Goal: Task Accomplishment & Management: Manage account settings

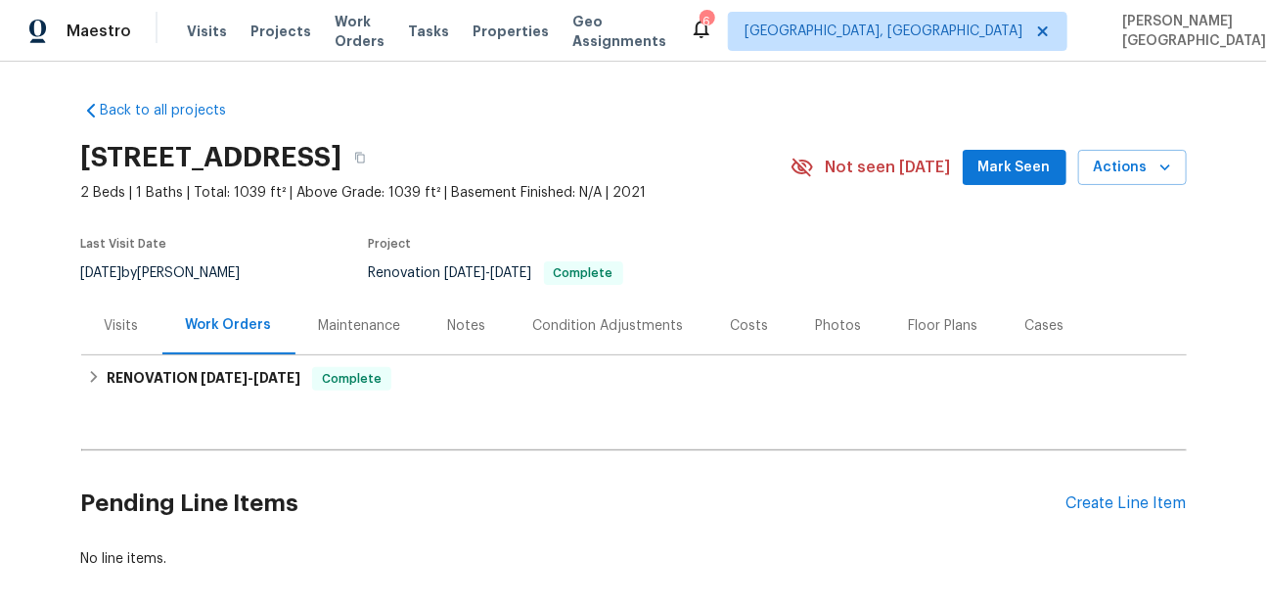
scroll to position [94, 0]
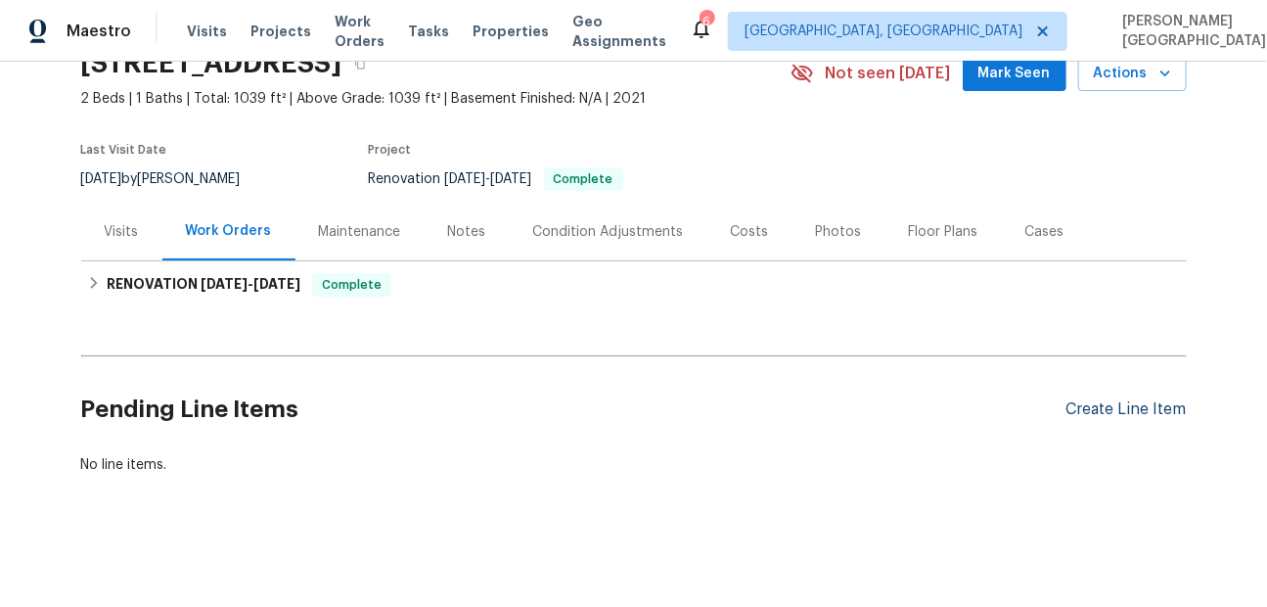
click at [1100, 406] on div "Create Line Item" at bounding box center [1126, 409] width 120 height 19
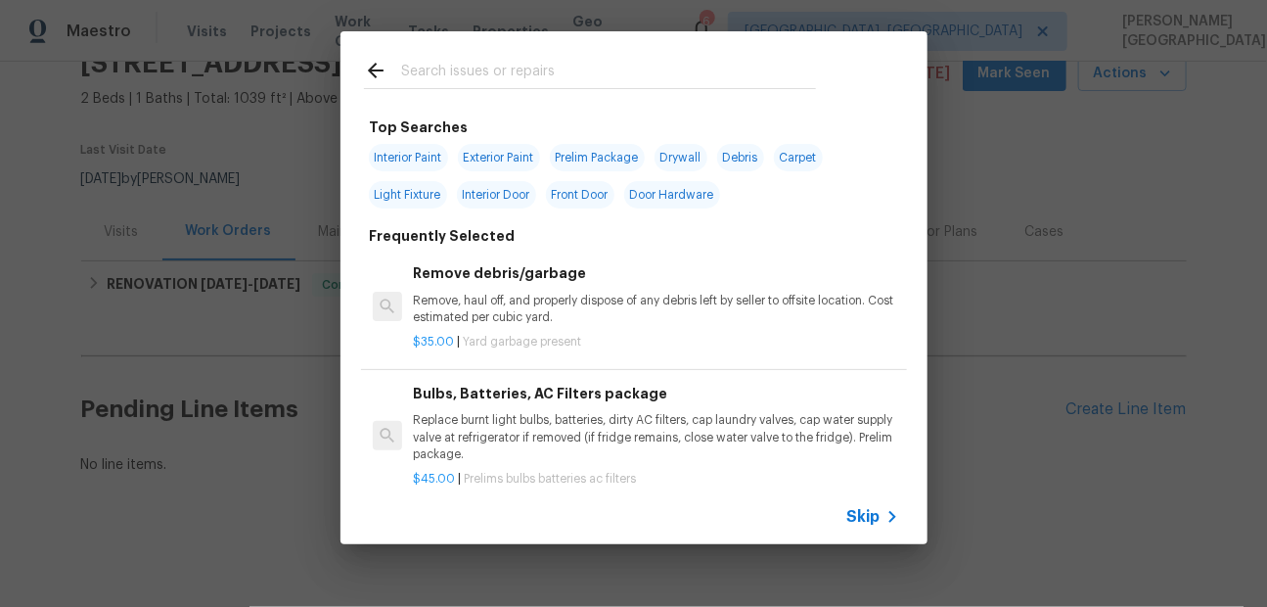
click at [854, 510] on span "Skip" at bounding box center [863, 517] width 33 height 20
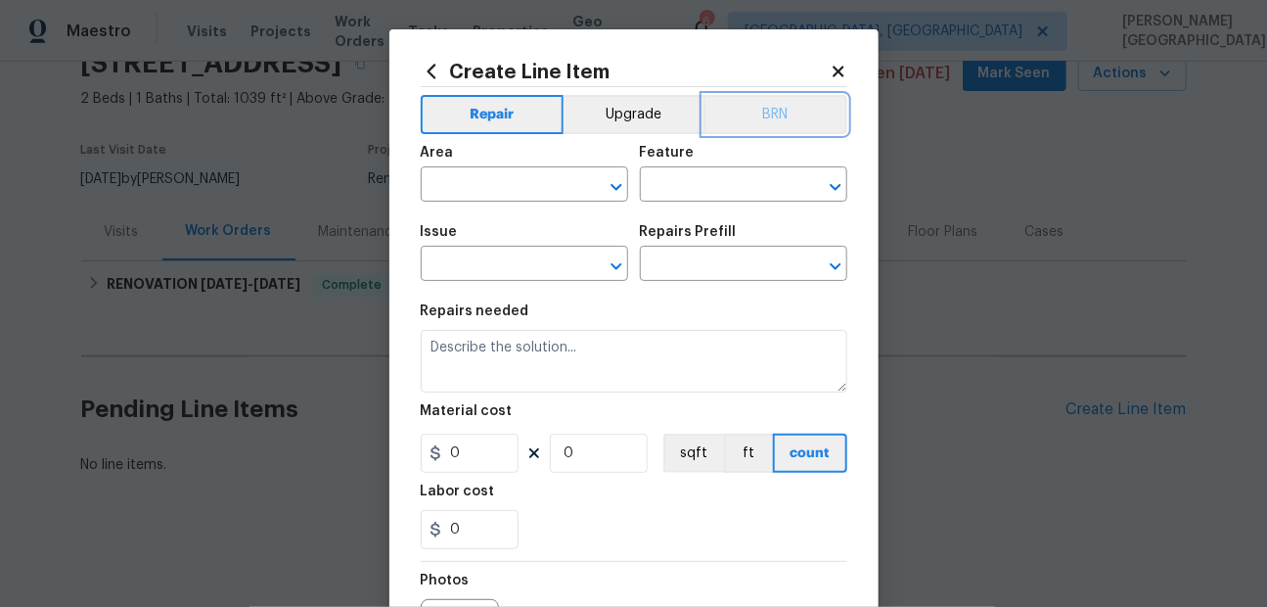
click at [760, 112] on button "BRN" at bounding box center [775, 114] width 144 height 39
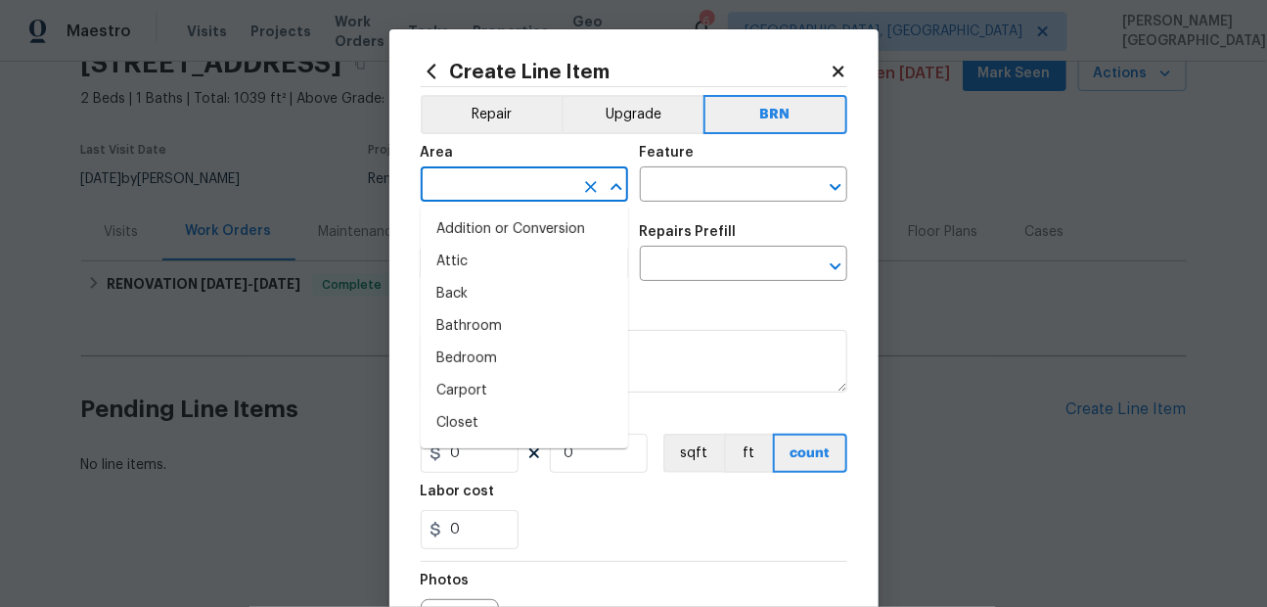
click at [526, 175] on input "text" at bounding box center [497, 186] width 153 height 30
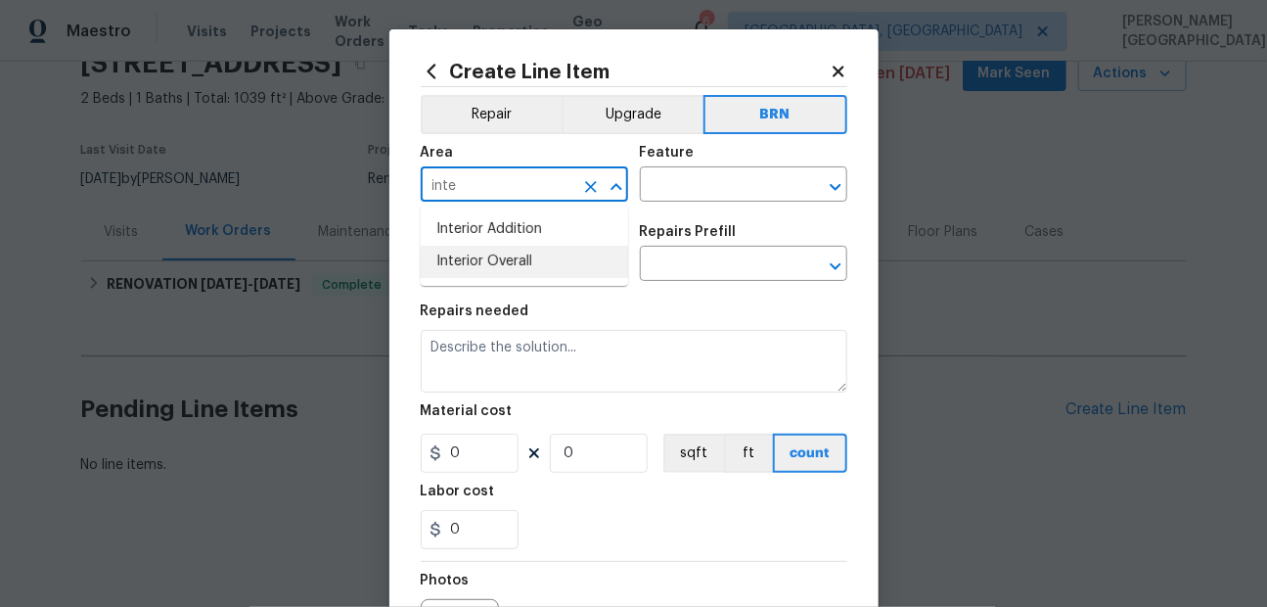
drag, startPoint x: 515, startPoint y: 257, endPoint x: 531, endPoint y: 257, distance: 16.6
click at [515, 257] on li "Interior Overall" at bounding box center [524, 262] width 207 height 32
type input "Interior Overall"
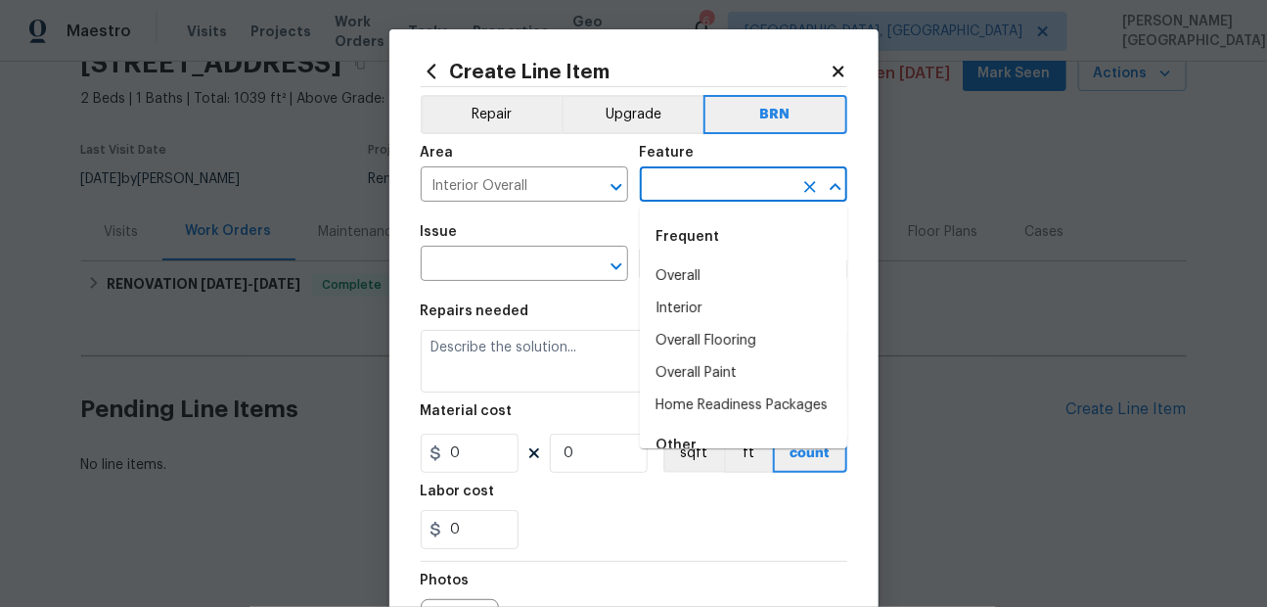
click at [658, 193] on input "text" at bounding box center [716, 186] width 153 height 30
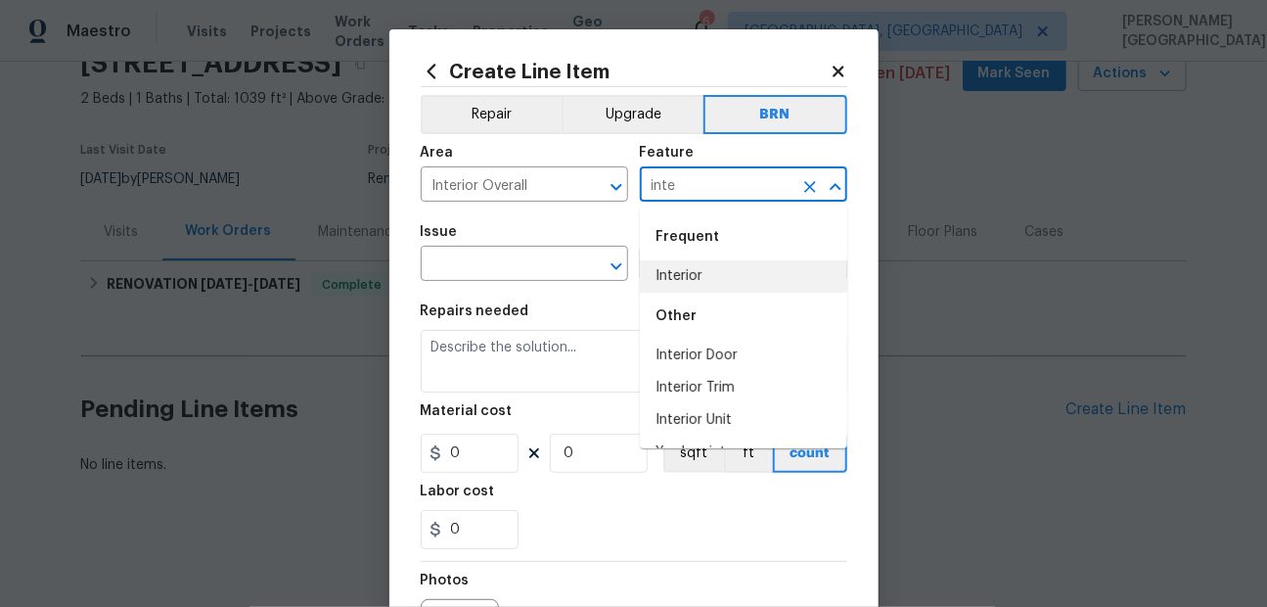
click at [665, 272] on li "Interior" at bounding box center [743, 276] width 207 height 32
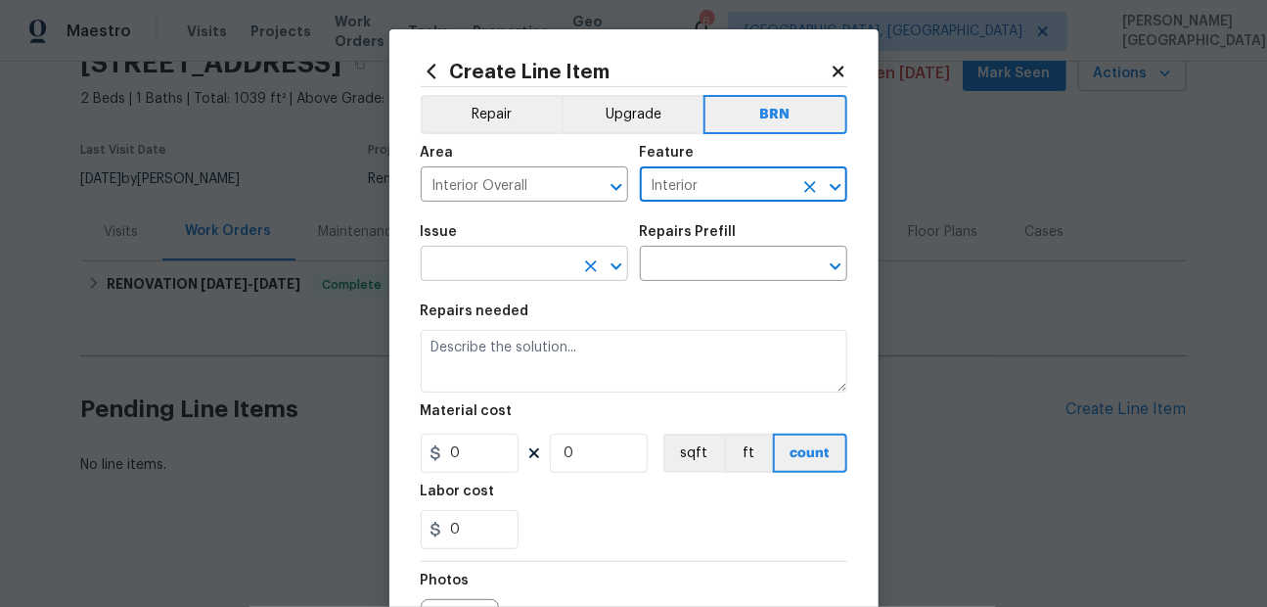
type input "Interior"
click at [476, 264] on input "text" at bounding box center [497, 265] width 153 height 30
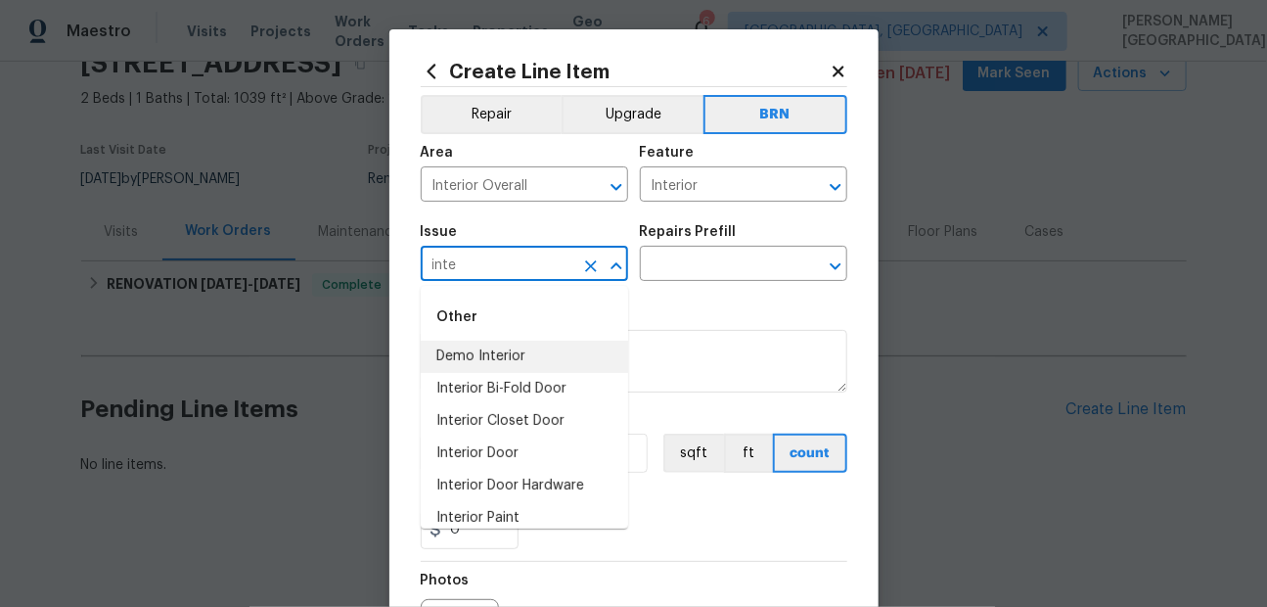
click at [492, 352] on li "Demo Interior" at bounding box center [524, 356] width 207 height 32
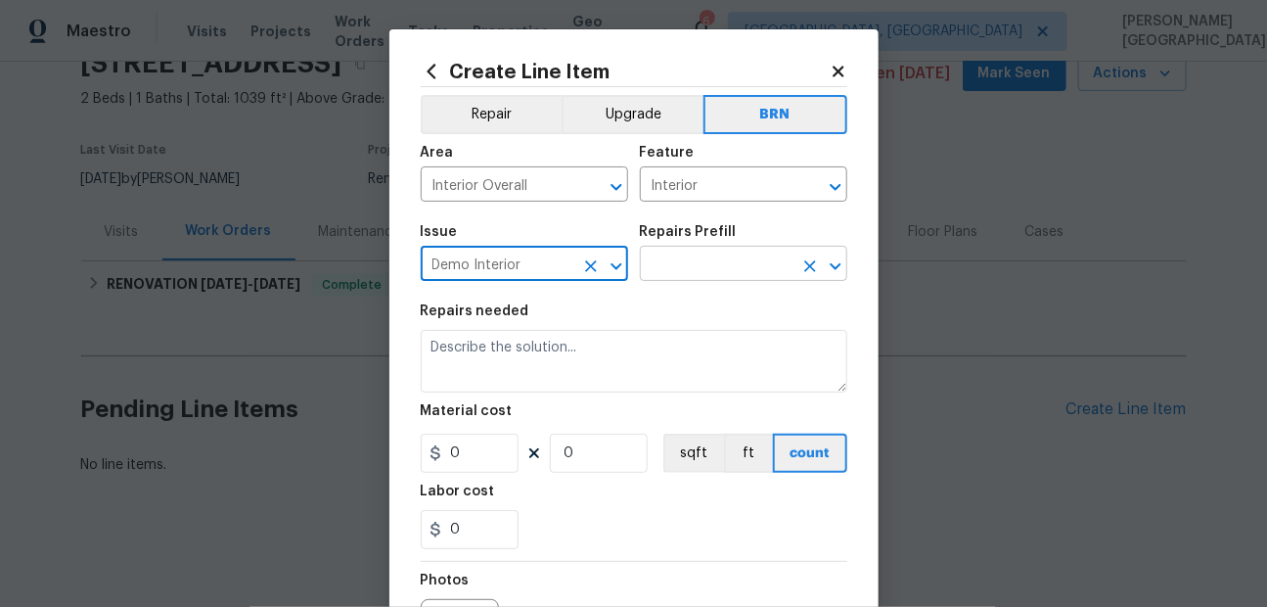
type input "Demo Interior"
click at [652, 267] on input "text" at bounding box center [716, 265] width 153 height 30
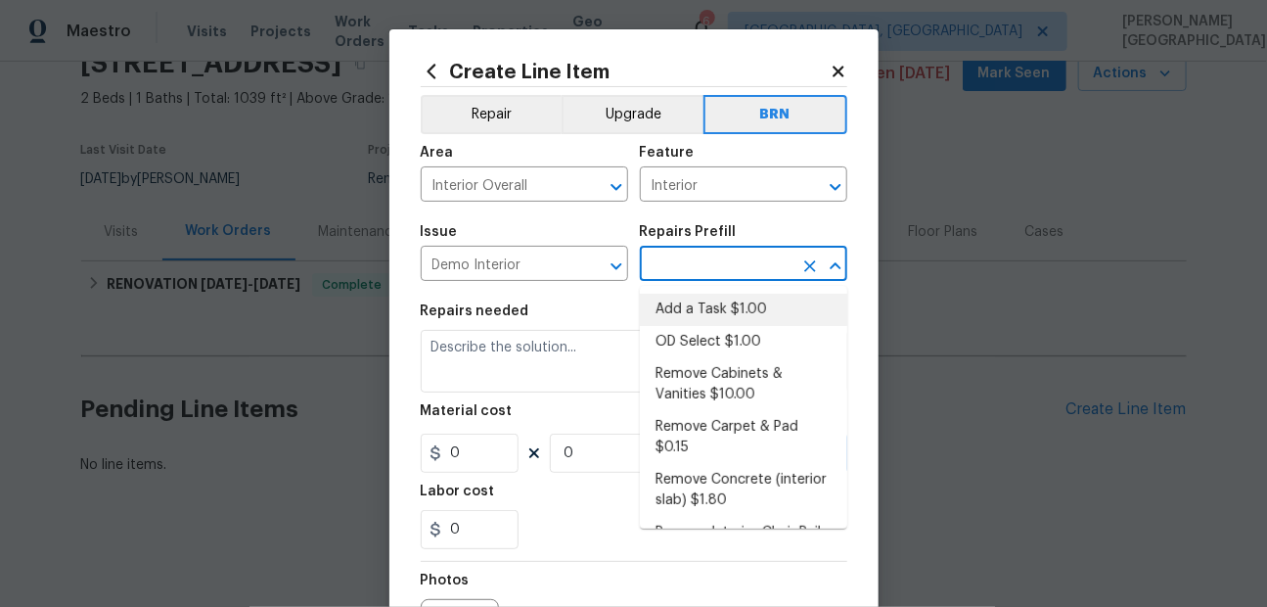
click at [701, 293] on ul "Add a Task $1.00 OD Select $1.00 Remove Cabinets & Vanities $10.00 Remove Carpe…" at bounding box center [743, 407] width 207 height 243
click at [679, 322] on li "Add a Task $1.00" at bounding box center [743, 309] width 207 height 32
type input "Demolition"
type input "Add a Task $1.00"
type textarea "HPM to detail"
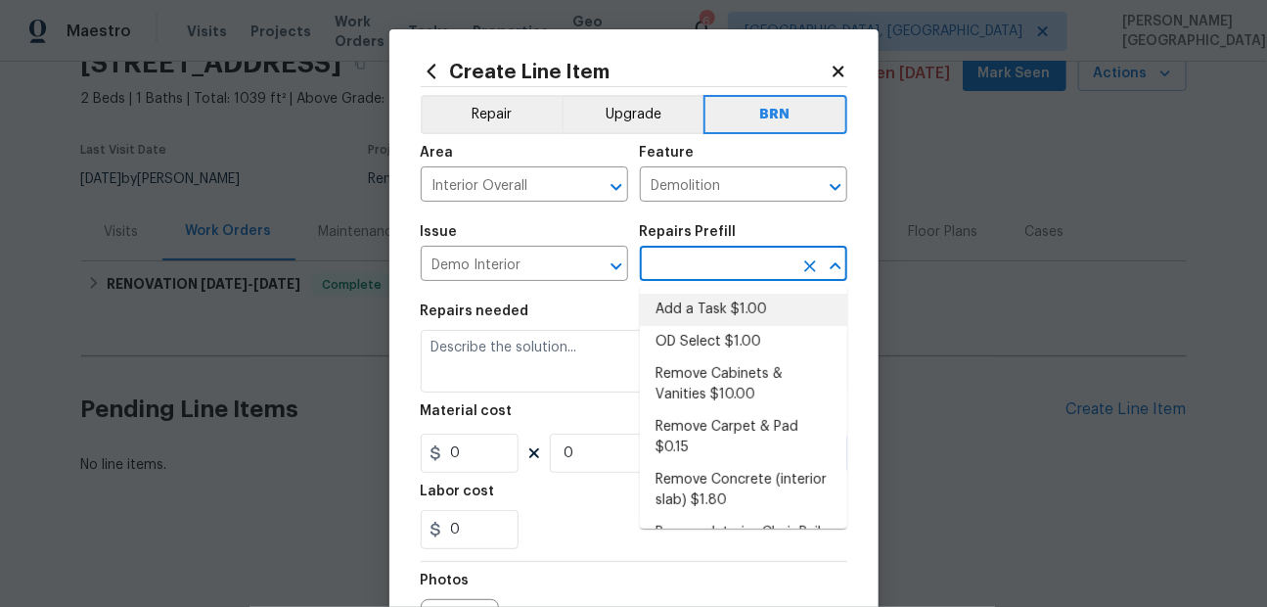
type input "1"
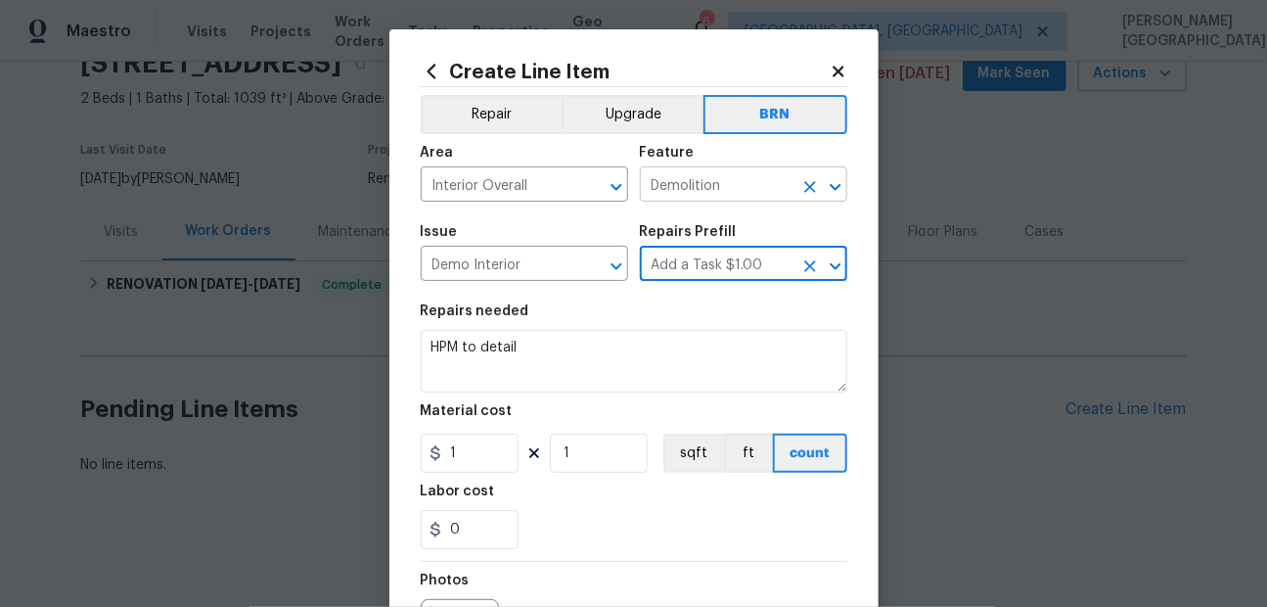
click at [672, 191] on input "Demolition" at bounding box center [716, 186] width 153 height 30
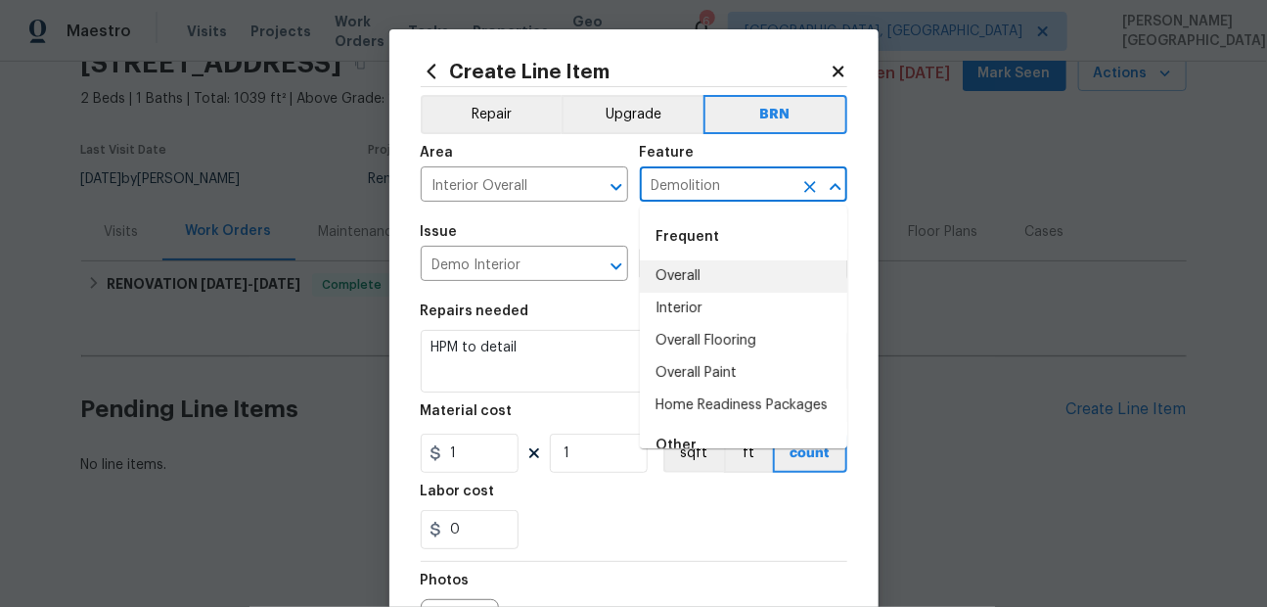
click at [672, 191] on input "Demolition" at bounding box center [716, 186] width 153 height 30
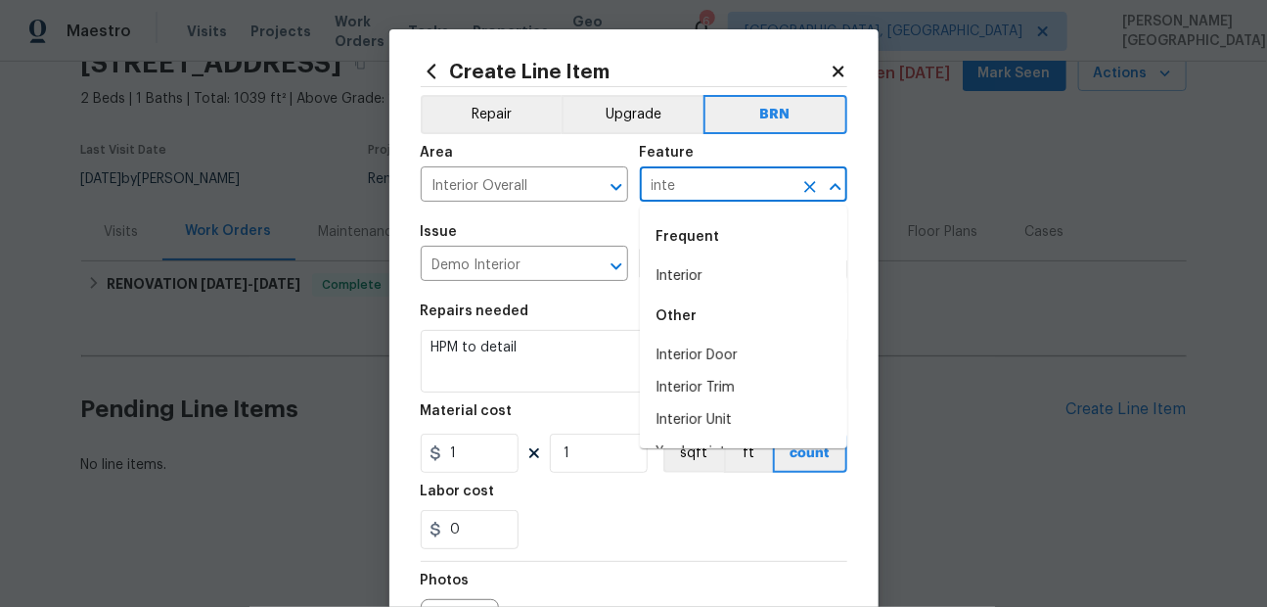
click at [700, 255] on div "Frequent" at bounding box center [743, 236] width 207 height 47
click at [700, 267] on li "Interior" at bounding box center [743, 276] width 207 height 32
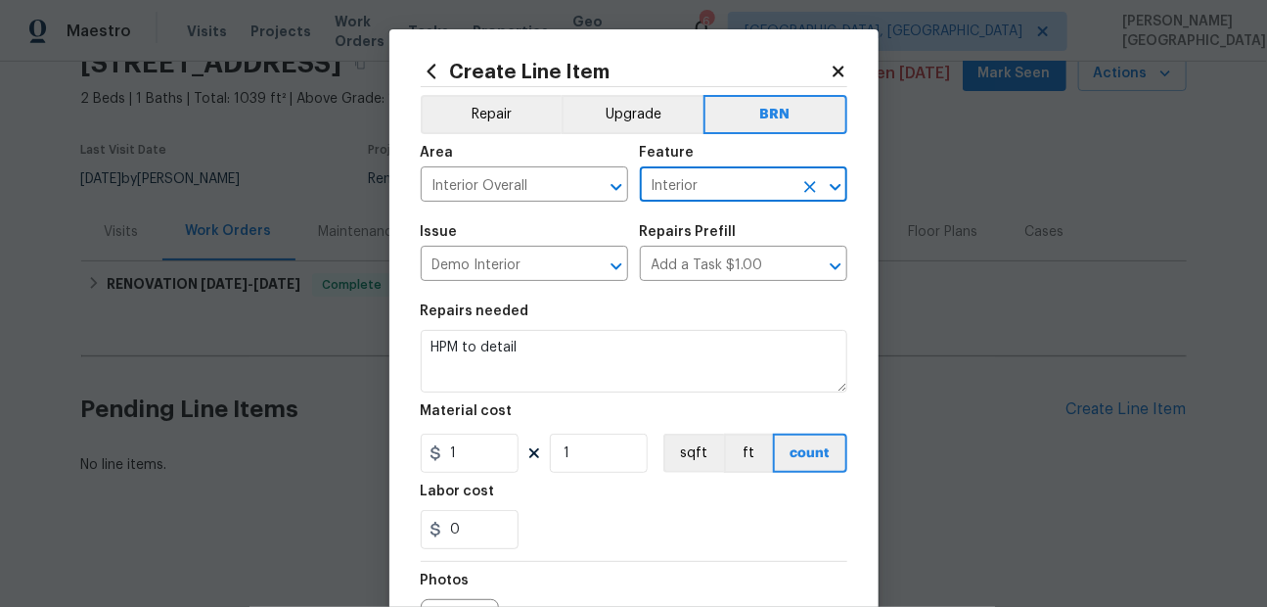
type input "Interior"
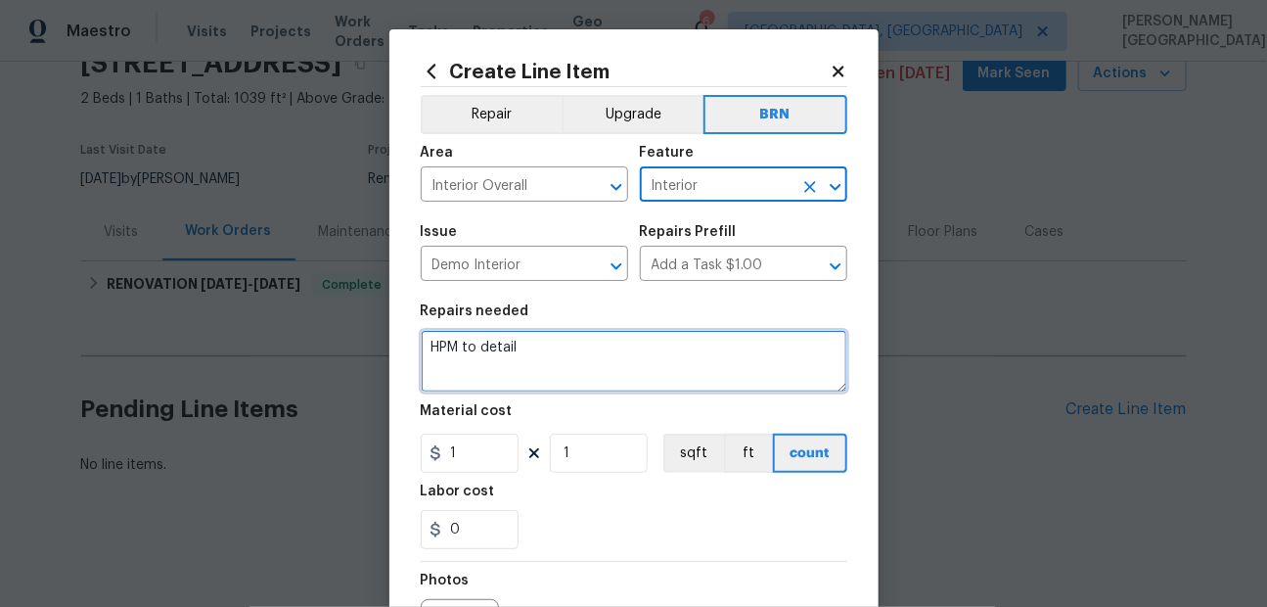
click at [568, 368] on textarea "HPM to detail" at bounding box center [634, 361] width 427 height 63
paste textarea "The water service should be turned back on today. Please check the main valve a…"
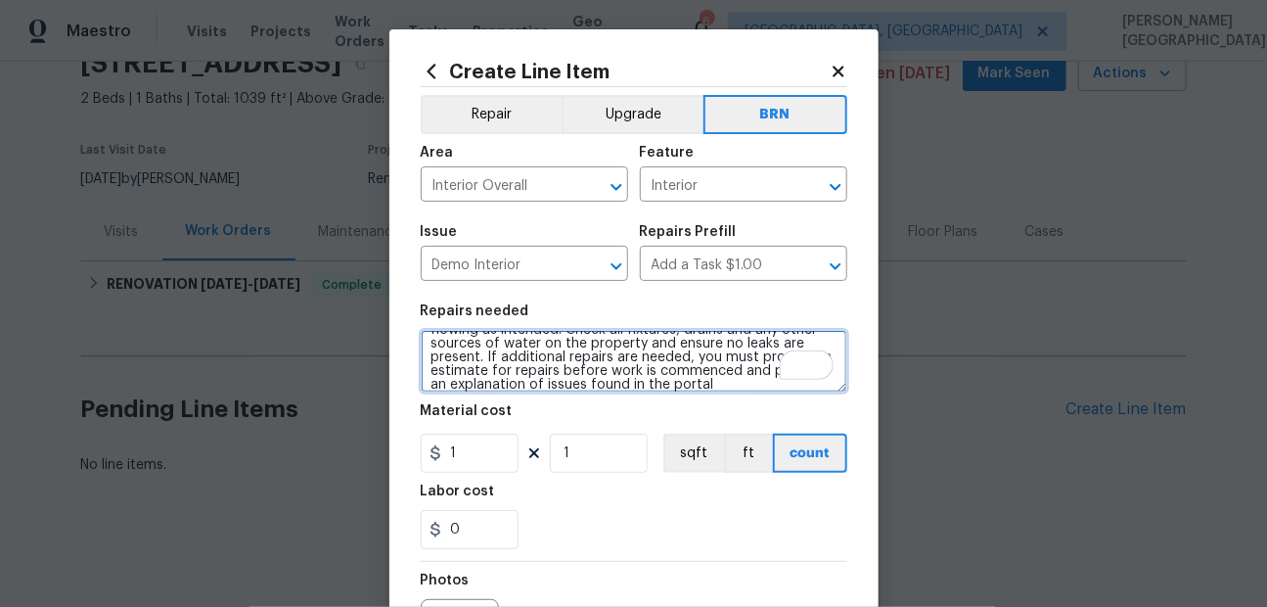
scroll to position [118, 0]
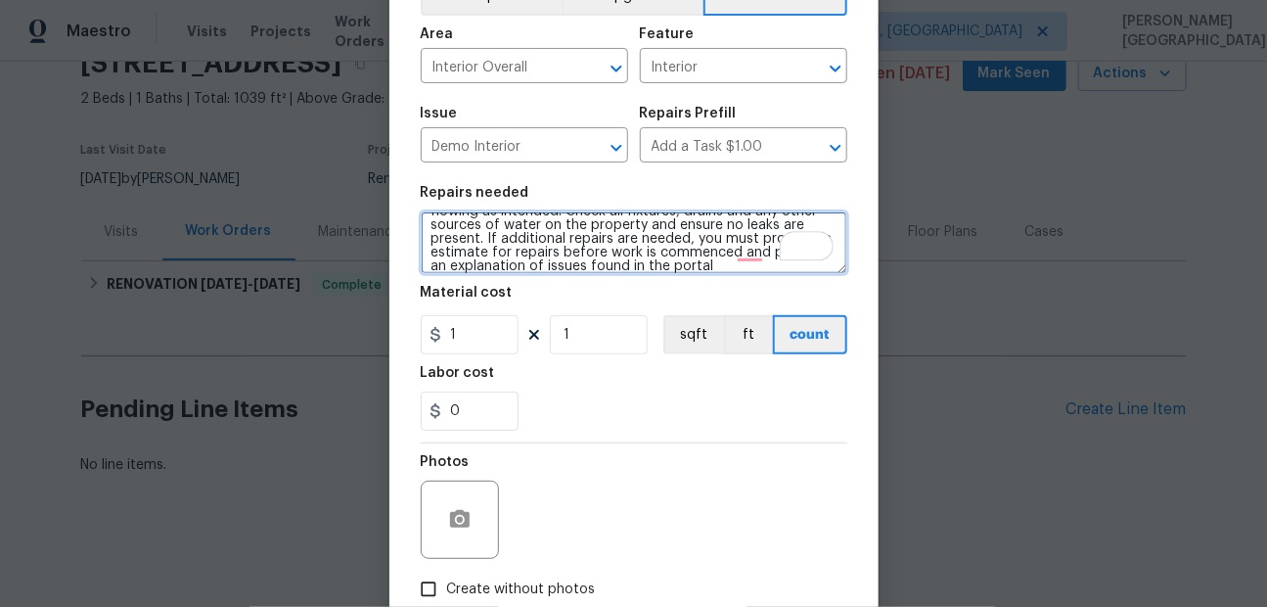
type textarea "The water service should be turned back on today. Please check the main valve a…"
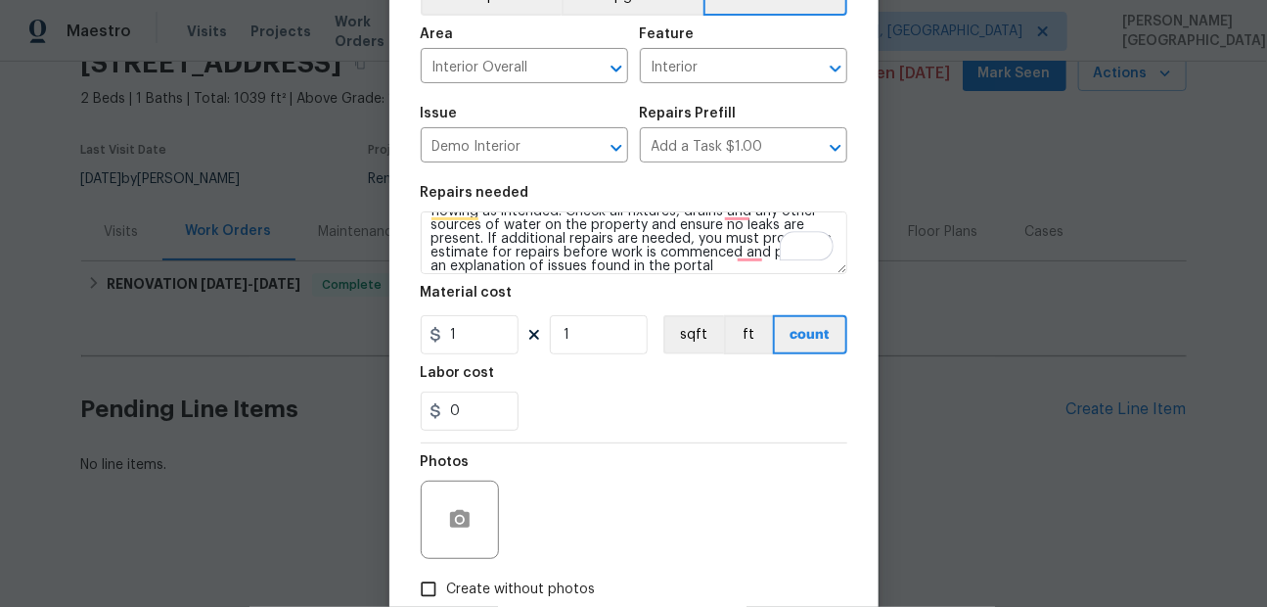
click at [480, 311] on figure "Material cost 1 1 sqft ft count" at bounding box center [634, 320] width 427 height 68
click at [491, 338] on input "1" at bounding box center [470, 334] width 98 height 39
type input "0"
click at [467, 413] on input "0" at bounding box center [470, 410] width 98 height 39
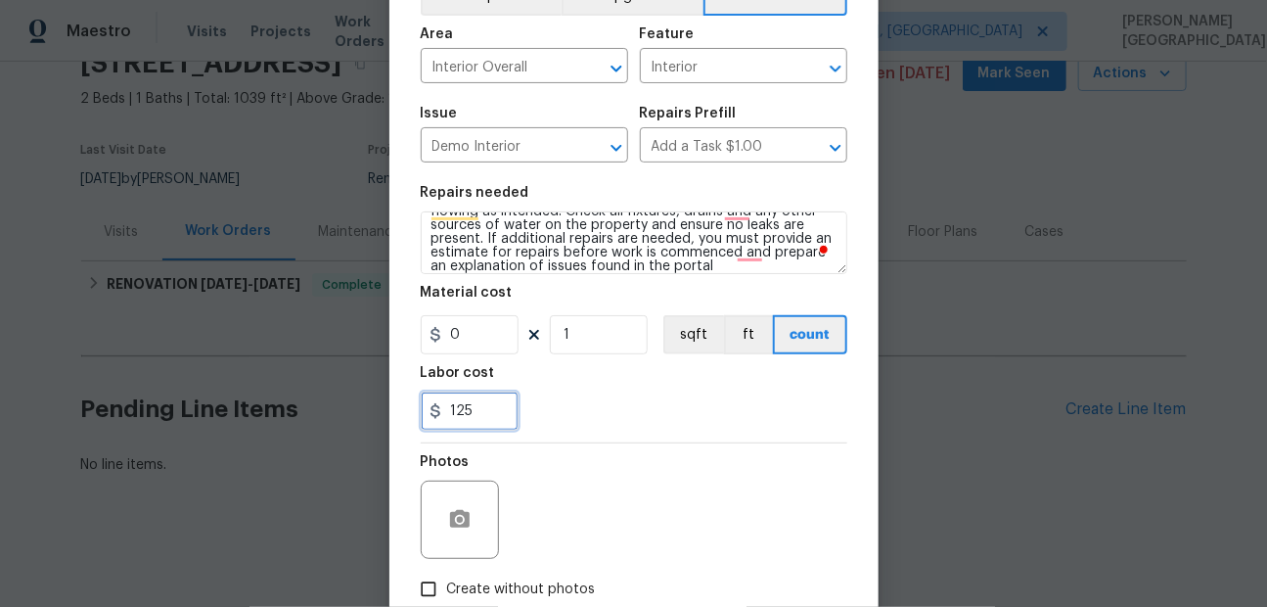
type input "125"
click at [508, 579] on span "Create without photos" at bounding box center [521, 589] width 149 height 21
click at [447, 578] on input "Create without photos" at bounding box center [428, 588] width 37 height 37
checkbox input "true"
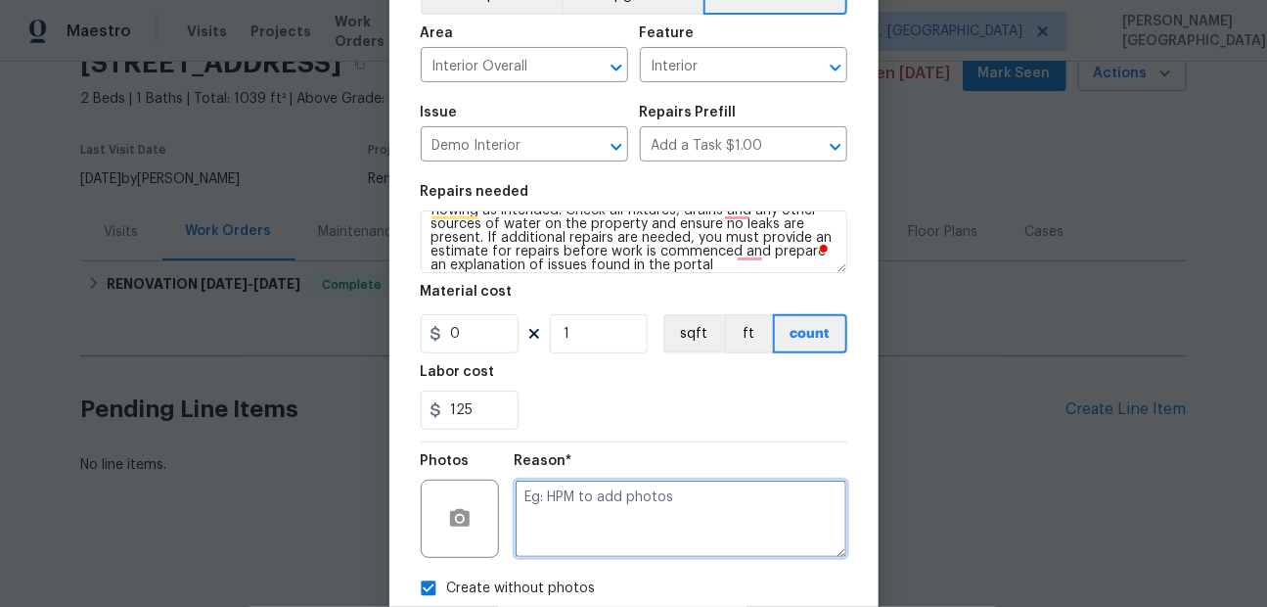
click at [543, 542] on textarea at bounding box center [681, 518] width 333 height 78
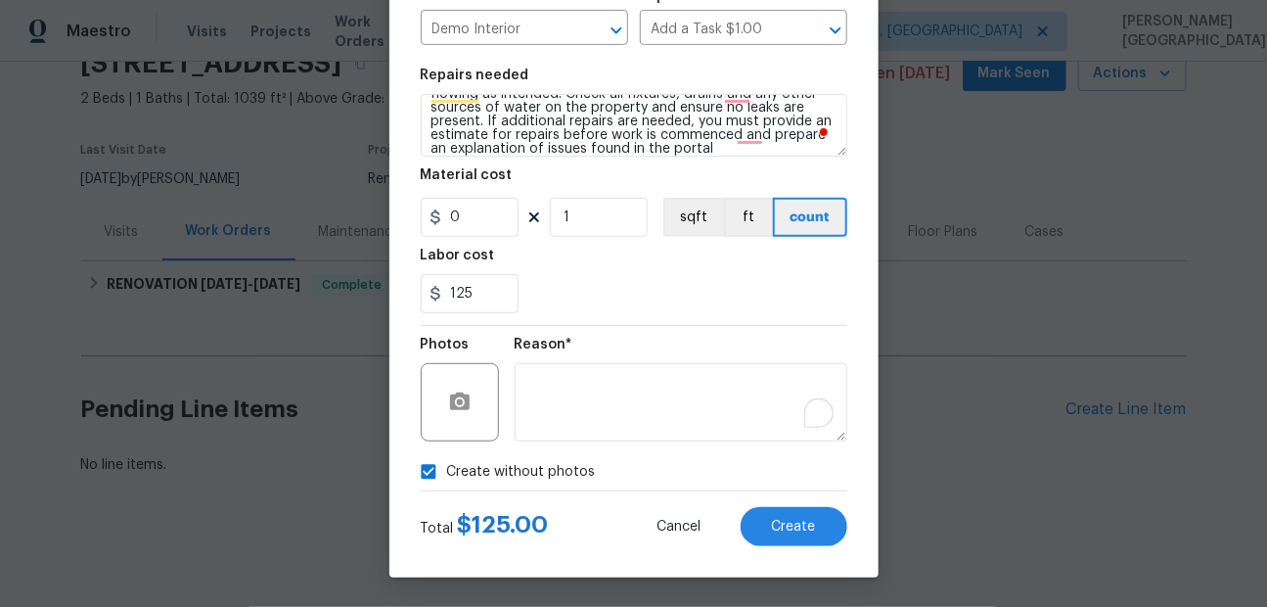
click at [726, 548] on div "Create Line Item Repair Upgrade BRN Area Interior Overall ​ Feature Interior ​ …" at bounding box center [633, 186] width 489 height 784
click at [783, 526] on span "Create" at bounding box center [794, 526] width 44 height 15
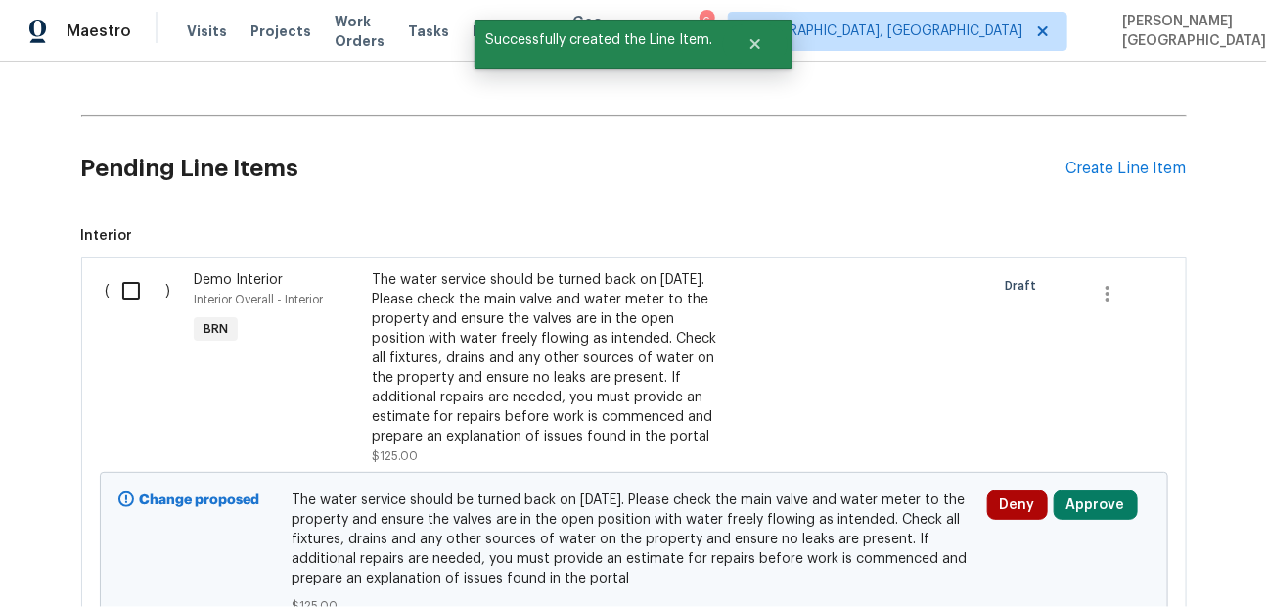
scroll to position [405, 0]
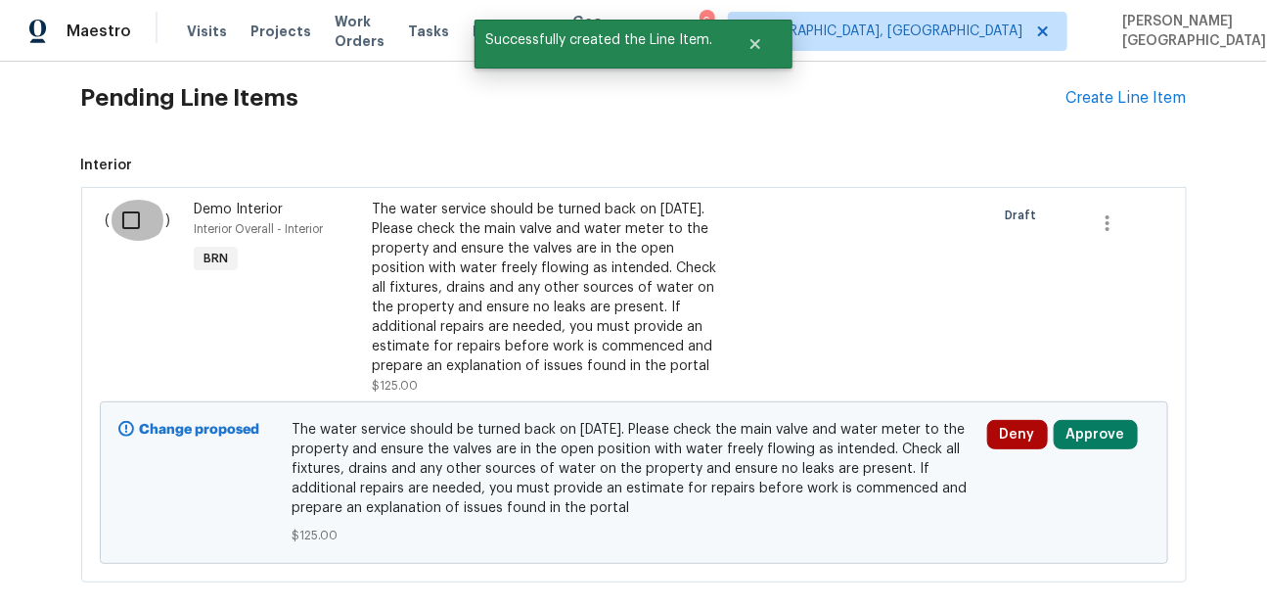
click at [133, 228] on input "checkbox" at bounding box center [139, 220] width 56 height 41
checkbox input "true"
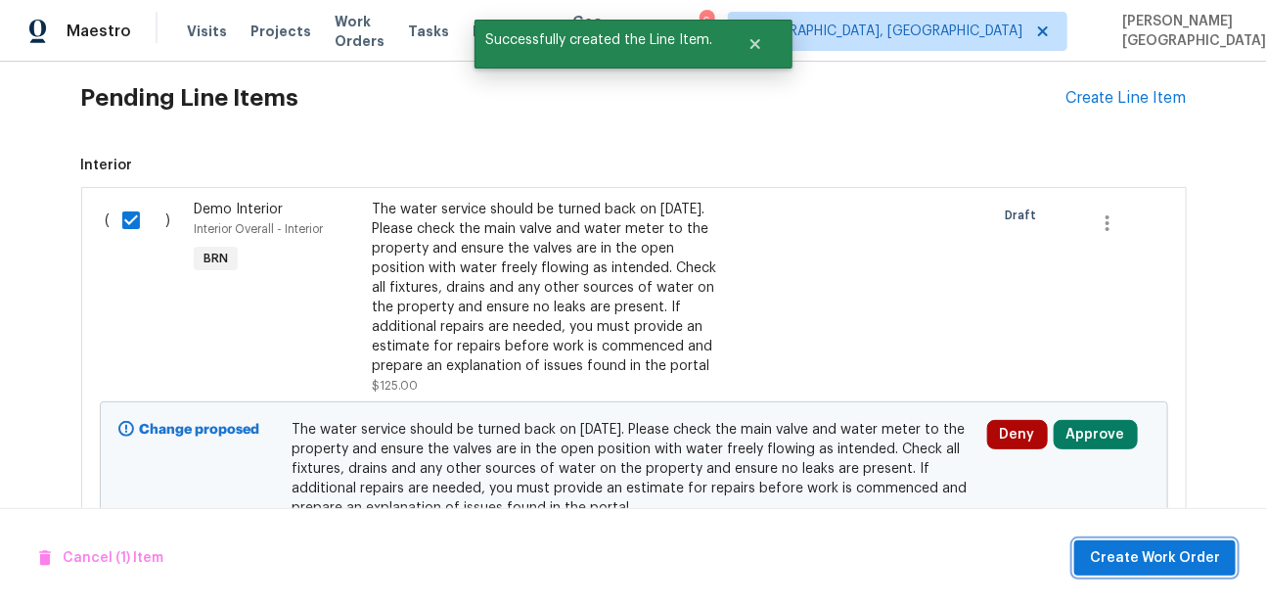
click at [1129, 560] on span "Create Work Order" at bounding box center [1155, 558] width 130 height 24
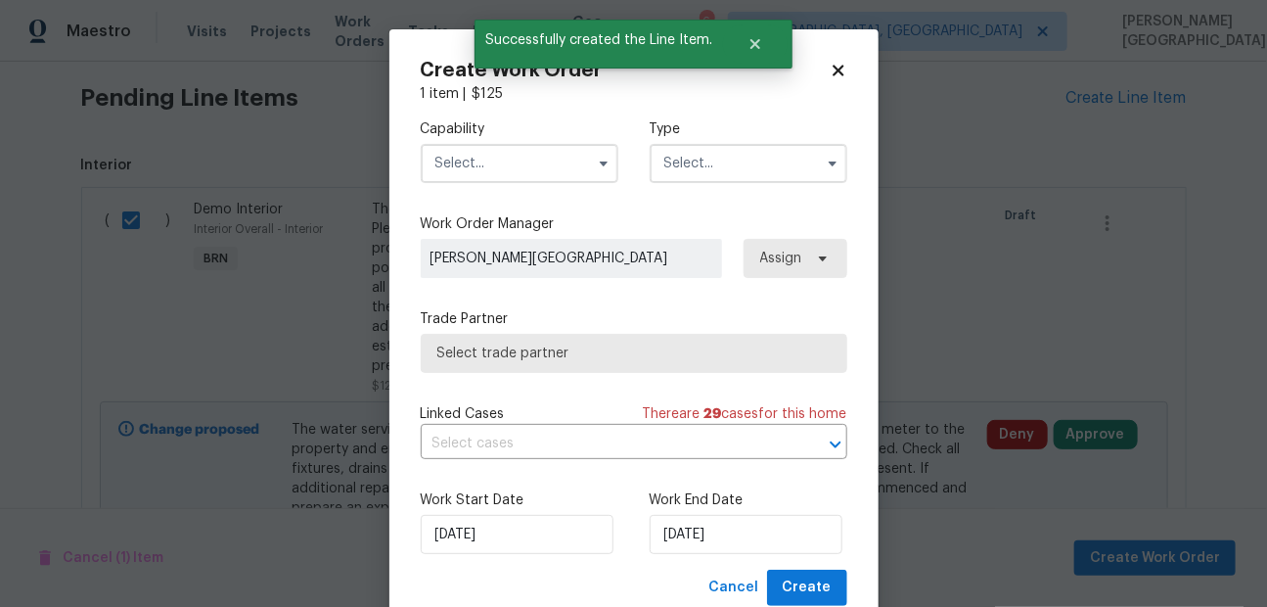
click at [505, 146] on input "text" at bounding box center [520, 163] width 198 height 39
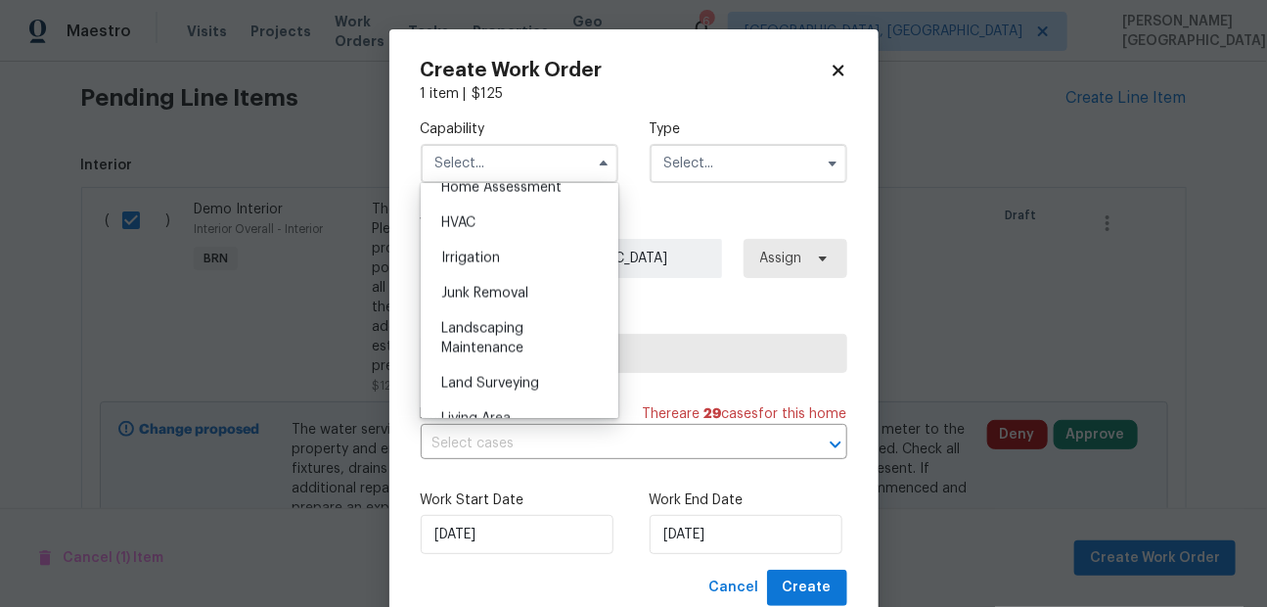
scroll to position [1040, 0]
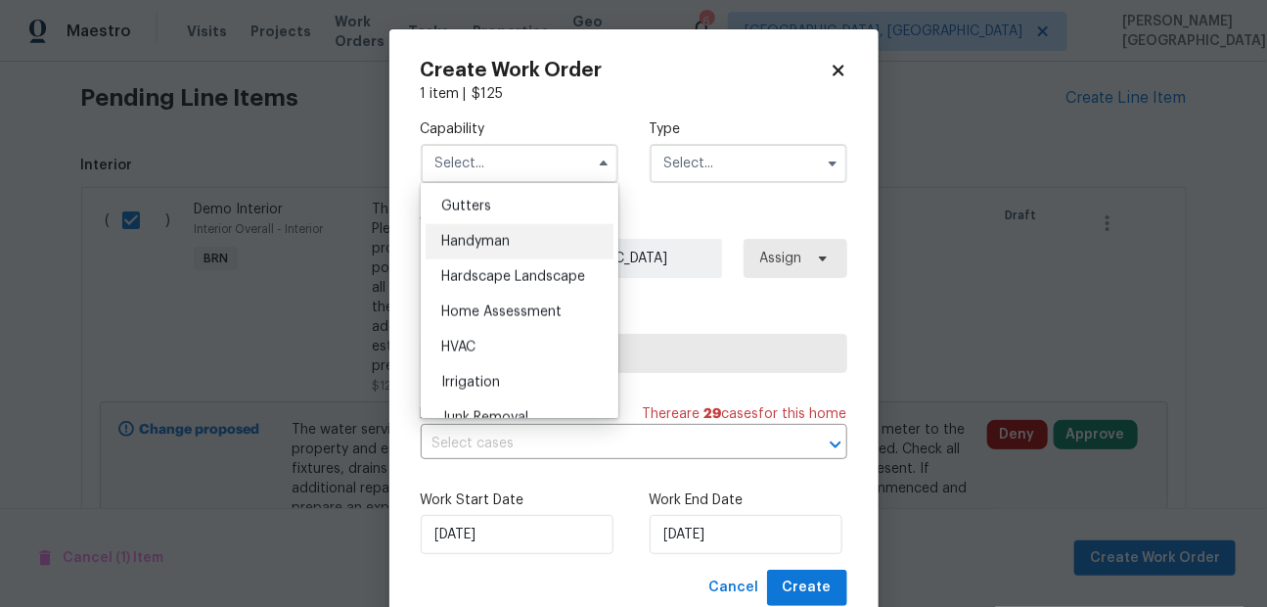
click at [502, 237] on span "Handyman" at bounding box center [475, 242] width 68 height 14
type input "Handyman"
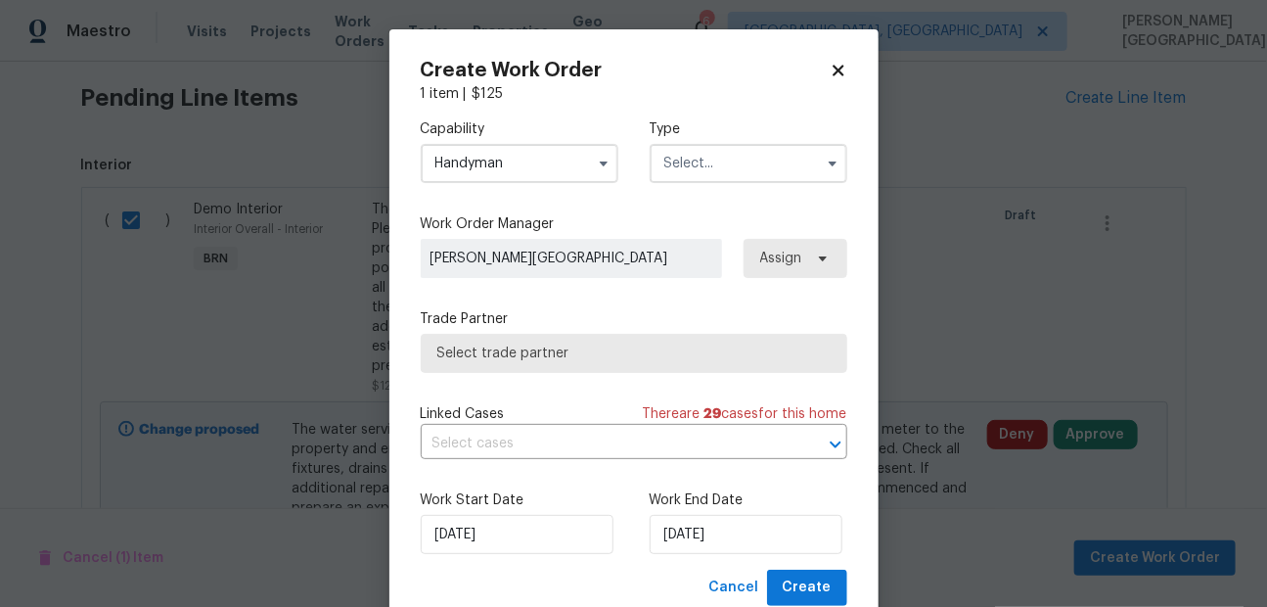
click at [734, 157] on input "text" at bounding box center [749, 163] width 198 height 39
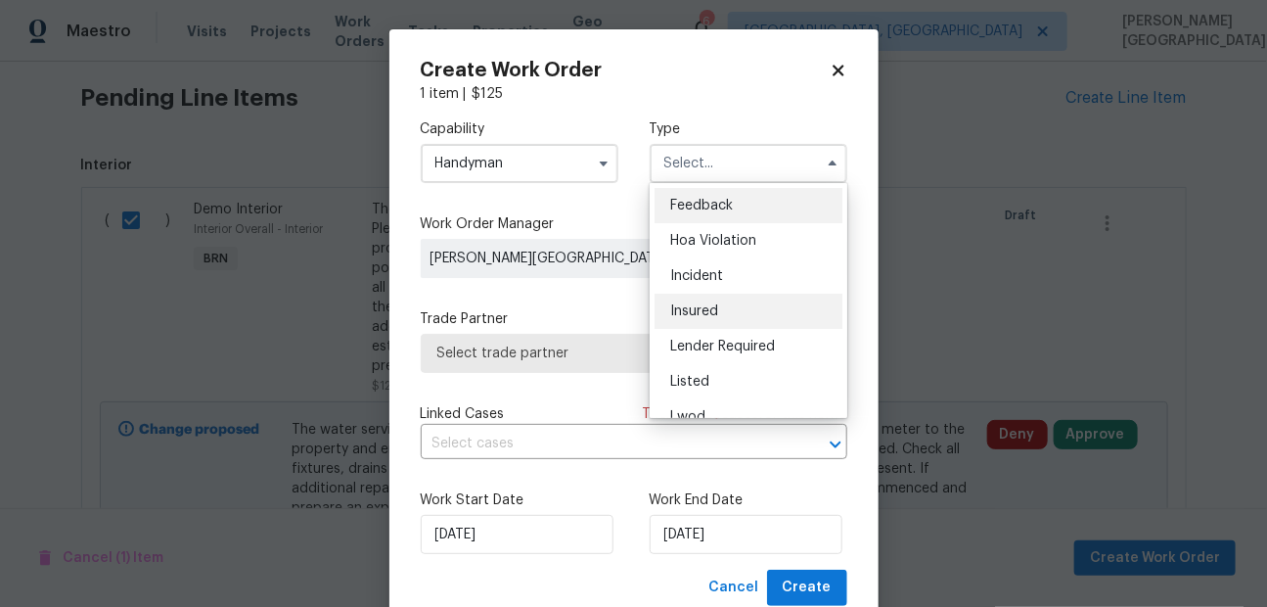
scroll to position [232, 0]
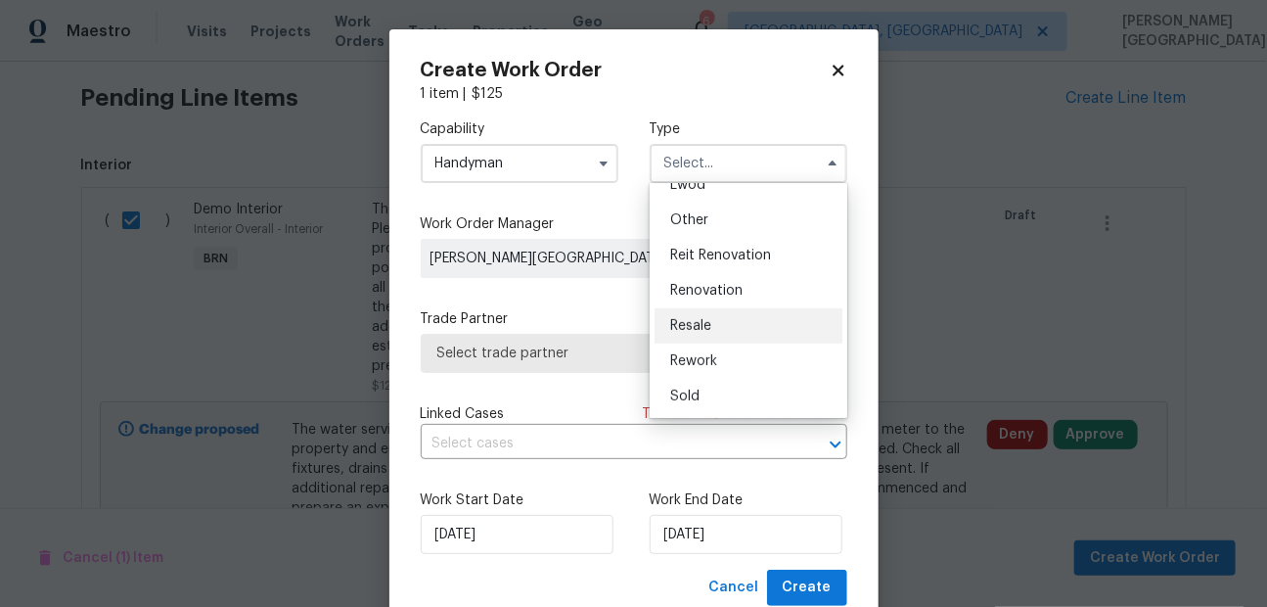
click at [729, 311] on div "Resale" at bounding box center [748, 325] width 188 height 35
type input "Resale"
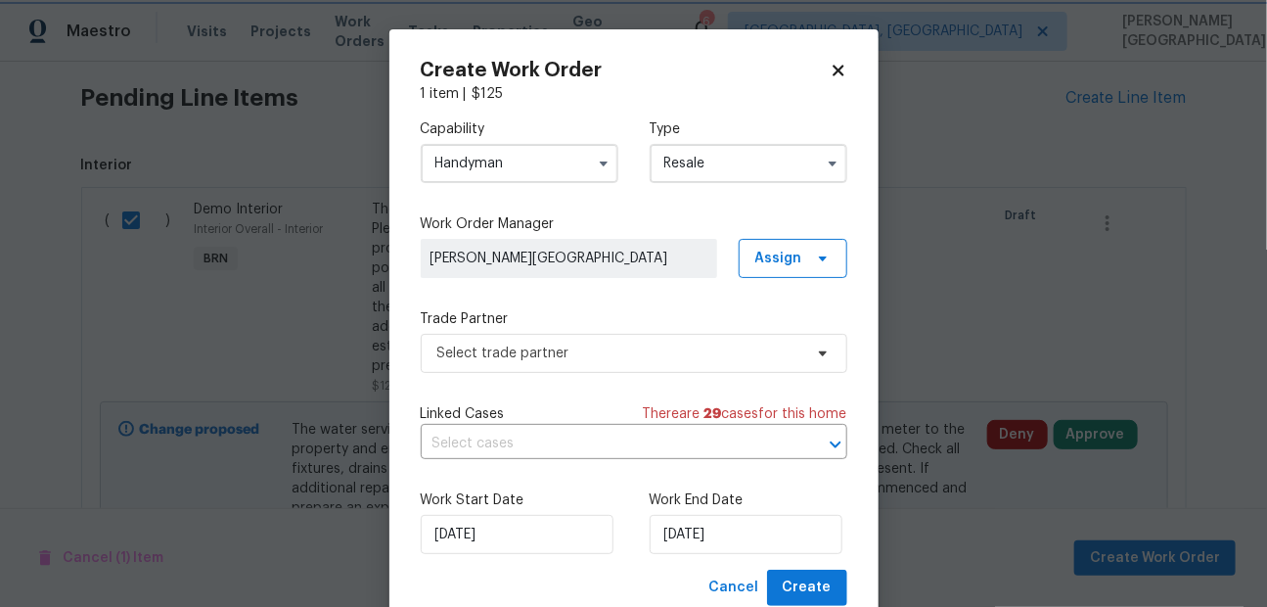
scroll to position [0, 0]
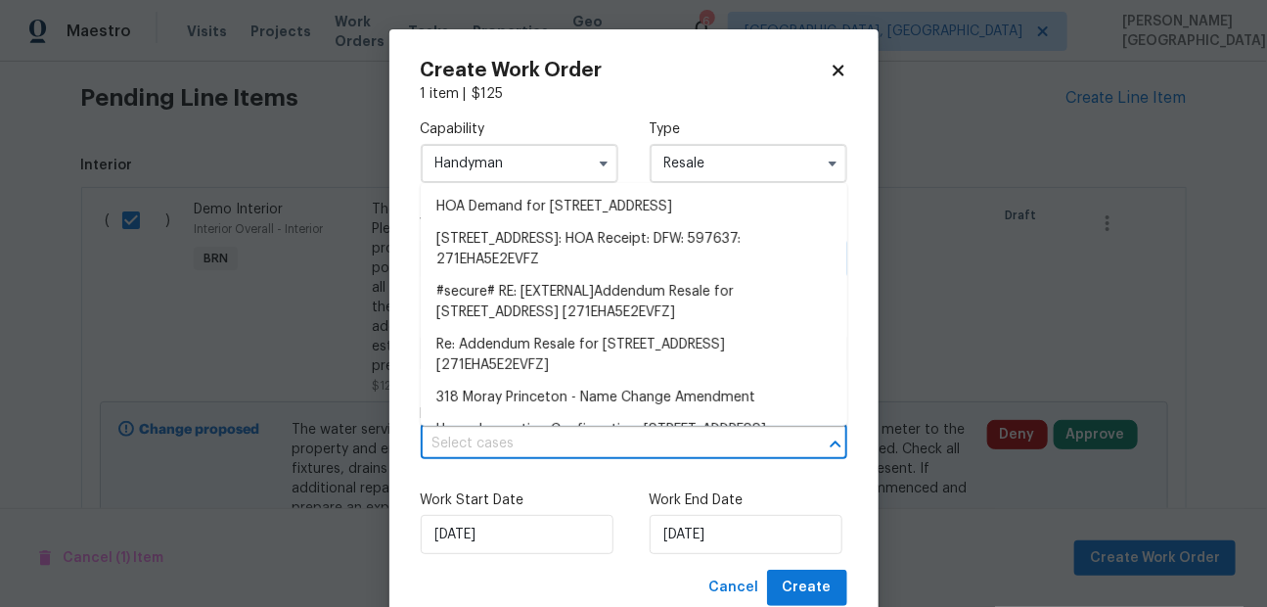
click at [604, 432] on input "text" at bounding box center [607, 443] width 372 height 30
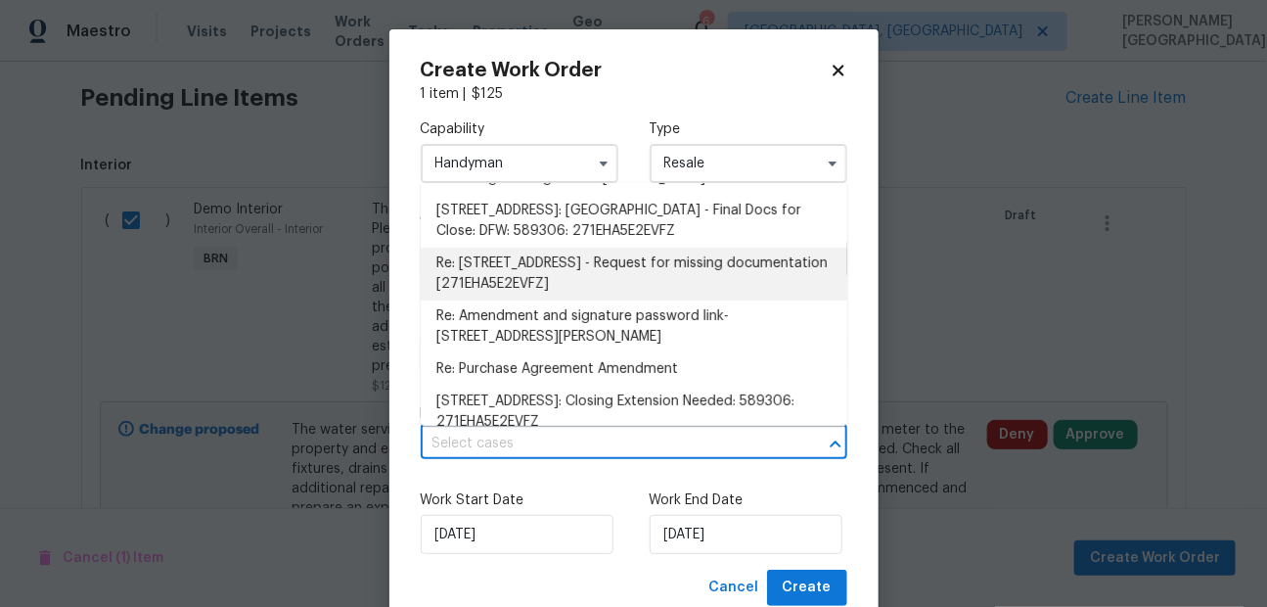
scroll to position [387, 0]
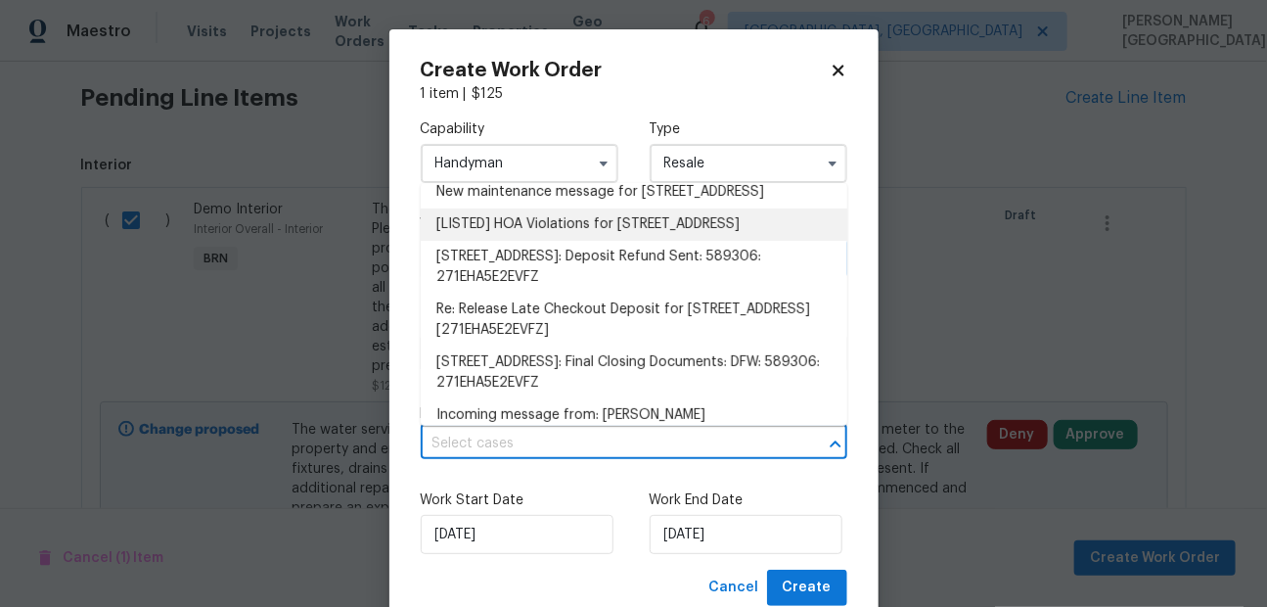
click at [582, 241] on li "[LISTED] HOA Violations for 318 Moray Dr, Princeton, TX 75407" at bounding box center [634, 224] width 427 height 32
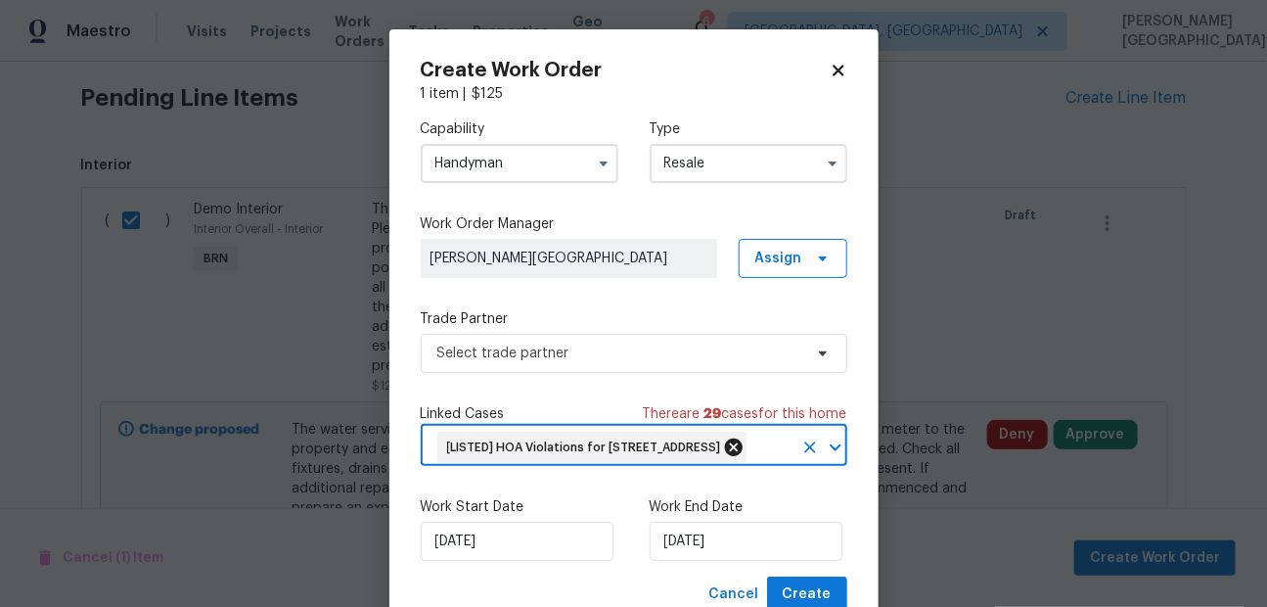
click at [744, 446] on icon at bounding box center [734, 447] width 22 height 22
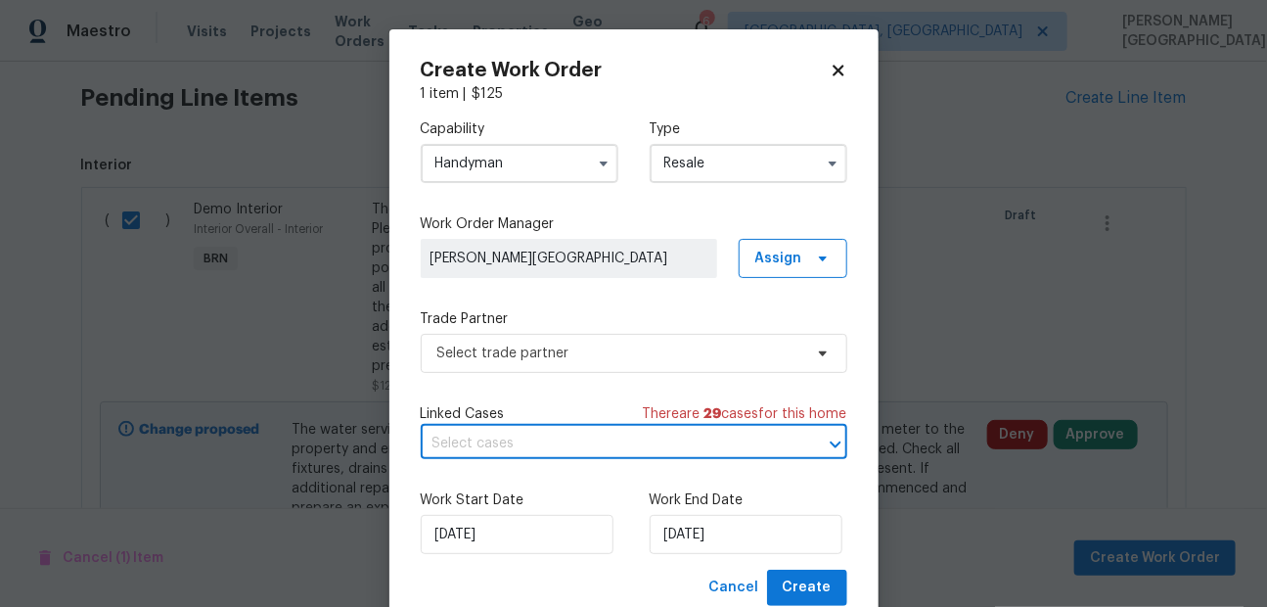
click at [580, 443] on input "text" at bounding box center [607, 443] width 372 height 30
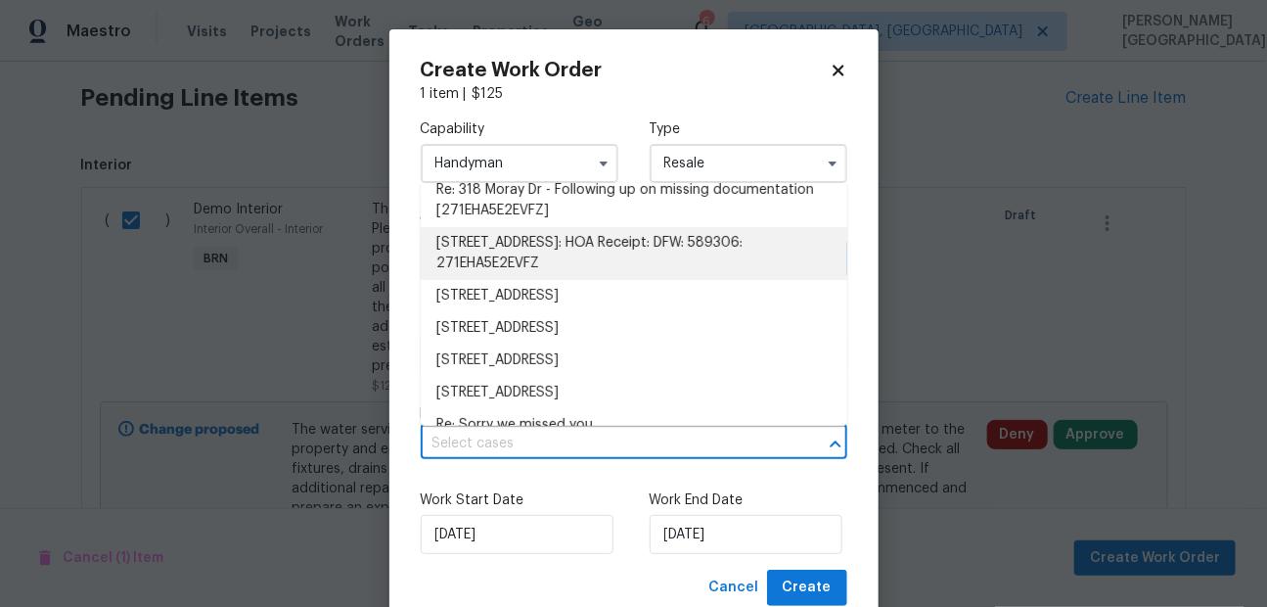
scroll to position [981, 0]
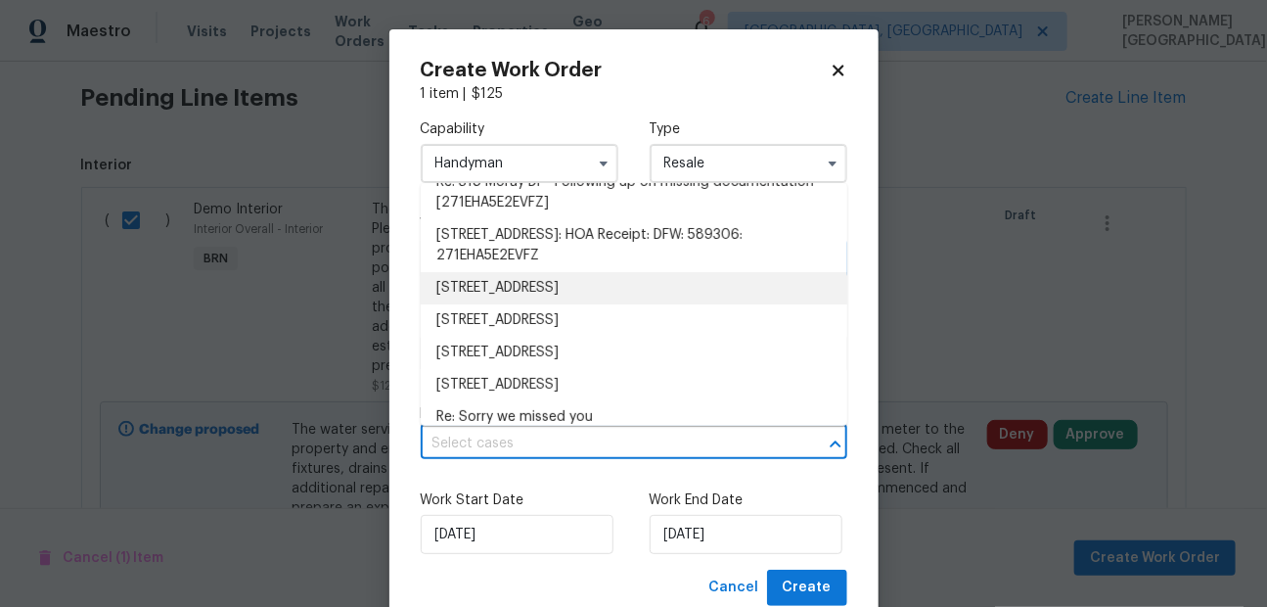
click at [598, 304] on li "318 Moray Dr, Princeton, TX 75407" at bounding box center [634, 288] width 427 height 32
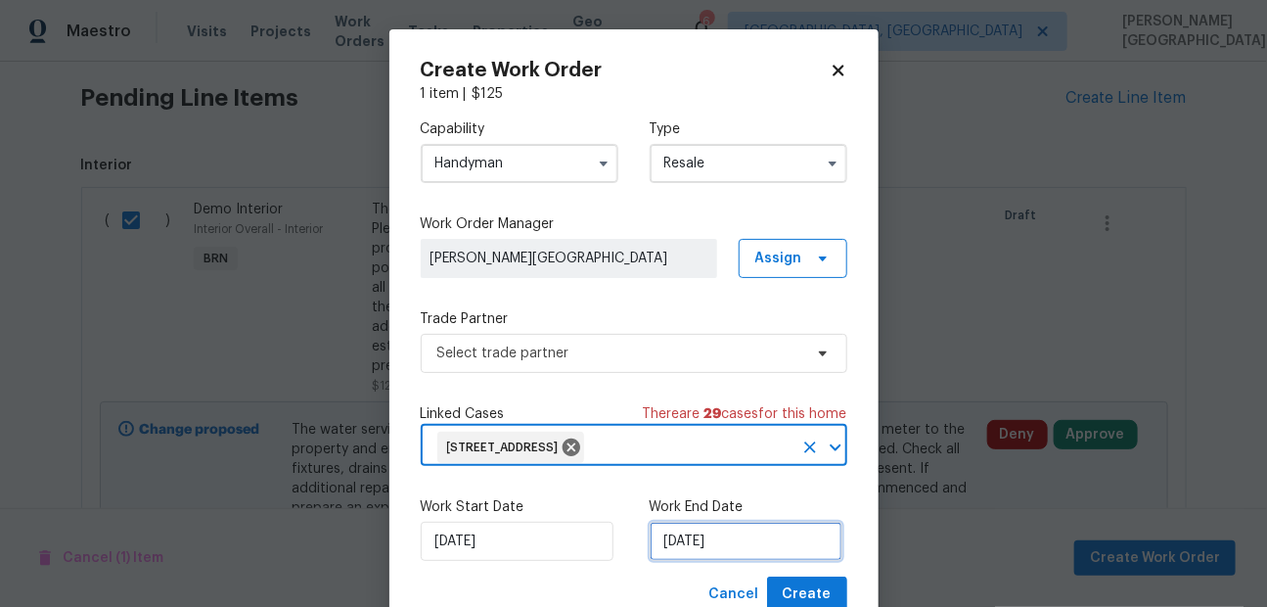
click at [708, 545] on input "10/14/2025" at bounding box center [746, 540] width 193 height 39
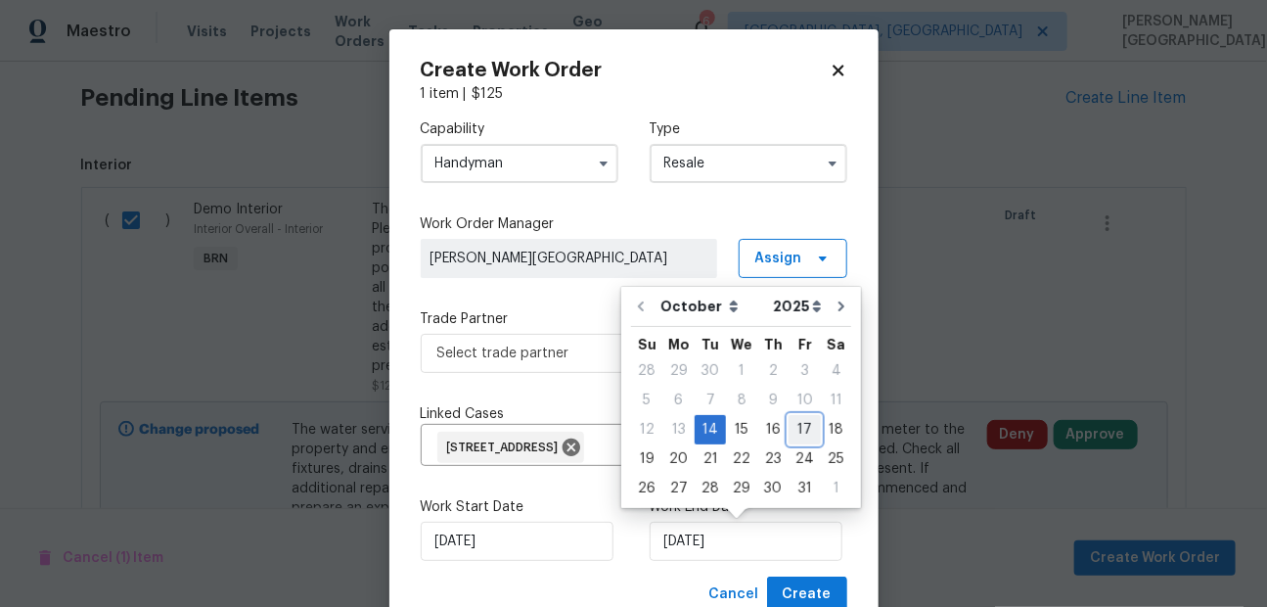
click at [789, 422] on div "17" at bounding box center [805, 429] width 32 height 27
type input "10/17/2025"
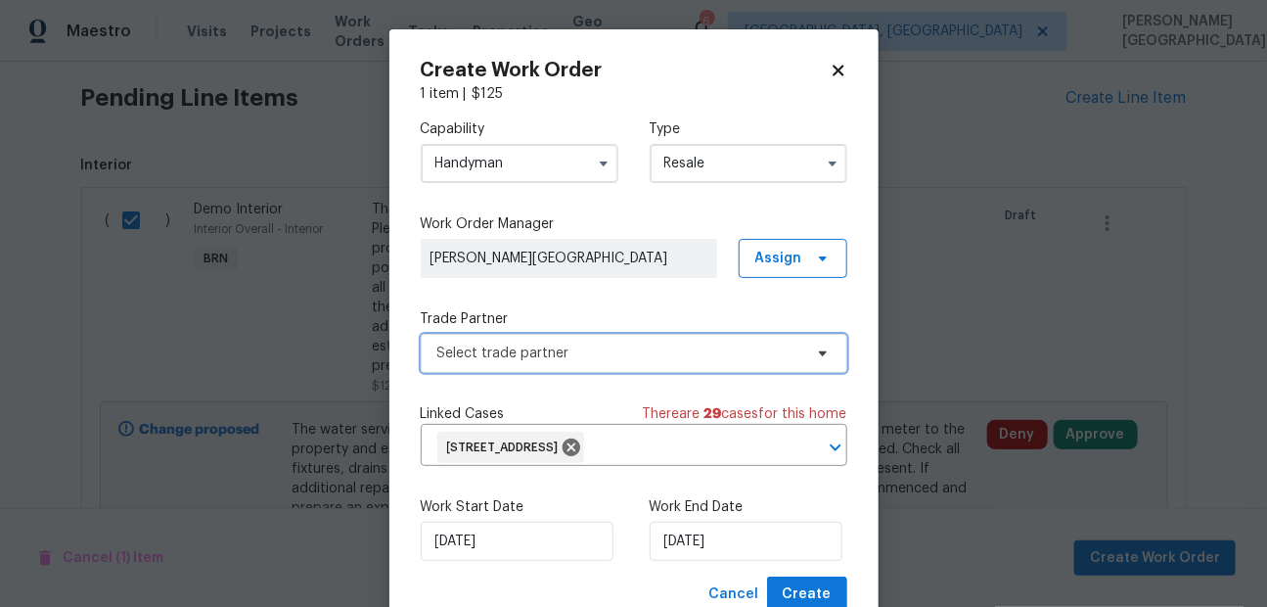
click at [566, 352] on span "Select trade partner" at bounding box center [619, 353] width 365 height 20
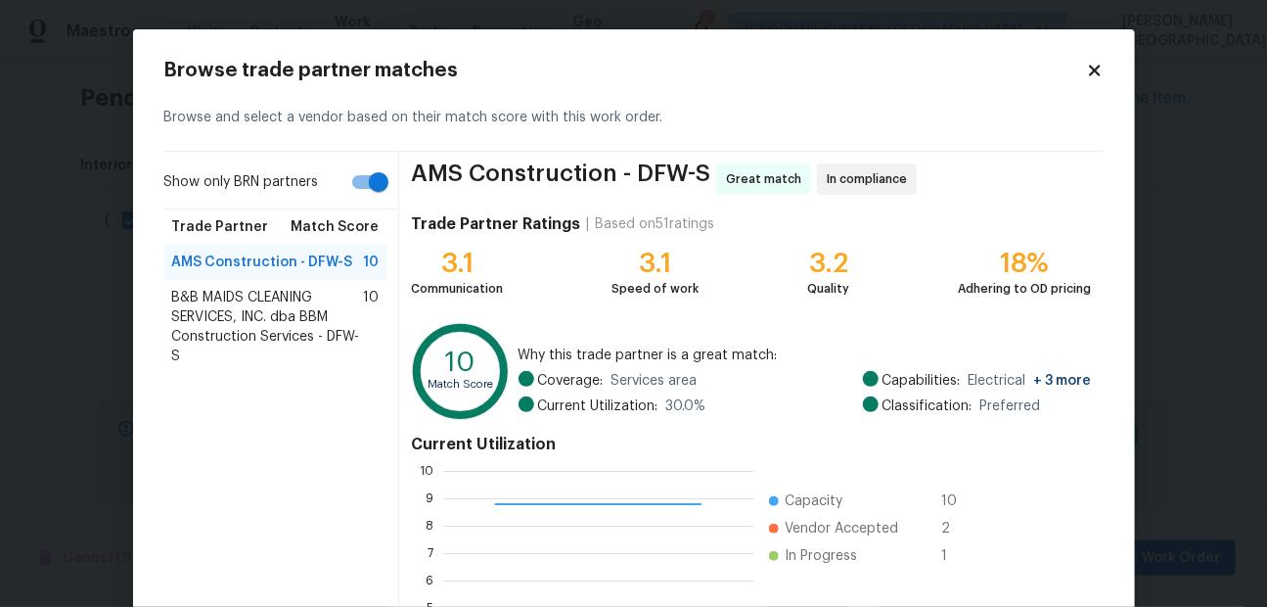
scroll to position [256, 0]
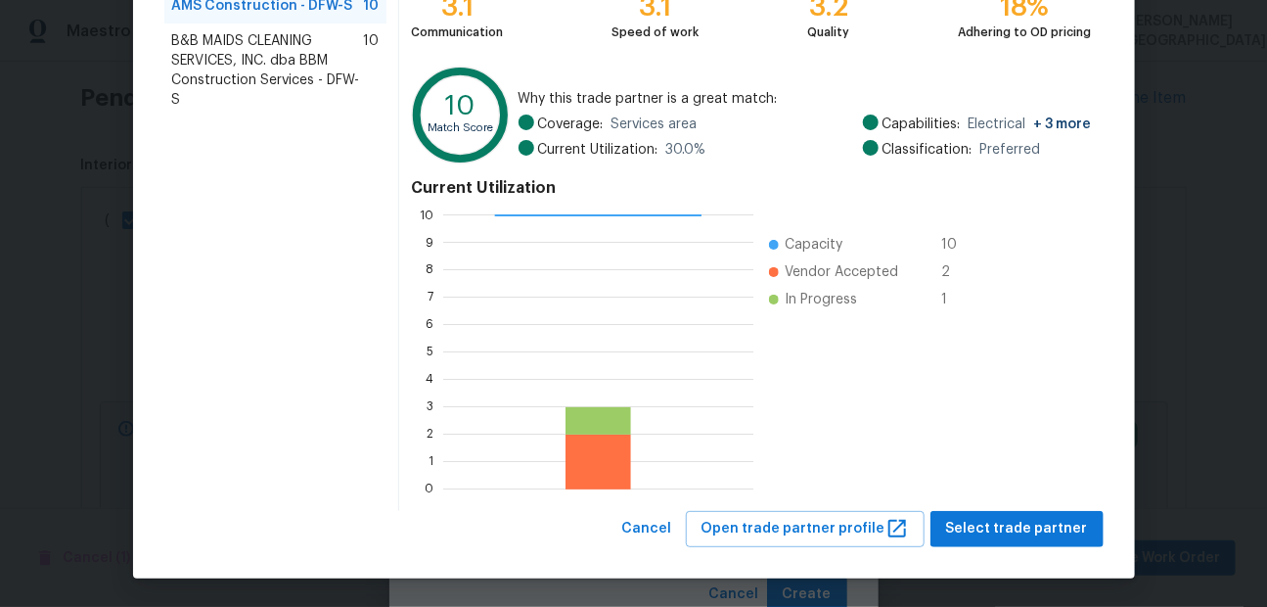
click at [996, 565] on div "Browse trade partner matches Browse and select a vendor based on their match sc…" at bounding box center [634, 175] width 1002 height 805
click at [996, 532] on span "Select trade partner" at bounding box center [1017, 529] width 142 height 24
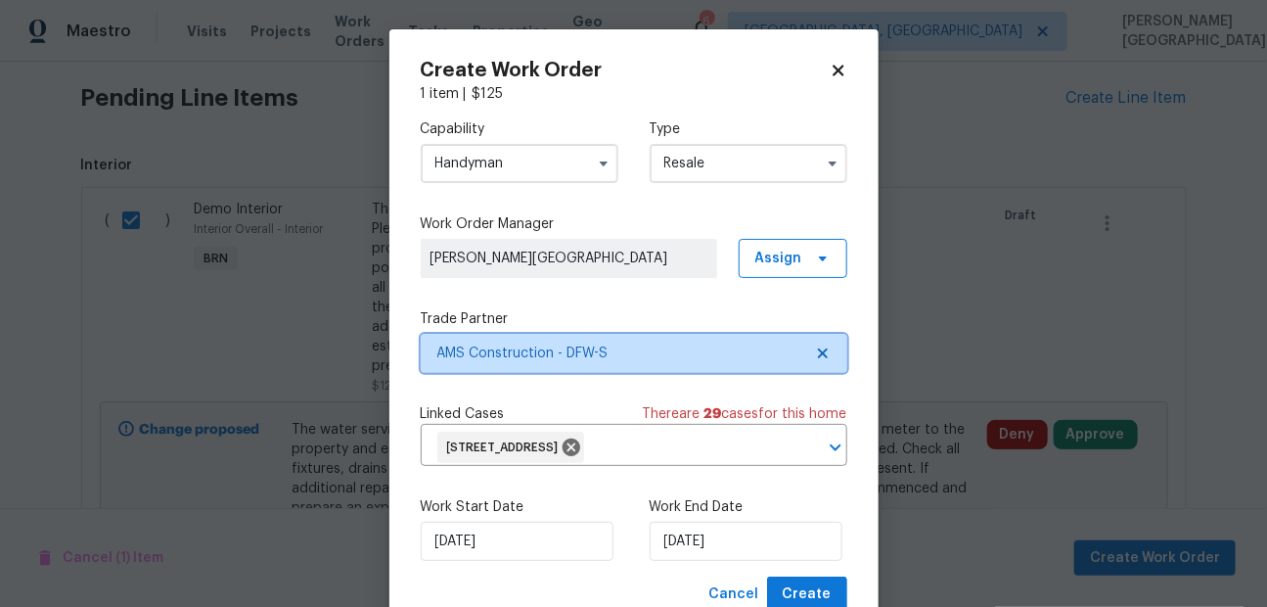
scroll to position [67, 0]
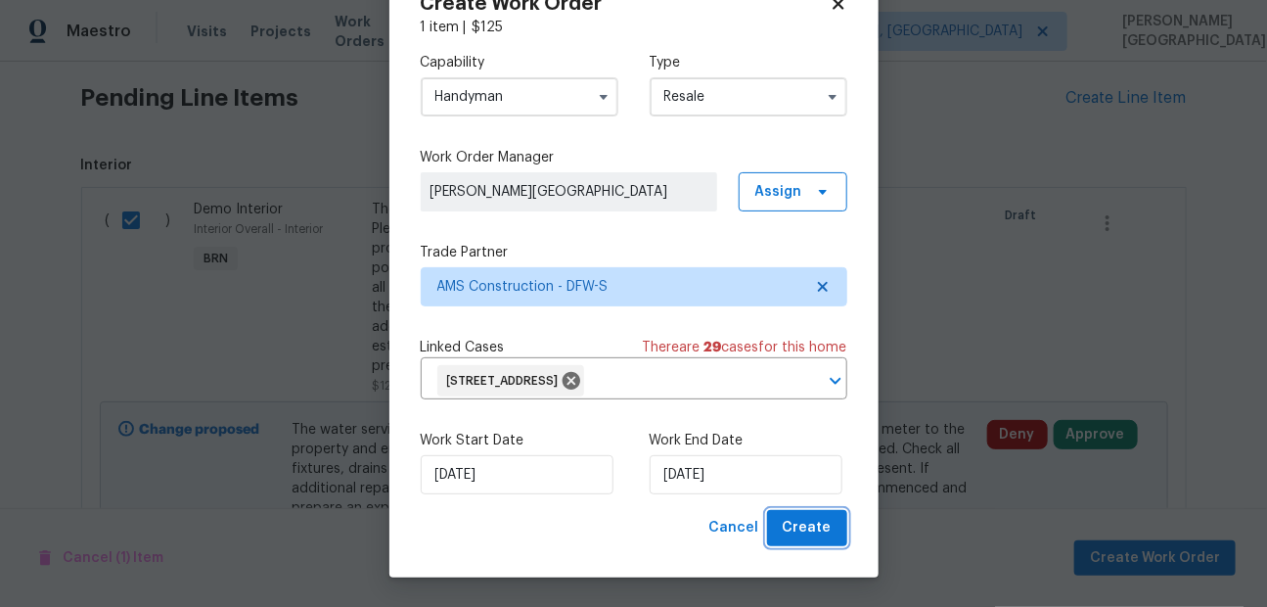
click at [820, 524] on span "Create" at bounding box center [807, 528] width 49 height 24
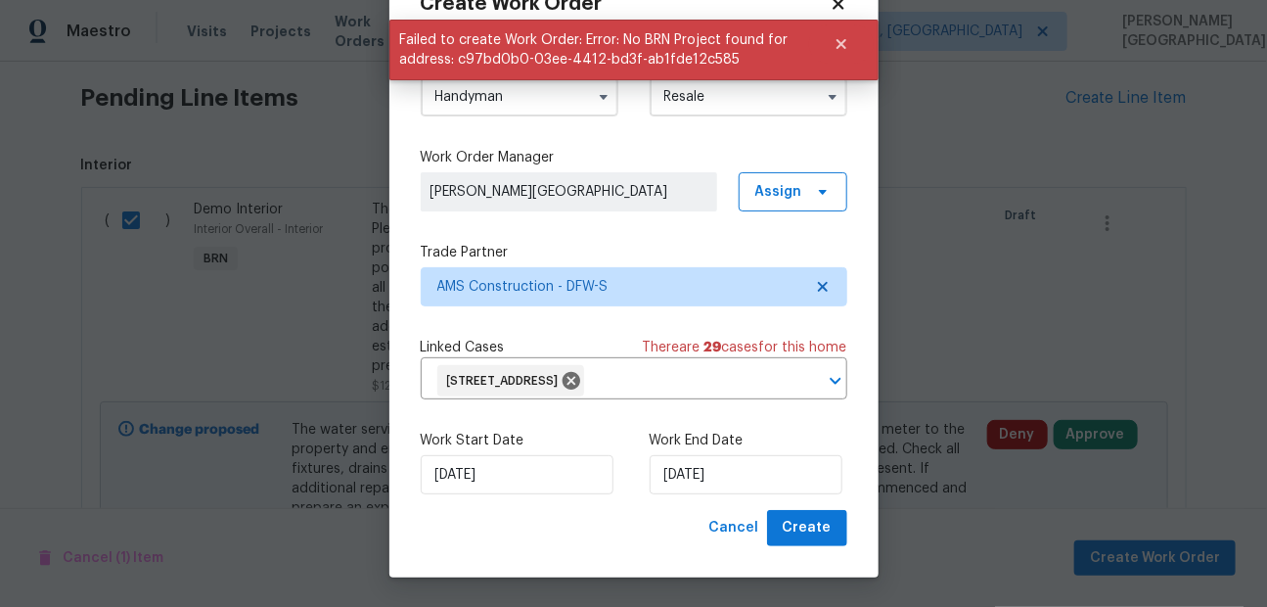
click at [702, 100] on input "Resale" at bounding box center [749, 96] width 198 height 39
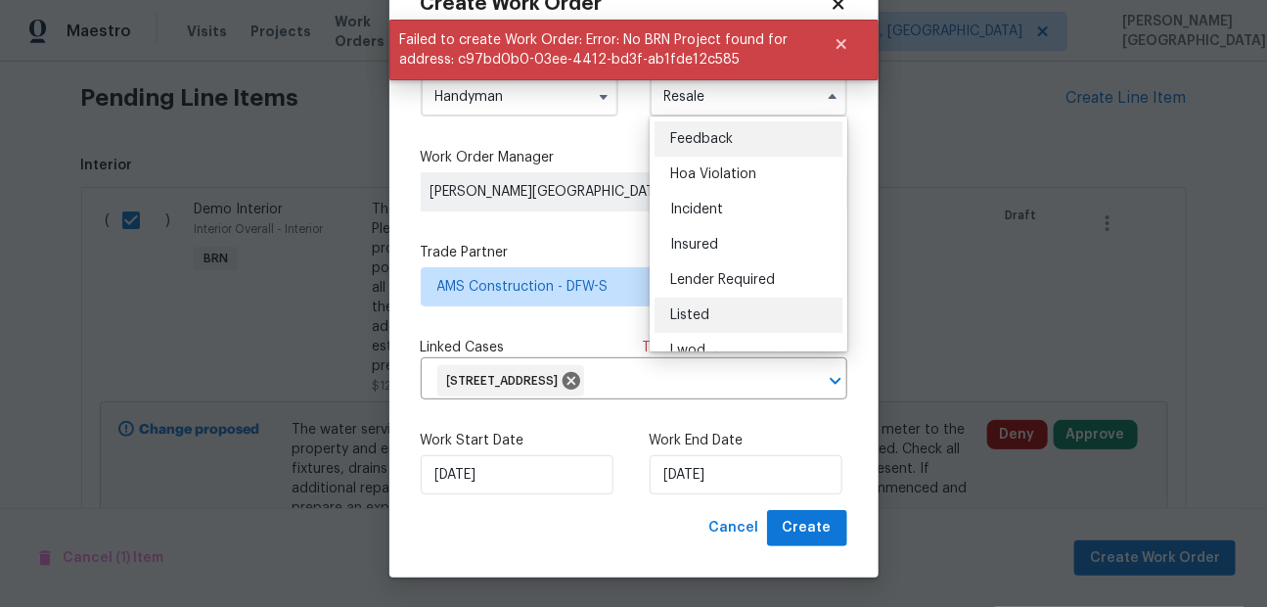
scroll to position [5, 0]
click at [715, 301] on div "Listed" at bounding box center [748, 310] width 188 height 35
type input "Listed"
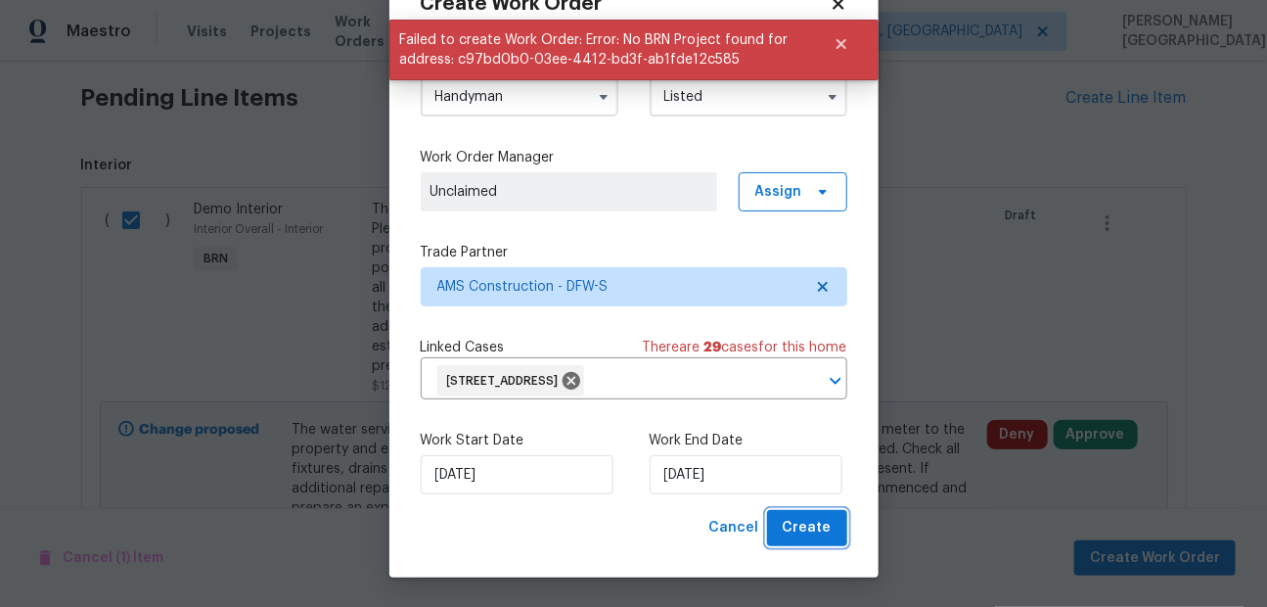
click at [805, 527] on span "Create" at bounding box center [807, 528] width 49 height 24
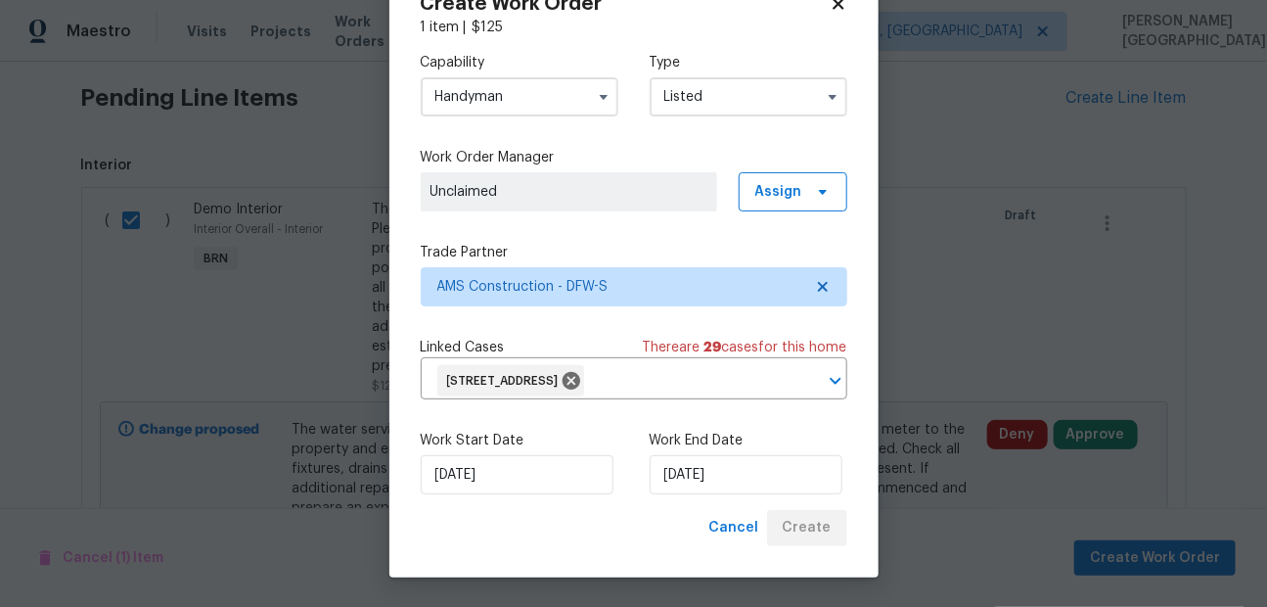
checkbox input "false"
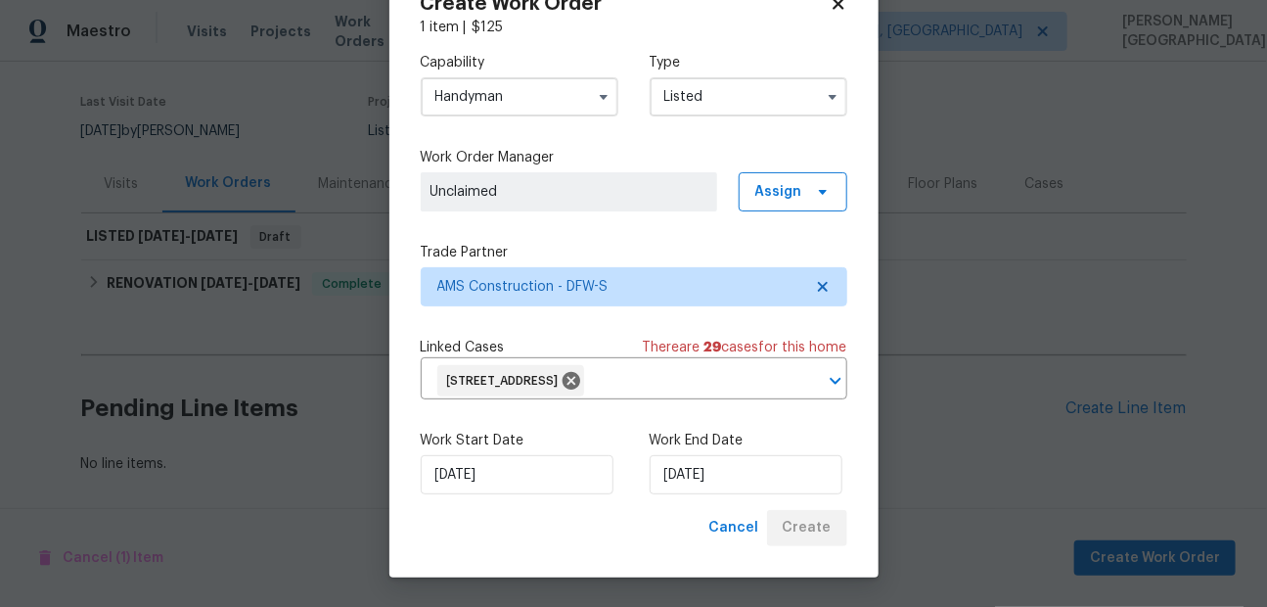
scroll to position [141, 0]
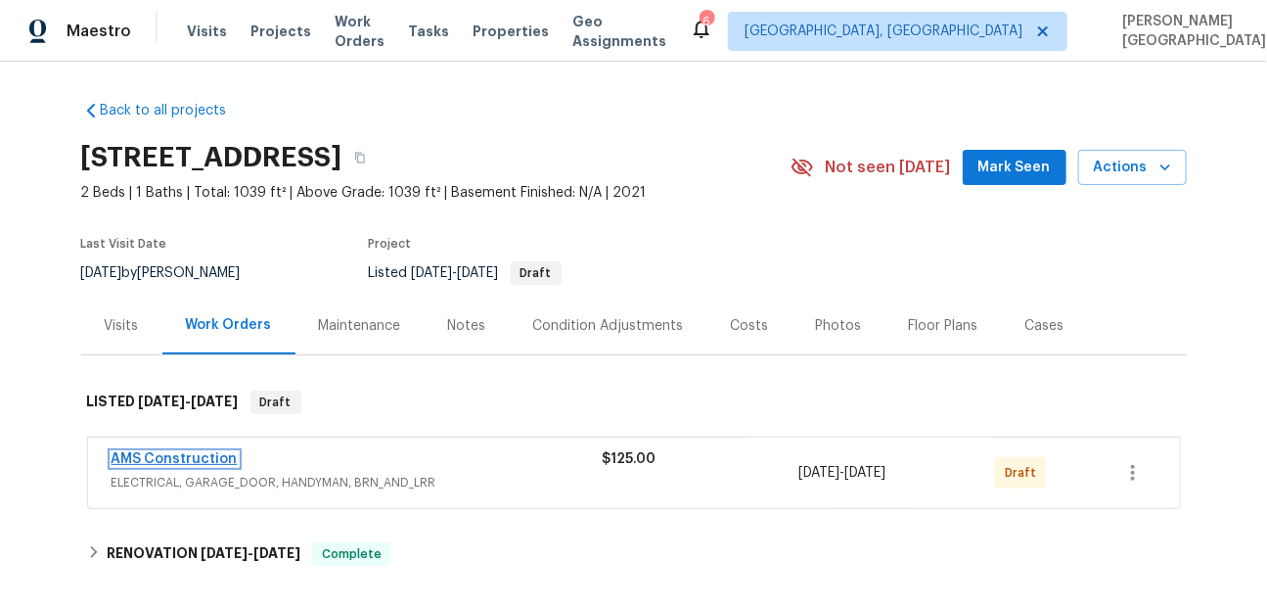
click at [194, 457] on link "AMS Construction" at bounding box center [175, 459] width 126 height 14
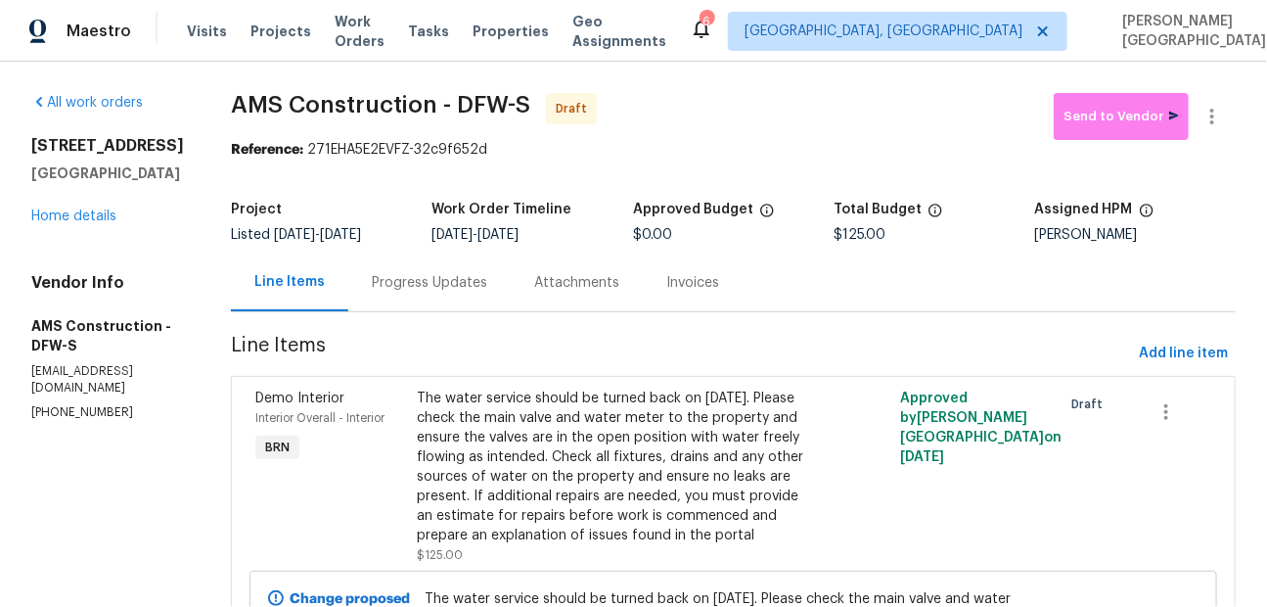
click at [443, 285] on div "Progress Updates" at bounding box center [429, 283] width 115 height 20
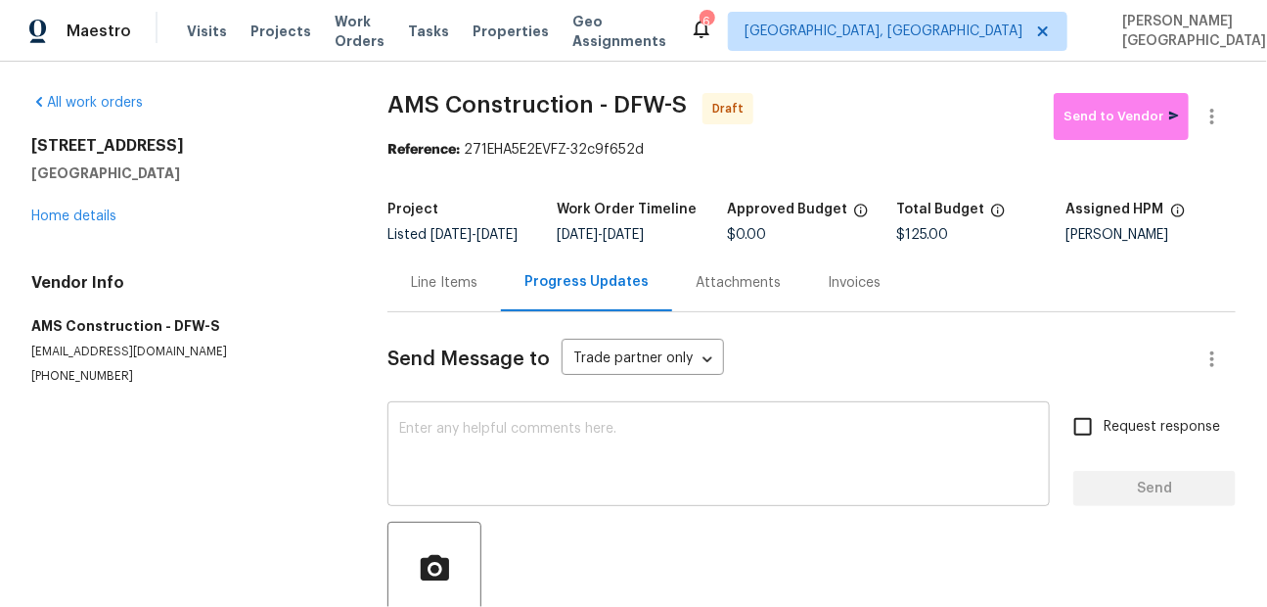
click at [435, 452] on textarea at bounding box center [718, 456] width 639 height 68
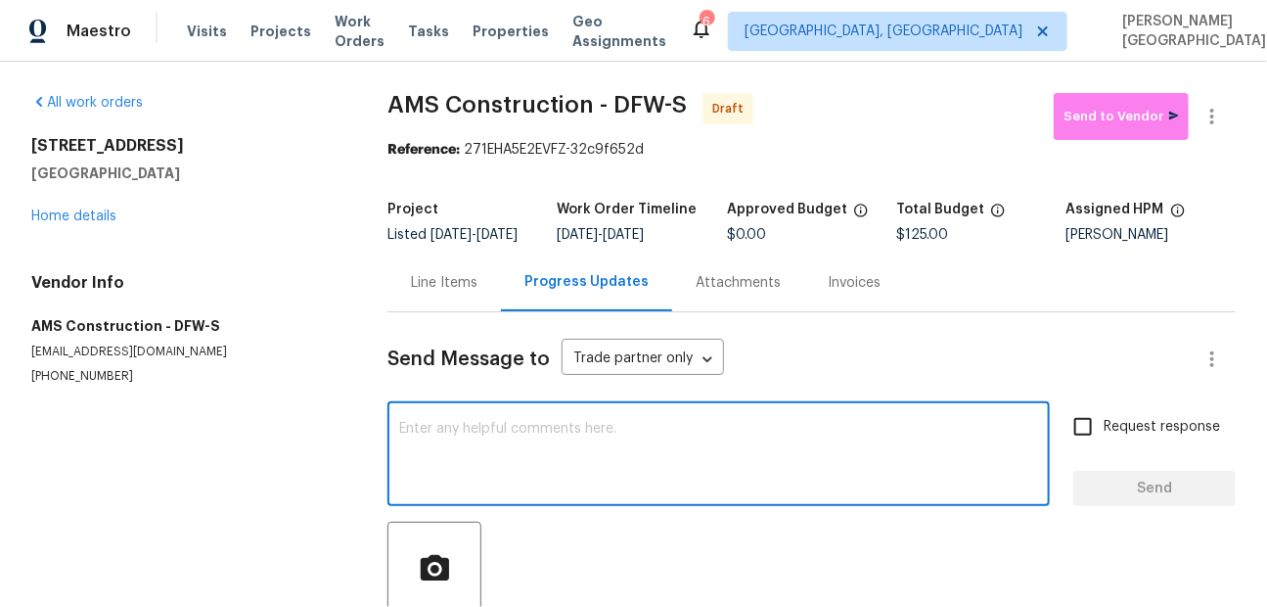
paste textarea "This is Isabel from Opendoor. Please confirm receipt of the work order due on 0…"
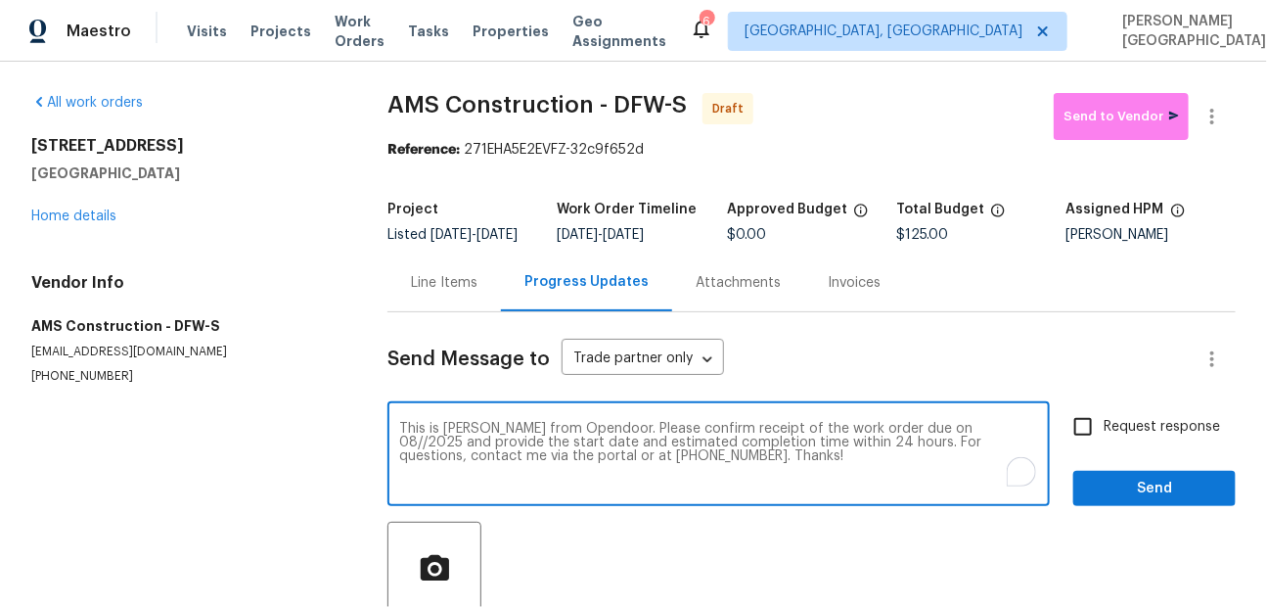
click at [918, 440] on textarea "This is Isabel from Opendoor. Please confirm receipt of the work order due on 0…" at bounding box center [718, 456] width 639 height 68
type textarea "This is Isabel from Opendoor. Please confirm receipt of the work order due on 1…"
click at [1174, 429] on label "Request response" at bounding box center [1141, 426] width 158 height 41
click at [1104, 429] on input "Request response" at bounding box center [1082, 426] width 41 height 41
checkbox input "true"
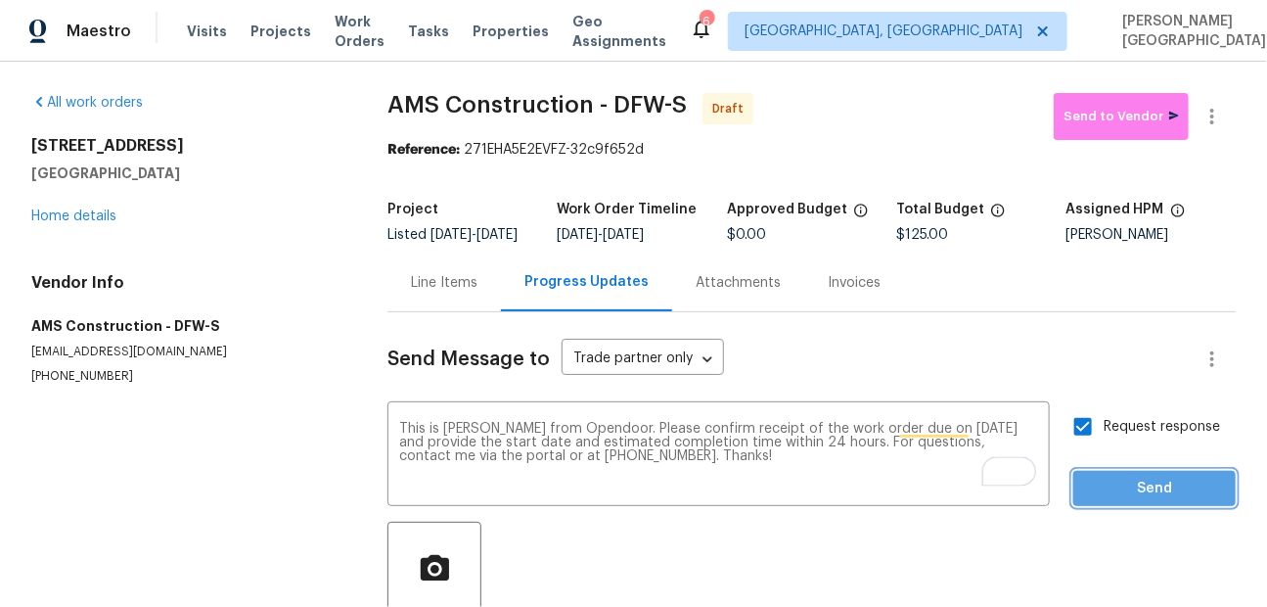
click at [1167, 507] on button "Send" at bounding box center [1154, 489] width 162 height 36
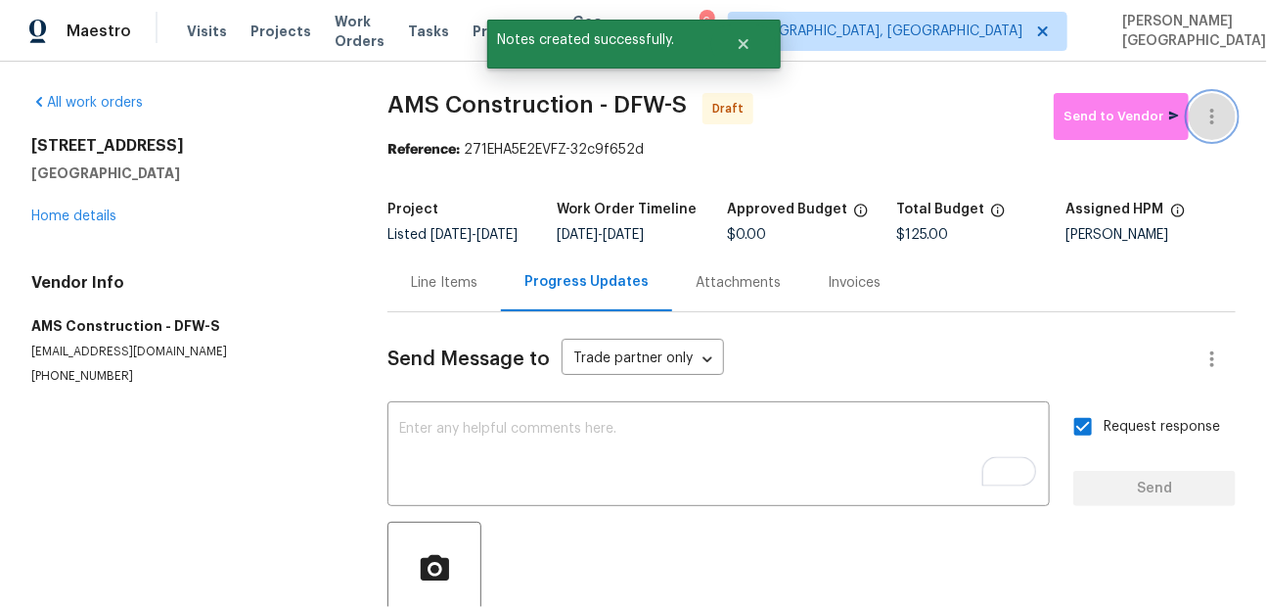
click at [1216, 115] on icon "button" at bounding box center [1211, 116] width 23 height 23
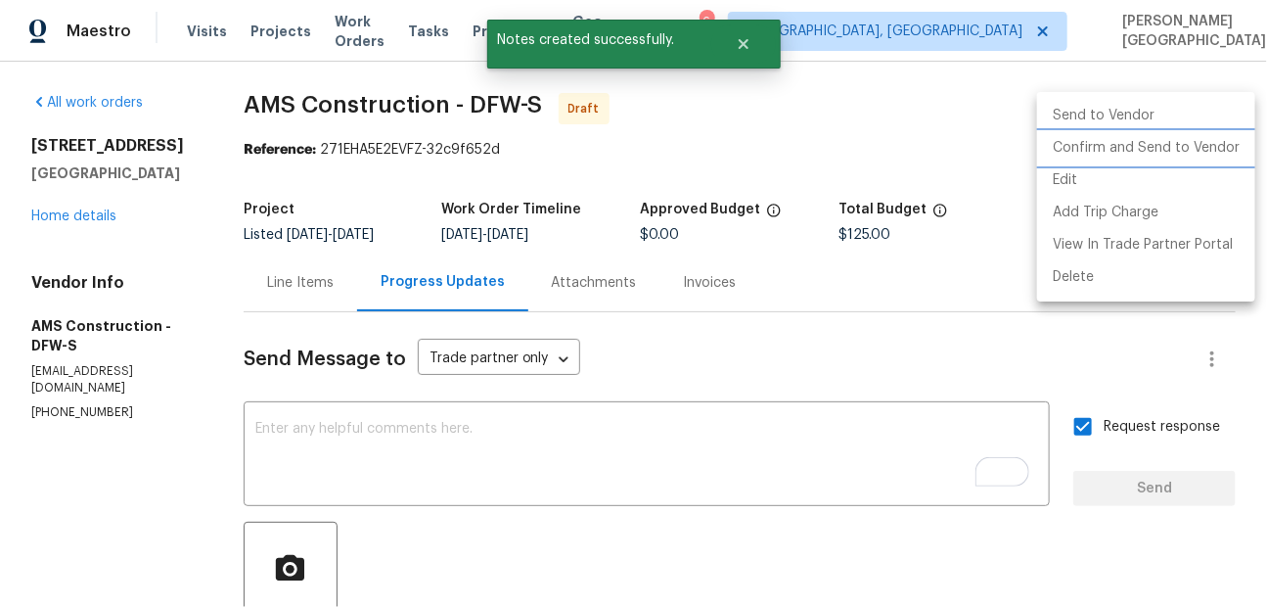
click at [1158, 151] on li "Confirm and Send to Vendor" at bounding box center [1146, 148] width 218 height 32
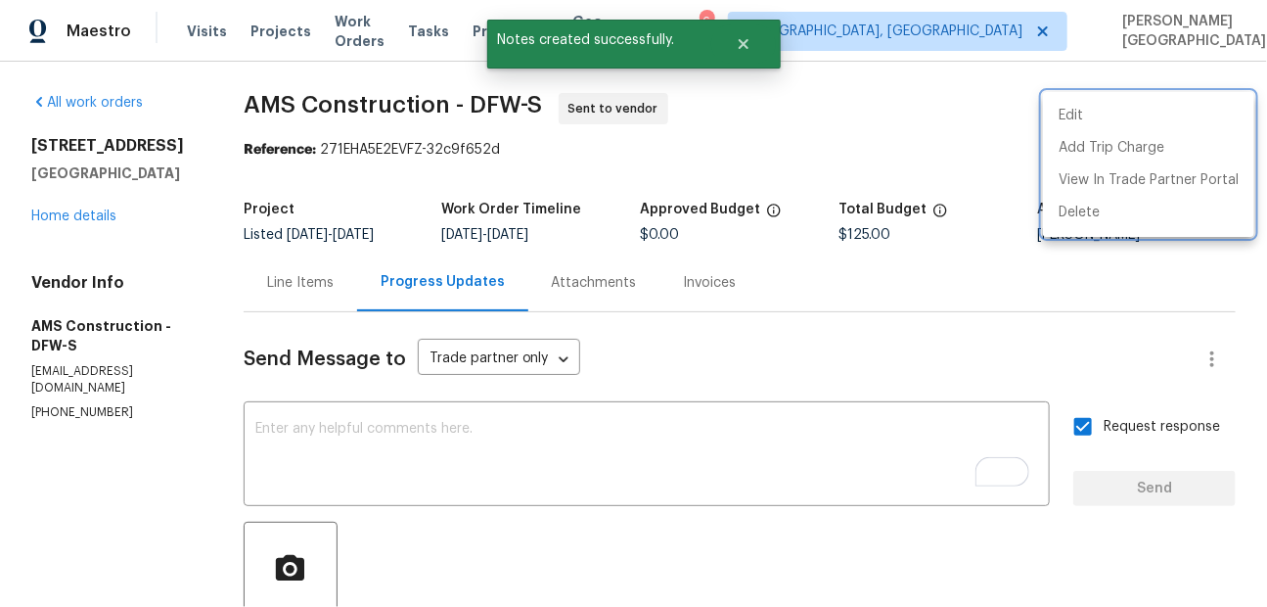
click at [86, 209] on div at bounding box center [633, 303] width 1267 height 607
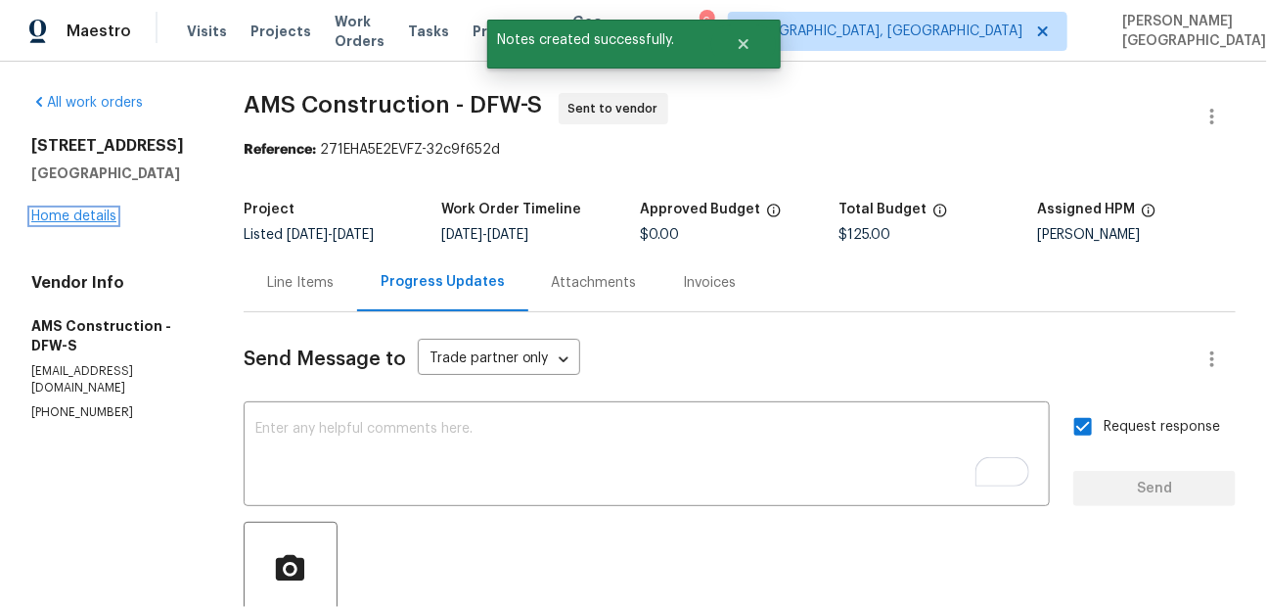
click at [86, 209] on link "Home details" at bounding box center [73, 216] width 85 height 14
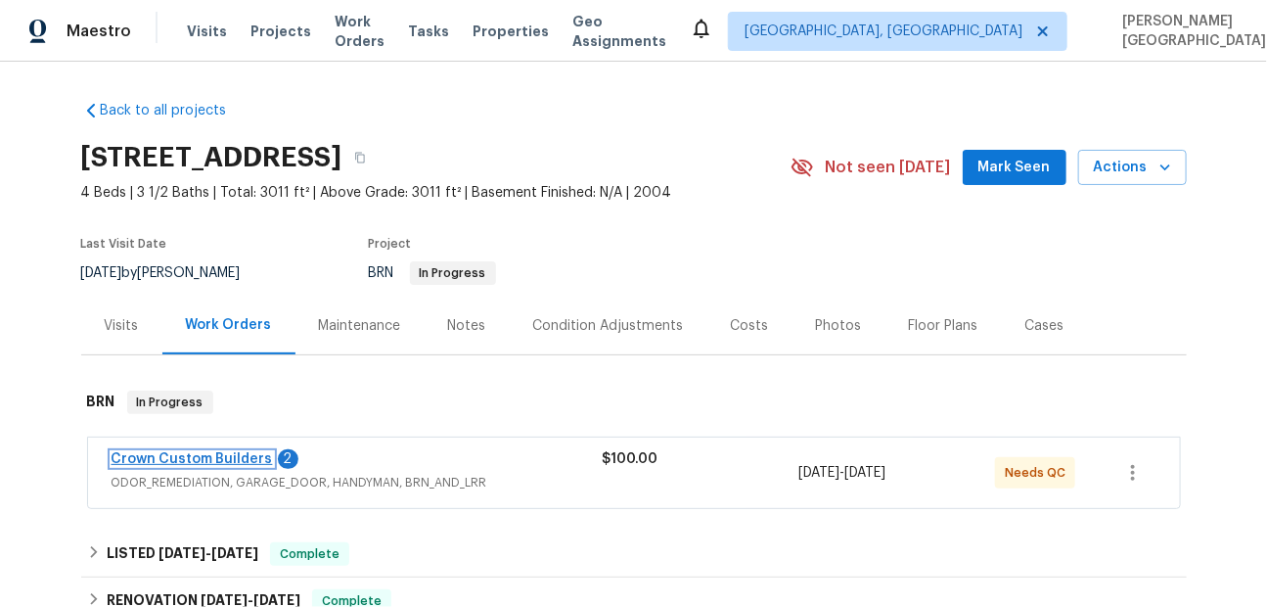
click at [229, 454] on link "Crown Custom Builders" at bounding box center [192, 459] width 161 height 14
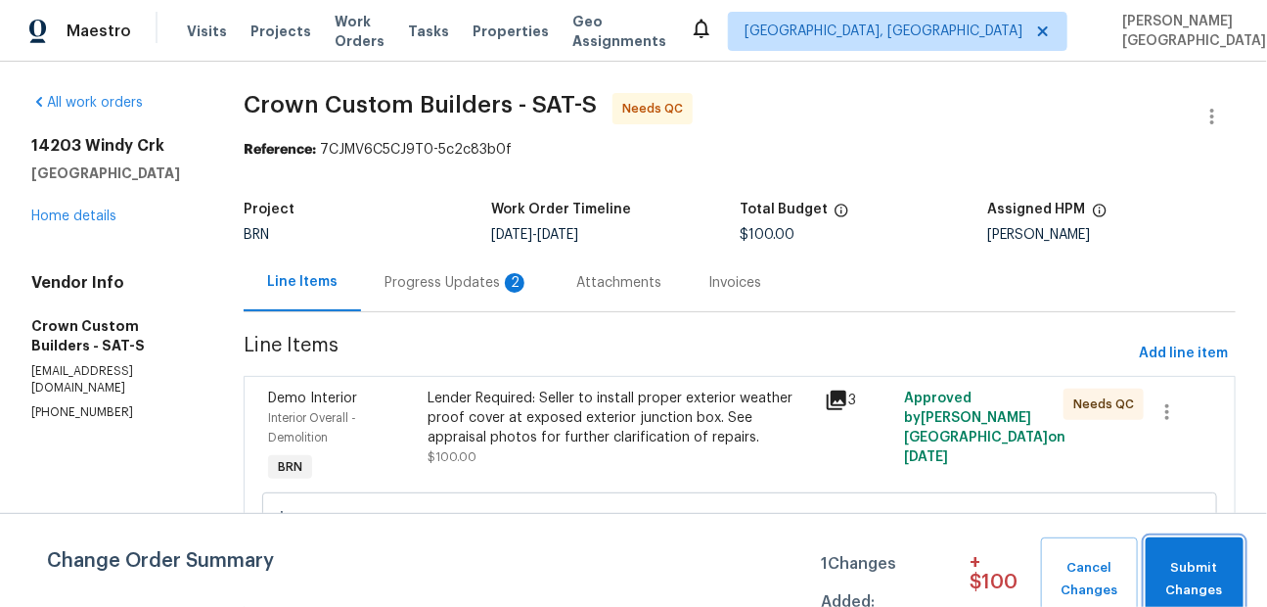
click at [1214, 562] on span "Submit Changes" at bounding box center [1194, 579] width 78 height 45
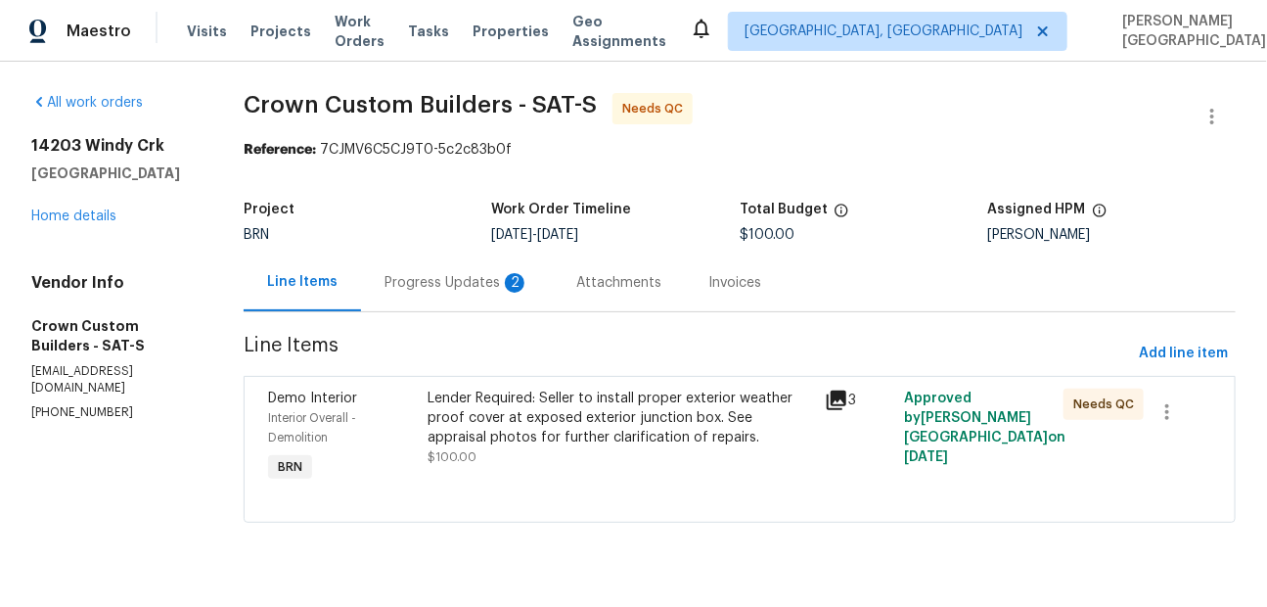
click at [480, 279] on div "Progress Updates 2" at bounding box center [456, 283] width 145 height 20
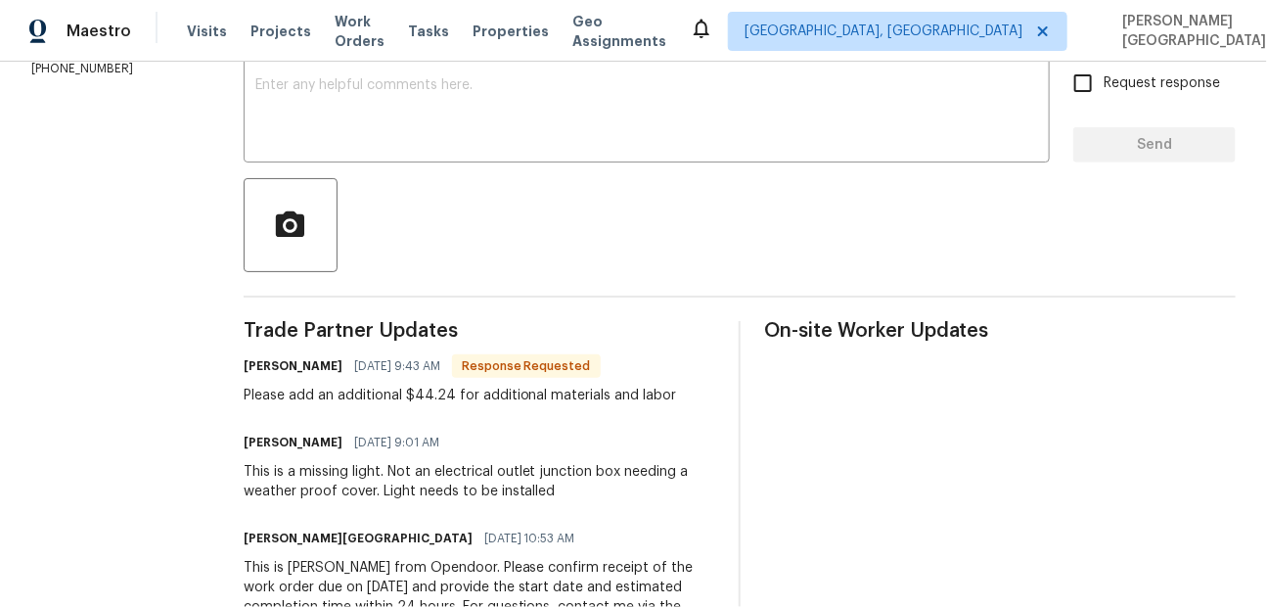
scroll to position [360, 0]
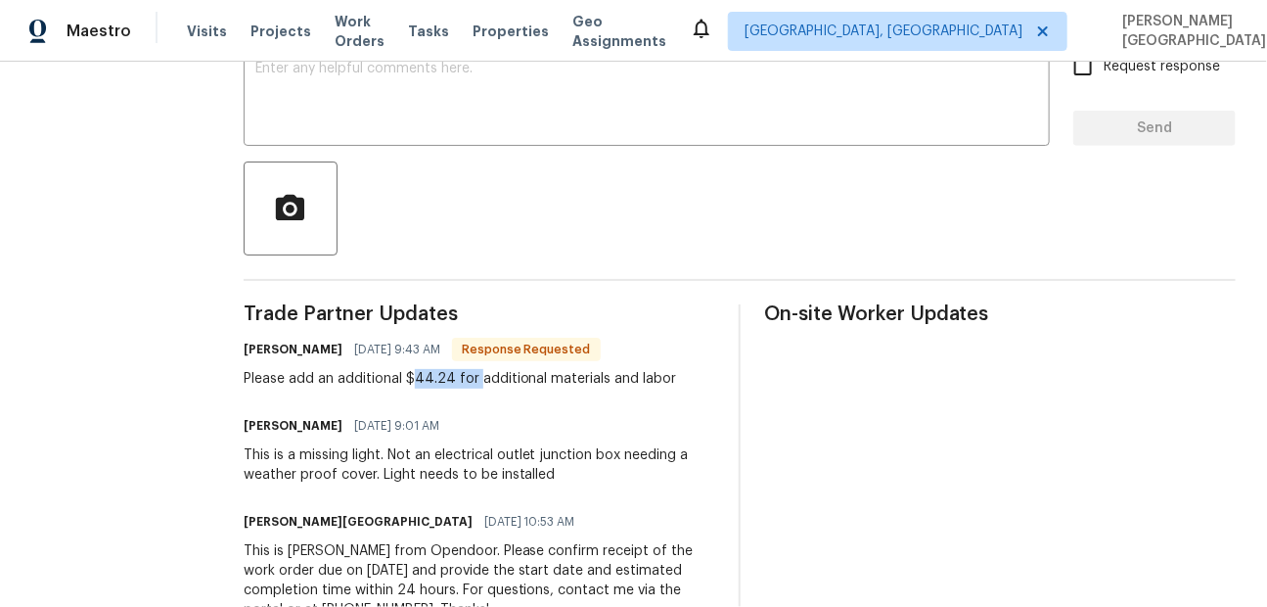
drag, startPoint x: 419, startPoint y: 379, endPoint x: 476, endPoint y: 380, distance: 57.7
click at [477, 380] on div "Please add an additional $44.24 for additional materials and labor" at bounding box center [460, 379] width 433 height 20
copy div "44.24 for"
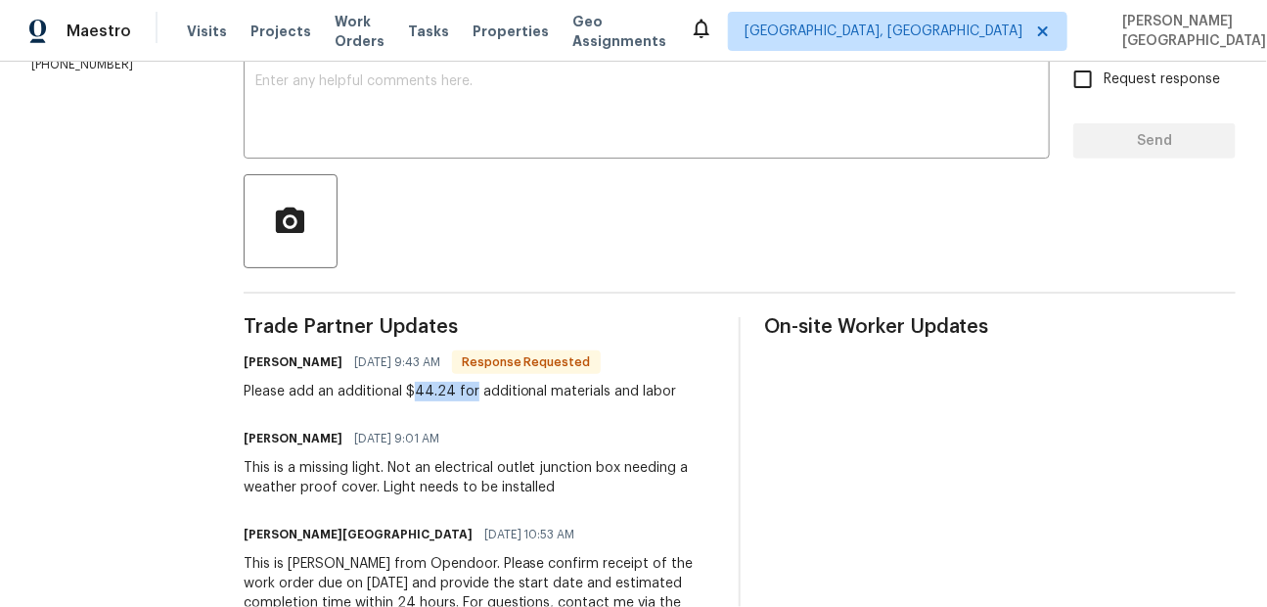
scroll to position [336, 0]
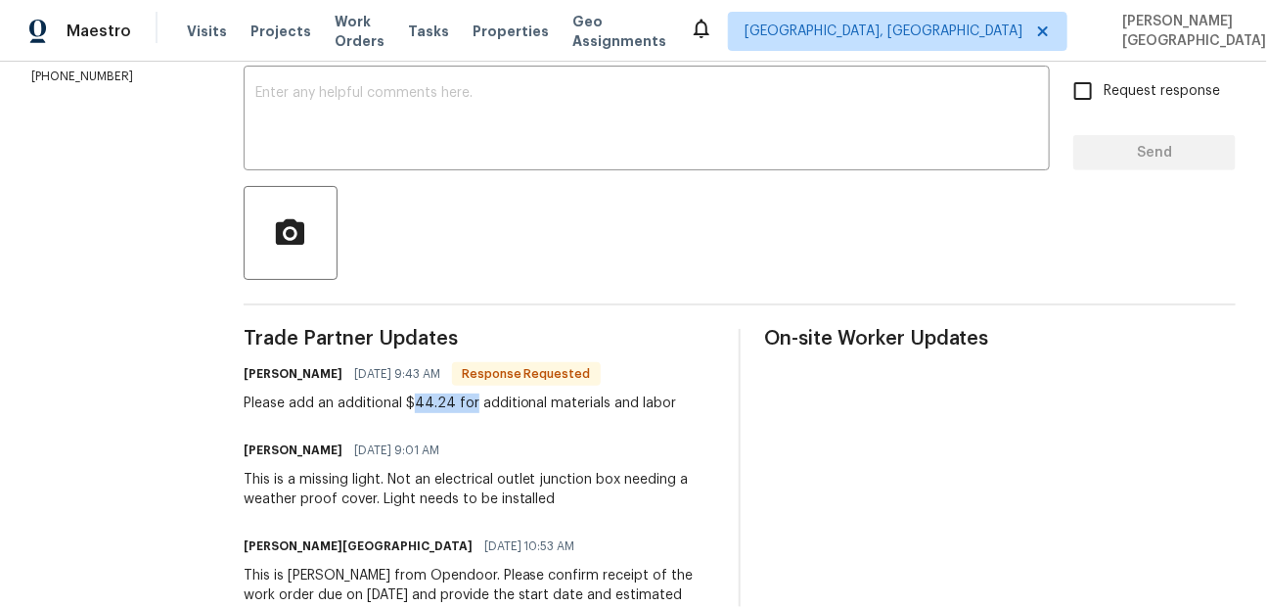
copy div "44.24 for"
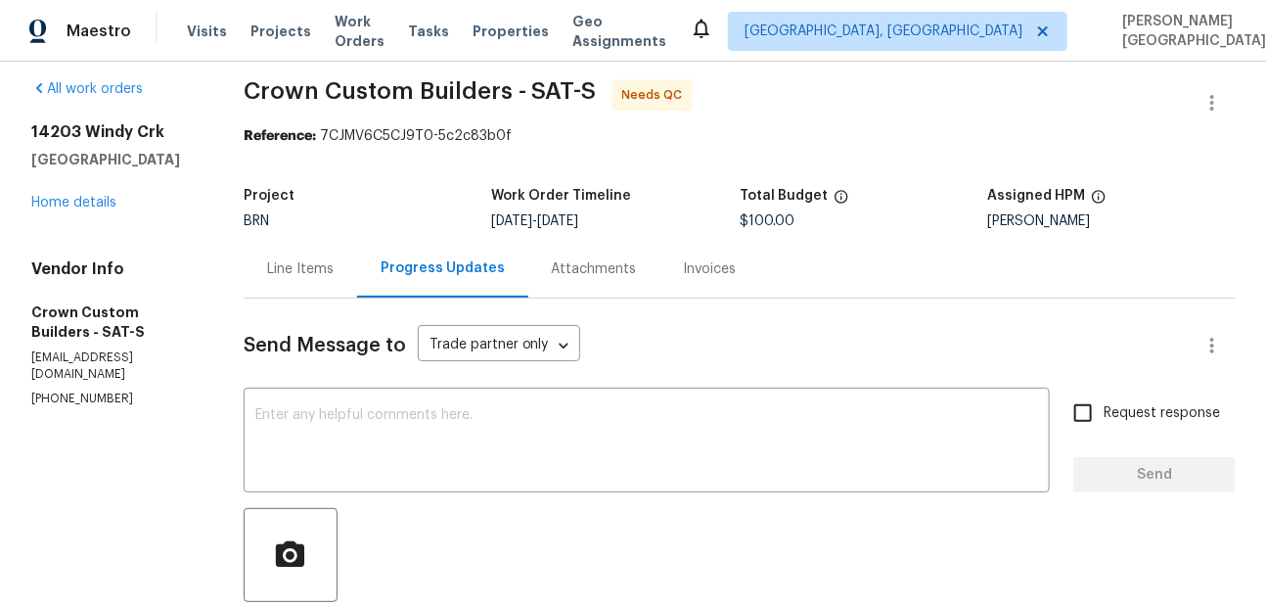
scroll to position [0, 0]
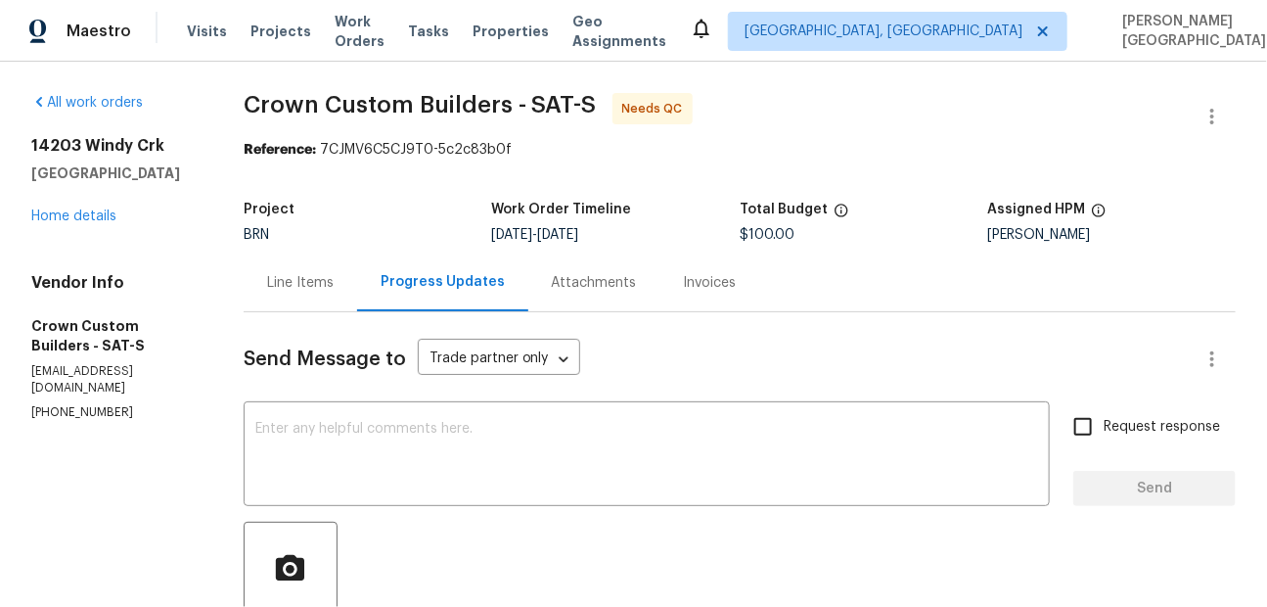
click at [287, 278] on div "Line Items" at bounding box center [300, 283] width 67 height 20
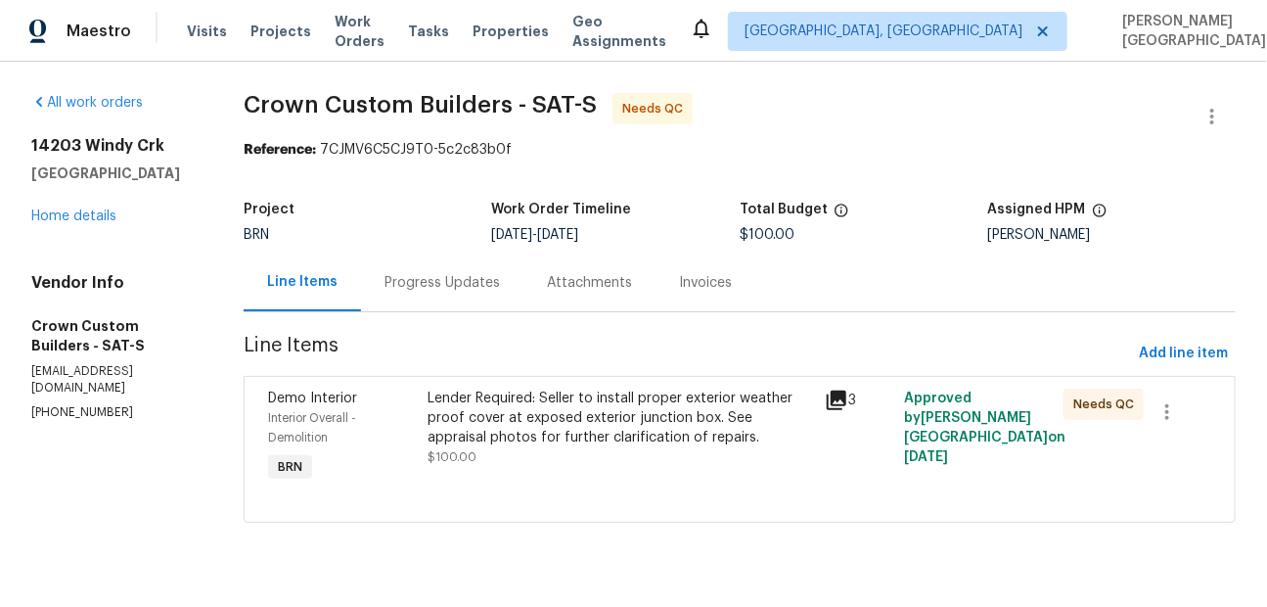
click at [574, 438] on div "Lender Required: Seller to install proper exterior weather proof cover at expos…" at bounding box center [621, 417] width 386 height 59
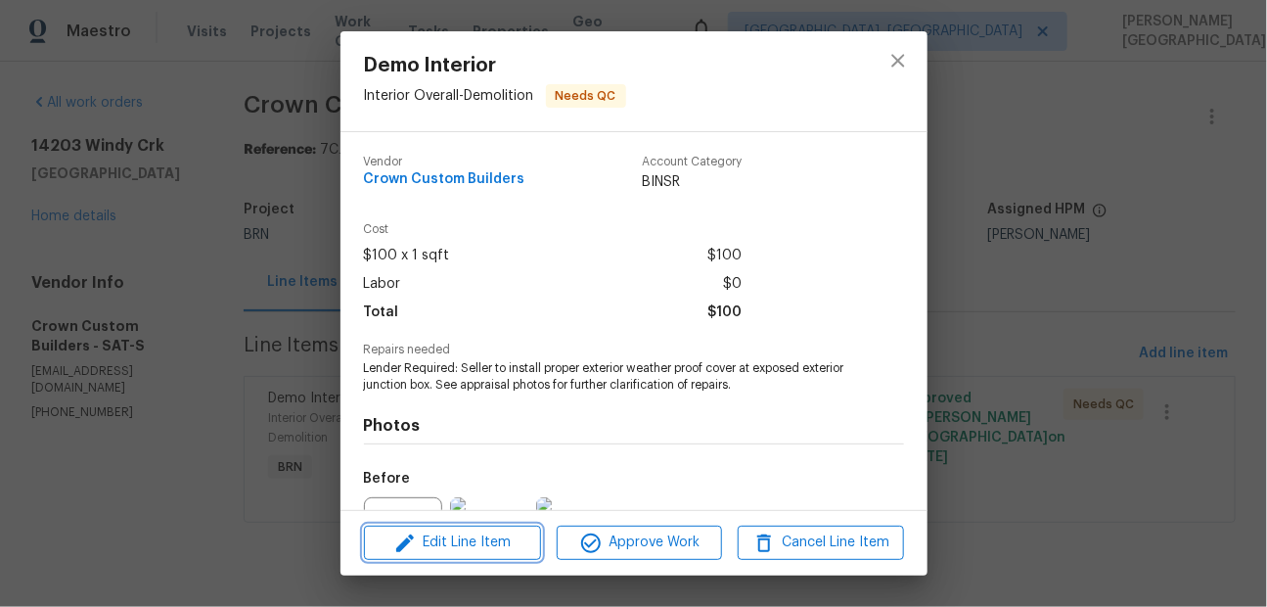
click at [471, 542] on span "Edit Line Item" at bounding box center [452, 542] width 165 height 24
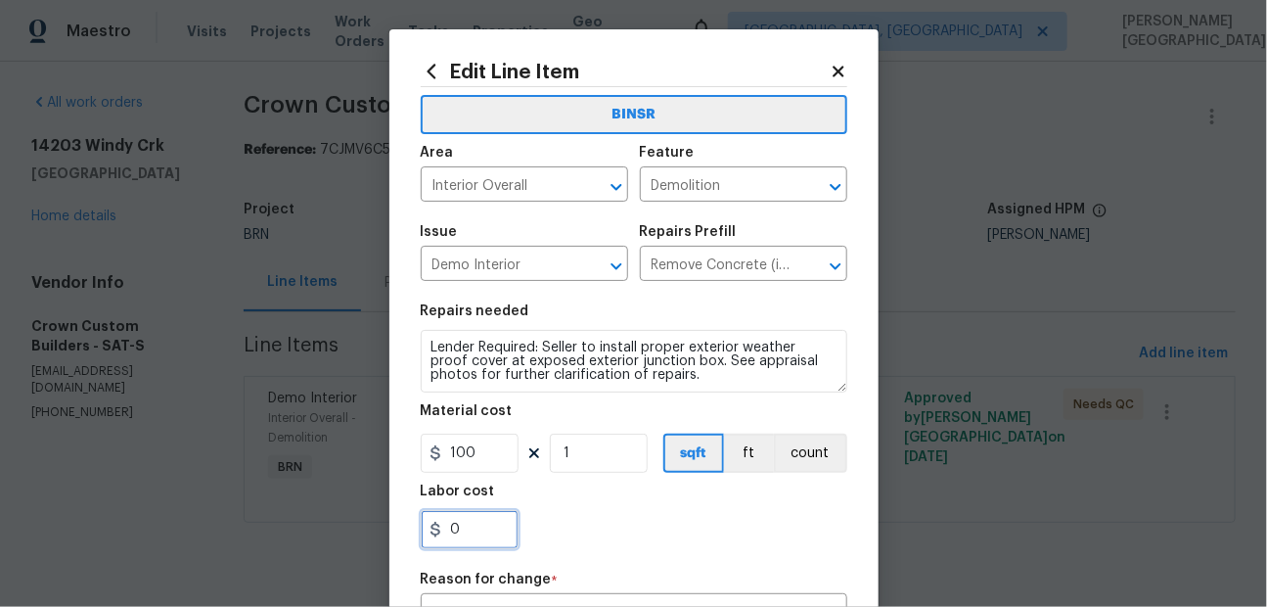
click at [456, 523] on input "0" at bounding box center [470, 529] width 98 height 39
paste input "44.24"
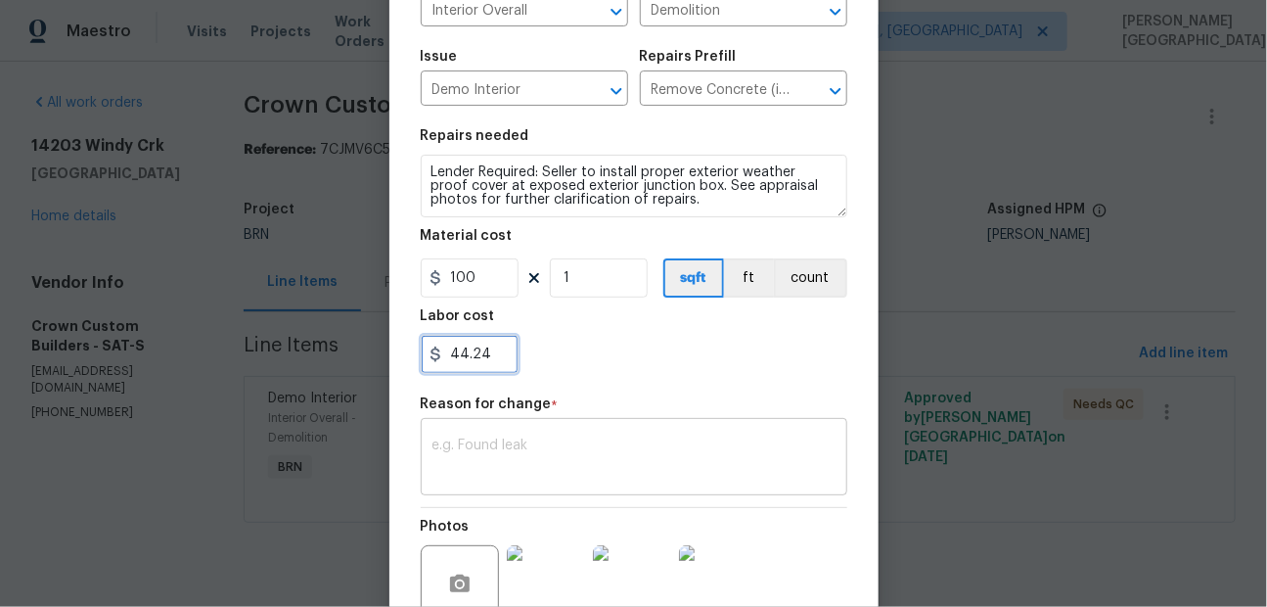
type input "44.24"
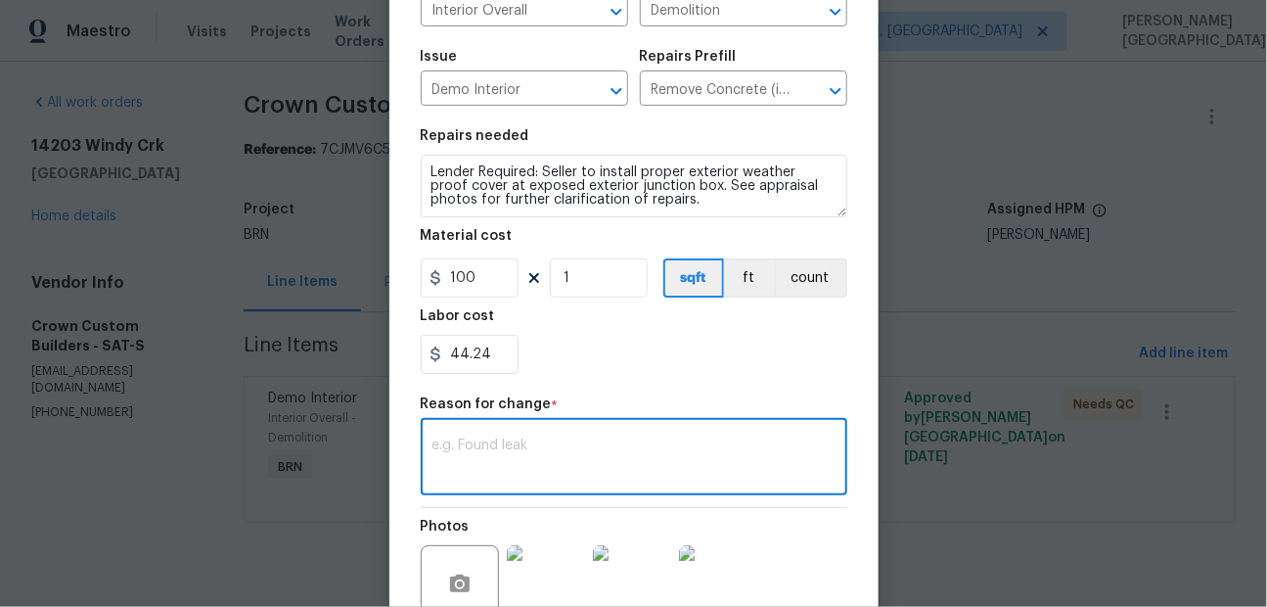
click at [491, 442] on textarea at bounding box center [633, 458] width 403 height 41
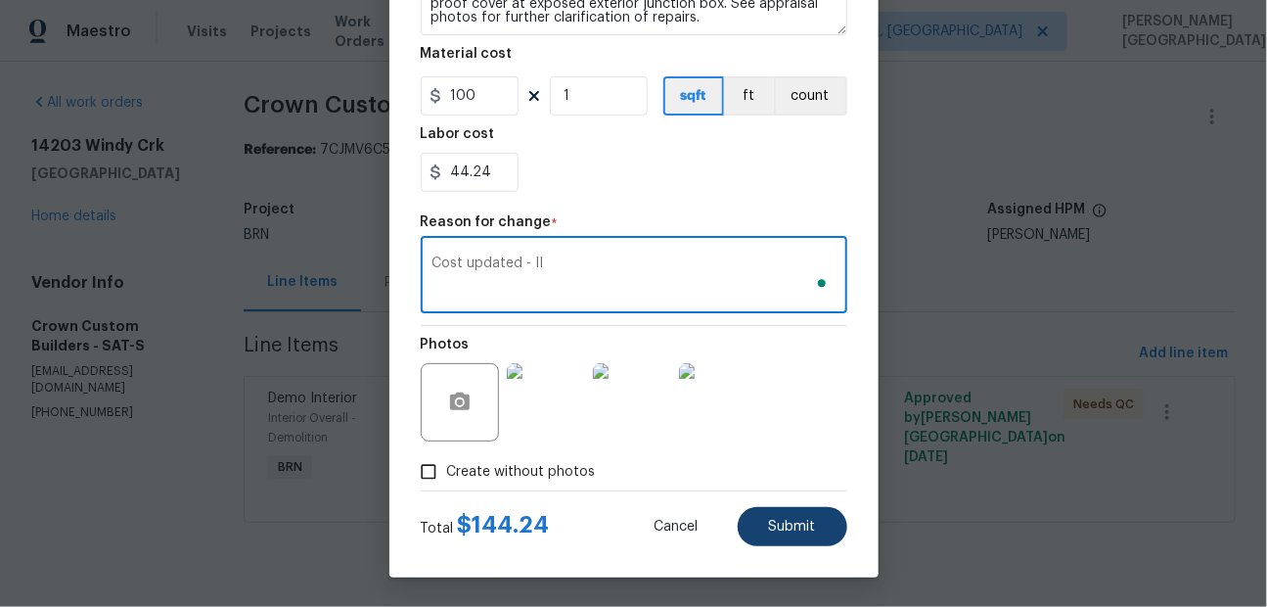
type textarea "Cost updated - II"
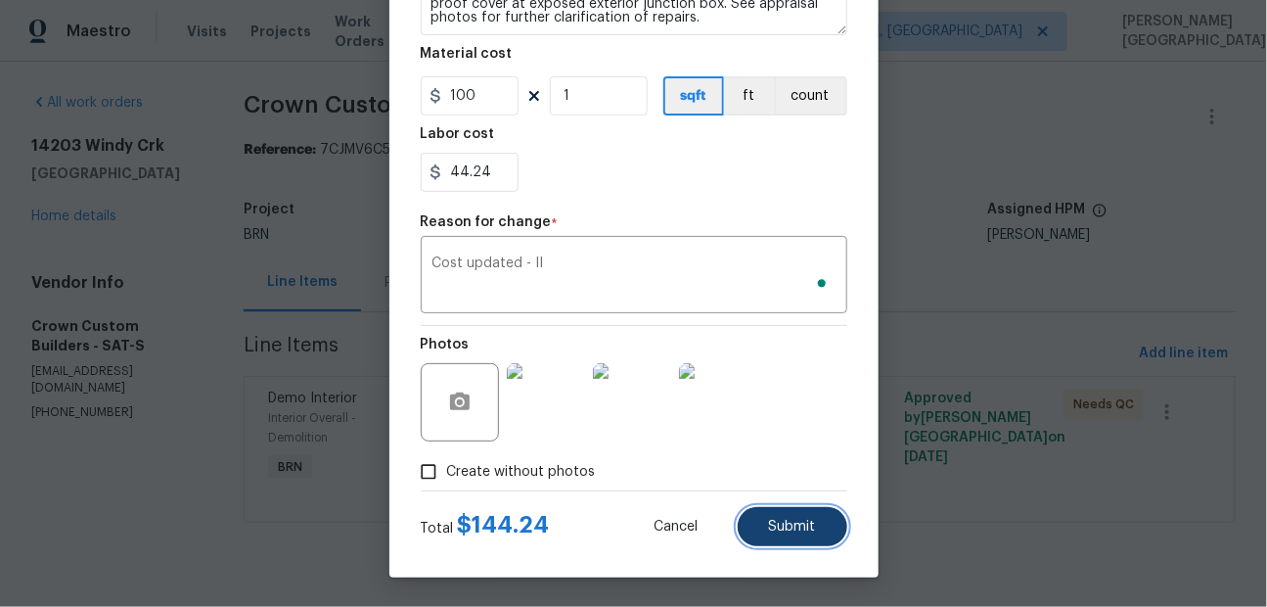
click at [774, 535] on button "Submit" at bounding box center [793, 526] width 110 height 39
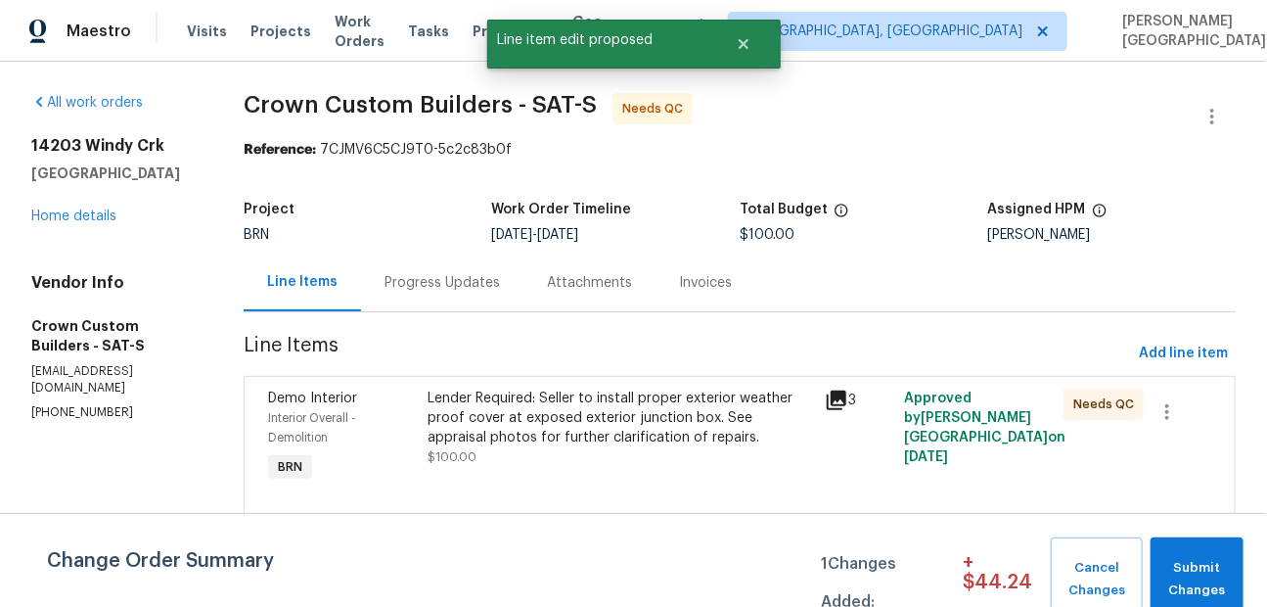
scroll to position [0, 0]
click at [1178, 578] on span "Submit Changes" at bounding box center [1196, 579] width 73 height 45
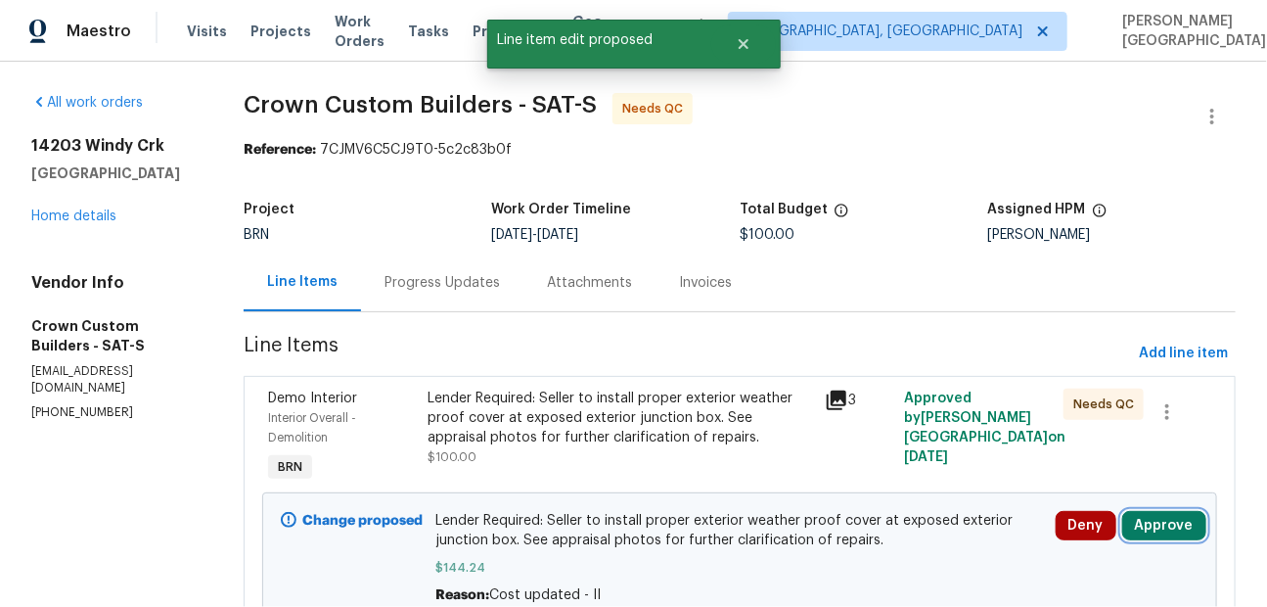
click at [1159, 535] on button "Approve" at bounding box center [1164, 525] width 84 height 29
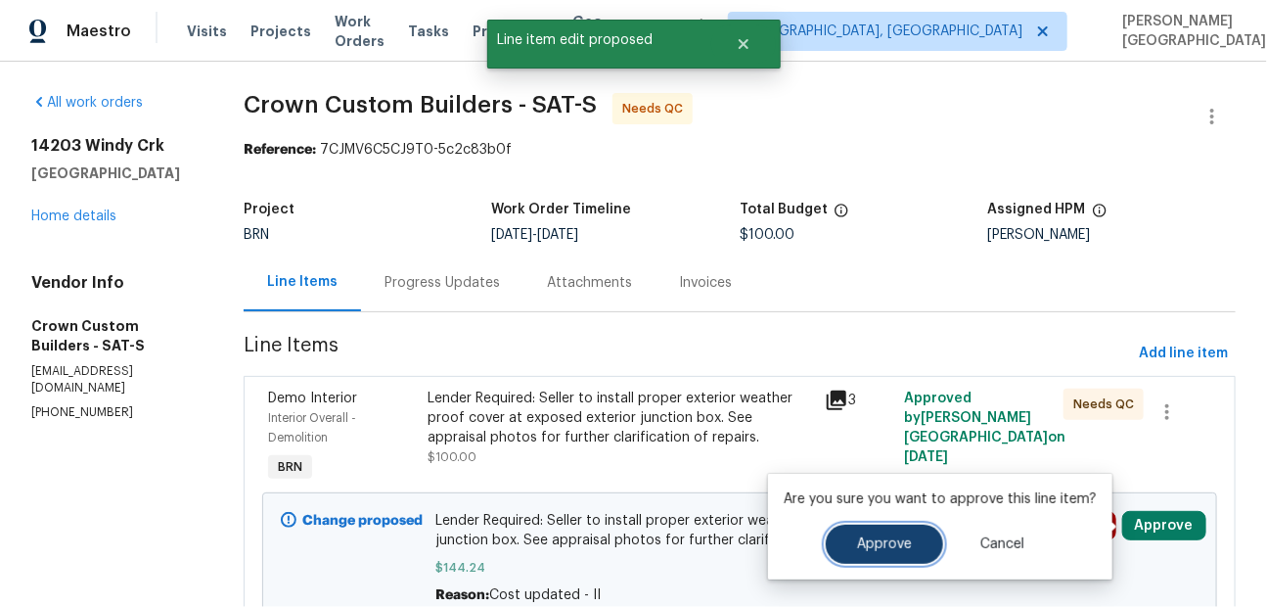
click at [897, 552] on button "Approve" at bounding box center [884, 543] width 117 height 39
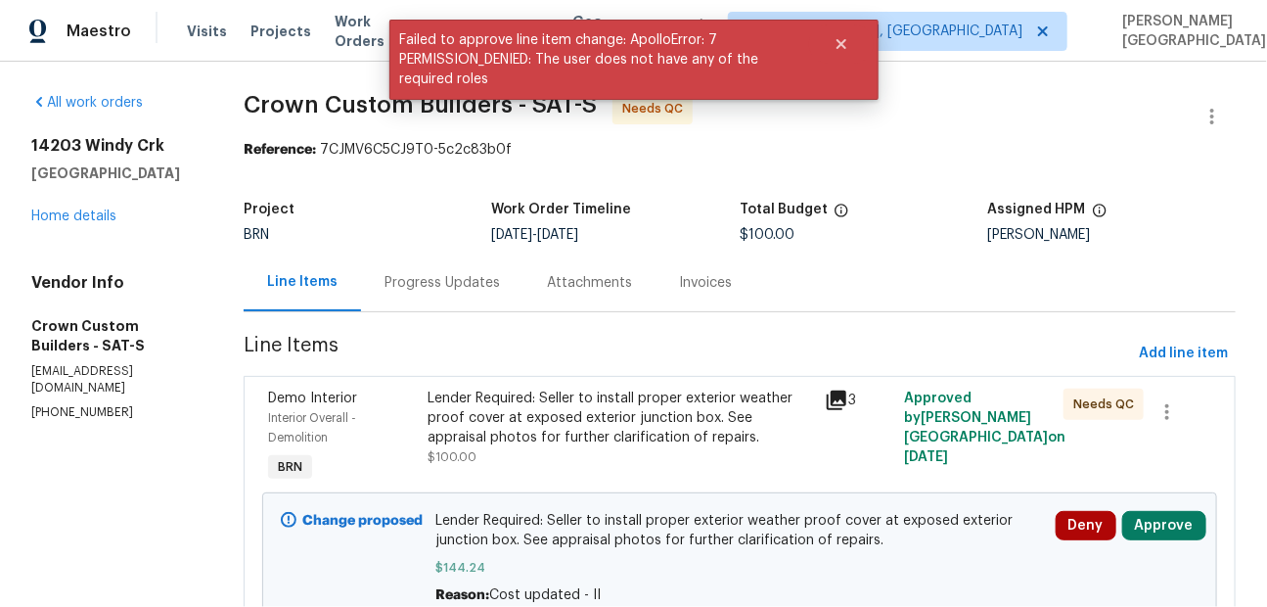
click at [445, 289] on div "Progress Updates" at bounding box center [441, 283] width 115 height 20
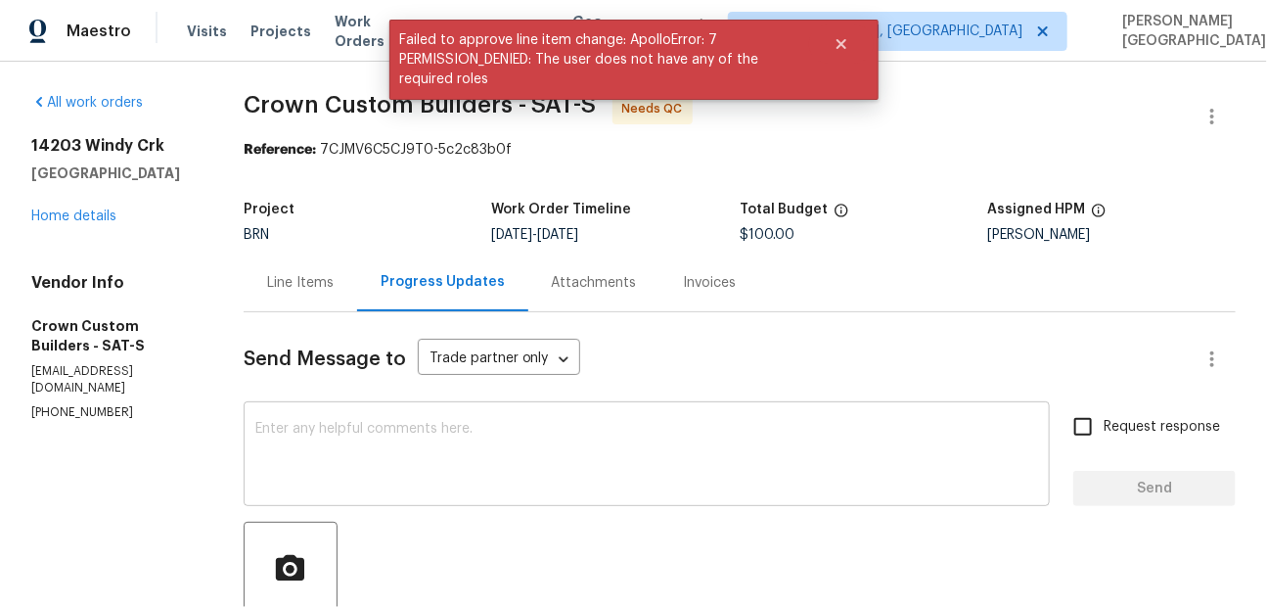
click at [478, 446] on textarea at bounding box center [646, 456] width 783 height 68
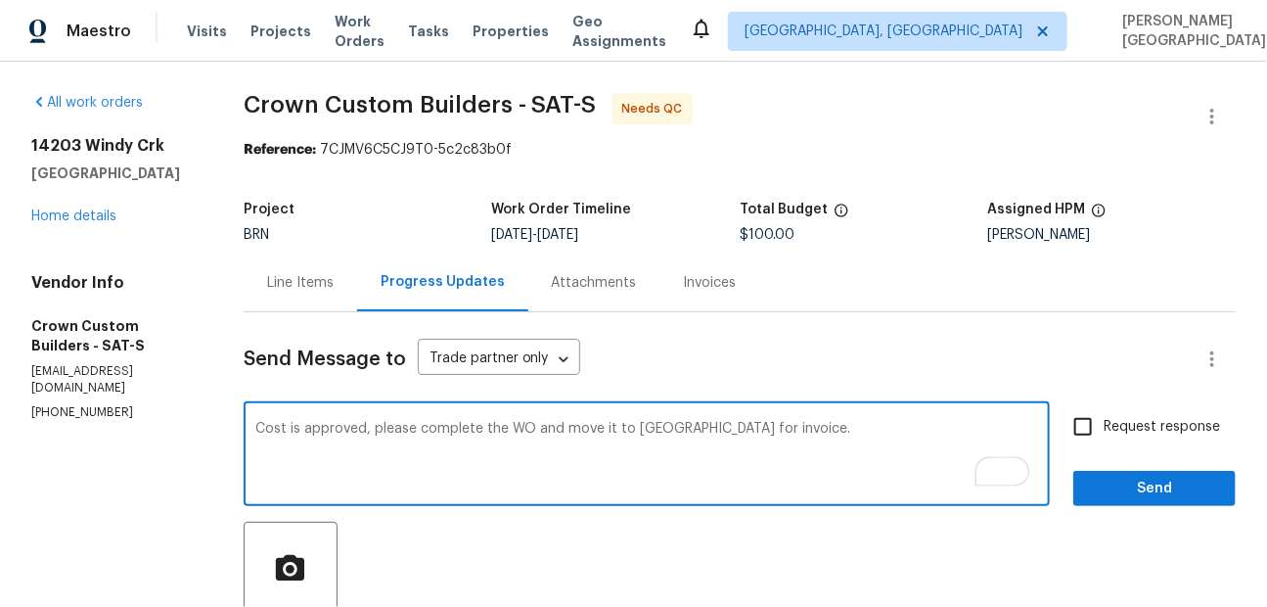
type textarea "Cost is approved, please complete the WO and move it to QC for invoice."
click at [1122, 433] on span "Request response" at bounding box center [1162, 427] width 116 height 21
click at [1104, 433] on input "Request response" at bounding box center [1082, 426] width 41 height 41
checkbox input "true"
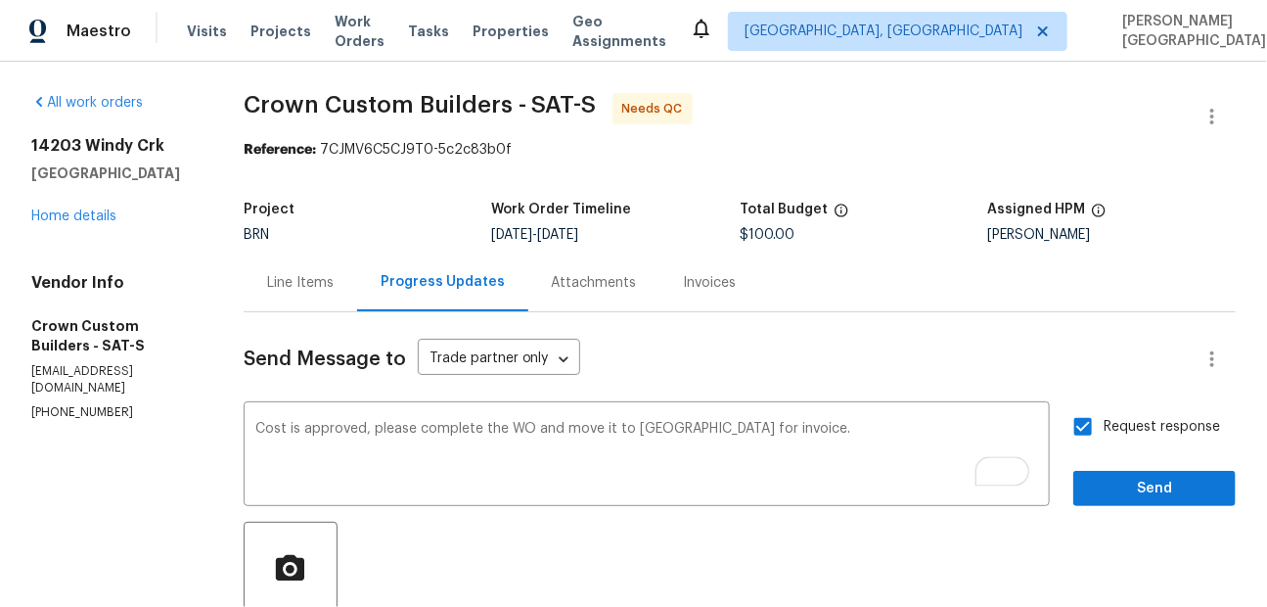
click at [1124, 498] on span "Send" at bounding box center [1154, 488] width 131 height 24
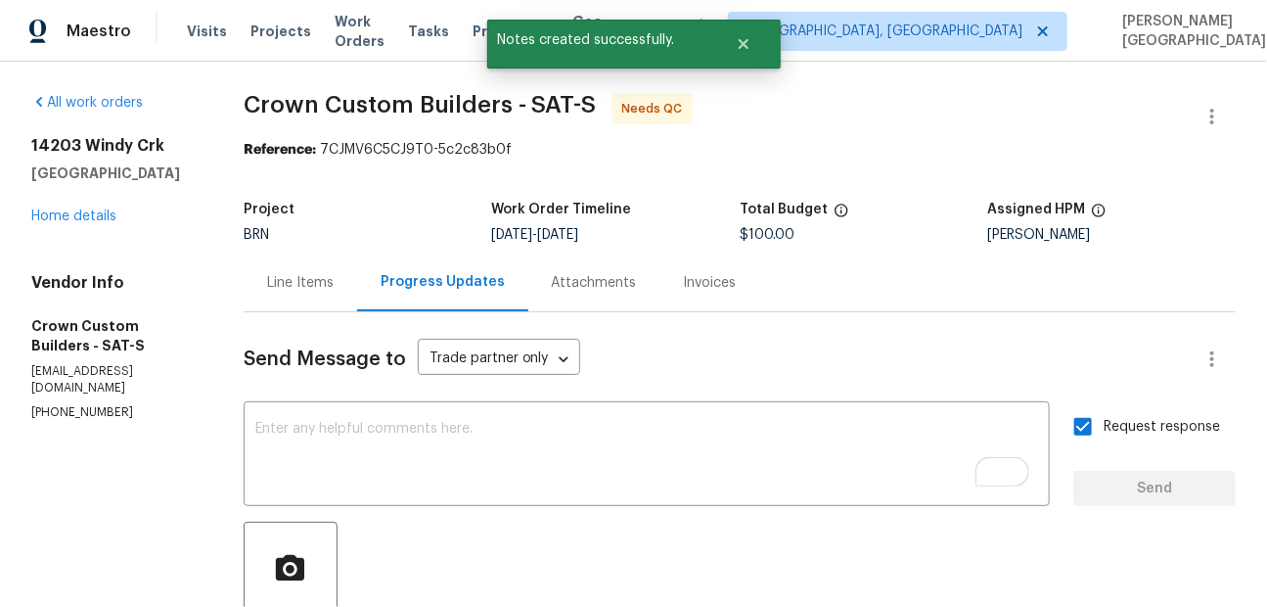
click at [276, 270] on div "Line Items" at bounding box center [300, 282] width 113 height 58
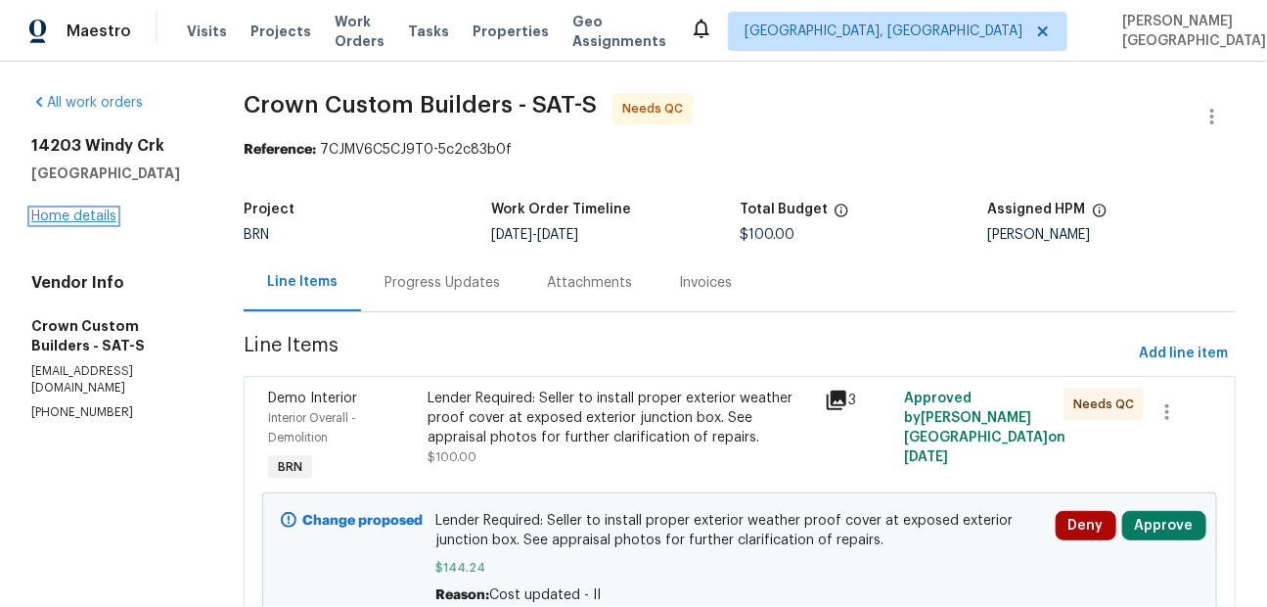
click at [95, 217] on link "Home details" at bounding box center [73, 216] width 85 height 14
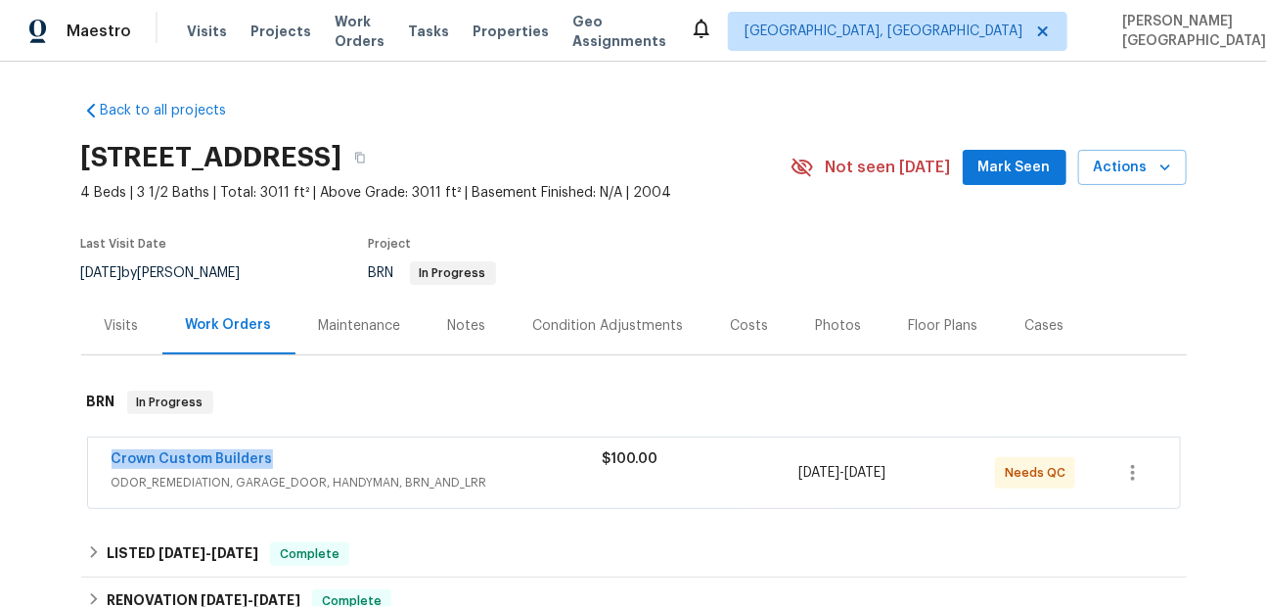
drag, startPoint x: 289, startPoint y: 465, endPoint x: 108, endPoint y: 464, distance: 181.0
click at [106, 463] on div "Crown Custom Builders ODOR_REMEDIATION, GARAGE_DOOR, HANDYMAN, BRN_AND_LRR $100…" at bounding box center [634, 472] width 1092 height 70
copy link "Crown Custom Builders"
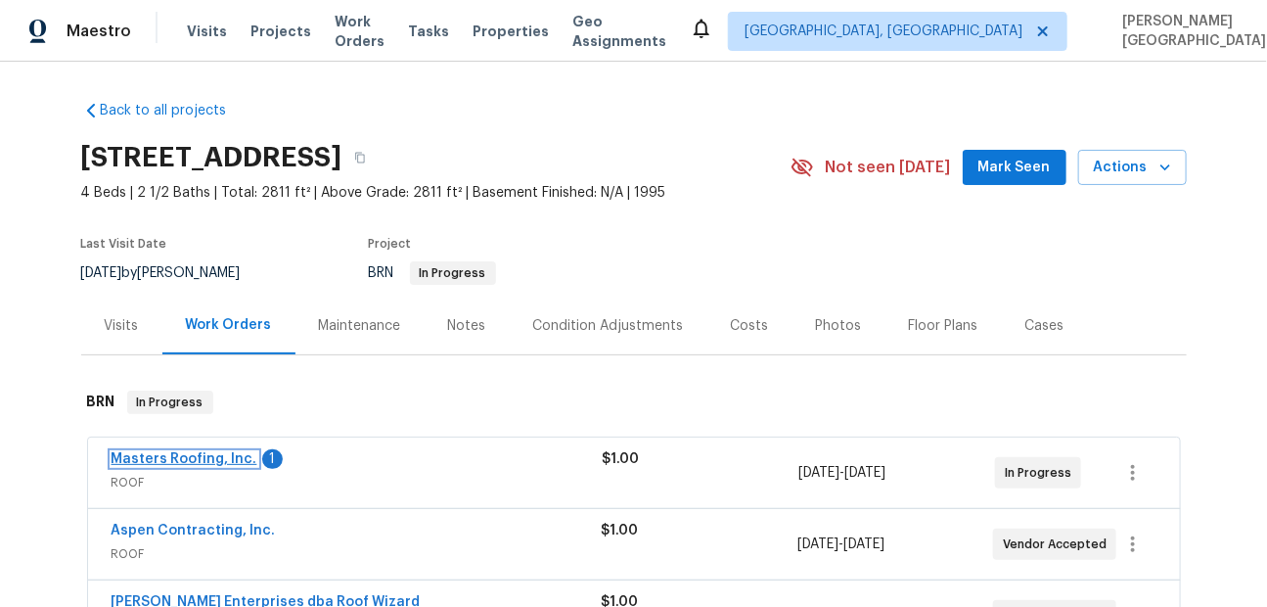
click at [197, 460] on link "Masters Roofing, Inc." at bounding box center [185, 459] width 146 height 14
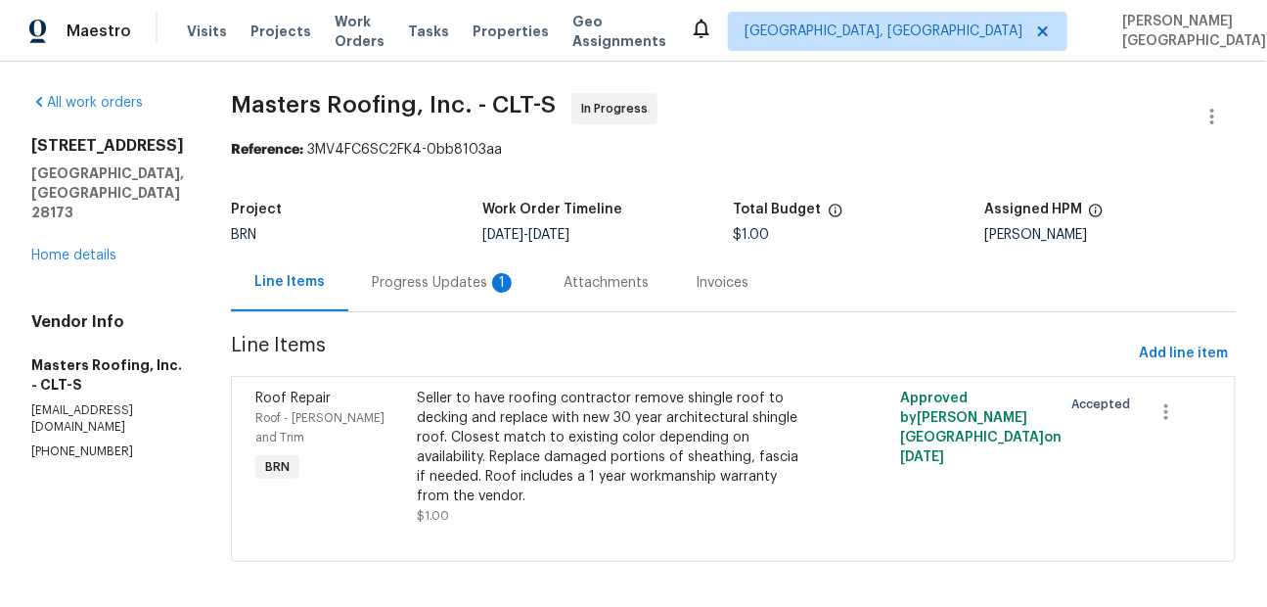
click at [491, 296] on div "Progress Updates 1" at bounding box center [444, 282] width 192 height 58
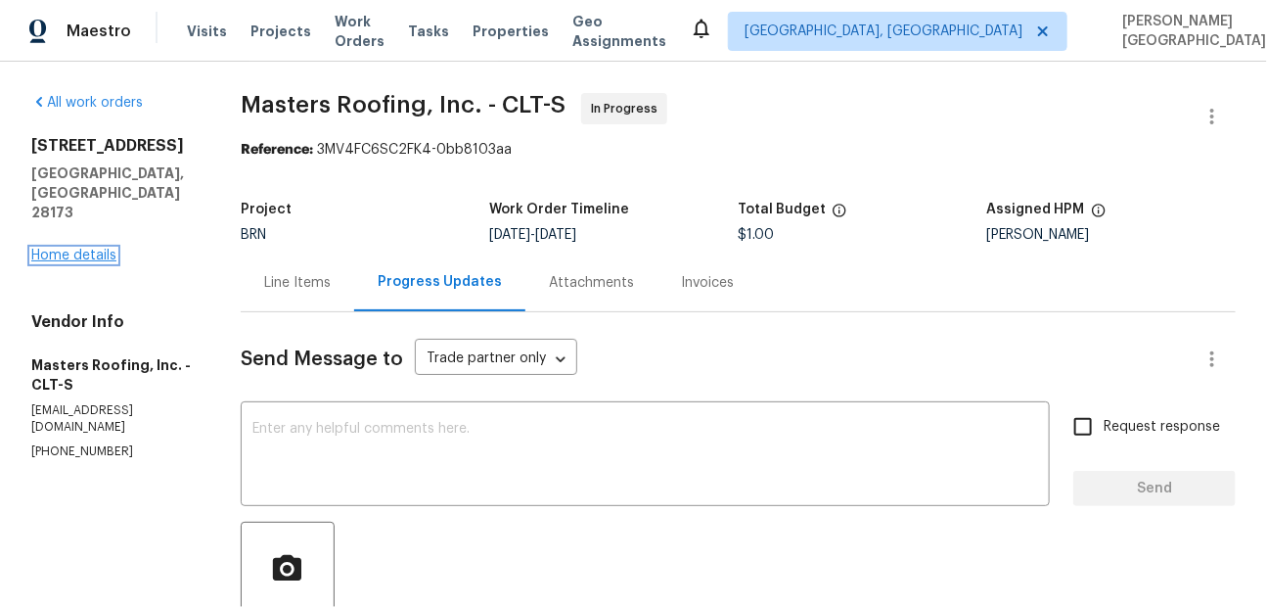
click at [107, 248] on link "Home details" at bounding box center [73, 255] width 85 height 14
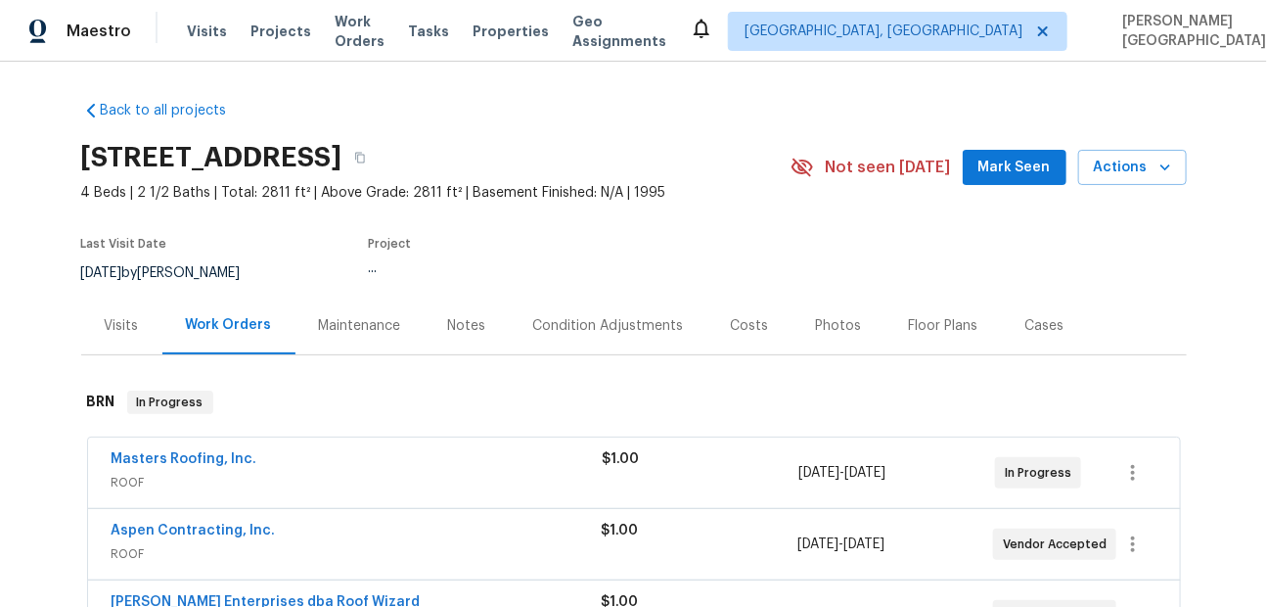
scroll to position [234, 0]
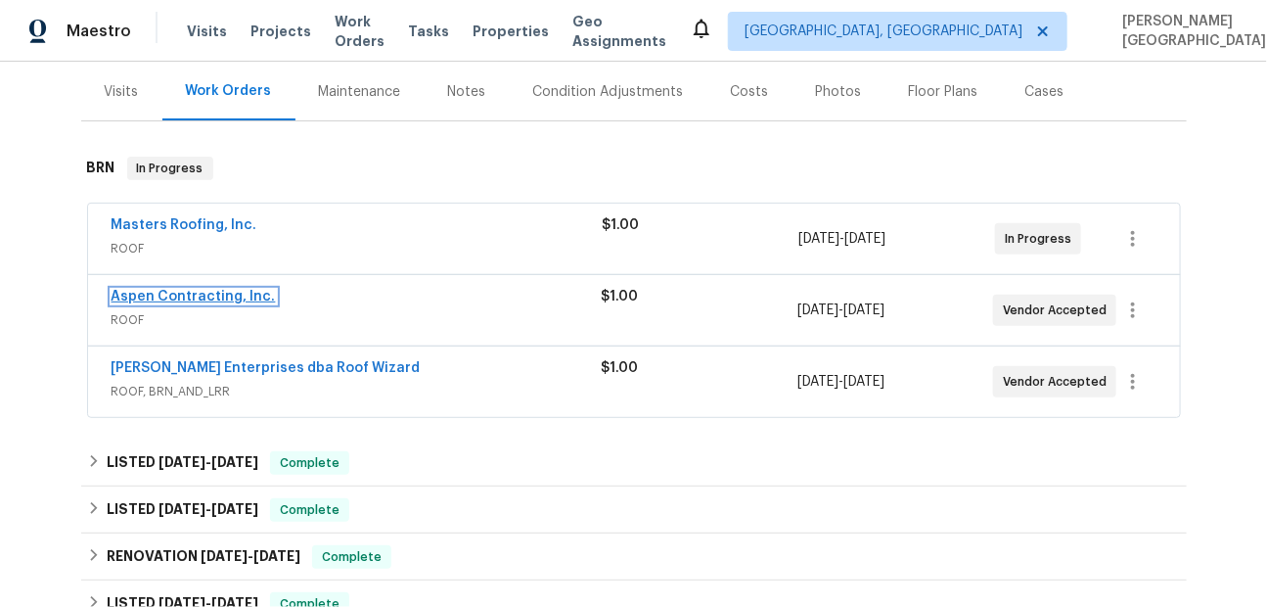
click at [225, 293] on link "Aspen Contracting, Inc." at bounding box center [194, 297] width 164 height 14
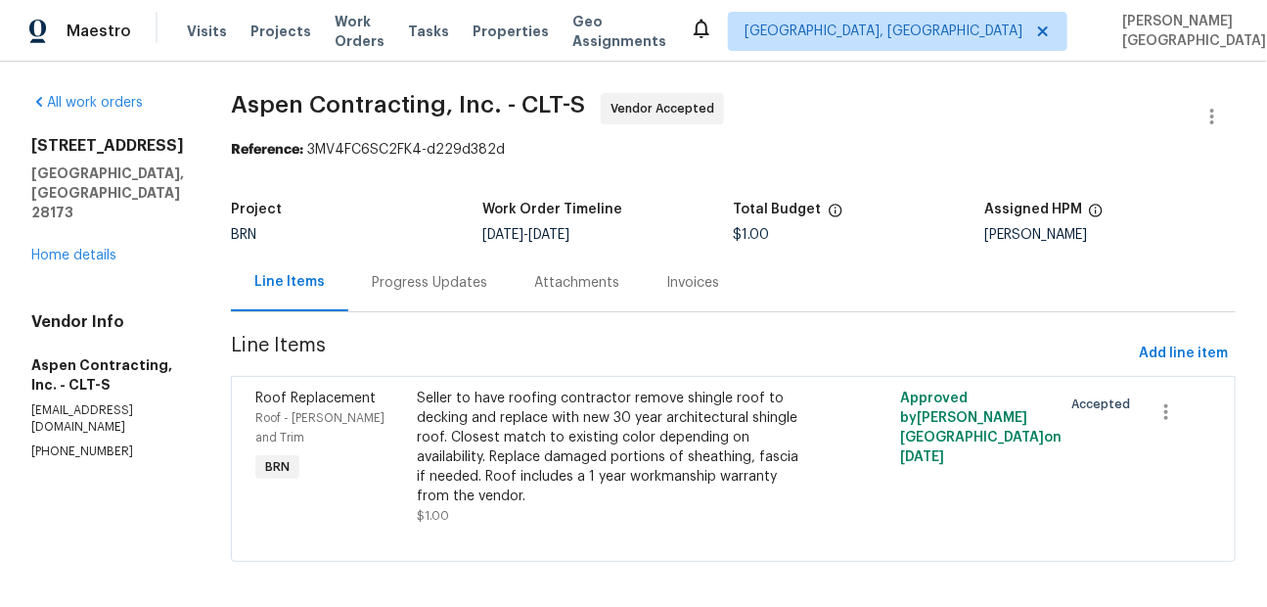
click at [464, 291] on div "Progress Updates" at bounding box center [429, 283] width 115 height 20
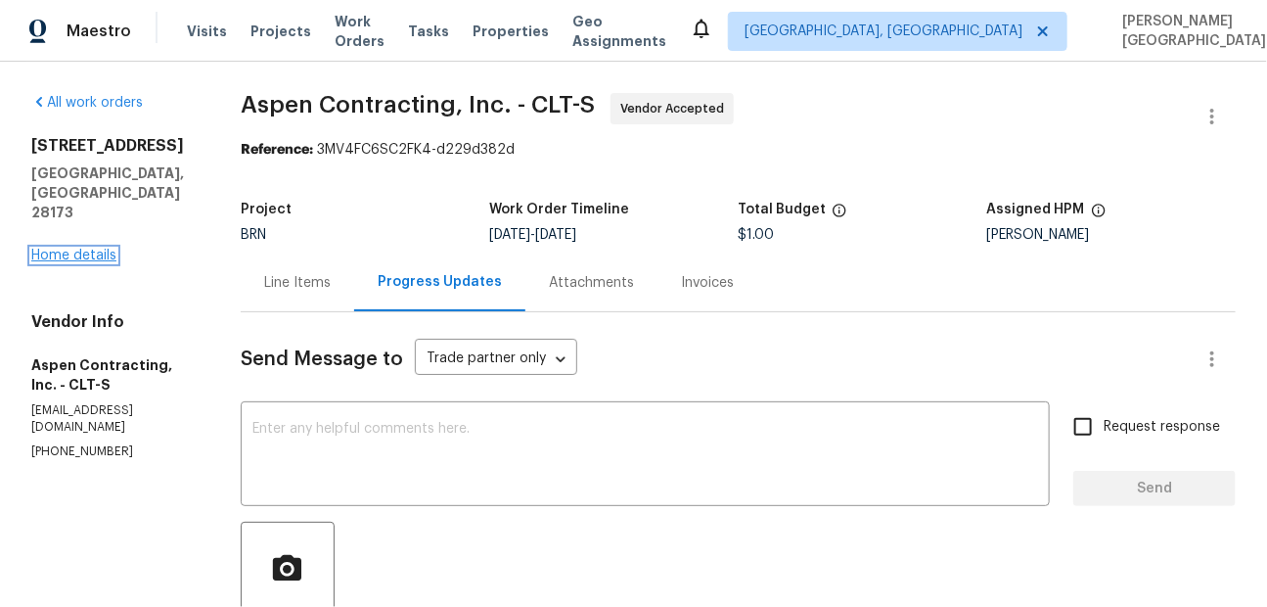
click at [96, 248] on link "Home details" at bounding box center [73, 255] width 85 height 14
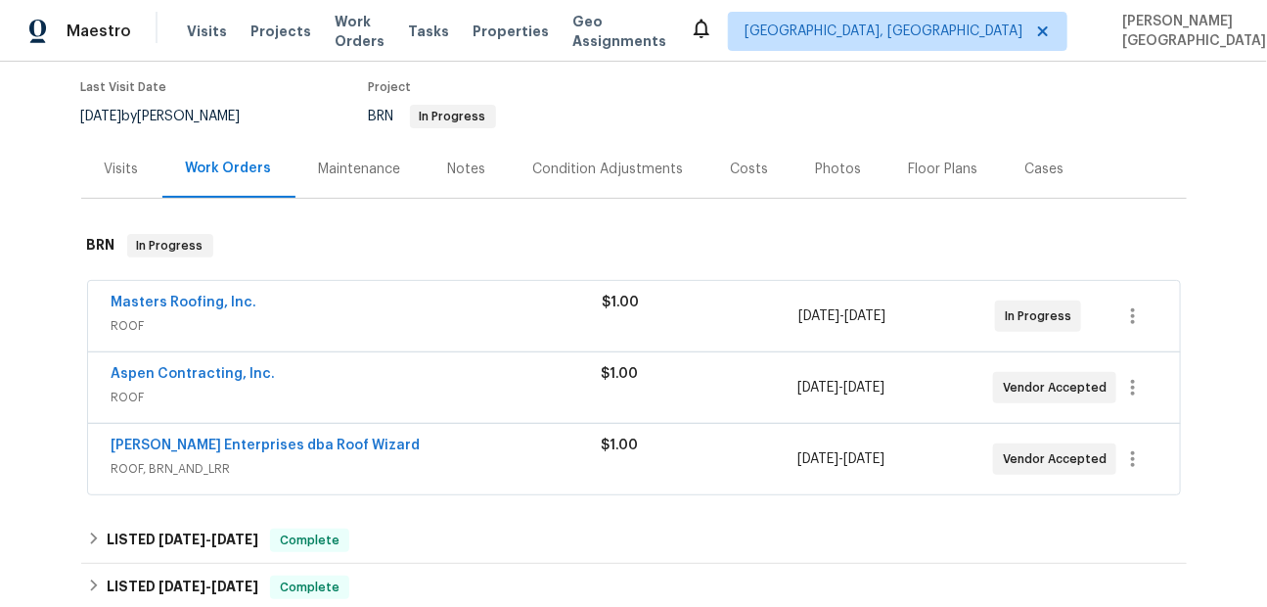
scroll to position [167, 0]
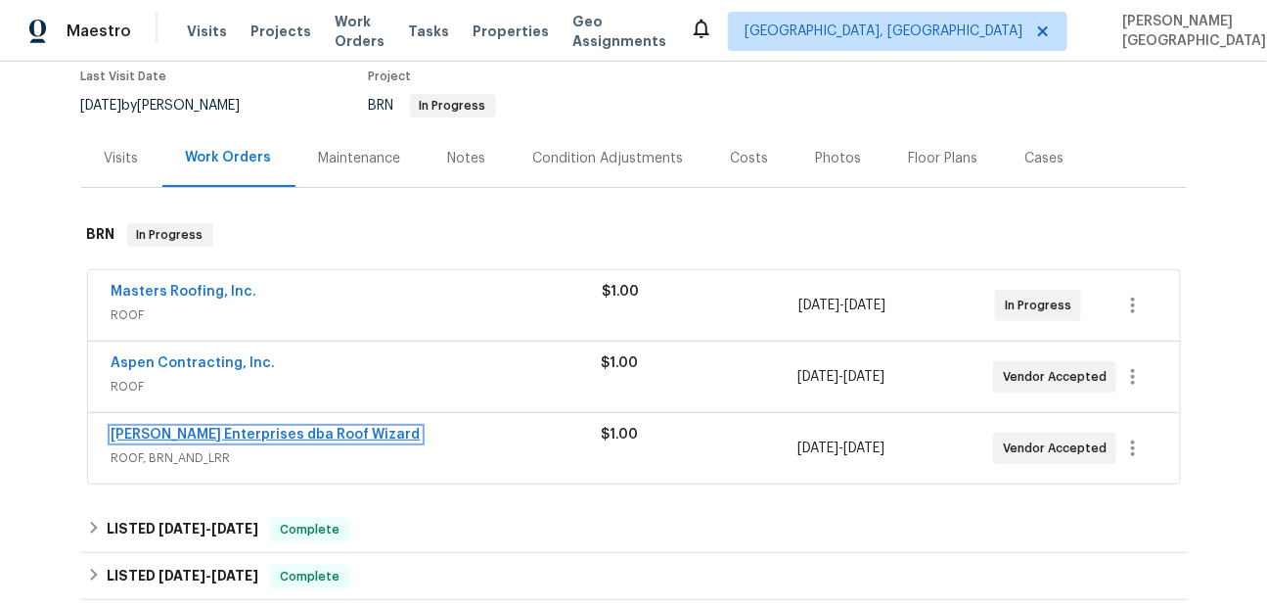
click at [231, 433] on link "Nordman Enterprises dba Roof Wizard" at bounding box center [266, 435] width 309 height 14
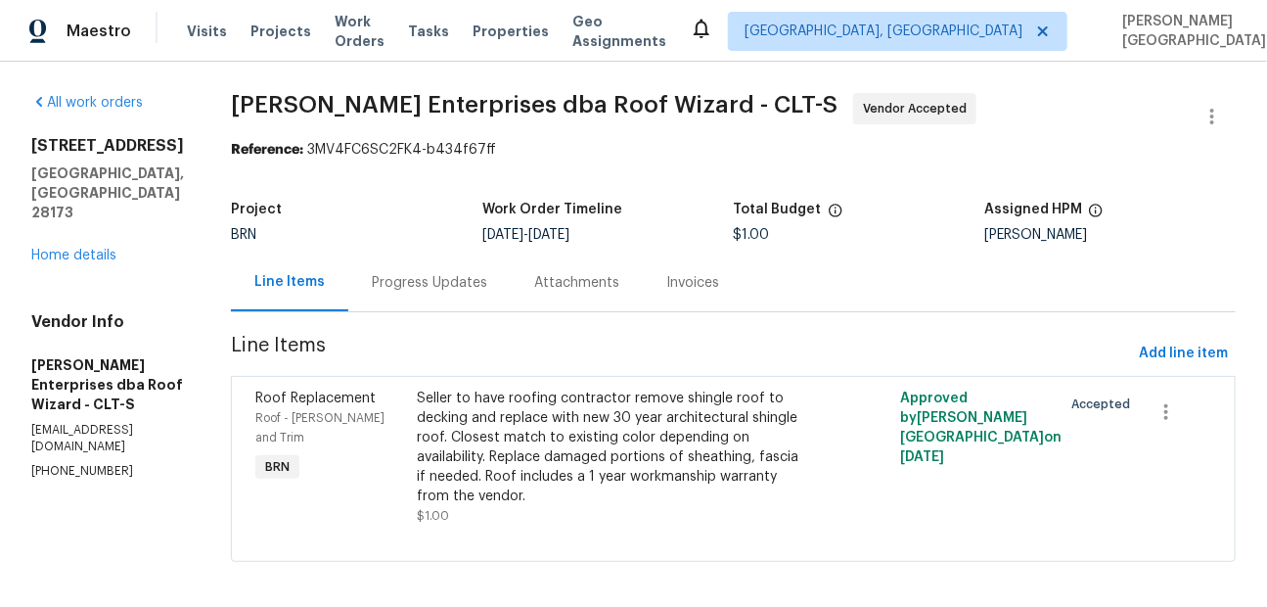
click at [433, 293] on div "Progress Updates" at bounding box center [429, 282] width 162 height 58
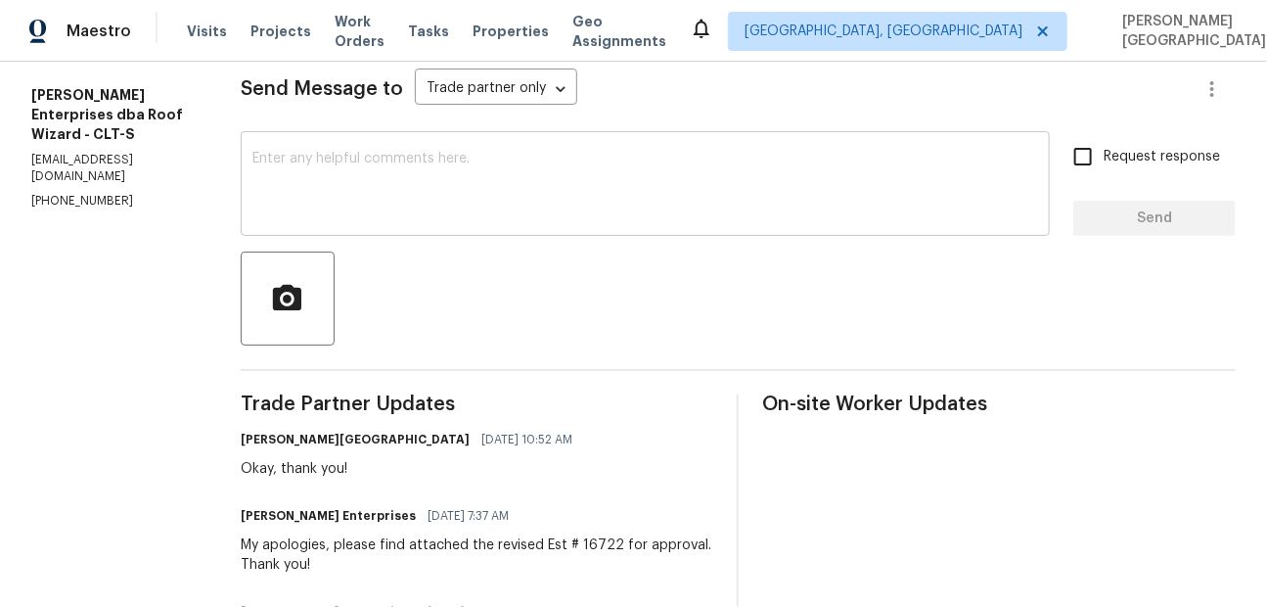
scroll to position [137, 0]
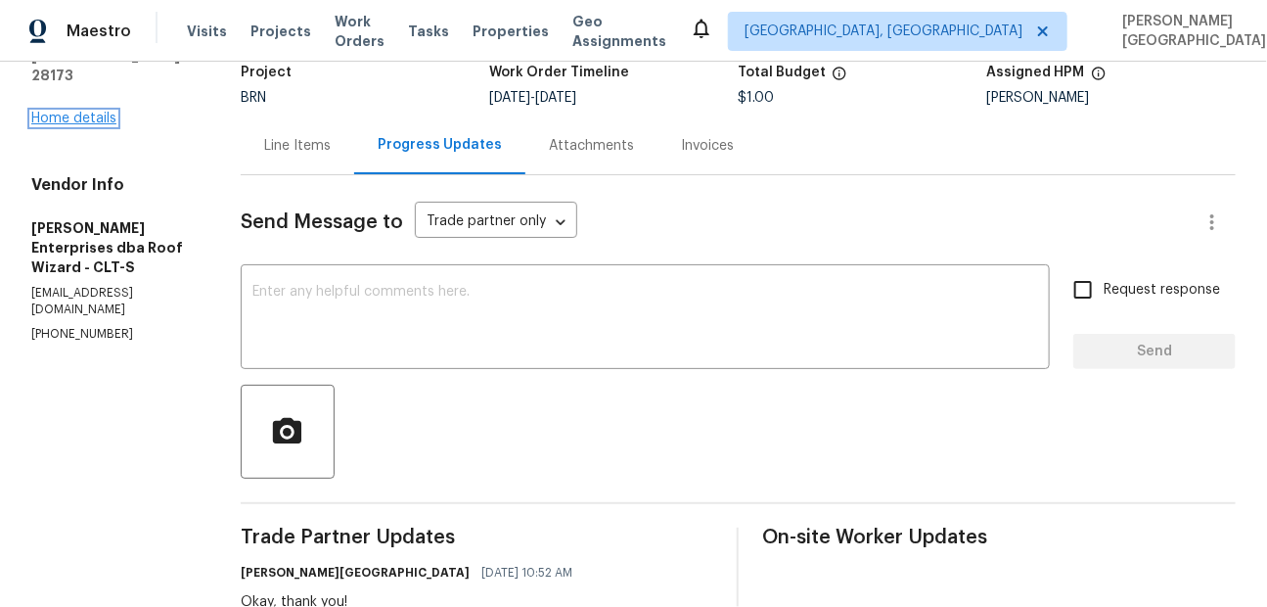
click at [62, 112] on link "Home details" at bounding box center [73, 119] width 85 height 14
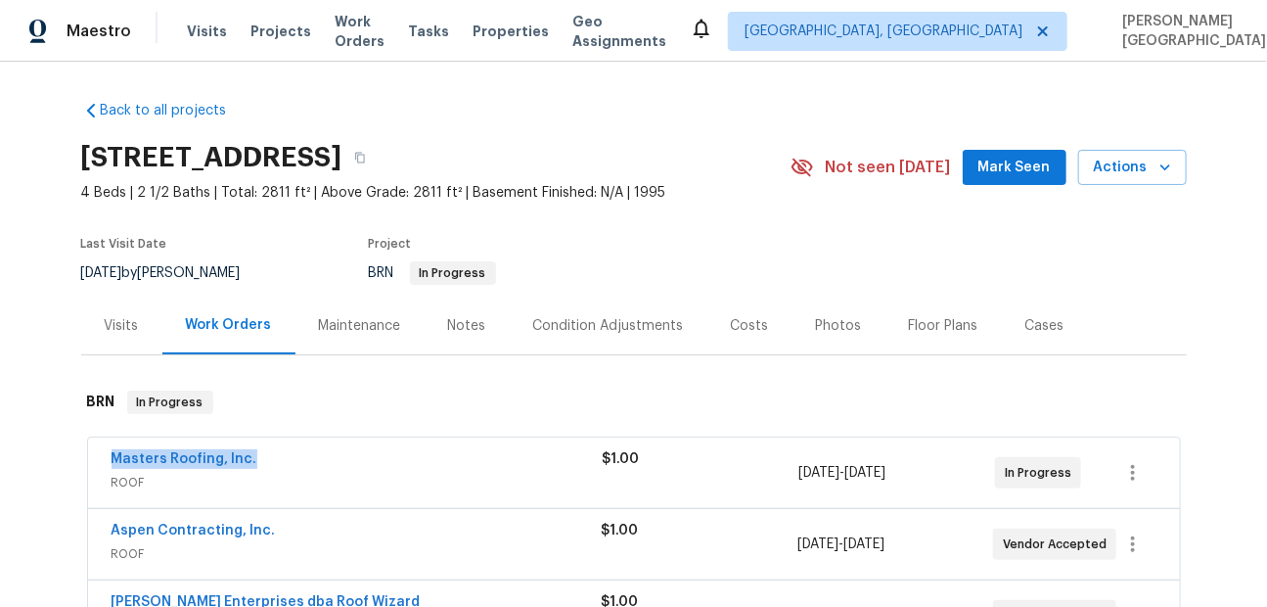
drag, startPoint x: 258, startPoint y: 459, endPoint x: 100, endPoint y: 460, distance: 158.5
click at [99, 460] on div "Masters Roofing, Inc. ROOF $1.00 10/9/2025 - 10/13/2025 In Progress" at bounding box center [634, 472] width 1092 height 70
copy link "Masters Roofing, Inc."
drag, startPoint x: 268, startPoint y: 529, endPoint x: 103, endPoint y: 528, distance: 165.3
click at [103, 528] on div "Aspen Contracting, Inc. ROOF $1.00 10/9/2025 - 10/11/2025 Vendor Accepted" at bounding box center [634, 544] width 1092 height 70
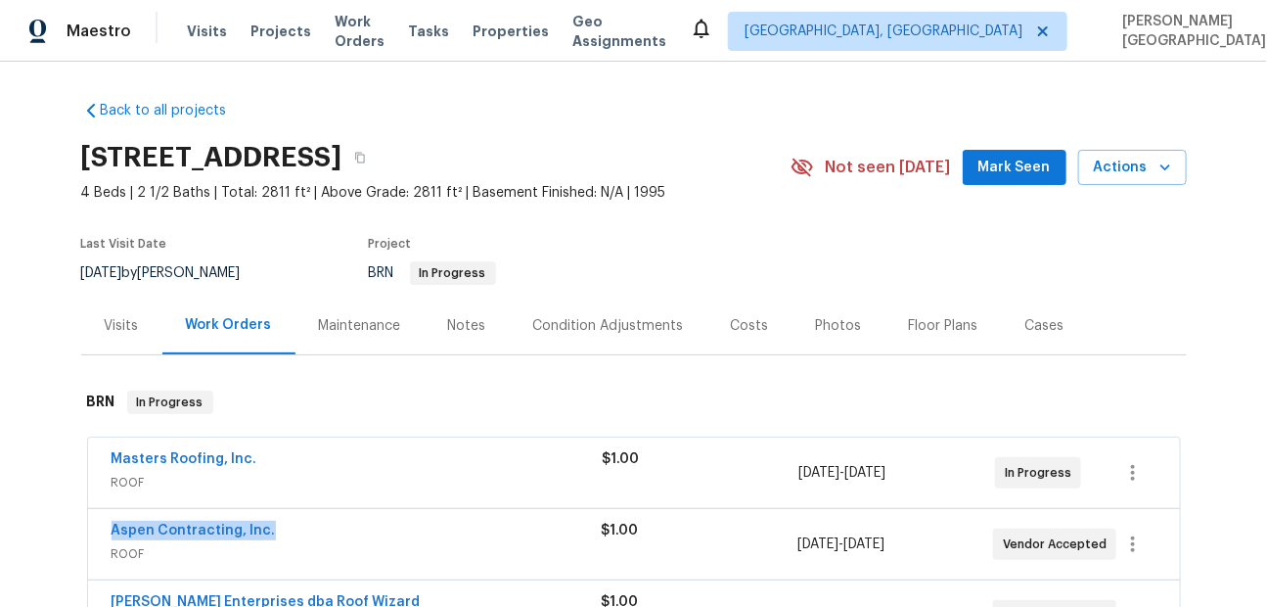
copy link "Aspen Contracting, Inc."
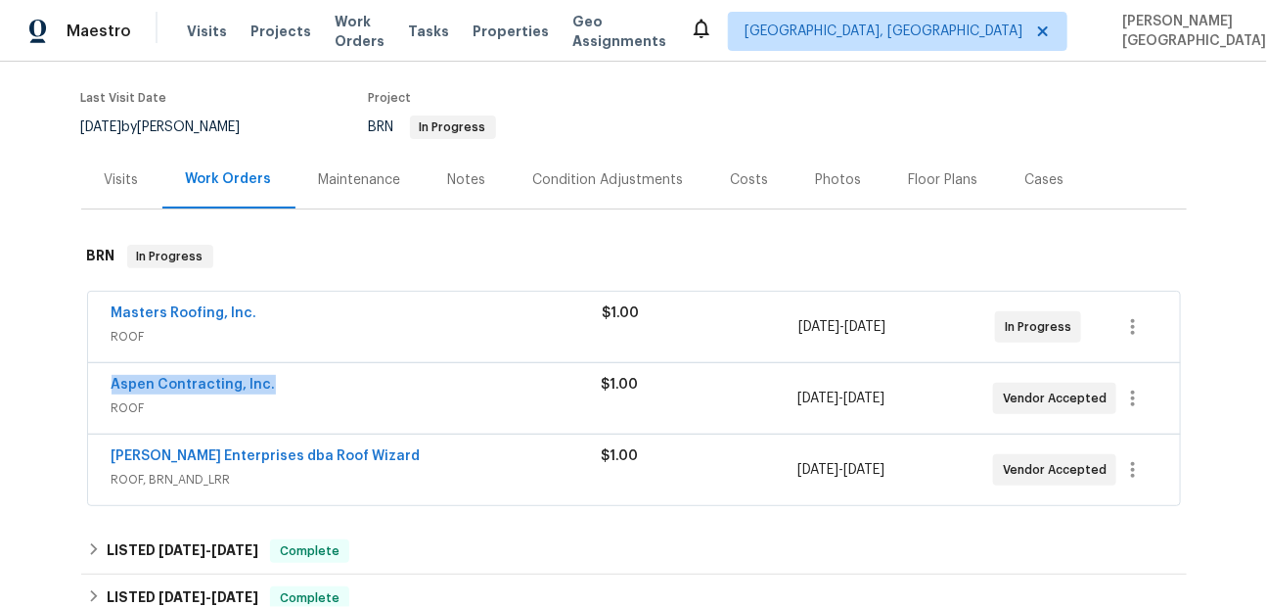
scroll to position [160, 0]
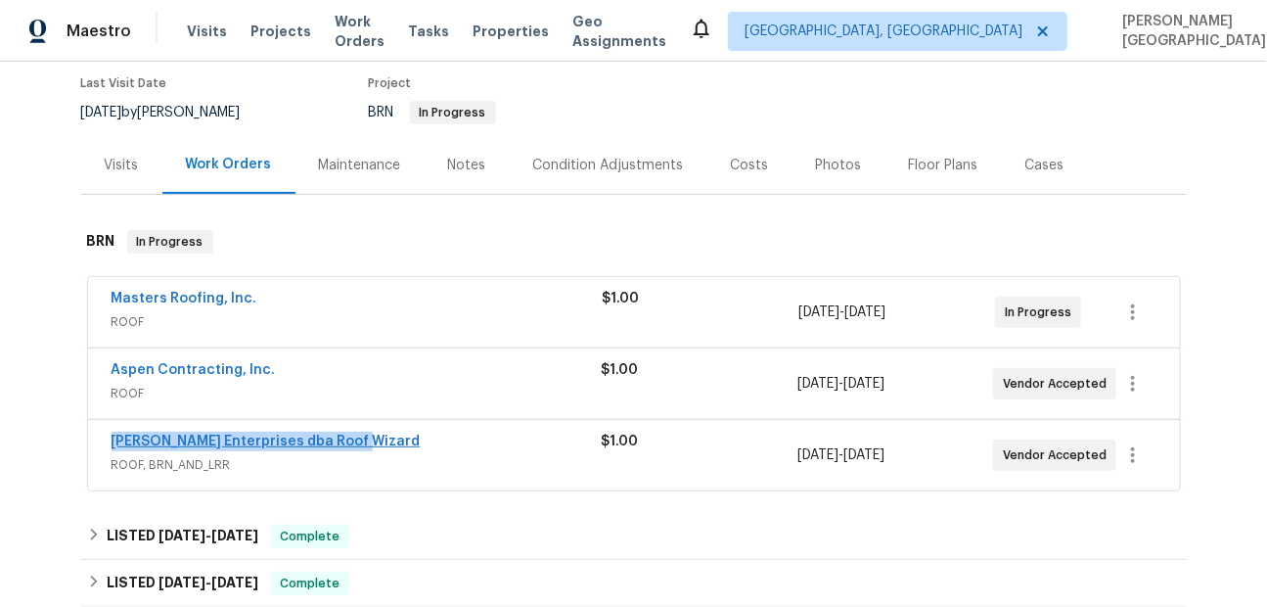
drag, startPoint x: 376, startPoint y: 445, endPoint x: 113, endPoint y: 443, distance: 262.2
click at [112, 442] on div "Nordman Enterprises dba Roof Wizard" at bounding box center [357, 442] width 490 height 23
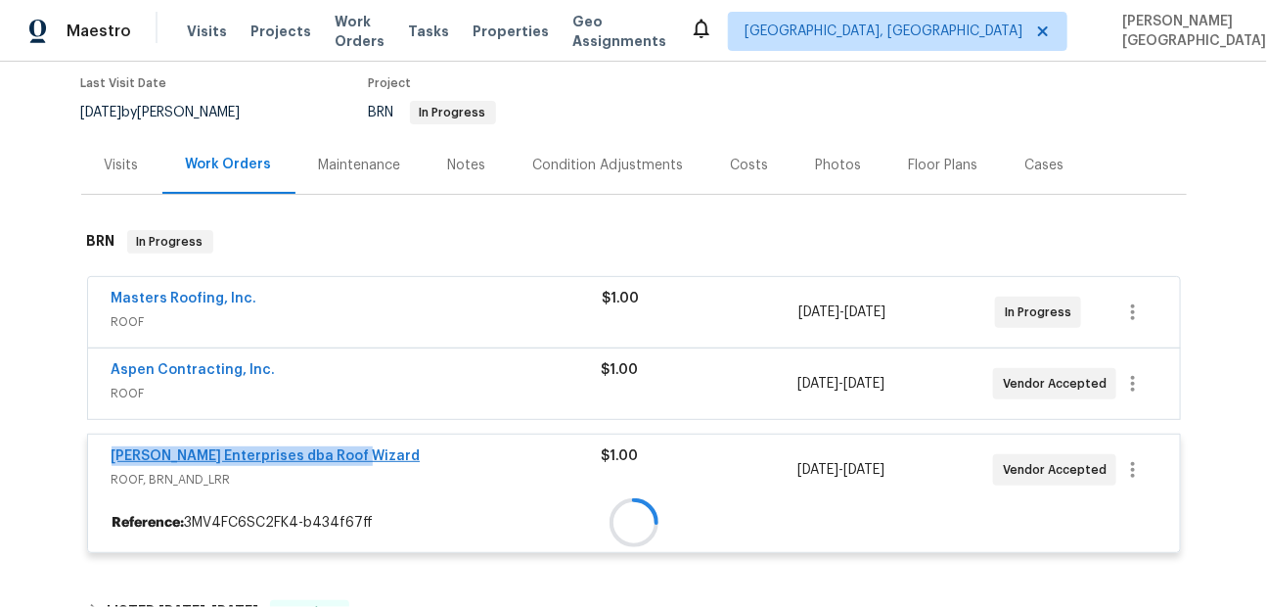
copy link "Nordman Enterprises dba Roof Wizard"
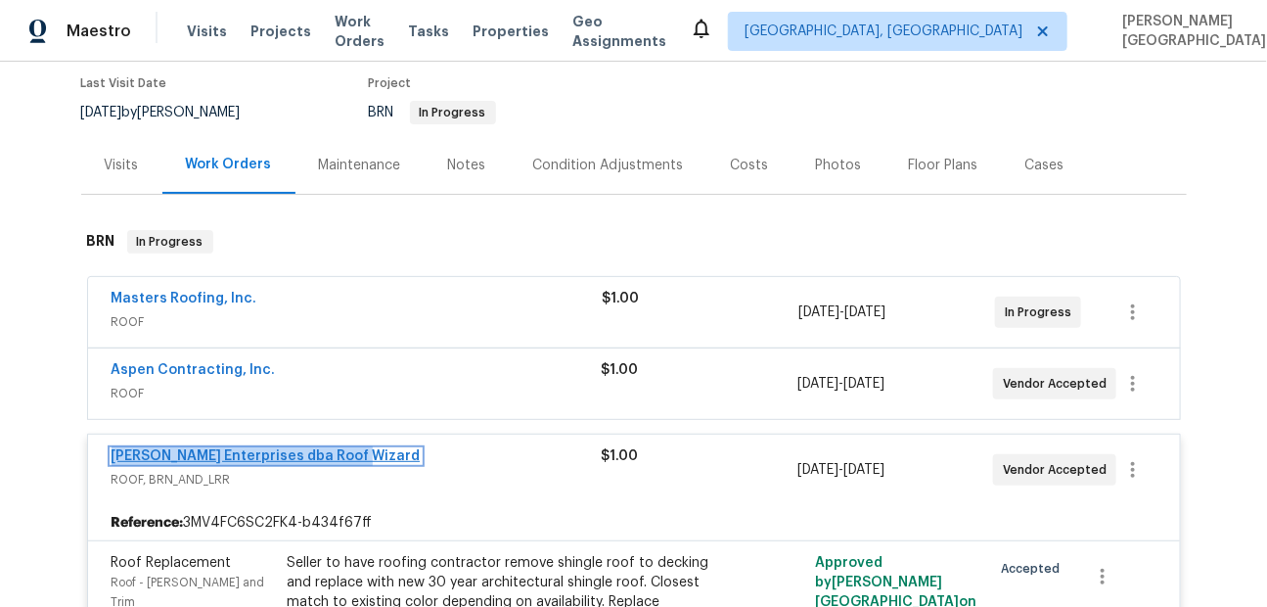
click at [247, 450] on link "Nordman Enterprises dba Roof Wizard" at bounding box center [266, 456] width 309 height 14
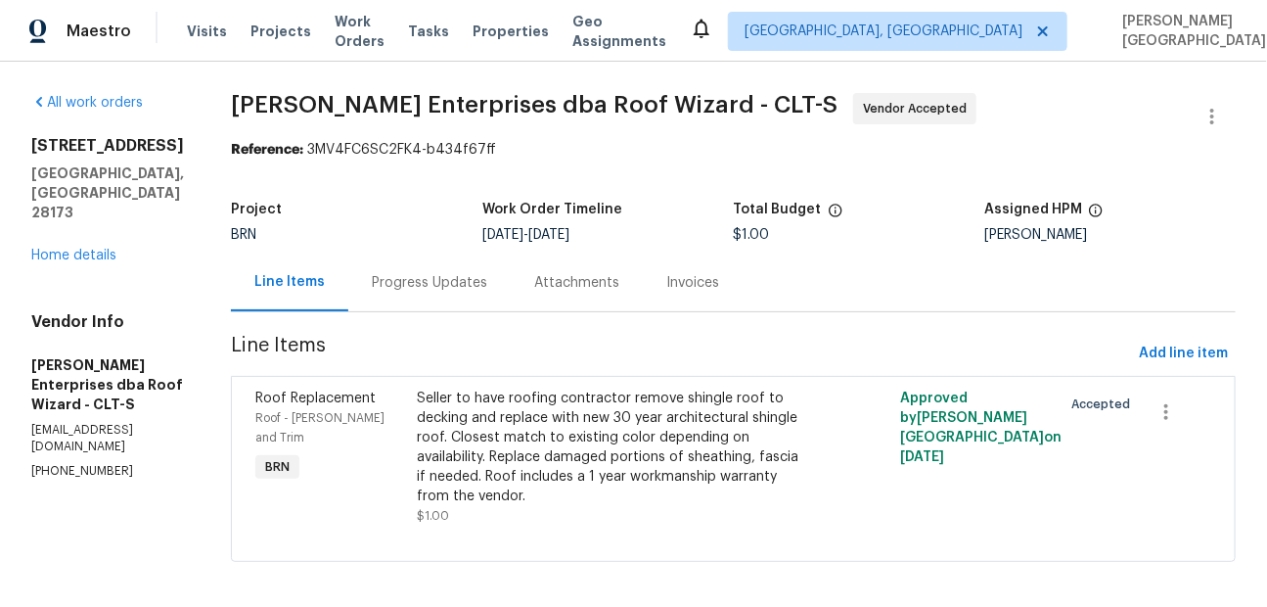
click at [471, 413] on div "Seller to have roofing contractor remove shingle roof to decking and replace wi…" at bounding box center [612, 446] width 391 height 117
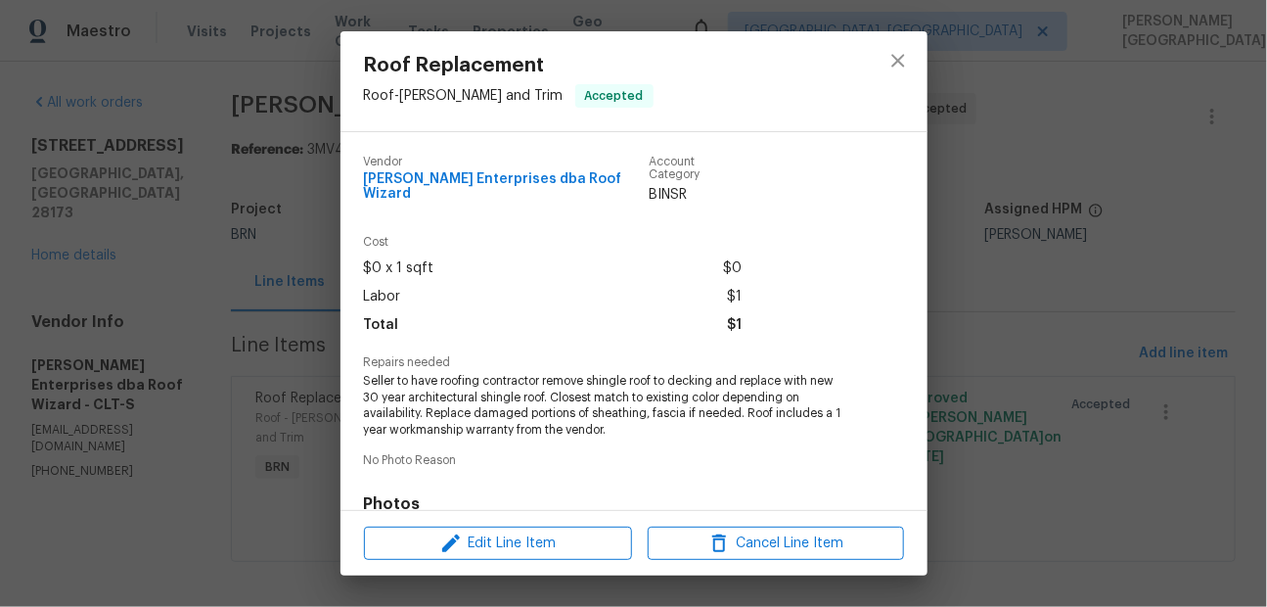
click at [472, 396] on span "Seller to have roofing contractor remove shingle roof to decking and replace wi…" at bounding box center [607, 406] width 486 height 66
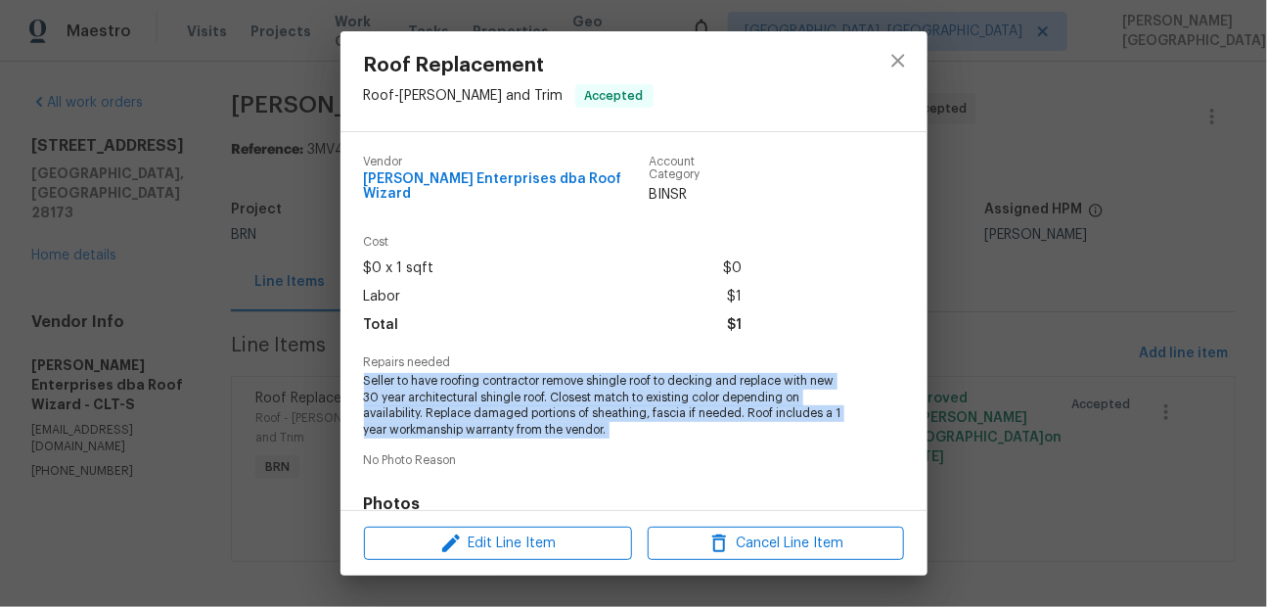
click at [472, 396] on span "Seller to have roofing contractor remove shingle roof to decking and replace wi…" at bounding box center [607, 406] width 486 height 66
copy span "Seller to have roofing contractor remove shingle roof to decking and replace wi…"
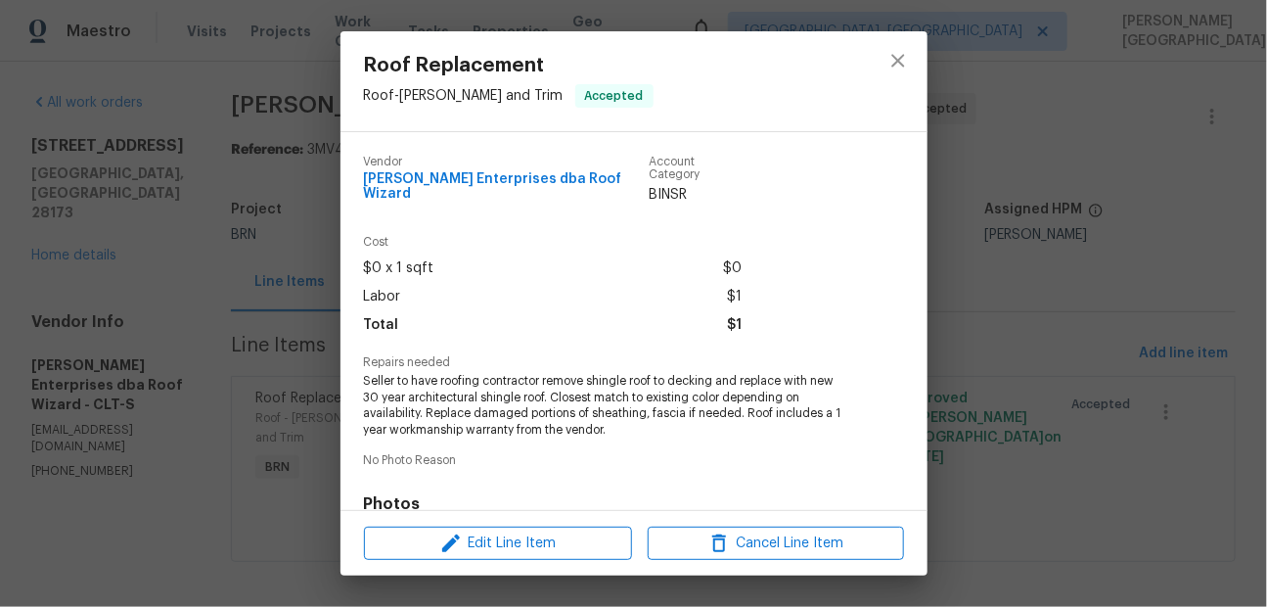
click at [216, 275] on div "Roof Replacement Roof - Eaves and Trim Accepted Vendor Nordman Enterprises dba …" at bounding box center [633, 303] width 1267 height 607
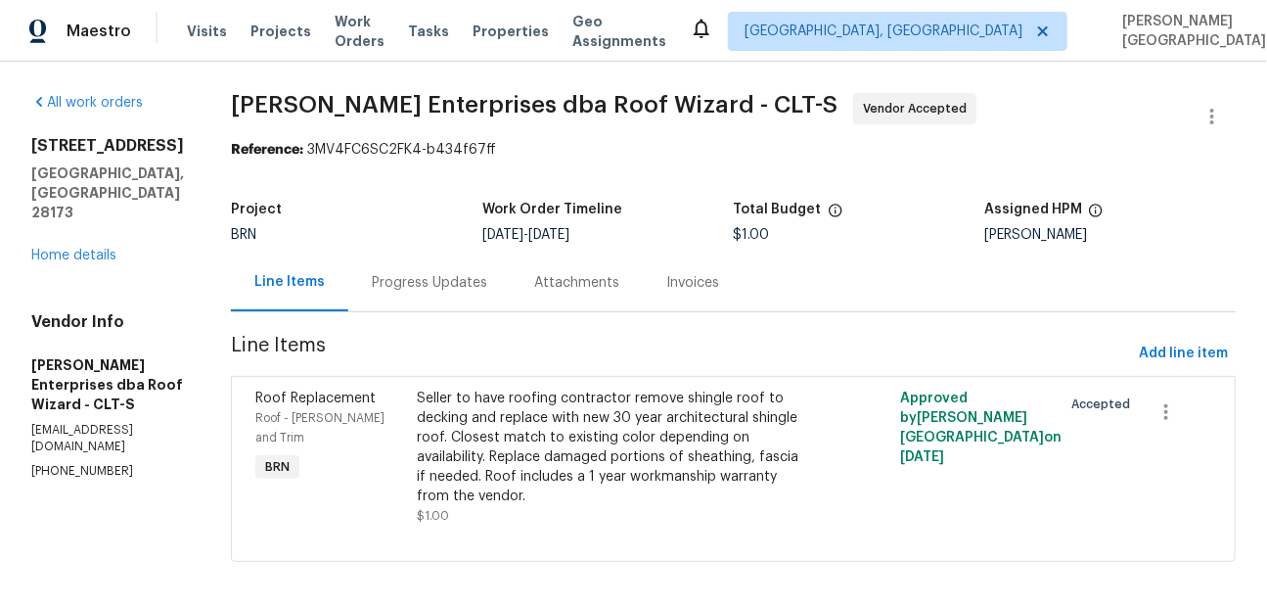
click at [356, 301] on div "Progress Updates" at bounding box center [429, 282] width 162 height 58
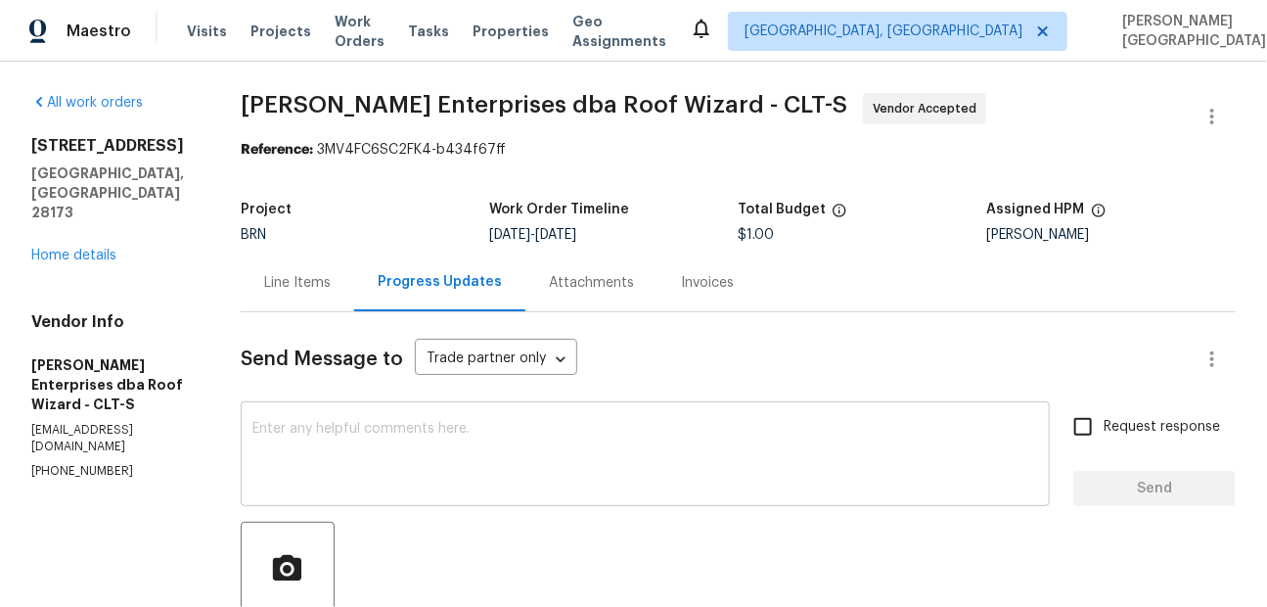
scroll to position [344, 0]
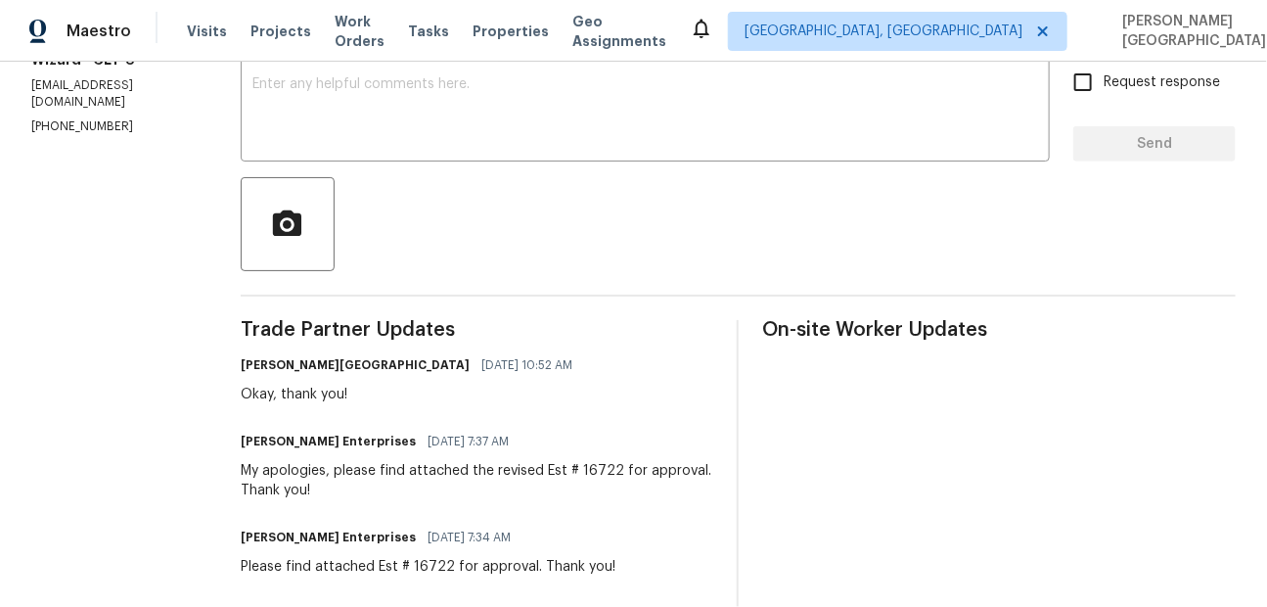
click at [379, 468] on div "My apologies, please find attached the revised Est # 16722 for approval. Thank …" at bounding box center [478, 480] width 474 height 39
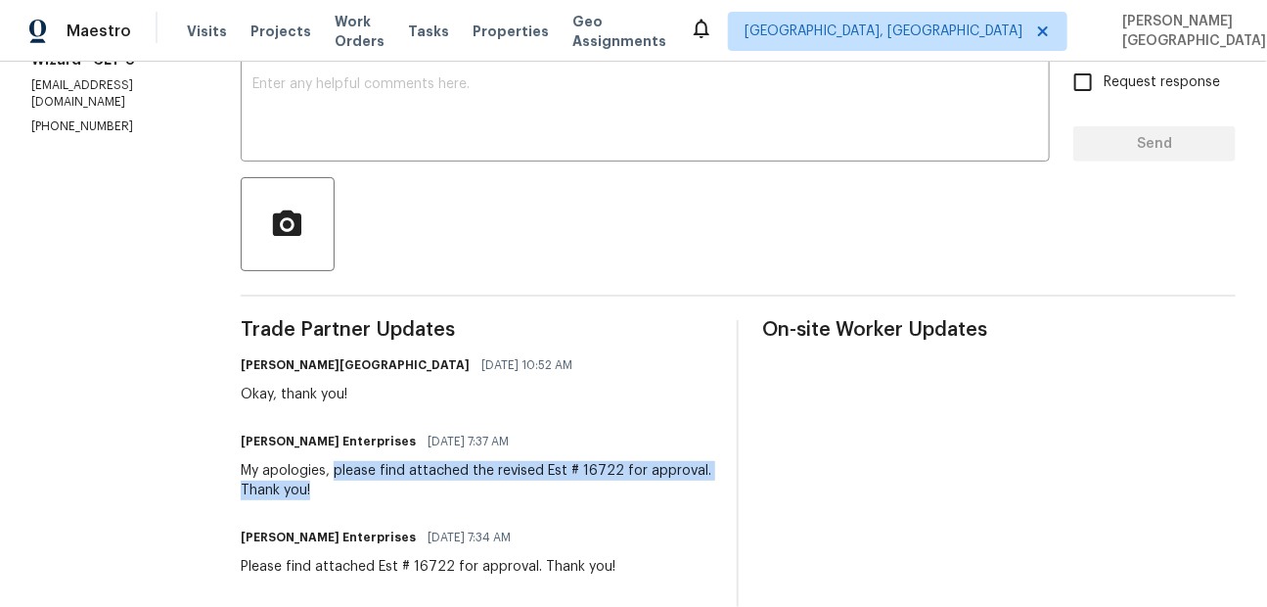
drag, startPoint x: 342, startPoint y: 470, endPoint x: 376, endPoint y: 488, distance: 38.1
click at [376, 489] on div "My apologies, please find attached the revised Est # 16722 for approval. Thank …" at bounding box center [478, 480] width 474 height 39
copy div "please find attached the revised Est # 16722 for approval. Thank you!"
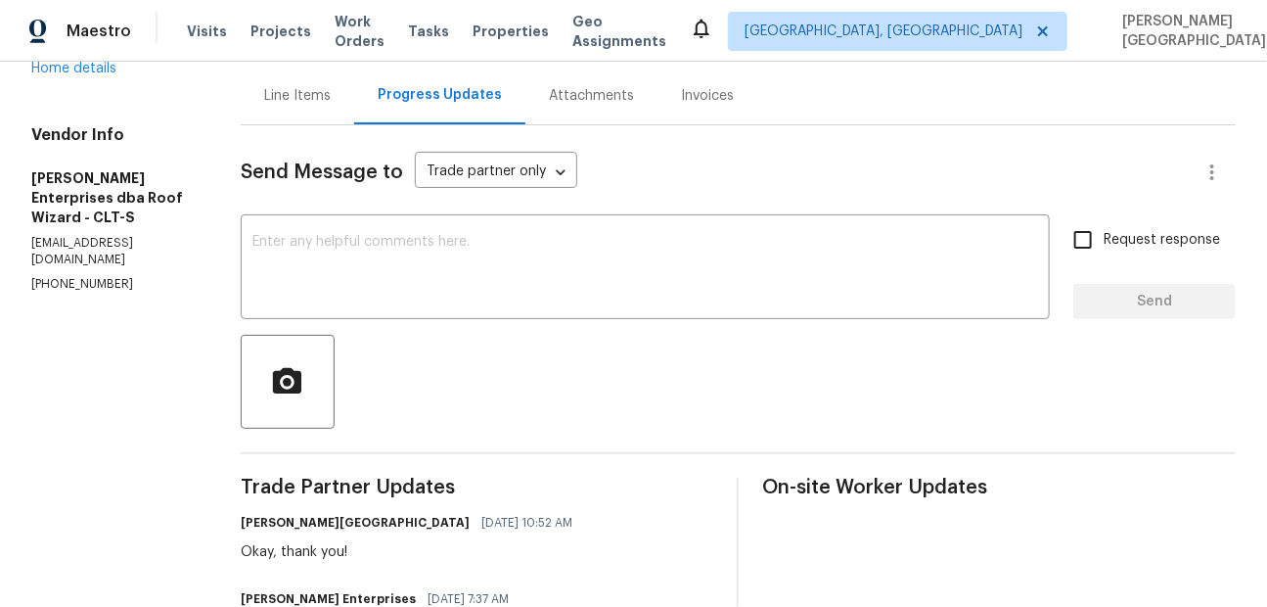
scroll to position [0, 0]
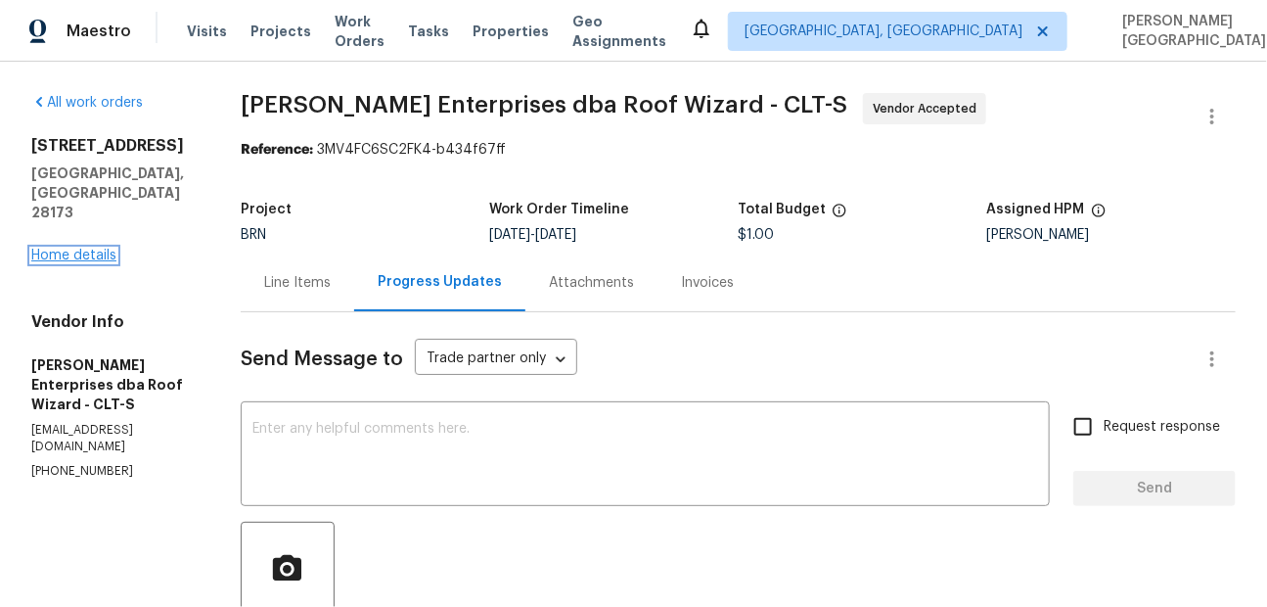
click at [92, 248] on link "Home details" at bounding box center [73, 255] width 85 height 14
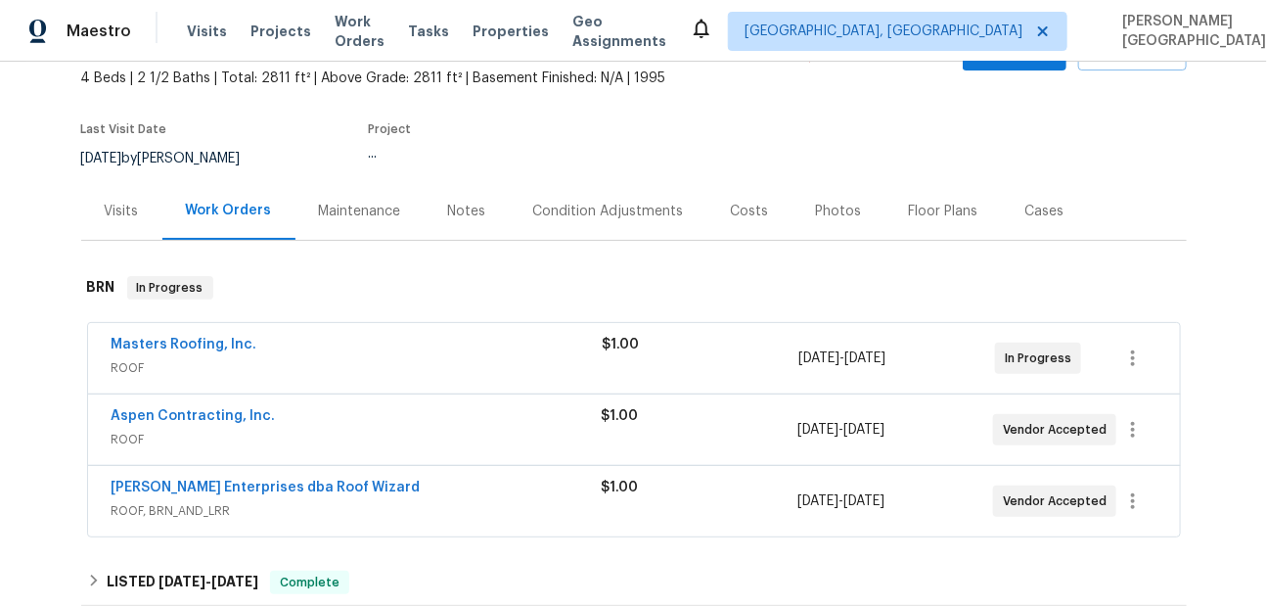
scroll to position [355, 0]
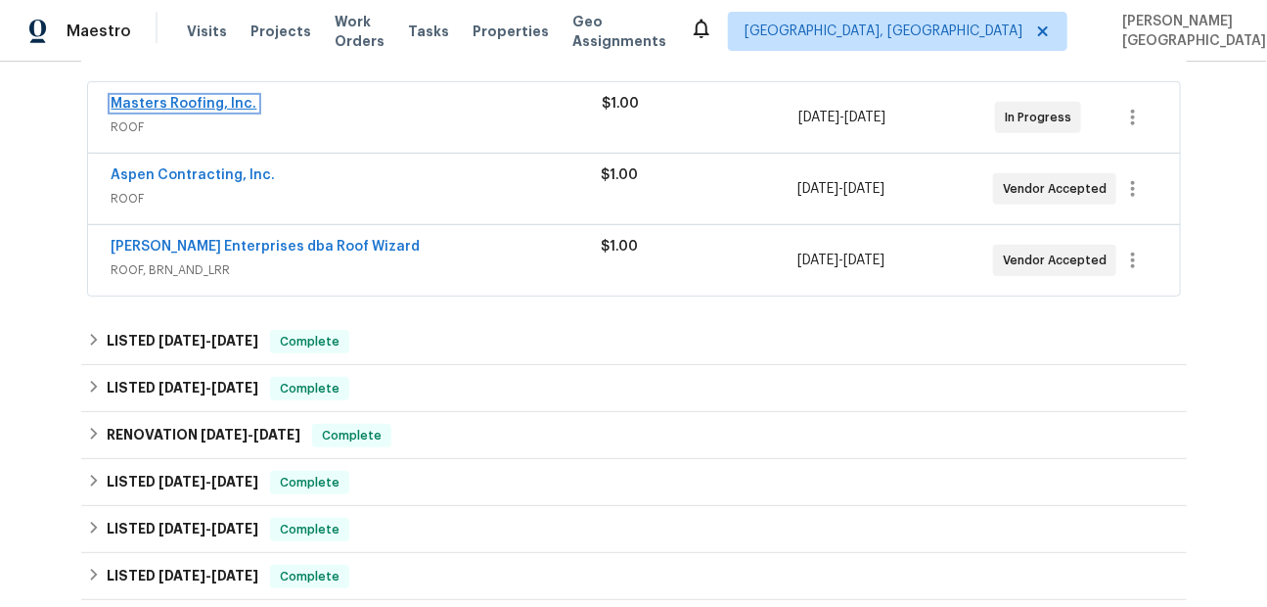
click at [183, 102] on link "Masters Roofing, Inc." at bounding box center [185, 104] width 146 height 14
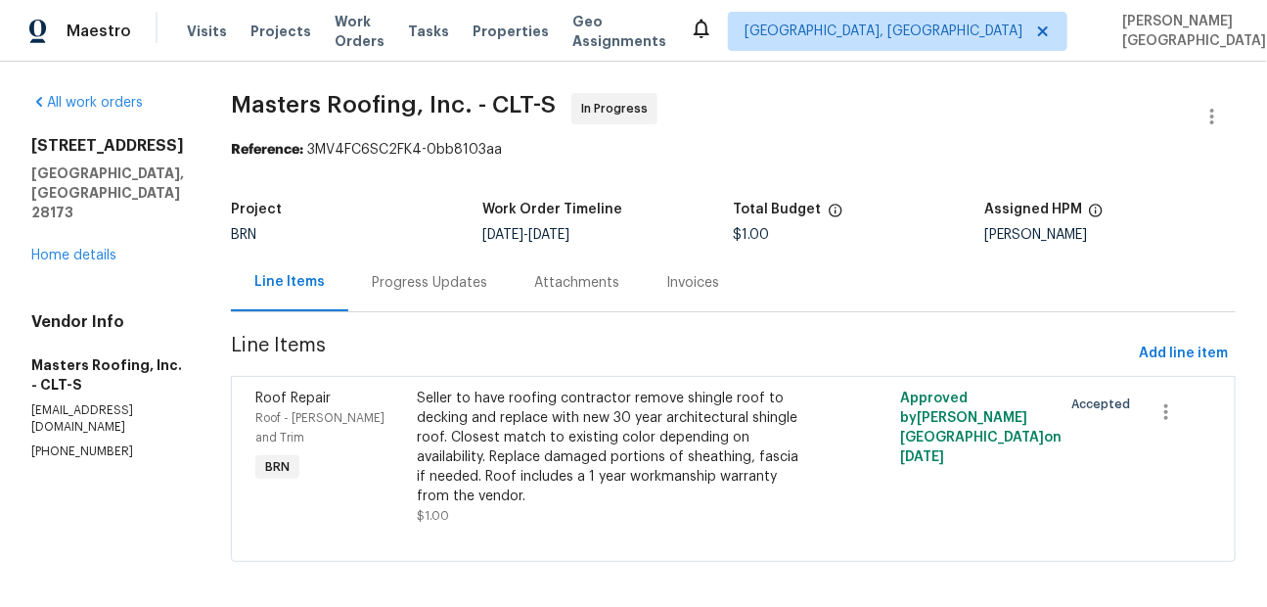
click at [412, 300] on div "Progress Updates" at bounding box center [429, 282] width 162 height 58
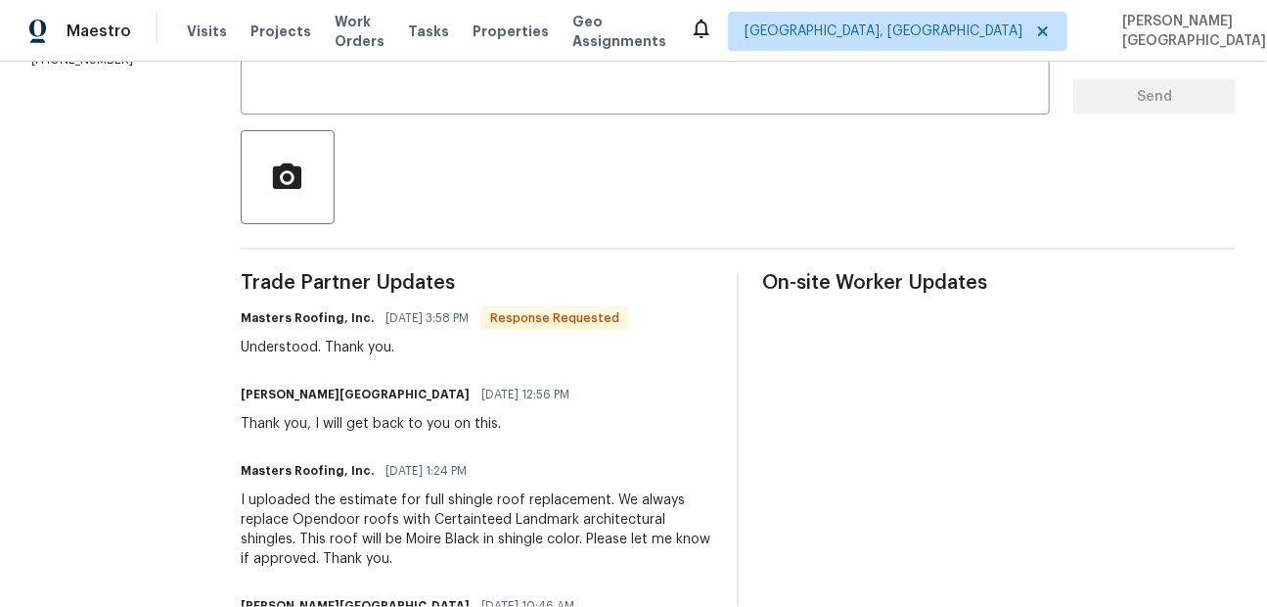
scroll to position [428, 0]
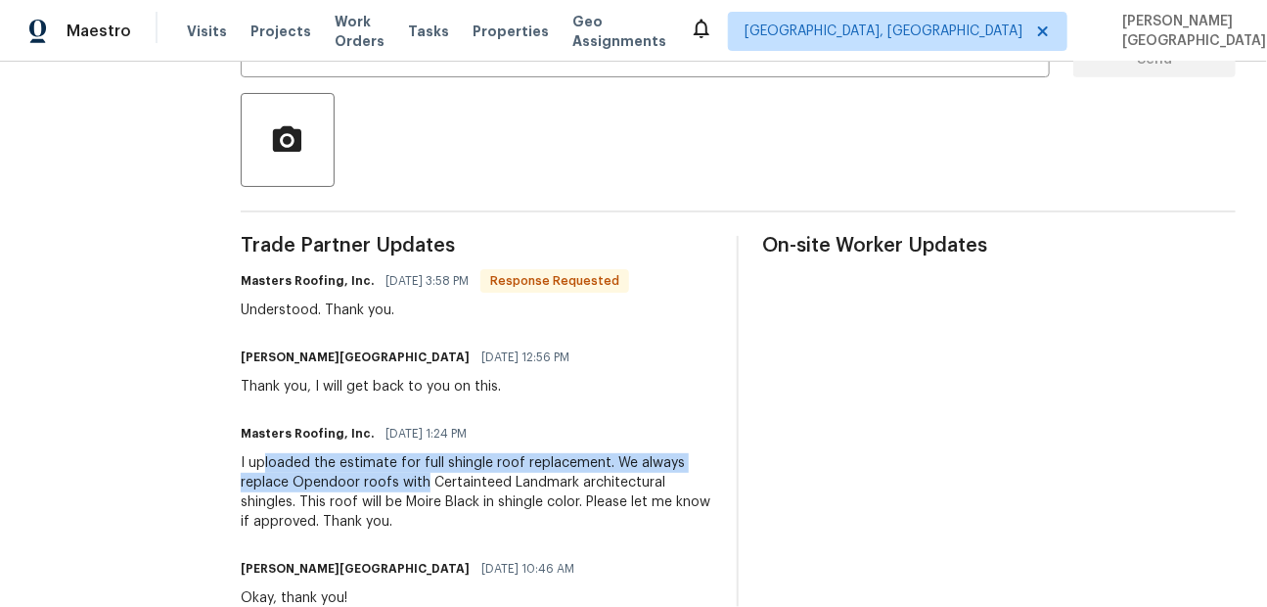
drag, startPoint x: 274, startPoint y: 463, endPoint x: 433, endPoint y: 483, distance: 160.8
click at [434, 483] on div "I uploaded the estimate for full shingle roof replacement. We always replace Op…" at bounding box center [478, 492] width 474 height 78
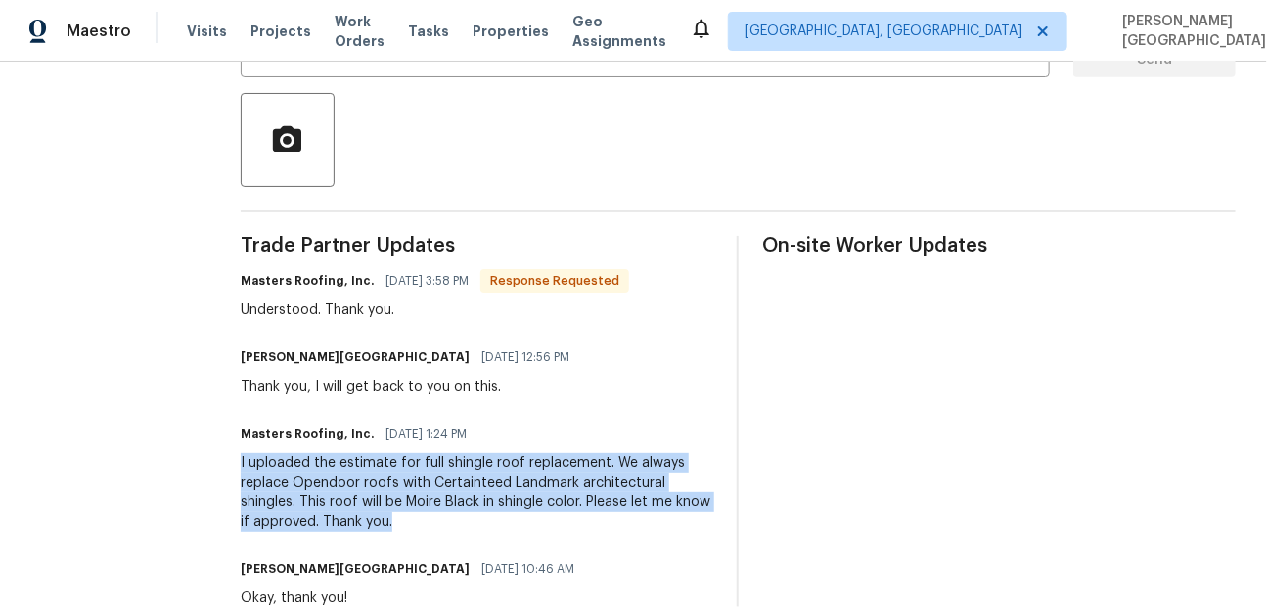
drag, startPoint x: 240, startPoint y: 458, endPoint x: 479, endPoint y: 531, distance: 250.7
click at [479, 531] on div "All work orders 8803 Sweetwater Pl Waxhaw, NC 28173 Home details Vendor Info Ma…" at bounding box center [633, 349] width 1267 height 1432
copy div "I uploaded the estimate for full shingle roof replacement. We always replace Op…"
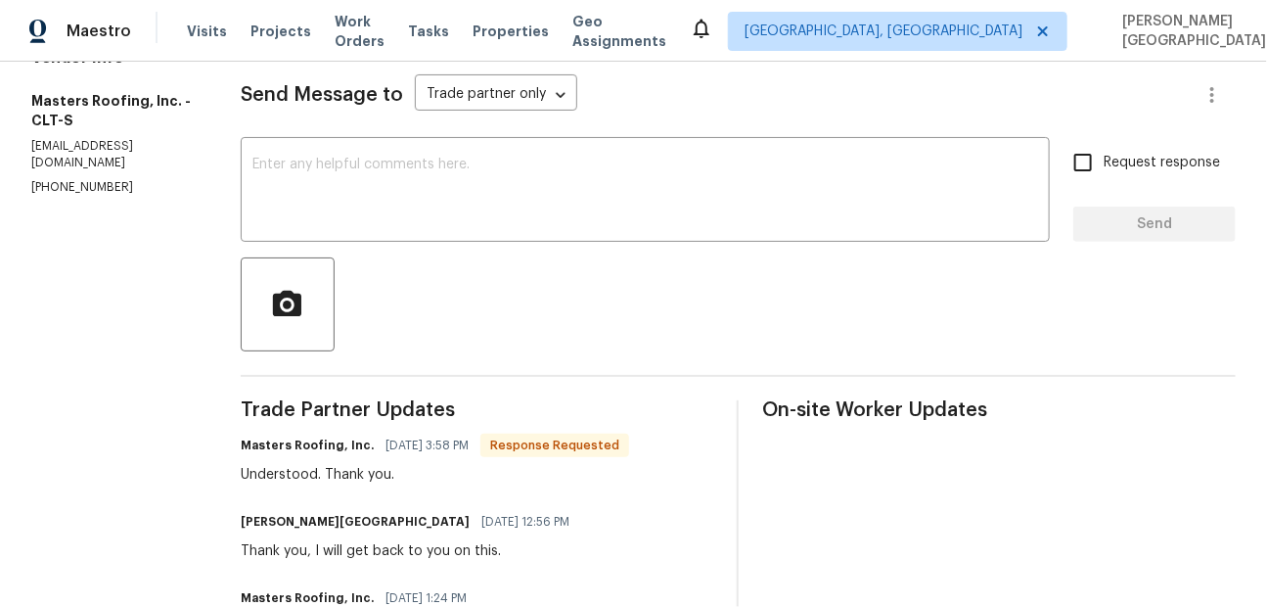
scroll to position [0, 0]
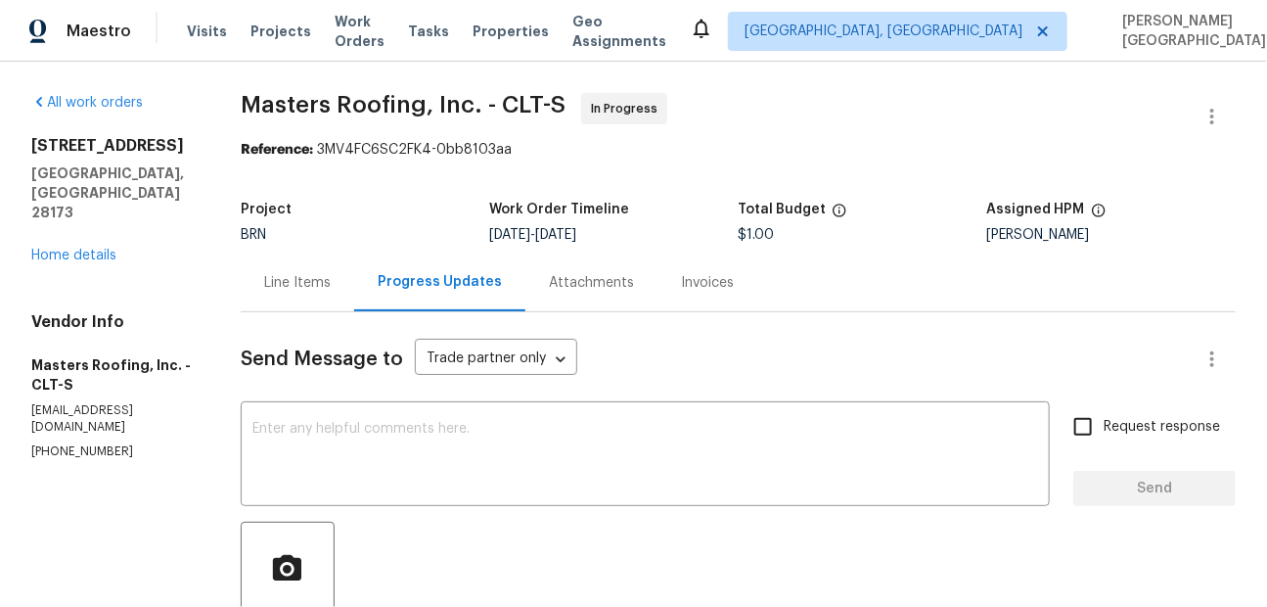
click at [74, 224] on div "8803 Sweetwater Pl Waxhaw, NC 28173 Home details" at bounding box center [112, 200] width 162 height 129
click at [91, 248] on link "Home details" at bounding box center [73, 255] width 85 height 14
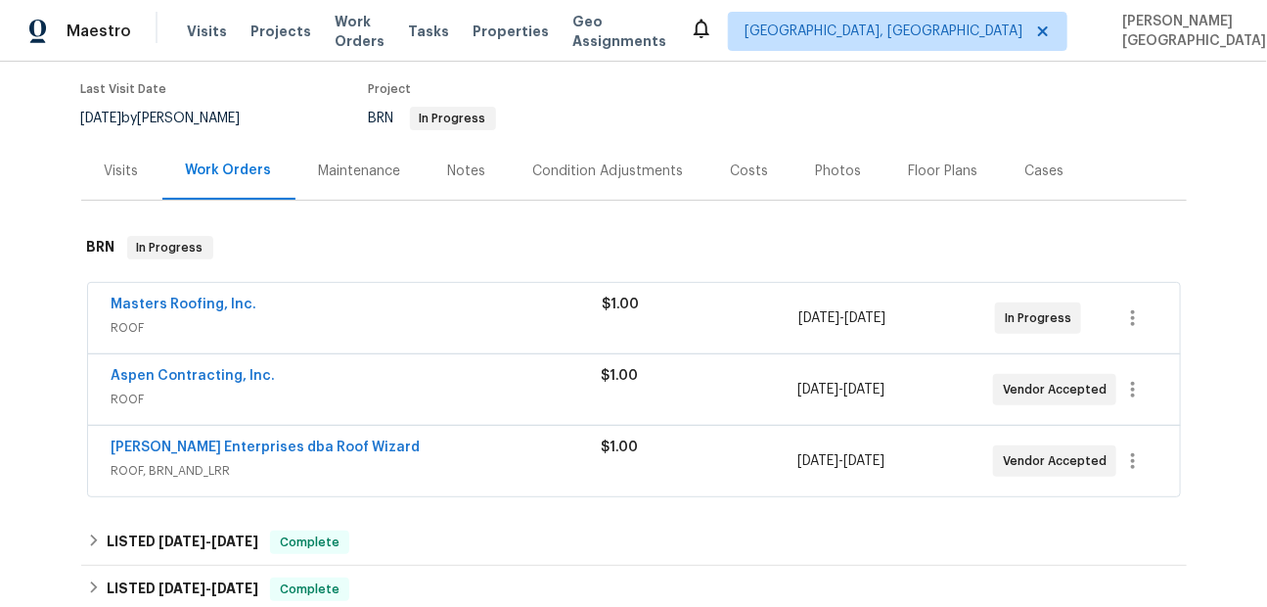
scroll to position [227, 0]
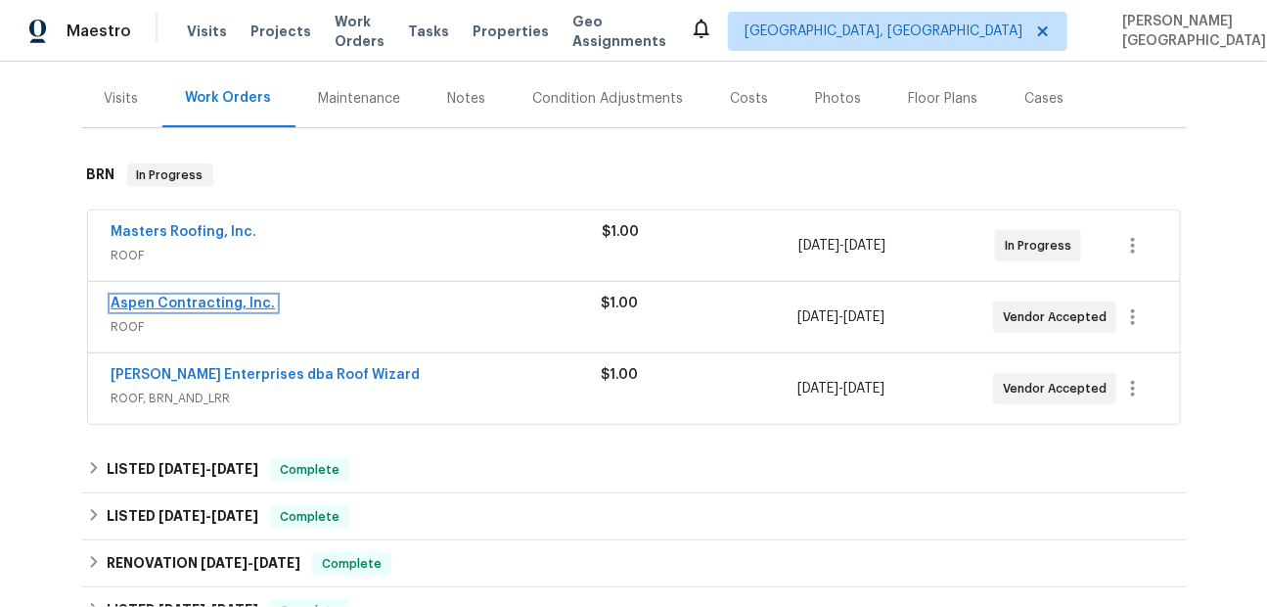
click at [187, 303] on link "Aspen Contracting, Inc." at bounding box center [194, 303] width 164 height 14
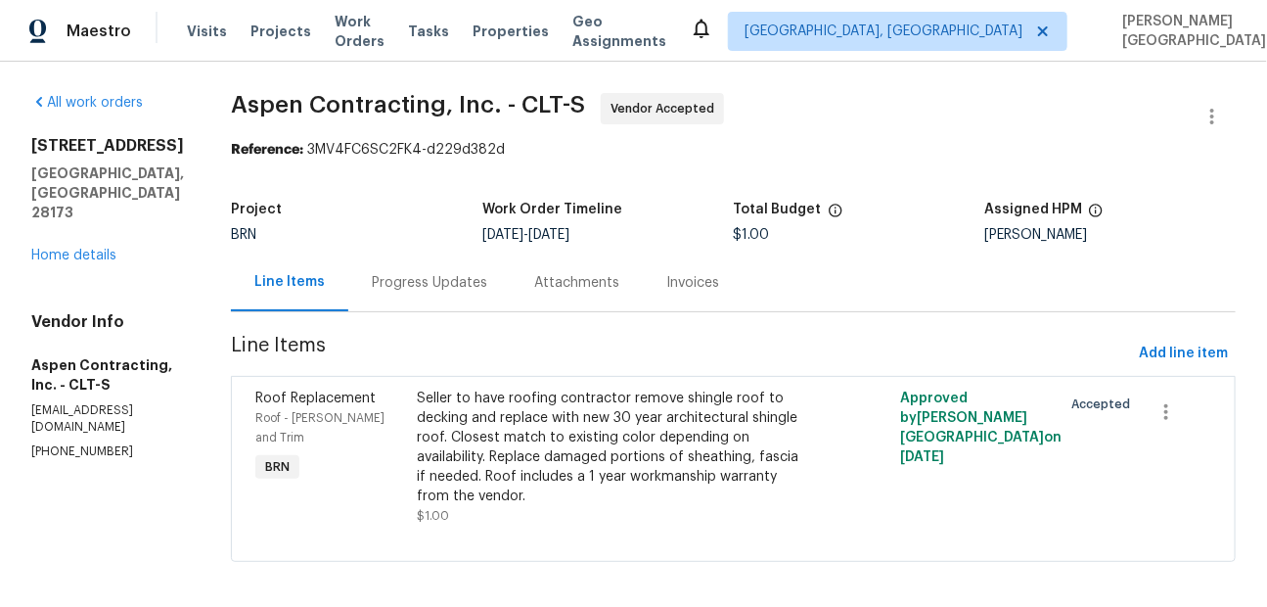
click at [464, 295] on div "Progress Updates" at bounding box center [429, 282] width 162 height 58
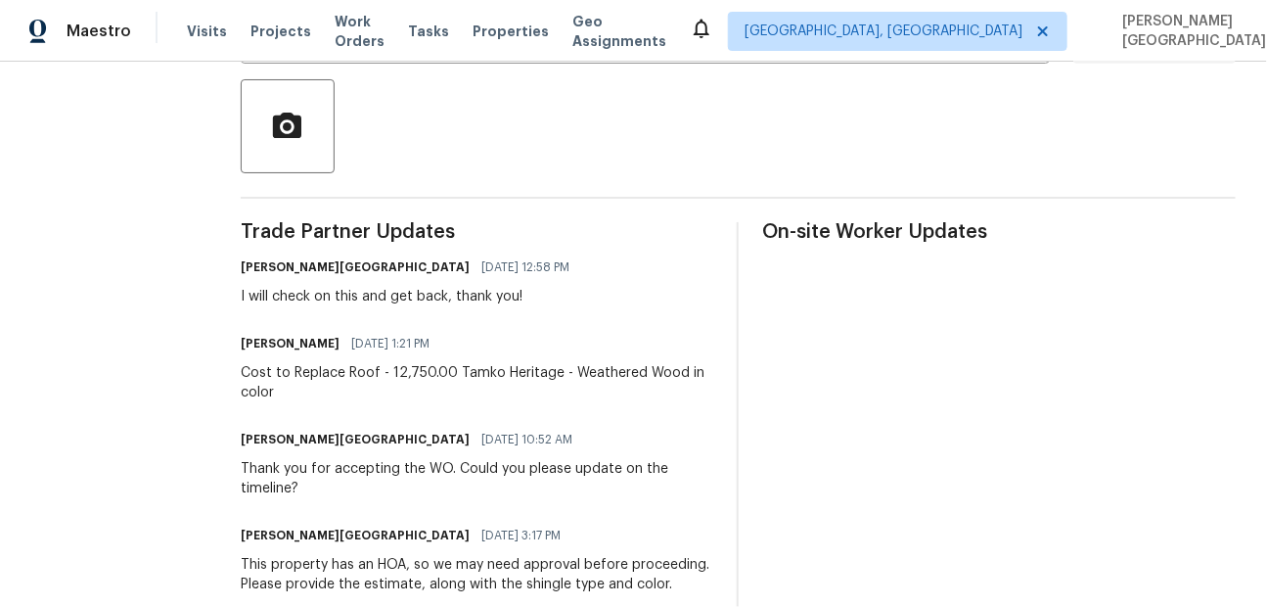
scroll to position [479, 0]
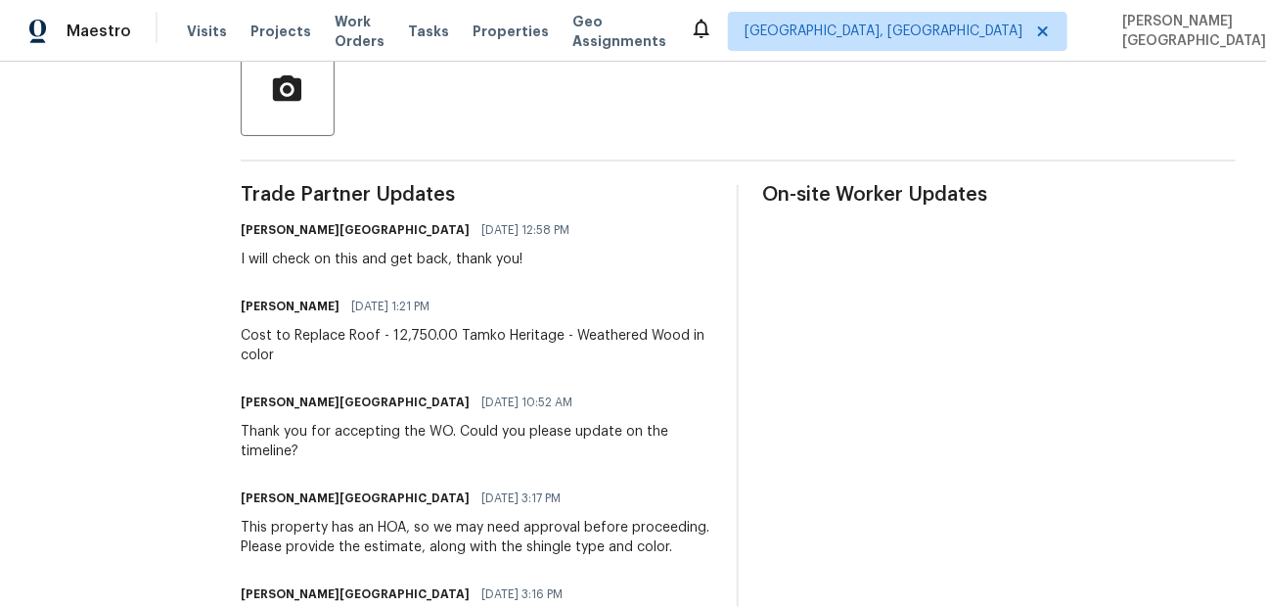
click at [336, 341] on div "Cost to Replace Roof - 12,750.00 Tamko Heritage - Weathered Wood in color" at bounding box center [478, 345] width 474 height 39
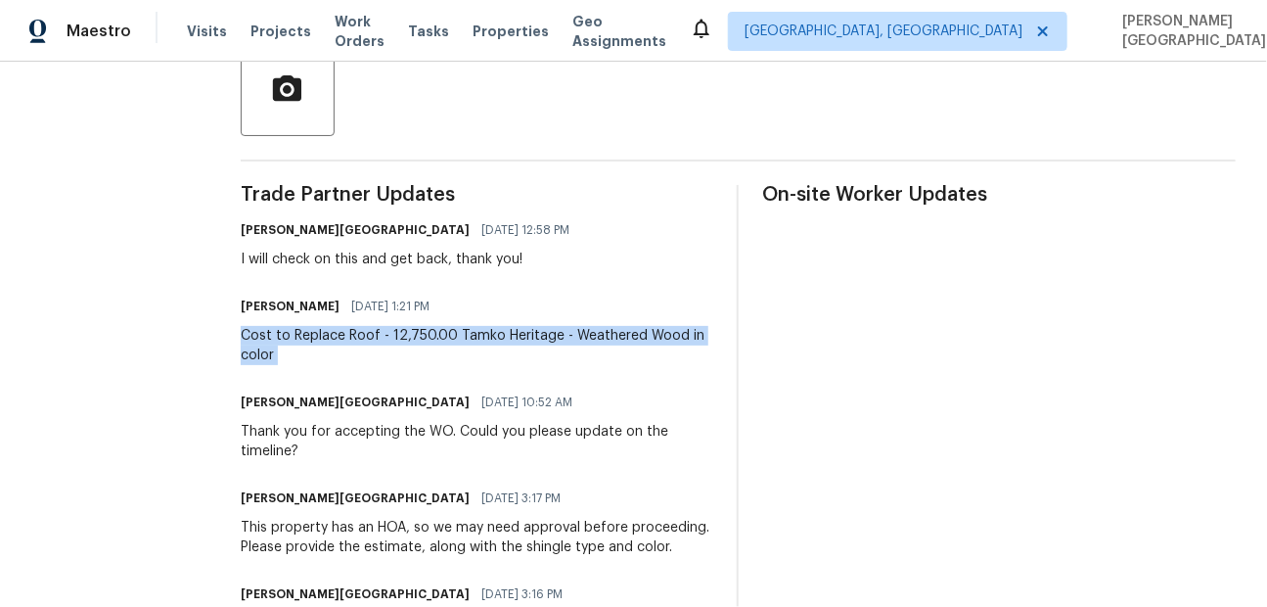
click at [336, 341] on div "Cost to Replace Roof - 12,750.00 Tamko Heritage - Weathered Wood in color" at bounding box center [478, 345] width 474 height 39
copy div "Cost to Replace Roof - 12,750.00 Tamko Heritage - Weathered Wood in color"
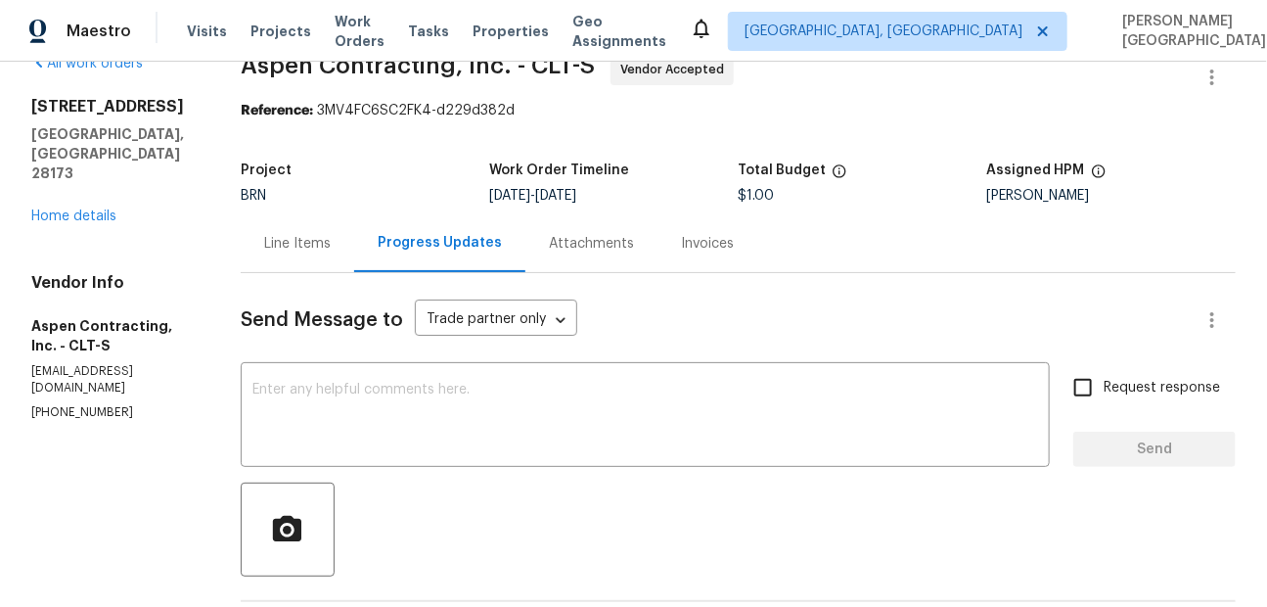
scroll to position [0, 0]
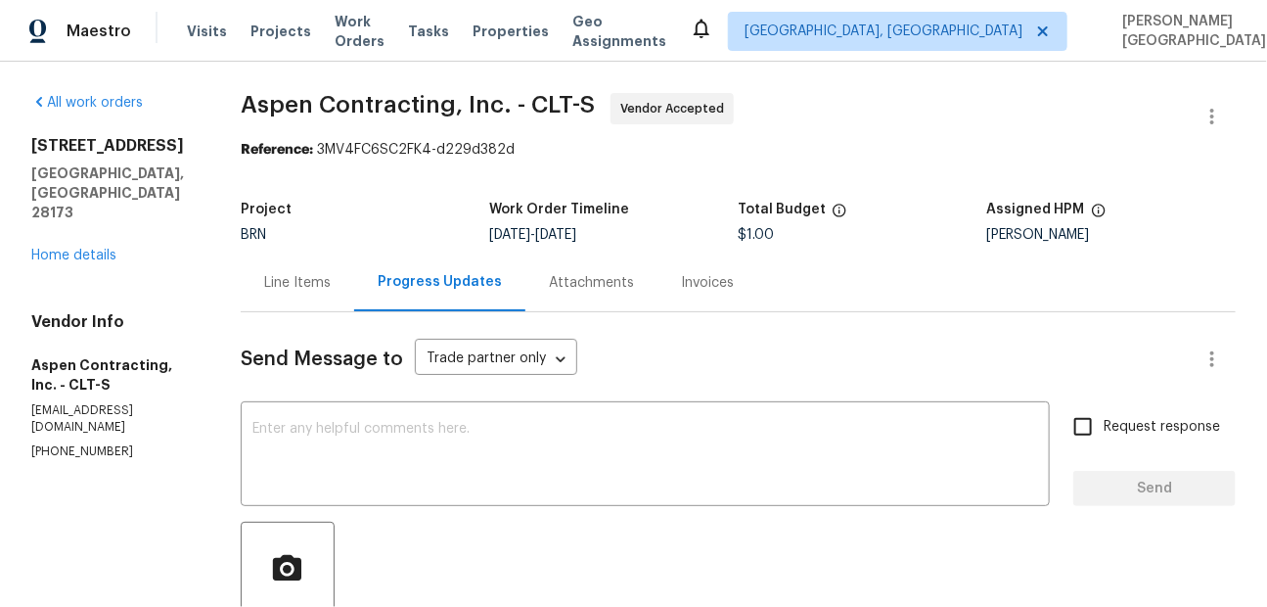
click at [284, 113] on span "Aspen Contracting, Inc. - CLT-S" at bounding box center [418, 104] width 354 height 23
click at [354, 113] on span "Aspen Contracting, Inc. - CLT-S" at bounding box center [418, 104] width 354 height 23
copy span "Aspen Contracting"
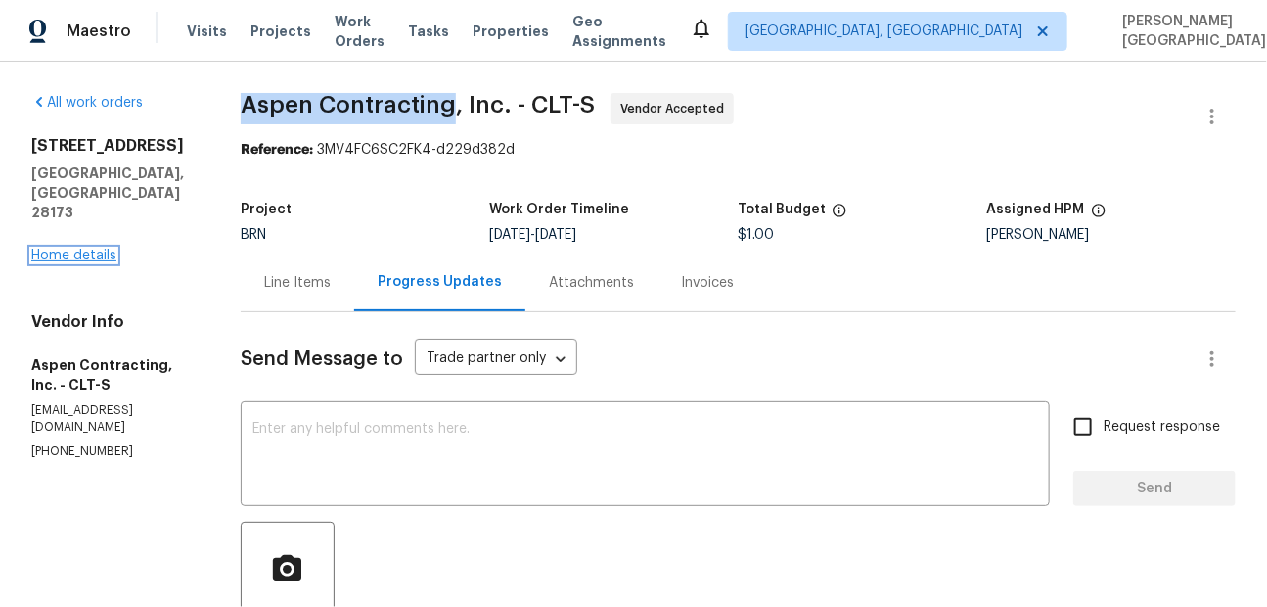
click at [47, 248] on link "Home details" at bounding box center [73, 255] width 85 height 14
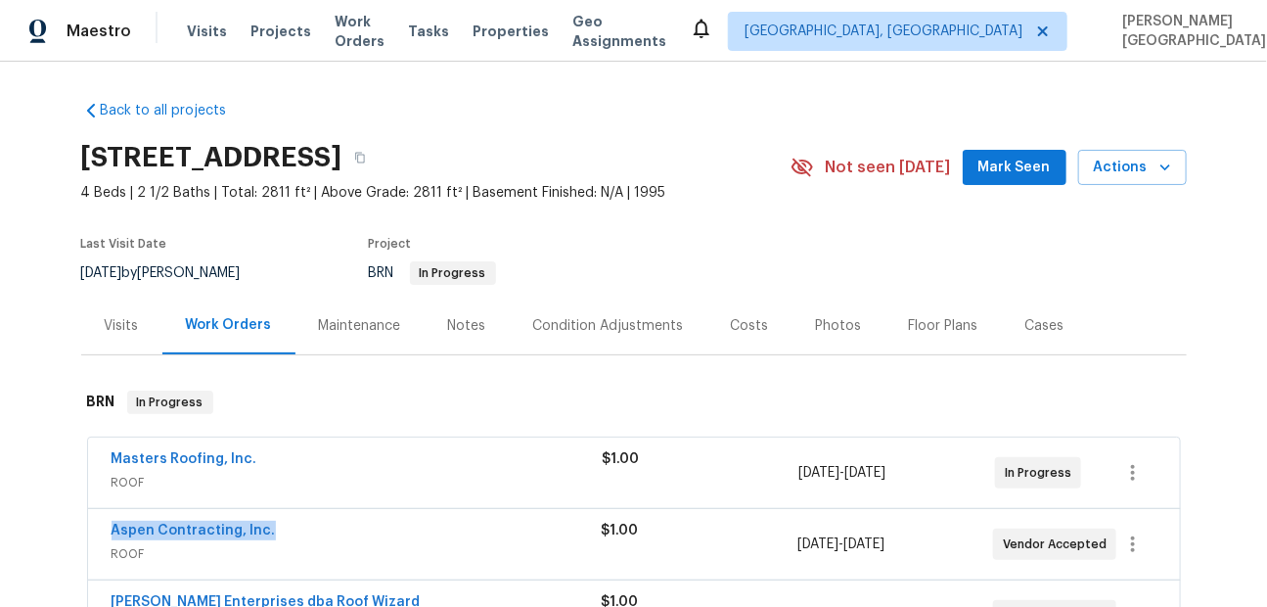
drag, startPoint x: 286, startPoint y: 535, endPoint x: 103, endPoint y: 529, distance: 183.0
click at [103, 529] on div "Aspen Contracting, Inc. ROOF $1.00 10/9/2025 - 10/11/2025 Vendor Accepted" at bounding box center [634, 544] width 1092 height 70
copy link "Aspen Contracting, Inc."
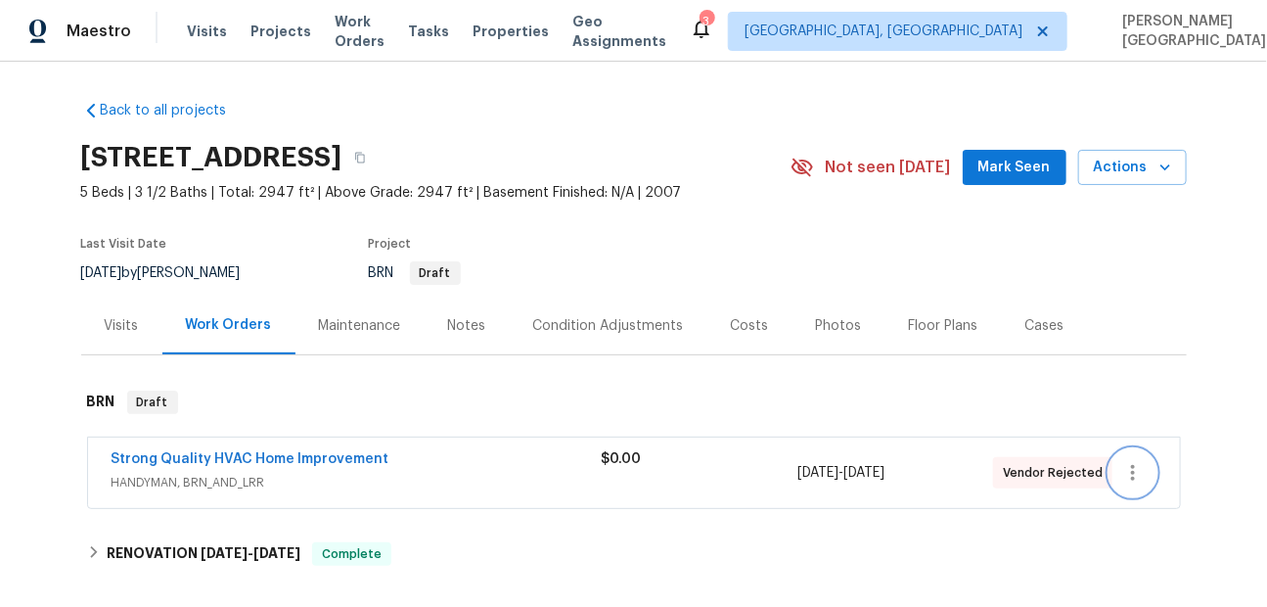
click at [1116, 463] on button "button" at bounding box center [1132, 472] width 47 height 47
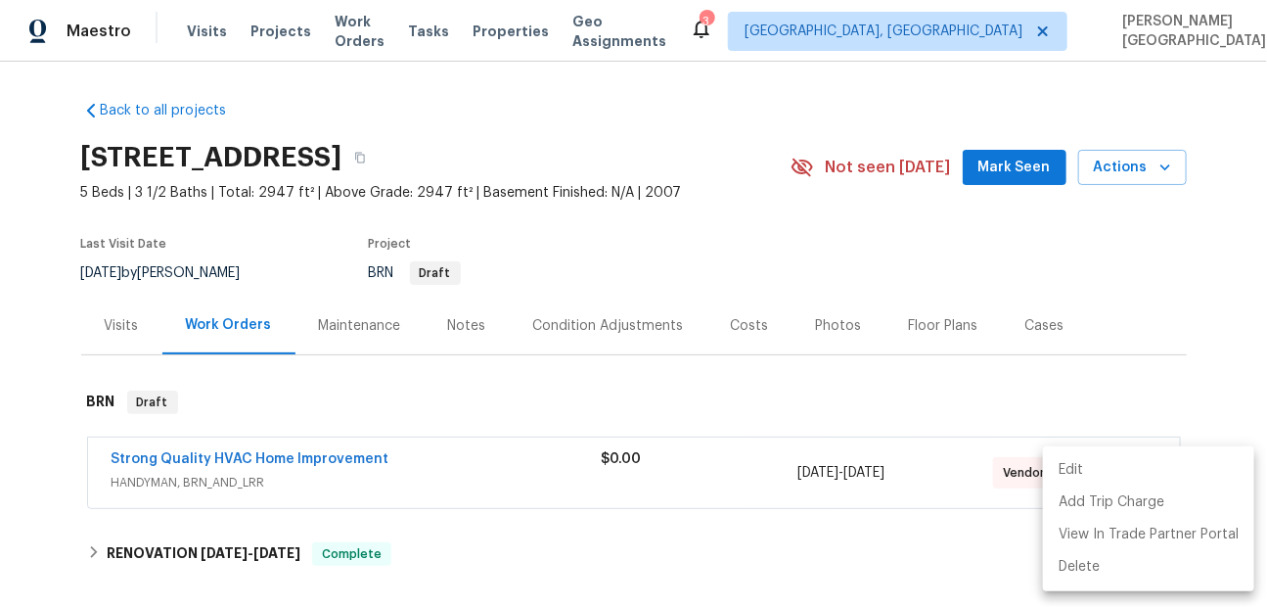
click at [1091, 471] on li "Edit" at bounding box center [1148, 470] width 211 height 32
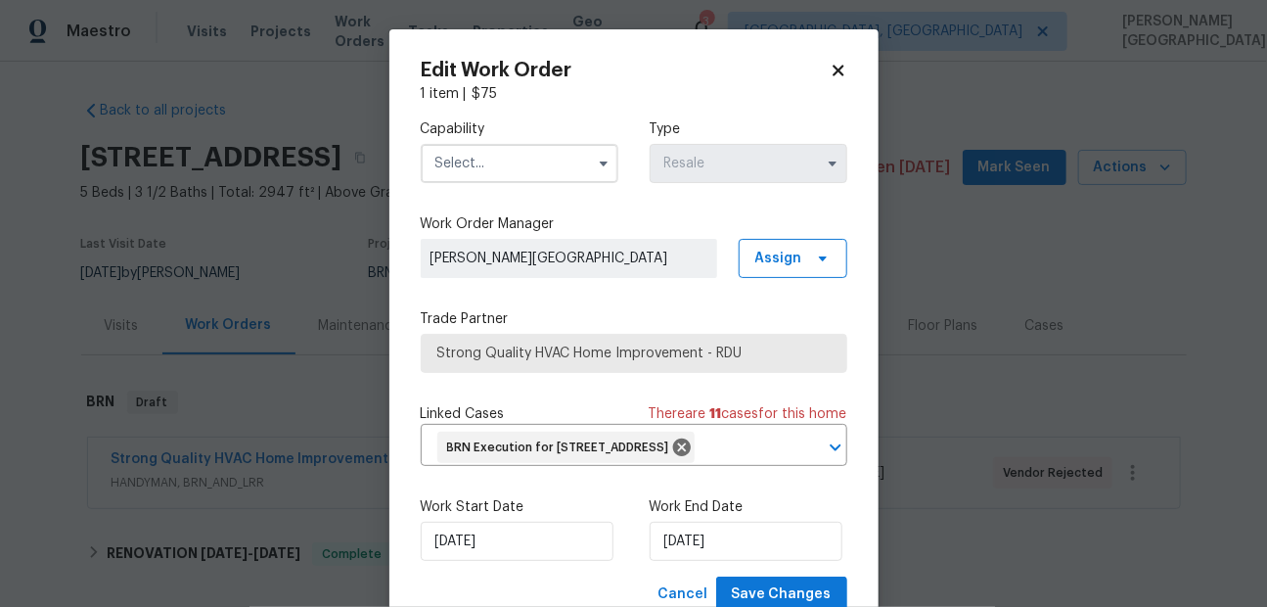
click at [464, 150] on input "text" at bounding box center [520, 163] width 198 height 39
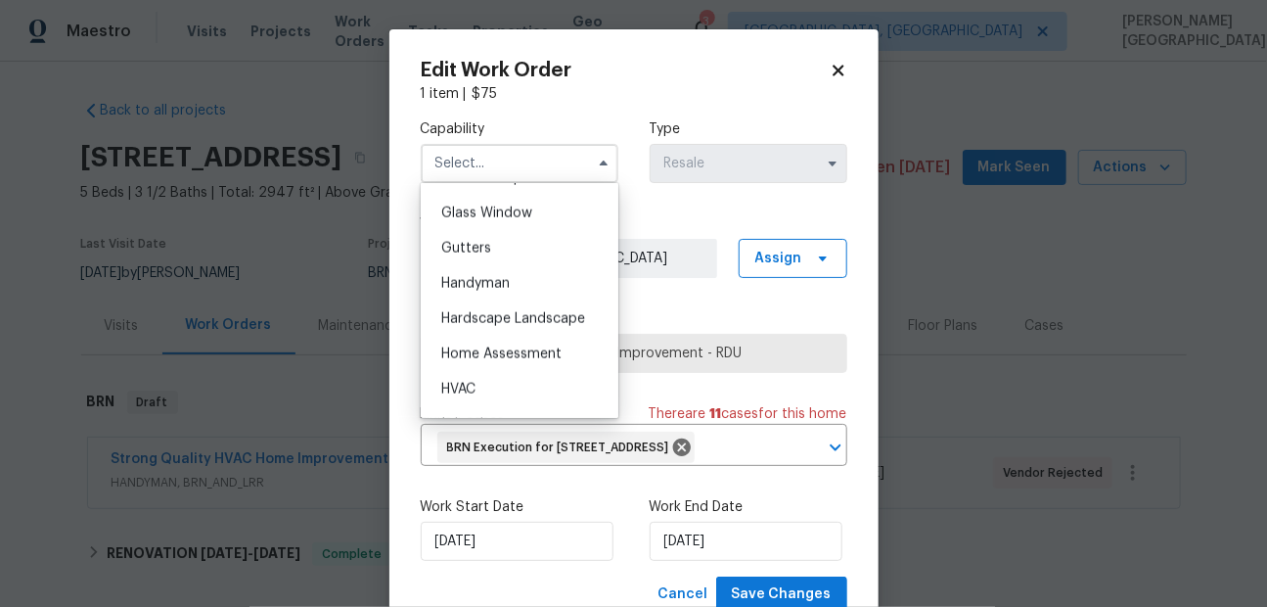
scroll to position [1008, 0]
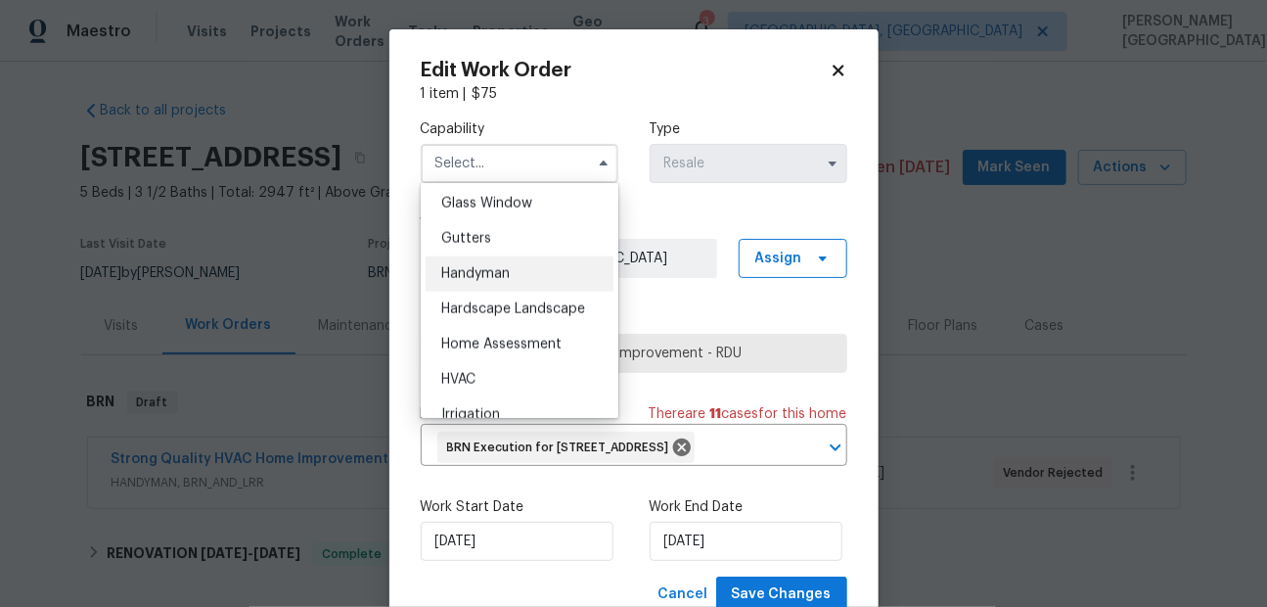
click at [491, 274] on span "Handyman" at bounding box center [475, 274] width 68 height 14
type input "Handyman"
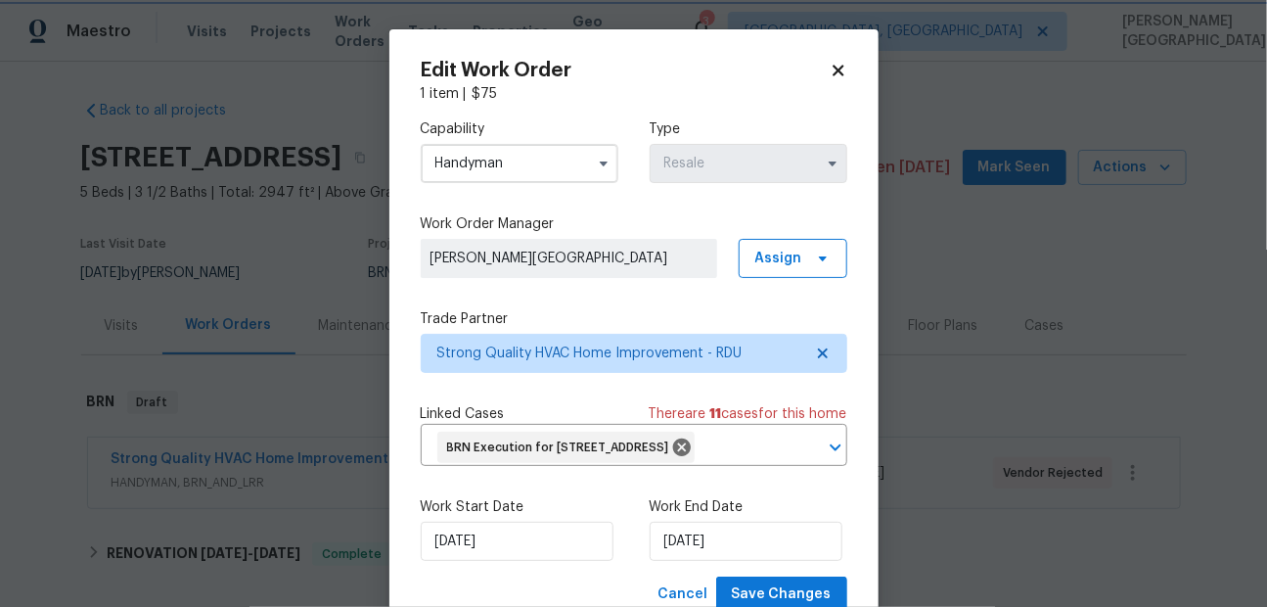
scroll to position [97, 0]
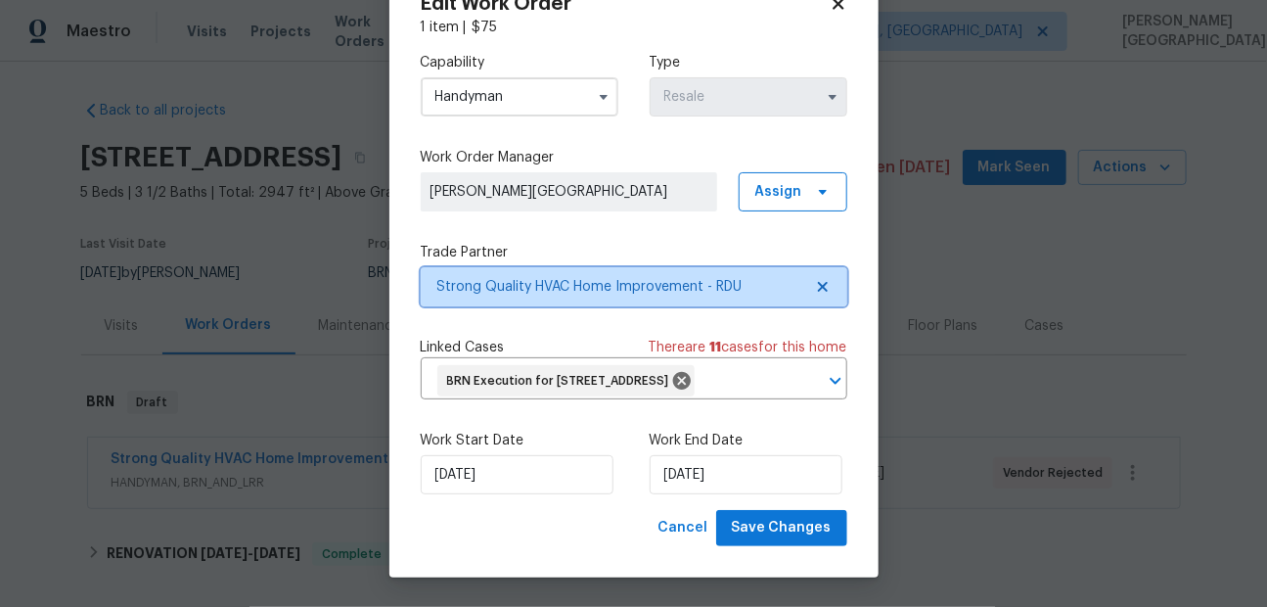
click at [803, 267] on span "Strong Quality HVAC Home Improvement - RDU" at bounding box center [634, 286] width 427 height 39
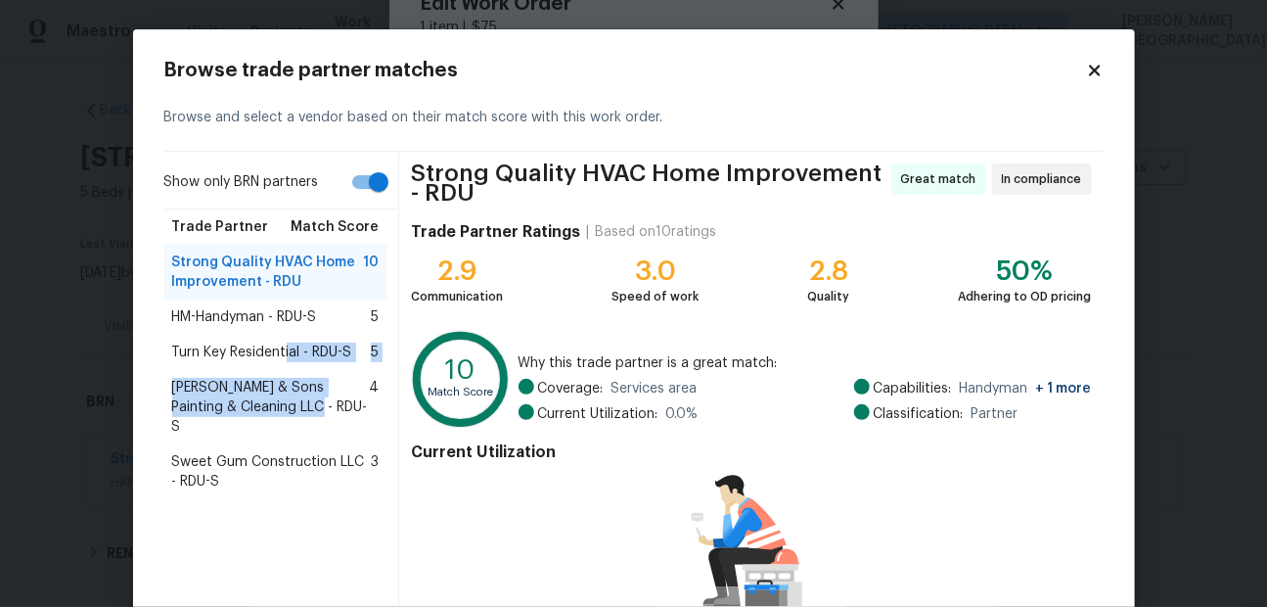
drag, startPoint x: 286, startPoint y: 346, endPoint x: 336, endPoint y: 410, distance: 80.8
click at [332, 410] on div "Show only BRN partners Trade Partner Match Score Strong Quality HVAC Home Impro…" at bounding box center [282, 424] width 236 height 544
click at [299, 315] on span "HM-Handyman - RDU-S" at bounding box center [244, 317] width 145 height 20
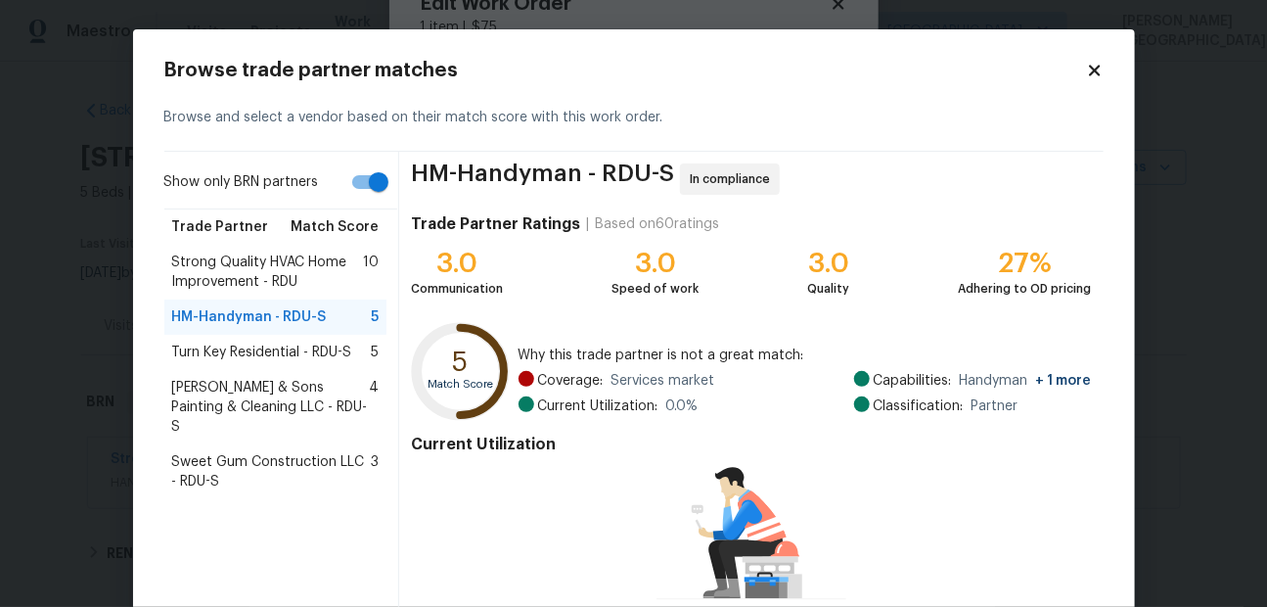
click at [377, 188] on input "Show only BRN partners" at bounding box center [379, 181] width 112 height 37
checkbox input "false"
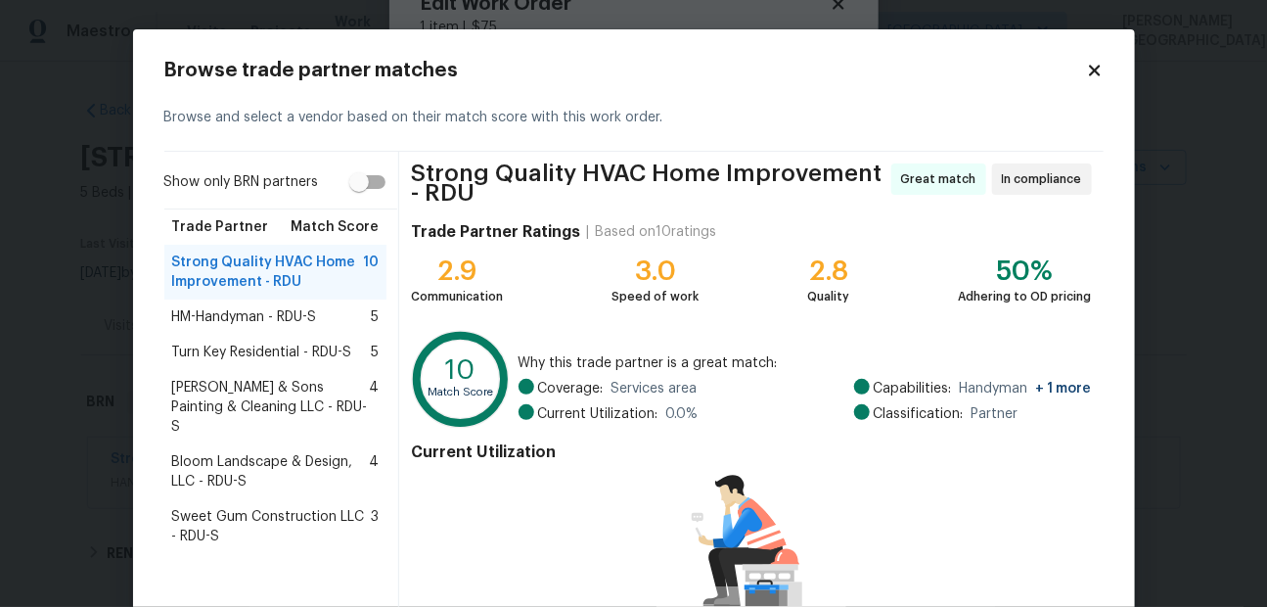
click at [304, 315] on span "HM-Handyman - RDU-S" at bounding box center [244, 317] width 145 height 20
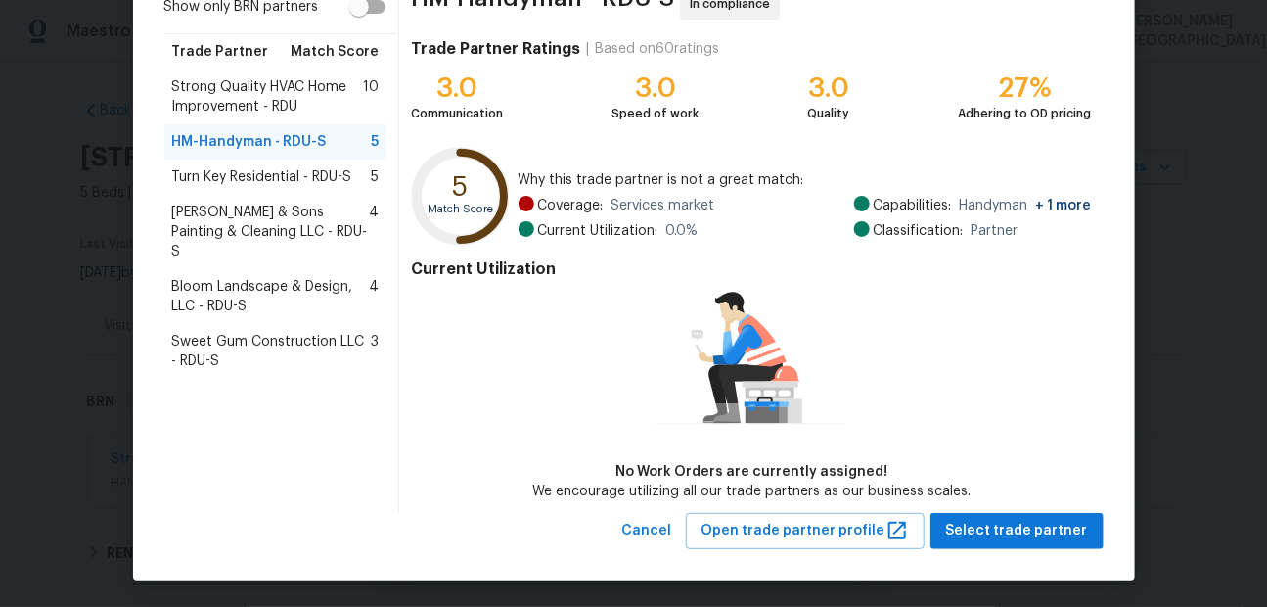
scroll to position [177, 0]
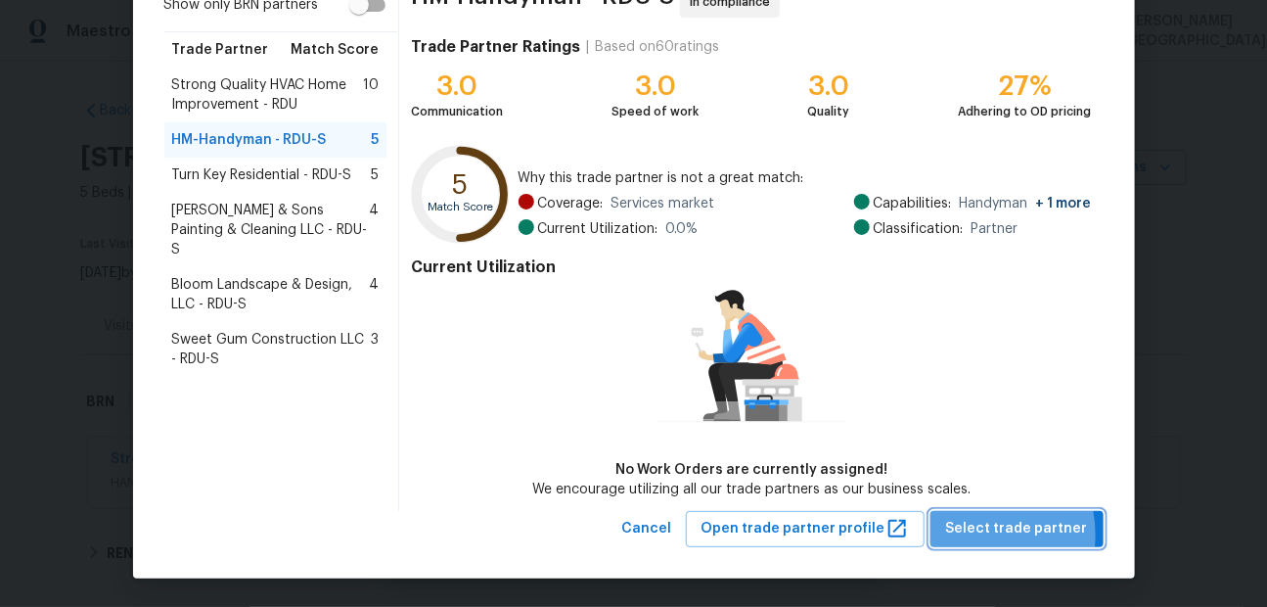
click at [979, 533] on span "Select trade partner" at bounding box center [1017, 529] width 142 height 24
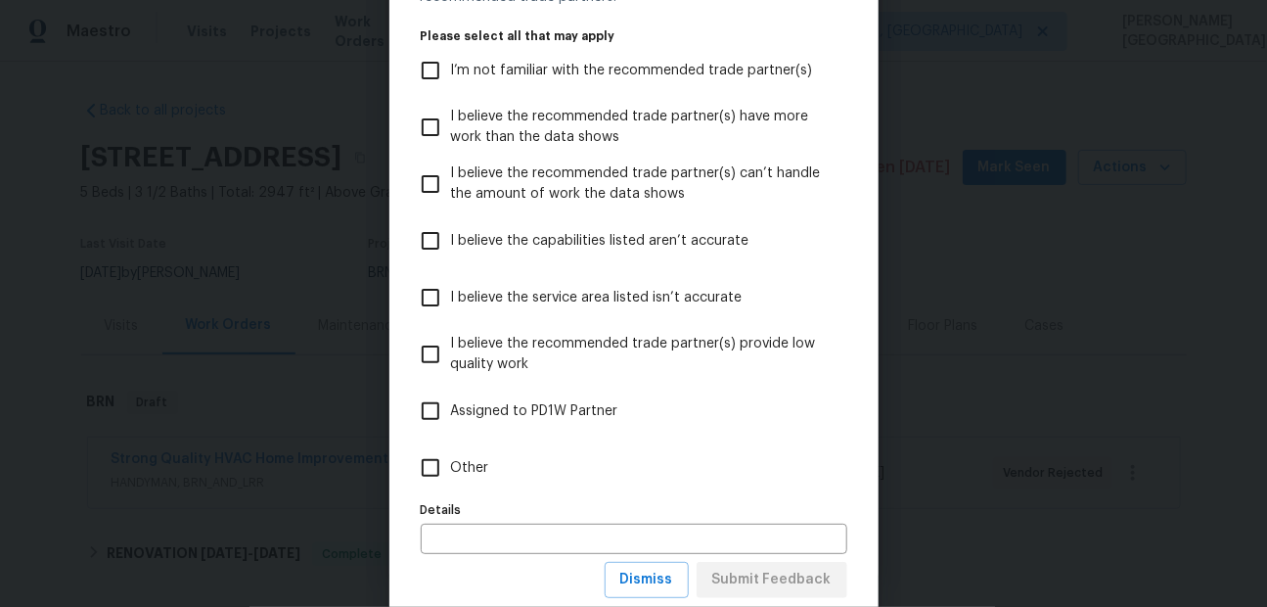
scroll to position [167, 0]
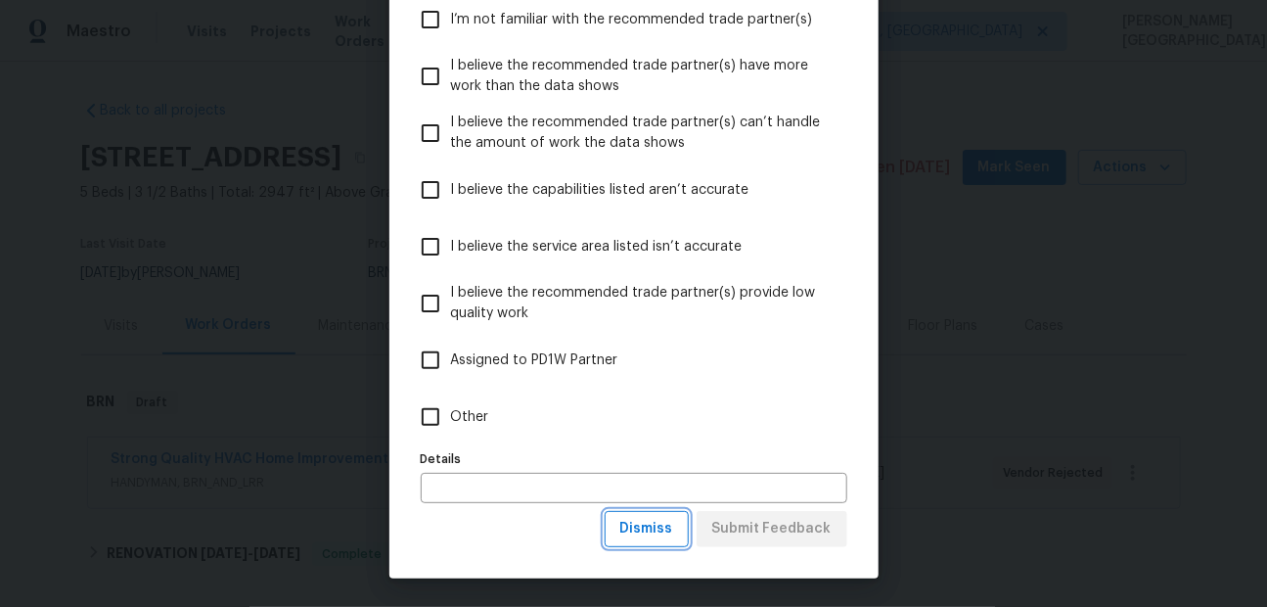
click at [636, 529] on span "Dismiss" at bounding box center [646, 529] width 53 height 24
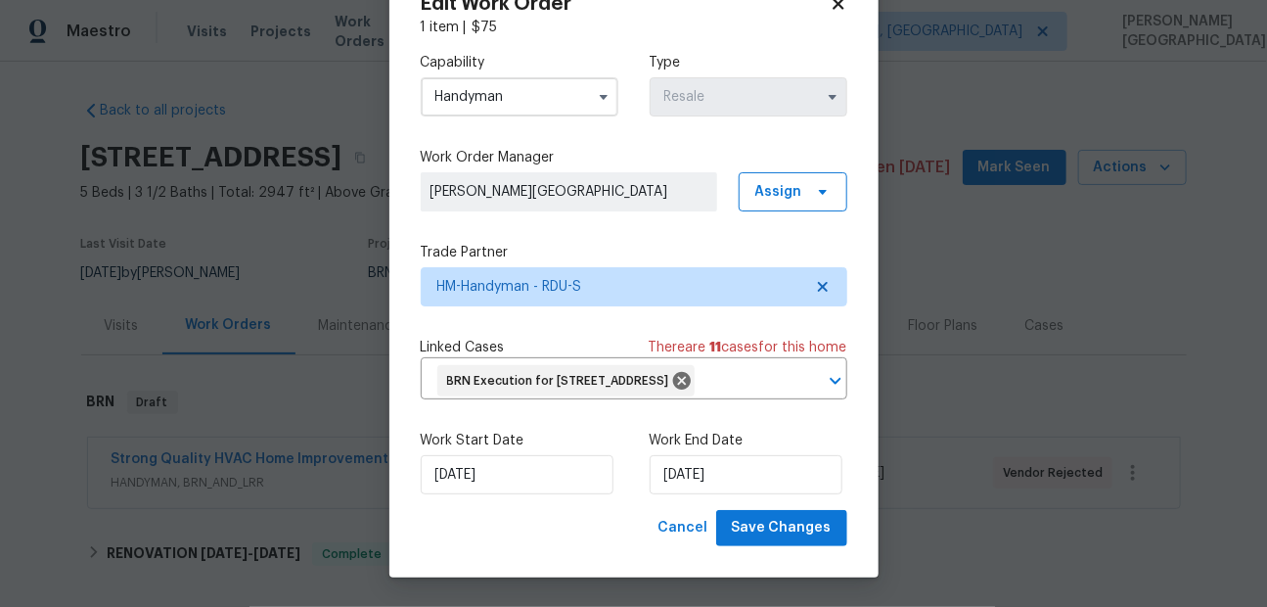
scroll to position [0, 0]
click at [796, 535] on span "Save Changes" at bounding box center [782, 528] width 100 height 24
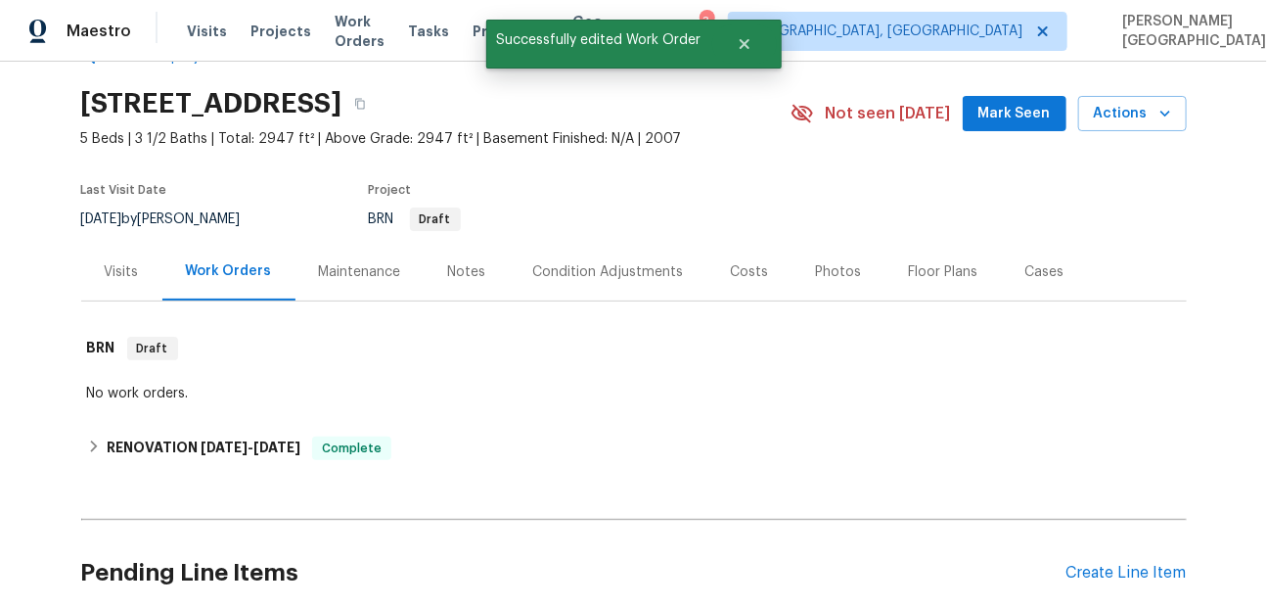
scroll to position [63, 0]
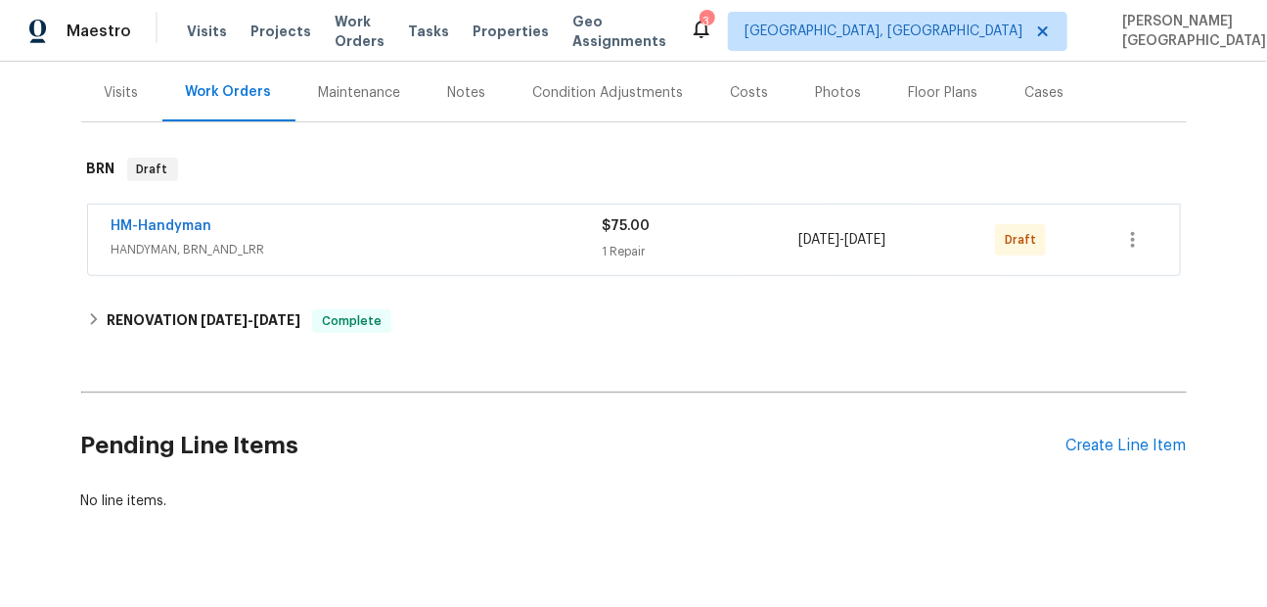
scroll to position [249, 0]
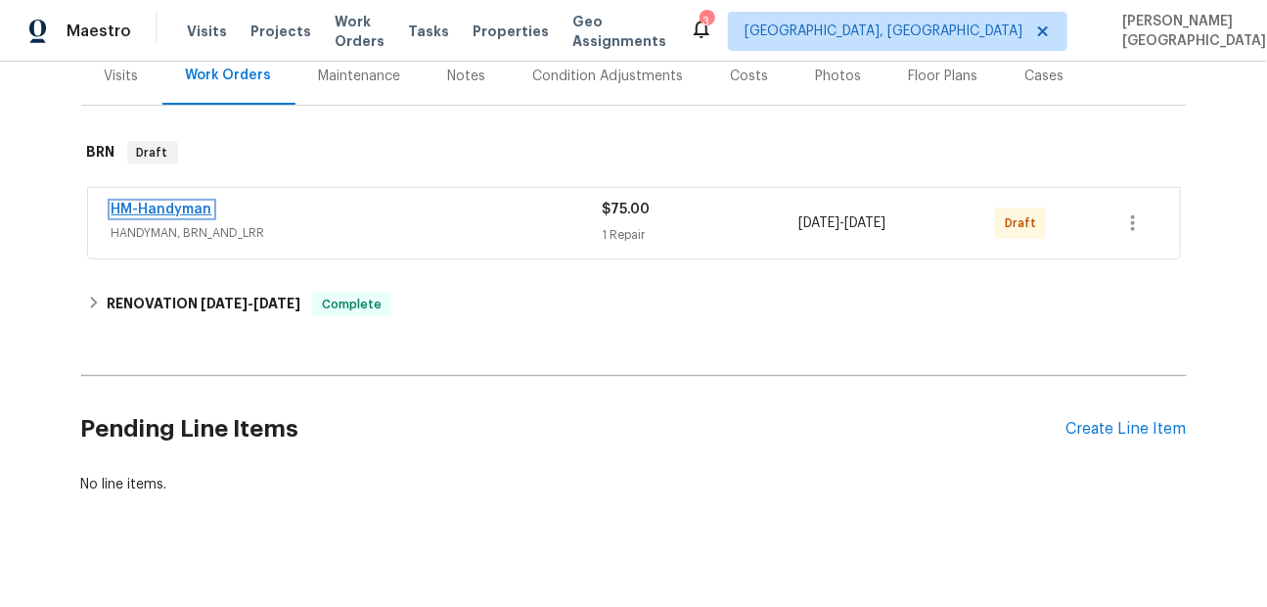
click at [180, 207] on link "HM-Handyman" at bounding box center [162, 210] width 101 height 14
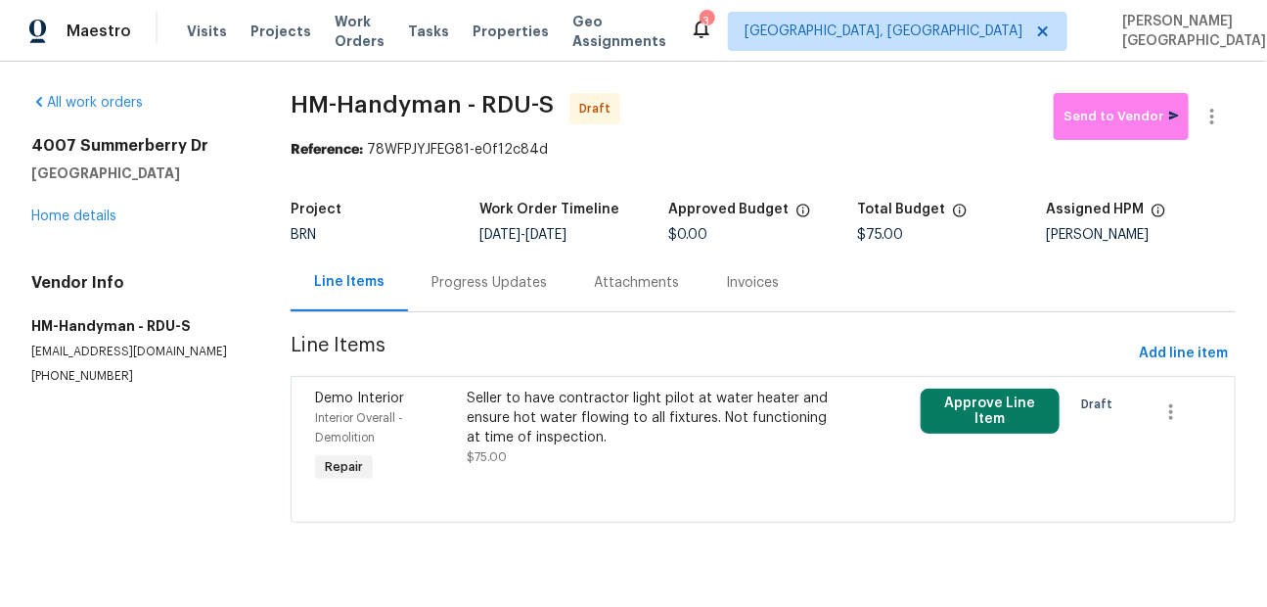
click at [463, 281] on div "Progress Updates" at bounding box center [488, 283] width 115 height 20
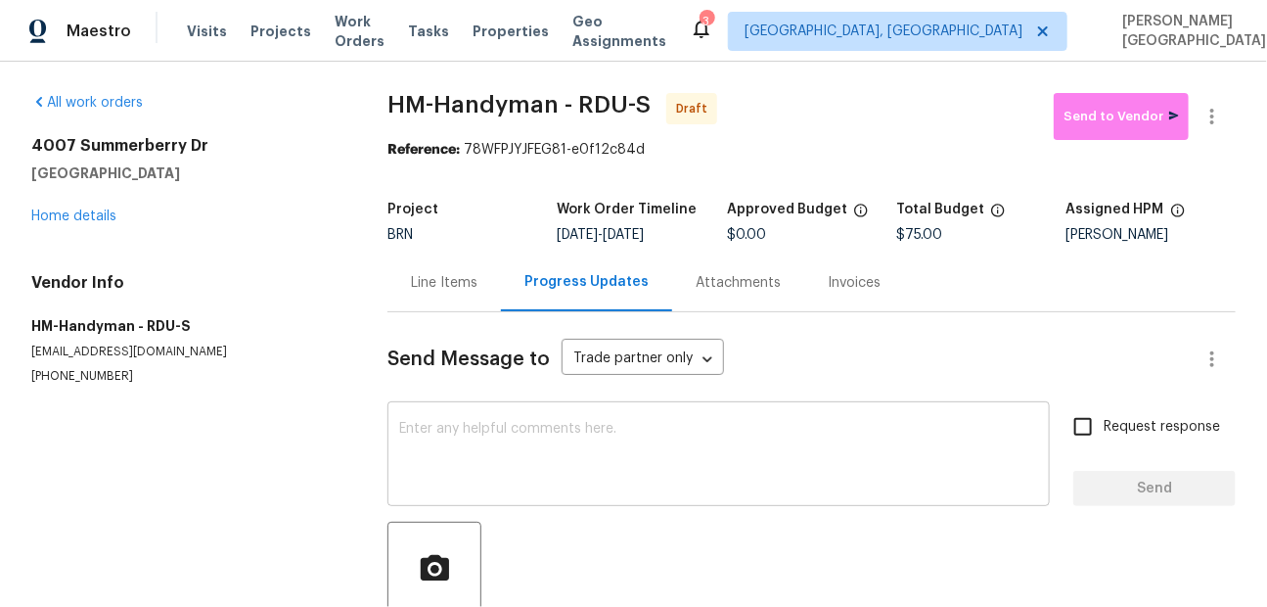
click at [491, 471] on textarea at bounding box center [718, 456] width 639 height 68
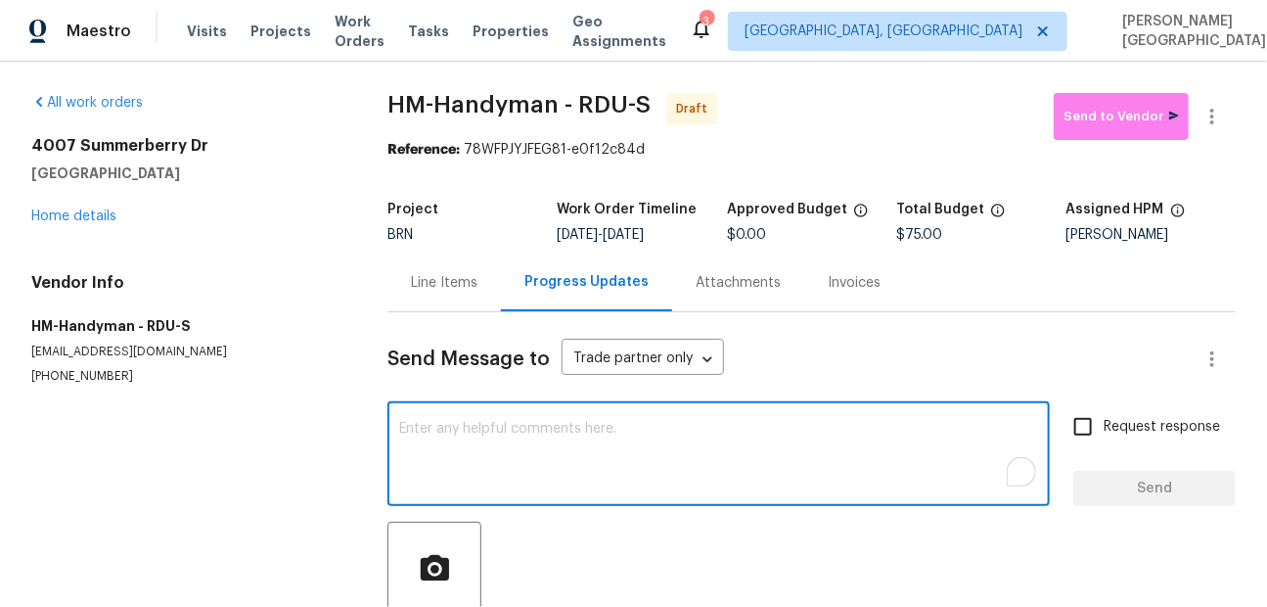
paste textarea "This is [PERSON_NAME] from Opendoor. Please confirm receipt of the work order d…"
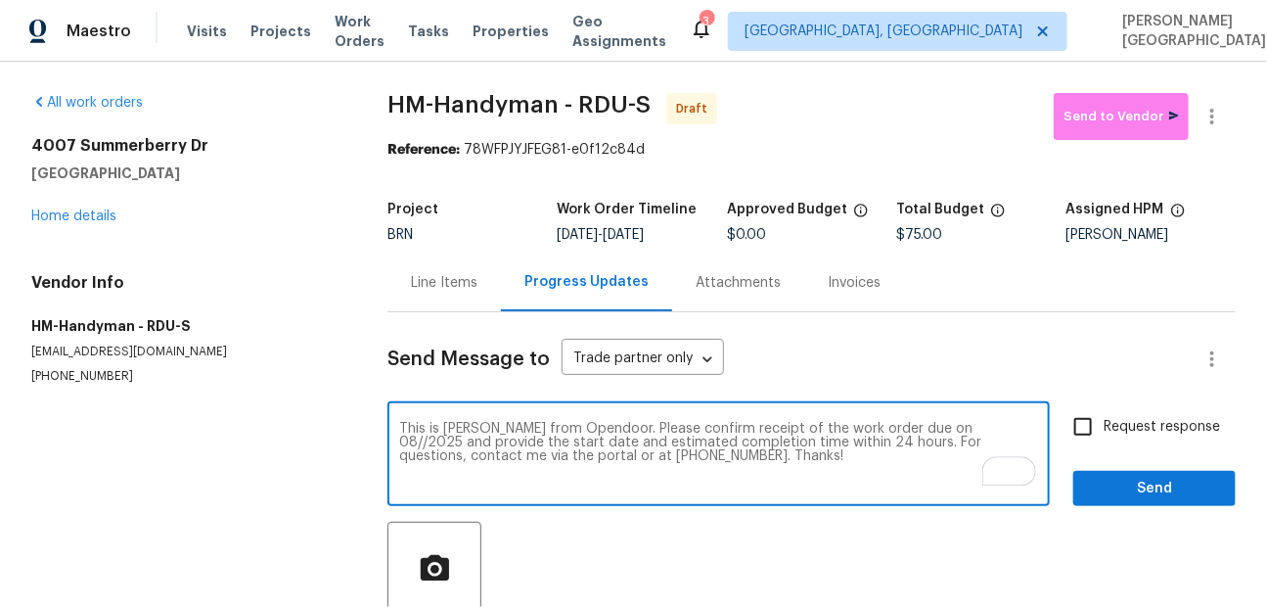
click at [910, 429] on textarea "This is [PERSON_NAME] from Opendoor. Please confirm receipt of the work order d…" at bounding box center [718, 456] width 639 height 68
click at [920, 427] on textarea "This is [PERSON_NAME] from Opendoor. Please confirm receipt of the work order d…" at bounding box center [718, 456] width 639 height 68
type textarea "This is [PERSON_NAME] from Opendoor. Please confirm receipt of the work order d…"
click at [1104, 423] on input "Request response" at bounding box center [1082, 426] width 41 height 41
checkbox input "true"
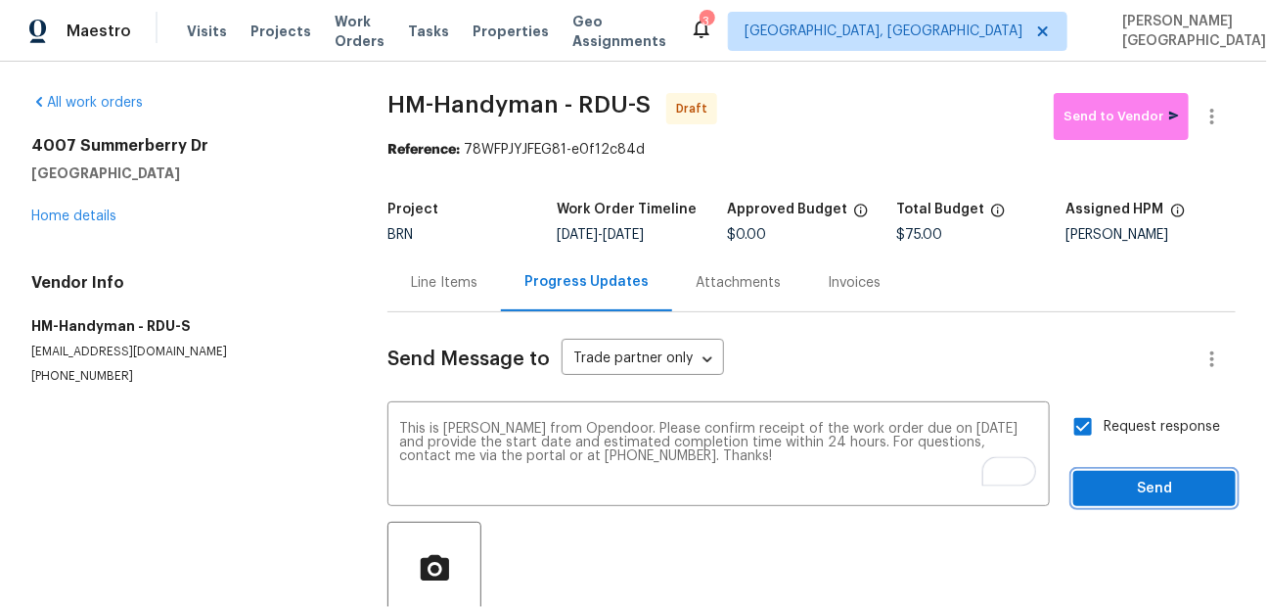
click at [1124, 488] on span "Send" at bounding box center [1154, 488] width 131 height 24
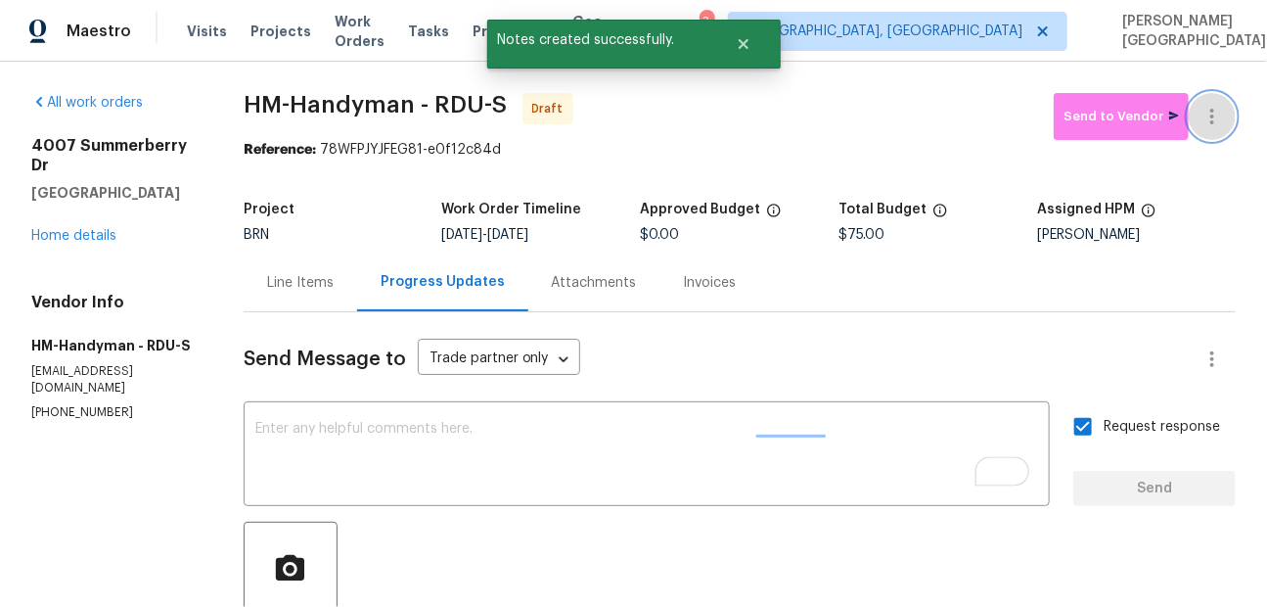
click at [1207, 113] on icon "button" at bounding box center [1211, 116] width 23 height 23
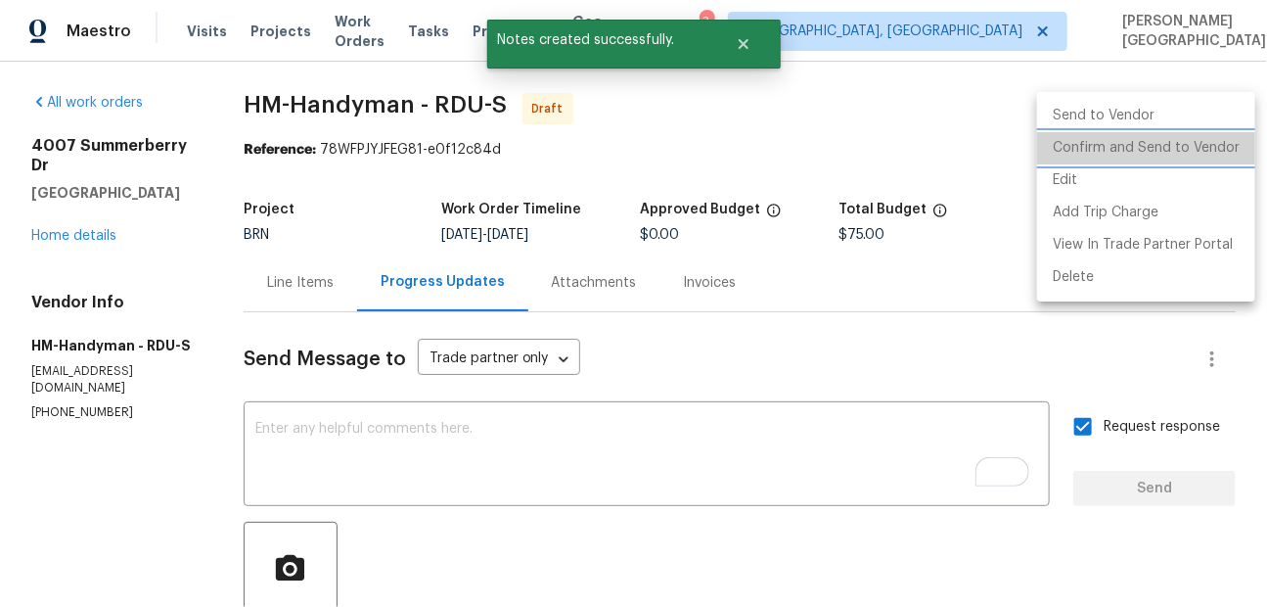
click at [1150, 151] on li "Confirm and Send to Vendor" at bounding box center [1146, 148] width 218 height 32
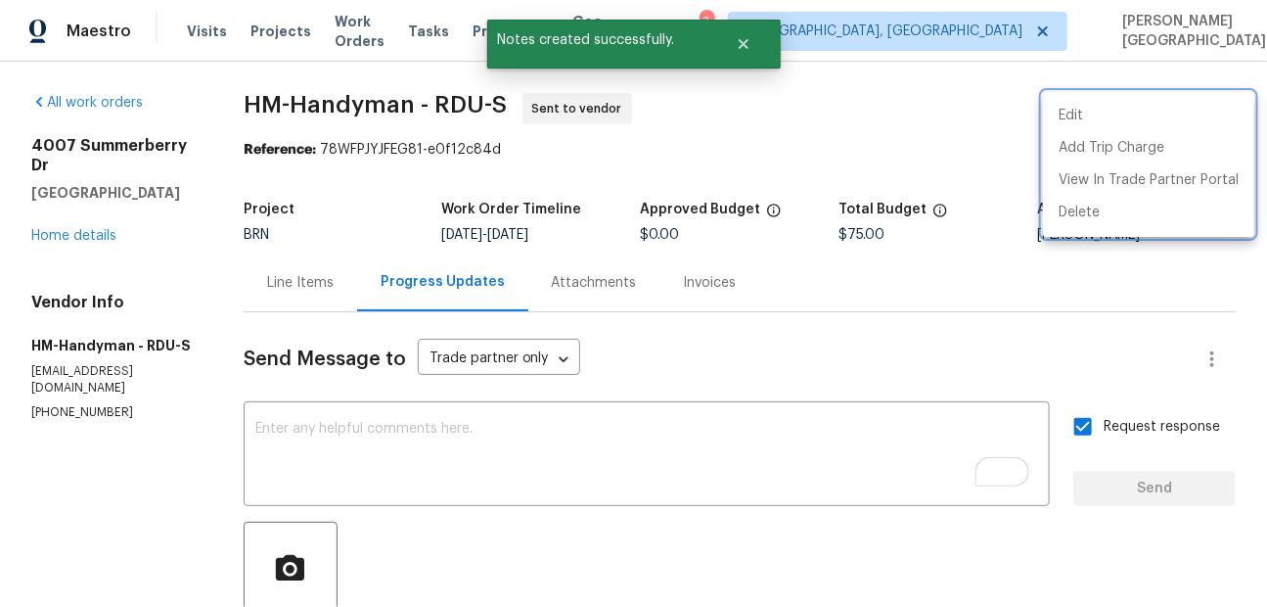
click at [72, 209] on div at bounding box center [633, 303] width 1267 height 607
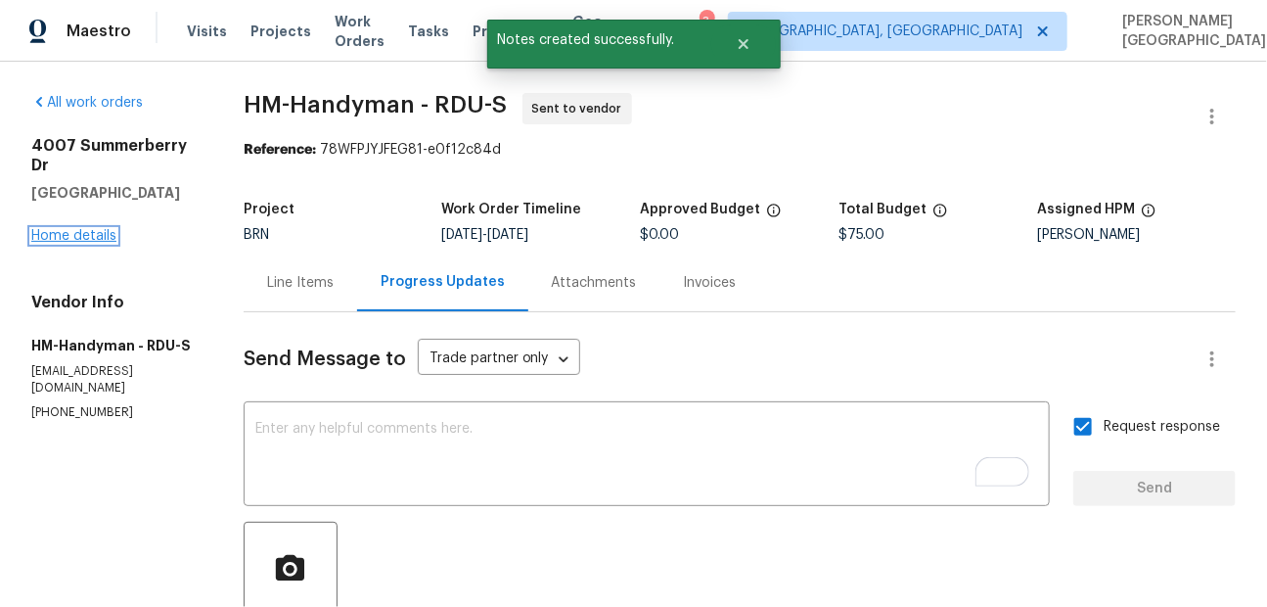
click at [74, 229] on link "Home details" at bounding box center [73, 236] width 85 height 14
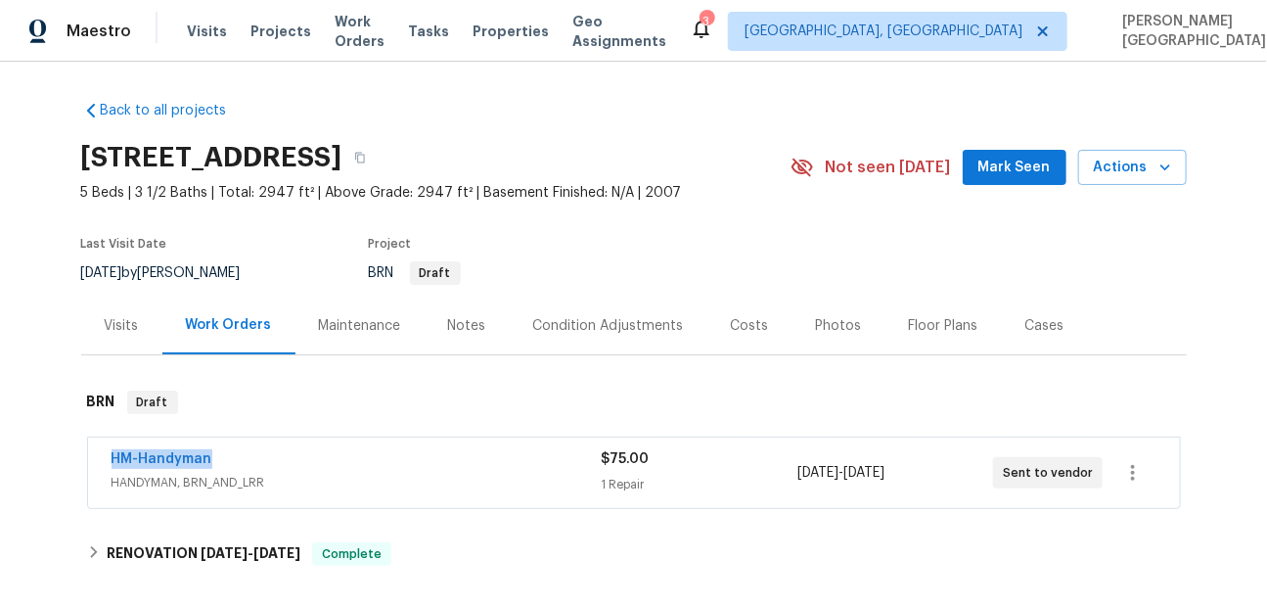
drag, startPoint x: 228, startPoint y: 461, endPoint x: 59, endPoint y: 461, distance: 169.2
click at [59, 461] on div "Back to all projects [STREET_ADDRESS] 5 Beds | 3 1/2 Baths | Total: 2947 ft² | …" at bounding box center [633, 334] width 1267 height 545
copy link "HM-Handyman"
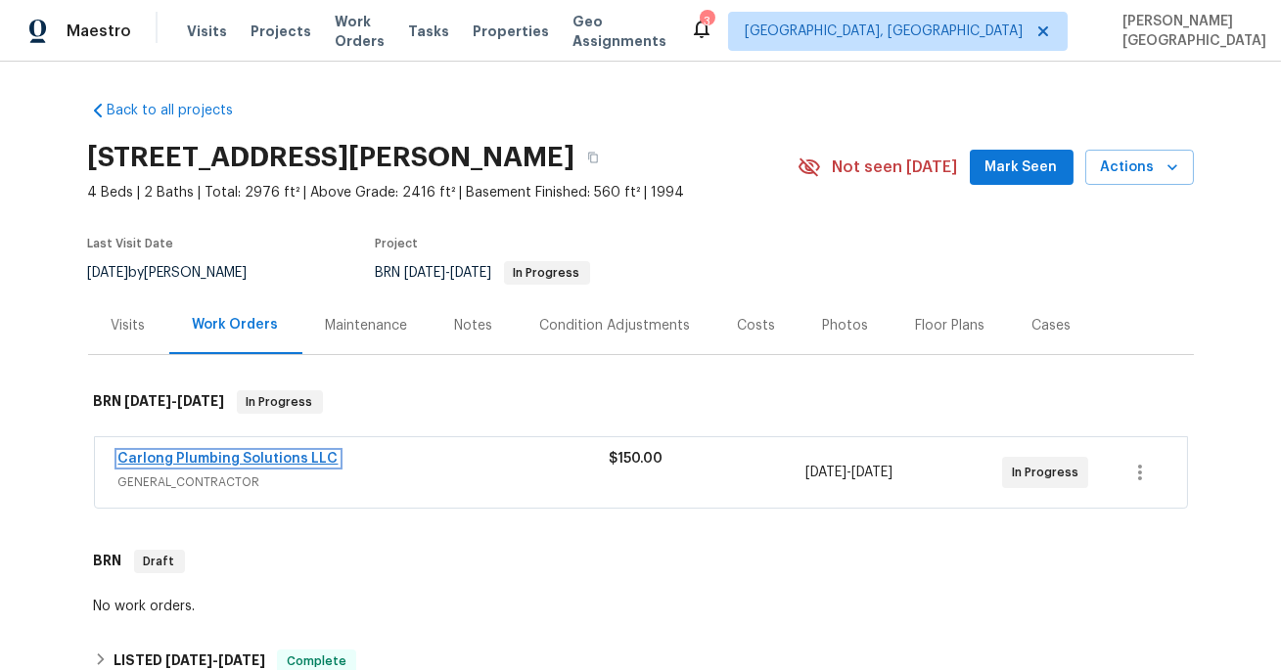
click at [240, 462] on link "Carlong Plumbing Solutions LLC" at bounding box center [228, 459] width 220 height 14
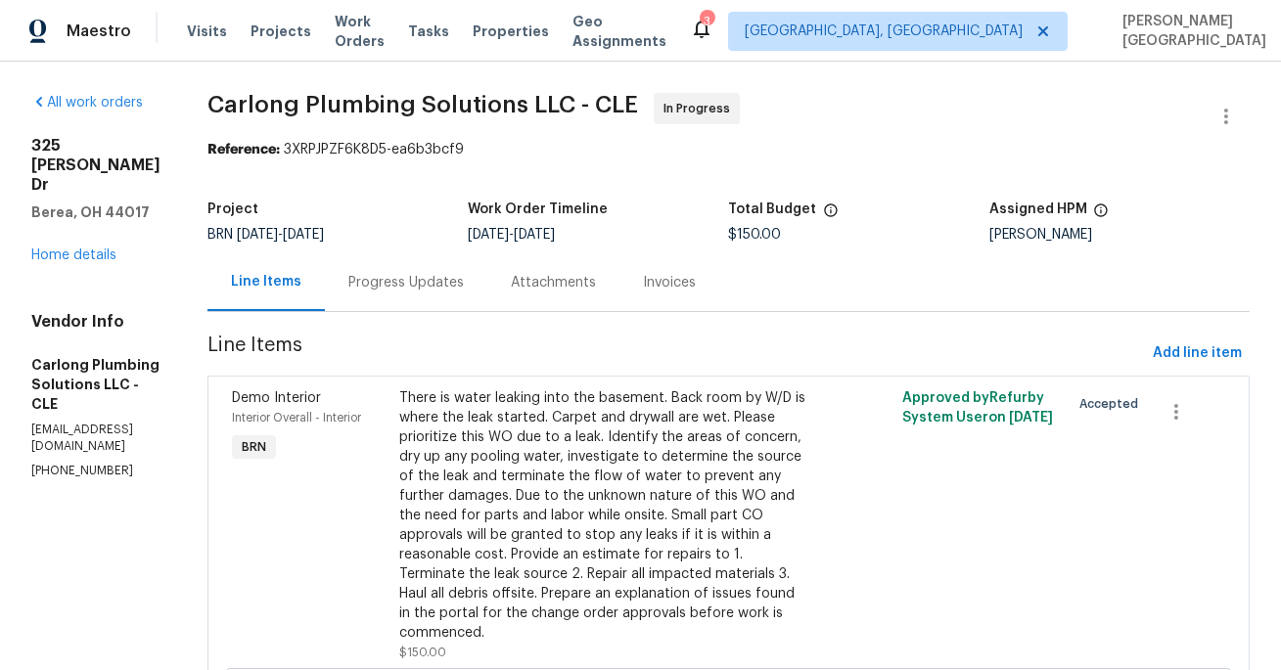
click at [464, 287] on div "Progress Updates" at bounding box center [405, 283] width 115 height 20
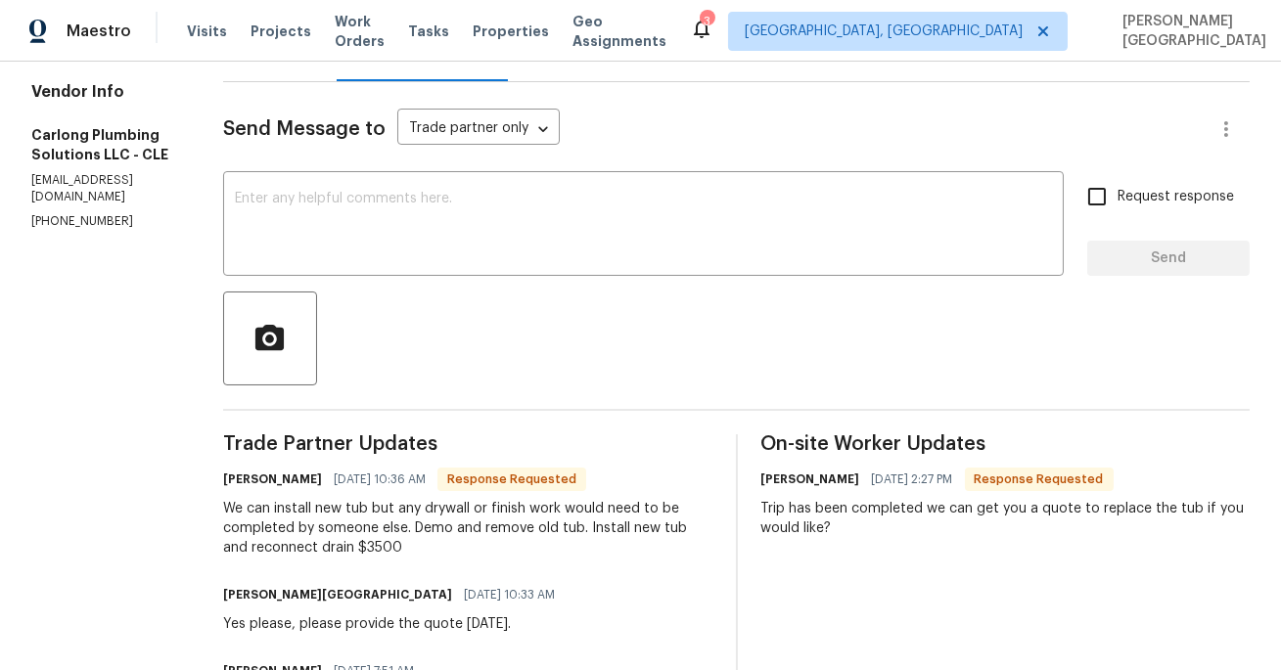
scroll to position [53, 0]
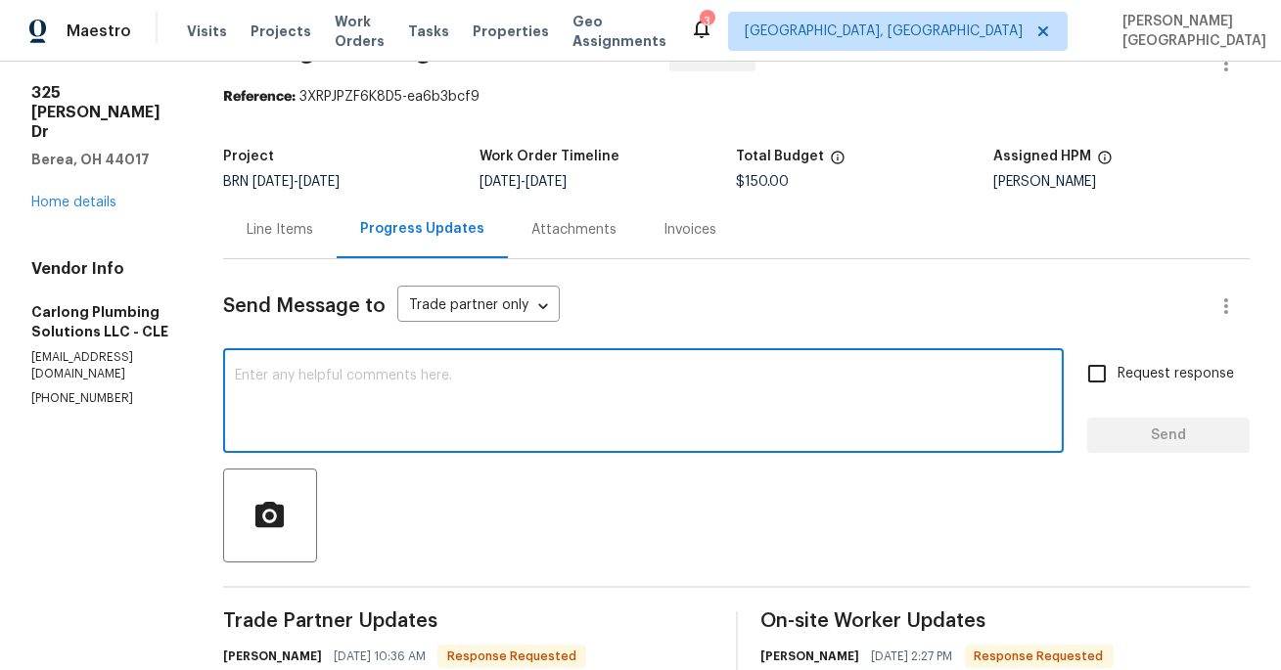
click at [310, 378] on textarea at bounding box center [643, 403] width 817 height 68
type textarea "Sure, I will check and update shortly."
click at [1130, 360] on label "Request response" at bounding box center [1155, 373] width 158 height 41
click at [1117, 360] on input "Request response" at bounding box center [1096, 373] width 41 height 41
checkbox input "true"
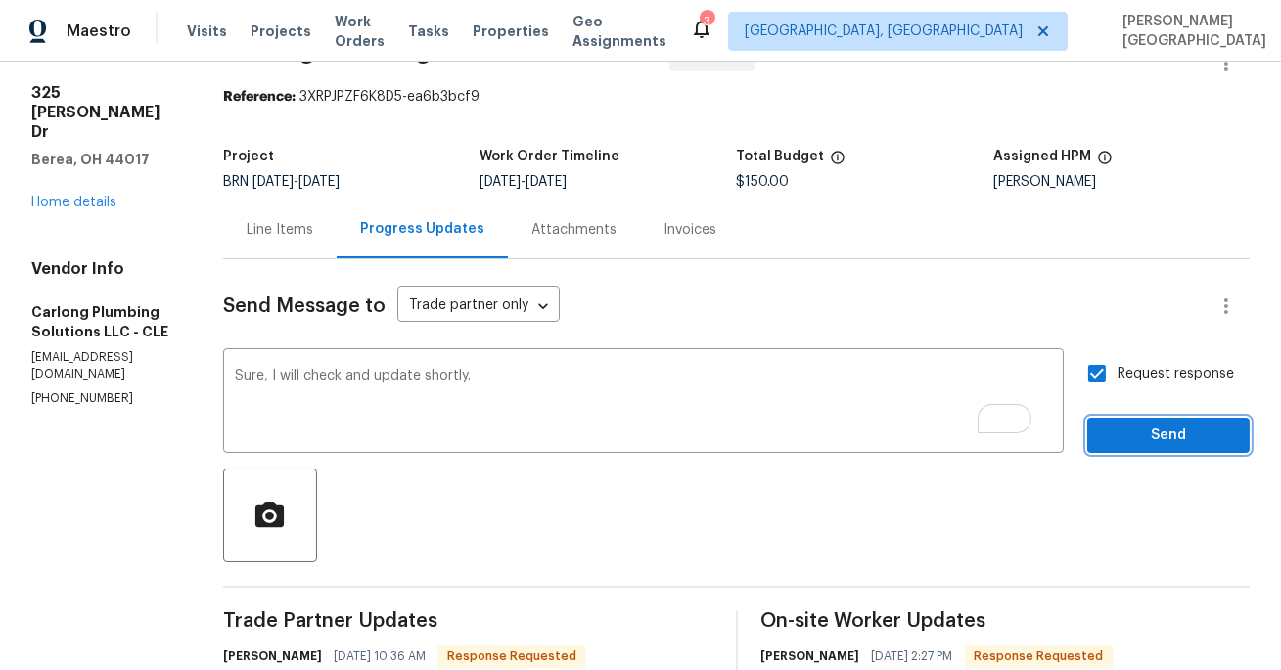
click at [1131, 423] on button "Send" at bounding box center [1168, 436] width 162 height 36
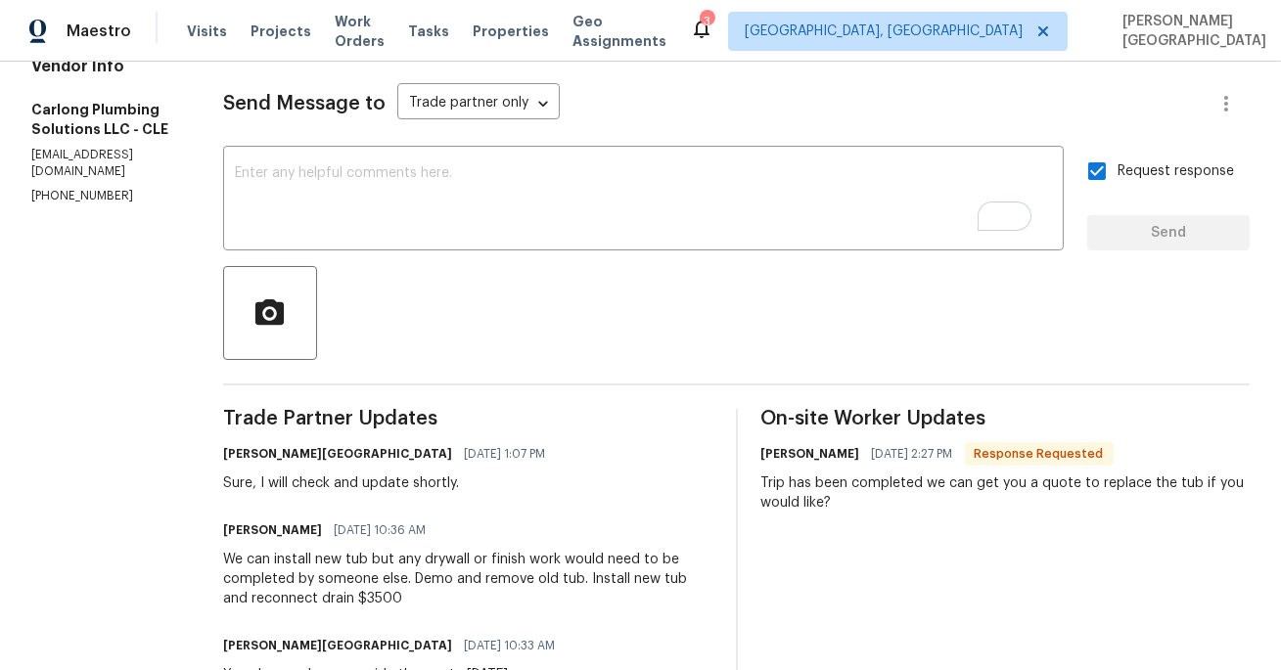
scroll to position [0, 0]
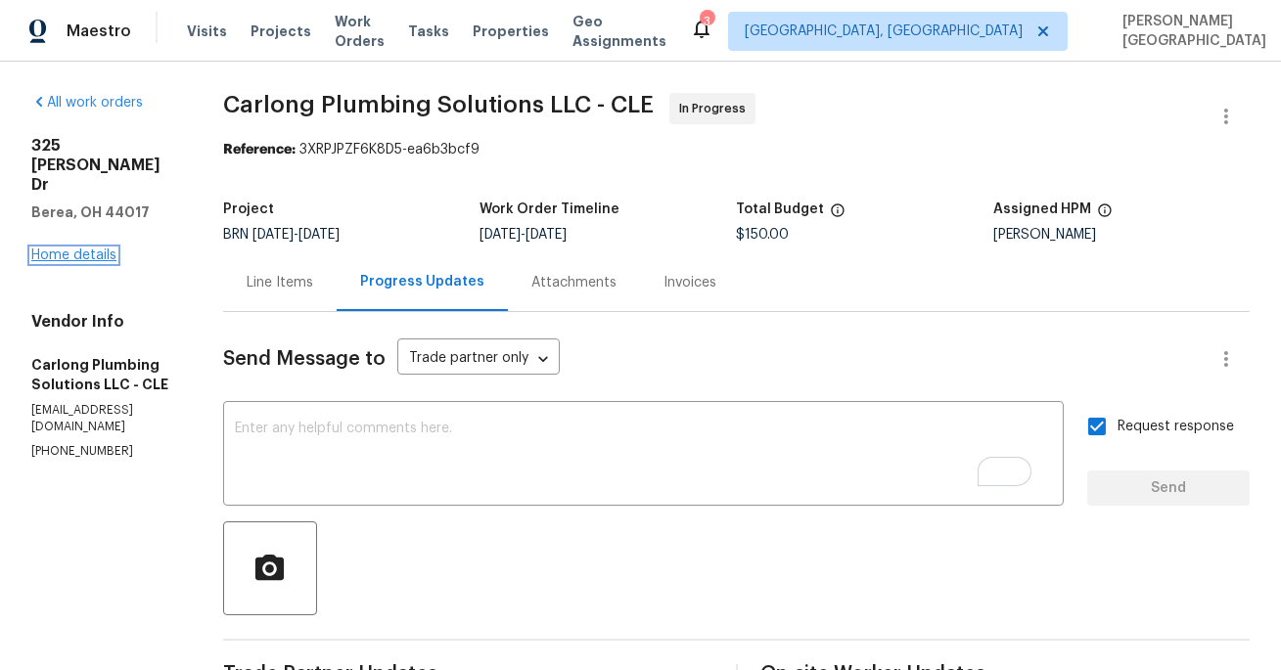
click at [63, 248] on link "Home details" at bounding box center [73, 255] width 85 height 14
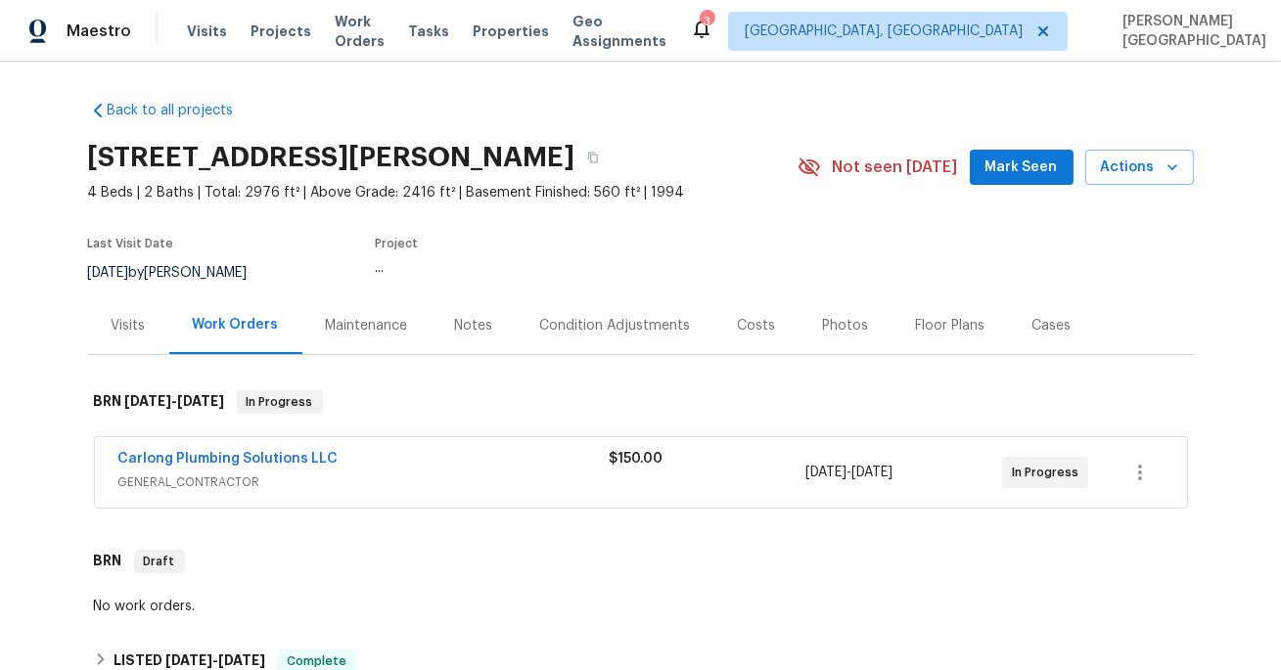
scroll to position [114, 0]
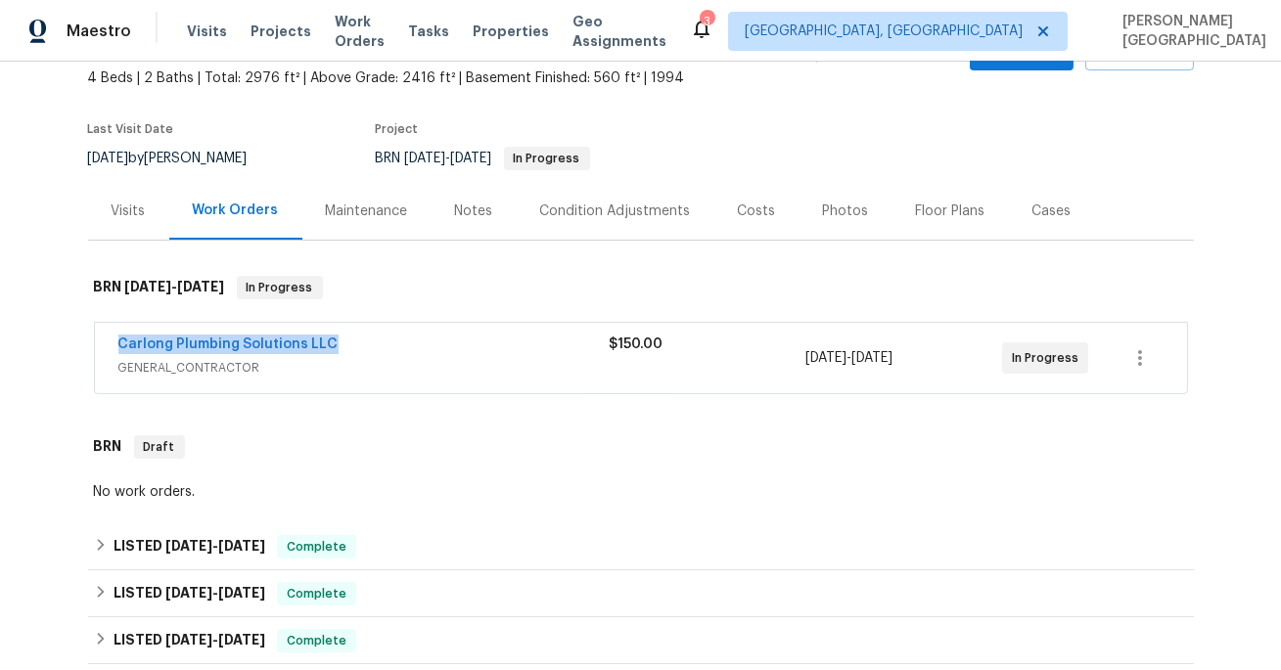
drag, startPoint x: 364, startPoint y: 337, endPoint x: 62, endPoint y: 346, distance: 302.5
click at [62, 346] on div "Back to all projects [STREET_ADDRESS][PERSON_NAME] 4 Beds | 2 Baths | Total: 29…" at bounding box center [640, 366] width 1281 height 609
copy link "Carlong Plumbing Solutions LLC"
click at [214, 342] on link "Carlong Plumbing Solutions LLC" at bounding box center [228, 345] width 220 height 14
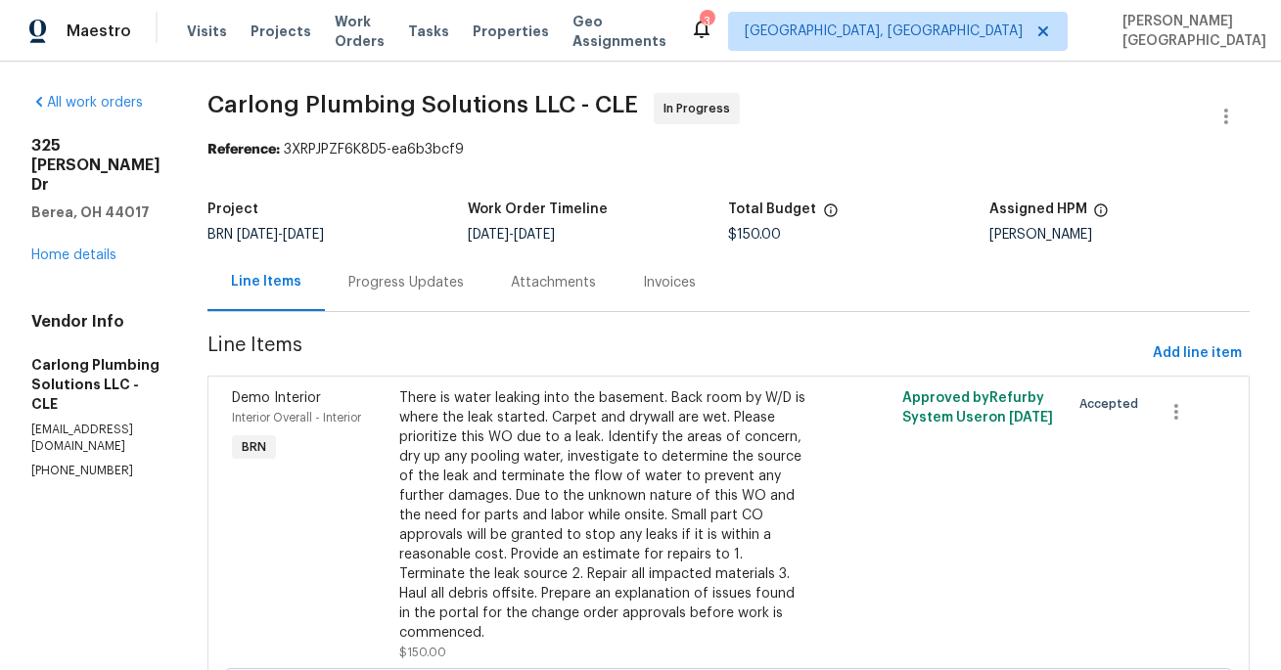
click at [510, 415] on div "There is water leaking into the basement. Back room by W/D is where the leak st…" at bounding box center [602, 515] width 407 height 254
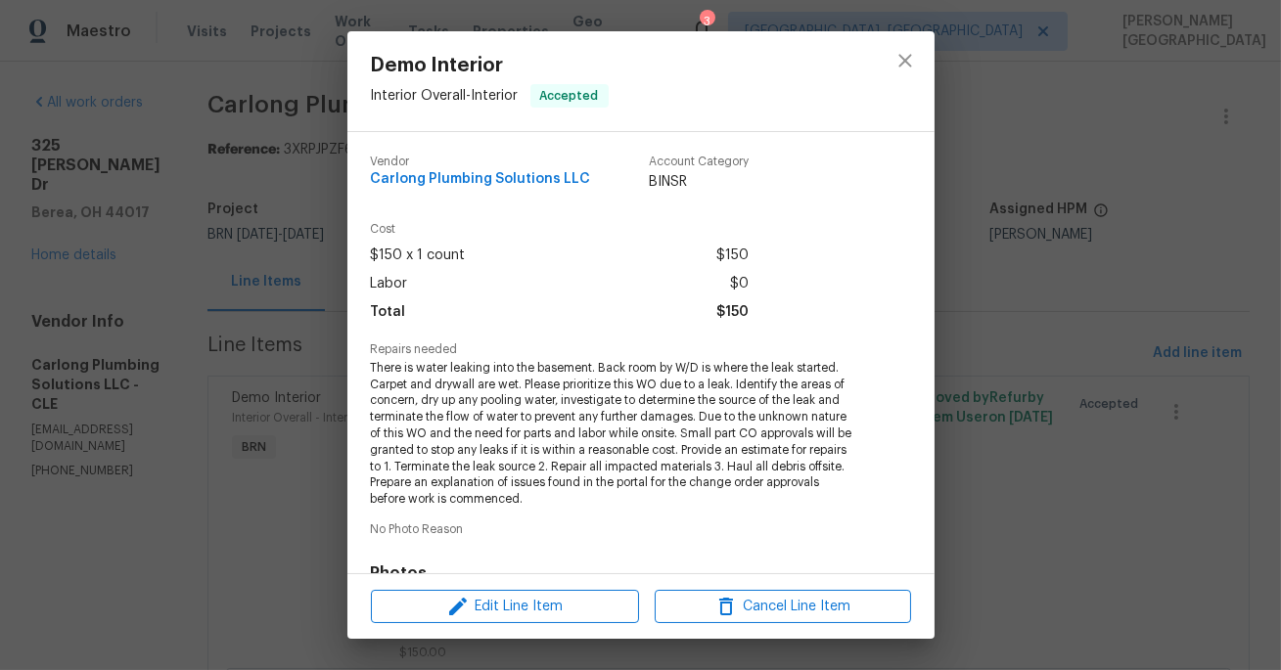
click at [537, 395] on span "There is water leaking into the basement. Back room by W/D is where the leak st…" at bounding box center [614, 434] width 486 height 148
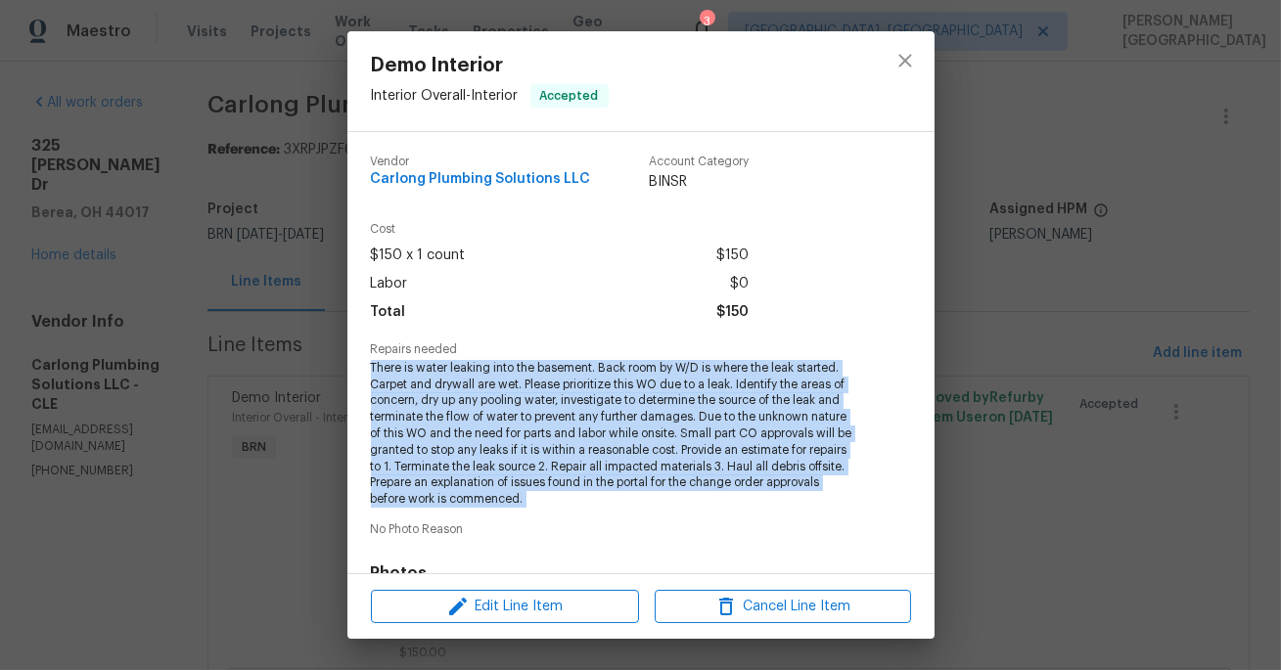
click at [537, 395] on span "There is water leaking into the basement. Back room by W/D is where the leak st…" at bounding box center [614, 434] width 486 height 148
copy span "There is water leaking into the basement. Back room by W/D is where the leak st…"
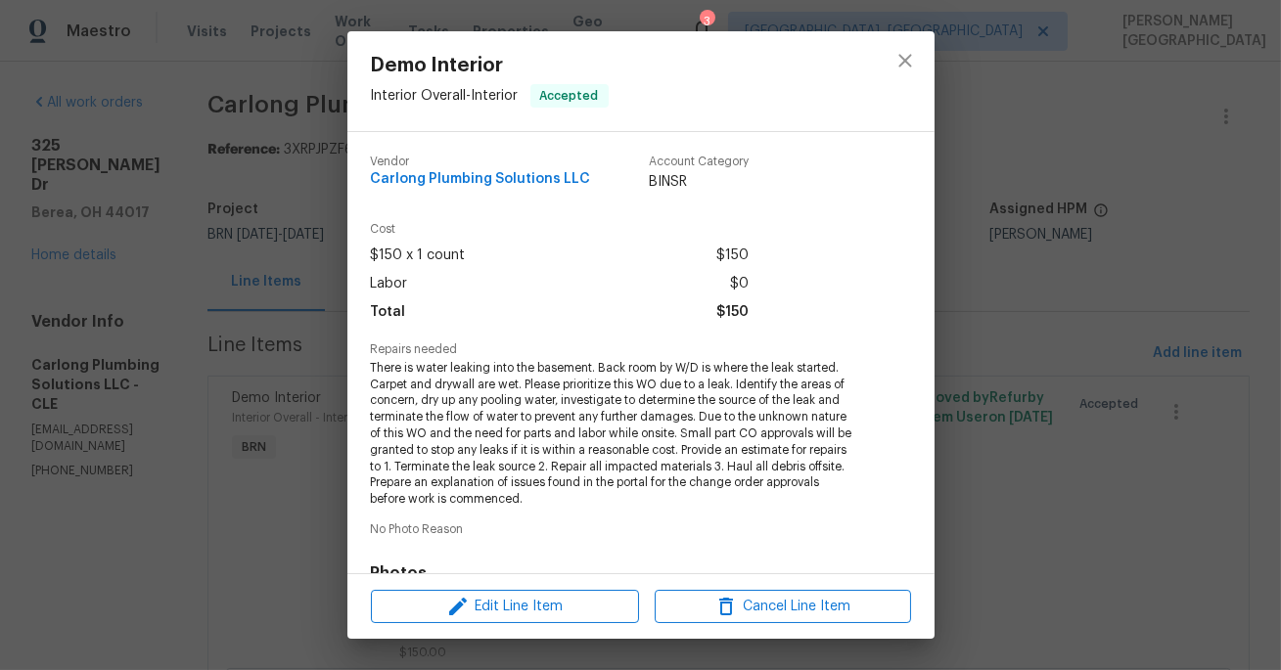
click at [916, 343] on div "Vendor Carlong Plumbing Solutions LLC Account Category BINSR Cost $150 x 1 coun…" at bounding box center [640, 352] width 587 height 441
click at [1030, 264] on div "Demo Interior Interior Overall - Interior Accepted Vendor Carlong Plumbing Solu…" at bounding box center [640, 335] width 1281 height 670
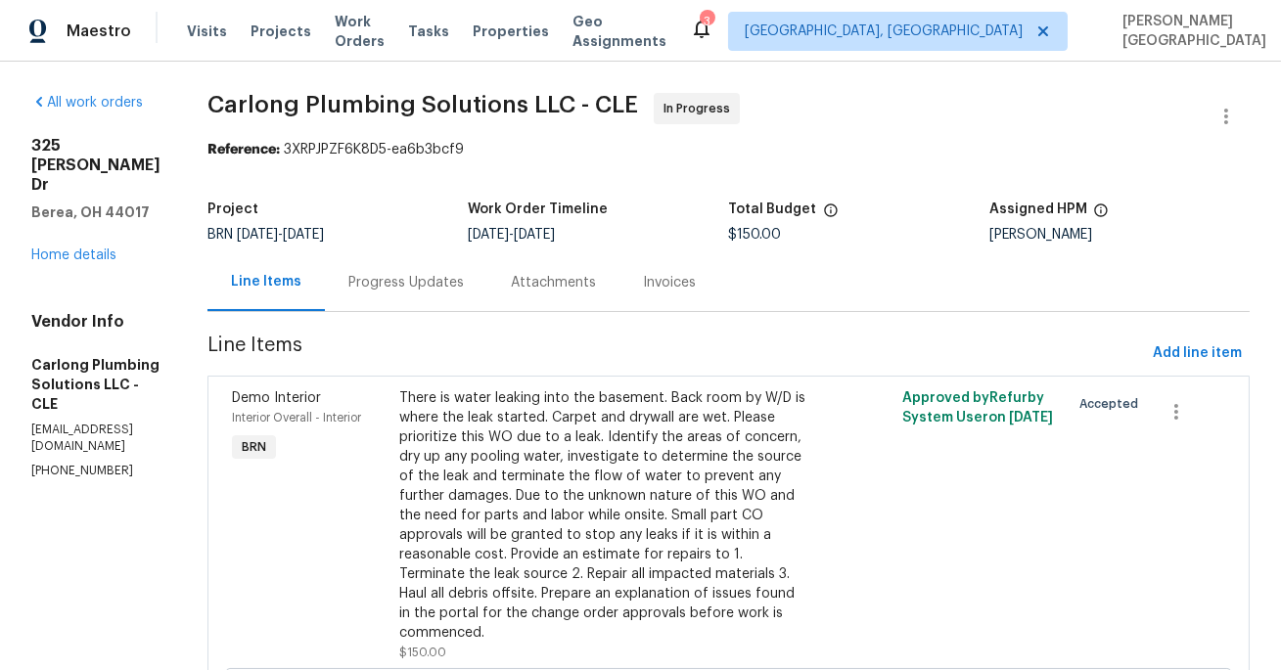
click at [454, 295] on div "Progress Updates" at bounding box center [406, 282] width 162 height 58
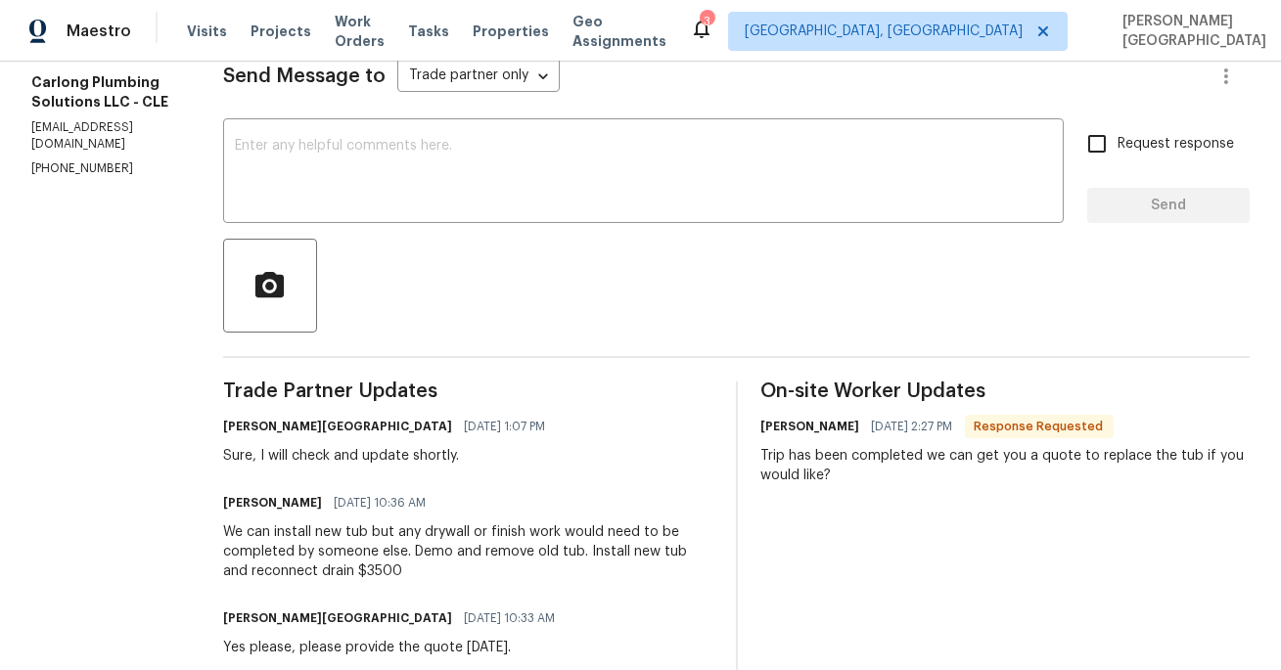
scroll to position [290, 0]
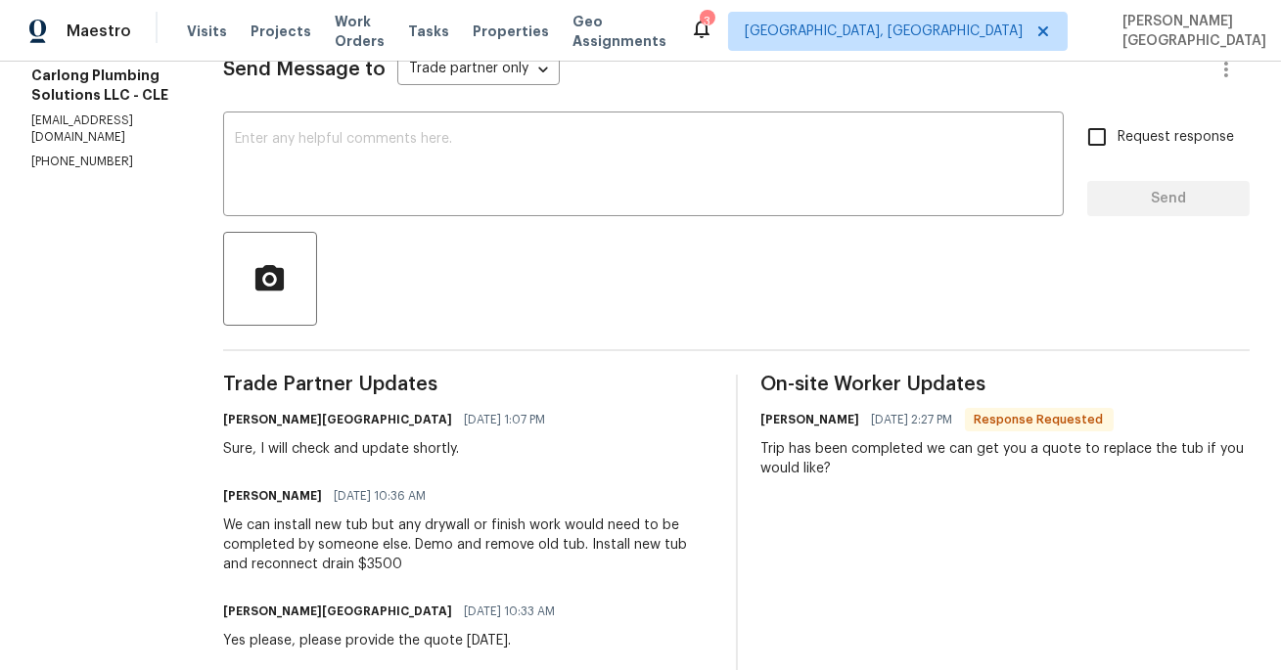
click at [383, 542] on div "We can install new tub but any drywall or finish work would need to be complete…" at bounding box center [467, 545] width 489 height 59
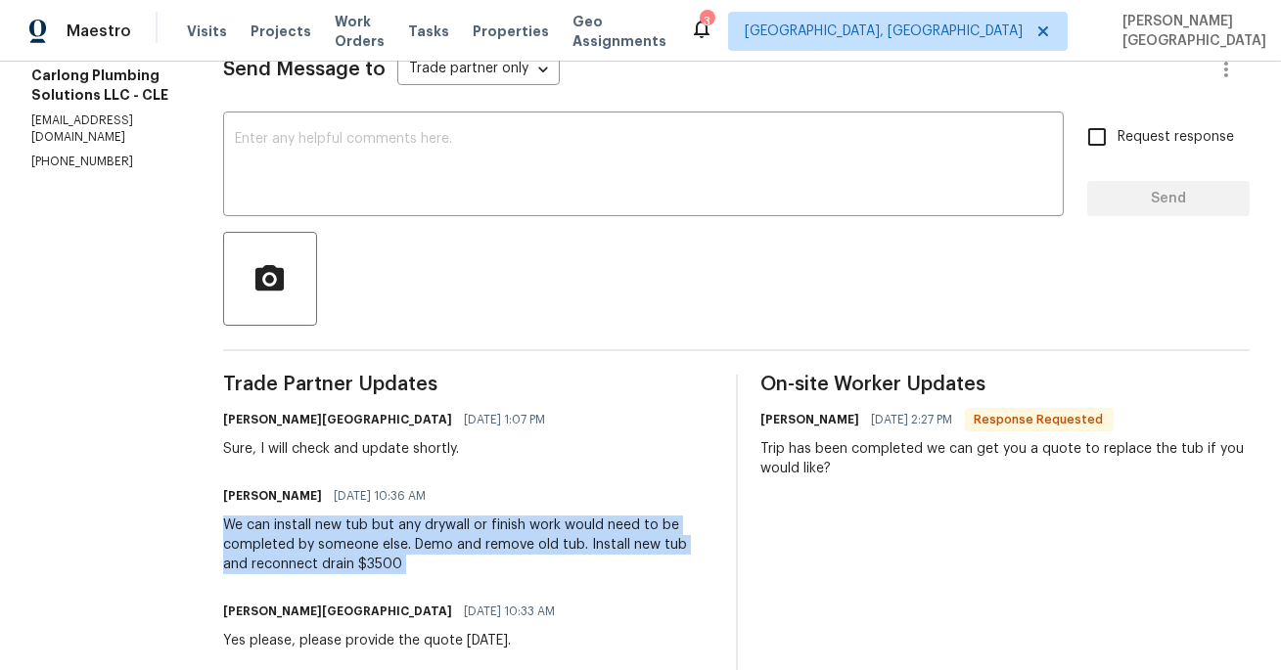
click at [383, 542] on div "We can install new tub but any drywall or finish work would need to be complete…" at bounding box center [467, 545] width 489 height 59
copy div "We can install new tub but any drywall or finish work would need to be complete…"
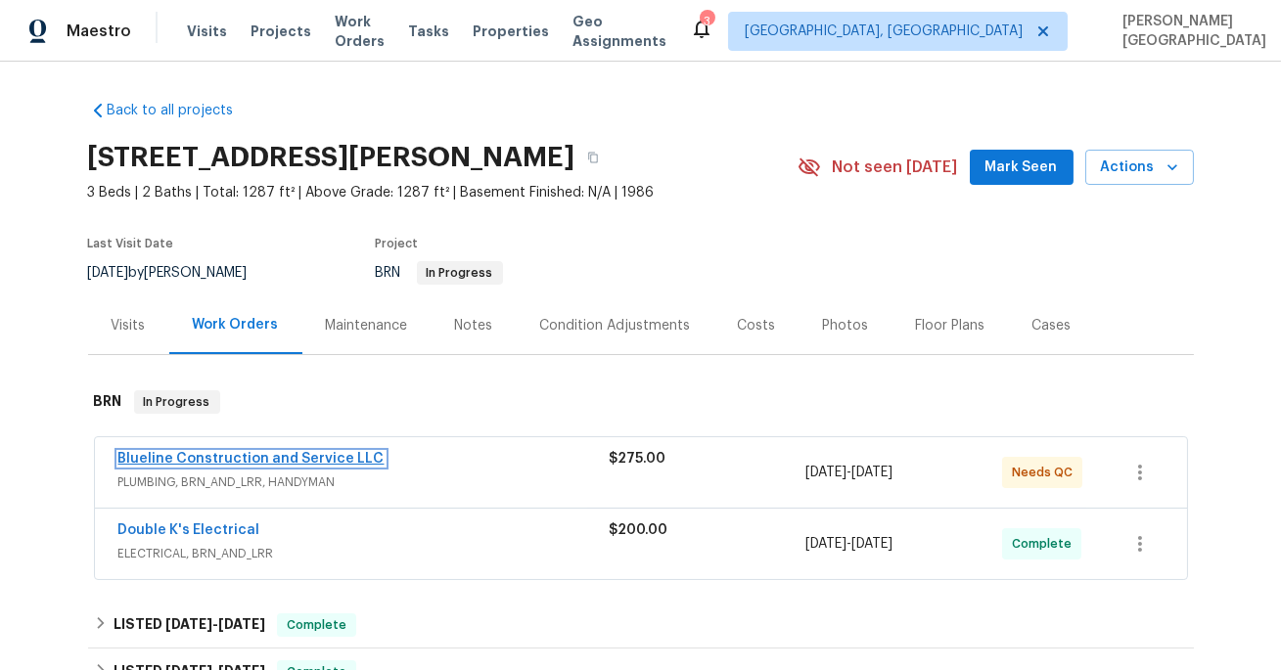
click at [320, 457] on link "Blueline Construction and Service LLC" at bounding box center [251, 459] width 266 height 14
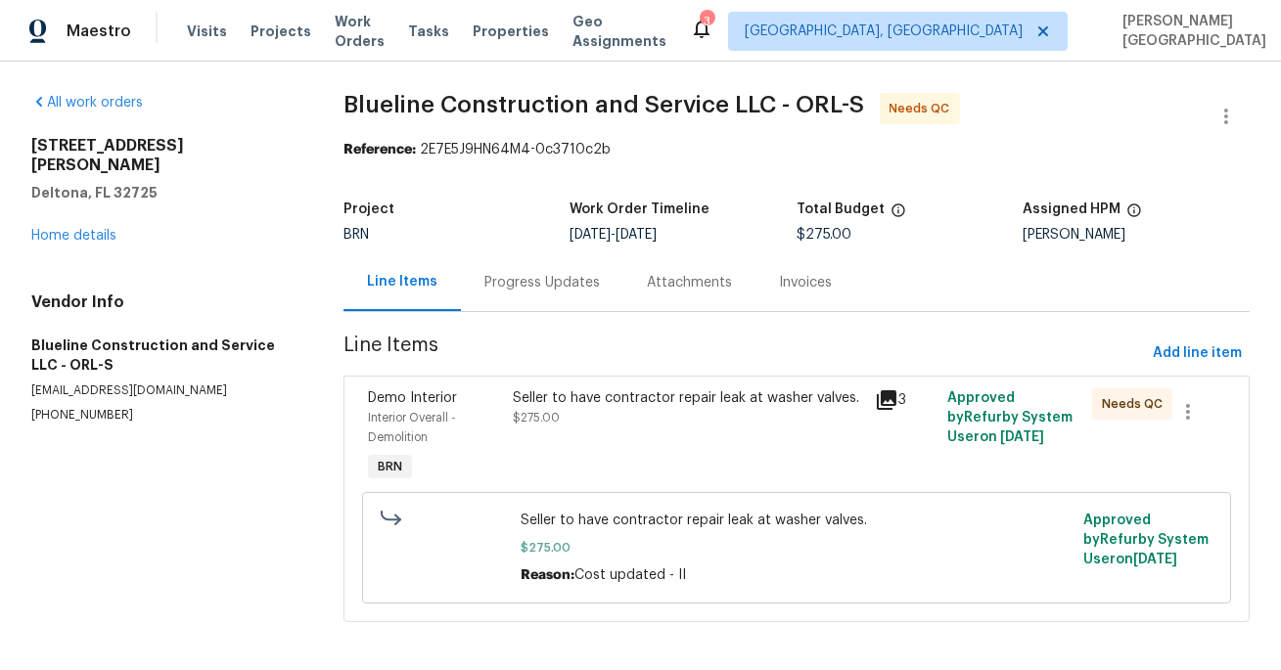
click at [515, 291] on div "Progress Updates" at bounding box center [541, 283] width 115 height 20
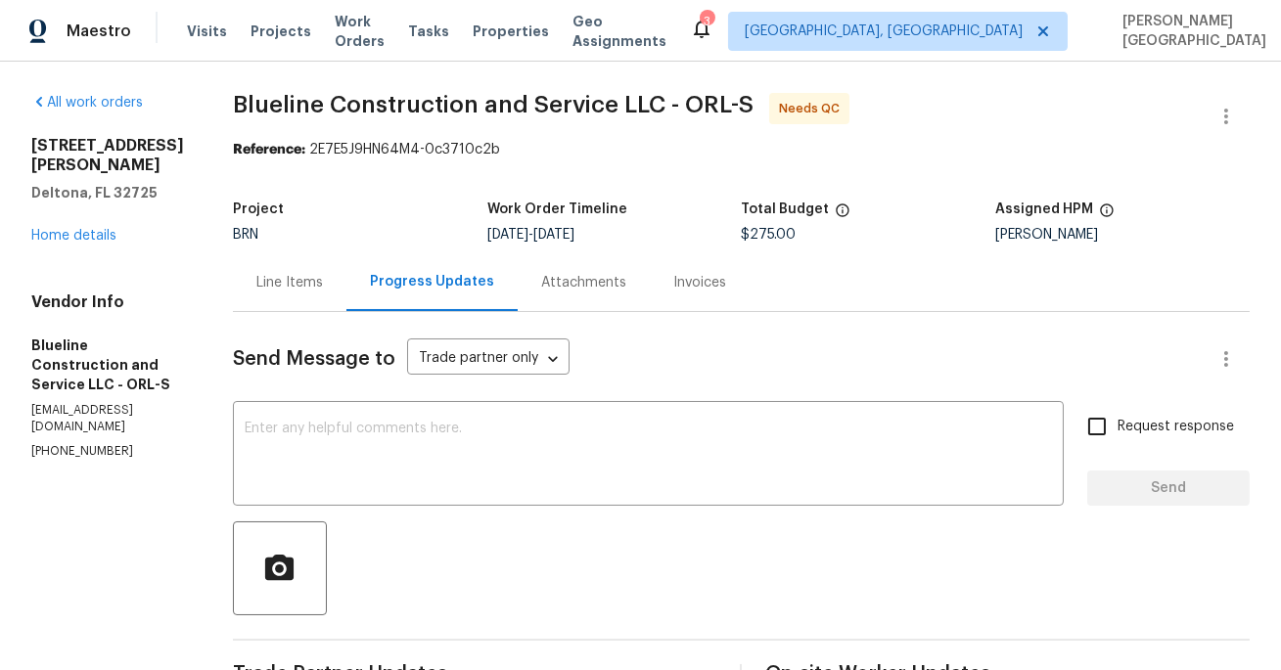
click at [323, 290] on div "Line Items" at bounding box center [289, 283] width 67 height 20
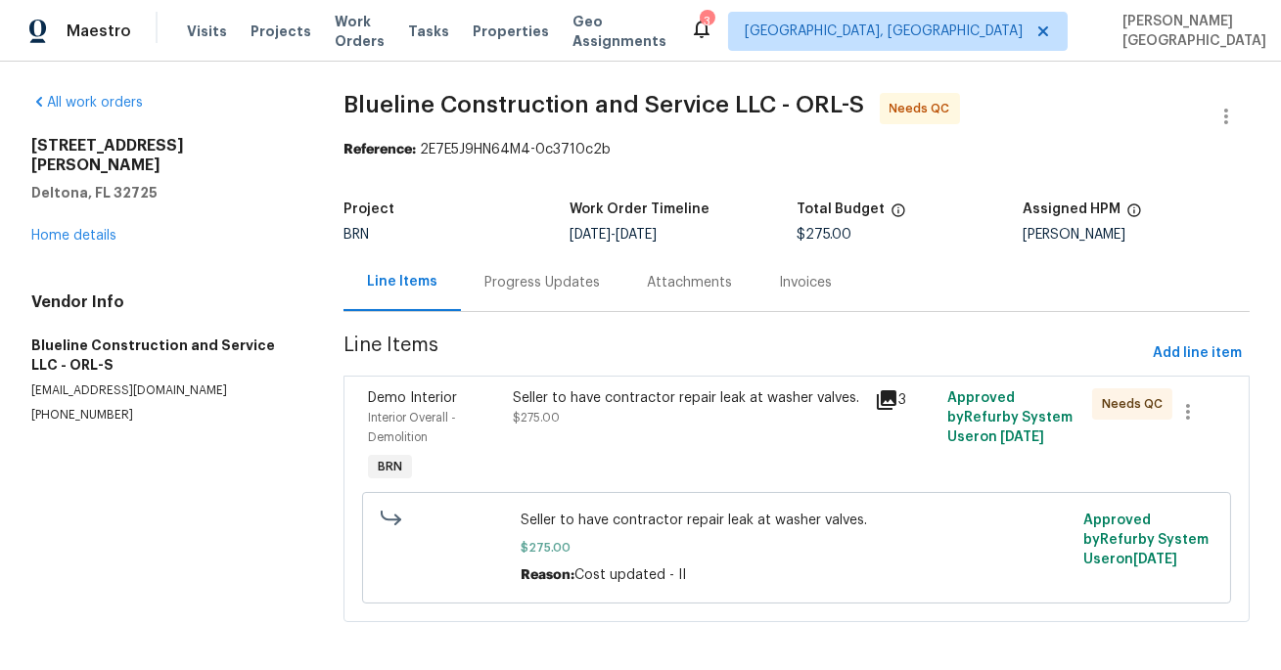
click at [537, 443] on div "Seller to have contractor repair leak at washer valves. $275.00" at bounding box center [688, 438] width 362 height 110
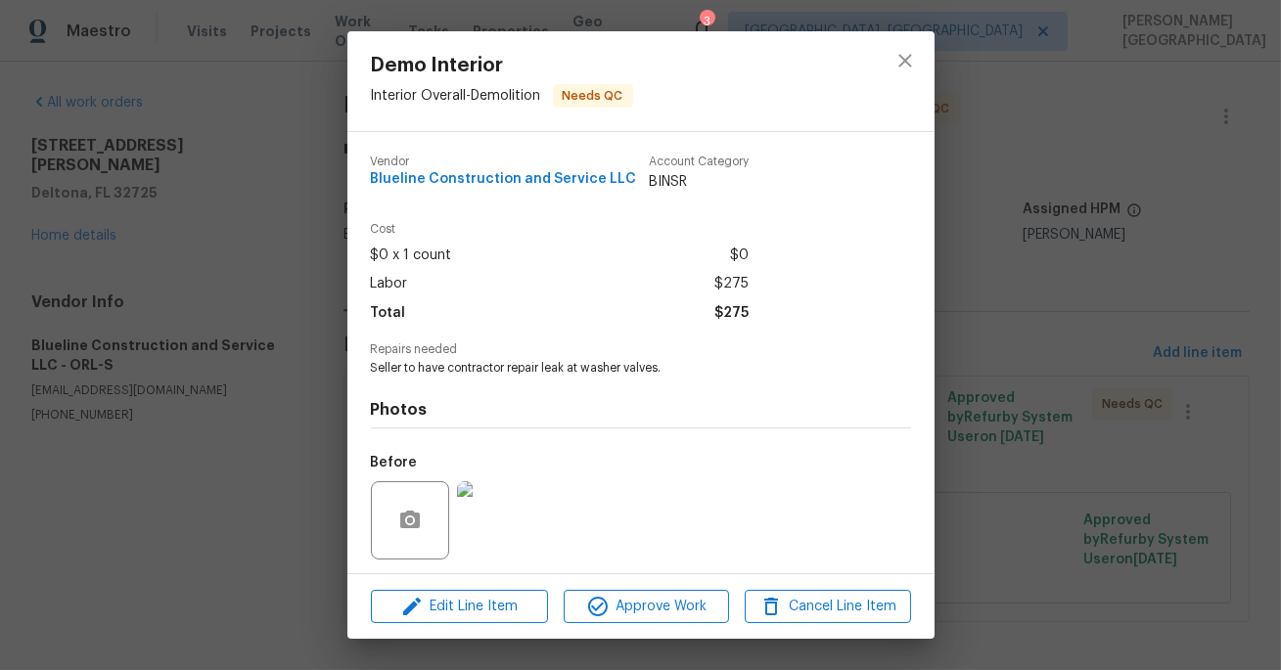
scroll to position [133, 0]
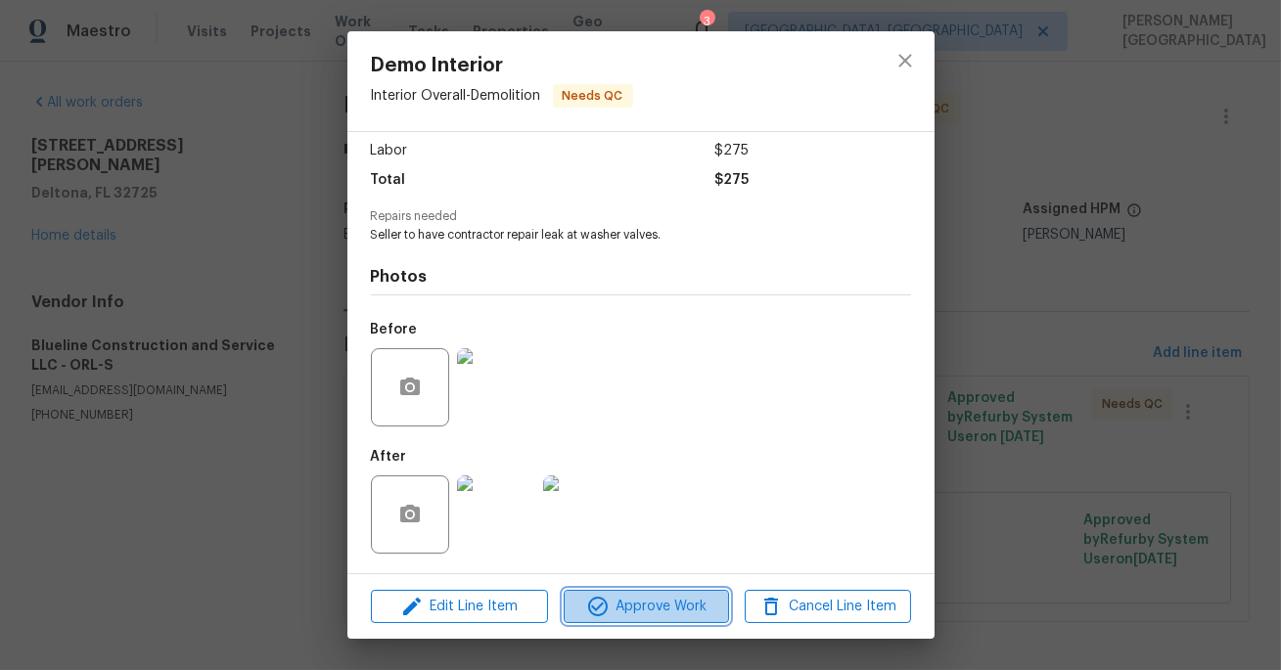
click at [643, 593] on button "Approve Work" at bounding box center [646, 607] width 165 height 34
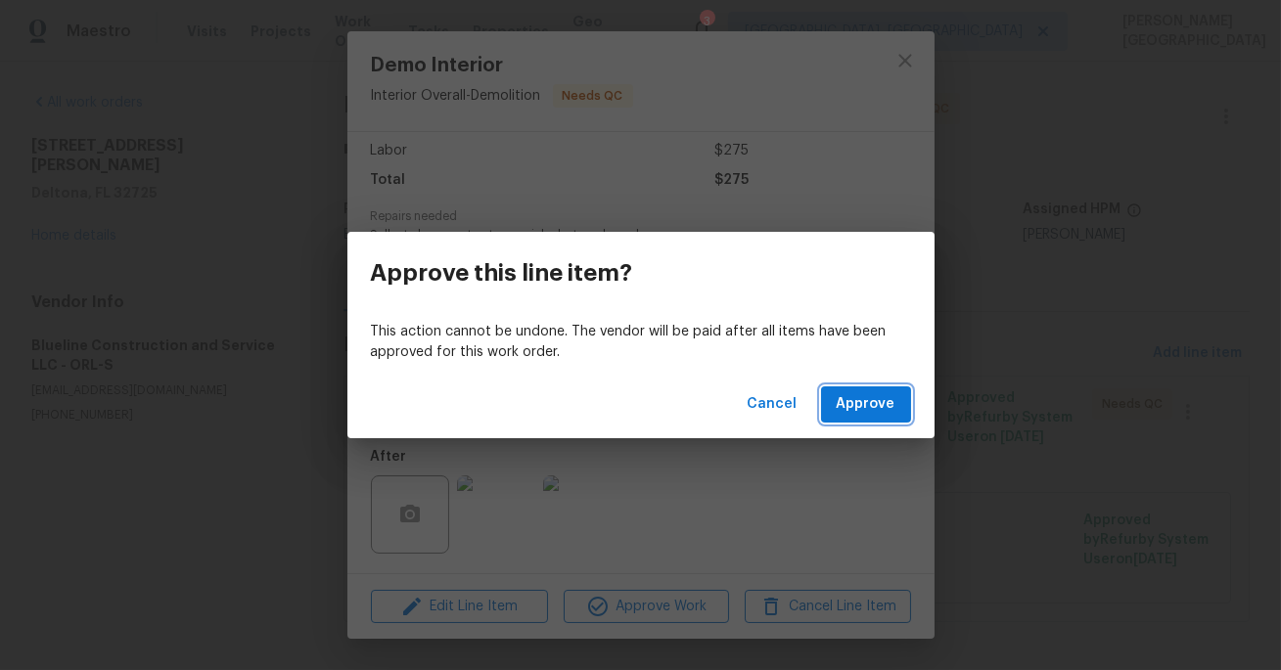
click at [859, 398] on span "Approve" at bounding box center [865, 404] width 59 height 24
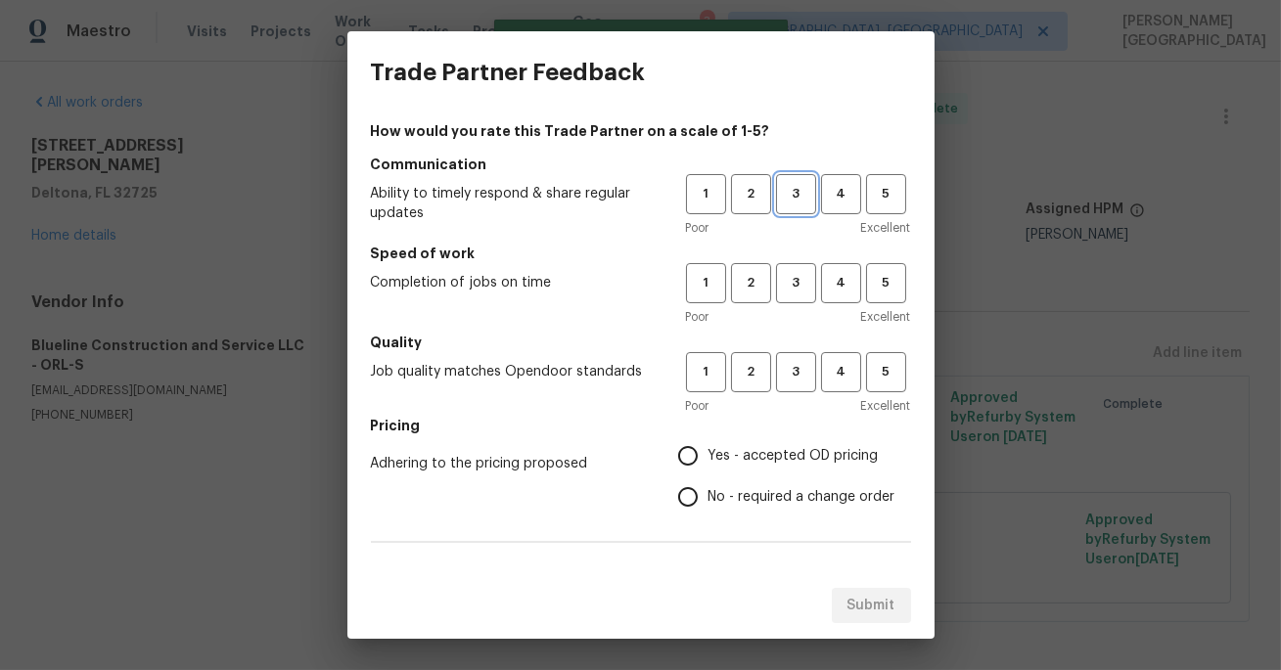
click at [789, 189] on span "3" at bounding box center [796, 194] width 36 height 23
click at [790, 284] on span "3" at bounding box center [796, 283] width 36 height 23
click at [794, 383] on button "3" at bounding box center [796, 372] width 40 height 40
click at [688, 497] on input "No - required a change order" at bounding box center [687, 496] width 41 height 41
radio input "true"
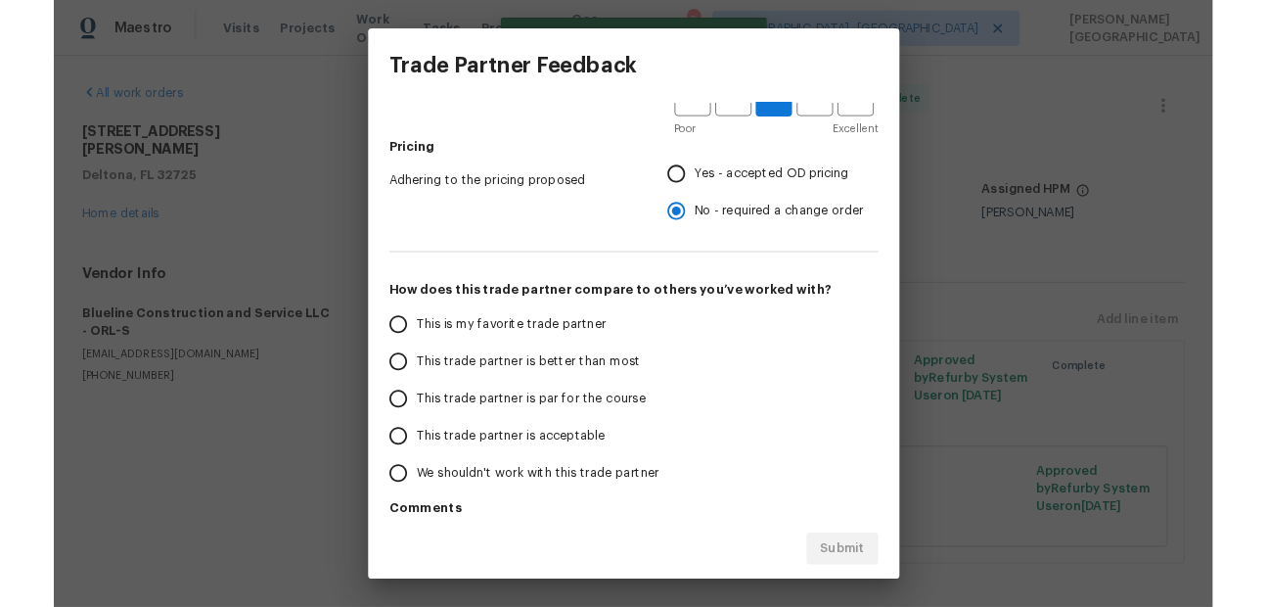
scroll to position [314, 0]
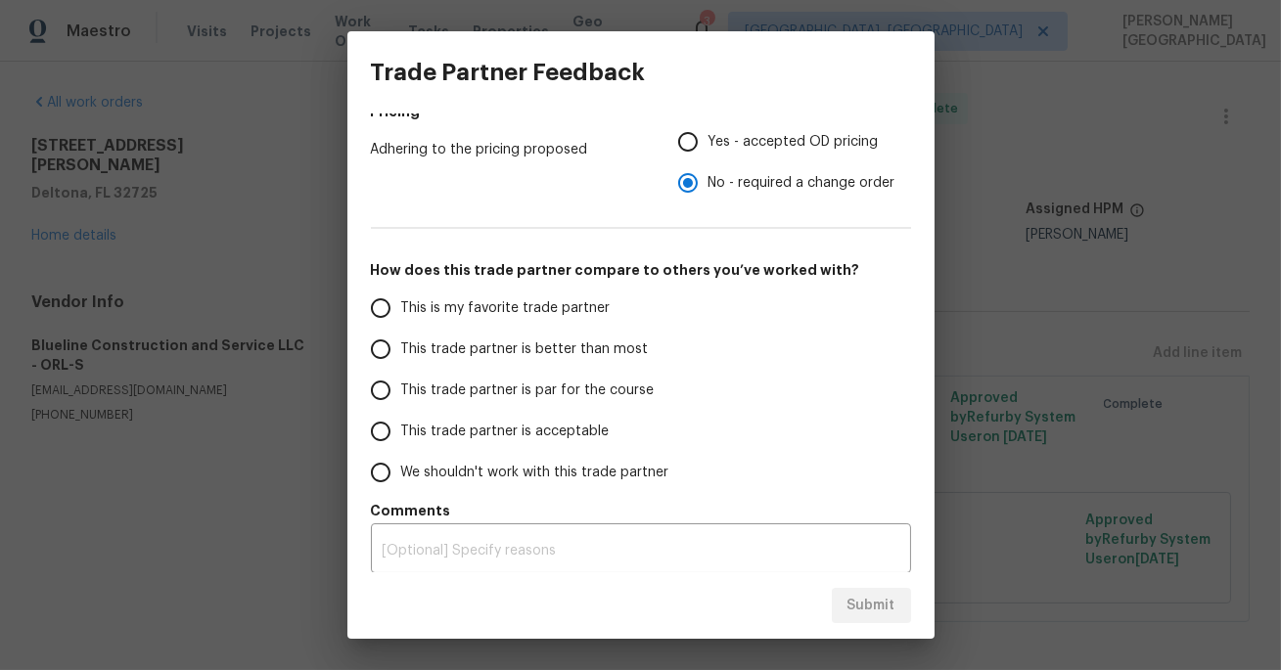
click at [501, 348] on span "This trade partner is better than most" at bounding box center [525, 349] width 248 height 21
click at [401, 348] on input "This trade partner is better than most" at bounding box center [380, 349] width 41 height 41
click at [856, 596] on span "Submit" at bounding box center [871, 606] width 48 height 24
radio input "true"
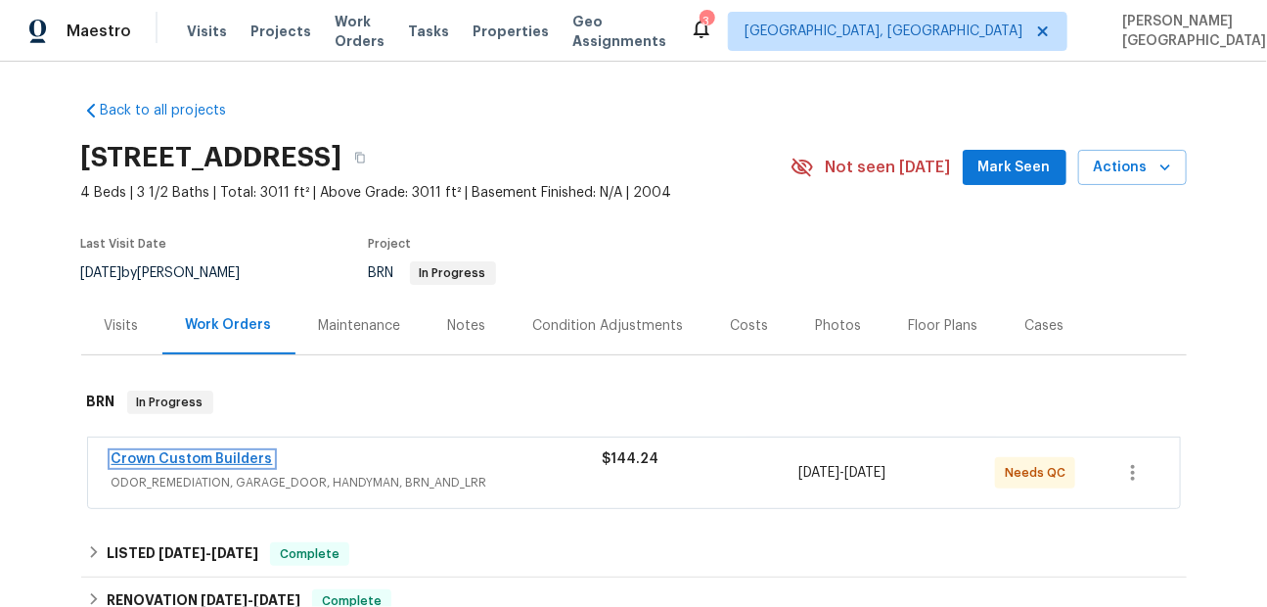
click at [204, 462] on link "Crown Custom Builders" at bounding box center [192, 459] width 161 height 14
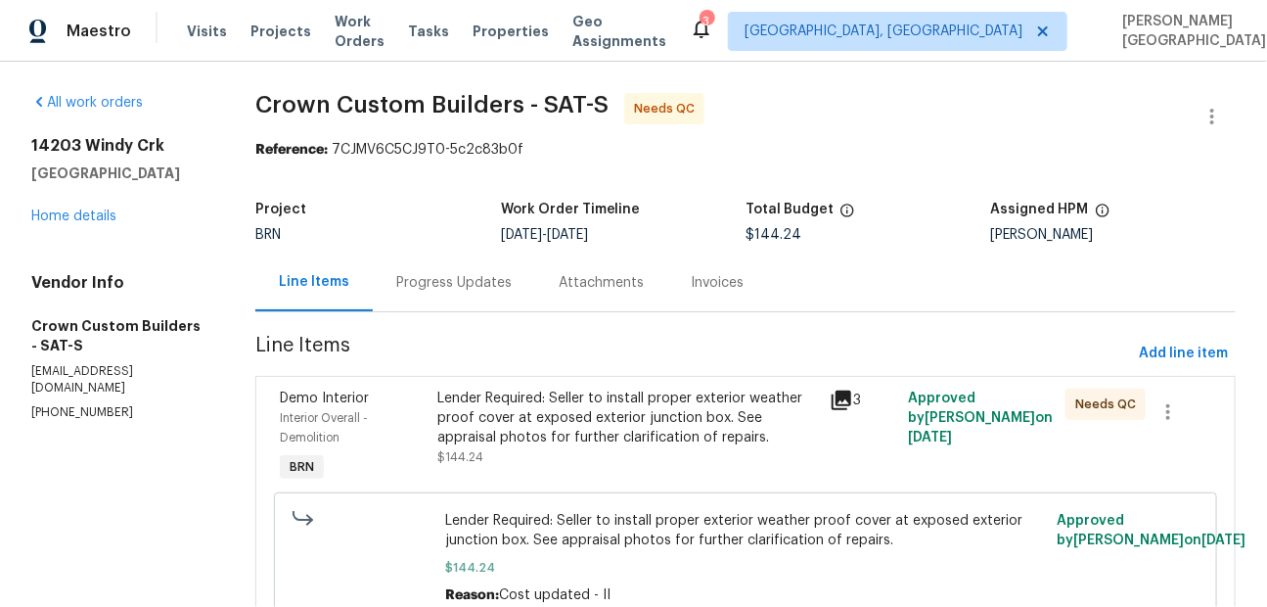
click at [204, 462] on section "All work orders [STREET_ADDRESS] Home details Vendor Info Crown Custom Builders…" at bounding box center [119, 379] width 177 height 572
click at [1222, 110] on icon "button" at bounding box center [1211, 116] width 23 height 23
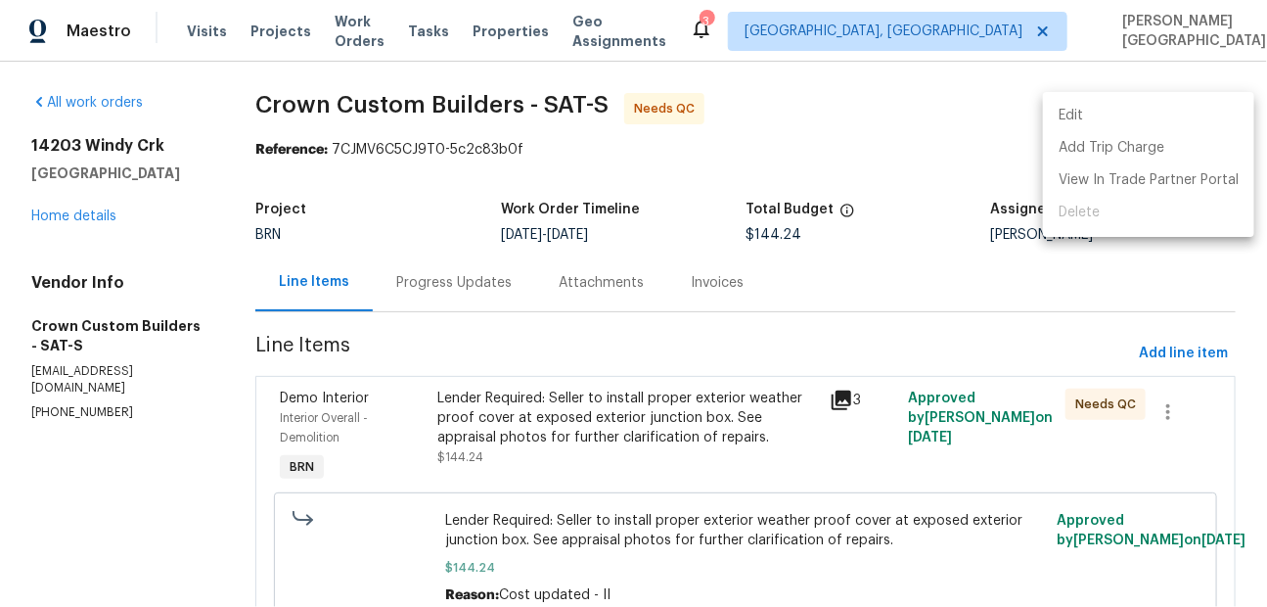
click at [1124, 119] on li "Edit" at bounding box center [1148, 116] width 211 height 32
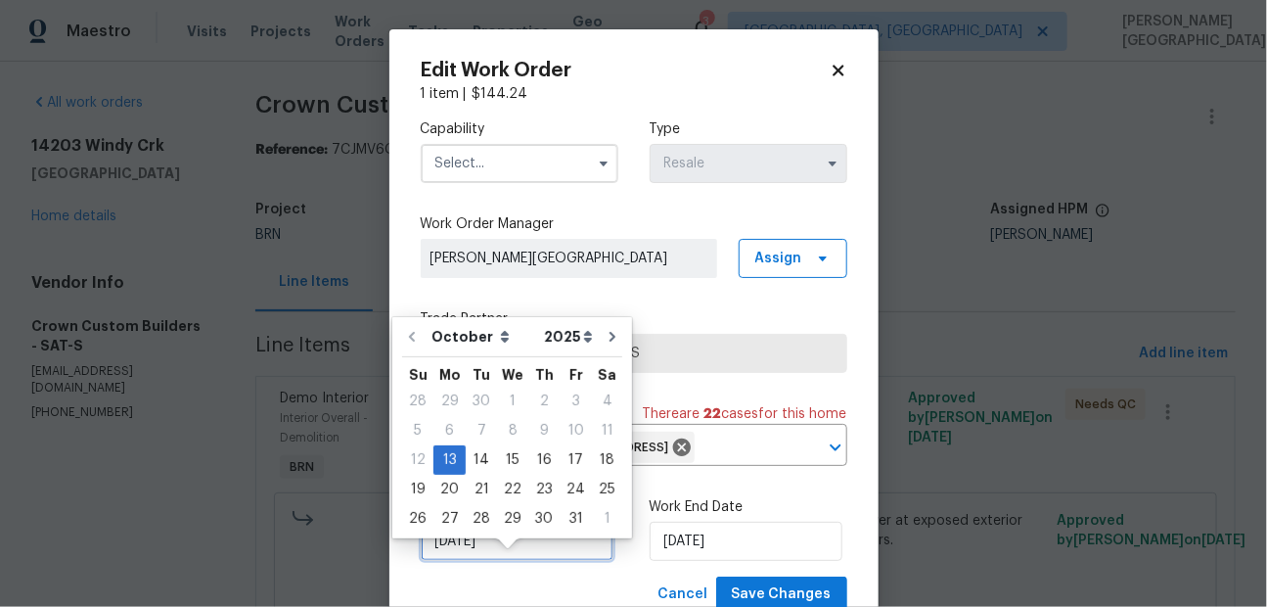
click at [532, 561] on input "[DATE]" at bounding box center [517, 540] width 193 height 39
click at [481, 453] on div "14" at bounding box center [481, 459] width 31 height 27
type input "10/14/2025"
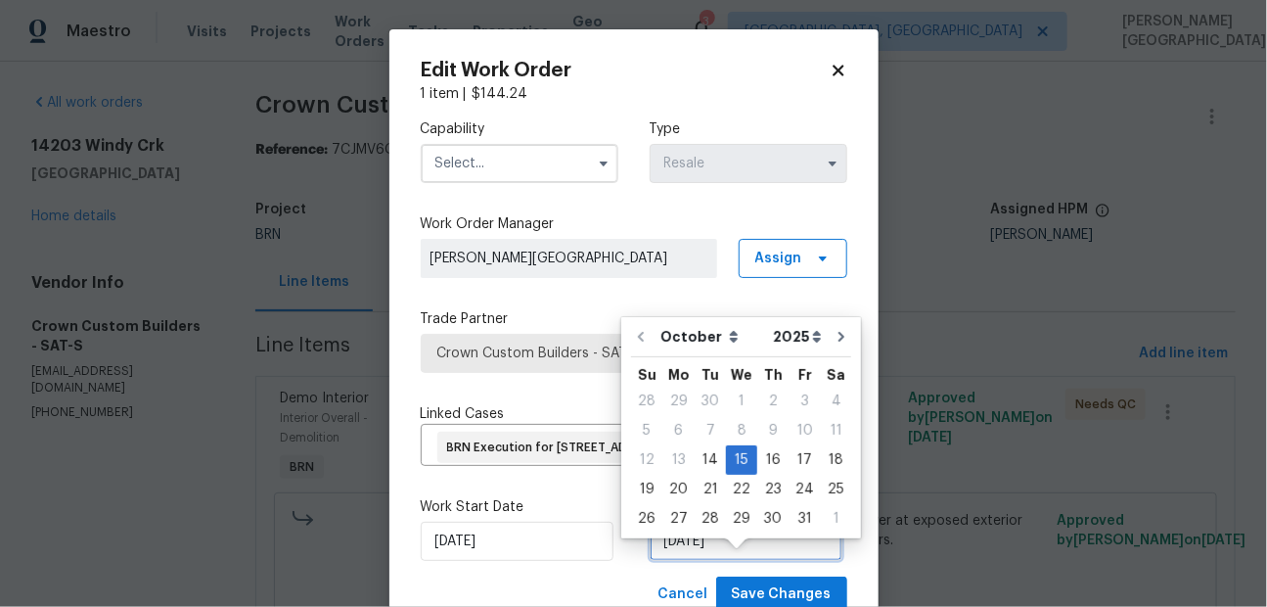
click at [749, 561] on input "10/15/2025" at bounding box center [746, 540] width 193 height 39
click at [705, 447] on div "14" at bounding box center [710, 459] width 31 height 27
type input "10/14/2025"
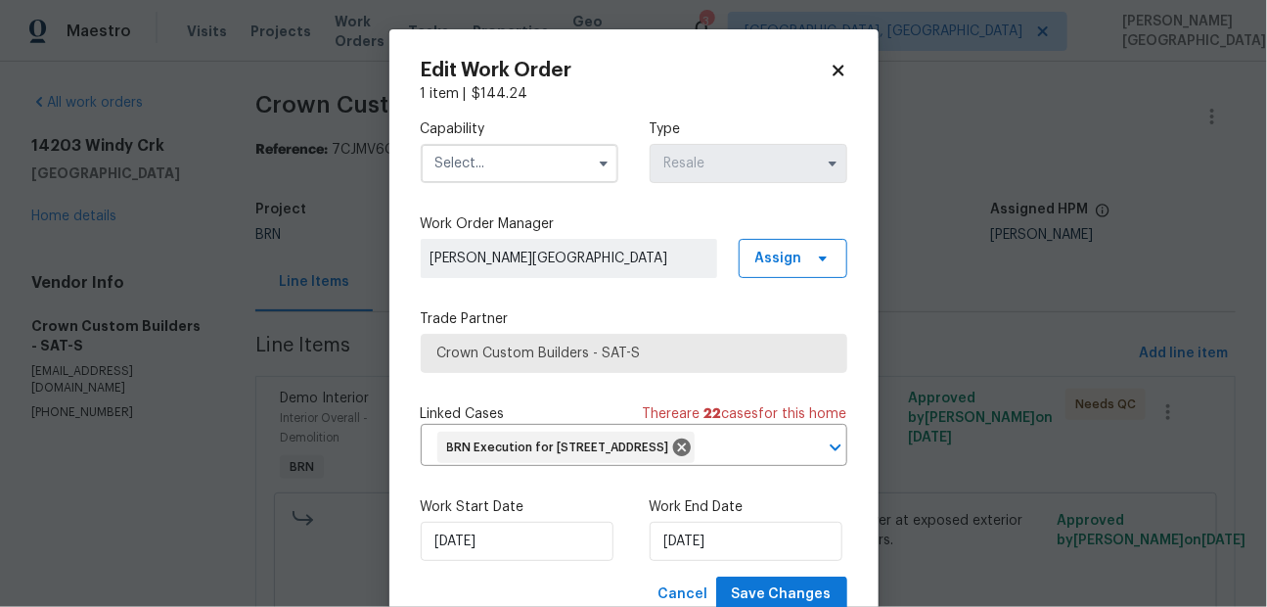
click at [447, 160] on input "text" at bounding box center [520, 163] width 198 height 39
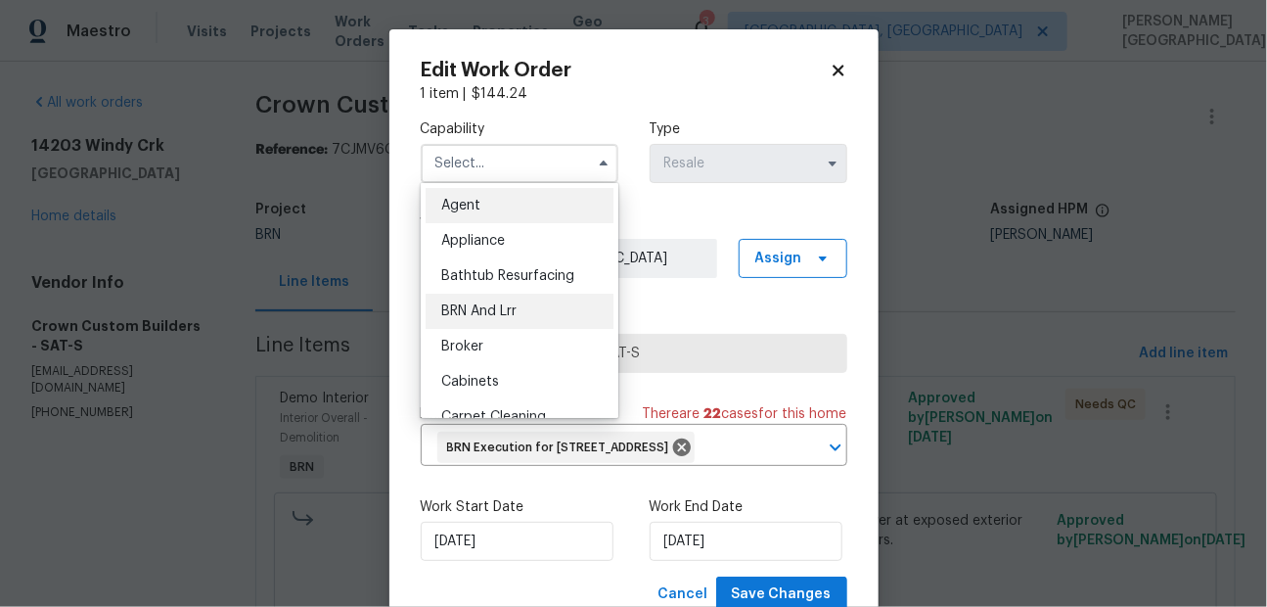
click at [489, 305] on span "BRN And Lrr" at bounding box center [478, 311] width 75 height 14
type input "BRN And Lrr"
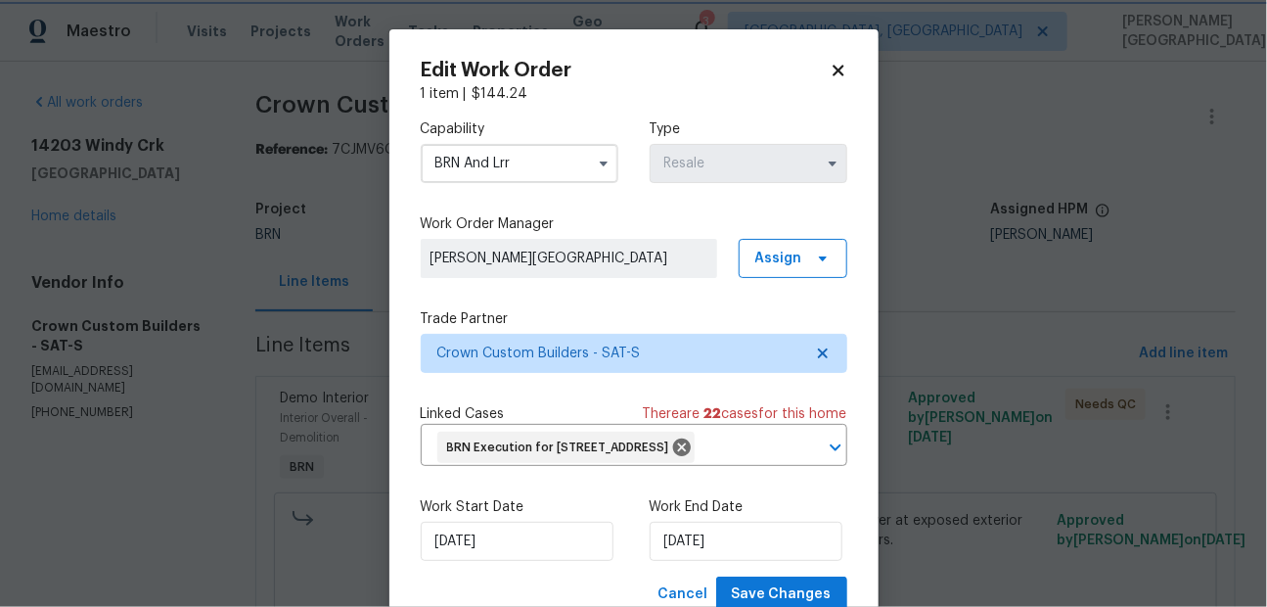
scroll to position [97, 0]
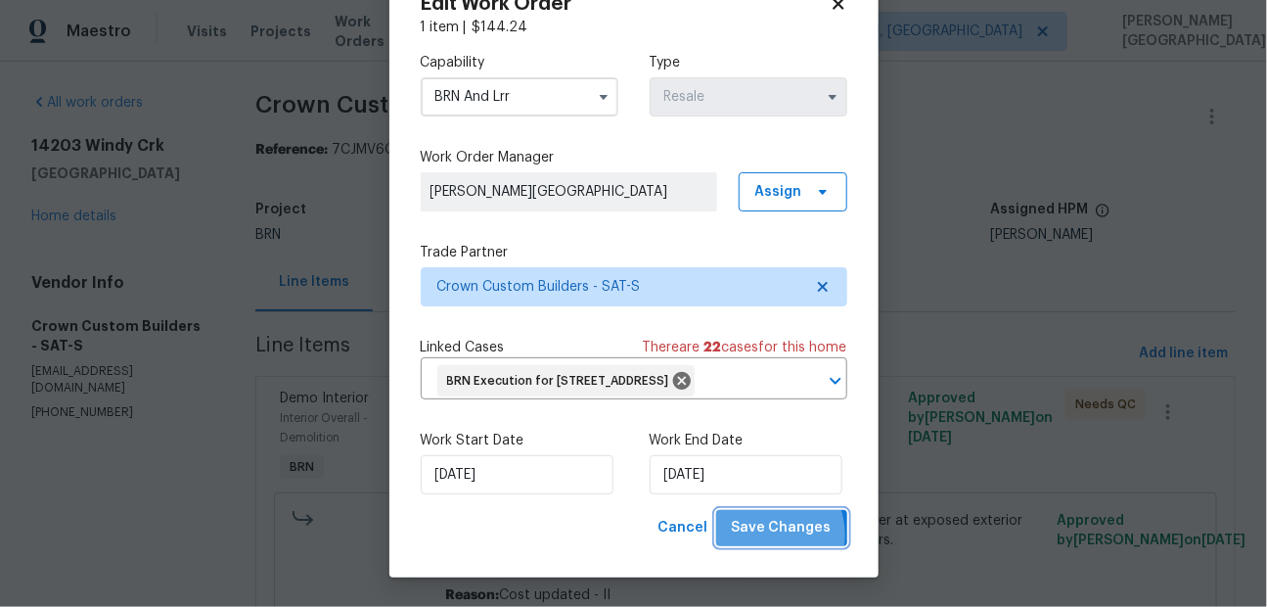
click at [764, 536] on span "Save Changes" at bounding box center [782, 528] width 100 height 24
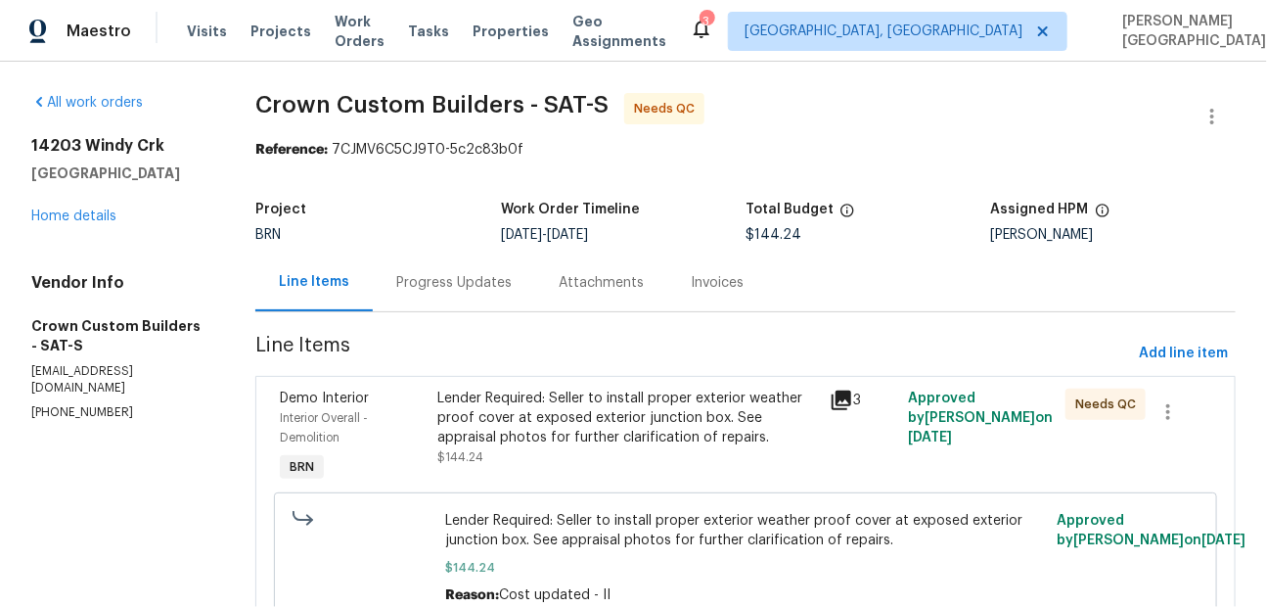
scroll to position [91, 0]
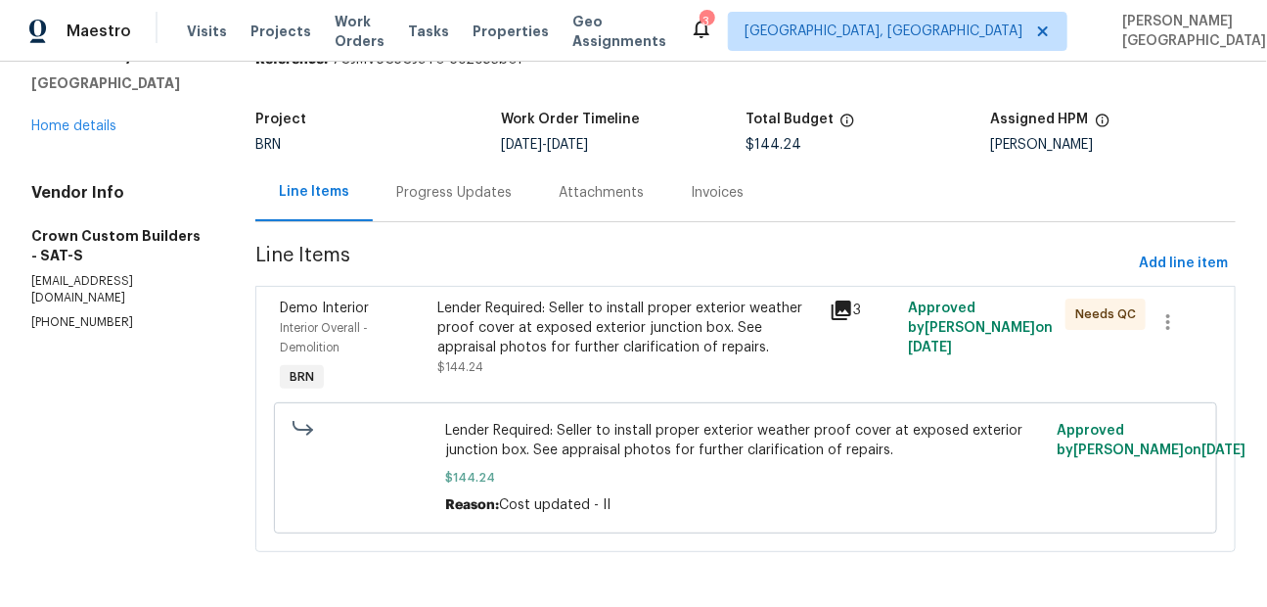
click at [570, 314] on div "Lender Required: Seller to install proper exterior weather proof cover at expos…" at bounding box center [628, 327] width 382 height 59
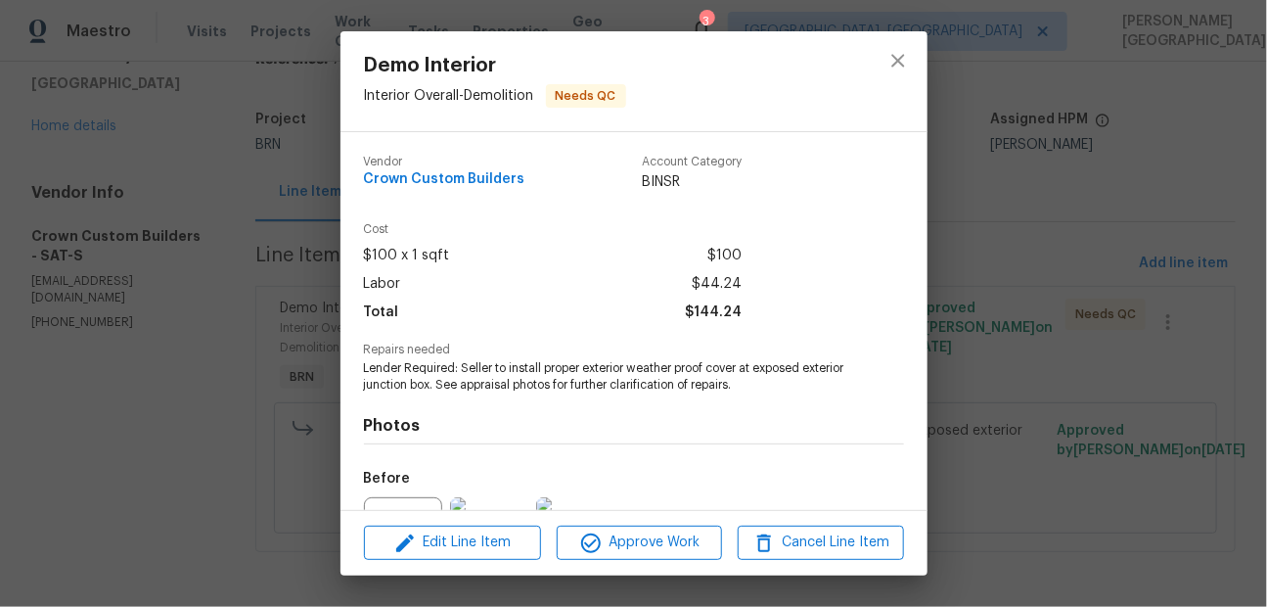
scroll to position [213, 0]
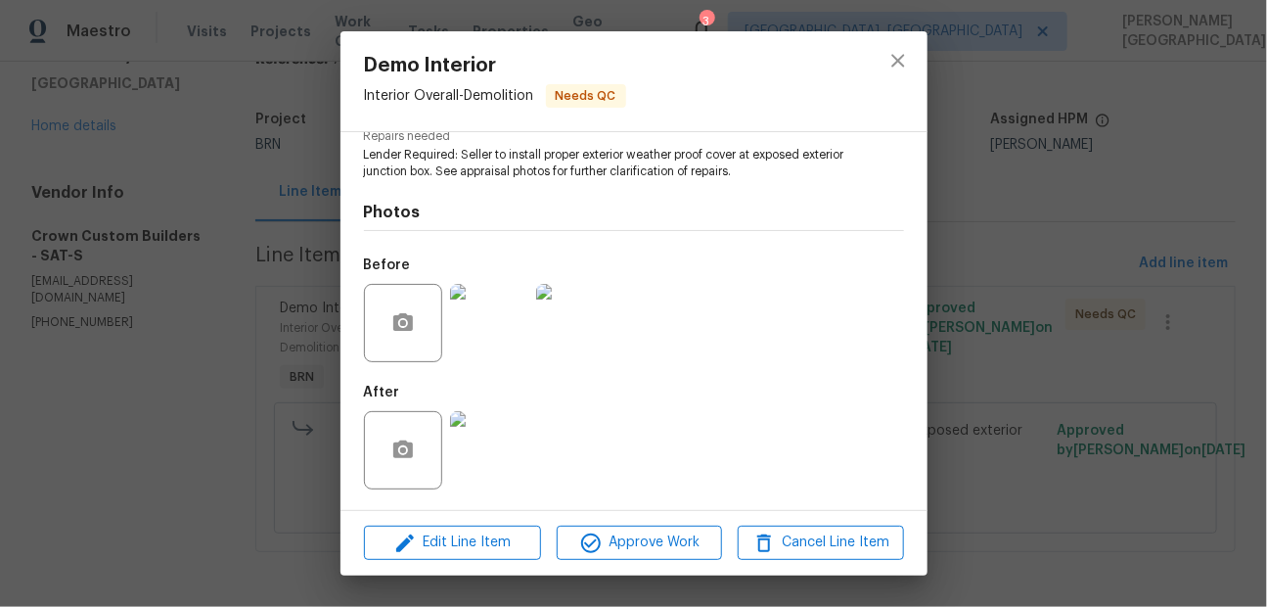
click at [494, 333] on img at bounding box center [489, 323] width 78 height 78
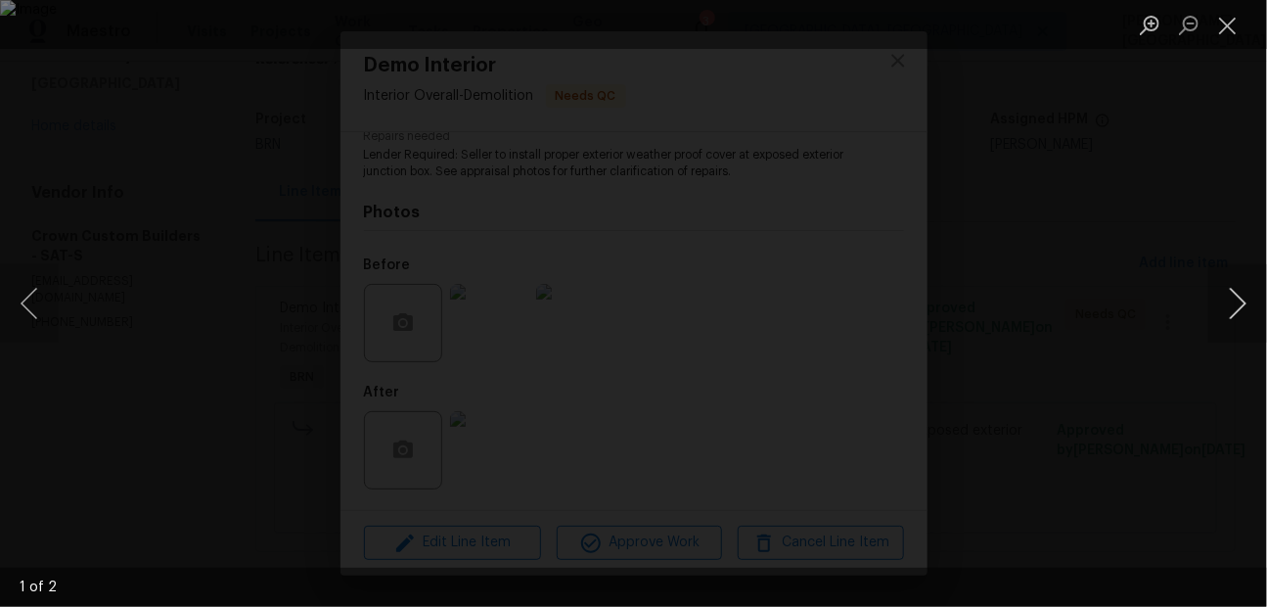
click at [1217, 294] on button "Next image" at bounding box center [1237, 303] width 59 height 78
click at [1150, 199] on div "Lightbox" at bounding box center [633, 303] width 1267 height 607
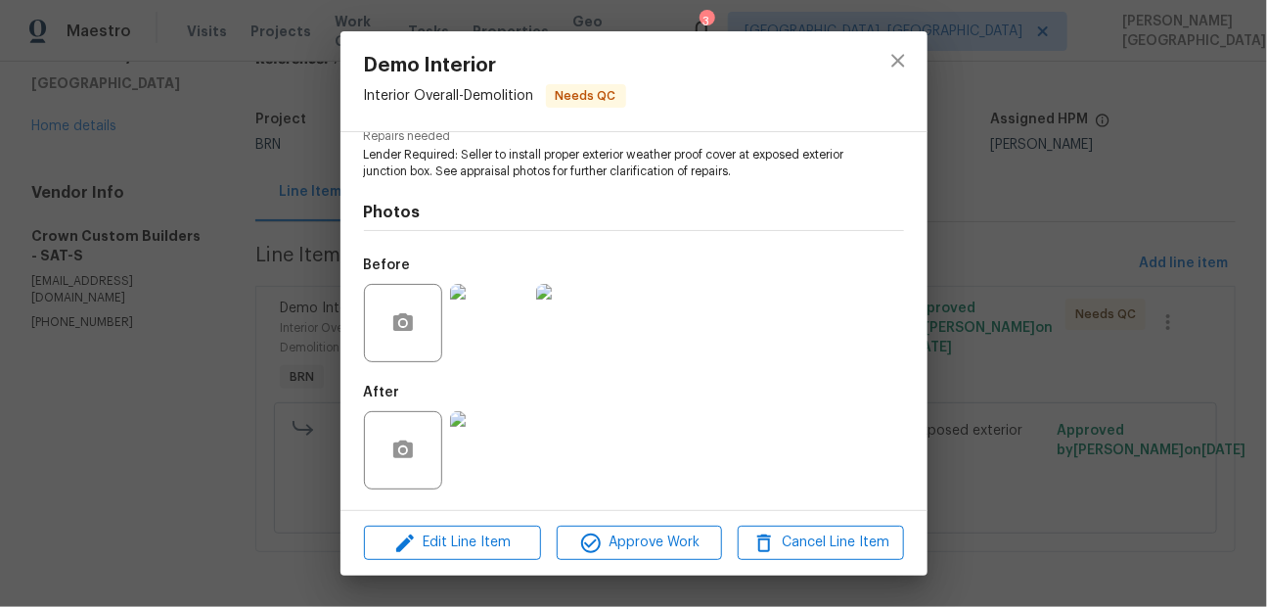
click at [968, 327] on div "Demo Interior Interior Overall - Demolition Needs QC Vendor Crown Custom Builde…" at bounding box center [633, 303] width 1267 height 607
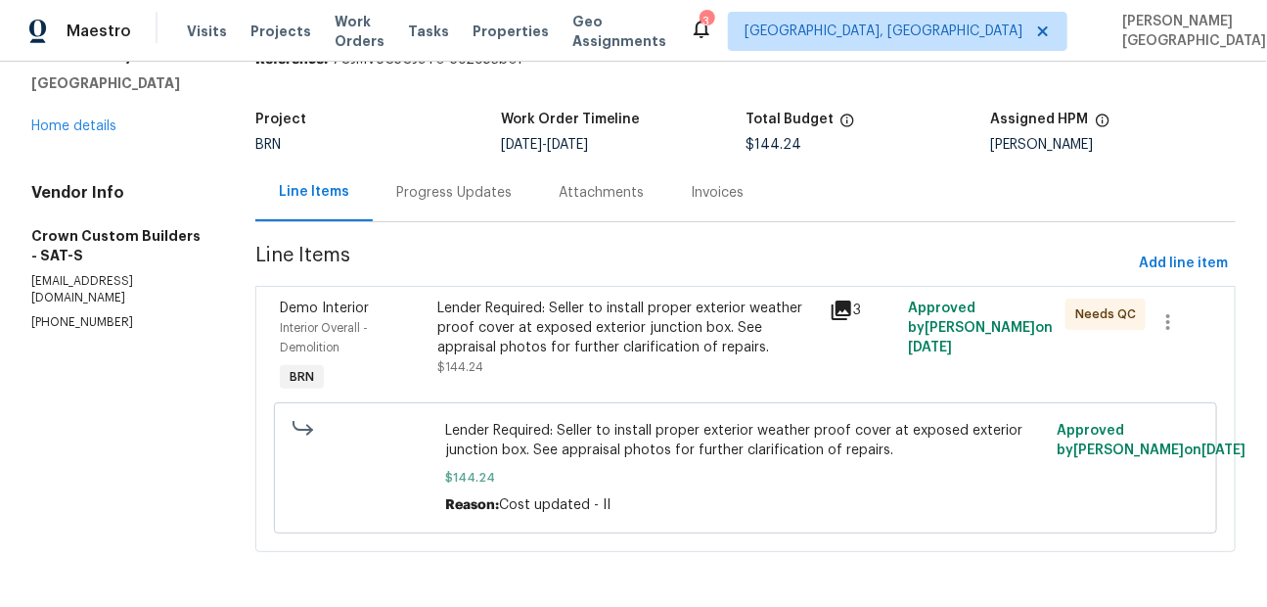
click at [592, 309] on div "Lender Required: Seller to install proper exterior weather proof cover at expos…" at bounding box center [628, 327] width 382 height 59
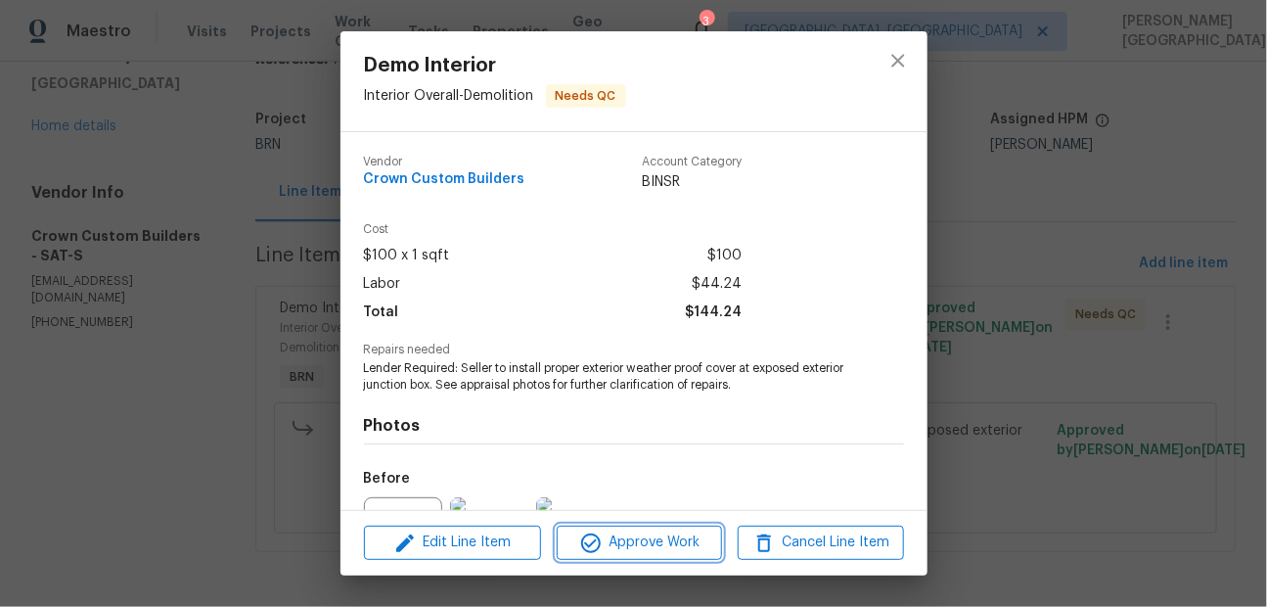
click at [628, 547] on span "Approve Work" at bounding box center [640, 542] width 154 height 24
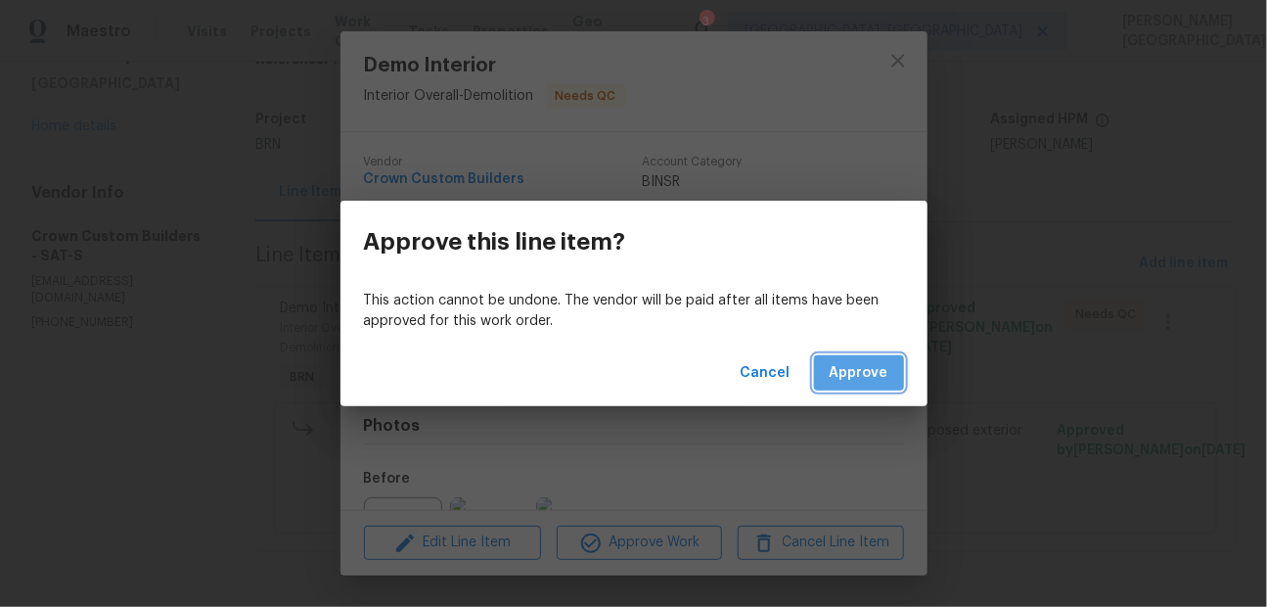
click at [861, 358] on button "Approve" at bounding box center [859, 373] width 90 height 36
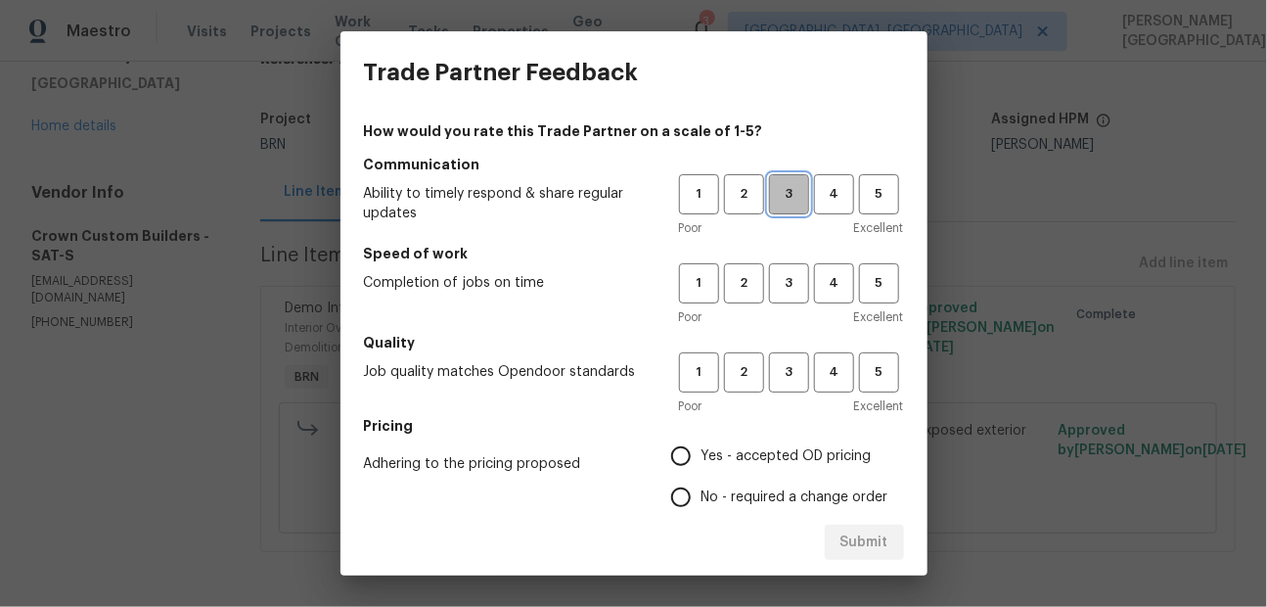
click at [793, 183] on span "3" at bounding box center [789, 194] width 36 height 23
click at [792, 277] on span "3" at bounding box center [789, 283] width 36 height 23
click at [774, 387] on button "3" at bounding box center [789, 372] width 40 height 40
click at [713, 487] on span "No - required a change order" at bounding box center [794, 497] width 187 height 21
click at [701, 486] on input "No - required a change order" at bounding box center [680, 496] width 41 height 41
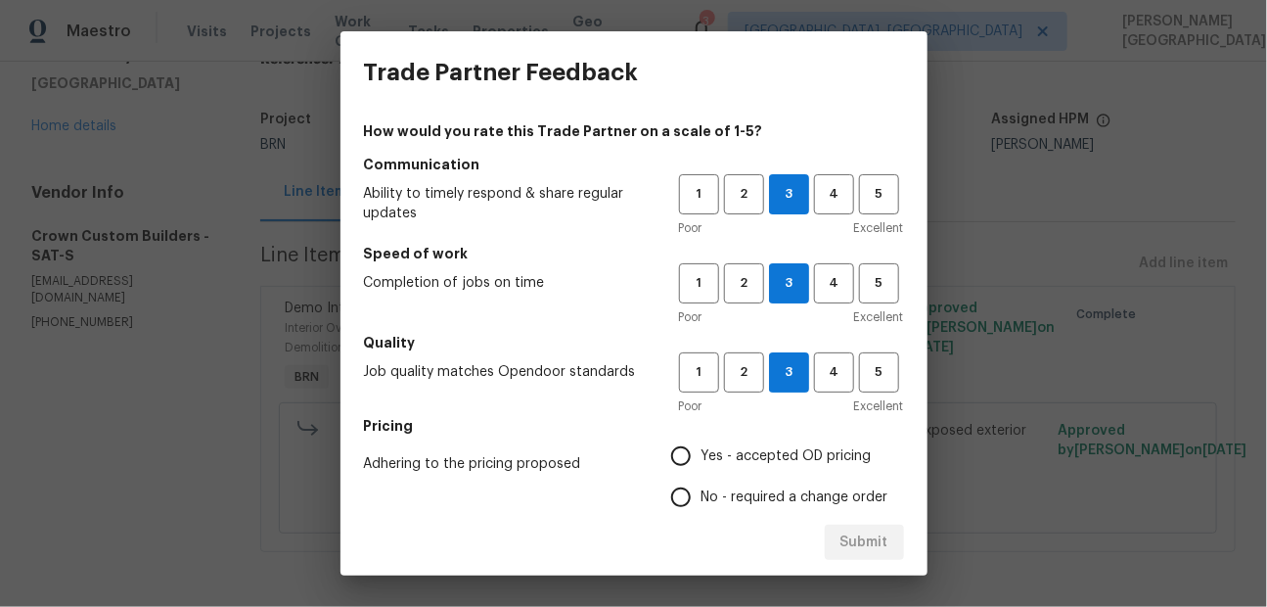
radio input "true"
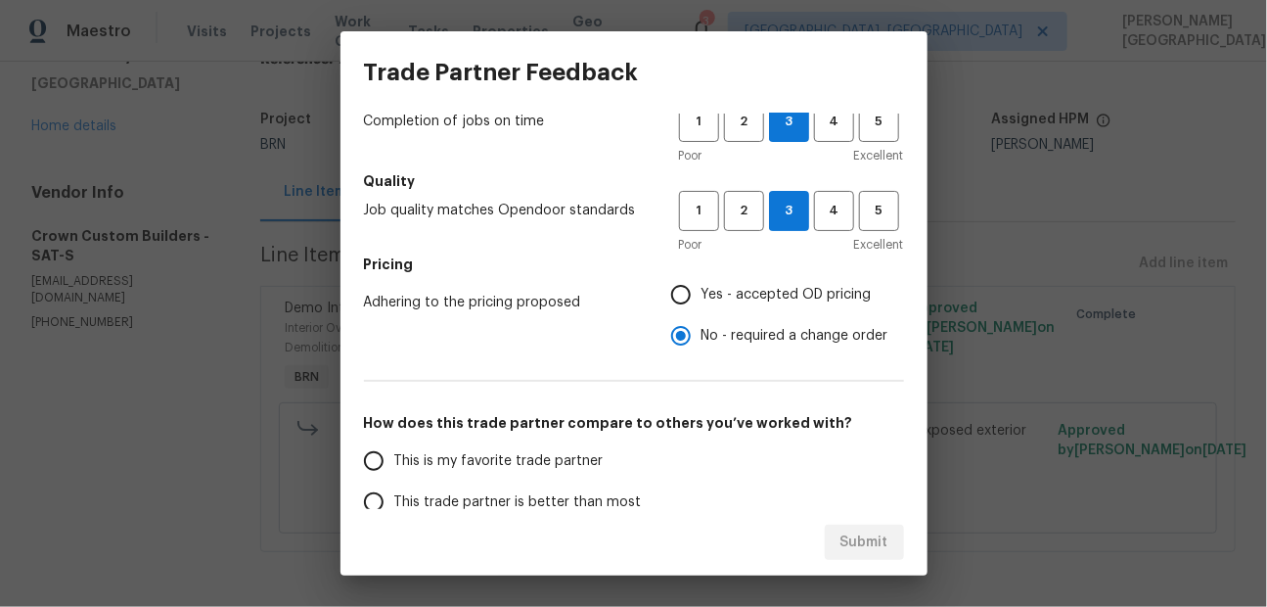
scroll to position [173, 0]
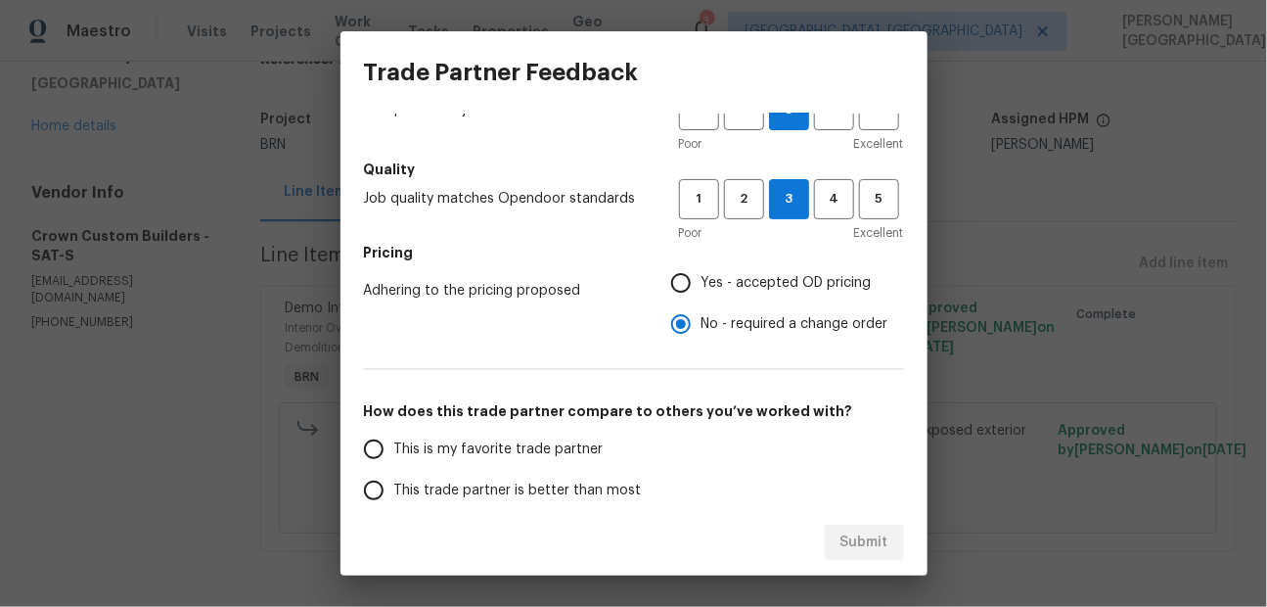
click at [546, 453] on span "This is my favorite trade partner" at bounding box center [498, 449] width 209 height 21
click at [394, 453] on input "This is my favorite trade partner" at bounding box center [373, 448] width 41 height 41
radio input "false"
click at [554, 480] on span "This trade partner is better than most" at bounding box center [518, 490] width 248 height 21
click at [394, 479] on input "This trade partner is better than most" at bounding box center [373, 490] width 41 height 41
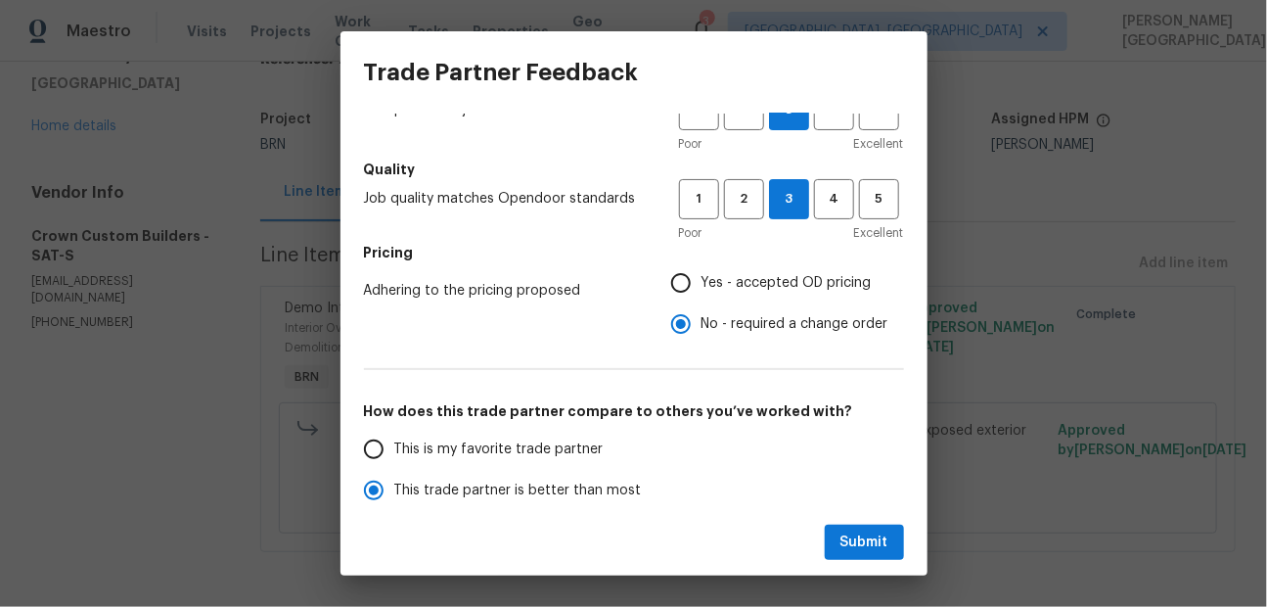
scroll to position [175, 0]
click at [834, 536] on button "Submit" at bounding box center [864, 542] width 79 height 36
radio input "true"
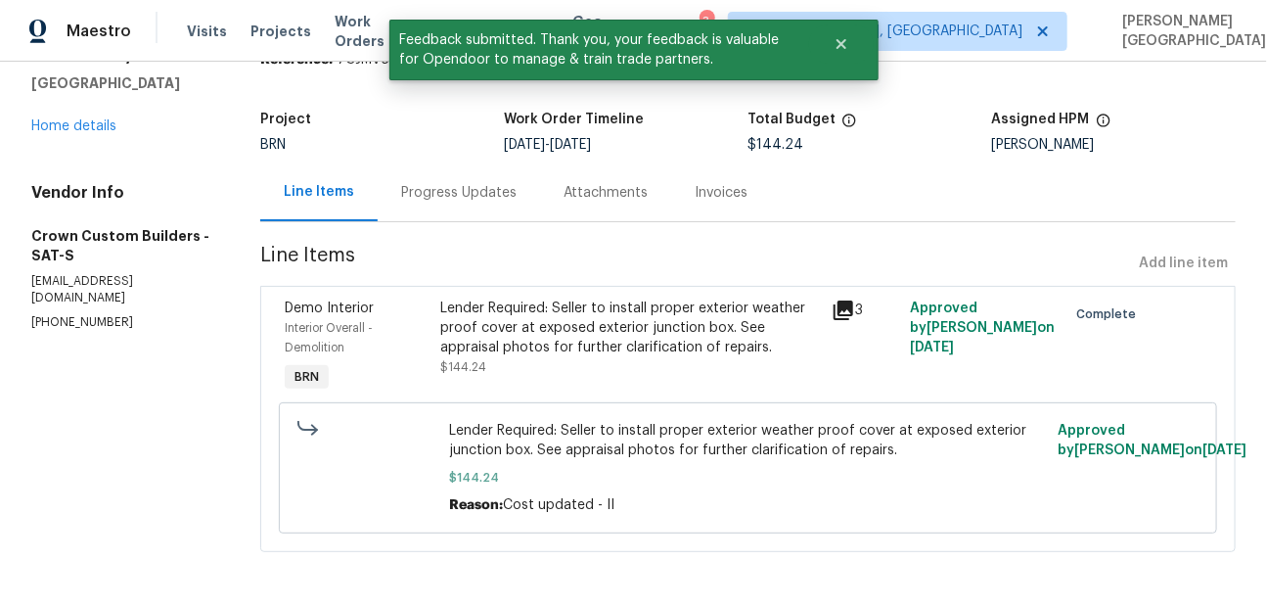
click at [701, 195] on div "Invoices" at bounding box center [722, 193] width 53 height 20
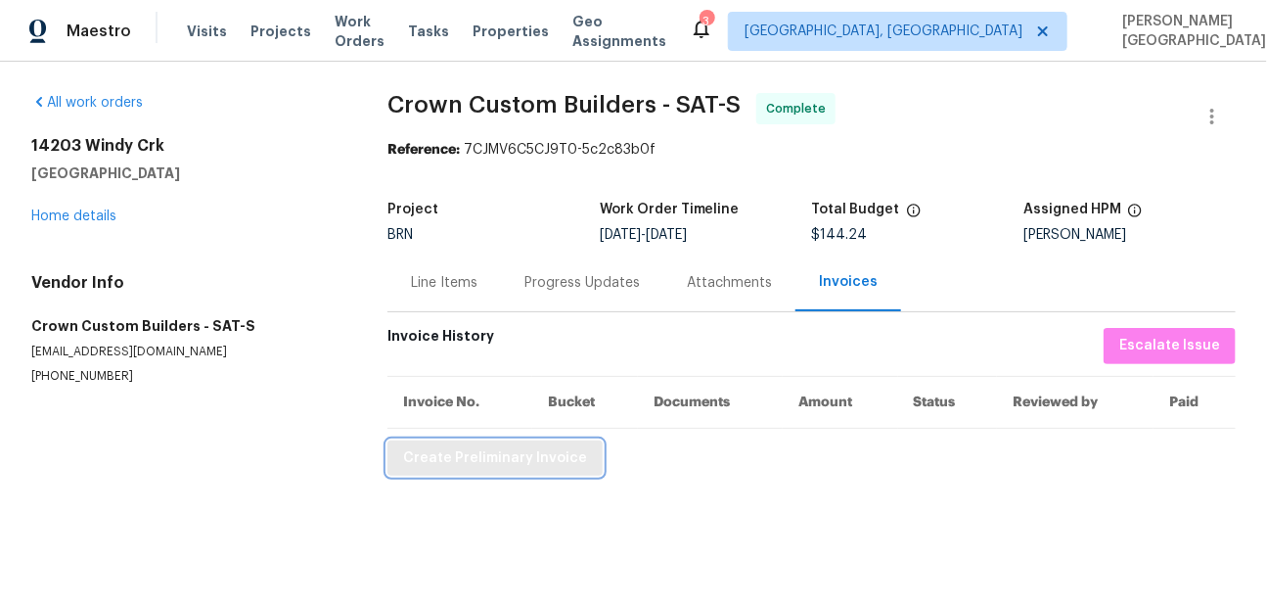
click at [525, 473] on button "Create Preliminary Invoice" at bounding box center [494, 458] width 215 height 36
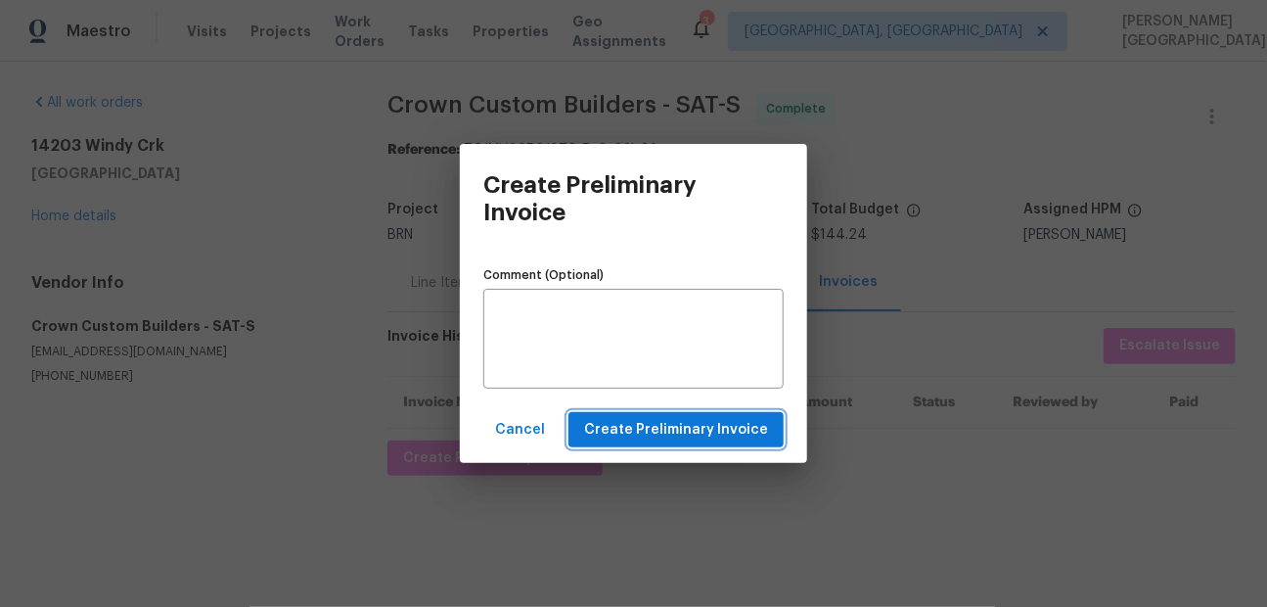
click at [676, 414] on button "Create Preliminary Invoice" at bounding box center [675, 430] width 215 height 36
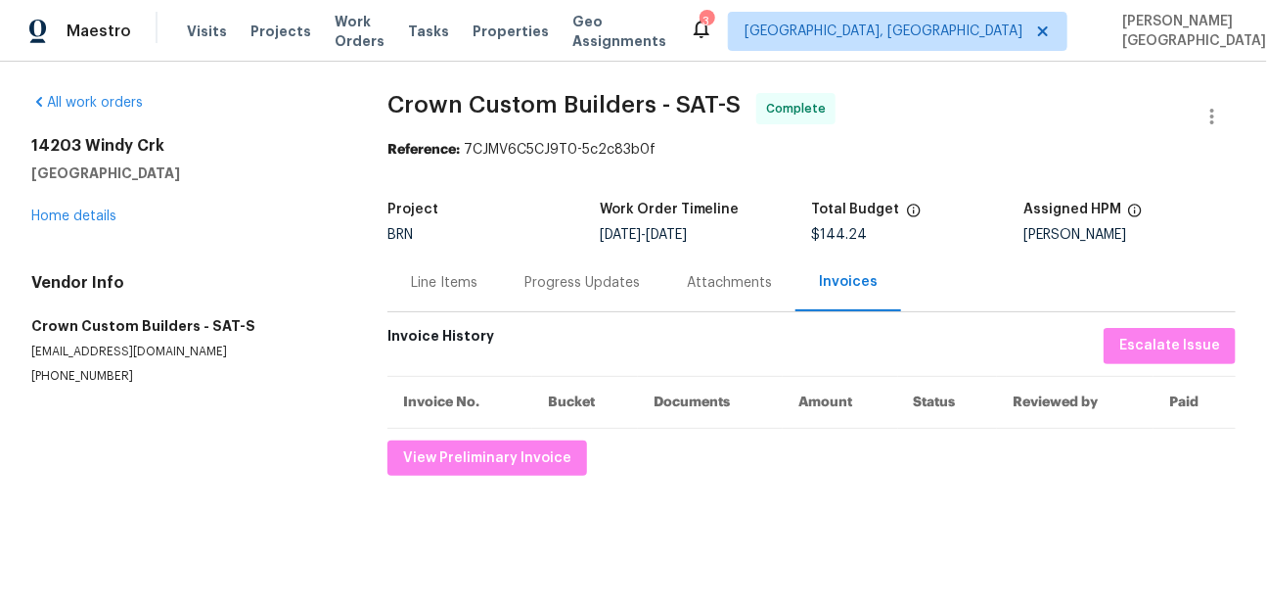
click at [421, 97] on span "Crown Custom Builders - SAT-S" at bounding box center [563, 104] width 353 height 23
click at [593, 96] on span "Crown Custom Builders - SAT-S" at bounding box center [563, 104] width 353 height 23
copy span "Crown Custom Builders"
click at [465, 305] on div "Line Items" at bounding box center [443, 282] width 113 height 58
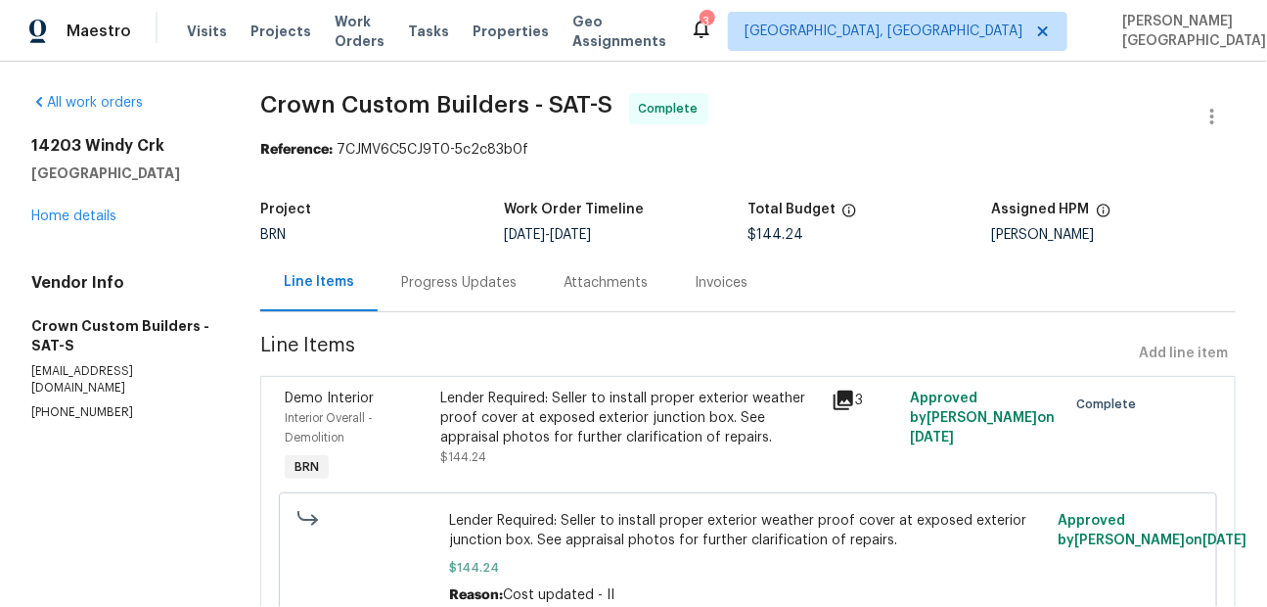
click at [614, 449] on div "Lender Required: Seller to install proper exterior weather proof cover at expos…" at bounding box center [631, 427] width 380 height 78
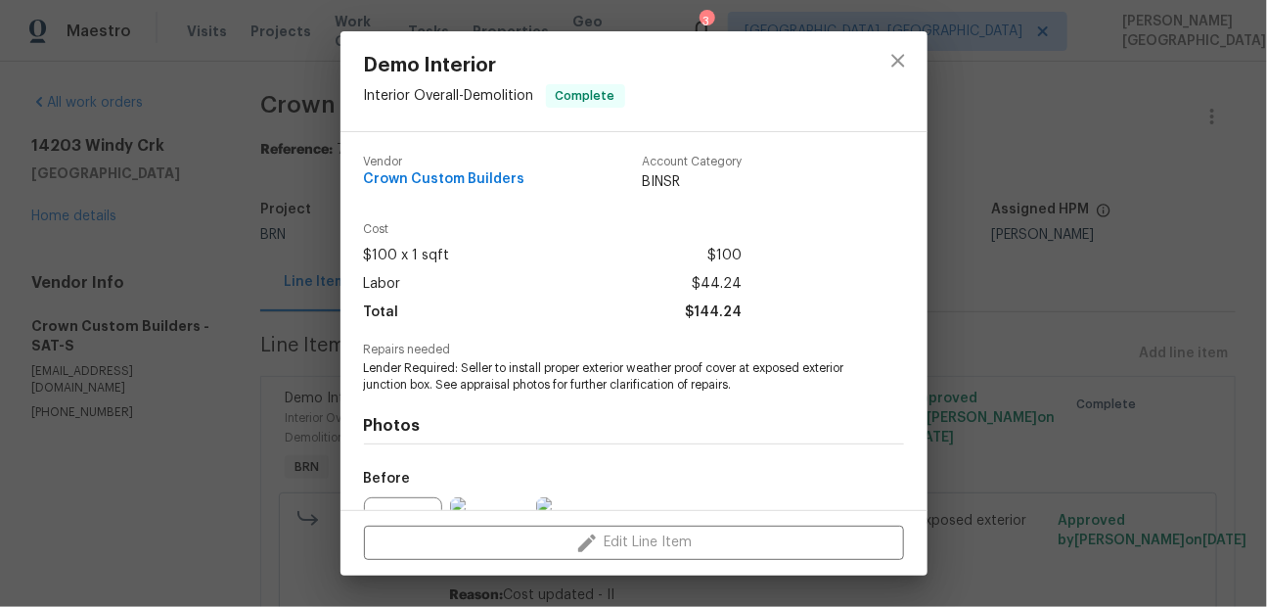
click at [576, 367] on span "Lender Required: Seller to install proper exterior weather proof cover at expos…" at bounding box center [607, 376] width 486 height 33
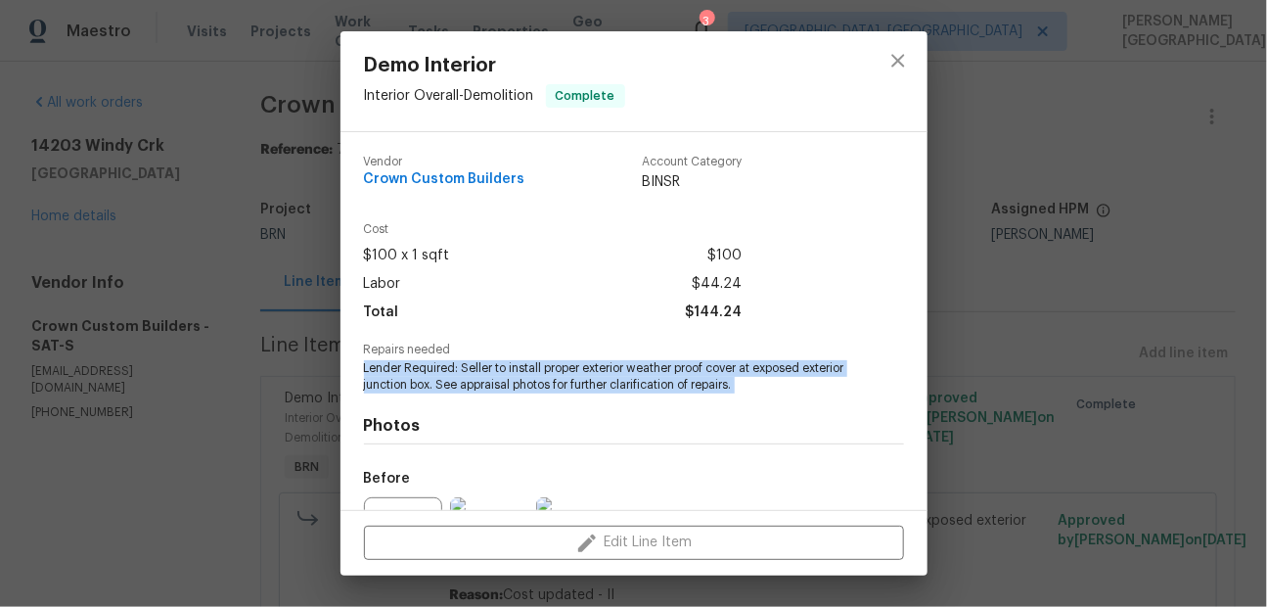
click at [576, 367] on span "Lender Required: Seller to install proper exterior weather proof cover at expos…" at bounding box center [607, 376] width 486 height 33
copy span "Lender Required: Seller to install proper exterior weather proof cover at expos…"
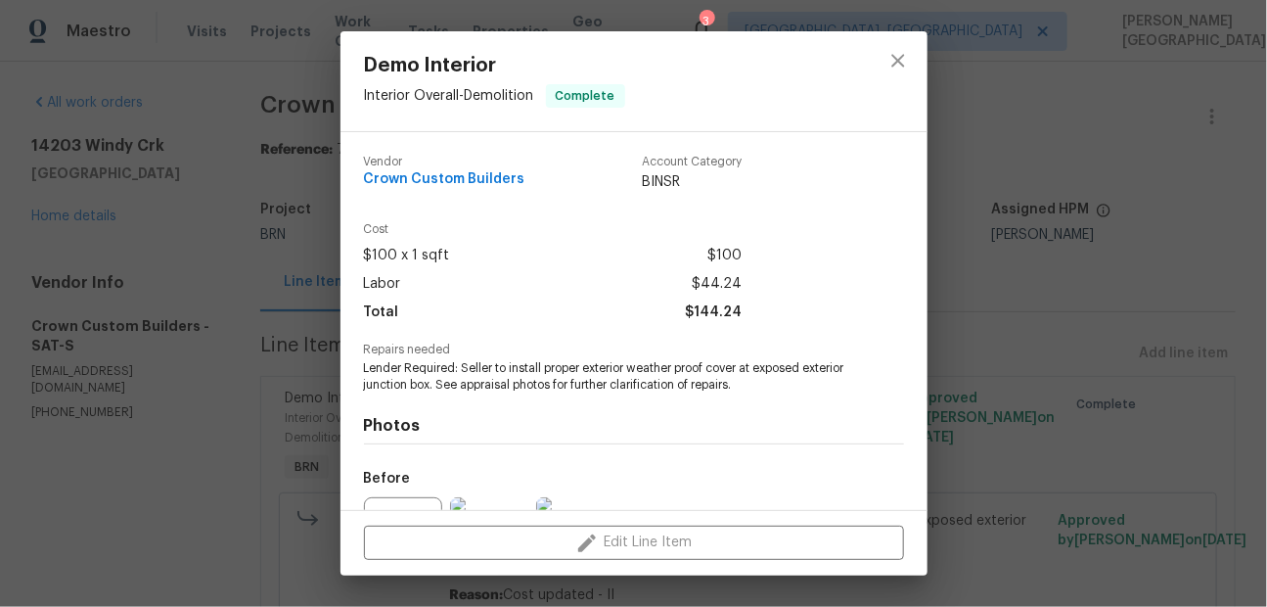
click at [1195, 353] on div "Demo Interior Interior Overall - Demolition Complete Vendor Crown Custom Builde…" at bounding box center [633, 303] width 1267 height 607
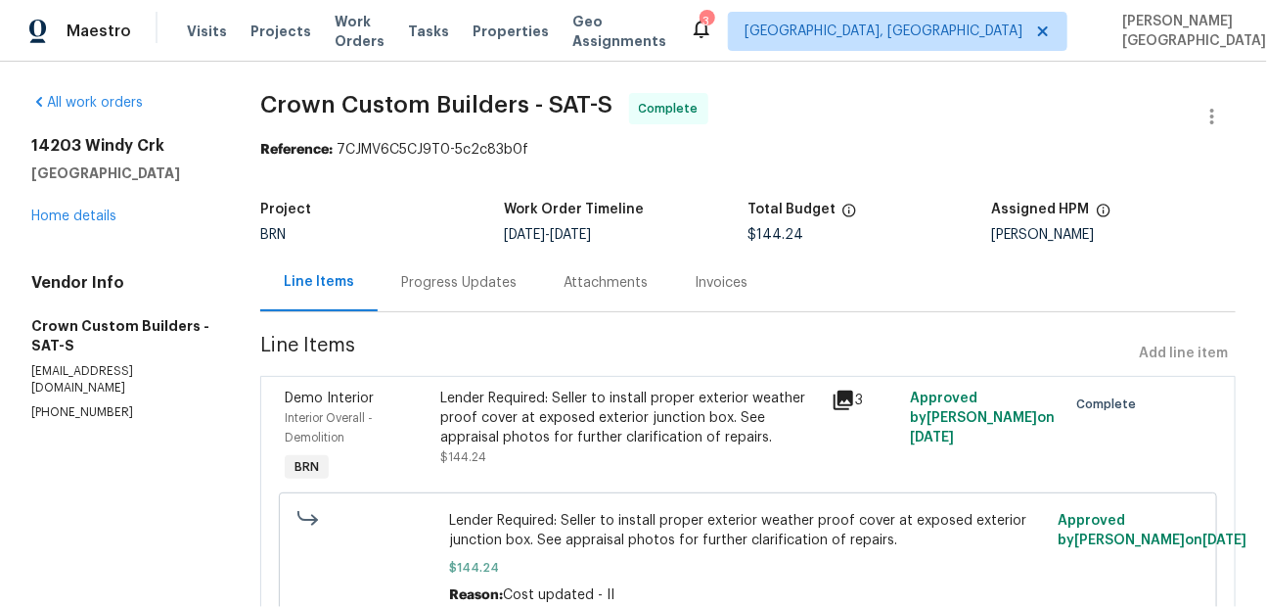
scroll to position [91, 0]
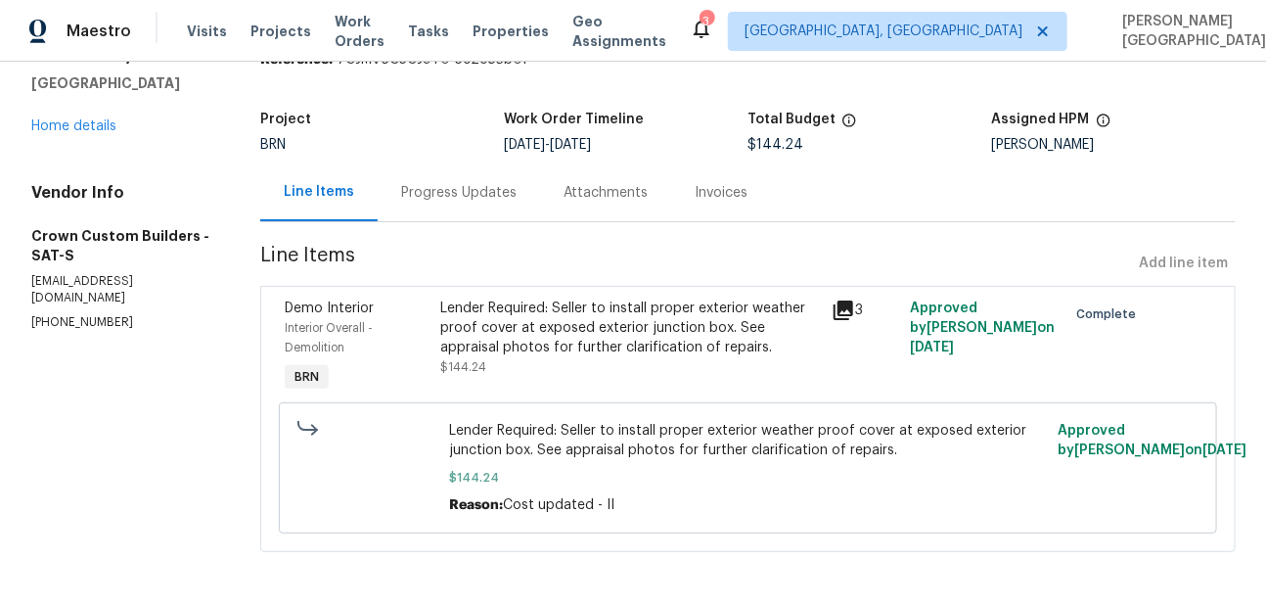
click at [565, 335] on div "Lender Required: Seller to install proper exterior weather proof cover at expos…" at bounding box center [631, 327] width 380 height 59
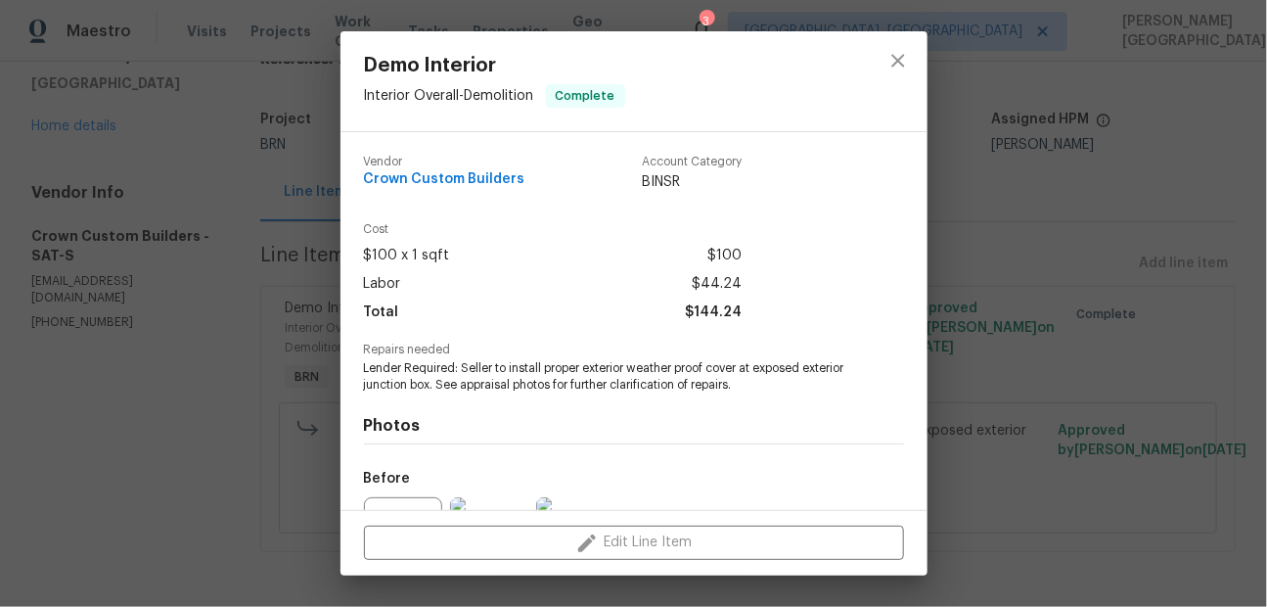
click at [491, 384] on span "Lender Required: Seller to install proper exterior weather proof cover at expos…" at bounding box center [607, 376] width 486 height 33
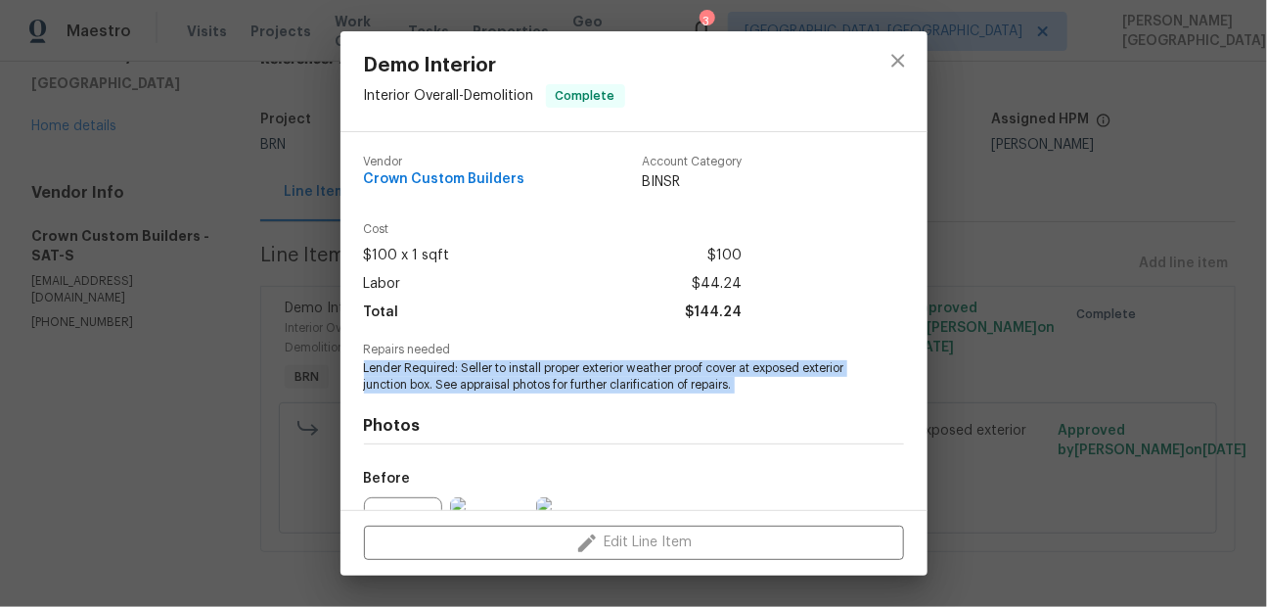
click at [491, 384] on span "Lender Required: Seller to install proper exterior weather proof cover at expos…" at bounding box center [607, 376] width 486 height 33
copy span "Lender Required: Seller to install proper exterior weather proof cover at expos…"
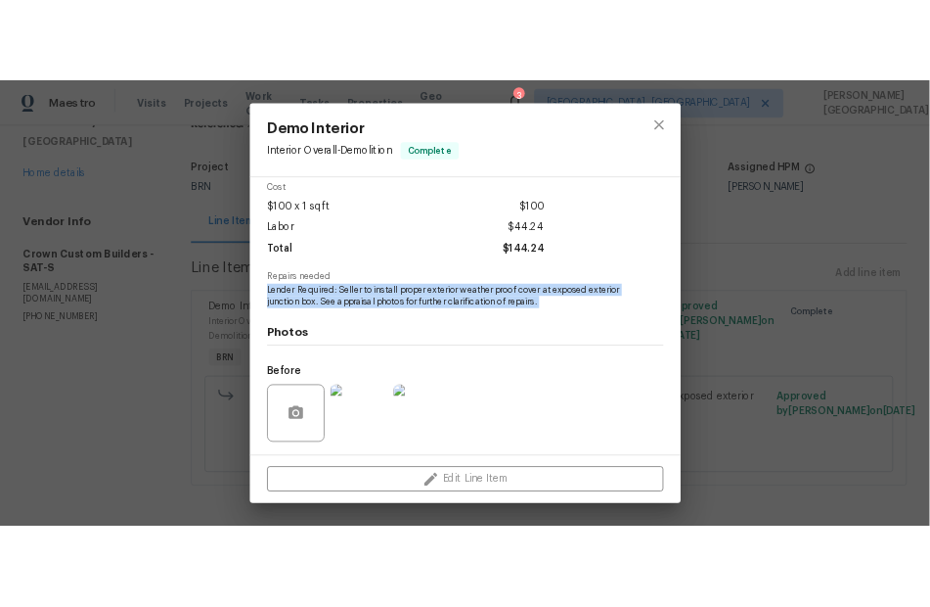
scroll to position [213, 0]
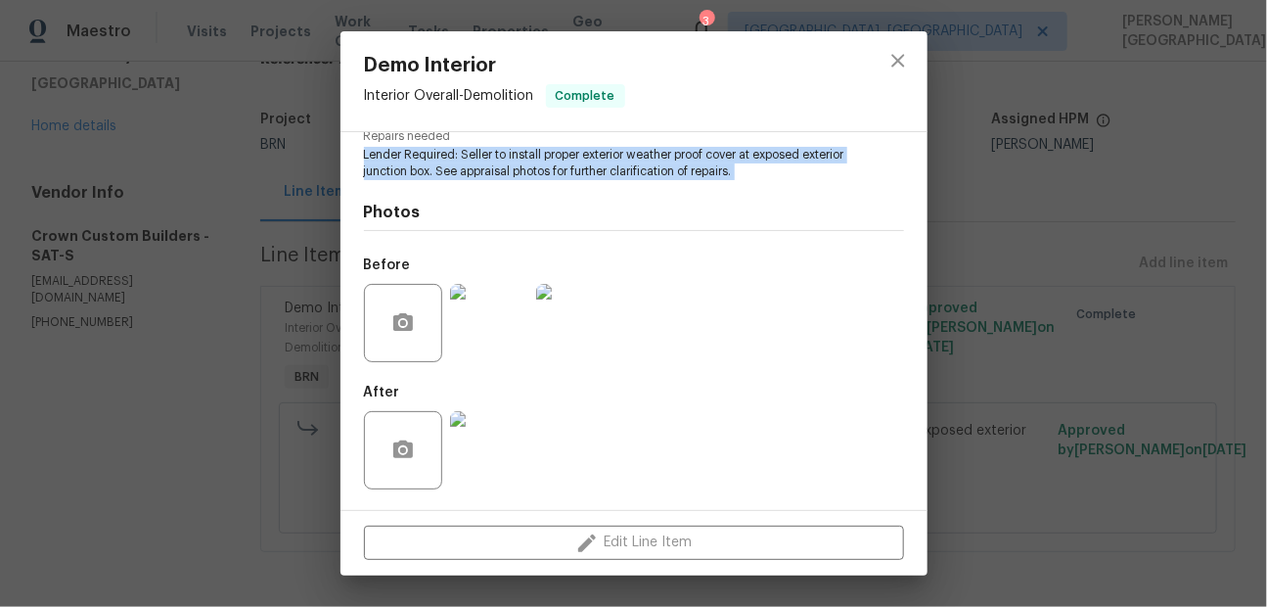
click at [490, 345] on img at bounding box center [489, 323] width 78 height 78
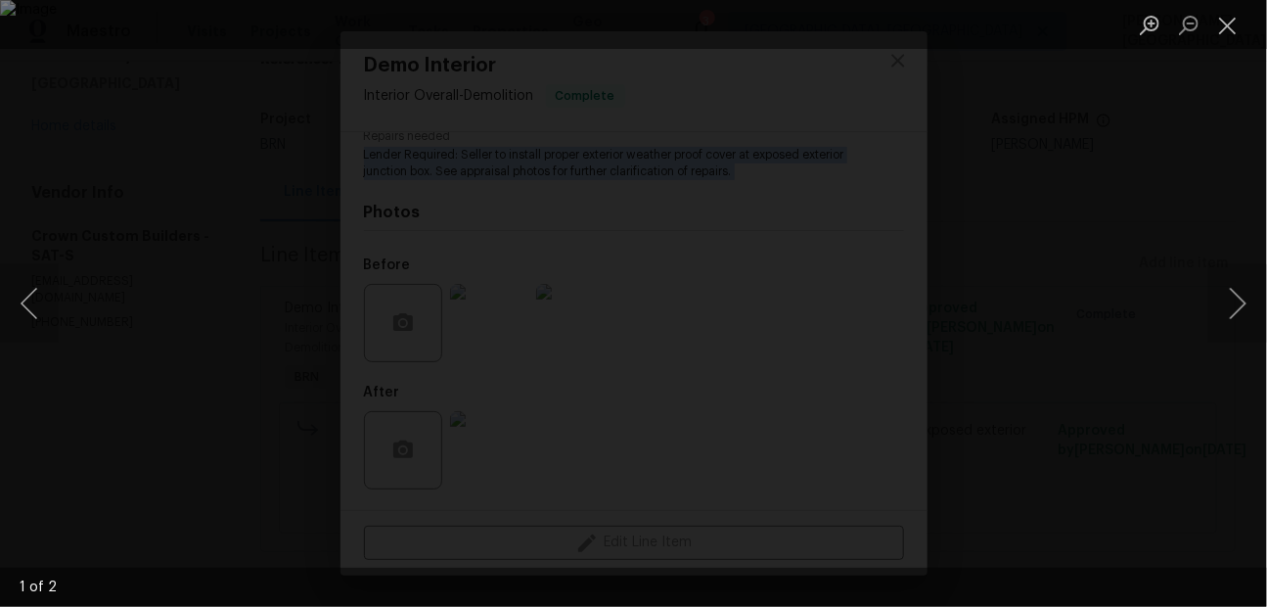
click at [1183, 160] on div "Lightbox" at bounding box center [633, 303] width 1267 height 607
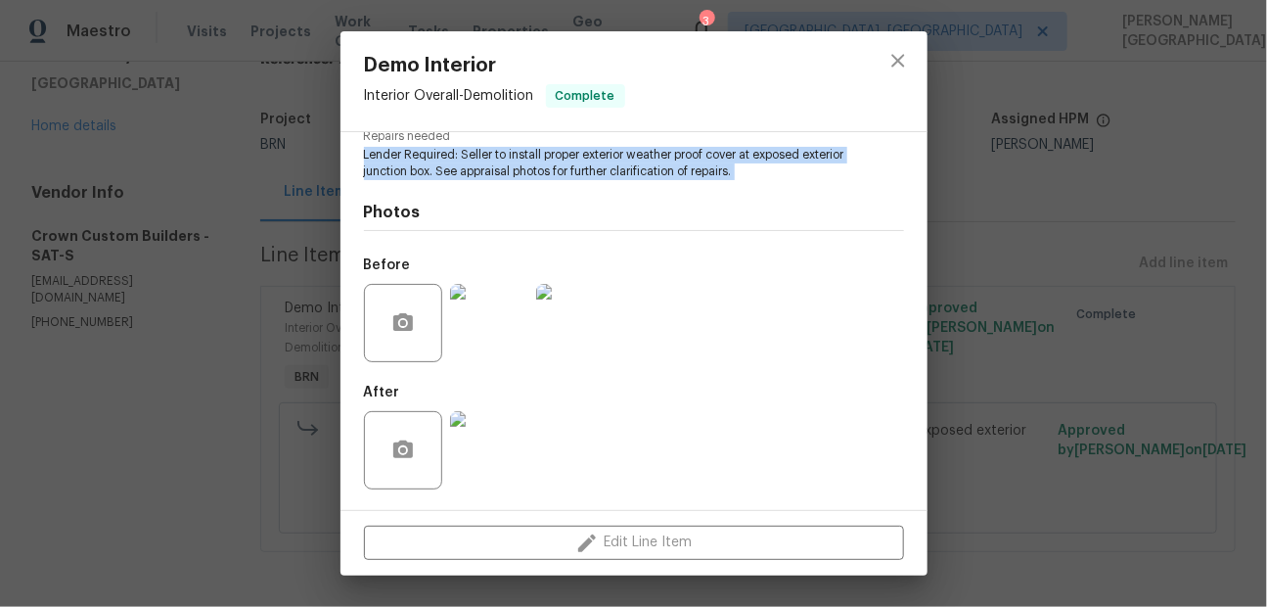
click at [506, 440] on img at bounding box center [489, 450] width 78 height 78
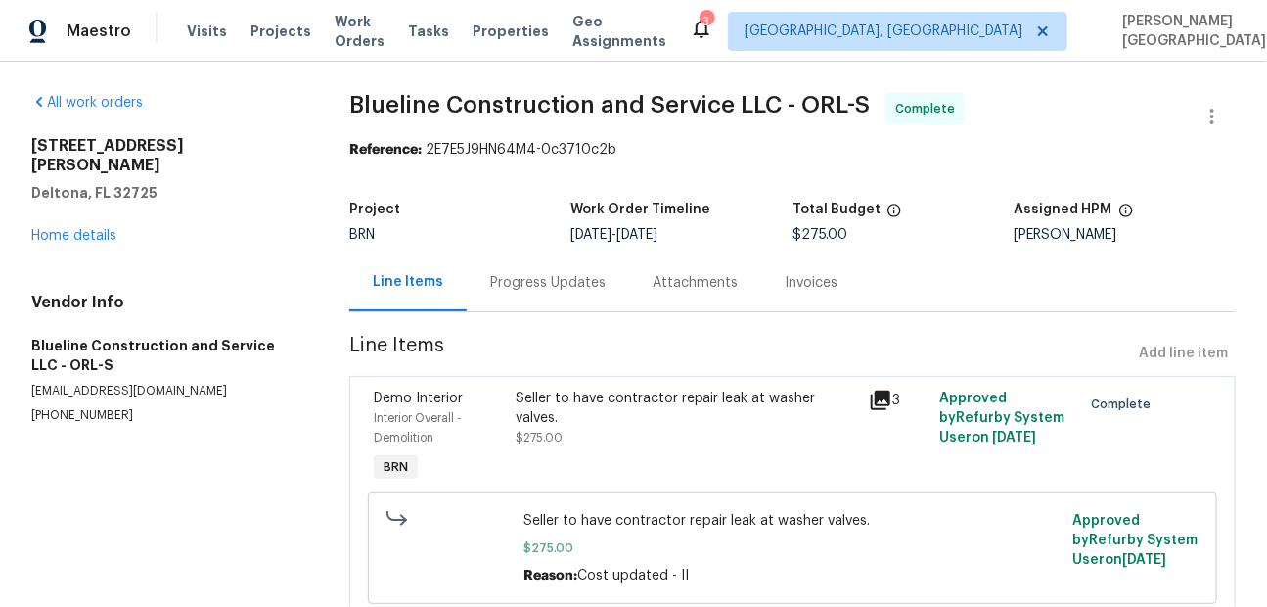
scroll to position [74, 0]
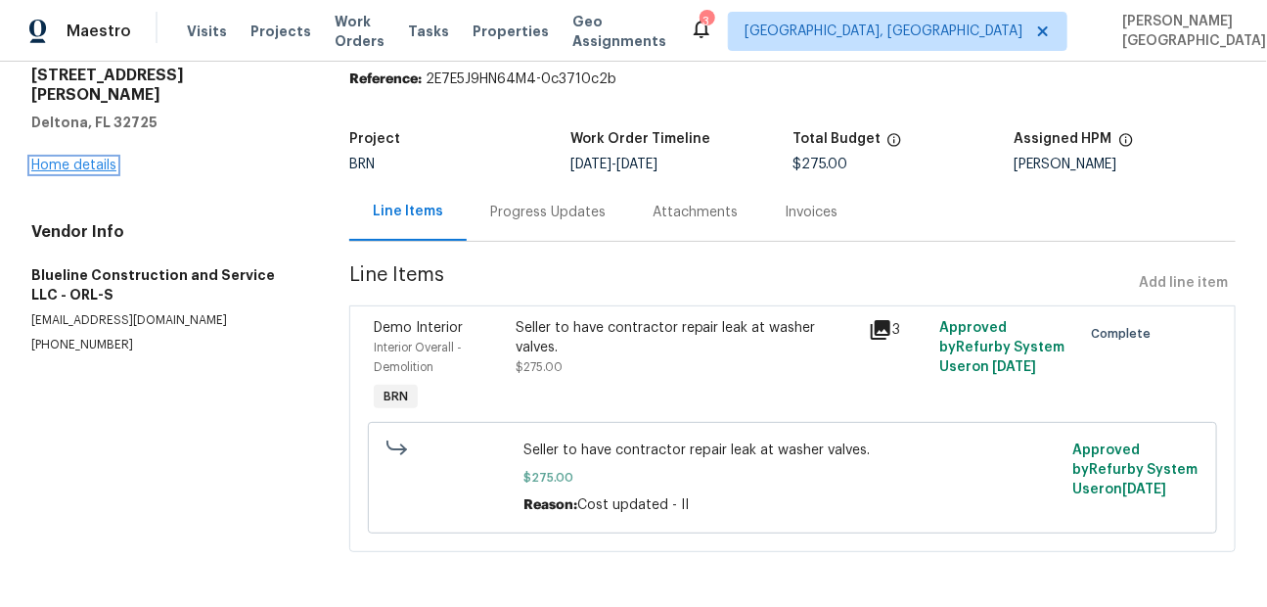
click at [79, 158] on link "Home details" at bounding box center [73, 165] width 85 height 14
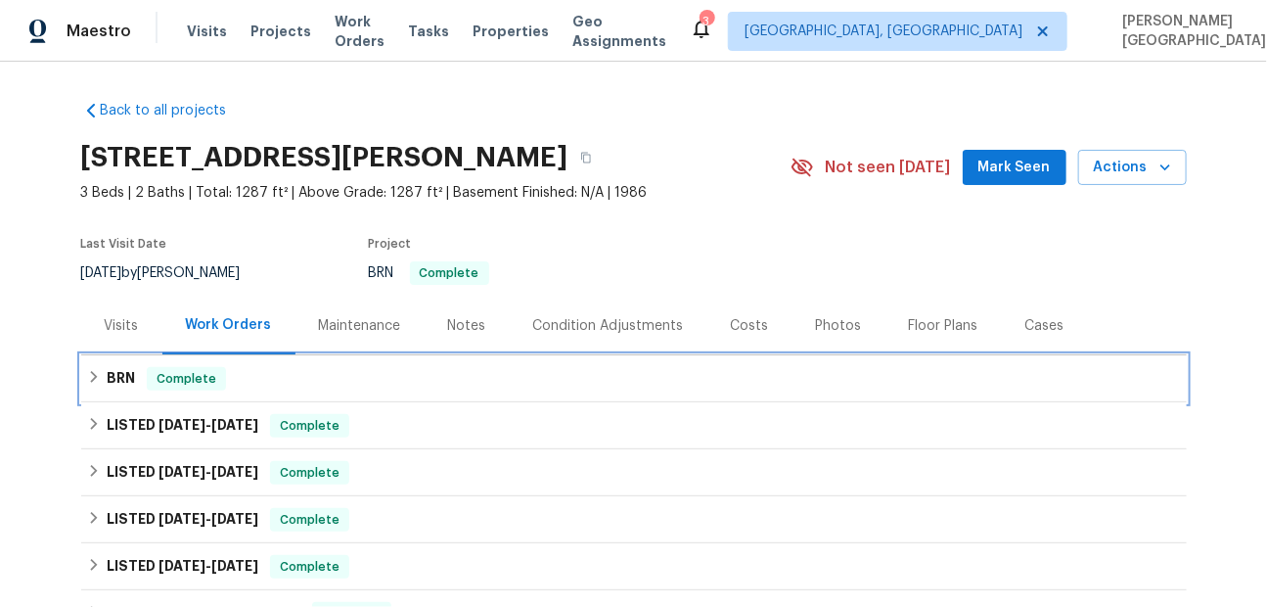
click at [108, 367] on h6 "BRN" at bounding box center [121, 378] width 28 height 23
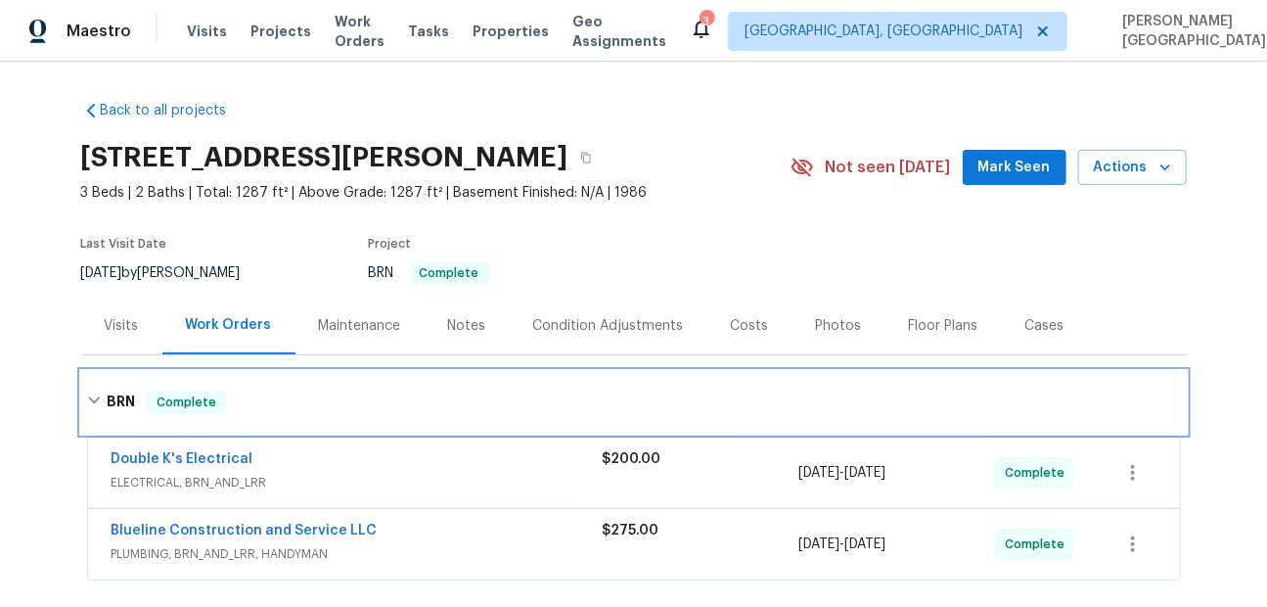
scroll to position [167, 0]
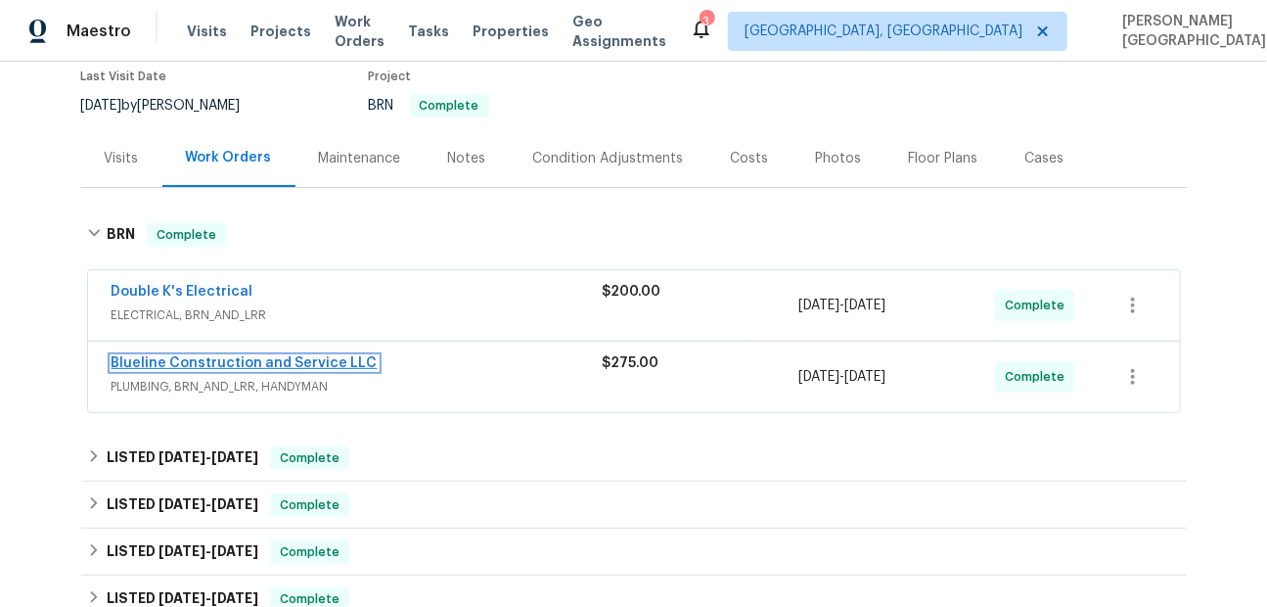
click at [267, 362] on link "Blueline Construction and Service LLC" at bounding box center [245, 363] width 266 height 14
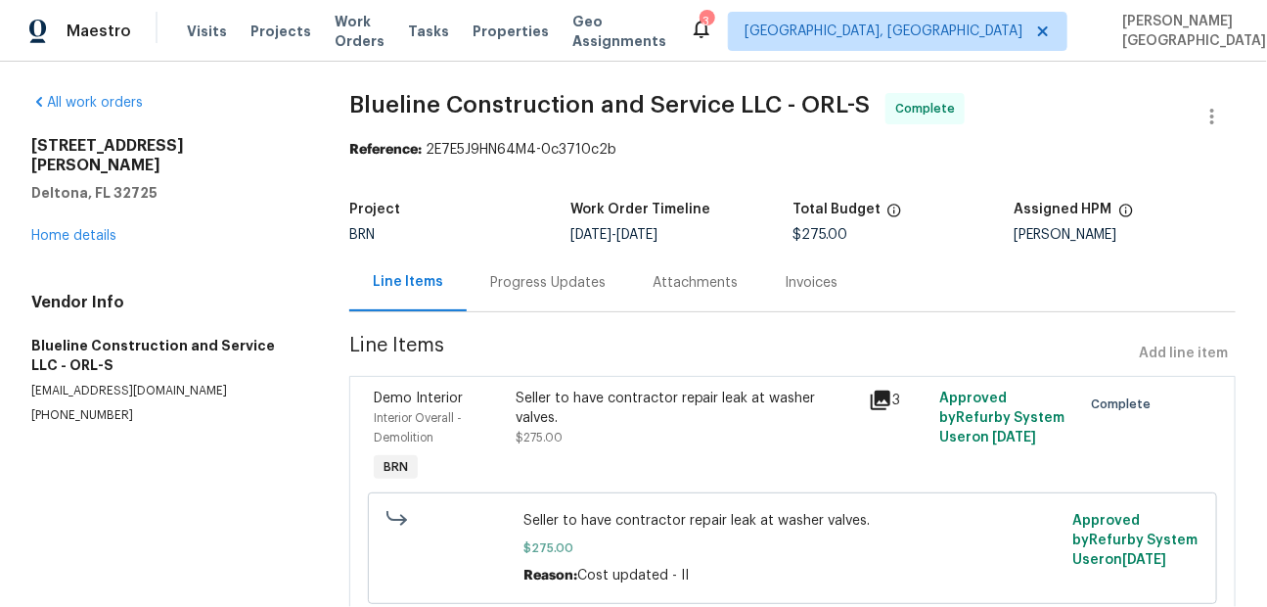
click at [794, 275] on div "Invoices" at bounding box center [811, 283] width 53 height 20
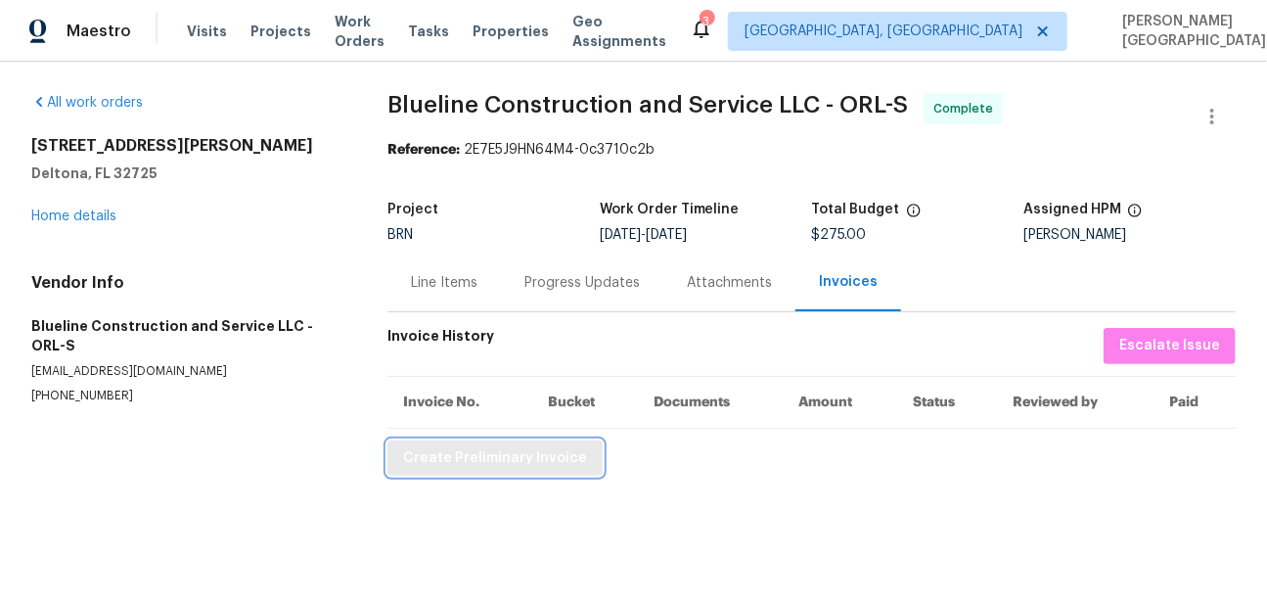
click at [518, 456] on span "Create Preliminary Invoice" at bounding box center [495, 458] width 184 height 24
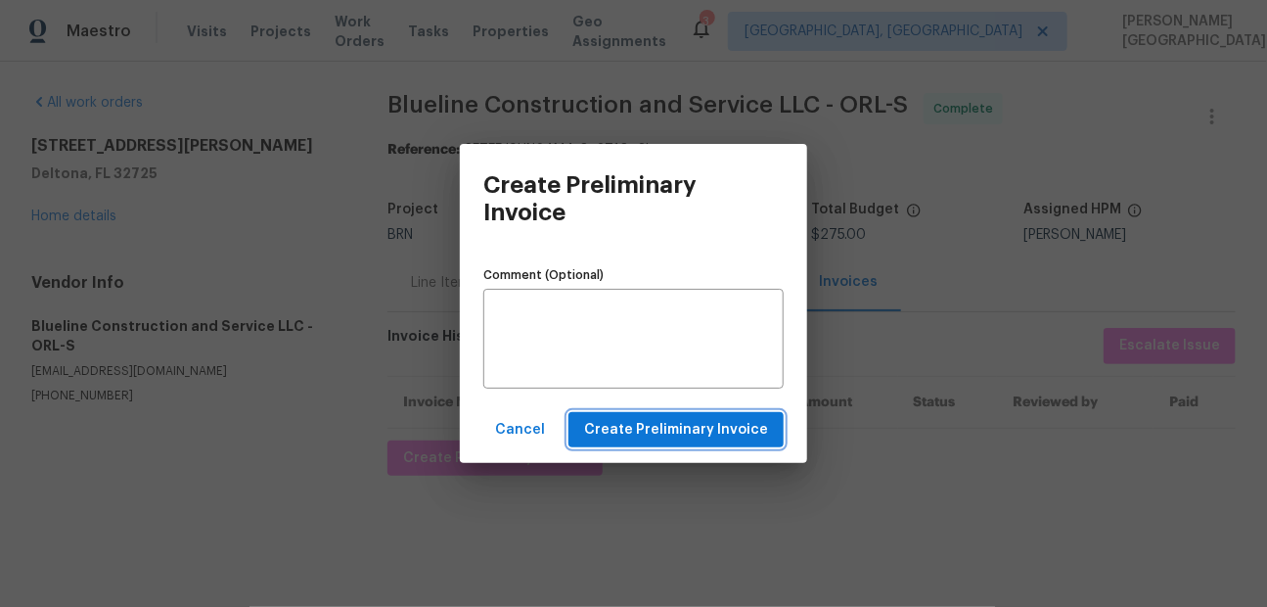
click at [665, 436] on span "Create Preliminary Invoice" at bounding box center [676, 430] width 184 height 24
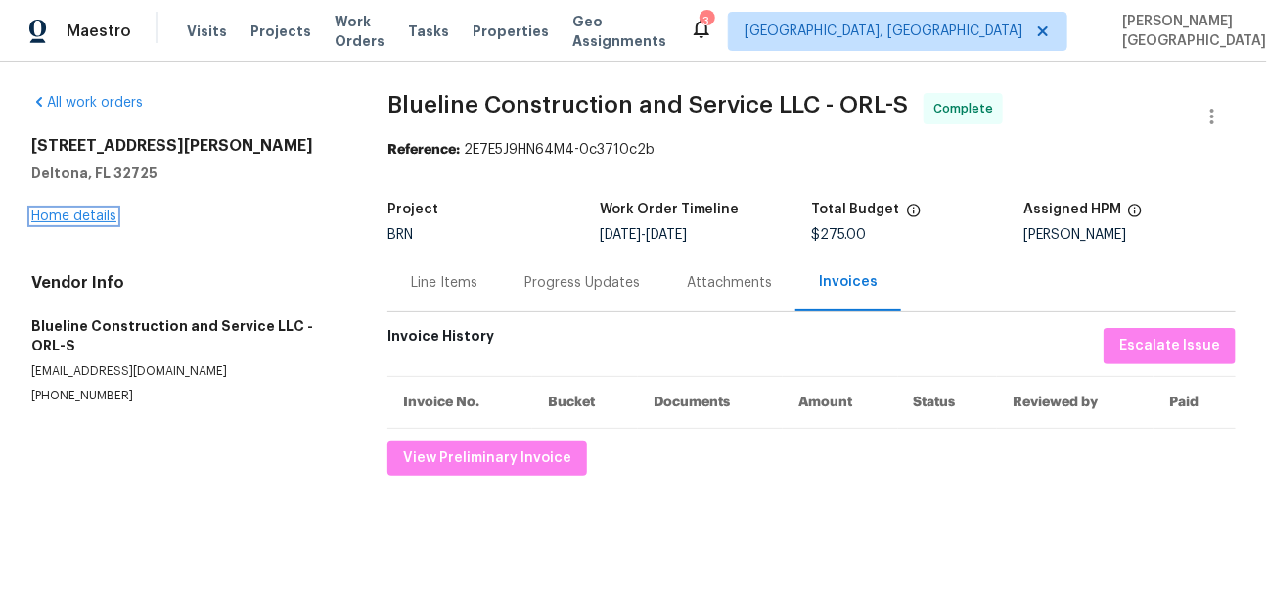
click at [82, 216] on link "Home details" at bounding box center [73, 216] width 85 height 14
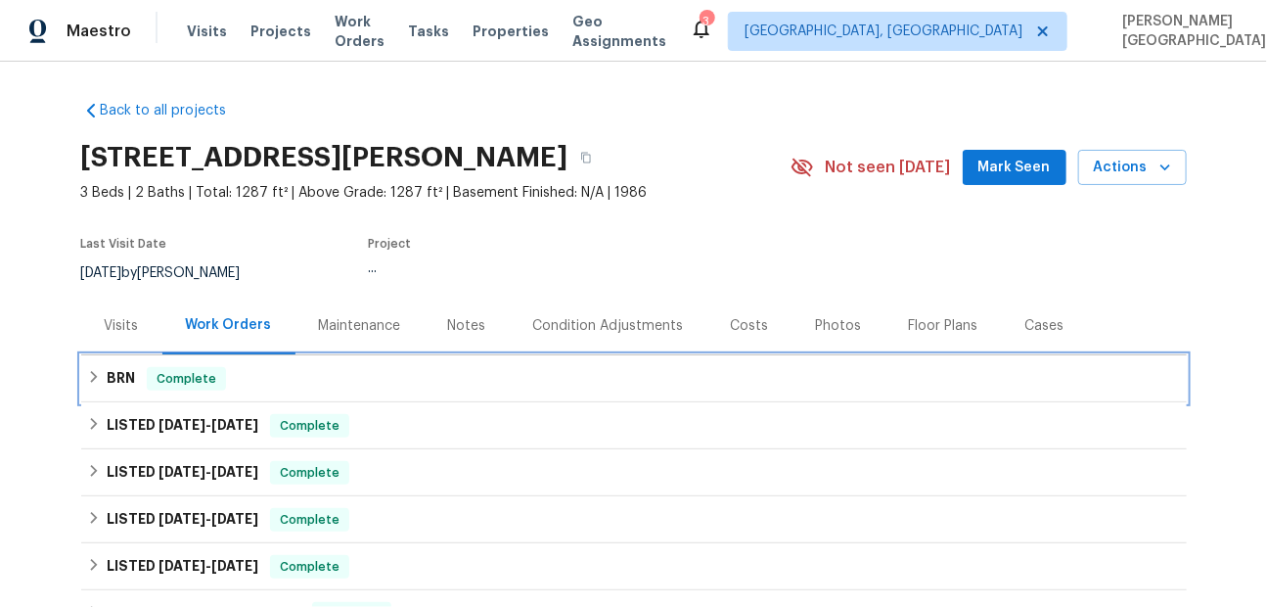
click at [157, 386] on span "Complete" at bounding box center [186, 379] width 75 height 20
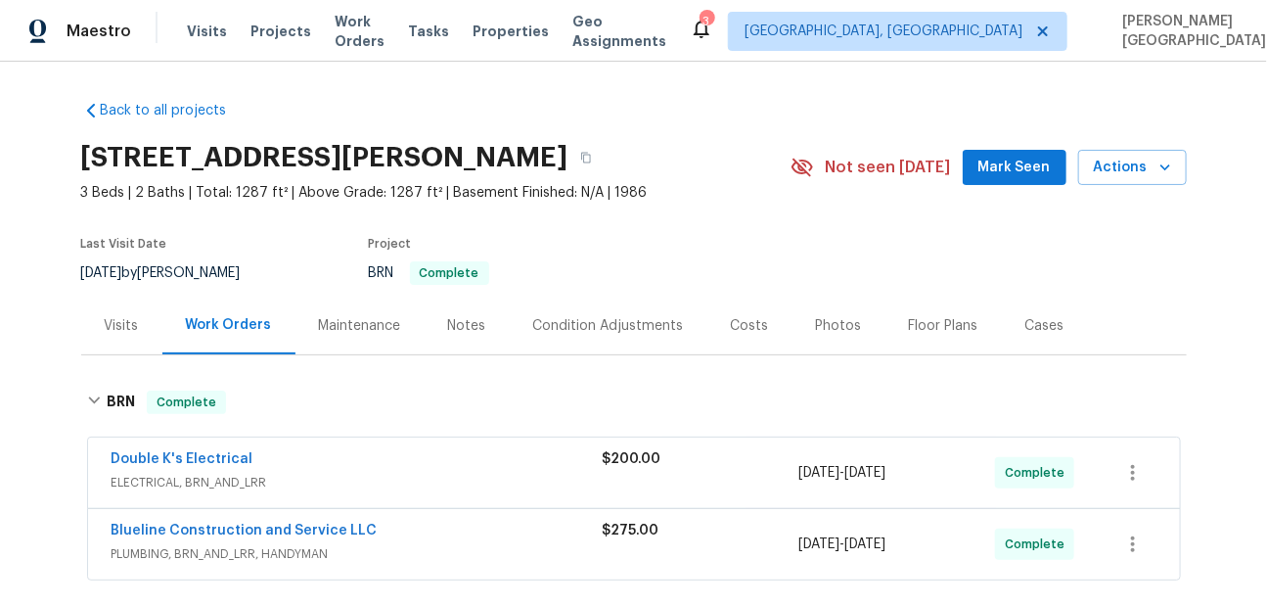
click at [190, 447] on div "Double K's Electrical ELECTRICAL, BRN_AND_LRR $200.00 [DATE] - [DATE] Complete" at bounding box center [634, 472] width 1092 height 70
click at [195, 464] on link "Double K's Electrical" at bounding box center [183, 459] width 142 height 14
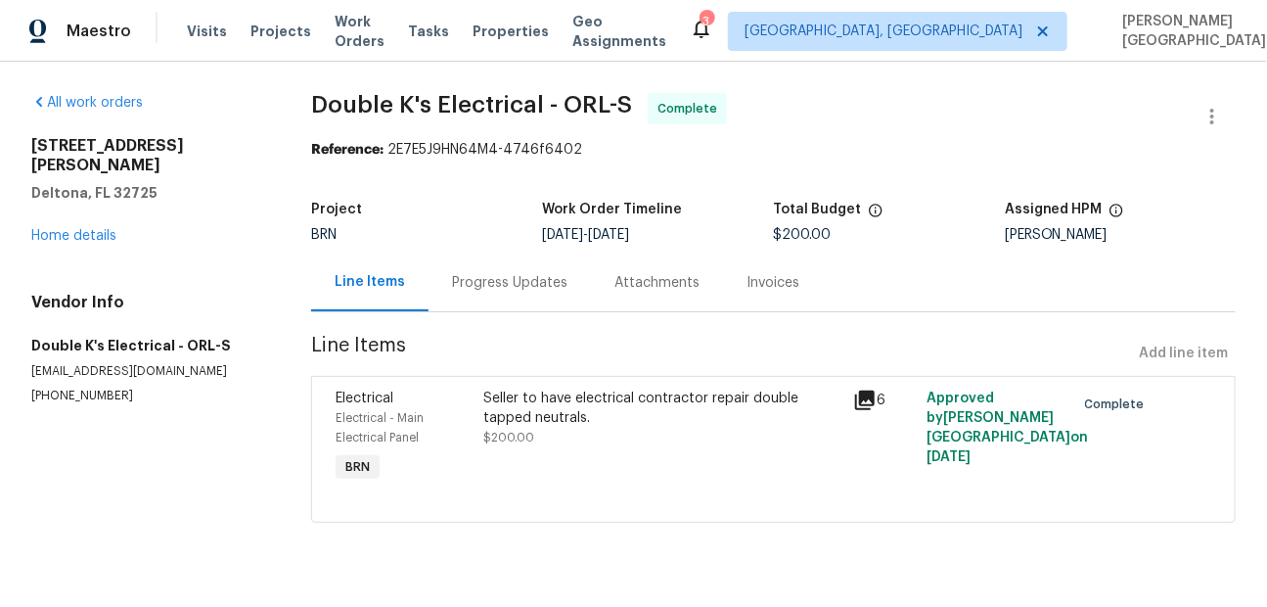
click at [749, 298] on div "Invoices" at bounding box center [773, 282] width 100 height 58
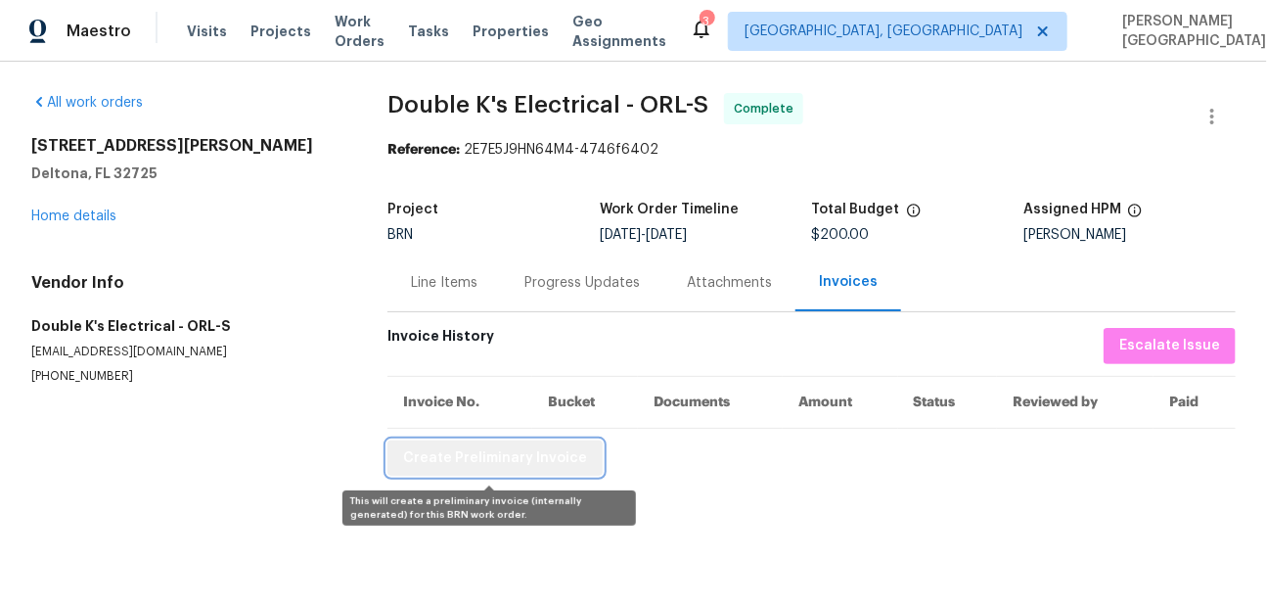
click at [515, 465] on span "Create Preliminary Invoice" at bounding box center [495, 458] width 184 height 24
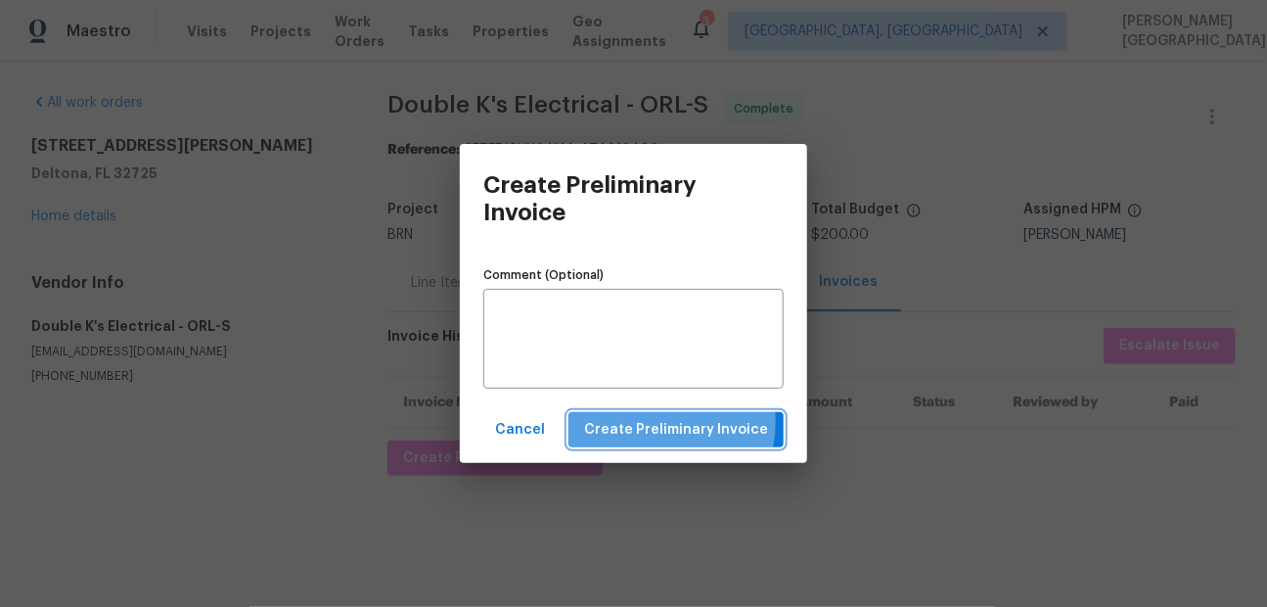
click at [649, 422] on span "Create Preliminary Invoice" at bounding box center [676, 430] width 184 height 24
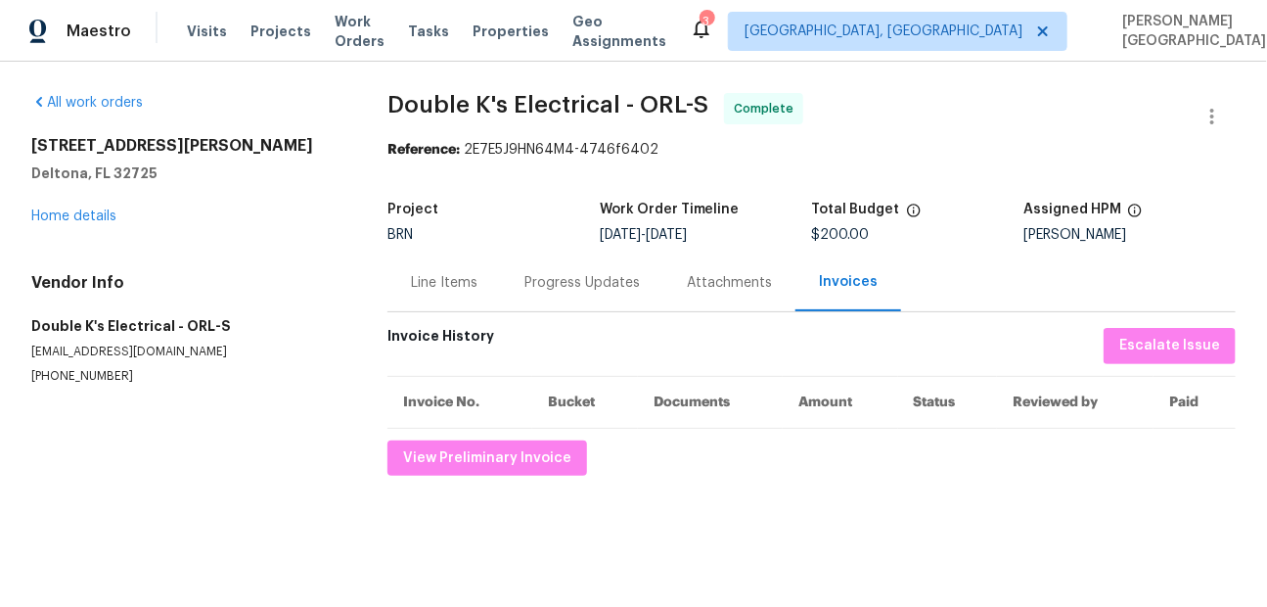
click at [432, 113] on span "Double K's Electrical - ORL-S" at bounding box center [547, 104] width 321 height 23
click at [563, 89] on div "All work orders [STREET_ADDRESS][PERSON_NAME] Home details Vendor Info Double K…" at bounding box center [633, 284] width 1267 height 445
click at [565, 102] on span "Double K's Electrical - ORL-S" at bounding box center [547, 104] width 321 height 23
copy span "Double K's Electrical"
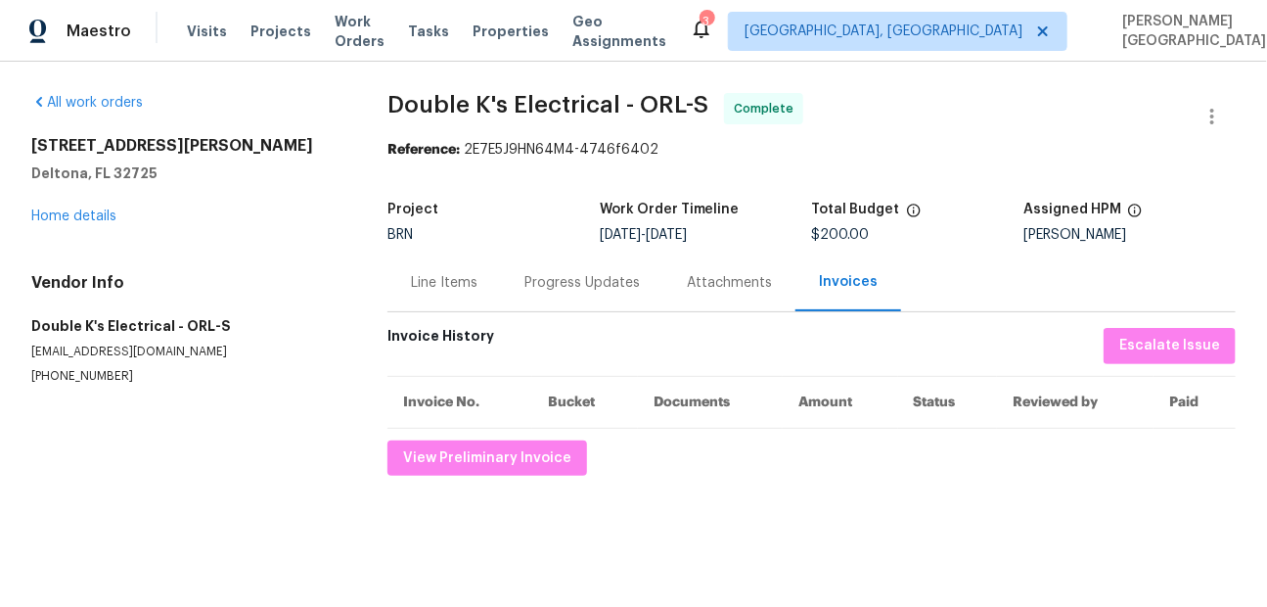
click at [443, 293] on div "Line Items" at bounding box center [443, 282] width 113 height 58
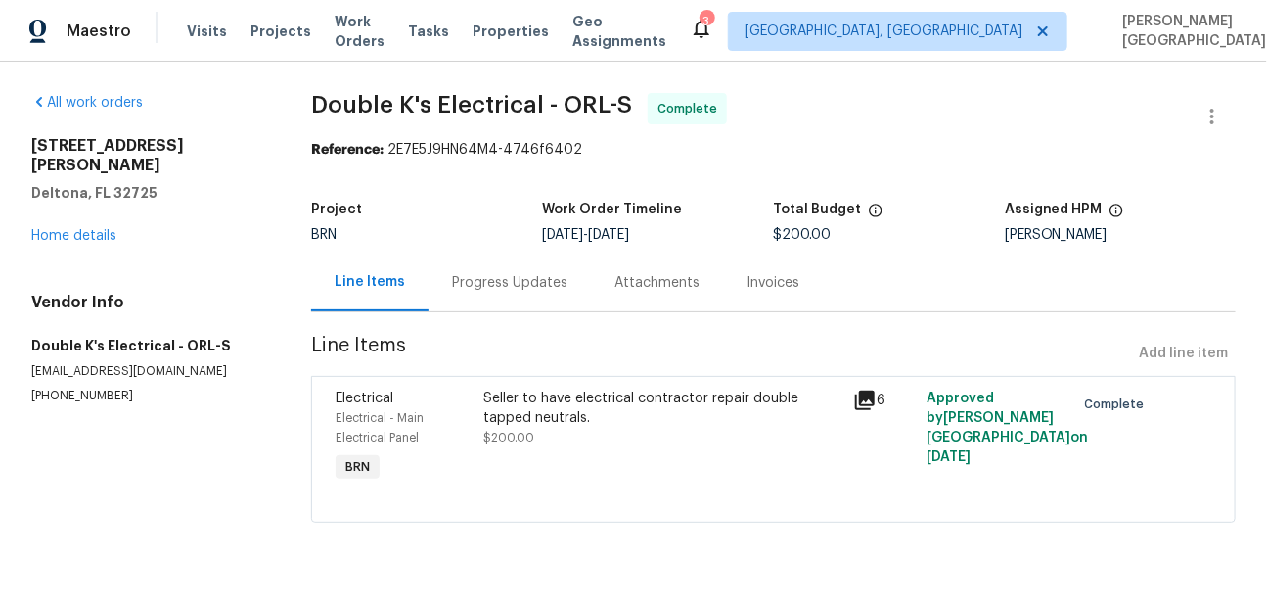
click at [561, 431] on div "Seller to have electrical contractor repair double tapped neutrals. $200.00" at bounding box center [663, 417] width 358 height 59
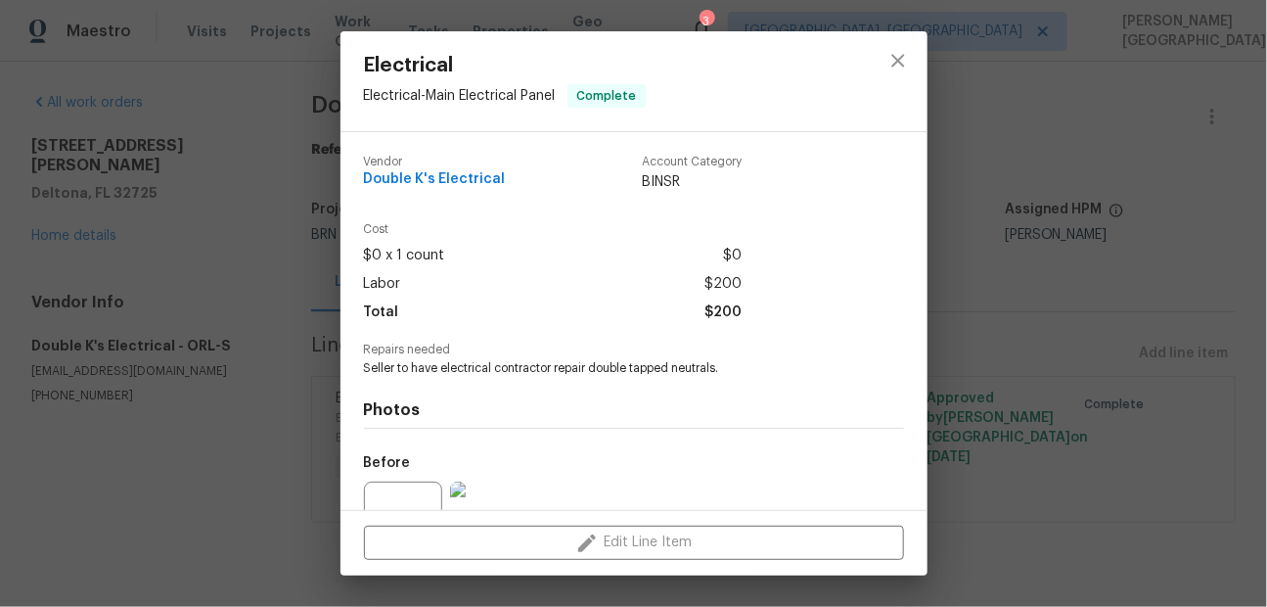
click at [500, 367] on span "Seller to have electrical contractor repair double tapped neutrals." at bounding box center [607, 368] width 486 height 17
copy span "Seller to have electrical contractor repair double tapped neutrals."
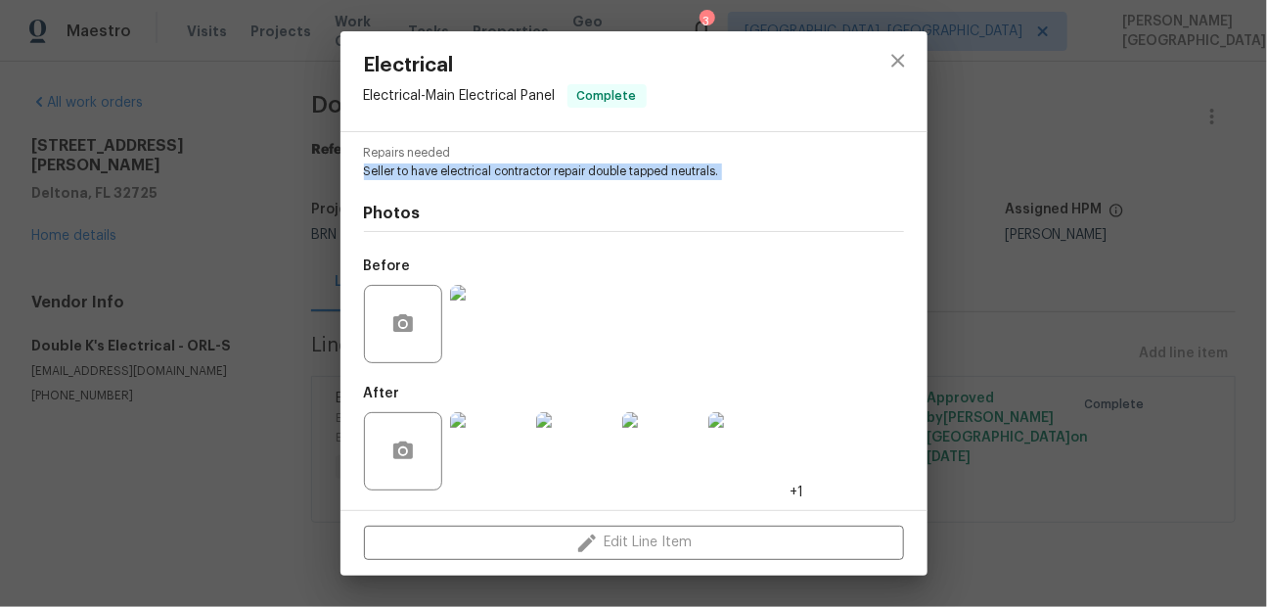
click at [490, 327] on img at bounding box center [489, 324] width 78 height 78
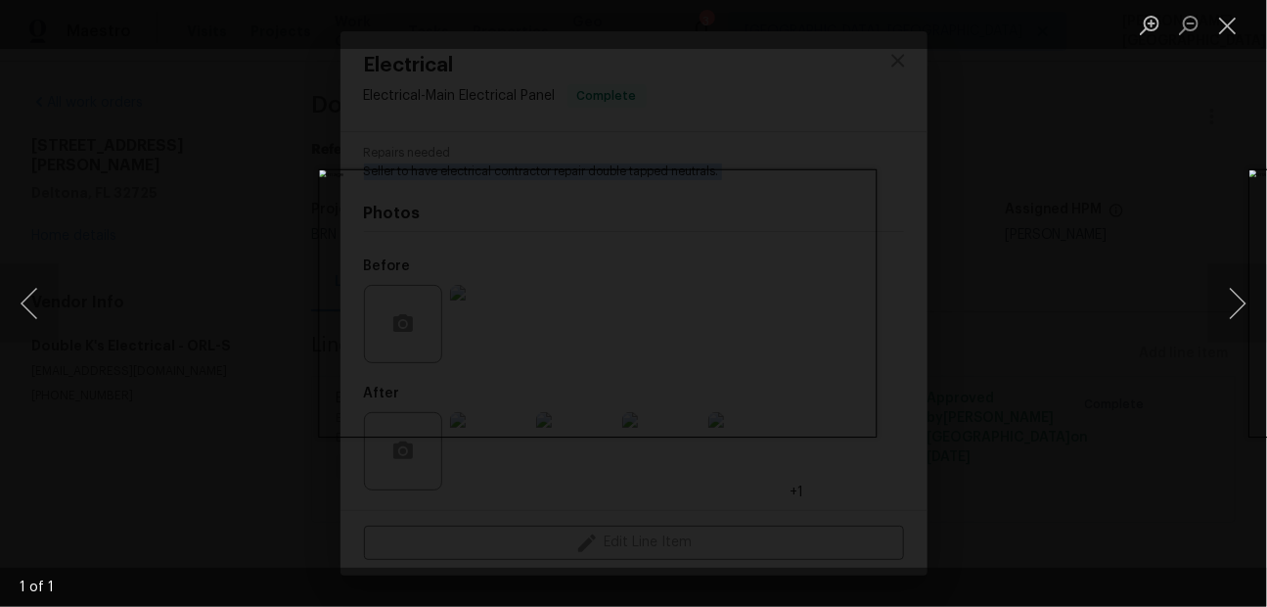
click at [1013, 171] on div "Lightbox" at bounding box center [633, 303] width 1267 height 607
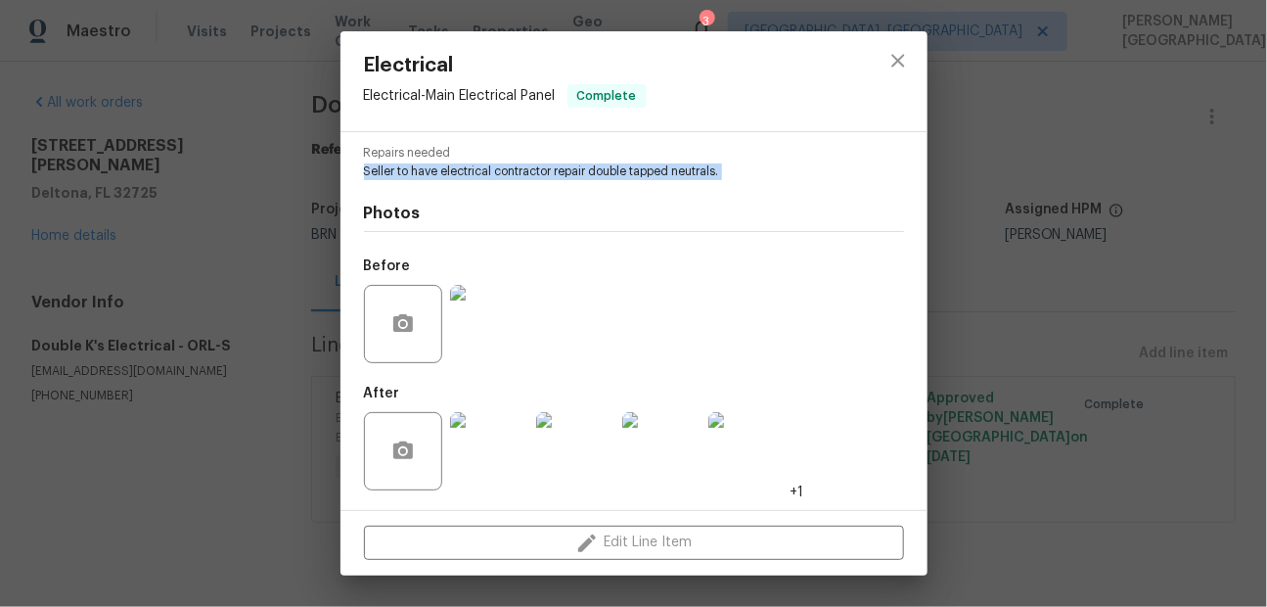
click at [571, 432] on img at bounding box center [575, 451] width 78 height 78
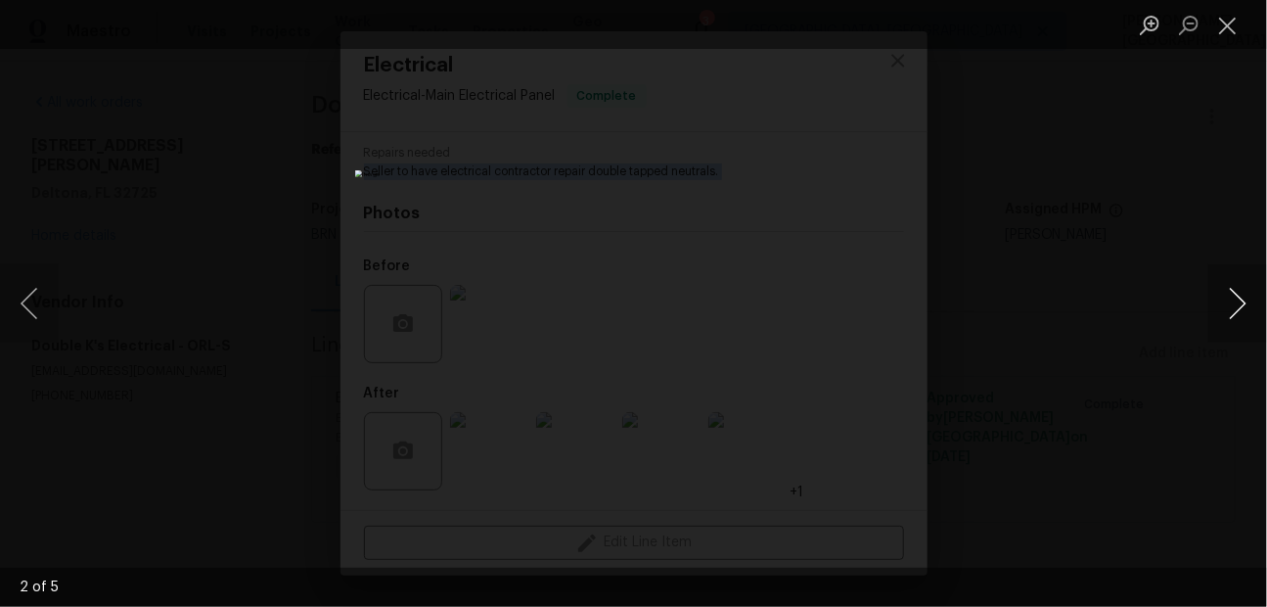
click at [1235, 296] on button "Next image" at bounding box center [1237, 303] width 59 height 78
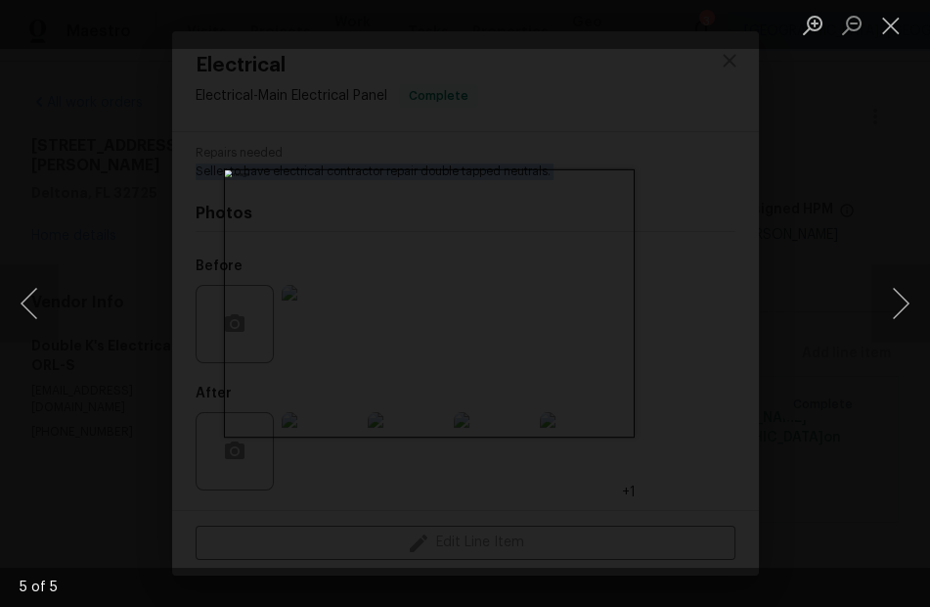
click at [871, 231] on div "Lightbox" at bounding box center [465, 303] width 930 height 607
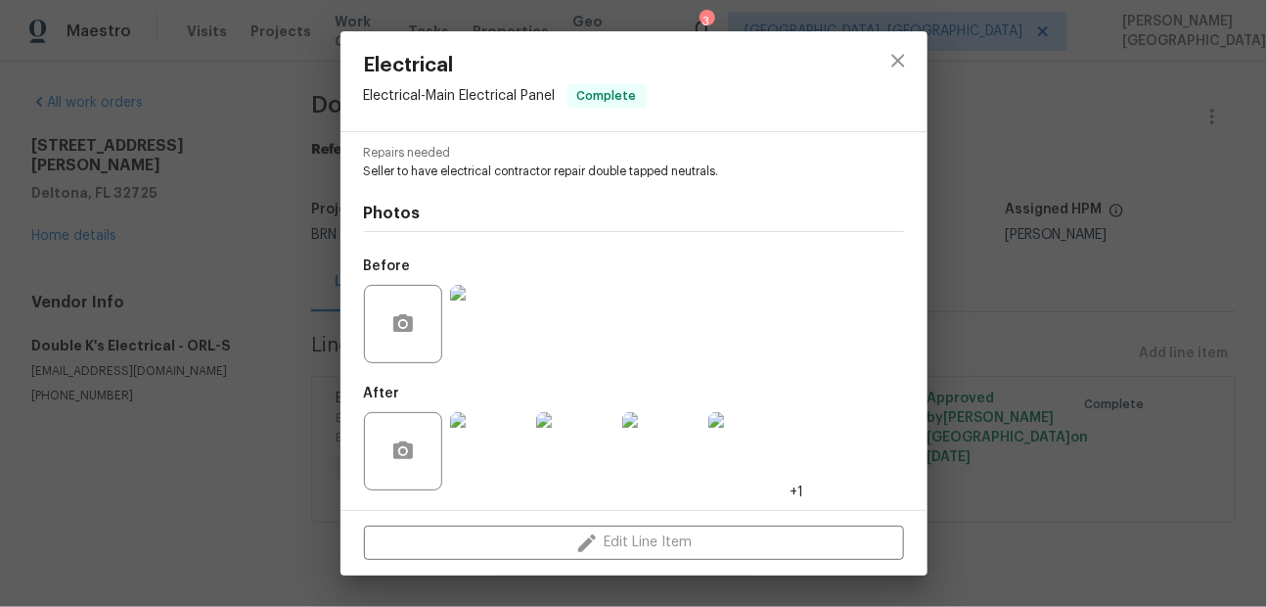
click at [1105, 199] on div "Electrical Electrical - Main Electrical Panel Complete Vendor Double K's Electr…" at bounding box center [633, 303] width 1267 height 607
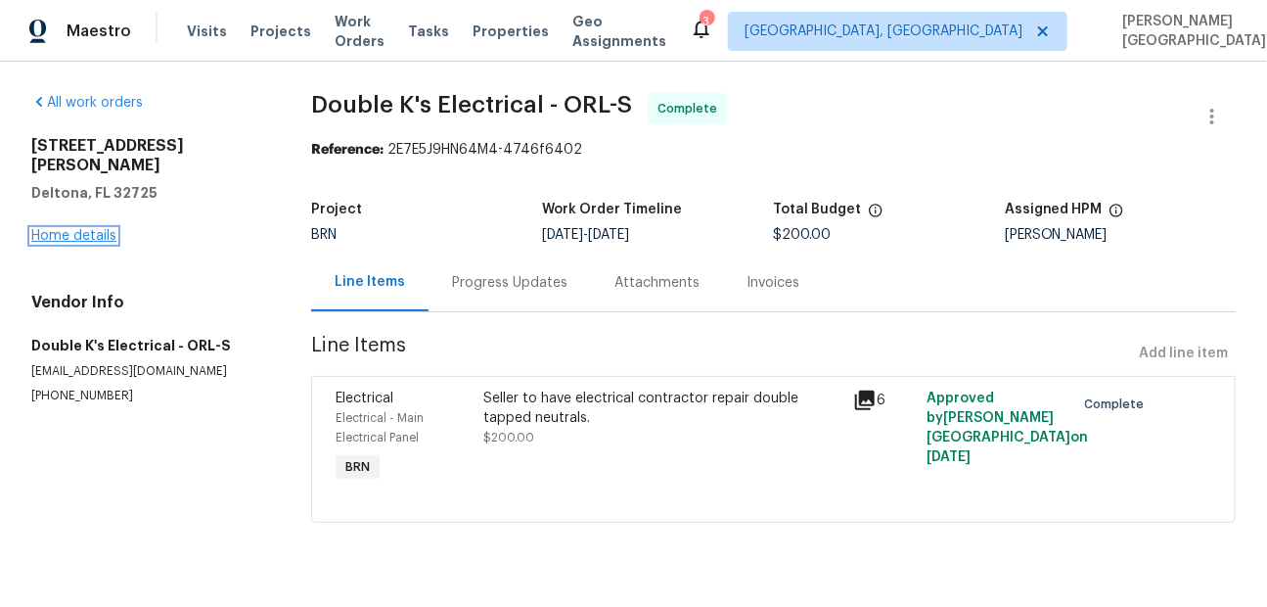
click at [83, 229] on link "Home details" at bounding box center [73, 236] width 85 height 14
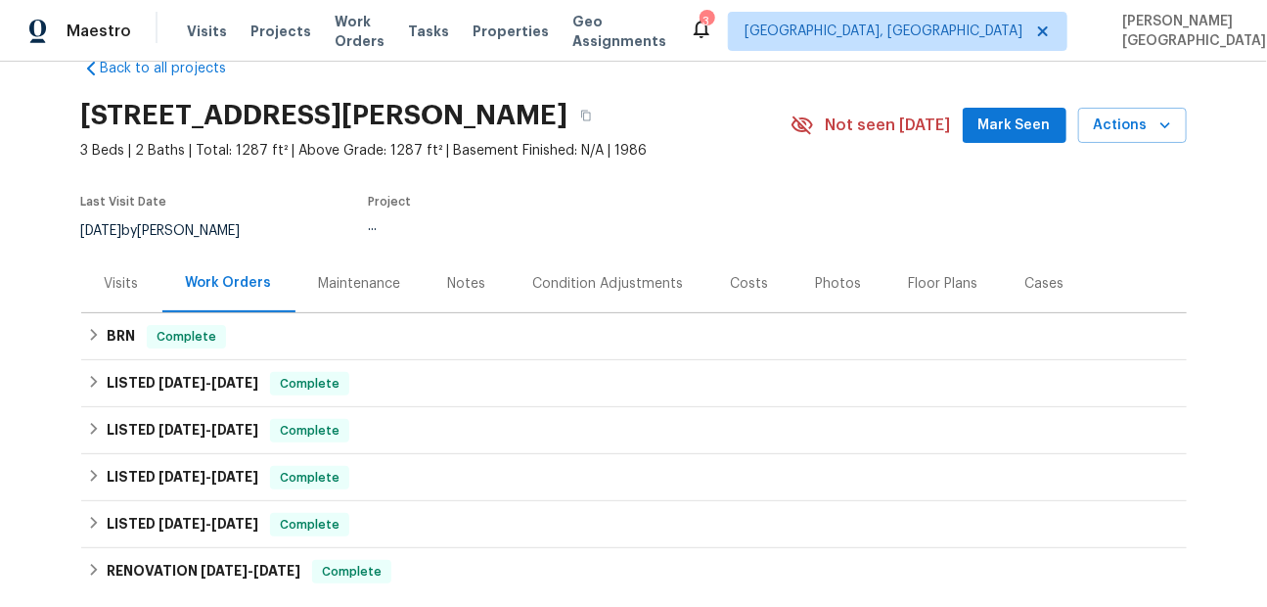
scroll to position [62, 0]
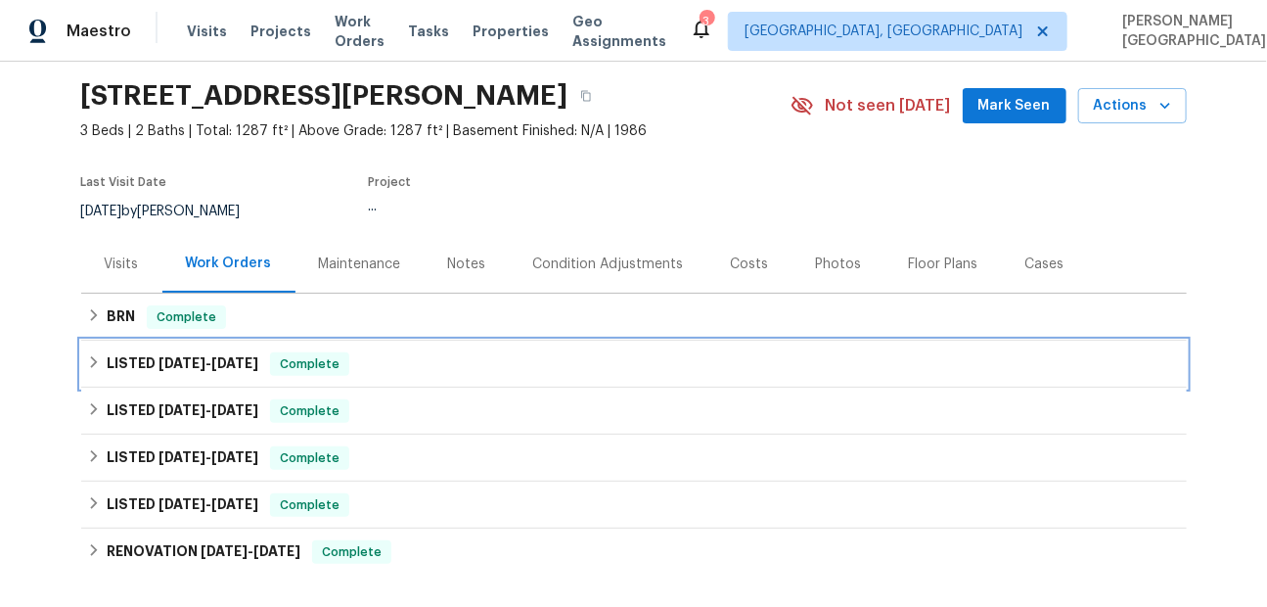
click at [179, 356] on span "9/12/25" at bounding box center [181, 363] width 47 height 14
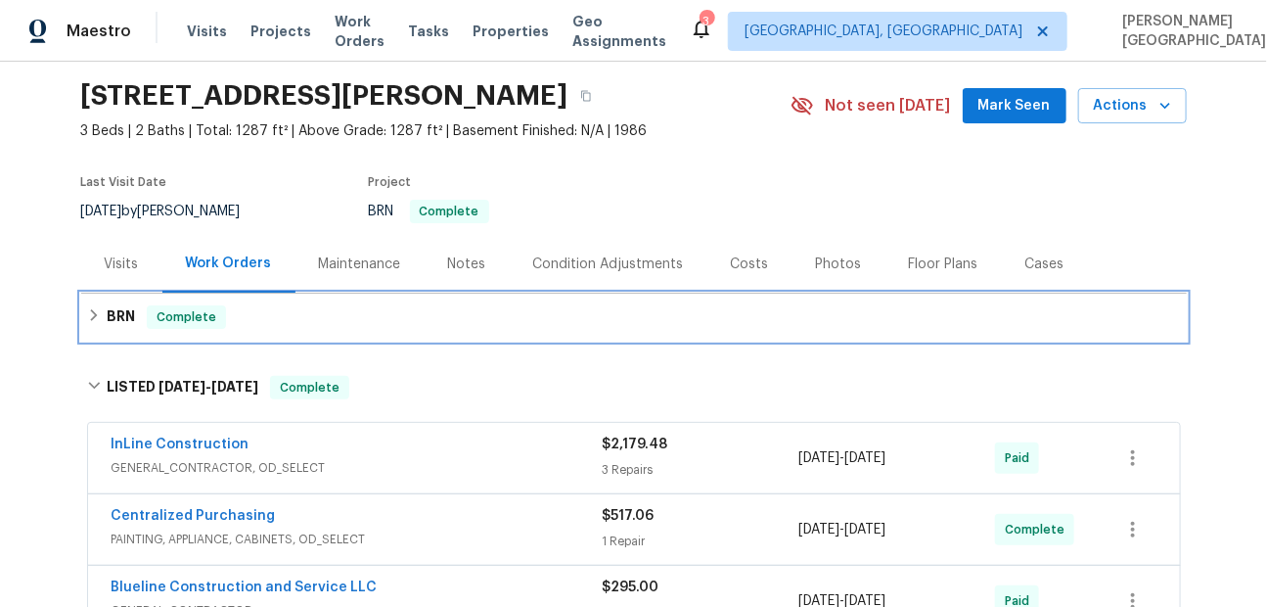
click at [169, 338] on div "BRN Complete" at bounding box center [633, 316] width 1105 height 47
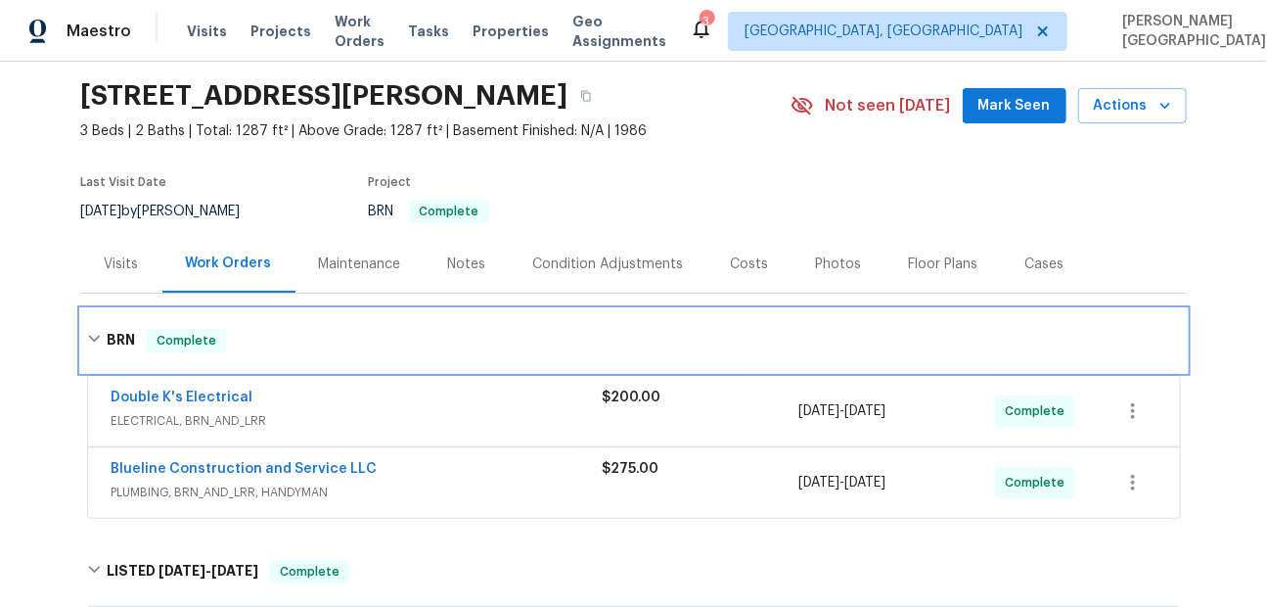
scroll to position [63, 0]
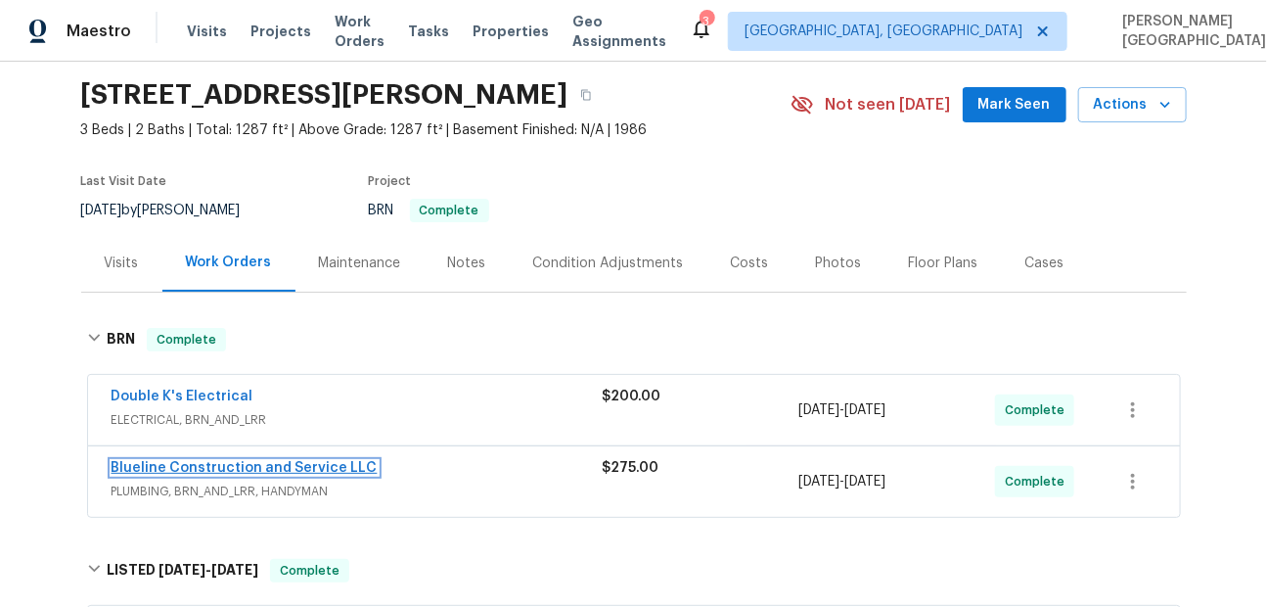
click at [232, 468] on link "Blueline Construction and Service LLC" at bounding box center [245, 468] width 266 height 14
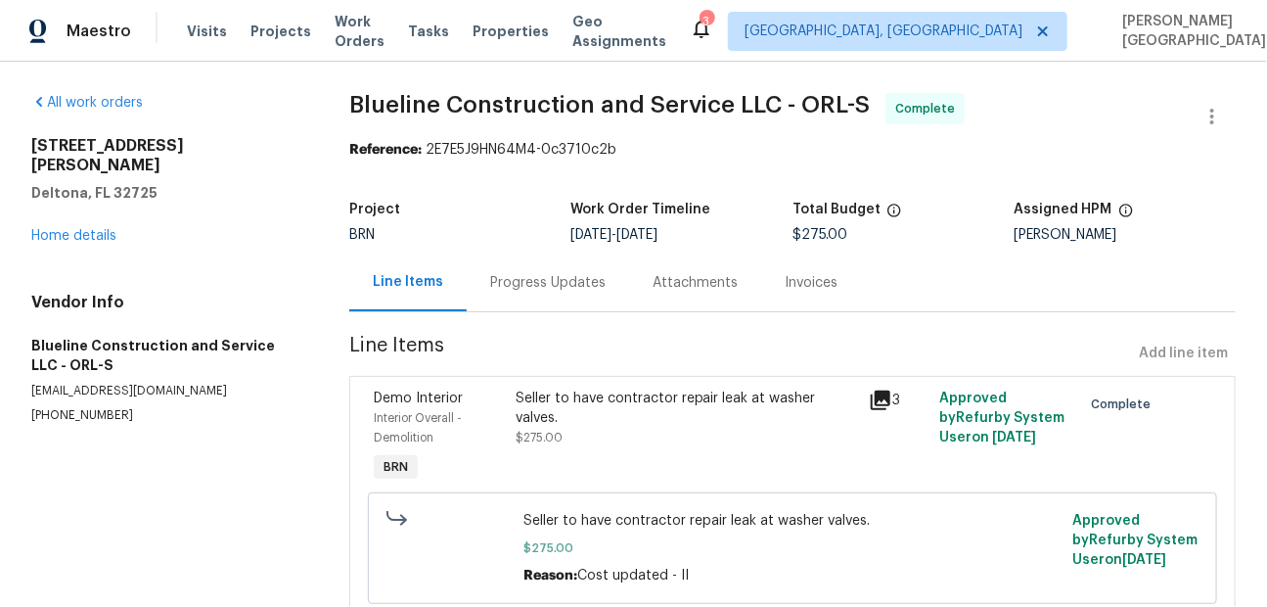
click at [358, 99] on span "Blueline Construction and Service LLC - ORL-S" at bounding box center [609, 104] width 520 height 23
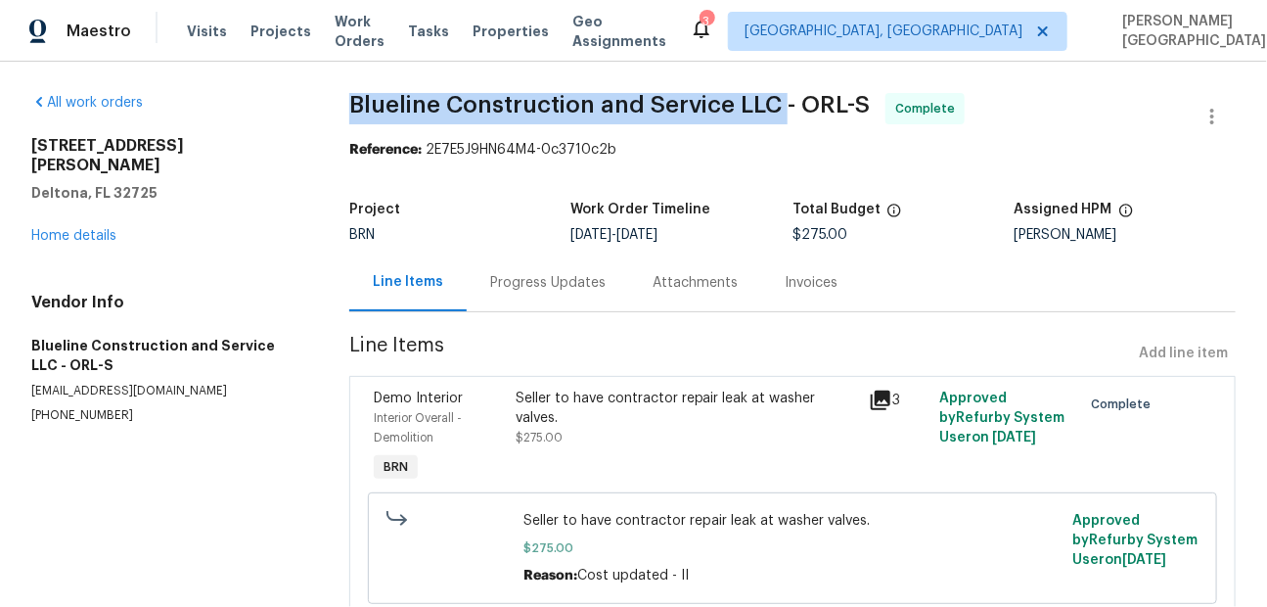
click at [773, 102] on span "Blueline Construction and Service LLC - ORL-S" at bounding box center [609, 104] width 520 height 23
copy span "Blueline Construction and Service LLC"
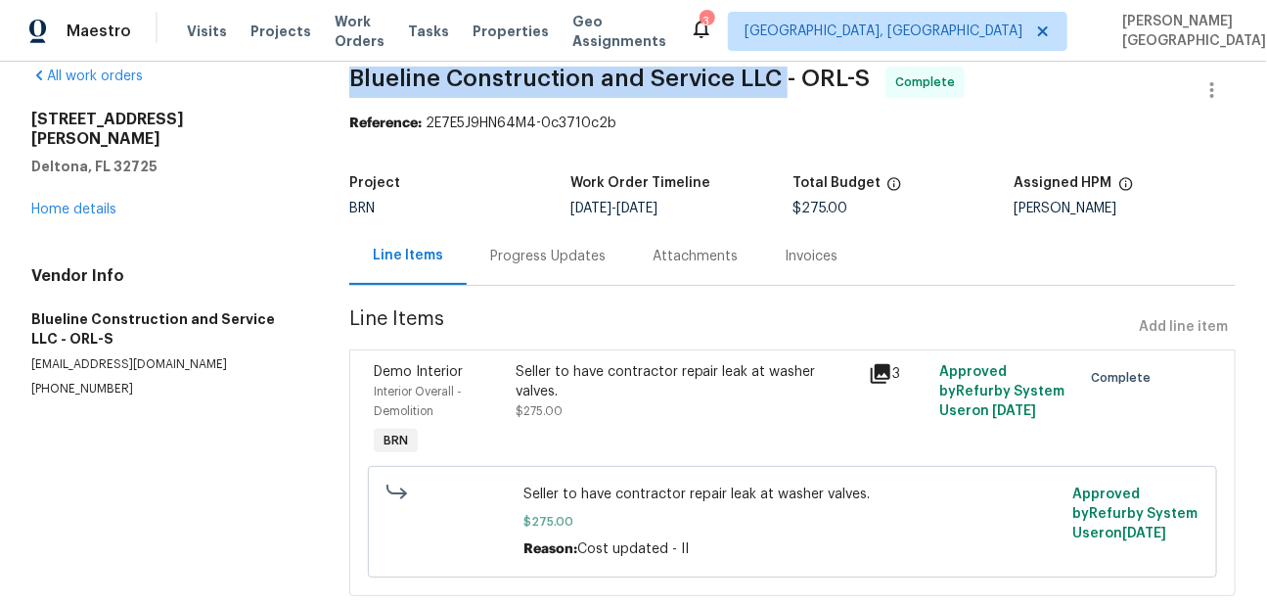
scroll to position [74, 0]
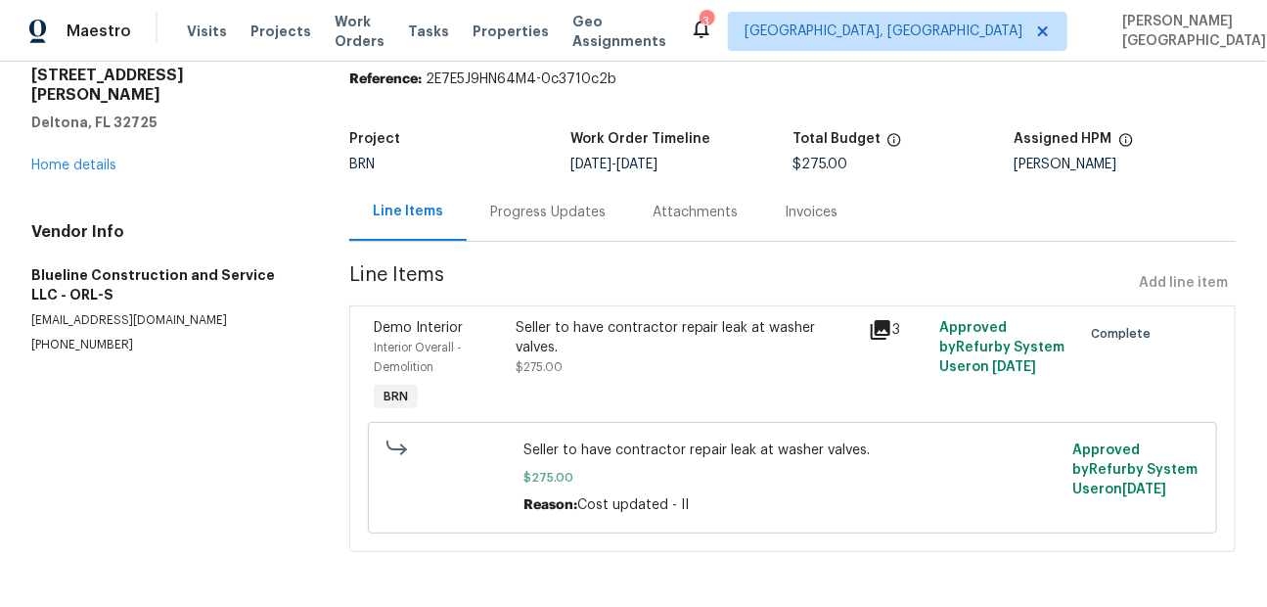
click at [555, 357] on div "Seller to have contractor repair leak at washer valves. $275.00" at bounding box center [687, 367] width 354 height 110
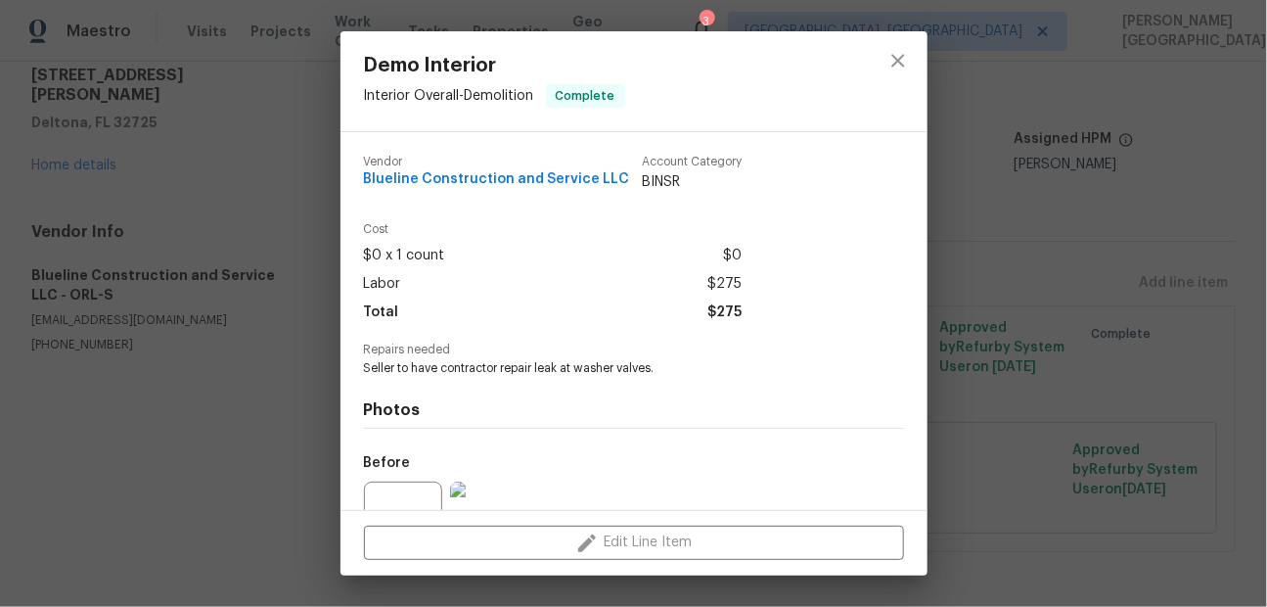
click at [513, 366] on span "Seller to have contractor repair leak at washer valves." at bounding box center [607, 368] width 486 height 17
copy span "Seller to have contractor repair leak at washer valves."
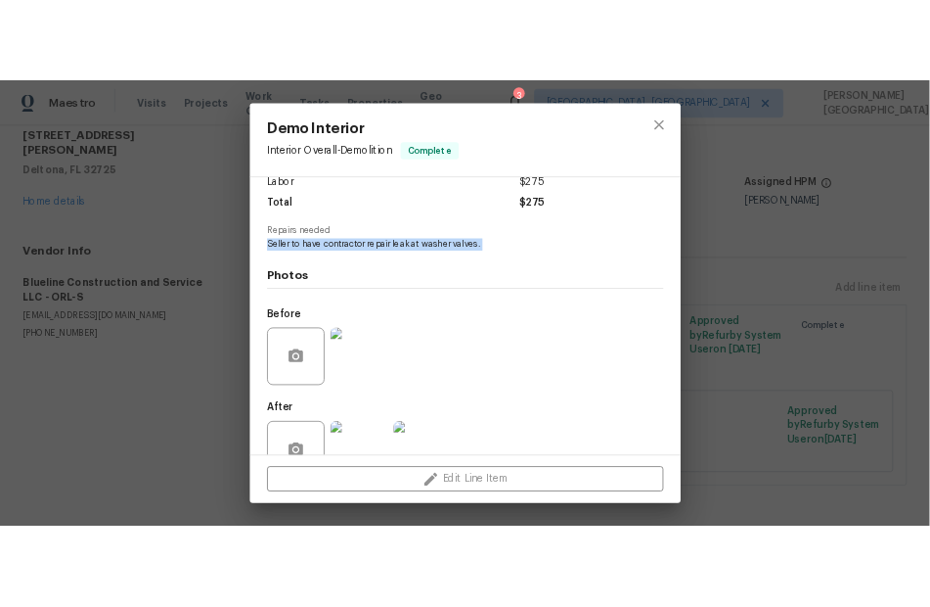
scroll to position [166, 0]
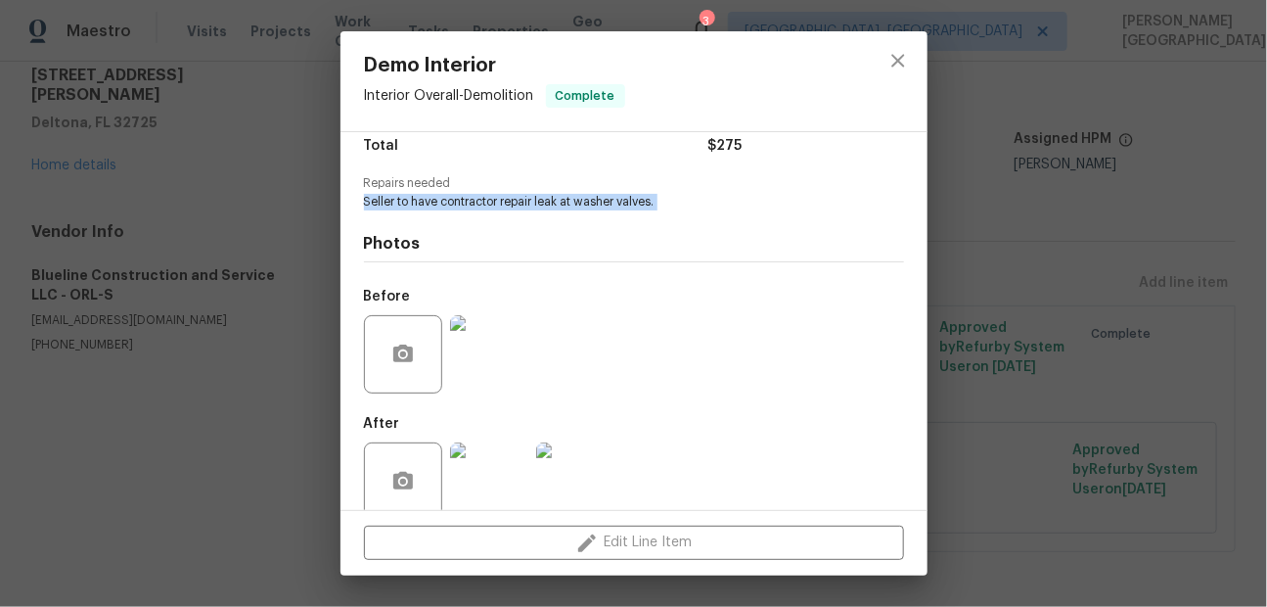
click at [491, 386] on img at bounding box center [489, 354] width 78 height 78
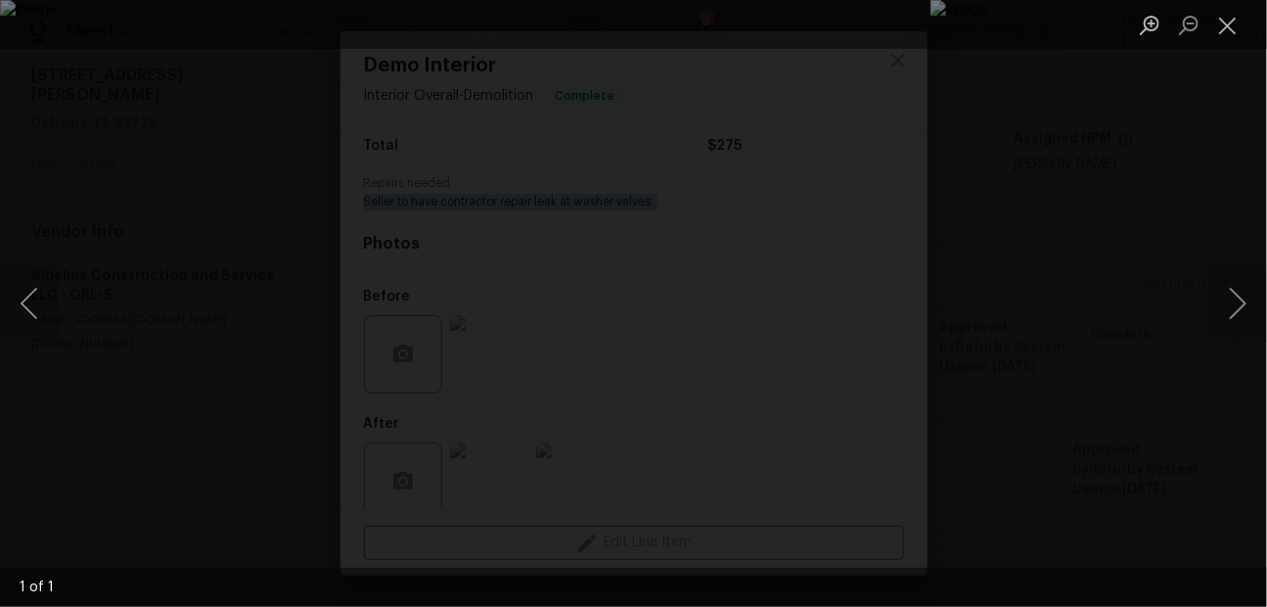
click at [1100, 143] on div "Lightbox" at bounding box center [633, 303] width 1267 height 607
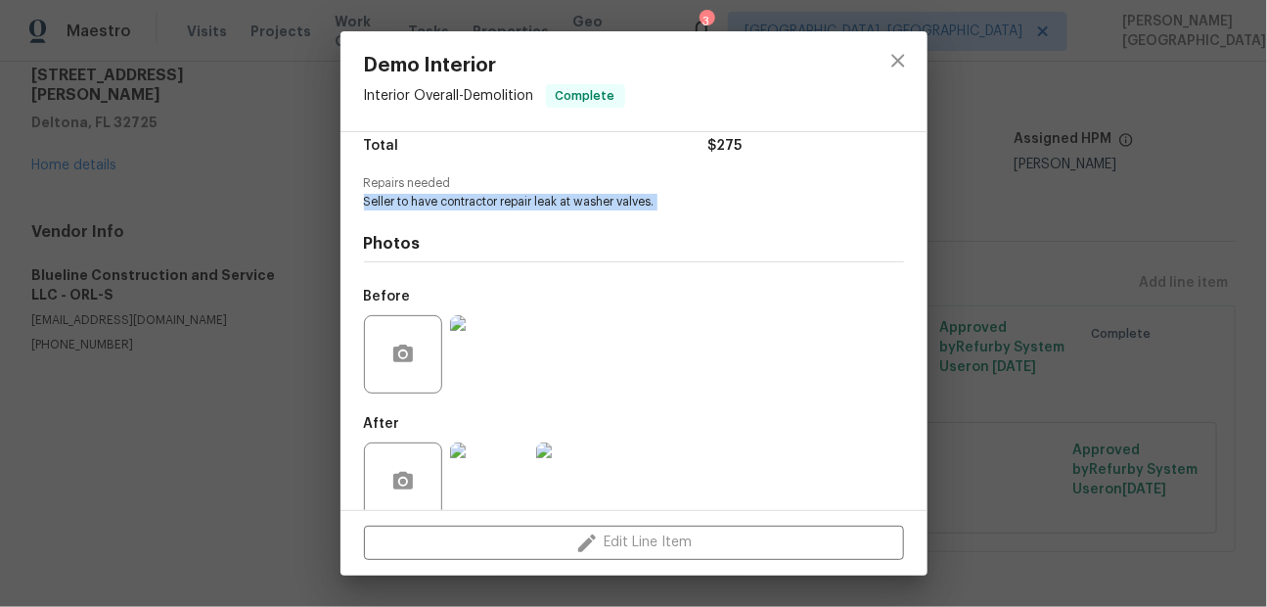
click at [477, 487] on img at bounding box center [489, 481] width 78 height 78
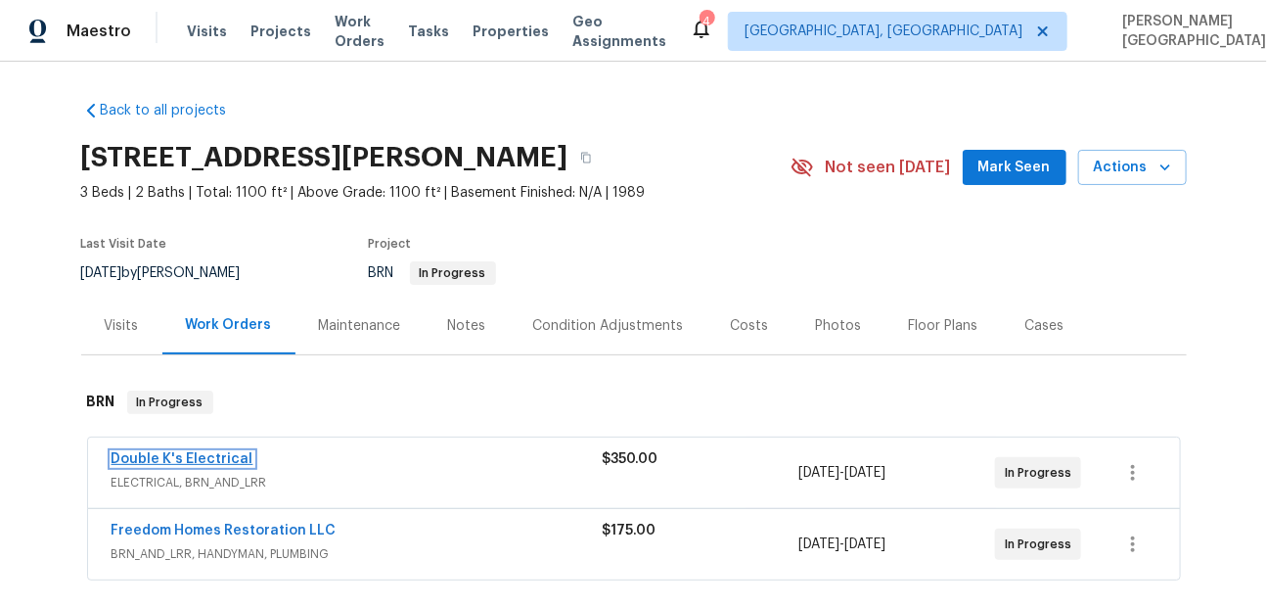
click at [161, 456] on link "Double K's Electrical" at bounding box center [183, 459] width 142 height 14
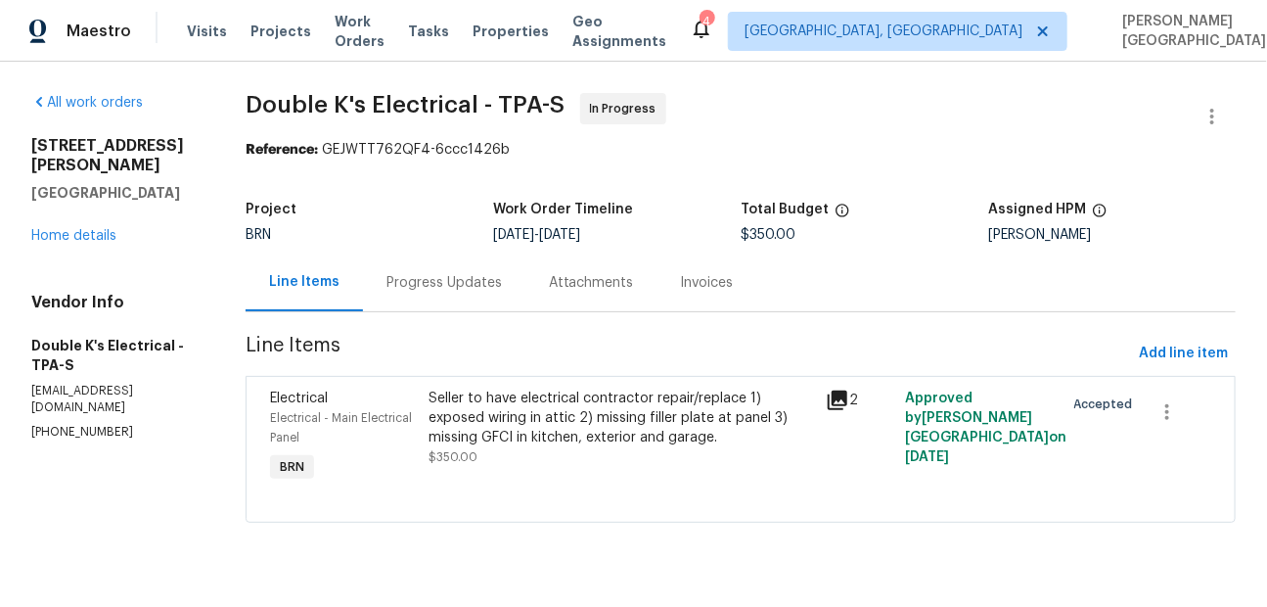
click at [447, 290] on div "Progress Updates" at bounding box center [443, 283] width 115 height 20
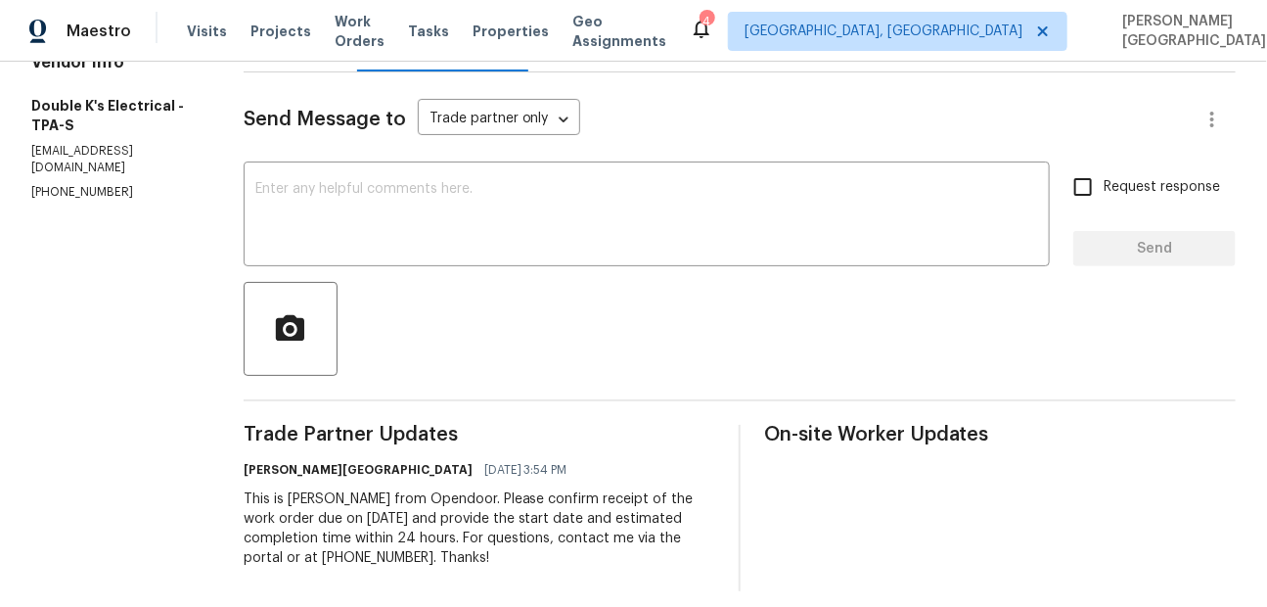
scroll to position [255, 0]
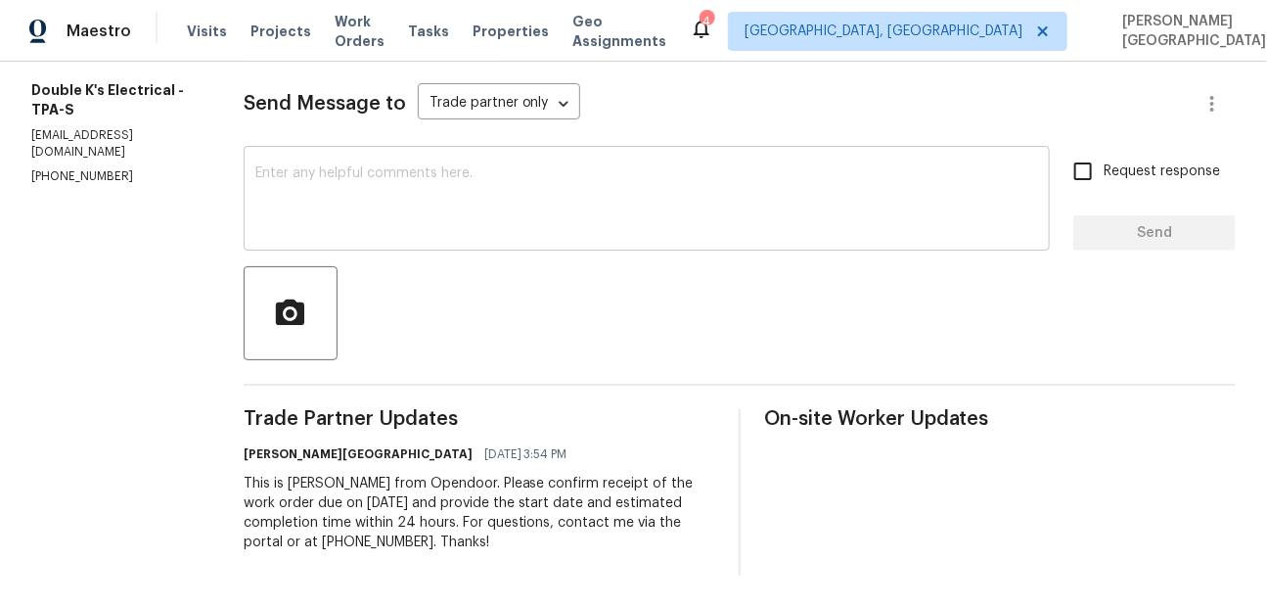
click at [384, 217] on textarea at bounding box center [646, 200] width 783 height 68
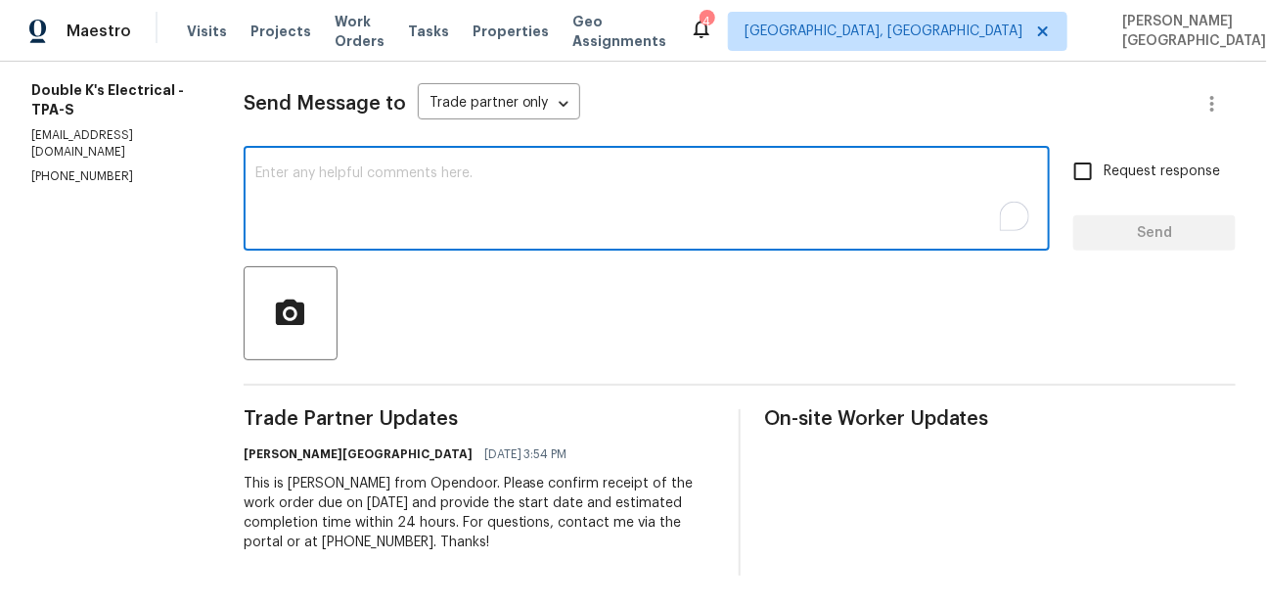
paste textarea "Thank you for accepting the WO. Could you please update on the timeline?"
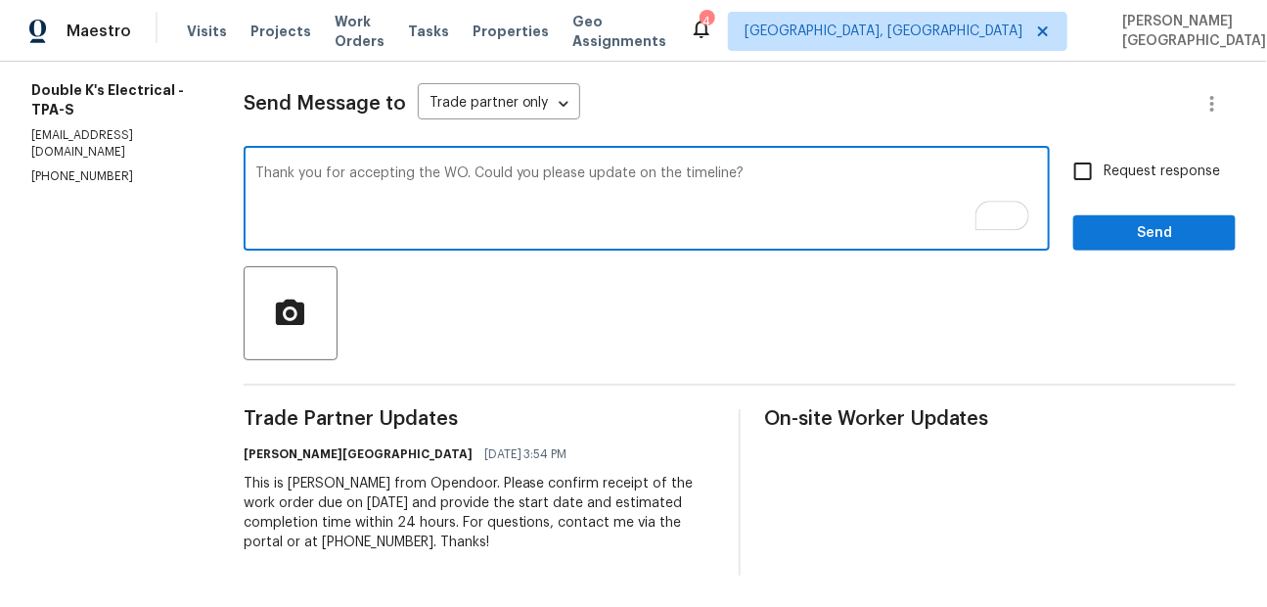
type textarea "Thank you for accepting the WO. Could you please update on the timeline?"
click at [1114, 169] on span "Request response" at bounding box center [1162, 171] width 116 height 21
click at [1104, 169] on input "Request response" at bounding box center [1082, 171] width 41 height 41
checkbox input "true"
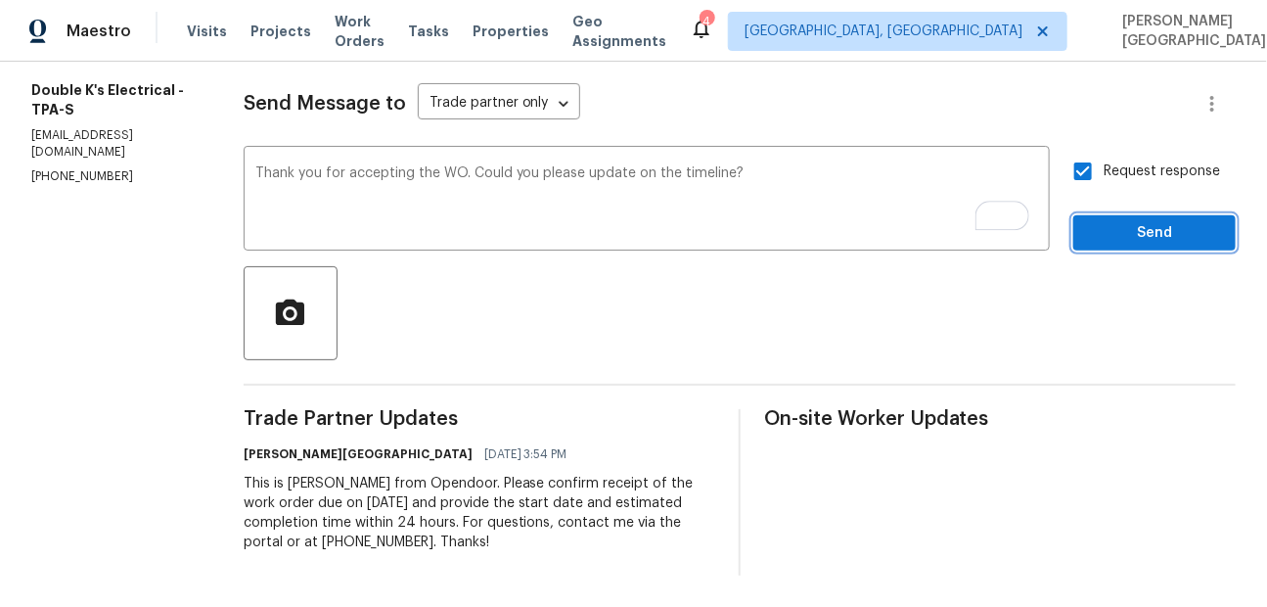
click at [1119, 228] on span "Send" at bounding box center [1154, 233] width 131 height 24
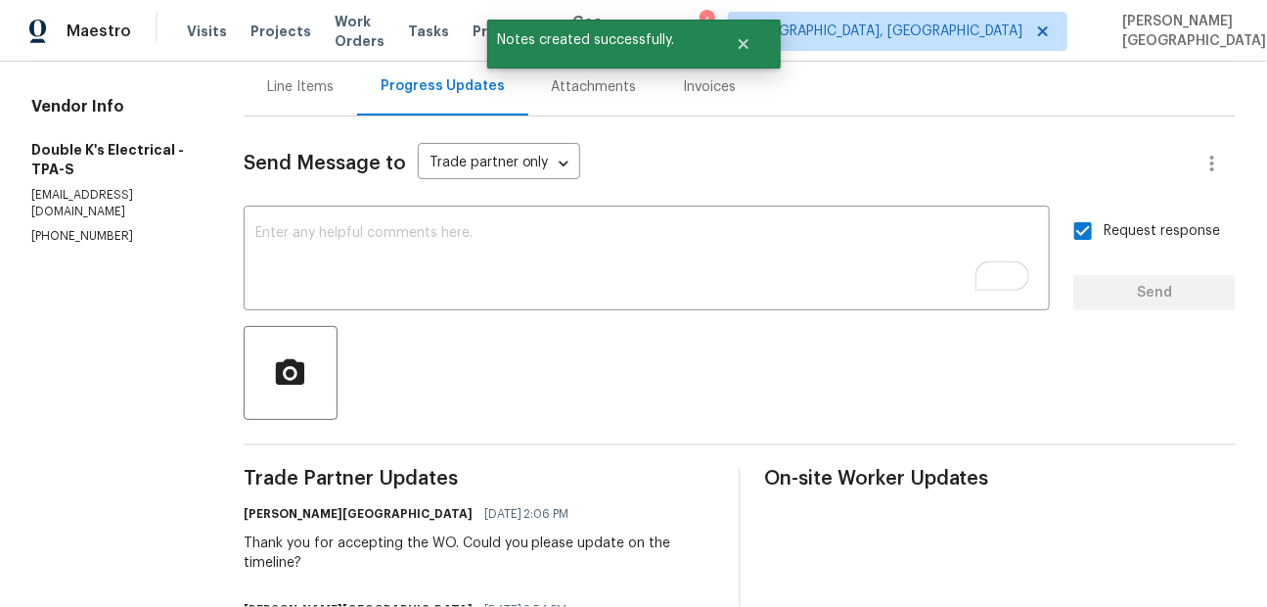
scroll to position [77, 0]
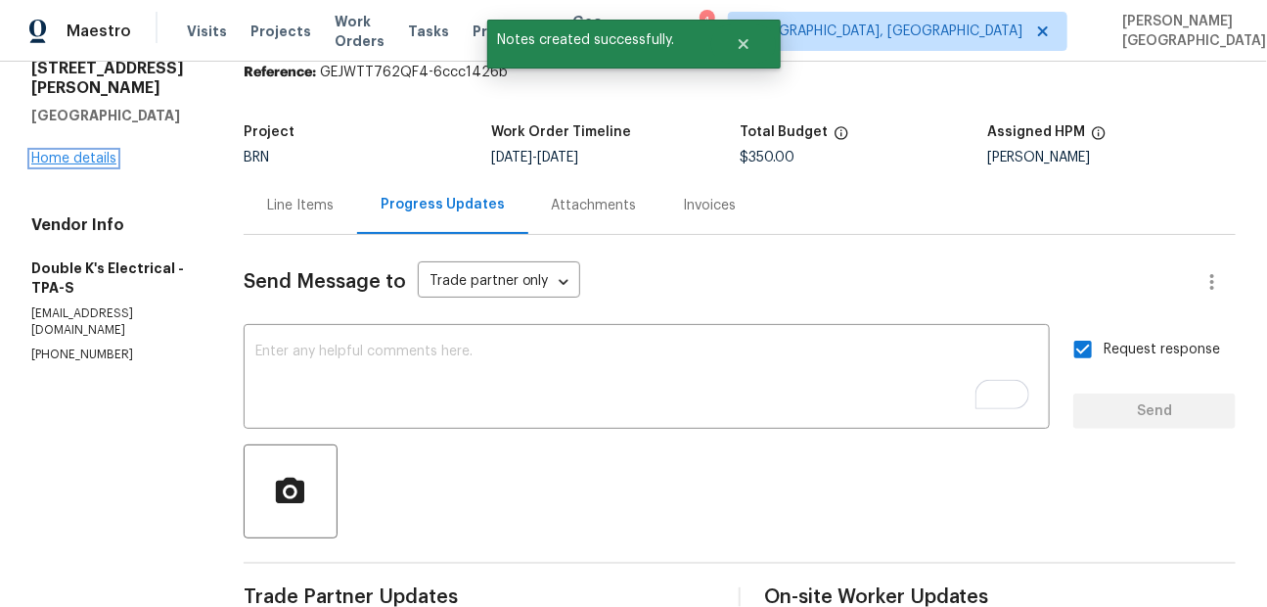
click at [84, 152] on link "Home details" at bounding box center [73, 159] width 85 height 14
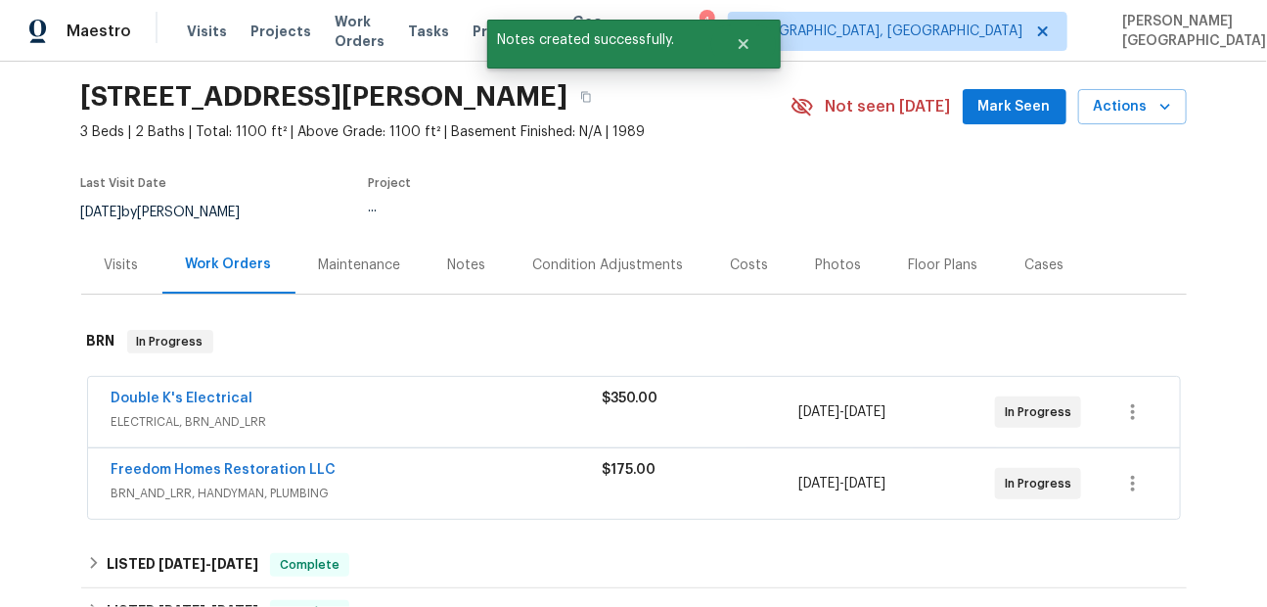
scroll to position [108, 0]
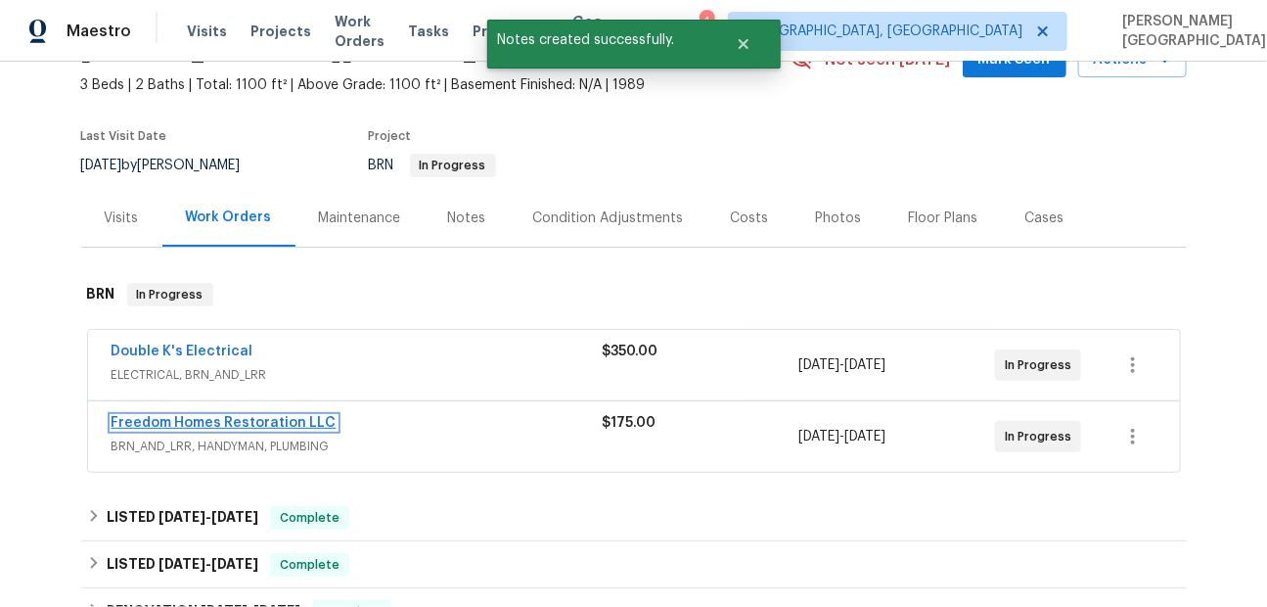
click at [227, 421] on link "Freedom Homes Restoration LLC" at bounding box center [224, 423] width 225 height 14
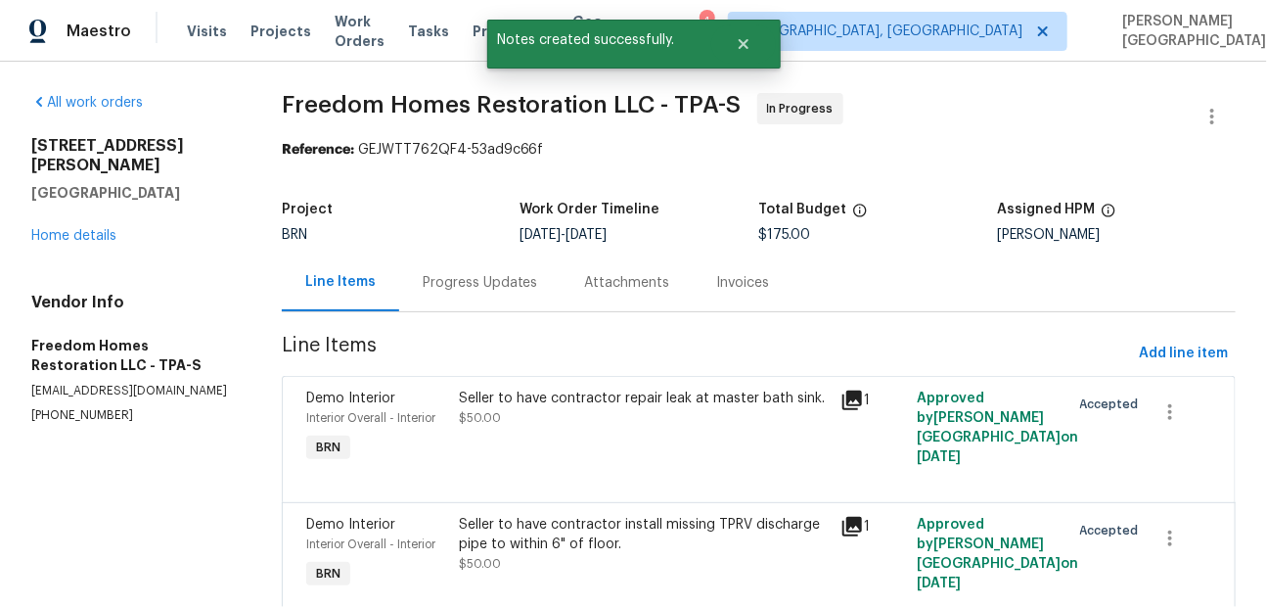
click at [491, 287] on div "Progress Updates" at bounding box center [480, 283] width 115 height 20
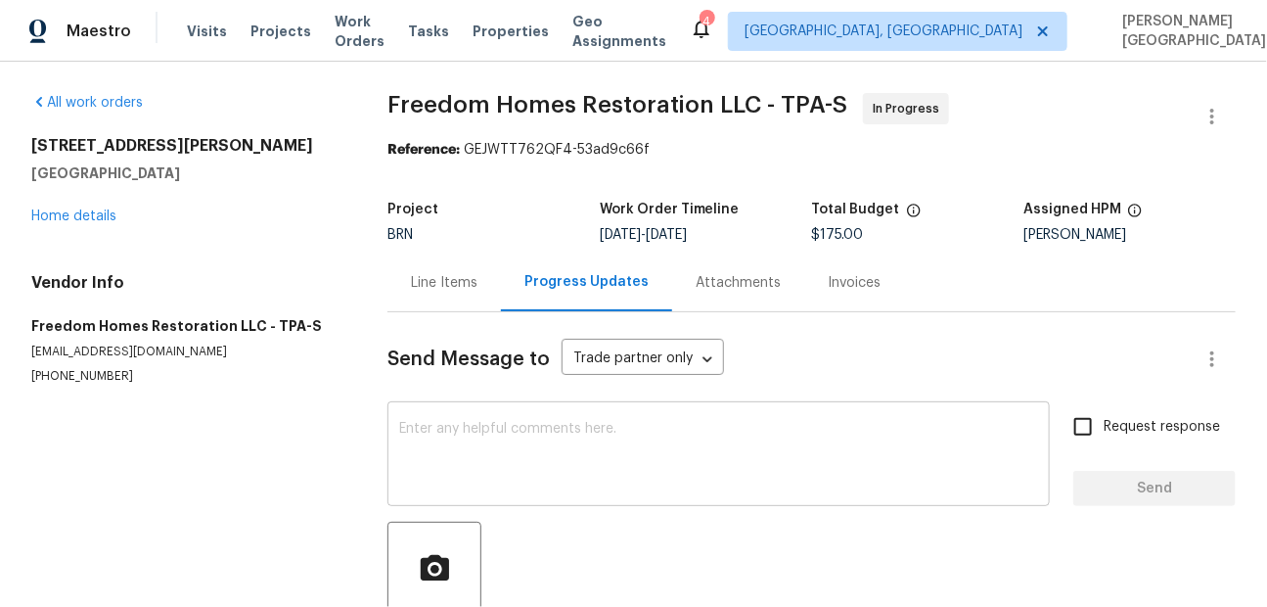
click at [447, 447] on textarea at bounding box center [718, 456] width 639 height 68
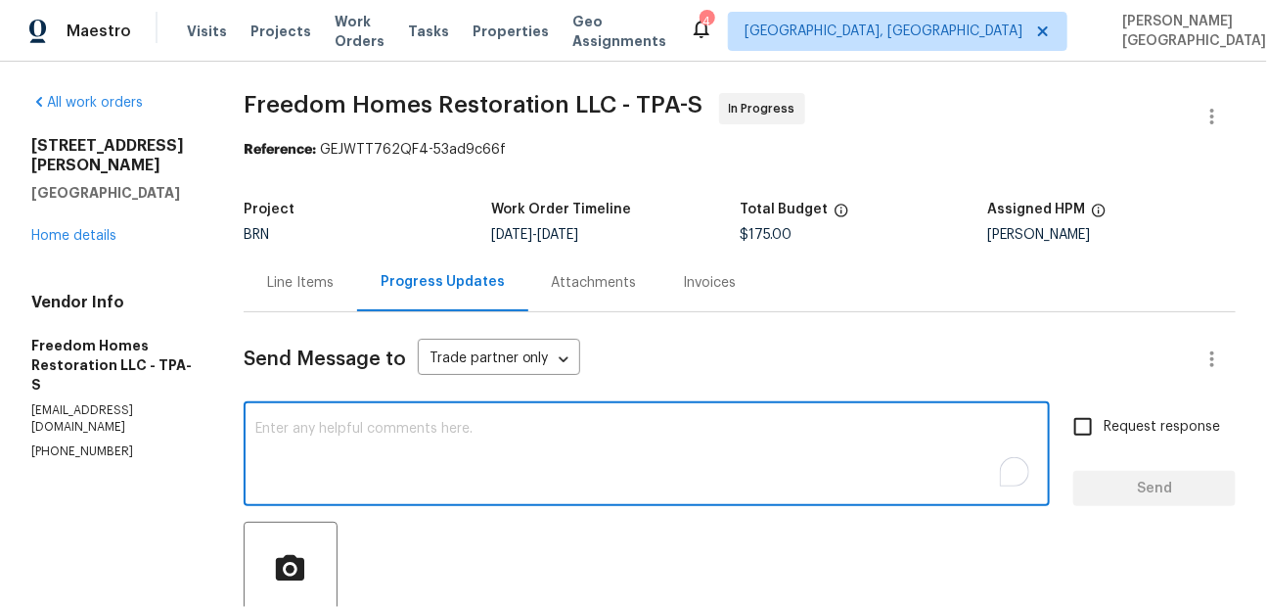
paste textarea "Thank you for accepting the WO. Could you please update on the timeline?"
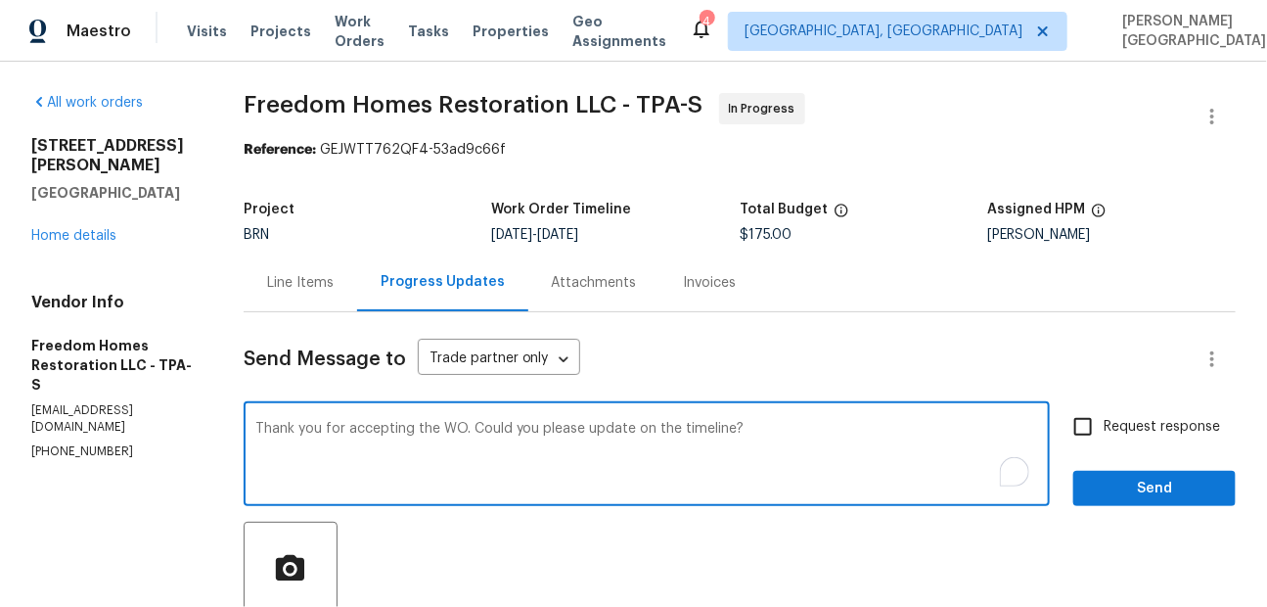
type textarea "Thank you for accepting the WO. Could you please update on the timeline?"
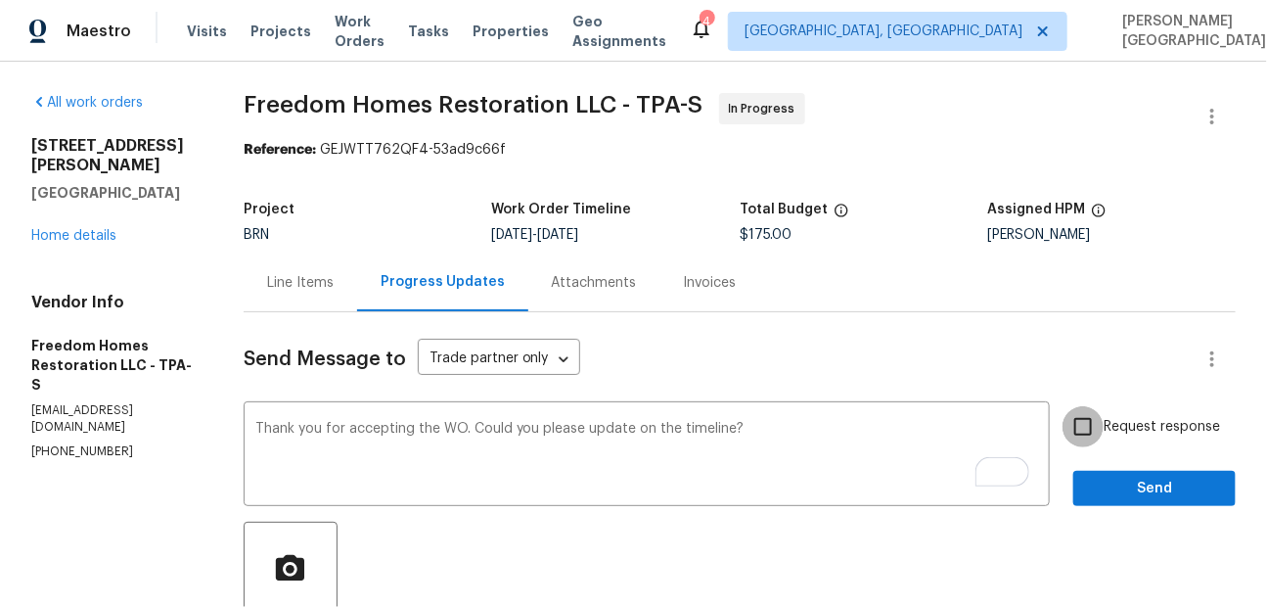
click at [1104, 409] on input "Request response" at bounding box center [1082, 426] width 41 height 41
checkbox input "true"
click at [1114, 477] on span "Send" at bounding box center [1154, 488] width 131 height 24
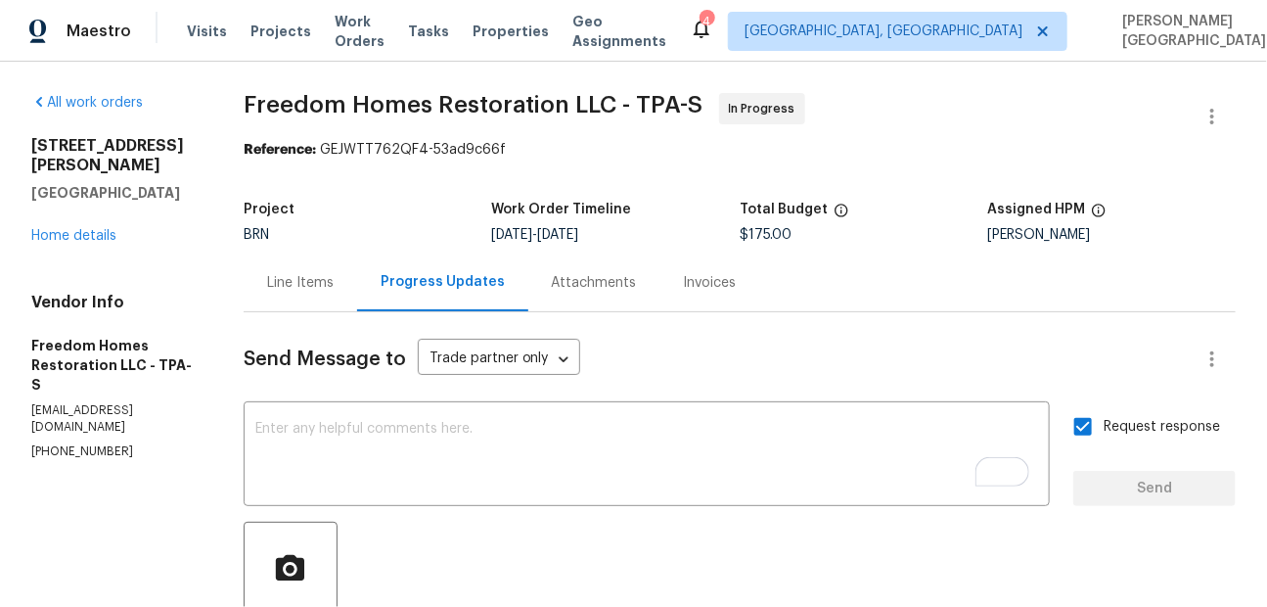
click at [264, 97] on span "Freedom Homes Restoration LLC - TPA-S" at bounding box center [474, 104] width 460 height 23
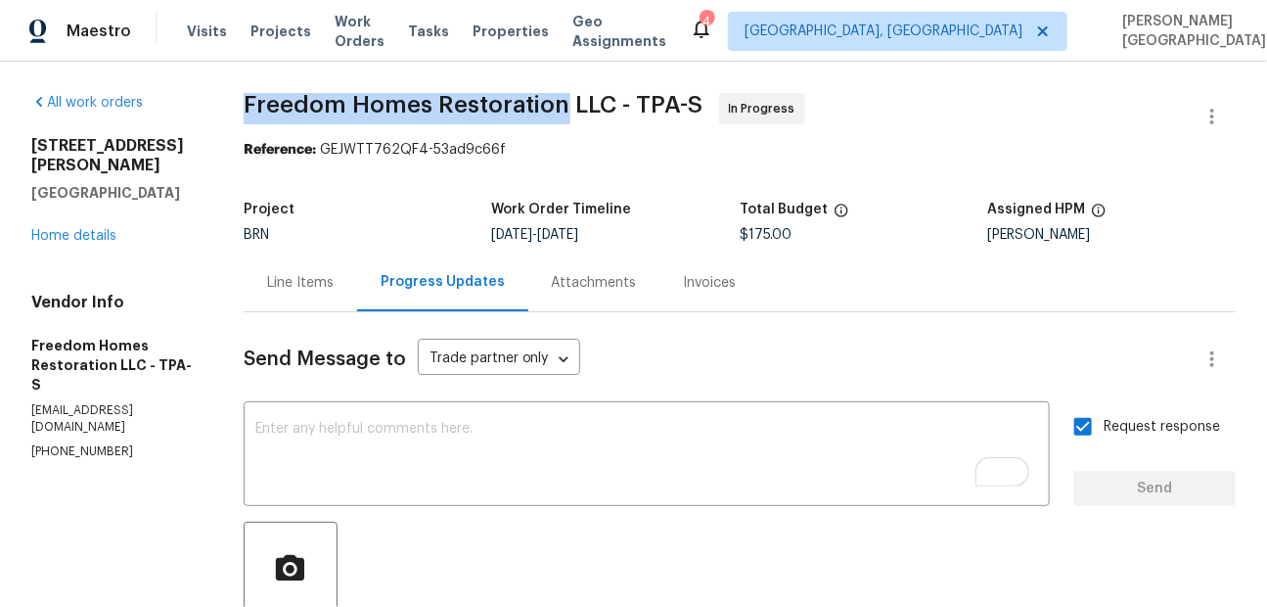
click at [536, 101] on span "Freedom Homes Restoration LLC - TPA-S" at bounding box center [474, 104] width 460 height 23
copy span "Freedom Homes Restoration"
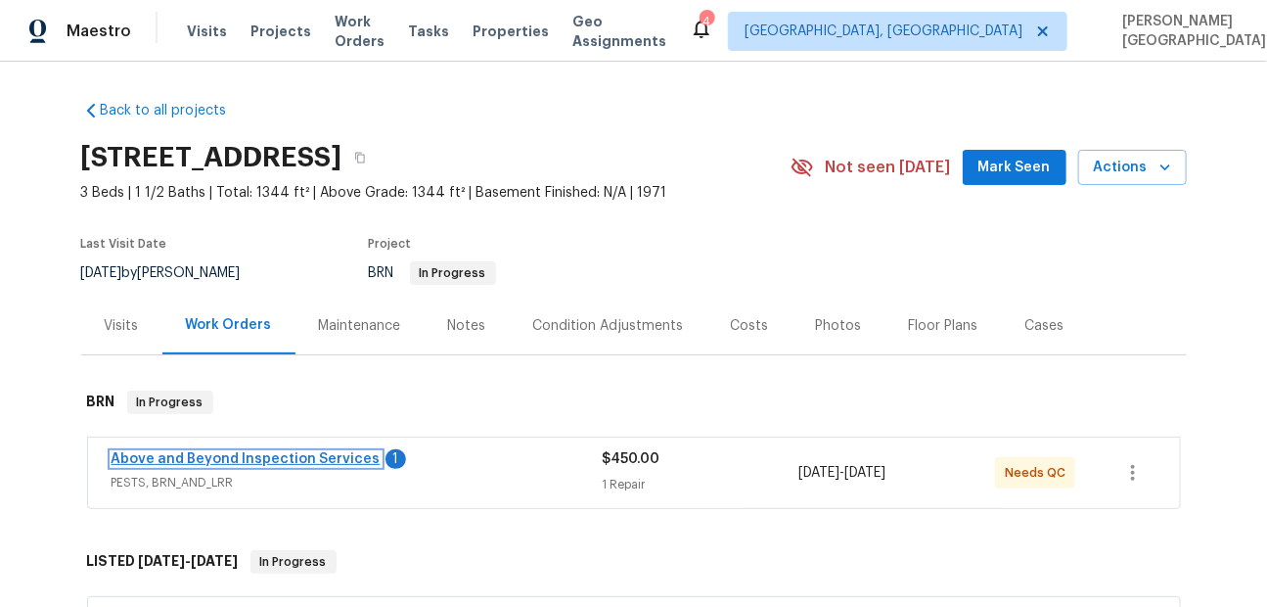
click at [288, 461] on link "Above and Beyond Inspection Services" at bounding box center [246, 459] width 269 height 14
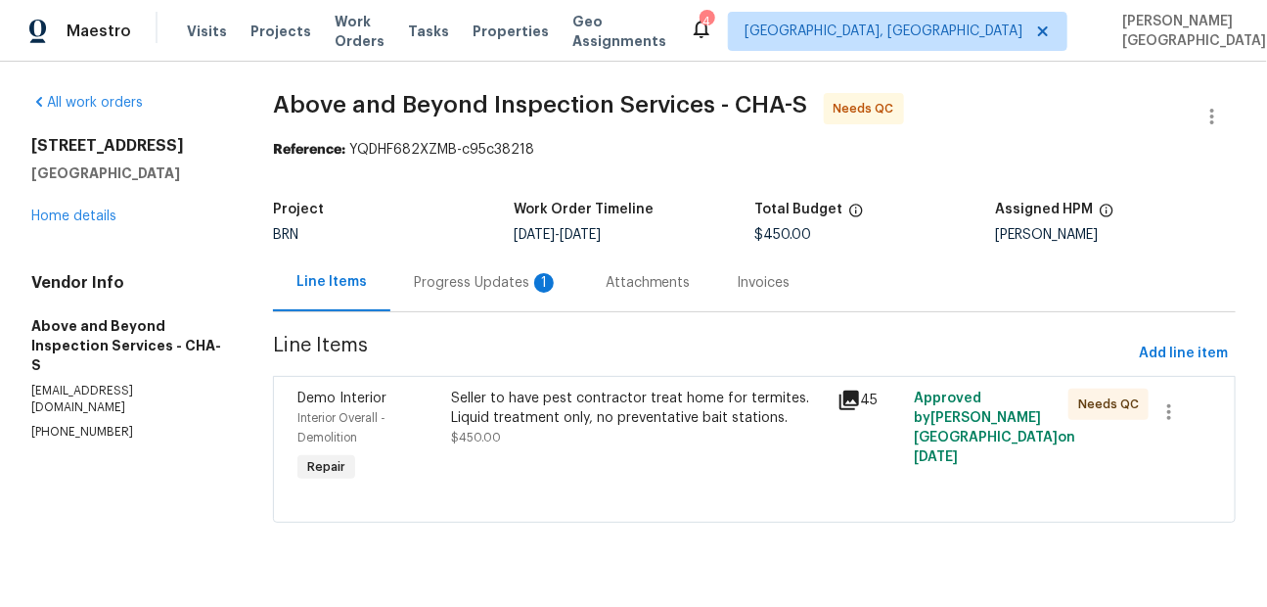
click at [473, 278] on div "Progress Updates 1" at bounding box center [486, 283] width 145 height 20
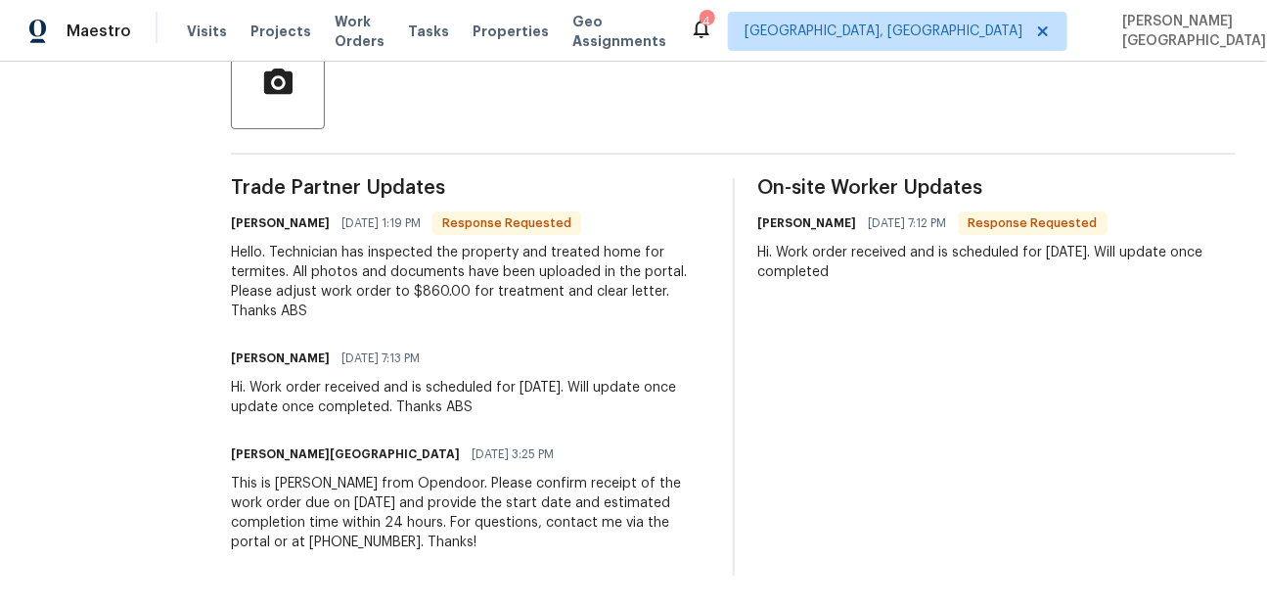
scroll to position [298, 0]
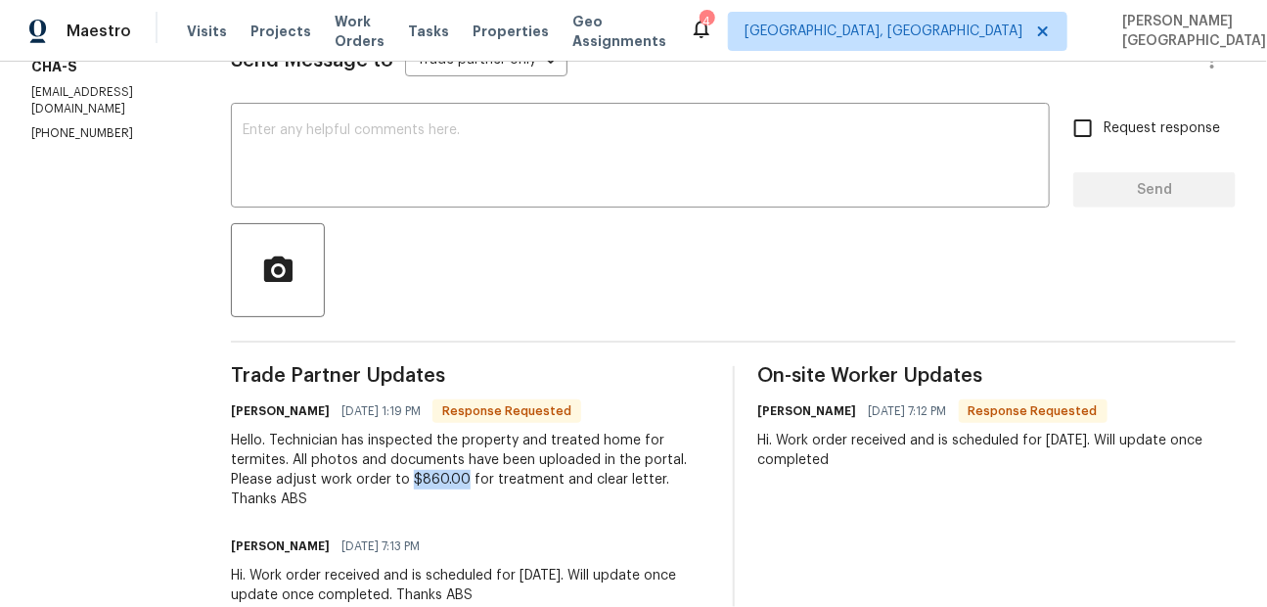
drag, startPoint x: 522, startPoint y: 478, endPoint x: 577, endPoint y: 479, distance: 54.8
click at [577, 479] on div "Hello. Technician has inspected the property and treated home for termites. All…" at bounding box center [470, 469] width 478 height 78
copy div "$860.00"
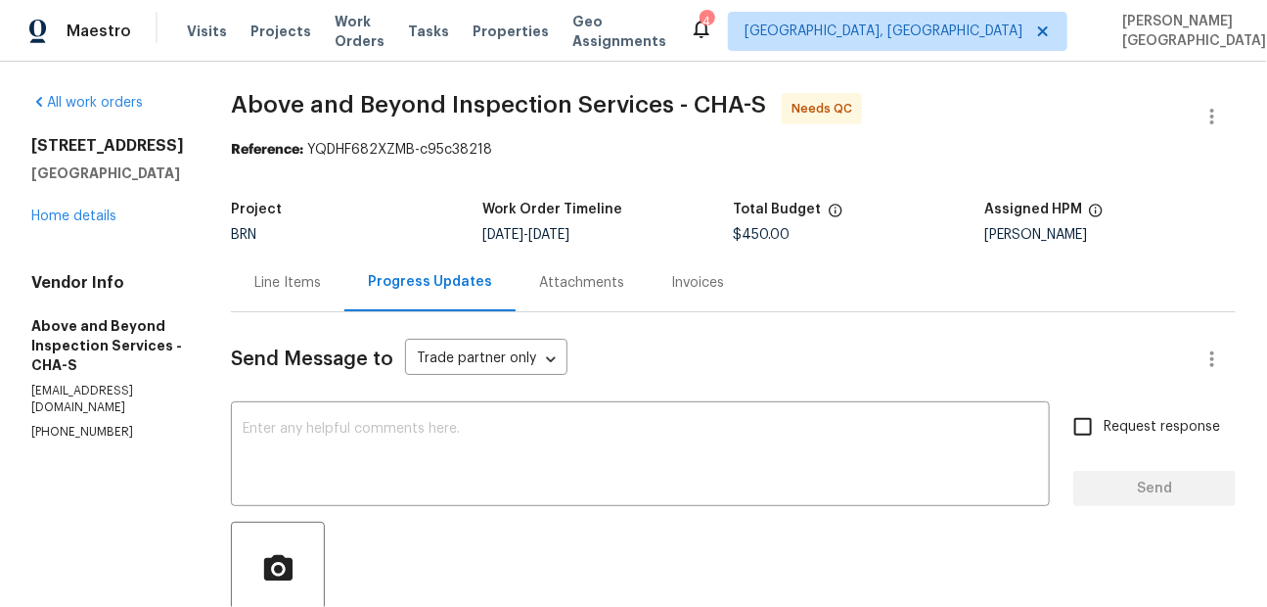
click at [321, 287] on div "Line Items" at bounding box center [287, 283] width 67 height 20
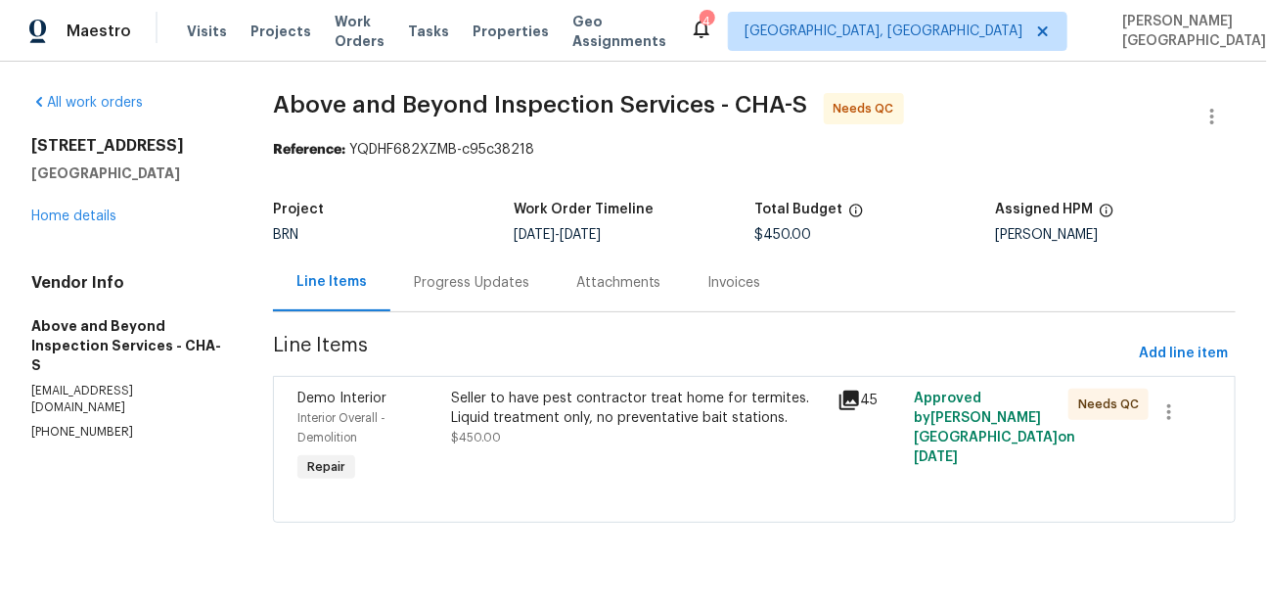
click at [529, 421] on div "Seller to have pest contractor treat home for termites. Liquid treatment only, …" at bounding box center [638, 407] width 374 height 39
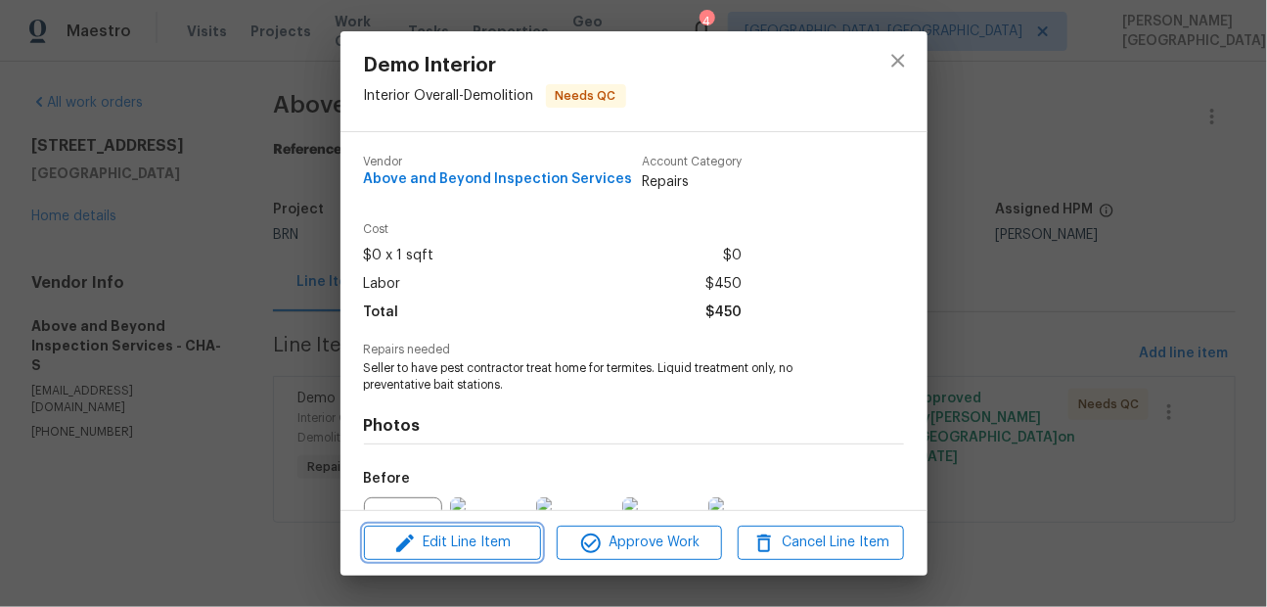
click at [478, 541] on span "Edit Line Item" at bounding box center [452, 542] width 165 height 24
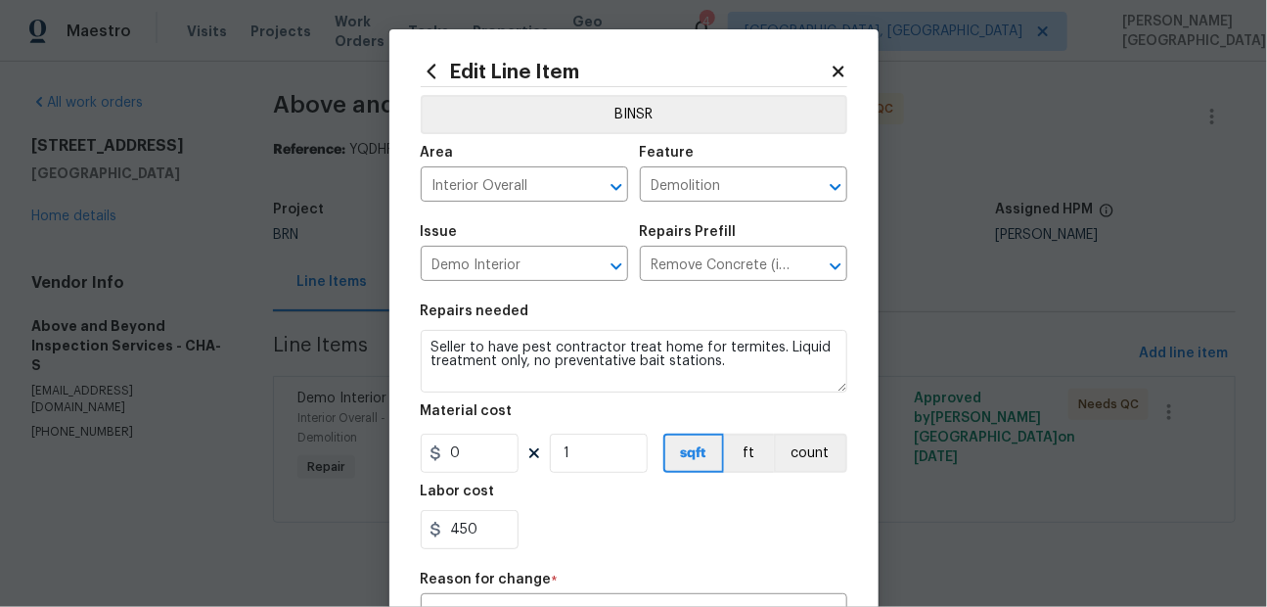
scroll to position [152, 0]
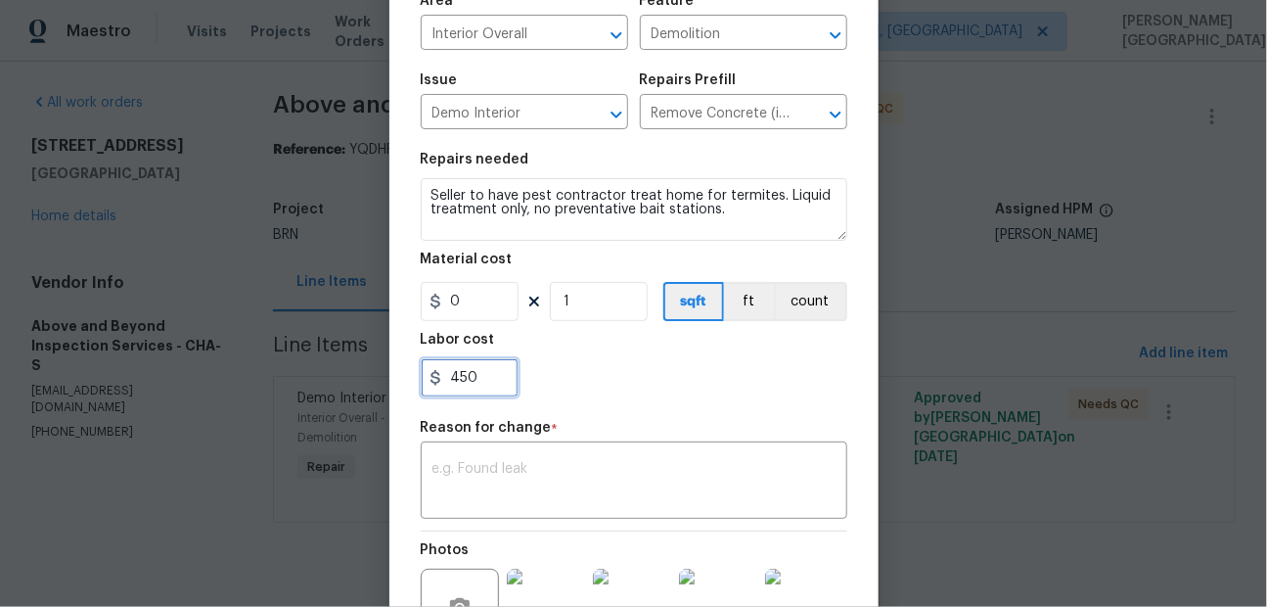
click at [472, 366] on input "450" at bounding box center [470, 377] width 98 height 39
paste input "860.0"
type input "860"
click at [481, 504] on div "x ​" at bounding box center [634, 482] width 427 height 72
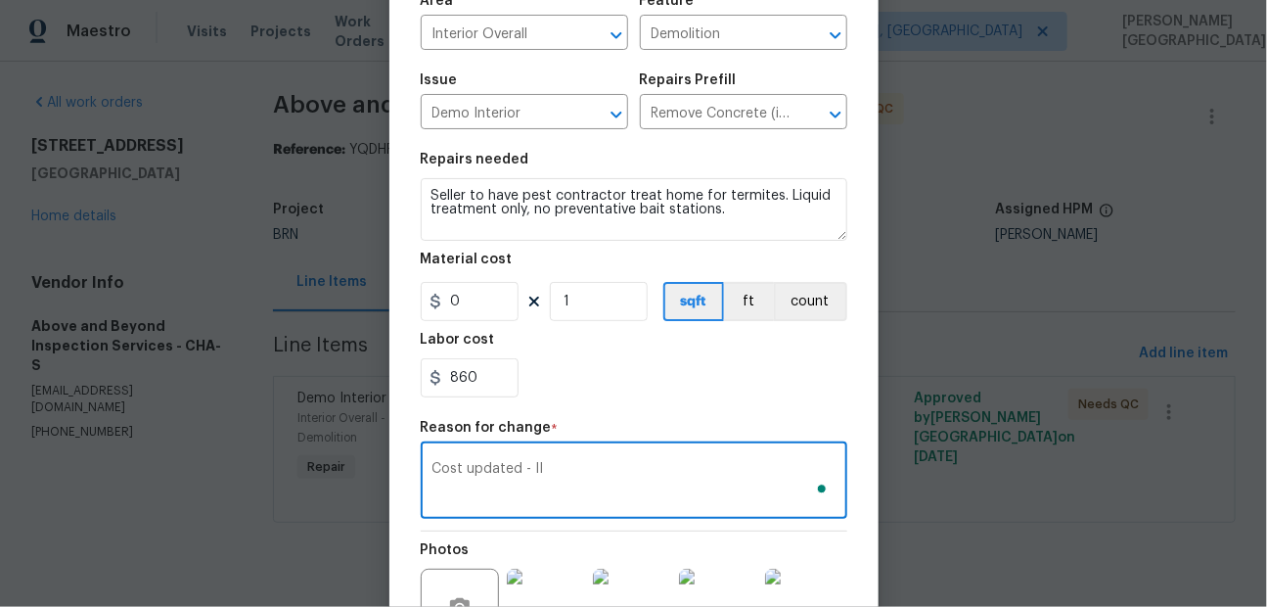
scroll to position [377, 0]
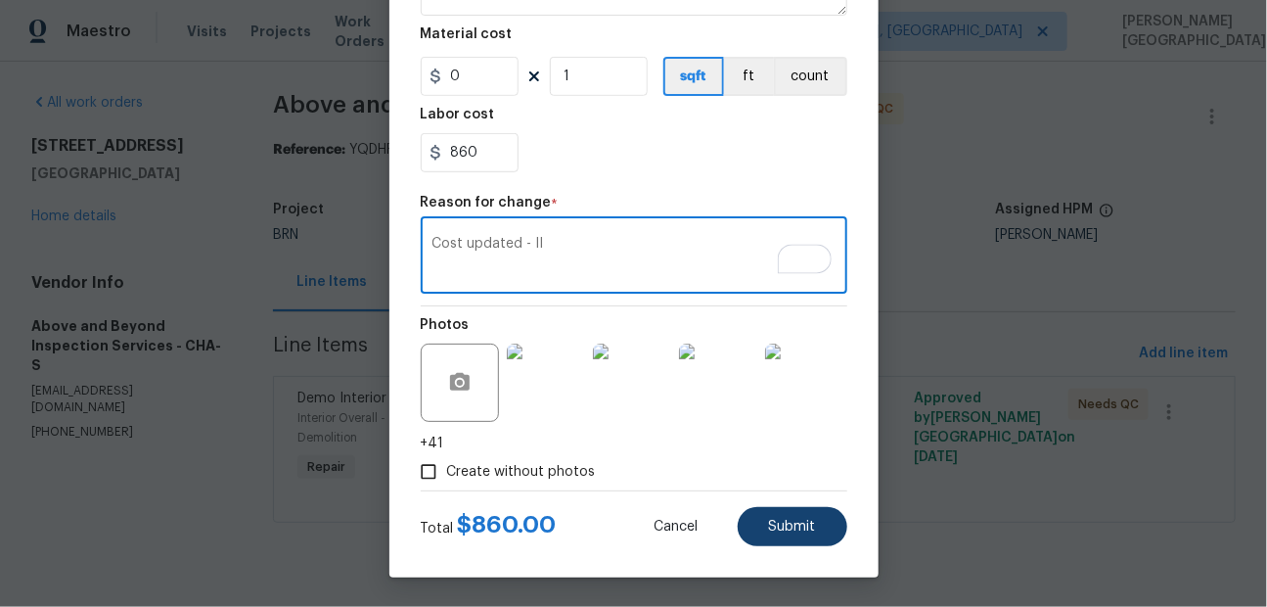
type textarea "Cost updated - II"
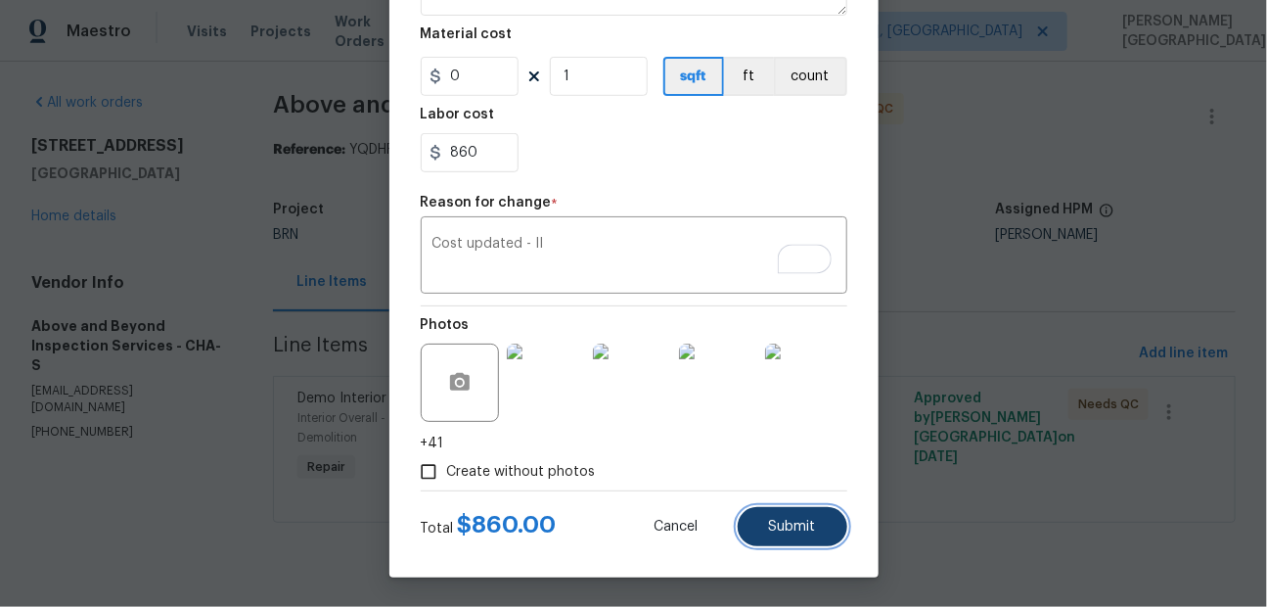
click at [781, 535] on button "Submit" at bounding box center [793, 526] width 110 height 39
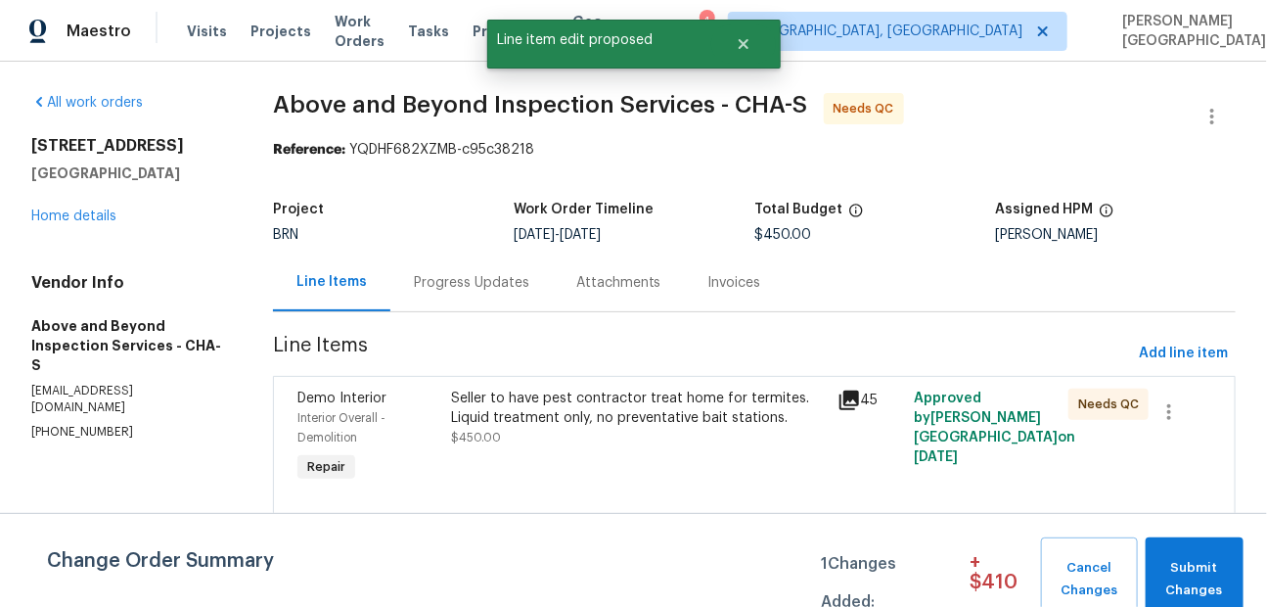
scroll to position [0, 0]
click at [1192, 556] on button "Submit Changes" at bounding box center [1195, 579] width 98 height 84
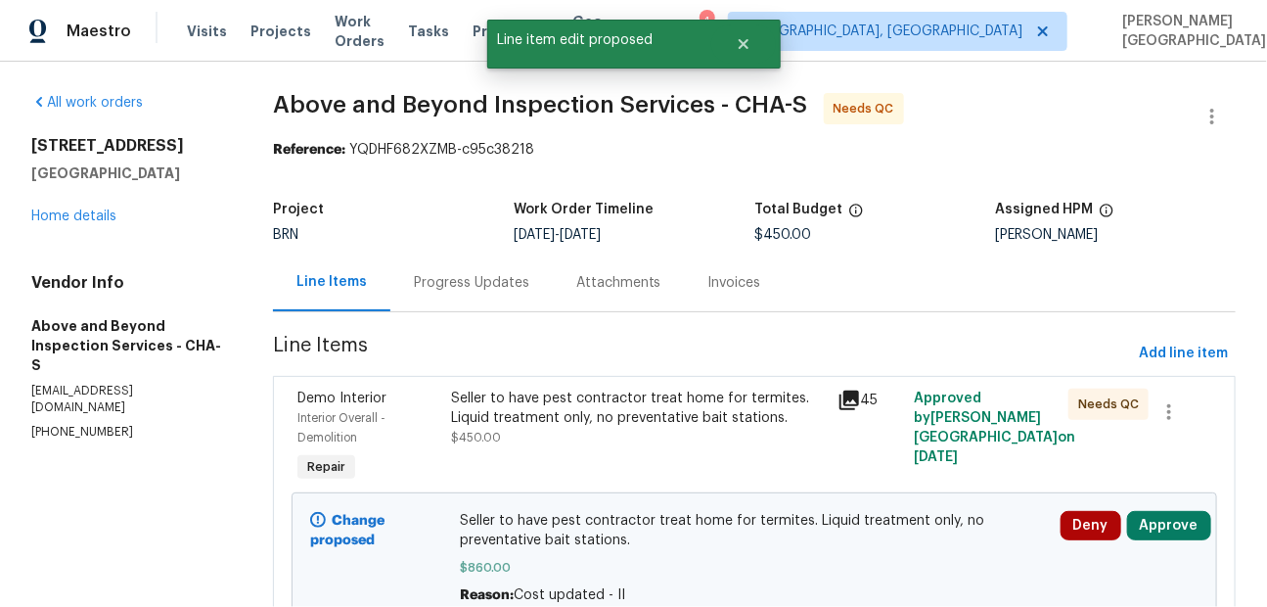
scroll to position [91, 0]
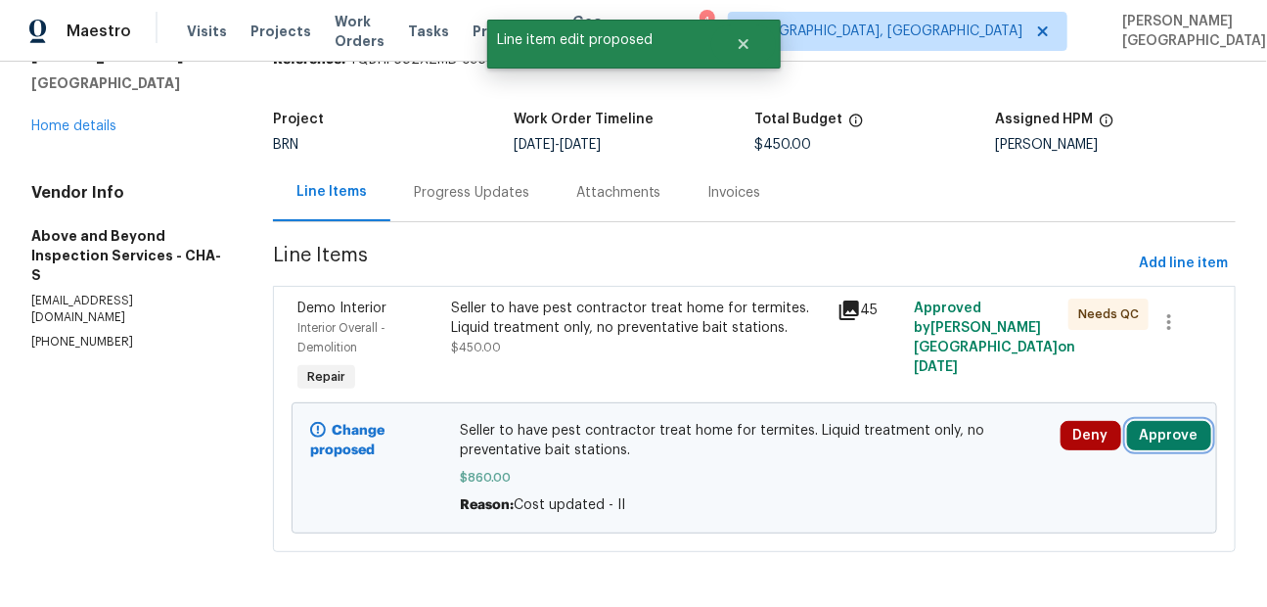
click at [1162, 433] on button "Approve" at bounding box center [1169, 435] width 84 height 29
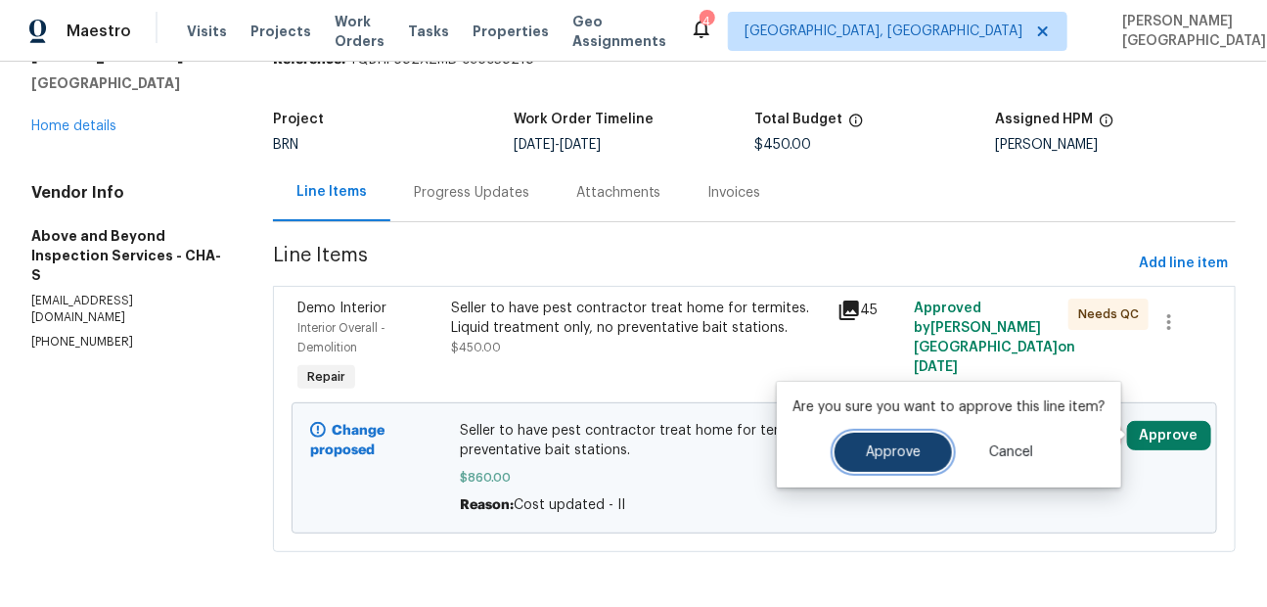
click at [901, 459] on button "Approve" at bounding box center [892, 451] width 117 height 39
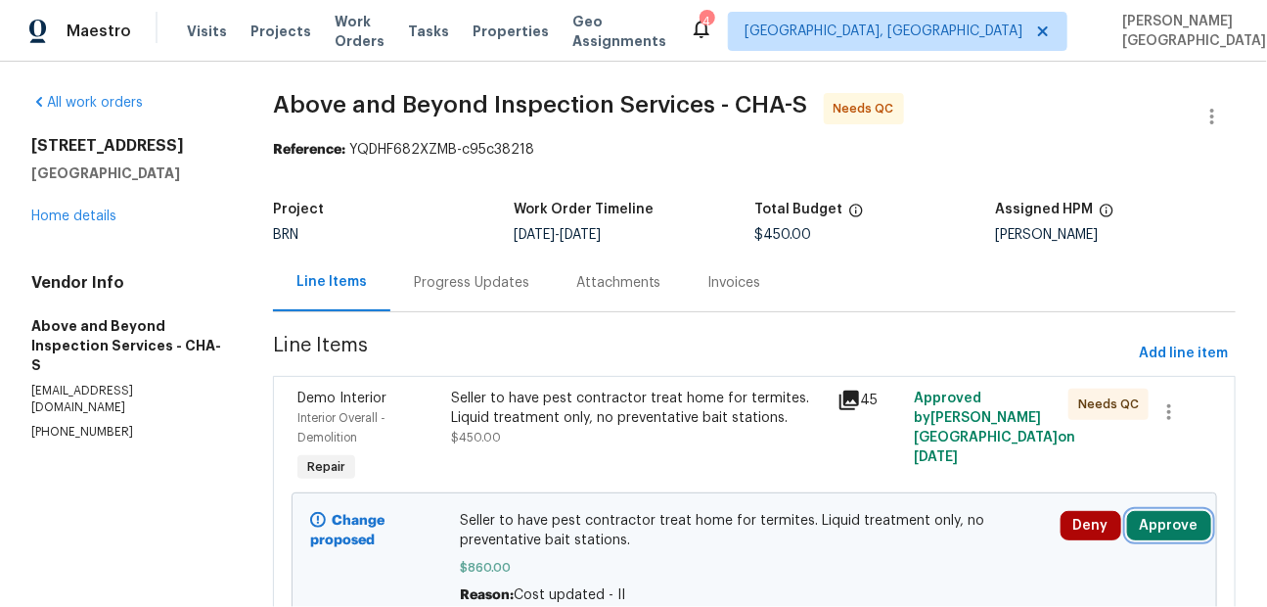
click at [1158, 522] on button "Approve" at bounding box center [1169, 525] width 84 height 29
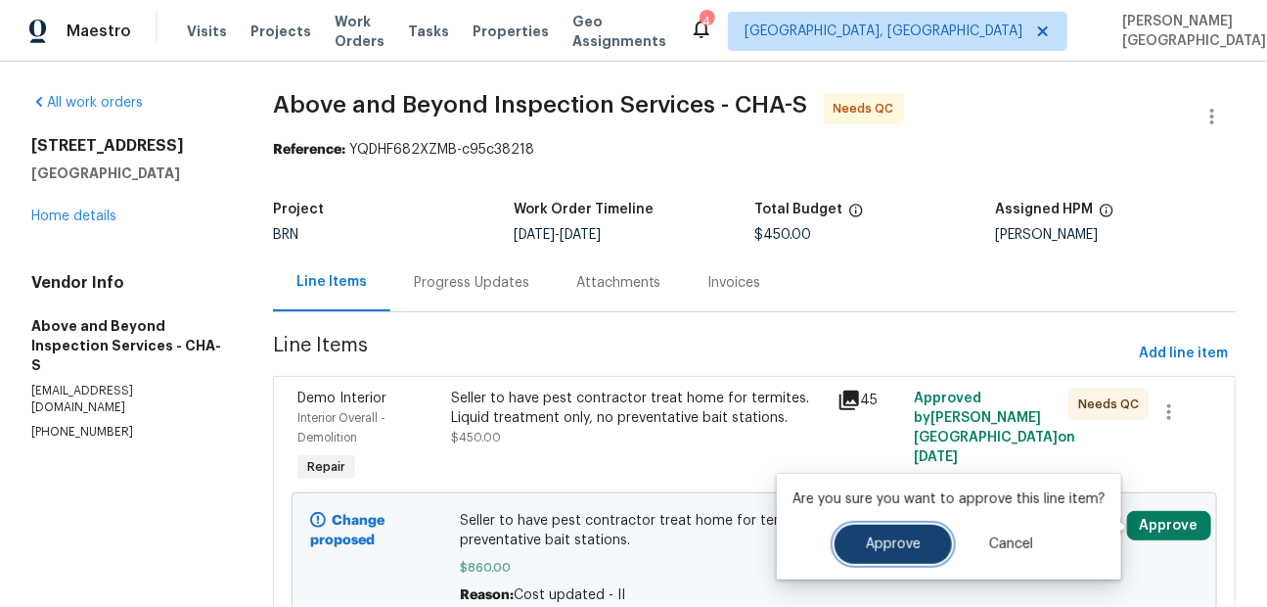
click at [892, 546] on span "Approve" at bounding box center [893, 544] width 55 height 15
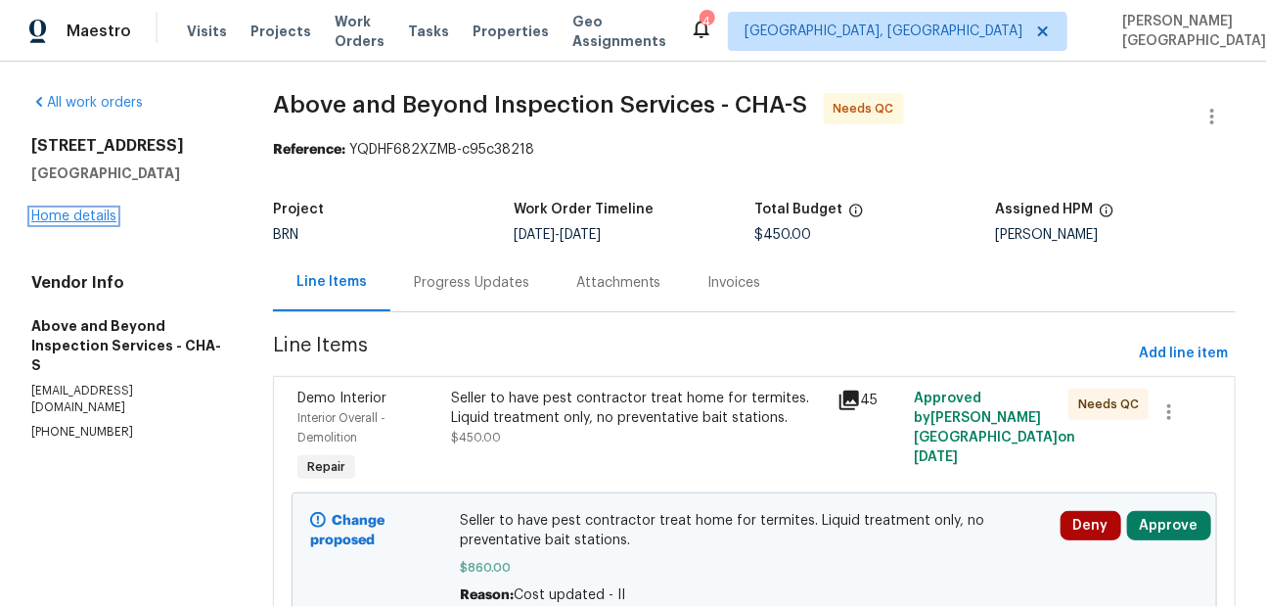
click at [95, 210] on link "Home details" at bounding box center [73, 216] width 85 height 14
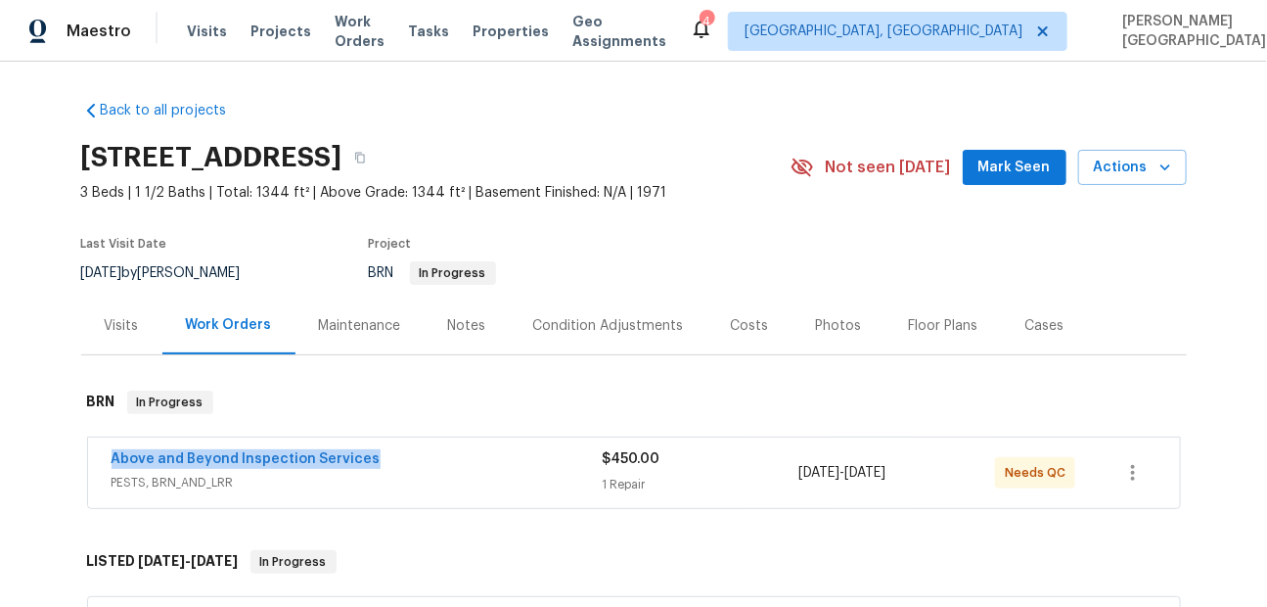
drag, startPoint x: 383, startPoint y: 461, endPoint x: -7, endPoint y: 458, distance: 389.4
click at [0, 458] on html "Maestro Visits Projects Work Orders Tasks Properties Geo Assignments 4 [GEOGRAP…" at bounding box center [633, 303] width 1267 height 607
copy link "Above and Beyond Inspection Services"
click at [342, 457] on link "Above and Beyond Inspection Services" at bounding box center [246, 459] width 269 height 14
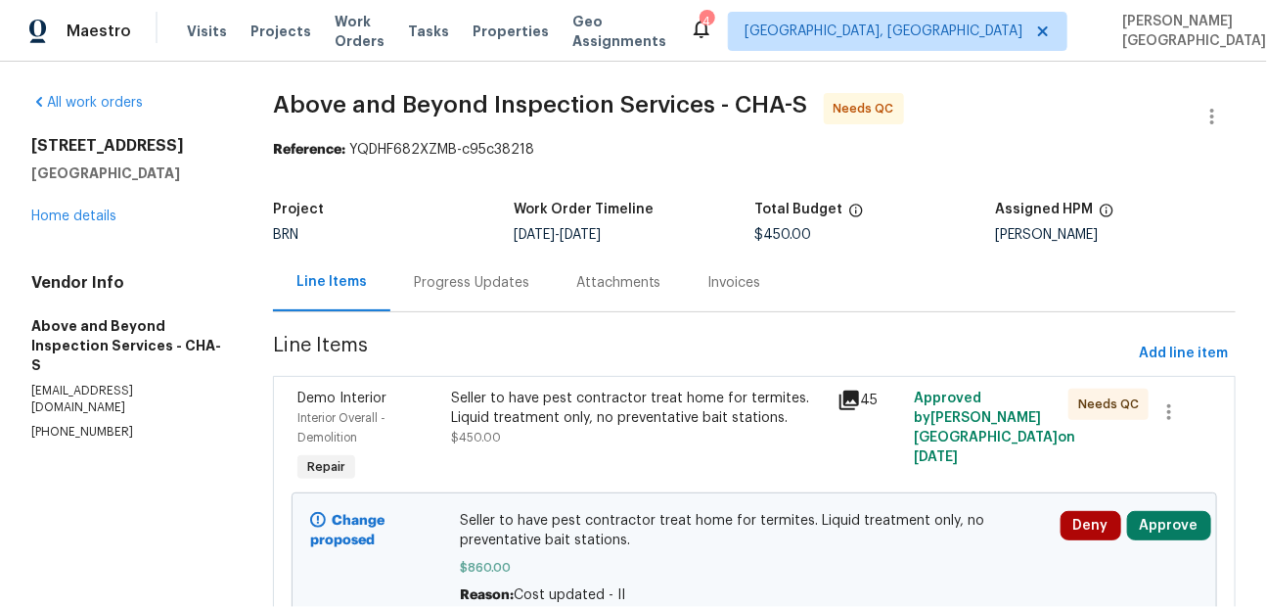
click at [506, 292] on div "Progress Updates" at bounding box center [471, 283] width 115 height 20
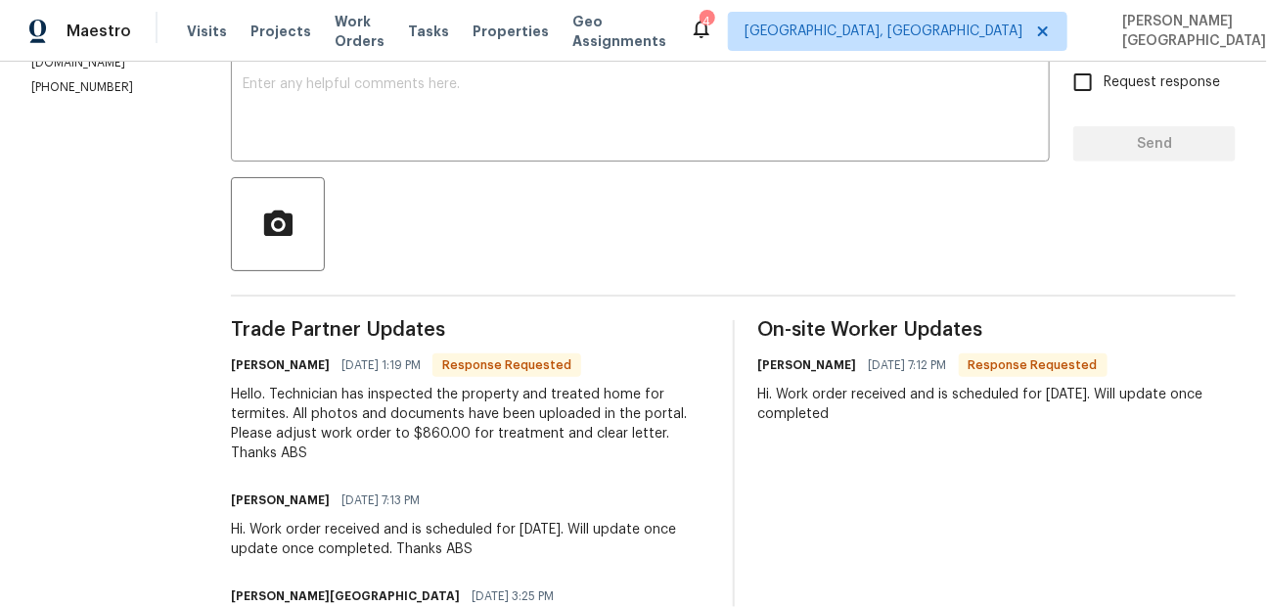
scroll to position [75, 0]
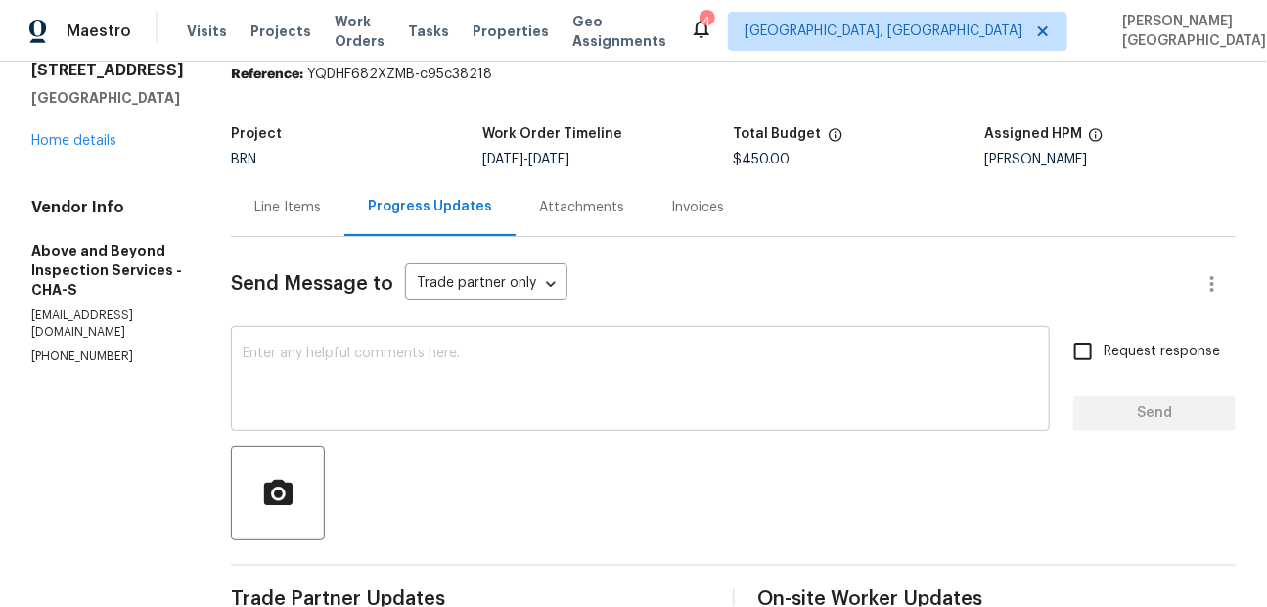
click at [444, 372] on textarea at bounding box center [640, 380] width 795 height 68
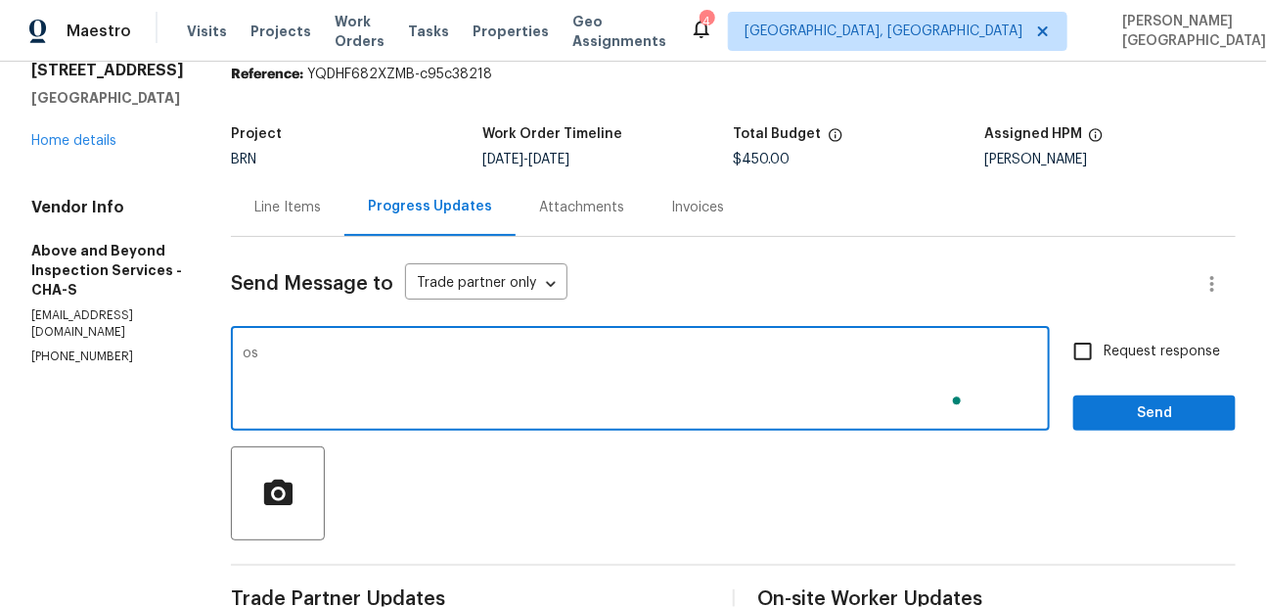
type textarea "o"
type textarea "Cost is approved, thanks for getting the job done."
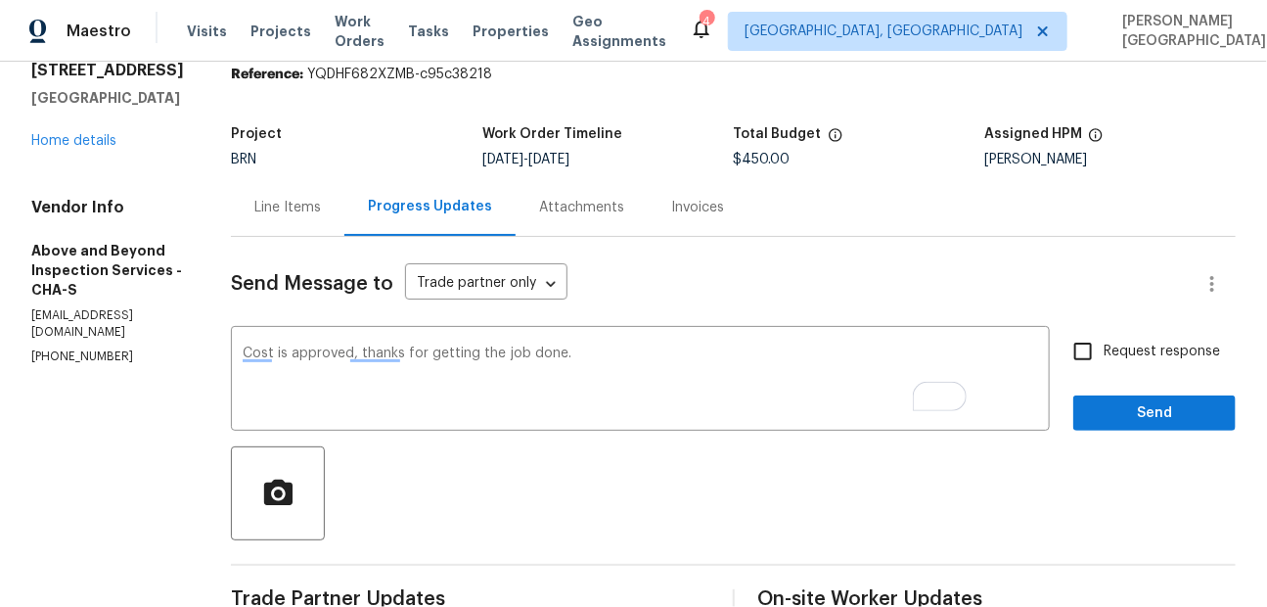
click at [1129, 343] on span "Request response" at bounding box center [1162, 351] width 116 height 21
click at [1104, 343] on input "Request response" at bounding box center [1082, 351] width 41 height 41
checkbox input "true"
click at [1133, 399] on button "Send" at bounding box center [1154, 413] width 162 height 36
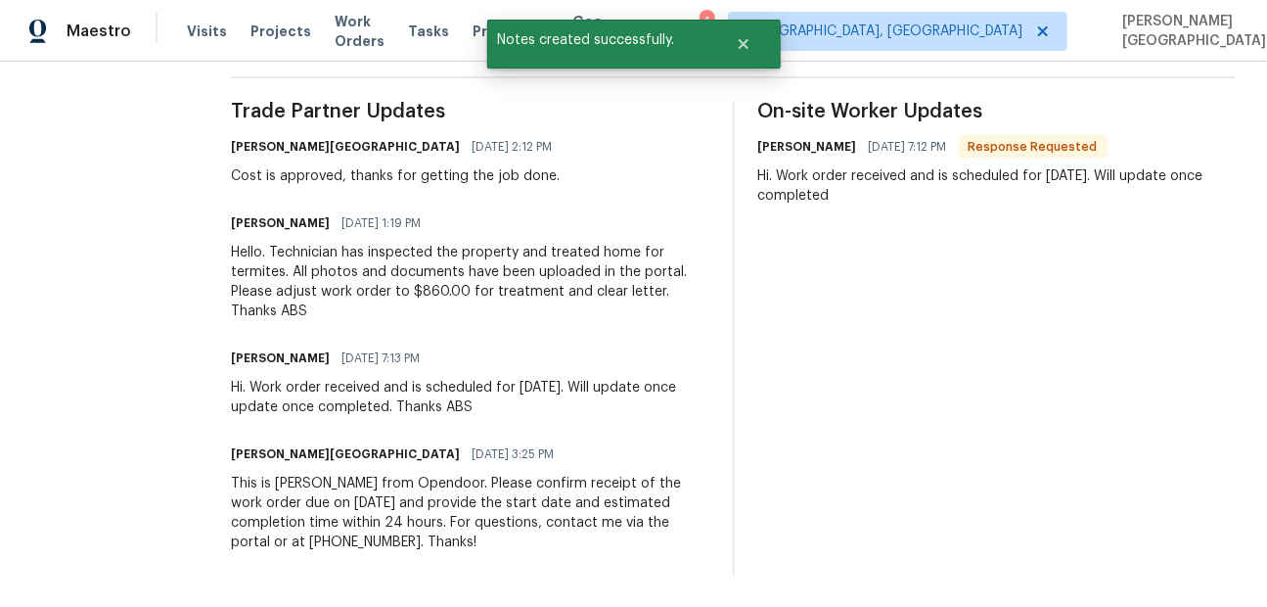
scroll to position [0, 0]
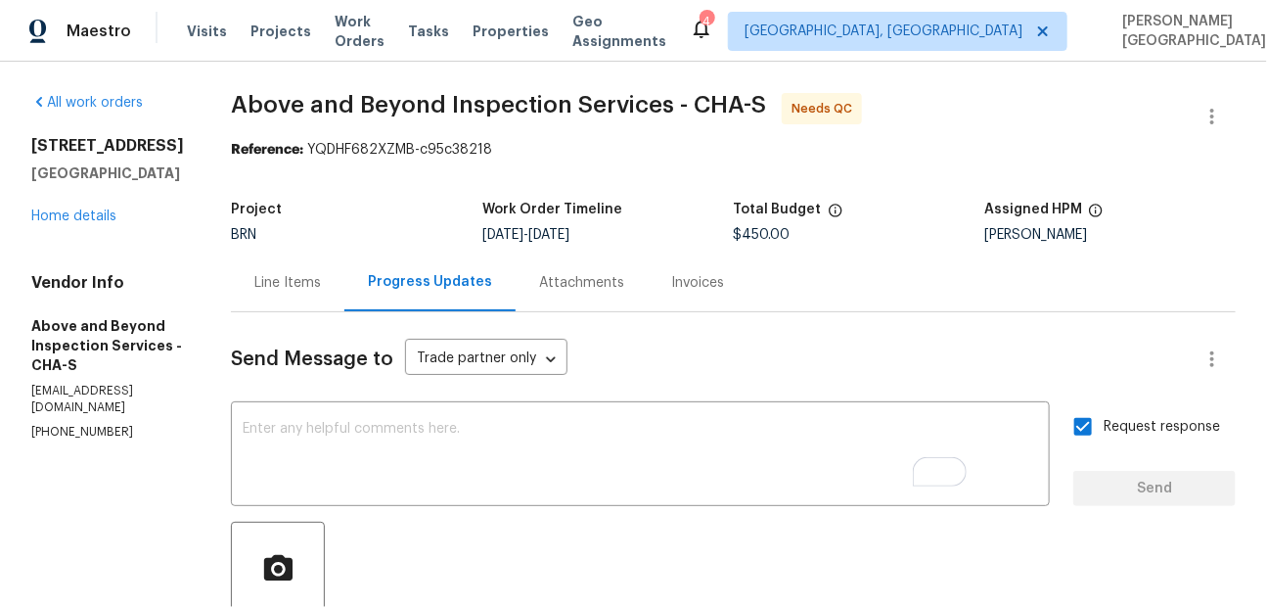
click at [344, 293] on div "Line Items" at bounding box center [287, 282] width 113 height 58
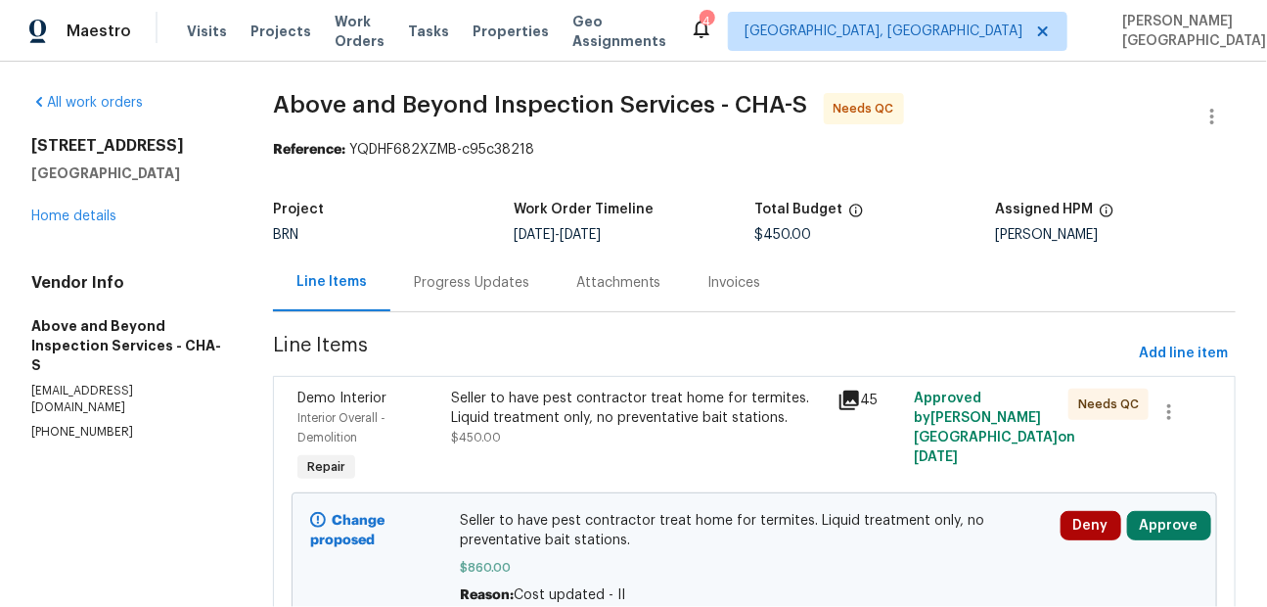
scroll to position [91, 0]
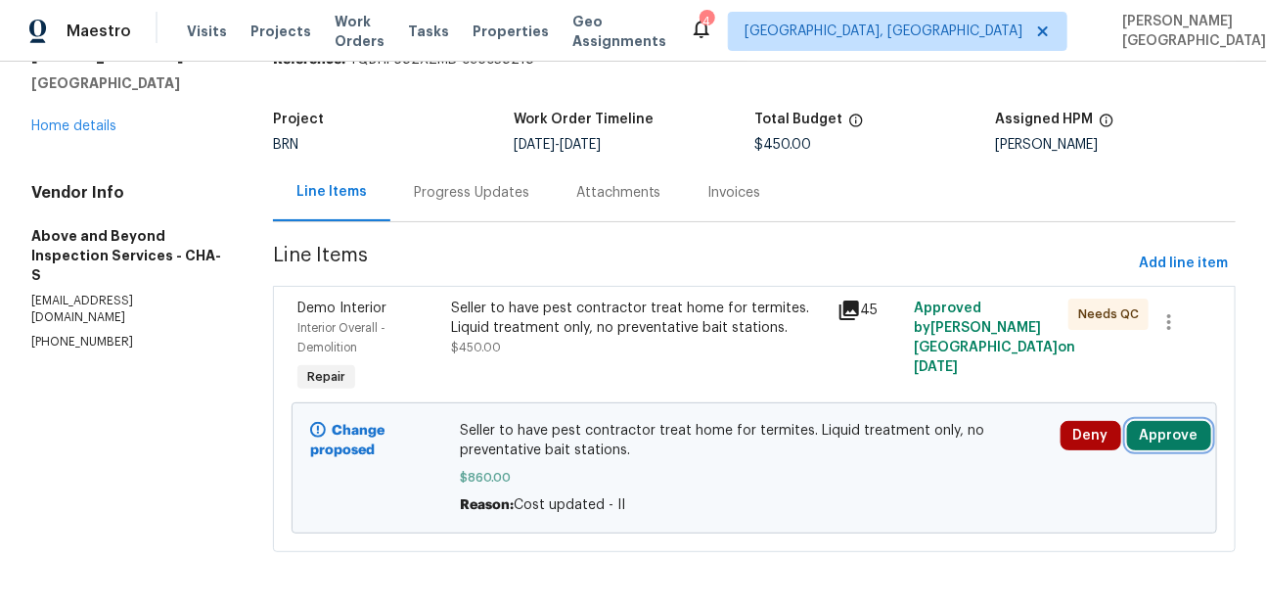
click at [1147, 436] on button "Approve" at bounding box center [1169, 435] width 84 height 29
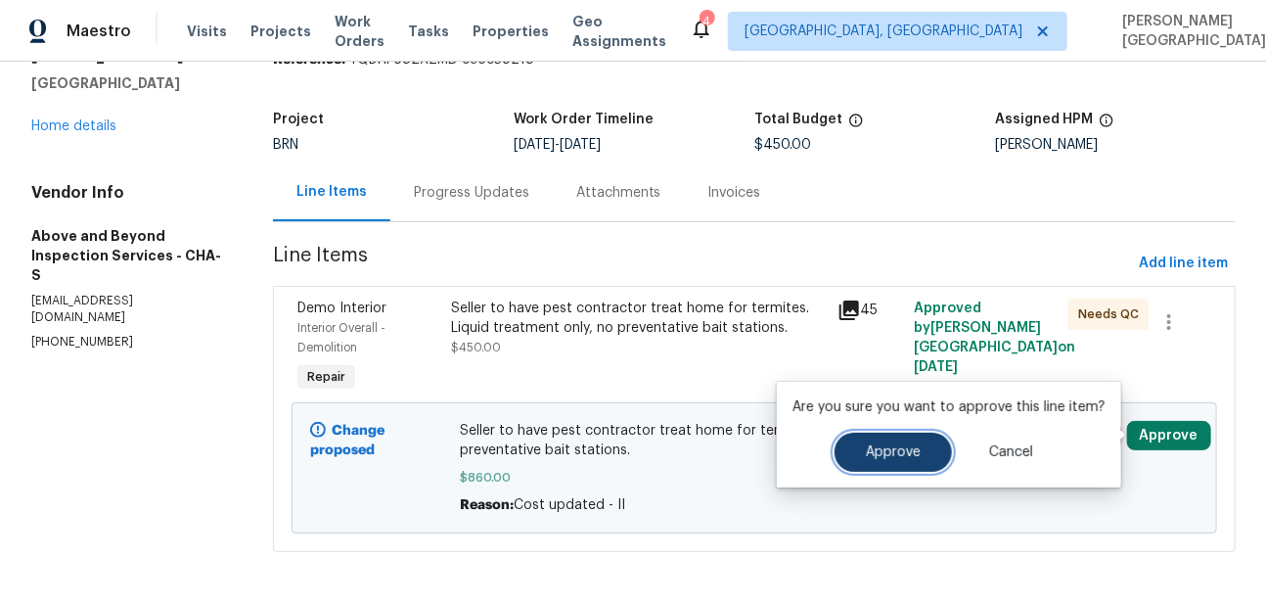
click at [914, 453] on span "Approve" at bounding box center [893, 452] width 55 height 15
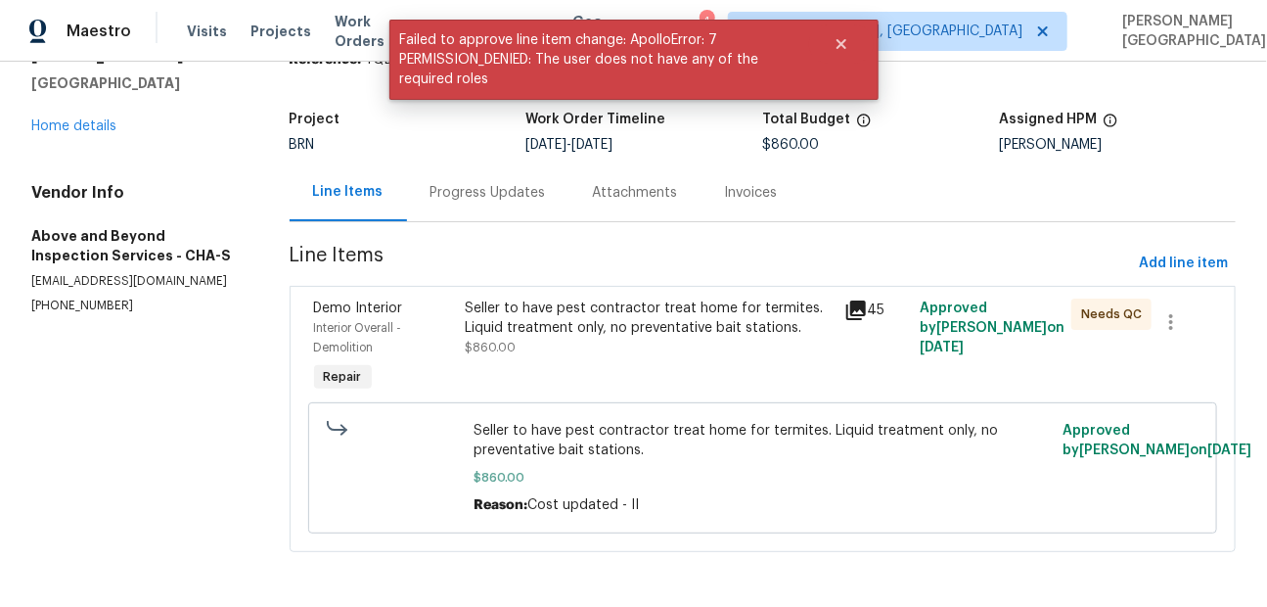
click at [534, 365] on div "Seller to have pest contractor treat home for termites. Liquid treatment only, …" at bounding box center [648, 348] width 379 height 110
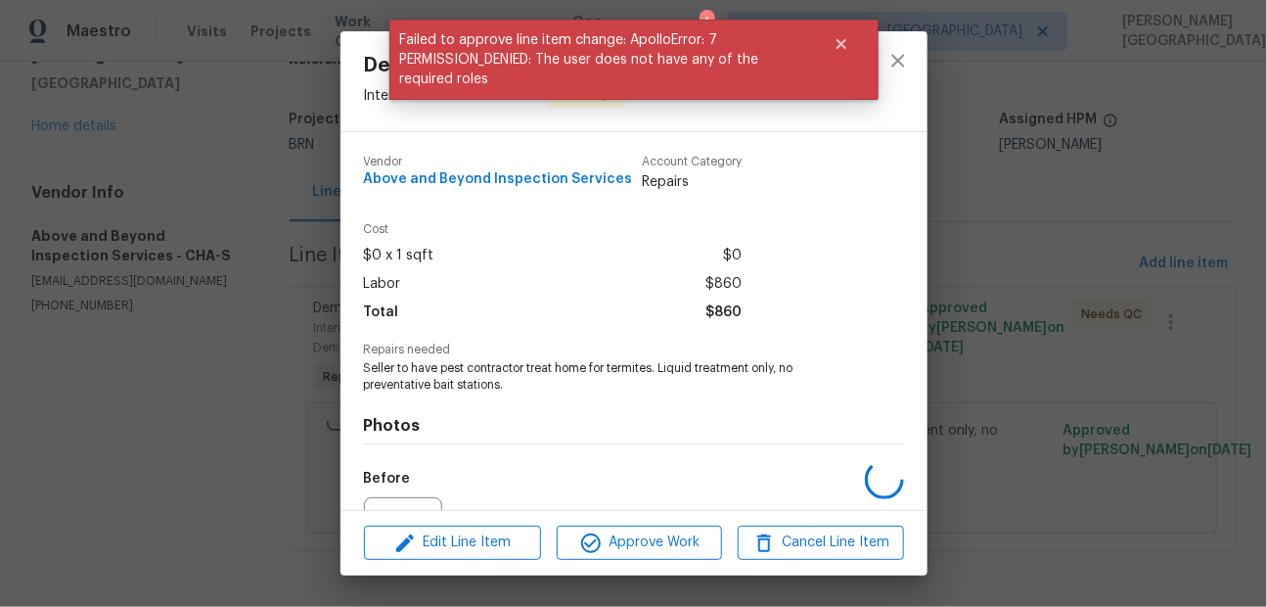
scroll to position [213, 0]
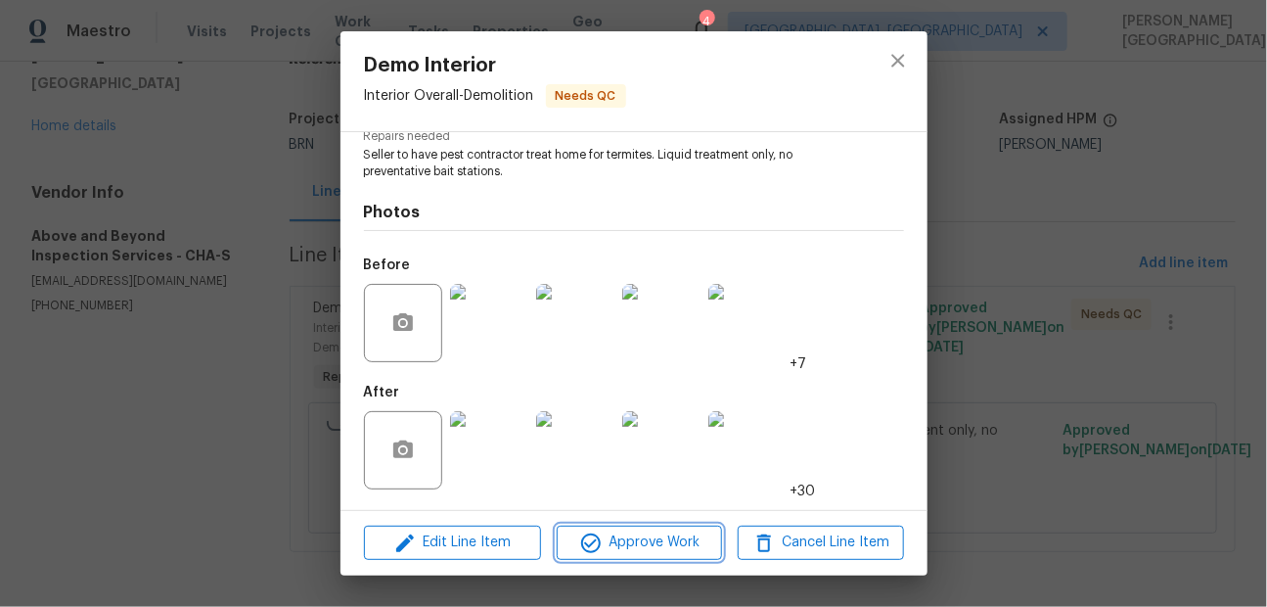
click at [613, 545] on span "Approve Work" at bounding box center [640, 542] width 154 height 24
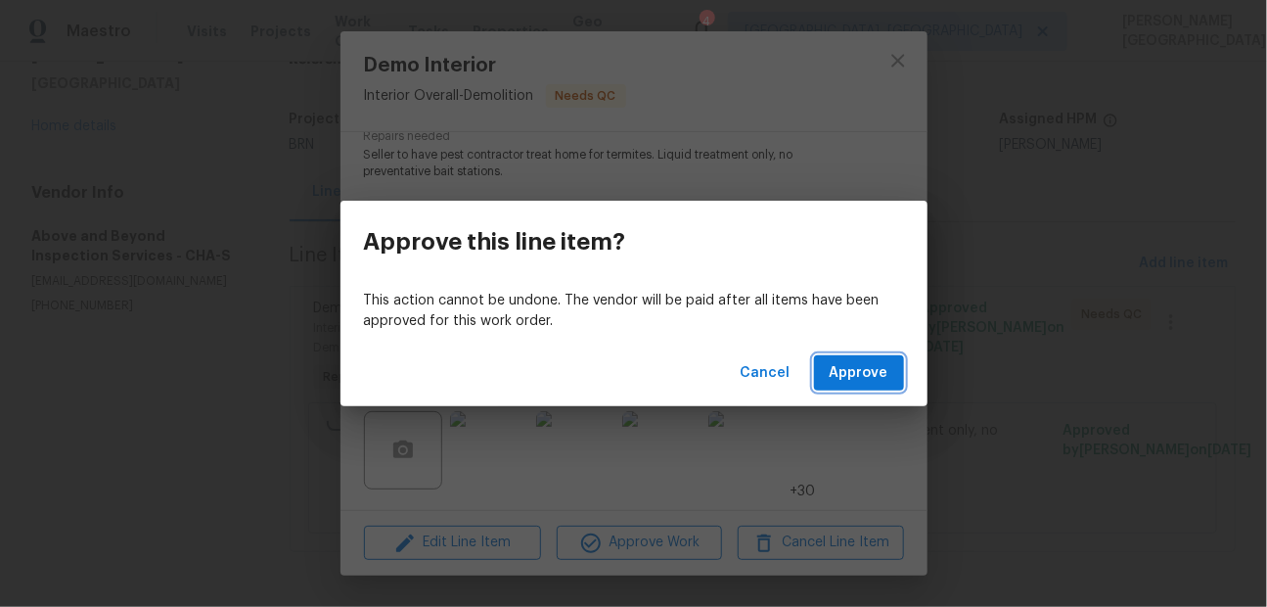
click at [842, 380] on span "Approve" at bounding box center [859, 373] width 59 height 24
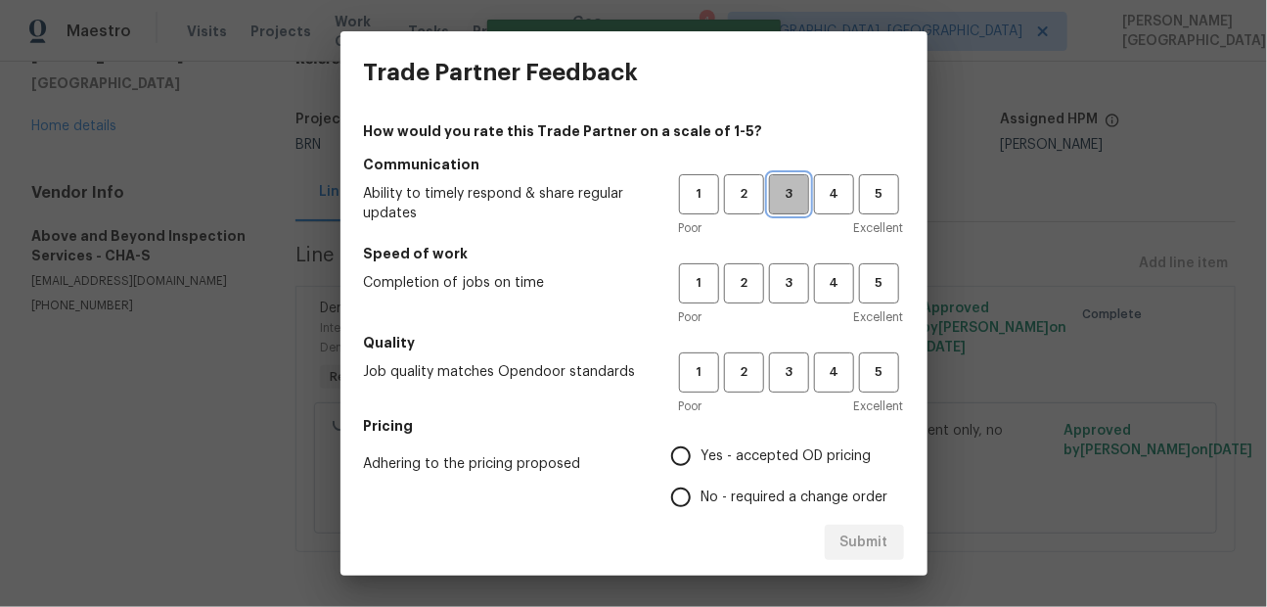
click at [796, 194] on span "3" at bounding box center [789, 194] width 36 height 23
drag, startPoint x: 801, startPoint y: 272, endPoint x: 801, endPoint y: 288, distance: 15.7
click at [801, 272] on span "3" at bounding box center [789, 283] width 36 height 23
click at [801, 373] on span "3" at bounding box center [789, 372] width 36 height 23
click at [687, 493] on input "No - required a change order" at bounding box center [680, 496] width 41 height 41
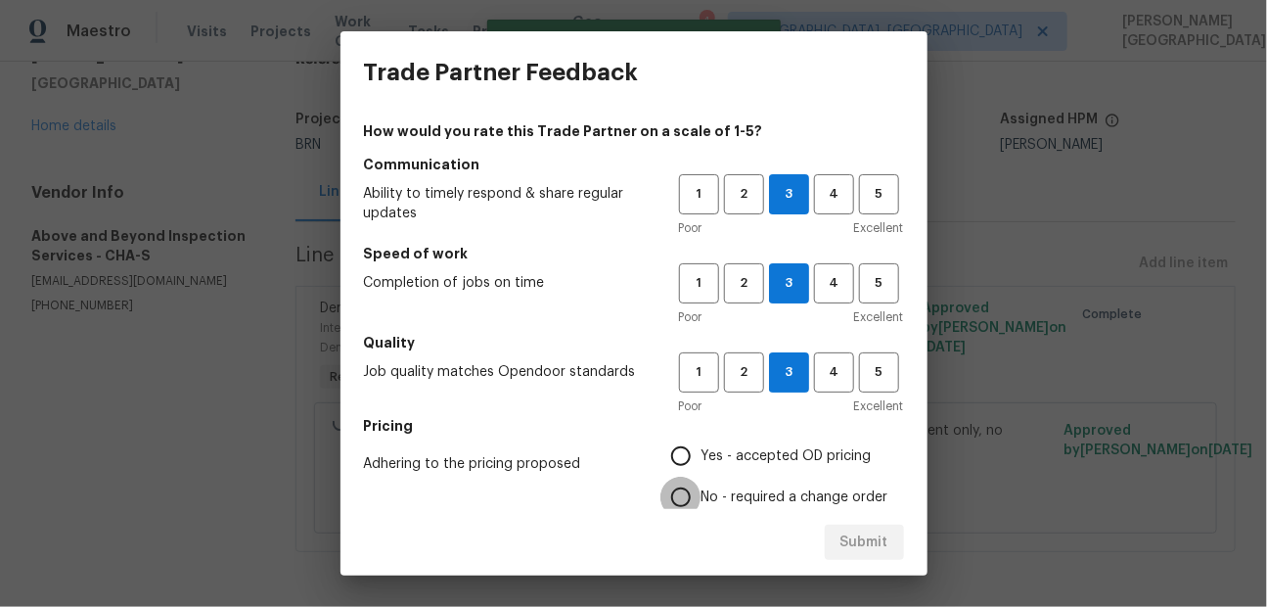
radio input "true"
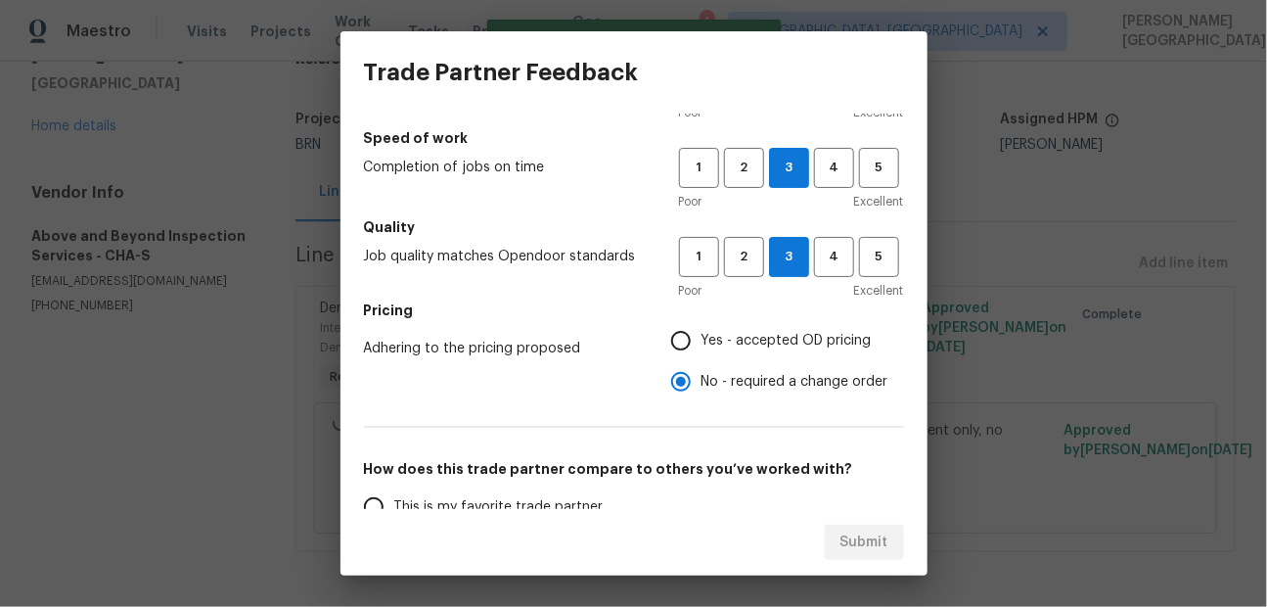
scroll to position [194, 0]
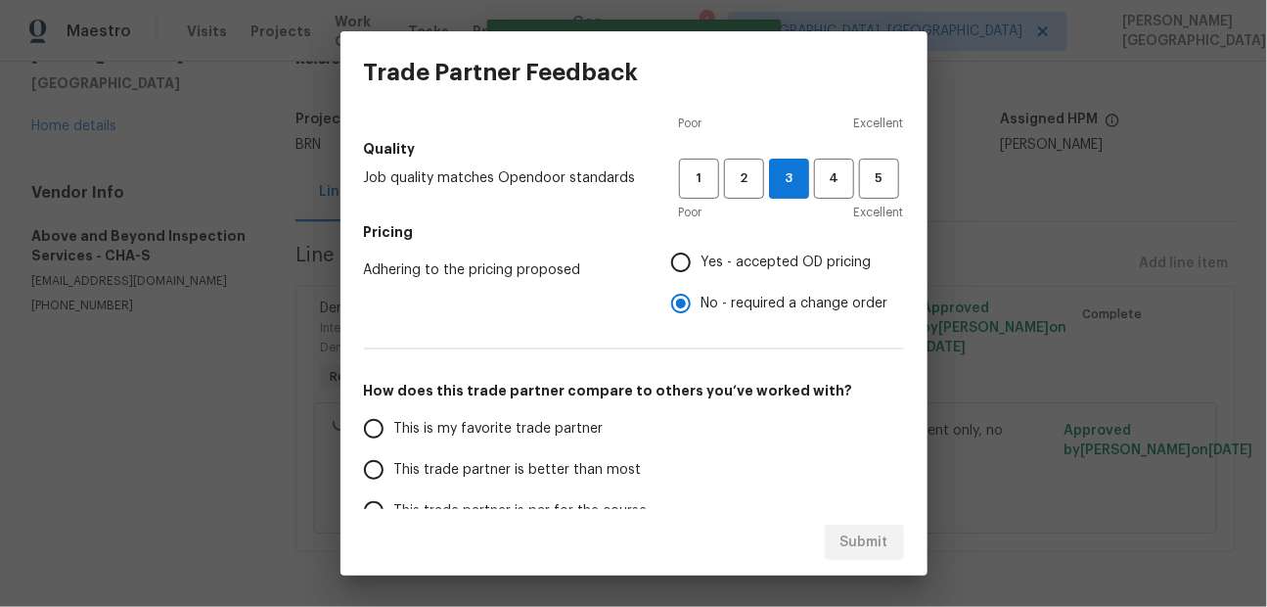
click at [501, 450] on label "This trade partner is better than most" at bounding box center [507, 469] width 309 height 41
click at [394, 450] on input "This trade partner is better than most" at bounding box center [373, 469] width 41 height 41
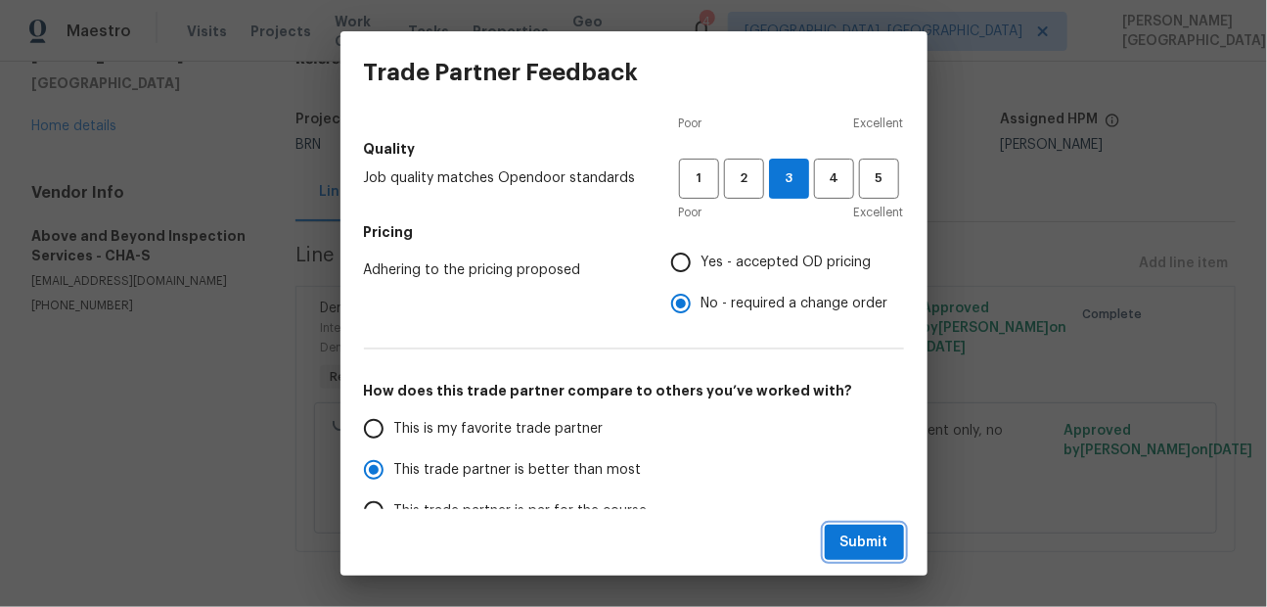
click at [838, 538] on button "Submit" at bounding box center [864, 542] width 79 height 36
radio input "true"
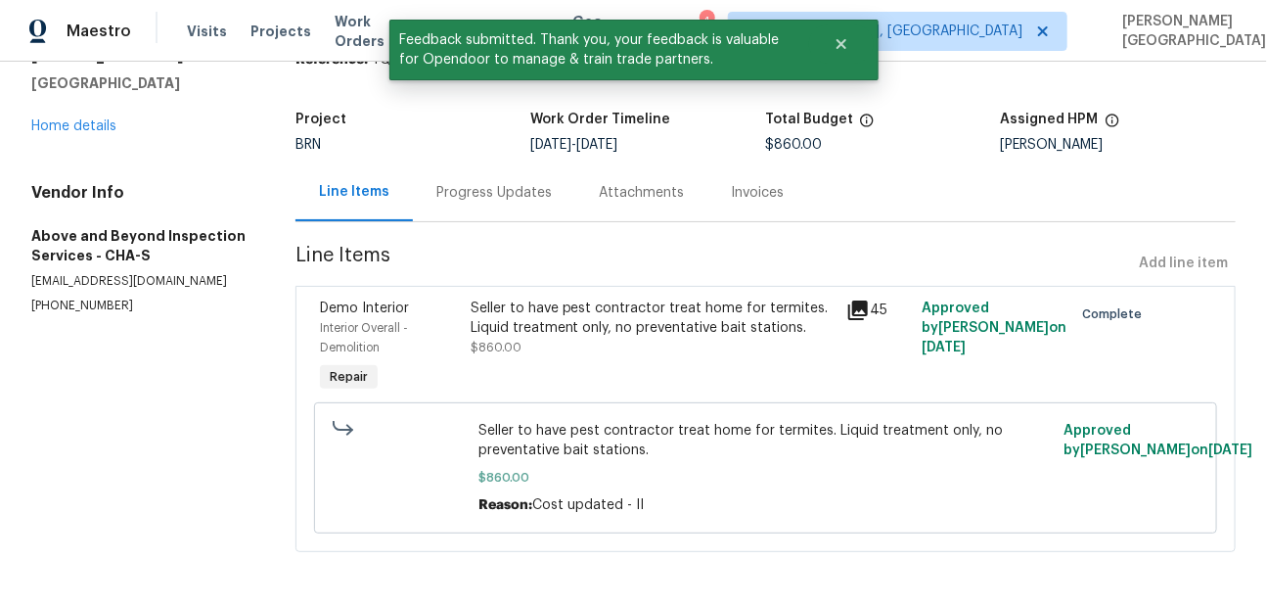
click at [510, 195] on div "Progress Updates" at bounding box center [493, 193] width 115 height 20
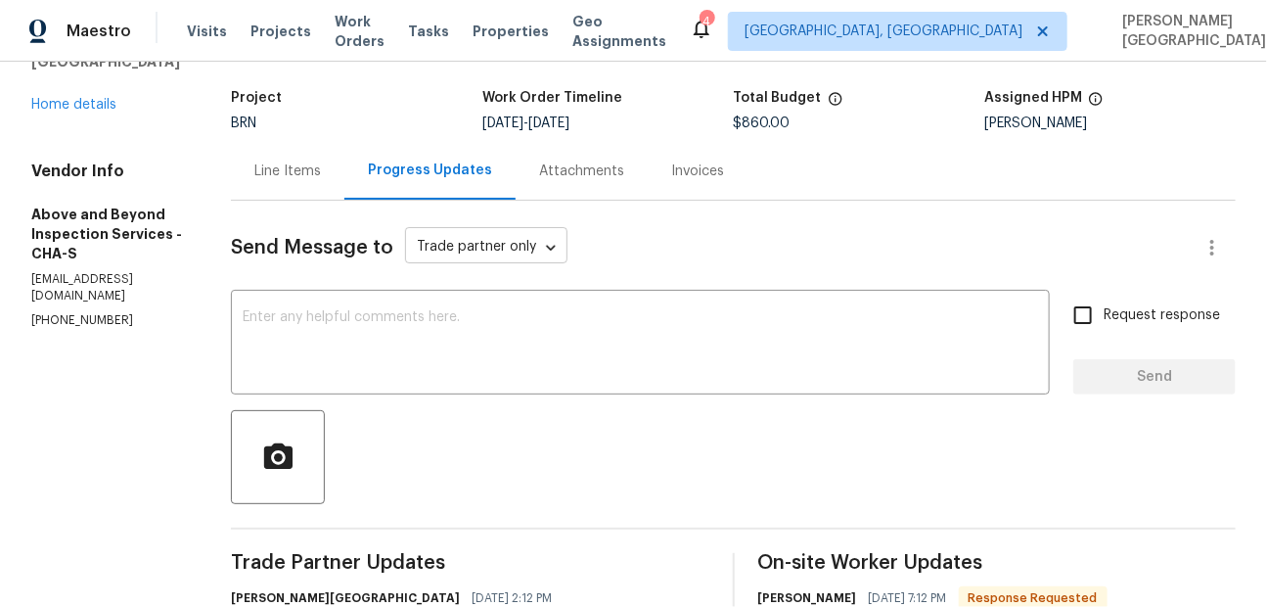
scroll to position [113, 0]
click at [724, 175] on div "Invoices" at bounding box center [697, 170] width 53 height 20
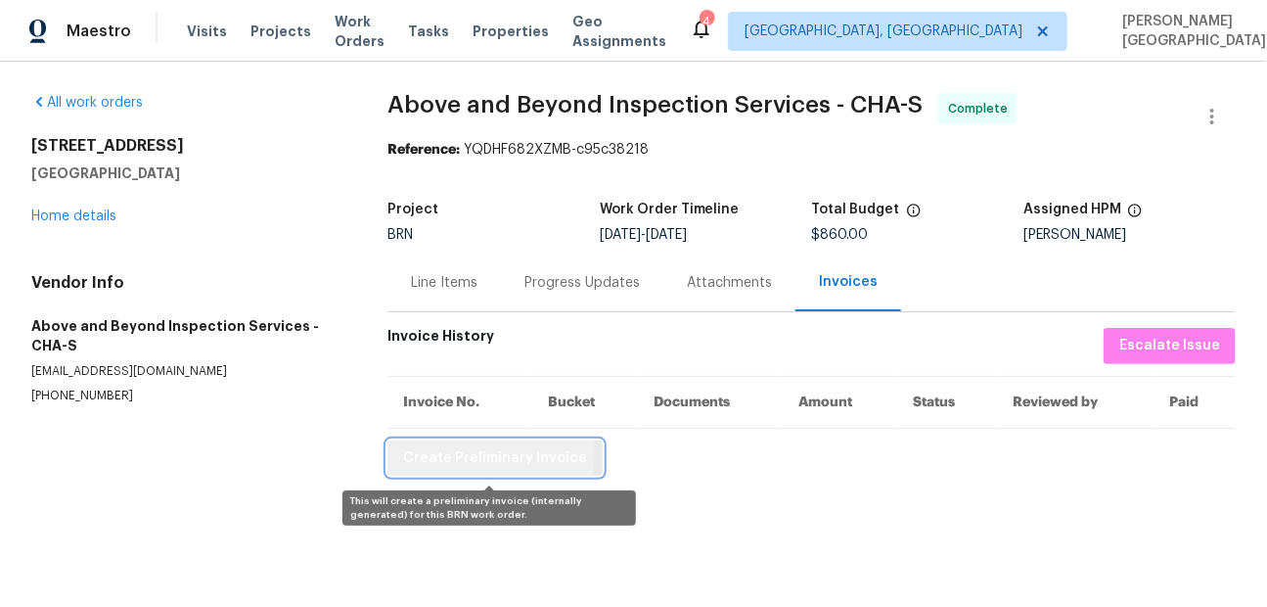
click at [466, 451] on span "Create Preliminary Invoice" at bounding box center [495, 458] width 184 height 24
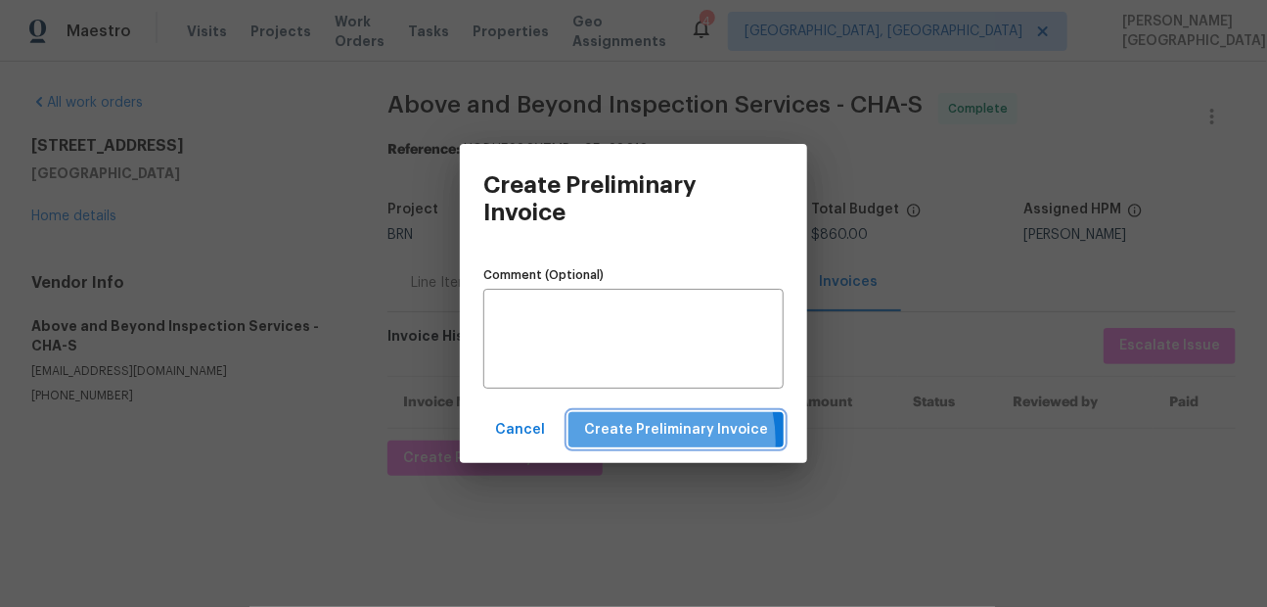
click at [642, 441] on button "Create Preliminary Invoice" at bounding box center [675, 430] width 215 height 36
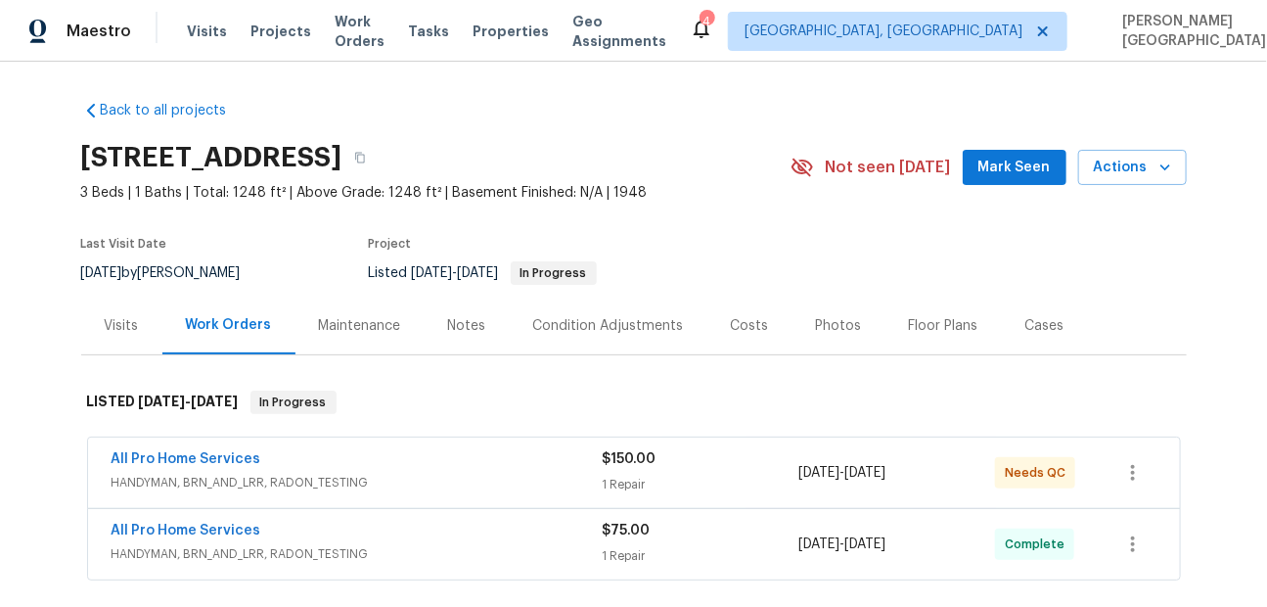
scroll to position [293, 0]
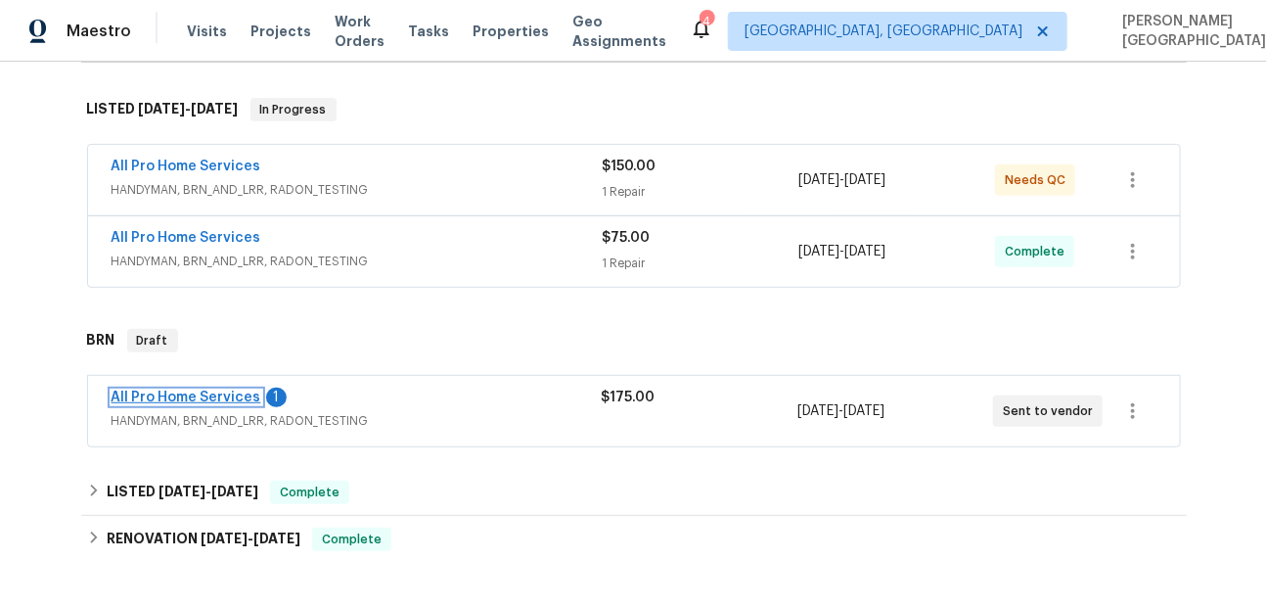
click at [212, 391] on link "All Pro Home Services" at bounding box center [187, 397] width 150 height 14
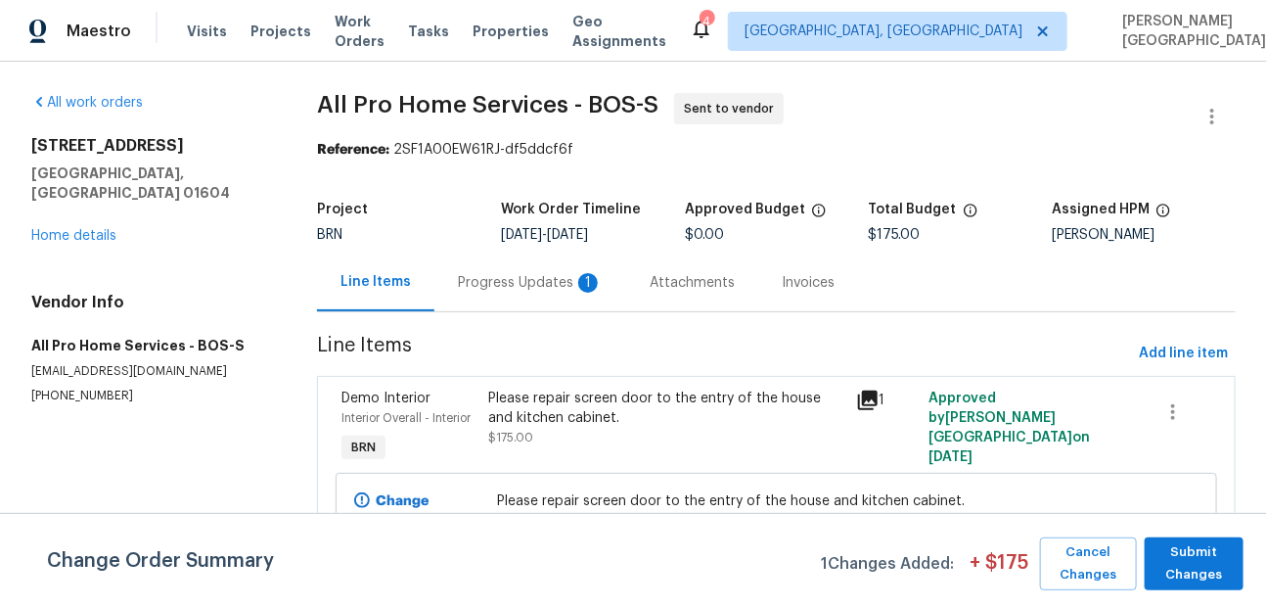
click at [577, 283] on div "Progress Updates 1" at bounding box center [530, 283] width 145 height 20
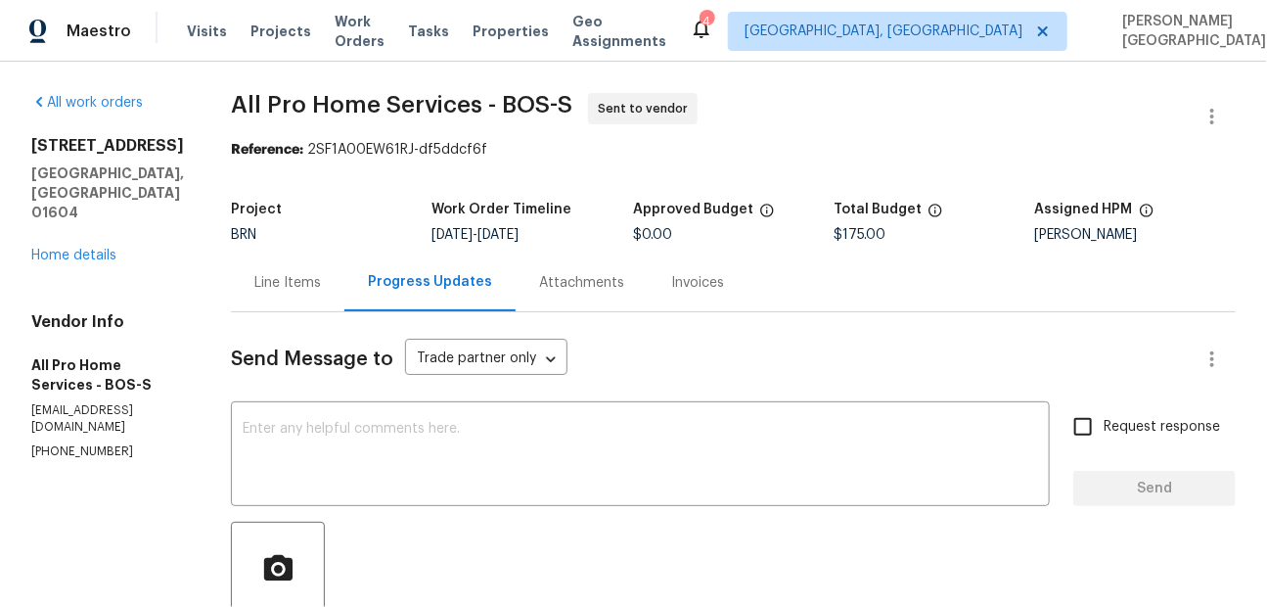
click at [338, 274] on div "Line Items" at bounding box center [287, 282] width 113 height 58
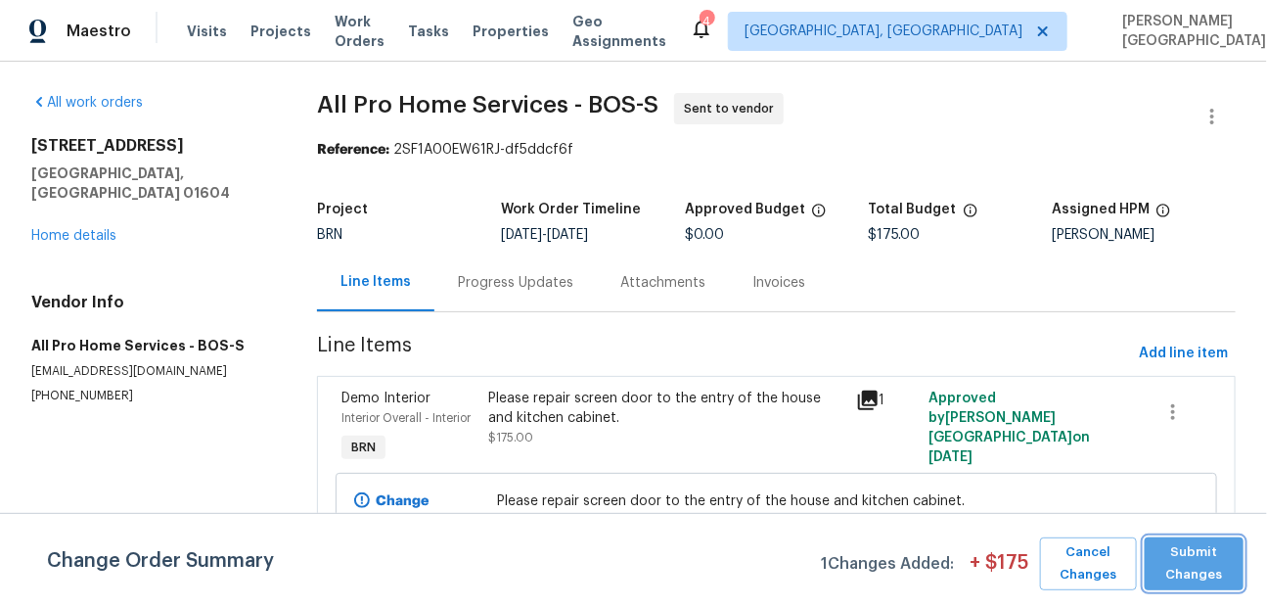
click at [1194, 572] on span "Submit Changes" at bounding box center [1193, 563] width 79 height 45
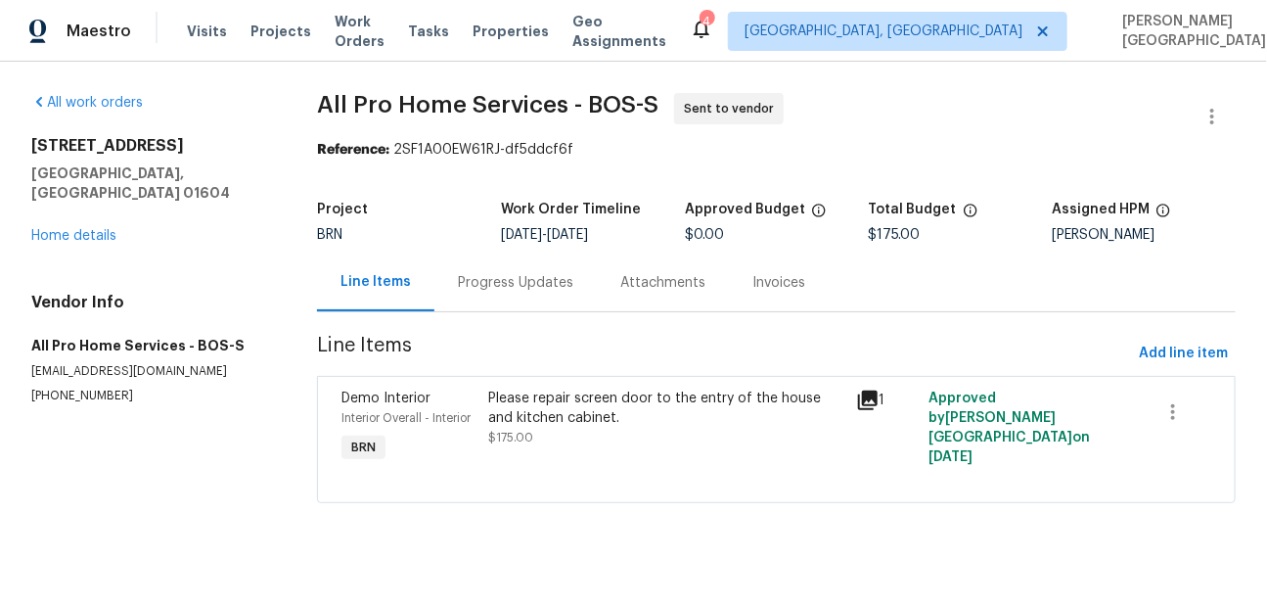
click at [552, 292] on div "Progress Updates" at bounding box center [515, 283] width 115 height 20
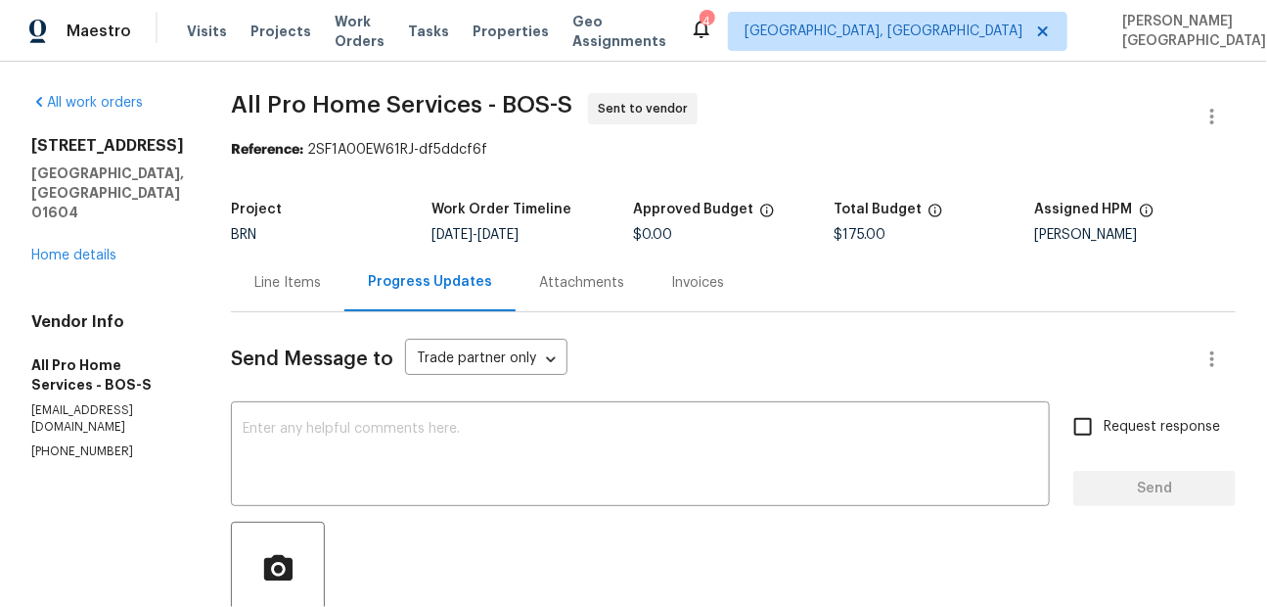
click at [289, 289] on div "Line Items" at bounding box center [287, 283] width 67 height 20
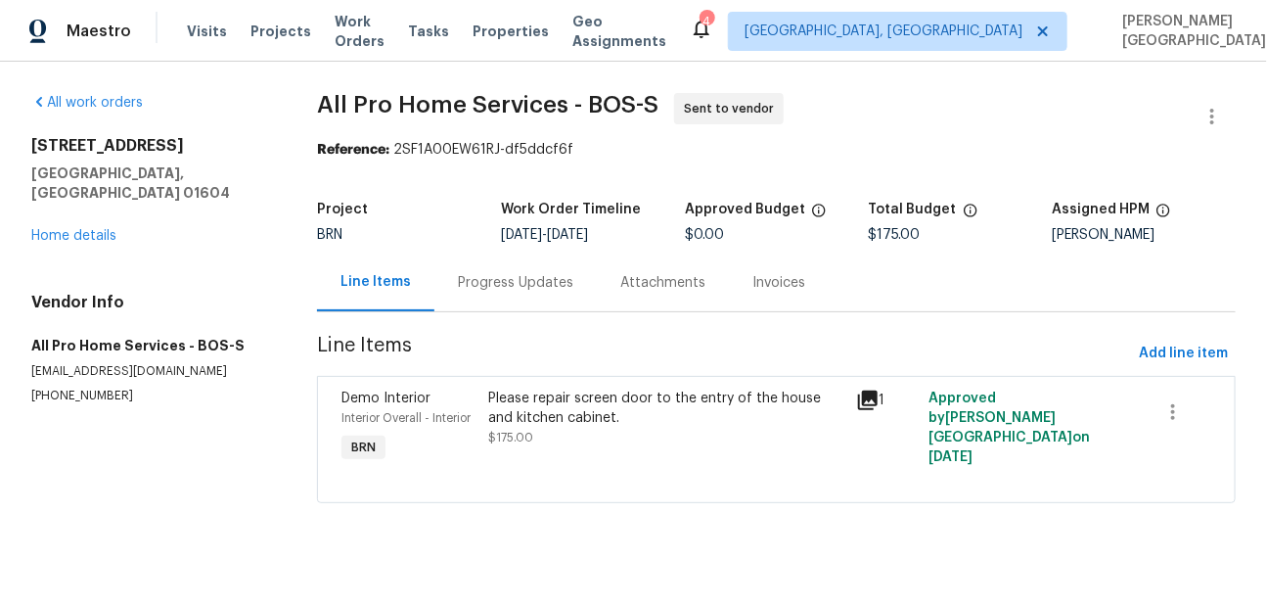
click at [502, 431] on span "$175.00" at bounding box center [511, 437] width 45 height 12
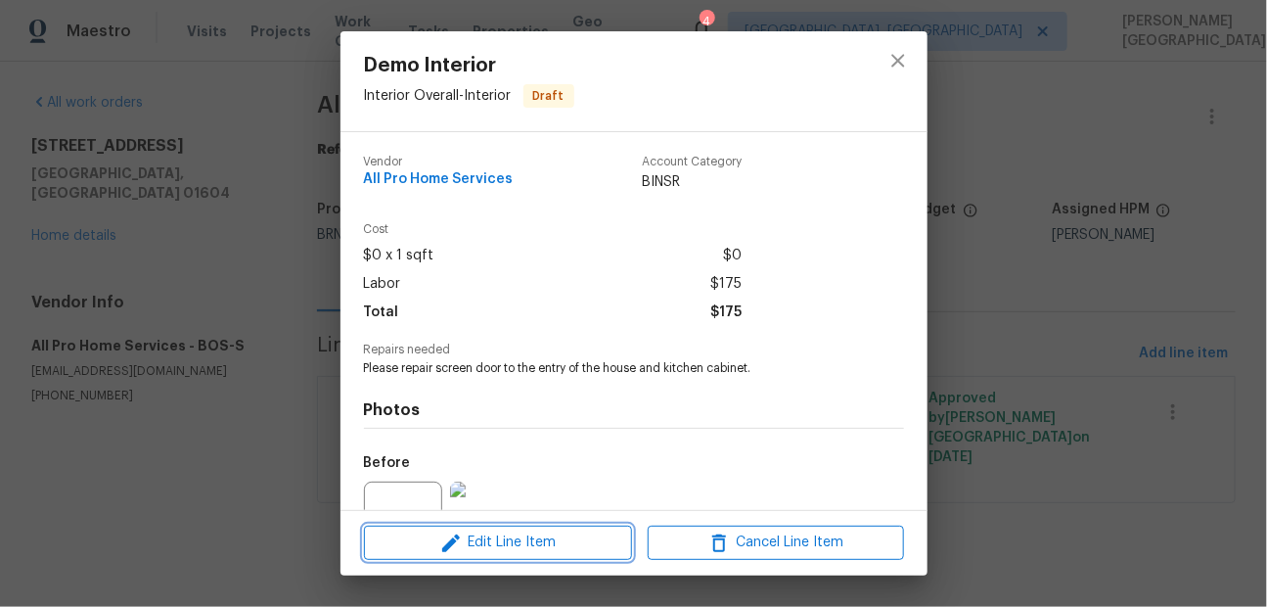
click at [494, 545] on span "Edit Line Item" at bounding box center [498, 542] width 256 height 24
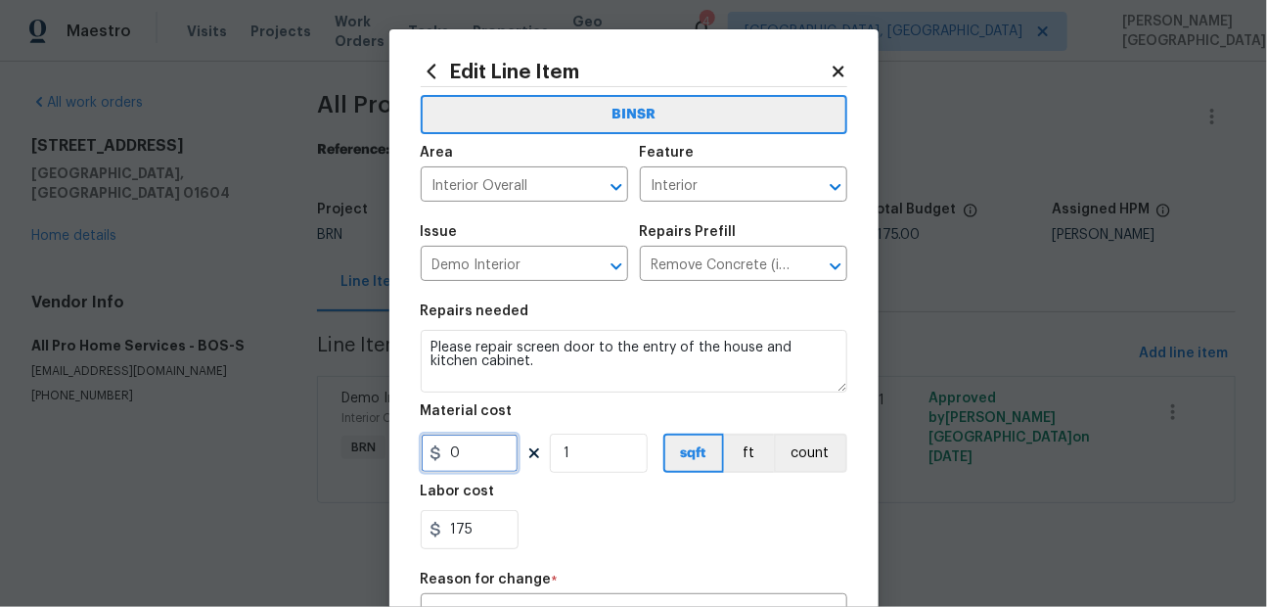
click at [503, 453] on input "0" at bounding box center [470, 452] width 98 height 39
click at [474, 518] on input "175" at bounding box center [470, 529] width 98 height 39
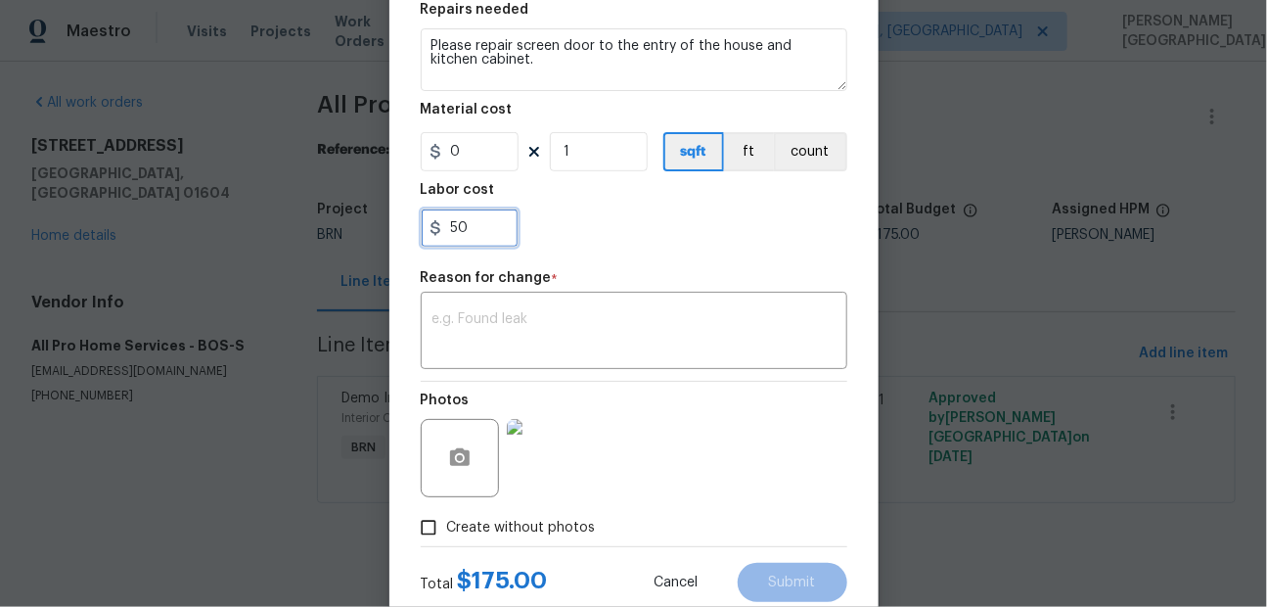
scroll to position [325, 0]
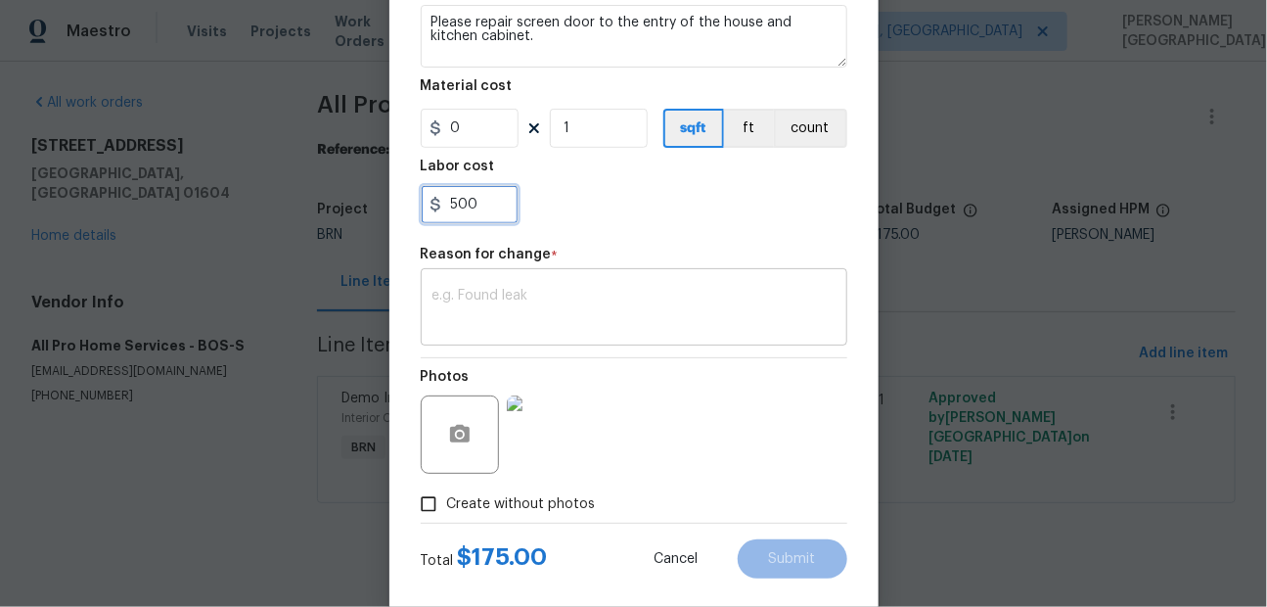
type input "500"
click at [470, 294] on textarea at bounding box center [633, 309] width 403 height 41
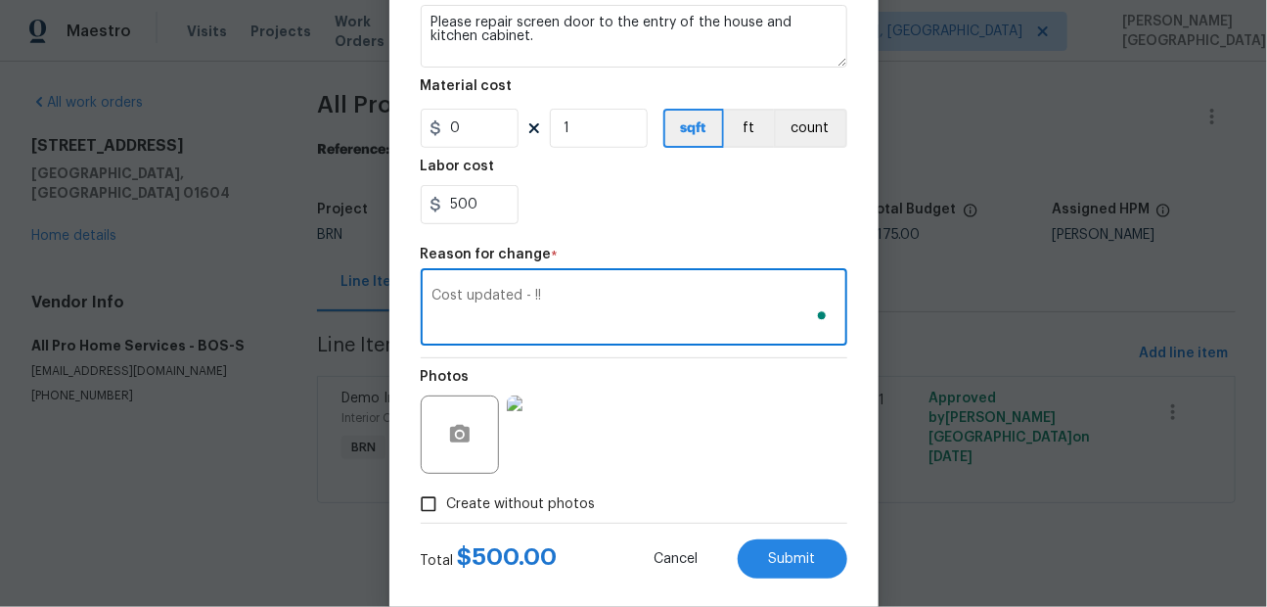
type textarea "Cost updated - !!"
click at [625, 403] on div "Photos" at bounding box center [634, 421] width 427 height 127
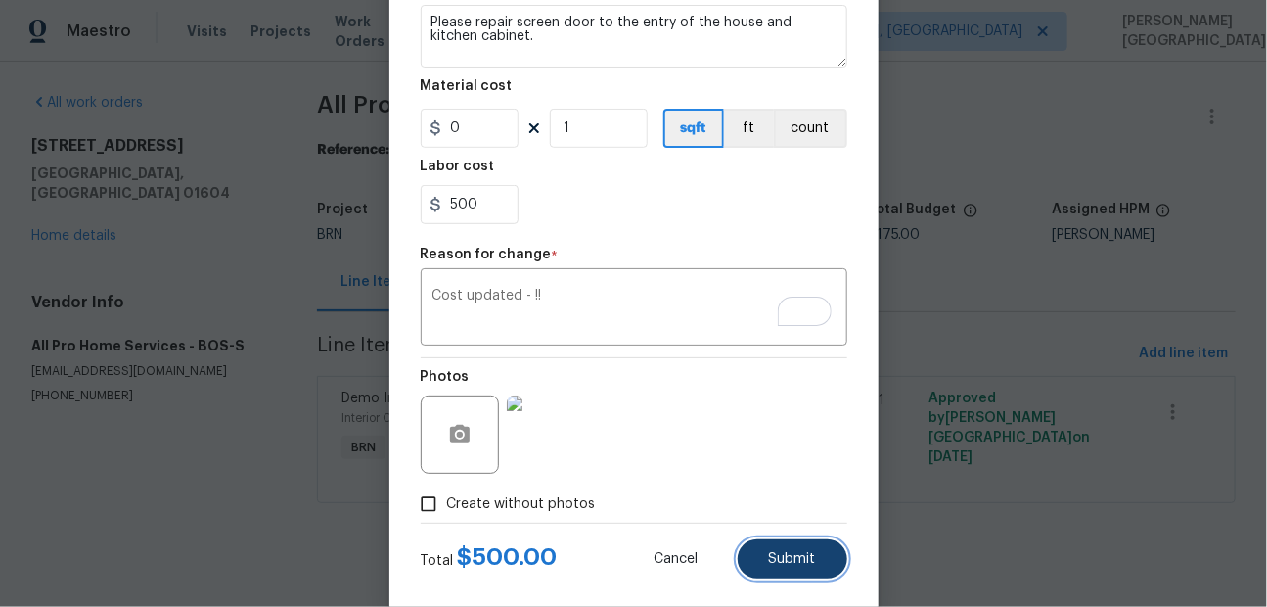
click at [770, 552] on span "Submit" at bounding box center [792, 559] width 47 height 15
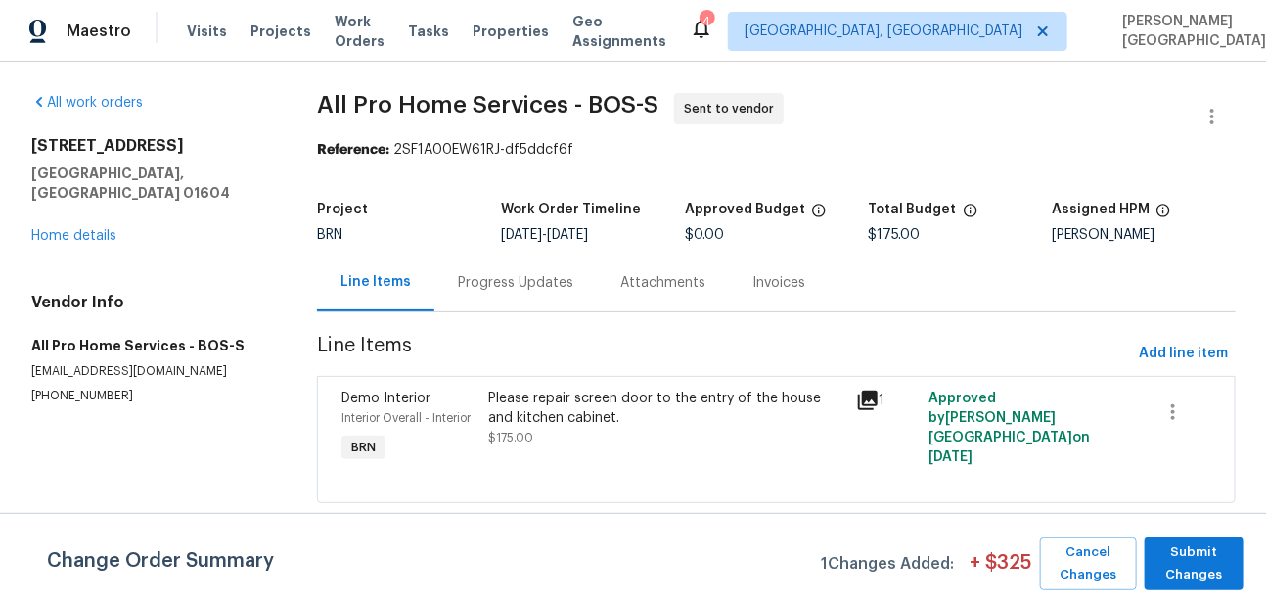
scroll to position [0, 0]
click at [1176, 569] on span "Submit Changes" at bounding box center [1193, 563] width 79 height 45
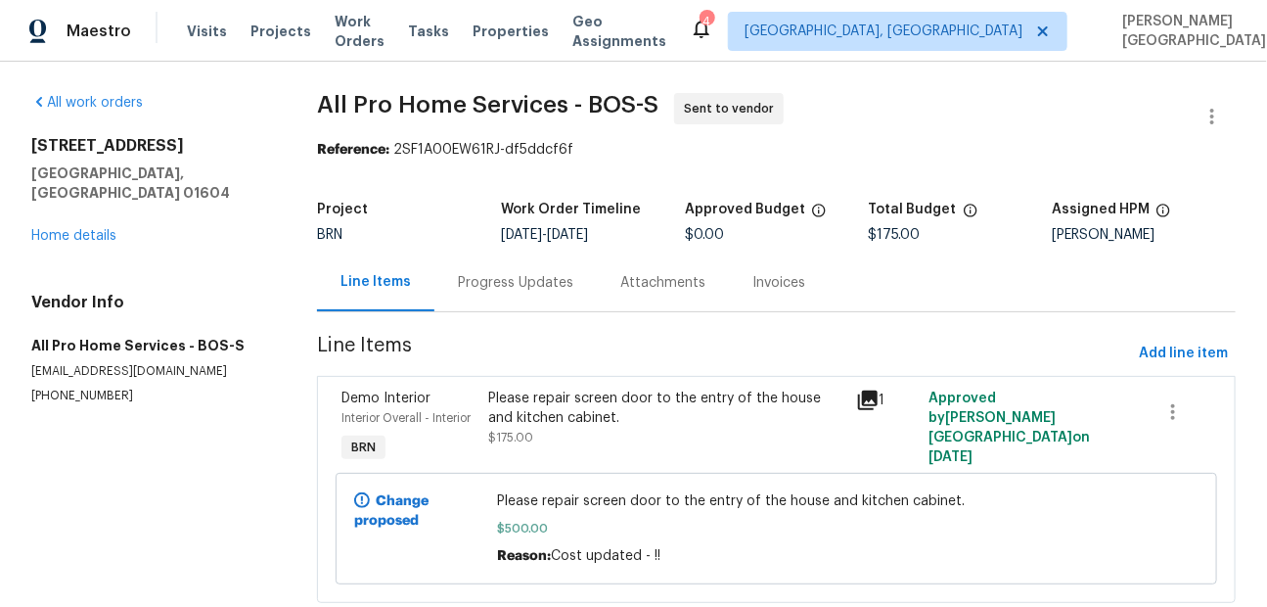
click at [519, 284] on div "Progress Updates" at bounding box center [515, 283] width 115 height 20
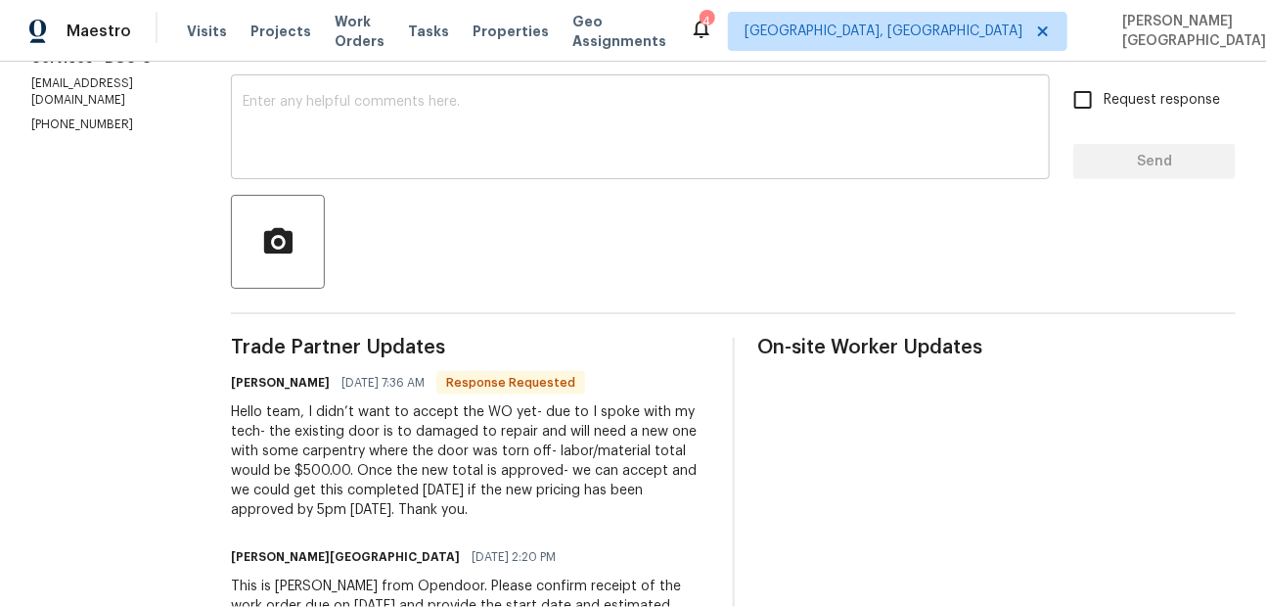
scroll to position [236, 0]
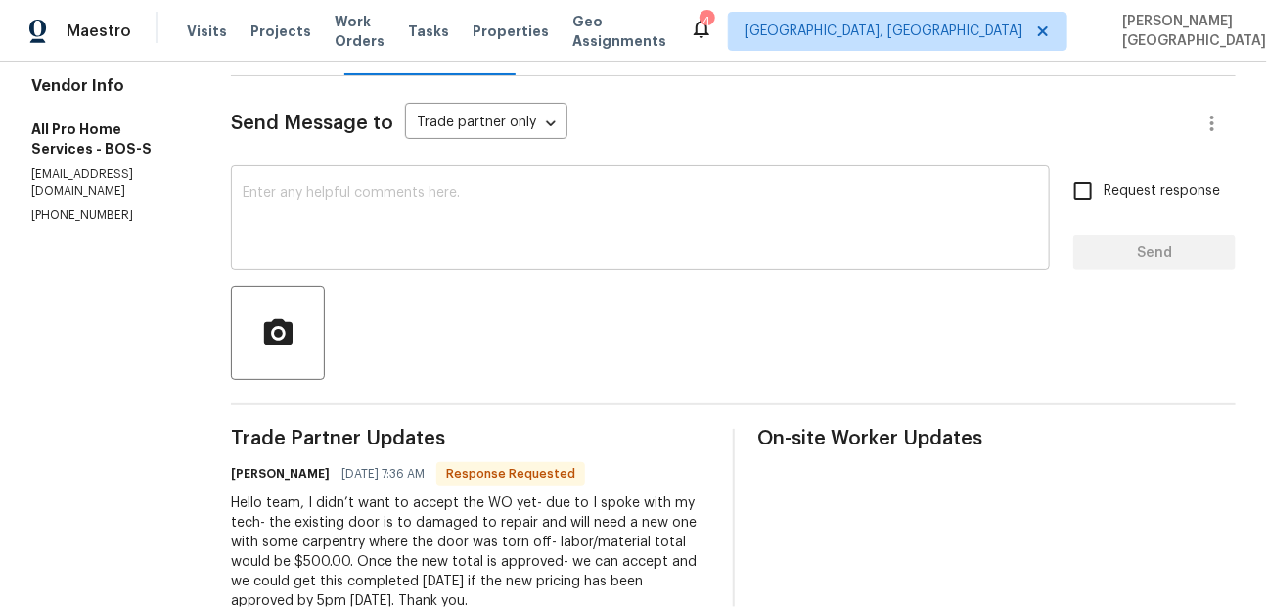
click at [384, 237] on textarea at bounding box center [640, 220] width 795 height 68
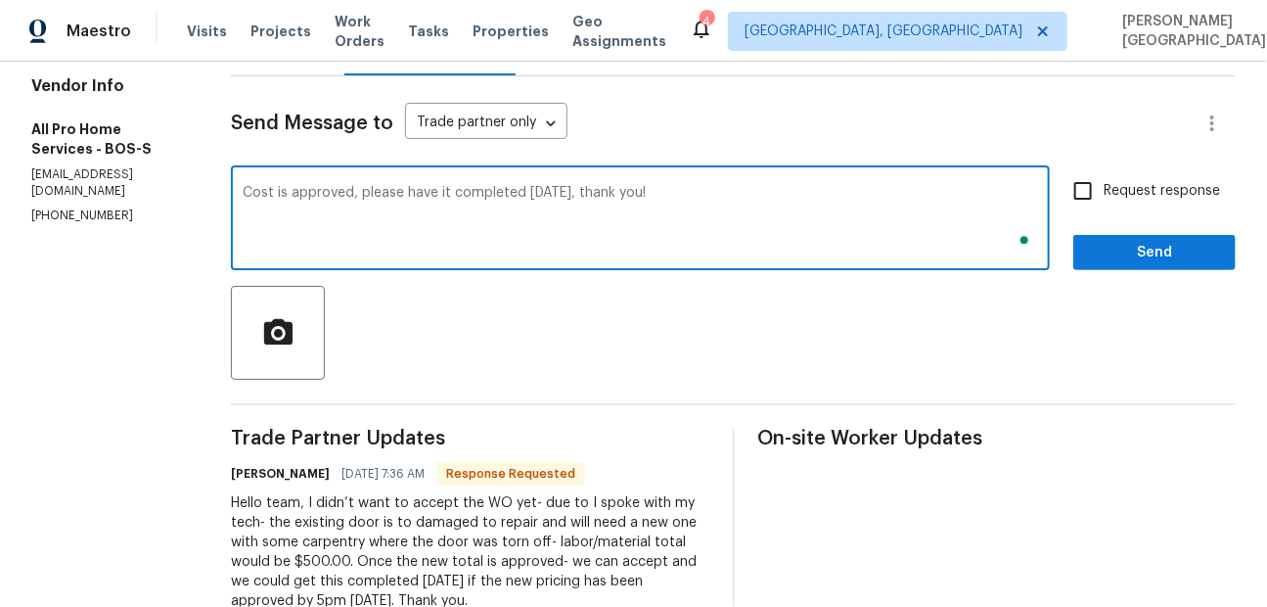
type textarea "Cost is approved, please have it completed tomorrow, thank you!"
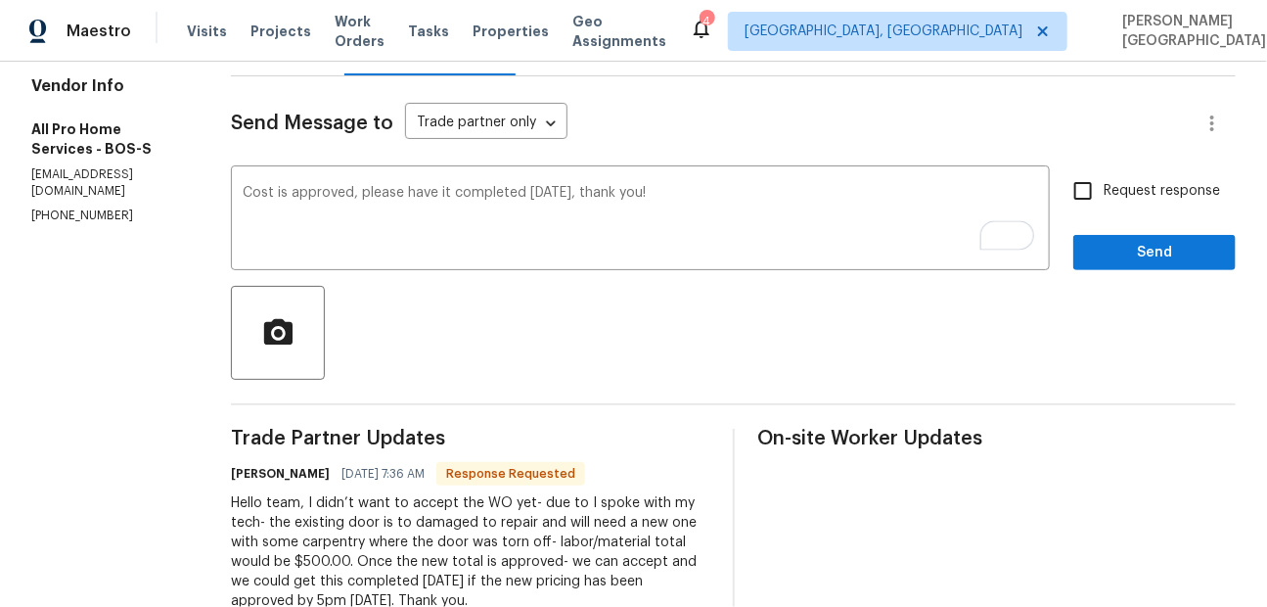
click at [1114, 187] on span "Request response" at bounding box center [1162, 191] width 116 height 21
click at [1104, 187] on input "Request response" at bounding box center [1082, 190] width 41 height 41
checkbox input "true"
click at [1122, 259] on span "Send" at bounding box center [1154, 253] width 131 height 24
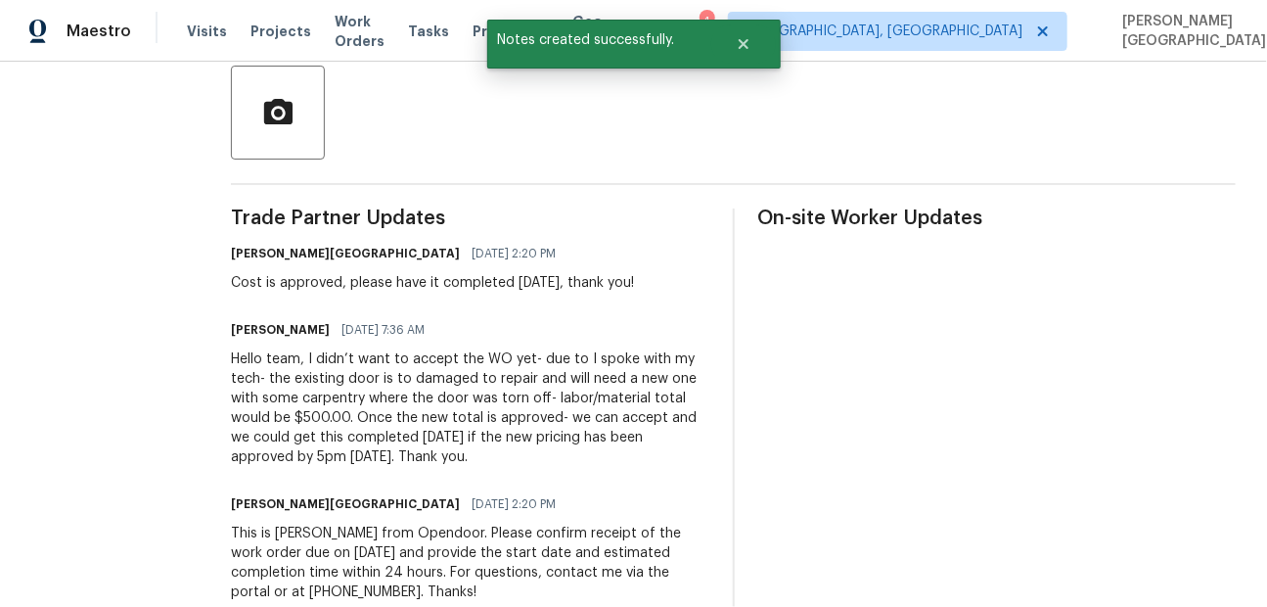
scroll to position [475, 0]
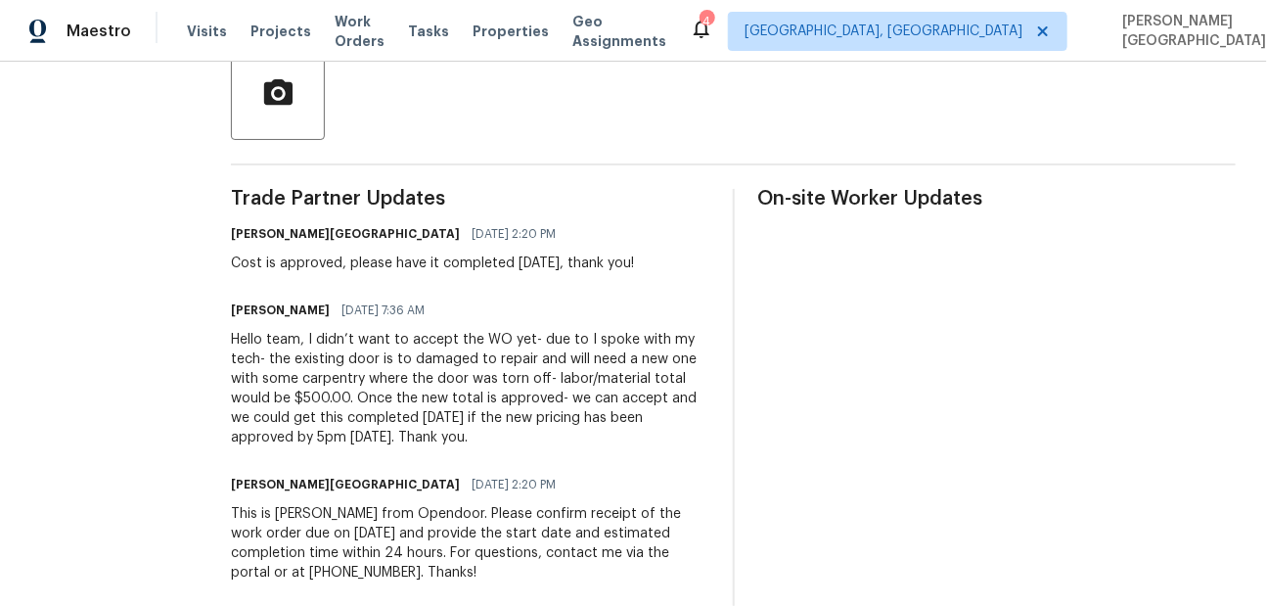
click at [354, 418] on div "Hello team, I didn’t want to accept the WO yet- due to I spoke with my tech- th…" at bounding box center [470, 388] width 478 height 117
click at [431, 420] on div "Hello team, I didn’t want to accept the WO yet- due to I spoke with my tech- th…" at bounding box center [470, 388] width 478 height 117
copy div "completed tomorrow"
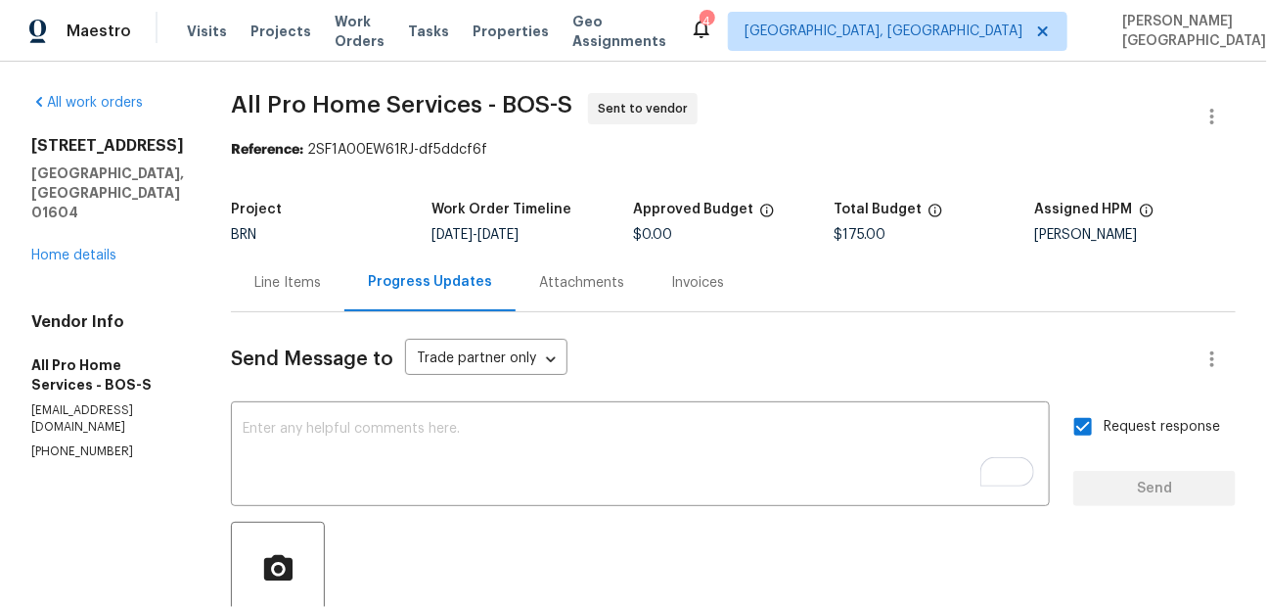
click at [246, 105] on span "All Pro Home Services - BOS-S" at bounding box center [401, 104] width 341 height 23
click at [345, 105] on span "All Pro Home Services - BOS-S" at bounding box center [401, 104] width 341 height 23
copy span "All Pro Home"
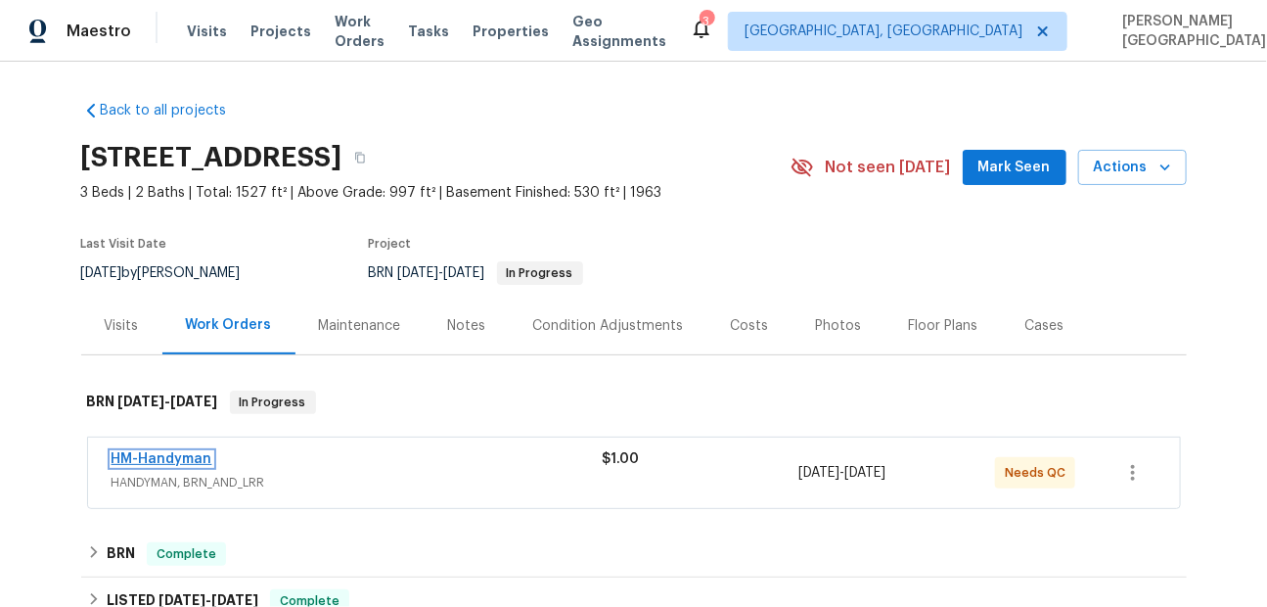
click at [173, 461] on link "HM-Handyman" at bounding box center [162, 459] width 101 height 14
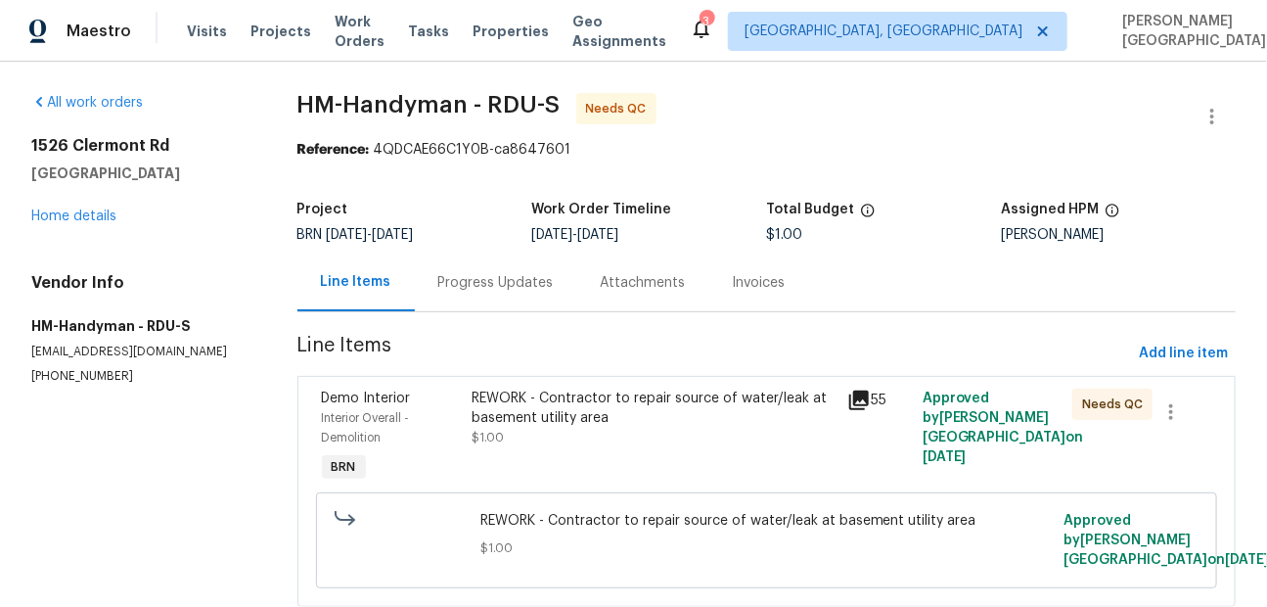
click at [507, 286] on div "Progress Updates" at bounding box center [495, 283] width 115 height 20
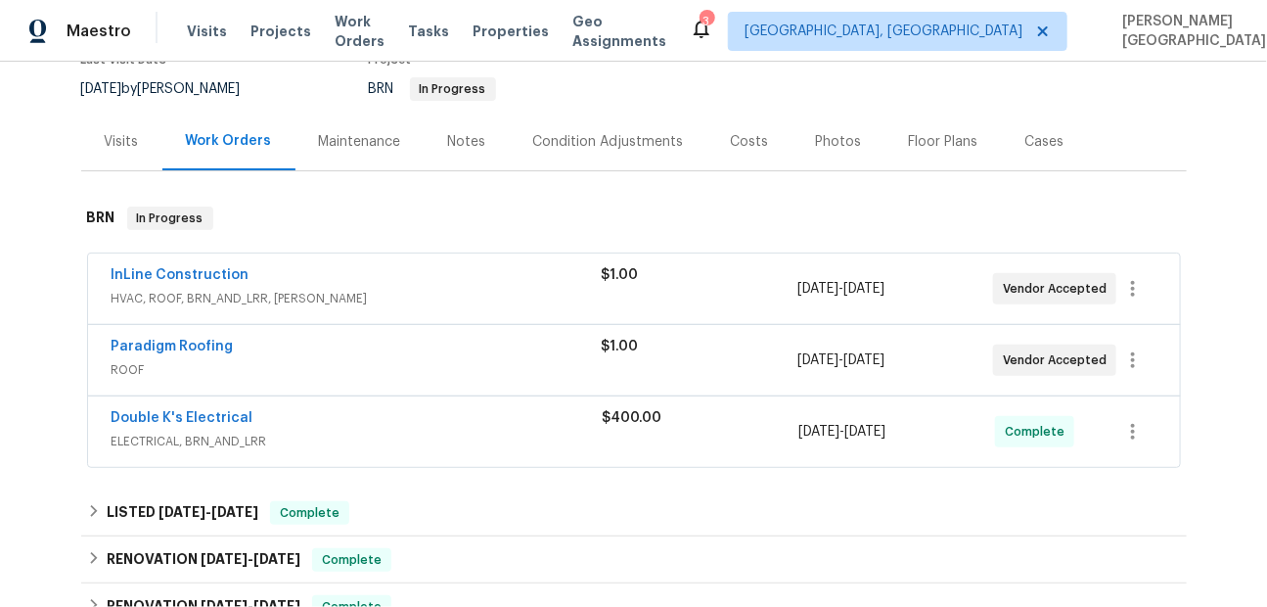
scroll to position [200, 0]
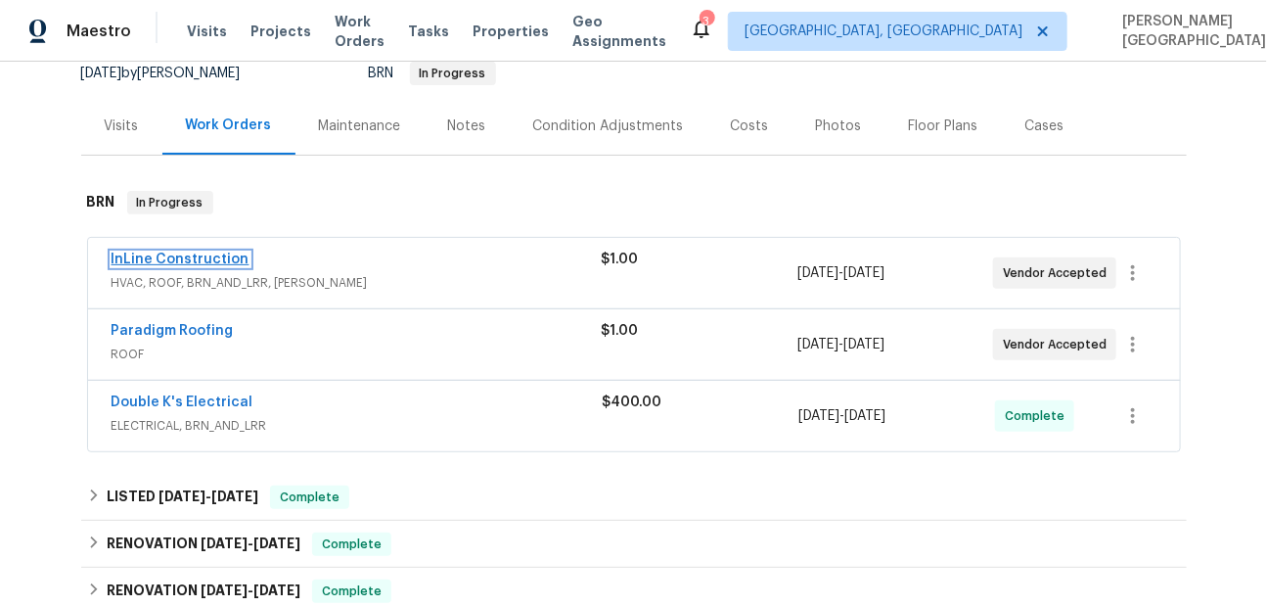
click at [205, 258] on link "InLine Construction" at bounding box center [181, 259] width 138 height 14
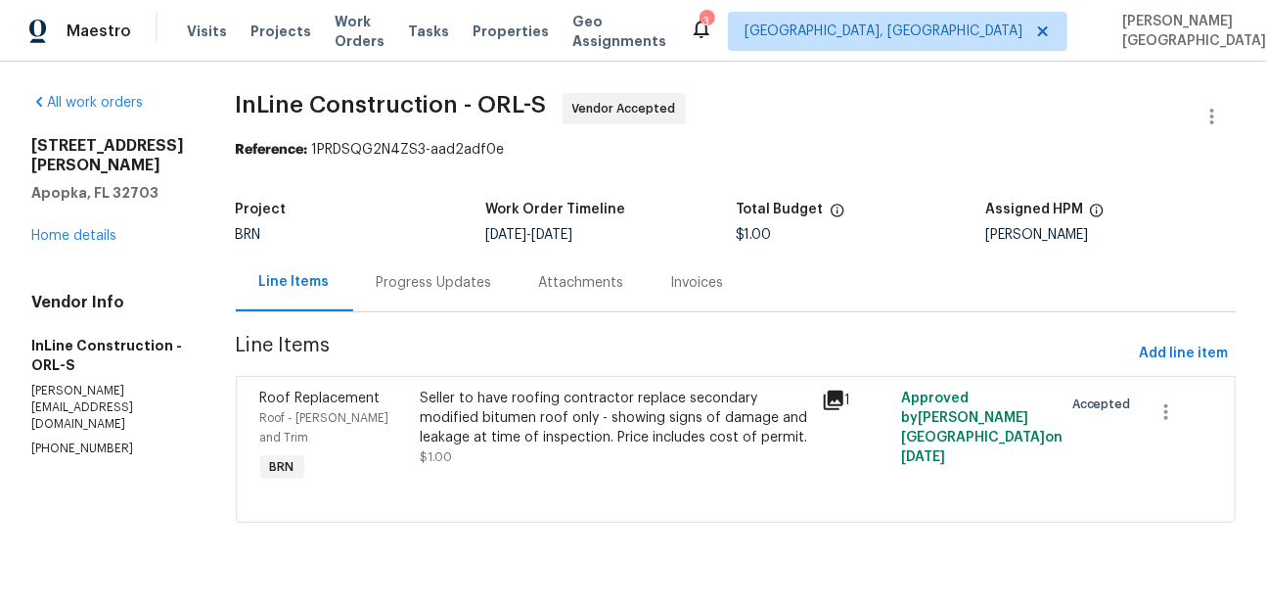
click at [473, 277] on div "Progress Updates" at bounding box center [434, 283] width 115 height 20
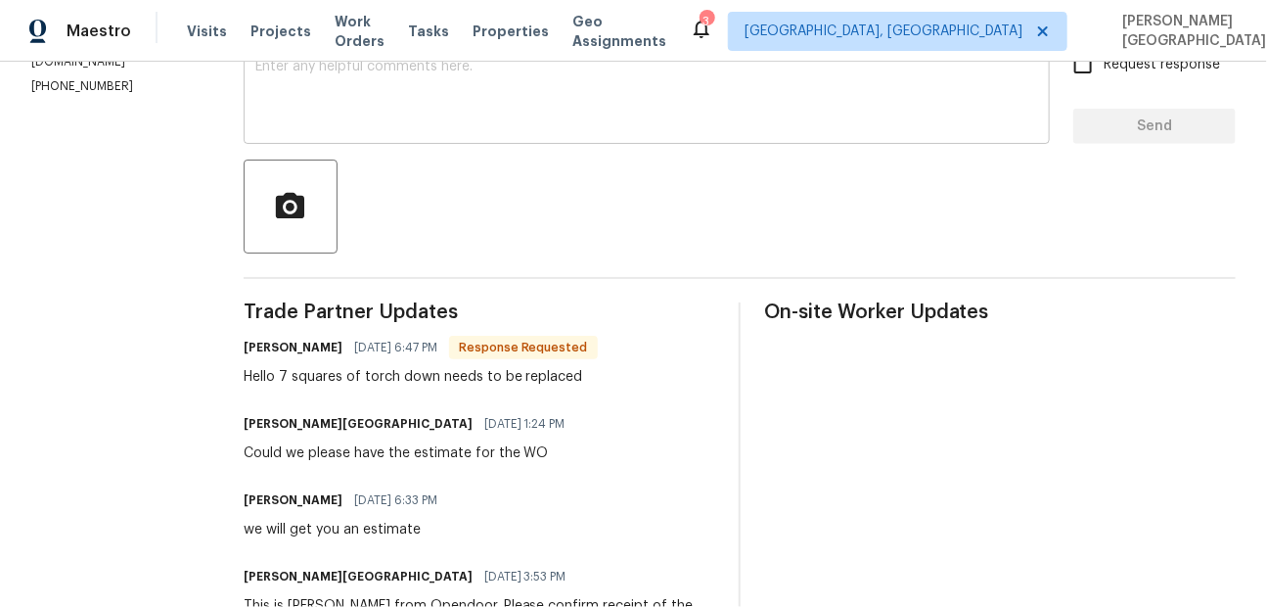
scroll to position [287, 0]
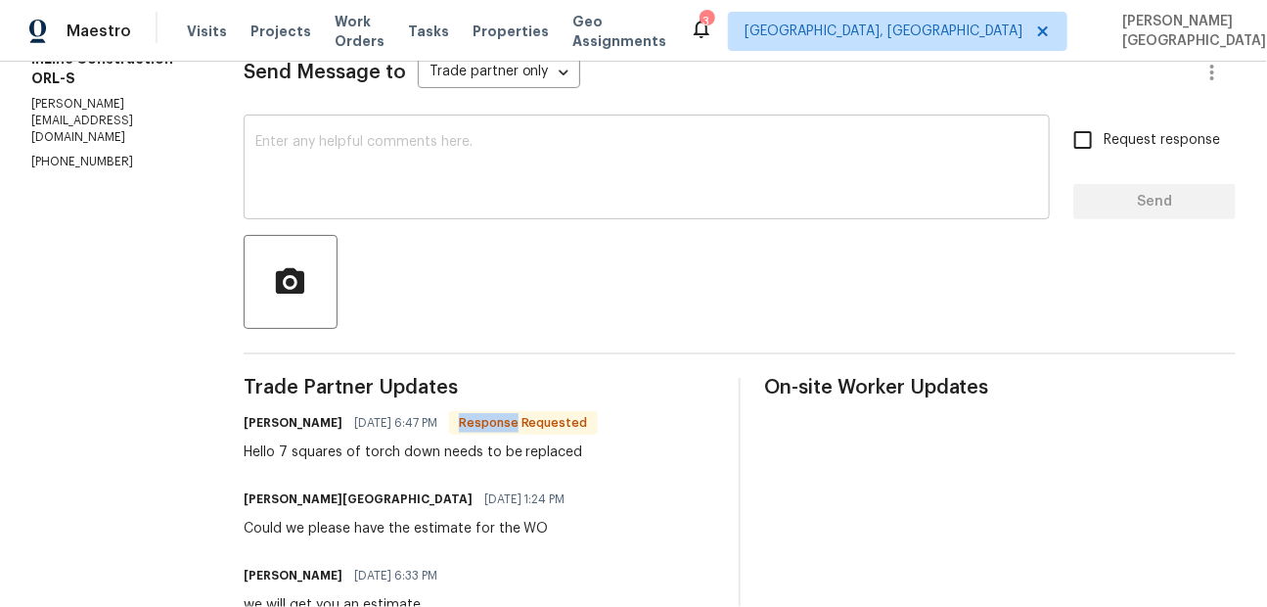
click at [359, 161] on textarea at bounding box center [646, 169] width 783 height 68
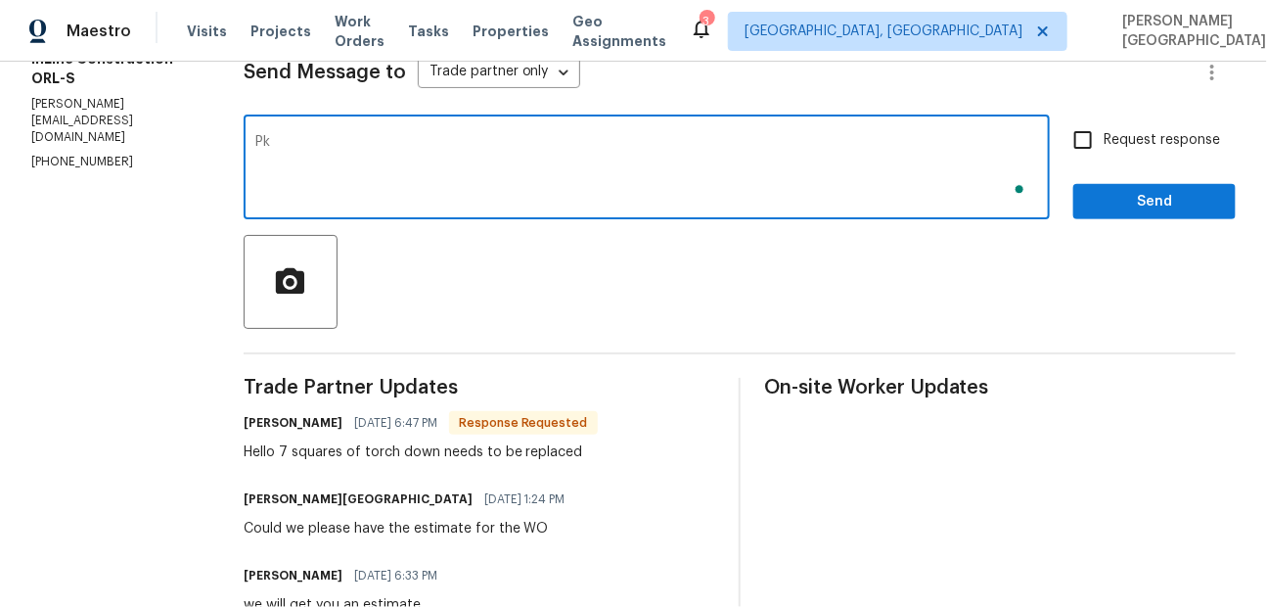
type textarea "P"
type textarea "Okay, could you please provide the estimate for it?"
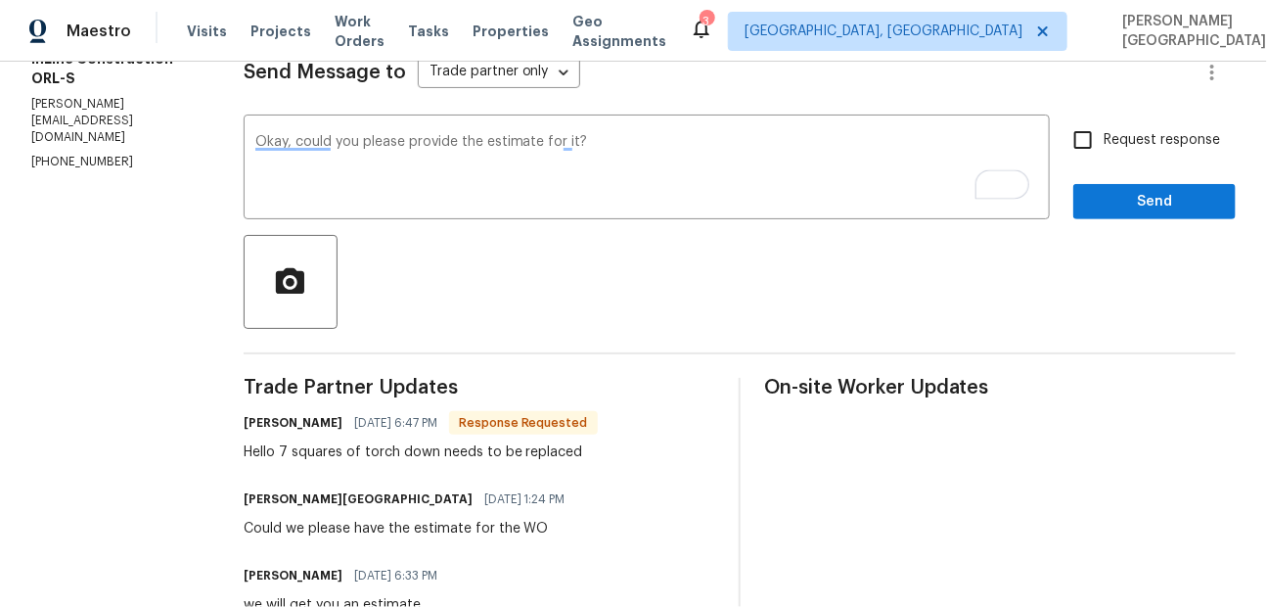
click at [1121, 140] on span "Request response" at bounding box center [1162, 140] width 116 height 21
click at [1104, 140] on input "Request response" at bounding box center [1082, 139] width 41 height 41
checkbox input "true"
click at [1118, 203] on span "Send" at bounding box center [1154, 202] width 131 height 24
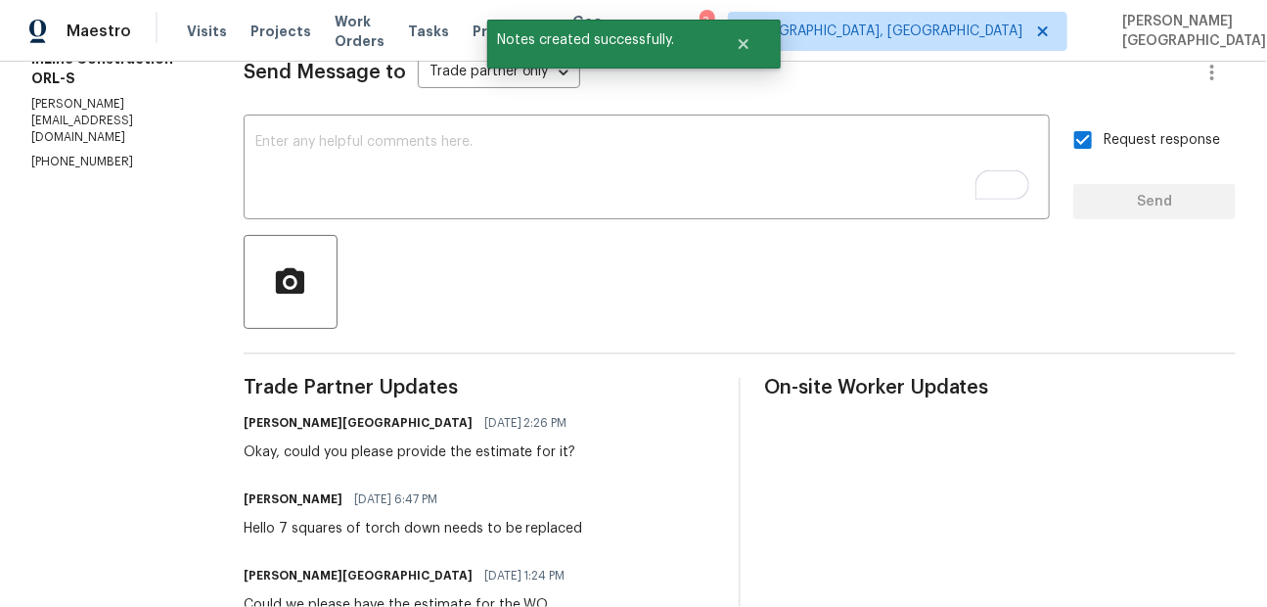
scroll to position [0, 0]
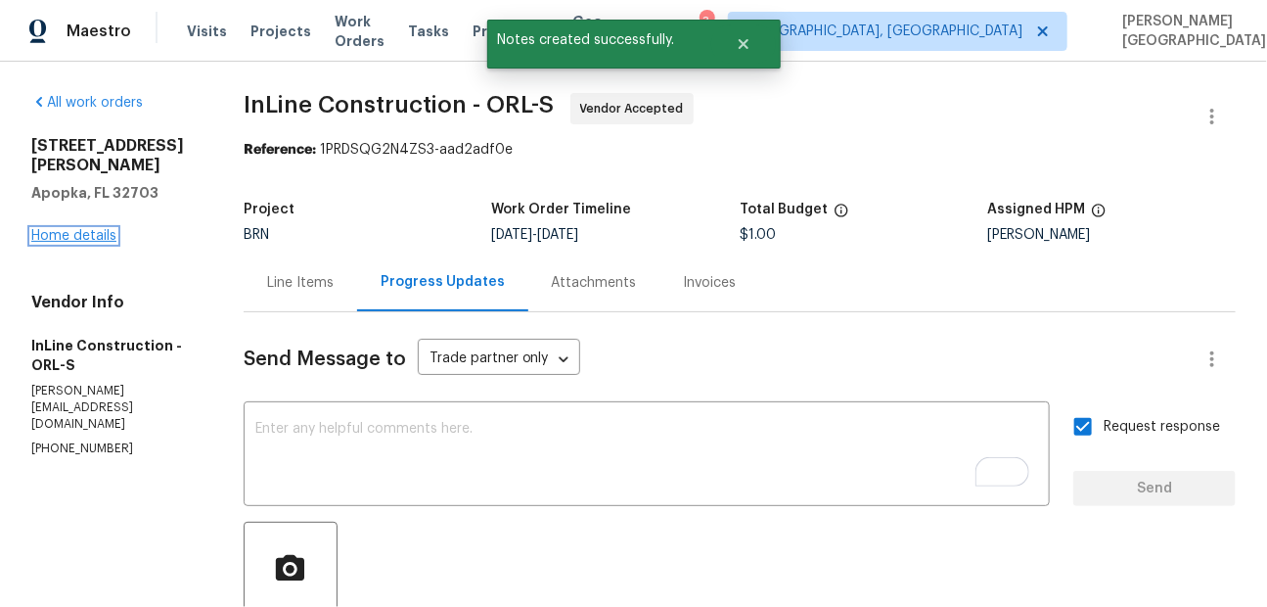
click at [80, 229] on link "Home details" at bounding box center [73, 236] width 85 height 14
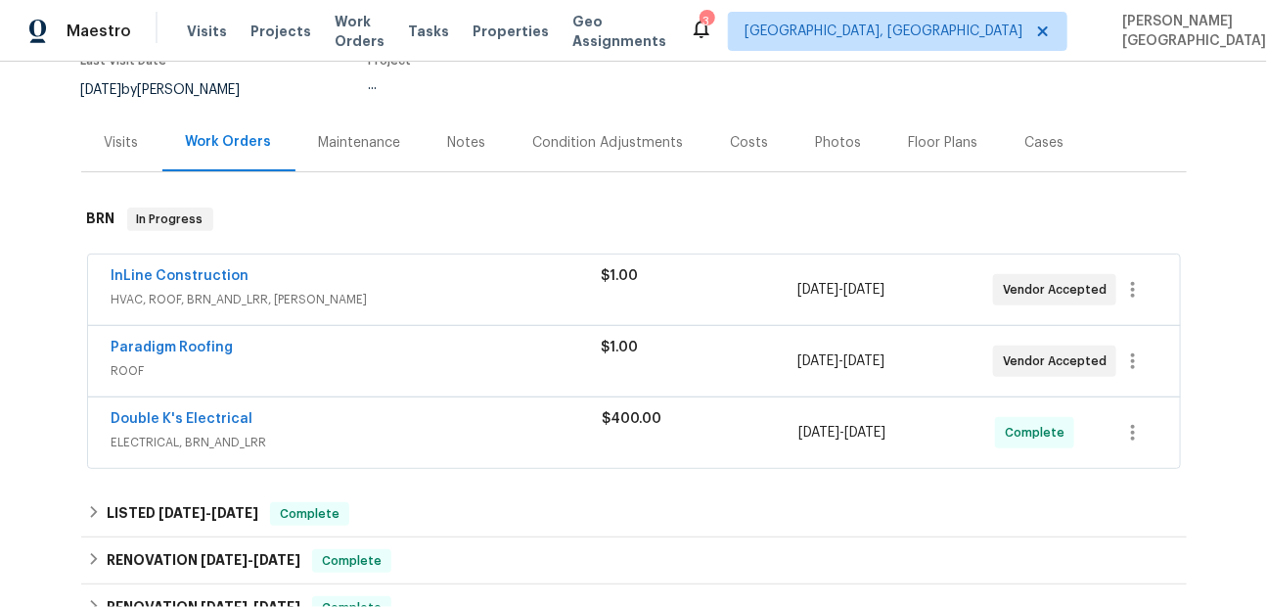
scroll to position [157, 0]
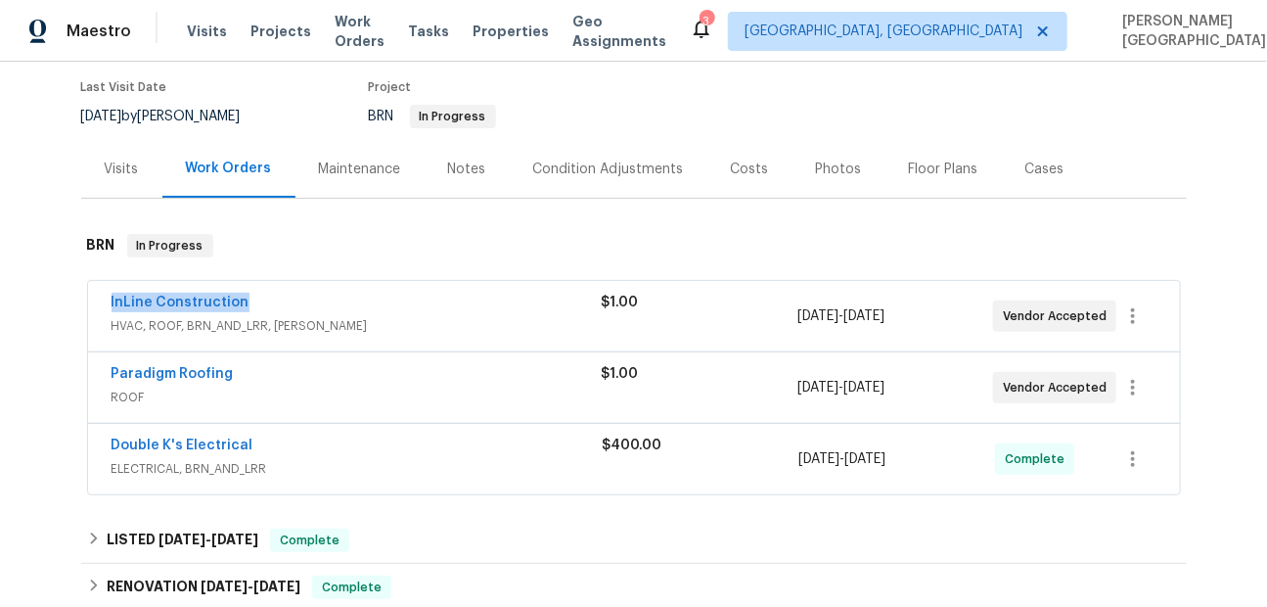
drag, startPoint x: 258, startPoint y: 304, endPoint x: 83, endPoint y: 301, distance: 175.1
click at [83, 301] on div "InLine Construction HVAC, ROOF, BRN_AND_LRR, WELLS $1.00 10/10/2025 - 10/13/202…" at bounding box center [633, 389] width 1105 height 224
copy link "InLine Construction"
click at [219, 303] on link "InLine Construction" at bounding box center [181, 302] width 138 height 14
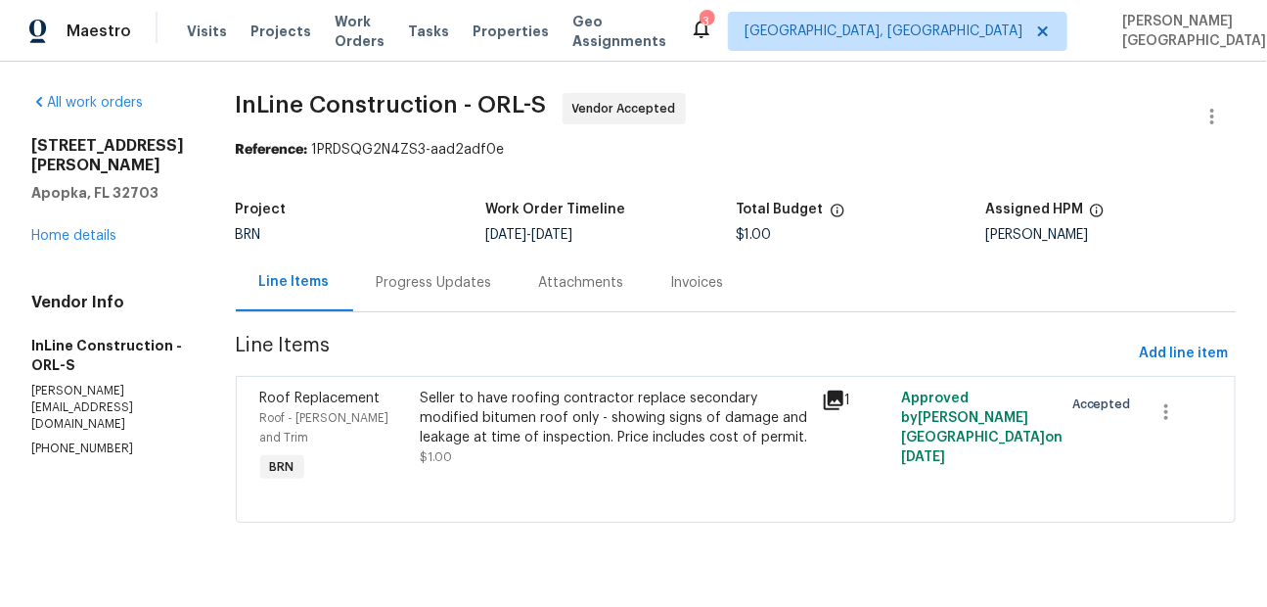
click at [444, 293] on div "Progress Updates" at bounding box center [434, 283] width 115 height 20
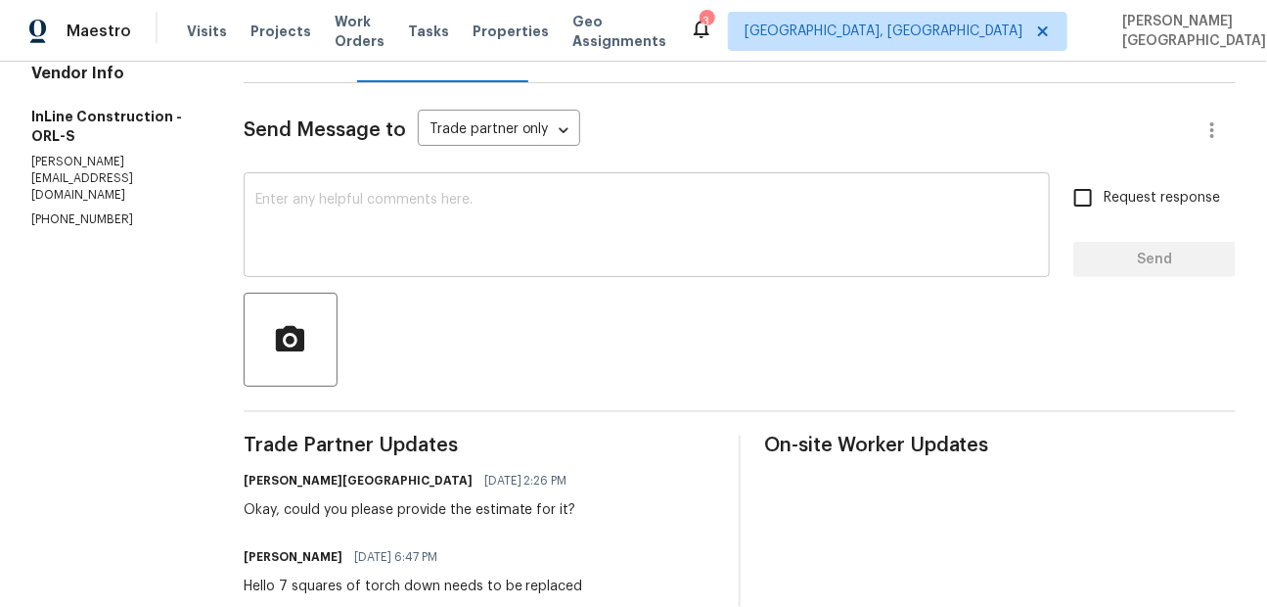
scroll to position [305, 0]
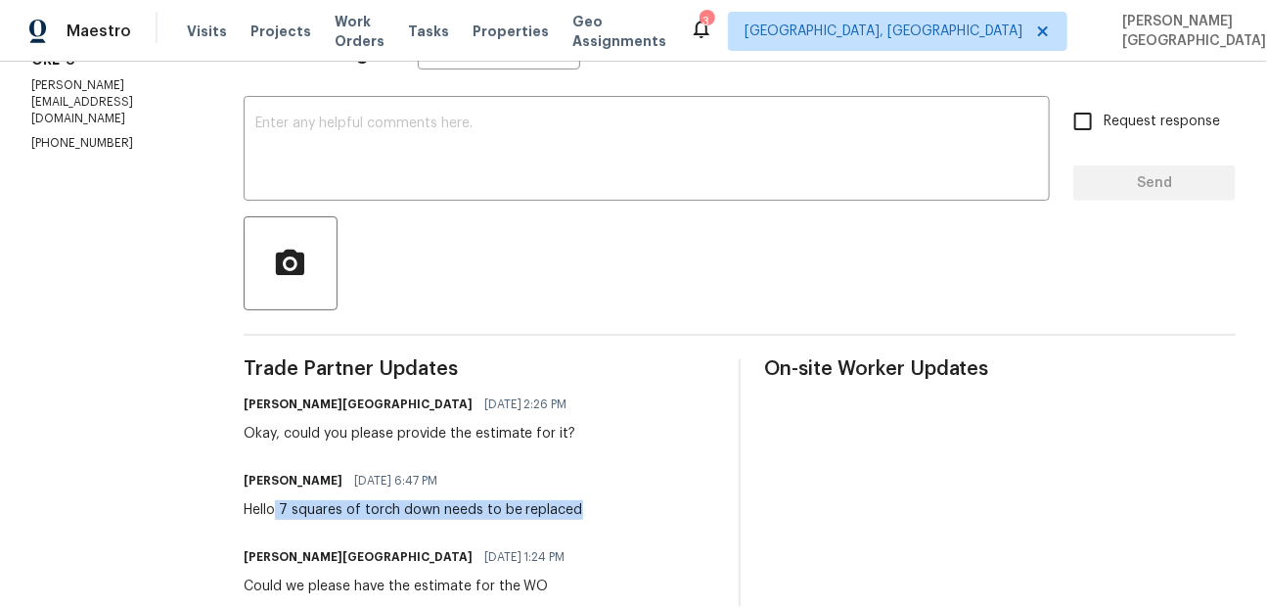
drag, startPoint x: 286, startPoint y: 508, endPoint x: 598, endPoint y: 513, distance: 312.1
click at [598, 513] on div "Michael Zakrajsek 10/13/2025 6:47 PM Hello 7 squares of torch down needs to be …" at bounding box center [480, 493] width 472 height 53
copy div "7 squares of torch down needs to be replaced"
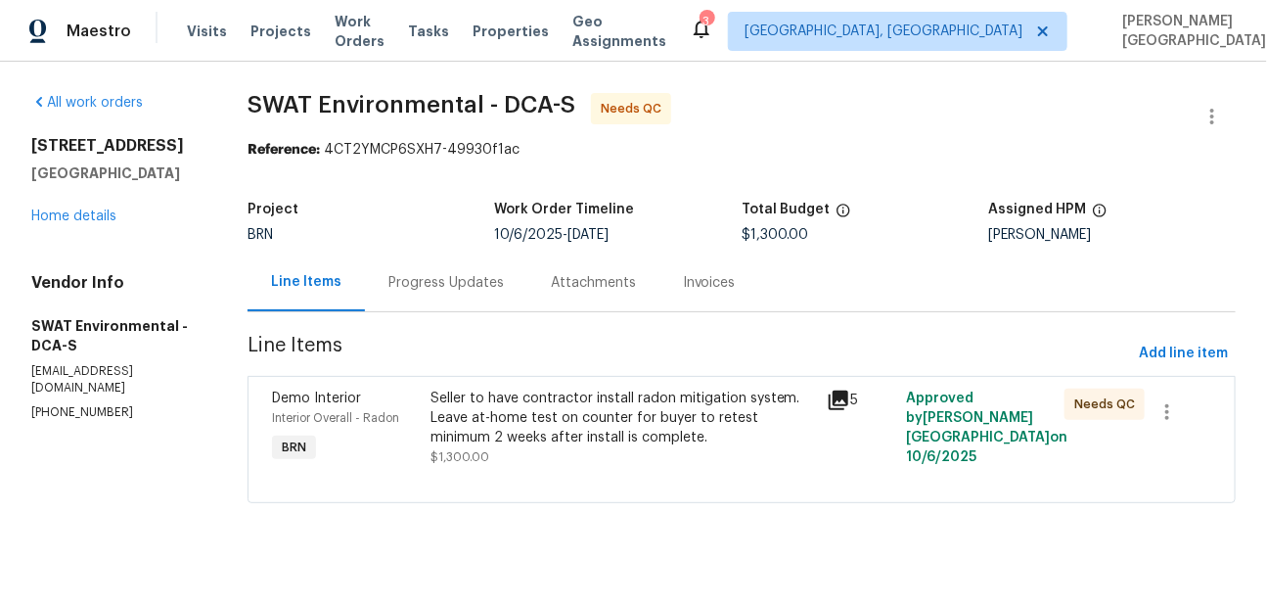
click at [514, 413] on div "Seller to have contractor install radon mitigation system. Leave at-home test o…" at bounding box center [622, 417] width 384 height 59
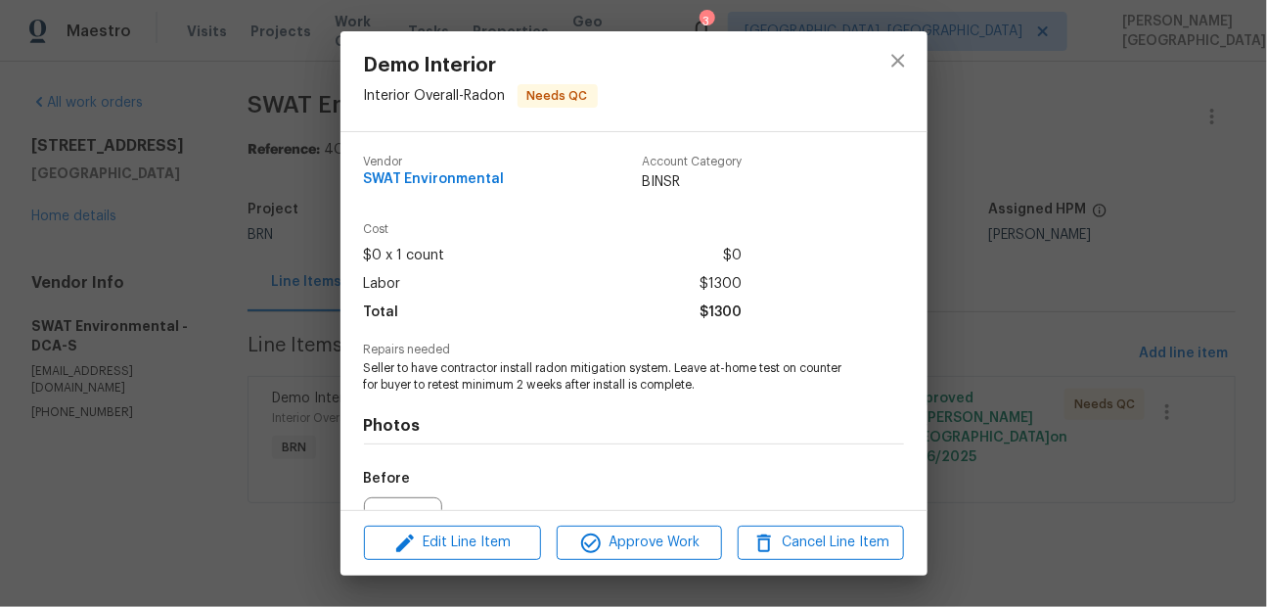
scroll to position [213, 0]
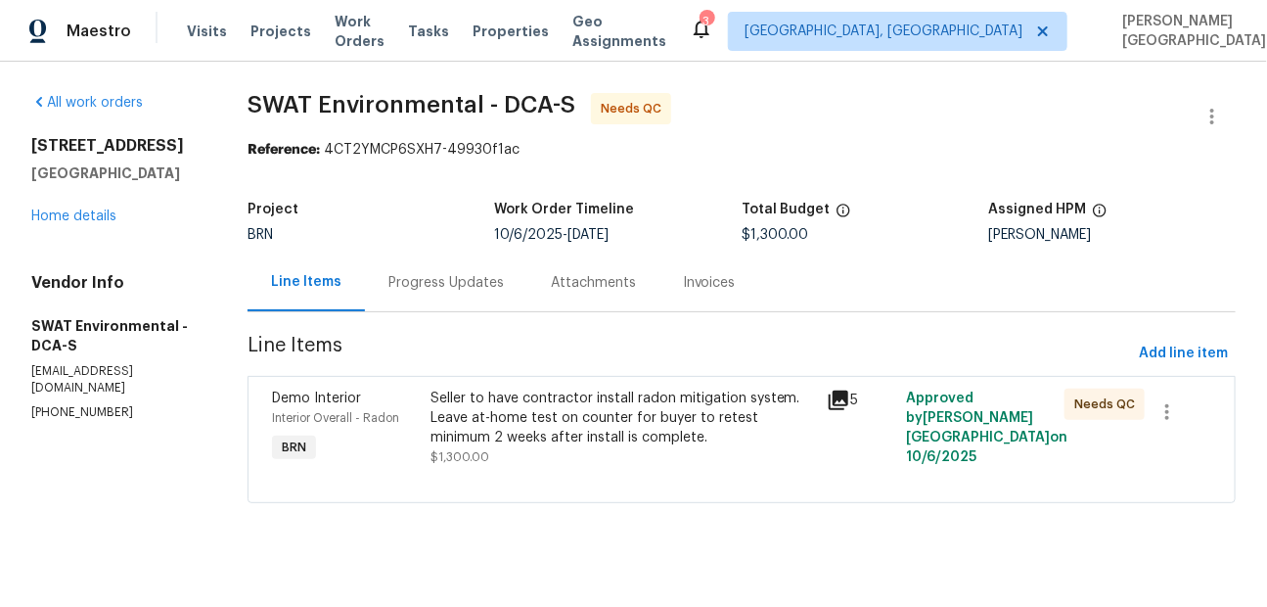
click at [428, 294] on div "Progress Updates" at bounding box center [446, 282] width 162 height 58
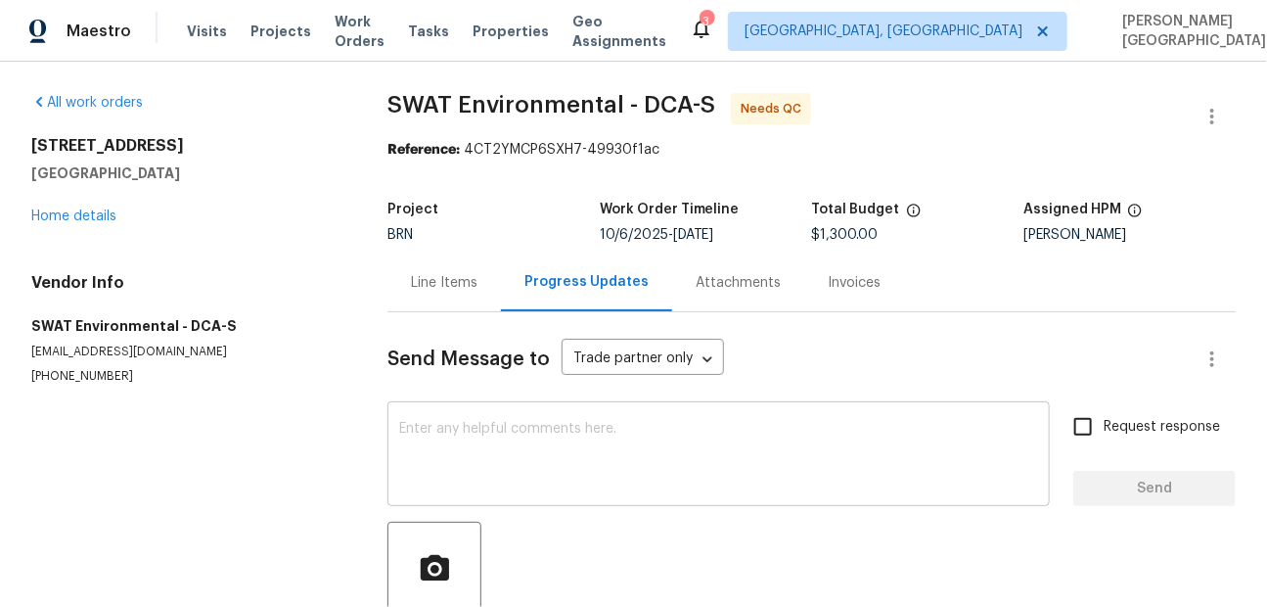
click at [408, 486] on textarea at bounding box center [718, 456] width 639 height 68
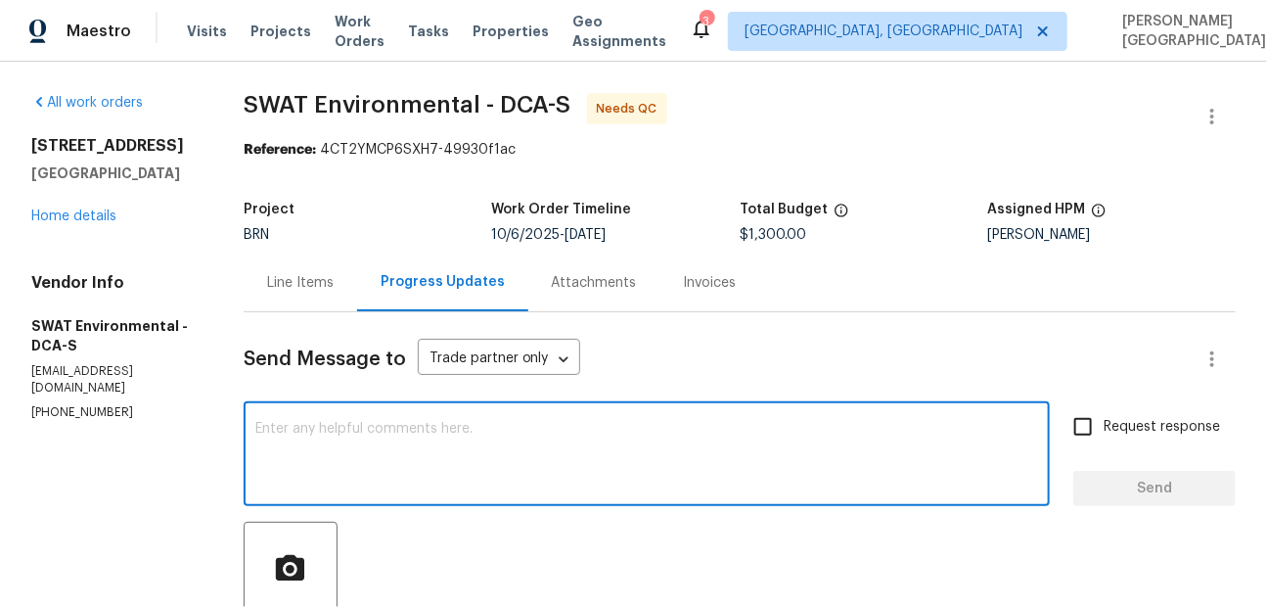
paste textarea "The buyers are asking about the warranty that comes with the radon mitigation s…"
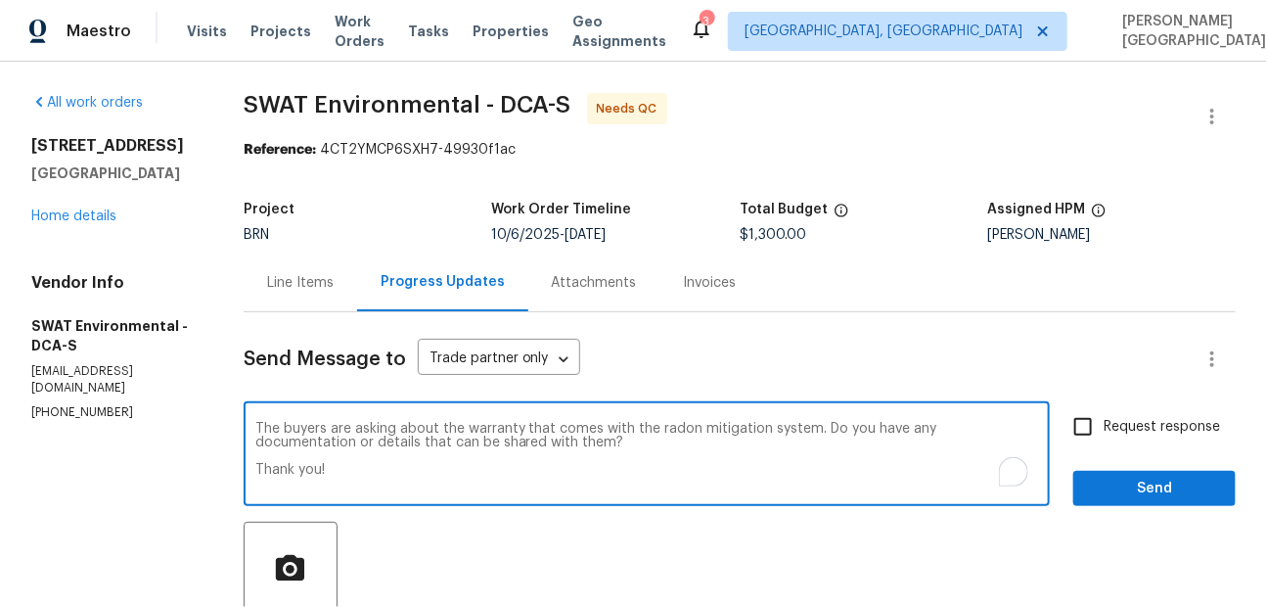
type textarea "The buyers are asking about the warranty that comes with the radon mitigation s…"
click at [1082, 428] on input "Request response" at bounding box center [1082, 426] width 41 height 41
checkbox input "true"
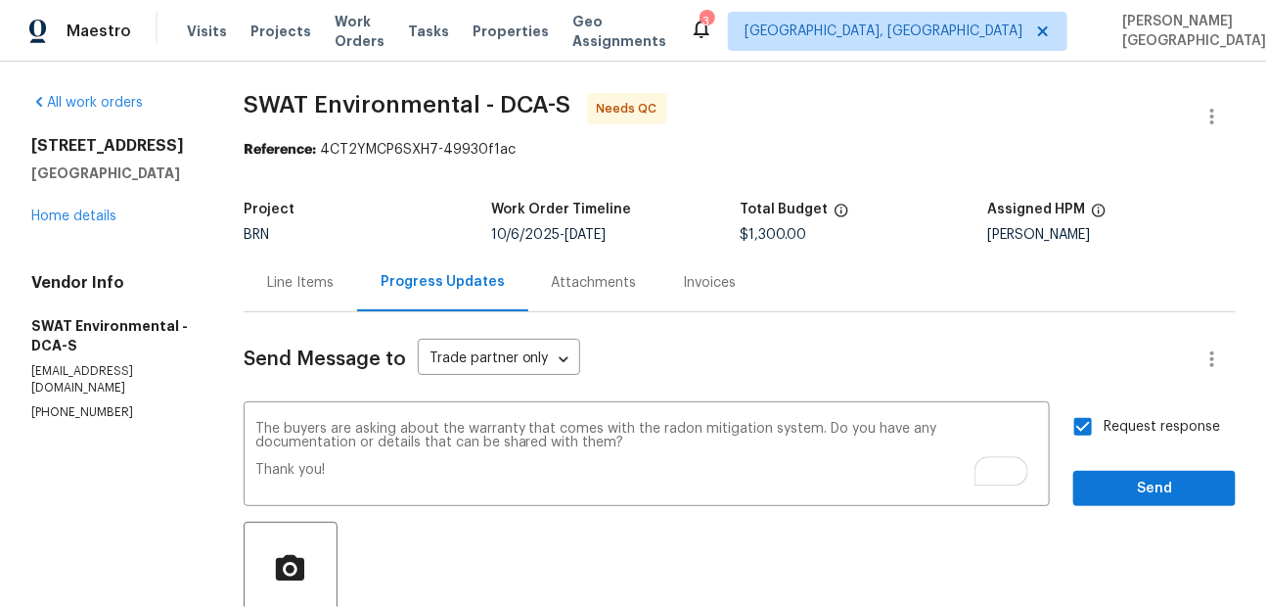
click at [1100, 464] on div "Request response Send" at bounding box center [1154, 456] width 162 height 100
click at [1100, 471] on div "Request response Send" at bounding box center [1154, 456] width 162 height 100
click at [1131, 487] on span "Send" at bounding box center [1154, 488] width 131 height 24
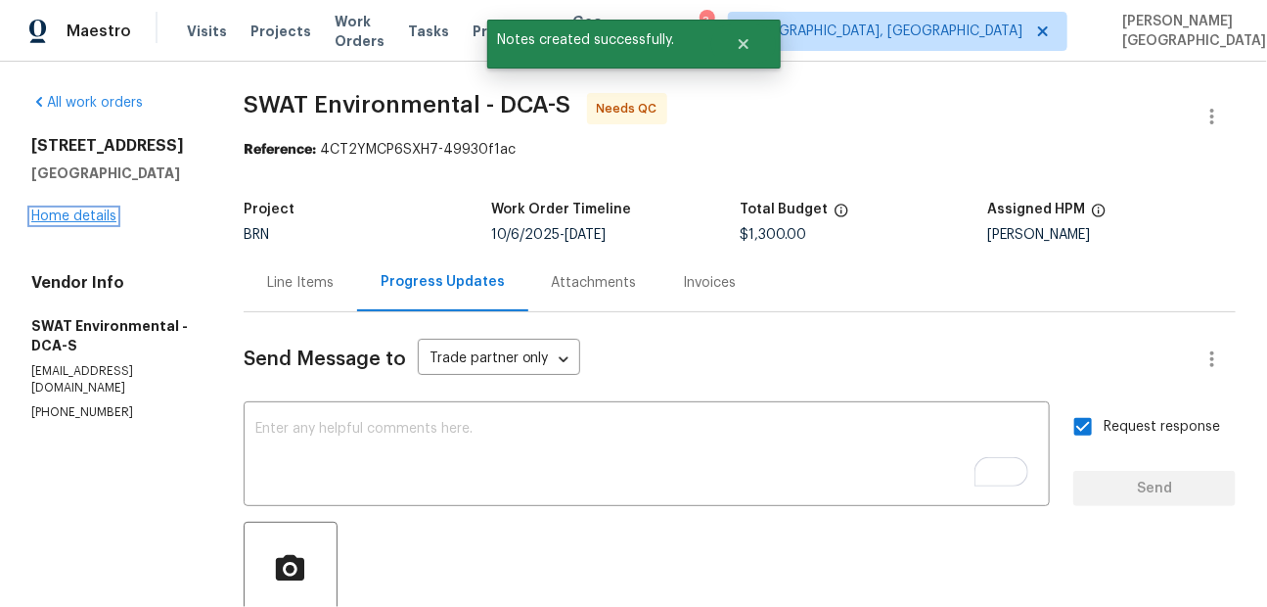
click at [94, 223] on link "Home details" at bounding box center [73, 216] width 85 height 14
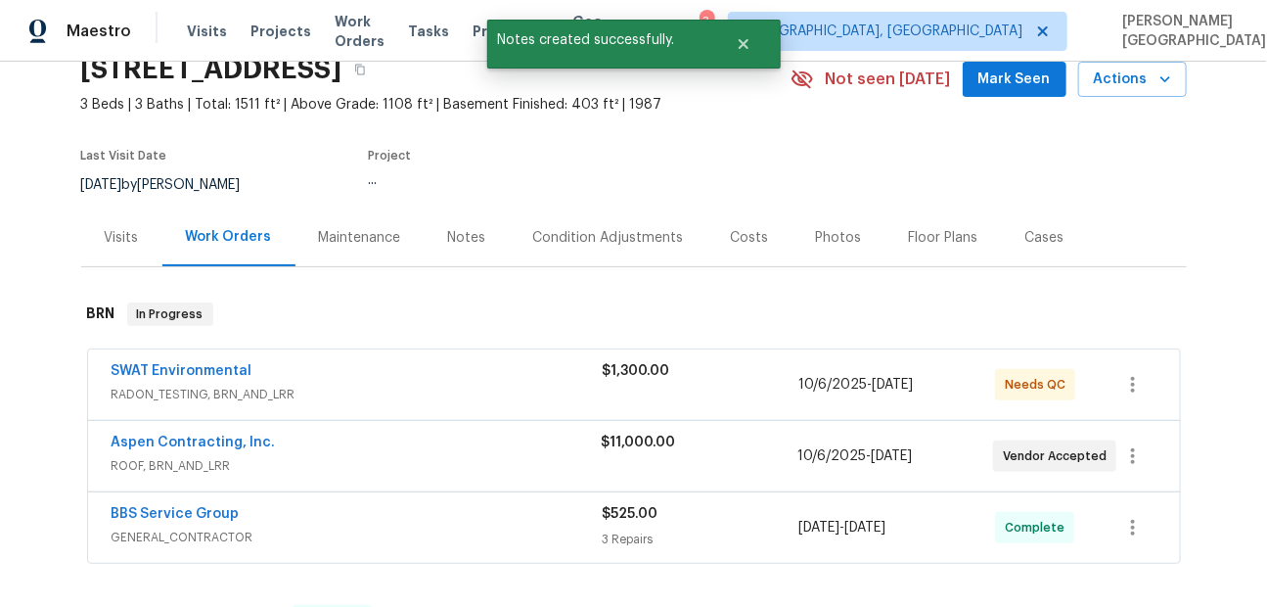
scroll to position [250, 0]
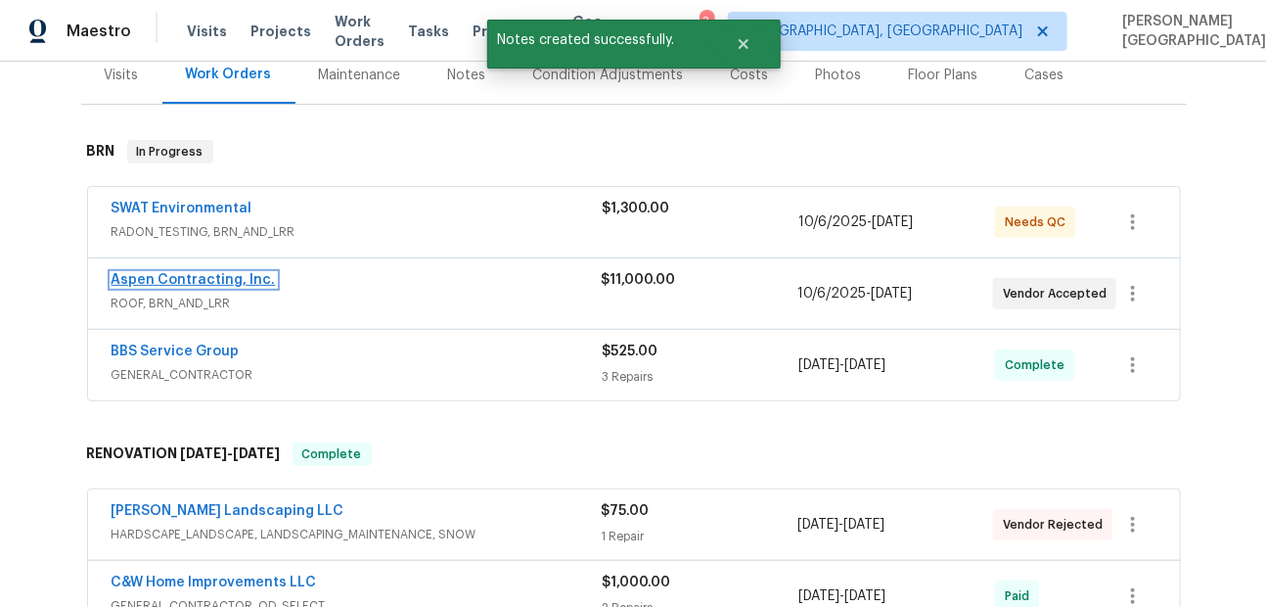
click at [227, 279] on link "Aspen Contracting, Inc." at bounding box center [194, 280] width 164 height 14
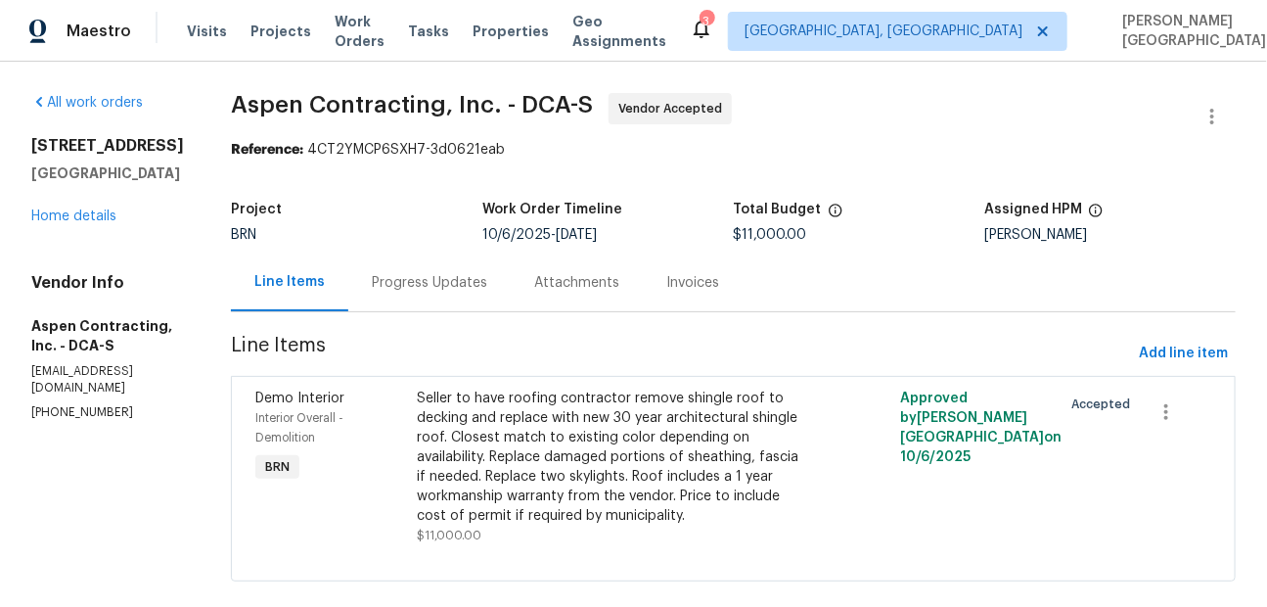
click at [471, 281] on div "Progress Updates" at bounding box center [429, 283] width 115 height 20
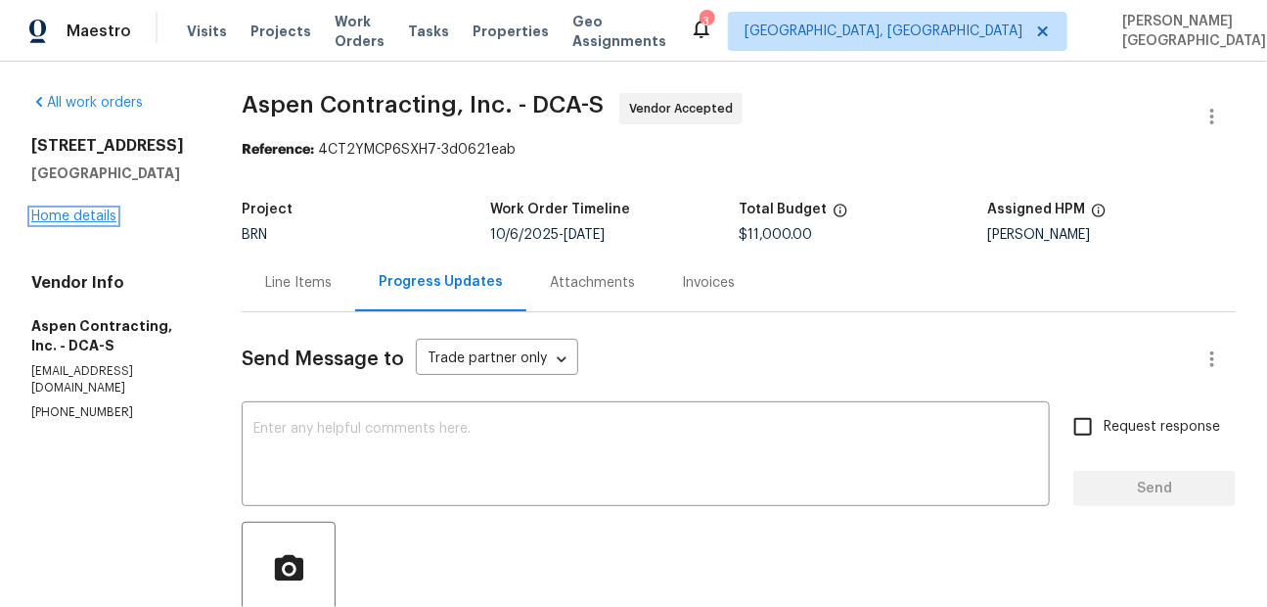
click at [71, 223] on link "Home details" at bounding box center [73, 216] width 85 height 14
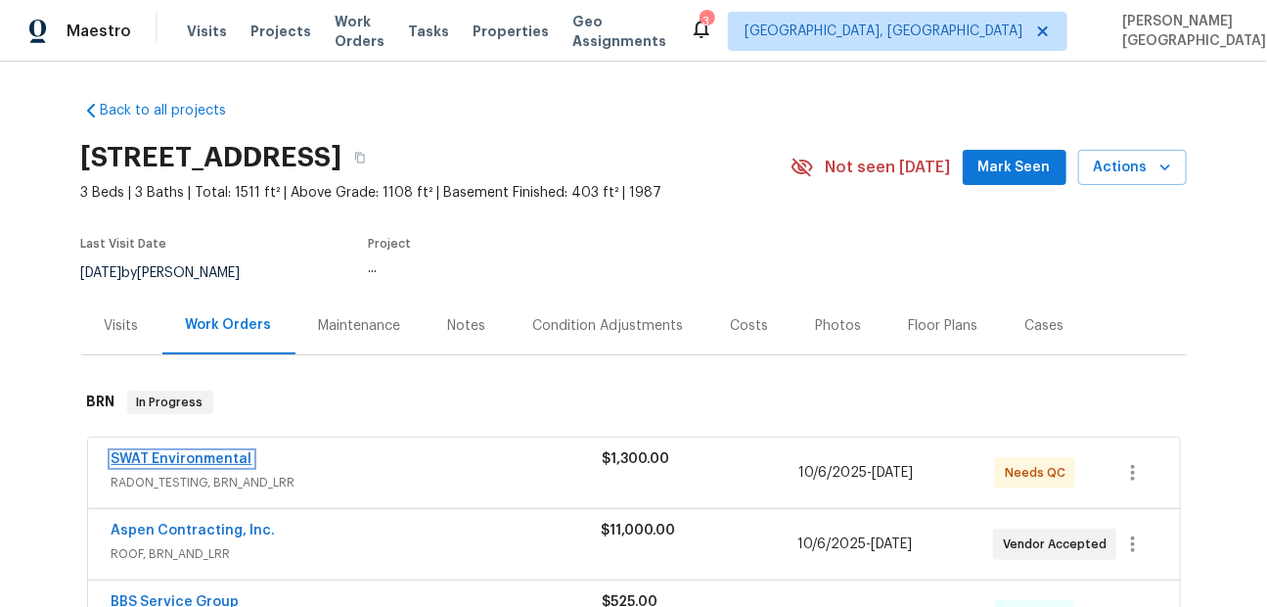
click at [225, 455] on link "SWAT Environmental" at bounding box center [182, 459] width 141 height 14
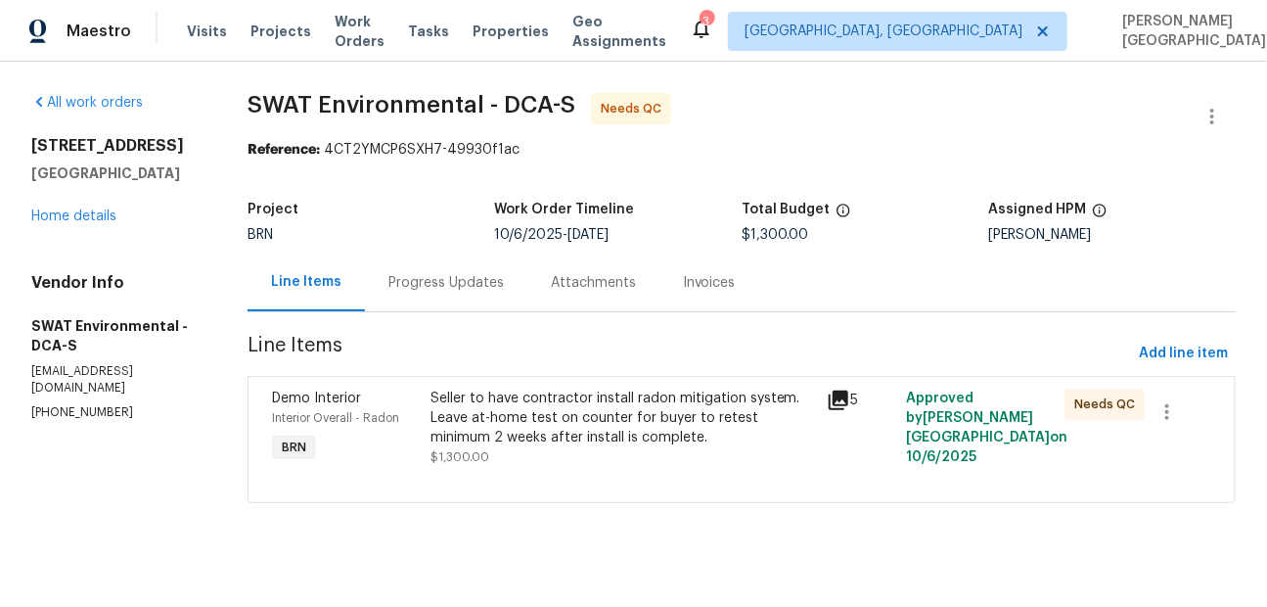
click at [525, 401] on div "Seller to have contractor install radon mitigation system. Leave at-home test o…" at bounding box center [622, 417] width 384 height 59
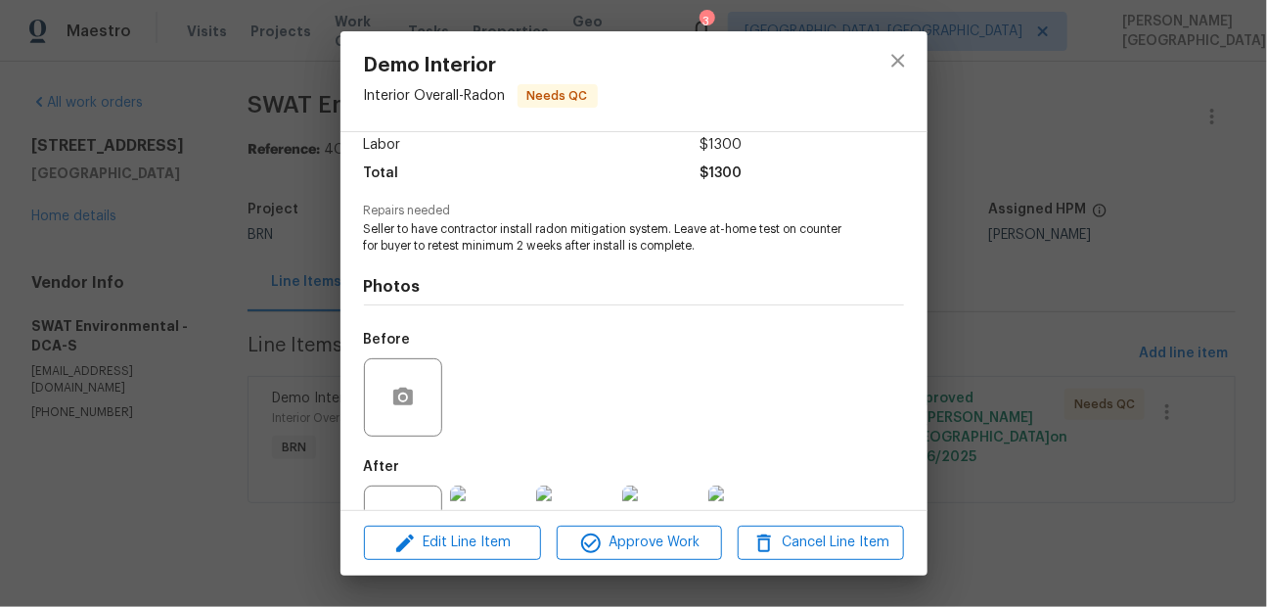
scroll to position [213, 0]
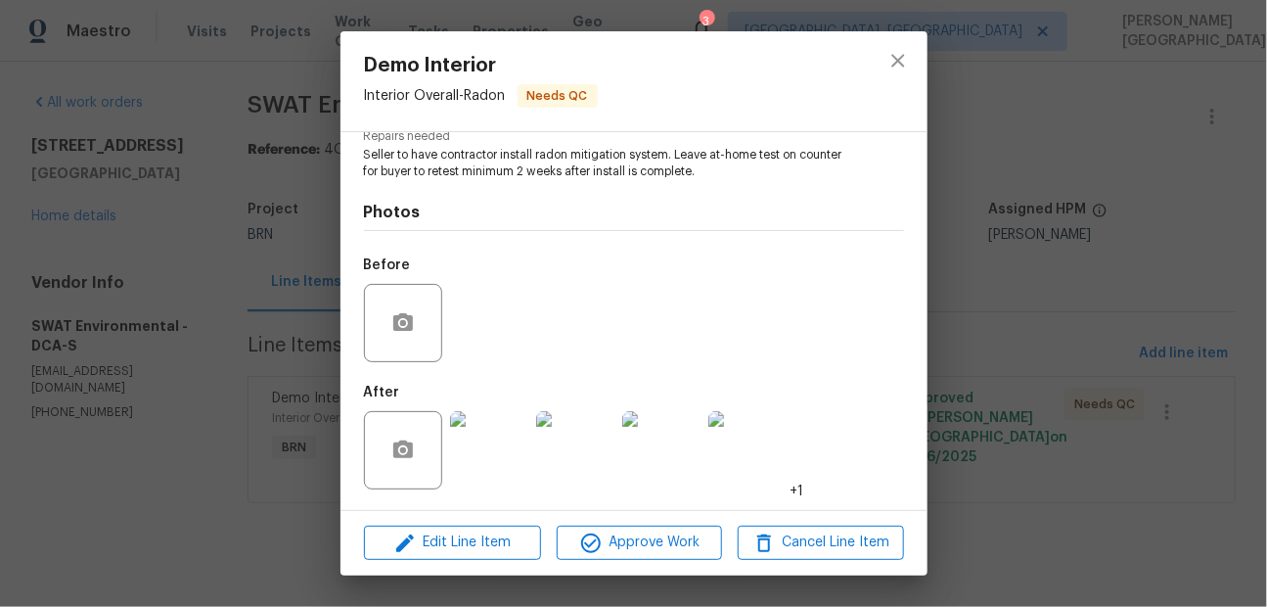
click at [1007, 236] on div "Demo Interior Interior Overall - Radon Needs QC Vendor SWAT Environmental Accou…" at bounding box center [633, 303] width 1267 height 607
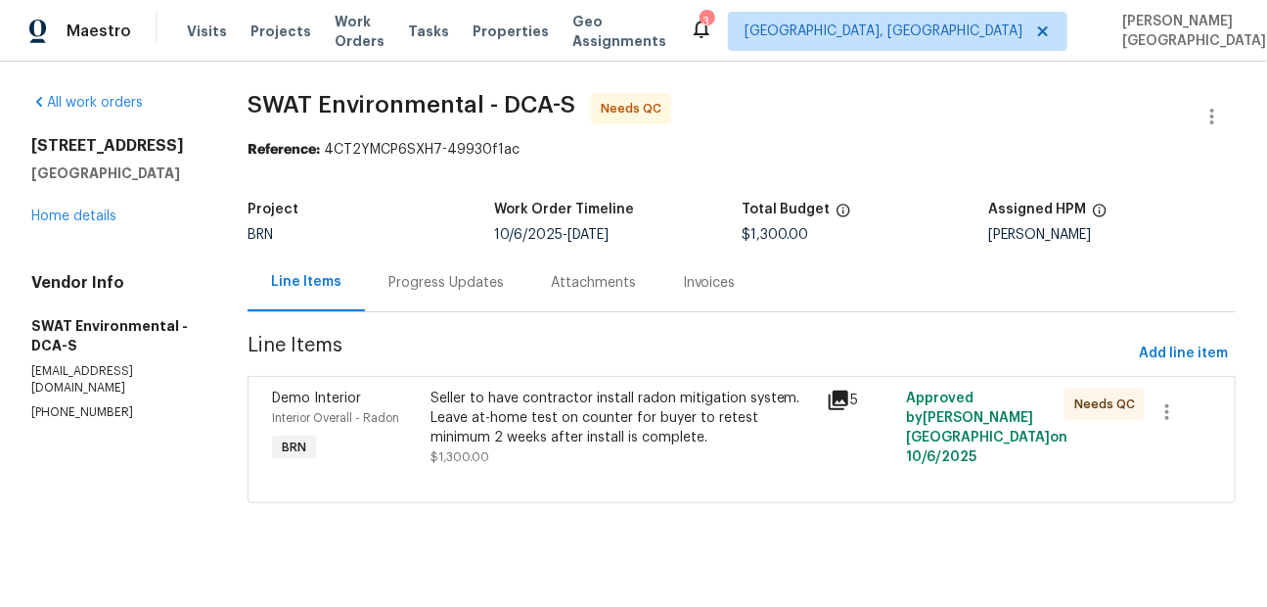
click at [259, 102] on span "SWAT Environmental - DCA-S" at bounding box center [412, 104] width 328 height 23
click at [259, 101] on span "SWAT Environmental - DCA-S" at bounding box center [412, 104] width 328 height 23
drag, startPoint x: 391, startPoint y: 99, endPoint x: 366, endPoint y: 95, distance: 25.7
click at [391, 99] on span "SWAT Environmental - DCA-S" at bounding box center [412, 104] width 328 height 23
copy span "SWAT Environmental"
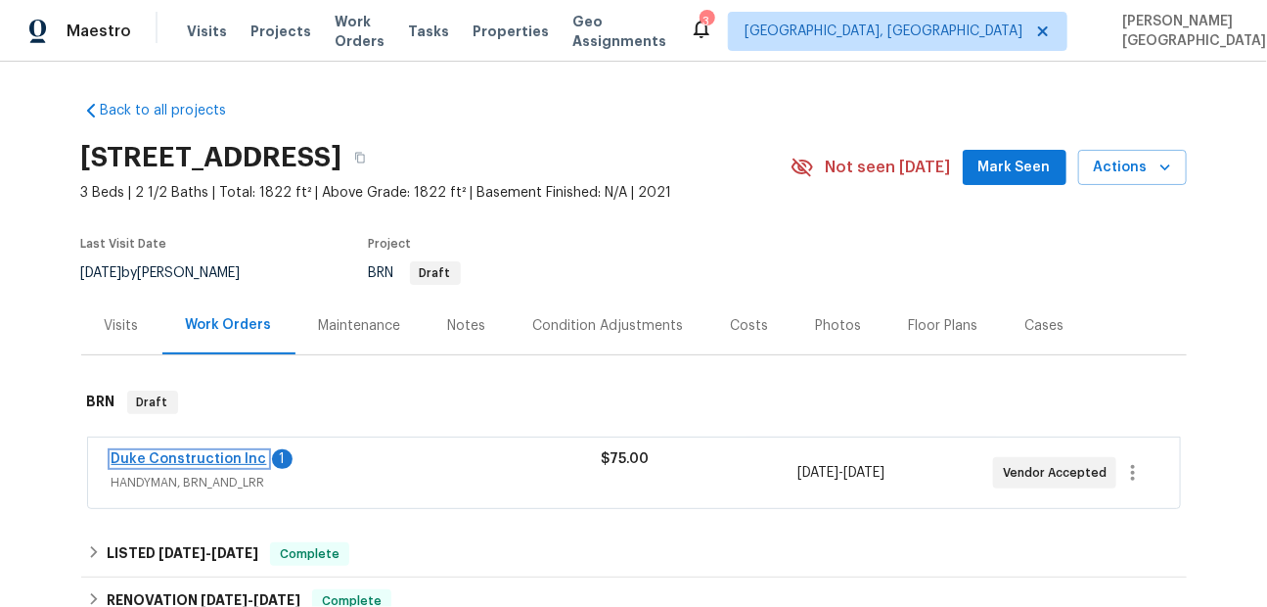
click at [204, 461] on link "Duke Construction Inc" at bounding box center [190, 459] width 156 height 14
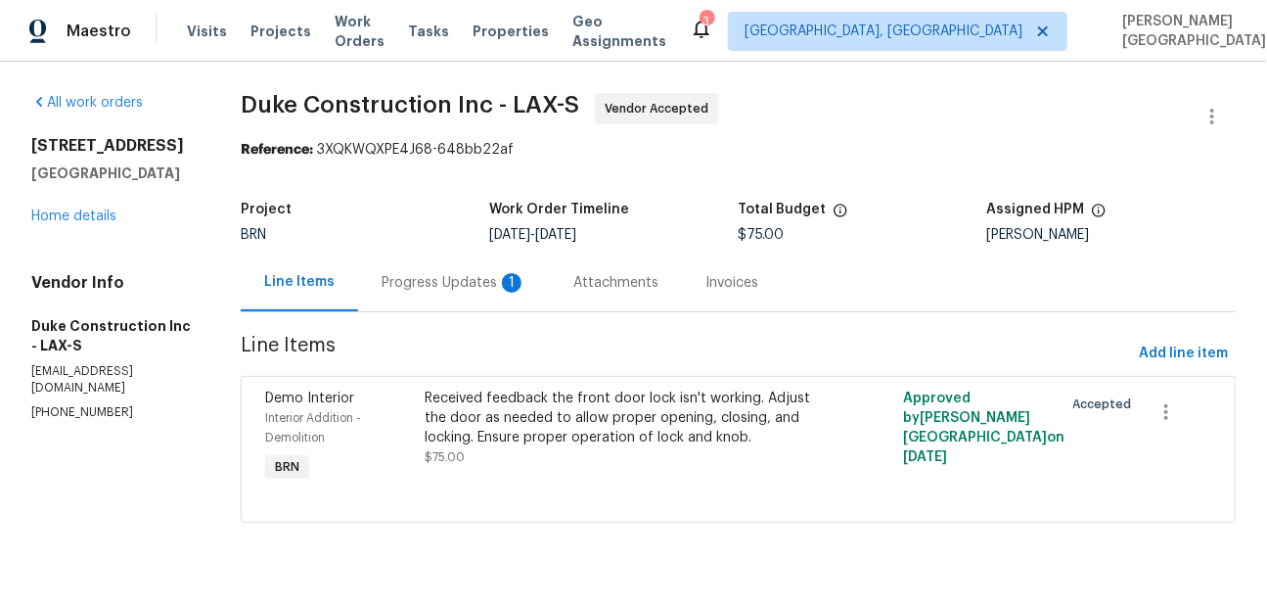
click at [500, 292] on div "Progress Updates 1" at bounding box center [454, 283] width 145 height 20
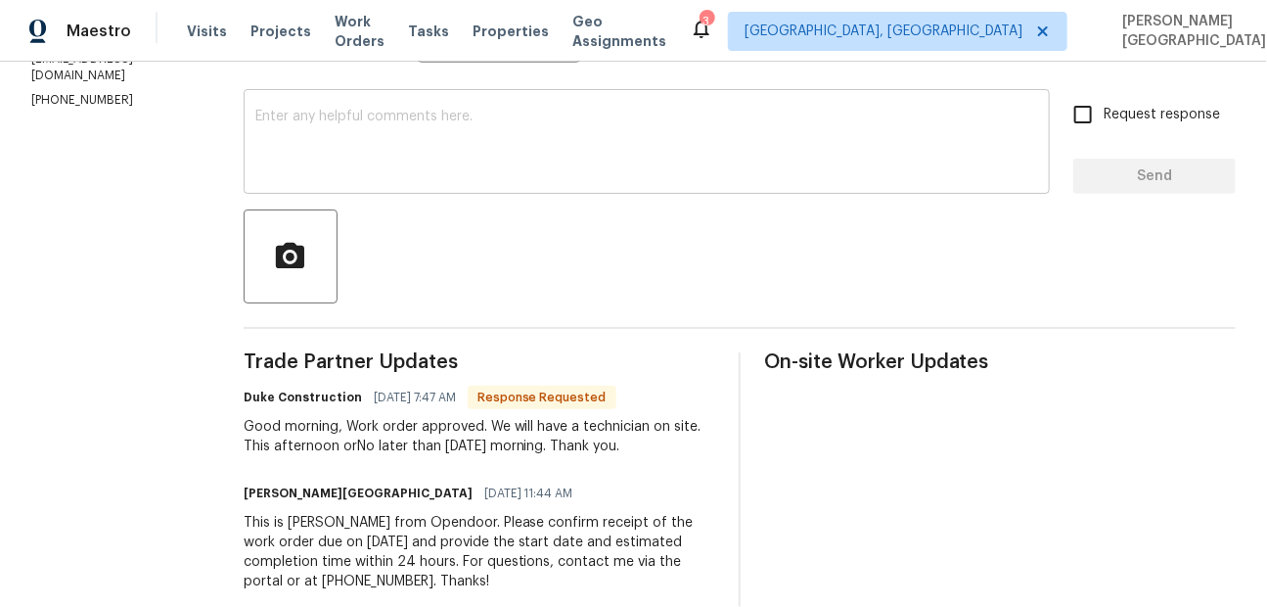
scroll to position [146, 0]
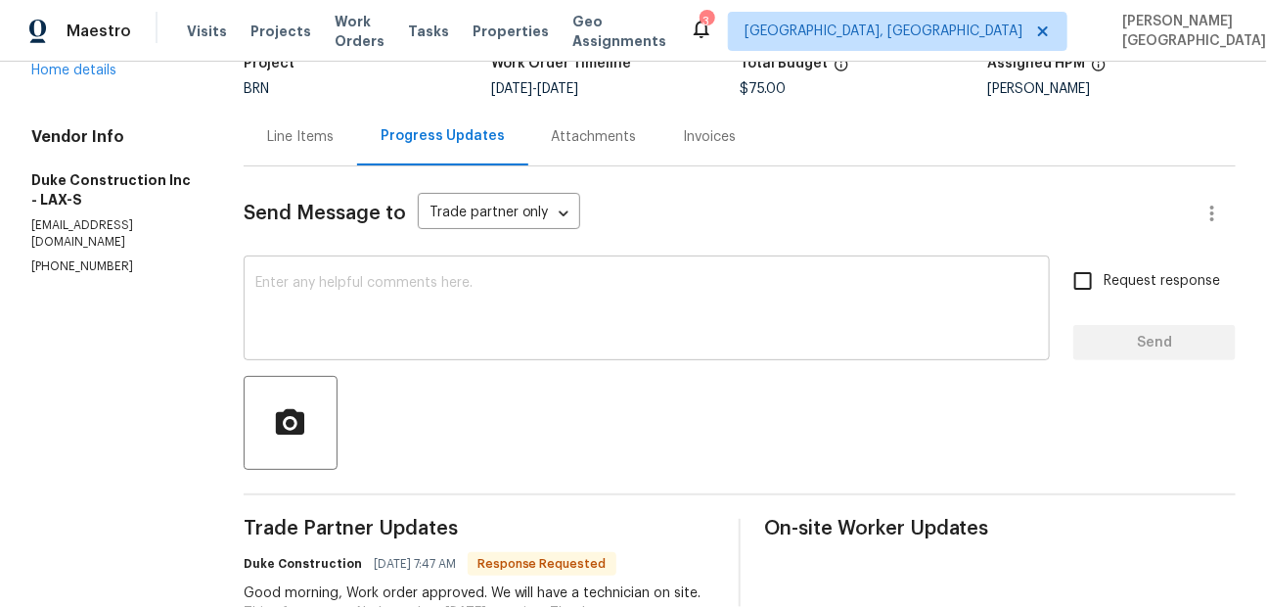
click at [357, 299] on textarea at bounding box center [646, 310] width 783 height 68
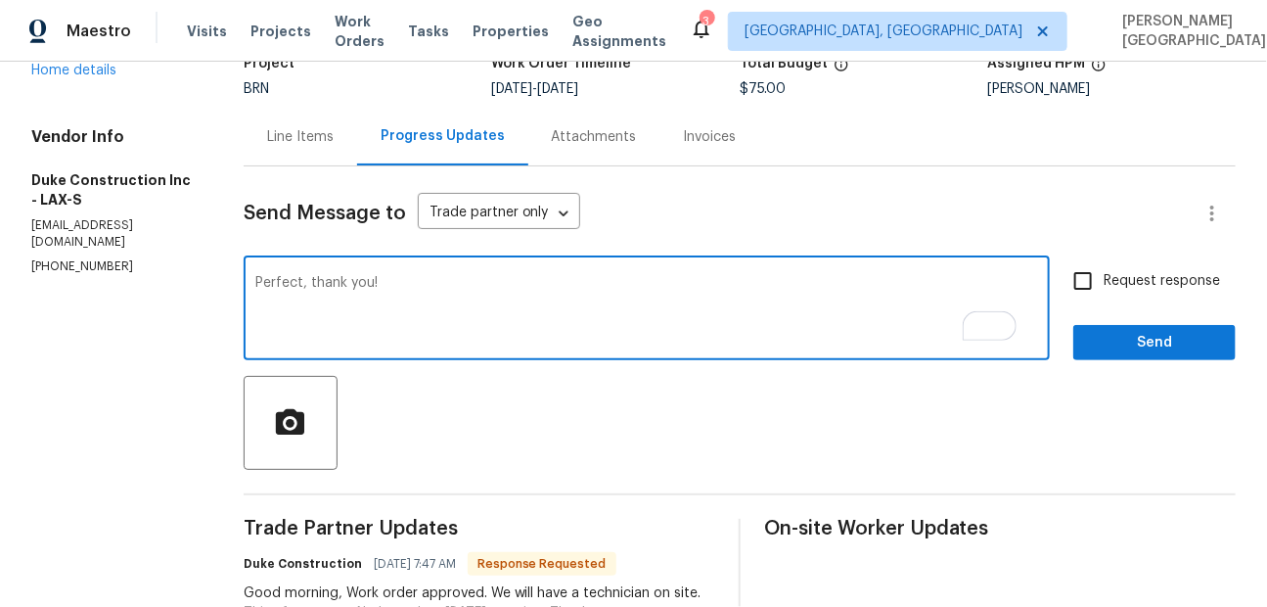
type textarea "Perfect, thank you!"
click at [1123, 265] on label "Request response" at bounding box center [1141, 280] width 158 height 41
click at [1104, 265] on input "Request response" at bounding box center [1082, 280] width 41 height 41
checkbox input "true"
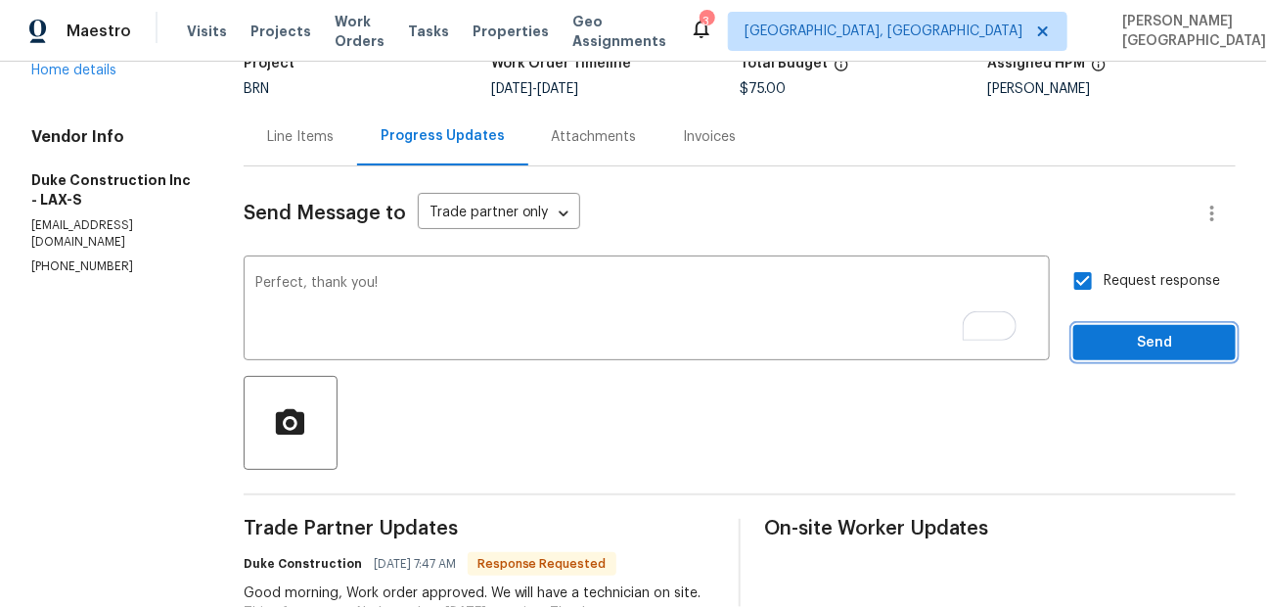
click at [1119, 348] on span "Send" at bounding box center [1154, 343] width 131 height 24
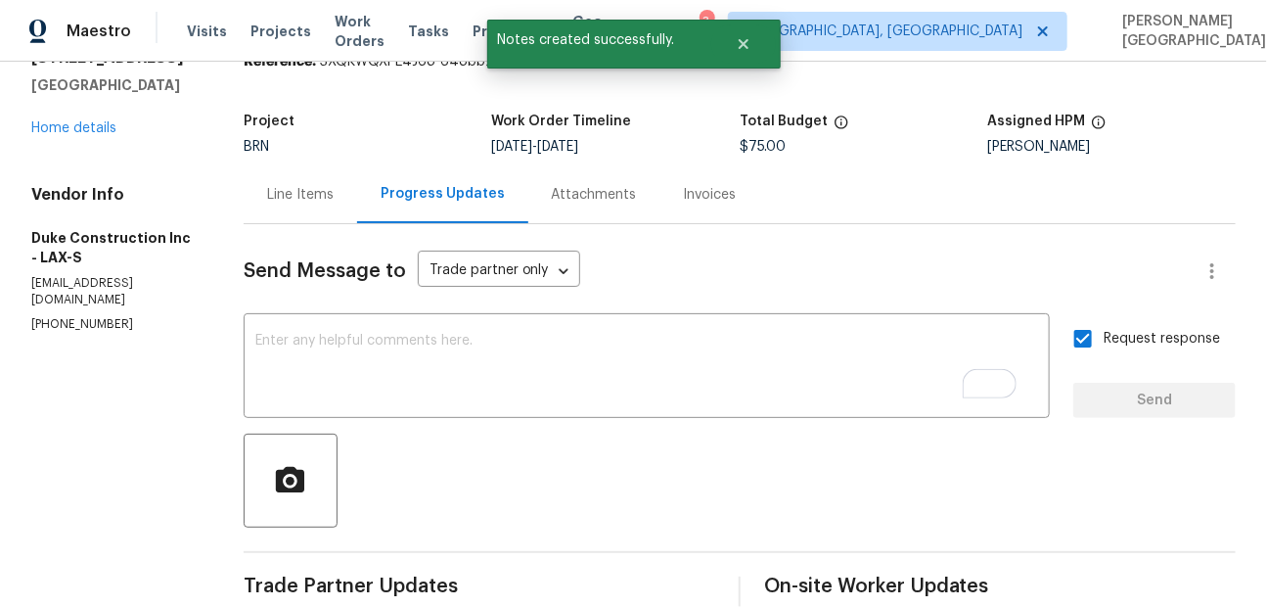
scroll to position [0, 0]
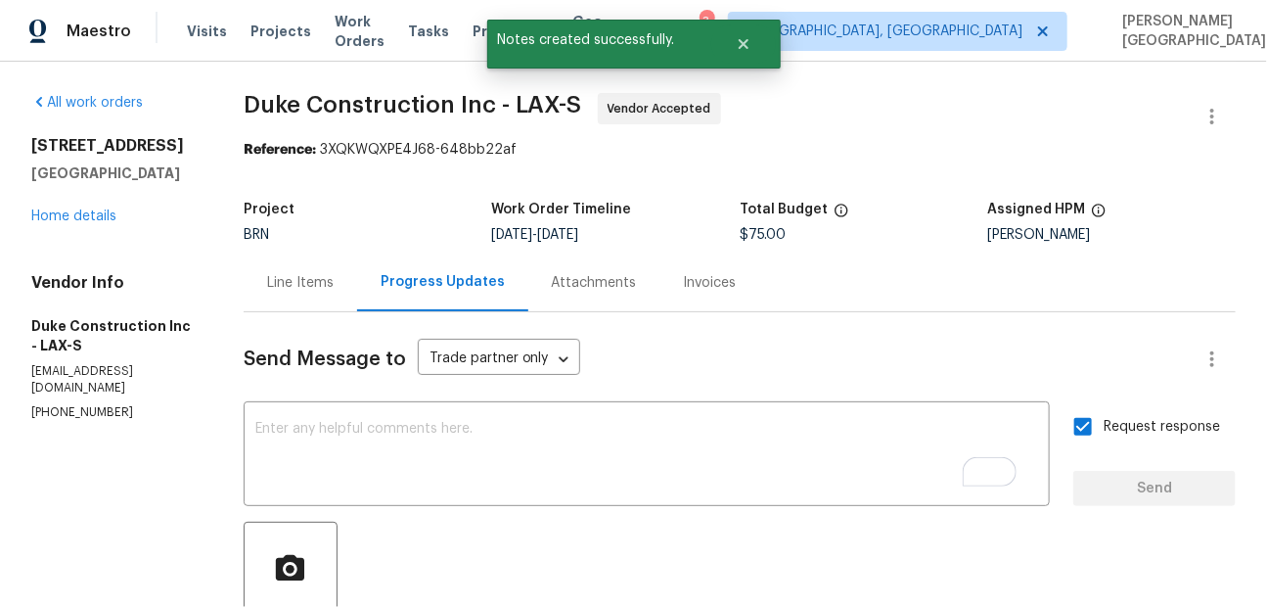
click at [287, 101] on span "Duke Construction Inc - LAX-S" at bounding box center [413, 104] width 338 height 23
click at [361, 101] on span "Duke Construction Inc - LAX-S" at bounding box center [413, 104] width 338 height 23
copy span "Duke Construction"
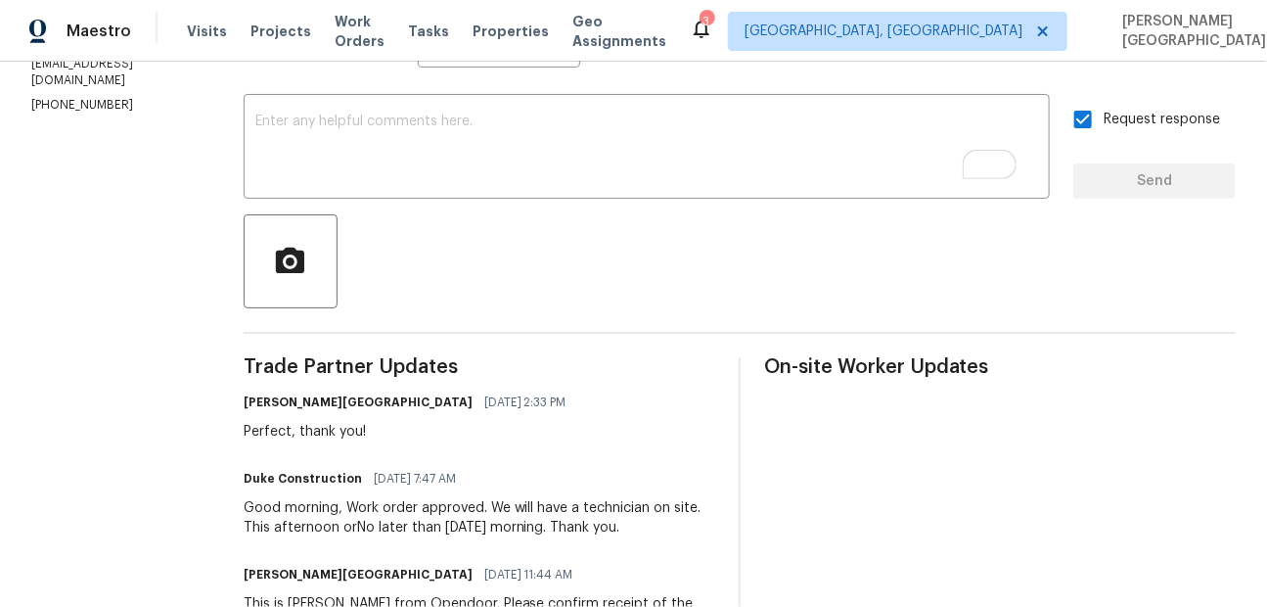
scroll to position [393, 0]
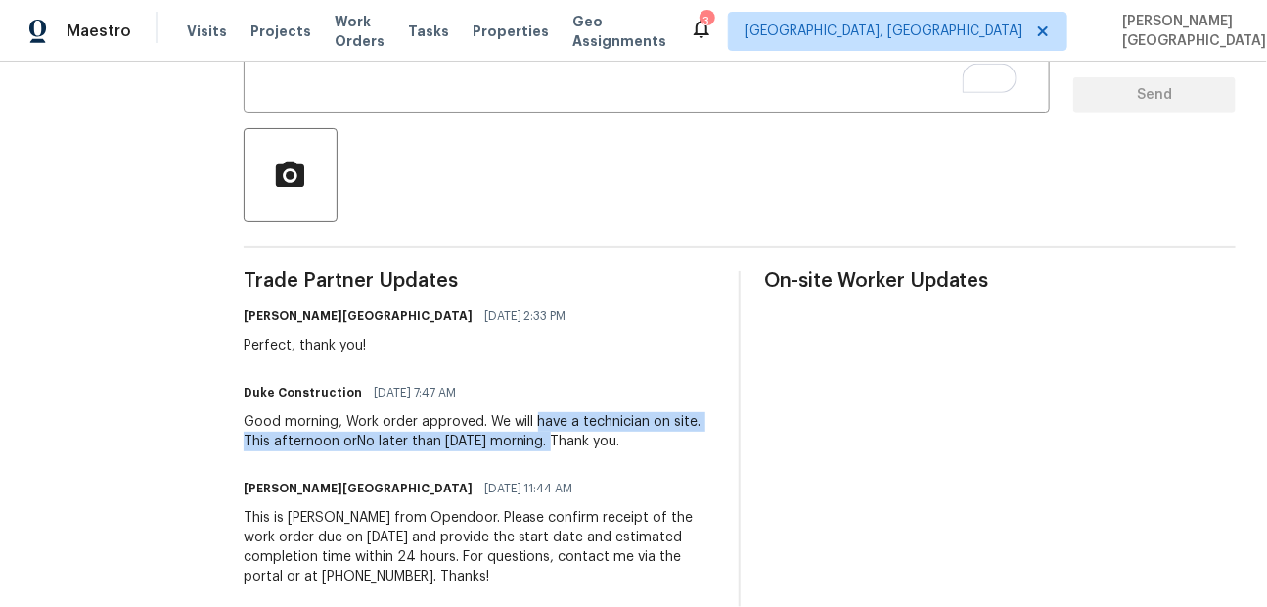
drag, startPoint x: 557, startPoint y: 419, endPoint x: 580, endPoint y: 449, distance: 38.4
click at [580, 449] on div "Good morning, Work order approved. We will have a technician on site. This afte…" at bounding box center [480, 431] width 472 height 39
copy div "have a technician on site. This afternoon orNo later than [DATE] morning"
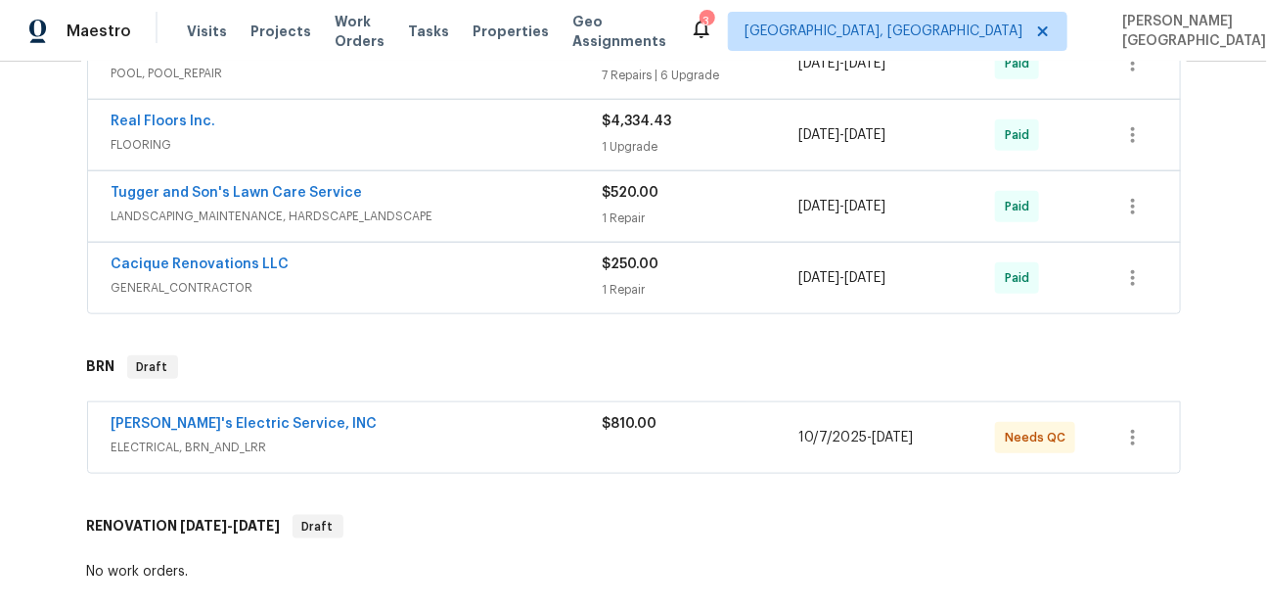
scroll to position [750, 0]
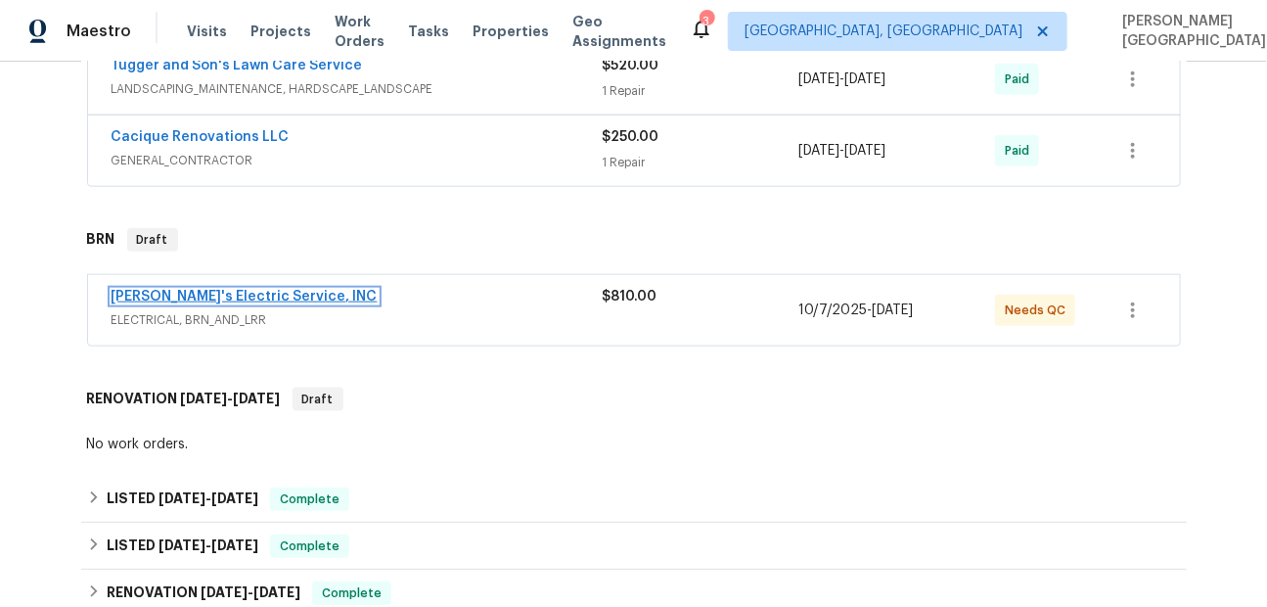
click at [258, 298] on link "[PERSON_NAME]'s Electric Service, INC" at bounding box center [245, 297] width 266 height 14
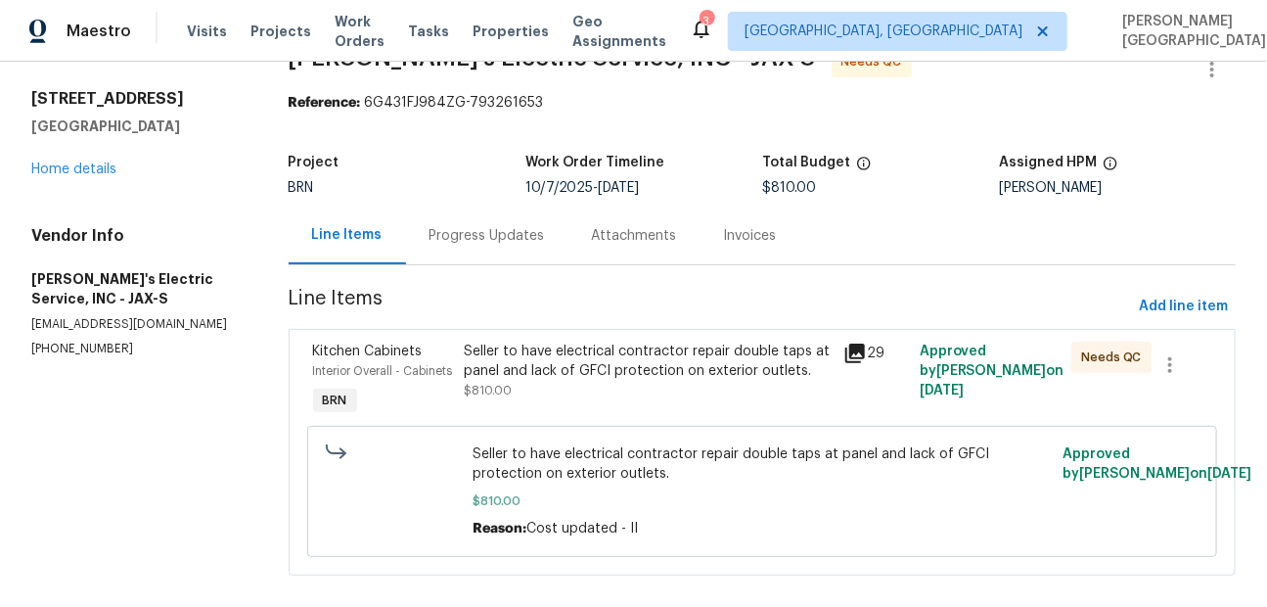
scroll to position [91, 0]
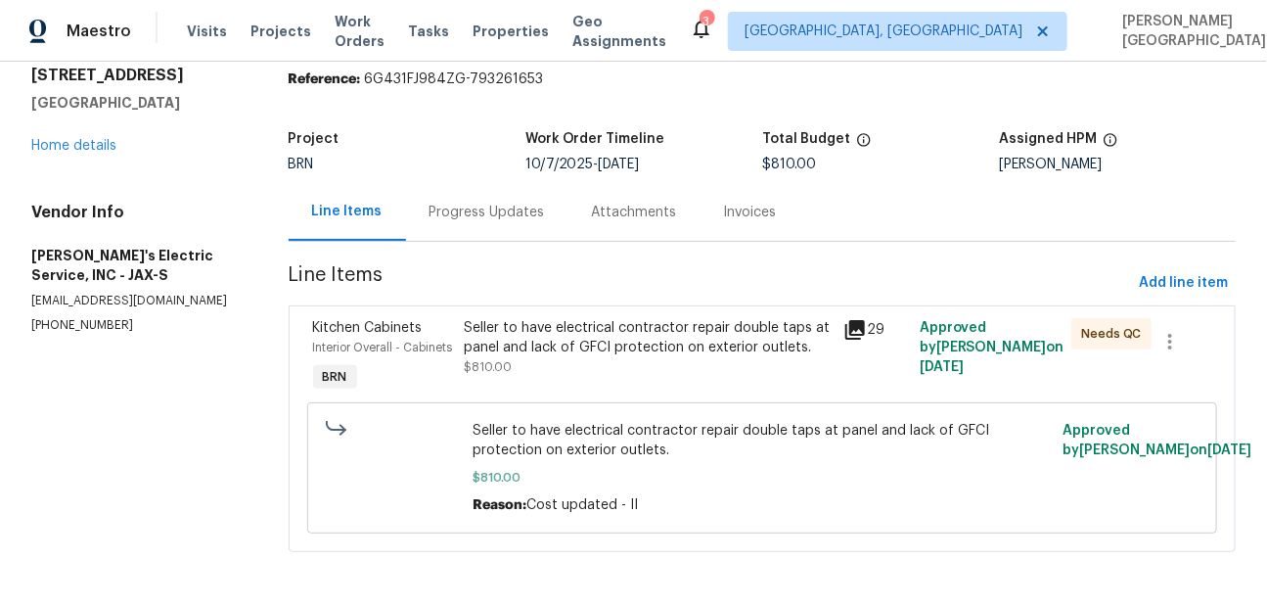
click at [458, 203] on div "Progress Updates" at bounding box center [486, 213] width 115 height 20
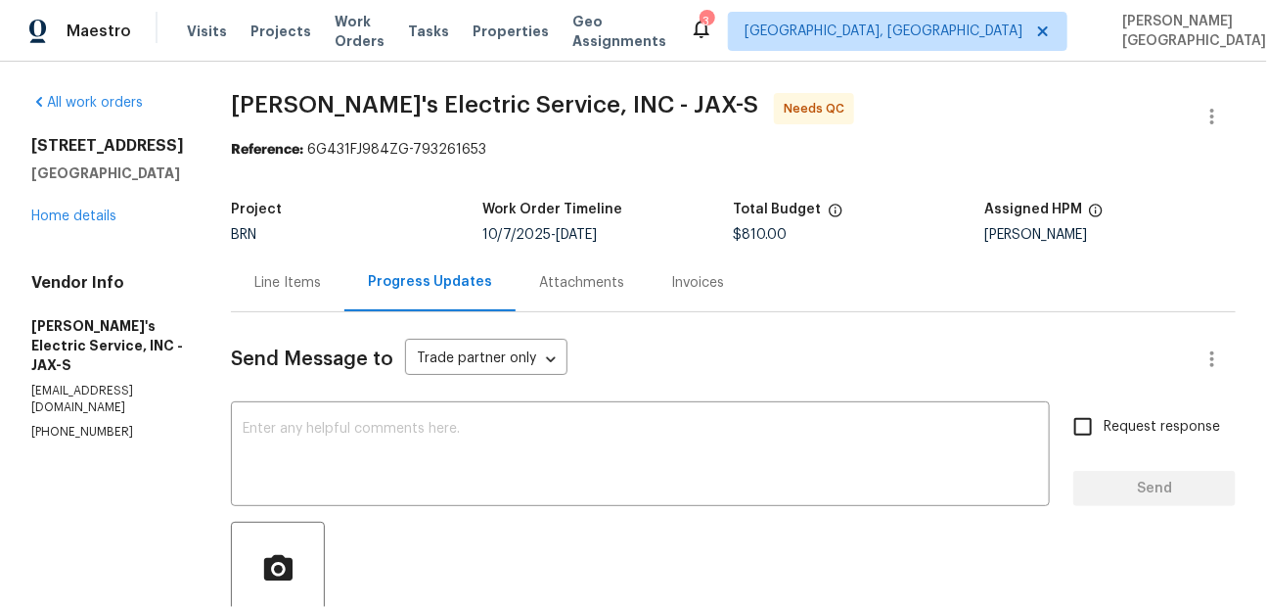
click at [256, 270] on div "Line Items" at bounding box center [287, 282] width 113 height 58
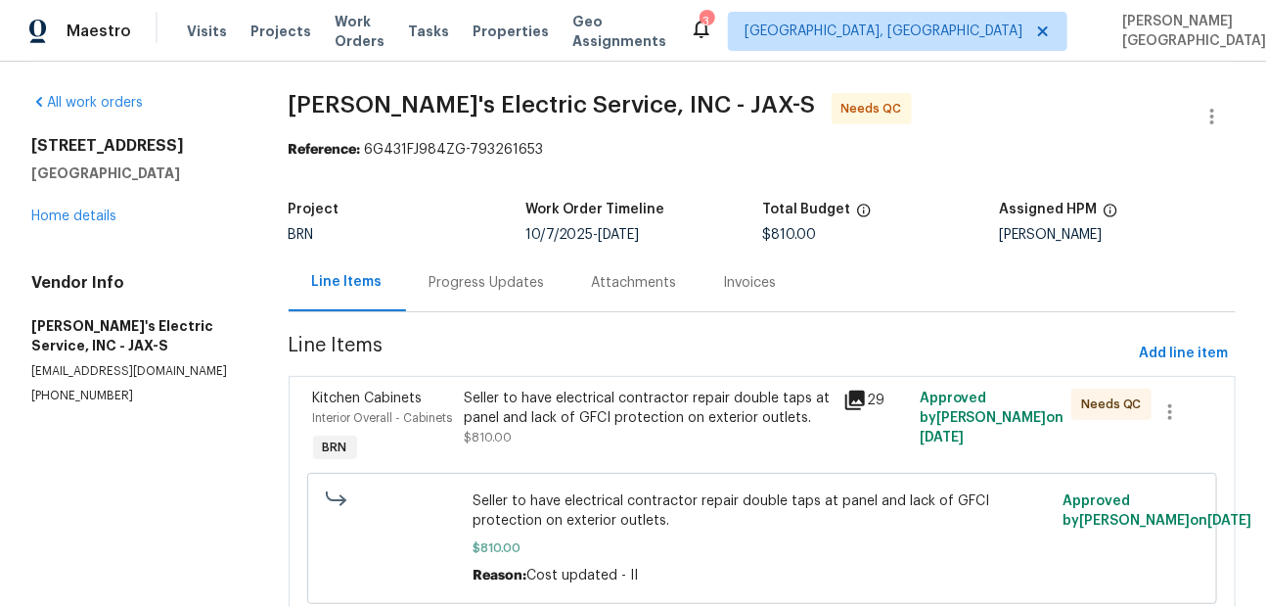
click at [541, 427] on div "Seller to have electrical contractor repair double taps at panel and lack of GF…" at bounding box center [649, 407] width 368 height 39
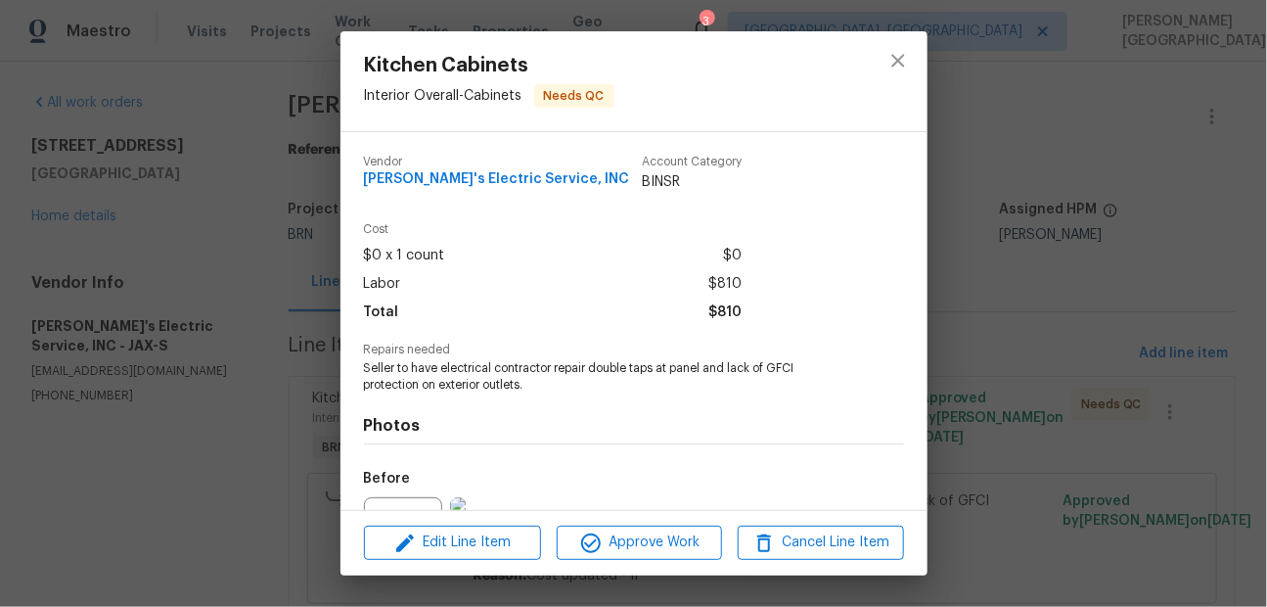
scroll to position [213, 0]
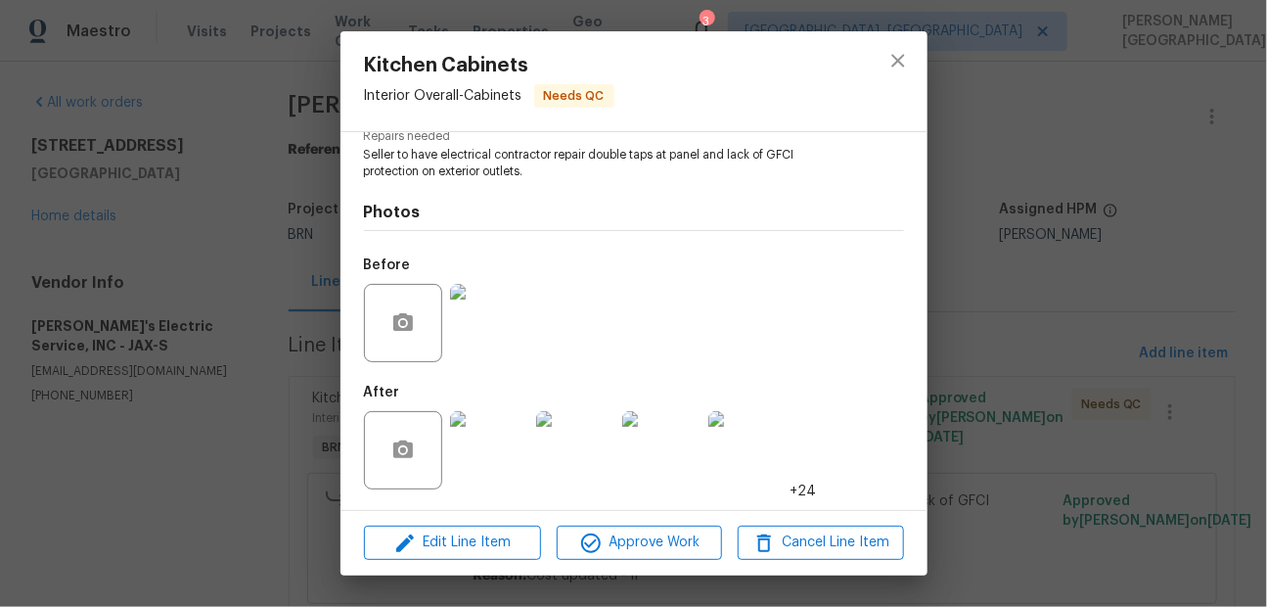
click at [505, 433] on img at bounding box center [489, 450] width 78 height 78
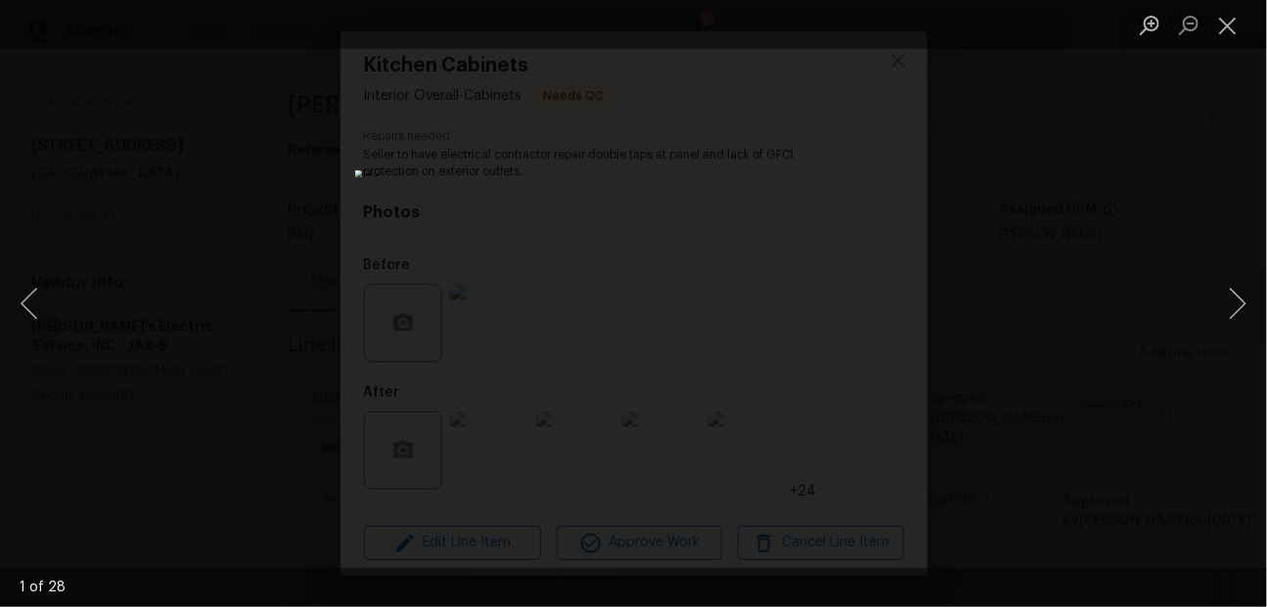
click at [1152, 250] on div "Lightbox" at bounding box center [633, 303] width 1267 height 607
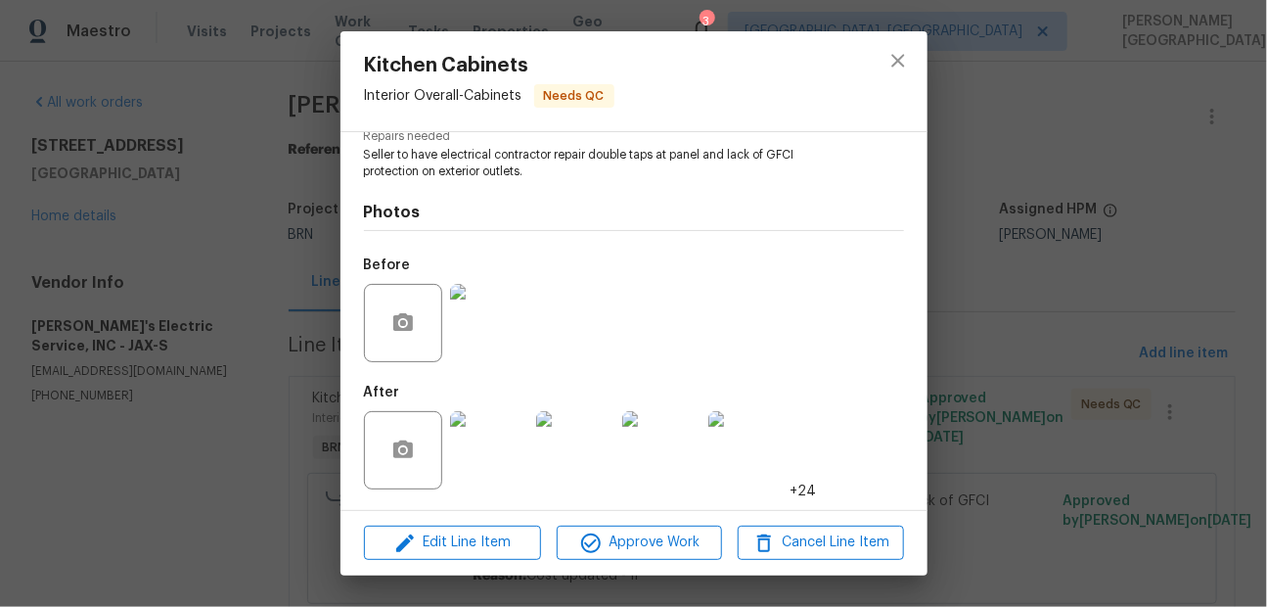
click at [499, 316] on img at bounding box center [489, 323] width 78 height 78
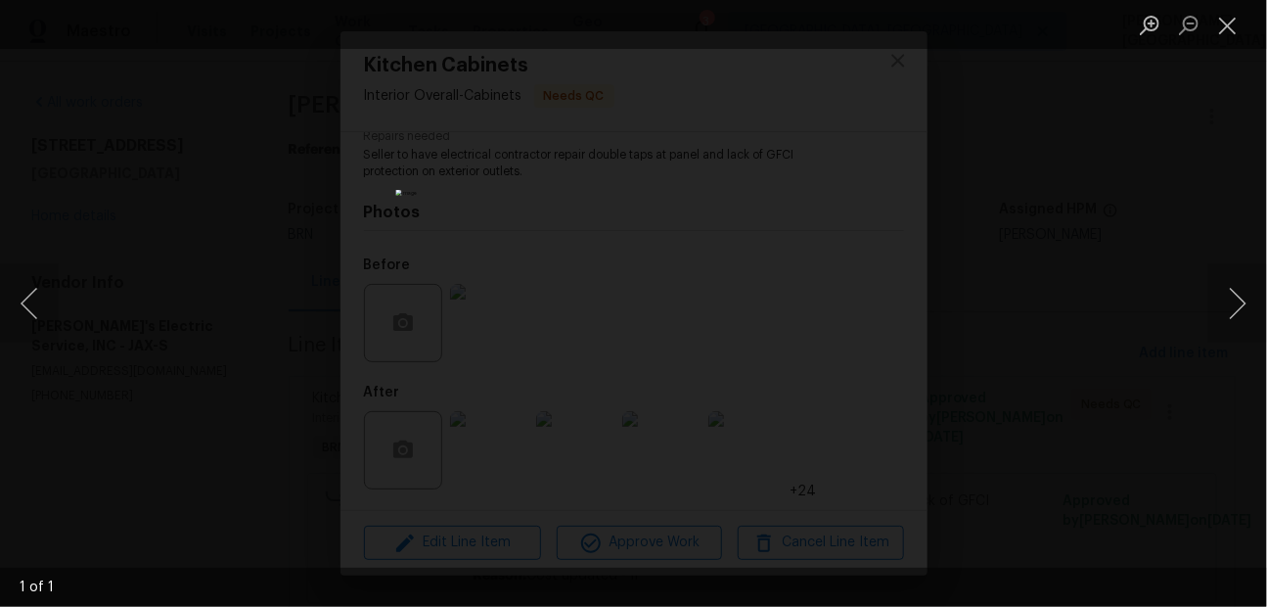
click at [1150, 247] on div "Lightbox" at bounding box center [633, 303] width 1267 height 607
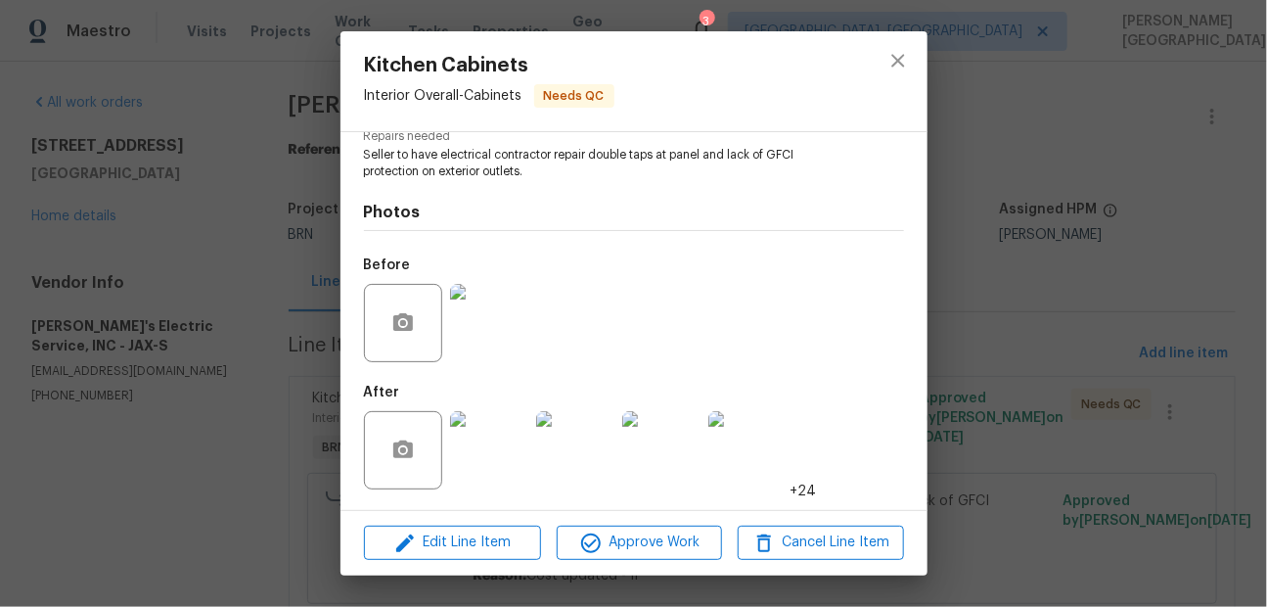
click at [470, 445] on img at bounding box center [489, 450] width 78 height 78
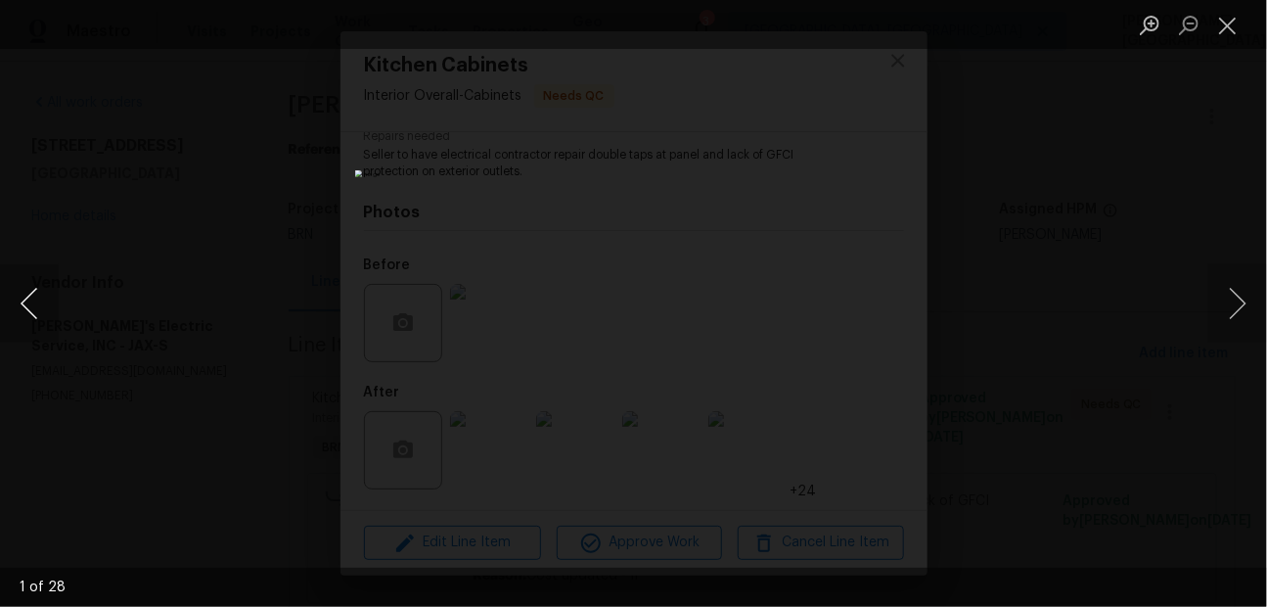
click at [45, 298] on button "Previous image" at bounding box center [29, 303] width 59 height 78
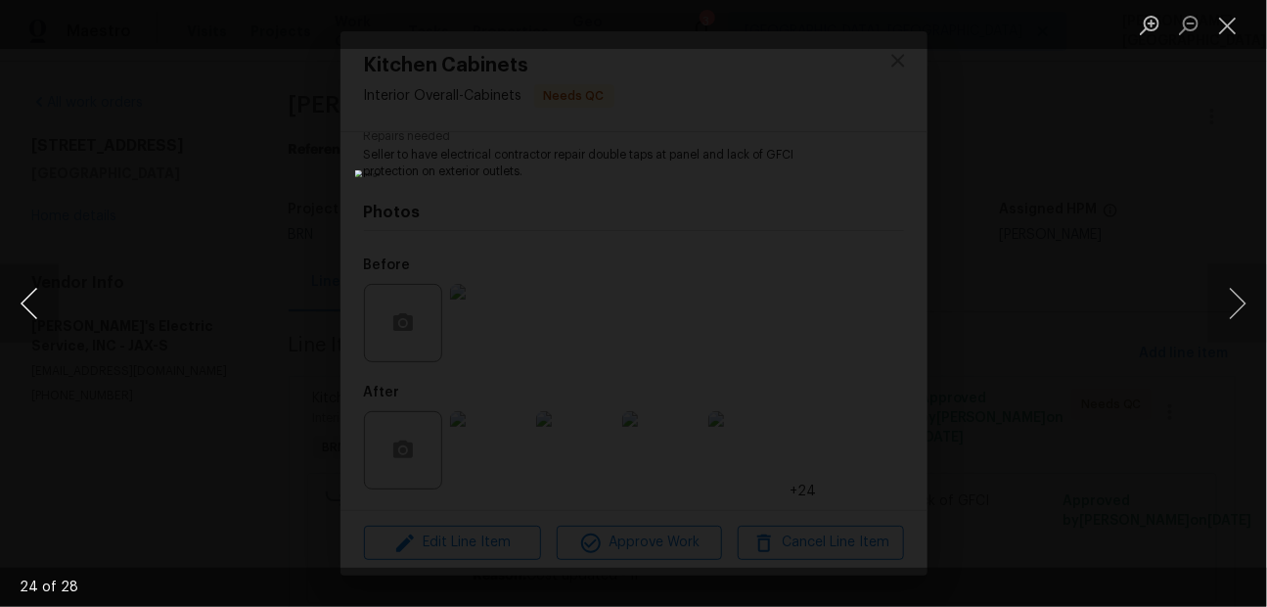
click at [45, 298] on button "Previous image" at bounding box center [29, 303] width 59 height 78
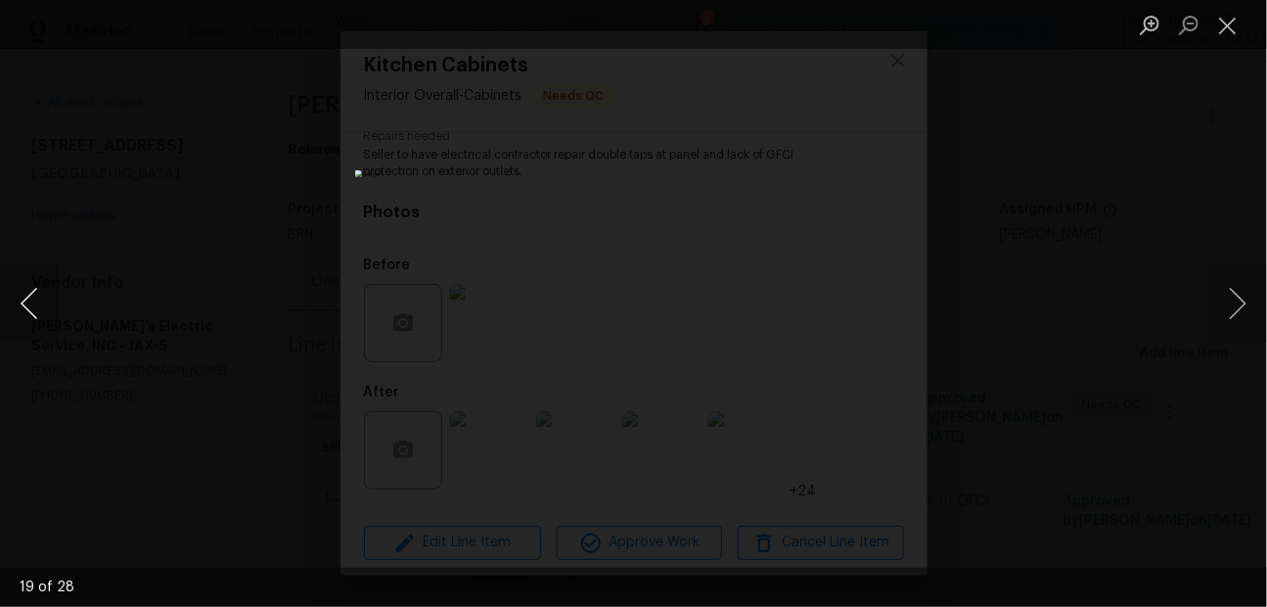
click at [45, 298] on button "Previous image" at bounding box center [29, 303] width 59 height 78
click at [46, 301] on button "Previous image" at bounding box center [29, 303] width 59 height 78
click at [46, 302] on button "Previous image" at bounding box center [29, 303] width 59 height 78
click at [46, 304] on button "Previous image" at bounding box center [29, 303] width 59 height 78
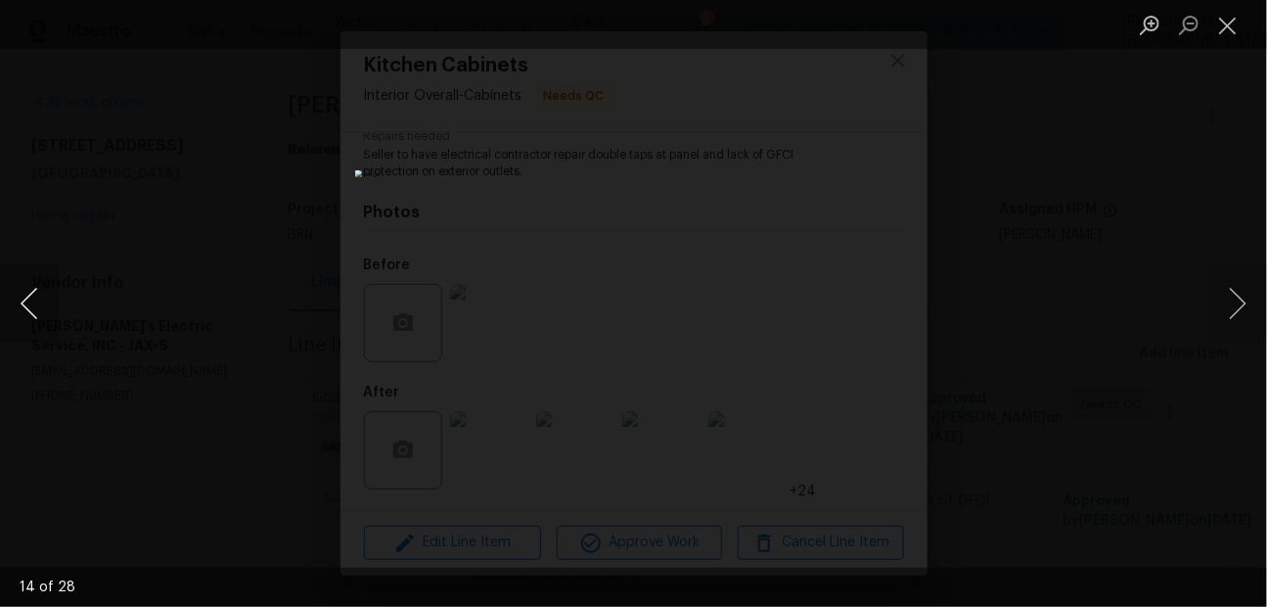
click at [46, 304] on button "Previous image" at bounding box center [29, 303] width 59 height 78
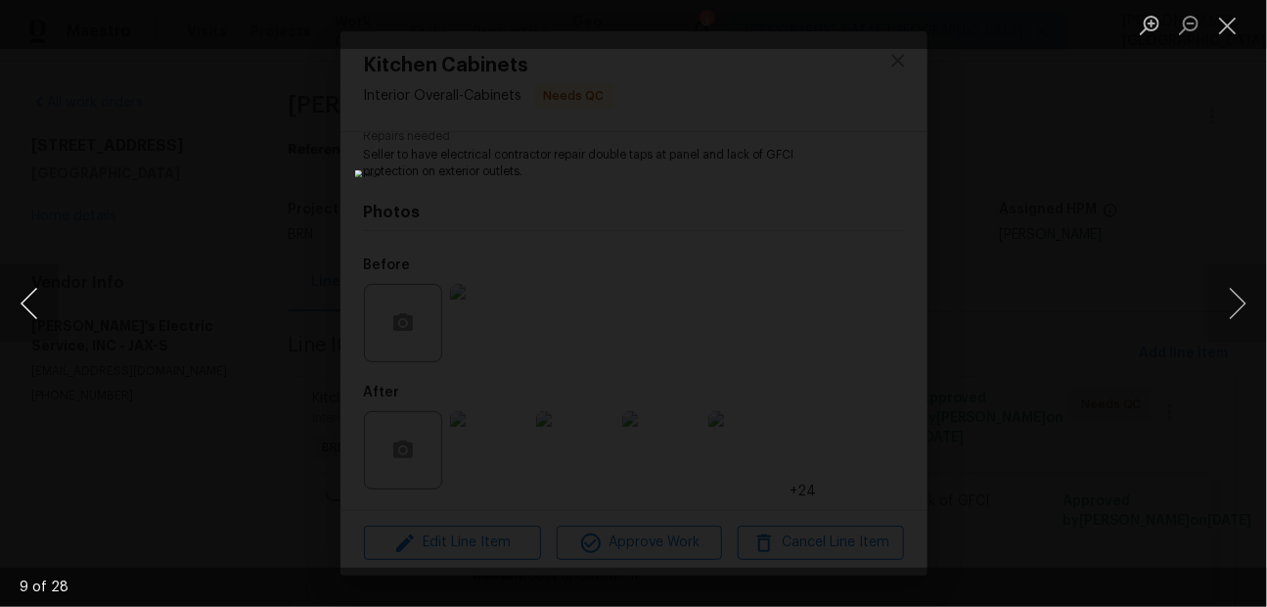
click at [46, 304] on button "Previous image" at bounding box center [29, 303] width 59 height 78
click at [1082, 252] on div "Lightbox" at bounding box center [633, 303] width 1267 height 607
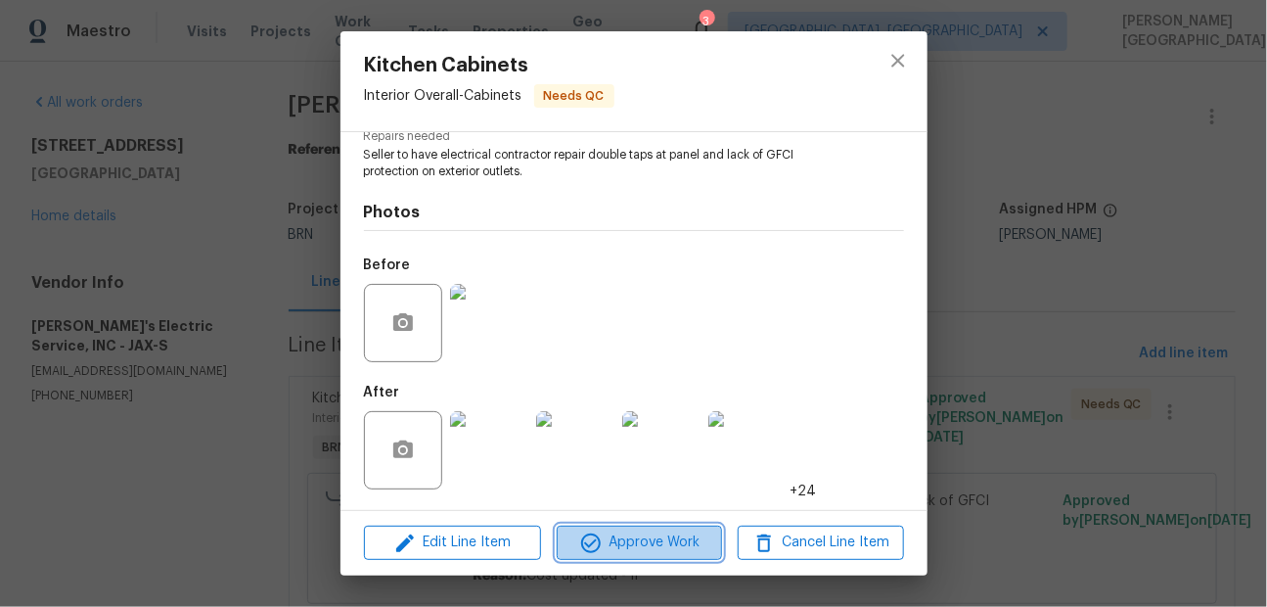
click at [621, 541] on span "Approve Work" at bounding box center [640, 542] width 154 height 24
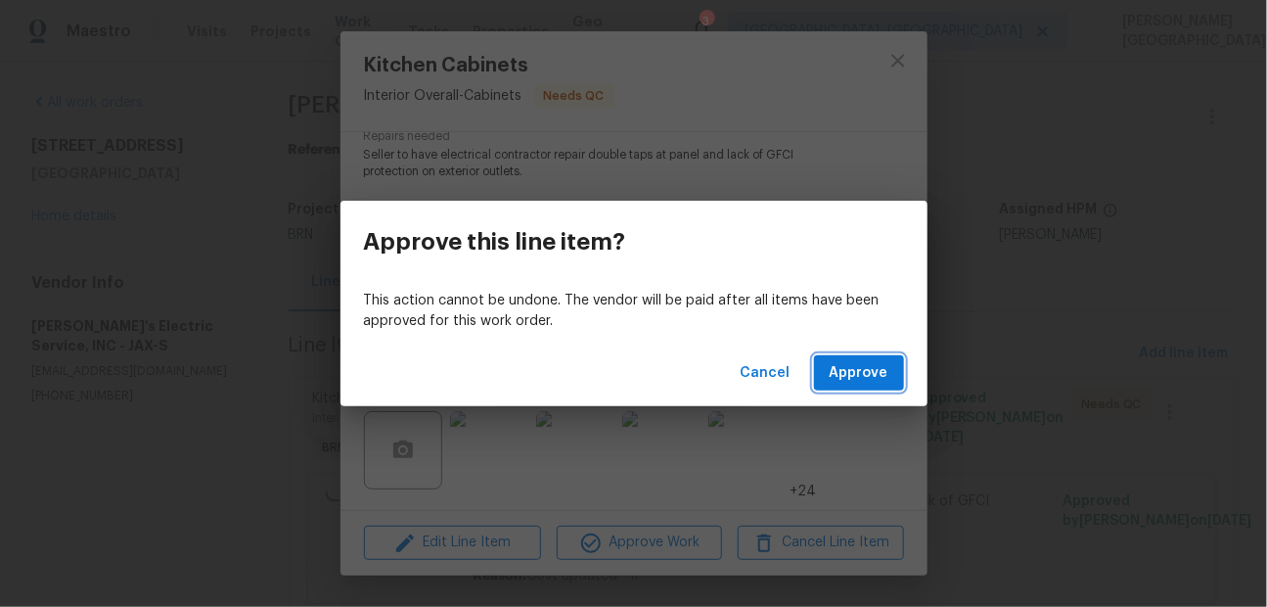
click at [848, 362] on span "Approve" at bounding box center [859, 373] width 59 height 24
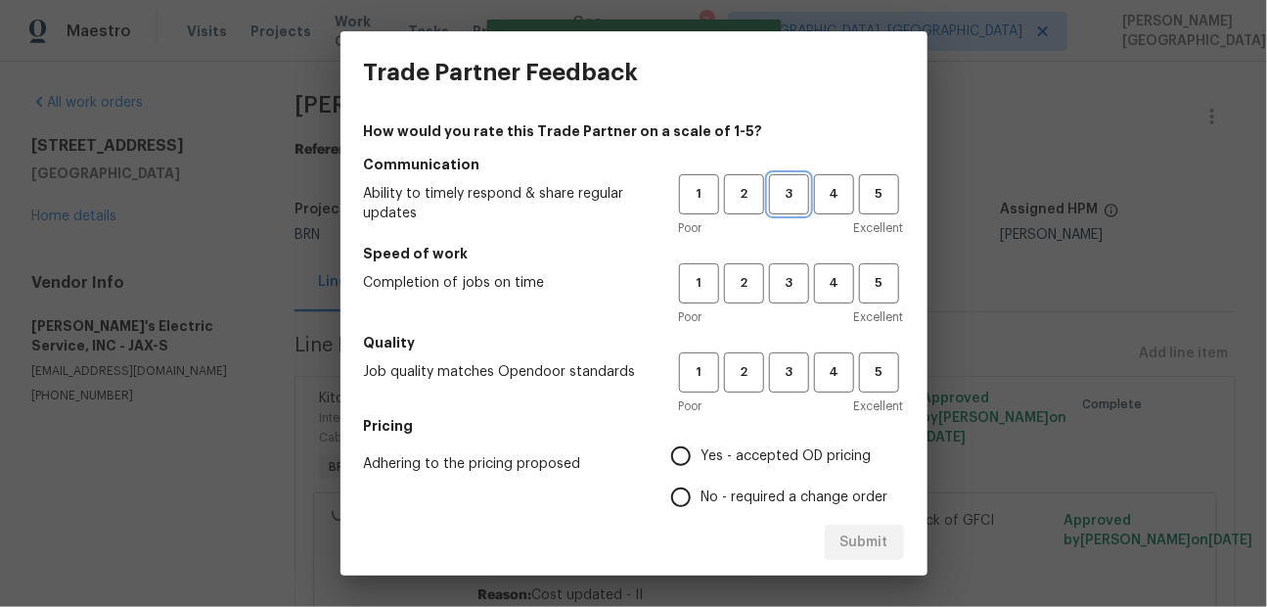
click at [790, 201] on span "3" at bounding box center [789, 194] width 36 height 23
click at [790, 289] on span "3" at bounding box center [789, 283] width 36 height 23
click at [790, 359] on button "3" at bounding box center [789, 372] width 40 height 40
click at [691, 494] on input "No - required a change order" at bounding box center [680, 496] width 41 height 41
radio input "true"
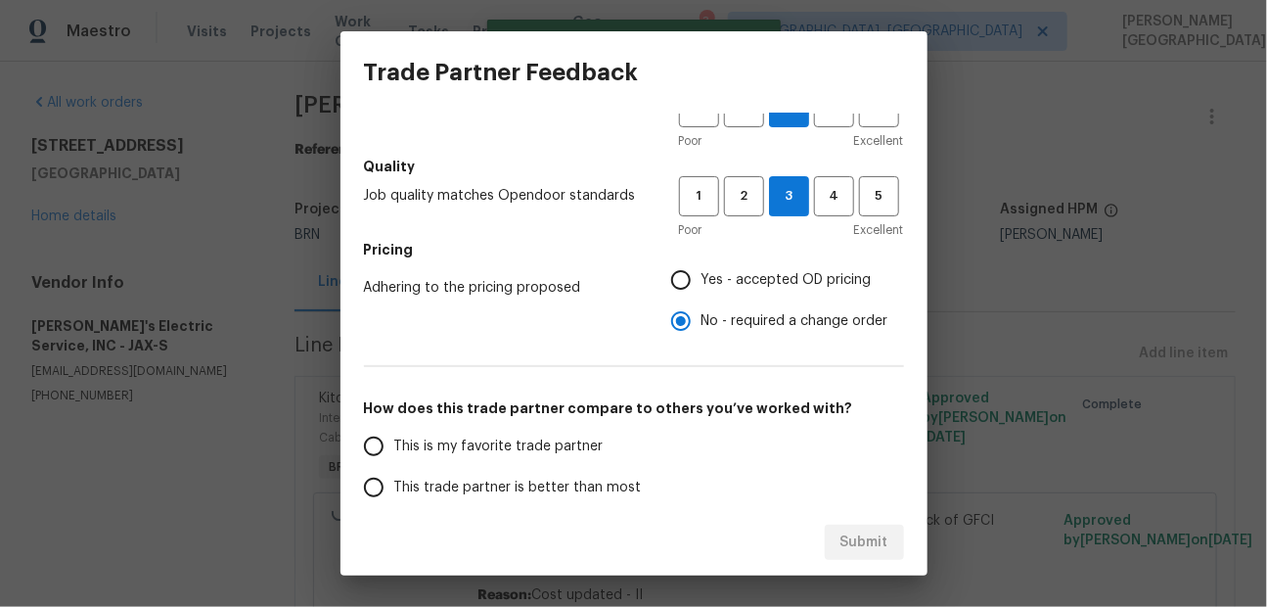
scroll to position [210, 0]
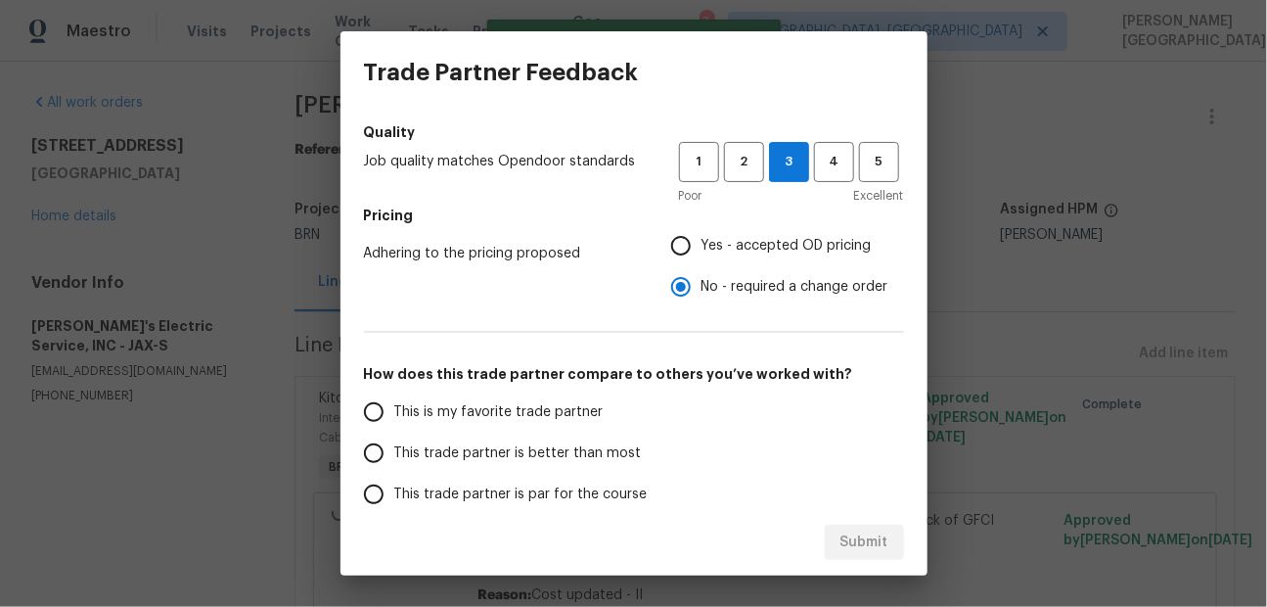
click at [490, 439] on label "This trade partner is better than most" at bounding box center [507, 452] width 309 height 41
click at [394, 439] on input "This trade partner is better than most" at bounding box center [373, 452] width 41 height 41
click at [866, 528] on button "Submit" at bounding box center [864, 542] width 79 height 36
radio input "true"
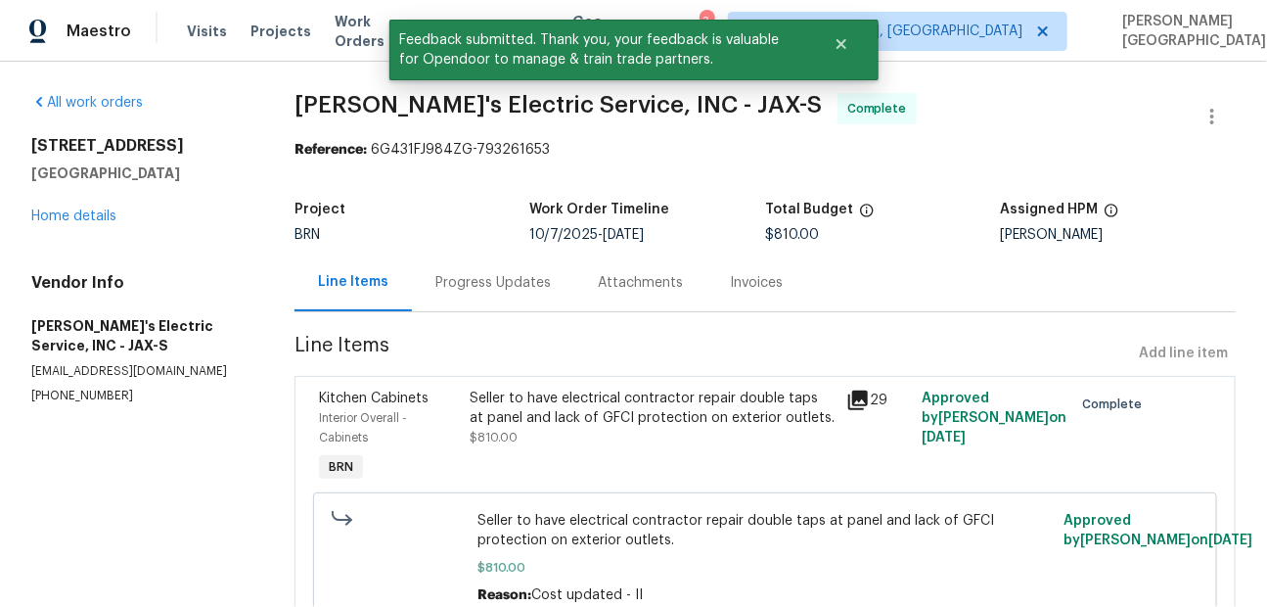
click at [741, 276] on div "Invoices" at bounding box center [756, 283] width 53 height 20
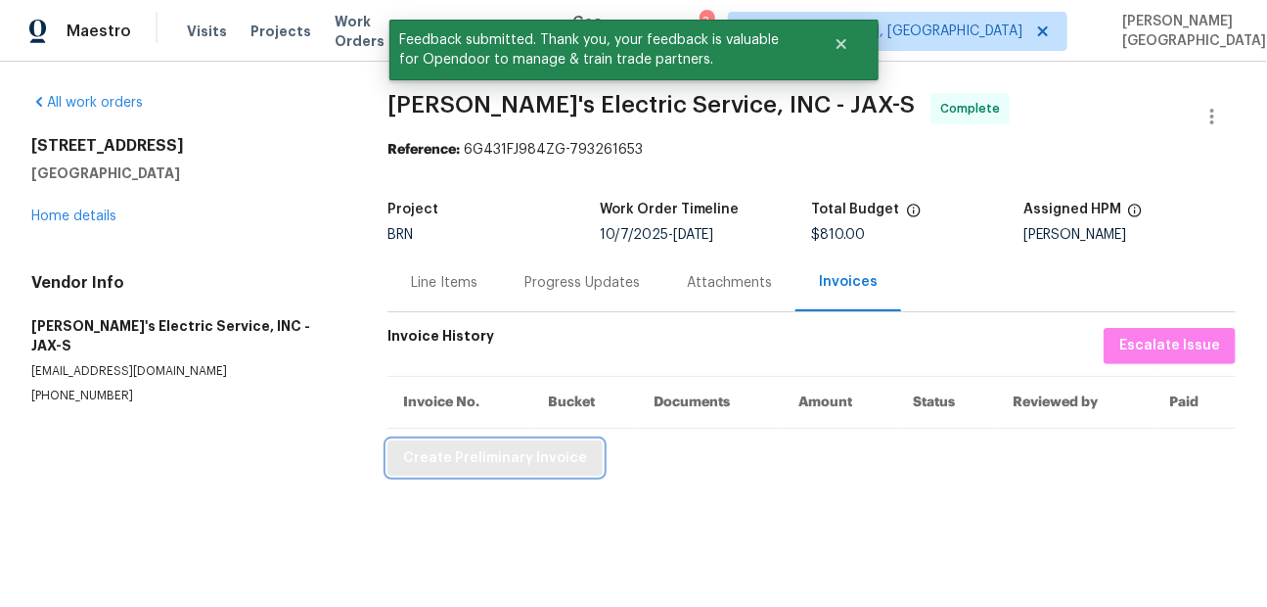
click at [504, 461] on span "Create Preliminary Invoice" at bounding box center [495, 458] width 184 height 24
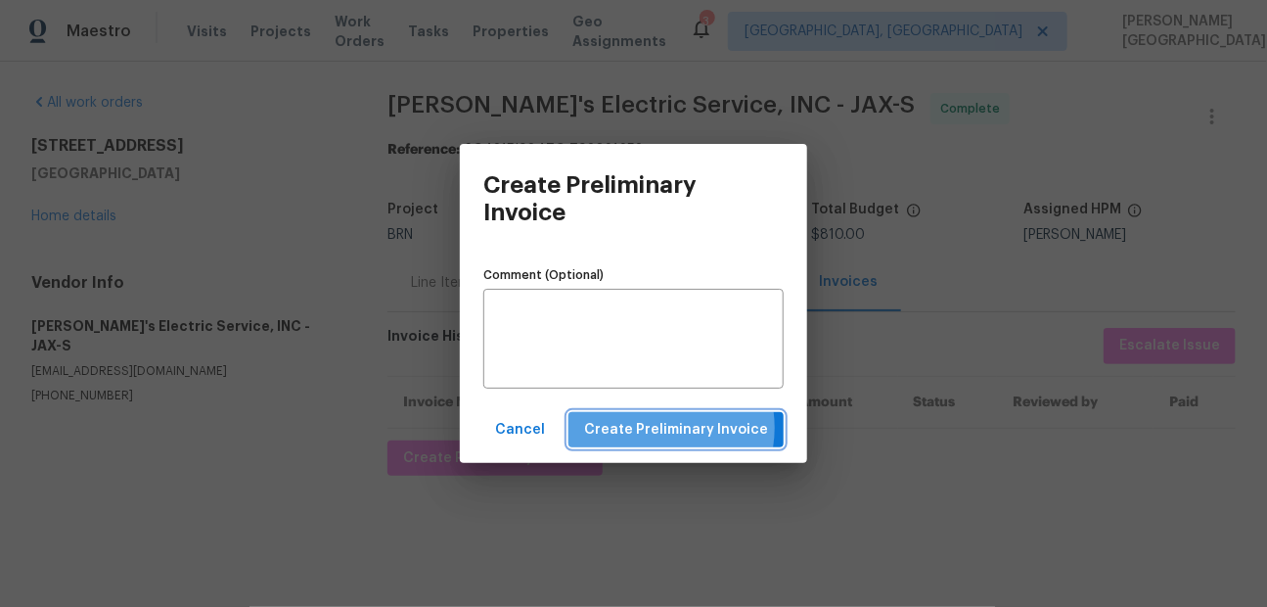
click at [663, 428] on span "Create Preliminary Invoice" at bounding box center [676, 430] width 184 height 24
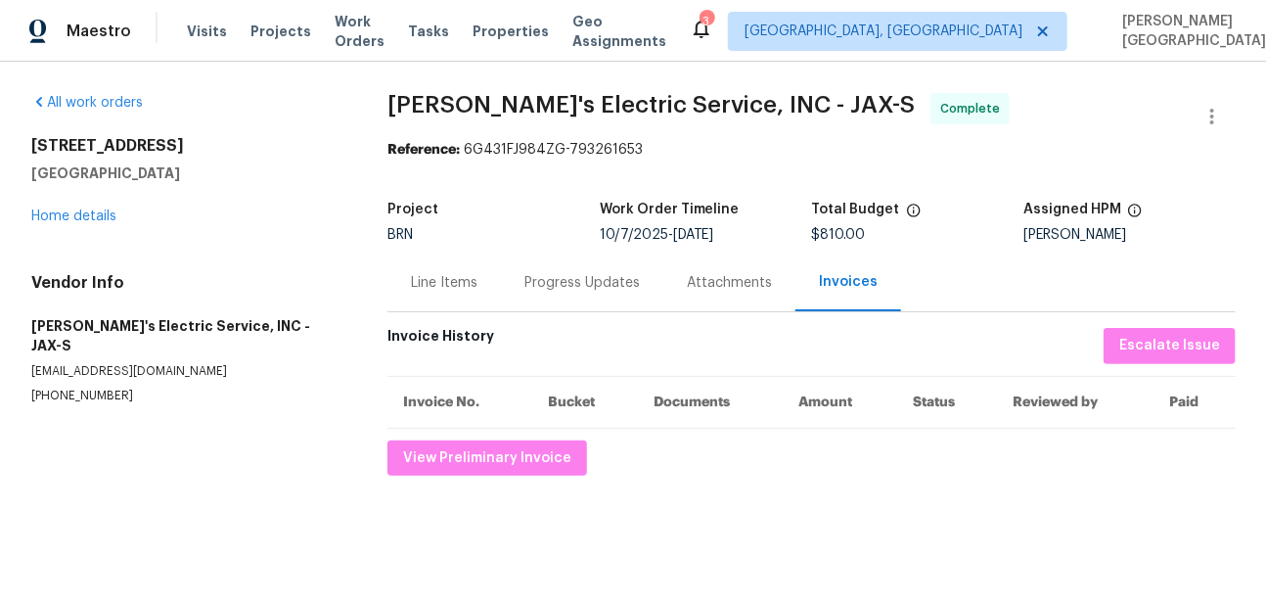
click at [409, 113] on span "[PERSON_NAME]'s Electric Service, INC - JAX-S" at bounding box center [650, 104] width 527 height 23
click at [730, 93] on span "[PERSON_NAME]'s Electric Service, INC - JAX-S" at bounding box center [650, 104] width 527 height 23
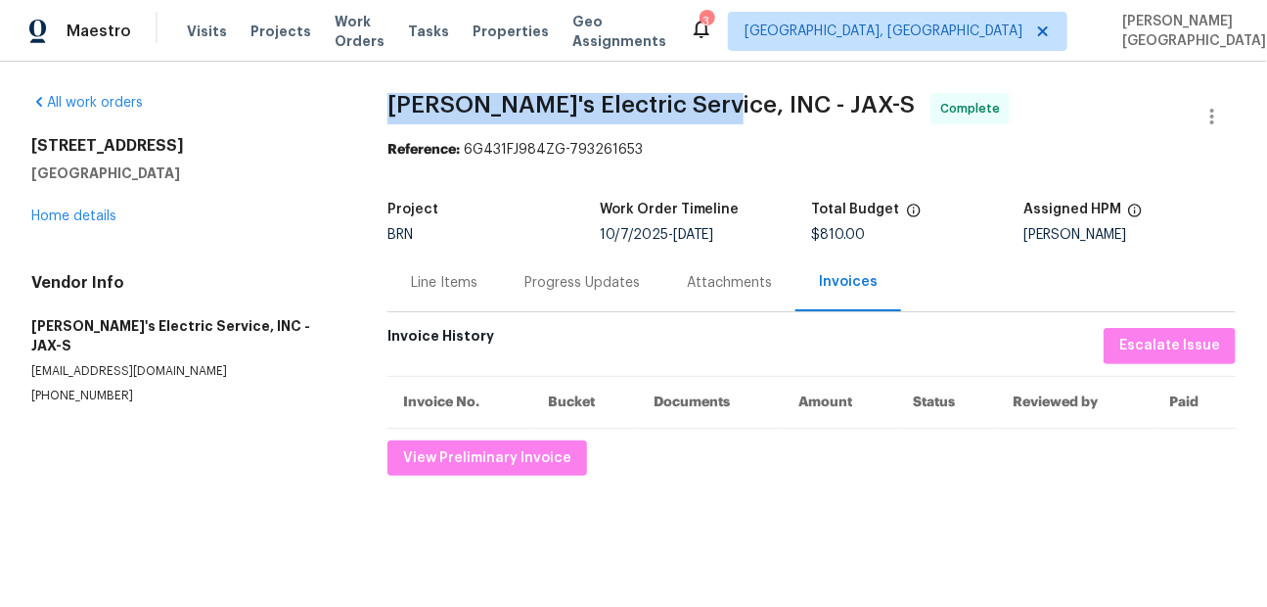
click at [686, 98] on span "[PERSON_NAME]'s Electric Service, INC - JAX-S" at bounding box center [650, 104] width 527 height 23
copy span "[PERSON_NAME]'s Electric Service, INC"
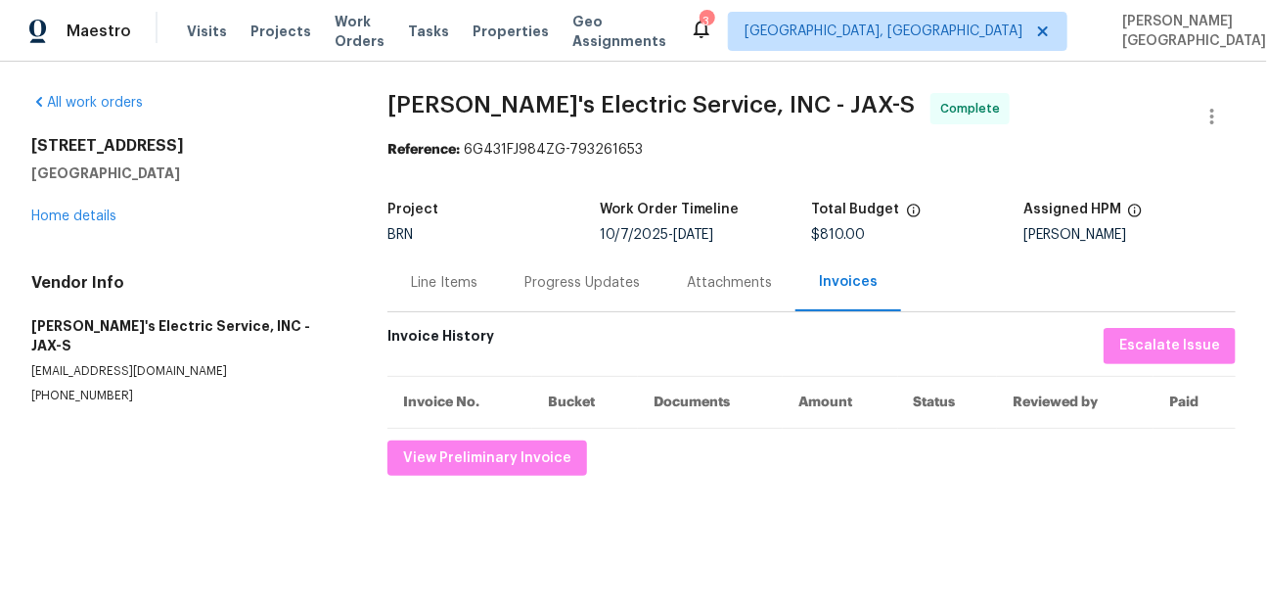
click at [427, 285] on div "Line Items" at bounding box center [444, 283] width 67 height 20
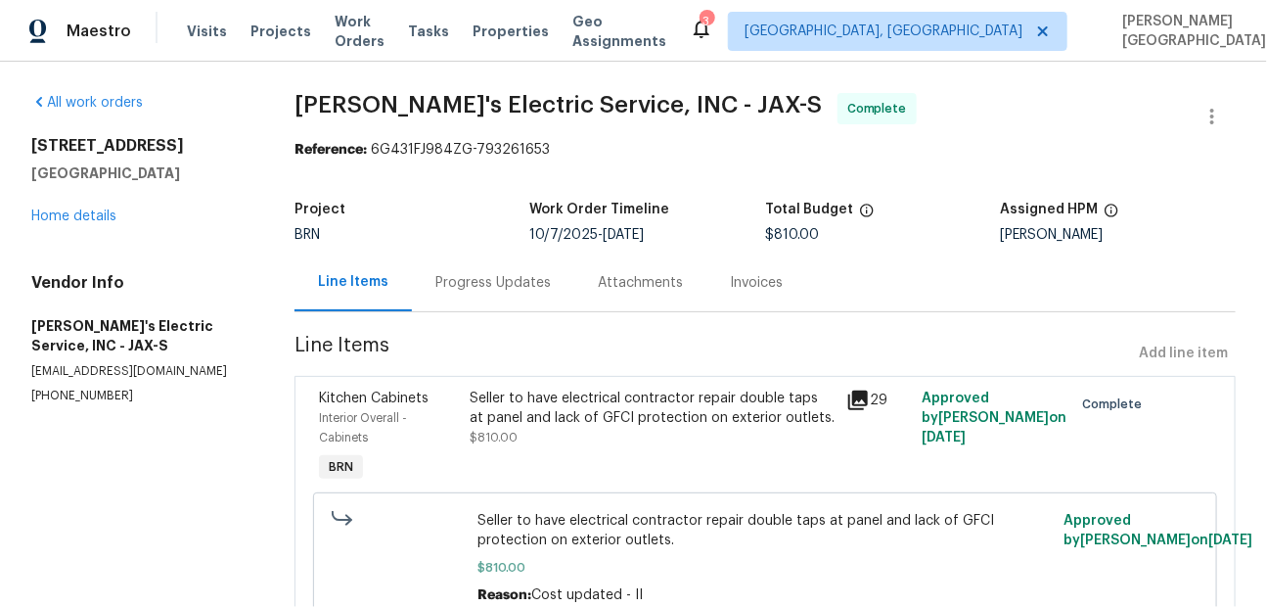
click at [549, 392] on div "Seller to have electrical contractor repair double taps at panel and lack of GF…" at bounding box center [652, 407] width 365 height 39
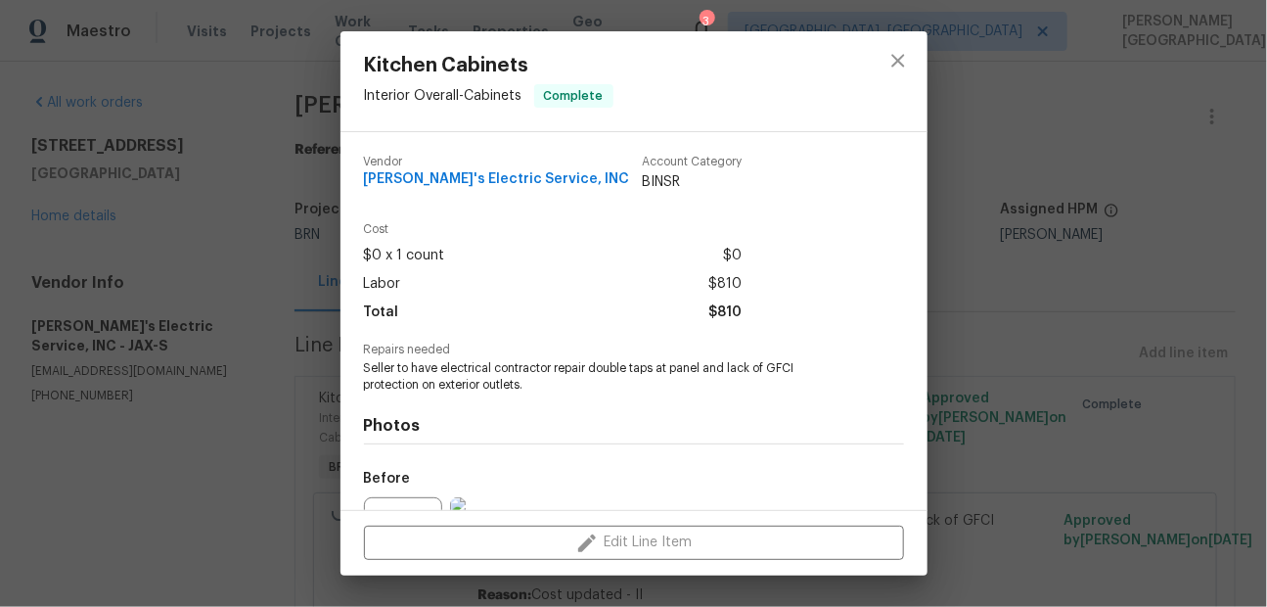
click at [502, 394] on div "Photos Before After +24" at bounding box center [634, 553] width 540 height 322
click at [502, 382] on span "Seller to have electrical contractor repair double taps at panel and lack of GF…" at bounding box center [607, 376] width 486 height 33
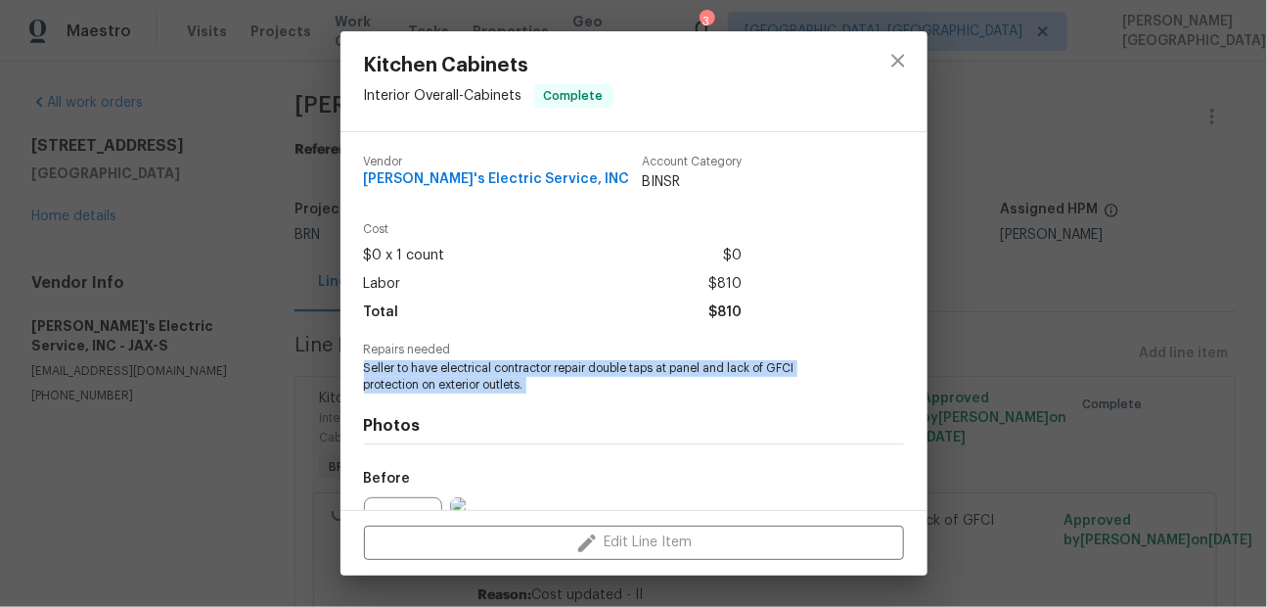
click at [502, 382] on span "Seller to have electrical contractor repair double taps at panel and lack of GF…" at bounding box center [607, 376] width 486 height 33
copy span "Seller to have electrical contractor repair double taps at panel and lack of GF…"
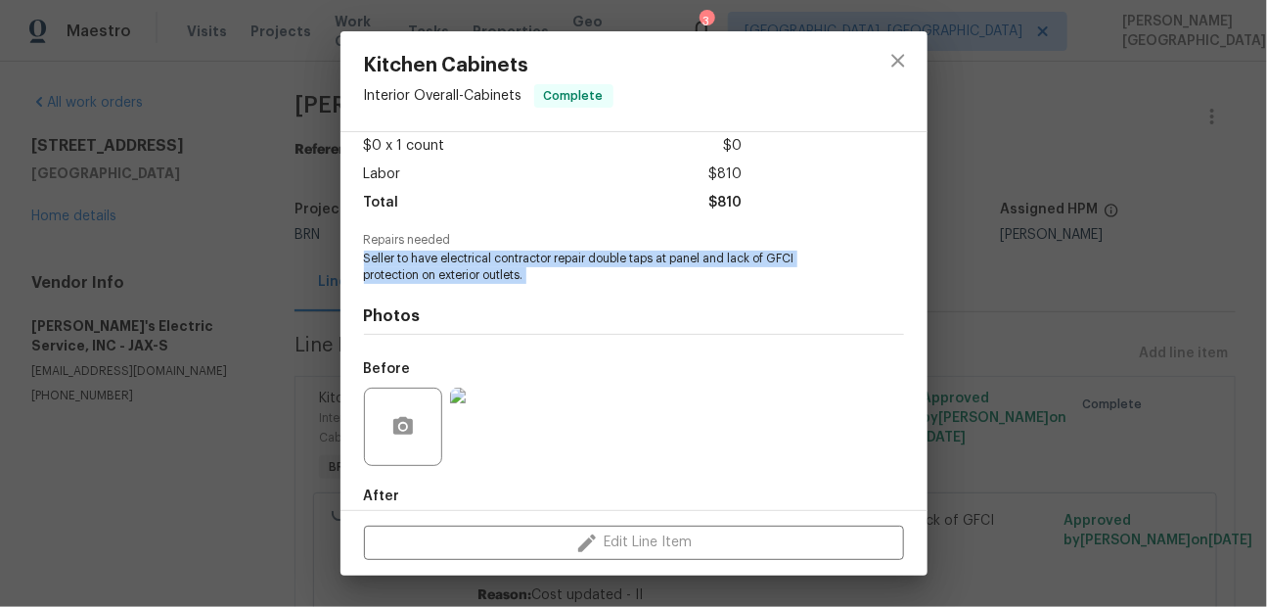
scroll to position [213, 0]
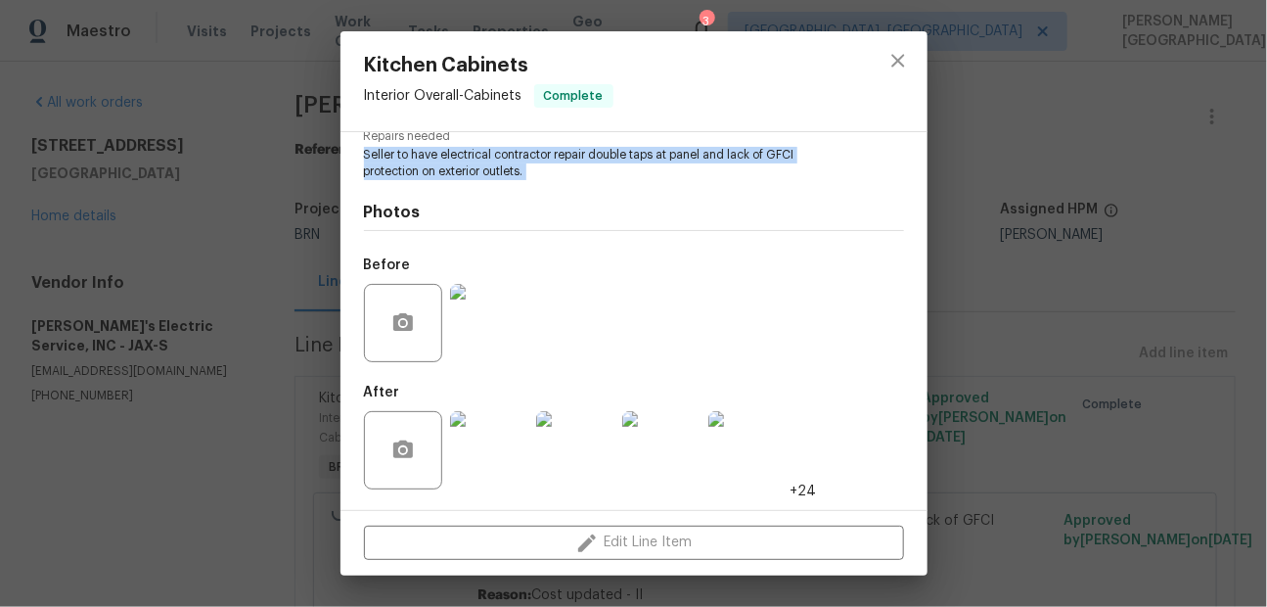
click at [506, 321] on img at bounding box center [489, 323] width 78 height 78
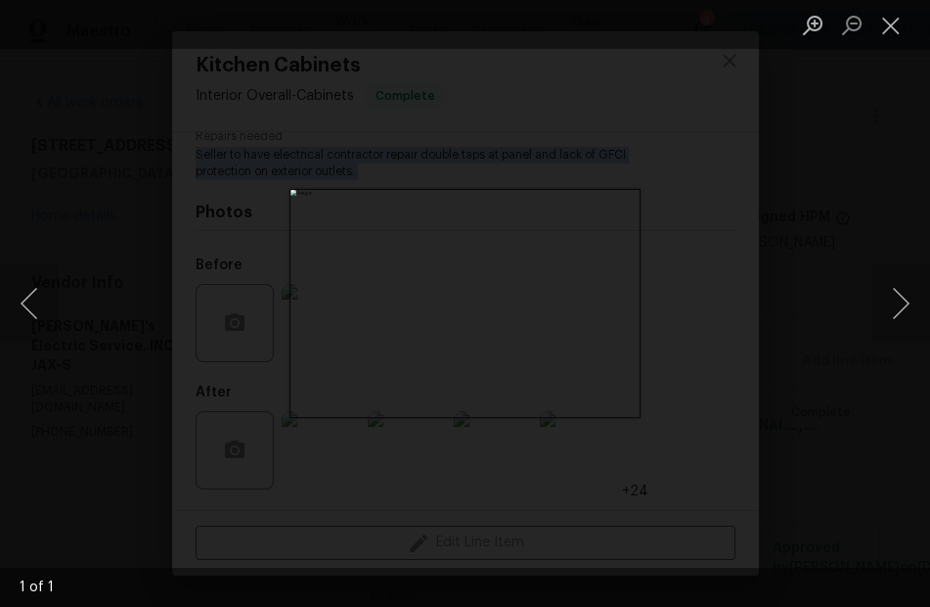
click at [745, 321] on div "Lightbox" at bounding box center [465, 303] width 930 height 607
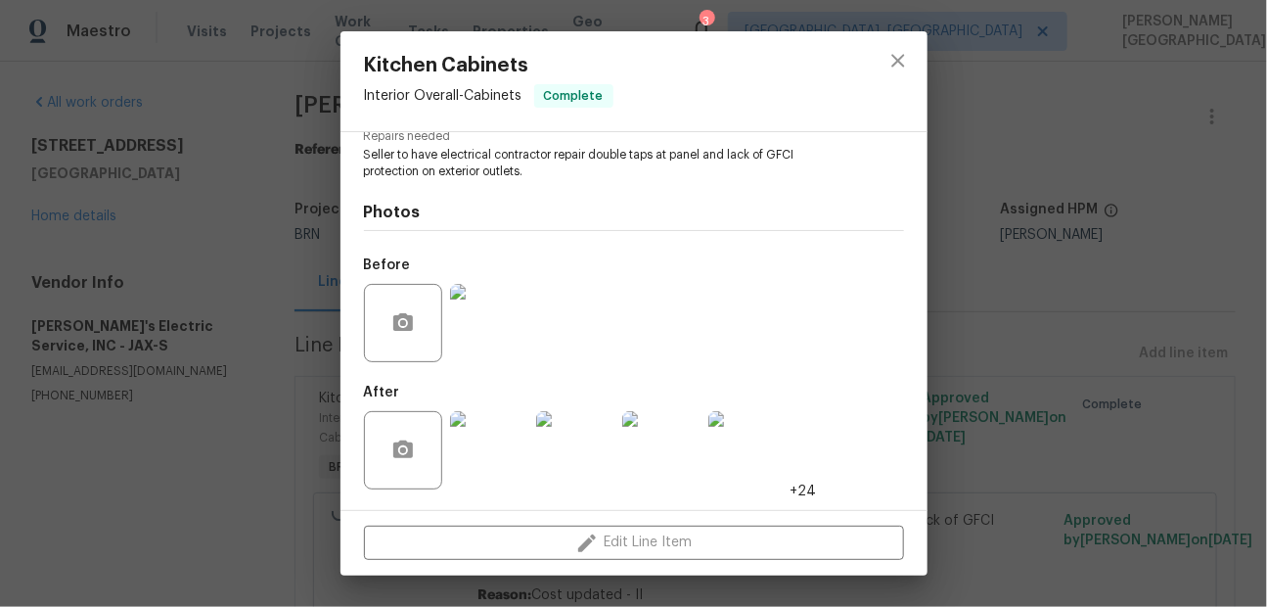
click at [997, 348] on div "Kitchen Cabinets Interior Overall - Cabinets Complete Vendor Jack's Electric Se…" at bounding box center [633, 303] width 1267 height 607
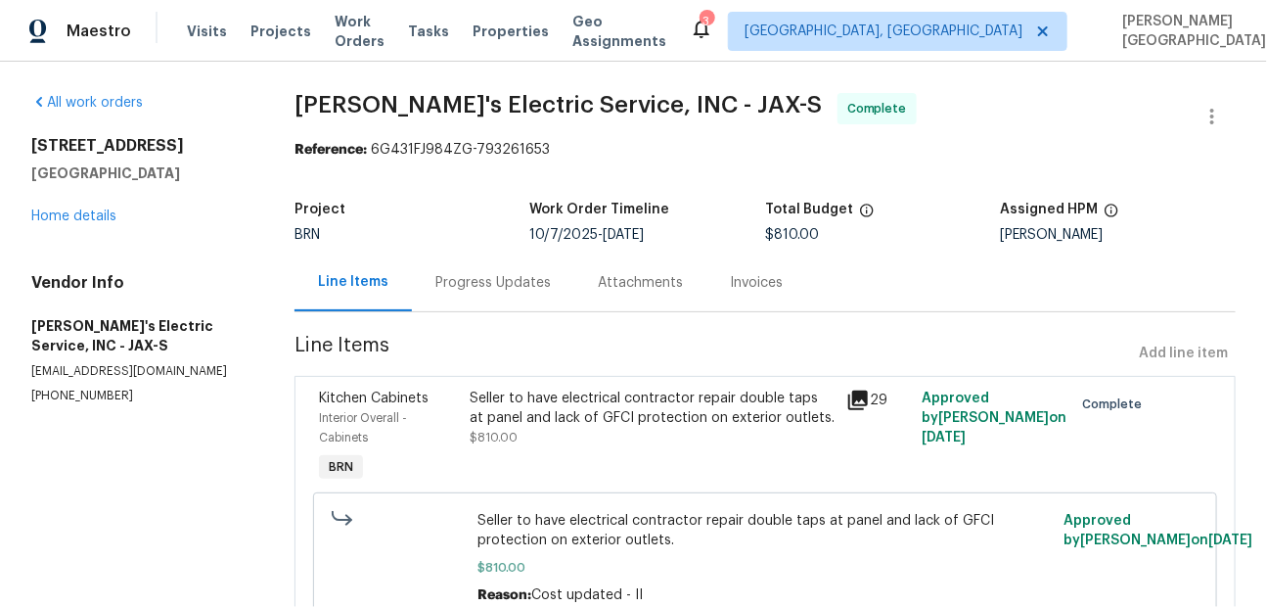
click at [574, 420] on div "Seller to have electrical contractor repair double taps at panel and lack of GF…" at bounding box center [652, 407] width 365 height 39
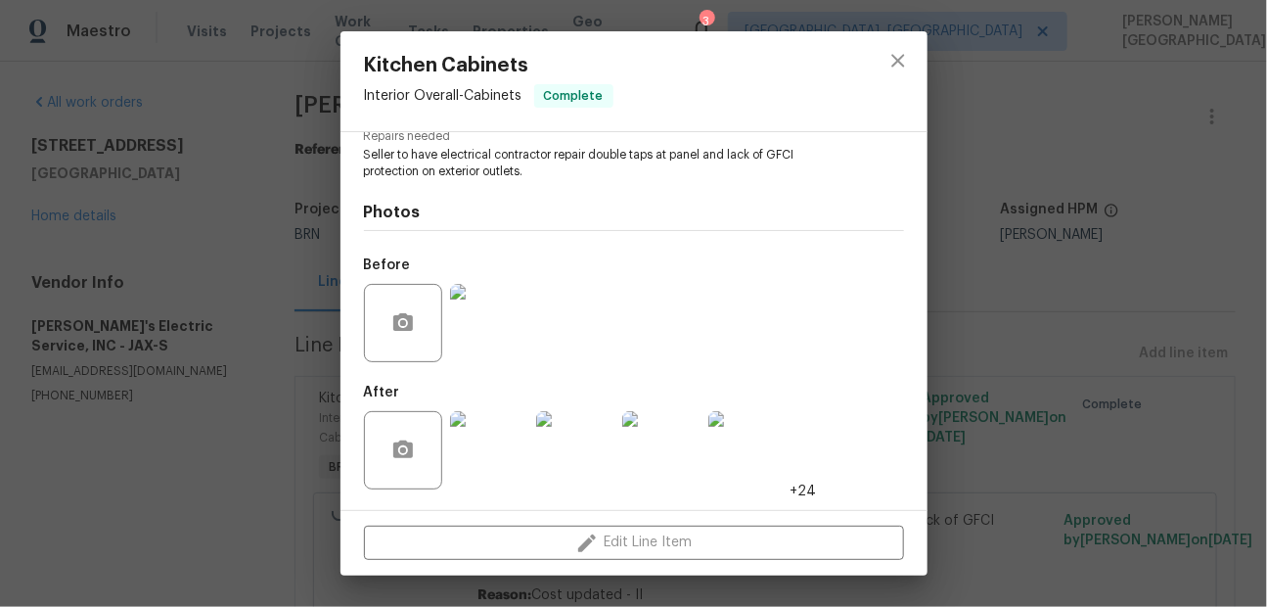
click at [423, 160] on span "Seller to have electrical contractor repair double taps at panel and lack of GF…" at bounding box center [607, 163] width 486 height 33
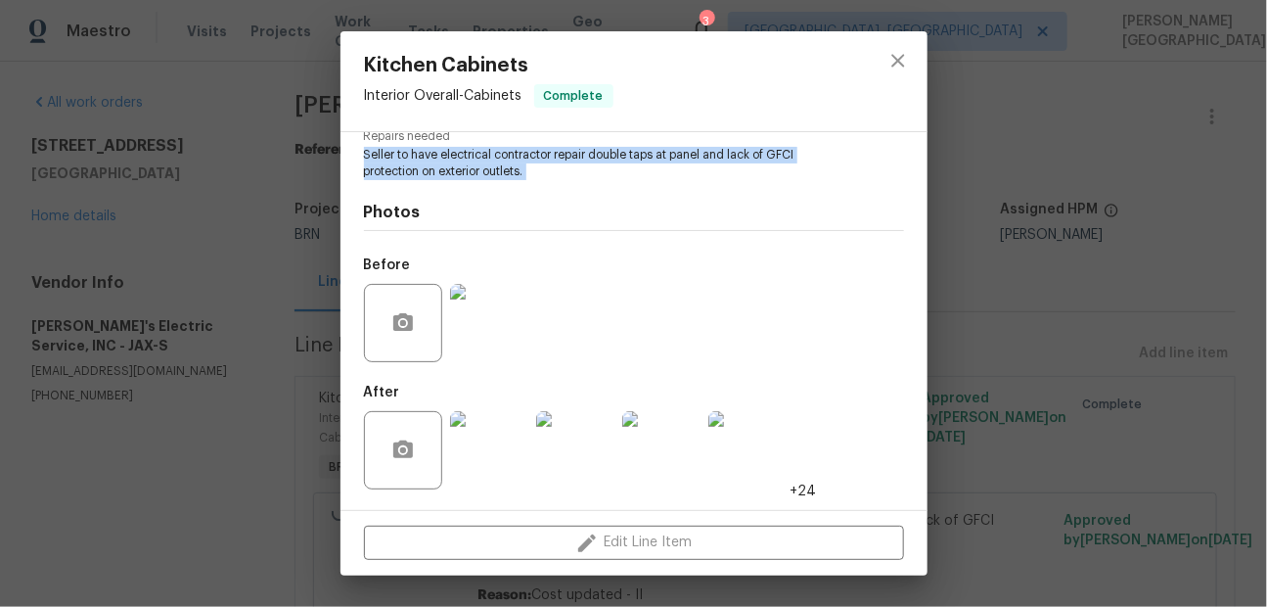
click at [423, 160] on span "Seller to have electrical contractor repair double taps at panel and lack of GF…" at bounding box center [607, 163] width 486 height 33
click at [550, 446] on img at bounding box center [575, 450] width 78 height 78
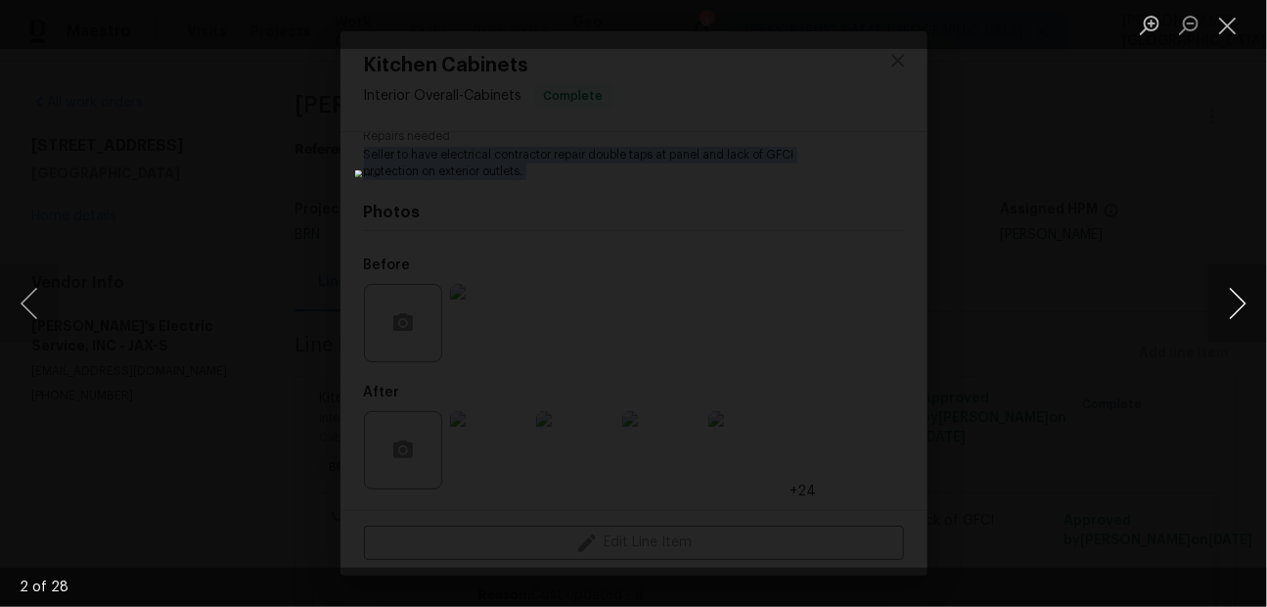
click at [1229, 293] on button "Next image" at bounding box center [1237, 303] width 59 height 78
click at [1240, 290] on button "Next image" at bounding box center [1237, 303] width 59 height 78
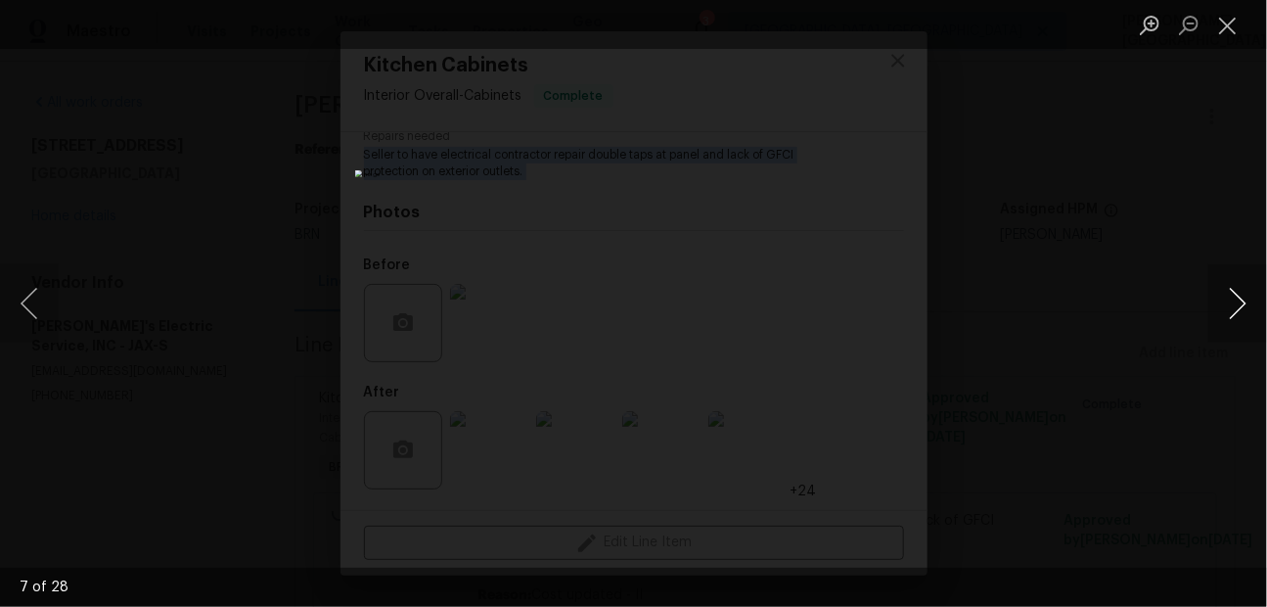
click at [1240, 290] on button "Next image" at bounding box center [1237, 303] width 59 height 78
click at [19, 287] on button "Previous image" at bounding box center [29, 303] width 59 height 78
click at [1223, 301] on button "Next image" at bounding box center [1237, 303] width 59 height 78
click at [1223, 302] on button "Next image" at bounding box center [1237, 303] width 59 height 78
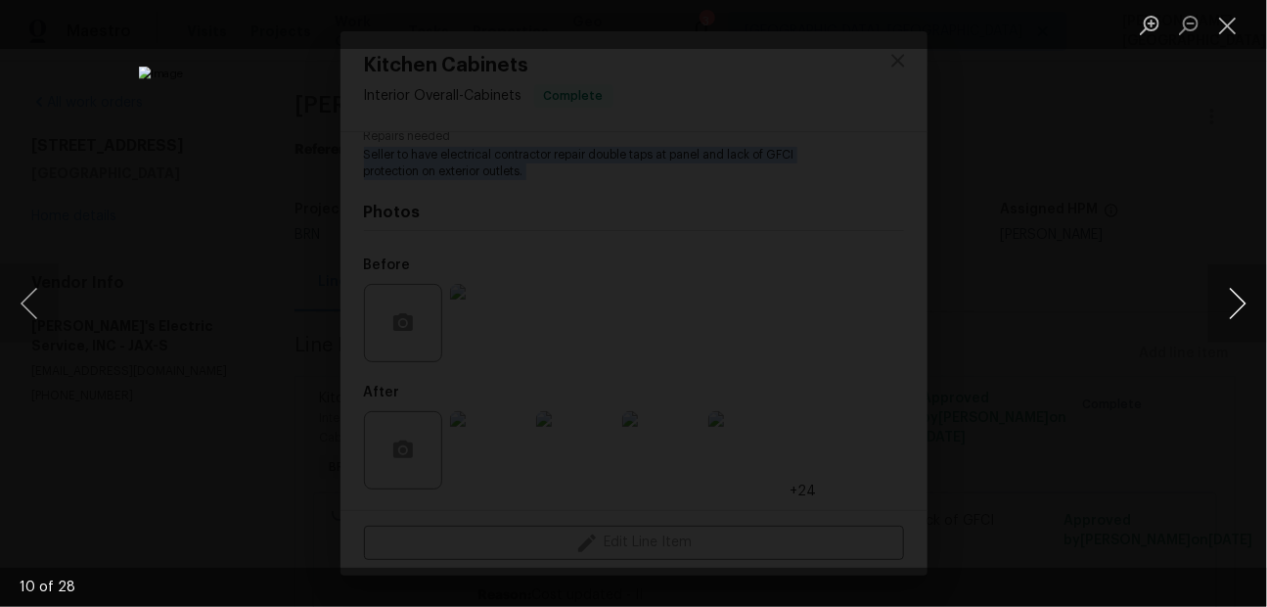
click at [1223, 302] on button "Next image" at bounding box center [1237, 303] width 59 height 78
click at [1223, 303] on button "Next image" at bounding box center [1237, 303] width 59 height 78
click at [1235, 293] on button "Next image" at bounding box center [1237, 303] width 59 height 78
click at [1235, 294] on button "Next image" at bounding box center [1237, 303] width 59 height 78
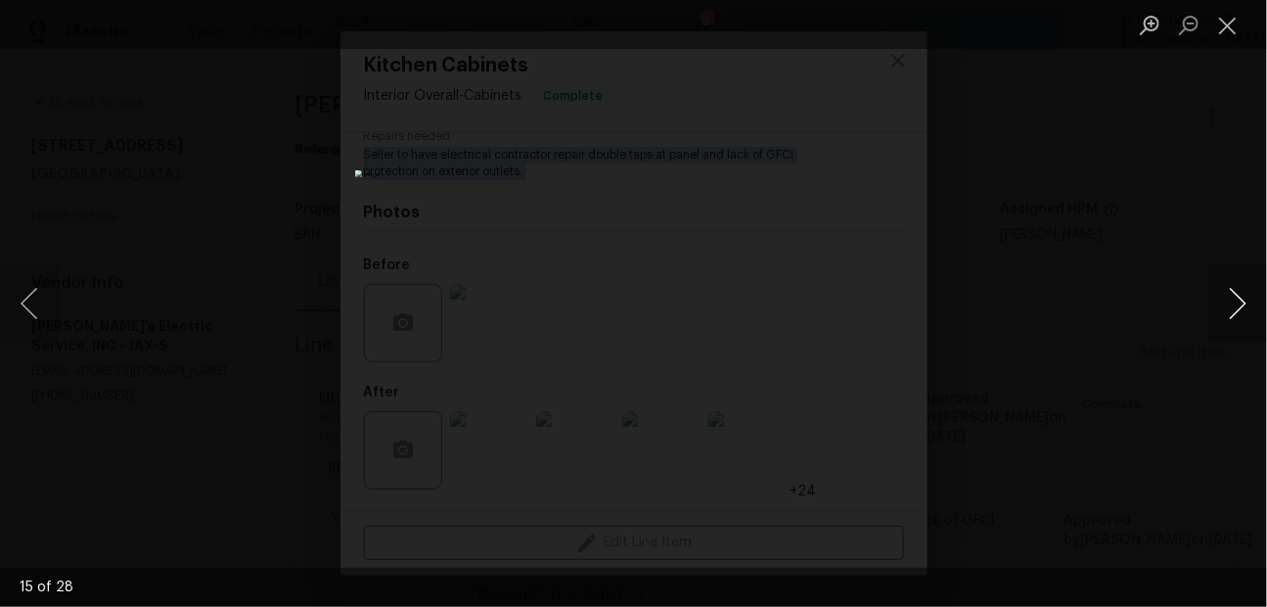
click at [1232, 298] on button "Next image" at bounding box center [1237, 303] width 59 height 78
click at [1234, 296] on button "Next image" at bounding box center [1237, 303] width 59 height 78
click at [1234, 297] on button "Next image" at bounding box center [1237, 303] width 59 height 78
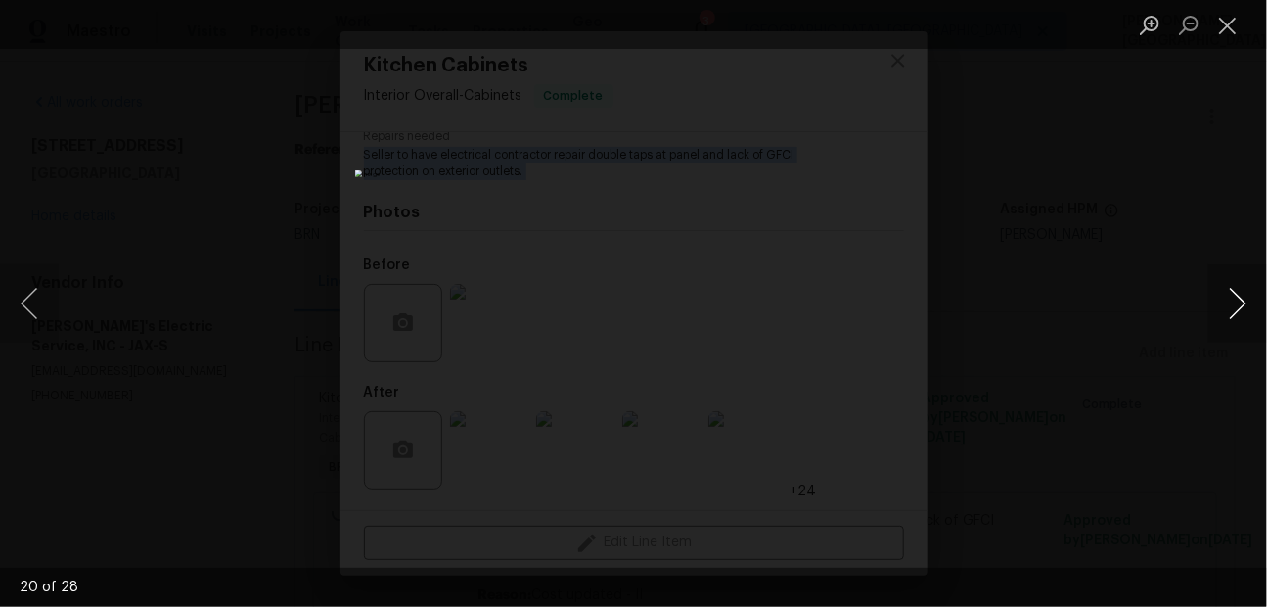
click at [1234, 298] on button "Next image" at bounding box center [1237, 303] width 59 height 78
click at [1232, 310] on button "Next image" at bounding box center [1237, 303] width 59 height 78
click at [1240, 297] on button "Next image" at bounding box center [1237, 303] width 59 height 78
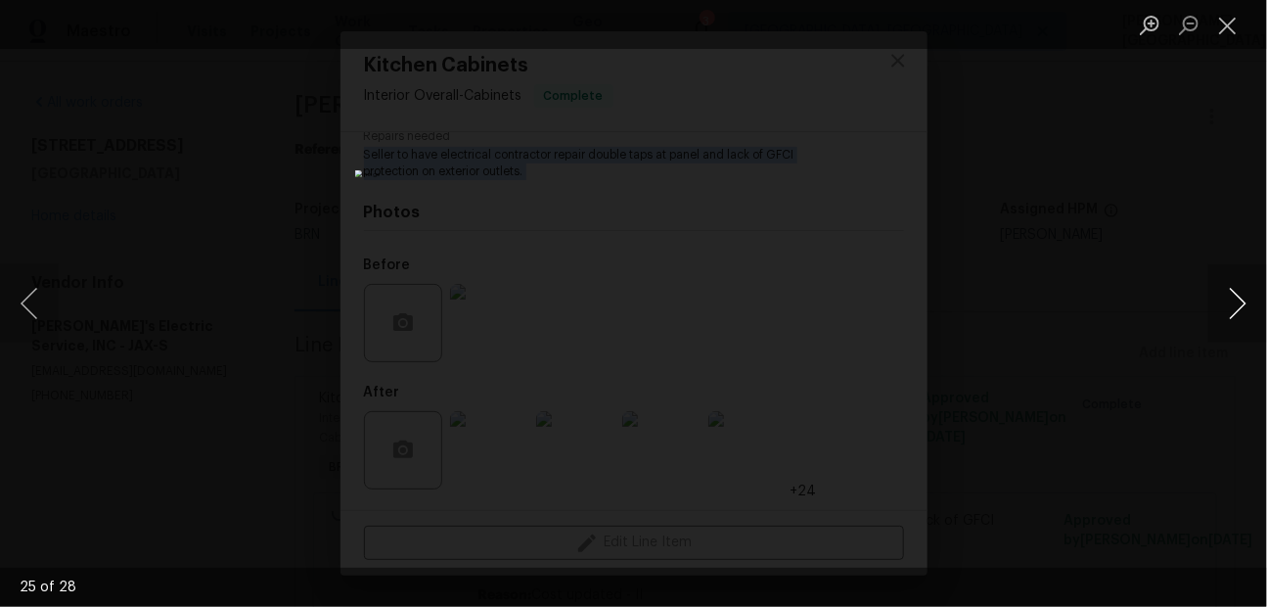
click at [1240, 297] on button "Next image" at bounding box center [1237, 303] width 59 height 78
click at [1092, 266] on div "Lightbox" at bounding box center [633, 303] width 1267 height 607
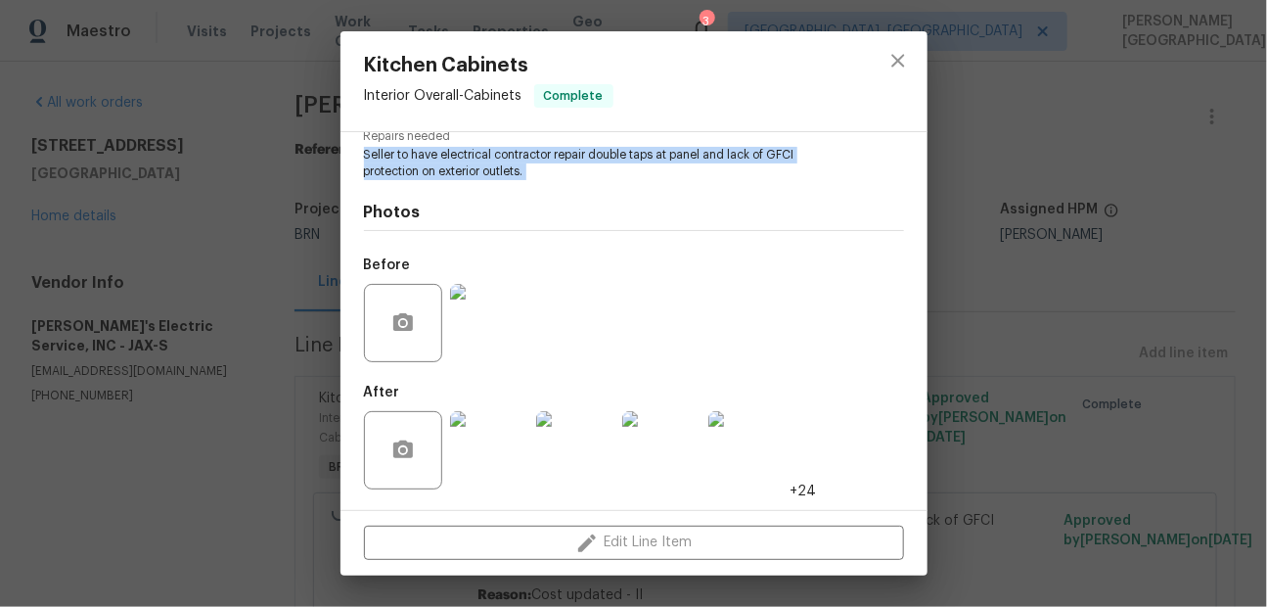
click at [1092, 266] on div "Kitchen Cabinets Interior Overall - Cabinets Complete Vendor Jack's Electric Se…" at bounding box center [633, 303] width 1267 height 607
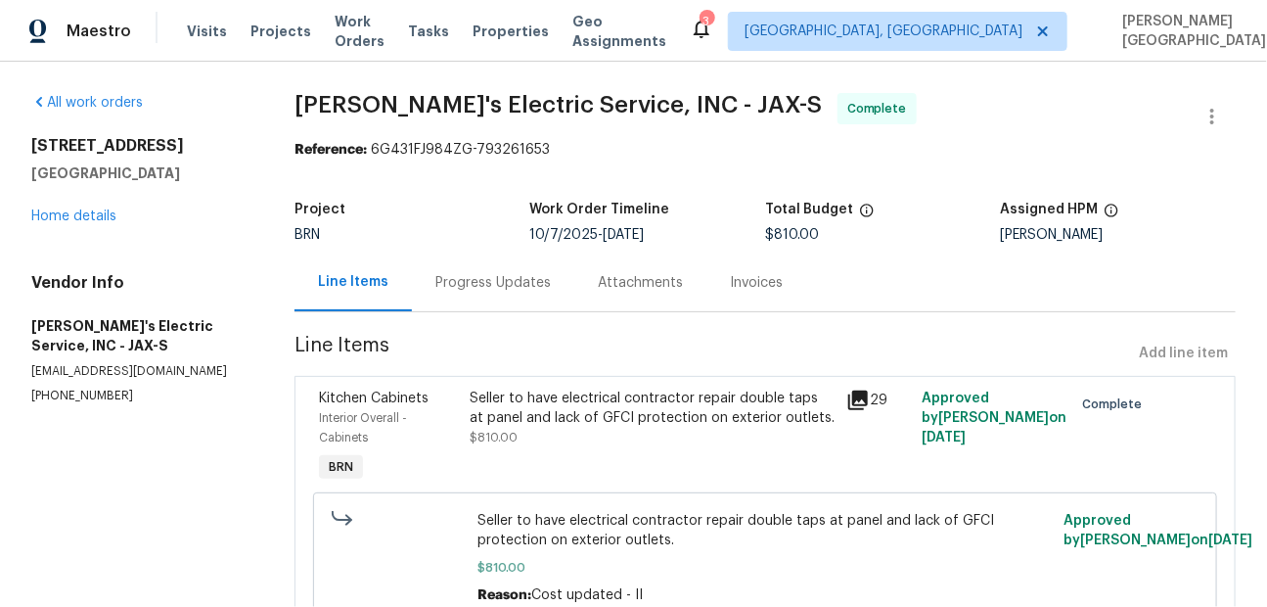
scroll to position [91, 0]
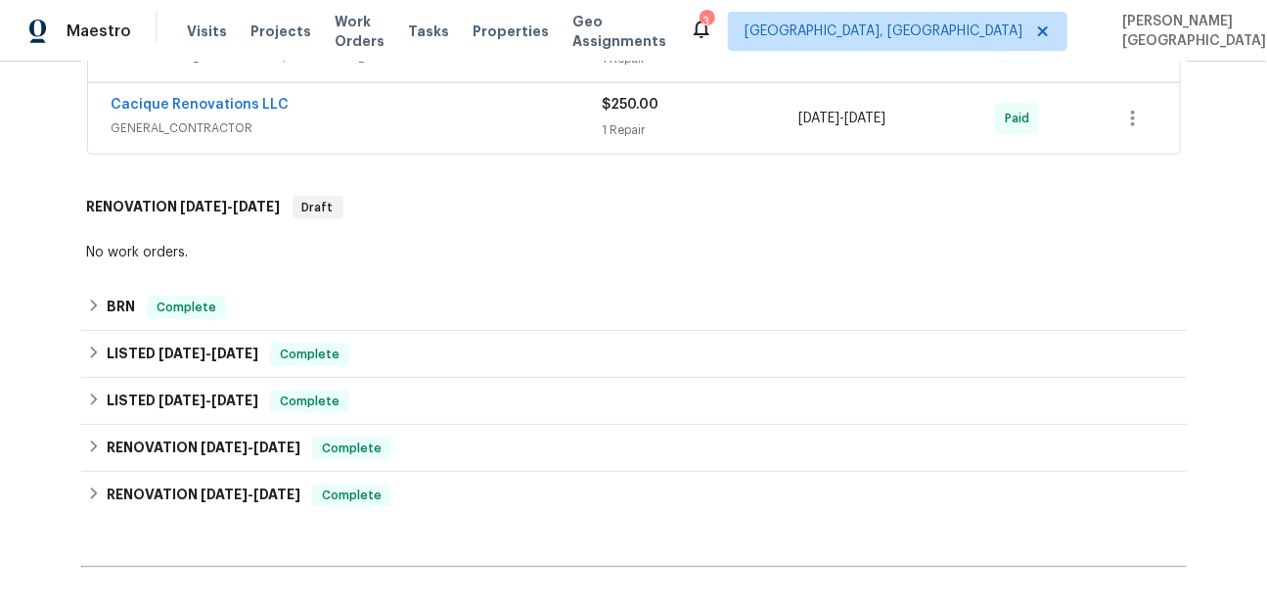
scroll to position [786, 0]
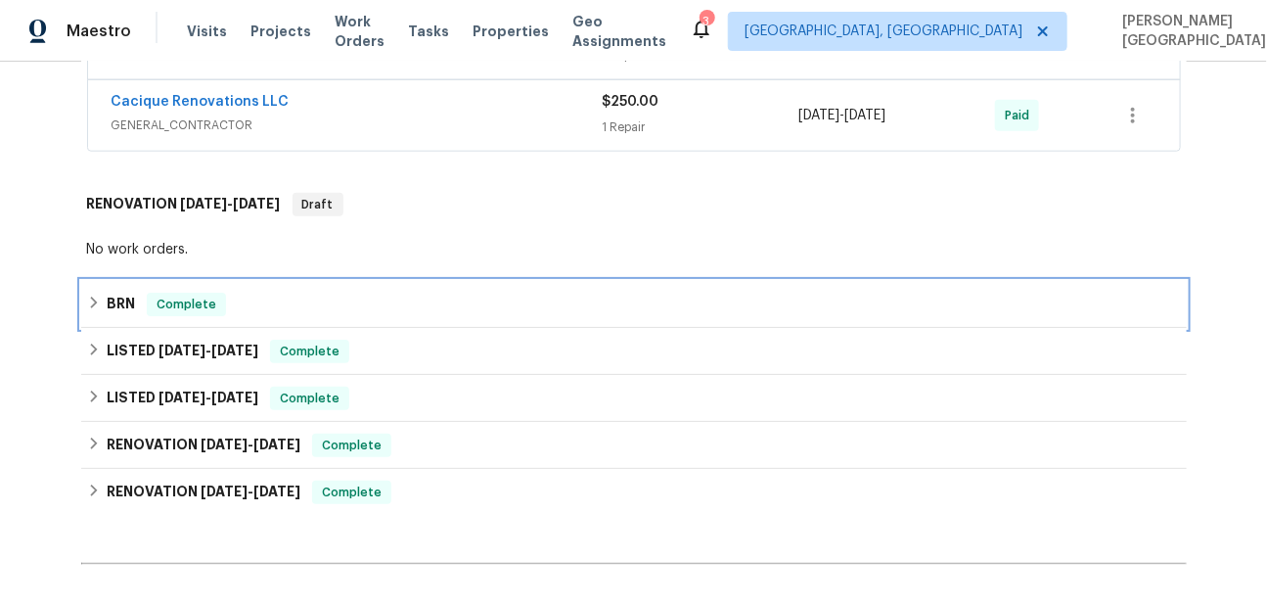
click at [144, 294] on div "BRN Complete" at bounding box center [634, 304] width 1094 height 23
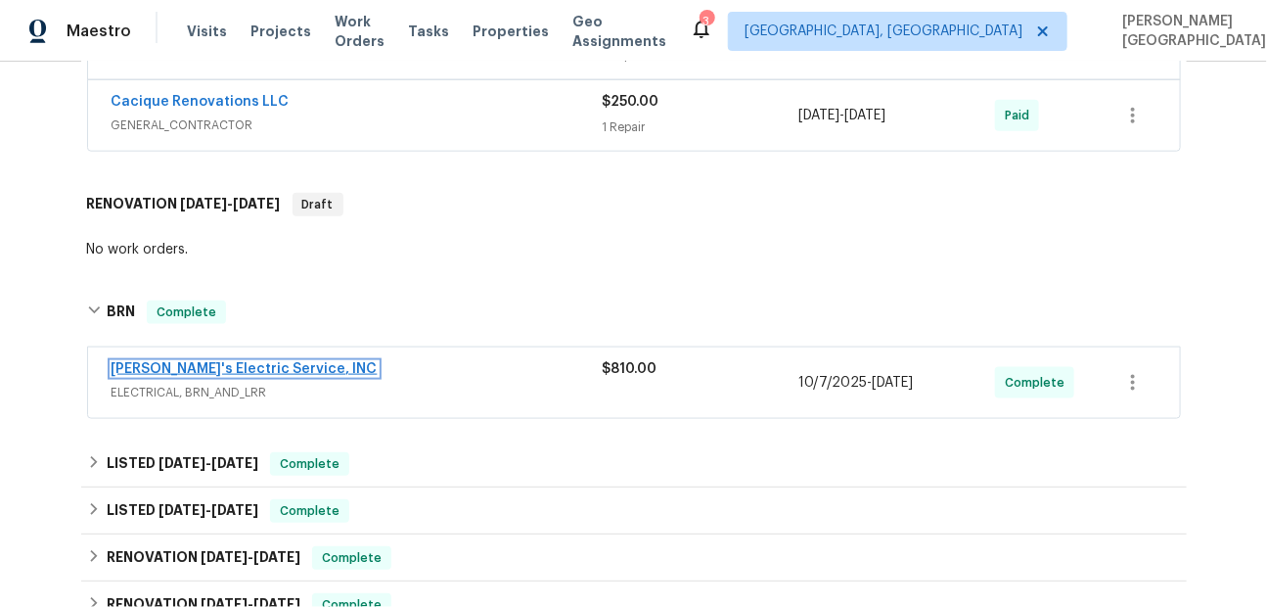
click at [179, 362] on link "[PERSON_NAME]'s Electric Service, INC" at bounding box center [245, 369] width 266 height 14
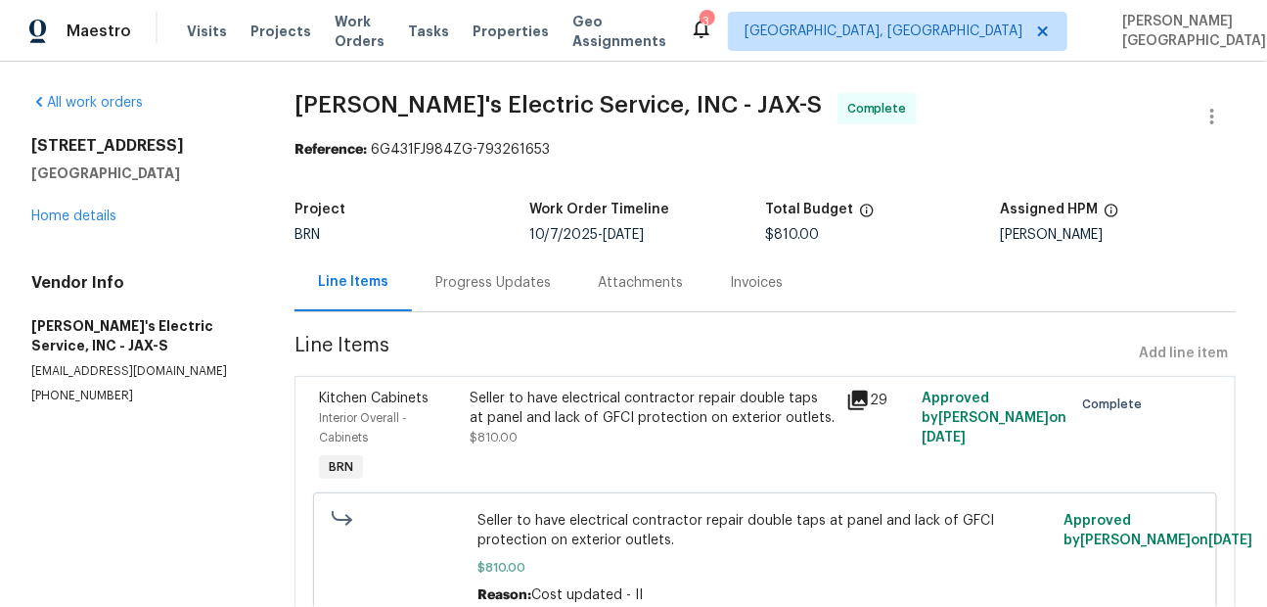
click at [515, 292] on div "Progress Updates" at bounding box center [492, 283] width 115 height 20
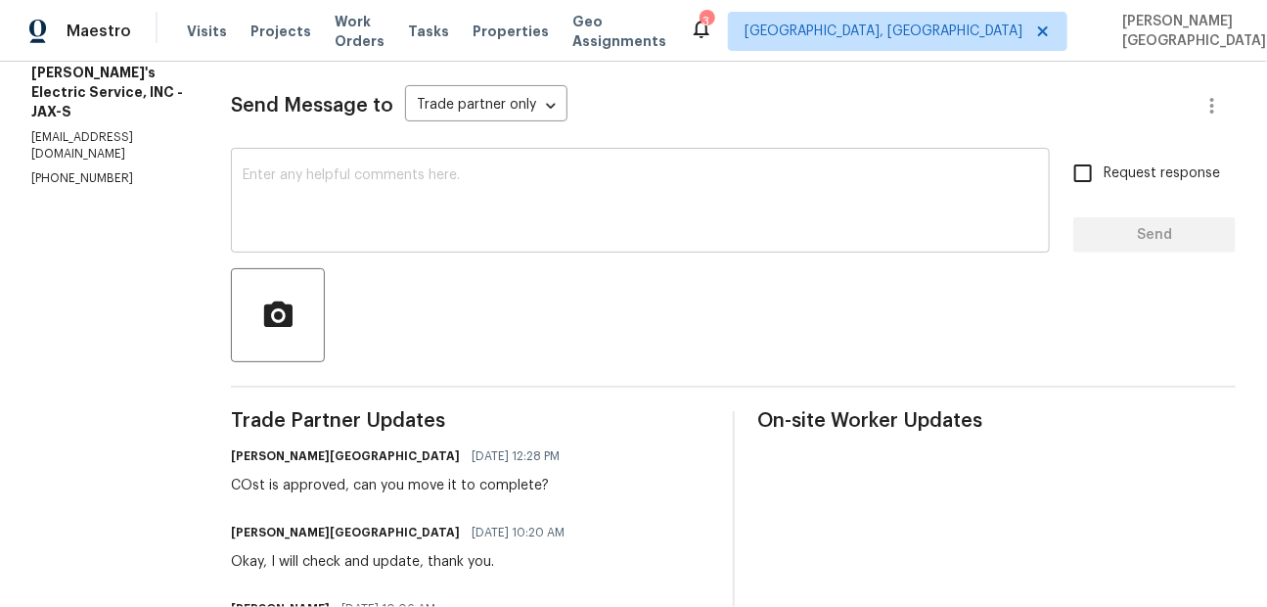
scroll to position [243, 0]
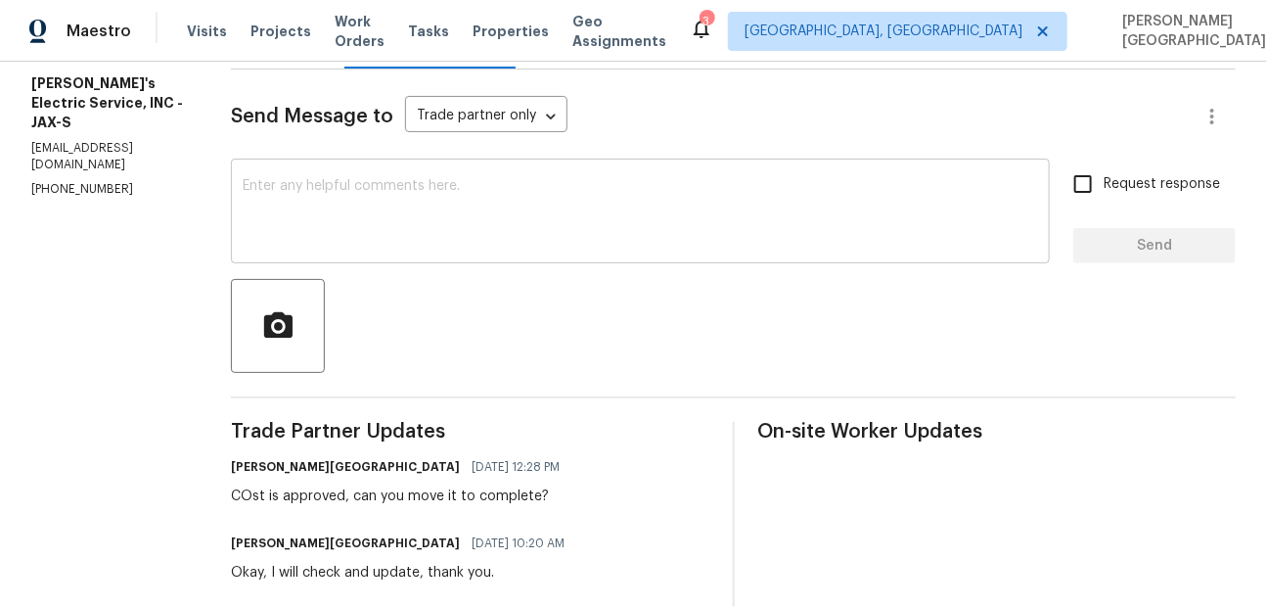
click at [311, 185] on textarea at bounding box center [640, 213] width 795 height 68
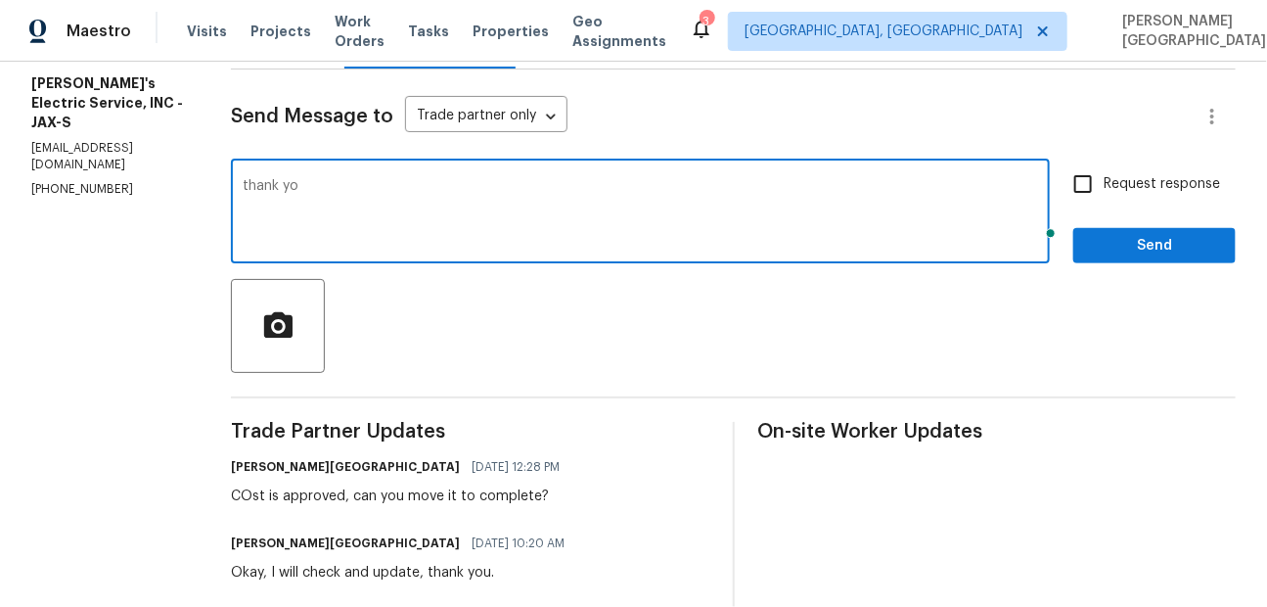
type textarea "thank you"
type textarea "Thank you!"
click at [1140, 188] on span "Request response" at bounding box center [1162, 184] width 116 height 21
click at [1104, 188] on input "Request response" at bounding box center [1082, 183] width 41 height 41
checkbox input "true"
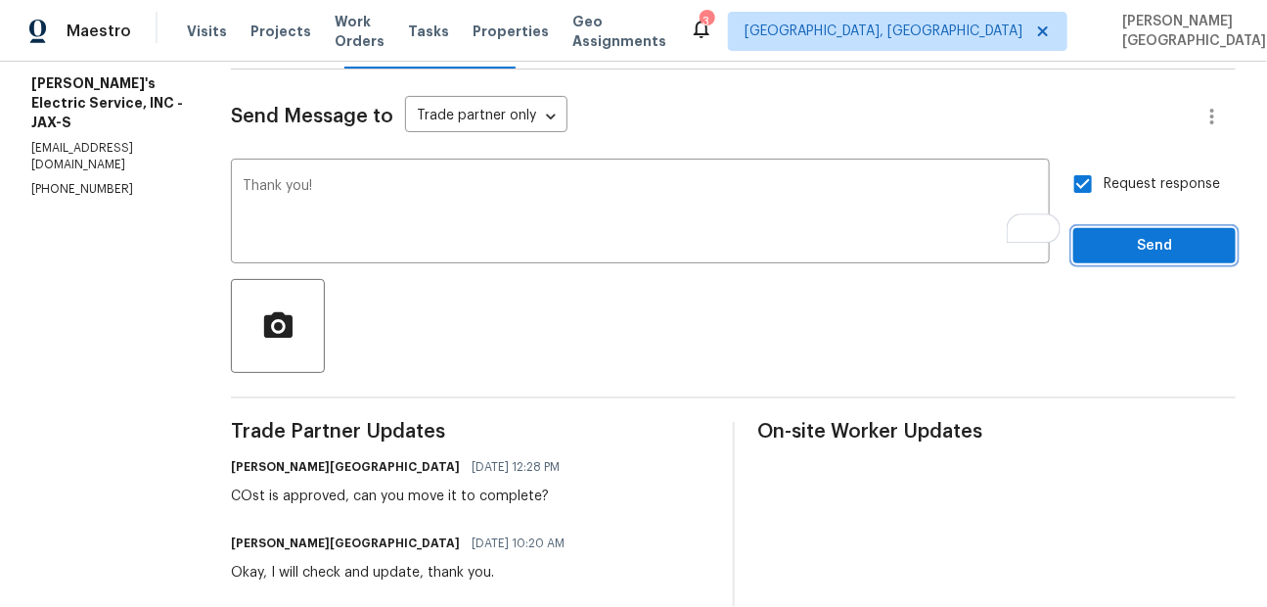
click at [1140, 245] on span "Send" at bounding box center [1154, 246] width 131 height 24
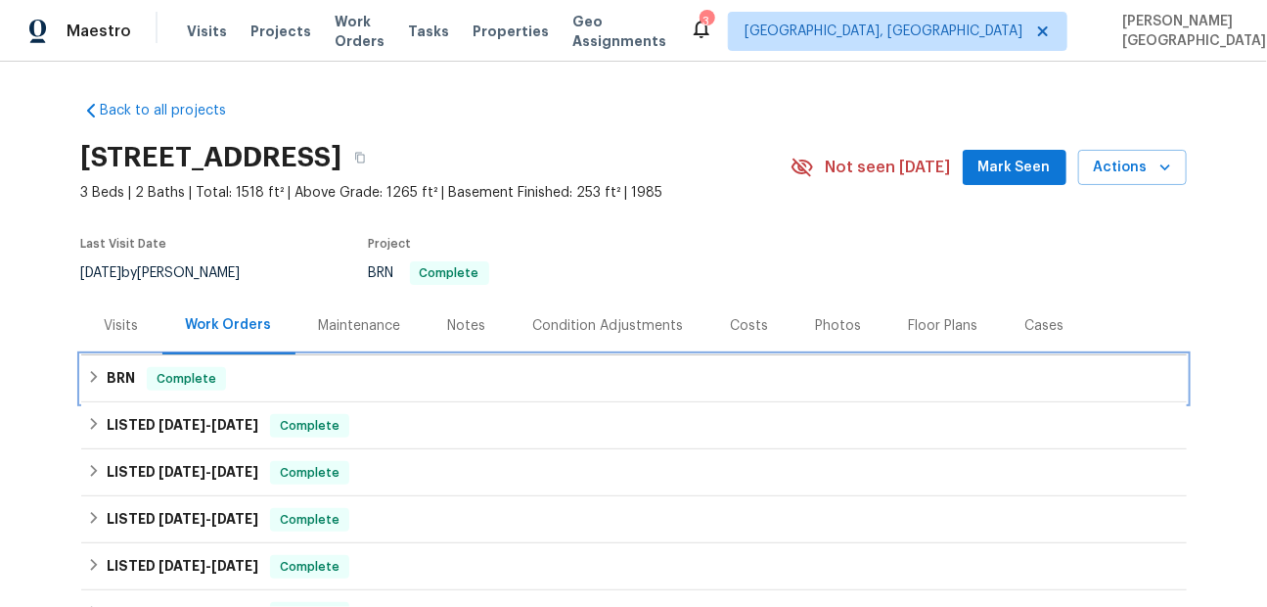
click at [114, 385] on h6 "BRN" at bounding box center [121, 378] width 28 height 23
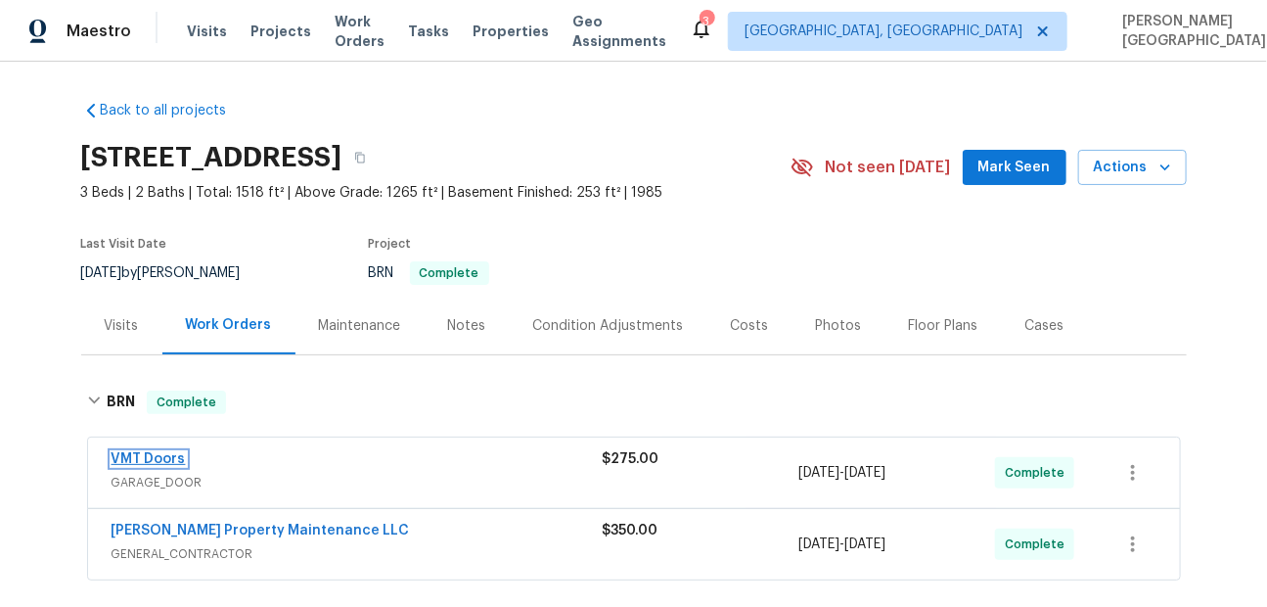
click at [171, 455] on link "VMT Doors" at bounding box center [149, 459] width 74 height 14
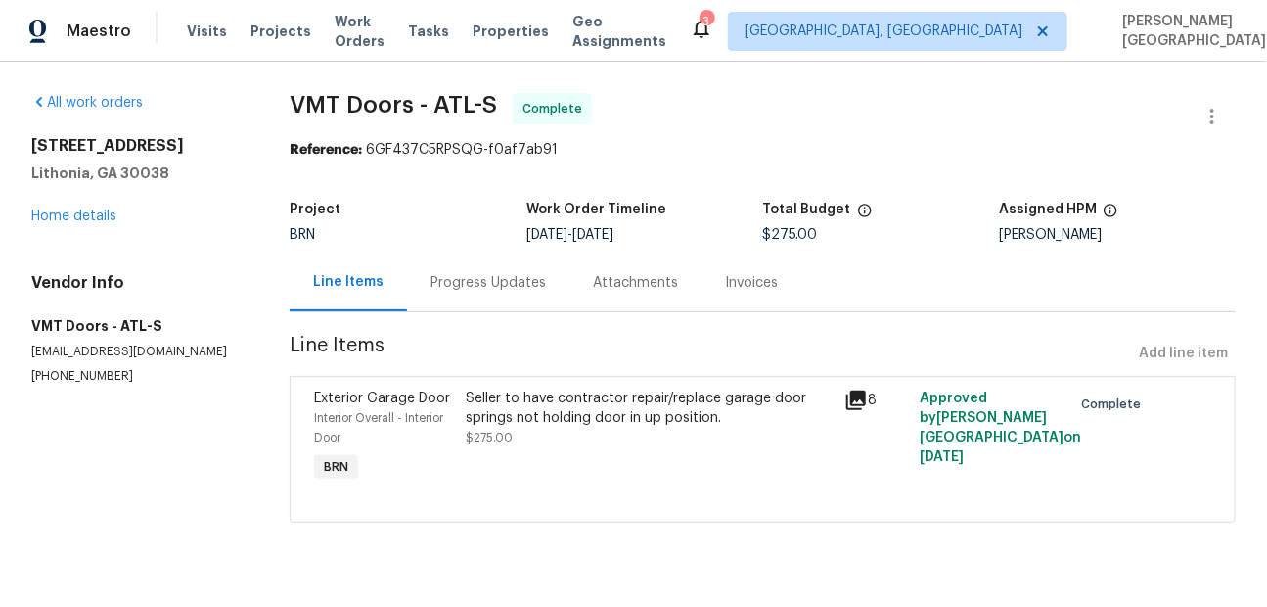
click at [484, 284] on div "Progress Updates" at bounding box center [487, 283] width 115 height 20
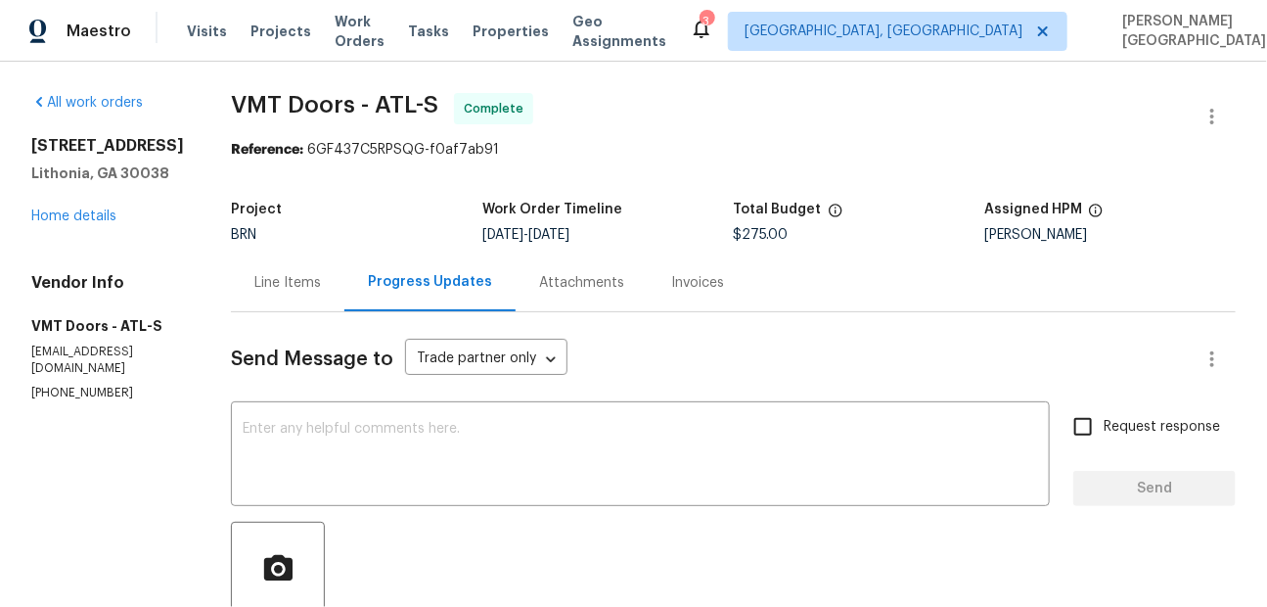
click at [671, 290] on div "Invoices" at bounding box center [697, 283] width 53 height 20
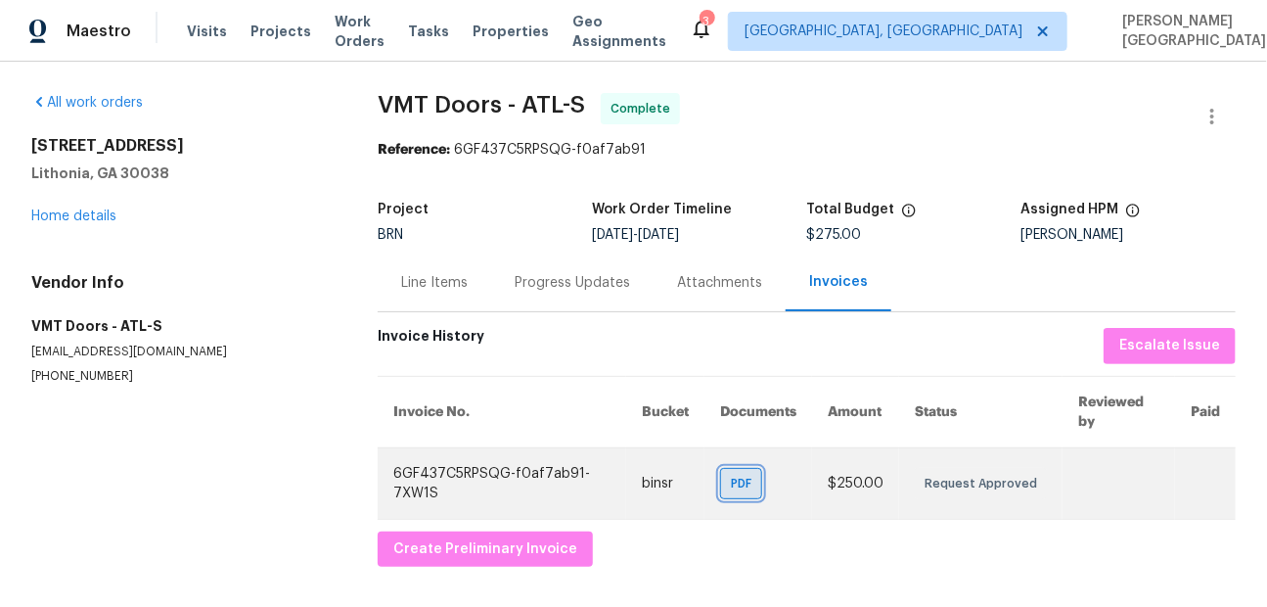
click at [749, 481] on span "PDF" at bounding box center [745, 484] width 28 height 20
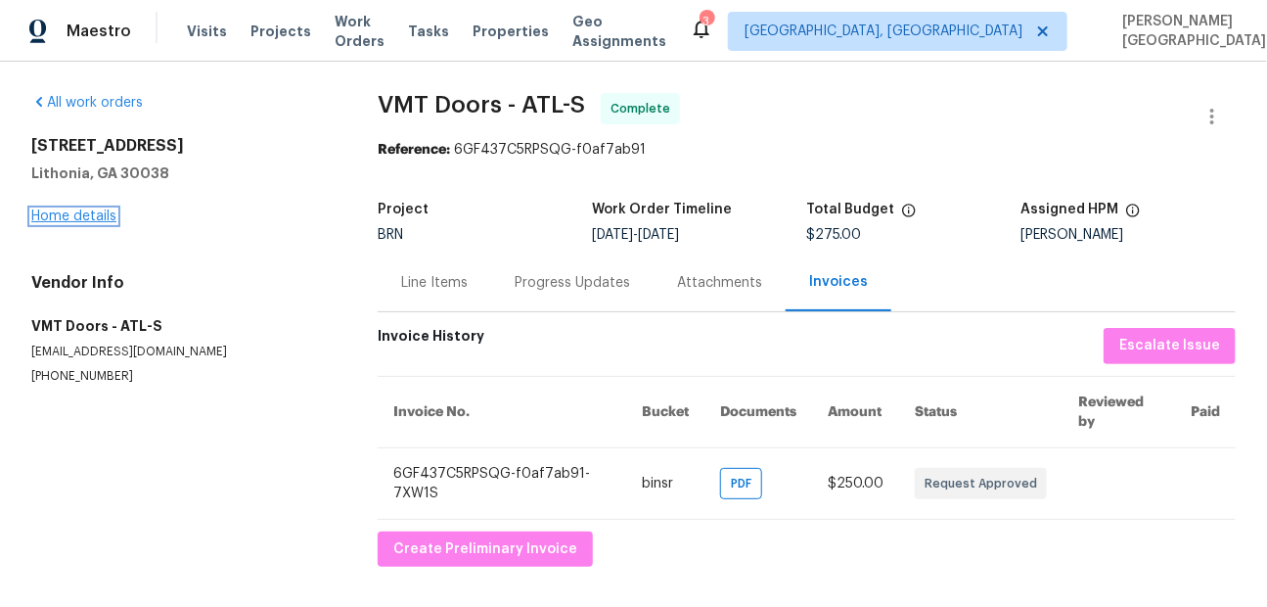
click at [89, 212] on link "Home details" at bounding box center [73, 216] width 85 height 14
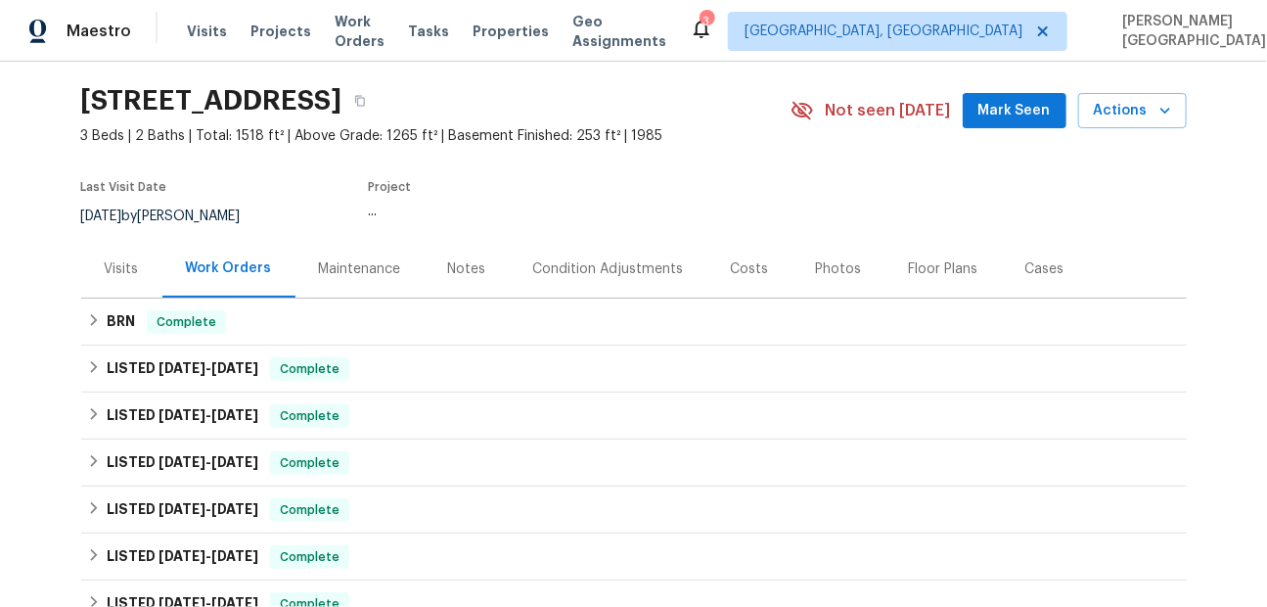
scroll to position [134, 0]
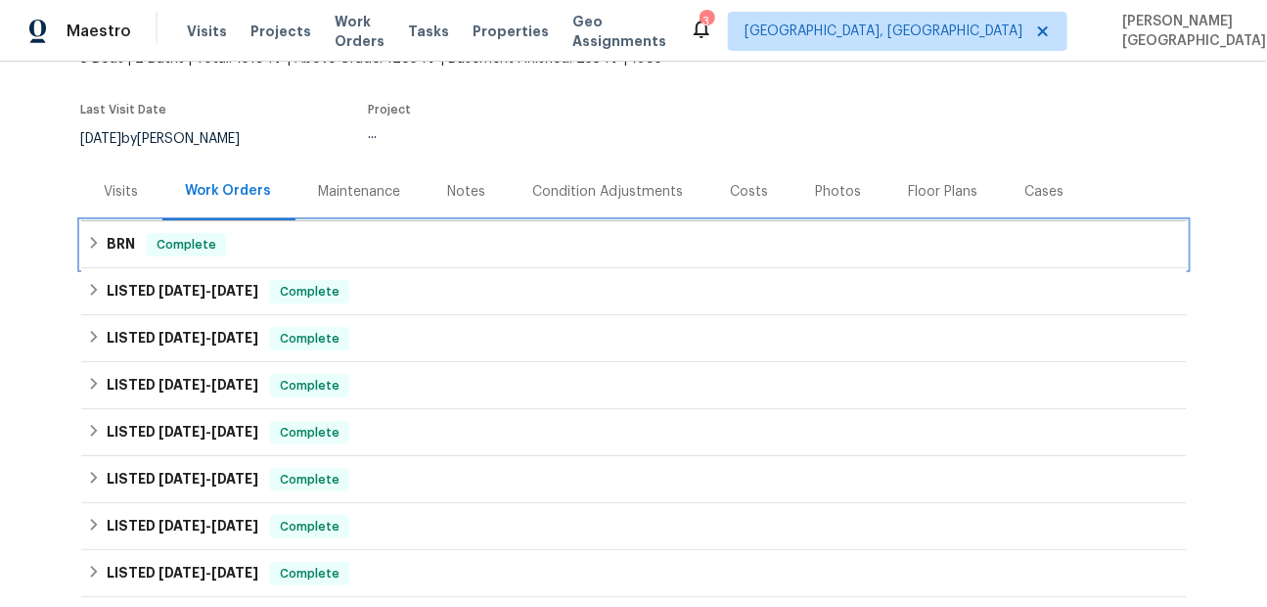
click at [188, 255] on div "BRN Complete" at bounding box center [633, 244] width 1105 height 47
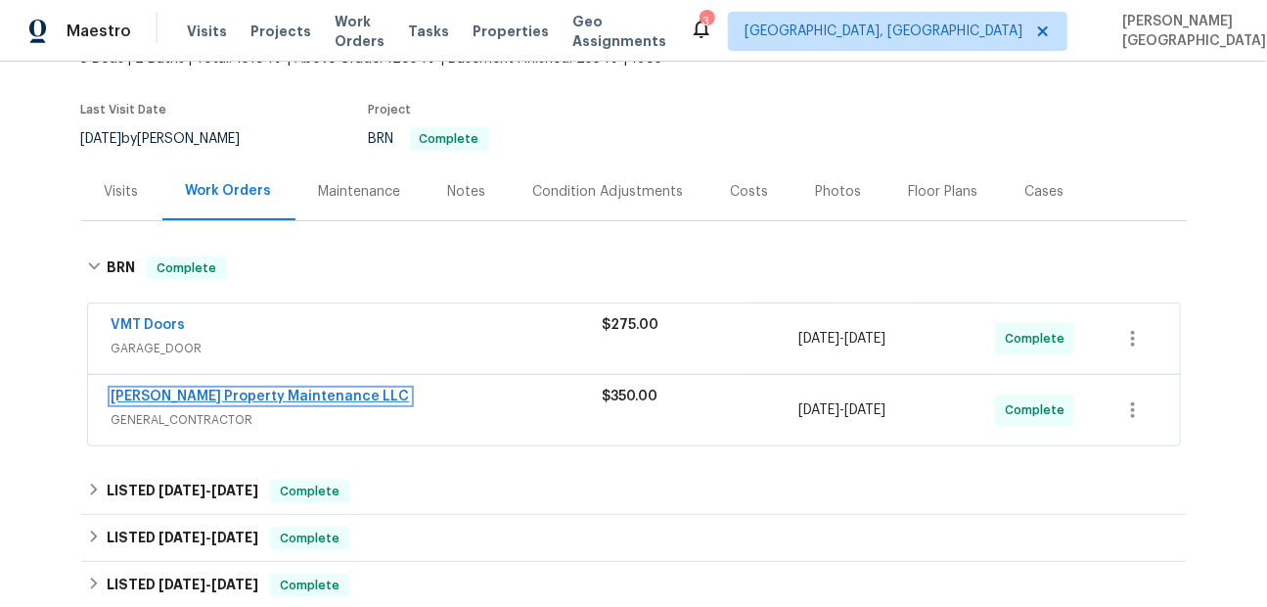
click at [196, 397] on link "[PERSON_NAME] Property Maintenance LLC" at bounding box center [261, 396] width 298 height 14
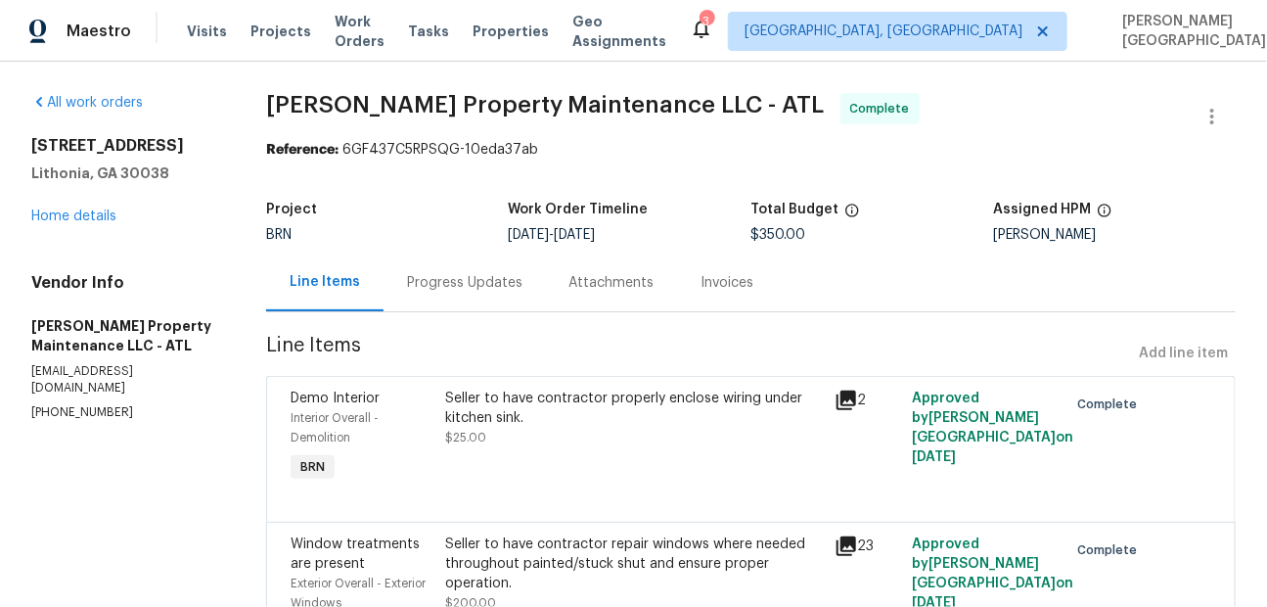
click at [724, 291] on div "Invoices" at bounding box center [727, 283] width 53 height 20
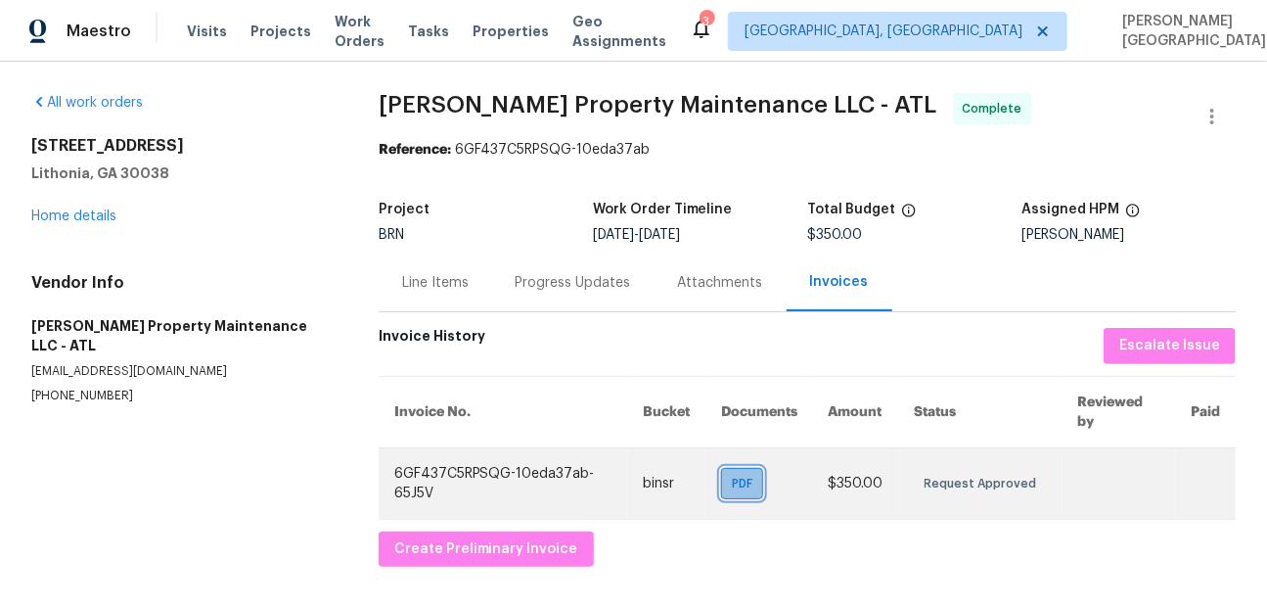
click at [747, 486] on span "PDF" at bounding box center [746, 484] width 28 height 20
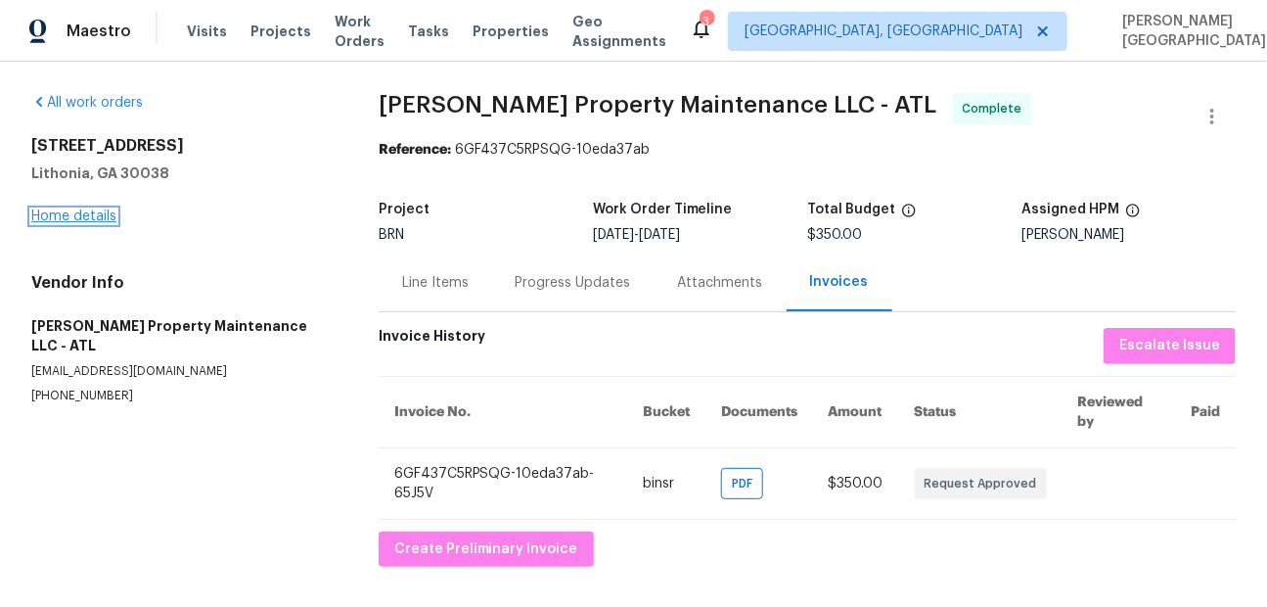
click at [101, 216] on link "Home details" at bounding box center [73, 216] width 85 height 14
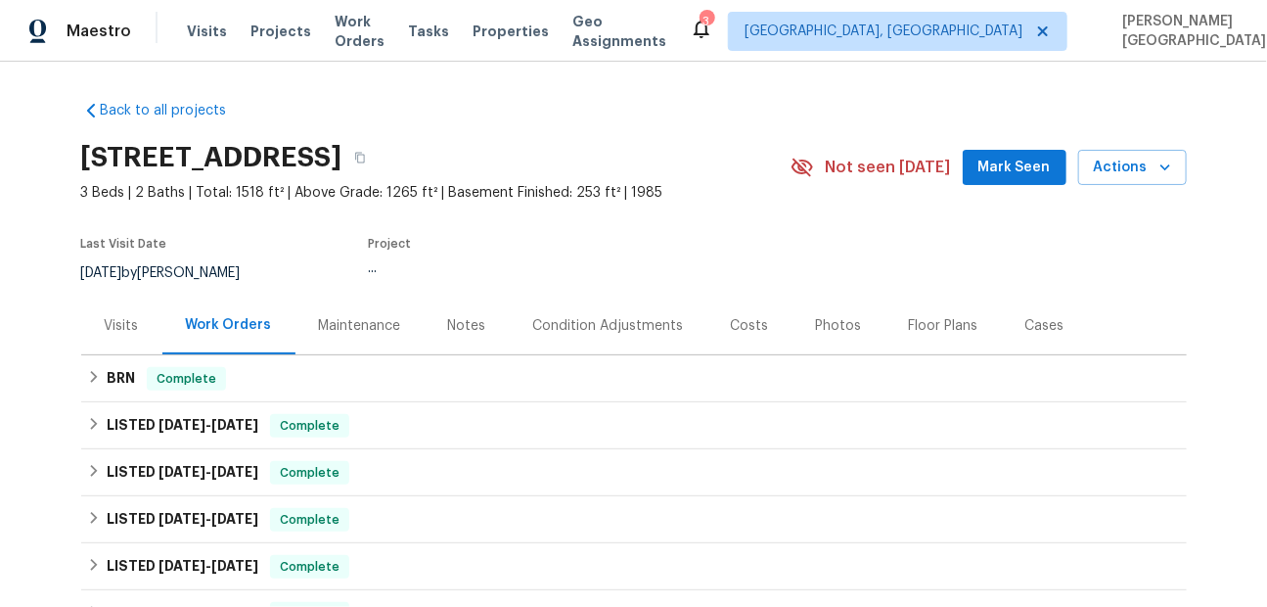
scroll to position [78, 0]
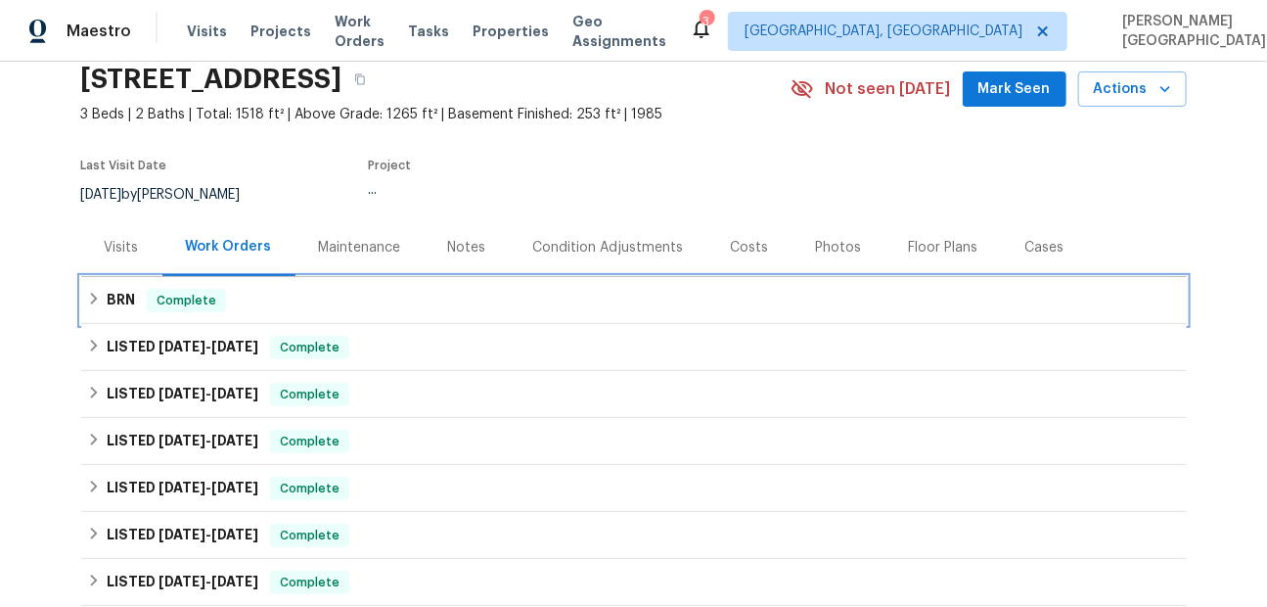
click at [105, 298] on div "BRN Complete" at bounding box center [634, 300] width 1094 height 23
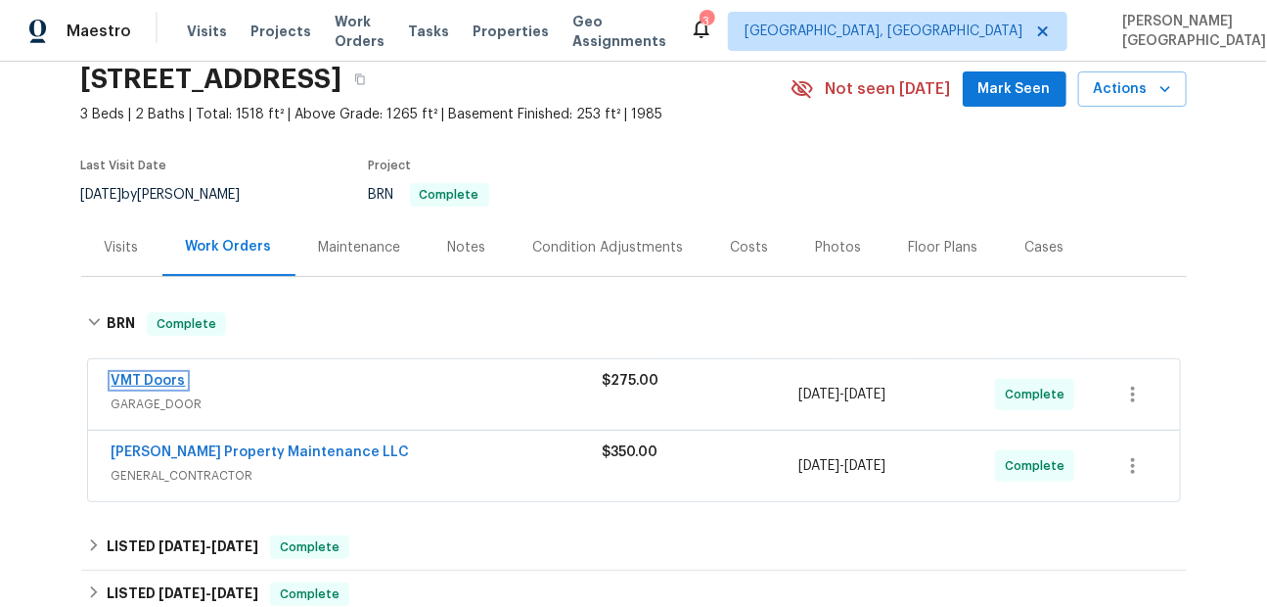
click at [140, 377] on link "VMT Doors" at bounding box center [149, 381] width 74 height 14
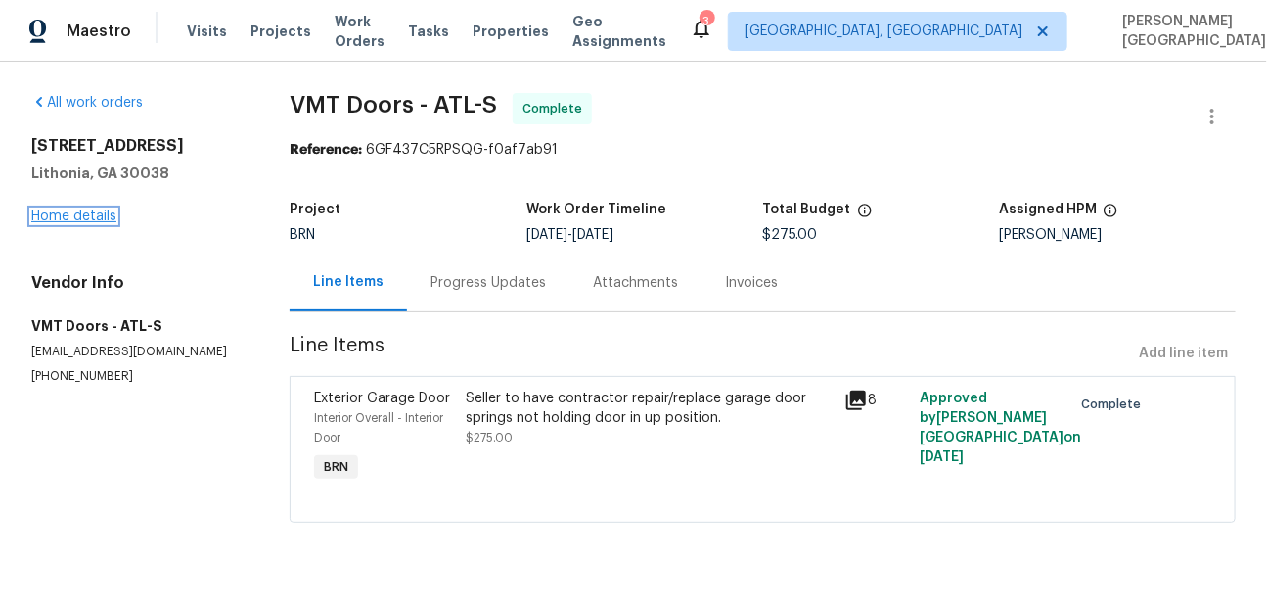
click at [54, 219] on link "Home details" at bounding box center [73, 216] width 85 height 14
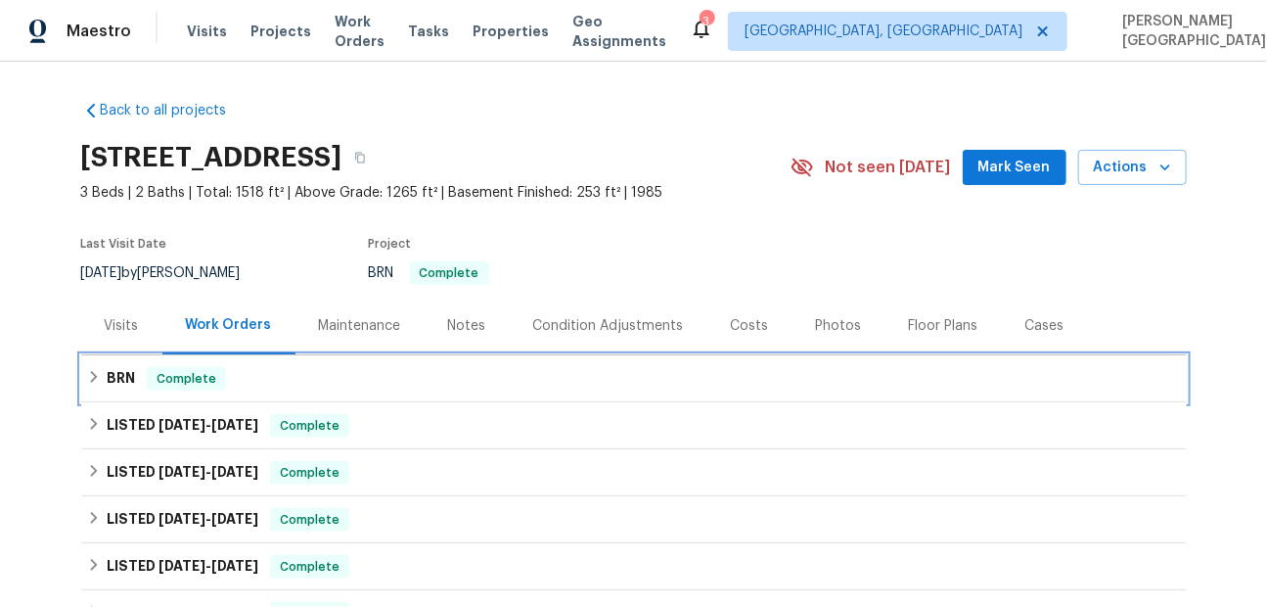
click at [132, 374] on h6 "BRN" at bounding box center [121, 378] width 28 height 23
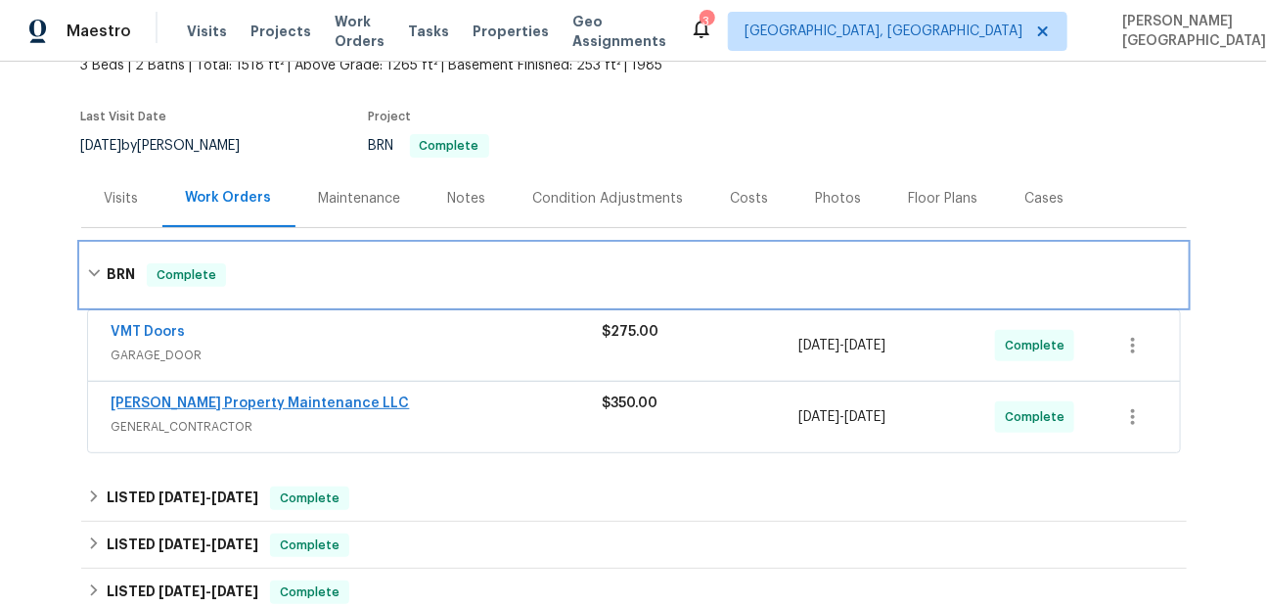
scroll to position [281, 0]
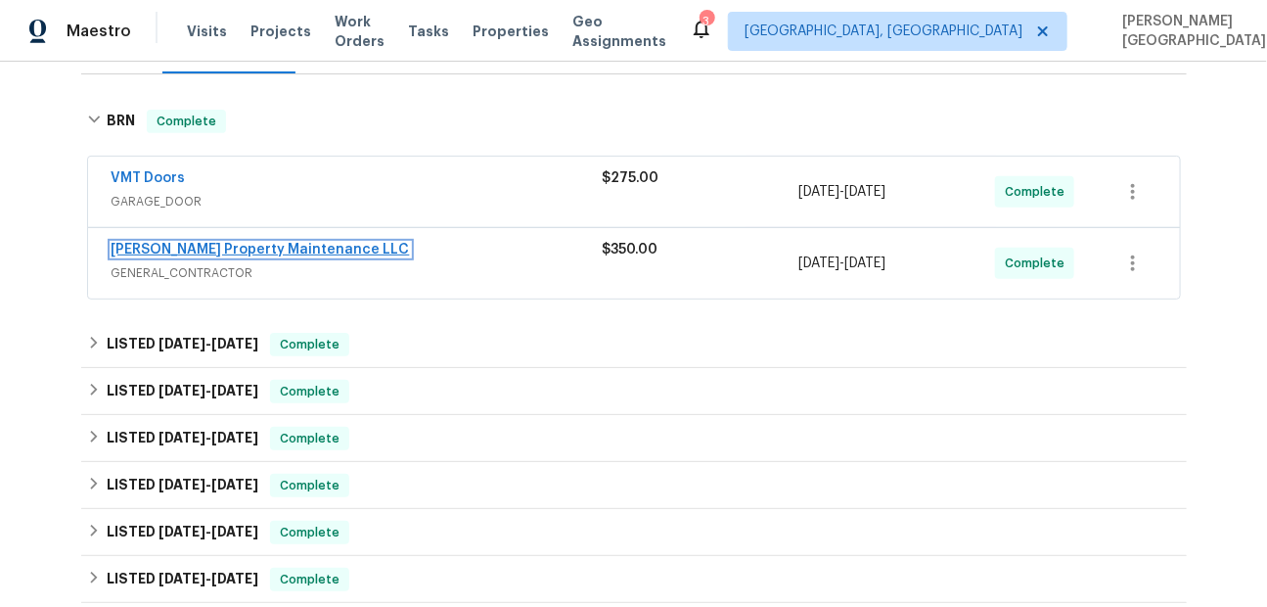
click at [281, 245] on link "[PERSON_NAME] Property Maintenance LLC" at bounding box center [261, 250] width 298 height 14
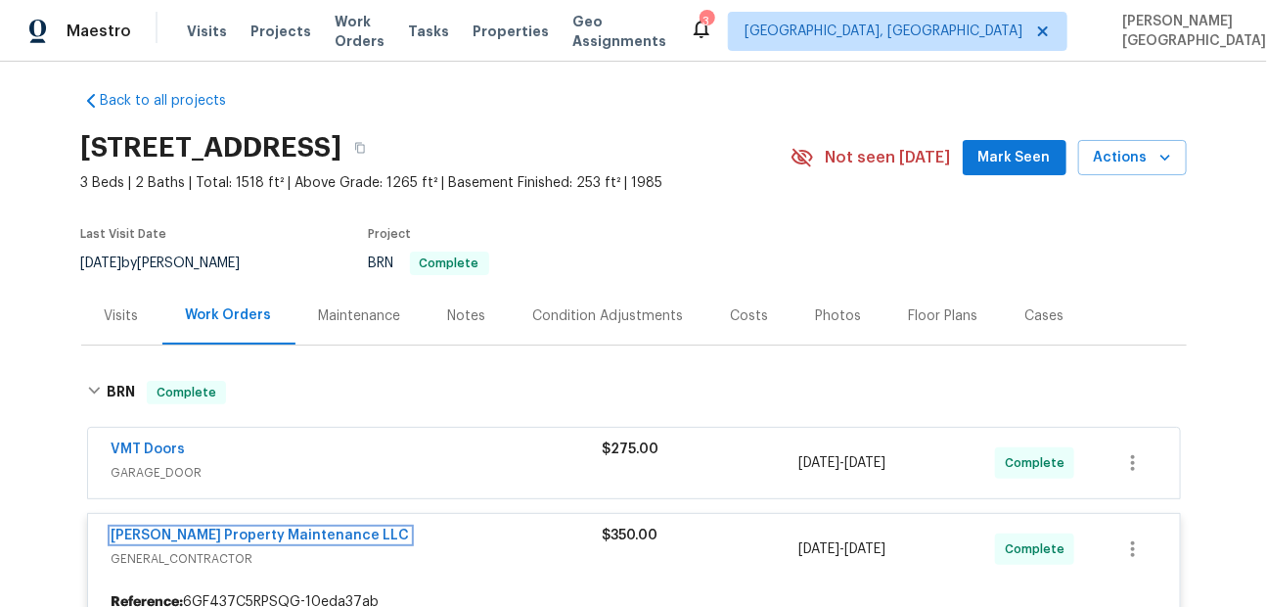
scroll to position [0, 0]
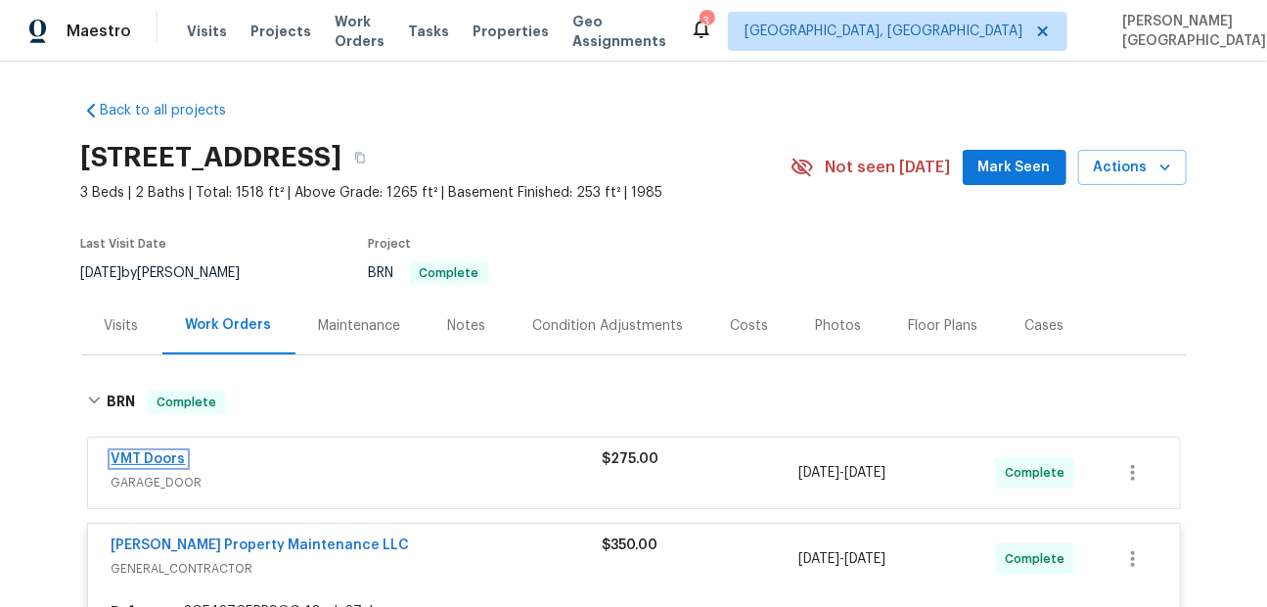
click at [138, 460] on link "VMT Doors" at bounding box center [149, 459] width 74 height 14
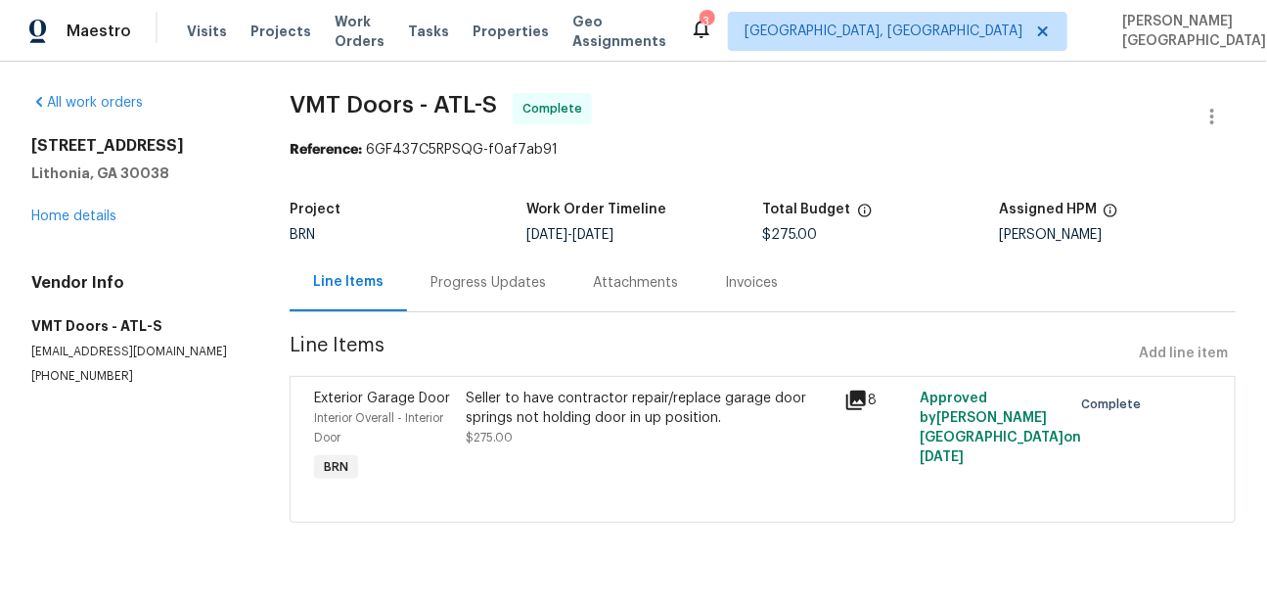
click at [331, 107] on span "VMT Doors - ATL-S" at bounding box center [393, 104] width 207 height 23
click at [383, 107] on span "VMT Doors - ATL-S" at bounding box center [393, 104] width 207 height 23
copy span "VMT Doors"
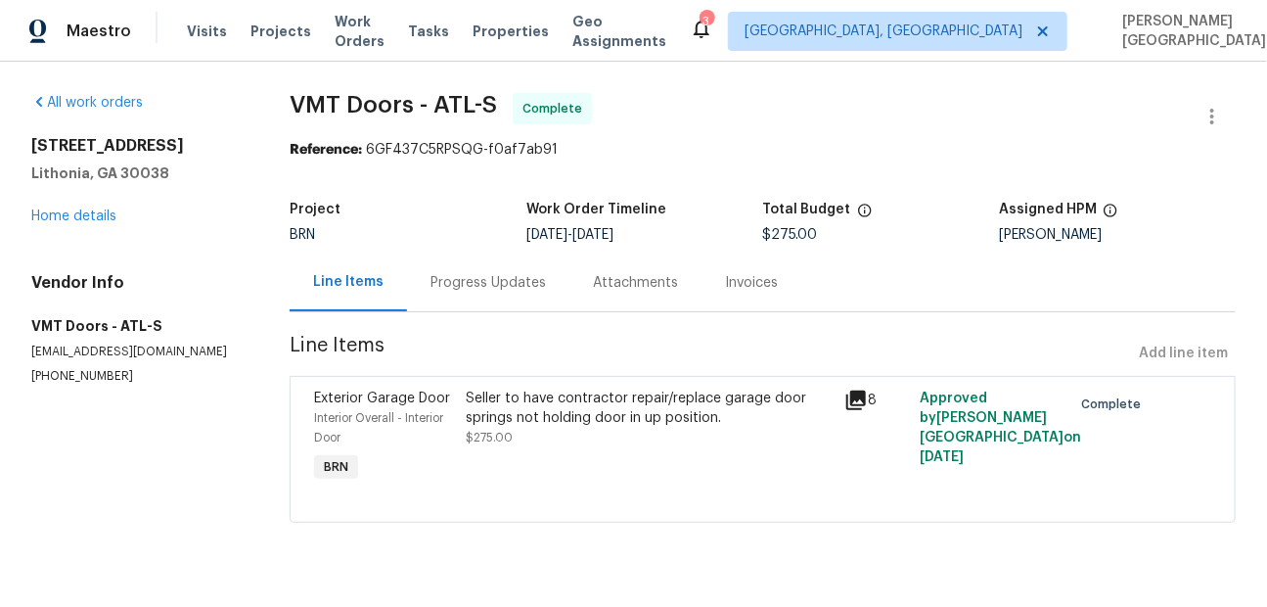
click at [555, 408] on div "Seller to have contractor repair/replace garage door springs not holding door i…" at bounding box center [649, 407] width 367 height 39
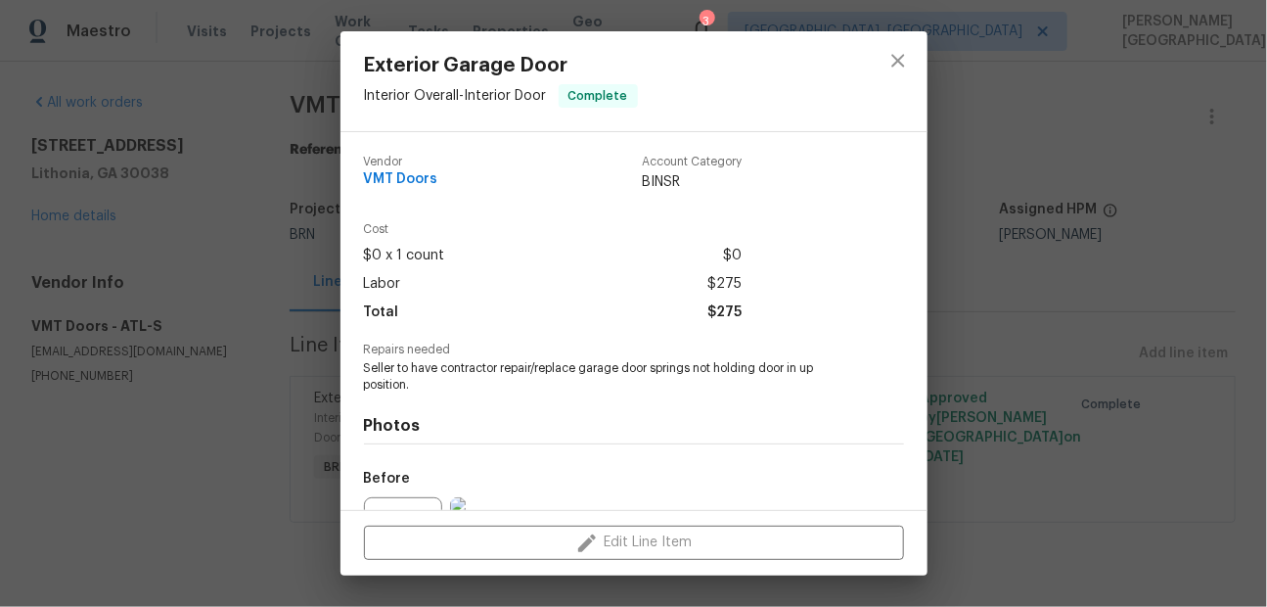
click at [493, 367] on span "Seller to have contractor repair/replace garage door springs not holding door i…" at bounding box center [607, 376] width 486 height 33
click at [493, 366] on span "Seller to have contractor repair/replace garage door springs not holding door i…" at bounding box center [607, 376] width 486 height 33
click at [494, 362] on span "Seller to have contractor repair/replace garage door springs not holding door i…" at bounding box center [607, 376] width 486 height 33
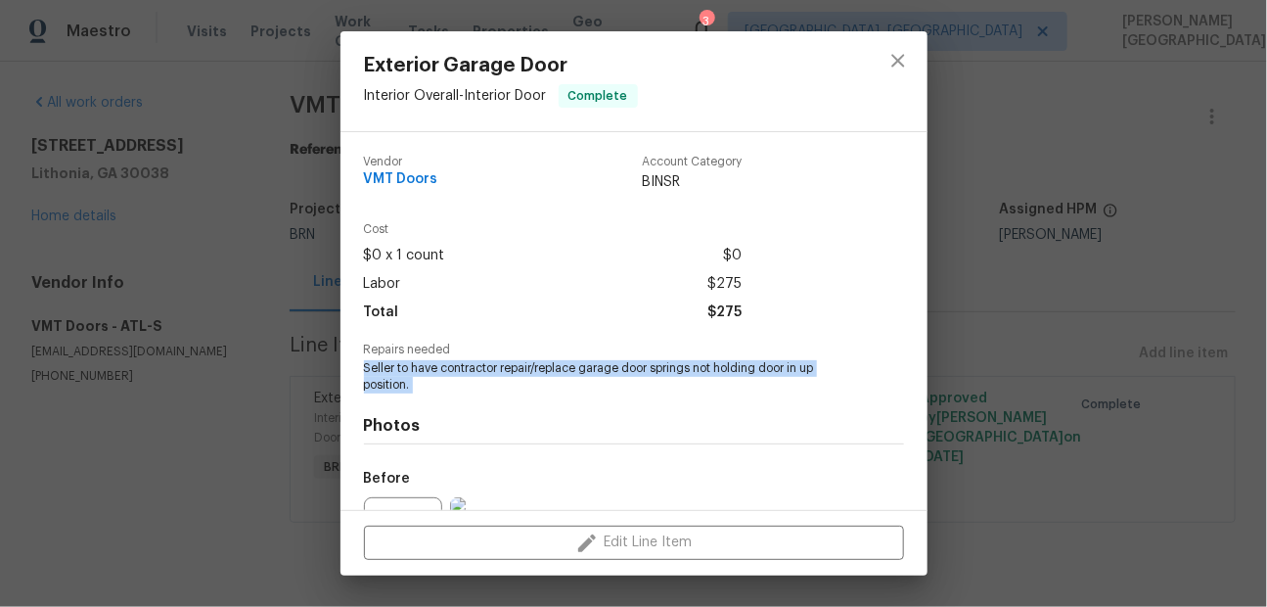
click at [494, 362] on span "Seller to have contractor repair/replace garage door springs not holding door i…" at bounding box center [607, 376] width 486 height 33
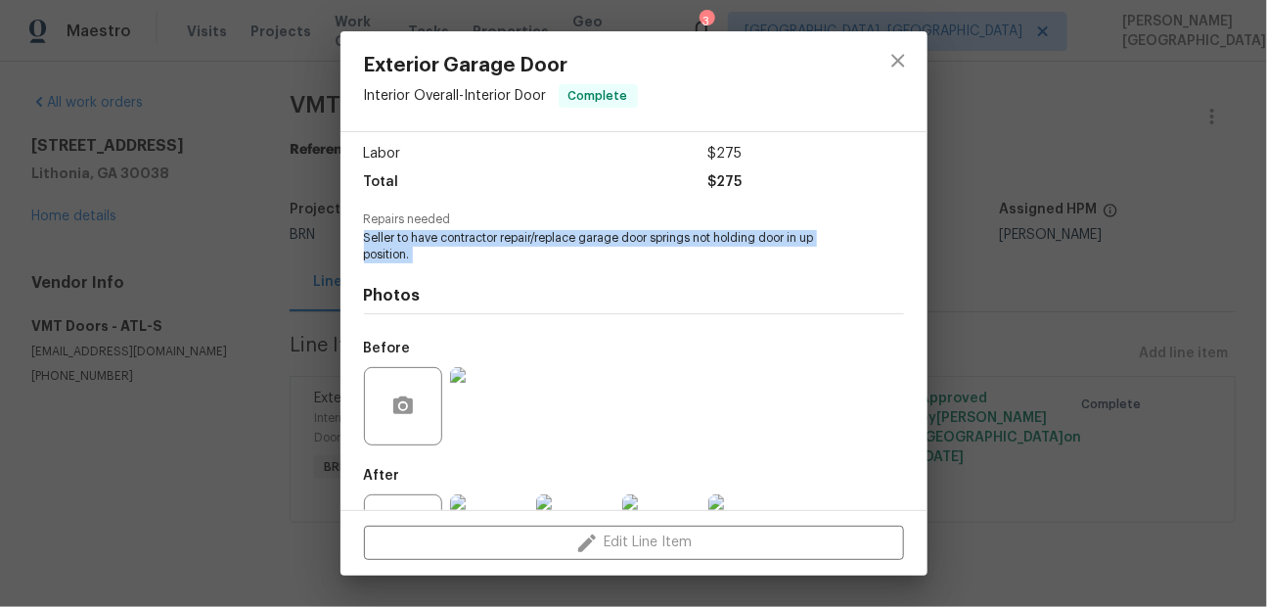
scroll to position [213, 0]
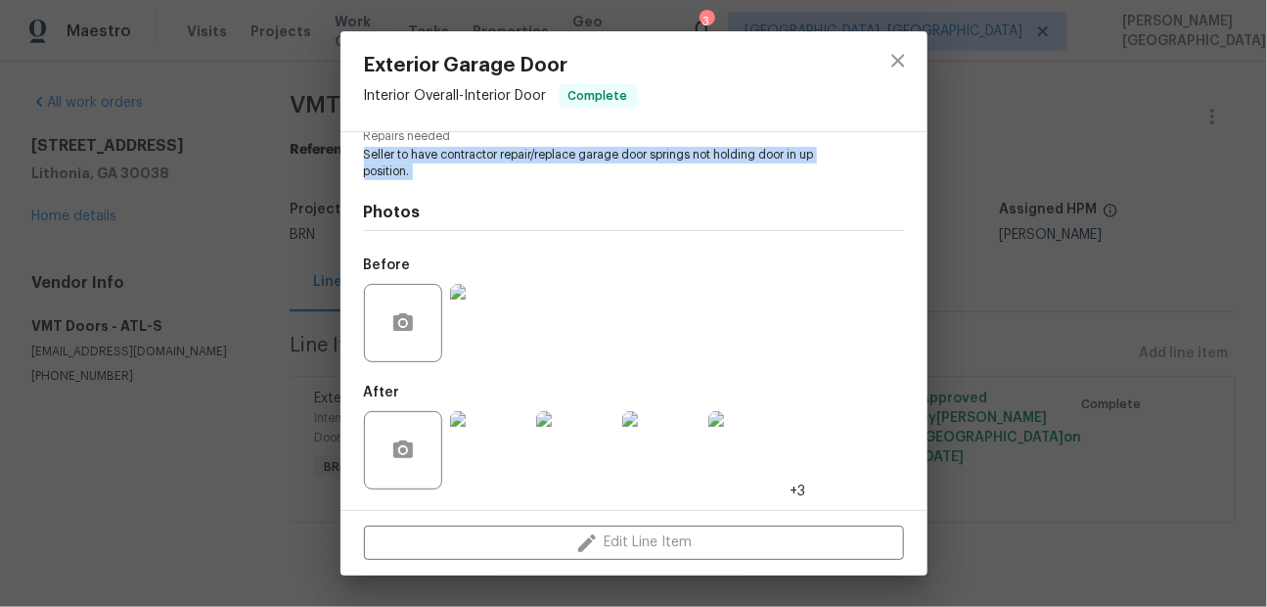
click at [481, 347] on img at bounding box center [489, 323] width 78 height 78
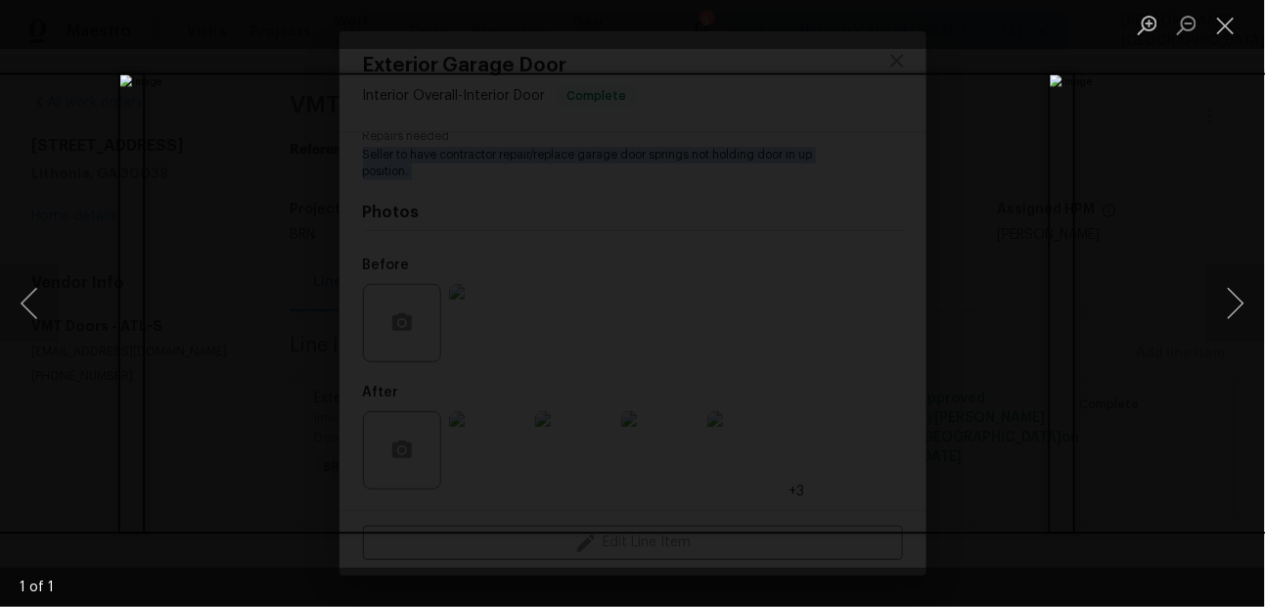
click at [1065, 165] on div "Lightbox" at bounding box center [632, 303] width 1265 height 607
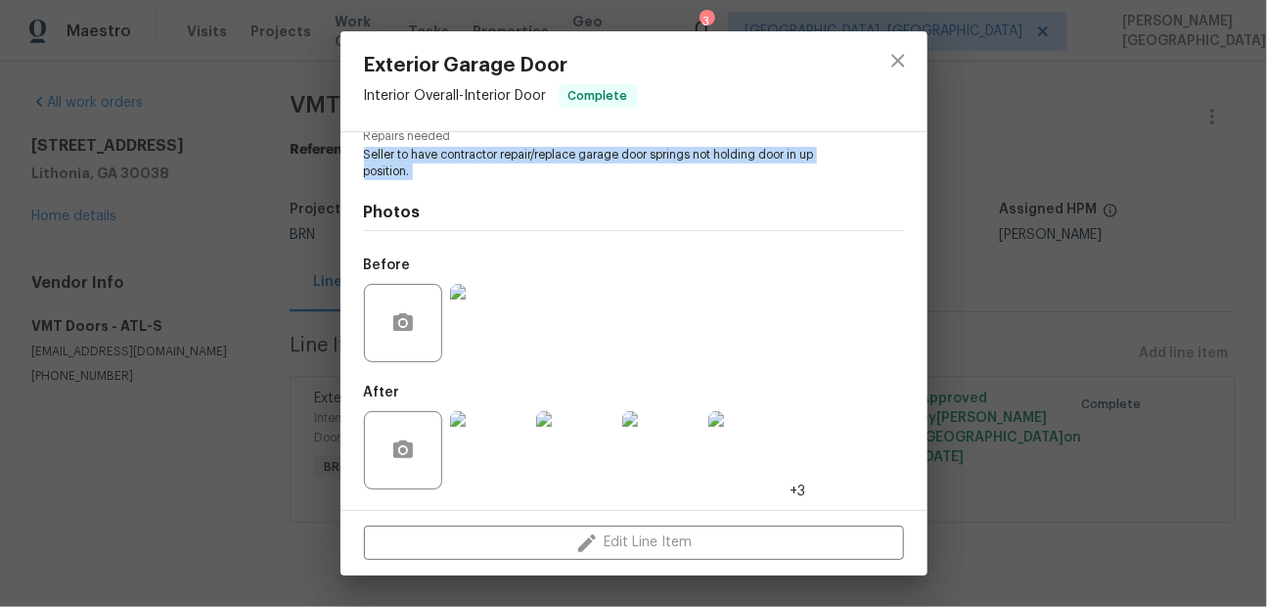
click at [561, 454] on img at bounding box center [575, 450] width 78 height 78
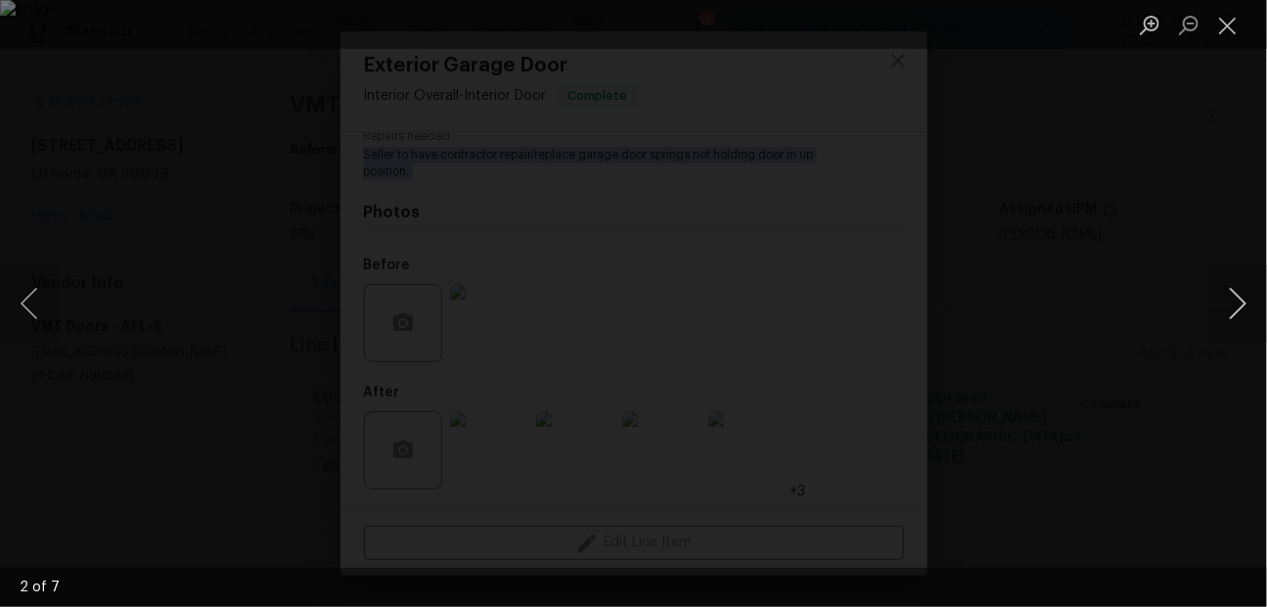
click at [1223, 303] on button "Next image" at bounding box center [1237, 303] width 59 height 78
click at [1223, 304] on button "Next image" at bounding box center [1237, 303] width 59 height 78
click at [1249, 287] on button "Next image" at bounding box center [1237, 303] width 59 height 78
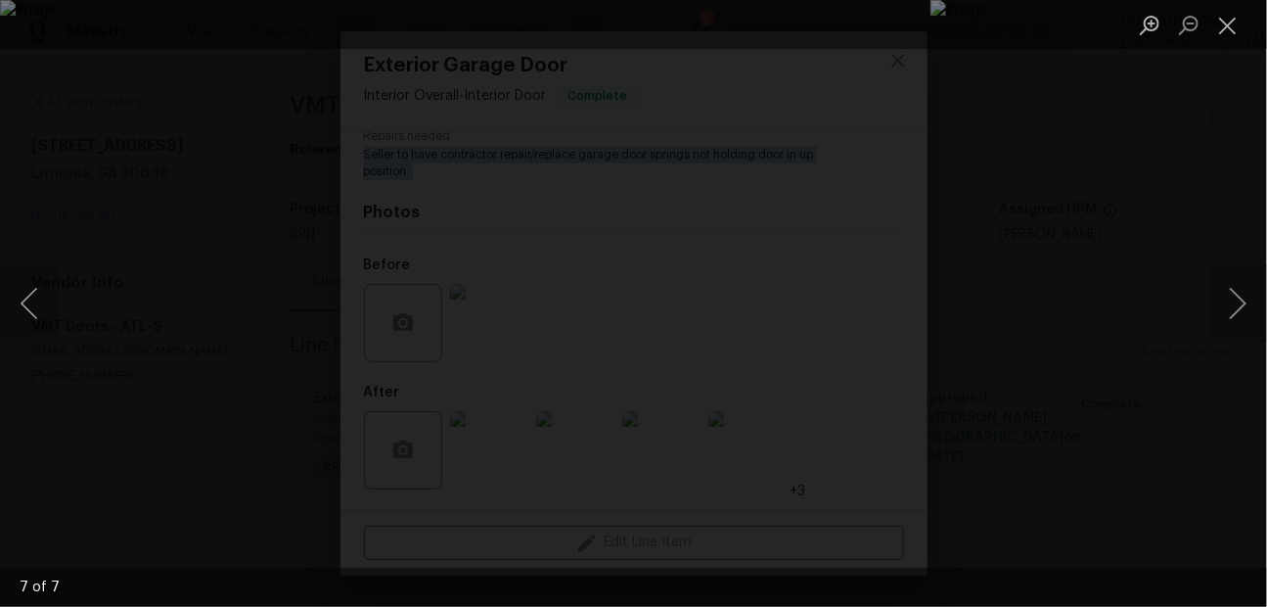
click at [961, 225] on div "Lightbox" at bounding box center [633, 303] width 1267 height 607
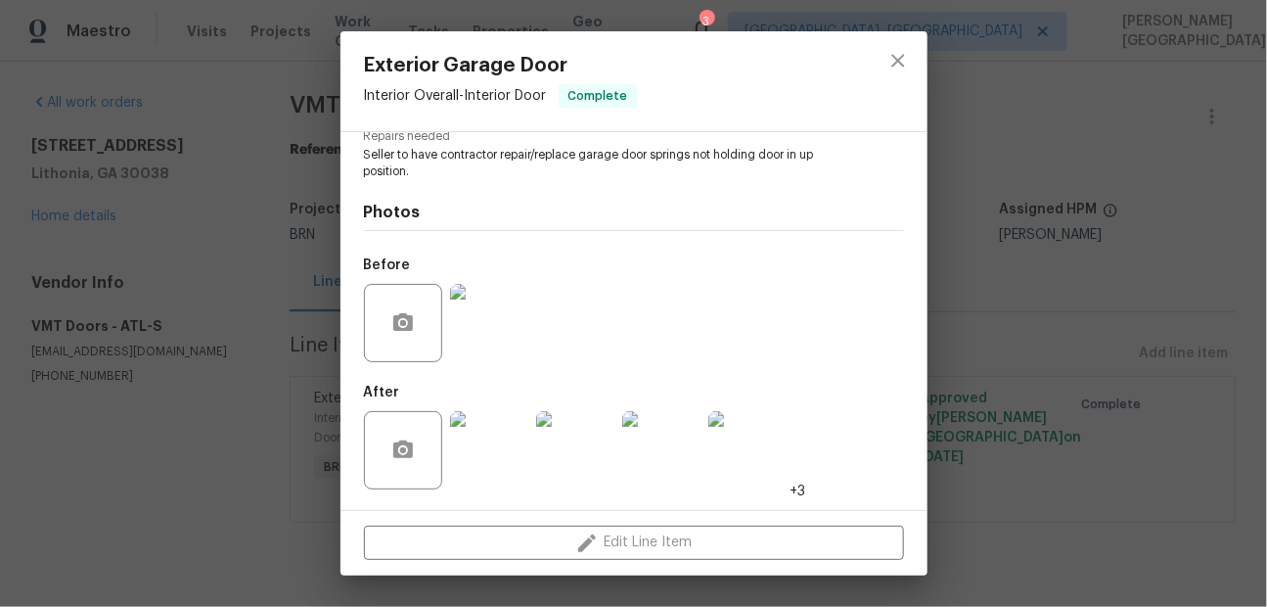
click at [1000, 241] on div "Exterior Garage Door Interior Overall - Interior Door Complete Vendor VMT Doors…" at bounding box center [633, 303] width 1267 height 607
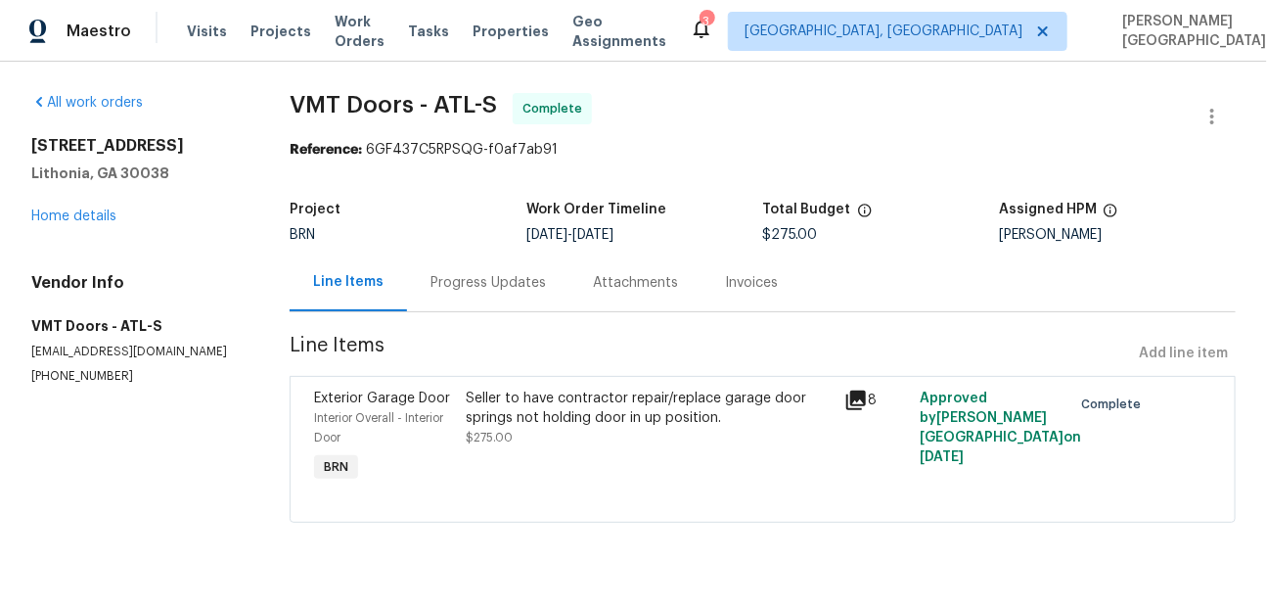
click at [83, 208] on div "[STREET_ADDRESS] Home details" at bounding box center [136, 181] width 211 height 90
click at [84, 219] on link "Home details" at bounding box center [73, 216] width 85 height 14
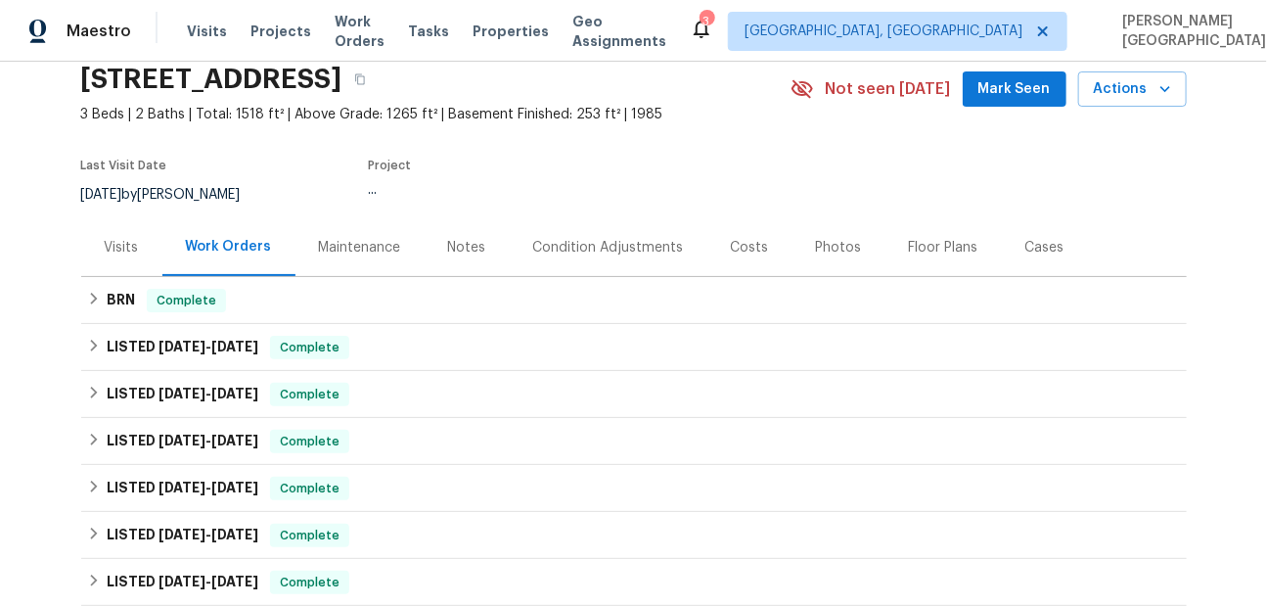
scroll to position [165, 0]
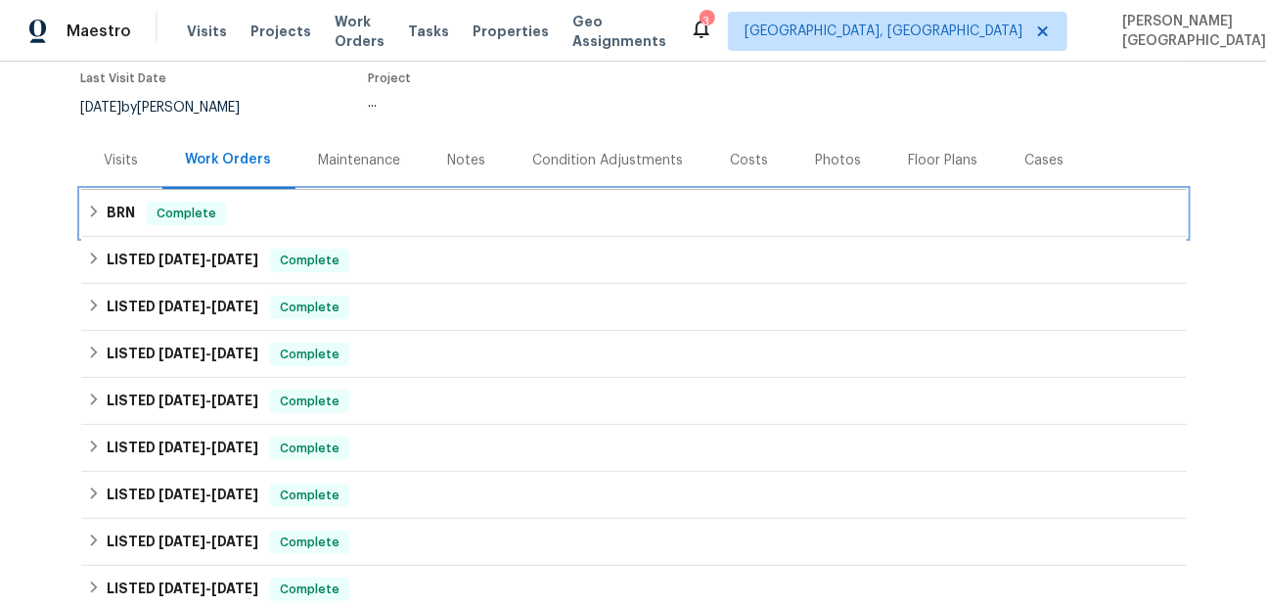
click at [144, 232] on div "BRN Complete" at bounding box center [633, 213] width 1105 height 47
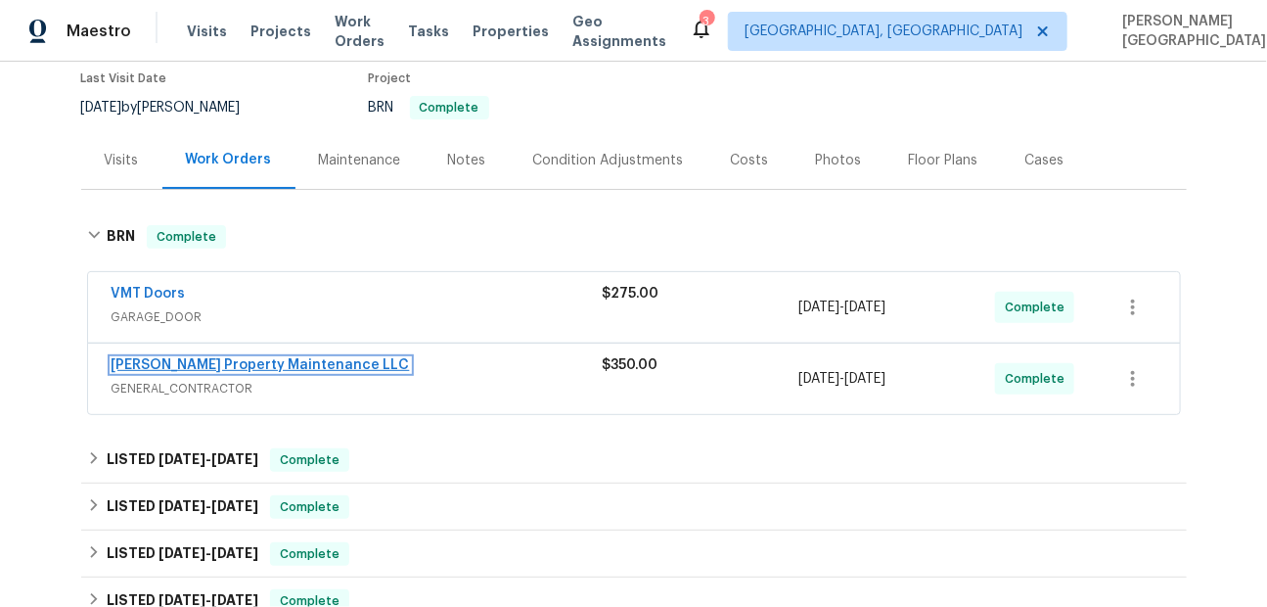
click at [208, 363] on link "[PERSON_NAME] Property Maintenance LLC" at bounding box center [261, 365] width 298 height 14
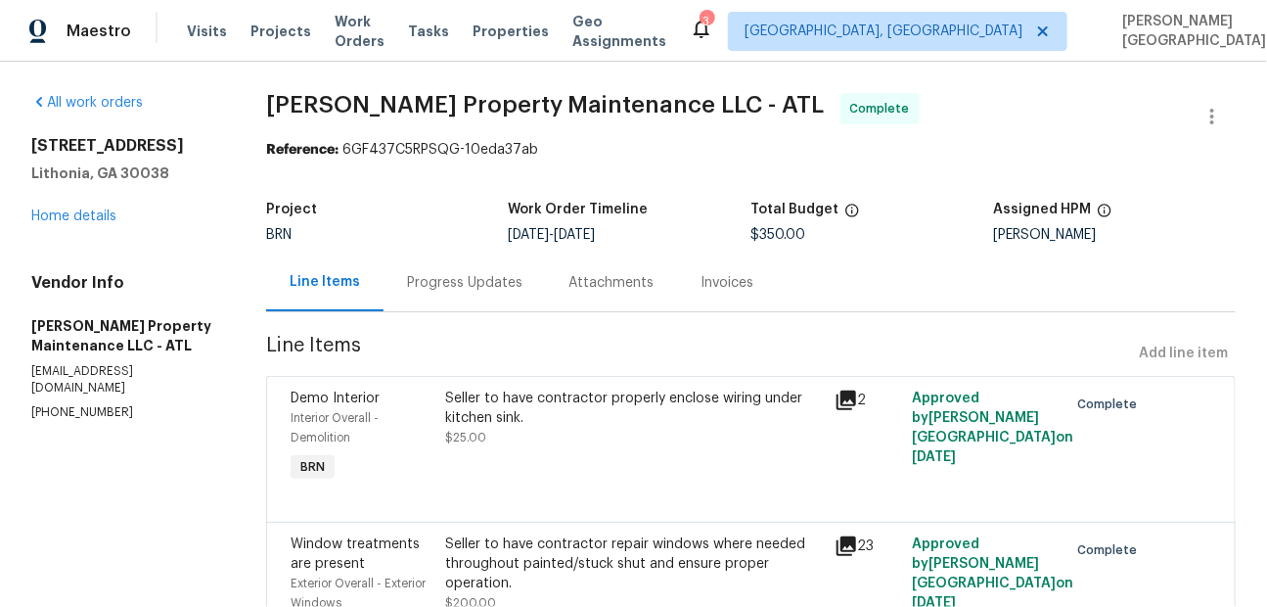
click at [315, 100] on span "[PERSON_NAME] Property Maintenance LLC - ATL" at bounding box center [545, 104] width 559 height 23
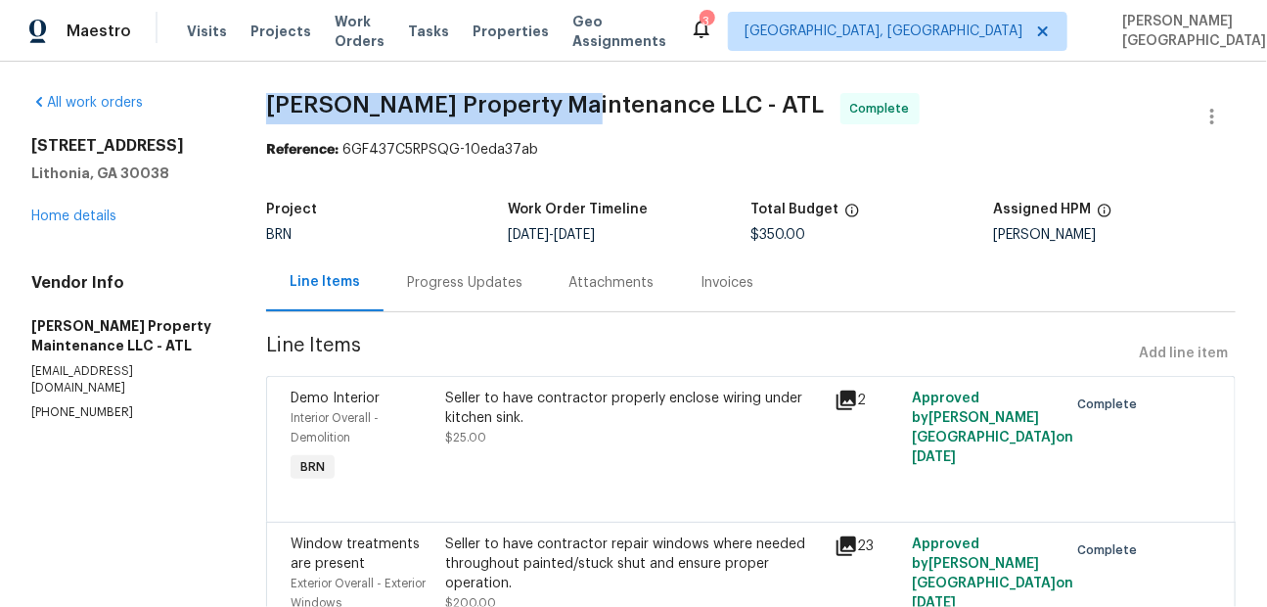
click at [521, 100] on span "[PERSON_NAME] Property Maintenance LLC - ATL" at bounding box center [545, 104] width 559 height 23
copy span "[PERSON_NAME] Property Maintenance"
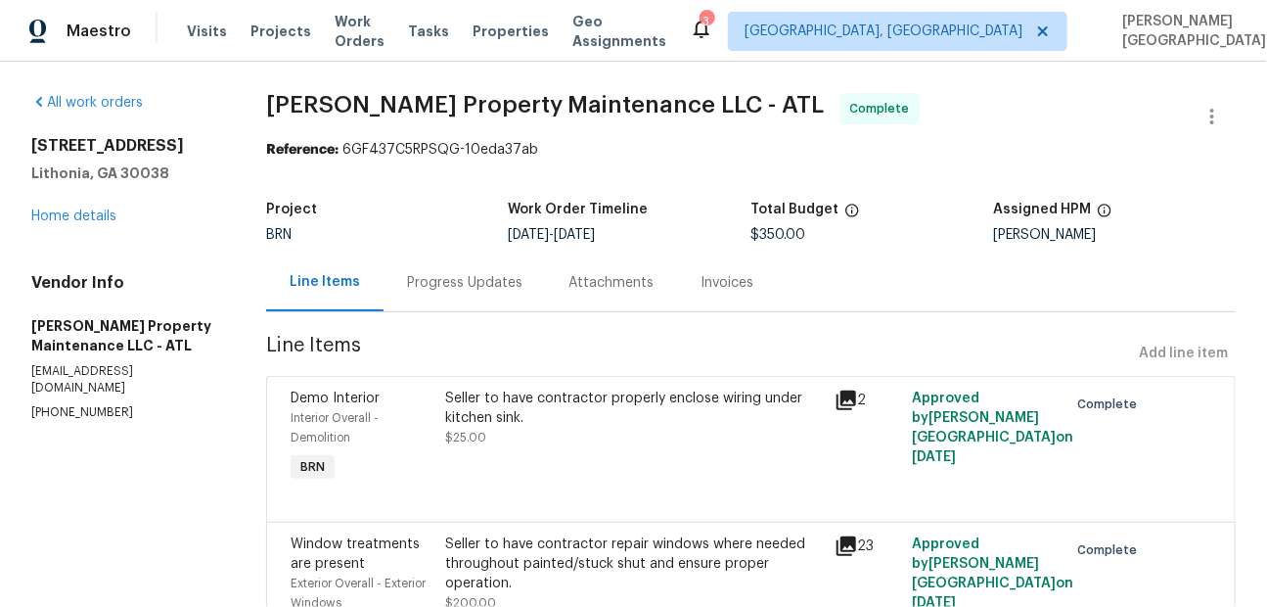
click at [505, 383] on div "Seller to have contractor properly enclose wiring under kitchen sink. $25.00" at bounding box center [634, 438] width 388 height 110
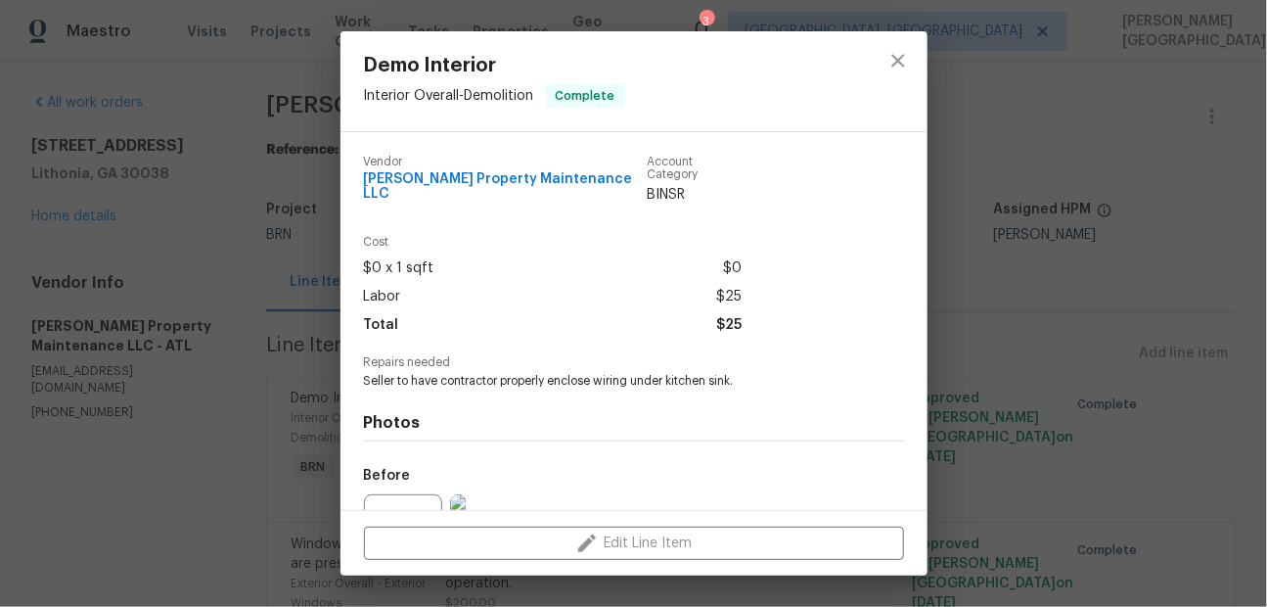
click at [455, 373] on span "Seller to have contractor properly enclose wiring under kitchen sink." at bounding box center [607, 381] width 486 height 17
copy span "Seller to have contractor properly enclose wiring under kitchen sink."
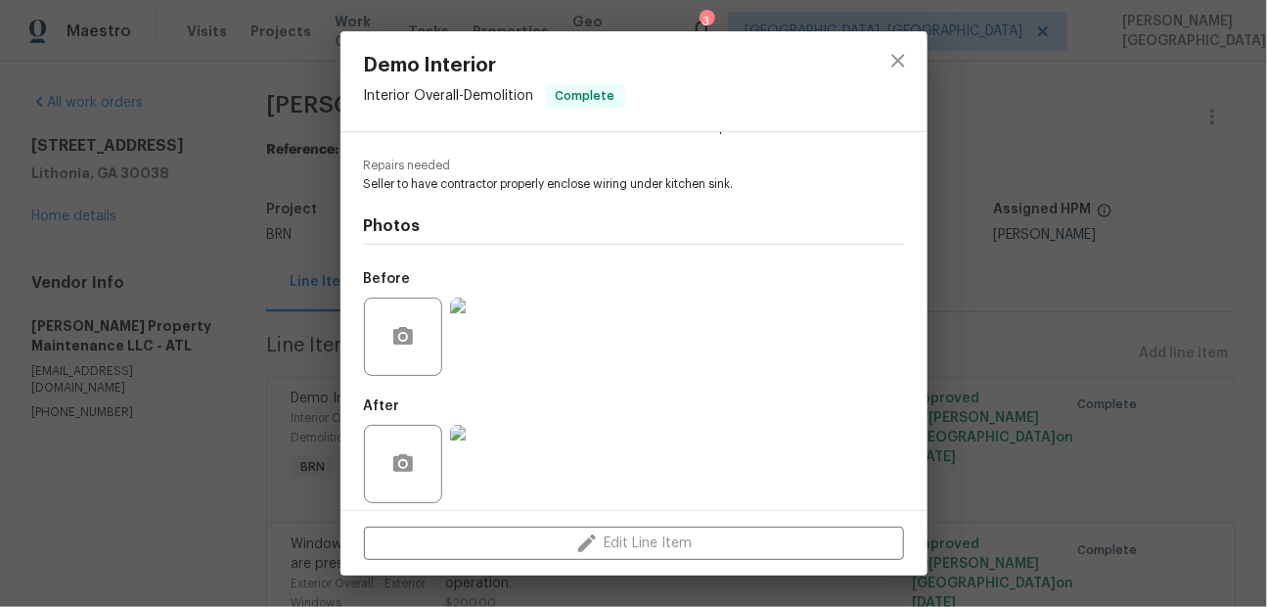
click at [1027, 265] on div "Demo Interior Interior Overall - Demolition Complete Vendor [PERSON_NAME] Prope…" at bounding box center [633, 303] width 1267 height 607
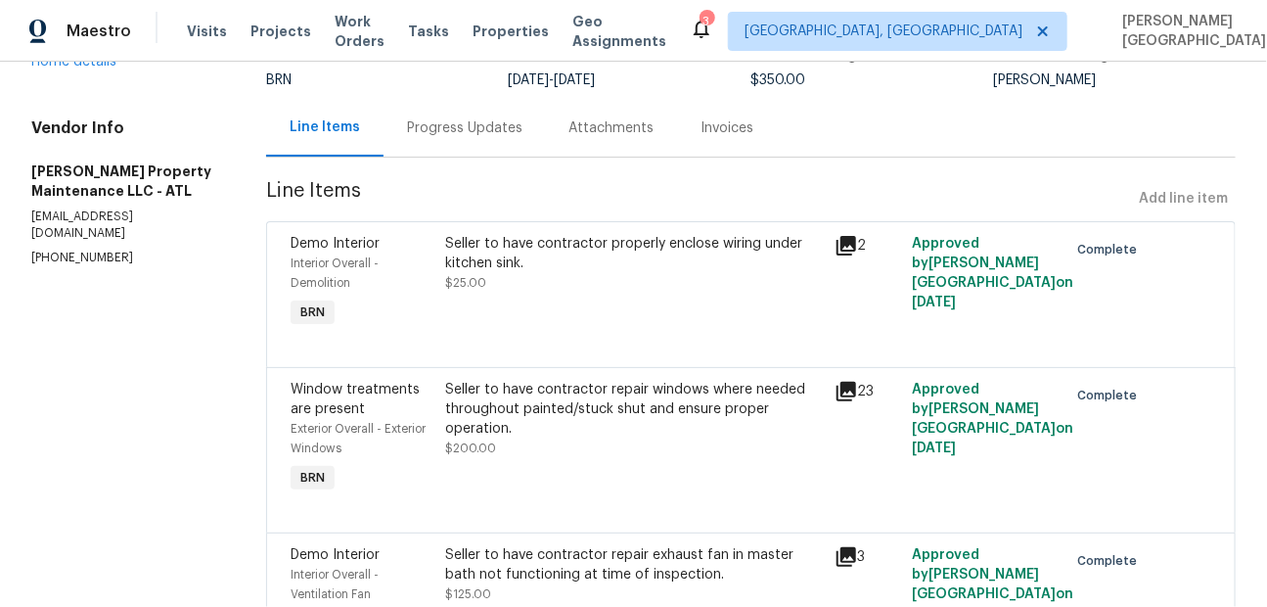
scroll to position [284, 0]
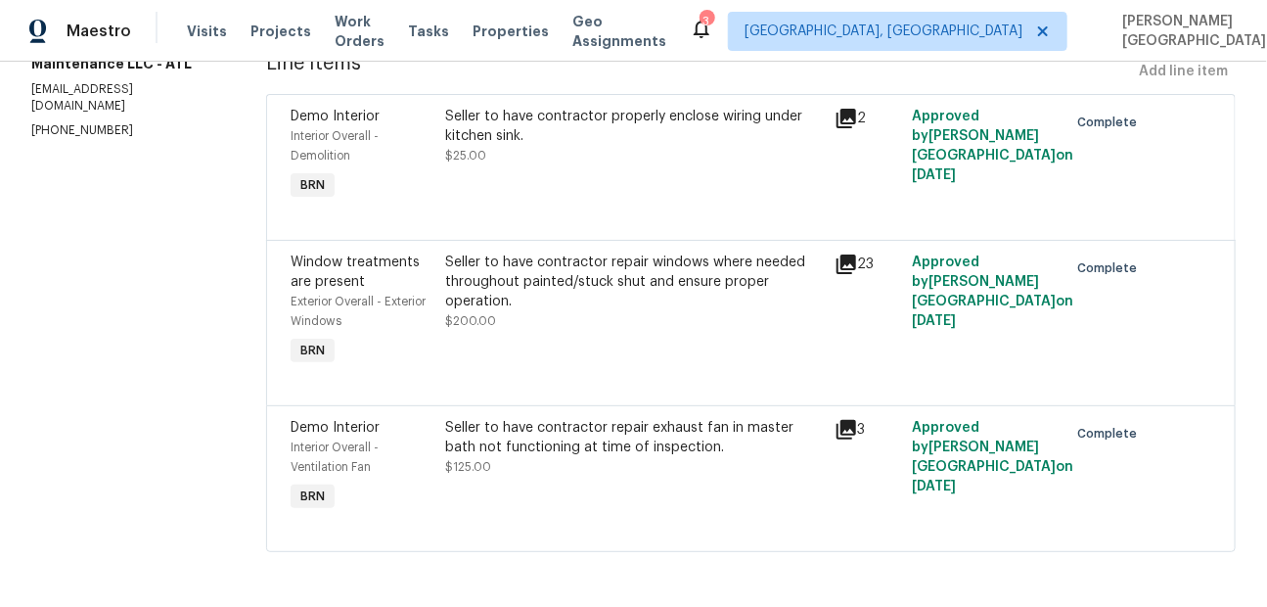
click at [621, 440] on div "Seller to have contractor repair exhaust fan in master bath not functioning at …" at bounding box center [634, 437] width 377 height 39
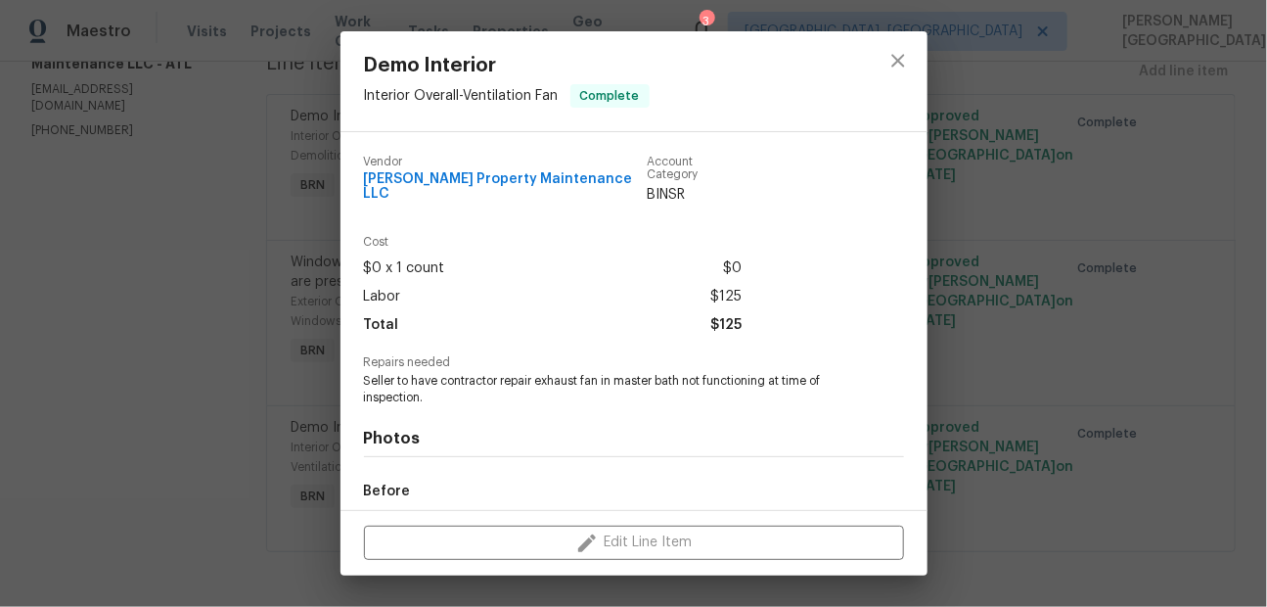
scroll to position [213, 0]
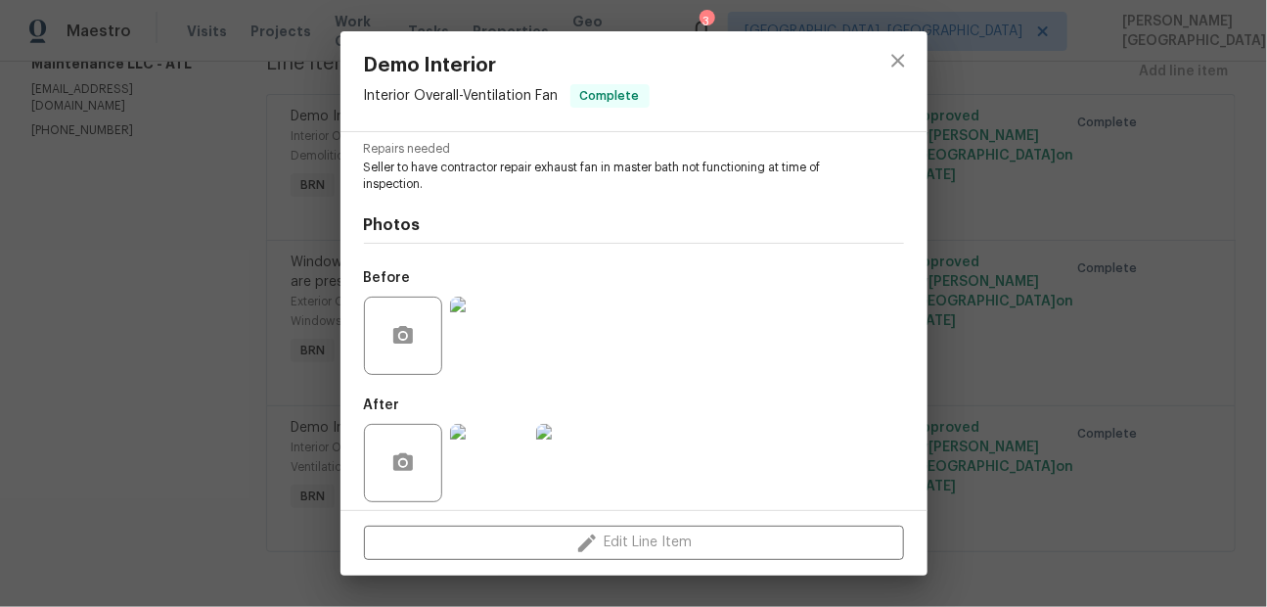
click at [936, 329] on div "Demo Interior Interior Overall - Ventilation Fan Complete Vendor [PERSON_NAME] …" at bounding box center [633, 303] width 1267 height 607
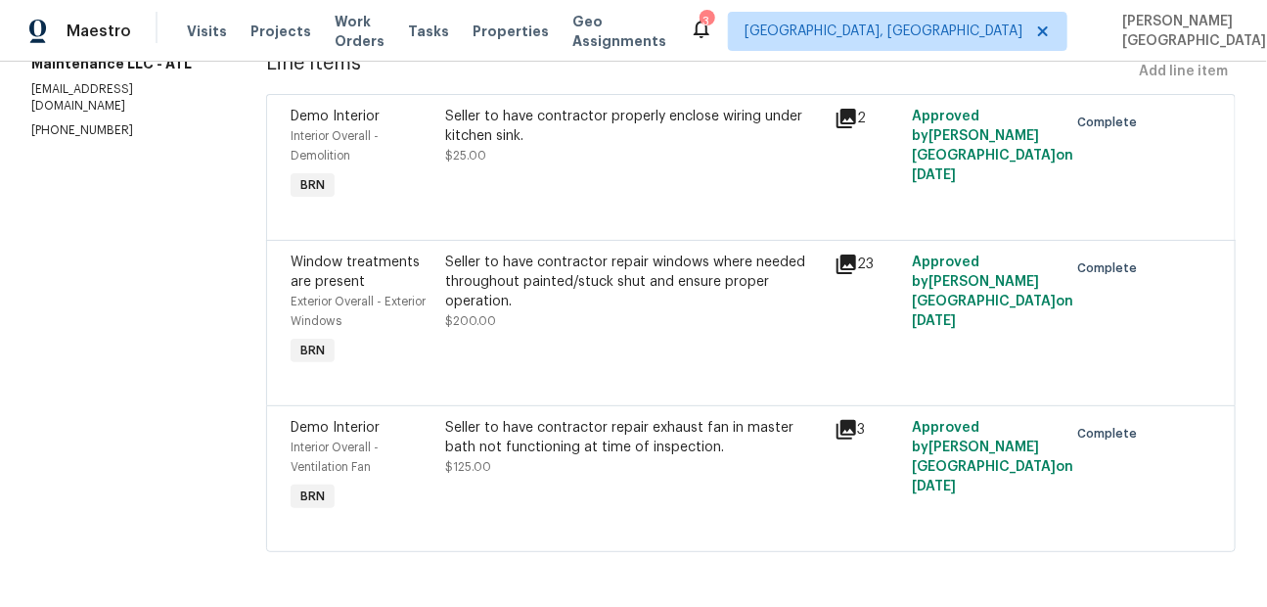
scroll to position [261, 0]
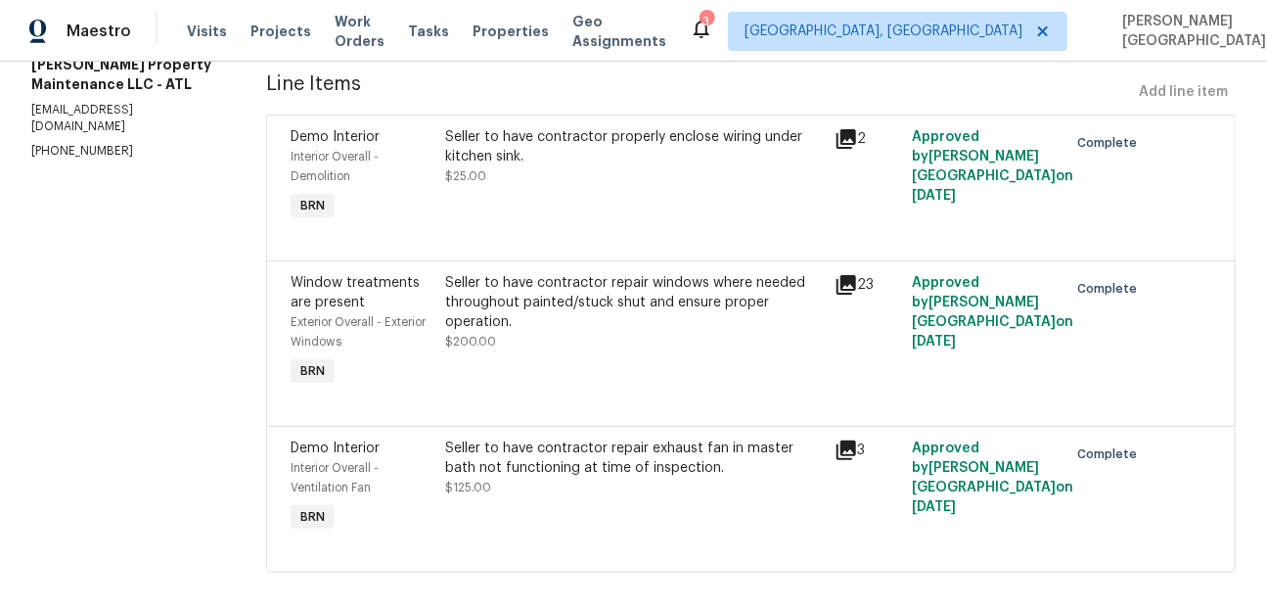
click at [644, 131] on div "Seller to have contractor properly enclose wiring under kitchen sink." at bounding box center [634, 146] width 377 height 39
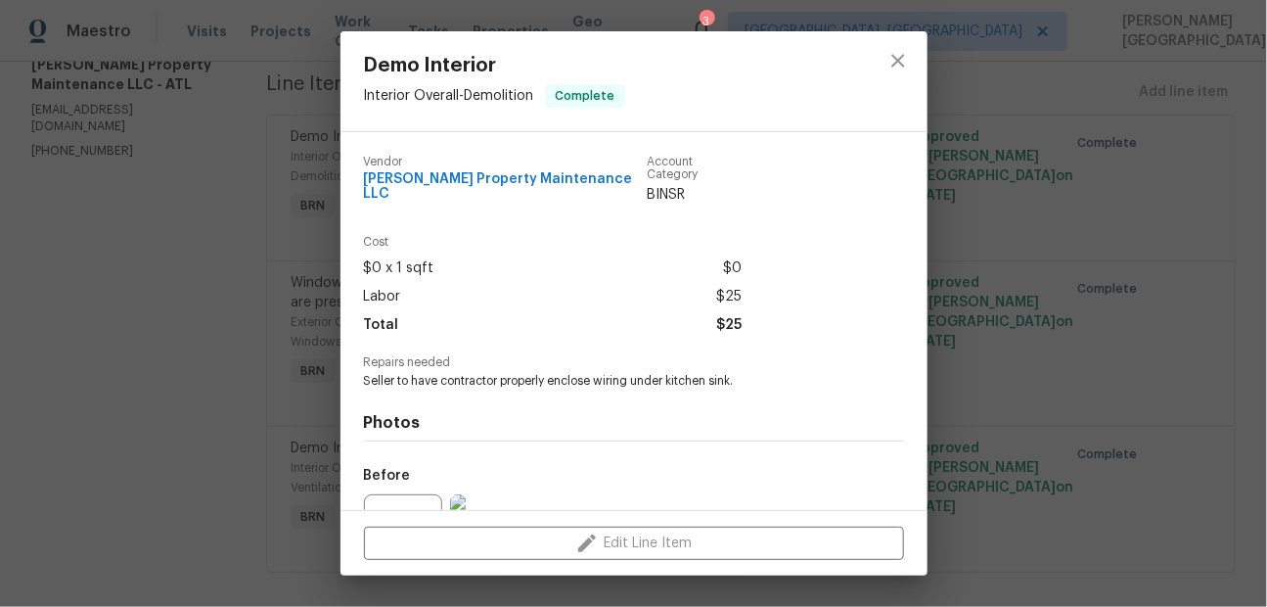
scroll to position [197, 0]
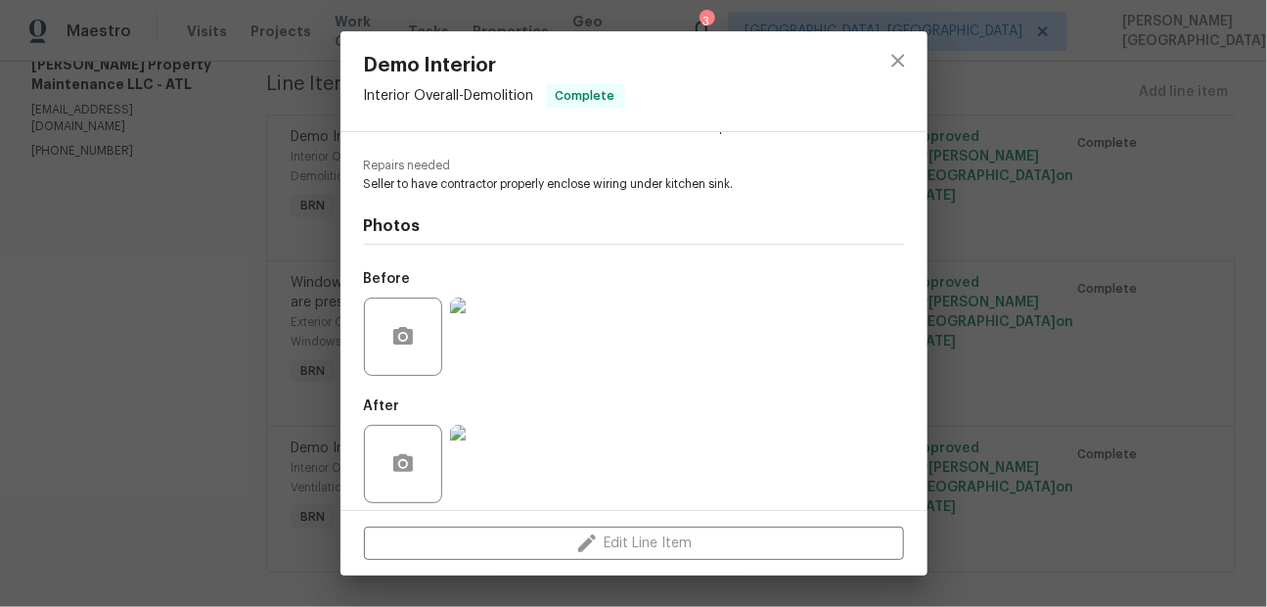
click at [1087, 367] on div "Demo Interior Interior Overall - Demolition Complete Vendor [PERSON_NAME] Prope…" at bounding box center [633, 303] width 1267 height 607
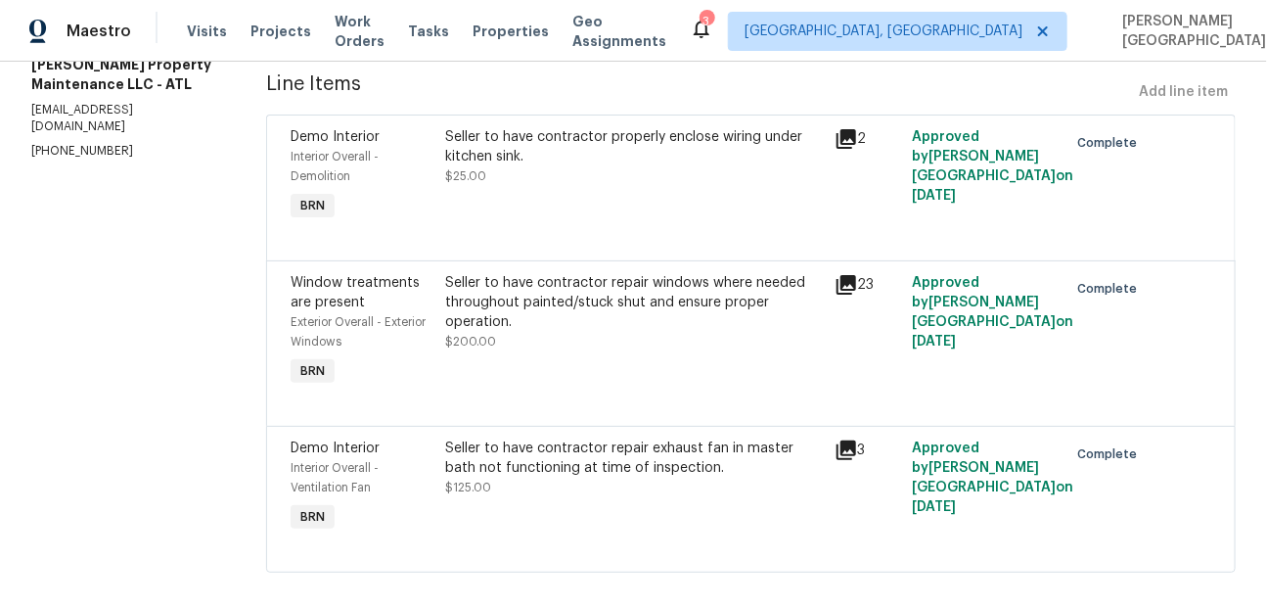
click at [518, 504] on div "Seller to have contractor repair exhaust fan in master bath not functioning at …" at bounding box center [634, 487] width 388 height 110
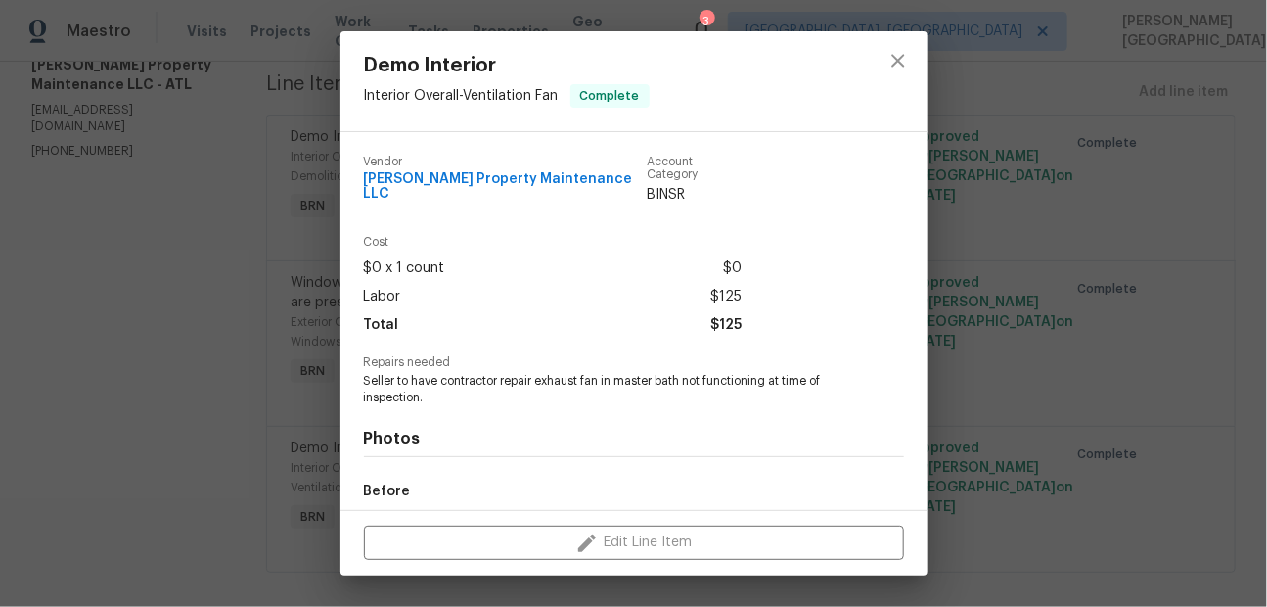
scroll to position [213, 0]
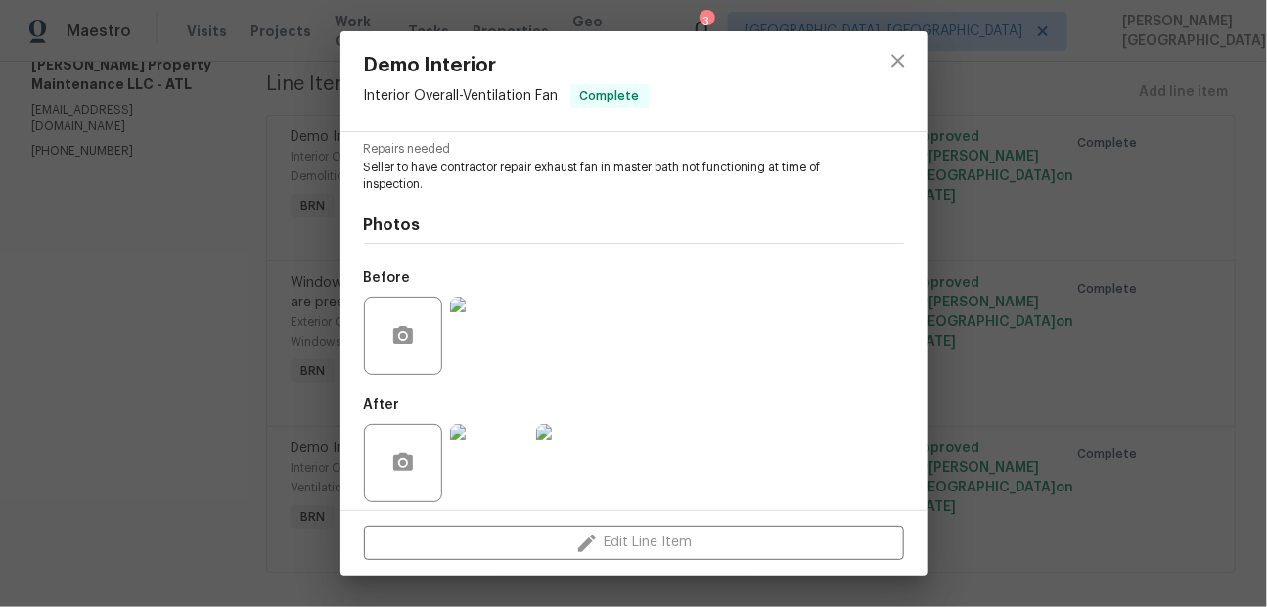
click at [1071, 293] on div "Demo Interior Interior Overall - Ventilation Fan Complete Vendor [PERSON_NAME] …" at bounding box center [633, 303] width 1267 height 607
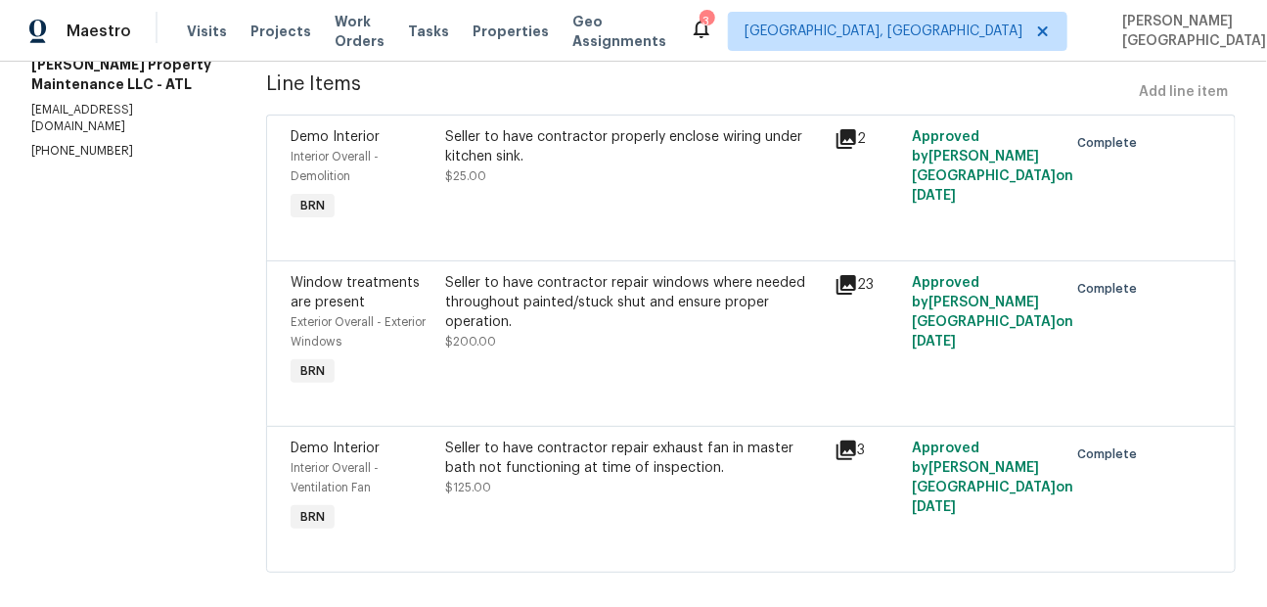
click at [523, 167] on div "Seller to have contractor properly enclose wiring under kitchen sink. $25.00" at bounding box center [634, 156] width 377 height 59
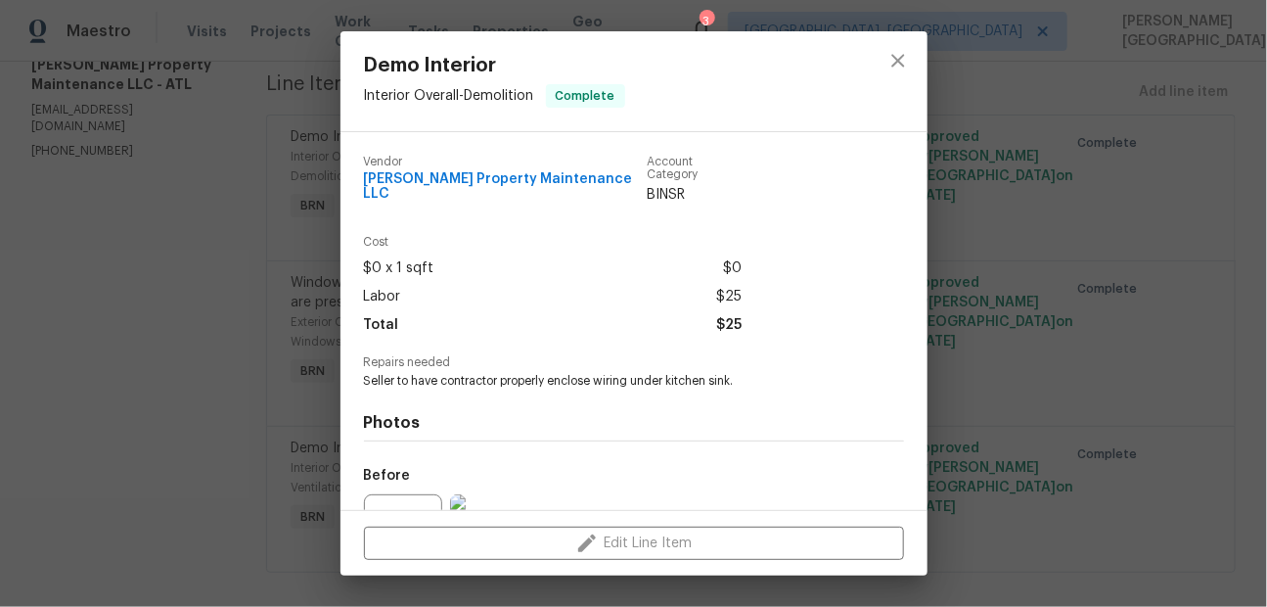
click at [467, 373] on span "Seller to have contractor properly enclose wiring under kitchen sink." at bounding box center [607, 381] width 486 height 17
copy span "Seller to have contractor properly enclose wiring under kitchen sink."
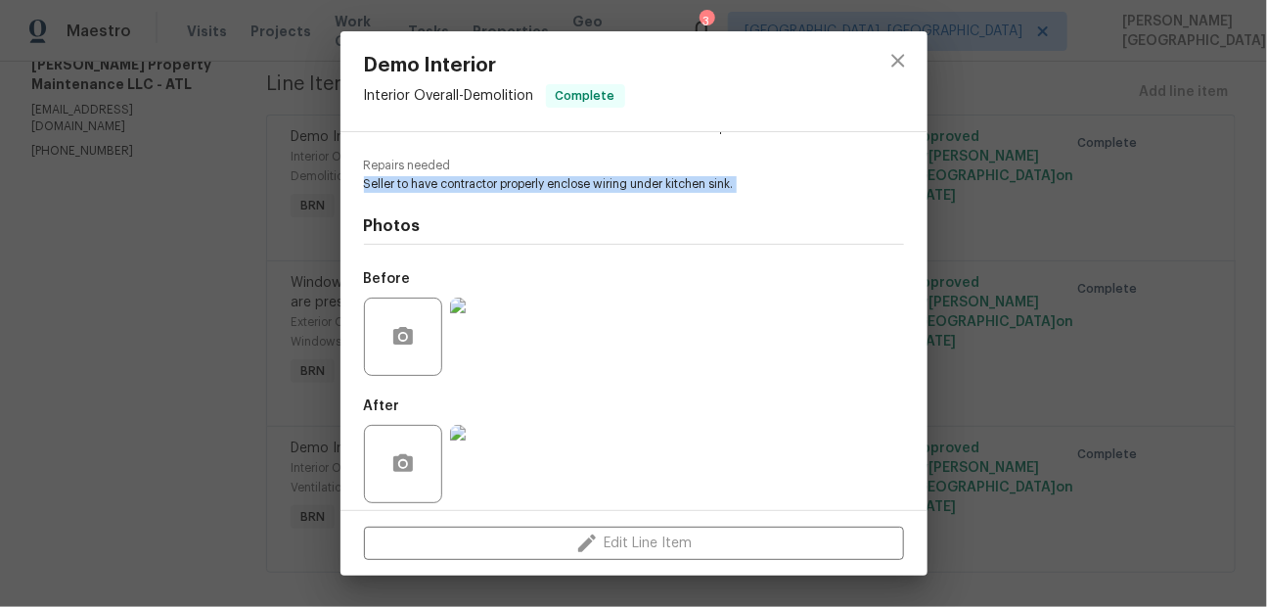
click at [491, 357] on img at bounding box center [489, 336] width 78 height 78
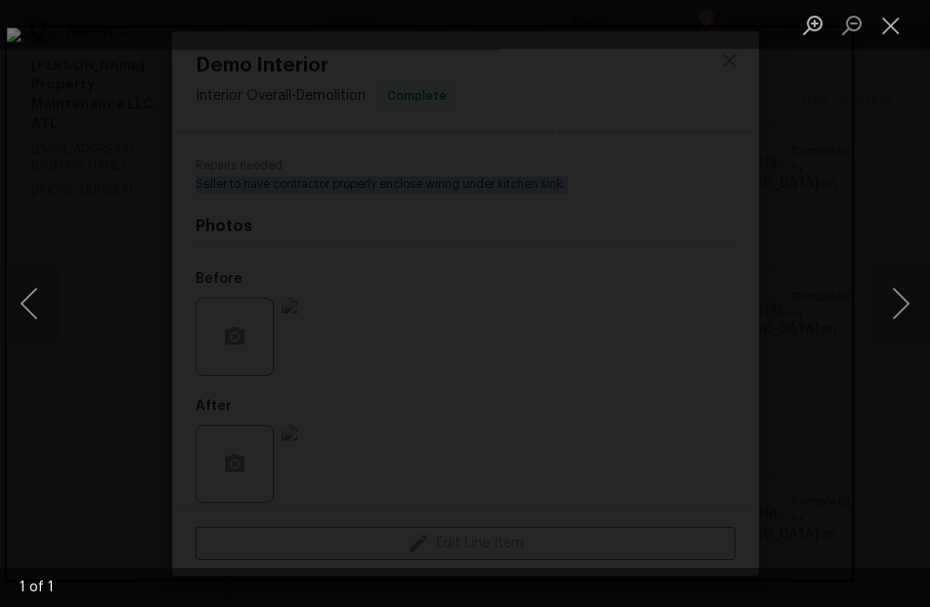
click at [745, 50] on div "Lightbox" at bounding box center [465, 303] width 930 height 607
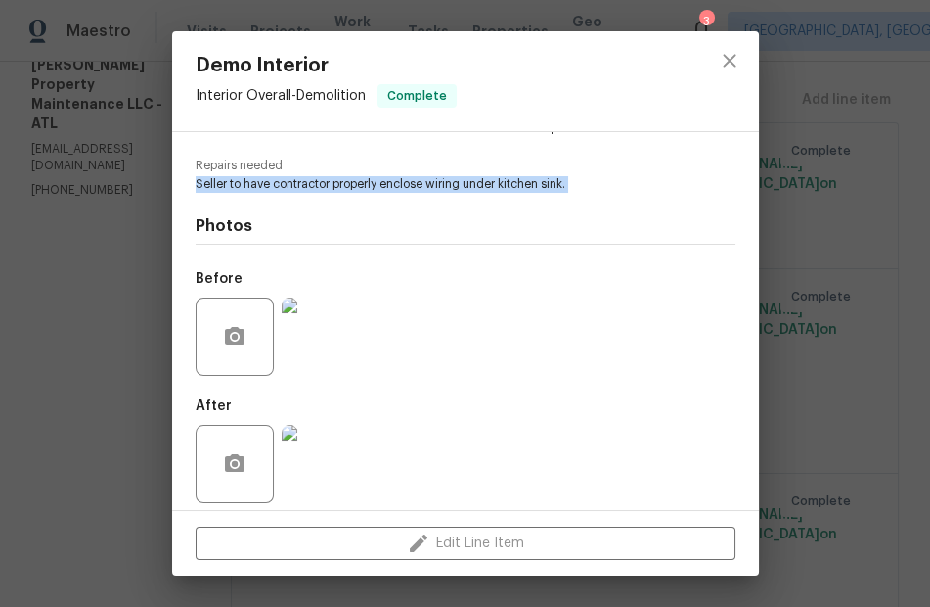
click at [328, 438] on img at bounding box center [321, 464] width 78 height 78
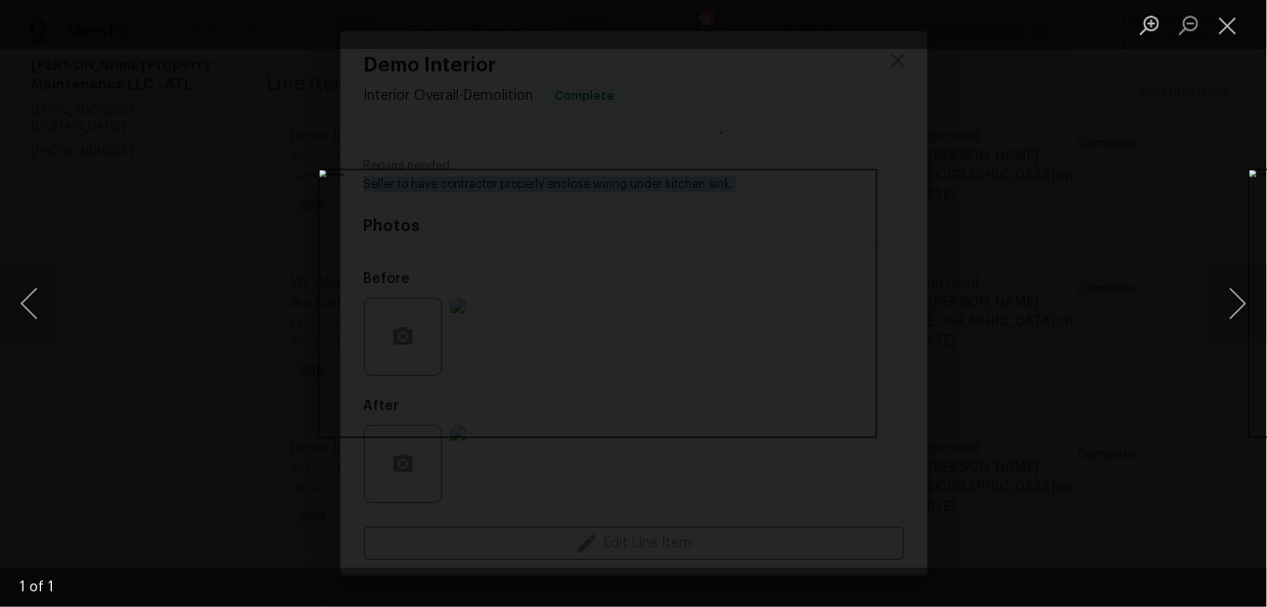
click at [1019, 201] on div "Lightbox" at bounding box center [633, 303] width 1267 height 607
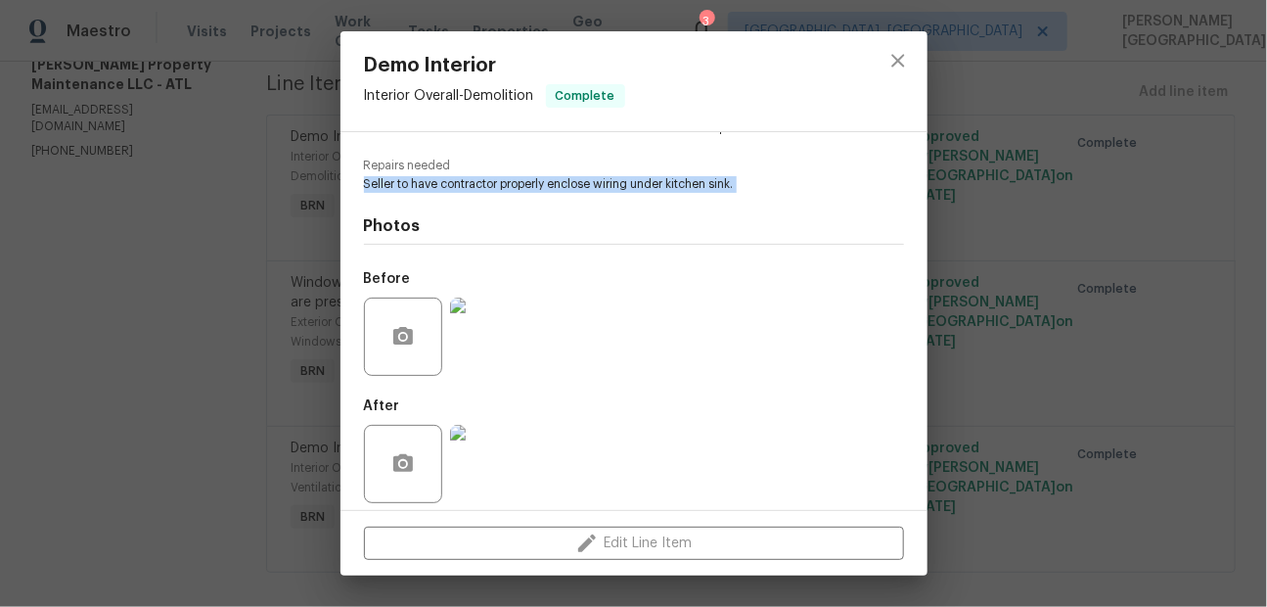
click at [1019, 201] on div "Demo Interior Interior Overall - Demolition Complete Vendor Glen Property Maint…" at bounding box center [633, 303] width 1267 height 607
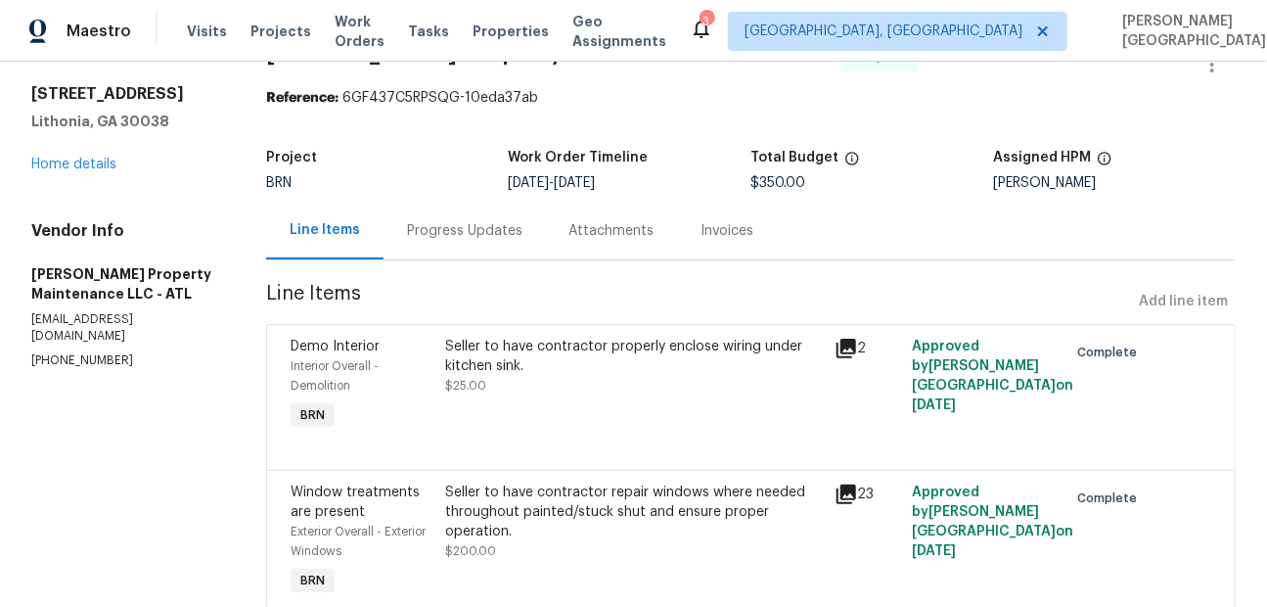
scroll to position [282, 0]
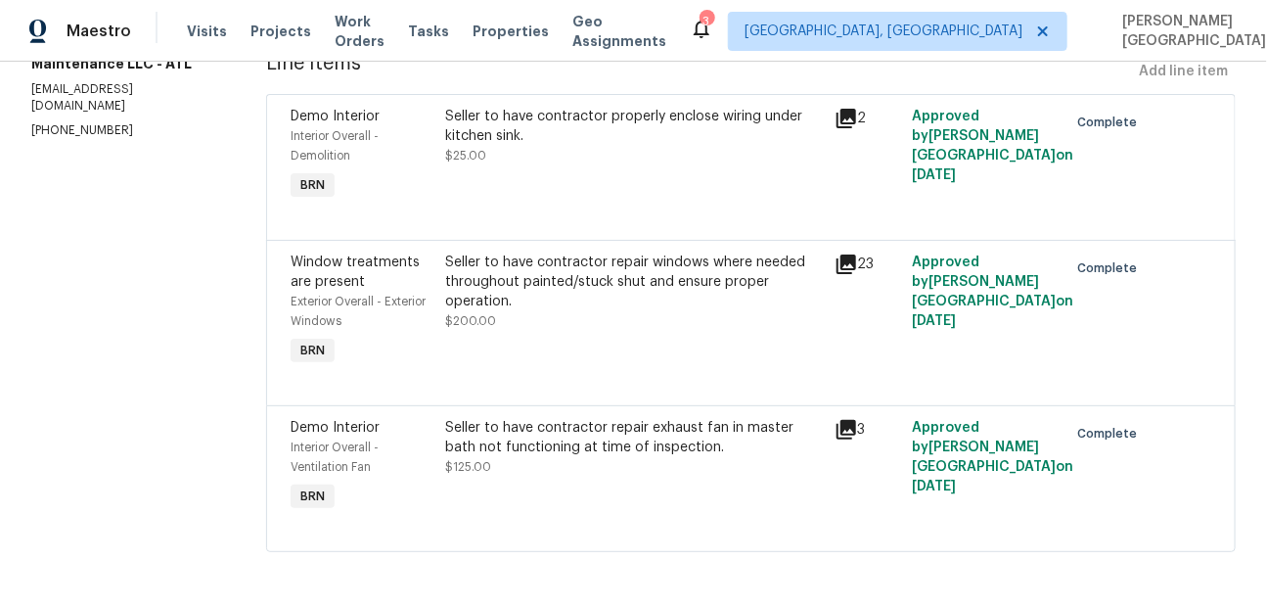
click at [546, 441] on div "Seller to have contractor repair exhaust fan in master bath not functioning at …" at bounding box center [634, 437] width 377 height 39
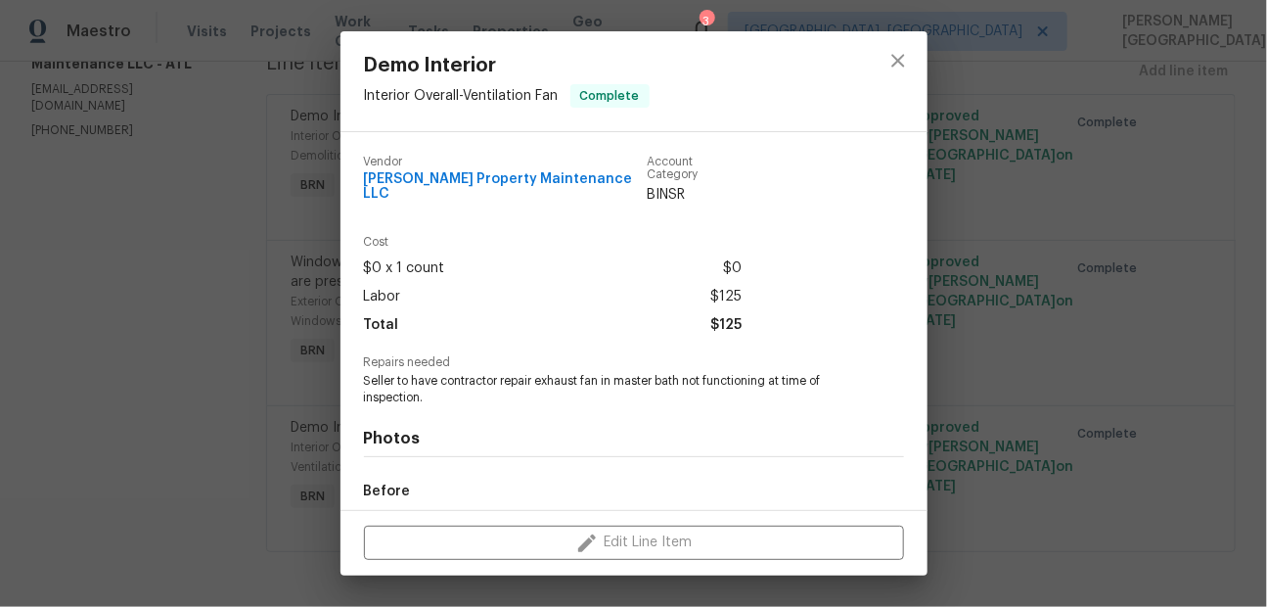
click at [443, 373] on span "Seller to have contractor repair exhaust fan in master bath not functioning at …" at bounding box center [607, 389] width 486 height 33
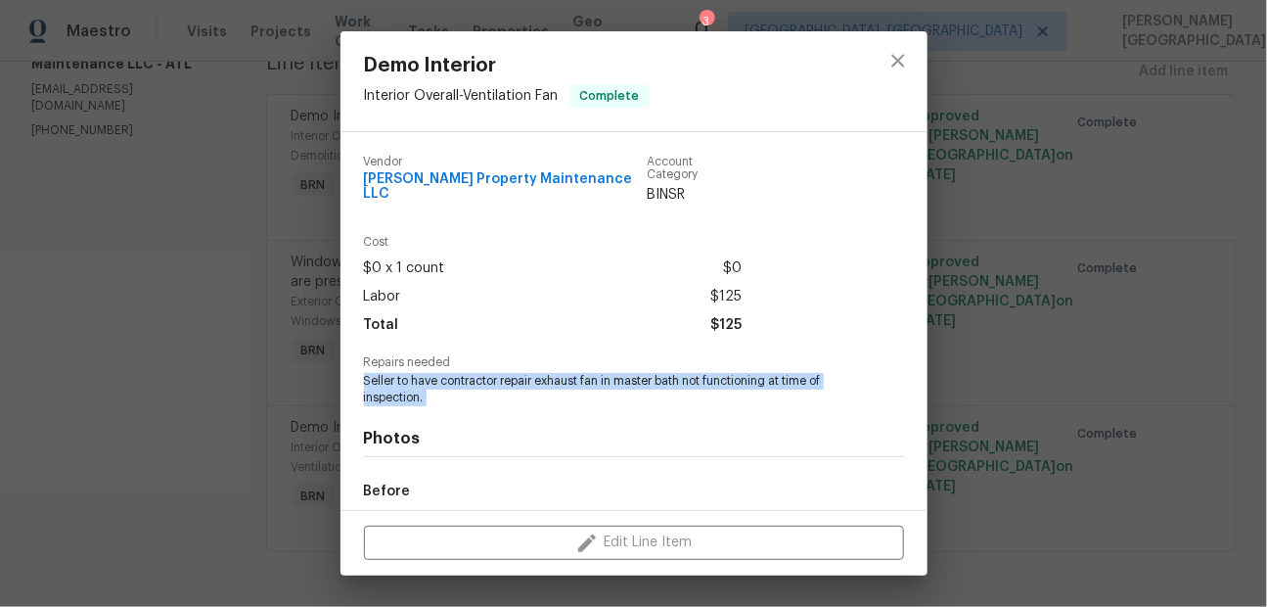
click at [443, 373] on span "Seller to have contractor repair exhaust fan in master bath not functioning at …" at bounding box center [607, 389] width 486 height 33
copy span "Seller to have contractor repair exhaust fan in master bath not functioning at …"
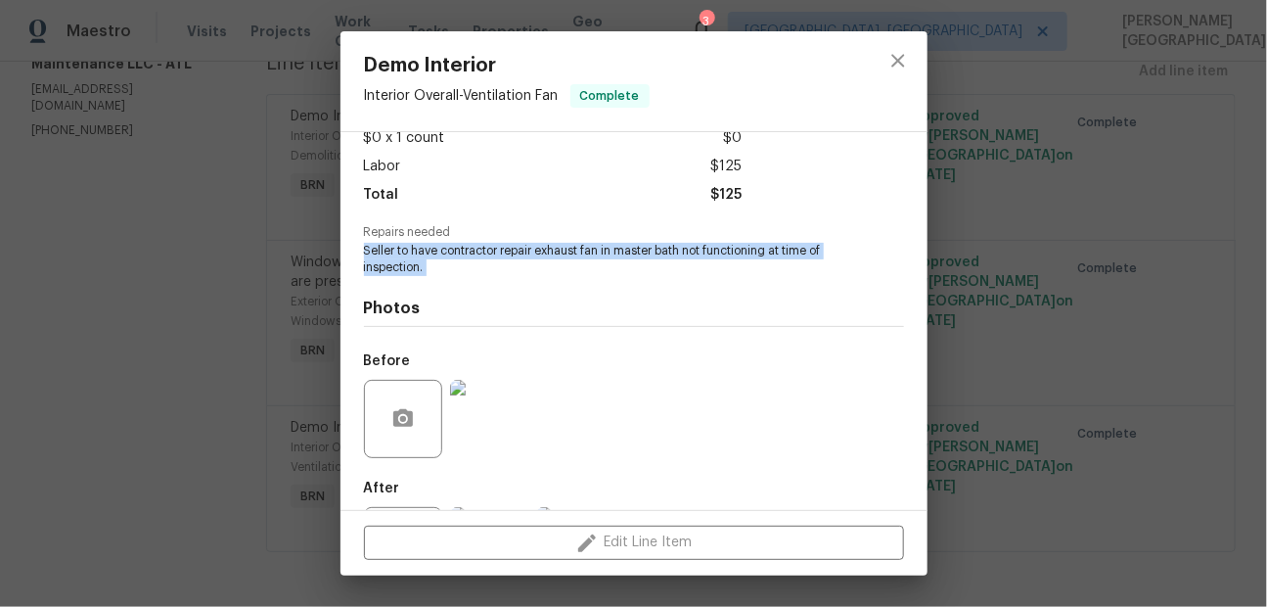
scroll to position [213, 0]
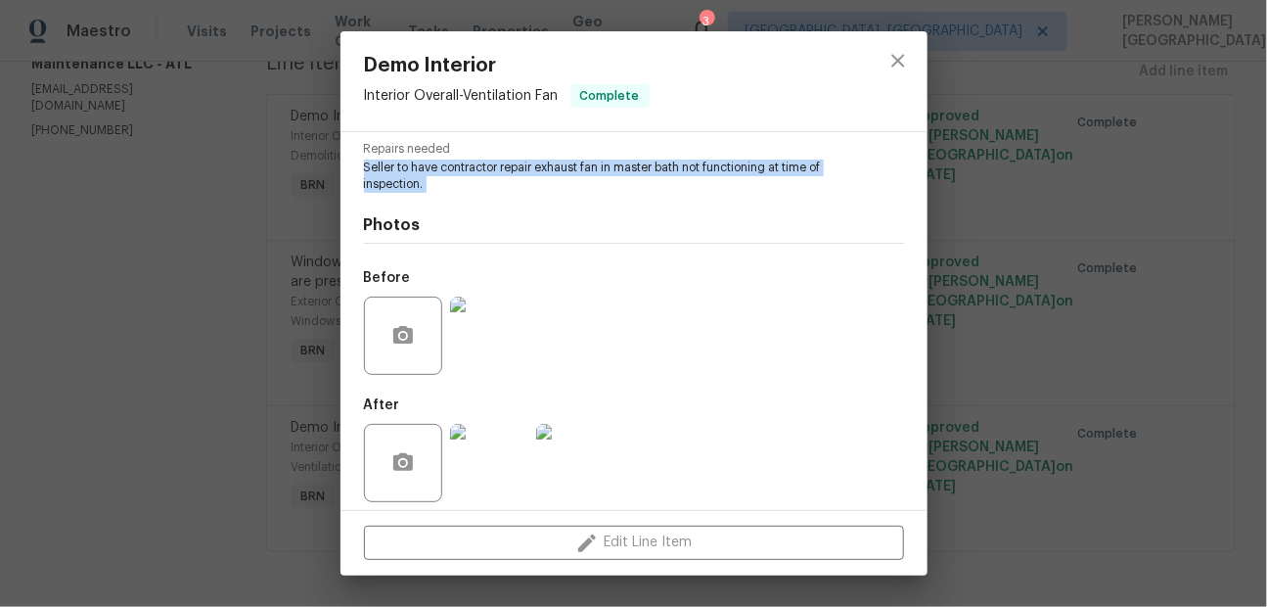
click at [500, 321] on img at bounding box center [489, 335] width 78 height 78
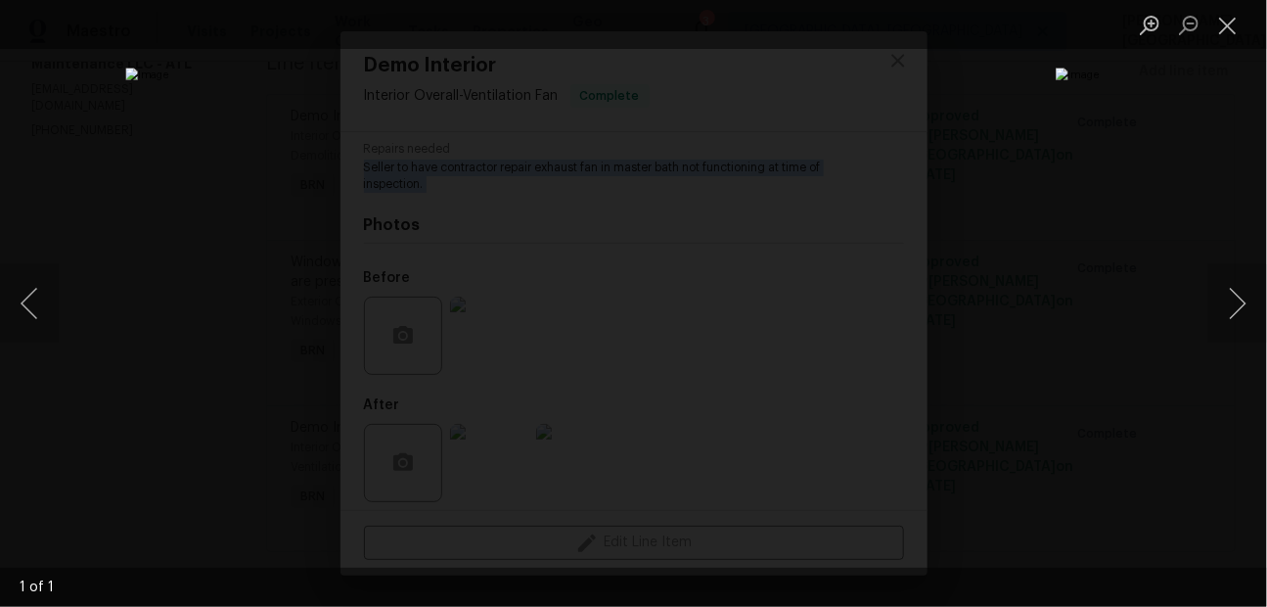
click at [1109, 259] on div "Lightbox" at bounding box center [633, 303] width 1267 height 607
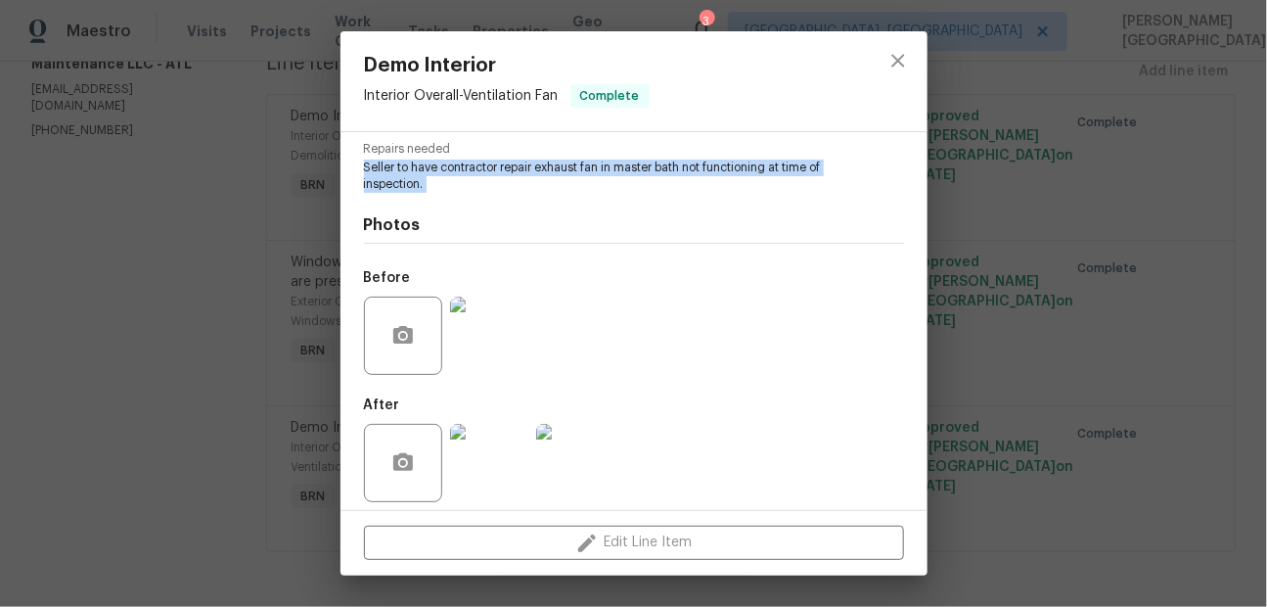
click at [502, 442] on img at bounding box center [489, 463] width 78 height 78
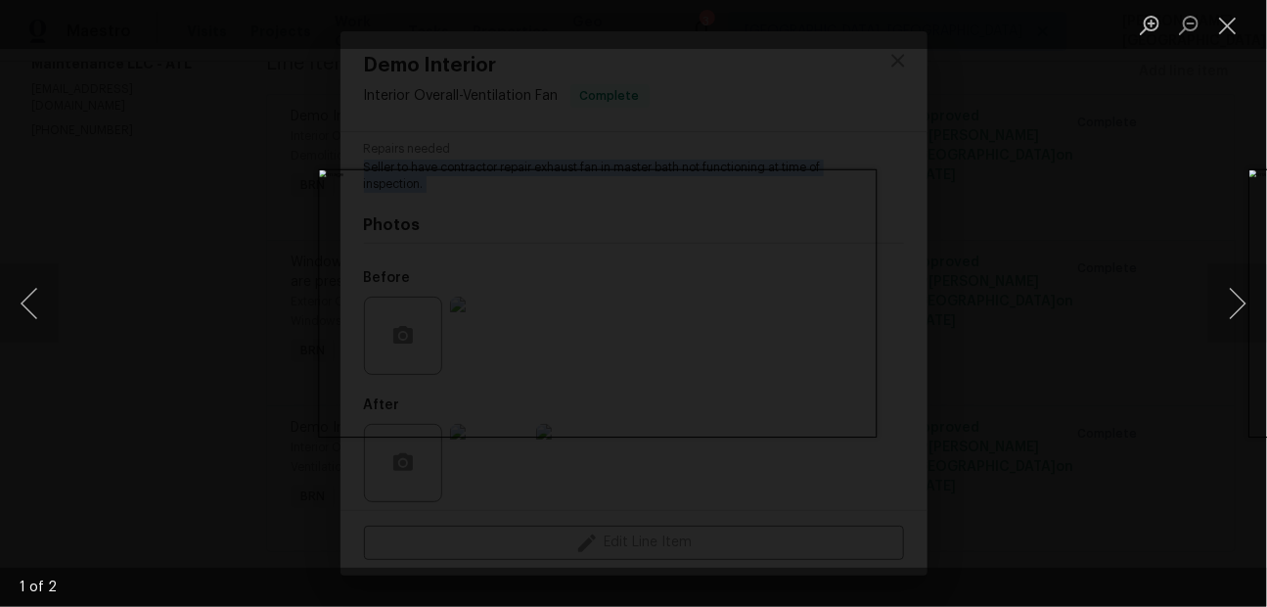
click at [1083, 219] on div "Lightbox" at bounding box center [633, 303] width 1267 height 607
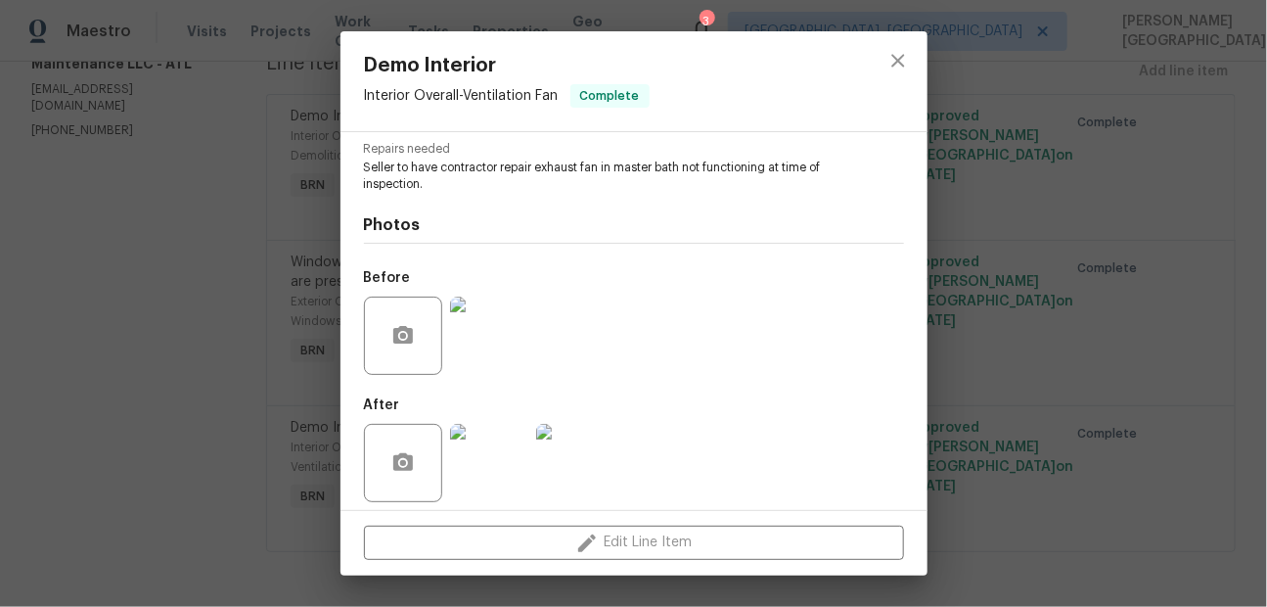
click at [1071, 234] on div "Demo Interior Interior Overall - Ventilation Fan Complete Vendor Glen Property …" at bounding box center [633, 303] width 1267 height 607
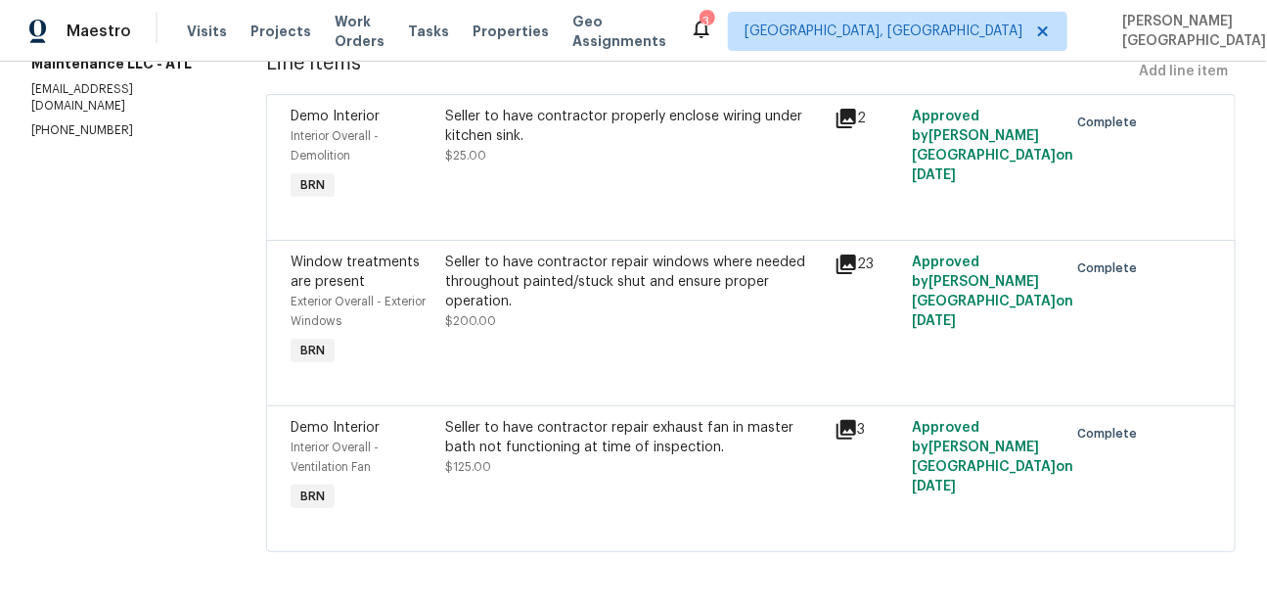
click at [580, 298] on div "Seller to have contractor repair windows where needed throughout painted/stuck …" at bounding box center [634, 281] width 377 height 59
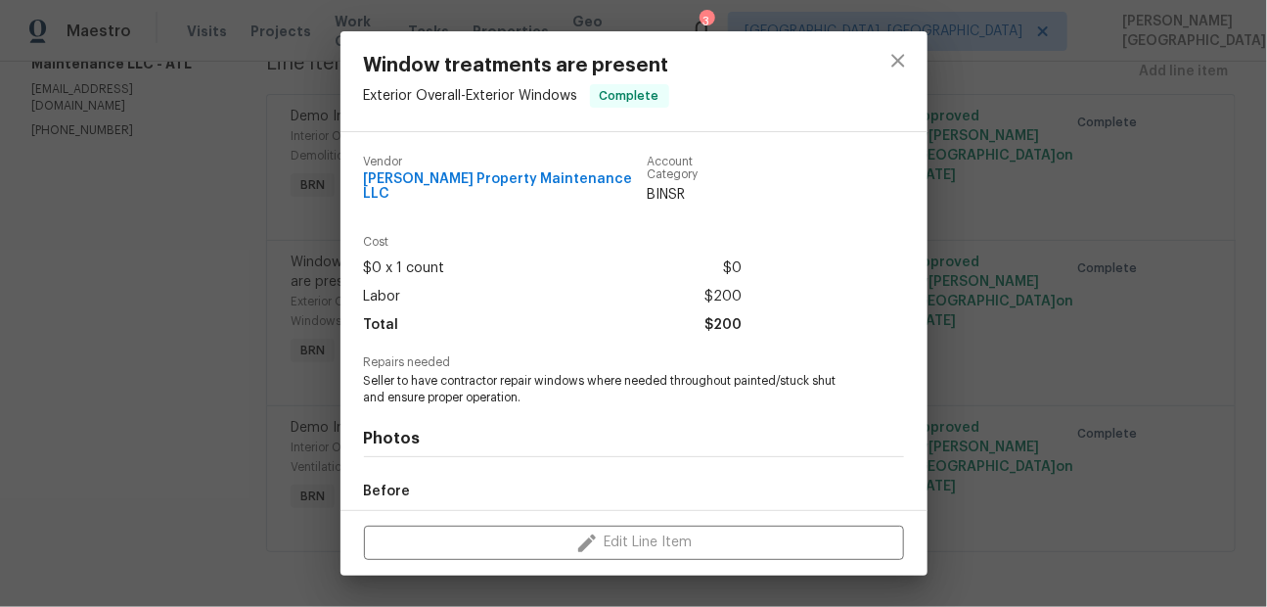
click at [521, 373] on span "Seller to have contractor repair windows where needed throughout painted/stuck …" at bounding box center [607, 389] width 486 height 33
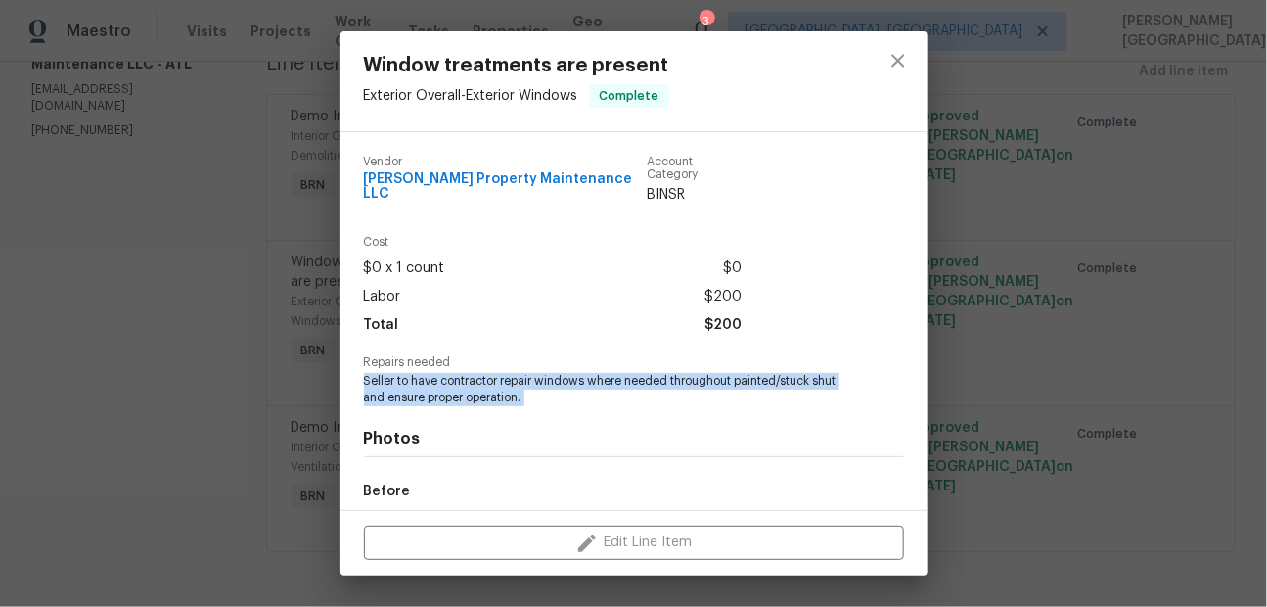
click at [521, 373] on span "Seller to have contractor repair windows where needed throughout painted/stuck …" at bounding box center [607, 389] width 486 height 33
copy span "Seller to have contractor repair windows where needed throughout painted/stuck …"
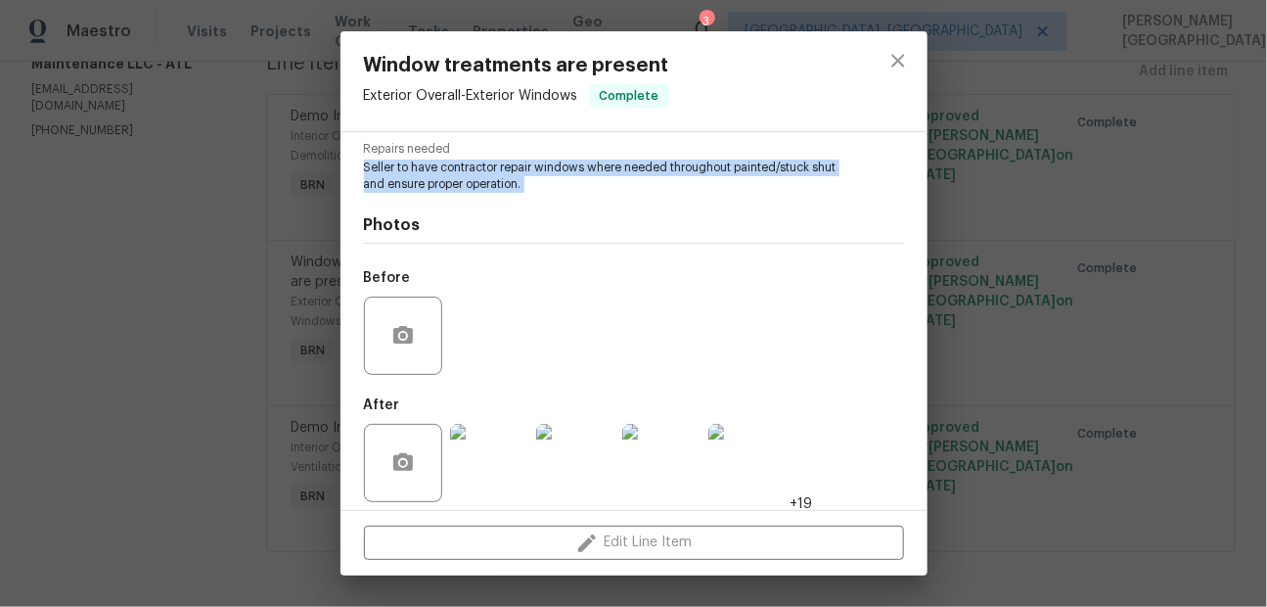
click at [536, 450] on img at bounding box center [575, 463] width 78 height 78
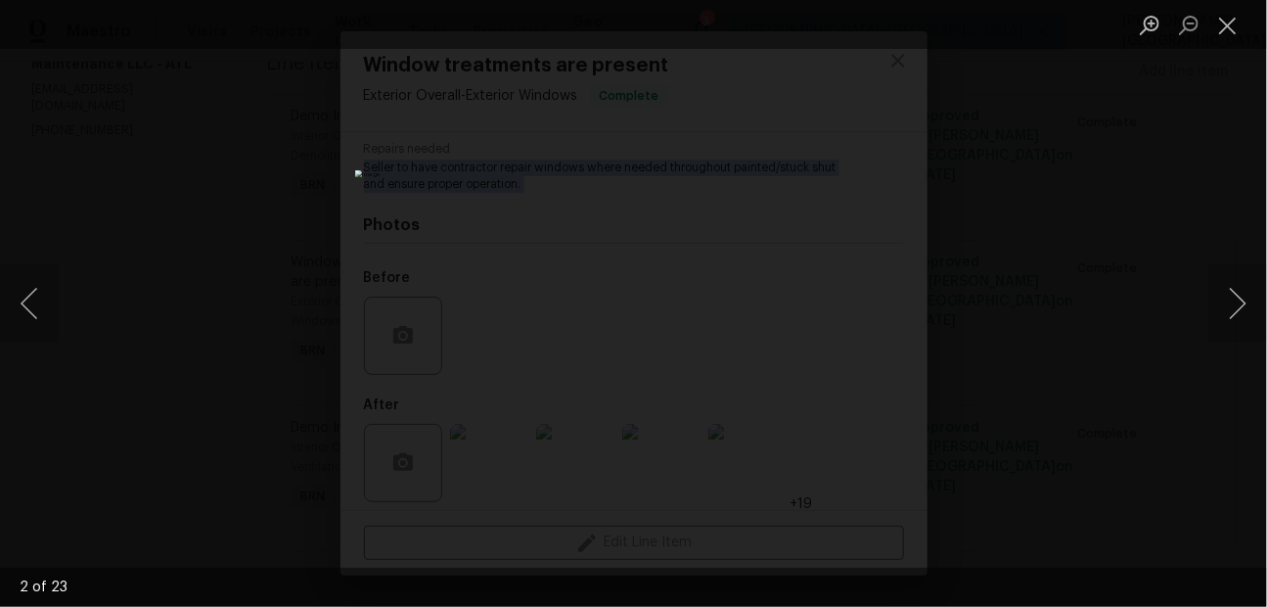
click at [1080, 326] on div "Lightbox" at bounding box center [633, 303] width 1267 height 607
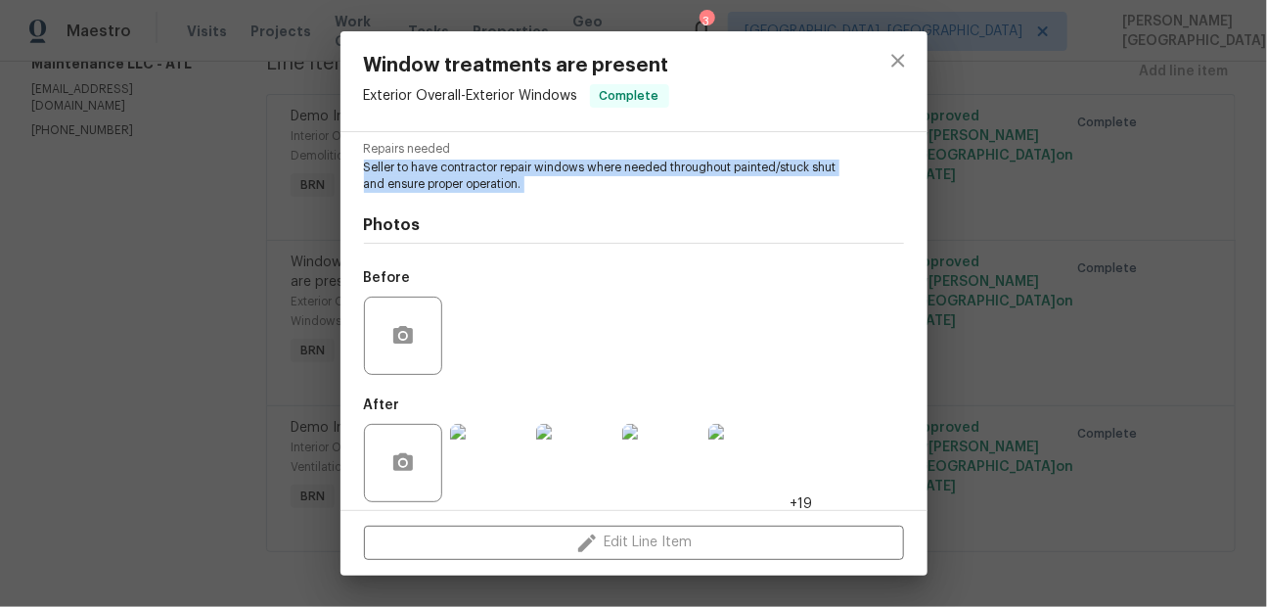
click at [578, 440] on img at bounding box center [575, 463] width 78 height 78
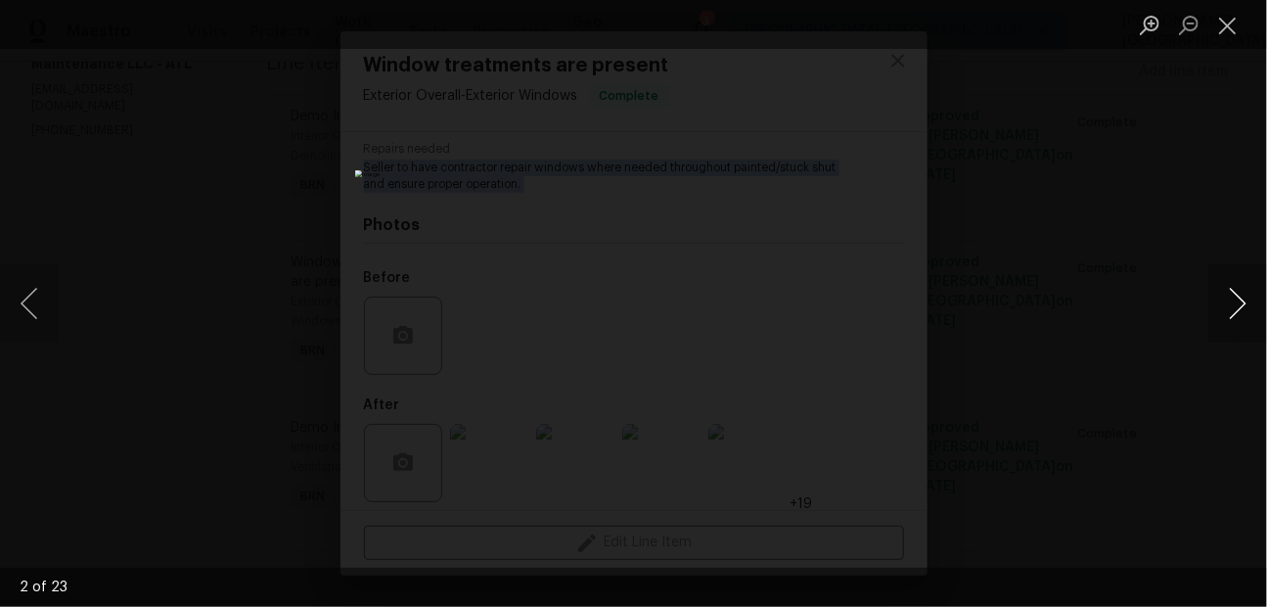
click at [1238, 303] on button "Next image" at bounding box center [1237, 303] width 59 height 78
click at [1238, 307] on button "Next image" at bounding box center [1237, 303] width 59 height 78
click at [1238, 311] on button "Next image" at bounding box center [1237, 303] width 59 height 78
click at [1229, 299] on button "Next image" at bounding box center [1237, 303] width 59 height 78
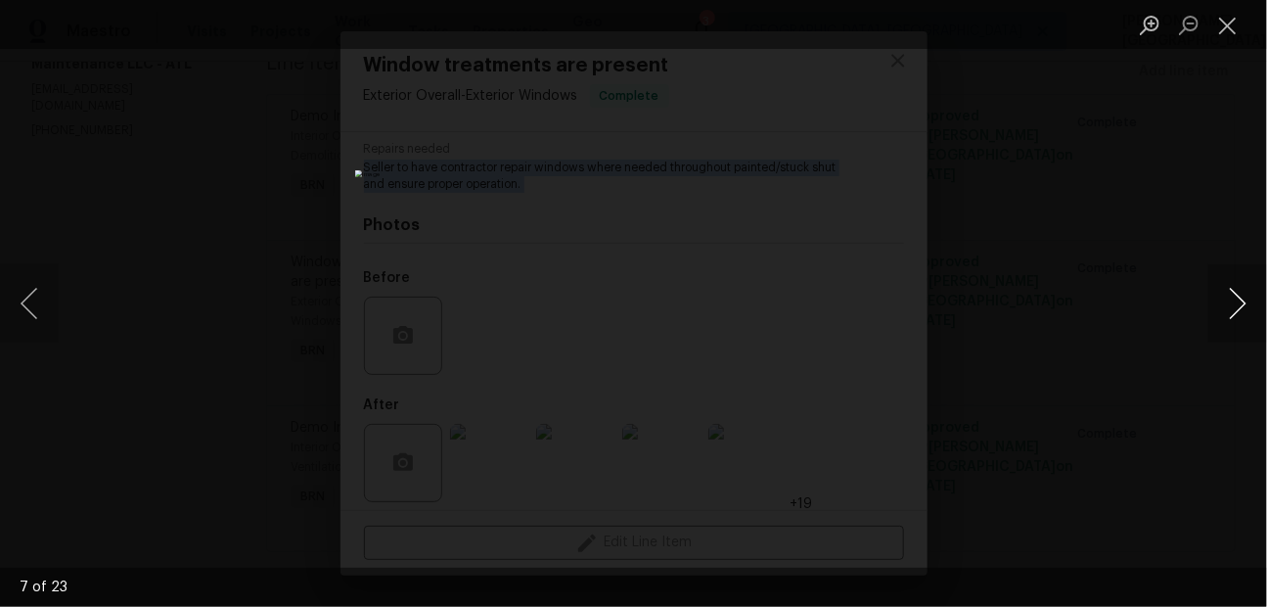
click at [1229, 299] on button "Next image" at bounding box center [1237, 303] width 59 height 78
click at [1229, 302] on button "Next image" at bounding box center [1237, 303] width 59 height 78
click at [1229, 308] on button "Next image" at bounding box center [1237, 303] width 59 height 78
click at [1229, 309] on button "Next image" at bounding box center [1237, 303] width 59 height 78
click at [1245, 320] on button "Next image" at bounding box center [1237, 303] width 59 height 78
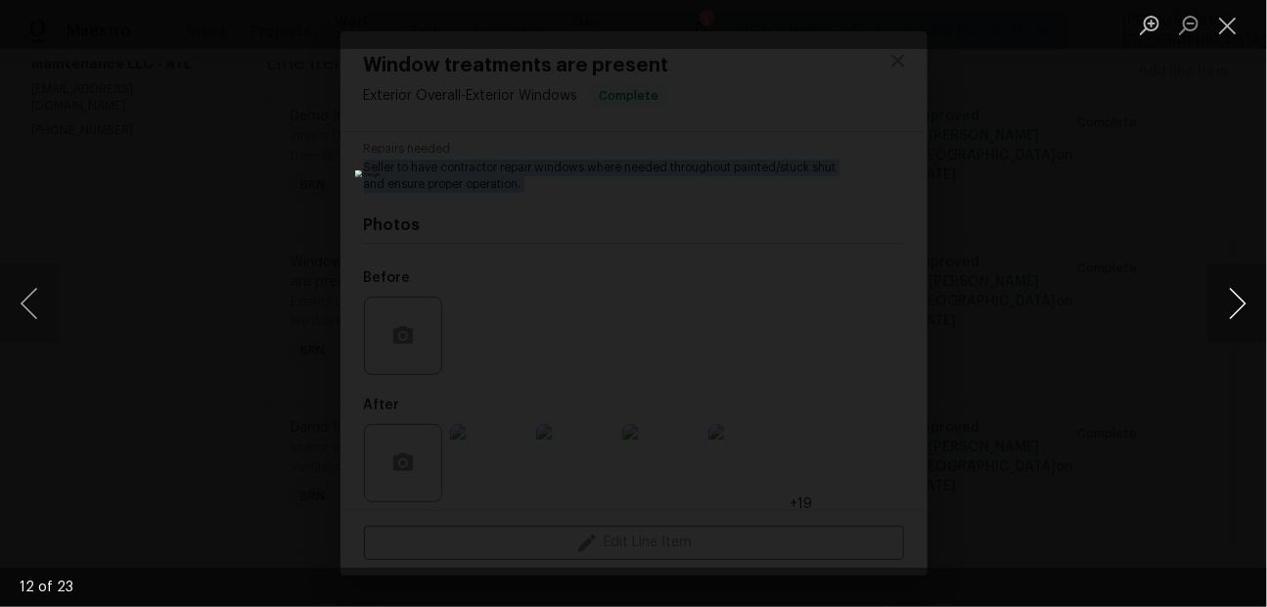
click at [1245, 320] on button "Next image" at bounding box center [1237, 303] width 59 height 78
click at [1237, 300] on button "Next image" at bounding box center [1237, 303] width 59 height 78
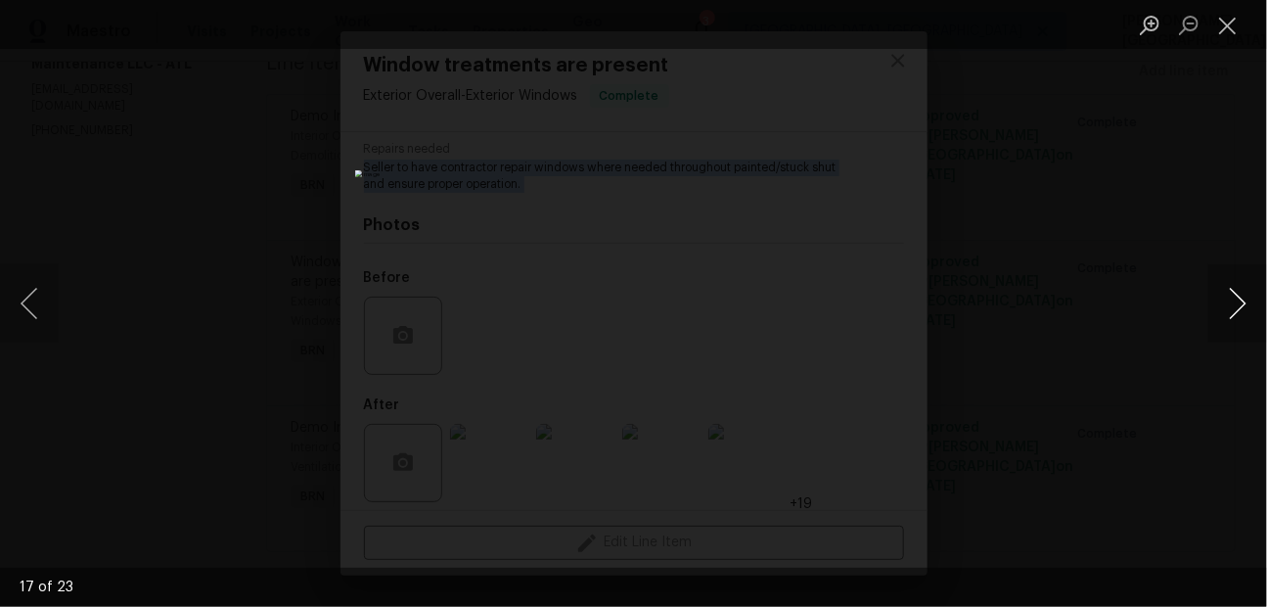
click at [1226, 309] on button "Next image" at bounding box center [1237, 303] width 59 height 78
click at [1223, 325] on button "Next image" at bounding box center [1237, 303] width 59 height 78
click at [1223, 326] on button "Next image" at bounding box center [1237, 303] width 59 height 78
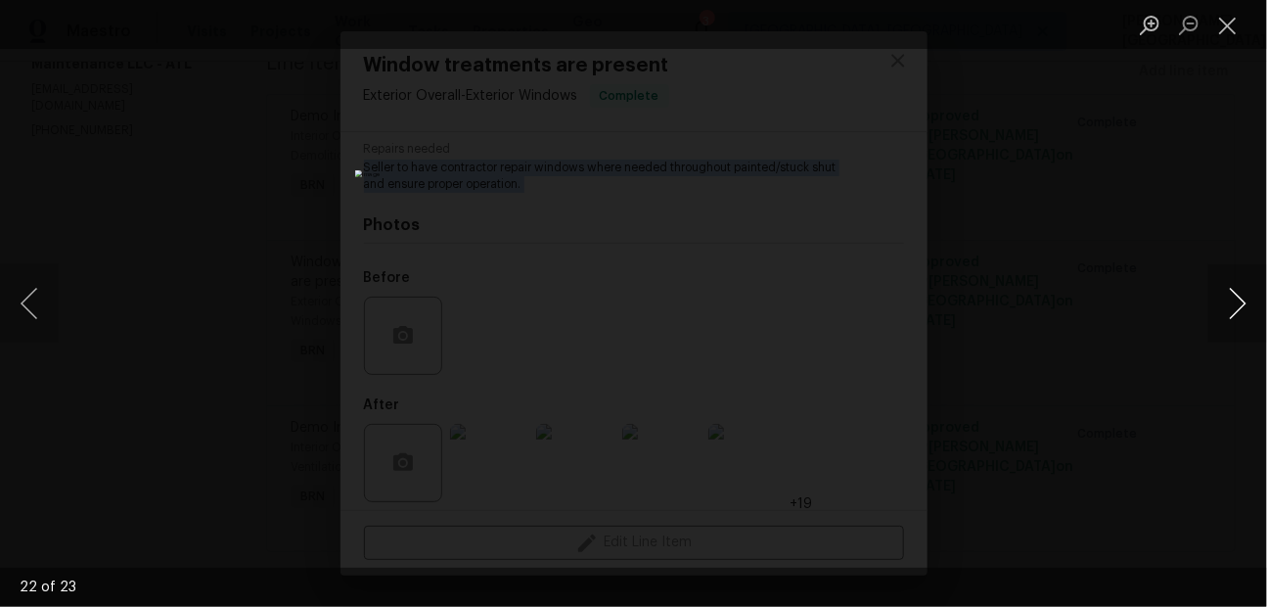
click at [1223, 326] on button "Next image" at bounding box center [1237, 303] width 59 height 78
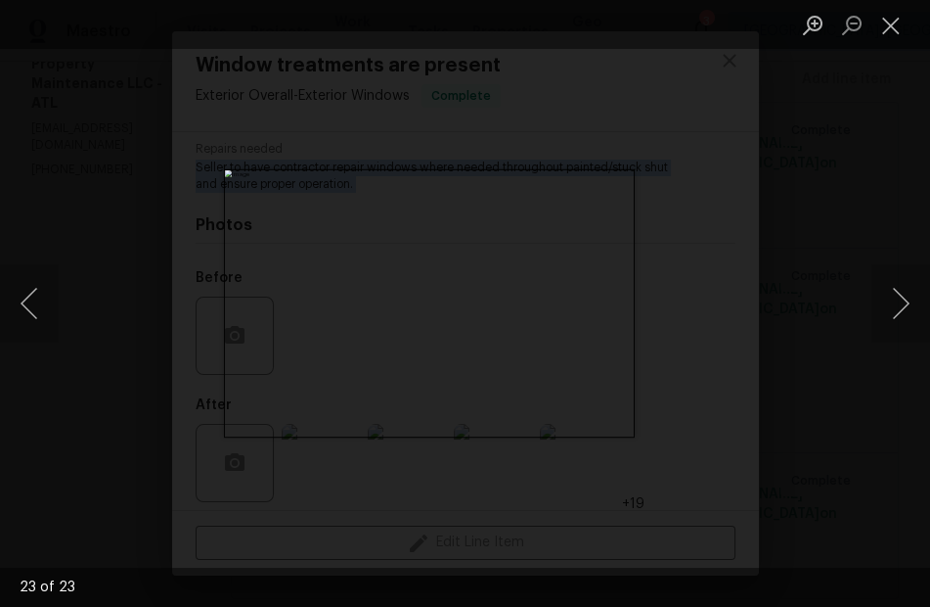
click at [883, 178] on div "Lightbox" at bounding box center [465, 303] width 930 height 607
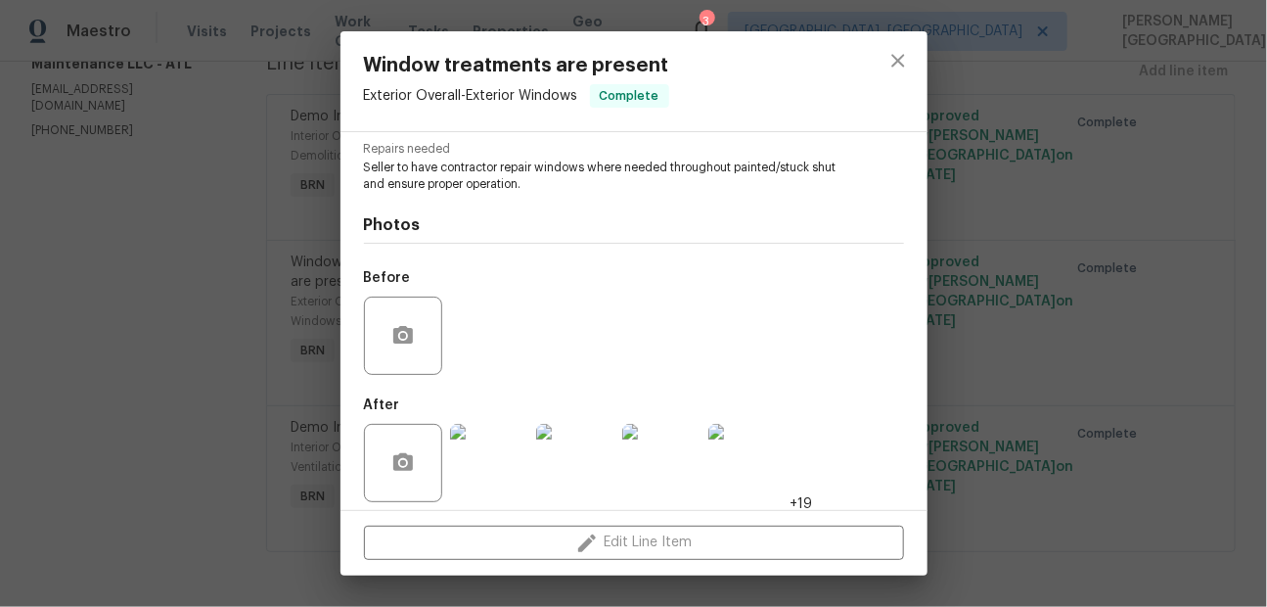
click at [994, 255] on div "Window treatments are present Exterior Overall - Exterior Windows Complete Vend…" at bounding box center [633, 303] width 1267 height 607
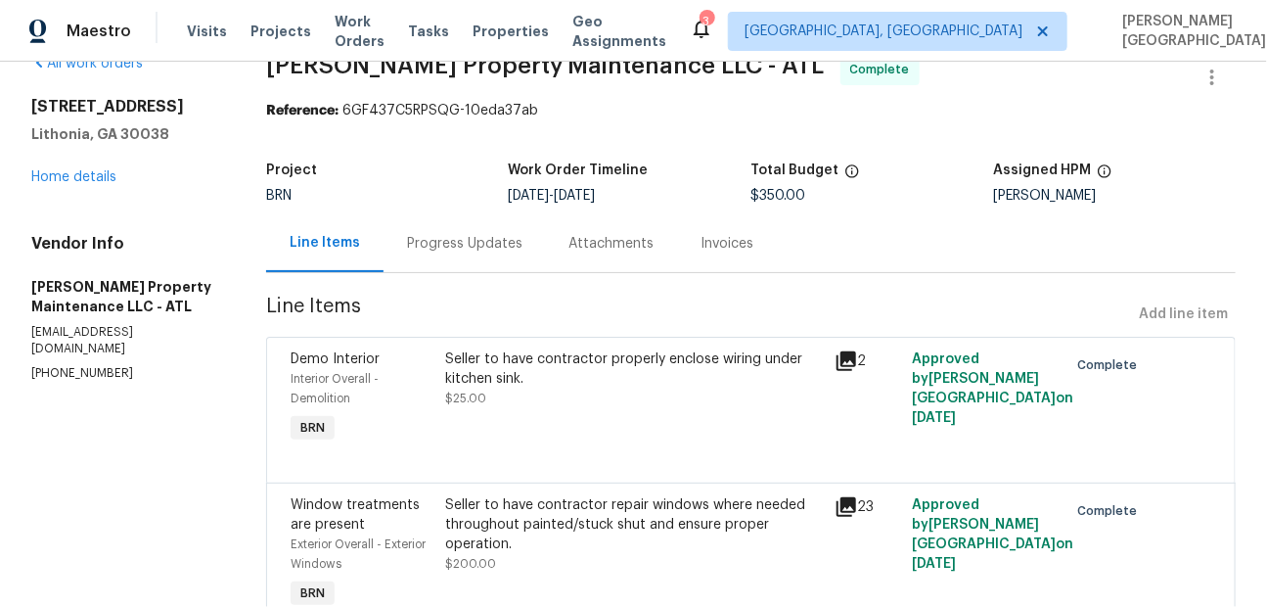
scroll to position [0, 0]
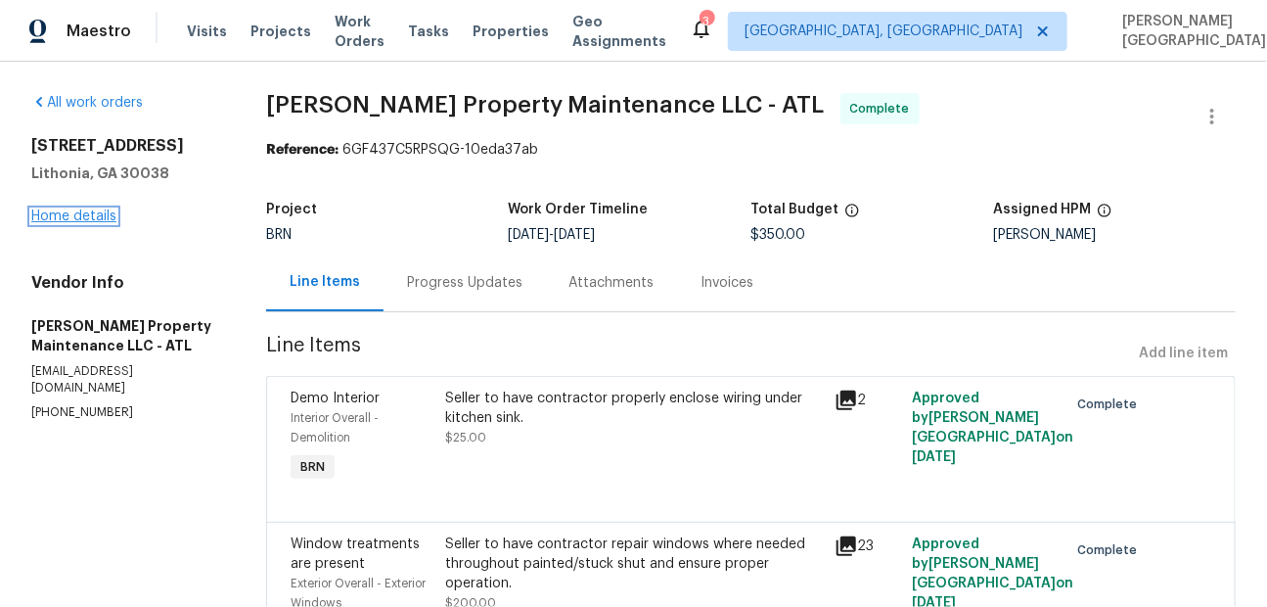
click at [96, 216] on link "Home details" at bounding box center [73, 216] width 85 height 14
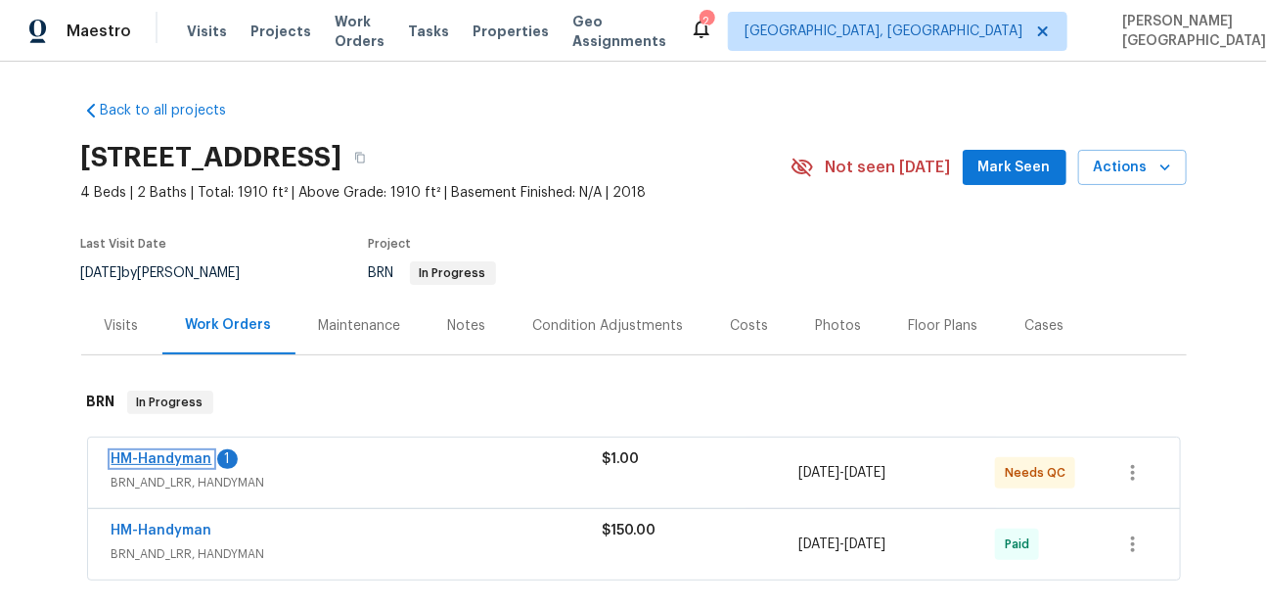
click at [179, 459] on link "HM-Handyman" at bounding box center [162, 459] width 101 height 14
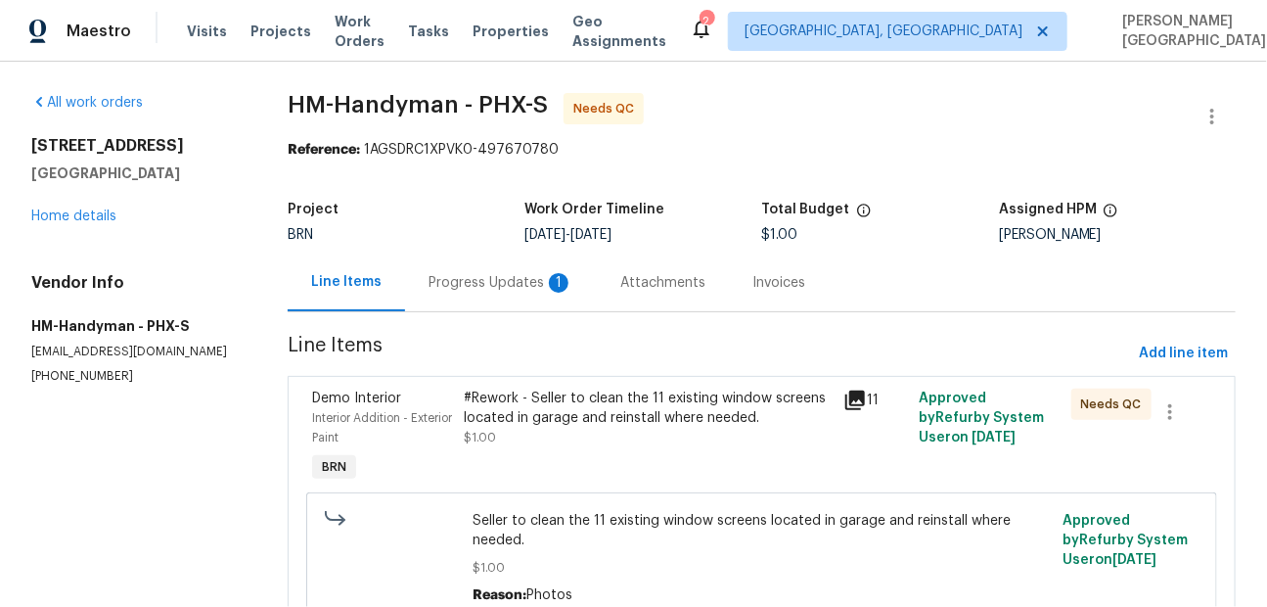
click at [511, 293] on div "Progress Updates 1" at bounding box center [501, 282] width 192 height 58
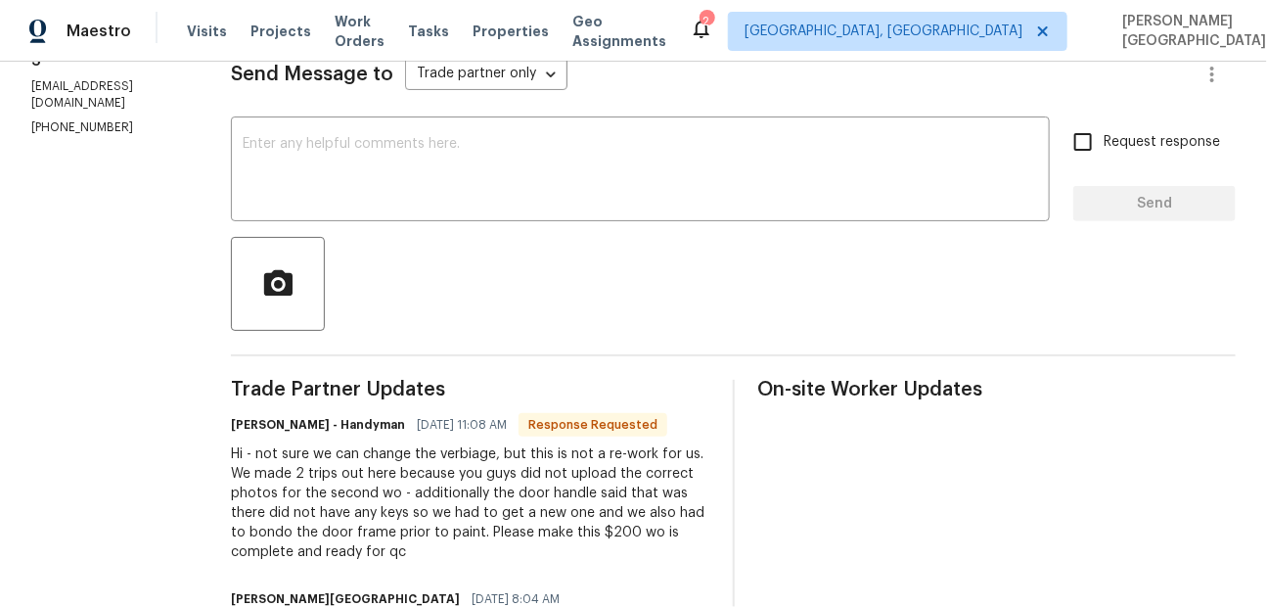
scroll to position [316, 0]
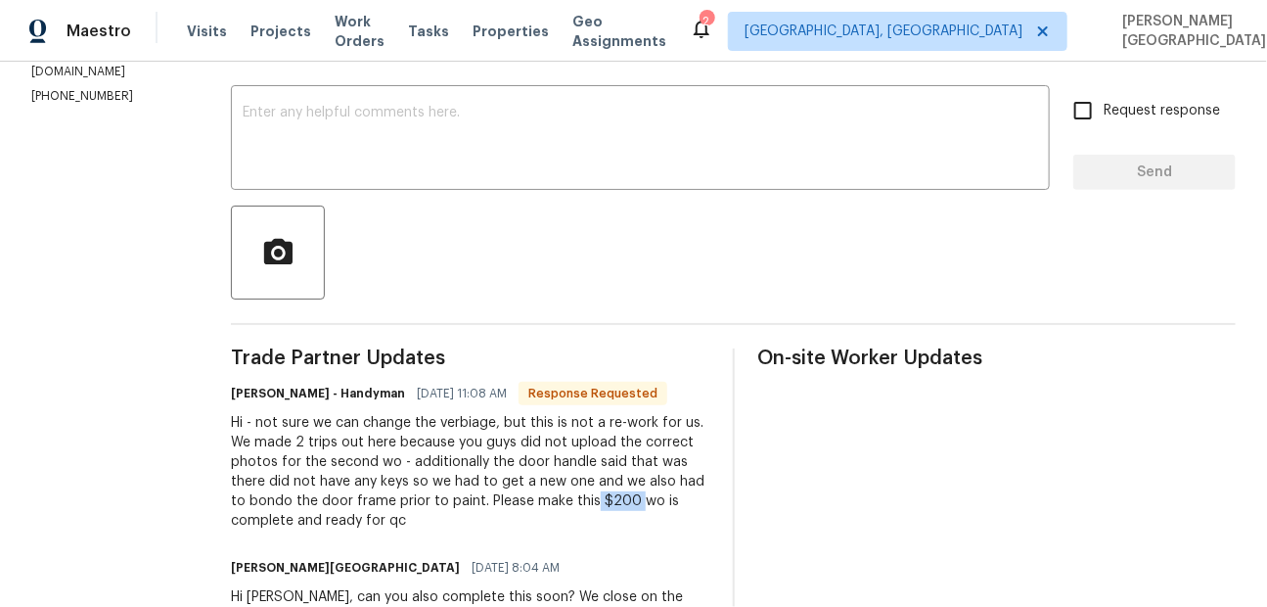
drag, startPoint x: 609, startPoint y: 502, endPoint x: 650, endPoint y: 506, distance: 41.3
click at [650, 506] on div "Hi - not sure we can change the verbiage, but this is not a re-work for us. We …" at bounding box center [470, 471] width 478 height 117
copy div "$200"
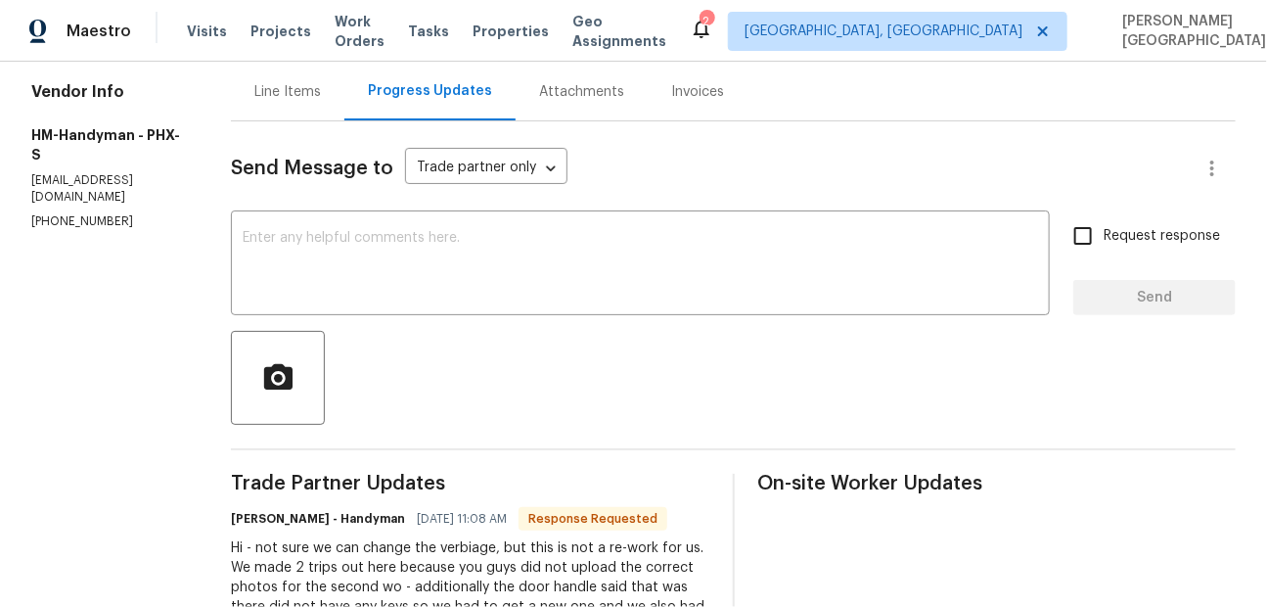
scroll to position [157, 0]
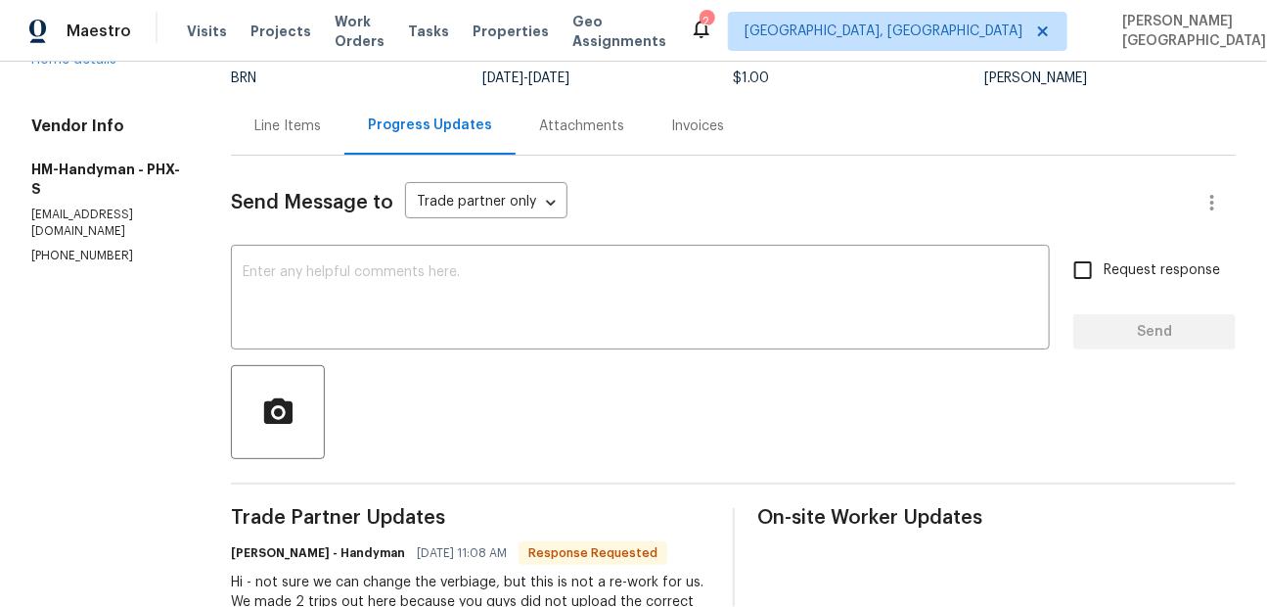
click at [300, 131] on div "Line Items" at bounding box center [287, 126] width 67 height 20
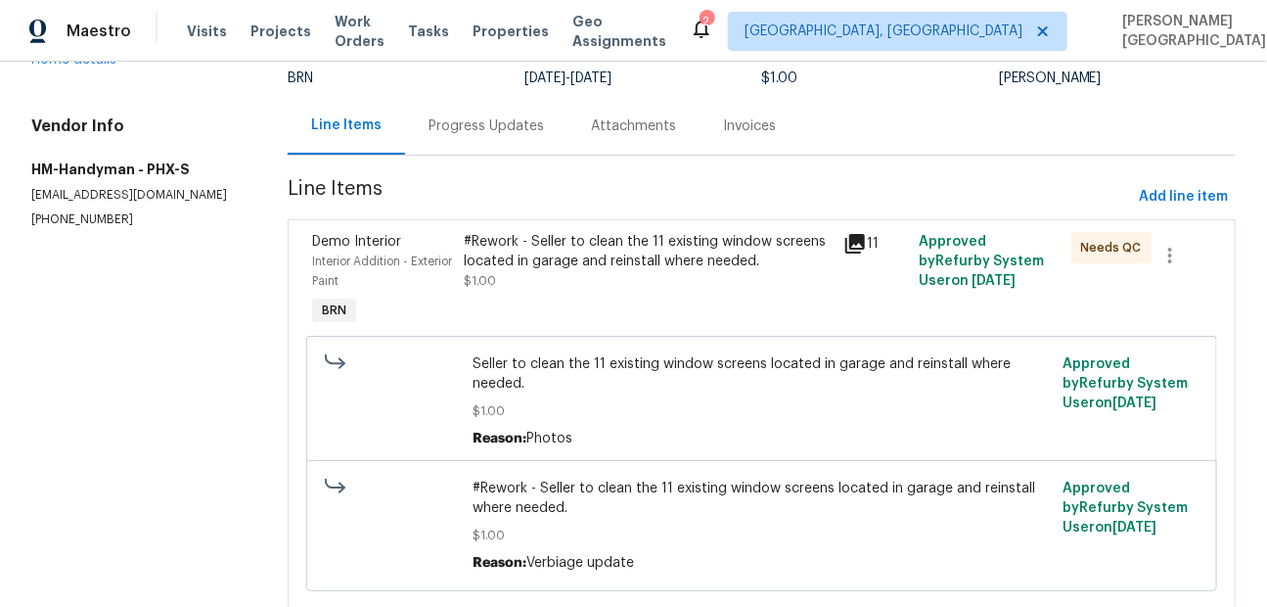
click at [531, 292] on div "#Rework - Seller to clean the 11 existing window screens located in garage and …" at bounding box center [649, 281] width 380 height 110
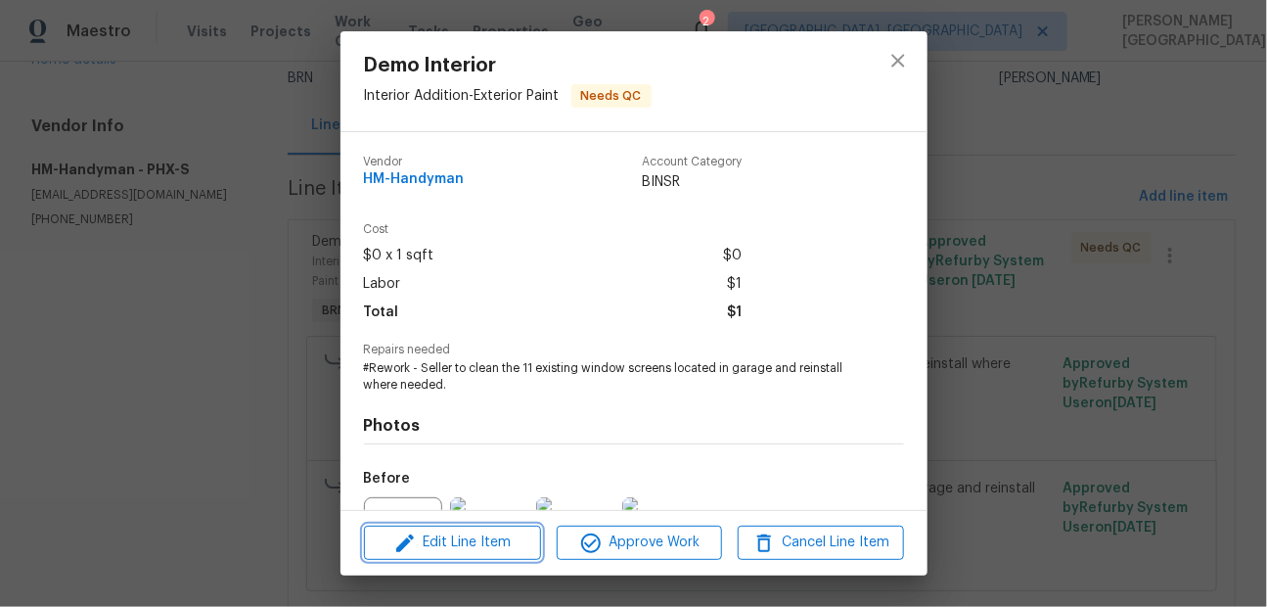
click at [481, 539] on span "Edit Line Item" at bounding box center [452, 542] width 165 height 24
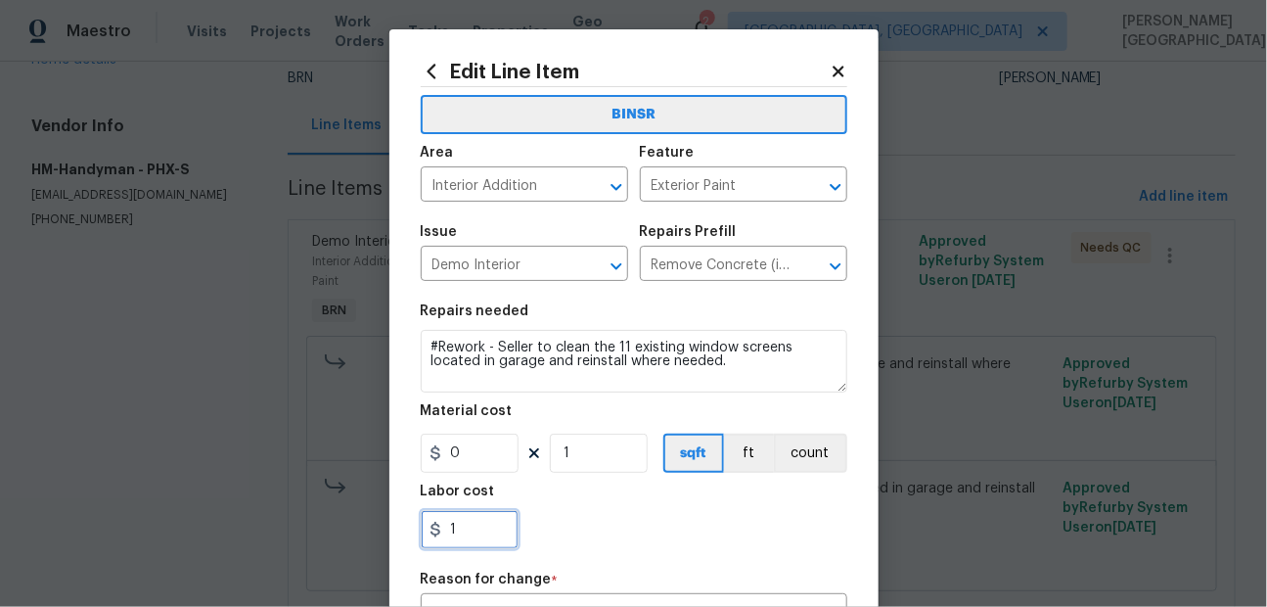
click at [468, 537] on input "1" at bounding box center [470, 529] width 98 height 39
paste input "200"
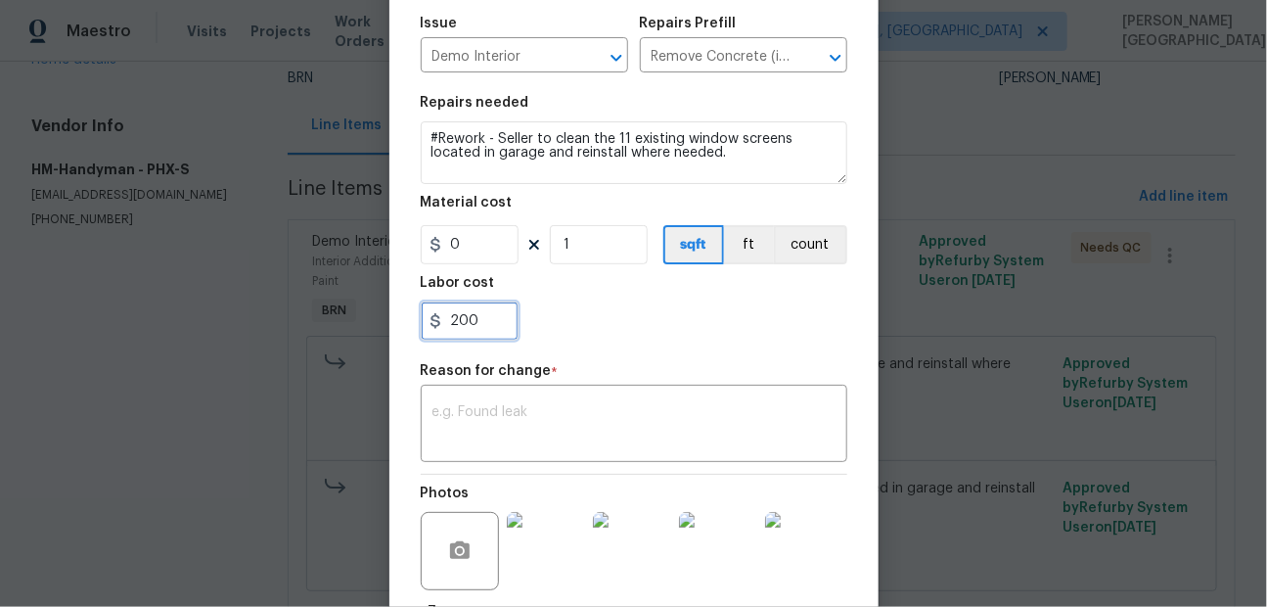
scroll to position [377, 0]
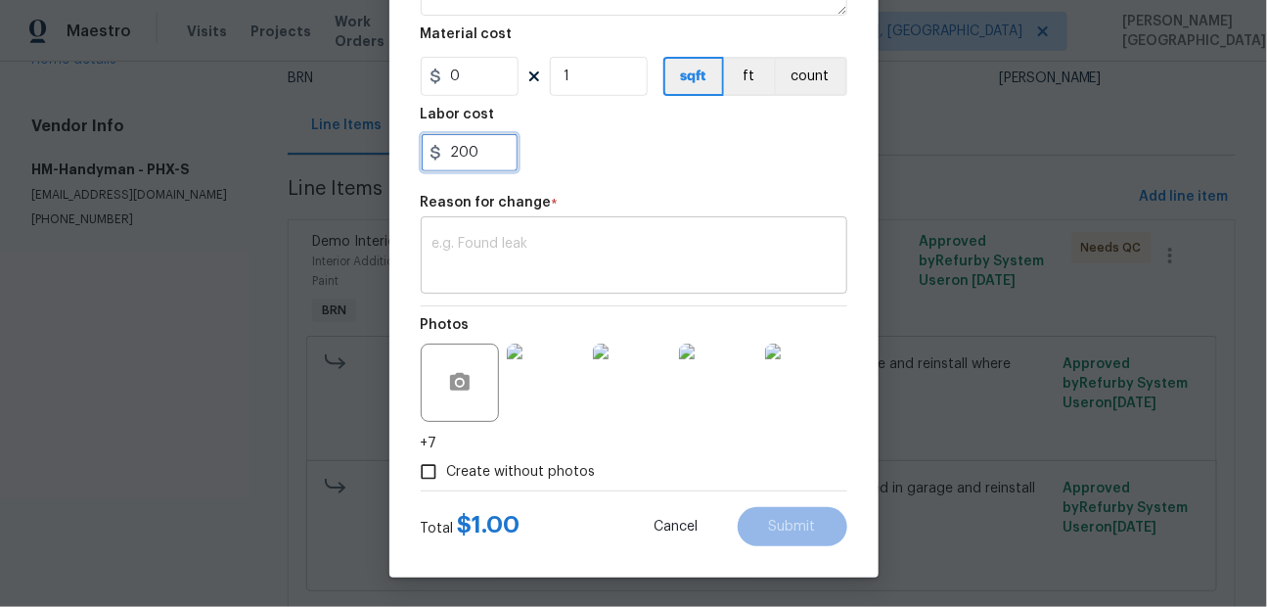
type input "200"
click at [484, 268] on textarea at bounding box center [633, 257] width 403 height 41
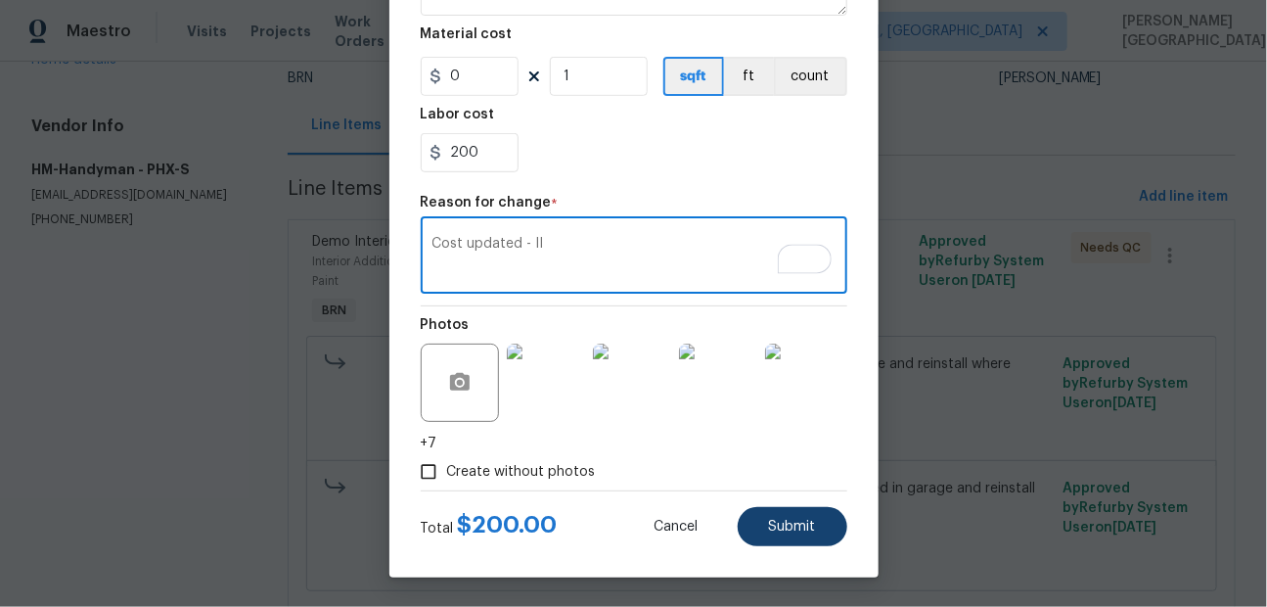
type textarea "Cost updated - II"
click at [794, 528] on span "Submit" at bounding box center [792, 526] width 47 height 15
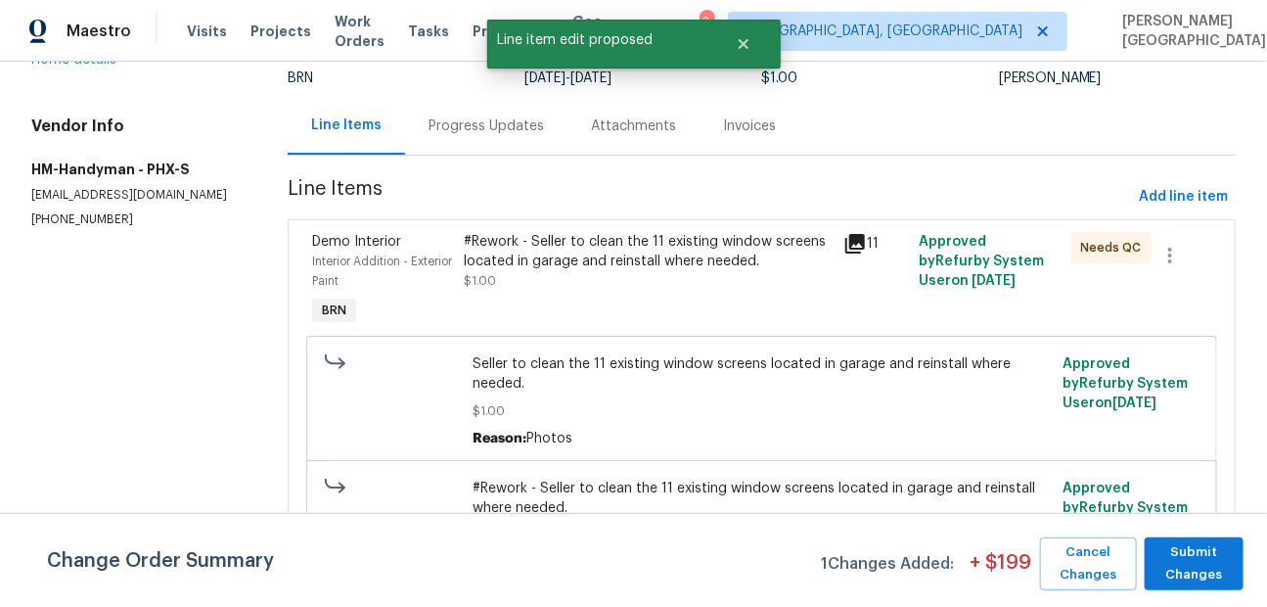
scroll to position [0, 0]
click at [1175, 595] on div "Change Order Summary 1 Changes Added: + $ 199 Cancel Changes Submit Changes" at bounding box center [633, 560] width 1267 height 94
click at [1177, 567] on span "Submit Changes" at bounding box center [1193, 563] width 79 height 45
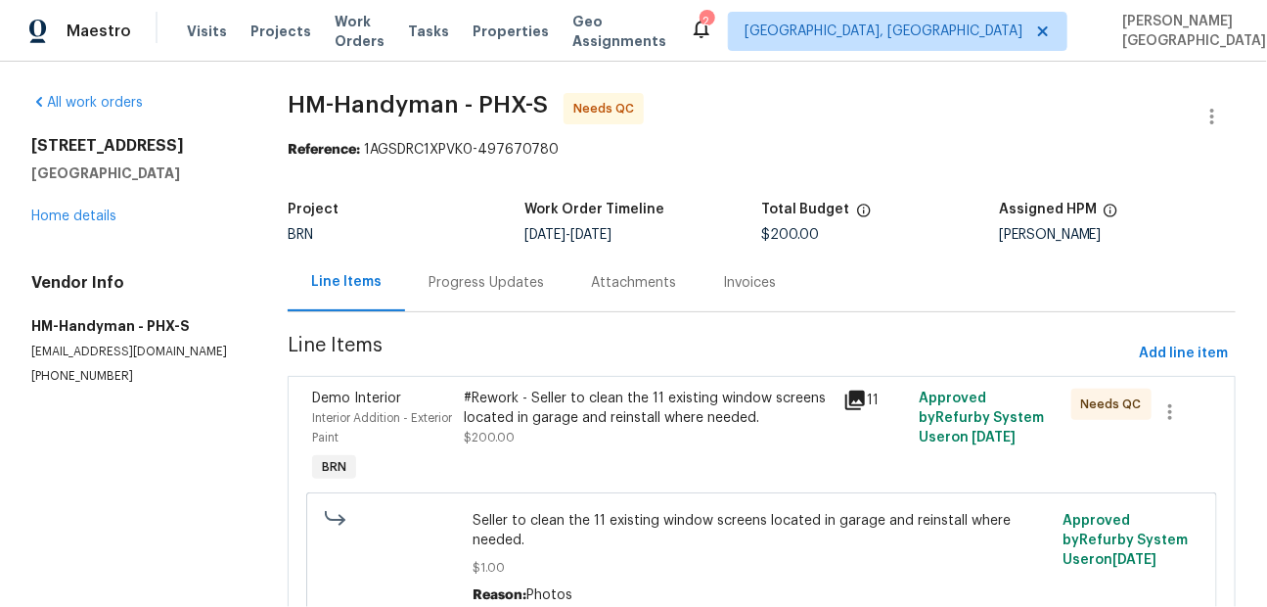
click at [538, 403] on div "#Rework - Seller to clean the 11 existing window screens located in garage and …" at bounding box center [649, 407] width 368 height 39
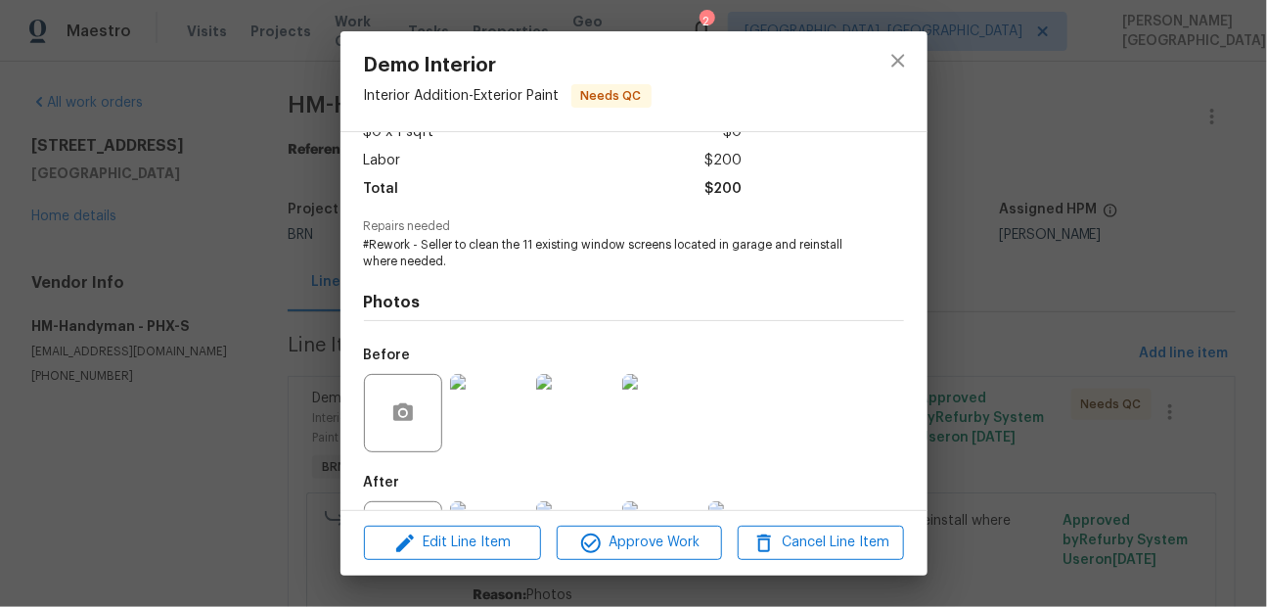
scroll to position [213, 0]
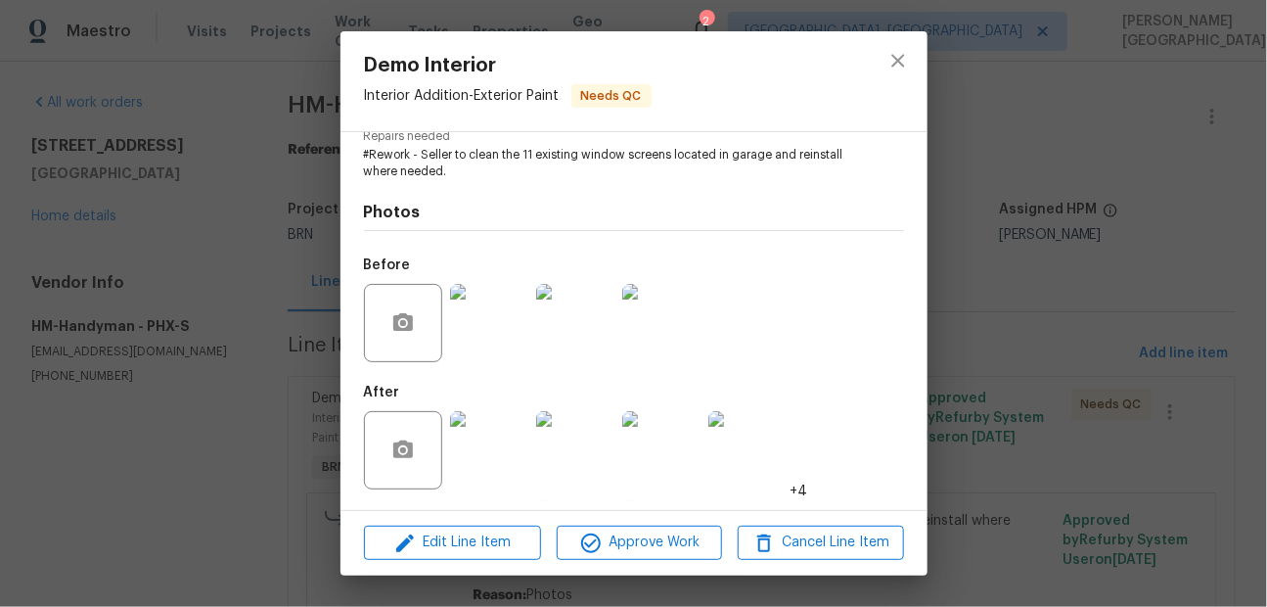
click at [575, 461] on img at bounding box center [575, 450] width 78 height 78
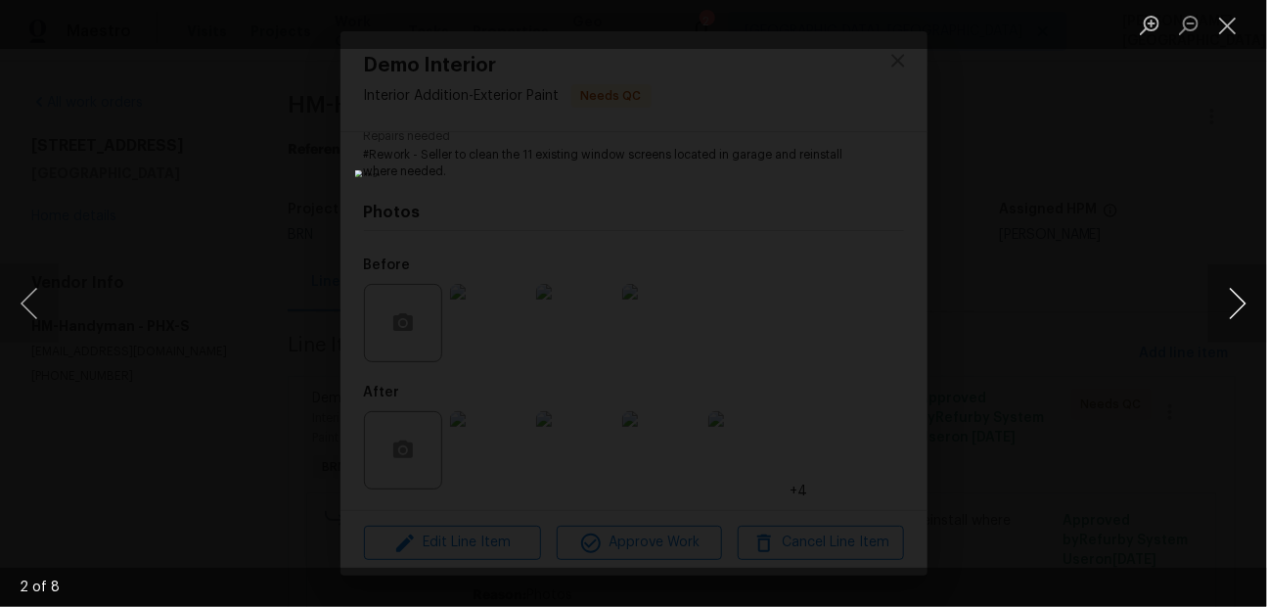
click at [1242, 312] on button "Next image" at bounding box center [1237, 303] width 59 height 78
click at [1242, 313] on button "Next image" at bounding box center [1237, 303] width 59 height 78
click at [1231, 322] on button "Next image" at bounding box center [1237, 303] width 59 height 78
click at [1221, 316] on button "Next image" at bounding box center [1237, 303] width 59 height 78
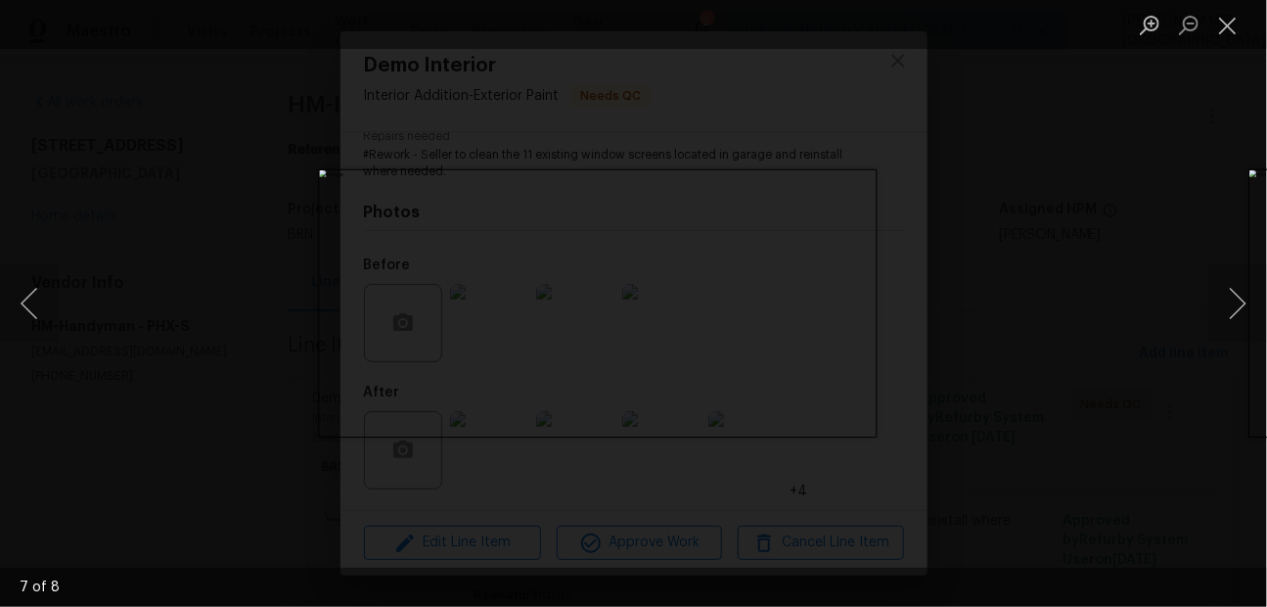
click at [1119, 120] on div "Lightbox" at bounding box center [633, 303] width 1267 height 607
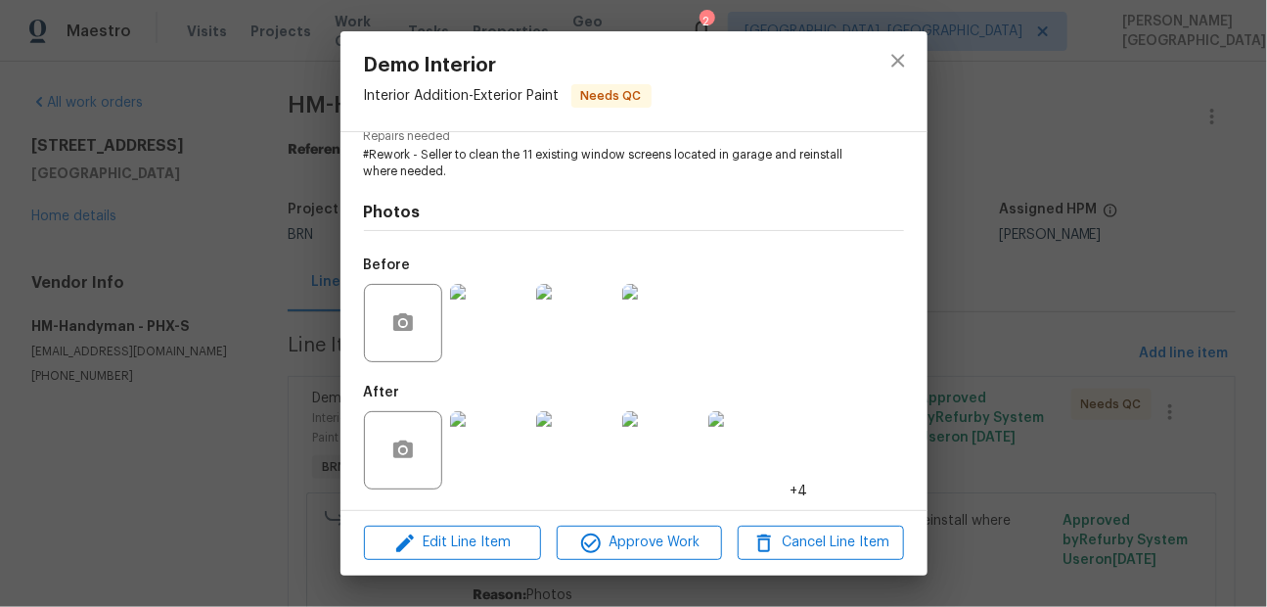
click at [1108, 132] on div "Demo Interior Interior Addition - Exterior Paint Needs QC Vendor HM-Handyman Ac…" at bounding box center [633, 303] width 1267 height 607
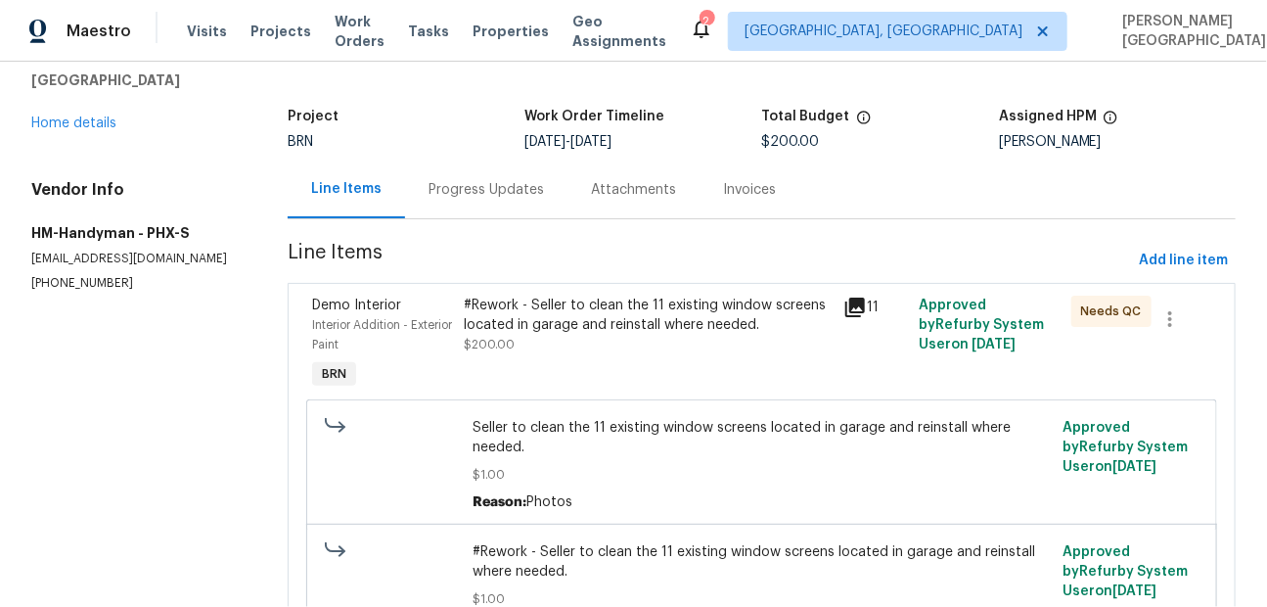
scroll to position [0, 0]
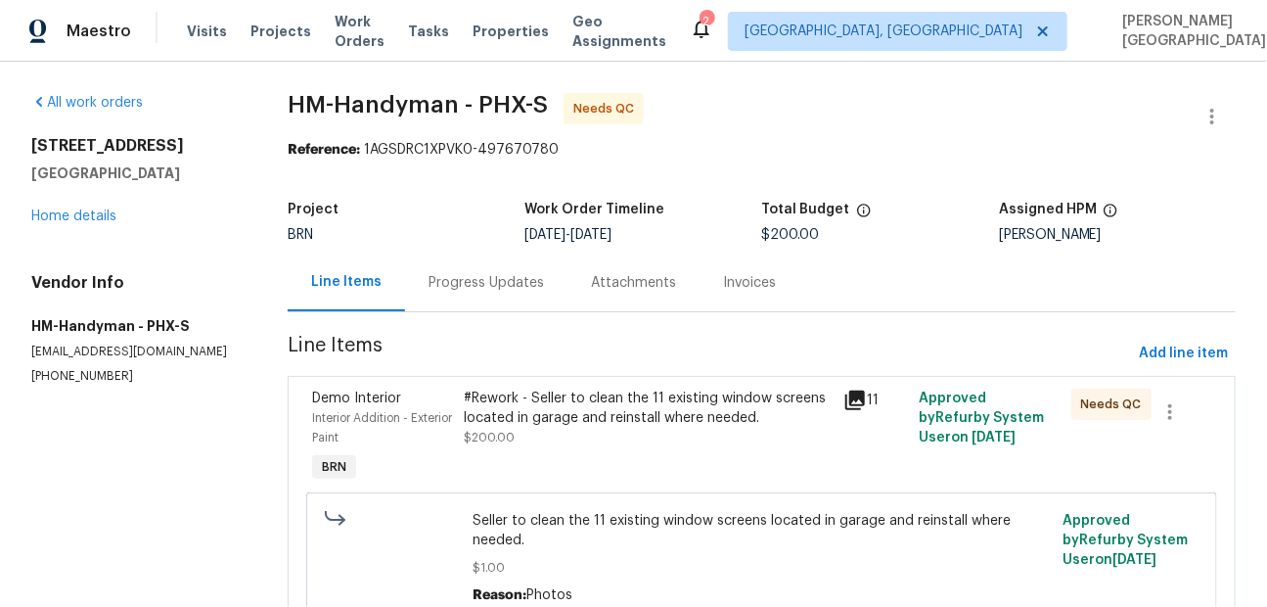
click at [469, 284] on div "Progress Updates" at bounding box center [485, 283] width 115 height 20
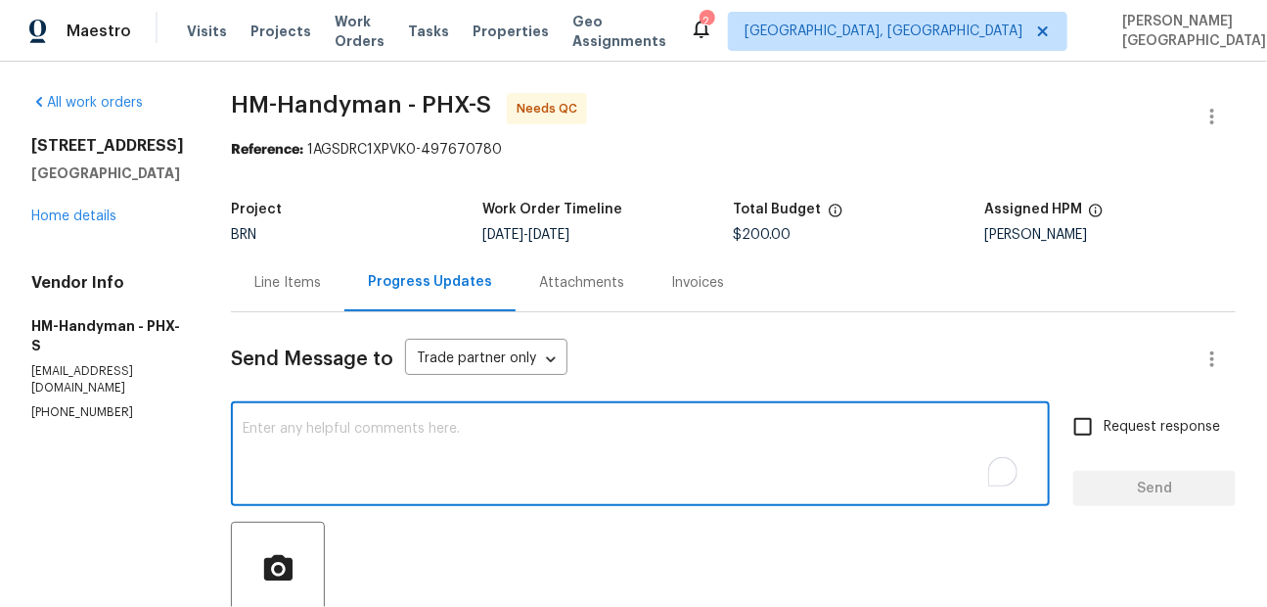
click at [302, 444] on textarea "To enrich screen reader interactions, please activate Accessibility in Grammarl…" at bounding box center [640, 456] width 795 height 68
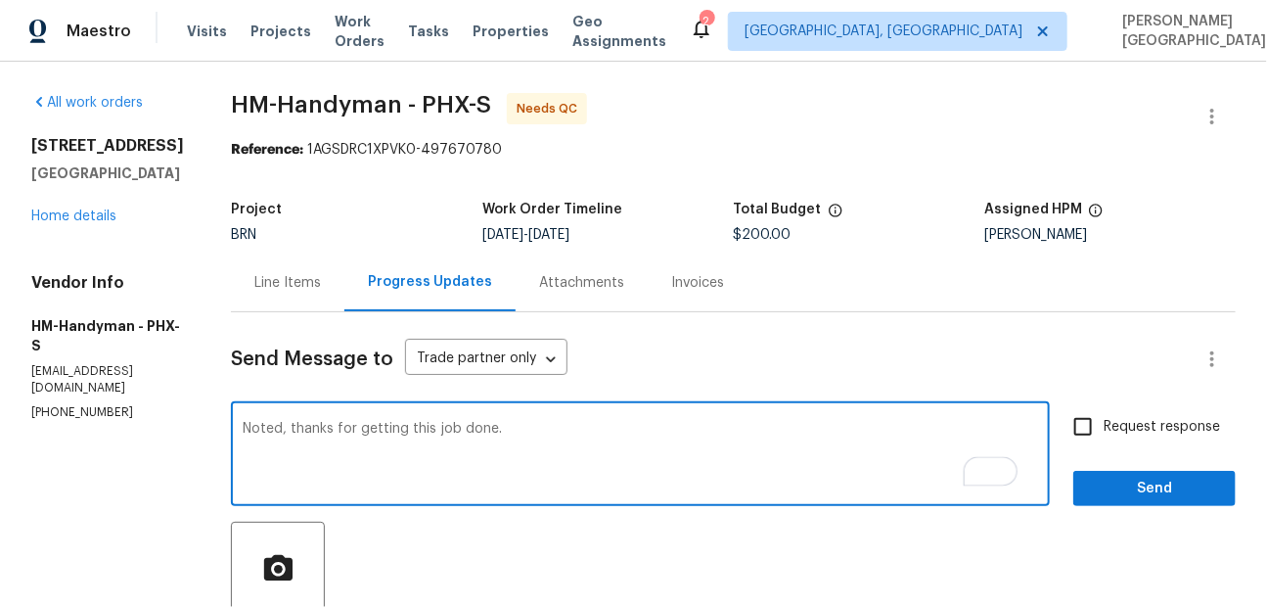
type textarea "Noted, thanks for getting this job done."
click at [1119, 422] on span "Request response" at bounding box center [1162, 427] width 116 height 21
click at [1104, 422] on input "Request response" at bounding box center [1082, 426] width 41 height 41
checkbox input "true"
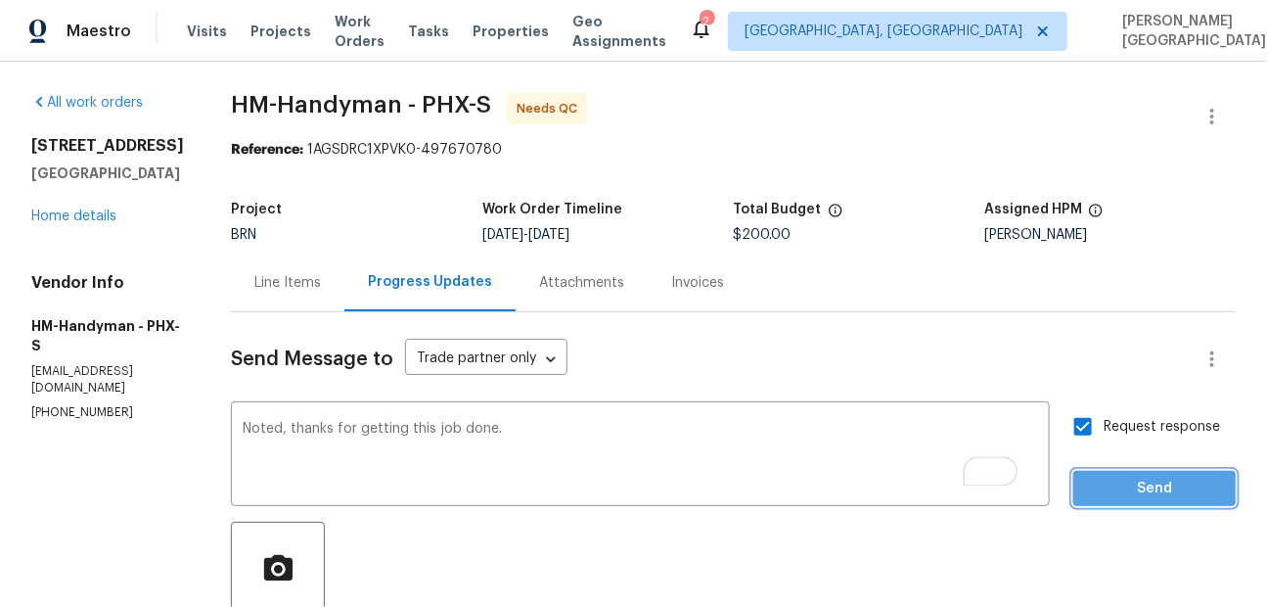
click at [1114, 488] on span "Send" at bounding box center [1154, 488] width 131 height 24
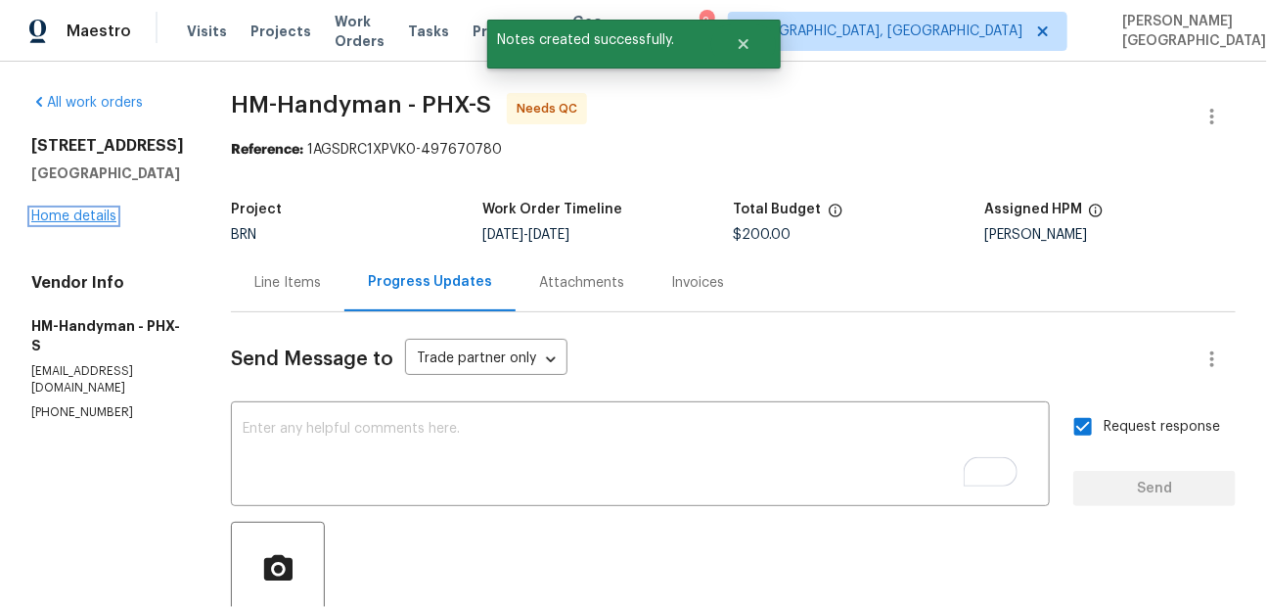
click at [98, 211] on link "Home details" at bounding box center [73, 216] width 85 height 14
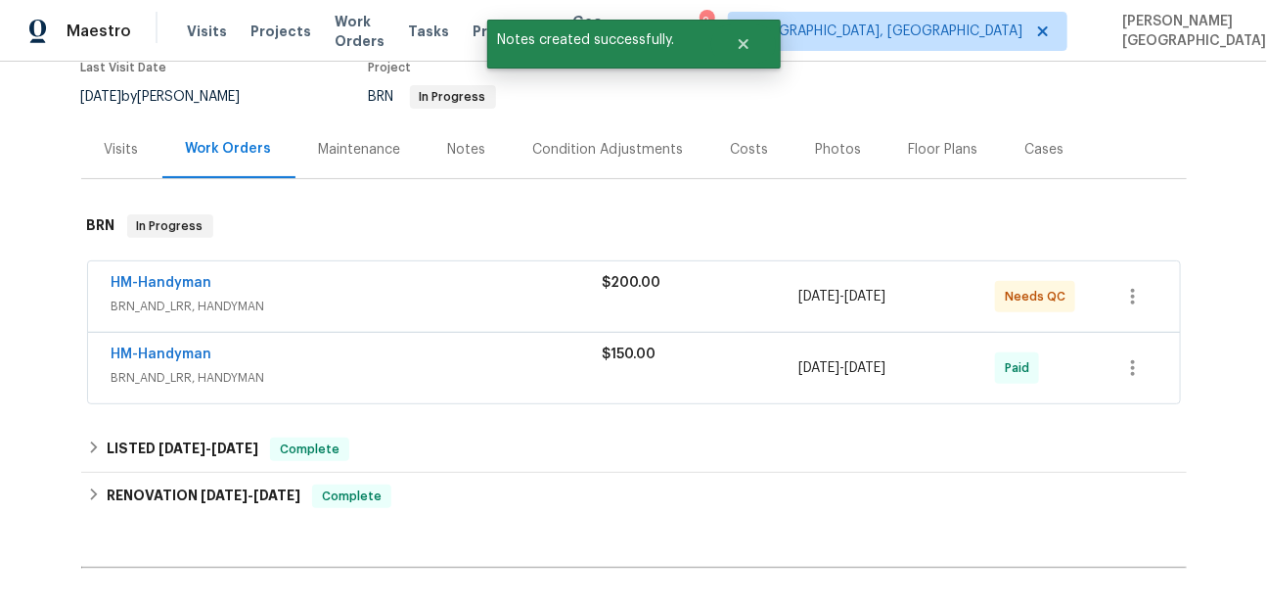
scroll to position [150, 0]
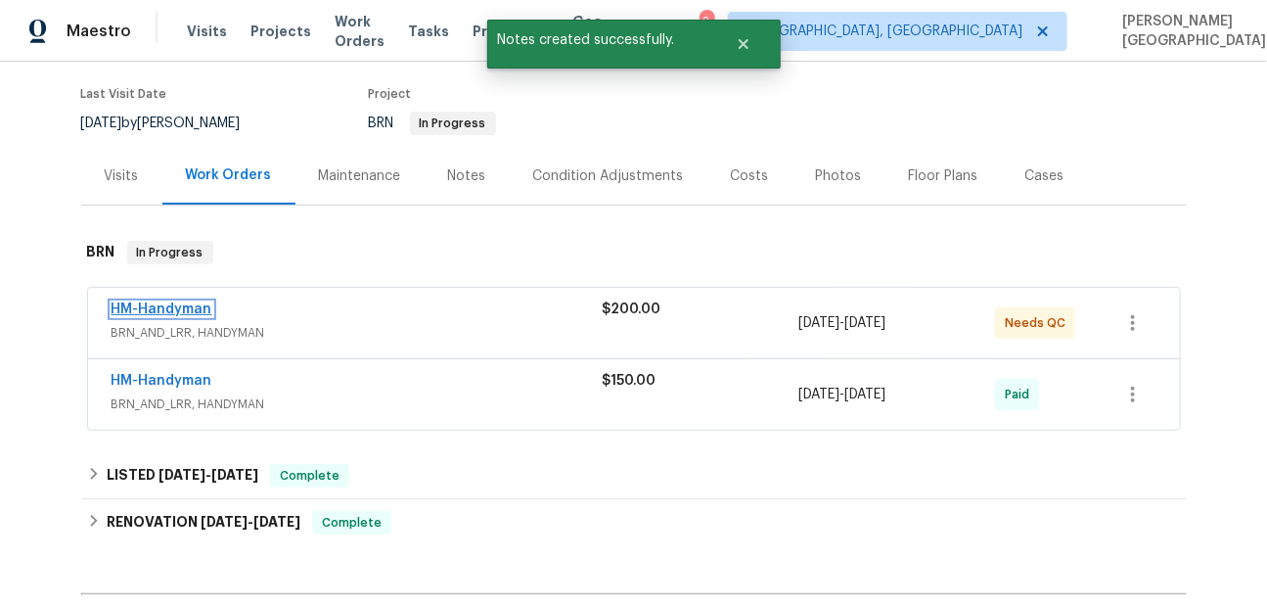
click at [182, 311] on link "HM-Handyman" at bounding box center [162, 309] width 101 height 14
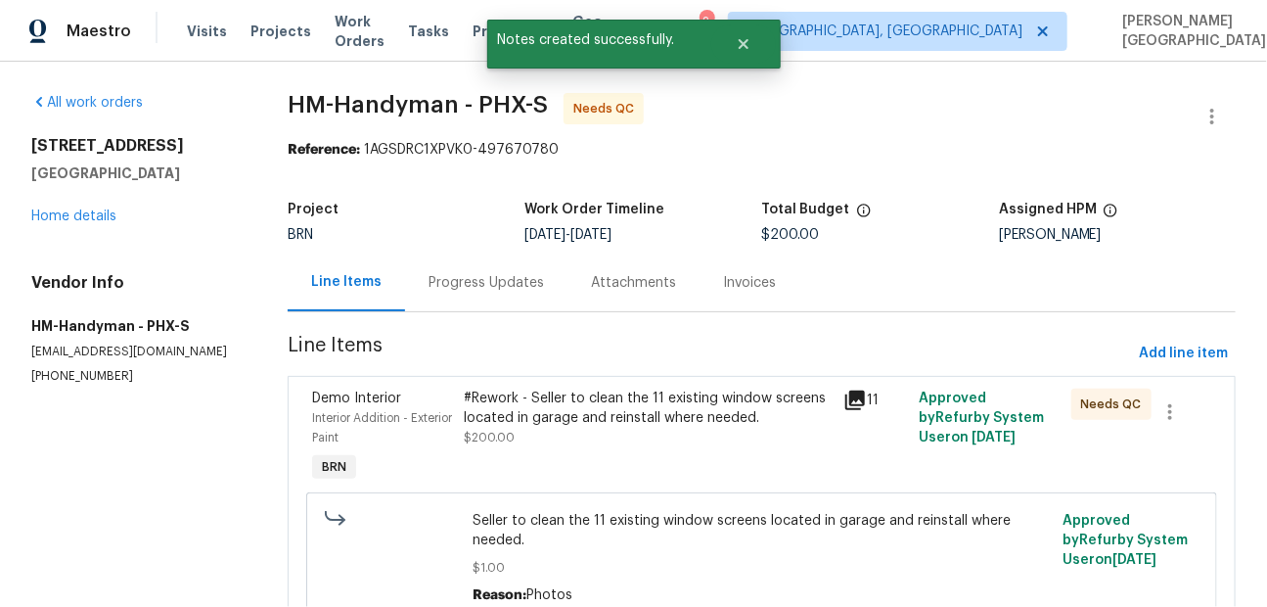
click at [681, 449] on div "#Rework - Seller to clean the 11 existing window screens located in garage and …" at bounding box center [649, 438] width 380 height 110
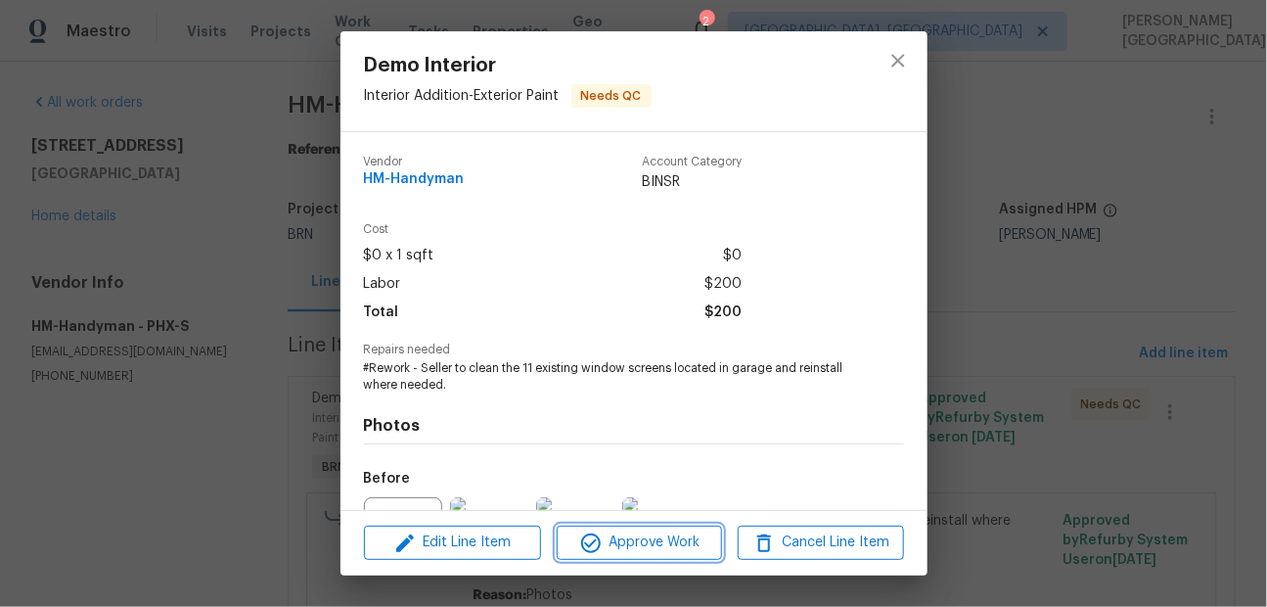
click at [626, 532] on span "Approve Work" at bounding box center [640, 542] width 154 height 24
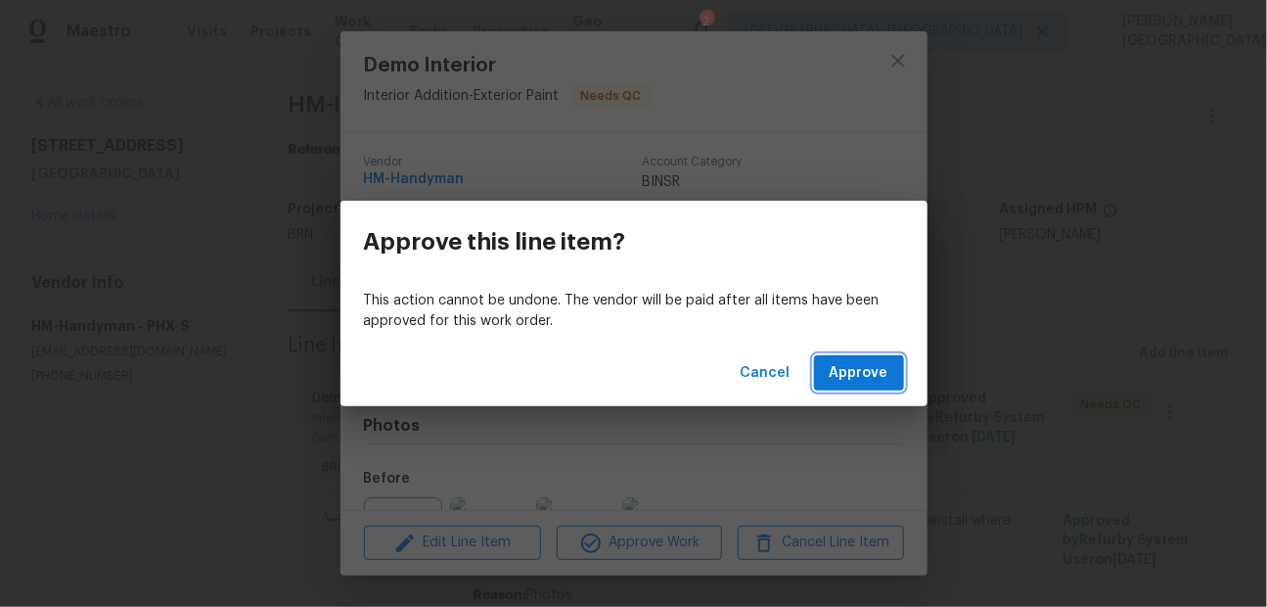
click at [861, 383] on span "Approve" at bounding box center [859, 373] width 59 height 24
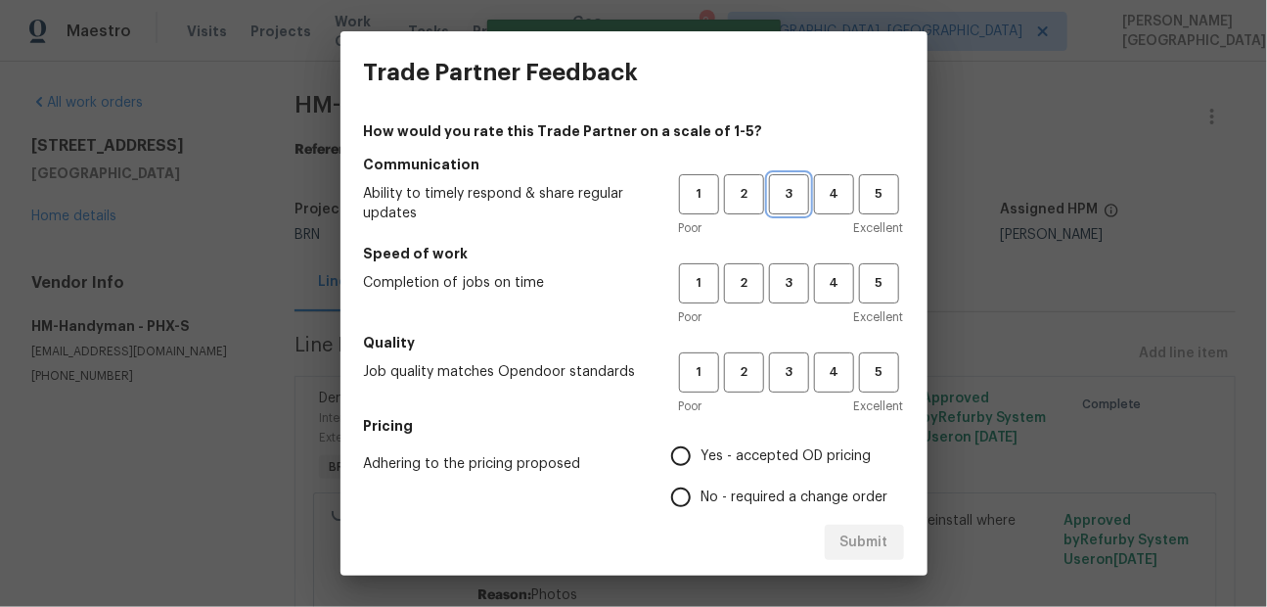
click at [799, 196] on span "3" at bounding box center [789, 194] width 36 height 23
drag, startPoint x: 795, startPoint y: 279, endPoint x: 795, endPoint y: 305, distance: 26.4
click at [795, 279] on span "3" at bounding box center [789, 283] width 36 height 23
click at [786, 370] on span "3" at bounding box center [789, 372] width 36 height 23
click at [721, 491] on span "No - required a change order" at bounding box center [794, 497] width 187 height 21
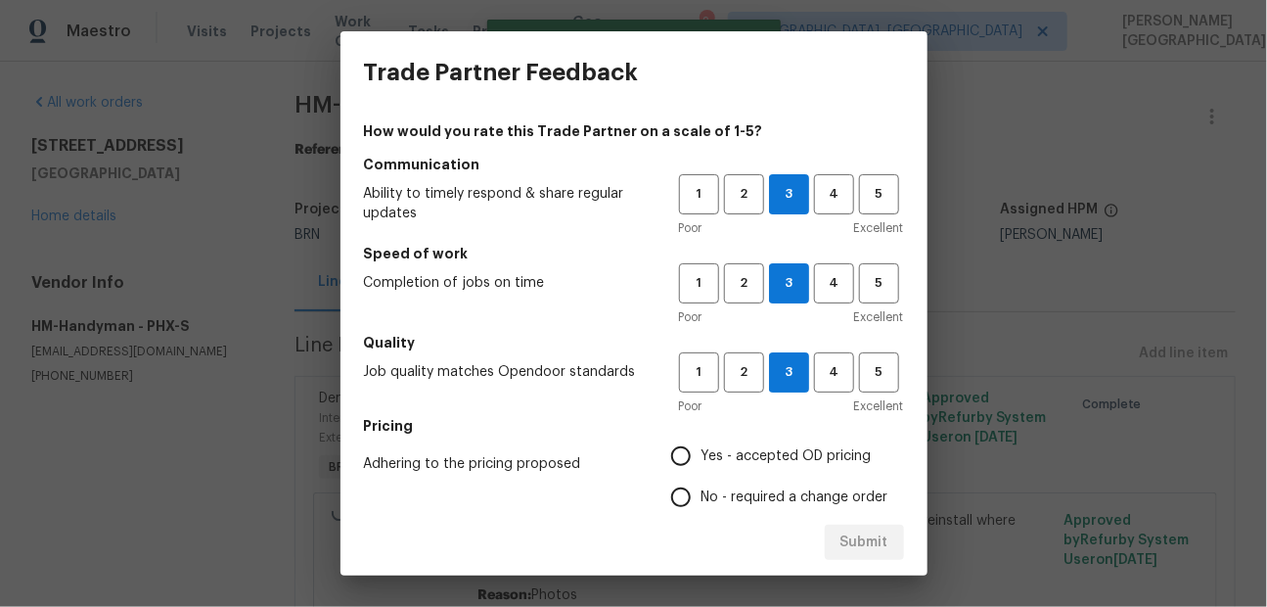
click at [701, 491] on input "No - required a change order" at bounding box center [680, 496] width 41 height 41
radio input "true"
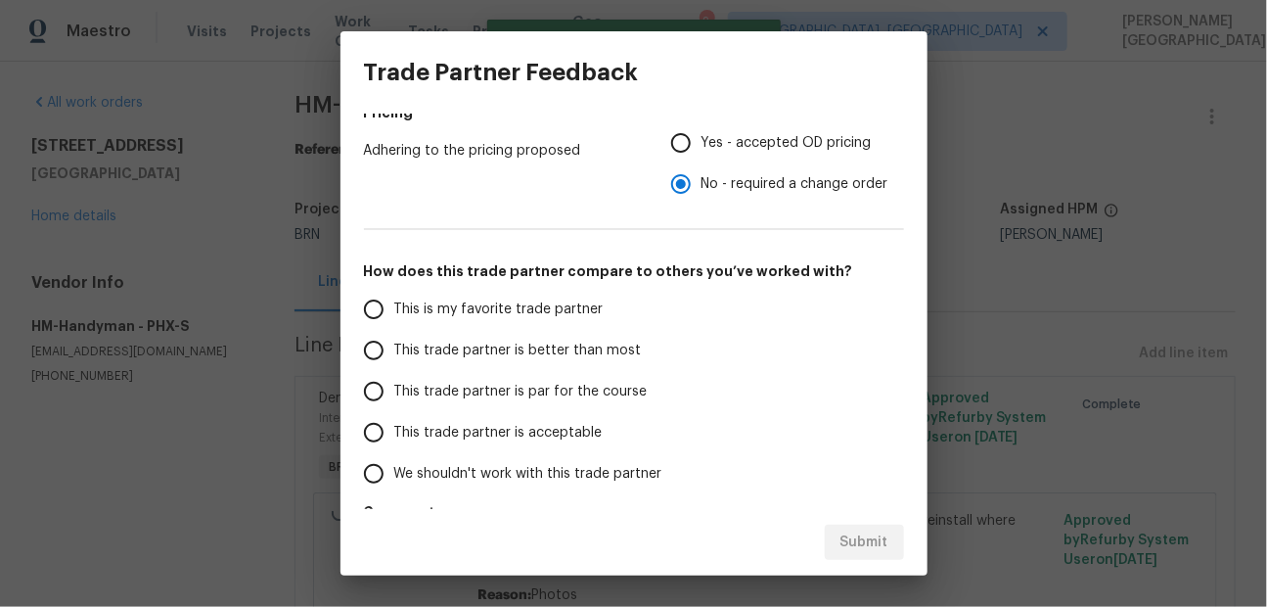
scroll to position [338, 0]
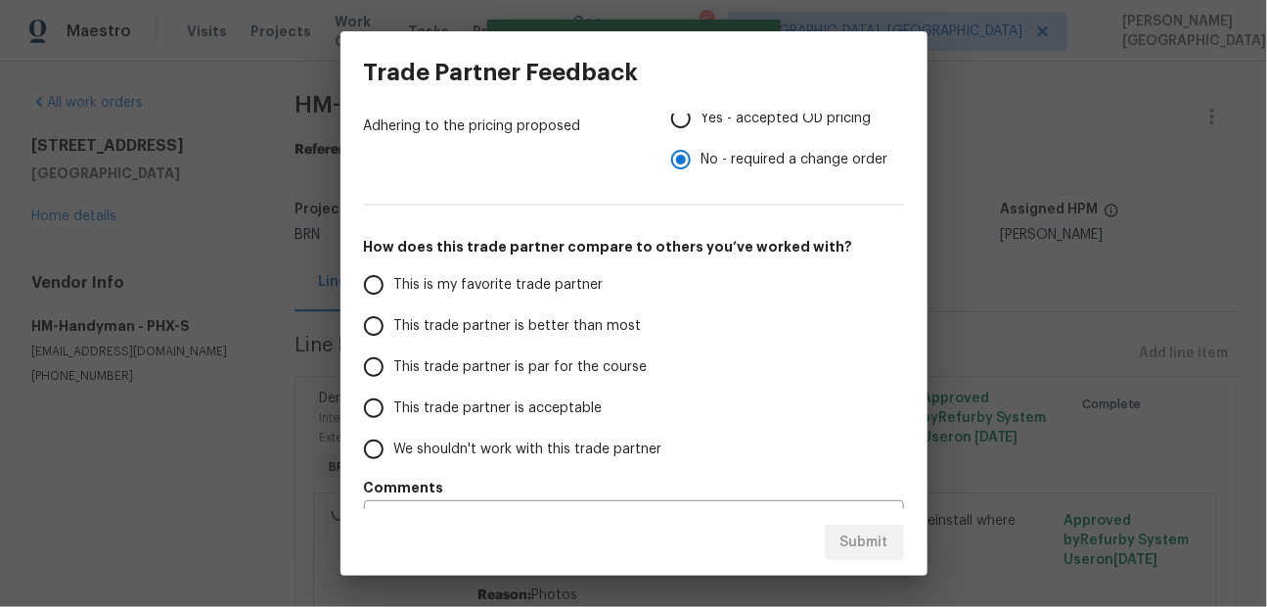
click at [502, 308] on label "This trade partner is better than most" at bounding box center [507, 325] width 309 height 41
click at [394, 308] on input "This trade partner is better than most" at bounding box center [373, 325] width 41 height 41
click at [872, 531] on span "Submit" at bounding box center [864, 542] width 48 height 24
radio input "true"
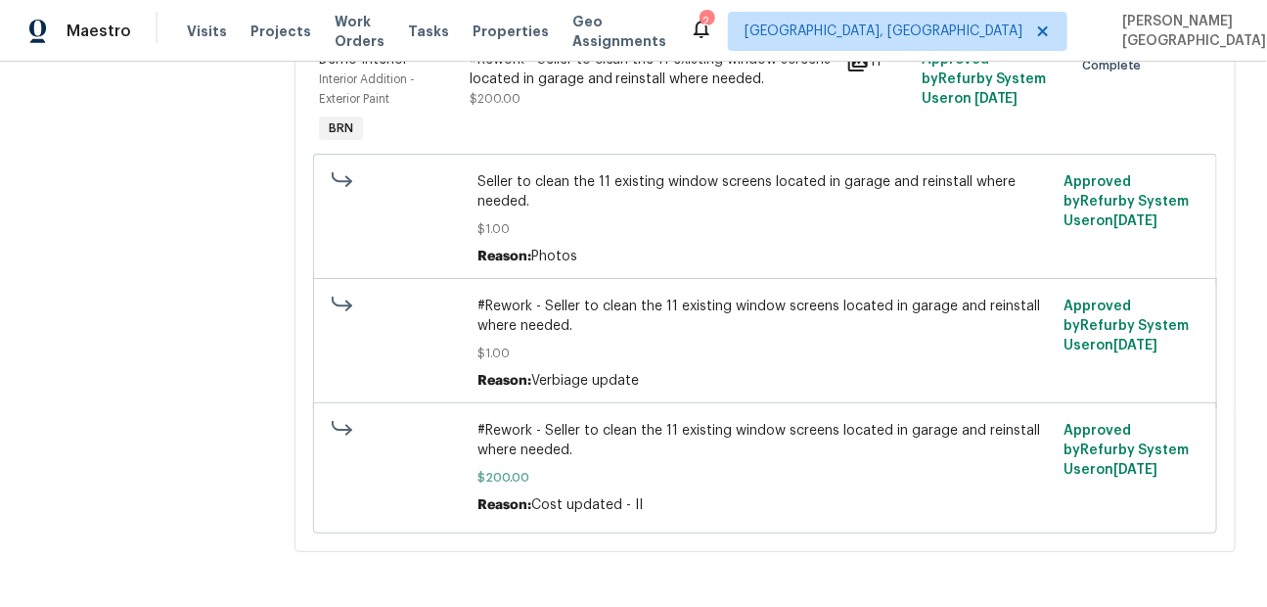
scroll to position [0, 0]
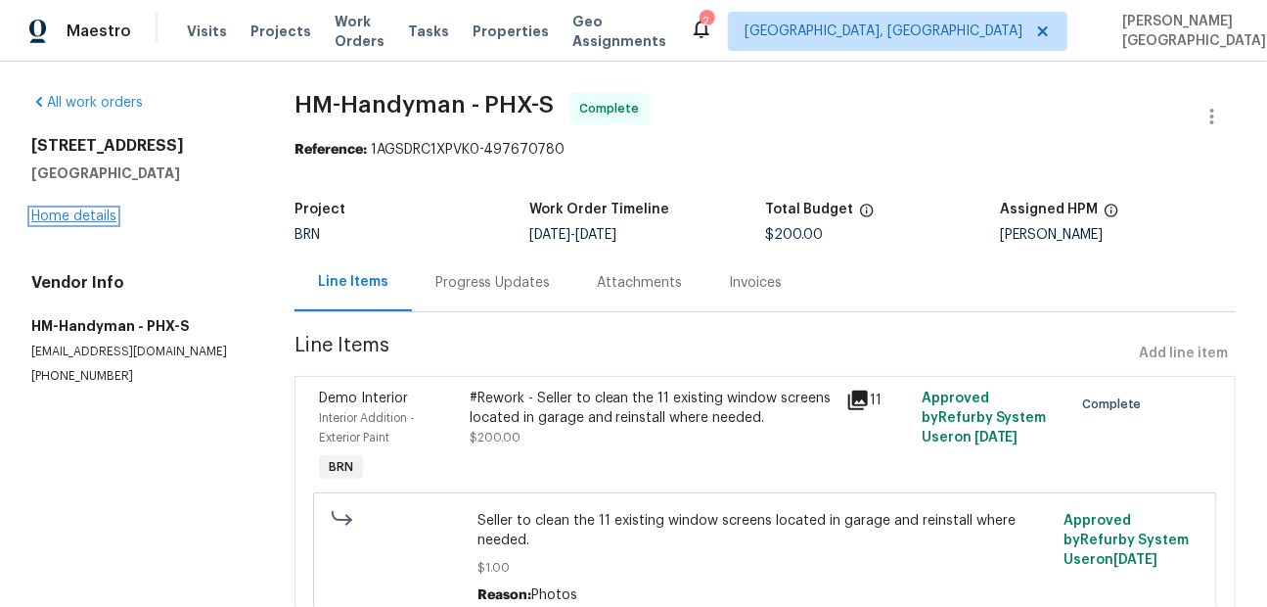
click at [92, 220] on link "Home details" at bounding box center [73, 216] width 85 height 14
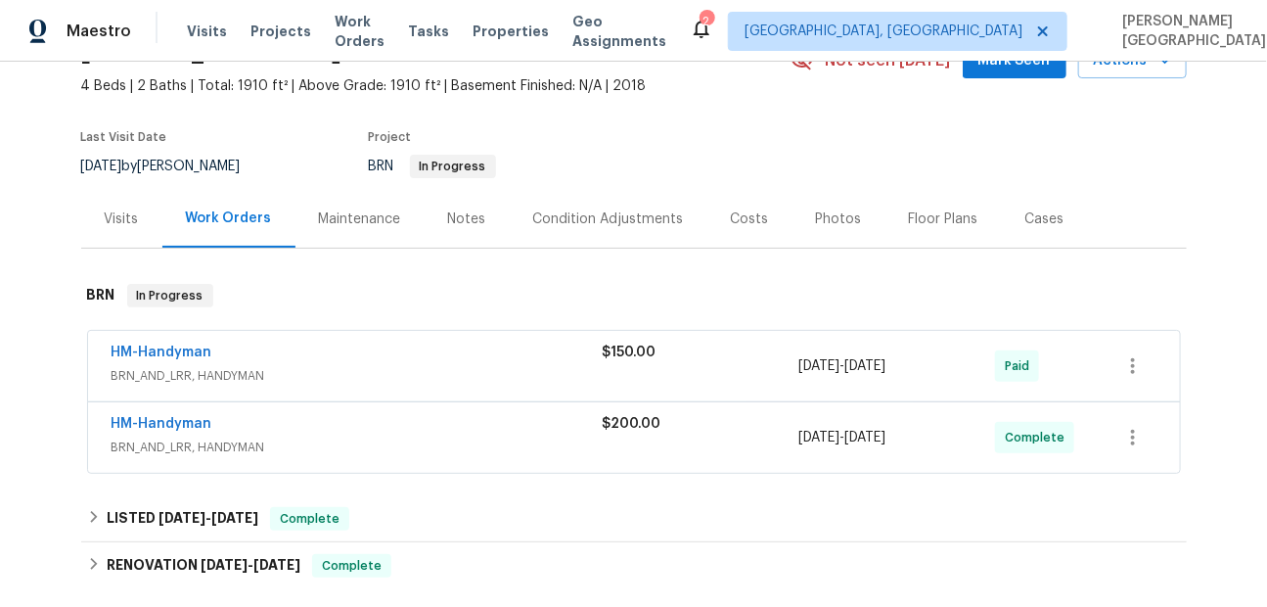
scroll to position [41, 0]
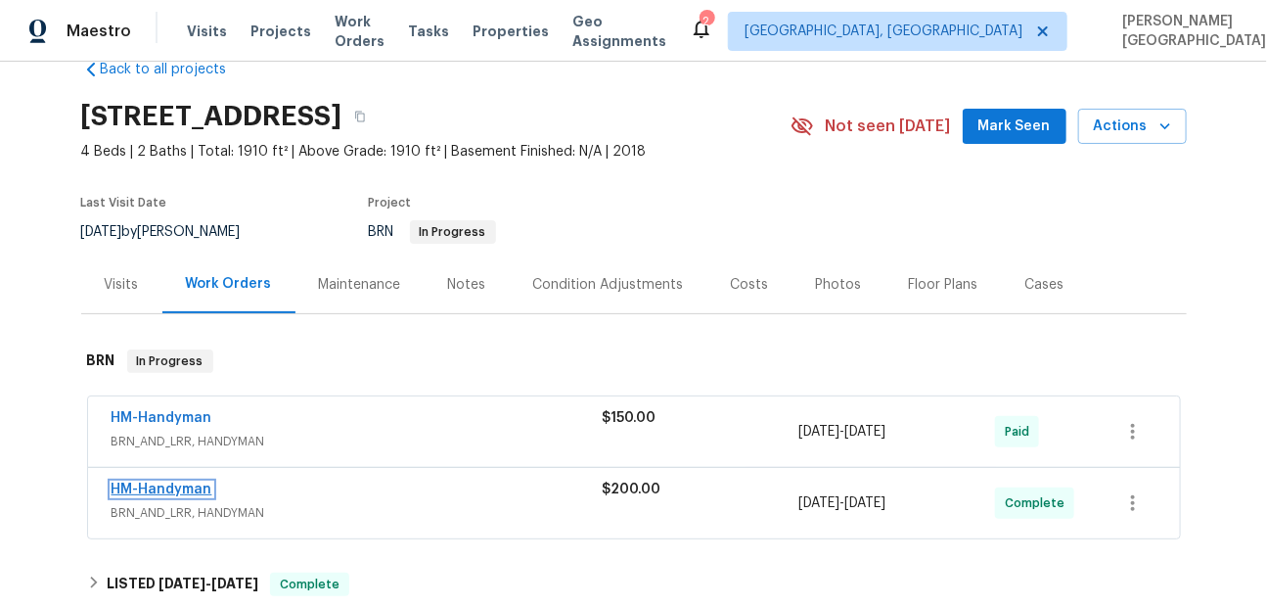
click at [136, 485] on link "HM-Handyman" at bounding box center [162, 489] width 101 height 14
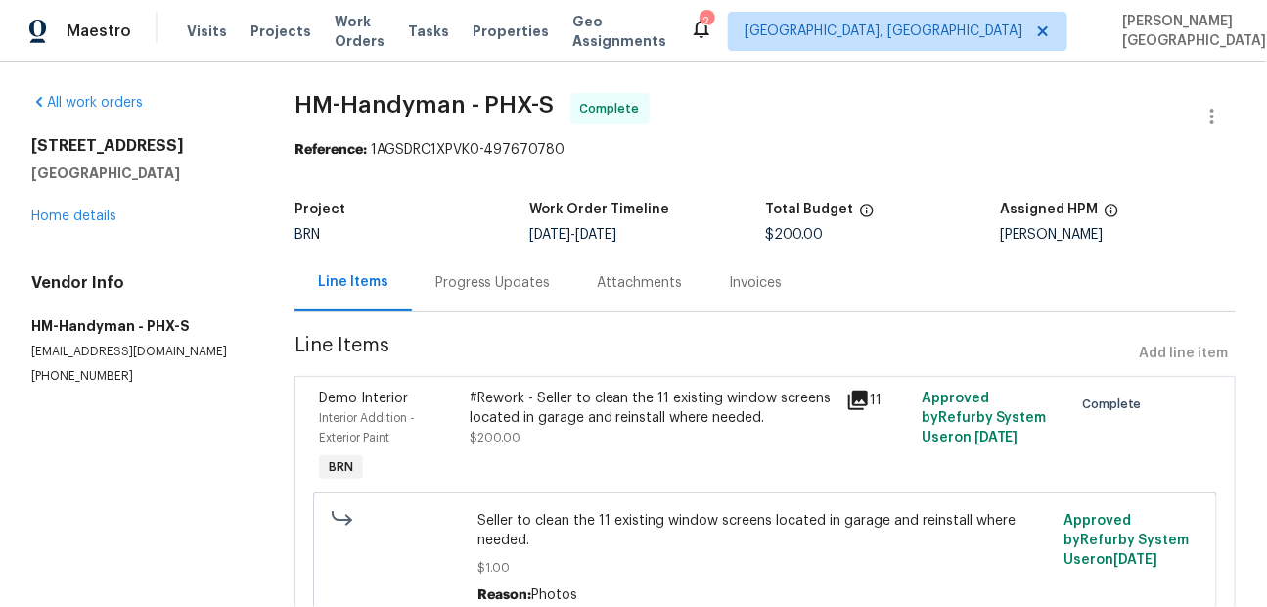
click at [774, 276] on div "Invoices" at bounding box center [756, 282] width 100 height 58
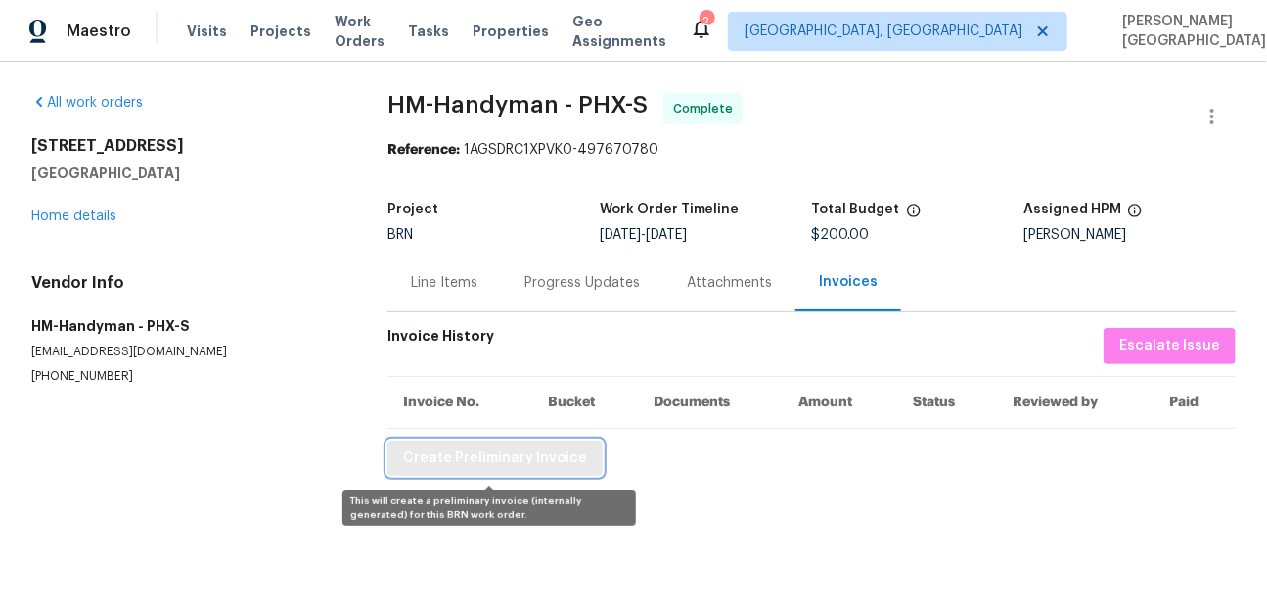
click at [506, 456] on span "Create Preliminary Invoice" at bounding box center [495, 458] width 184 height 24
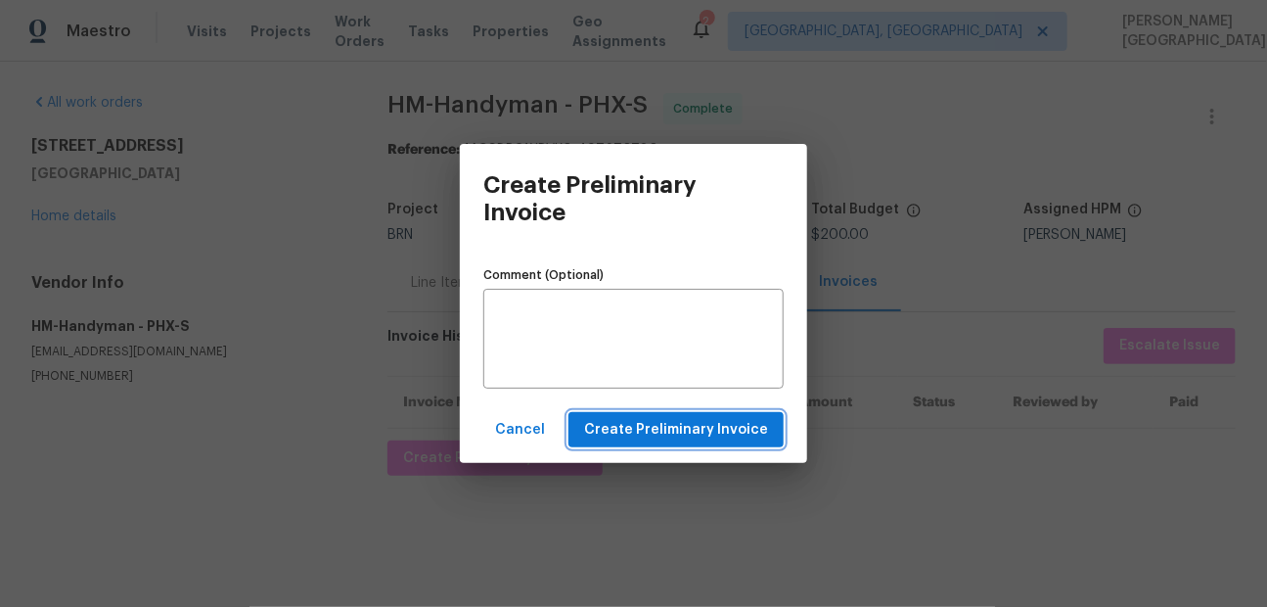
click at [678, 432] on span "Create Preliminary Invoice" at bounding box center [676, 430] width 184 height 24
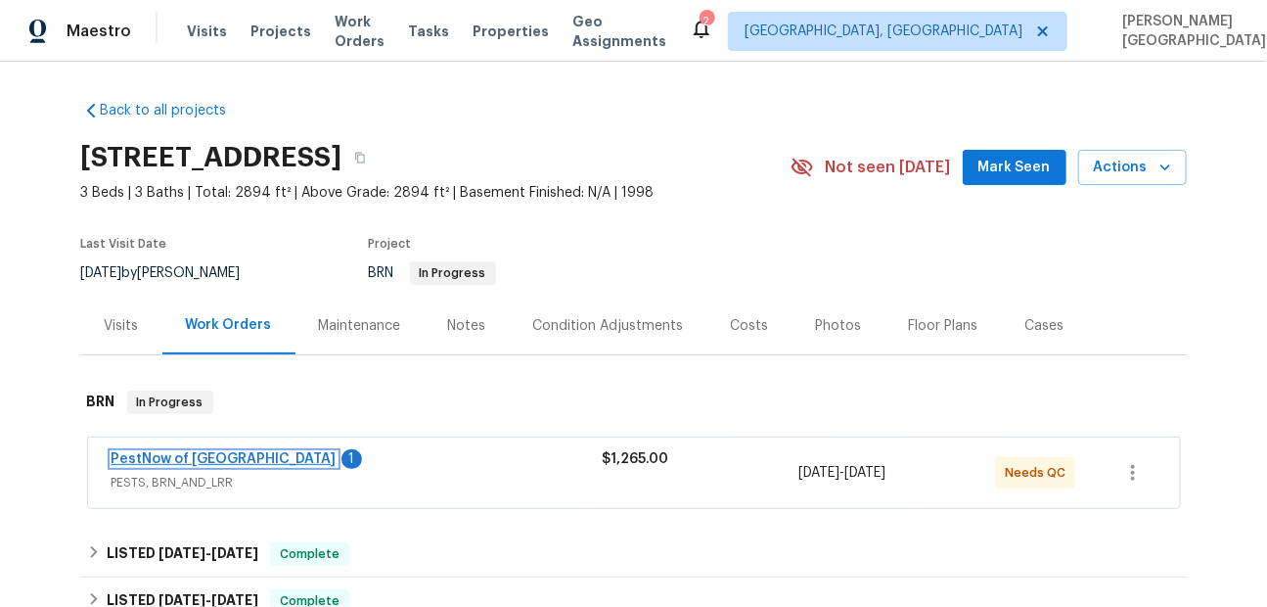
click at [212, 460] on link "PestNow of Central VA" at bounding box center [224, 459] width 225 height 14
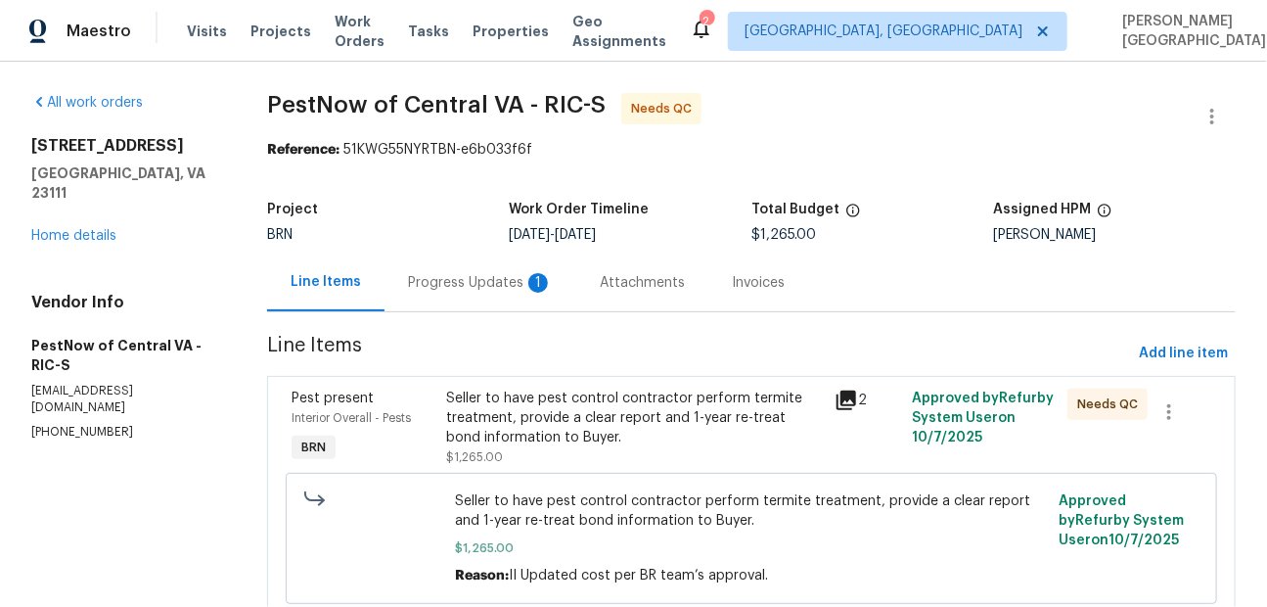
click at [516, 289] on div "Progress Updates 1" at bounding box center [480, 283] width 145 height 20
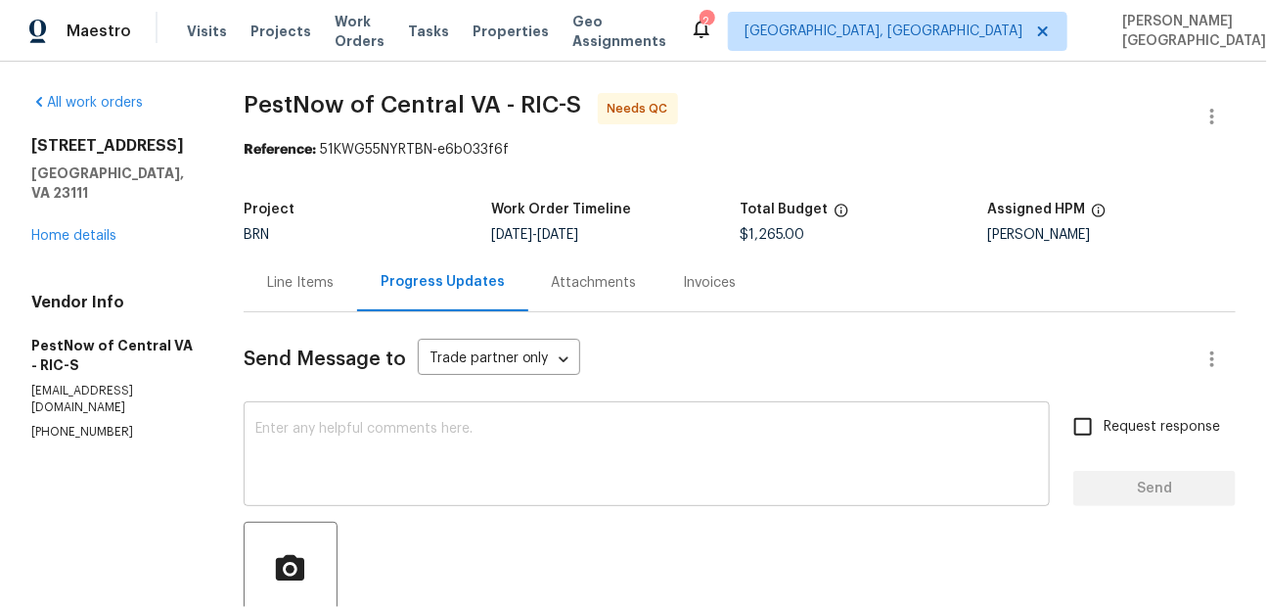
click at [316, 424] on textarea at bounding box center [646, 456] width 783 height 68
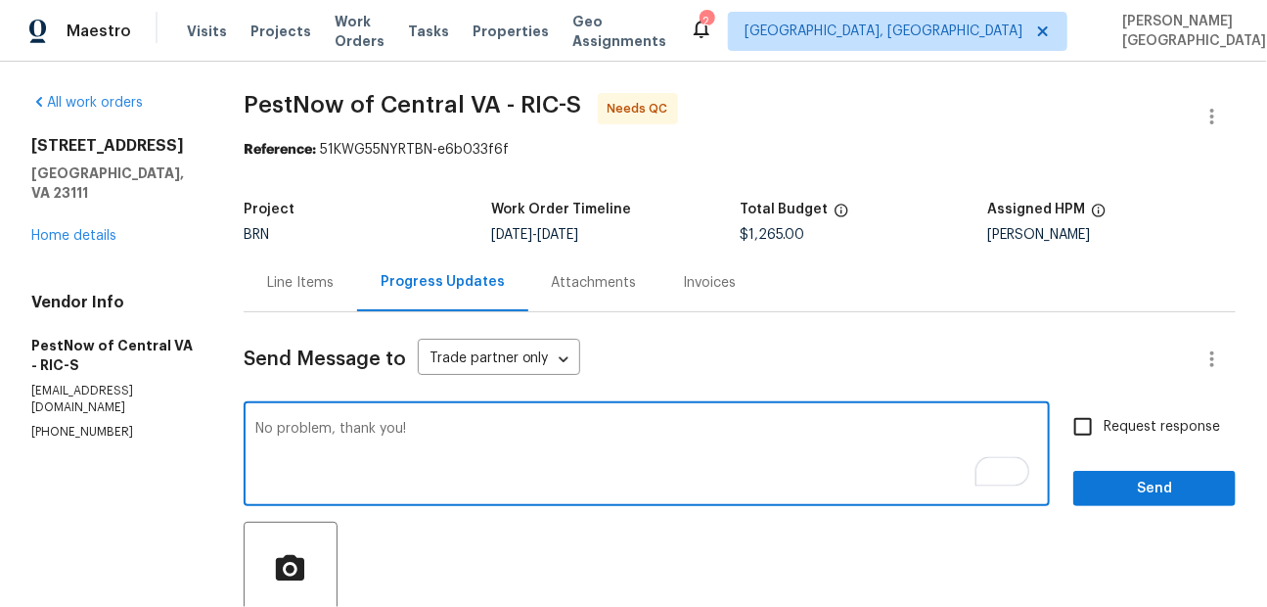
type textarea "No problem, thank you!"
click at [1094, 424] on input "Request response" at bounding box center [1082, 426] width 41 height 41
checkbox input "true"
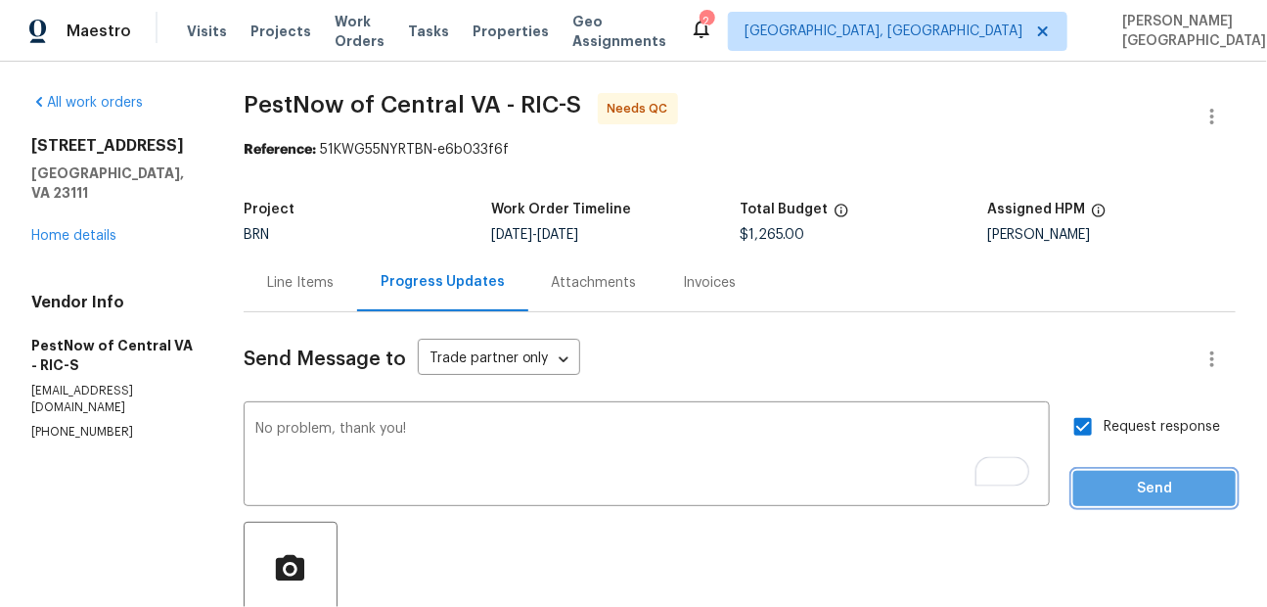
click at [1116, 491] on span "Send" at bounding box center [1154, 488] width 131 height 24
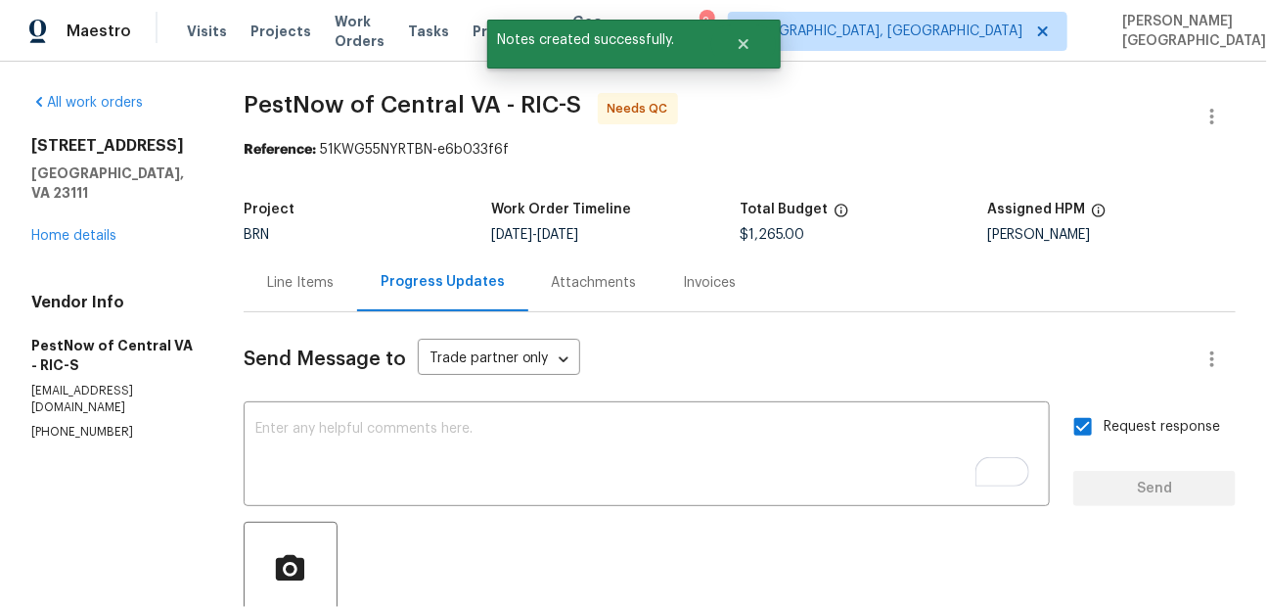
click at [289, 283] on div "Line Items" at bounding box center [300, 283] width 67 height 20
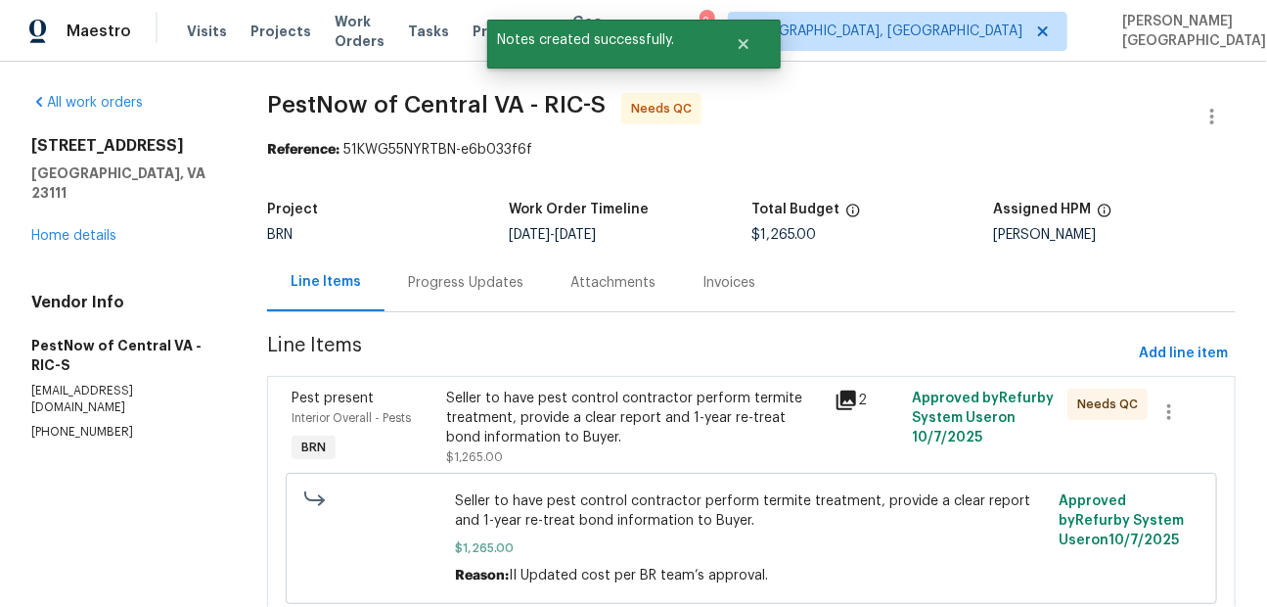
click at [425, 283] on div "Progress Updates" at bounding box center [465, 283] width 115 height 20
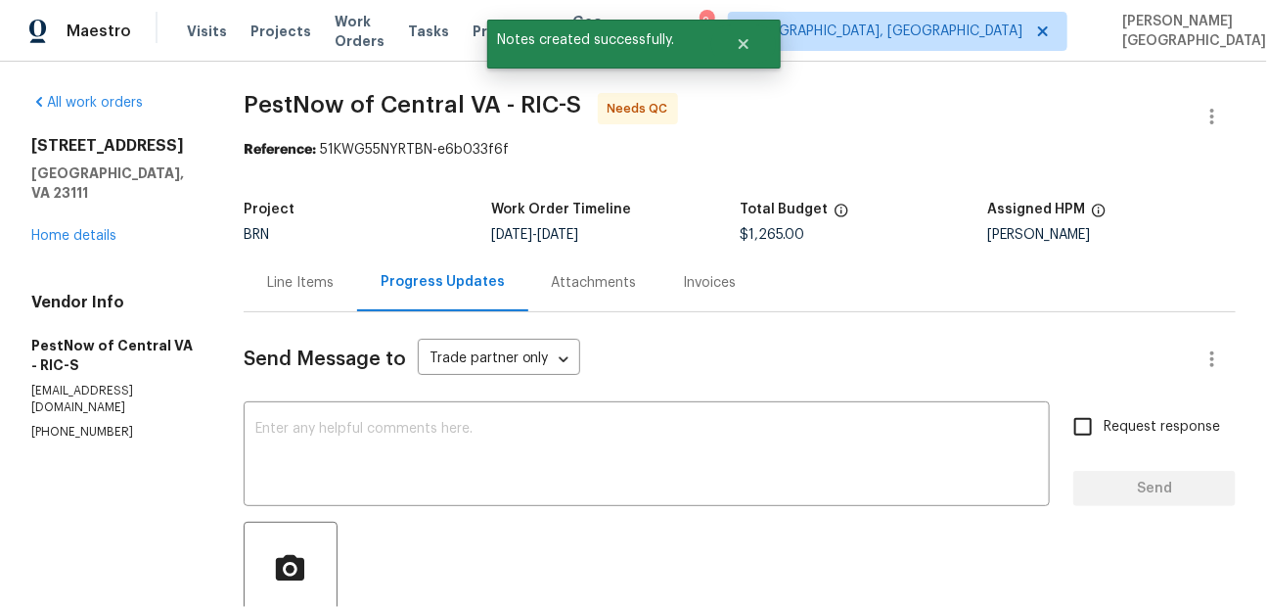
click at [323, 282] on div "Line Items" at bounding box center [300, 283] width 67 height 20
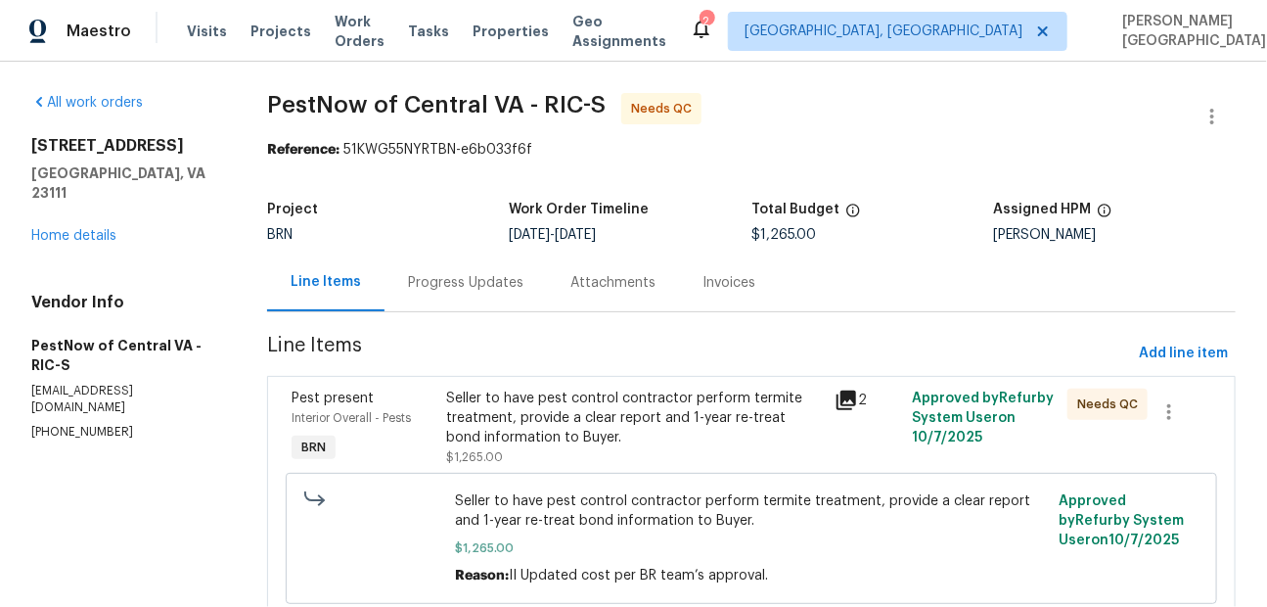
click at [587, 431] on div "Seller to have pest control contractor perform termite treatment, provide a cle…" at bounding box center [635, 417] width 377 height 59
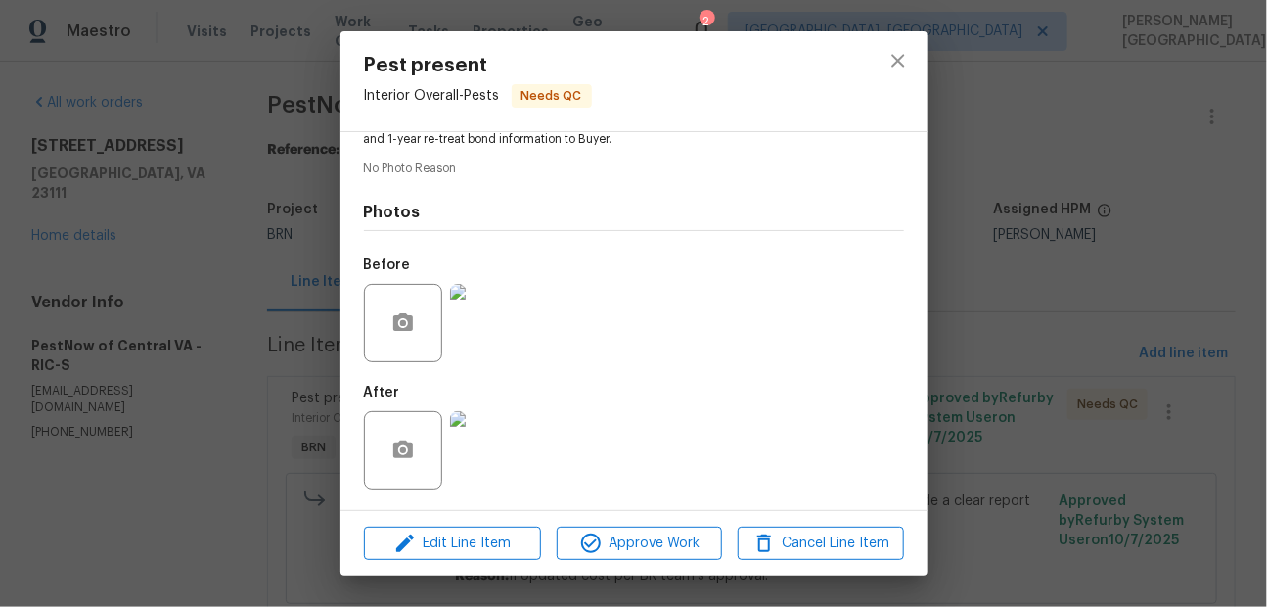
scroll to position [240, 0]
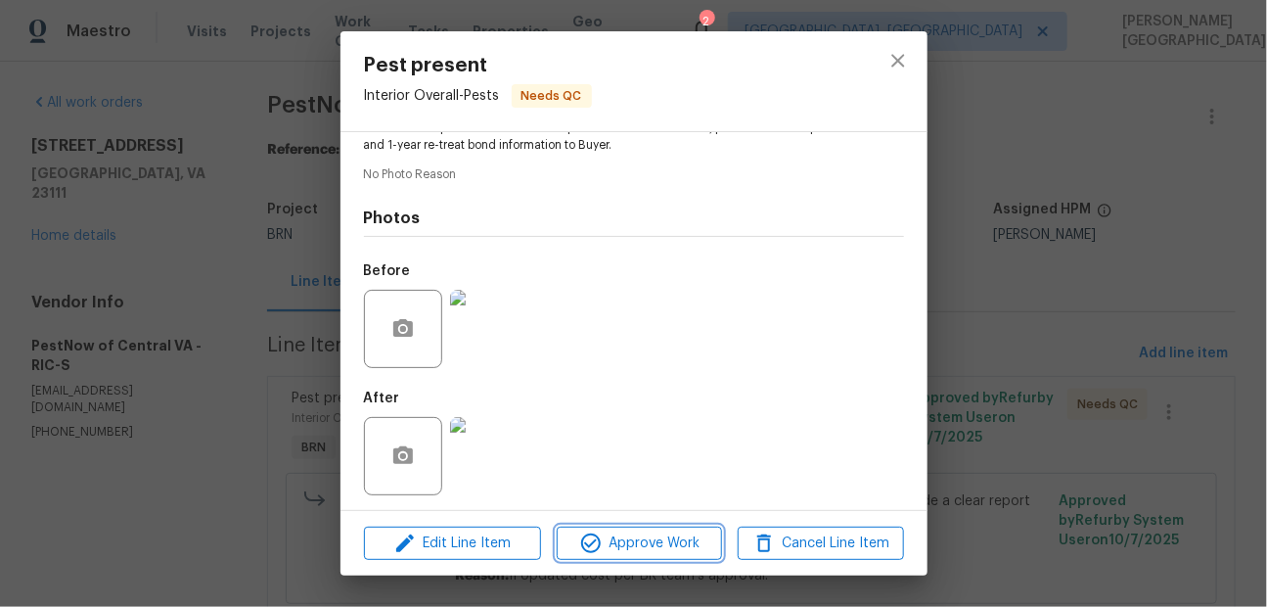
click at [600, 536] on icon "button" at bounding box center [590, 542] width 23 height 23
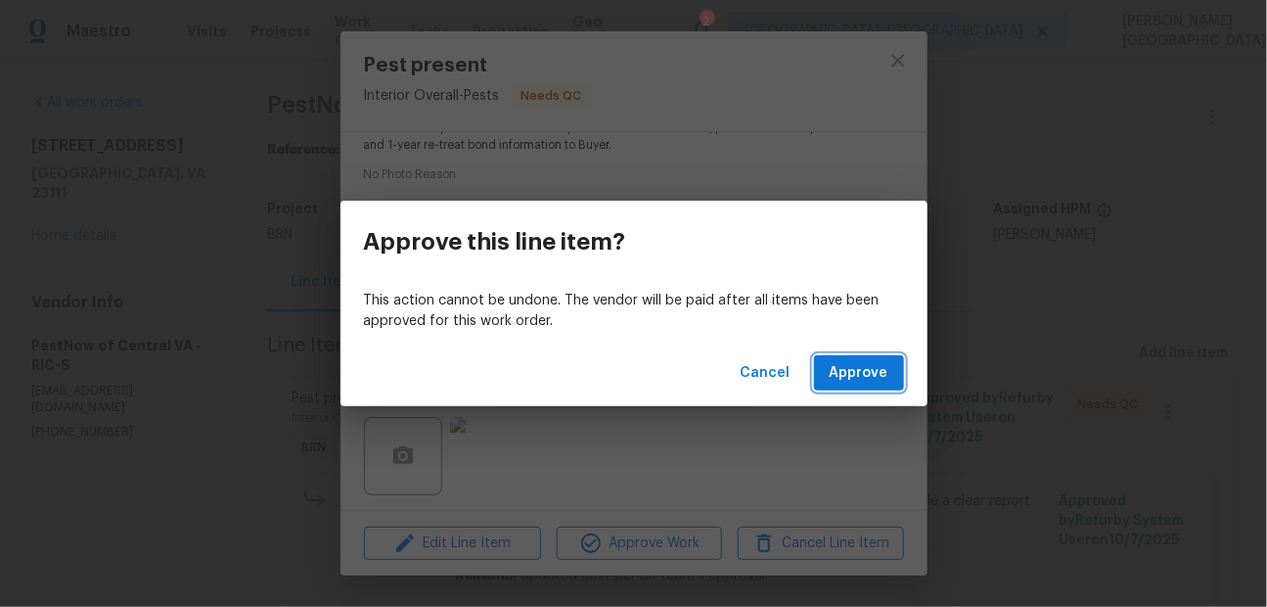
click at [857, 381] on span "Approve" at bounding box center [859, 373] width 59 height 24
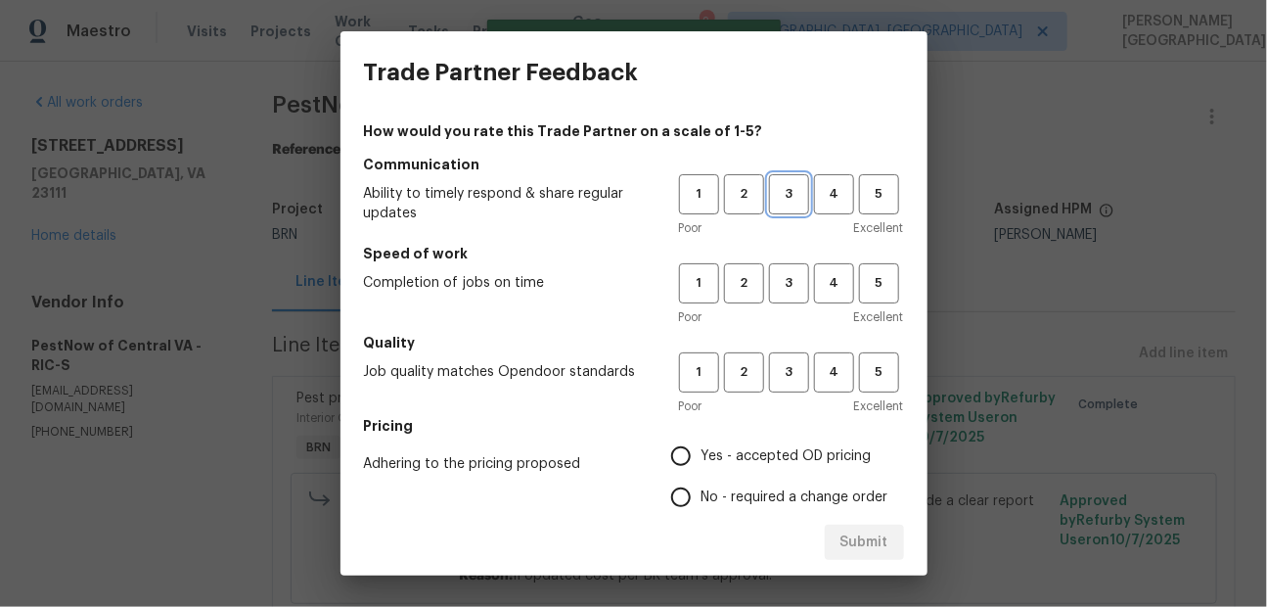
click at [789, 198] on span "3" at bounding box center [789, 194] width 36 height 23
click at [793, 281] on span "3" at bounding box center [789, 283] width 36 height 23
click at [790, 369] on span "3" at bounding box center [789, 372] width 36 height 23
click at [714, 481] on label "No - required a change order" at bounding box center [774, 496] width 228 height 41
click at [701, 481] on input "No - required a change order" at bounding box center [680, 496] width 41 height 41
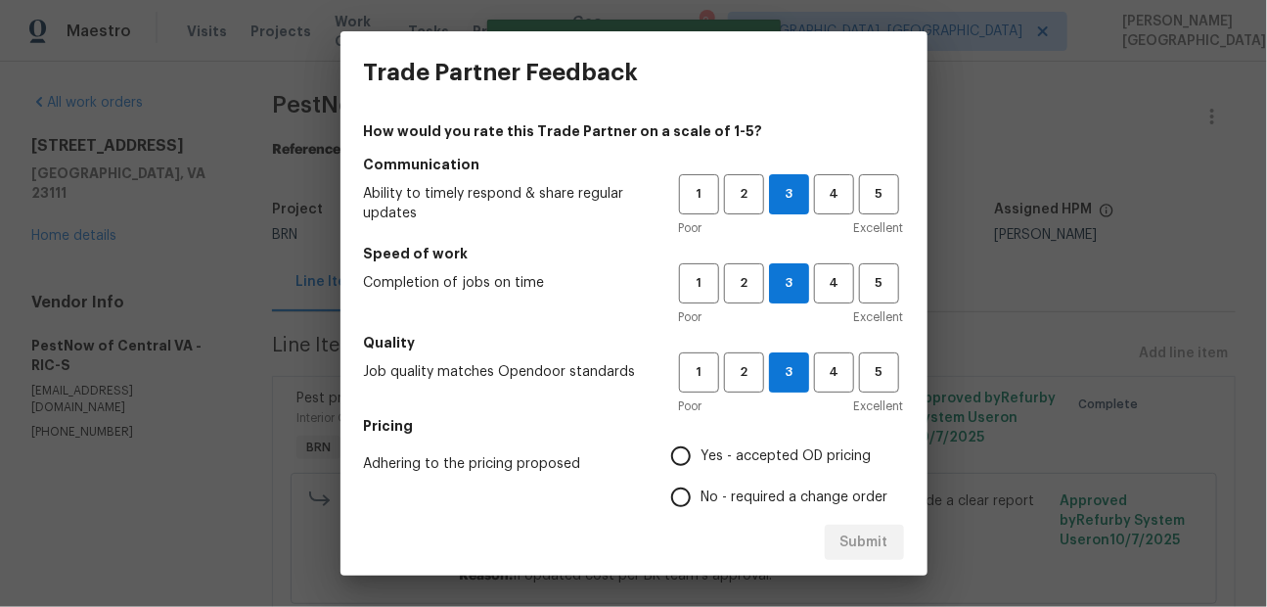
radio input "true"
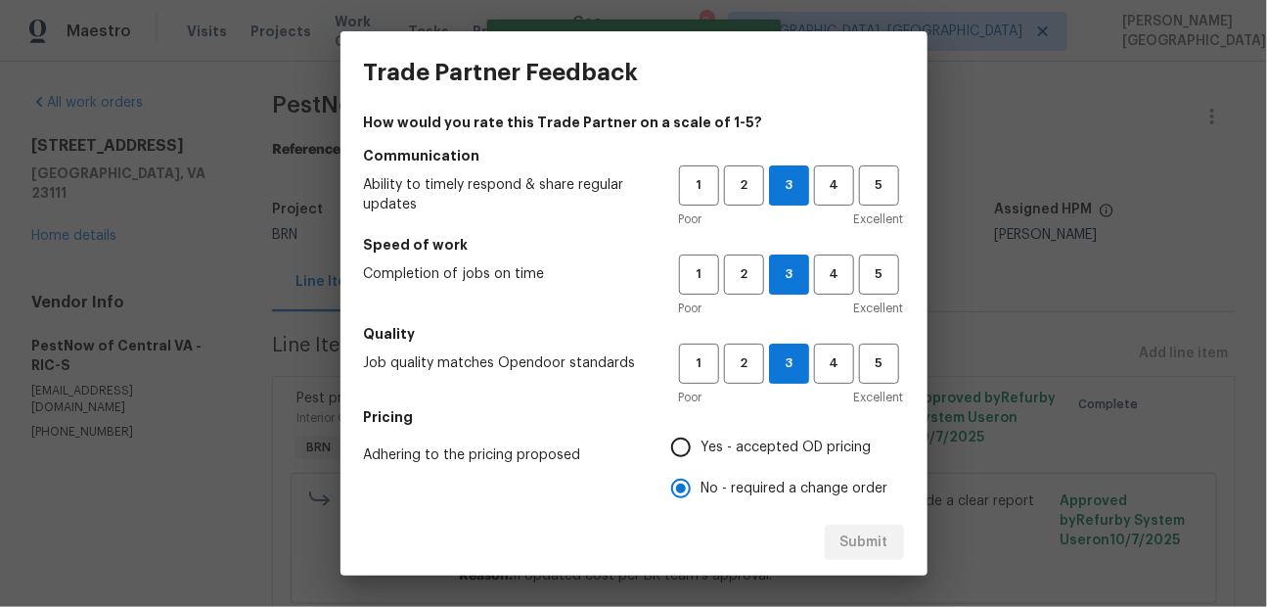
scroll to position [274, 0]
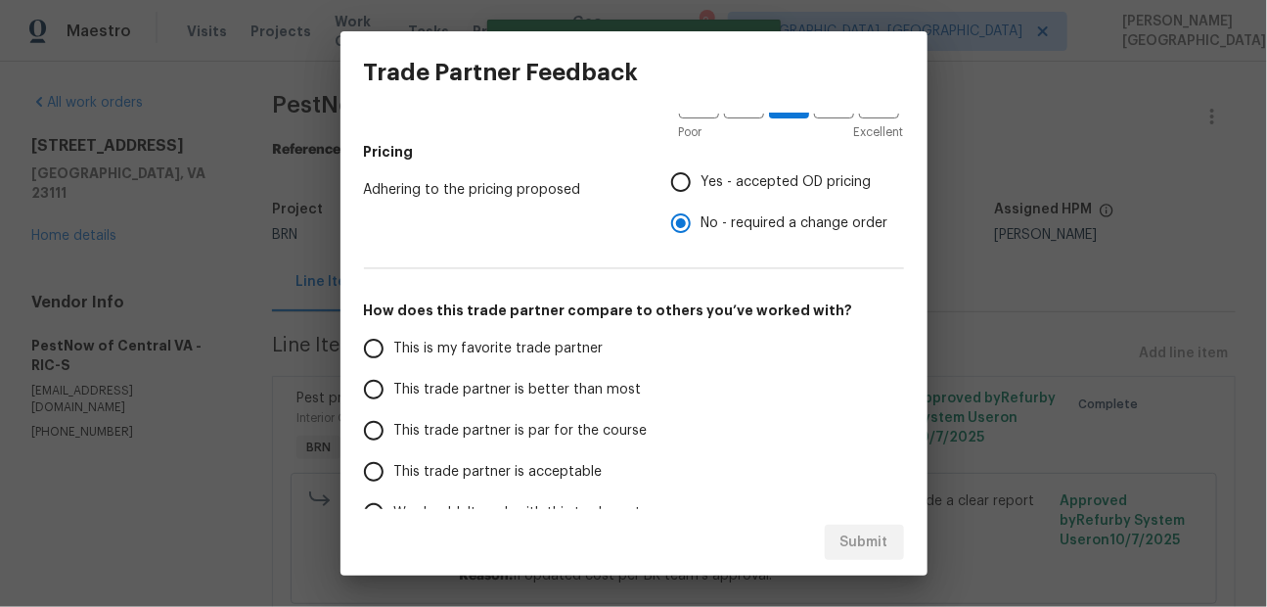
click at [558, 374] on label "This trade partner is better than most" at bounding box center [507, 389] width 309 height 41
click at [394, 374] on input "This trade partner is better than most" at bounding box center [373, 389] width 41 height 41
click at [876, 539] on span "Submit" at bounding box center [864, 542] width 48 height 24
radio input "true"
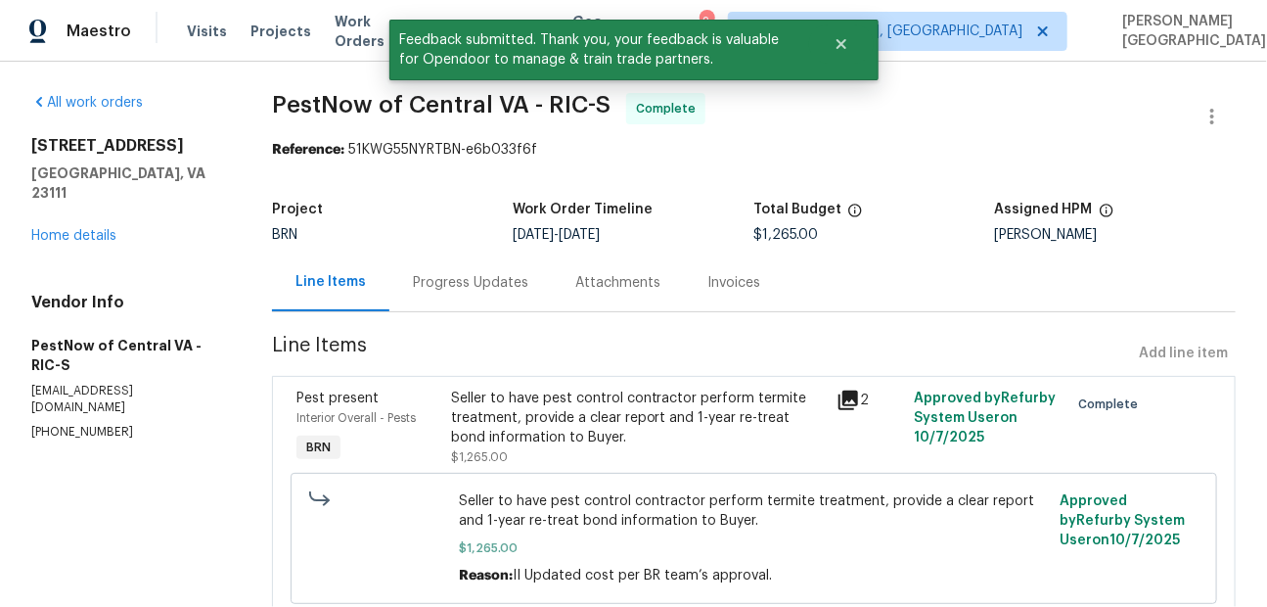
click at [456, 289] on div "Progress Updates" at bounding box center [470, 283] width 115 height 20
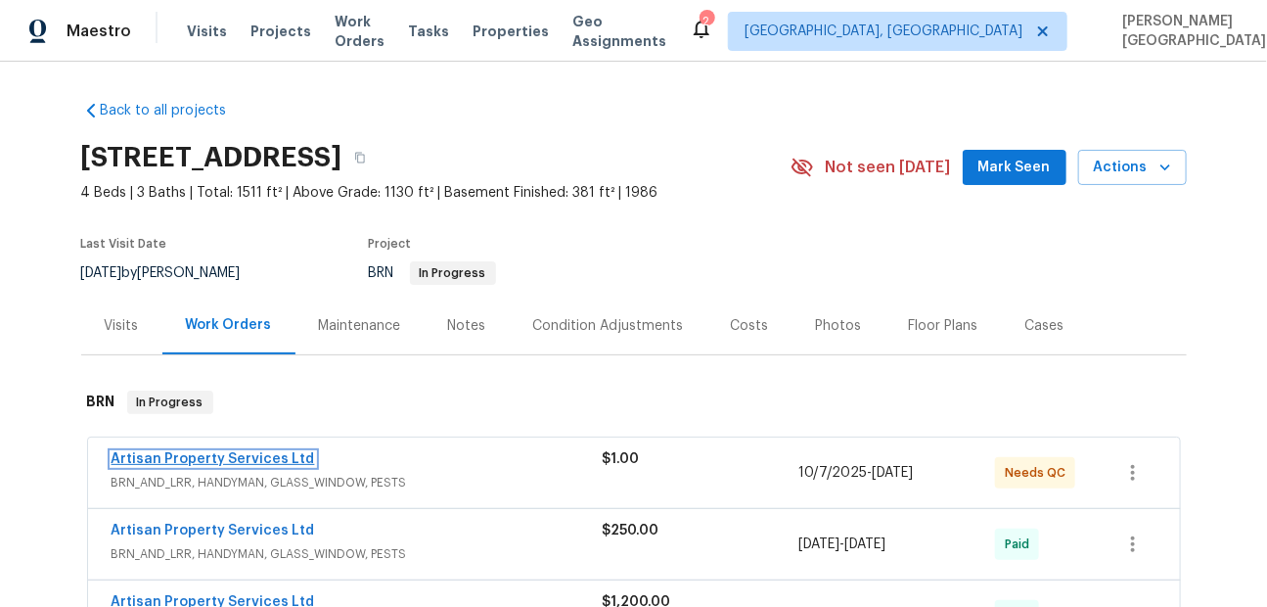
click at [265, 460] on link "Artisan Property Services Ltd" at bounding box center [213, 459] width 203 height 14
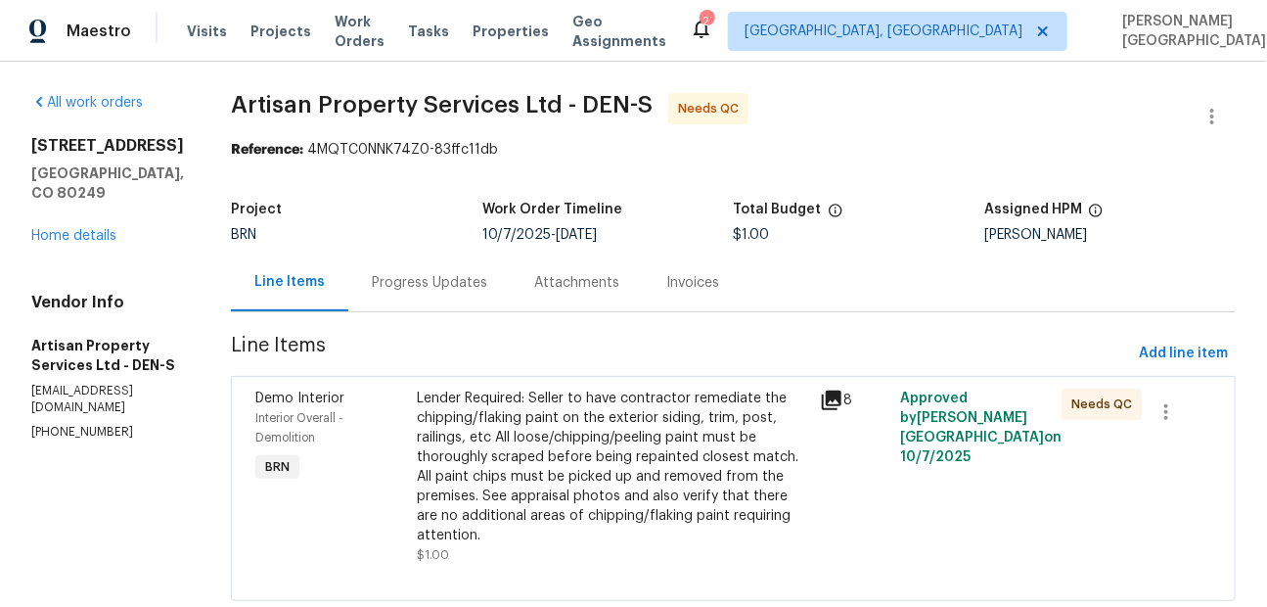
click at [541, 499] on div "Lender Required: Seller to have contractor remediate the chipping/flaking paint…" at bounding box center [612, 466] width 391 height 157
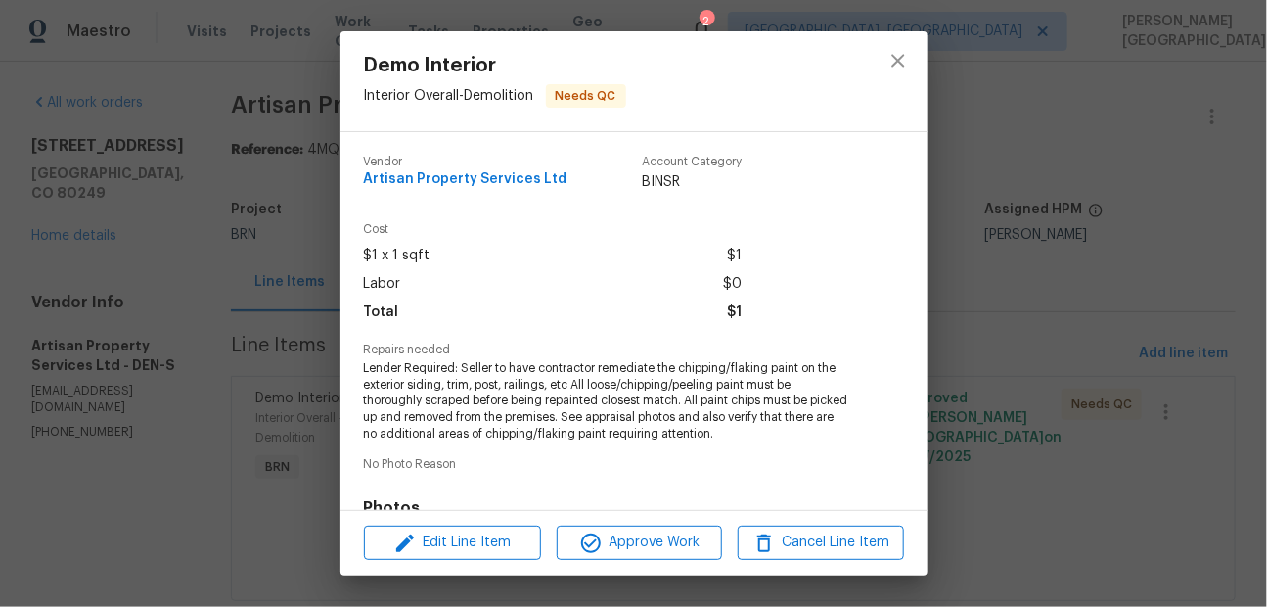
scroll to position [295, 0]
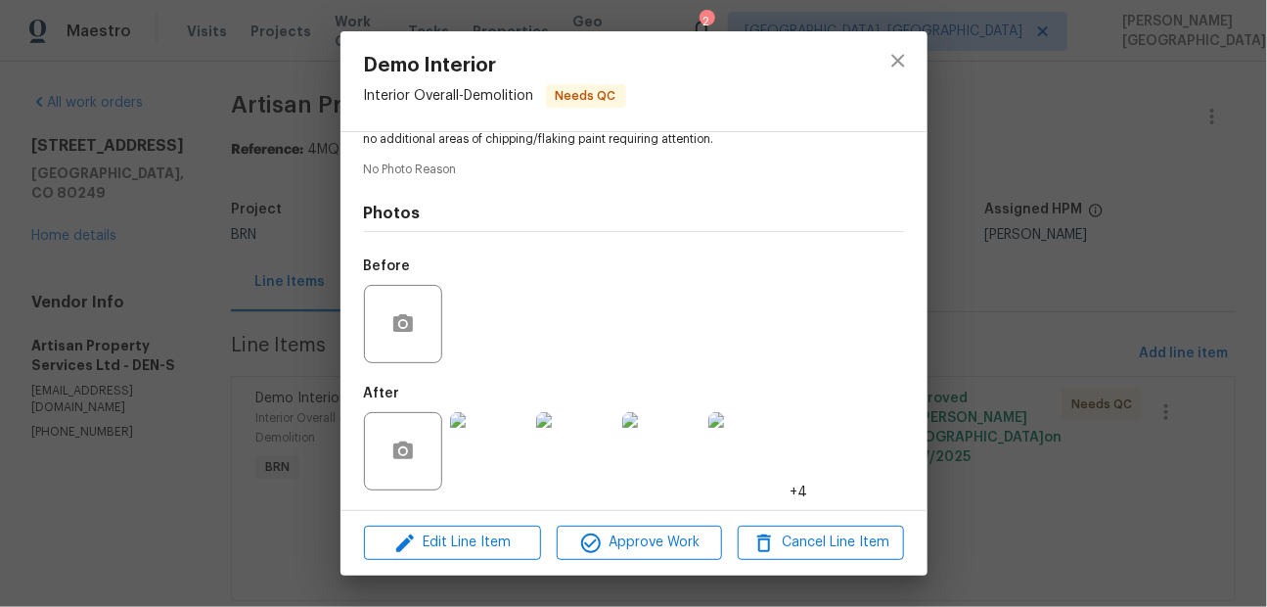
click at [496, 435] on img at bounding box center [489, 451] width 78 height 78
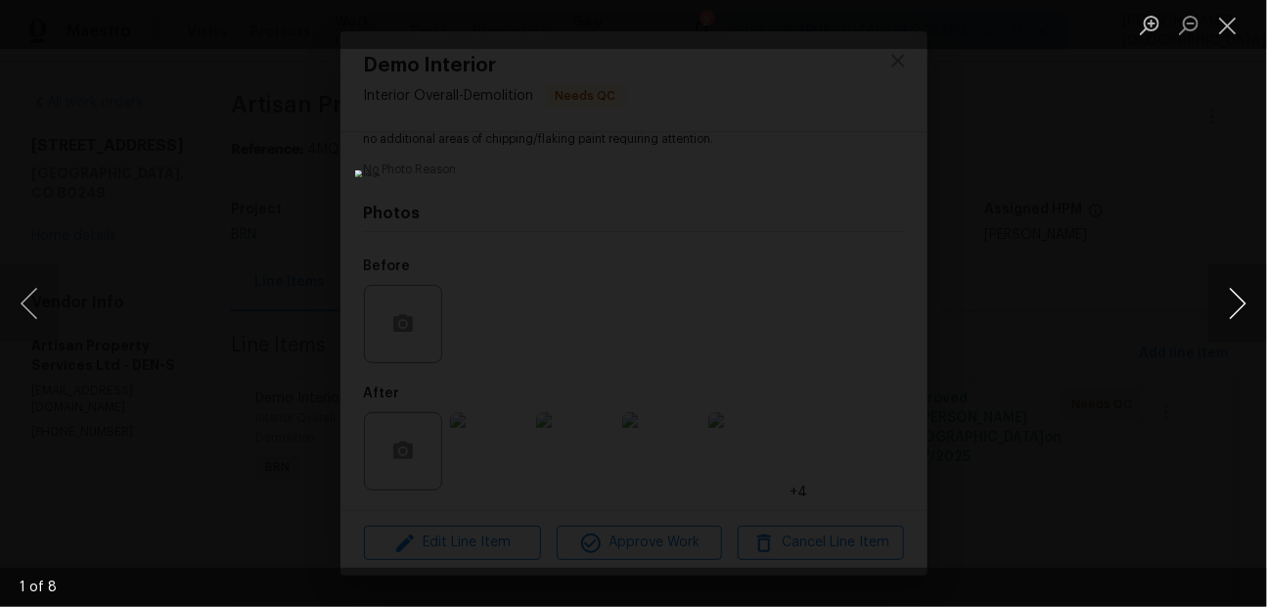
click at [1230, 315] on button "Next image" at bounding box center [1237, 303] width 59 height 78
click at [1233, 315] on button "Next image" at bounding box center [1237, 303] width 59 height 78
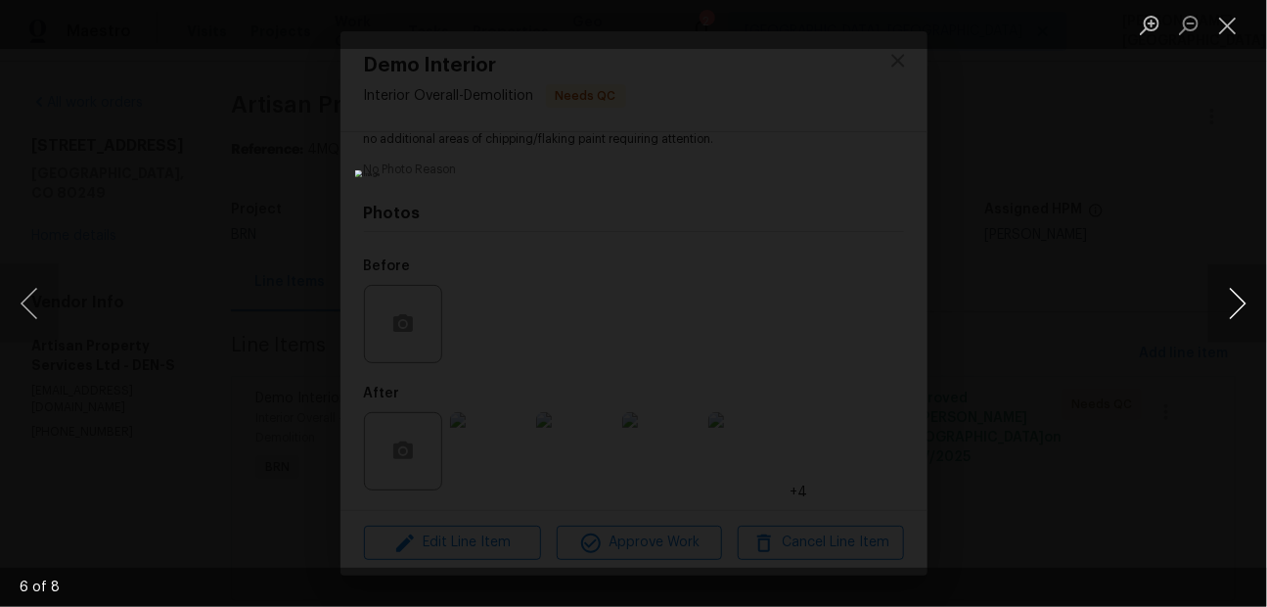
click at [1222, 304] on button "Next image" at bounding box center [1237, 303] width 59 height 78
click at [1137, 197] on div "Lightbox" at bounding box center [633, 303] width 1267 height 607
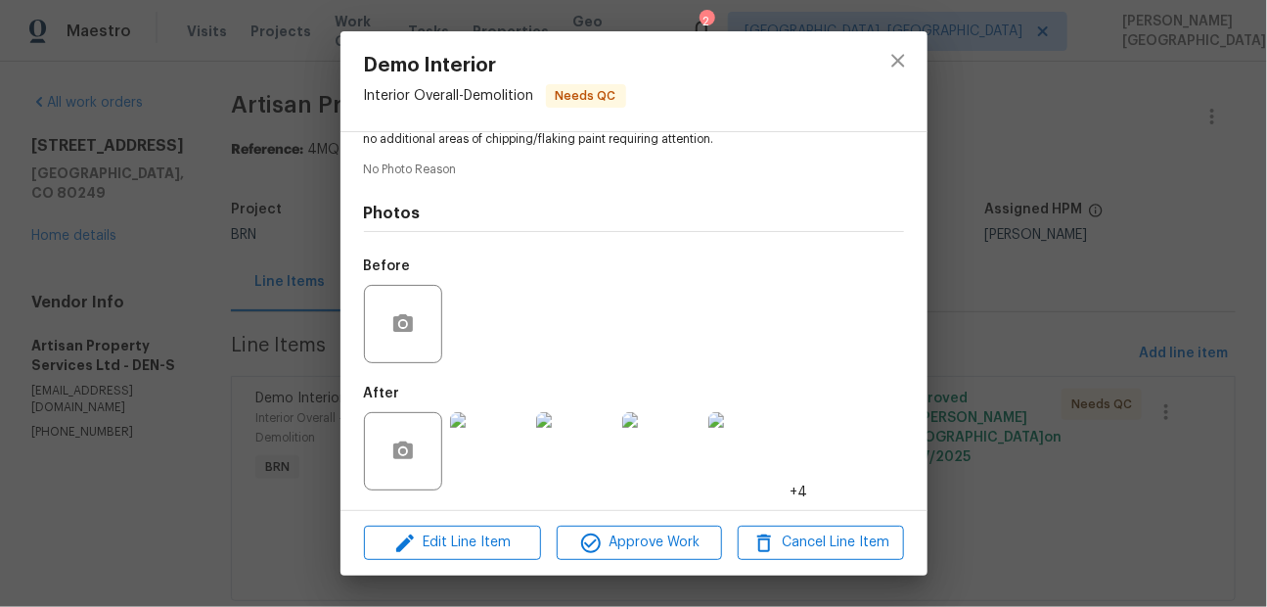
click at [1122, 130] on div "Demo Interior Interior Overall - Demolition Needs QC Vendor Artisan Property Se…" at bounding box center [633, 303] width 1267 height 607
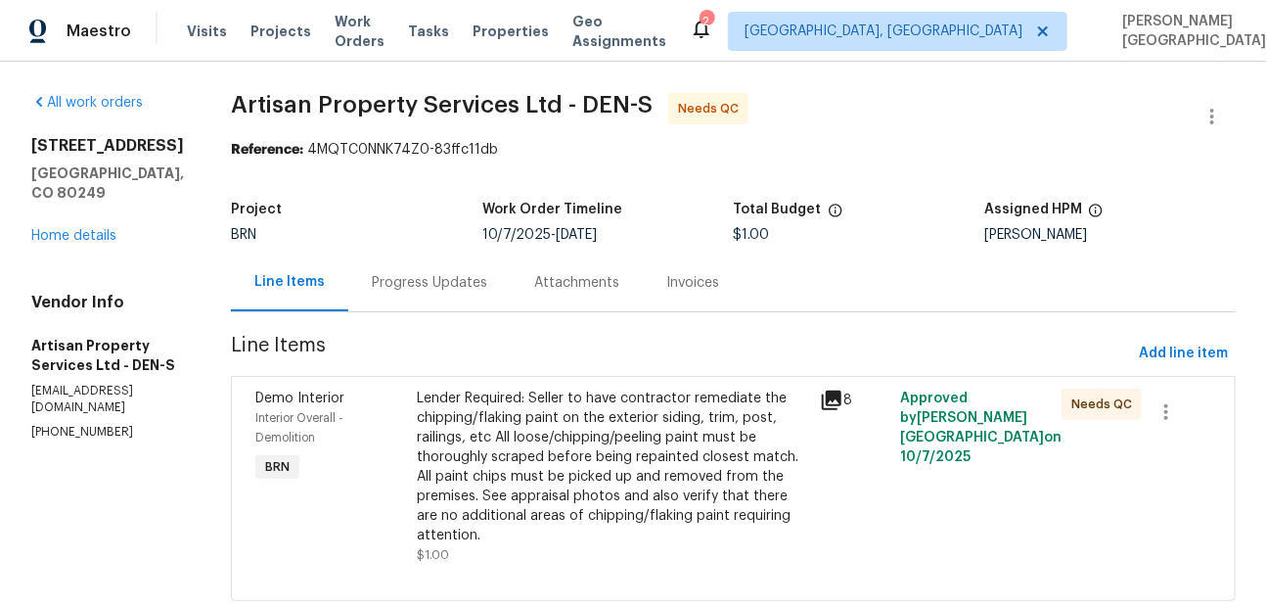
scroll to position [29, 0]
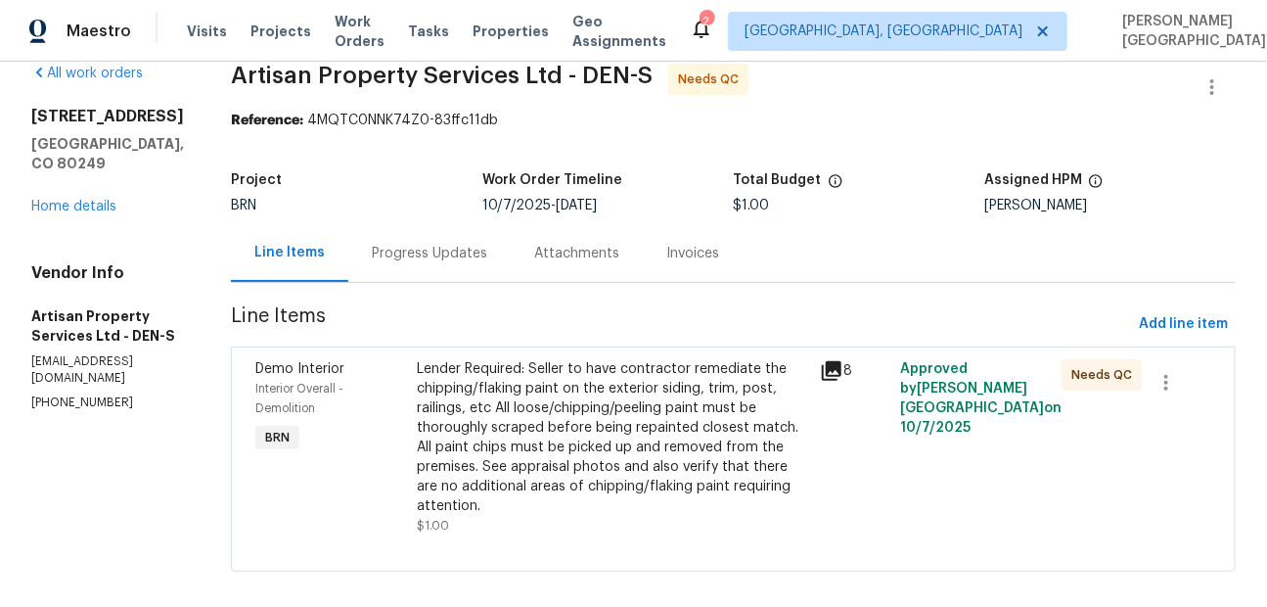
click at [361, 266] on div "Progress Updates" at bounding box center [429, 253] width 162 height 58
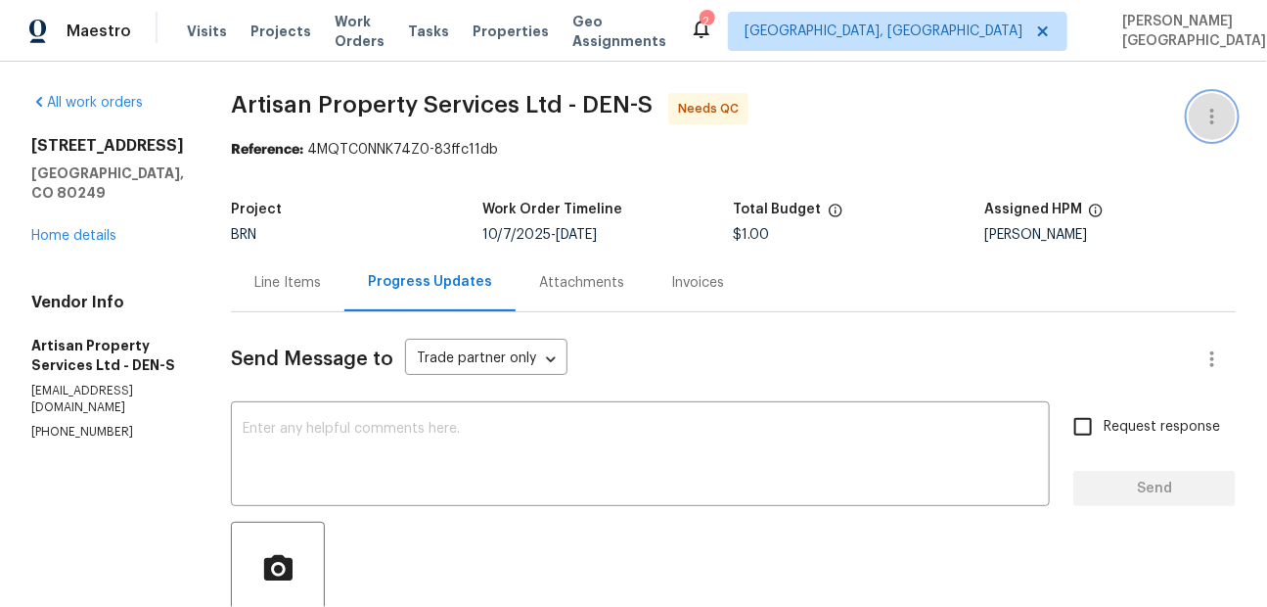
click at [1212, 113] on icon "button" at bounding box center [1211, 116] width 23 height 23
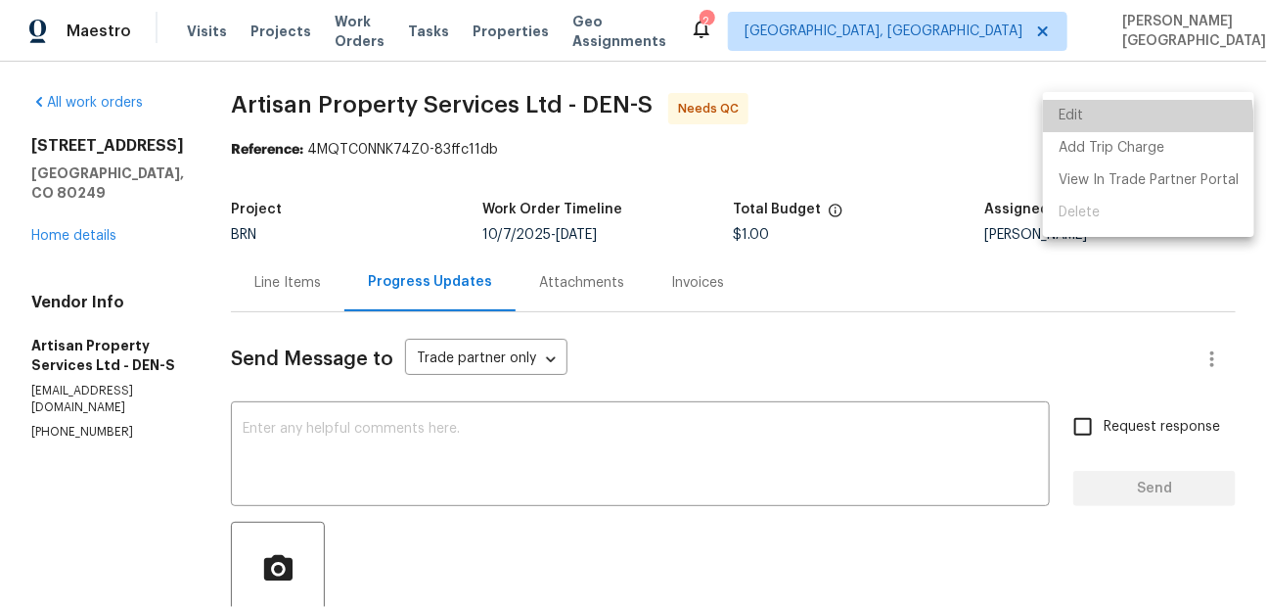
click at [1111, 122] on li "Edit" at bounding box center [1148, 116] width 211 height 32
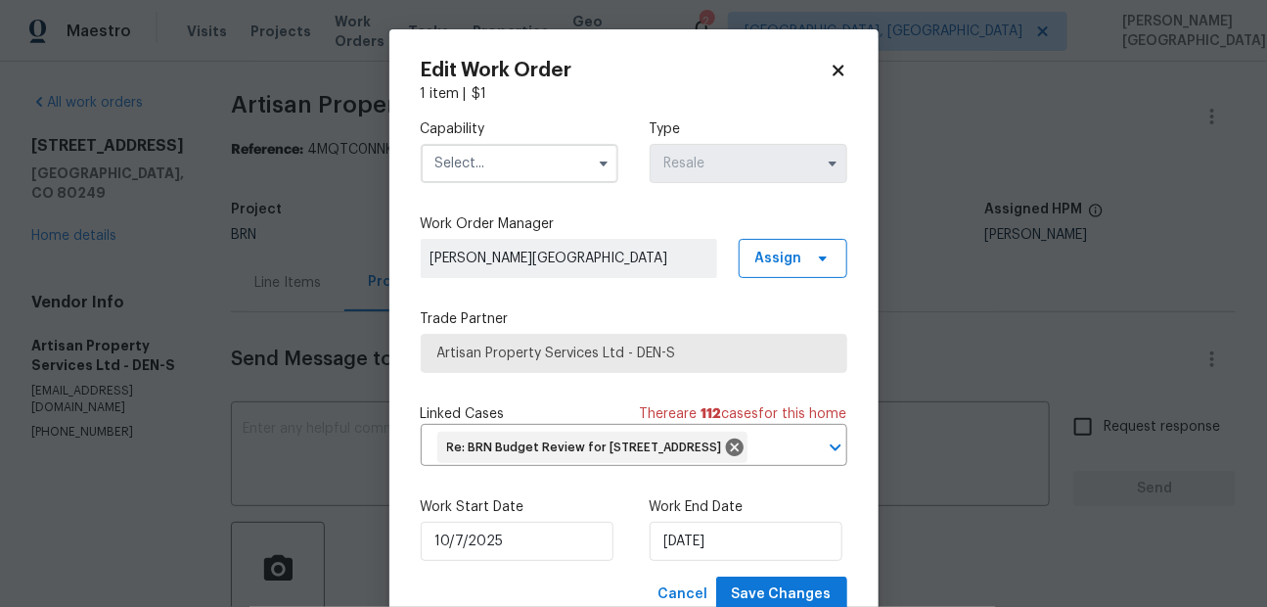
scroll to position [97, 0]
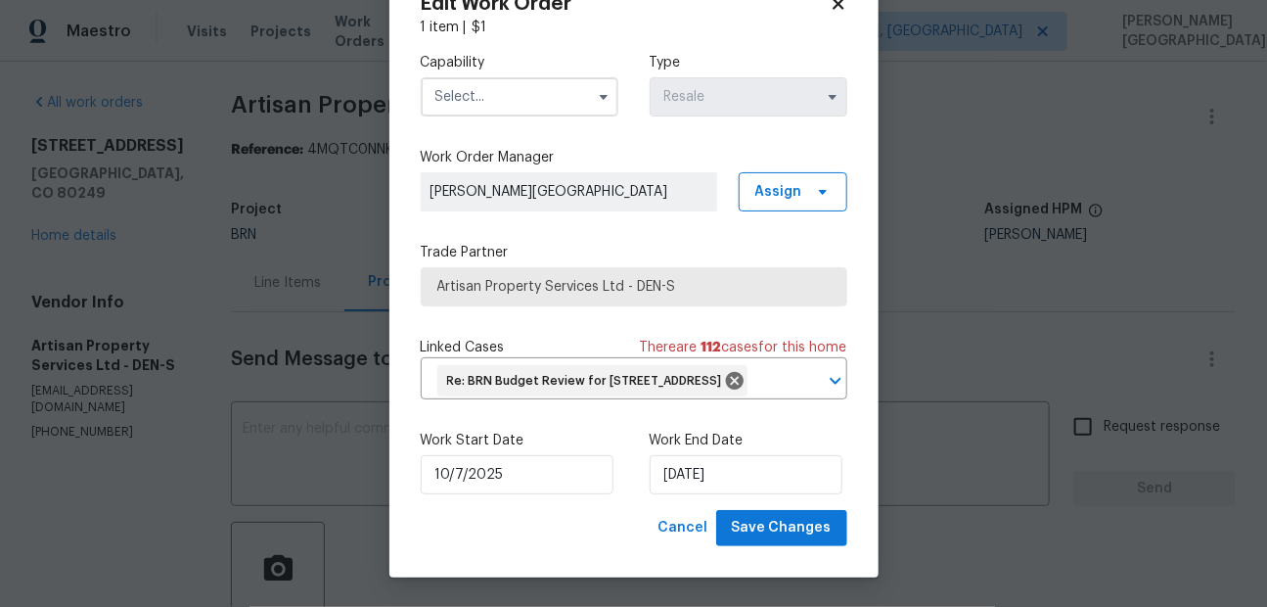
click at [501, 453] on div "Work Start Date 10/7/2025" at bounding box center [520, 462] width 198 height 64
click at [509, 472] on input "10/7/2025" at bounding box center [517, 474] width 193 height 39
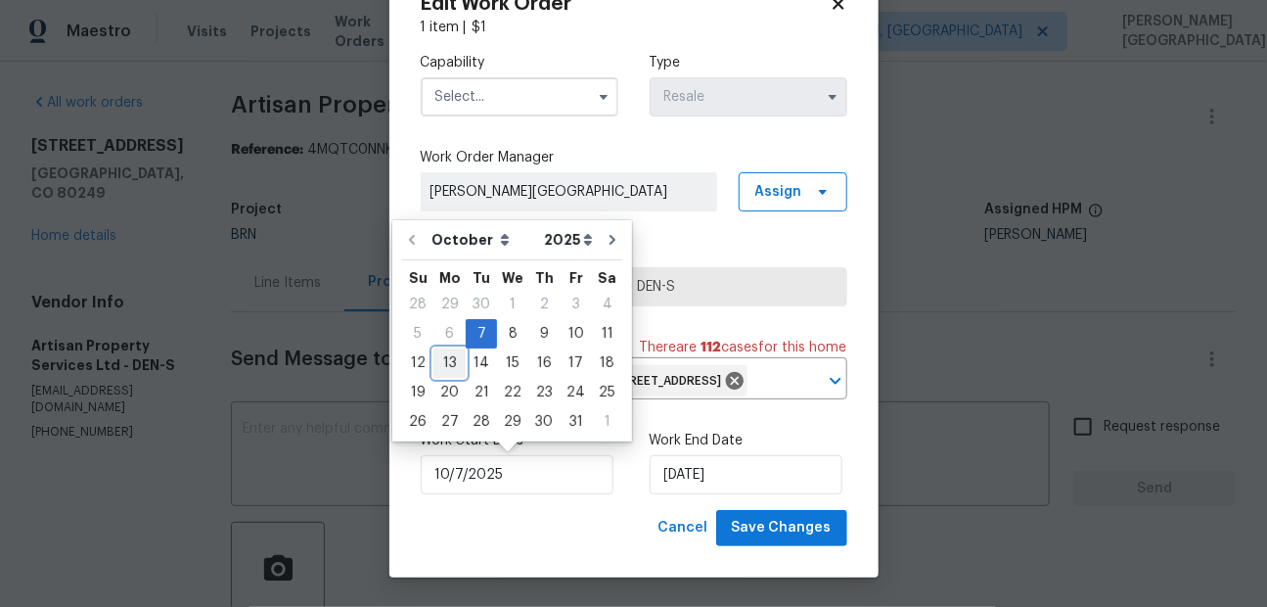
click at [447, 366] on div "13" at bounding box center [449, 362] width 32 height 27
type input "10/13/2025"
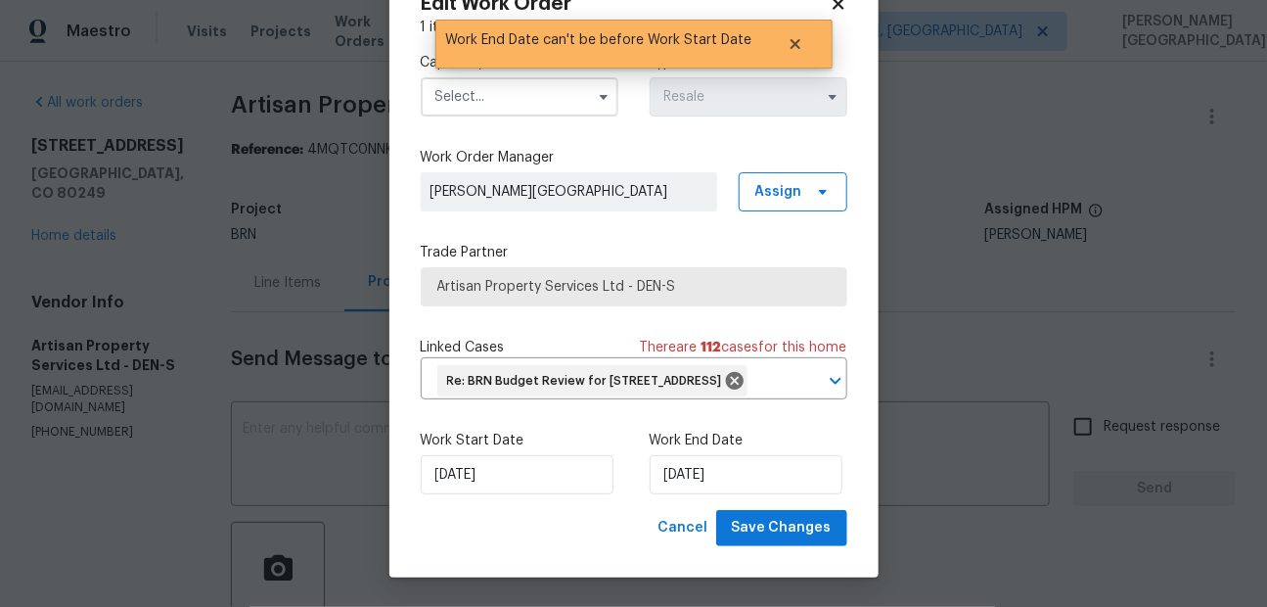
scroll to position [0, 0]
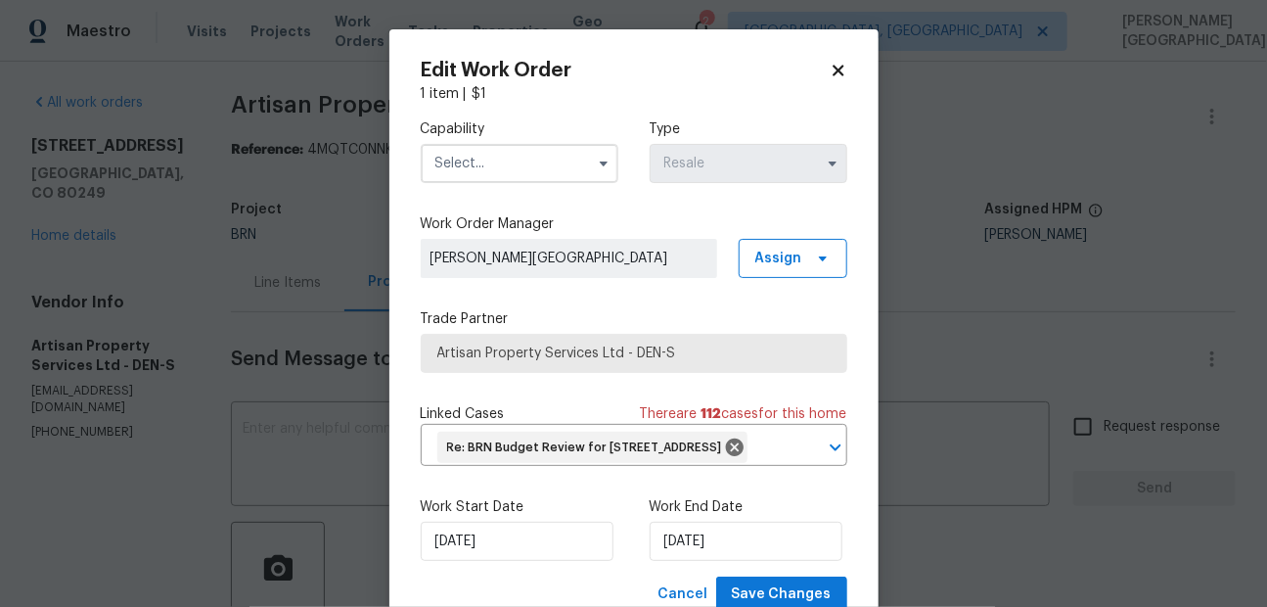
click at [506, 166] on input "text" at bounding box center [520, 163] width 198 height 39
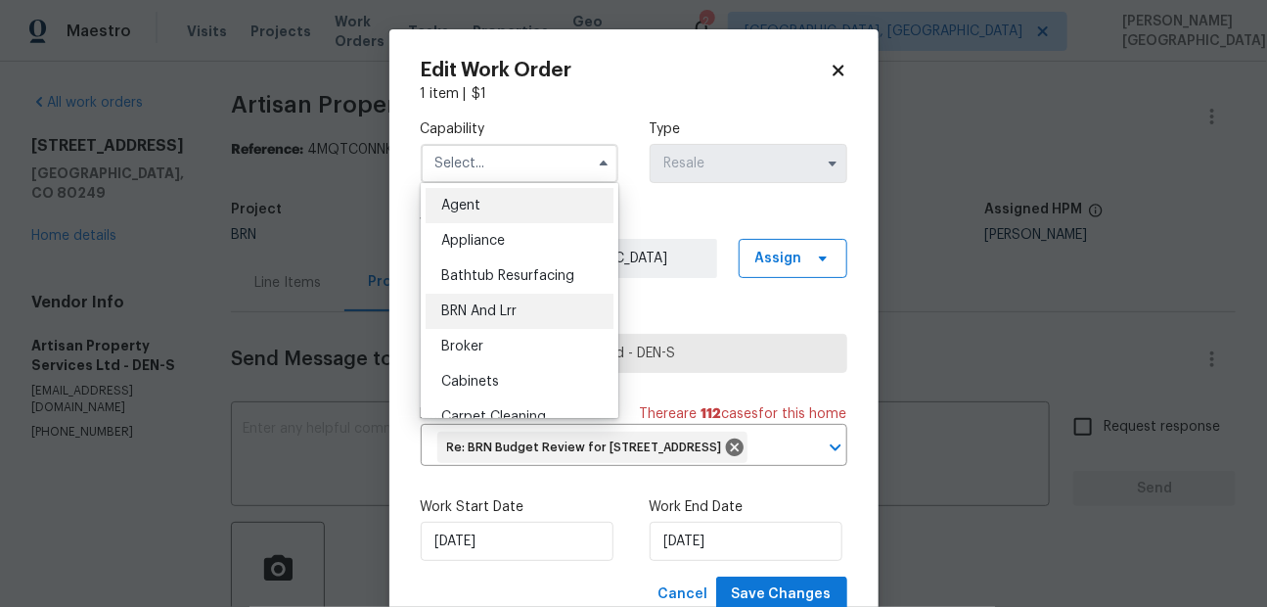
click at [481, 312] on span "BRN And Lrr" at bounding box center [478, 311] width 75 height 14
type input "BRN And Lrr"
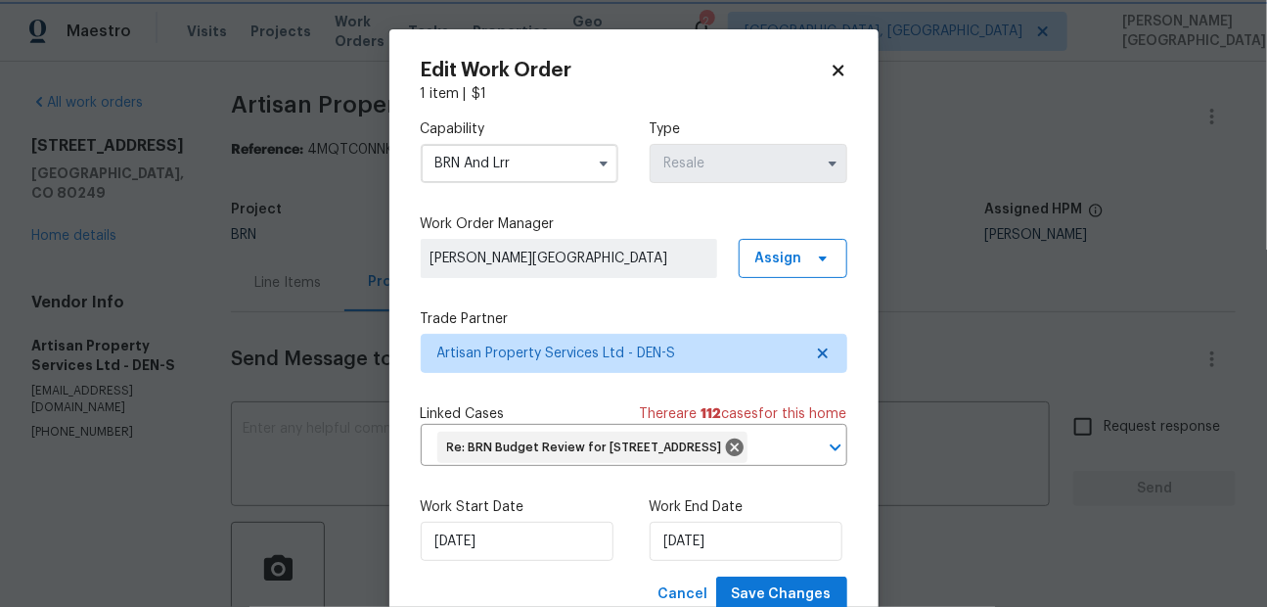
scroll to position [97, 0]
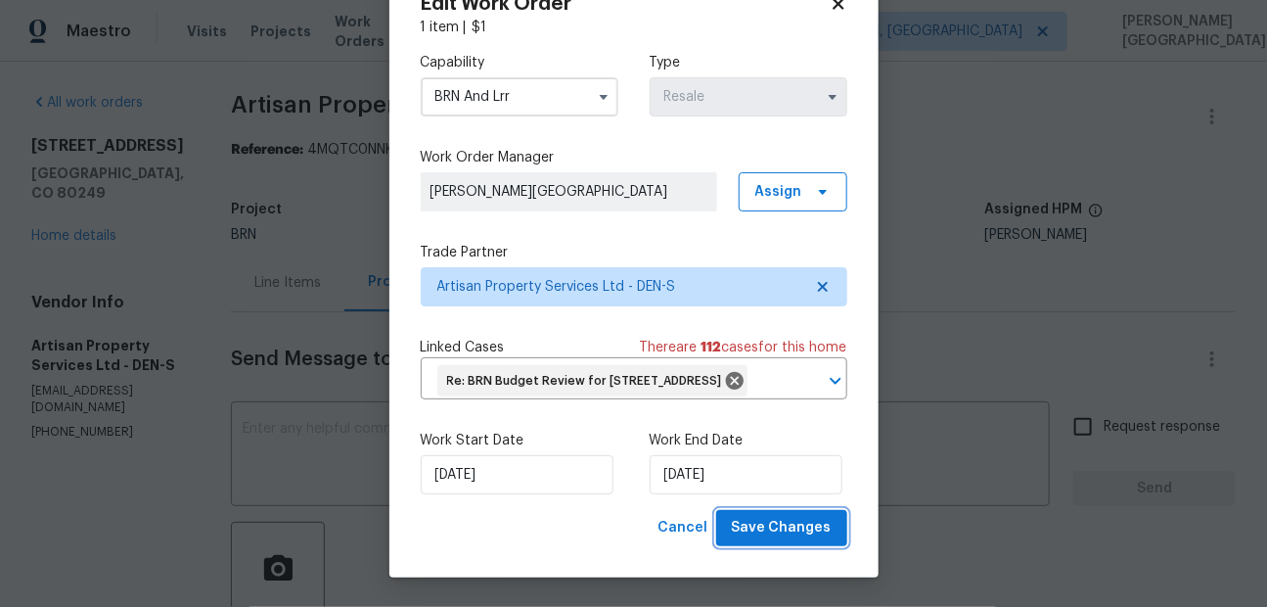
click at [760, 523] on span "Save Changes" at bounding box center [782, 528] width 100 height 24
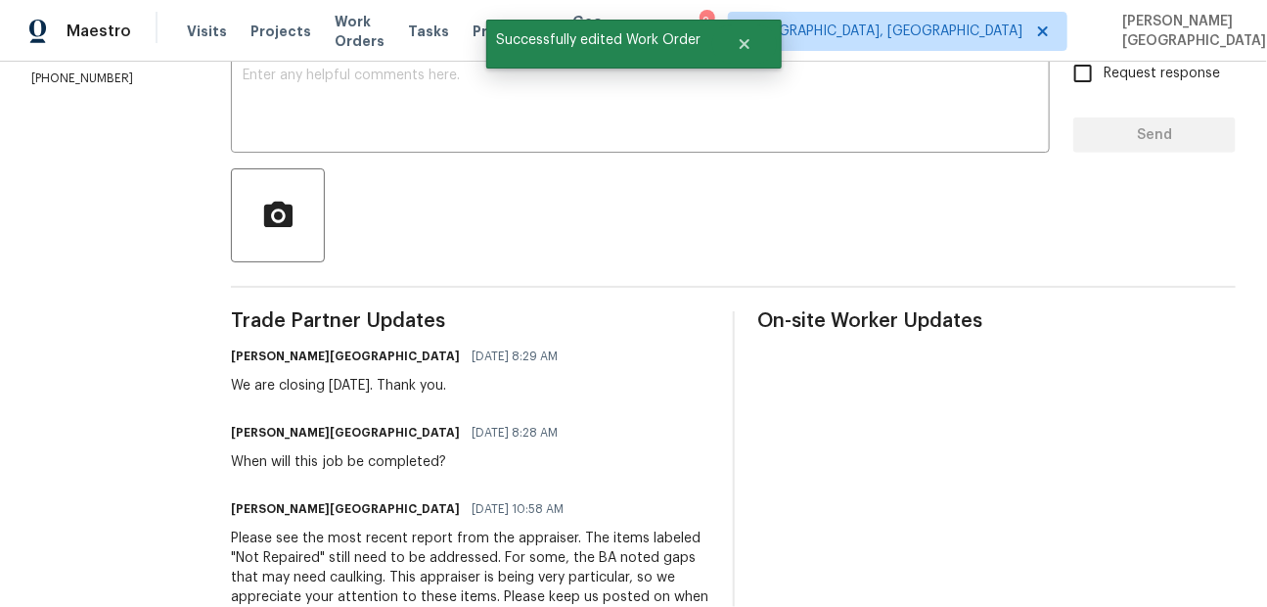
scroll to position [0, 0]
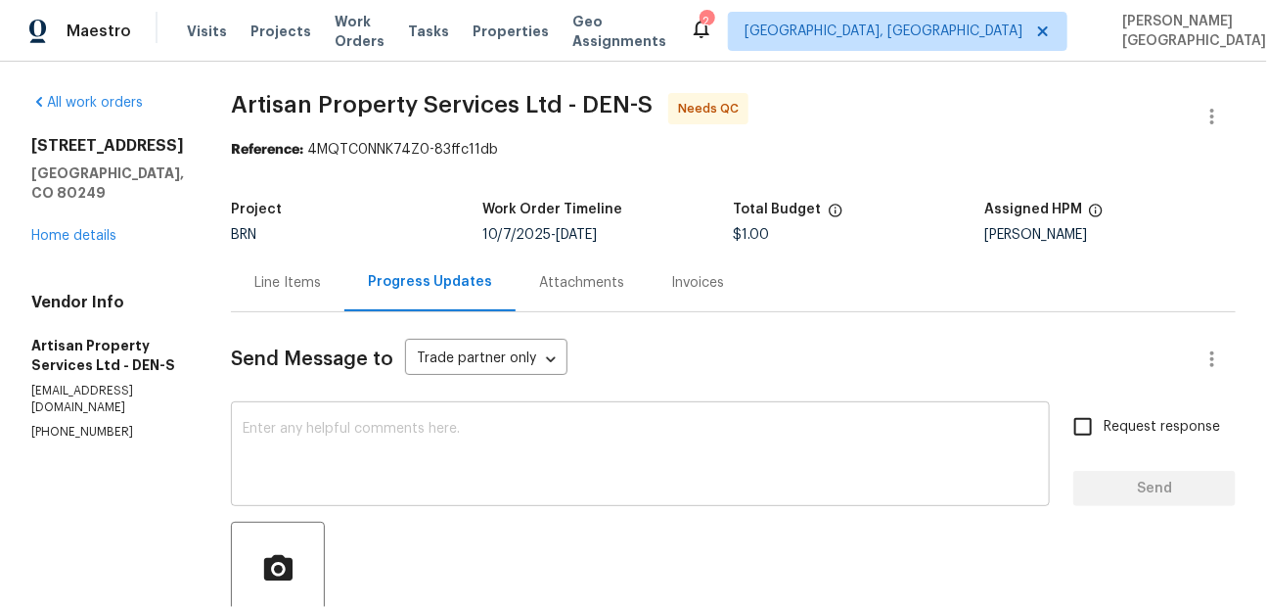
click at [333, 467] on textarea at bounding box center [640, 456] width 795 height 68
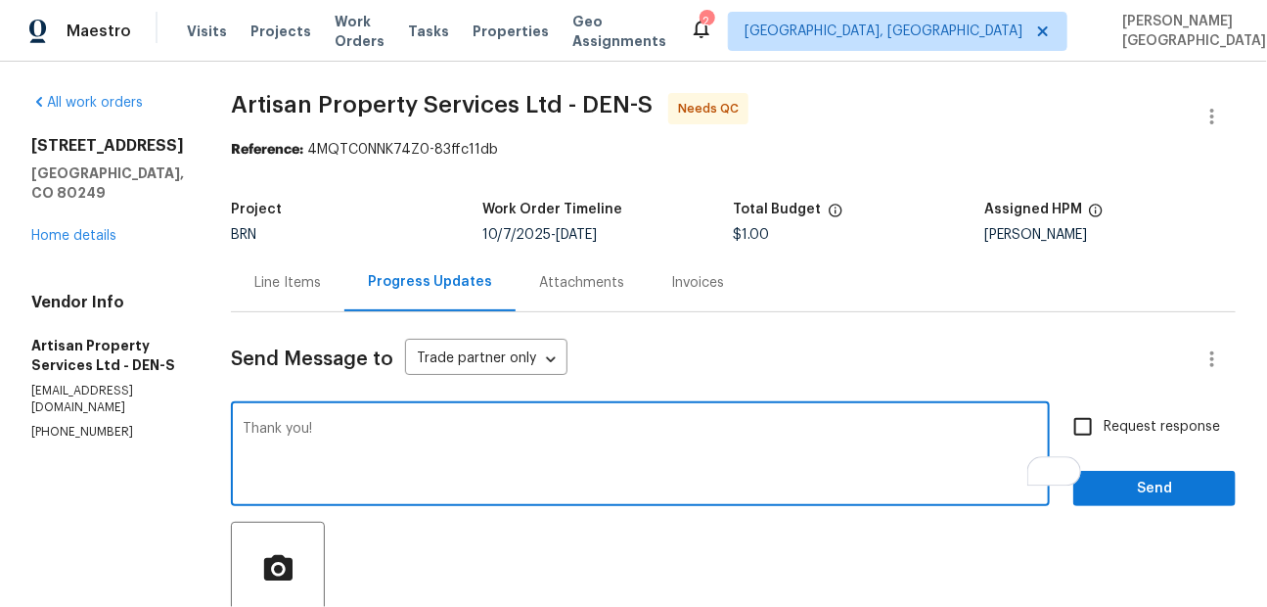
type textarea "Thank you!"
click at [1101, 420] on input "Request response" at bounding box center [1082, 426] width 41 height 41
checkbox input "true"
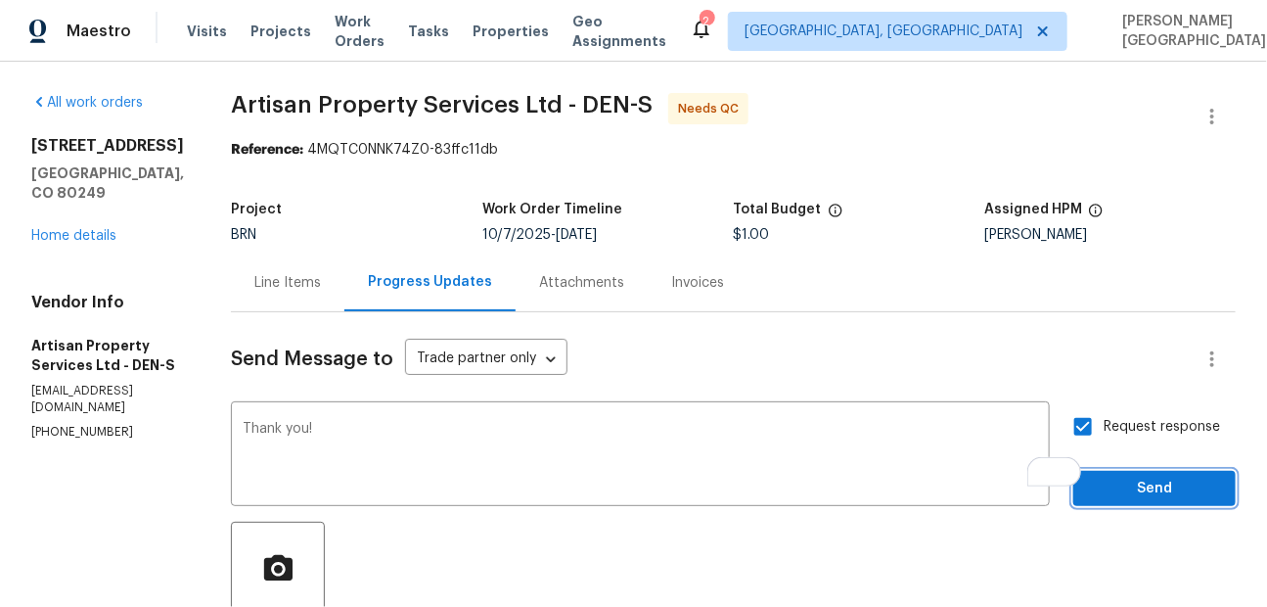
click at [1101, 498] on span "Send" at bounding box center [1154, 488] width 131 height 24
click at [254, 289] on div "Line Items" at bounding box center [287, 283] width 67 height 20
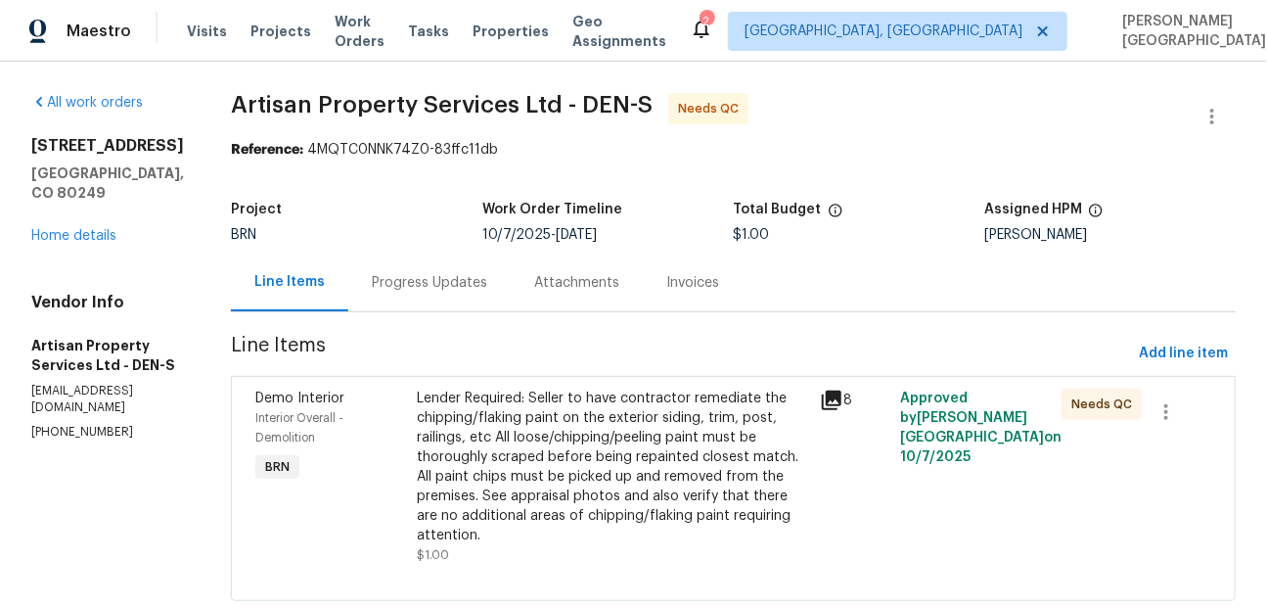
scroll to position [29, 0]
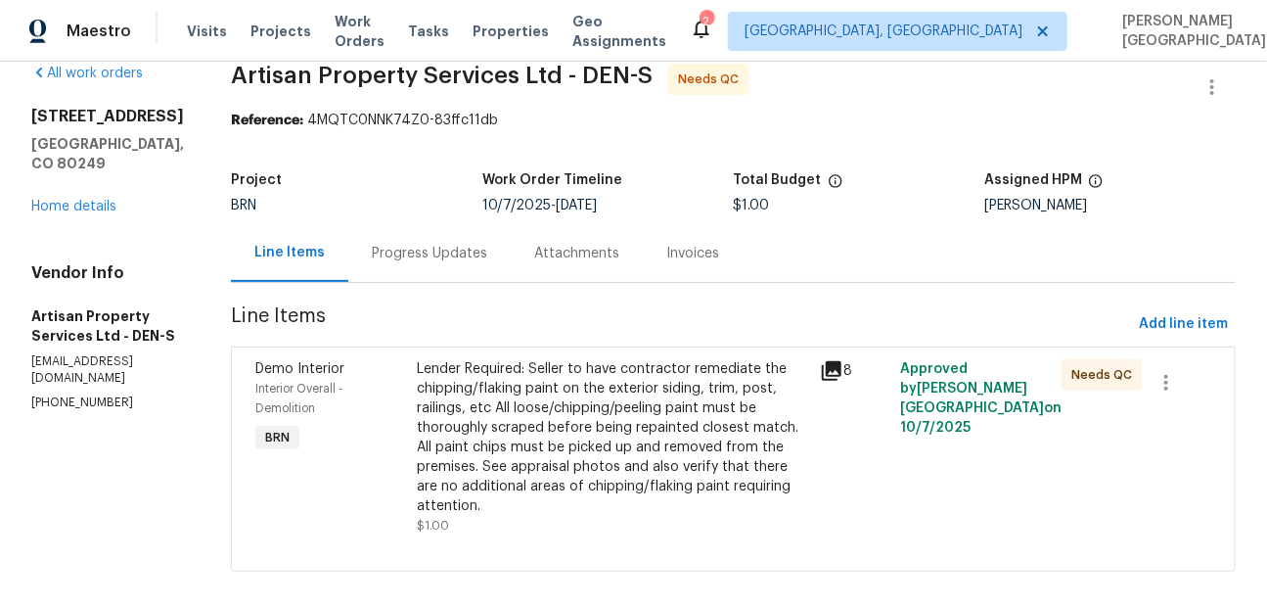
click at [377, 244] on div "Progress Updates" at bounding box center [429, 254] width 115 height 20
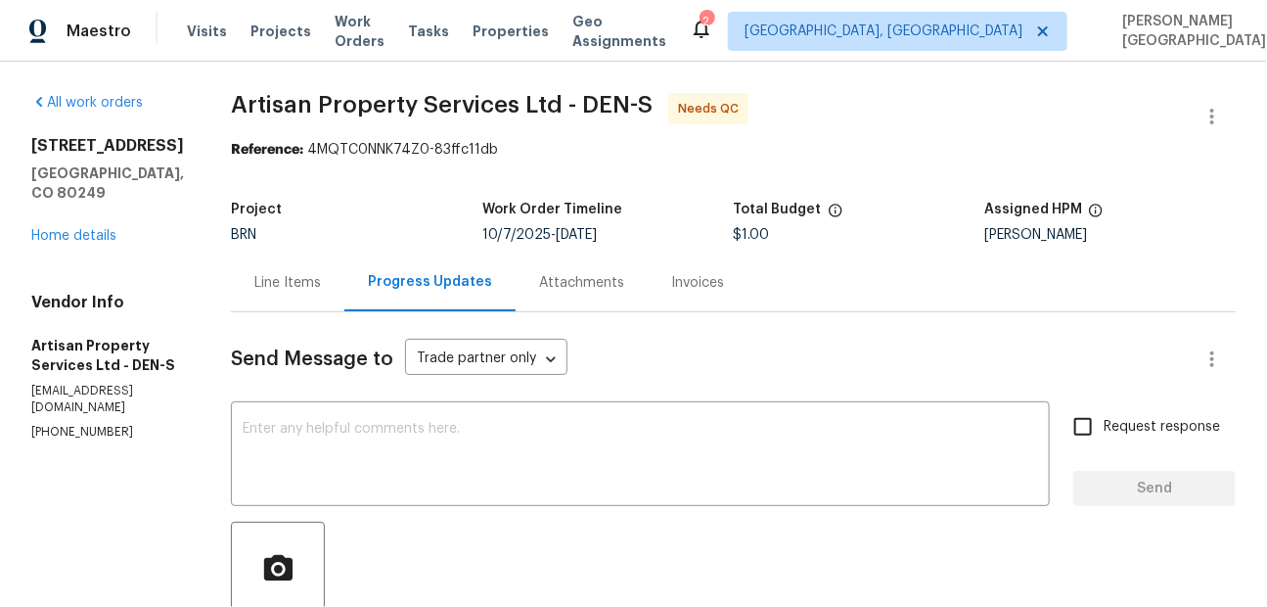
click at [231, 264] on div "Line Items" at bounding box center [287, 282] width 113 height 58
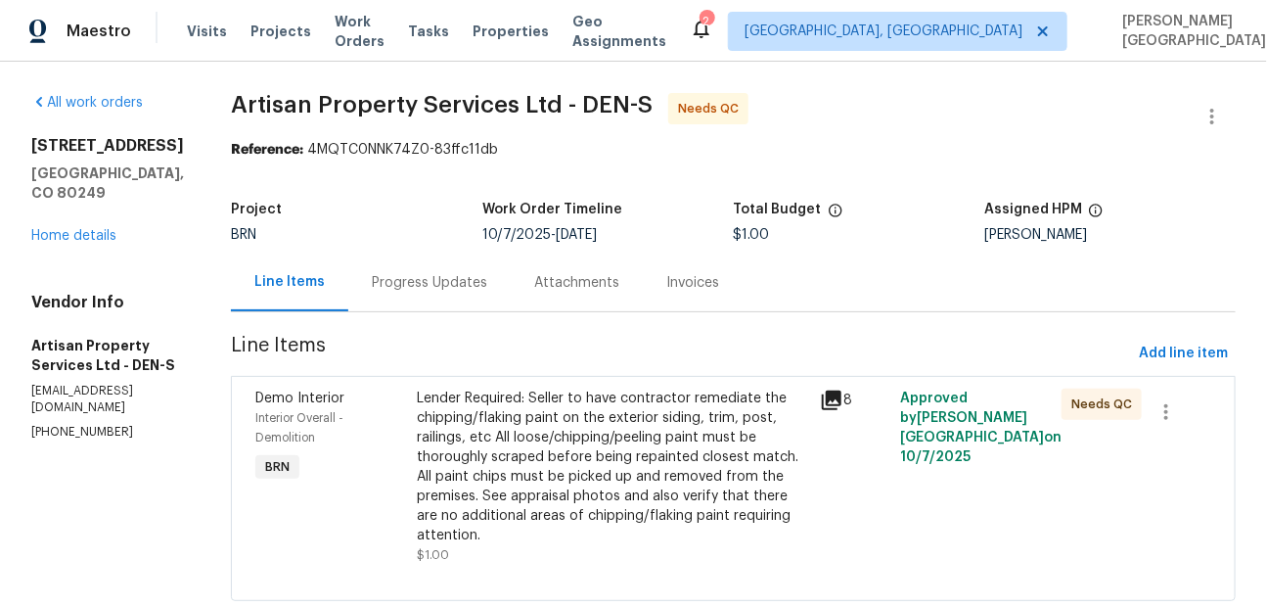
click at [559, 469] on div "Lender Required: Seller to have contractor remediate the chipping/flaking paint…" at bounding box center [612, 466] width 391 height 157
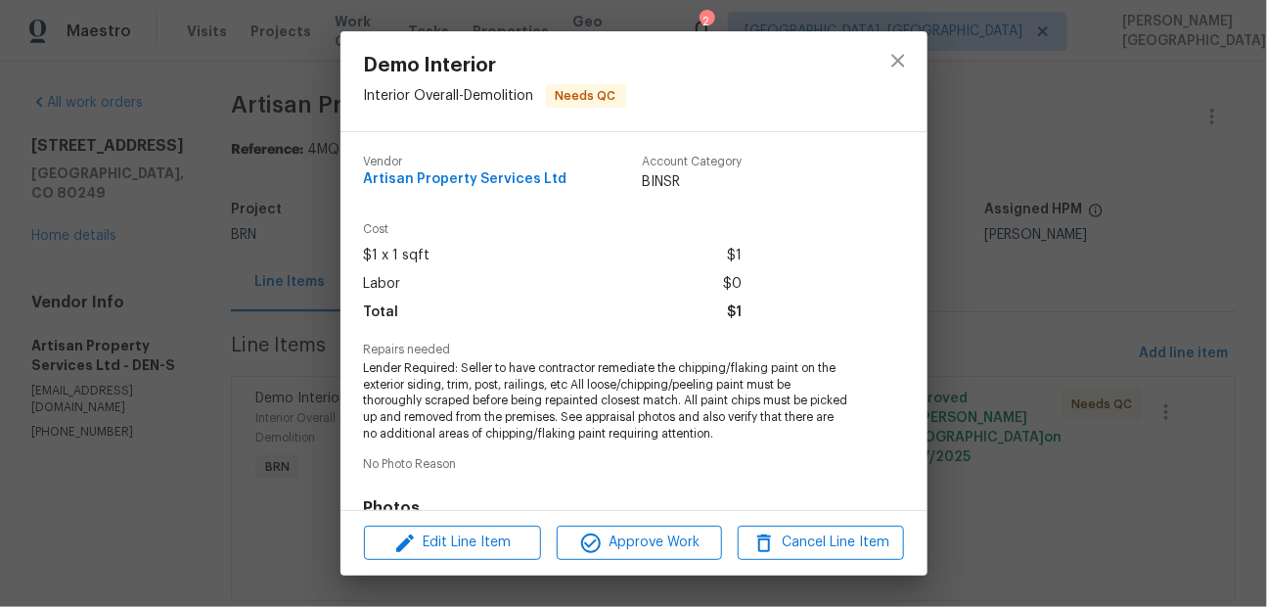
scroll to position [295, 0]
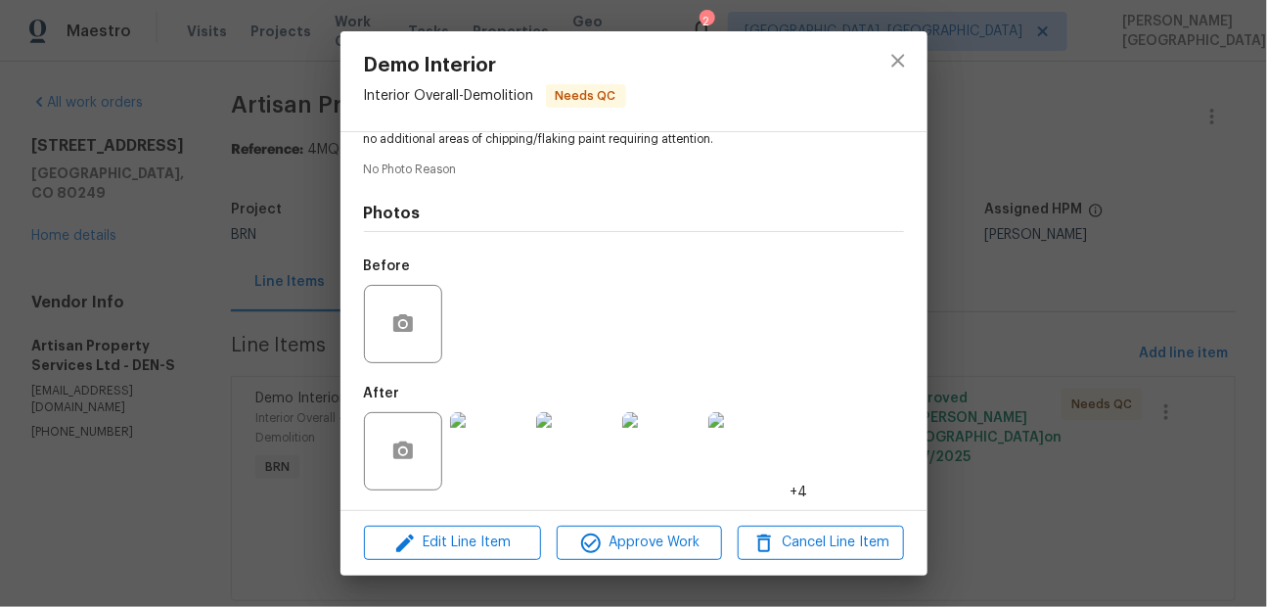
click at [564, 447] on img at bounding box center [575, 451] width 78 height 78
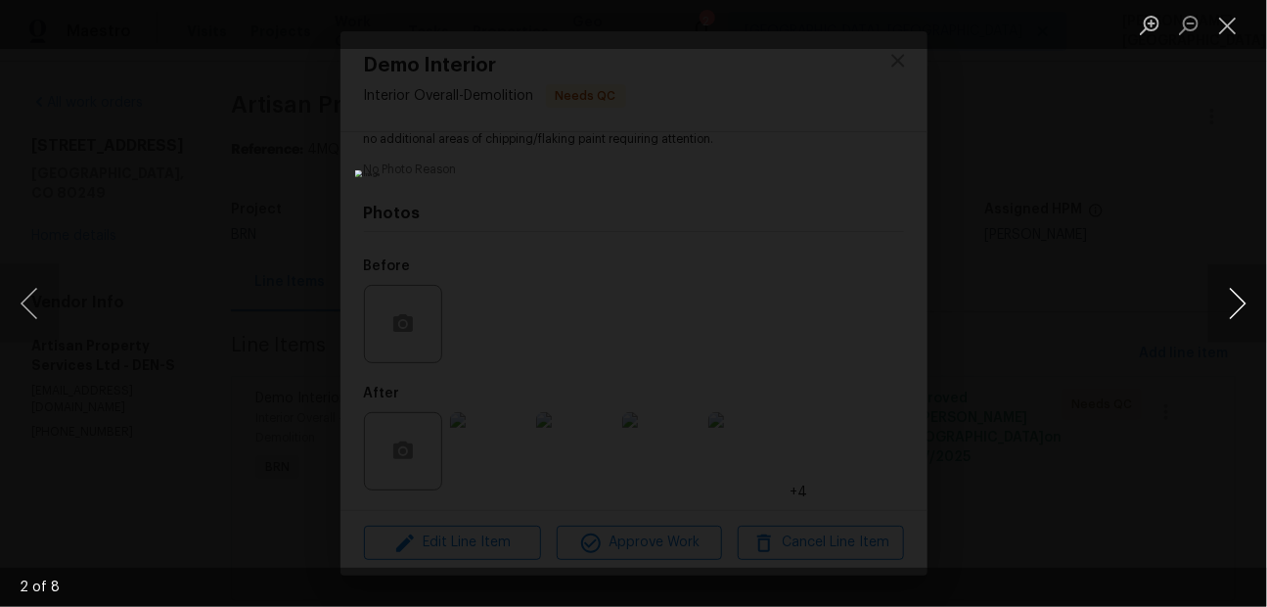
click at [1225, 319] on button "Next image" at bounding box center [1237, 303] width 59 height 78
click at [1240, 318] on button "Next image" at bounding box center [1237, 303] width 59 height 78
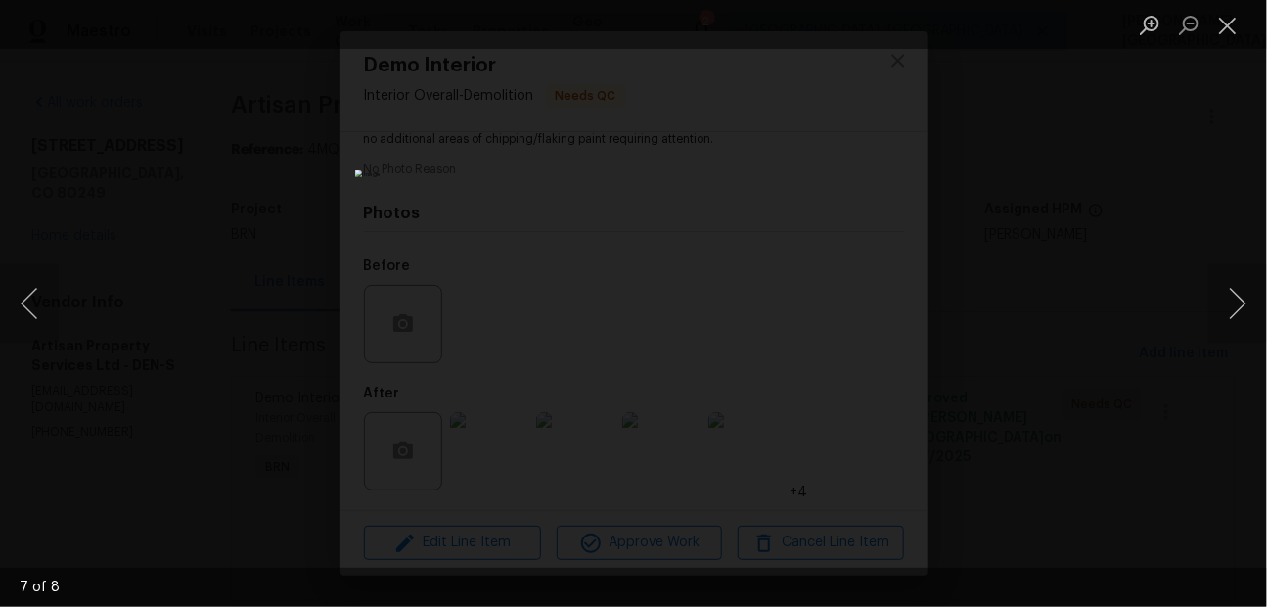
click at [995, 349] on div "Lightbox" at bounding box center [633, 303] width 1267 height 607
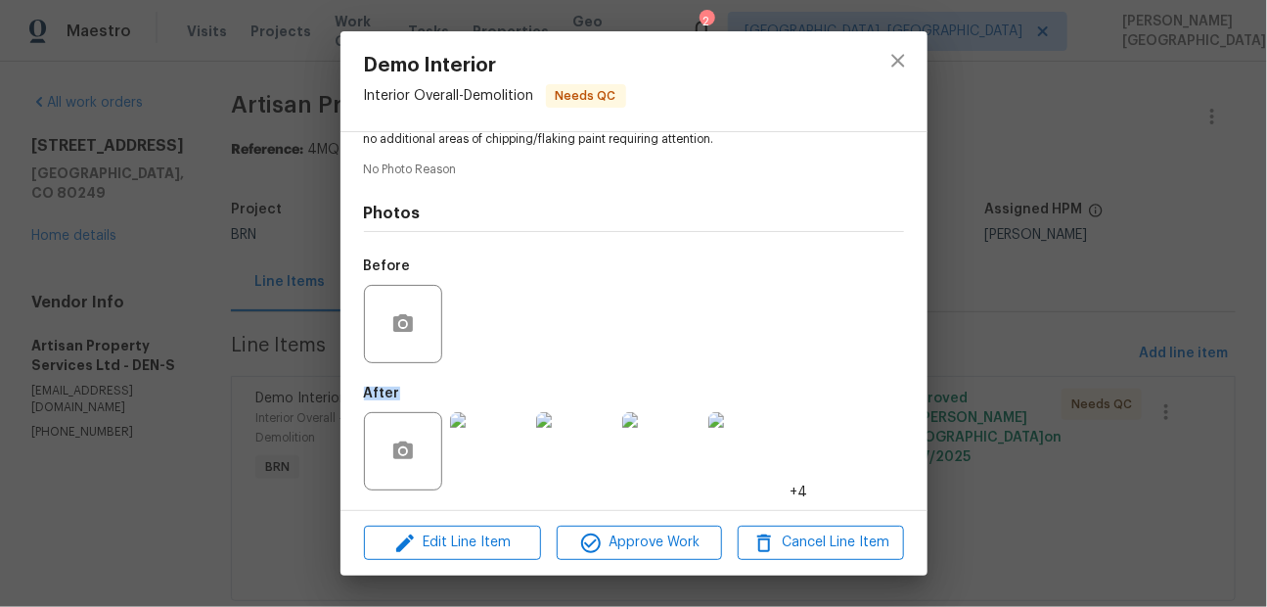
click at [995, 349] on div "Demo Interior Interior Overall - Demolition Needs QC Vendor Artisan Property Se…" at bounding box center [633, 303] width 1267 height 607
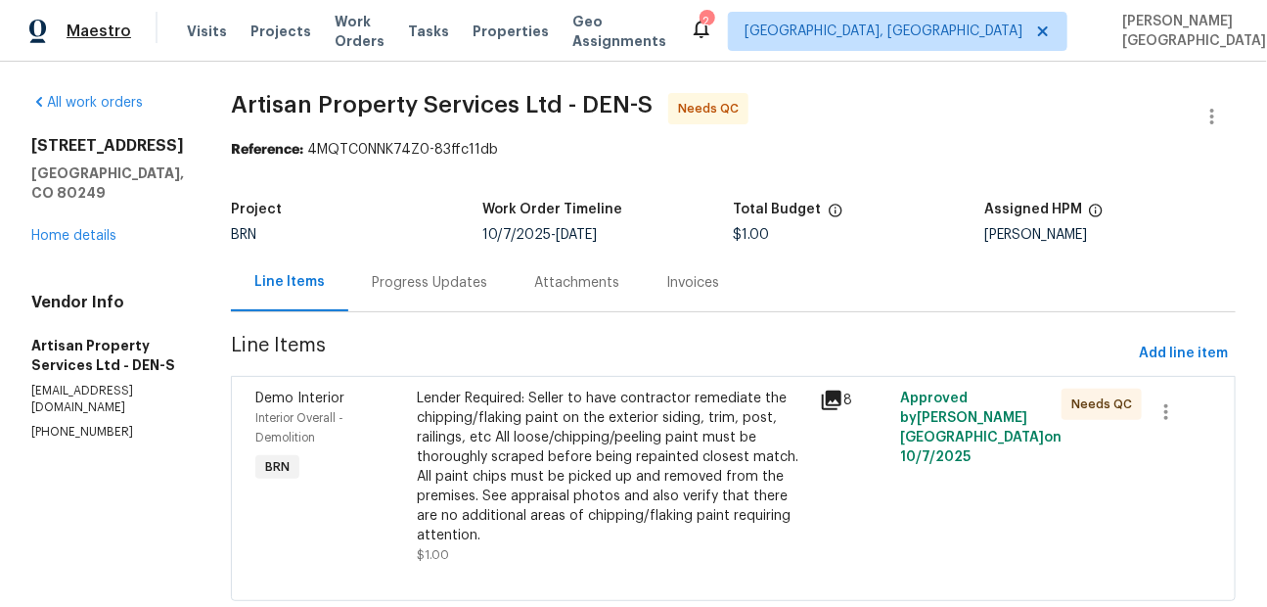
scroll to position [29, 0]
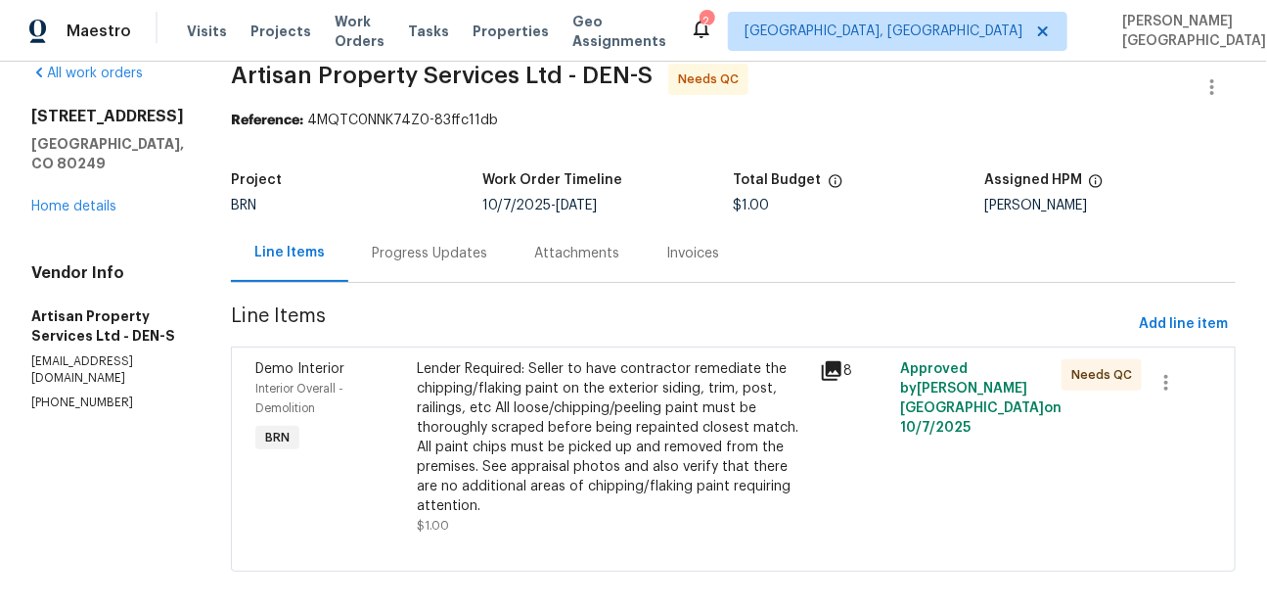
click at [510, 407] on div "Lender Required: Seller to have contractor remediate the chipping/flaking paint…" at bounding box center [612, 437] width 391 height 157
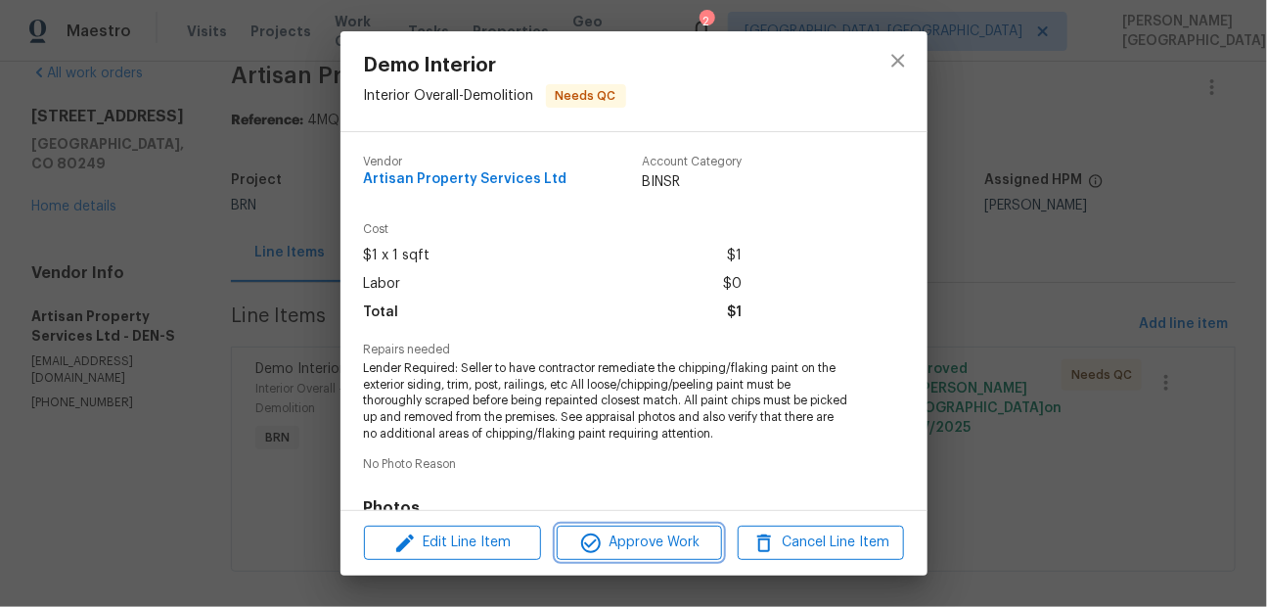
click at [612, 550] on span "Approve Work" at bounding box center [640, 542] width 154 height 24
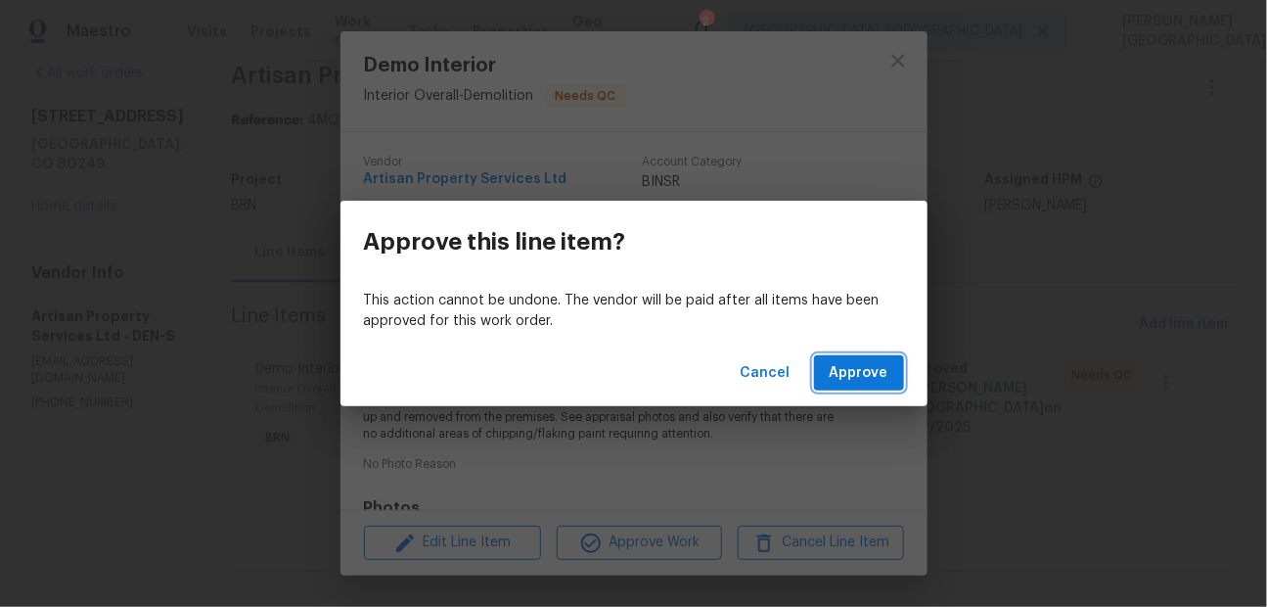
click at [845, 377] on span "Approve" at bounding box center [859, 373] width 59 height 24
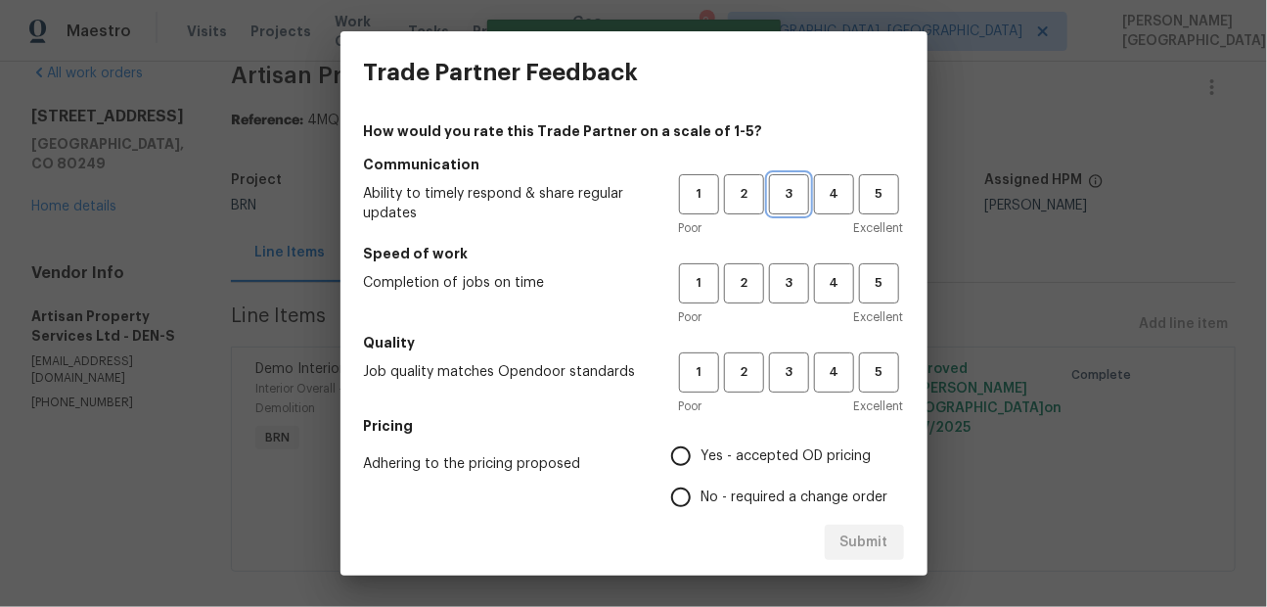
click at [789, 191] on span "3" at bounding box center [789, 194] width 36 height 23
click at [789, 278] on span "3" at bounding box center [789, 283] width 36 height 23
click at [788, 383] on button "3" at bounding box center [789, 372] width 40 height 40
click at [681, 498] on input "No - required a change order" at bounding box center [680, 496] width 41 height 41
radio input "true"
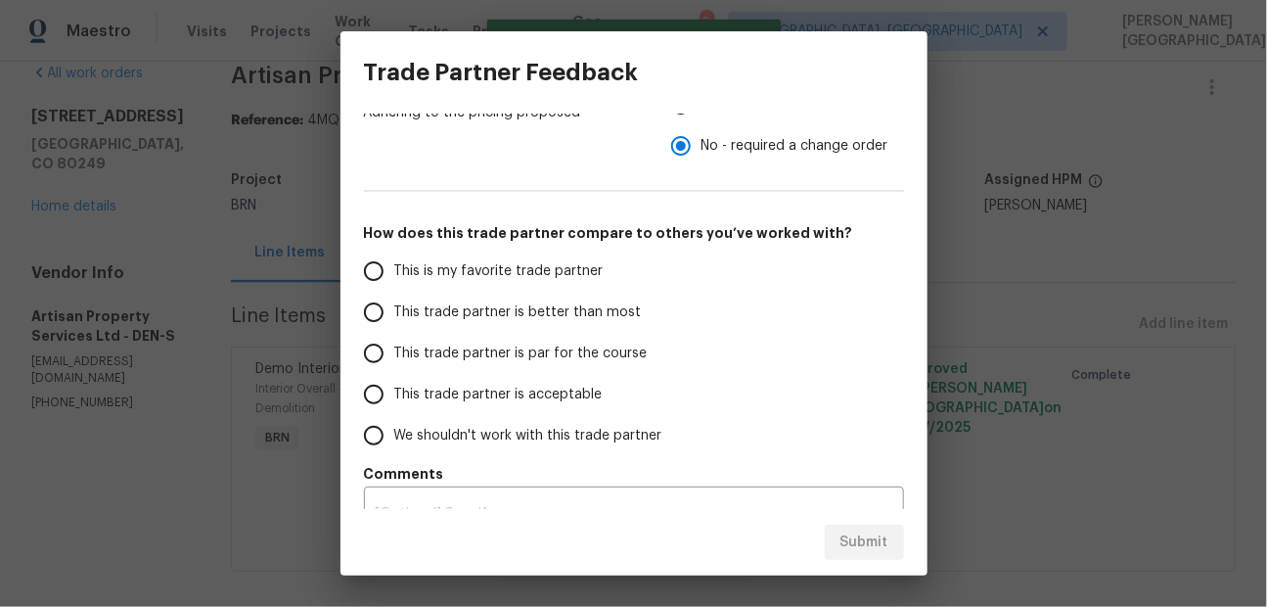
scroll to position [386, 0]
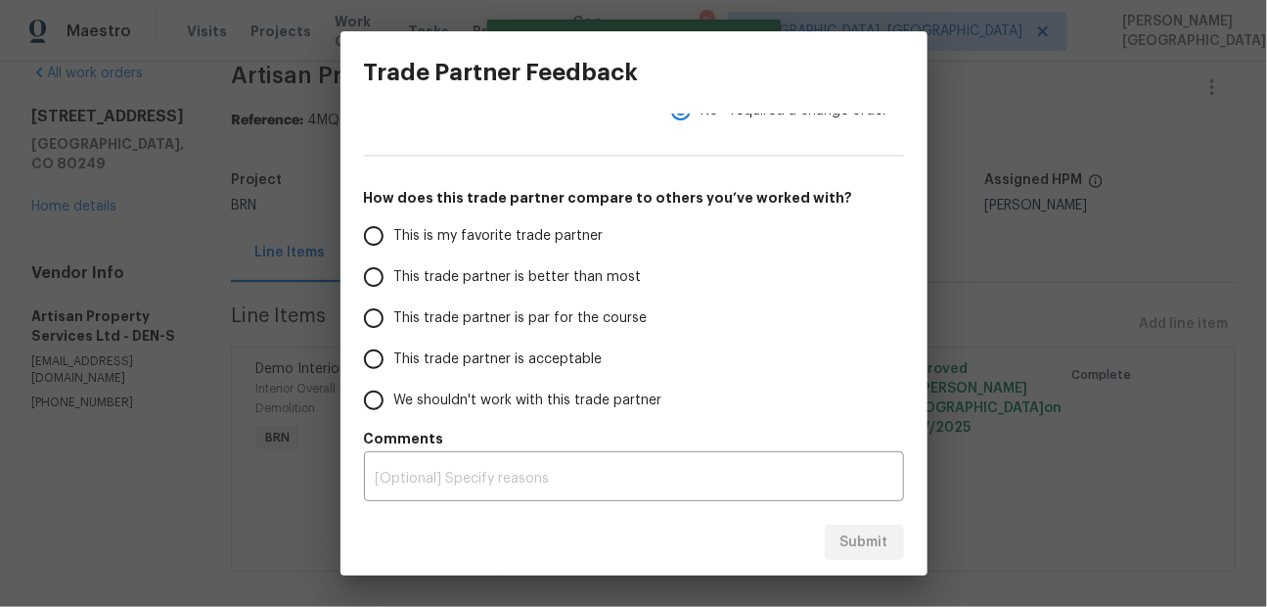
click at [519, 270] on span "This trade partner is better than most" at bounding box center [518, 277] width 248 height 21
click at [394, 270] on input "This trade partner is better than most" at bounding box center [373, 276] width 41 height 41
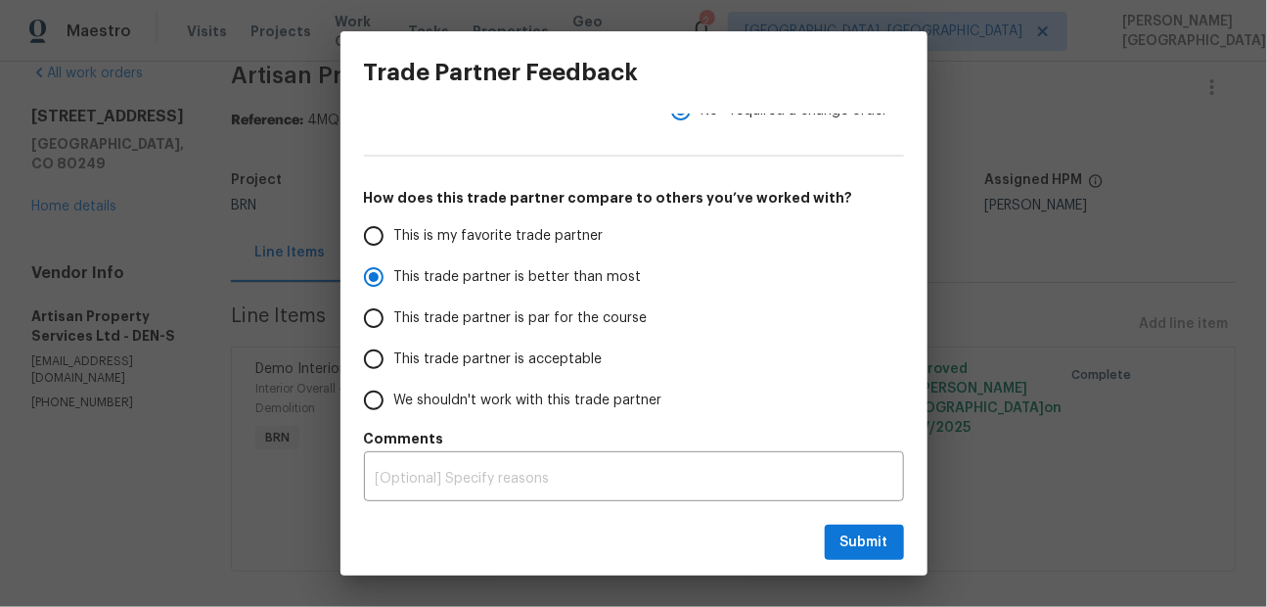
click at [854, 519] on div "Submit" at bounding box center [633, 543] width 587 height 68
click at [857, 535] on span "Submit" at bounding box center [864, 542] width 48 height 24
radio input "true"
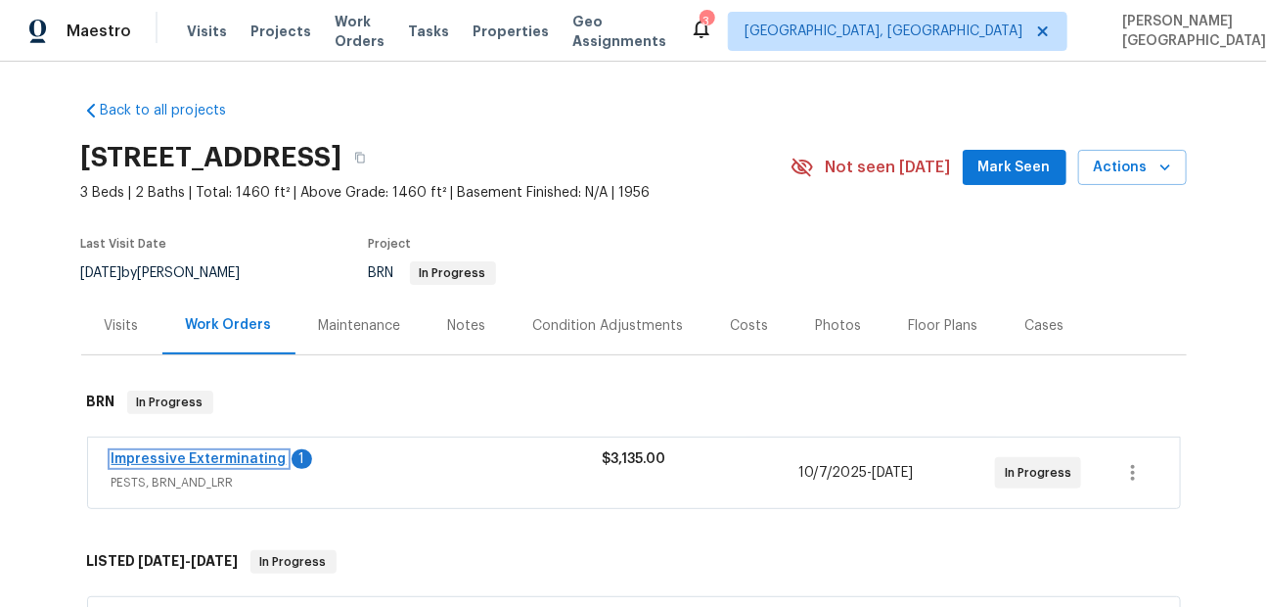
click at [250, 466] on link "Impressive Exterminating" at bounding box center [199, 459] width 175 height 14
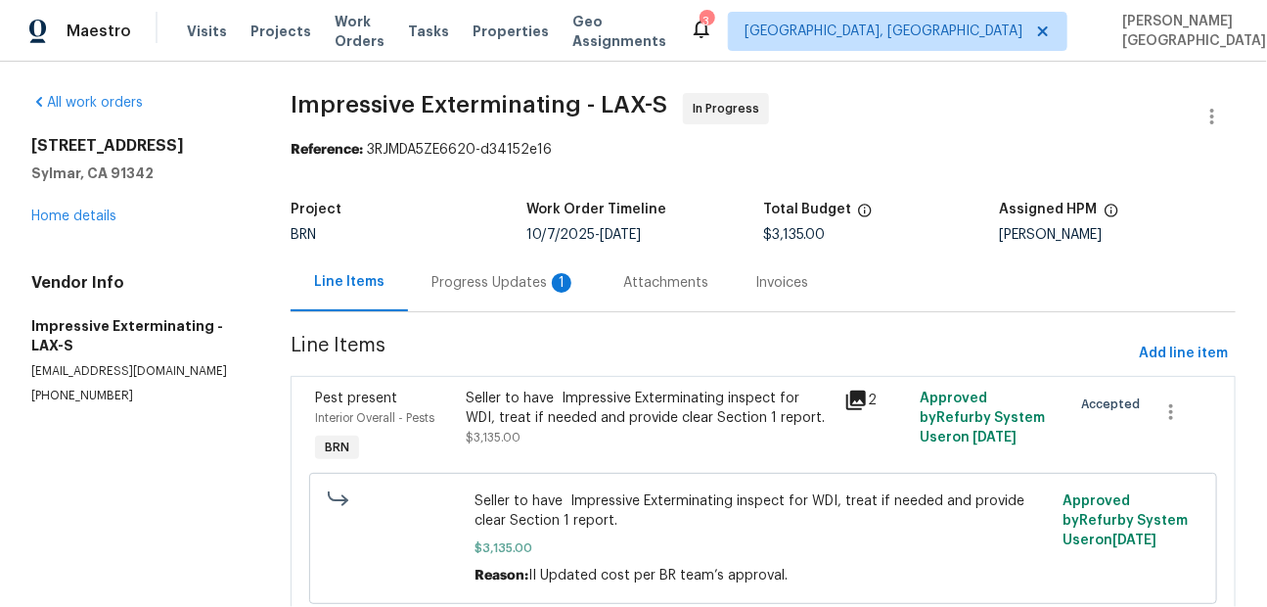
click at [504, 285] on div "Progress Updates 1" at bounding box center [503, 283] width 145 height 20
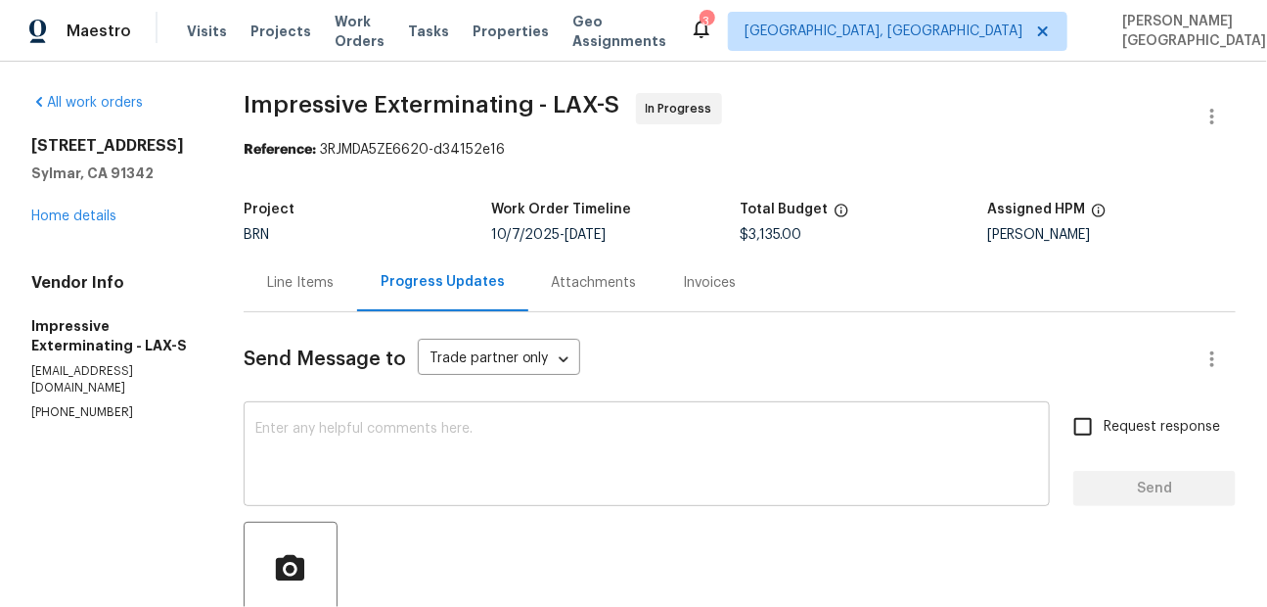
click at [298, 439] on textarea at bounding box center [646, 456] width 783 height 68
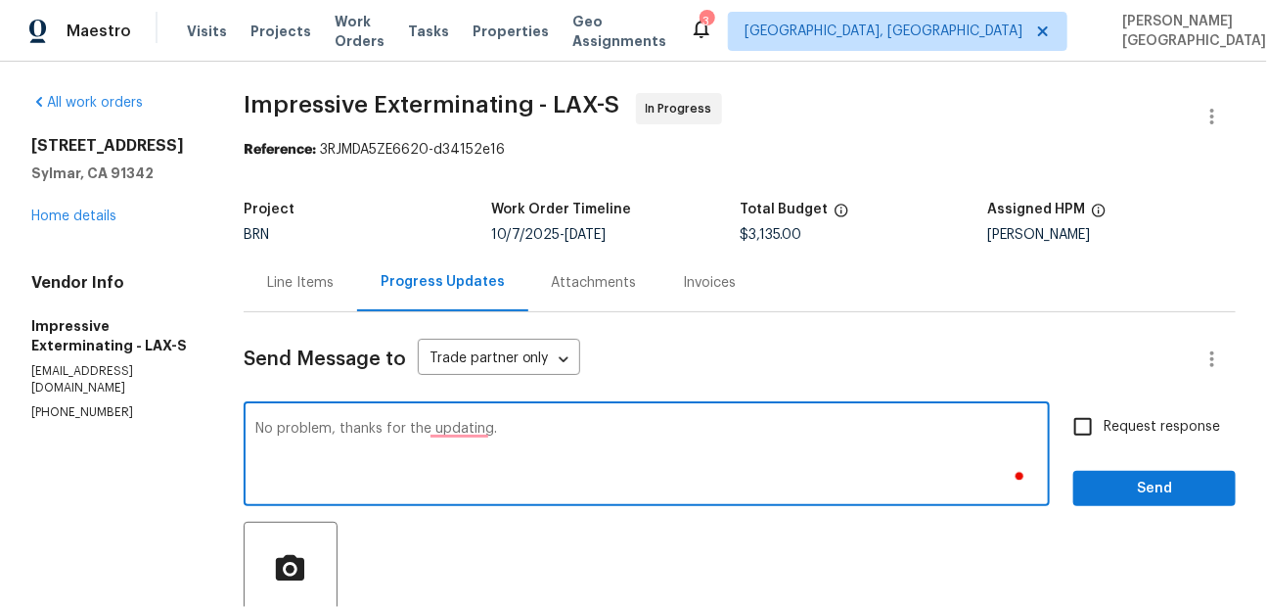
type textarea "No problem, thanks for the updating."
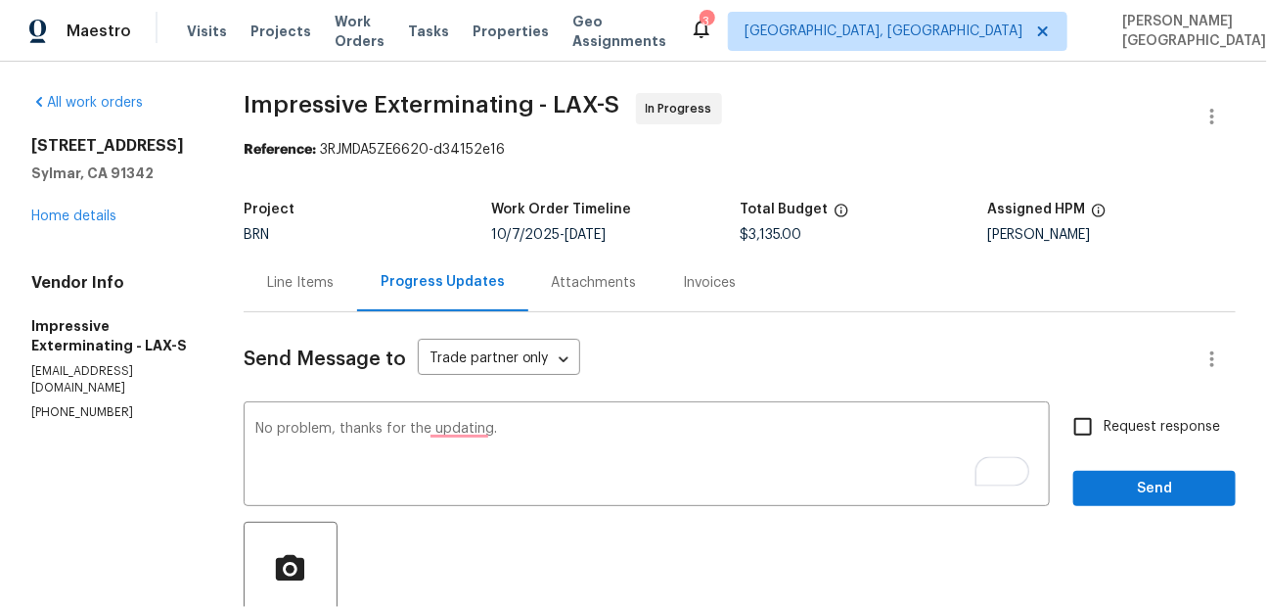
click at [1153, 433] on span "Request response" at bounding box center [1162, 427] width 116 height 21
click at [1104, 433] on input "Request response" at bounding box center [1082, 426] width 41 height 41
checkbox input "true"
click at [1144, 502] on button "Send" at bounding box center [1154, 489] width 162 height 36
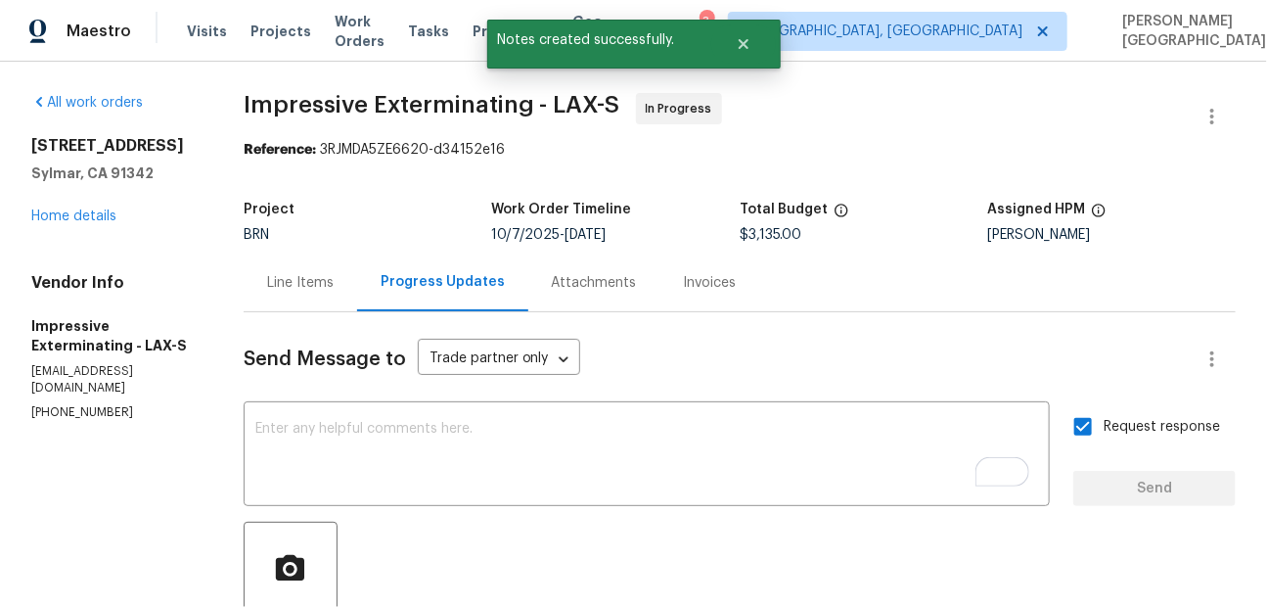
click at [324, 102] on span "Impressive Exterminating - LAX-S" at bounding box center [432, 104] width 377 height 23
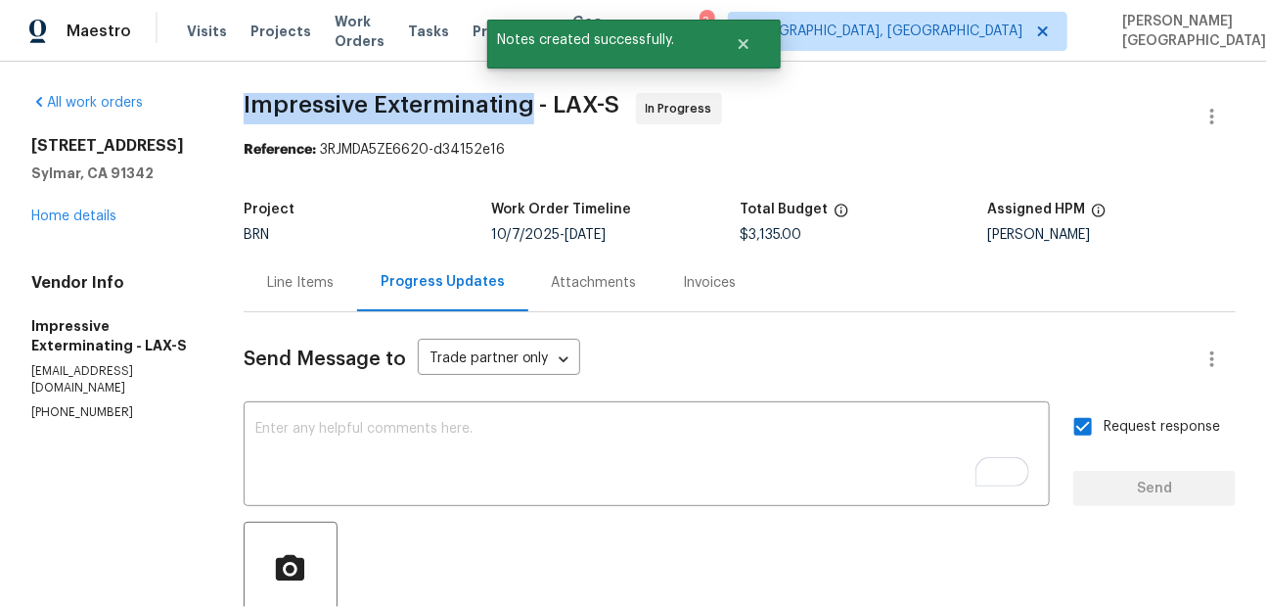
click at [398, 102] on span "Impressive Exterminating - LAX-S" at bounding box center [432, 104] width 377 height 23
copy span "Impressive Exterminating"
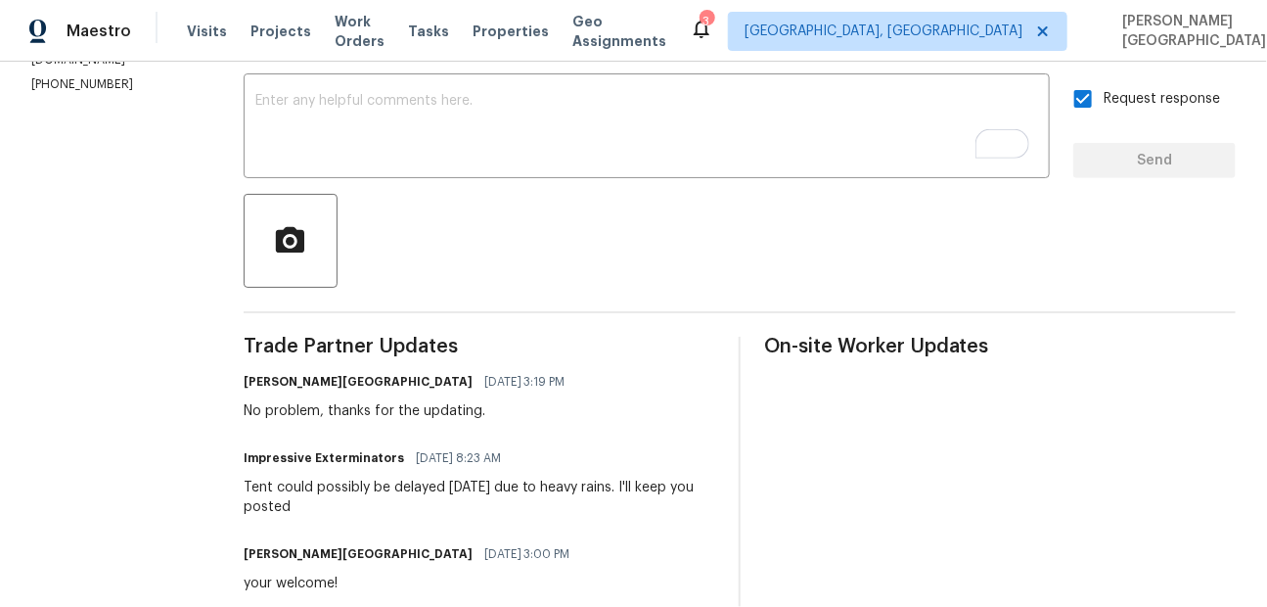
scroll to position [354, 0]
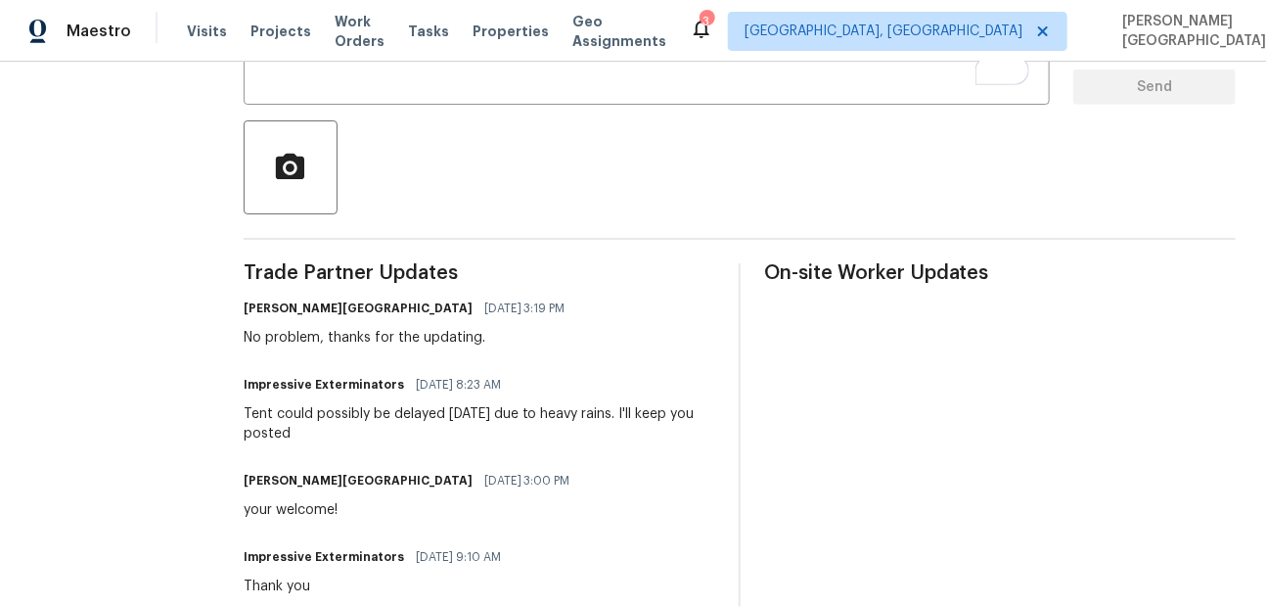
click at [416, 413] on div "Tent could possibly be delayed today due to heavy rains. I'll keep you posted" at bounding box center [480, 423] width 472 height 39
click at [579, 415] on div "Tent could possibly be delayed today due to heavy rains. I'll keep you posted" at bounding box center [480, 423] width 472 height 39
copy div "delayed today due to heavy rains"
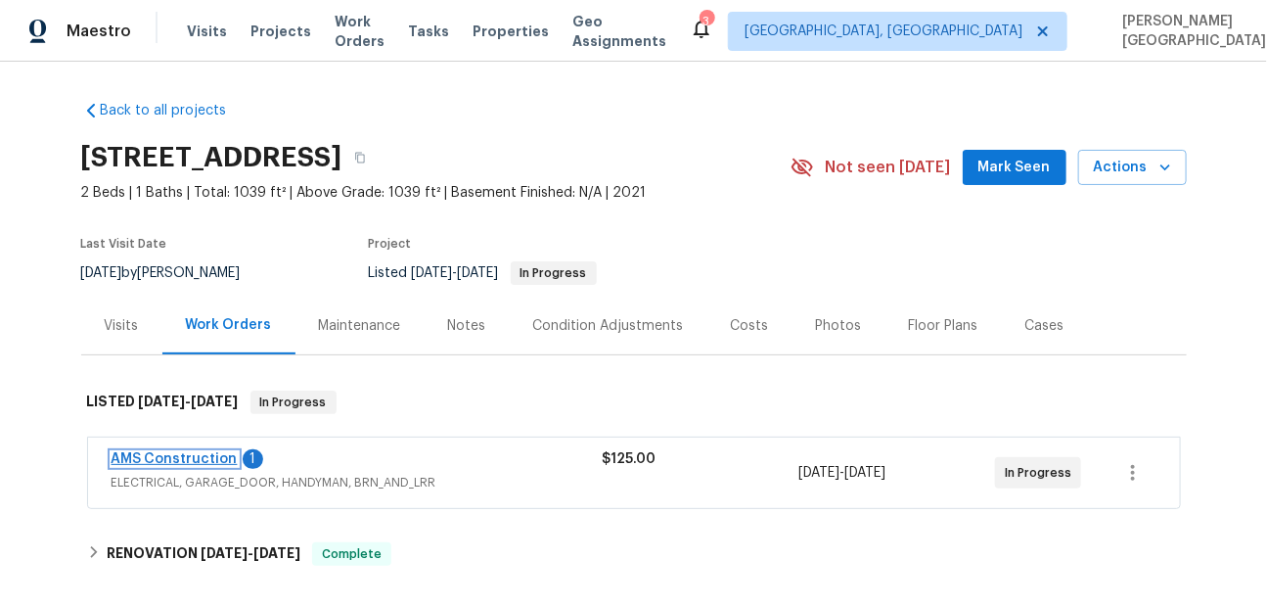
click at [202, 458] on link "AMS Construction" at bounding box center [175, 459] width 126 height 14
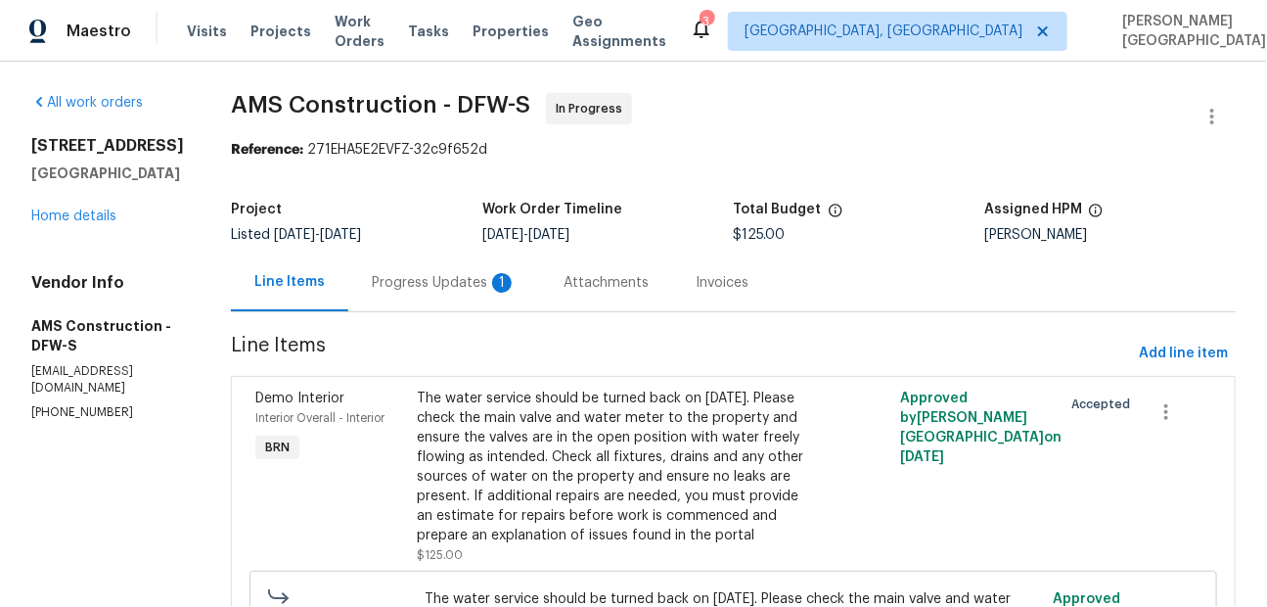
click at [458, 287] on div "Progress Updates 1" at bounding box center [444, 283] width 145 height 20
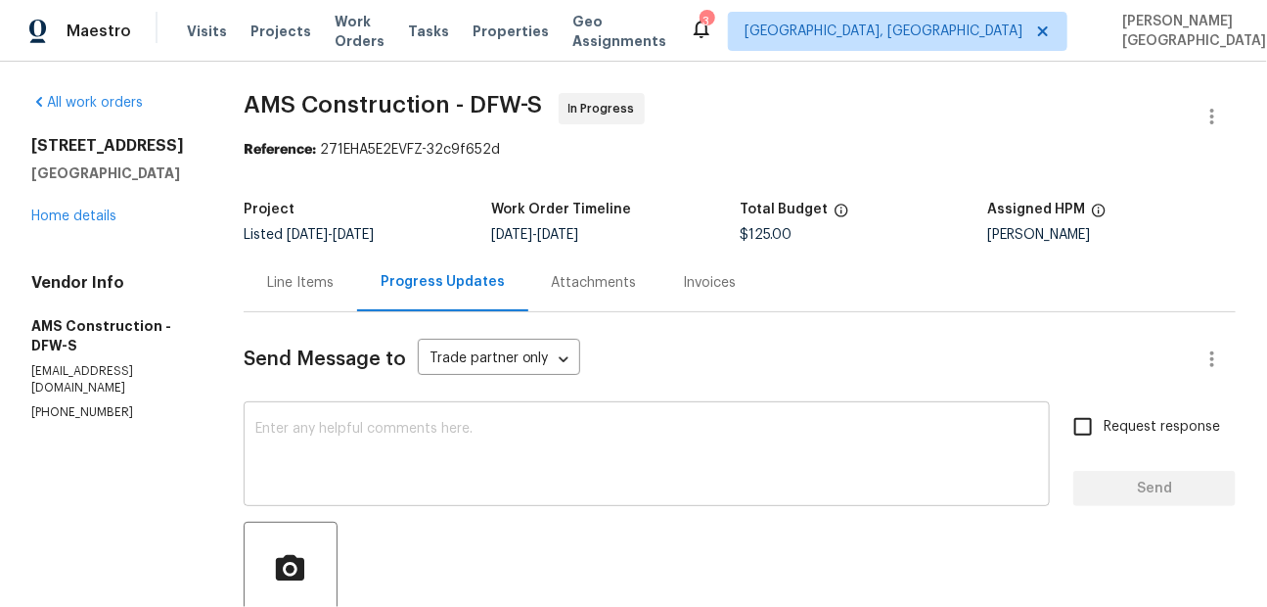
click at [377, 421] on div "x ​" at bounding box center [647, 456] width 806 height 100
drag, startPoint x: 31, startPoint y: 143, endPoint x: 172, endPoint y: 173, distance: 144.1
click at [176, 172] on div "[STREET_ADDRESS]" at bounding box center [113, 159] width 165 height 47
copy div "[STREET_ADDRESS]"
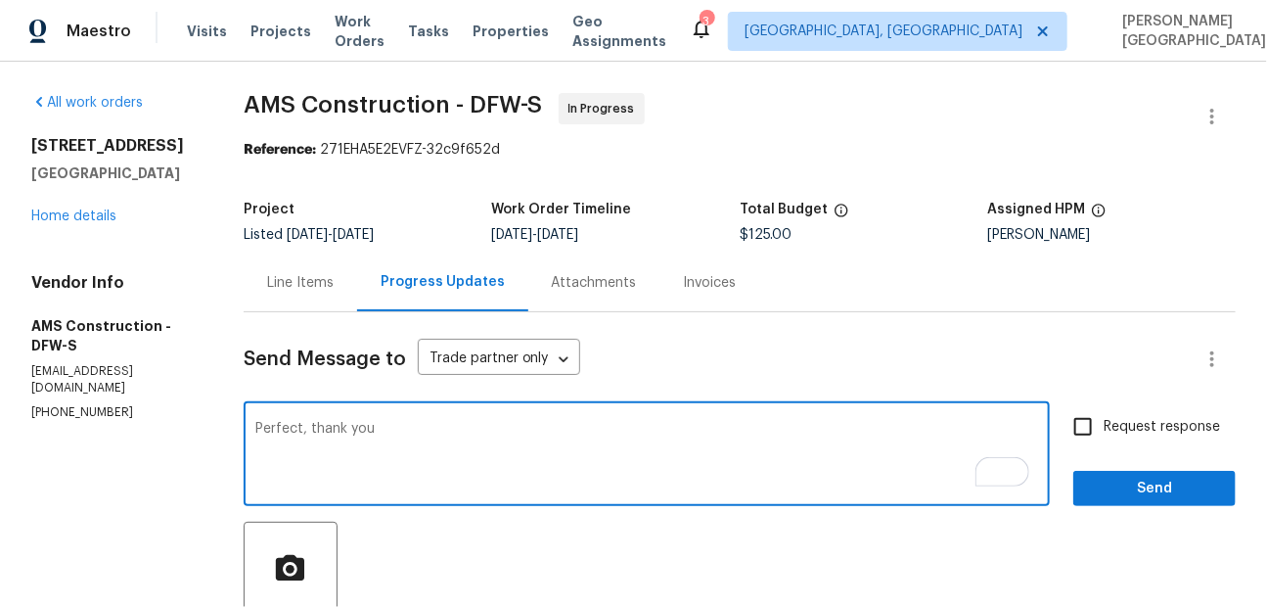
click at [321, 474] on textarea "Perfect, thank you" at bounding box center [646, 456] width 783 height 68
type textarea "Perfect, thank [PERSON_NAME],"
click at [316, 457] on textarea "Perfect, thank [PERSON_NAME]," at bounding box center [646, 456] width 783 height 68
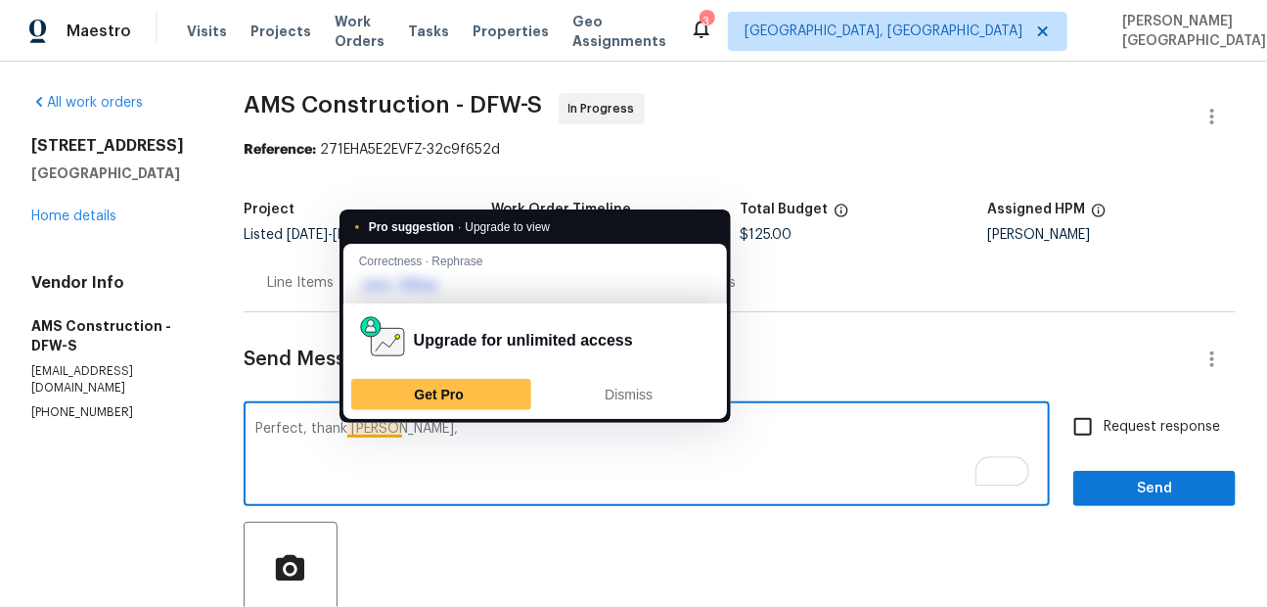
drag, startPoint x: 385, startPoint y: 428, endPoint x: 571, endPoint y: 435, distance: 186.0
click at [571, 435] on textarea "Perfect, thank [PERSON_NAME]," at bounding box center [646, 456] width 783 height 68
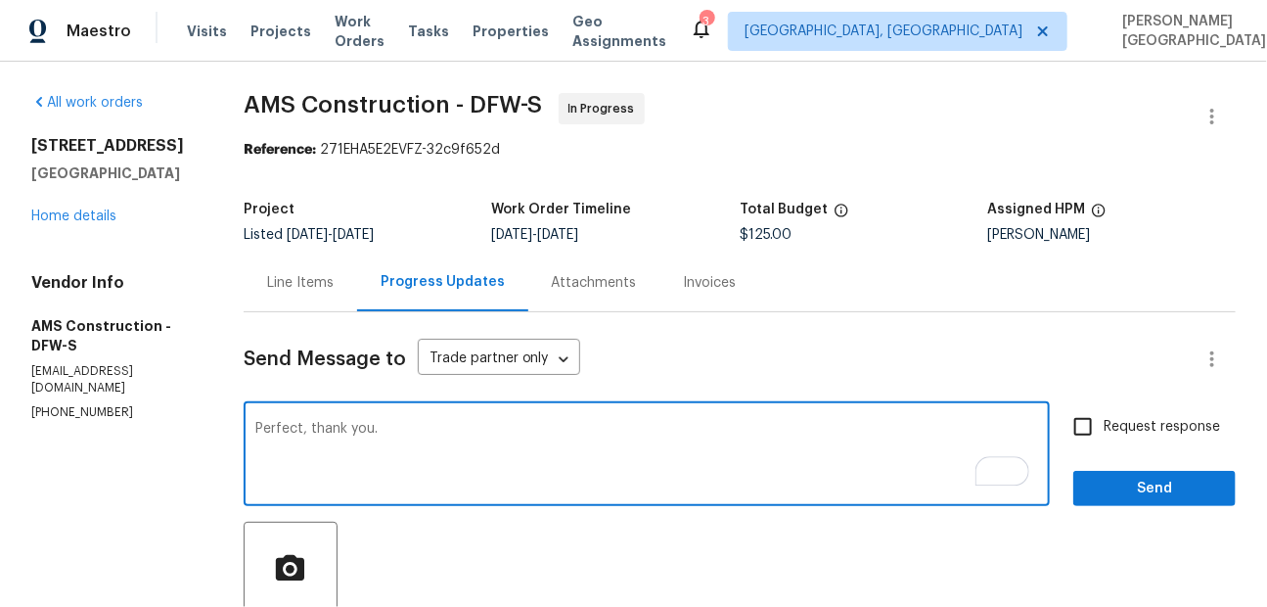
type textarea "Perfect, thank you."
click at [1109, 426] on span "Request response" at bounding box center [1162, 427] width 116 height 21
click at [1104, 426] on input "Request response" at bounding box center [1082, 426] width 41 height 41
checkbox input "true"
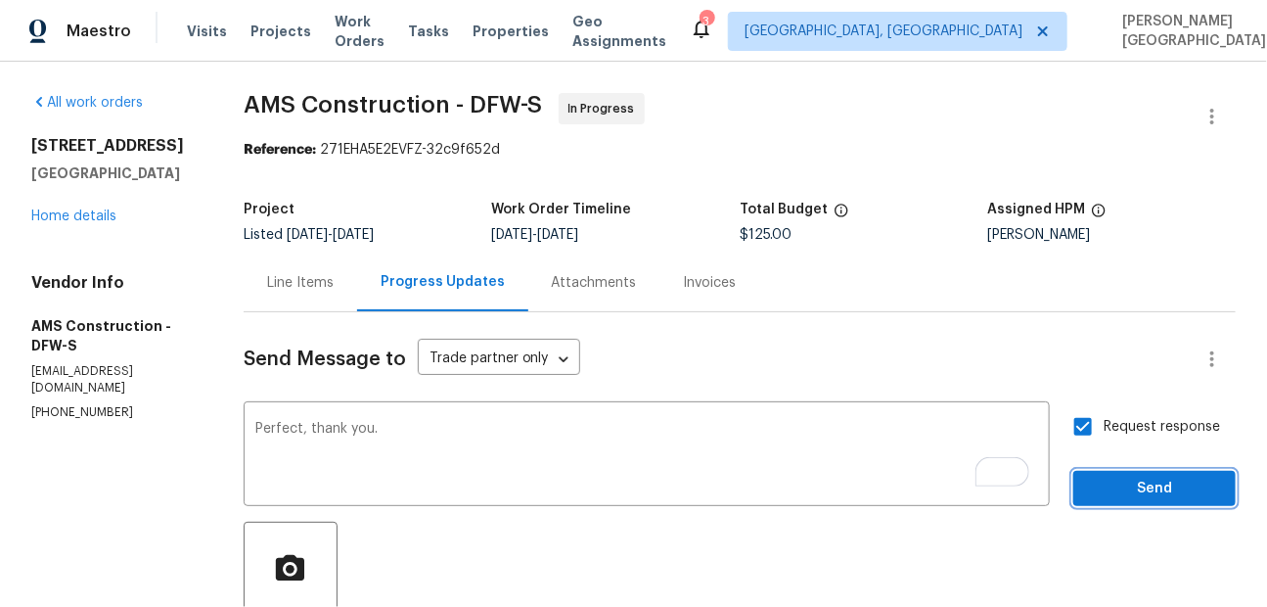
click at [1113, 492] on span "Send" at bounding box center [1154, 488] width 131 height 24
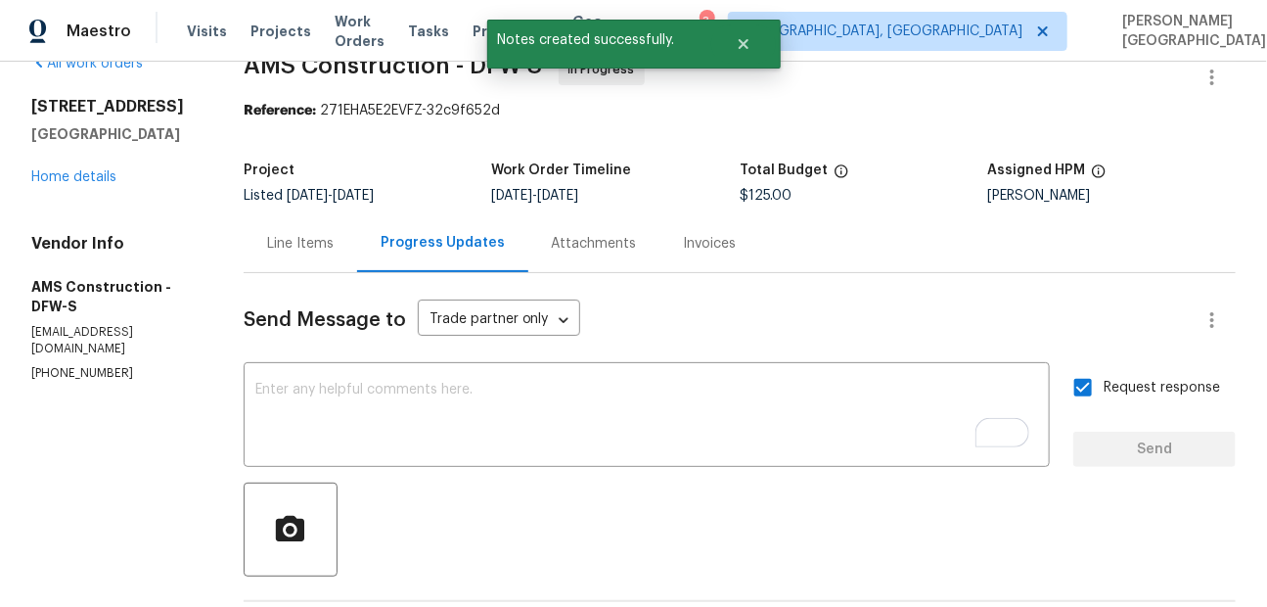
scroll to position [48, 0]
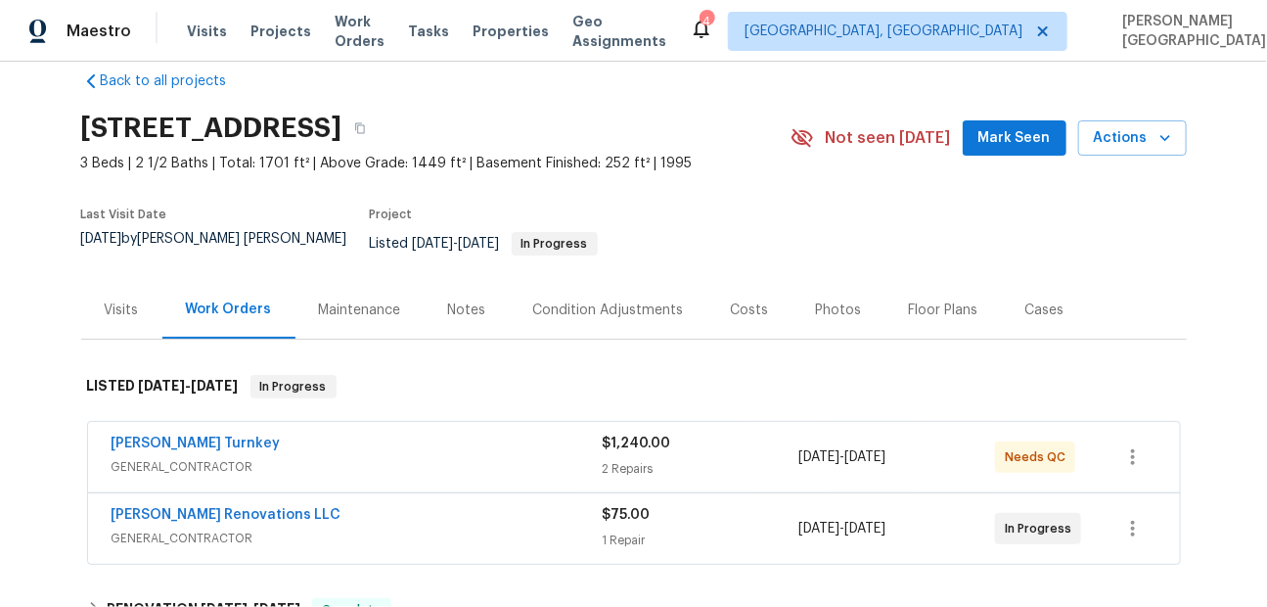
scroll to position [668, 0]
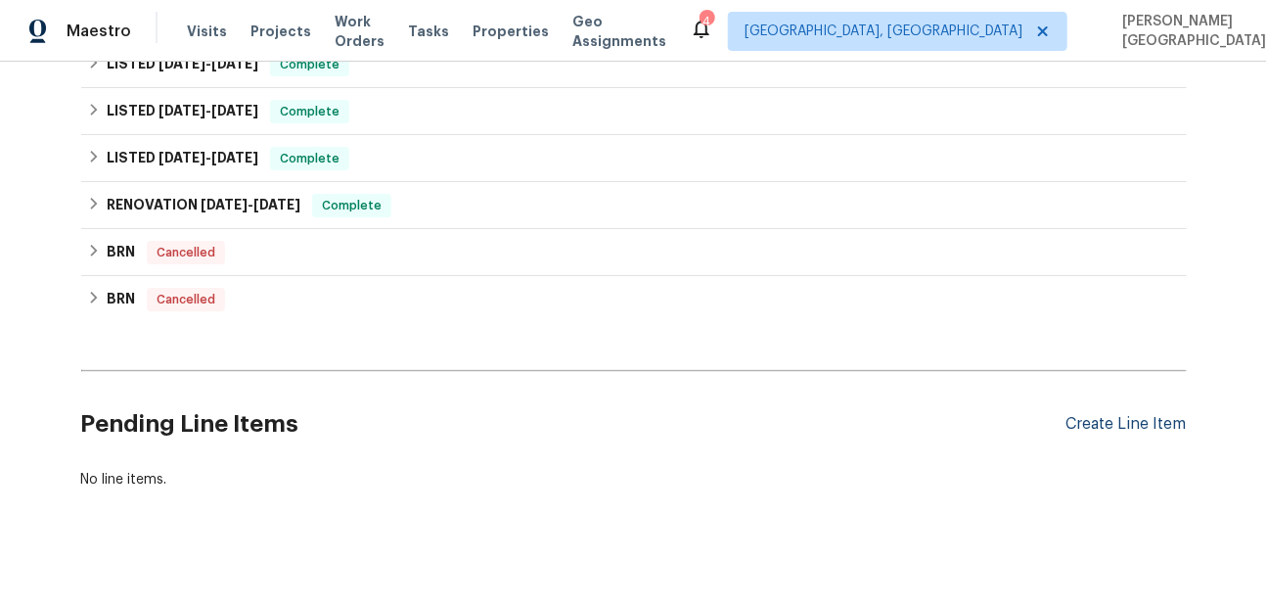
click at [1080, 415] on div "Create Line Item" at bounding box center [1126, 424] width 120 height 19
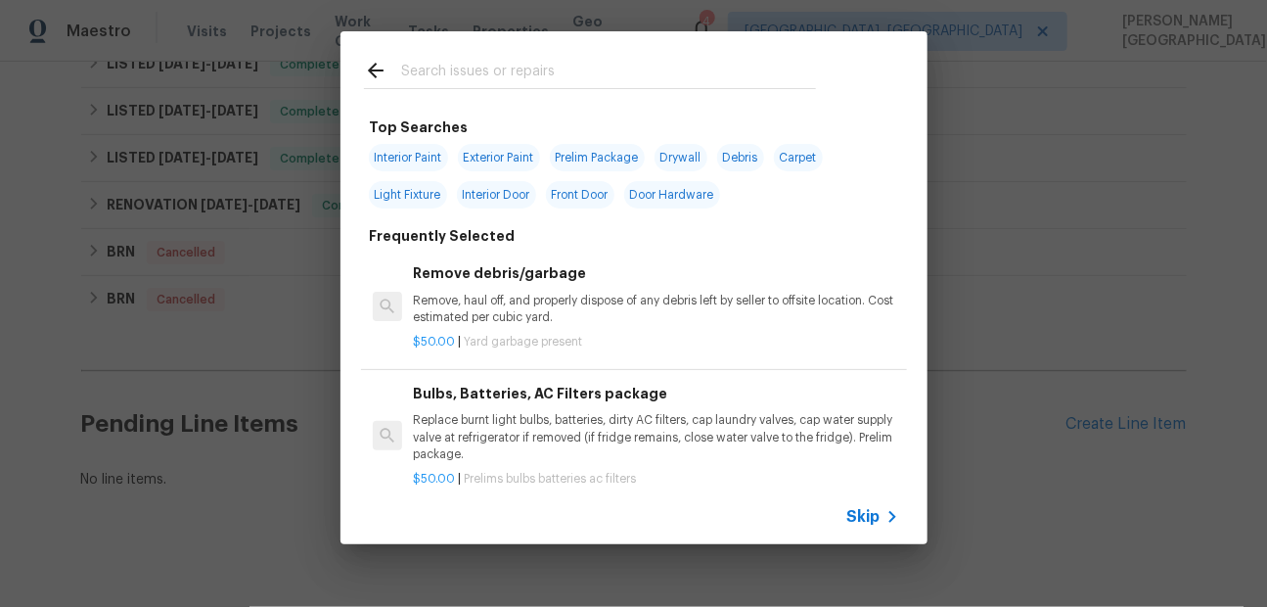
click at [851, 519] on span "Skip" at bounding box center [863, 517] width 33 height 20
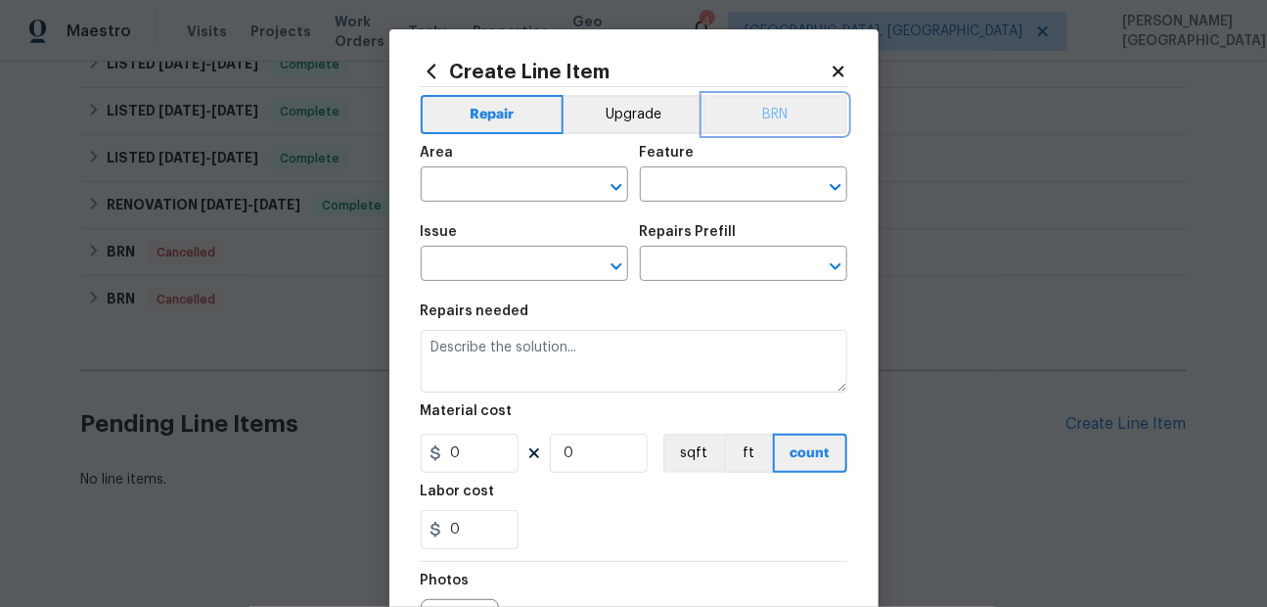
click at [788, 103] on button "BRN" at bounding box center [775, 114] width 144 height 39
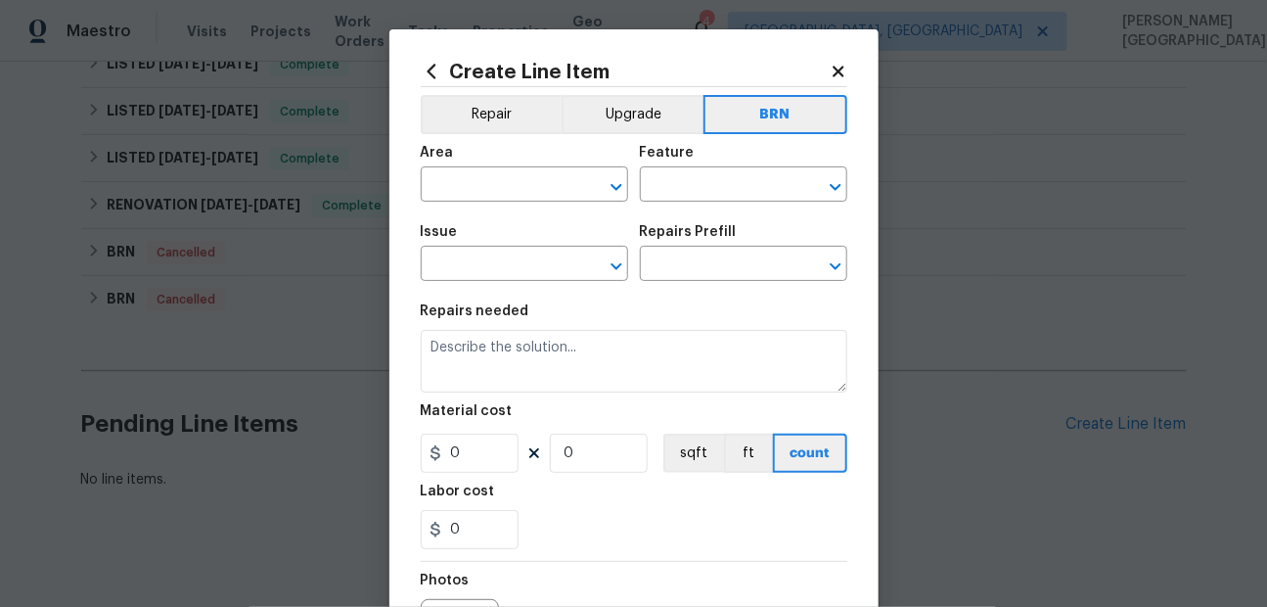
click at [481, 164] on div "Area" at bounding box center [524, 158] width 207 height 25
click at [485, 176] on input "text" at bounding box center [497, 186] width 153 height 30
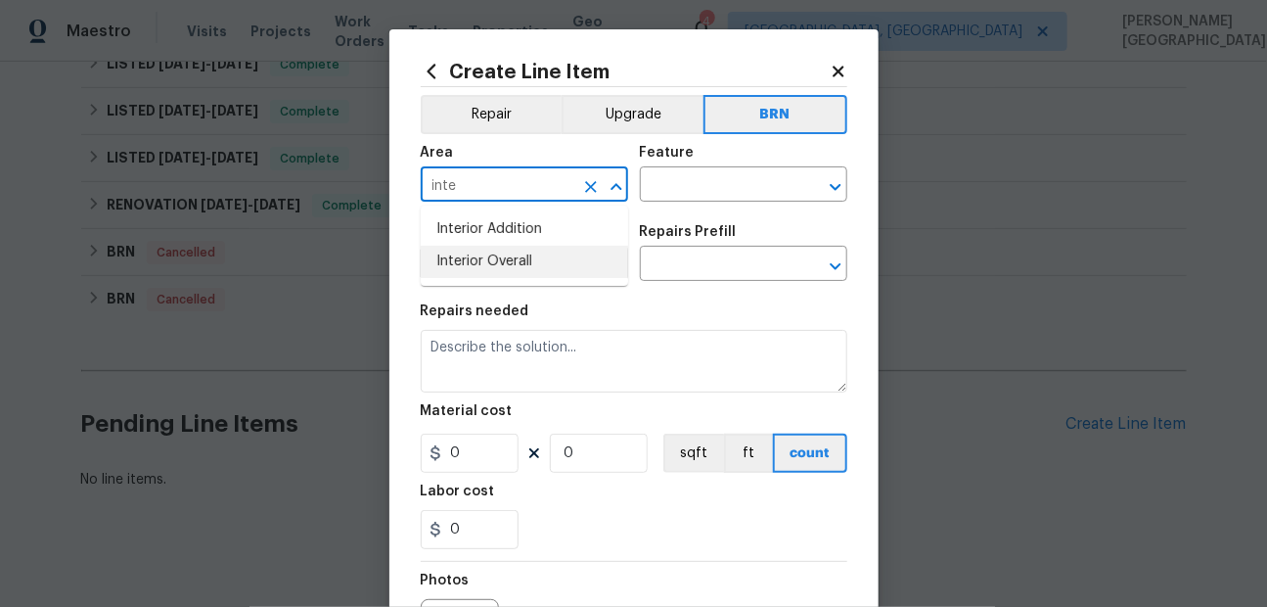
click at [509, 272] on li "Interior Overall" at bounding box center [524, 262] width 207 height 32
type input "Interior Overall"
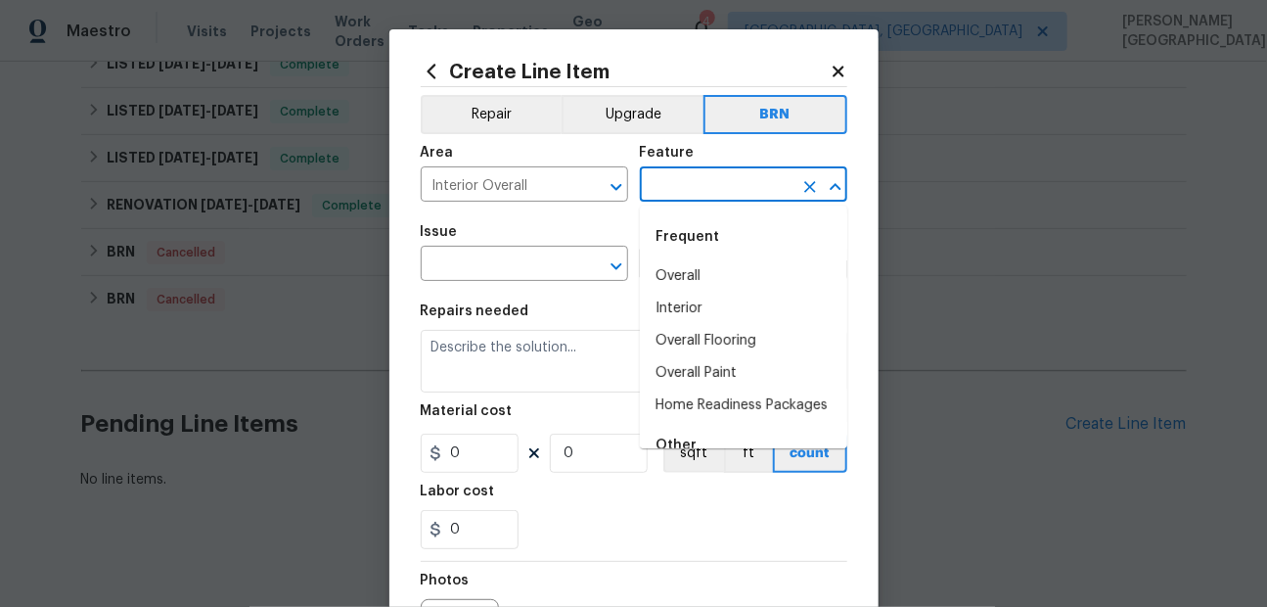
click at [685, 179] on input "text" at bounding box center [716, 186] width 153 height 30
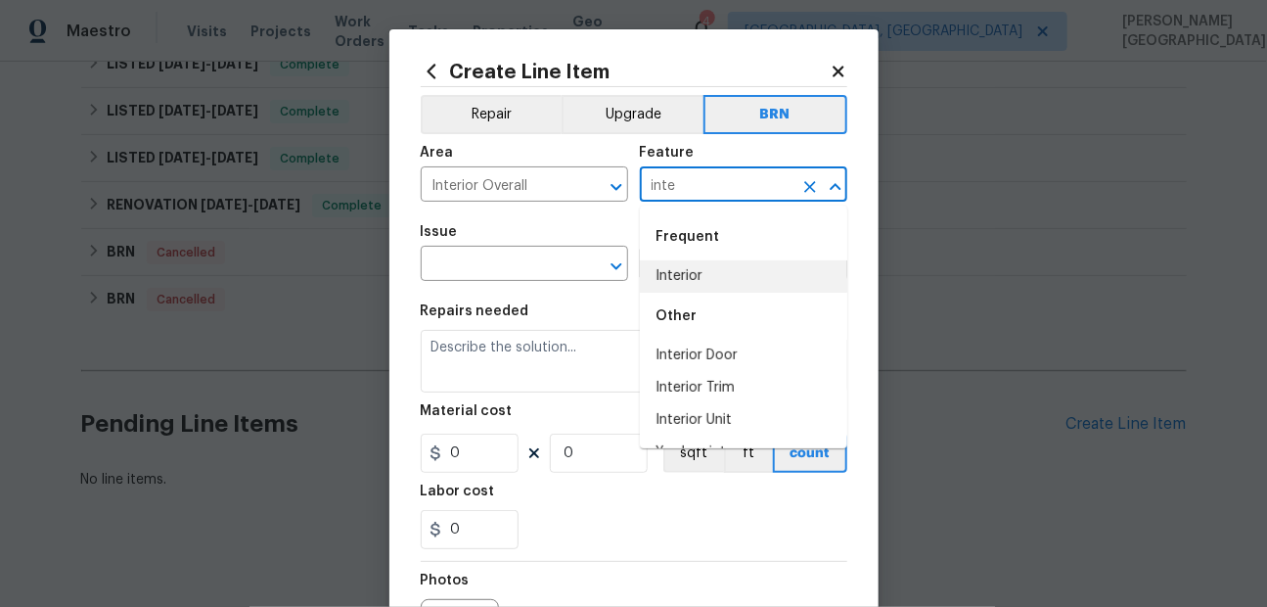
click at [677, 280] on li "Interior" at bounding box center [743, 276] width 207 height 32
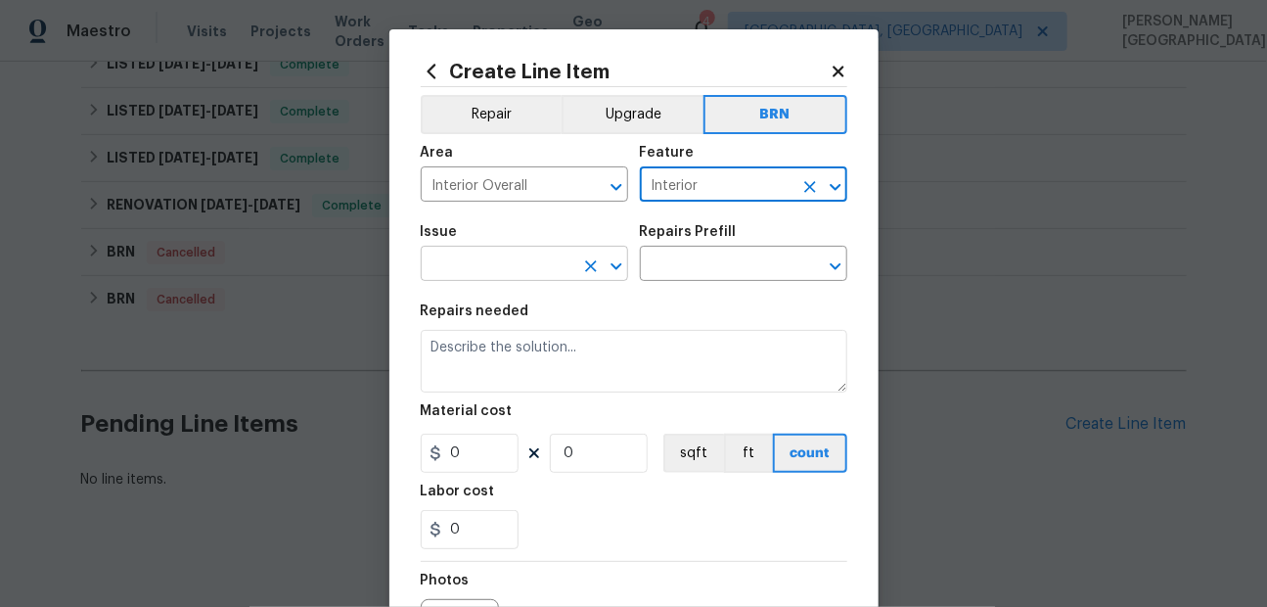
type input "Interior"
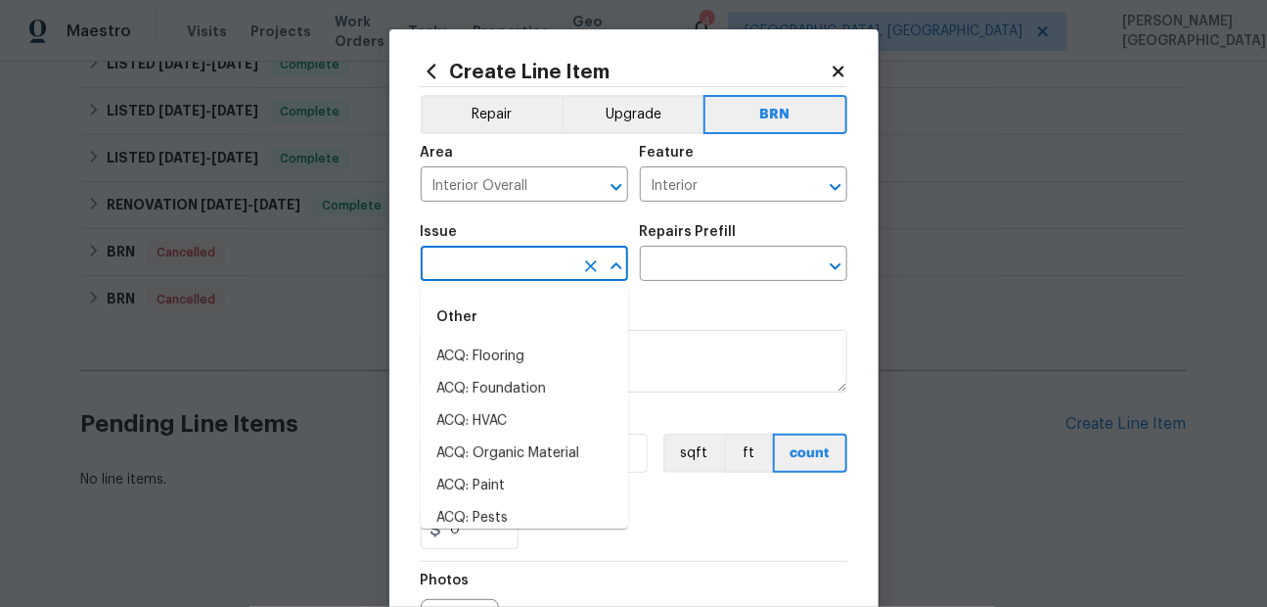
click at [489, 281] on input "text" at bounding box center [497, 265] width 153 height 30
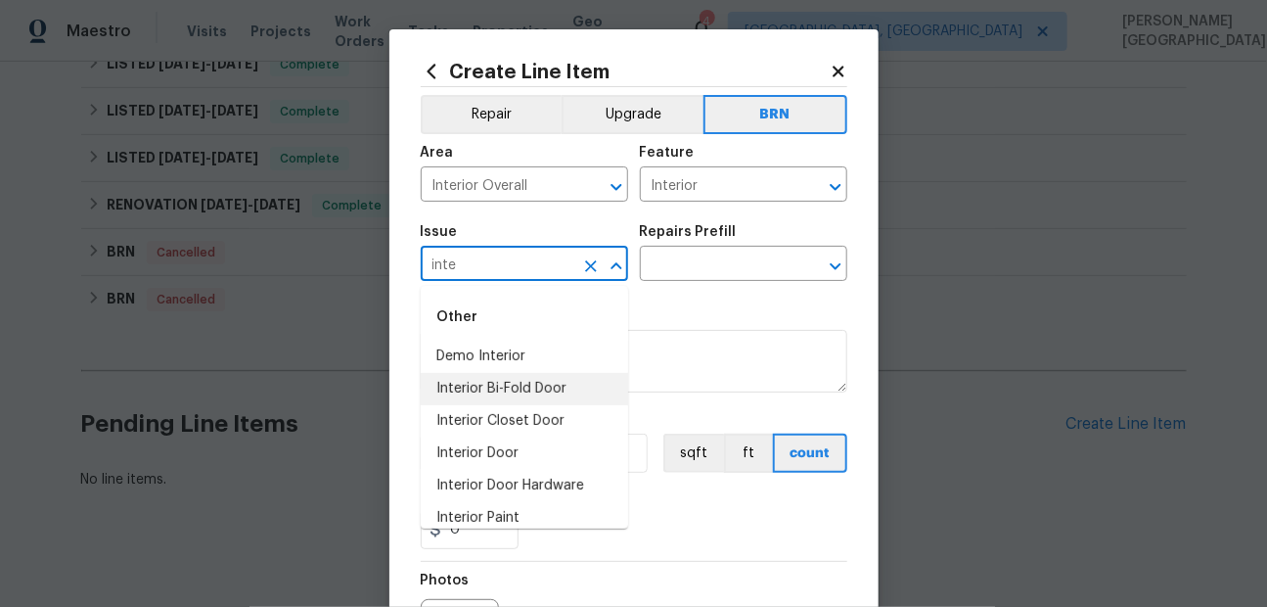
click at [480, 377] on li "Interior Bi-Fold Door" at bounding box center [524, 389] width 207 height 32
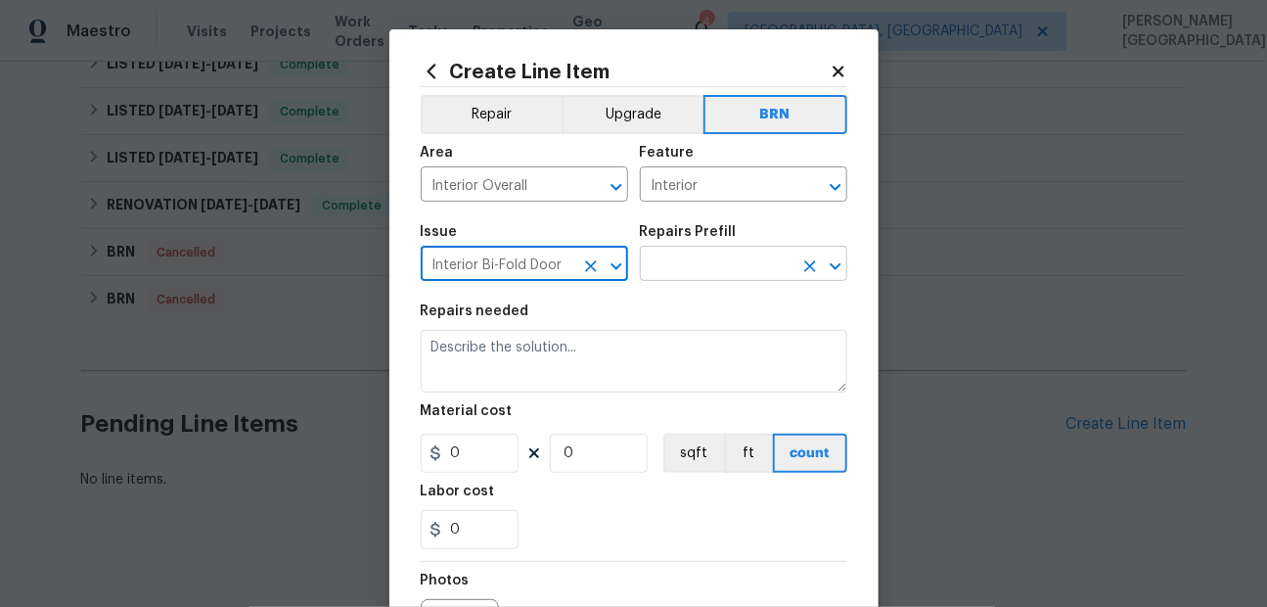
type input "Interior Bi-Fold Door"
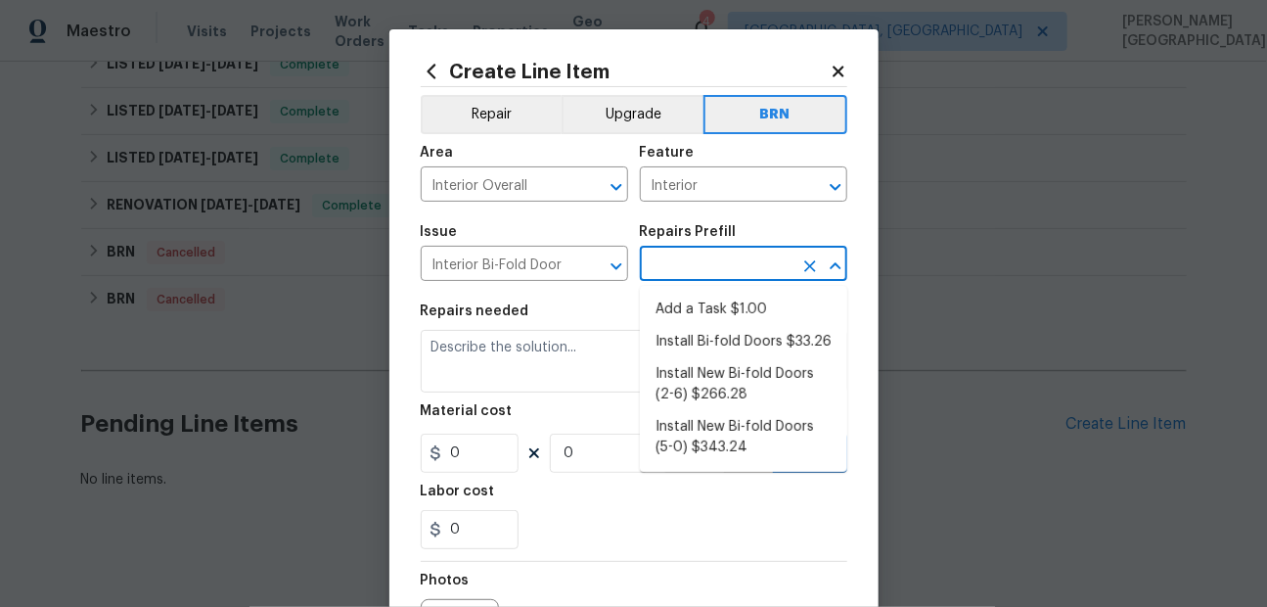
click at [669, 277] on input "text" at bounding box center [716, 265] width 153 height 30
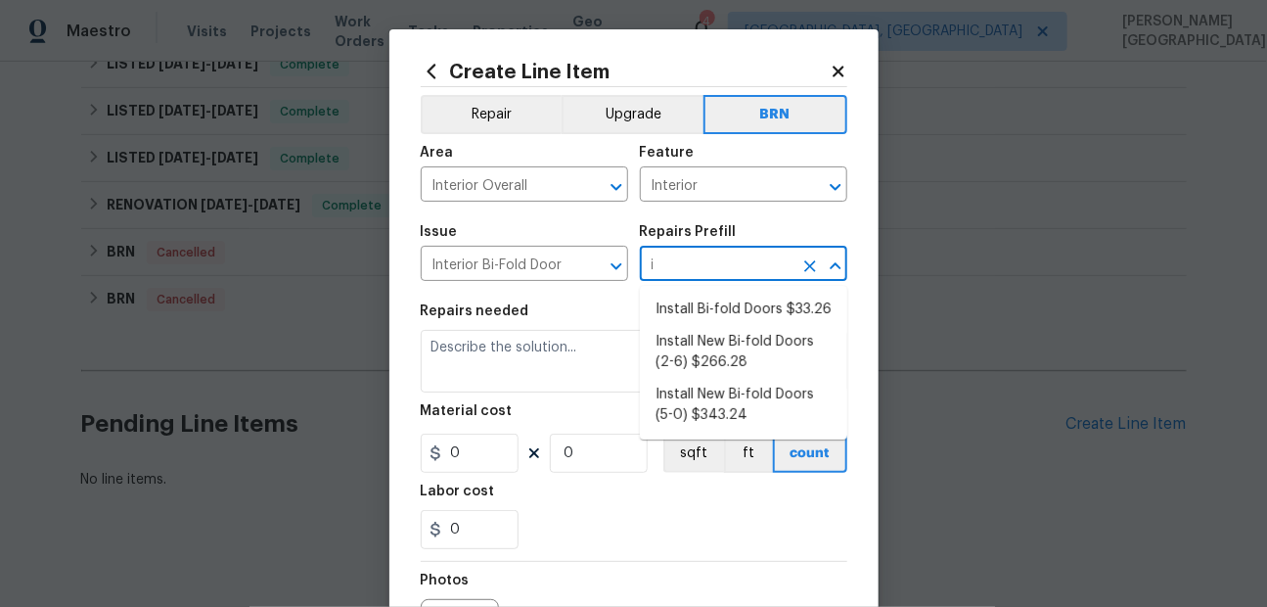
type input "in"
click at [678, 308] on li "Install Bi-fold Doors $33.26" at bounding box center [743, 309] width 207 height 32
type input "Interior Door"
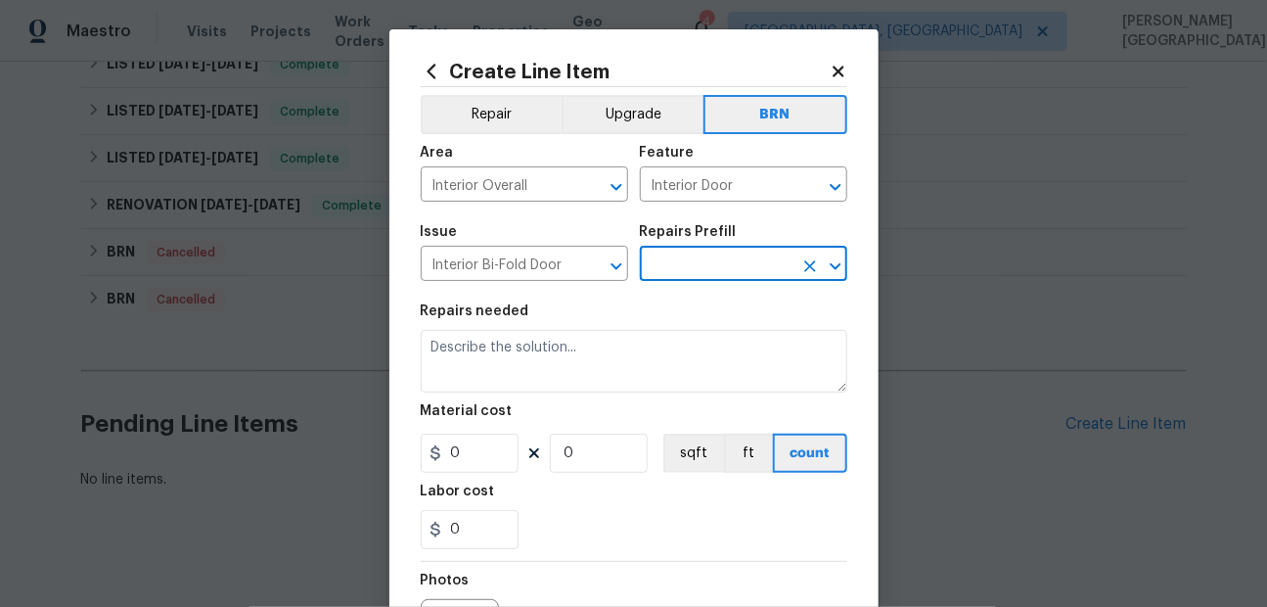
type input "Install Bi-fold Doors $33.26"
type textarea "Install the existing bi-fold closet doors. Ensure proper operation and that all…"
type input "33.26"
type input "1"
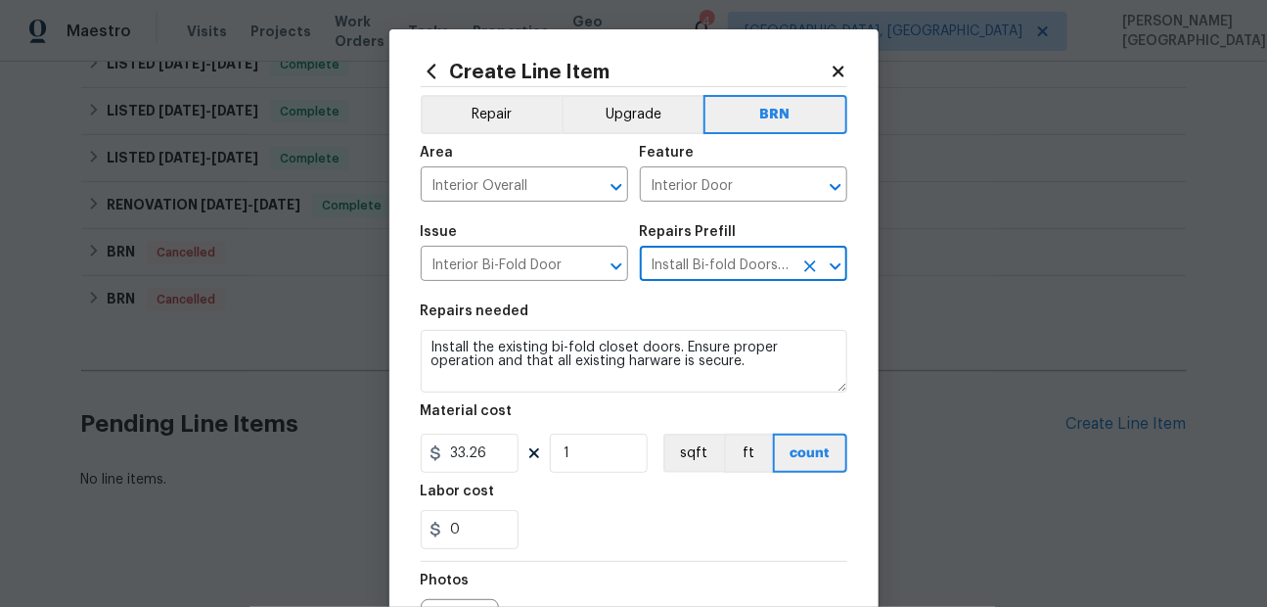
type input "Install Bi-fold Doors $33.26"
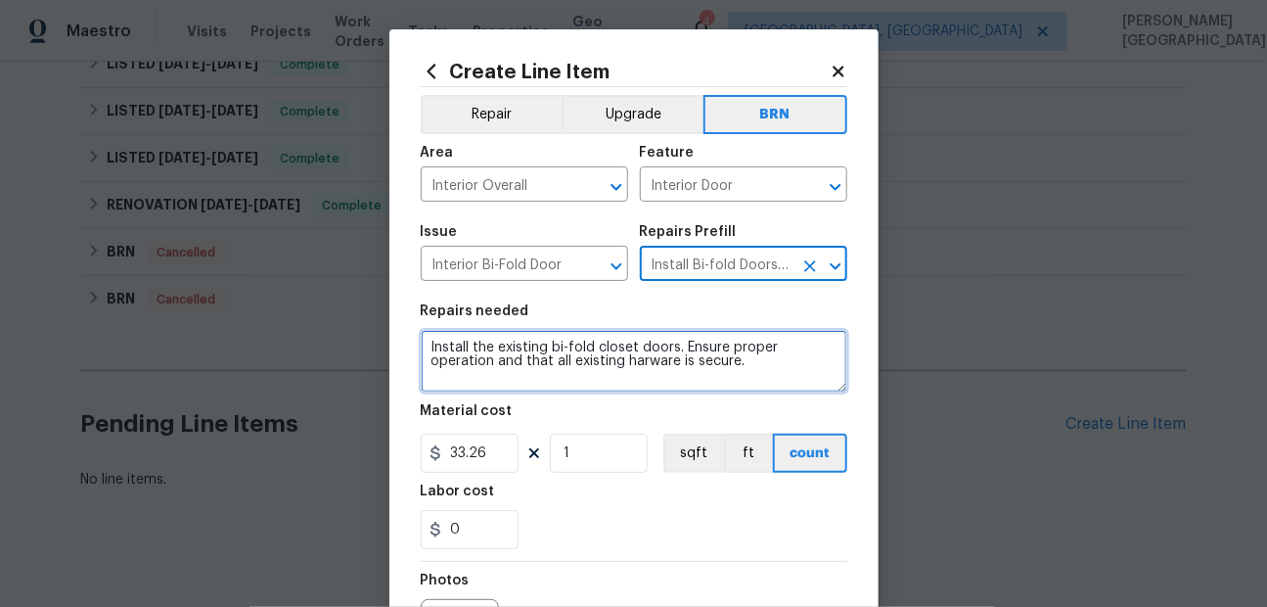
click at [436, 380] on textarea "Install the existing bi-fold closet doors. Ensure proper operation and that all…" at bounding box center [634, 361] width 427 height 63
click at [500, 359] on textarea "Install the existing bi-fold closet doors. Ensure proper operation and that all…" at bounding box center [634, 361] width 427 height 63
click at [500, 358] on textarea "Install the existing bi-fold closet doors. Ensure proper operation and that all…" at bounding box center [634, 361] width 427 height 63
paste textarea "Please remove lock from the crawlspace door and replace with new. Please new ke…"
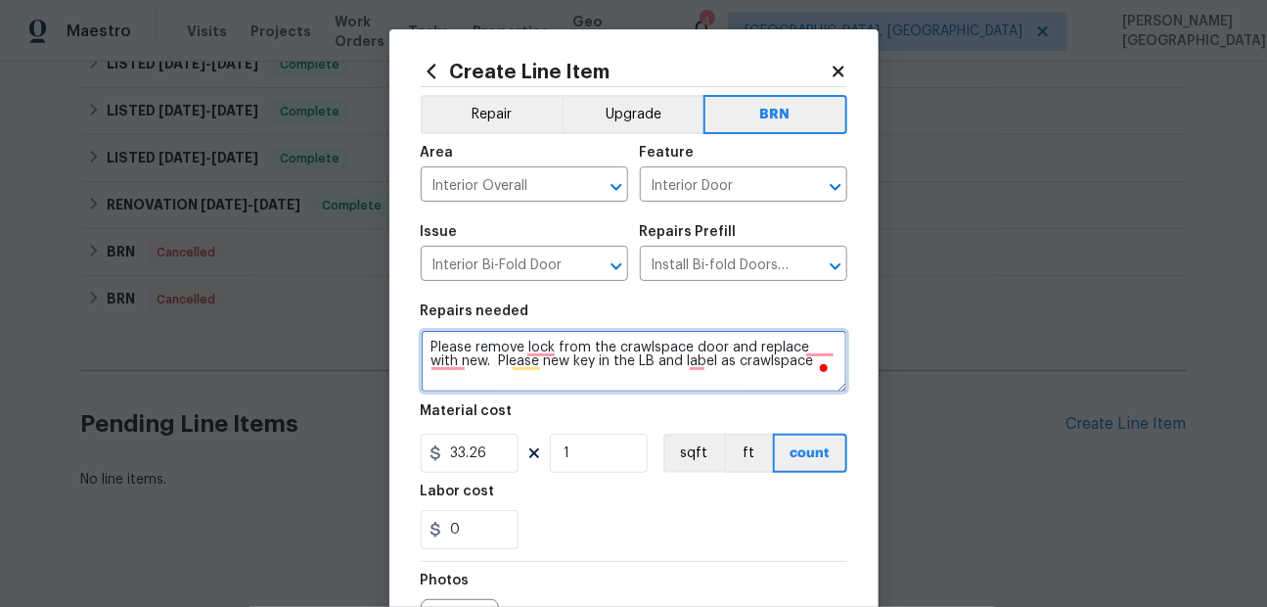
type textarea "Please remove lock from the crawlspace door and replace with new. Please new ke…"
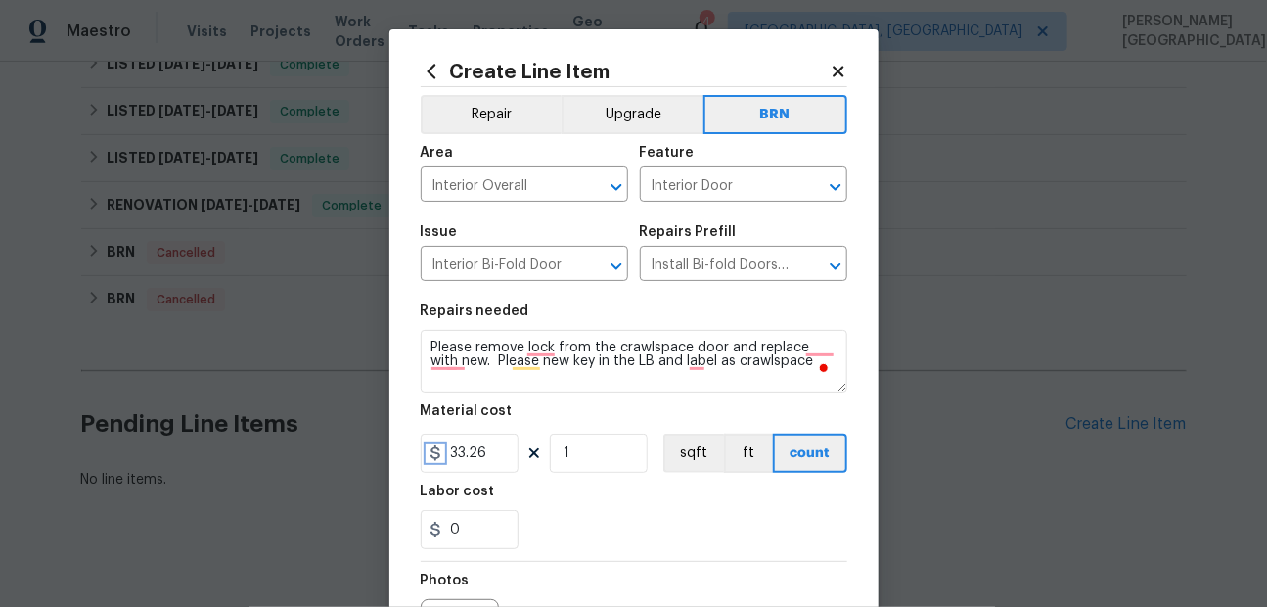
click at [437, 458] on icon at bounding box center [435, 453] width 10 height 16
click at [477, 457] on input "33.26" at bounding box center [470, 452] width 98 height 39
paste input "text"
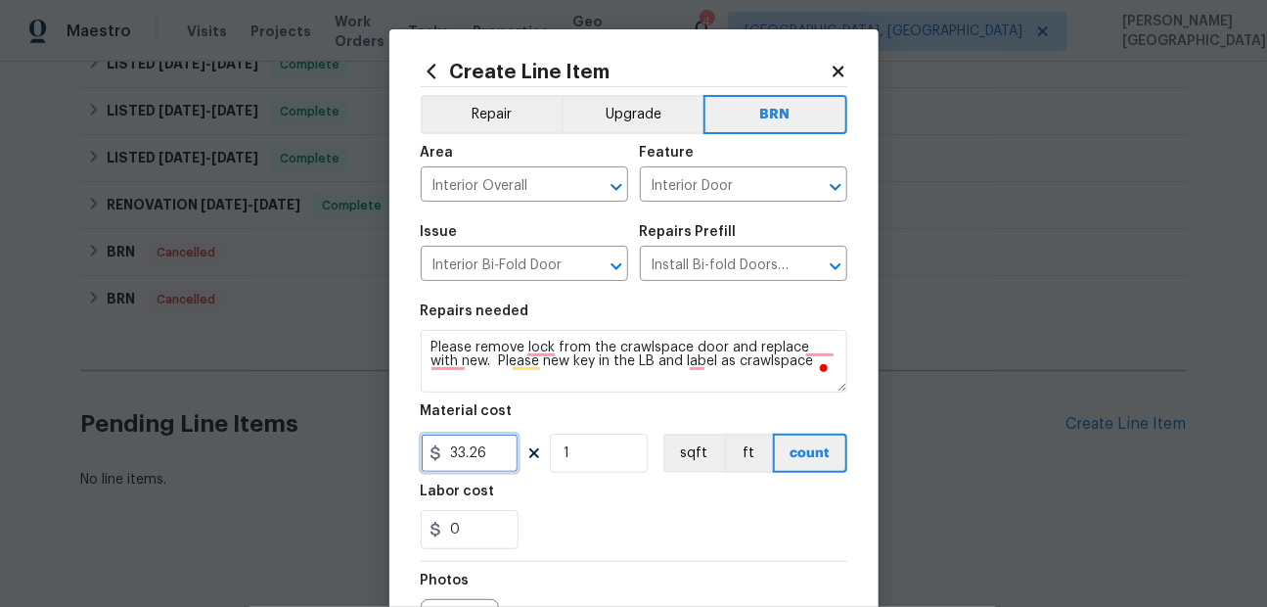
click at [477, 457] on input "33.26" at bounding box center [470, 452] width 98 height 39
click at [475, 465] on input "33.26" at bounding box center [470, 452] width 98 height 39
paste input "text"
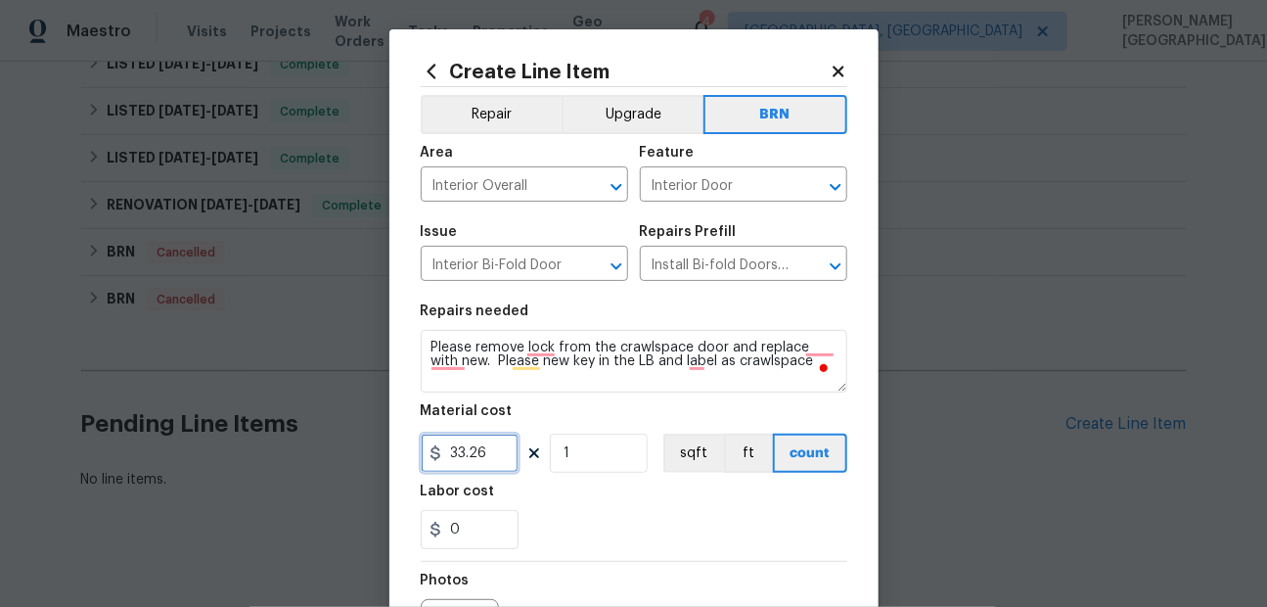
click at [464, 448] on input "33.26" at bounding box center [470, 452] width 98 height 39
type input "0"
click at [482, 519] on input "0" at bounding box center [470, 529] width 98 height 39
paste input "145.90"
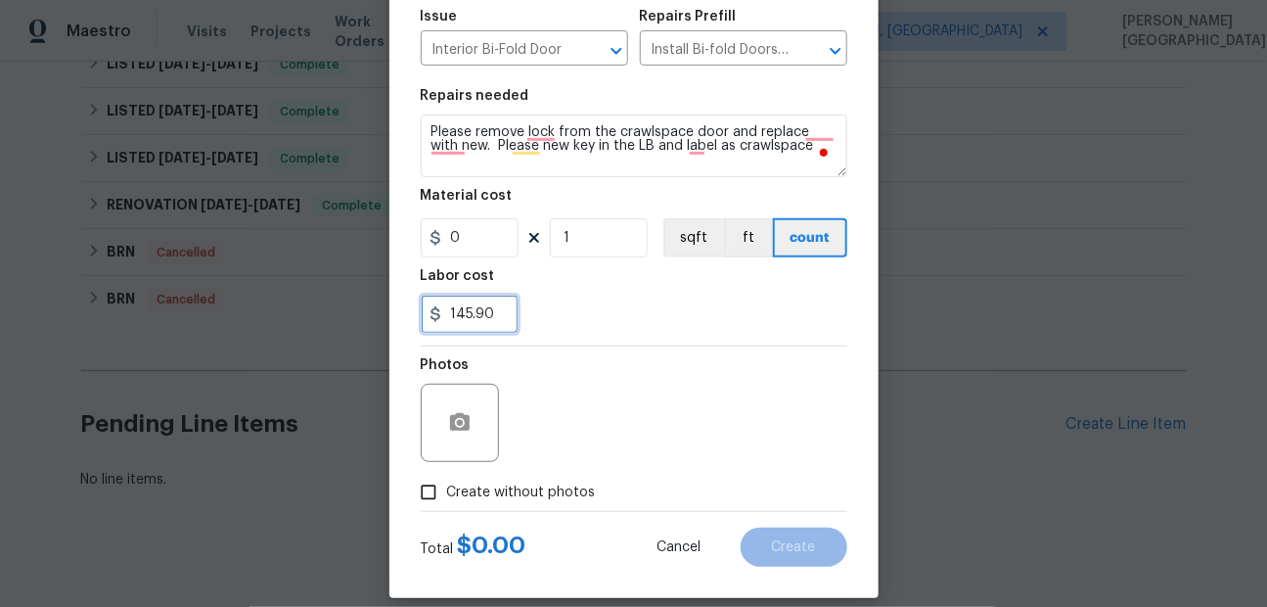
scroll to position [222, 0]
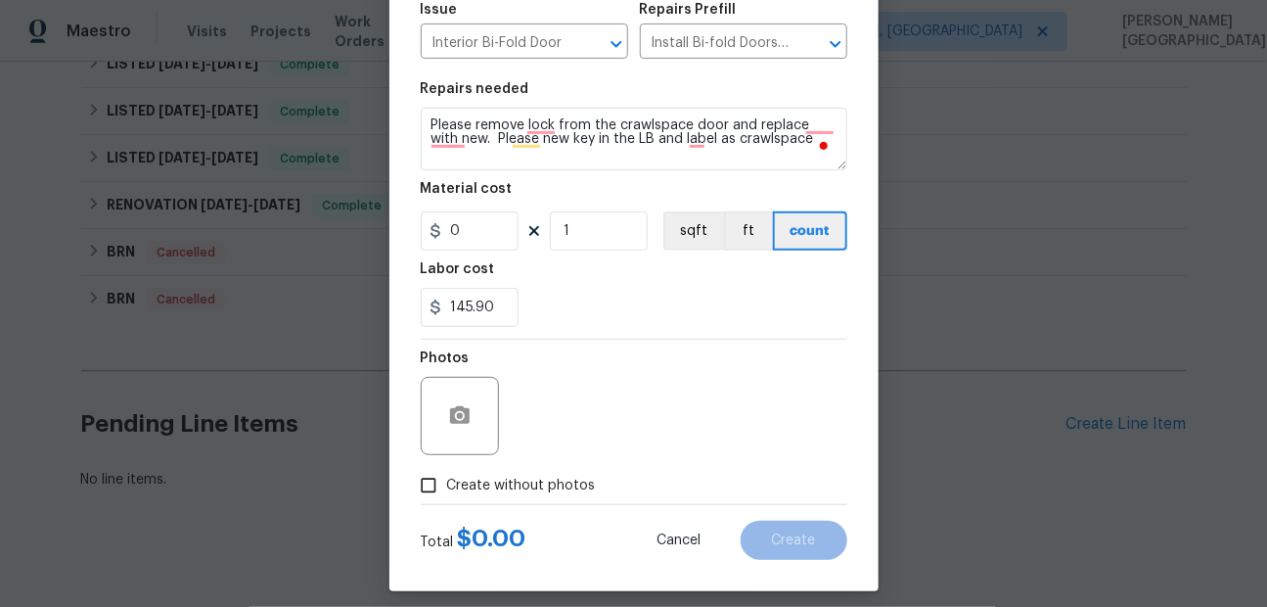
type input "145.9"
click at [480, 403] on div at bounding box center [460, 416] width 78 height 78
click at [463, 398] on button "button" at bounding box center [459, 415] width 47 height 47
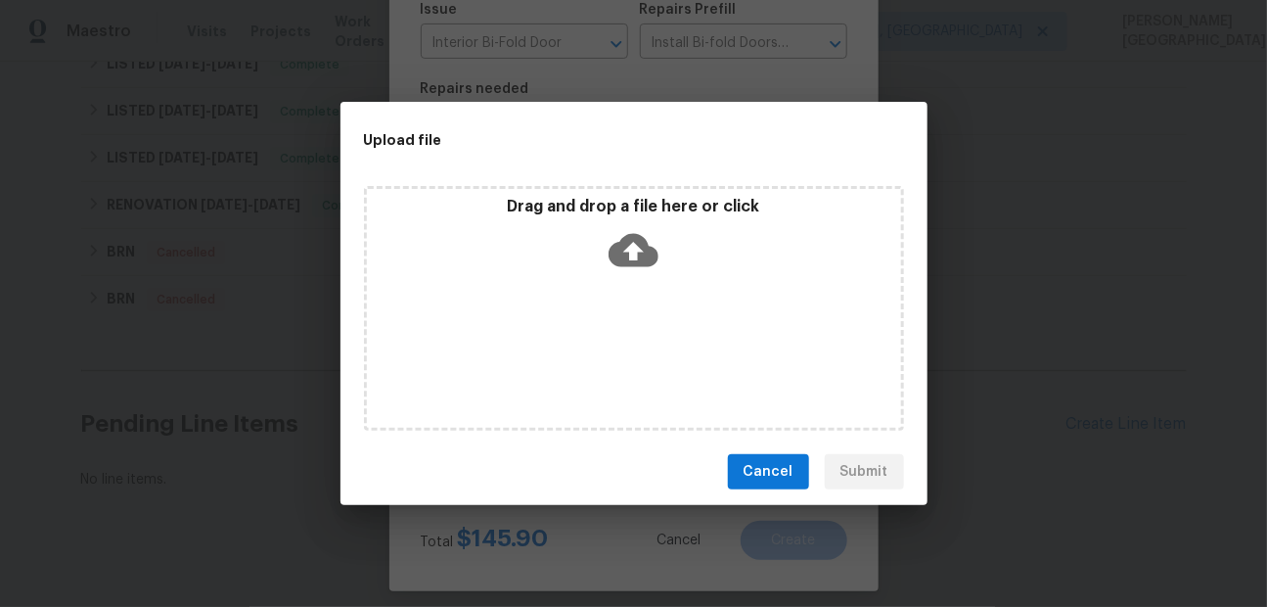
click at [639, 234] on icon at bounding box center [634, 250] width 50 height 33
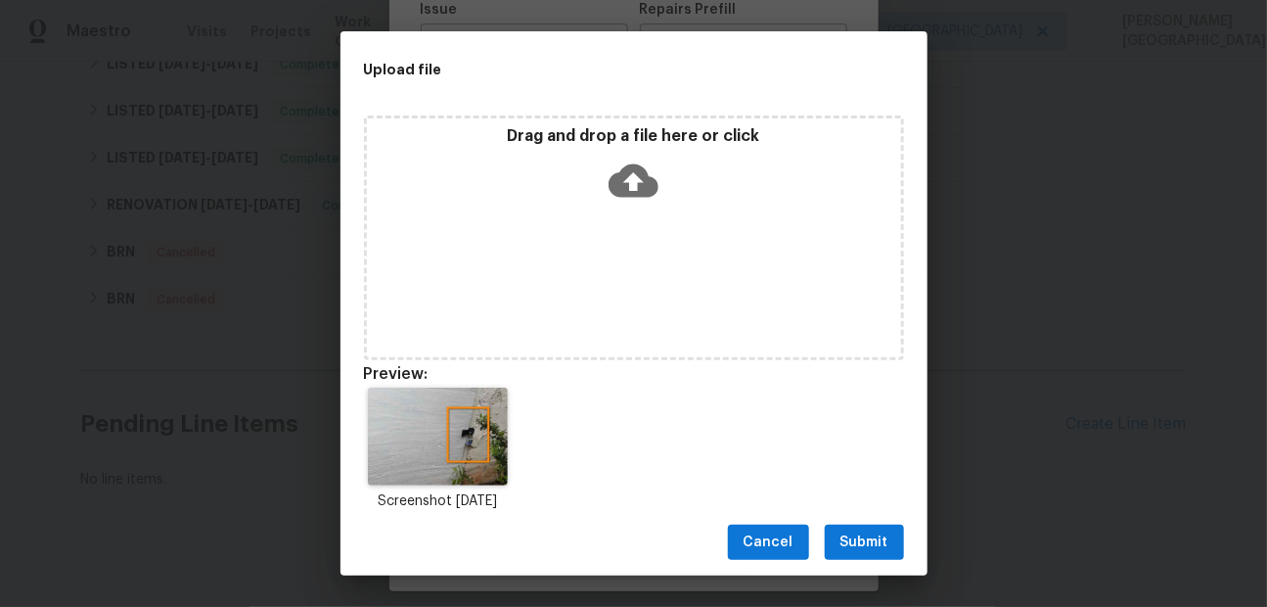
click at [869, 556] on button "Submit" at bounding box center [864, 542] width 79 height 36
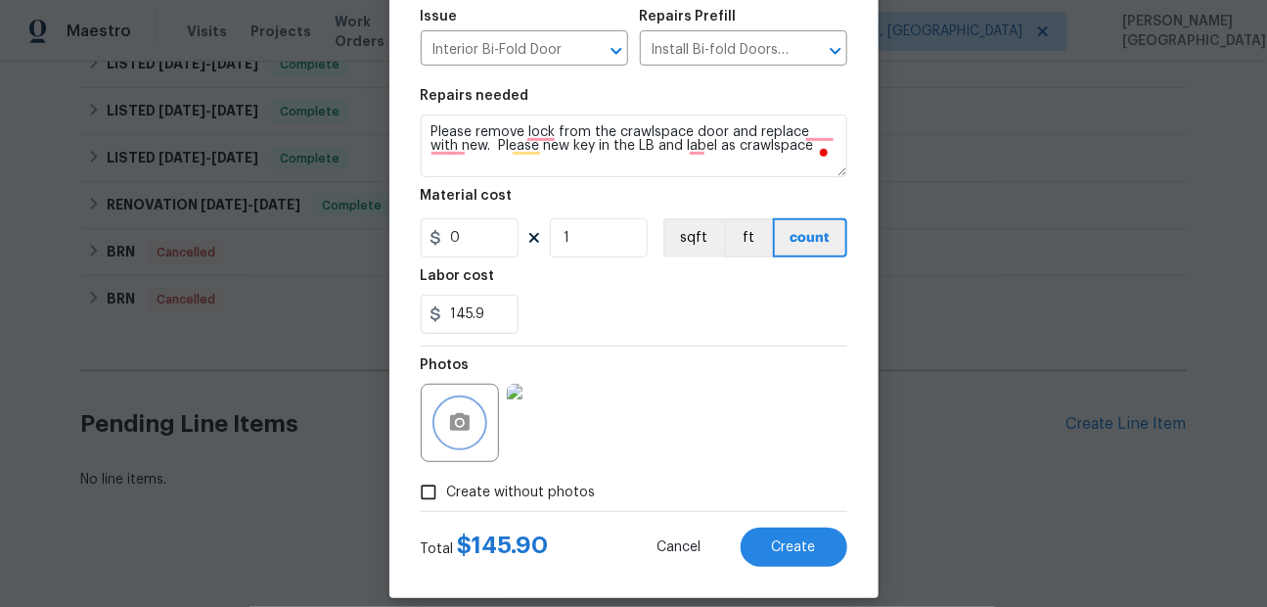
scroll to position [236, 0]
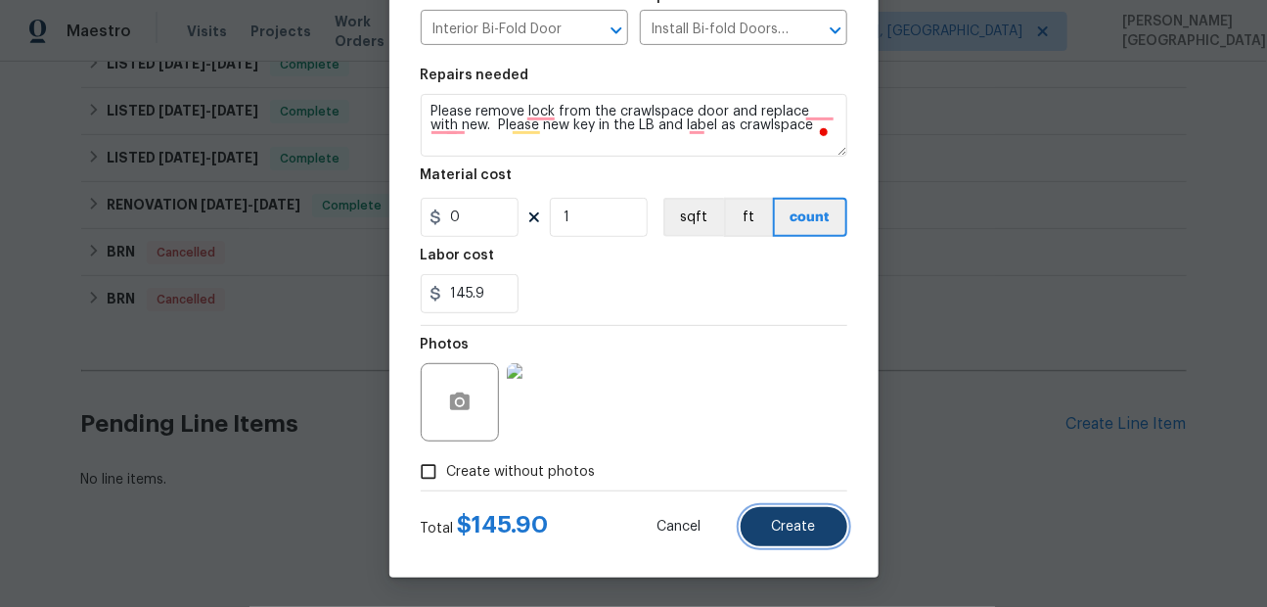
click at [791, 539] on button "Create" at bounding box center [794, 526] width 107 height 39
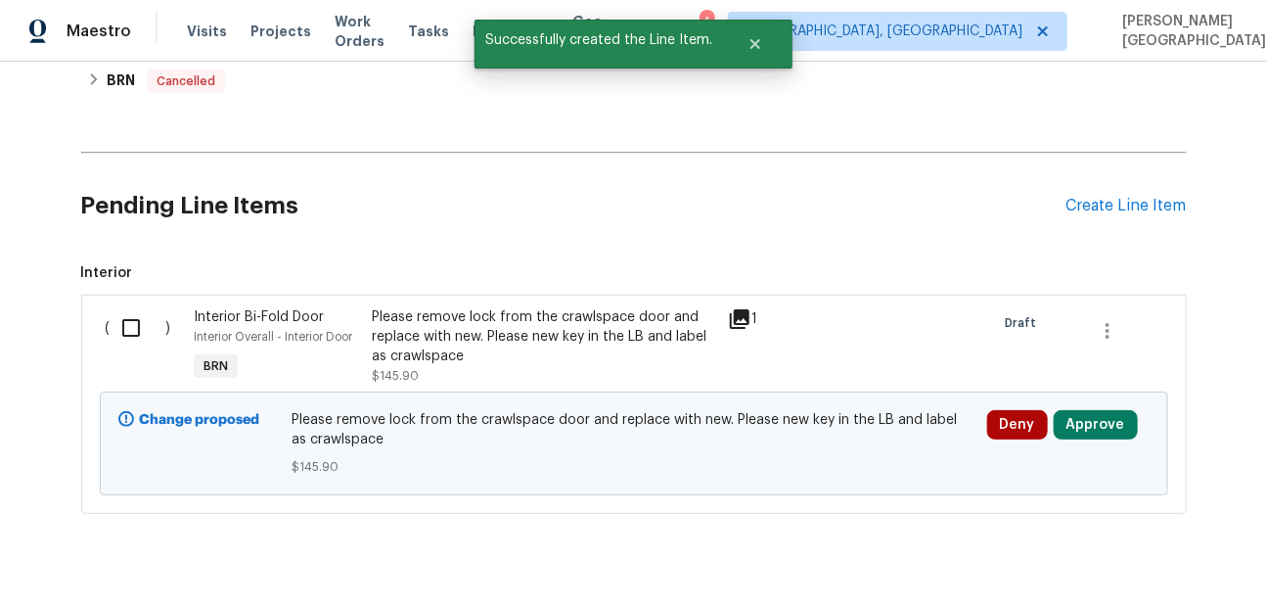
scroll to position [885, 0]
click at [141, 314] on input "checkbox" at bounding box center [139, 328] width 56 height 41
checkbox input "true"
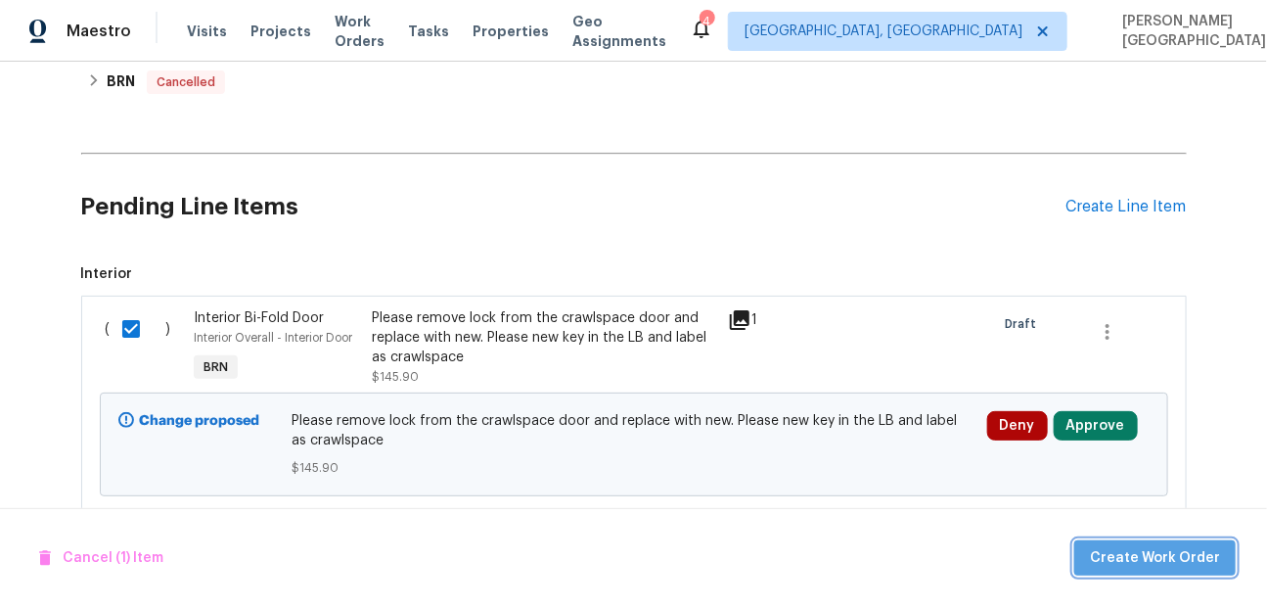
click at [1184, 550] on span "Create Work Order" at bounding box center [1155, 558] width 130 height 24
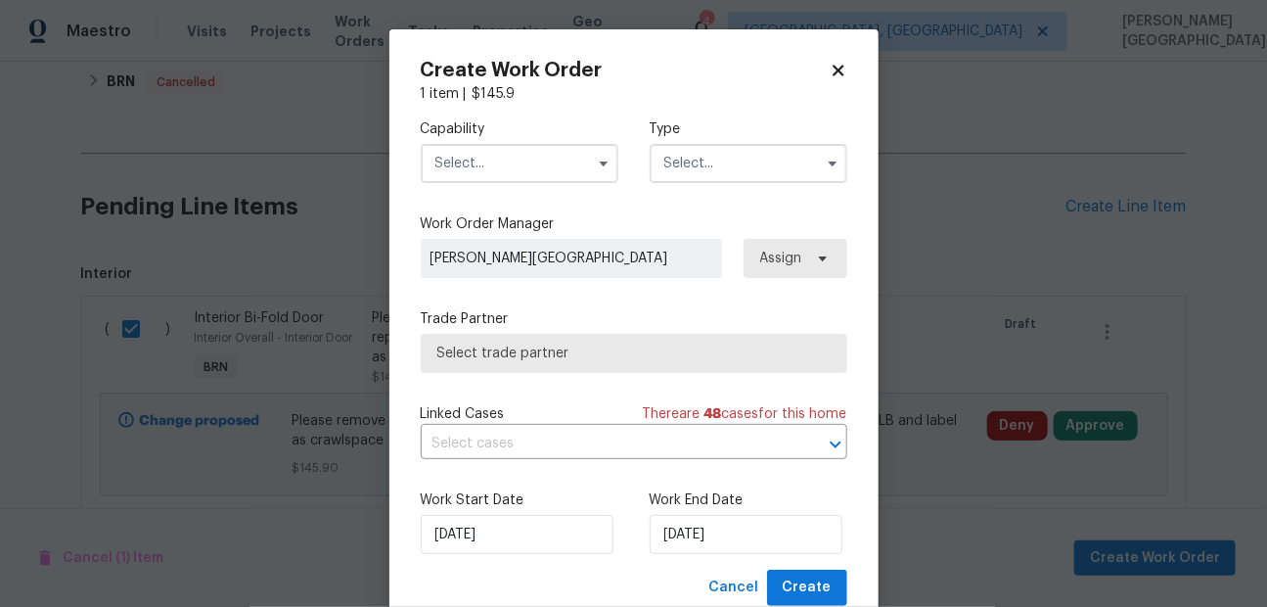
click at [478, 161] on input "text" at bounding box center [520, 163] width 198 height 39
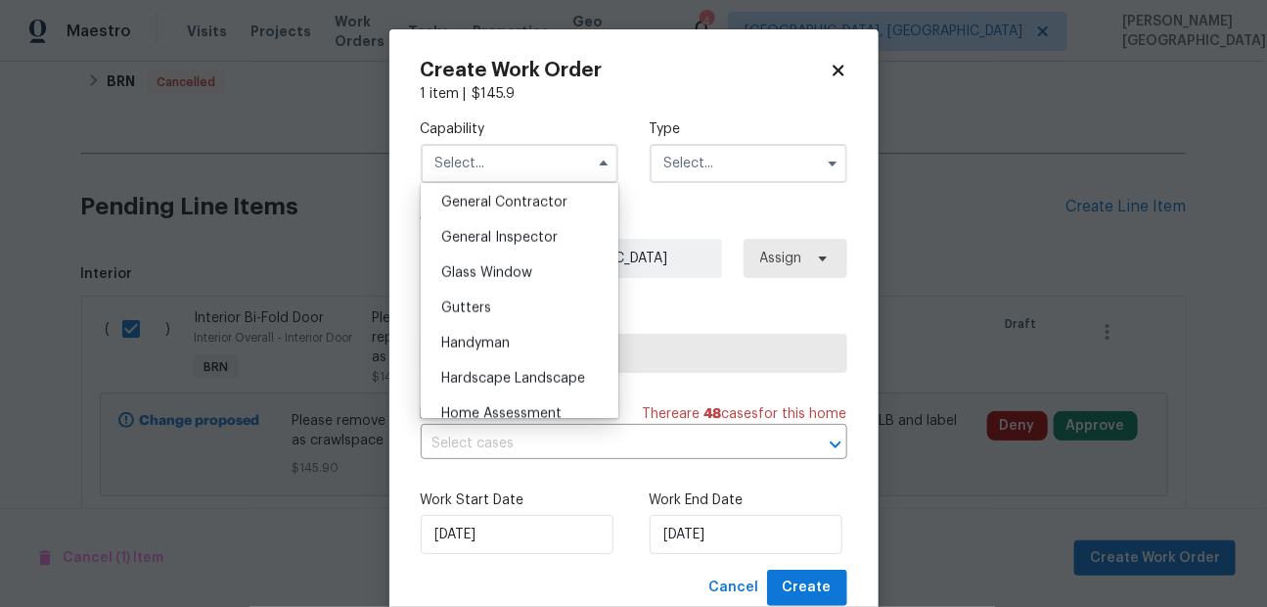
scroll to position [972, 0]
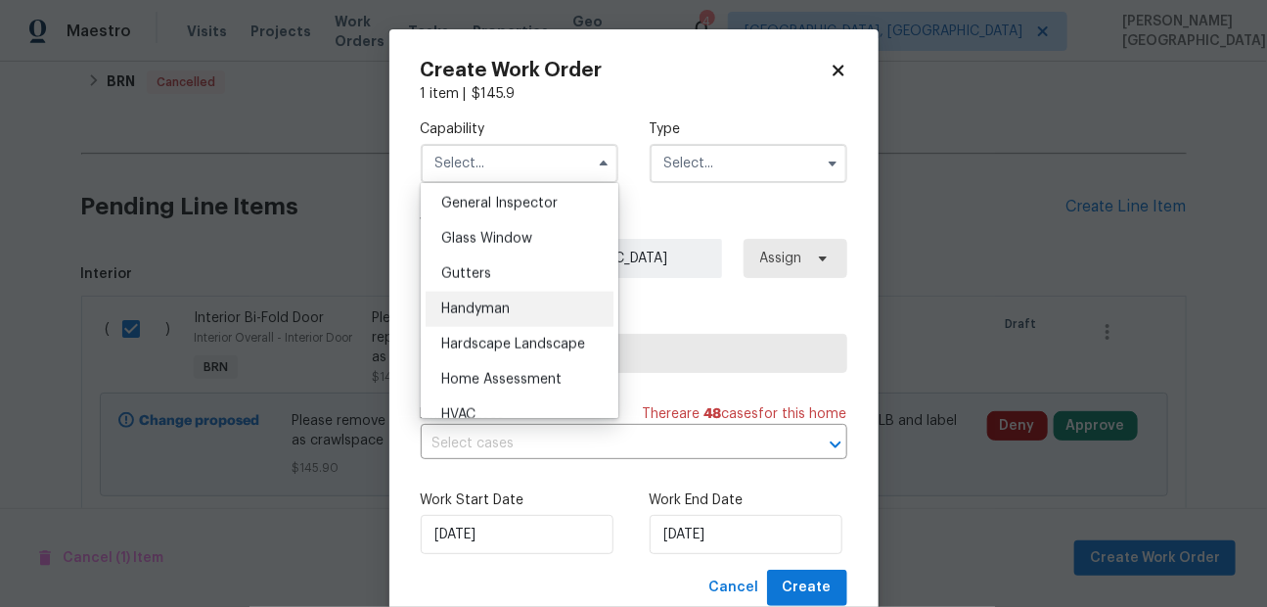
click at [511, 298] on div "Handyman" at bounding box center [520, 309] width 188 height 35
type input "Handyman"
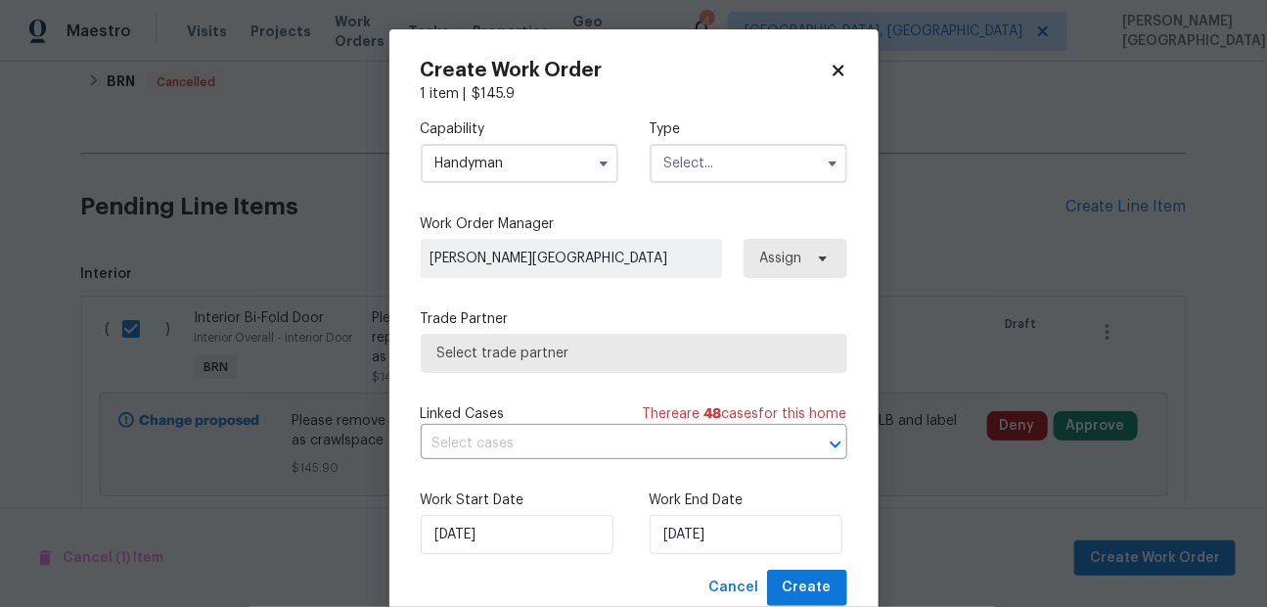
click at [670, 158] on input "text" at bounding box center [749, 163] width 198 height 39
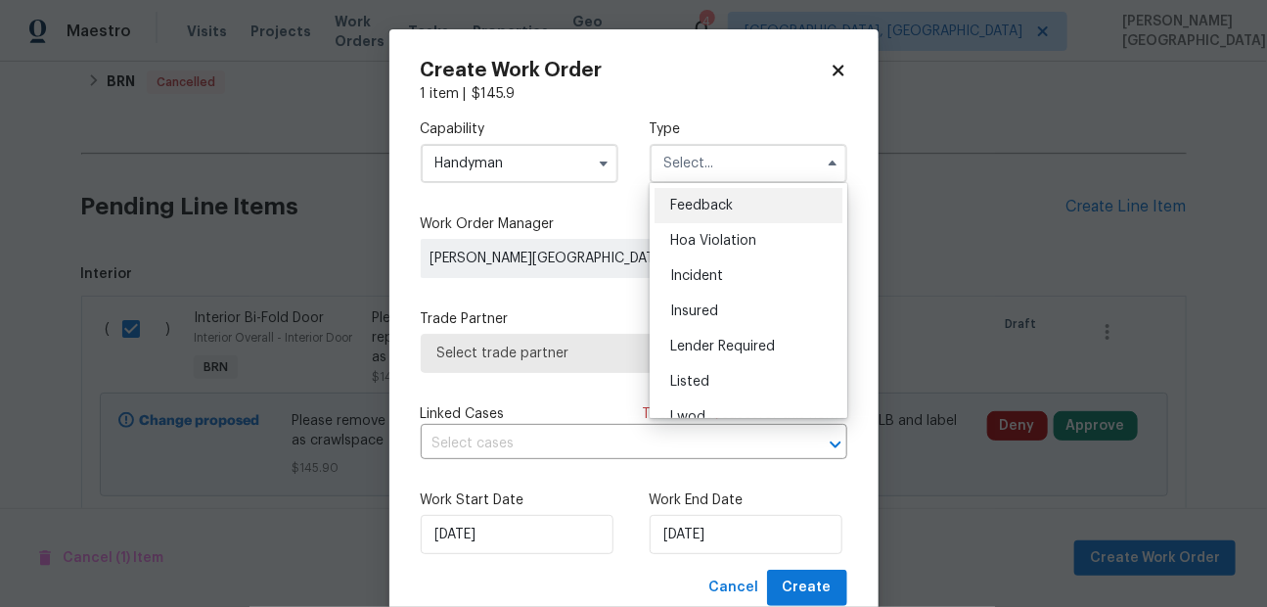
scroll to position [232, 0]
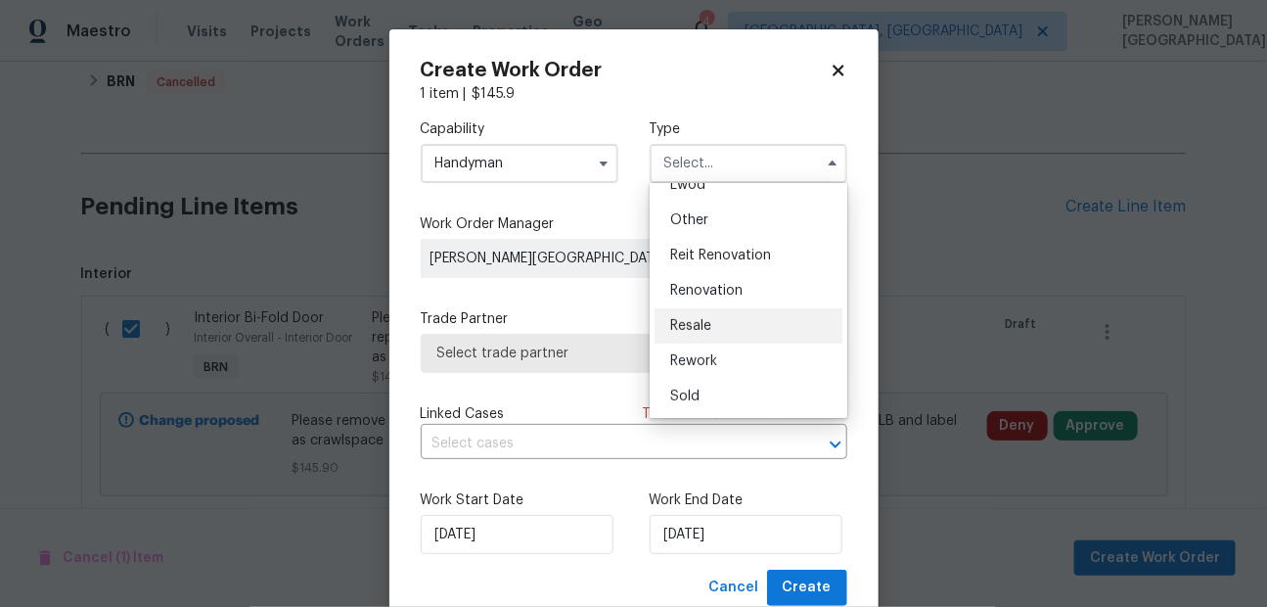
click at [697, 322] on span "Resale" at bounding box center [690, 326] width 41 height 14
type input "Resale"
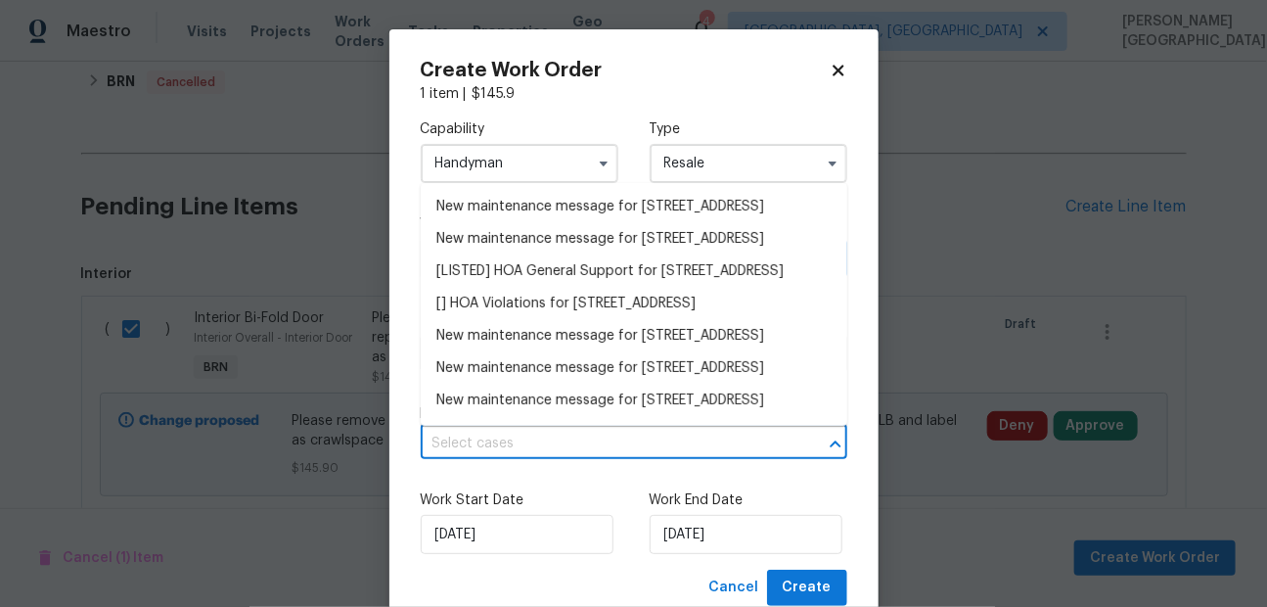
click at [553, 445] on input "text" at bounding box center [607, 443] width 372 height 30
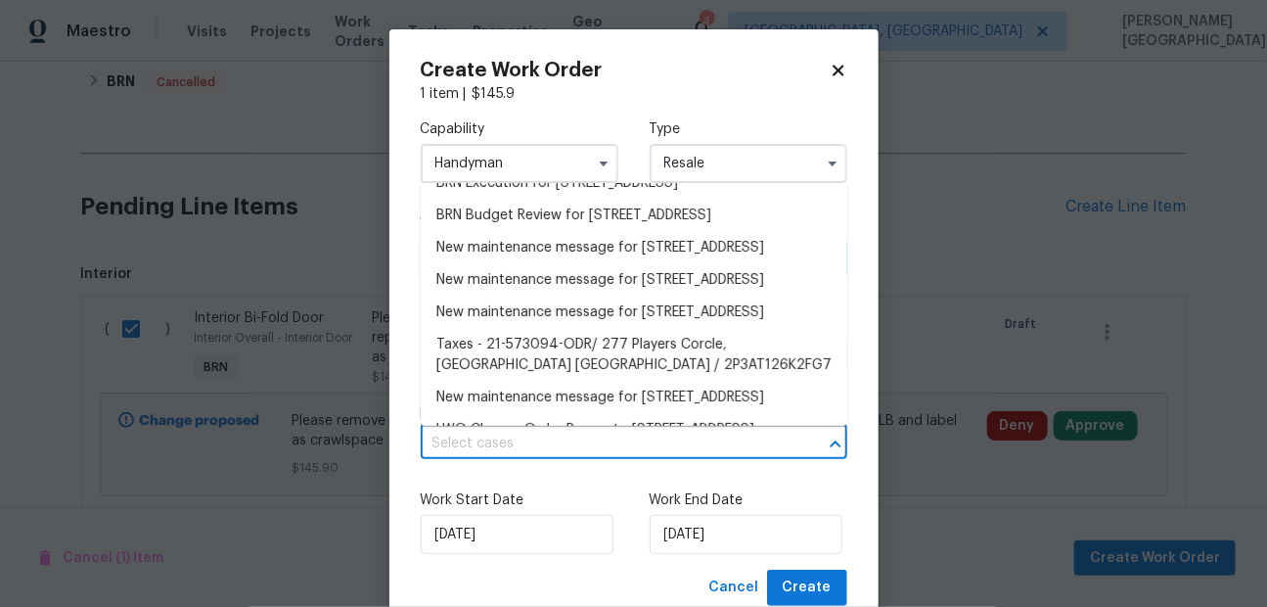
scroll to position [488, 0]
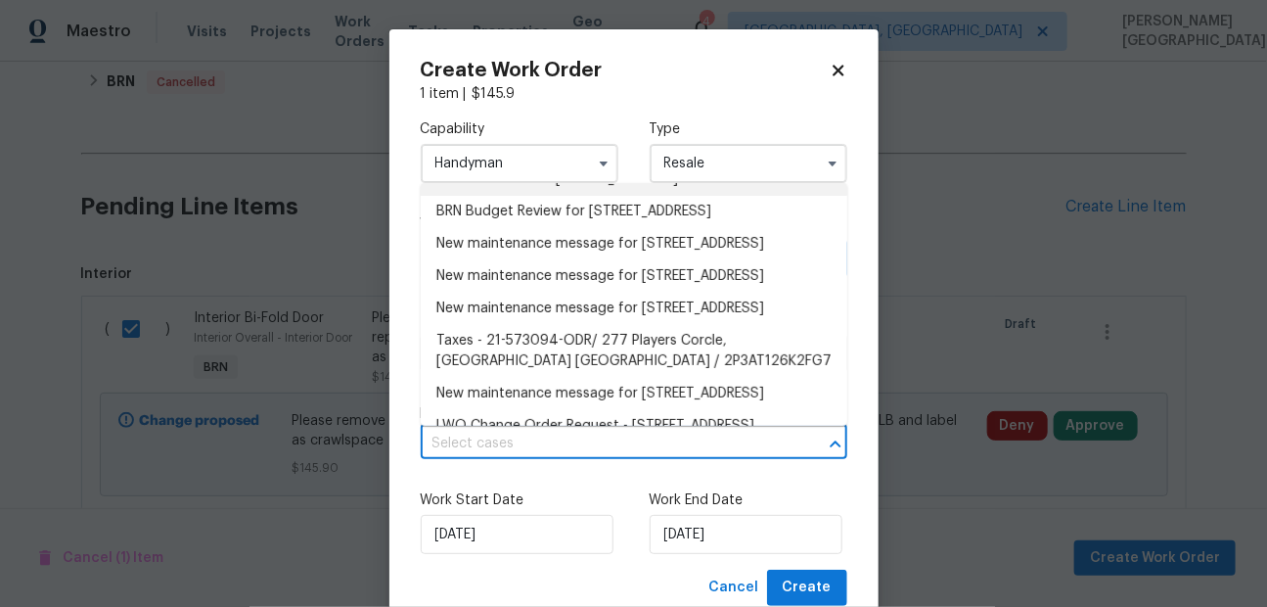
click at [487, 196] on li "BRN Execution for 277 Players Cir, Fayetteville, GA 30215" at bounding box center [634, 179] width 427 height 32
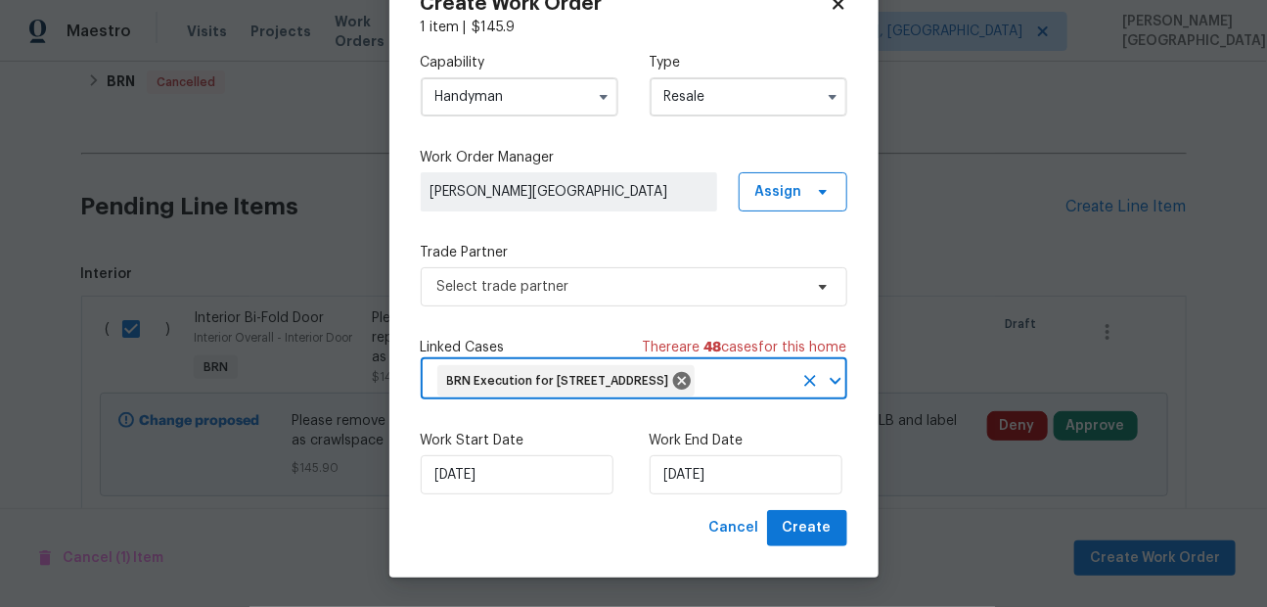
scroll to position [97, 0]
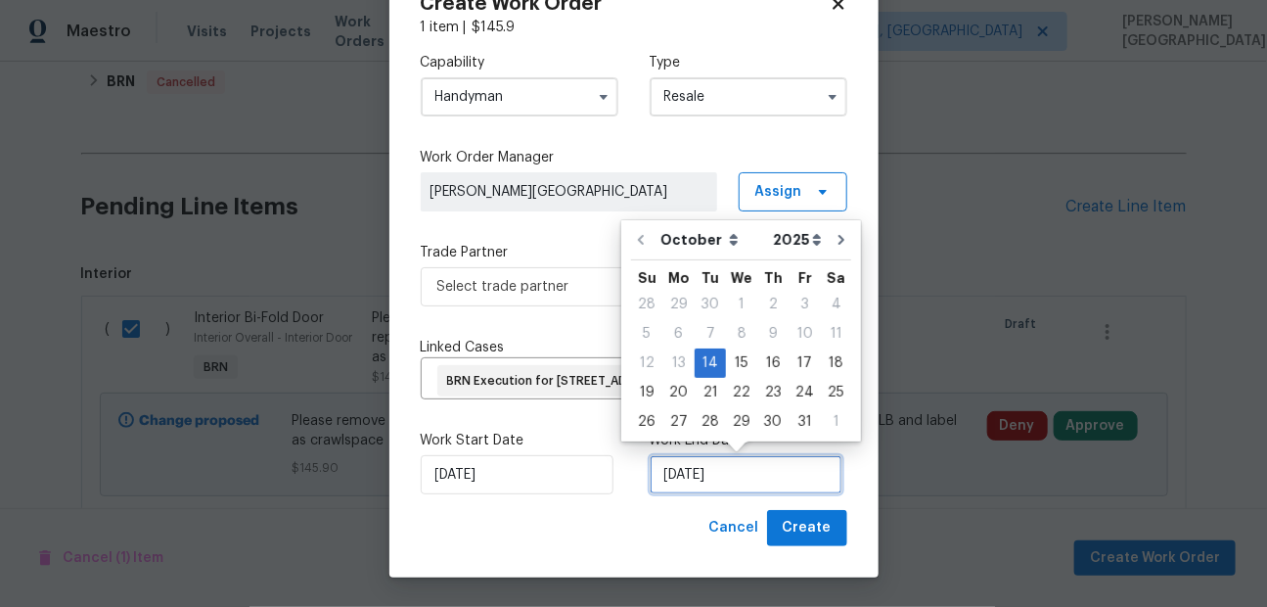
click at [675, 479] on input "[DATE]" at bounding box center [746, 474] width 193 height 39
click at [773, 366] on div "16" at bounding box center [772, 362] width 31 height 27
type input "[DATE]"
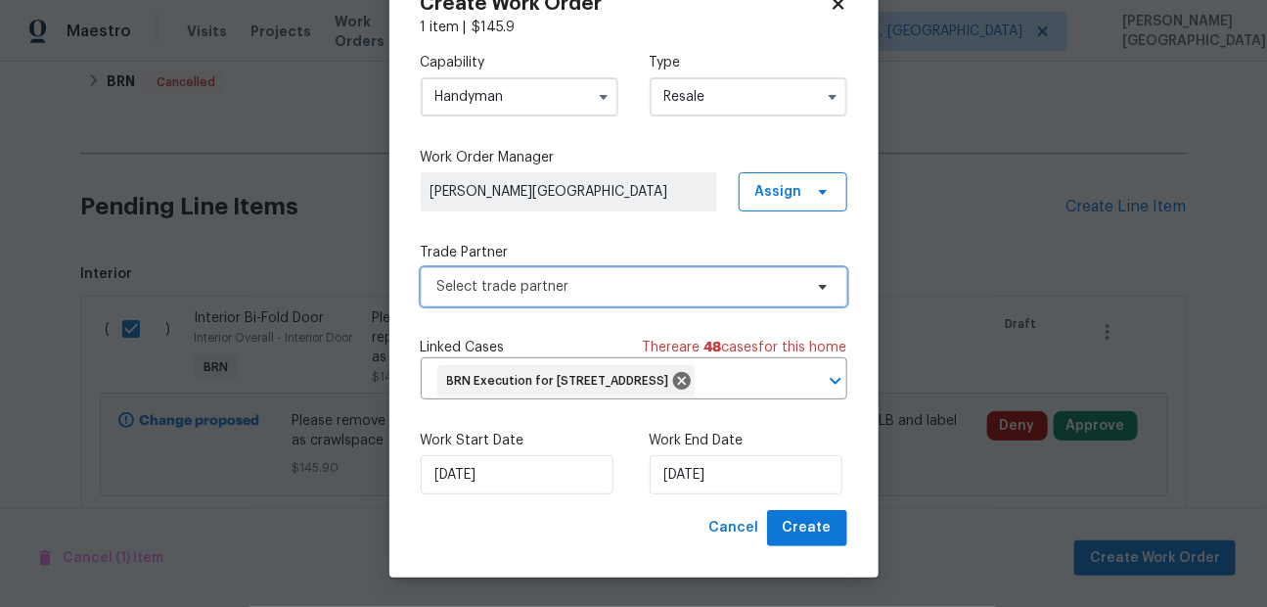
click at [528, 277] on span "Select trade partner" at bounding box center [619, 287] width 365 height 20
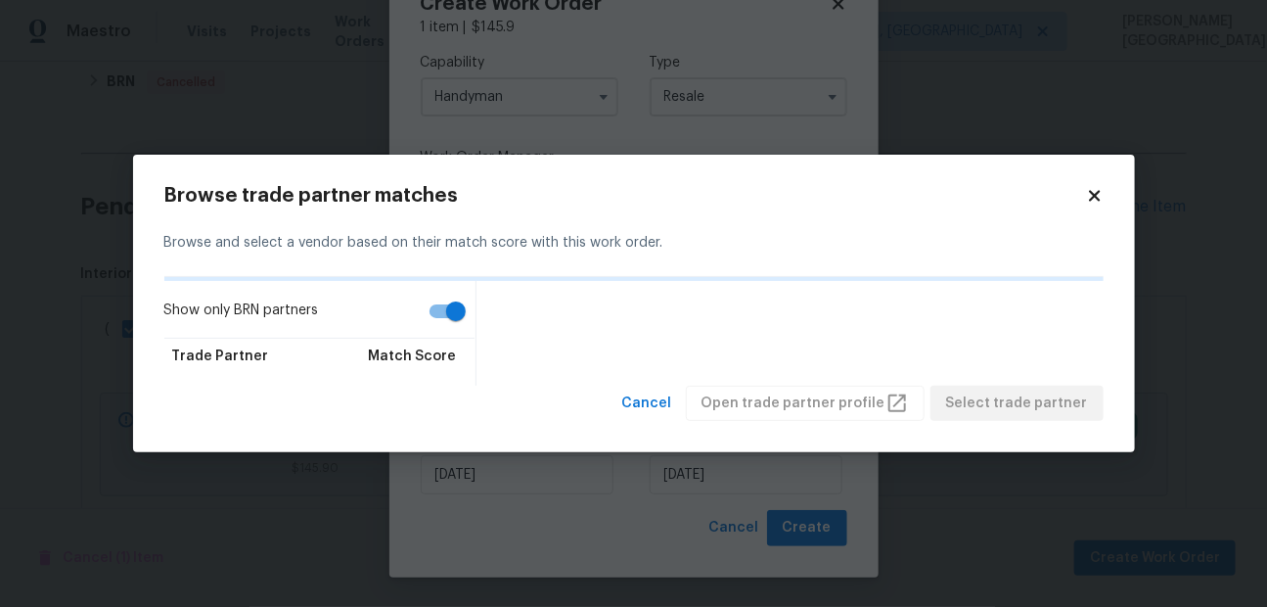
click at [459, 299] on input "Show only BRN partners" at bounding box center [456, 311] width 112 height 37
checkbox input "false"
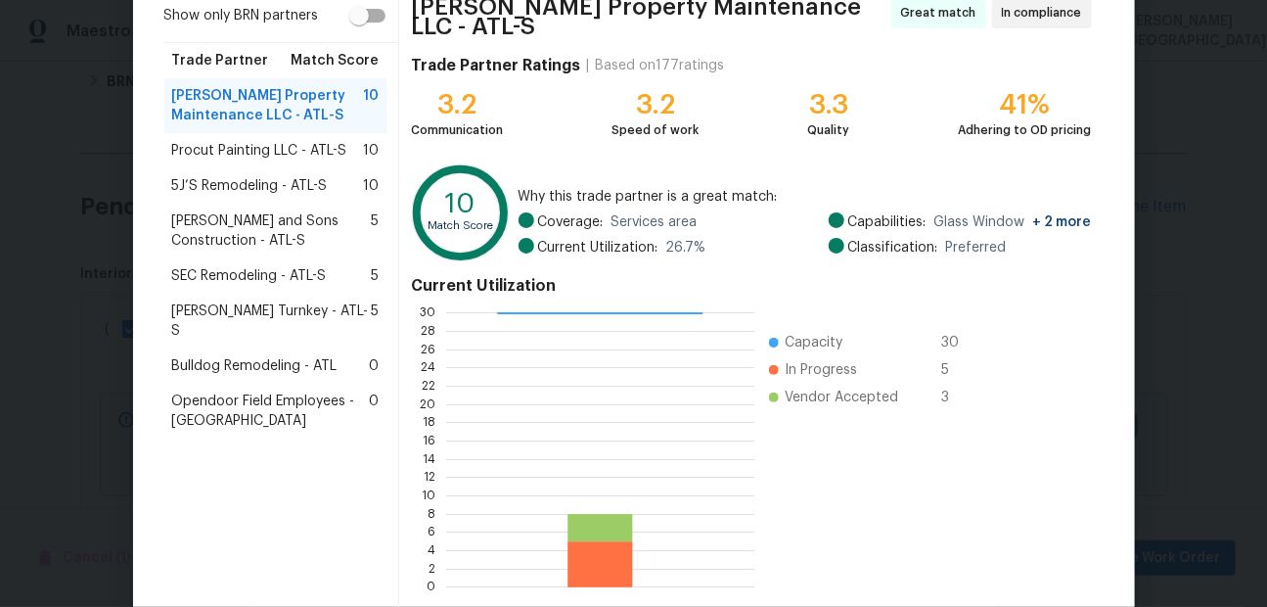
scroll to position [256, 0]
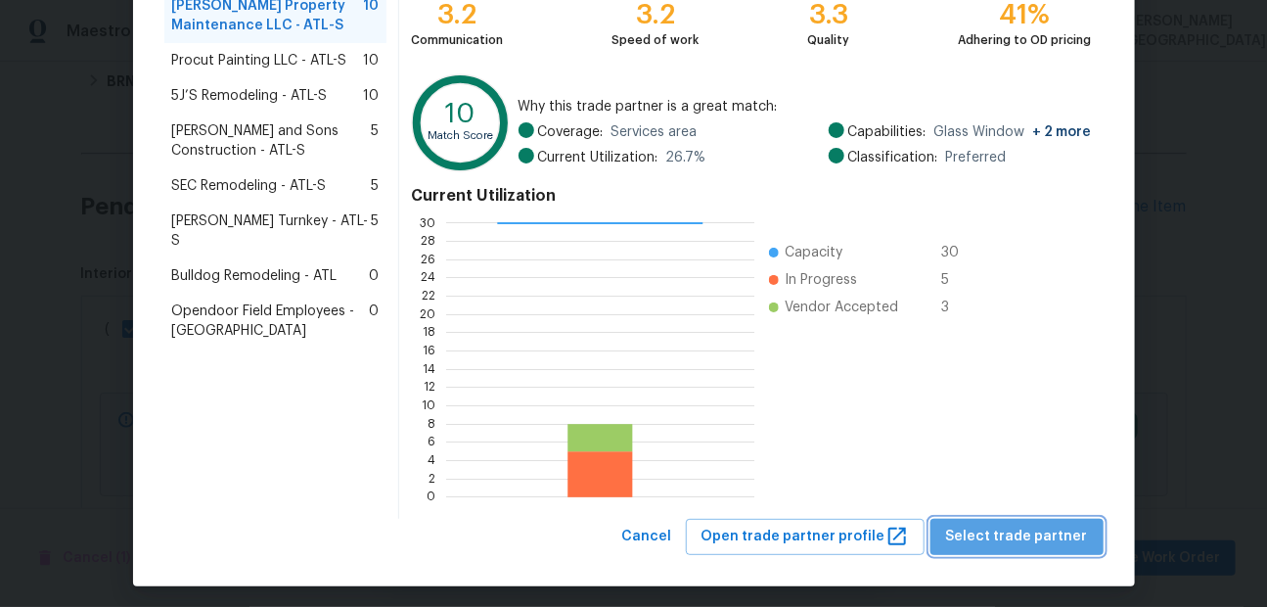
click at [1028, 524] on span "Select trade partner" at bounding box center [1017, 536] width 142 height 24
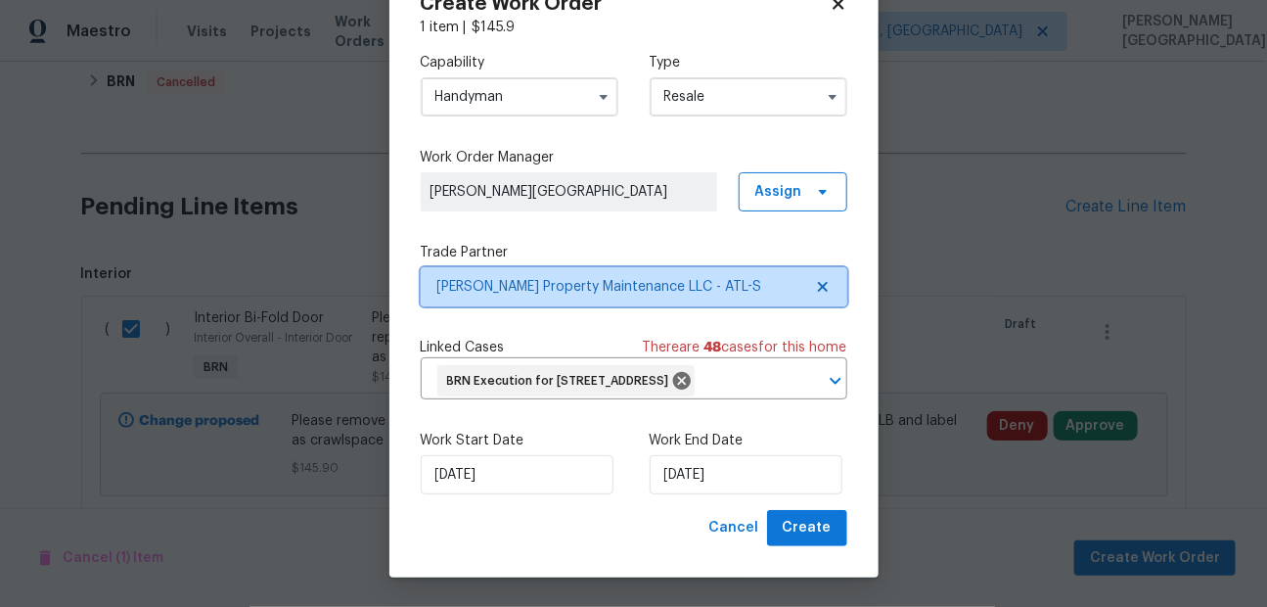
scroll to position [0, 0]
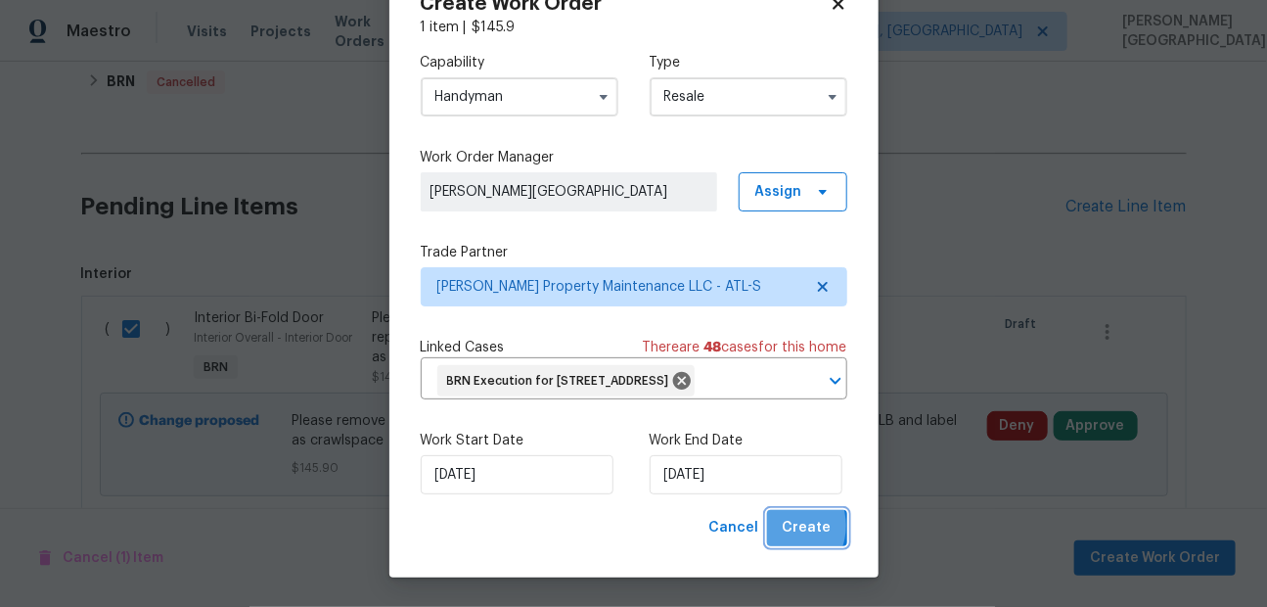
click at [784, 526] on button "Create" at bounding box center [807, 528] width 80 height 36
checkbox input "false"
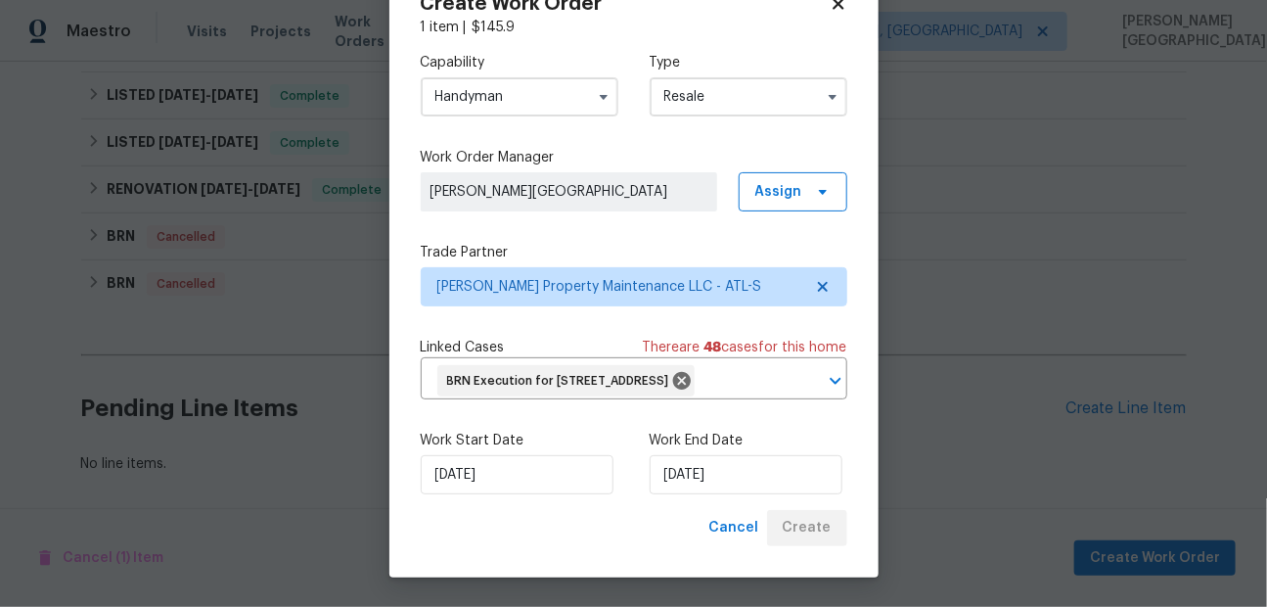
scroll to position [715, 0]
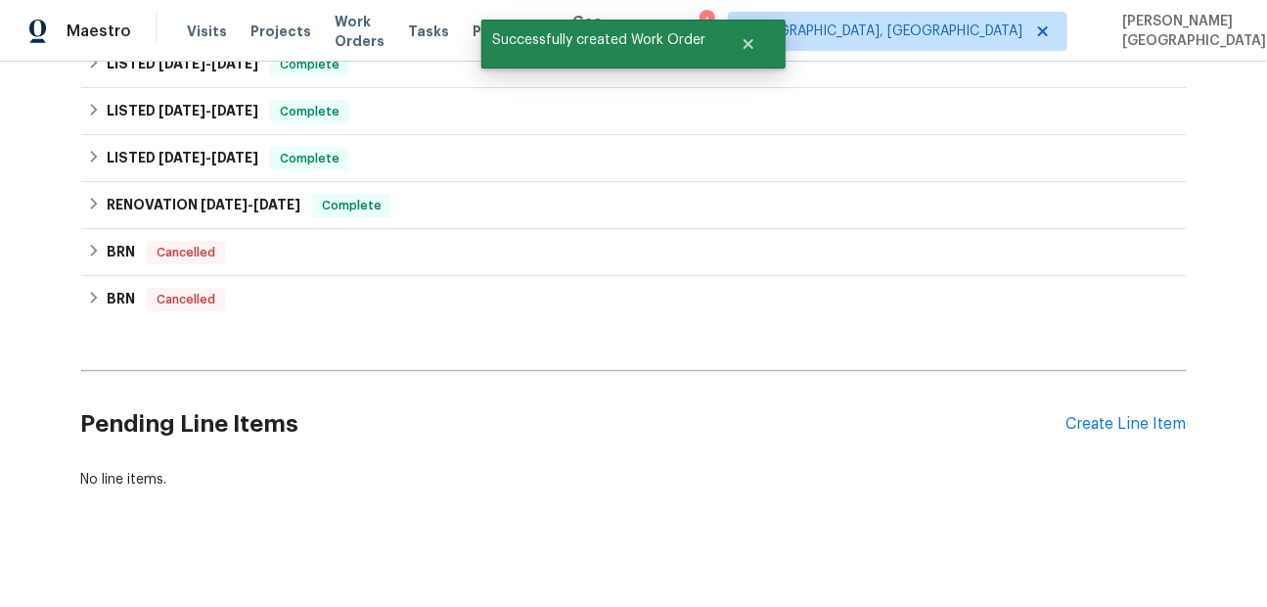
click at [192, 384] on h2 "Pending Line Items" at bounding box center [573, 424] width 985 height 91
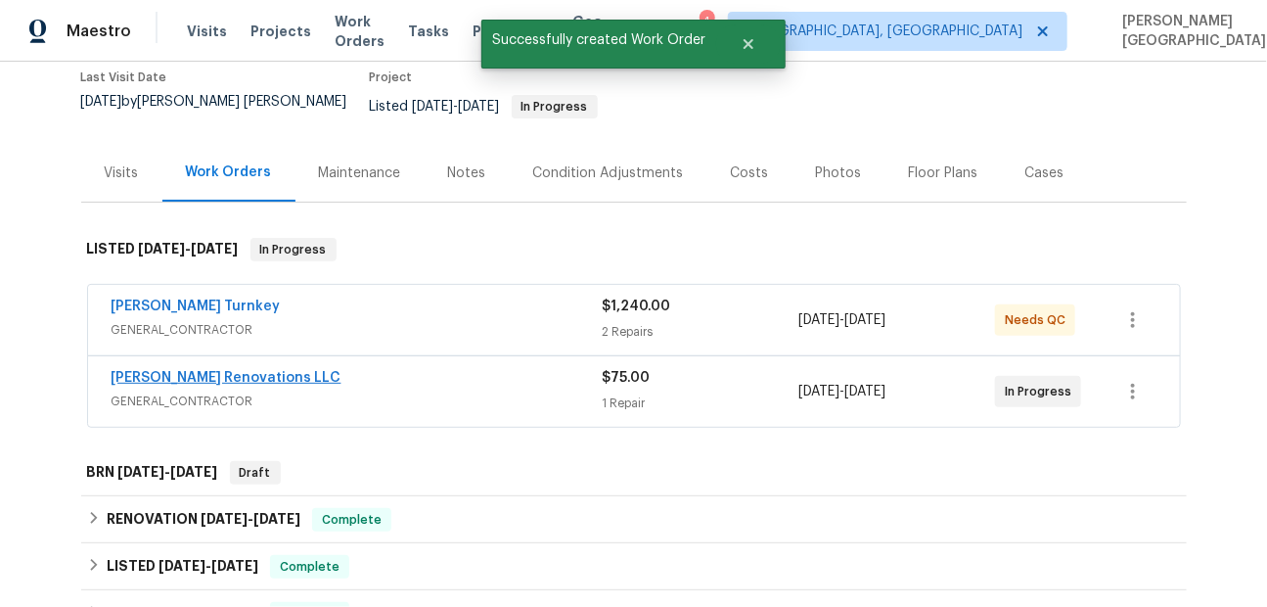
scroll to position [317, 0]
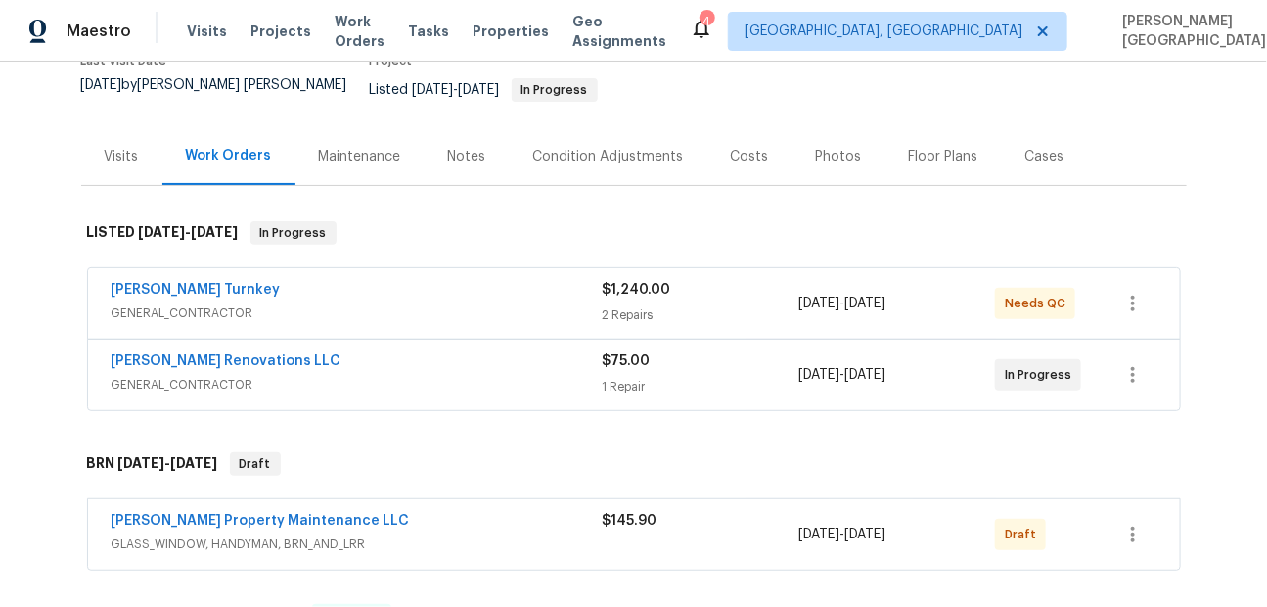
scroll to position [248, 0]
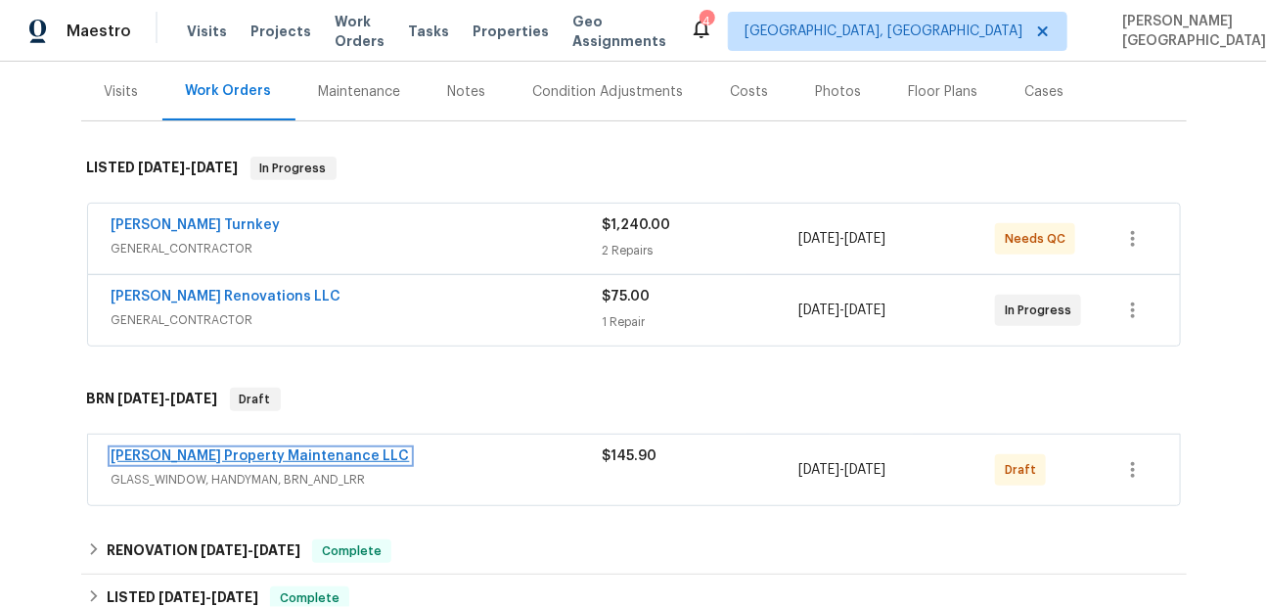
click at [193, 449] on link "[PERSON_NAME] Property Maintenance LLC" at bounding box center [261, 456] width 298 height 14
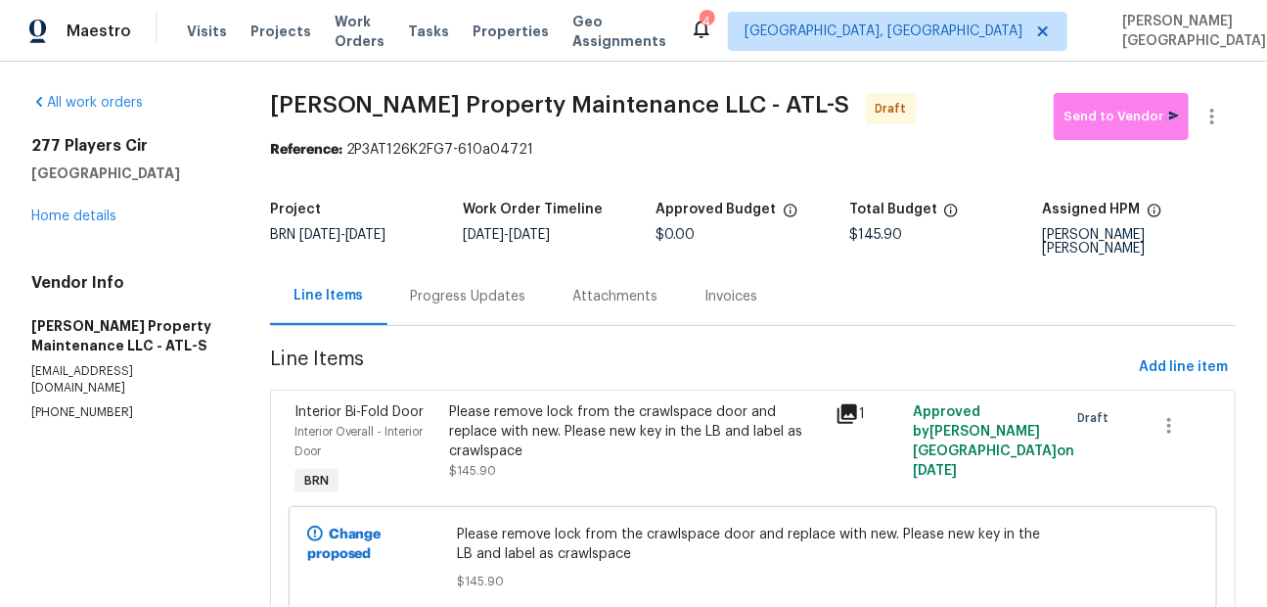
click at [448, 298] on div "Progress Updates" at bounding box center [468, 296] width 162 height 58
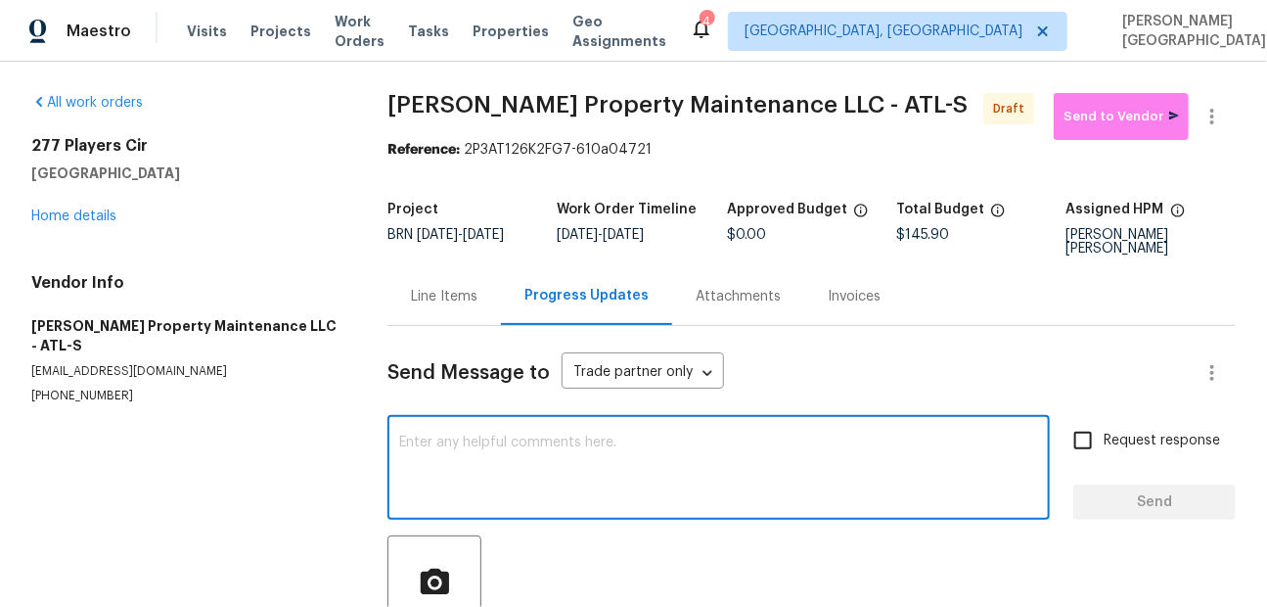
click at [444, 448] on textarea at bounding box center [718, 469] width 639 height 68
paste textarea "This is [PERSON_NAME] from Opendoor. Please confirm receipt of the work order d…"
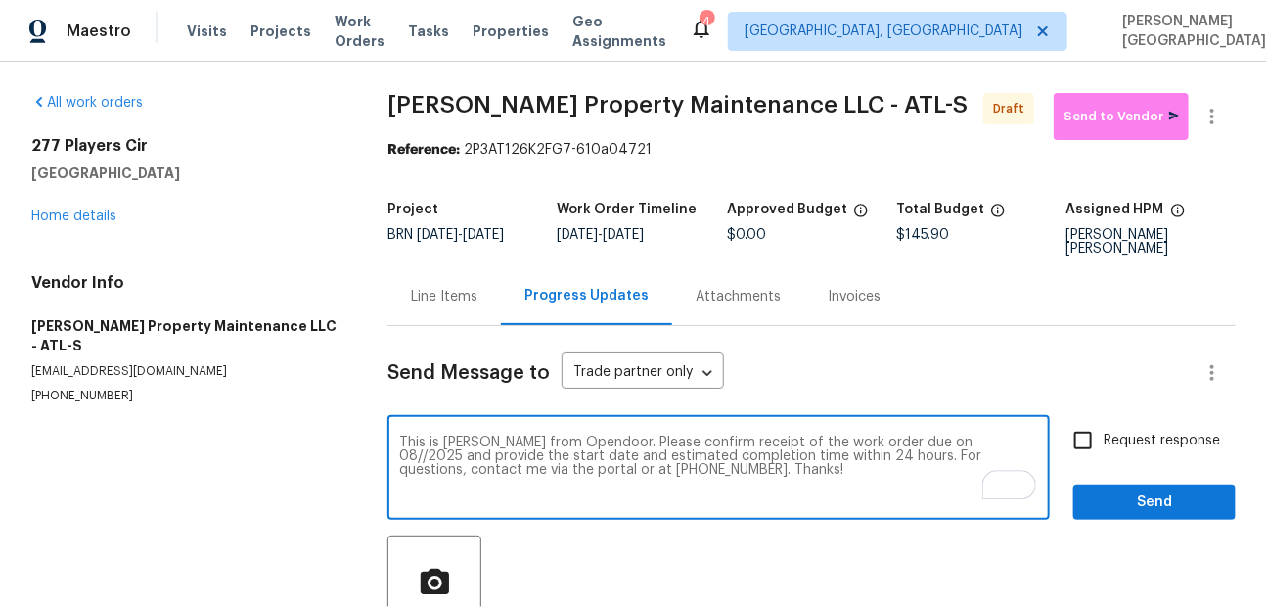
click at [915, 443] on textarea "This is [PERSON_NAME] from Opendoor. Please confirm receipt of the work order d…" at bounding box center [718, 469] width 639 height 68
type textarea "This is [PERSON_NAME] from Opendoor. Please confirm receipt of the work order d…"
click at [1133, 439] on span "Request response" at bounding box center [1162, 440] width 116 height 21
click at [1104, 439] on input "Request response" at bounding box center [1082, 440] width 41 height 41
checkbox input "true"
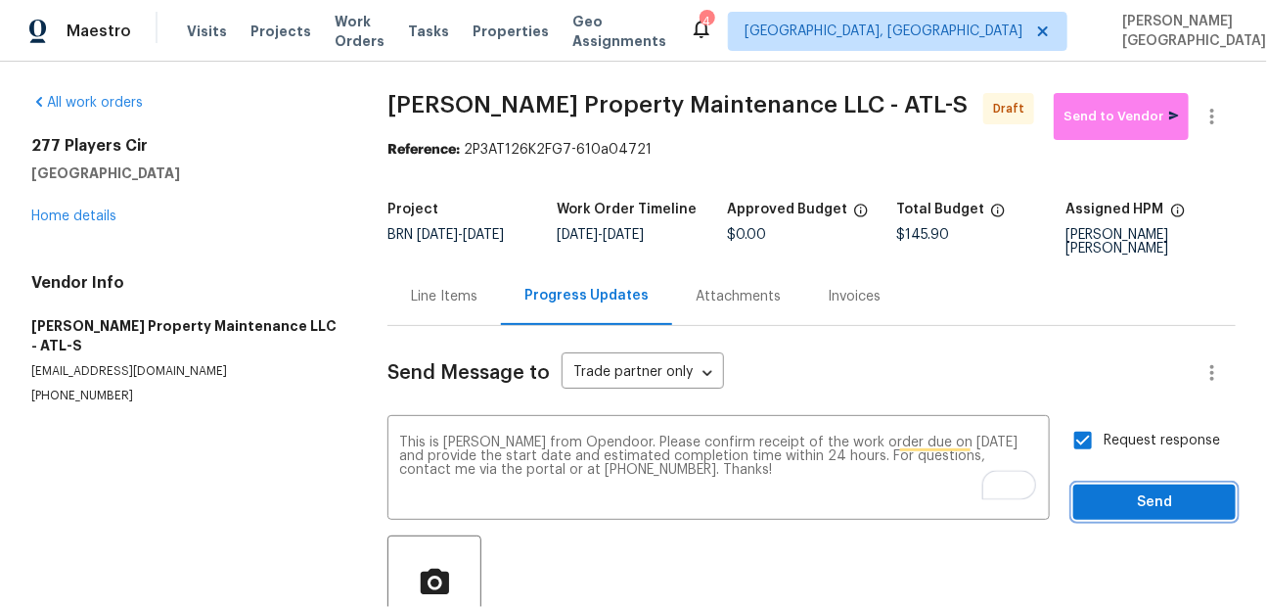
click at [1147, 503] on span "Send" at bounding box center [1154, 502] width 131 height 24
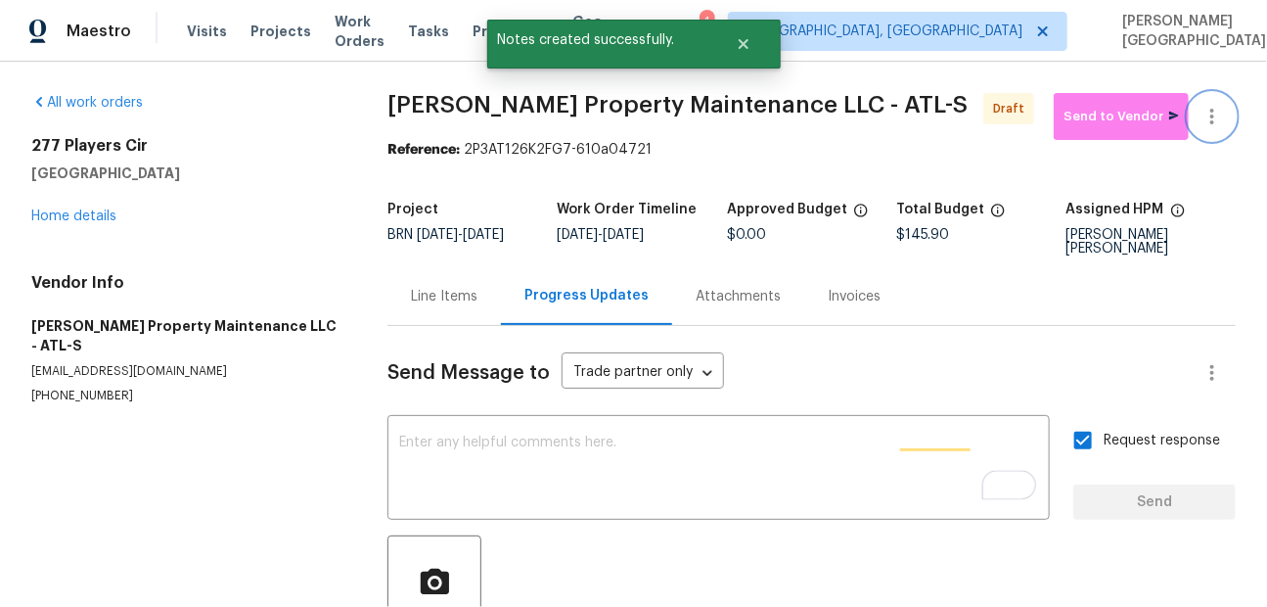
click at [1206, 132] on button "button" at bounding box center [1212, 116] width 47 height 47
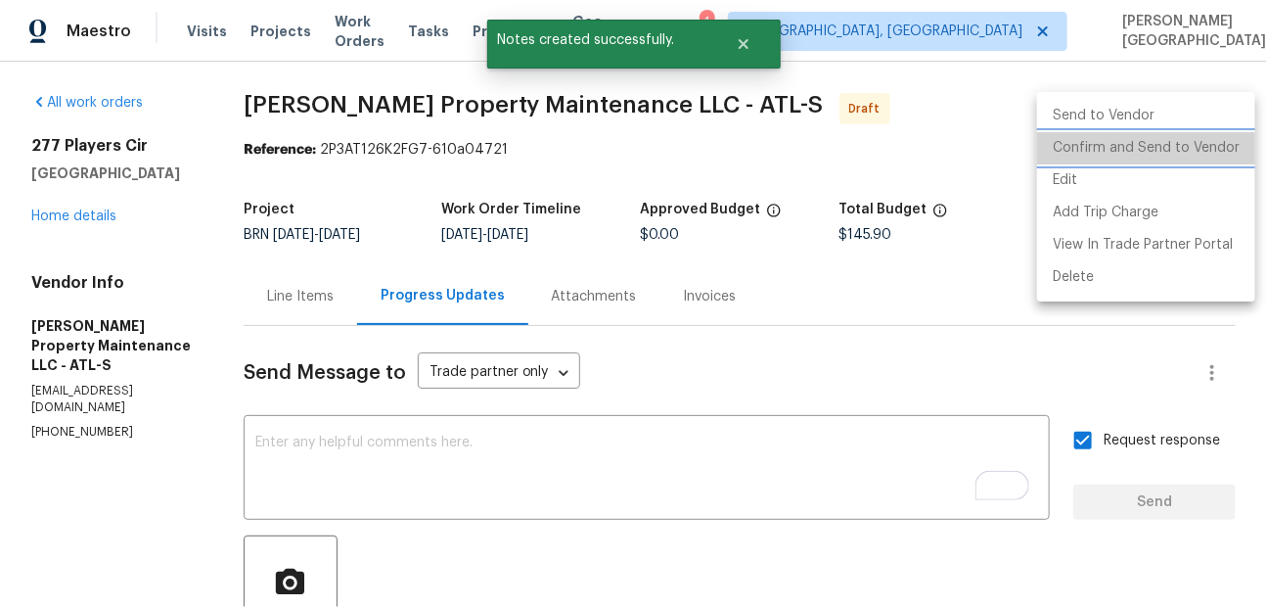
click at [1152, 148] on li "Confirm and Send to Vendor" at bounding box center [1146, 148] width 218 height 32
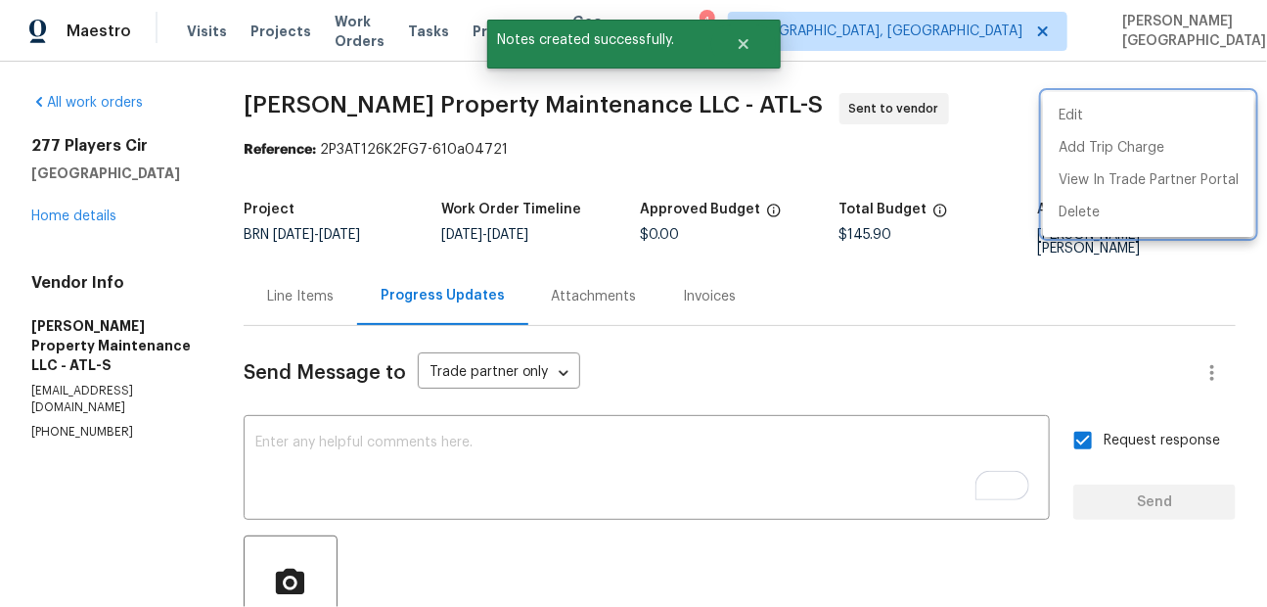
click at [71, 211] on div at bounding box center [633, 303] width 1267 height 607
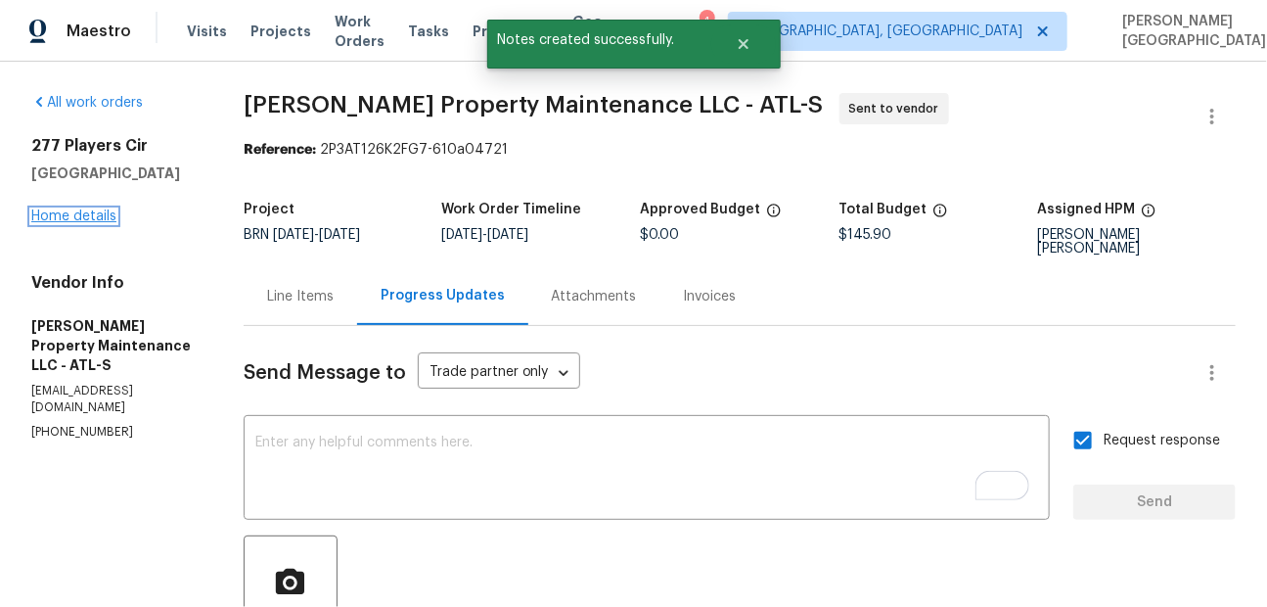
click at [71, 212] on link "Home details" at bounding box center [73, 216] width 85 height 14
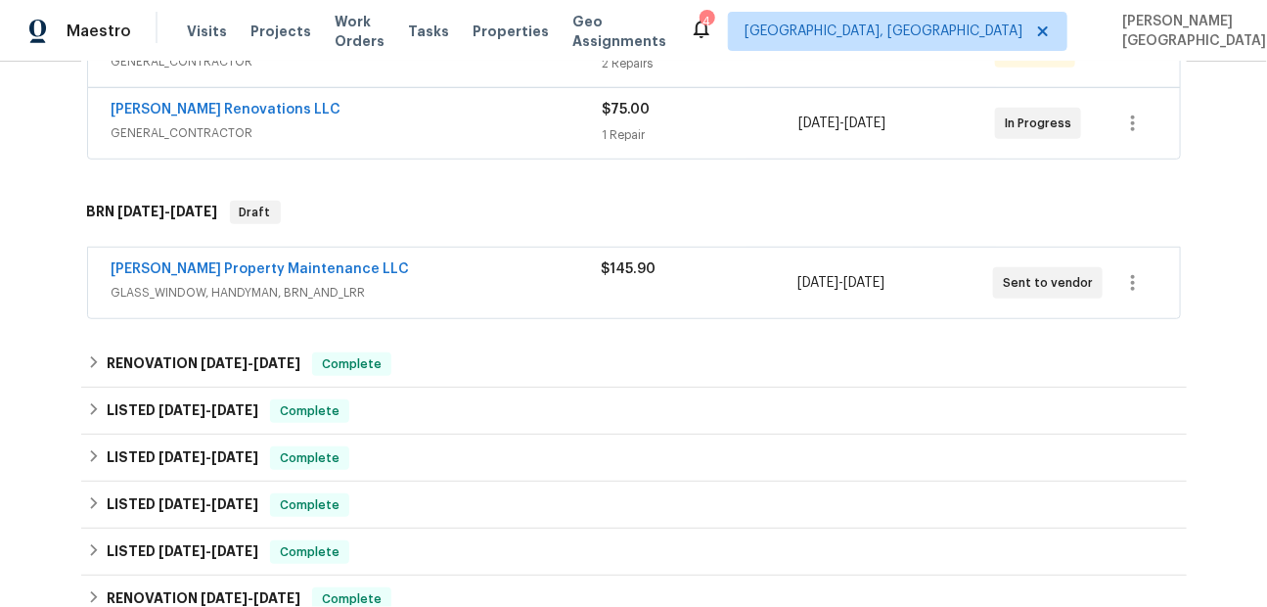
scroll to position [440, 0]
